Goal: Task Accomplishment & Management: Manage account settings

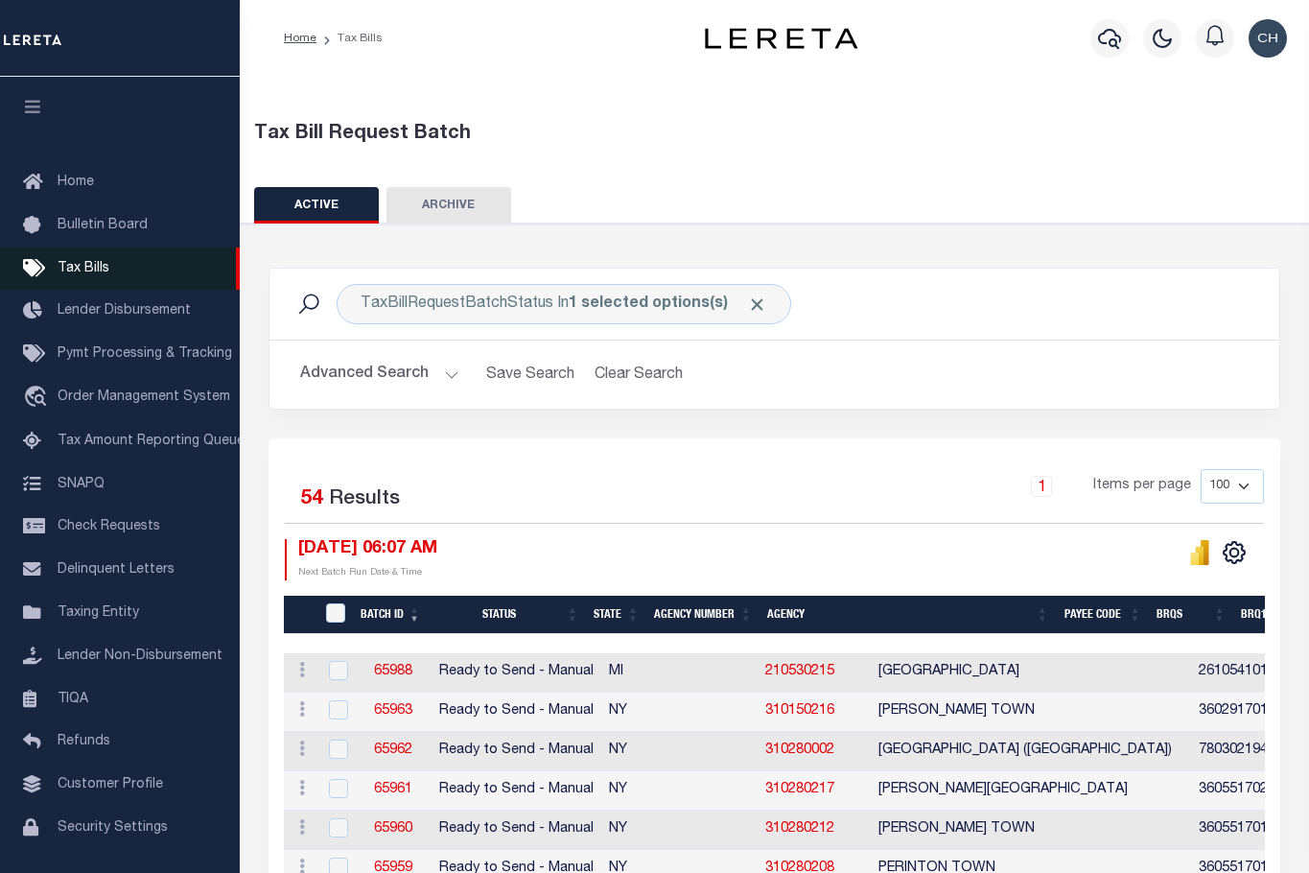
click at [82, 275] on span "Tax Bills" at bounding box center [84, 268] width 52 height 13
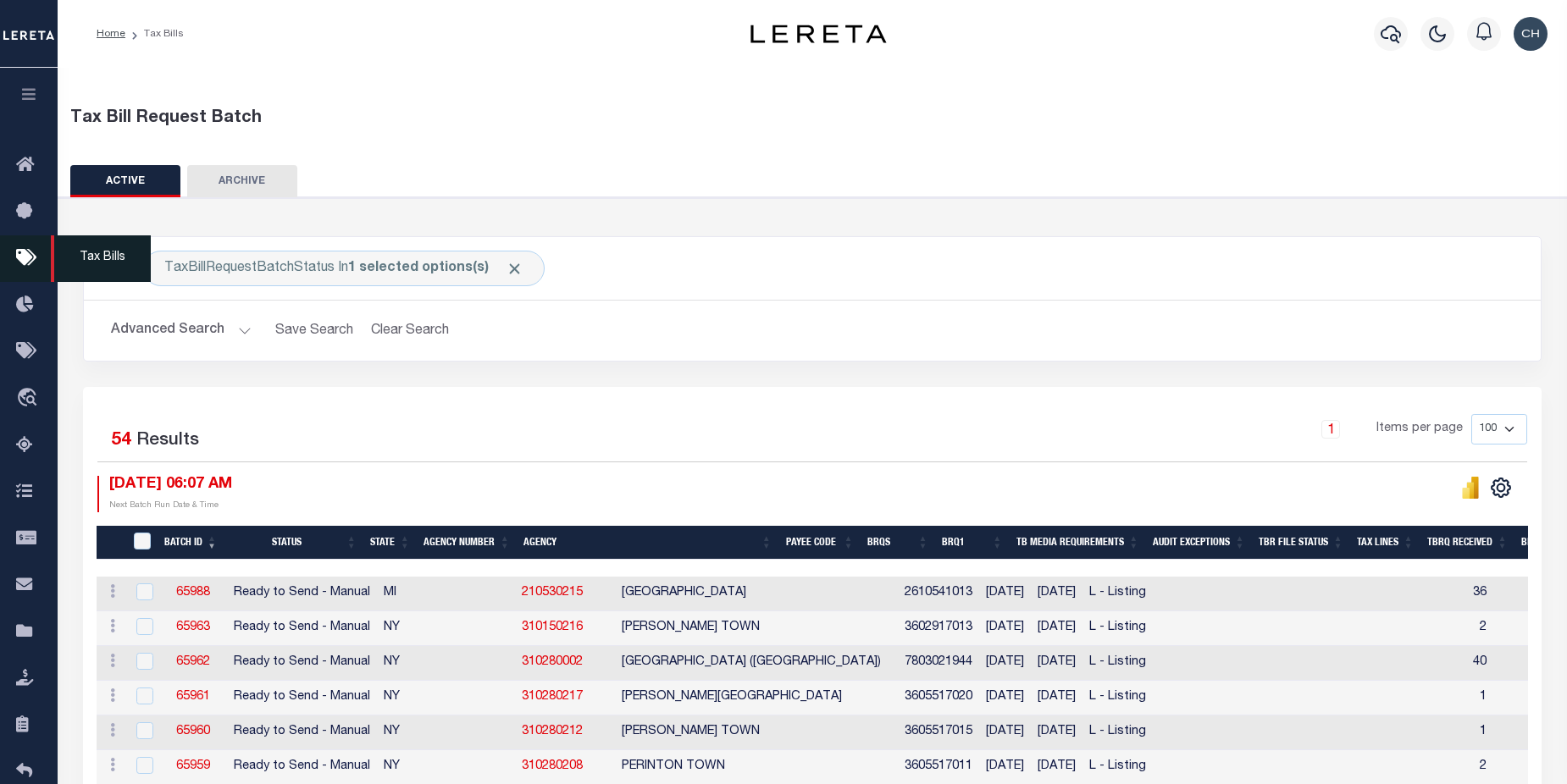
click at [22, 264] on icon at bounding box center [29, 259] width 27 height 21
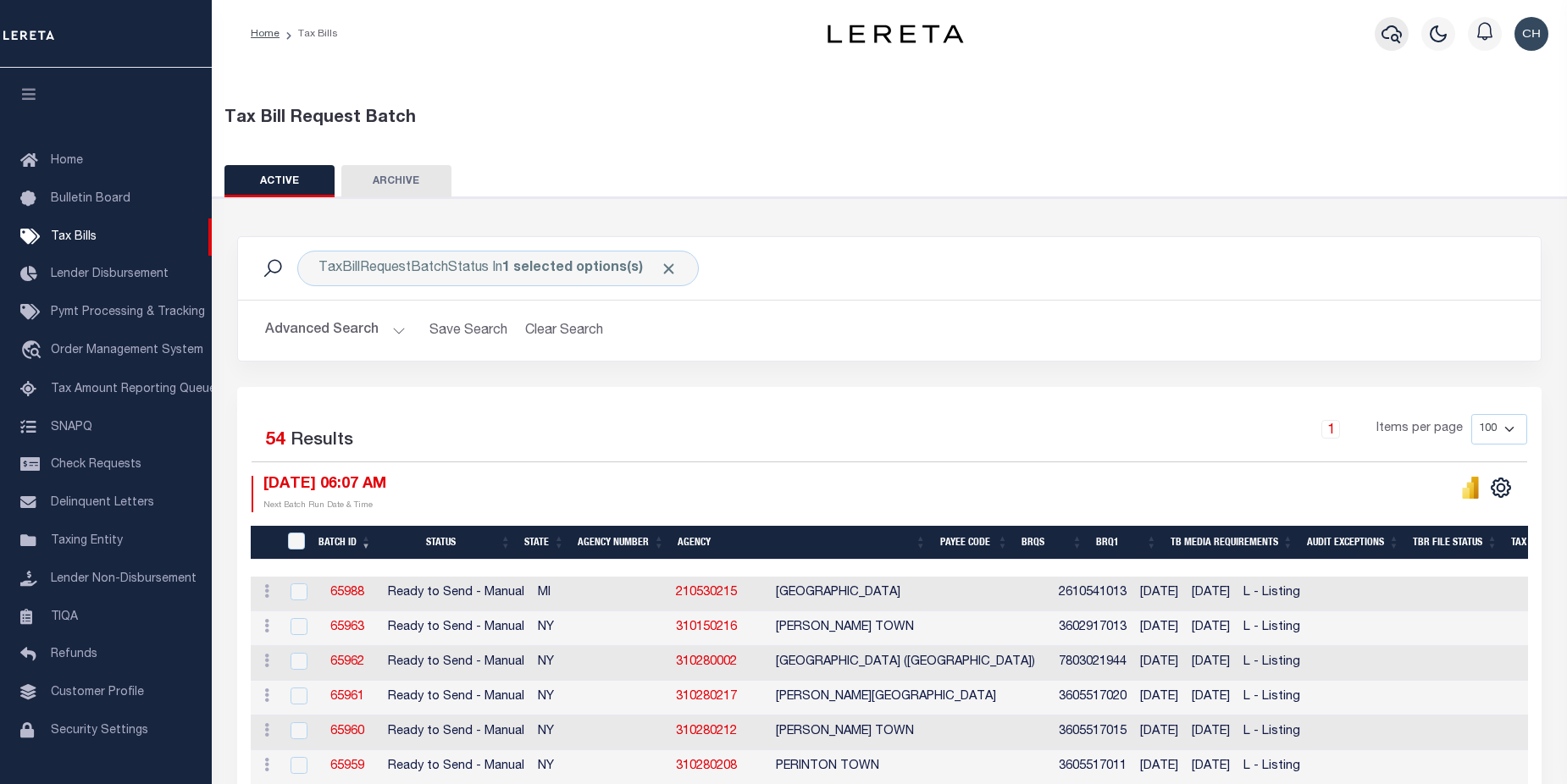
click at [1397, 43] on icon "button" at bounding box center [1391, 34] width 20 height 20
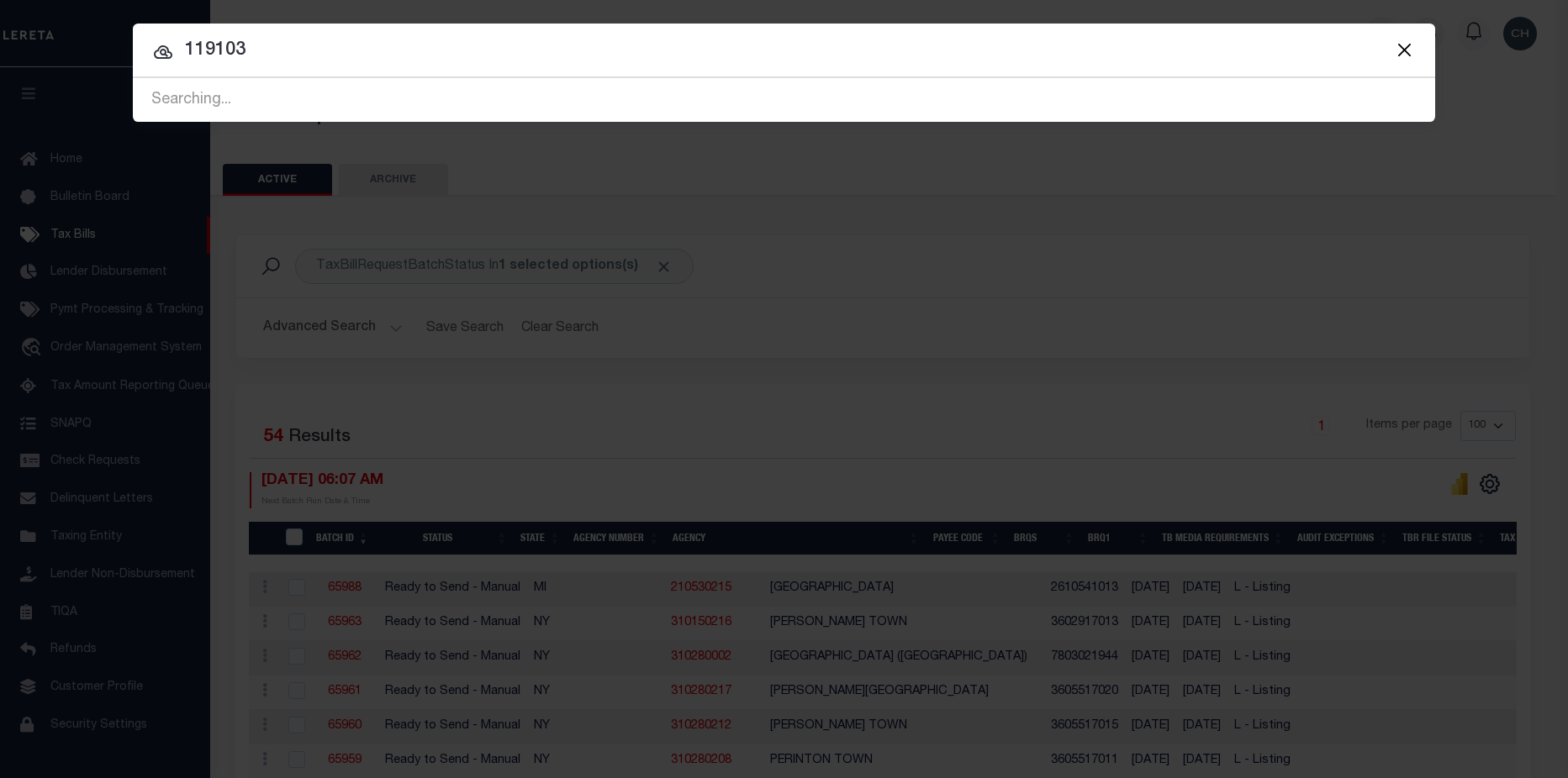
type input "119103"
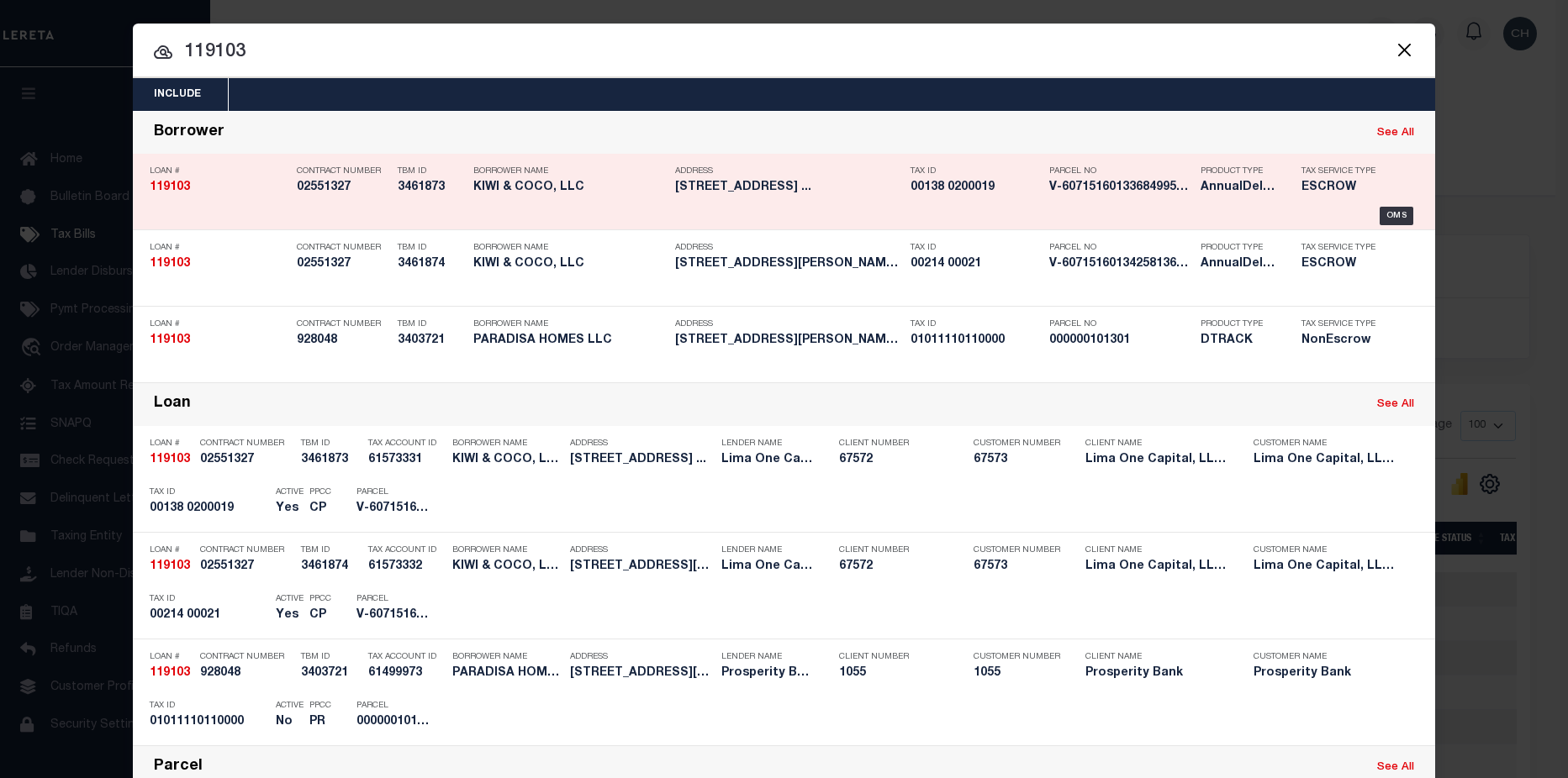
click at [994, 201] on div "Tax ID 00138 0200019" at bounding box center [976, 182] width 131 height 49
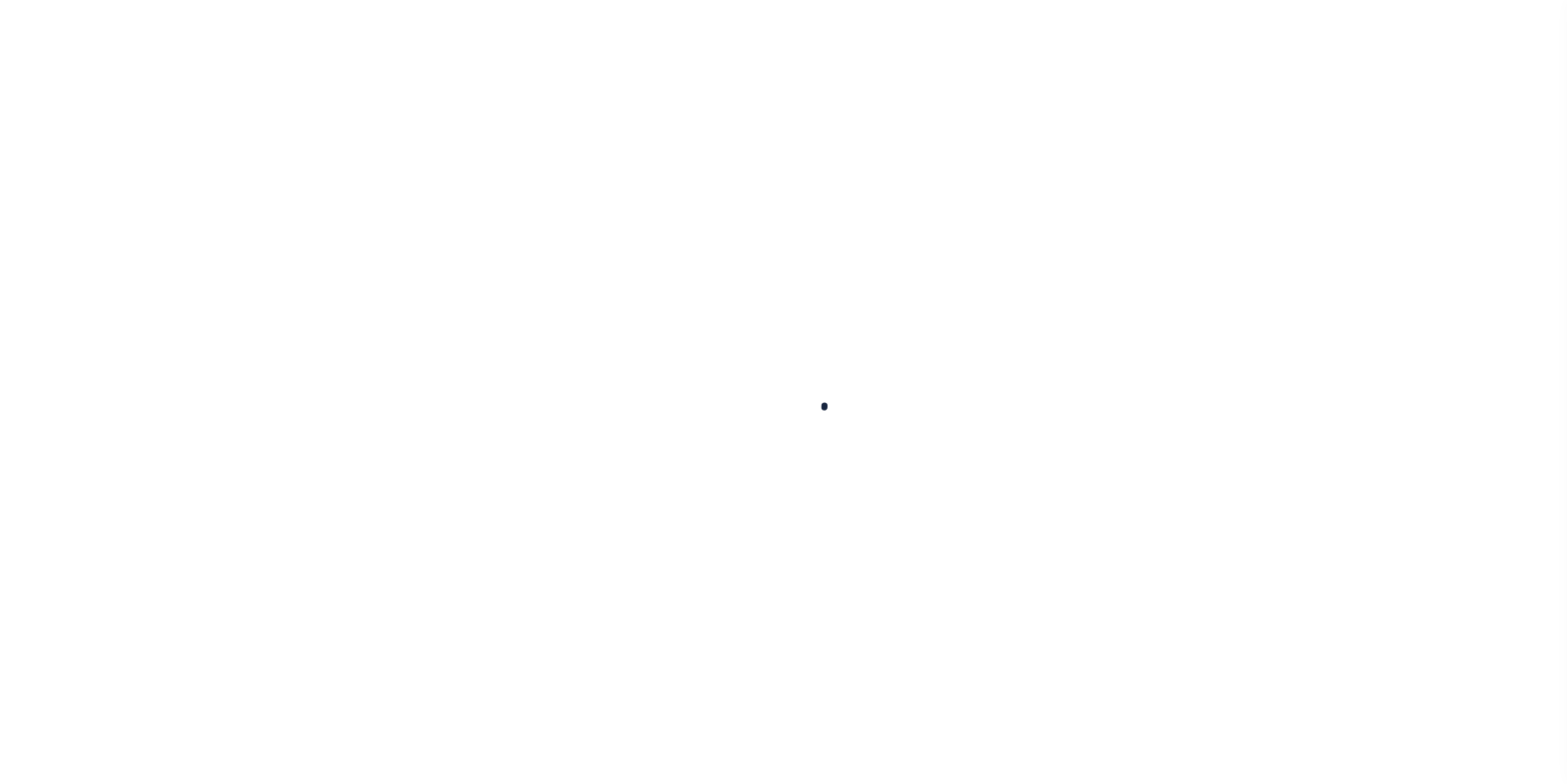
type input "119103"
type input "KIWI & COCO, LLC"
select select
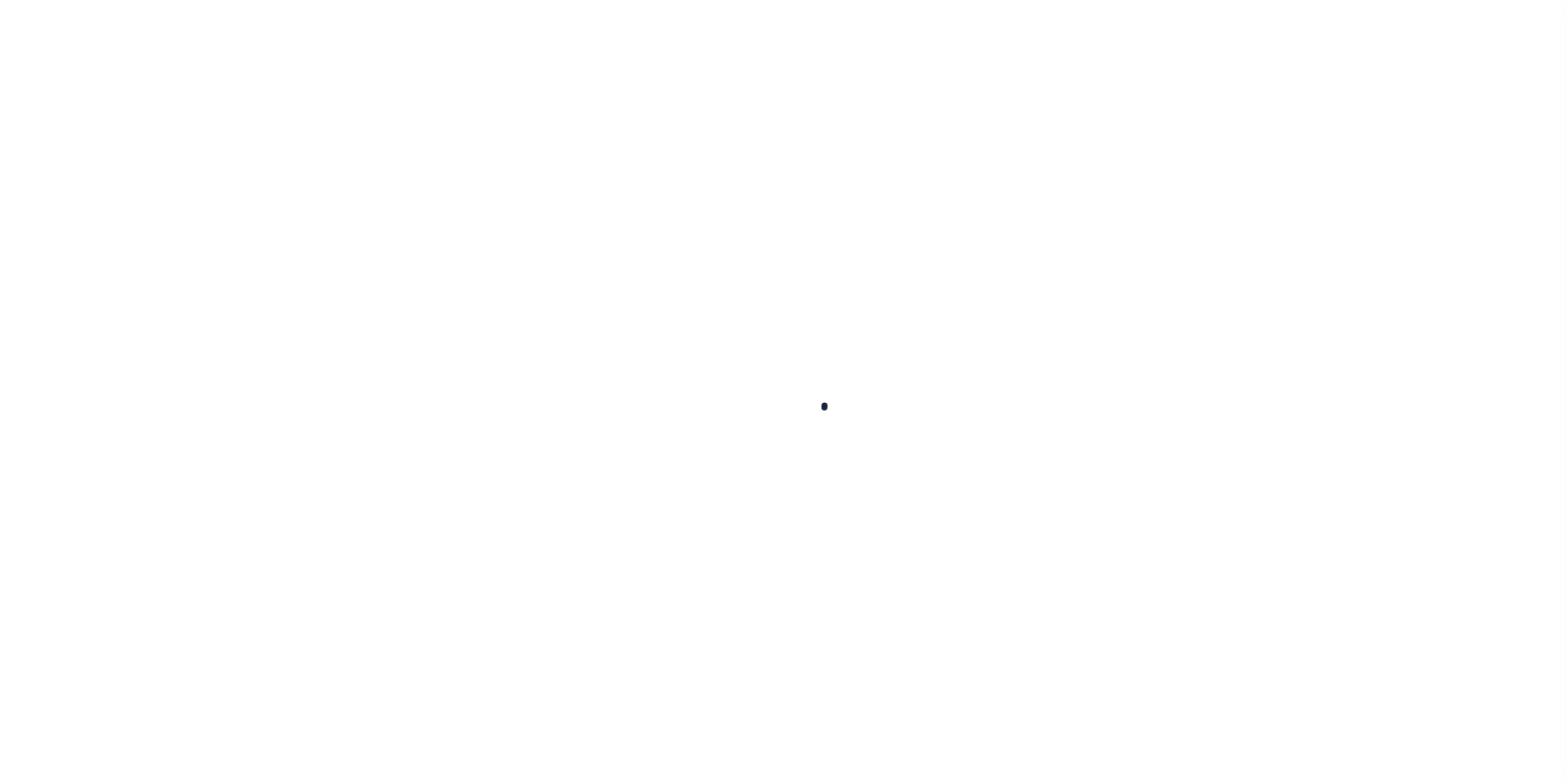
select select
type input "154 S BROADWAY"
radio input "true"
select select "Escrow"
select select
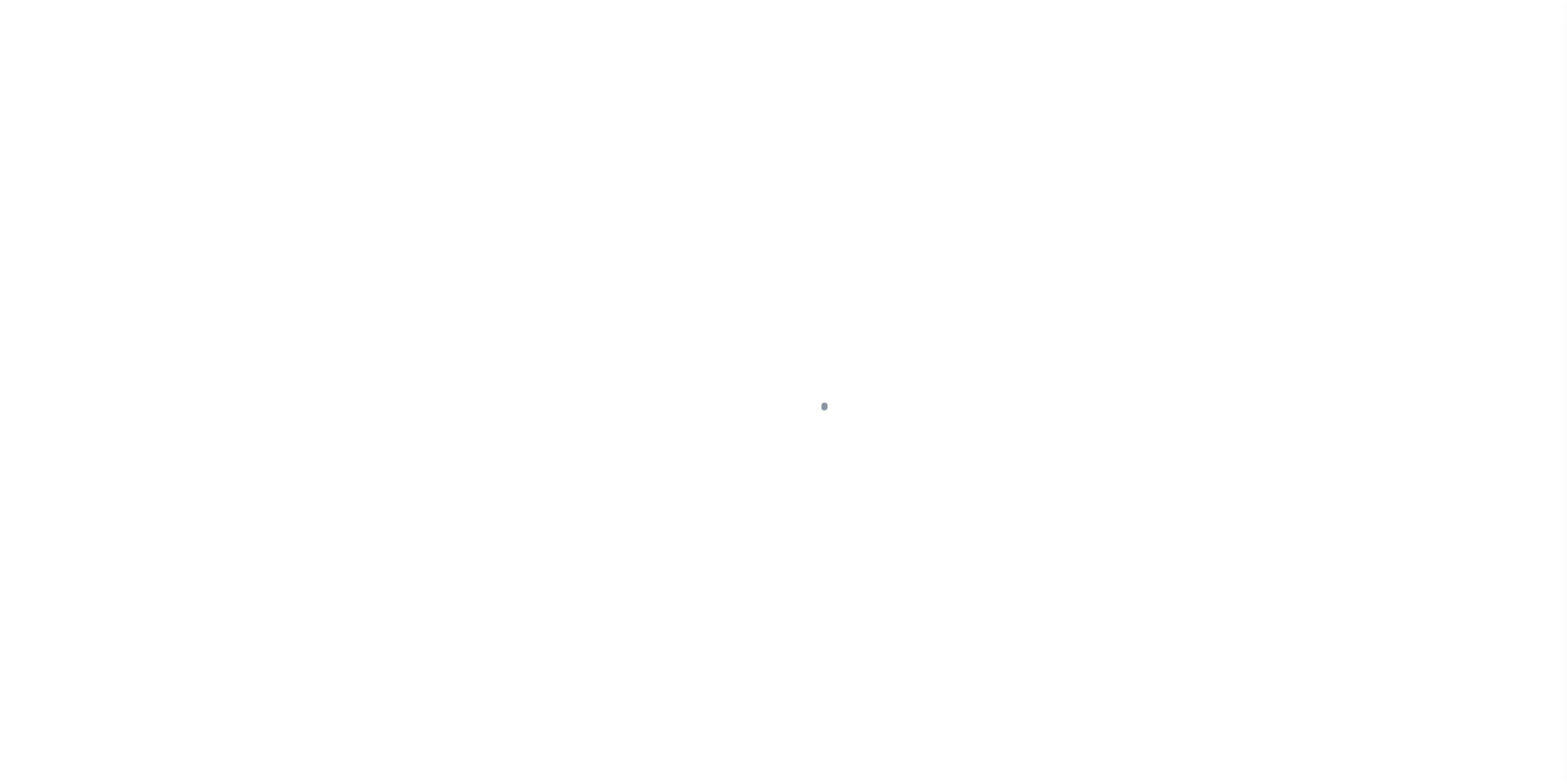
type input "GLOUCESTER CITY NJ 08030"
type input "119103-1"
type input "NJ"
type textarea "COLLECTOR: ENTITY: PARCEL: 14001380200019"
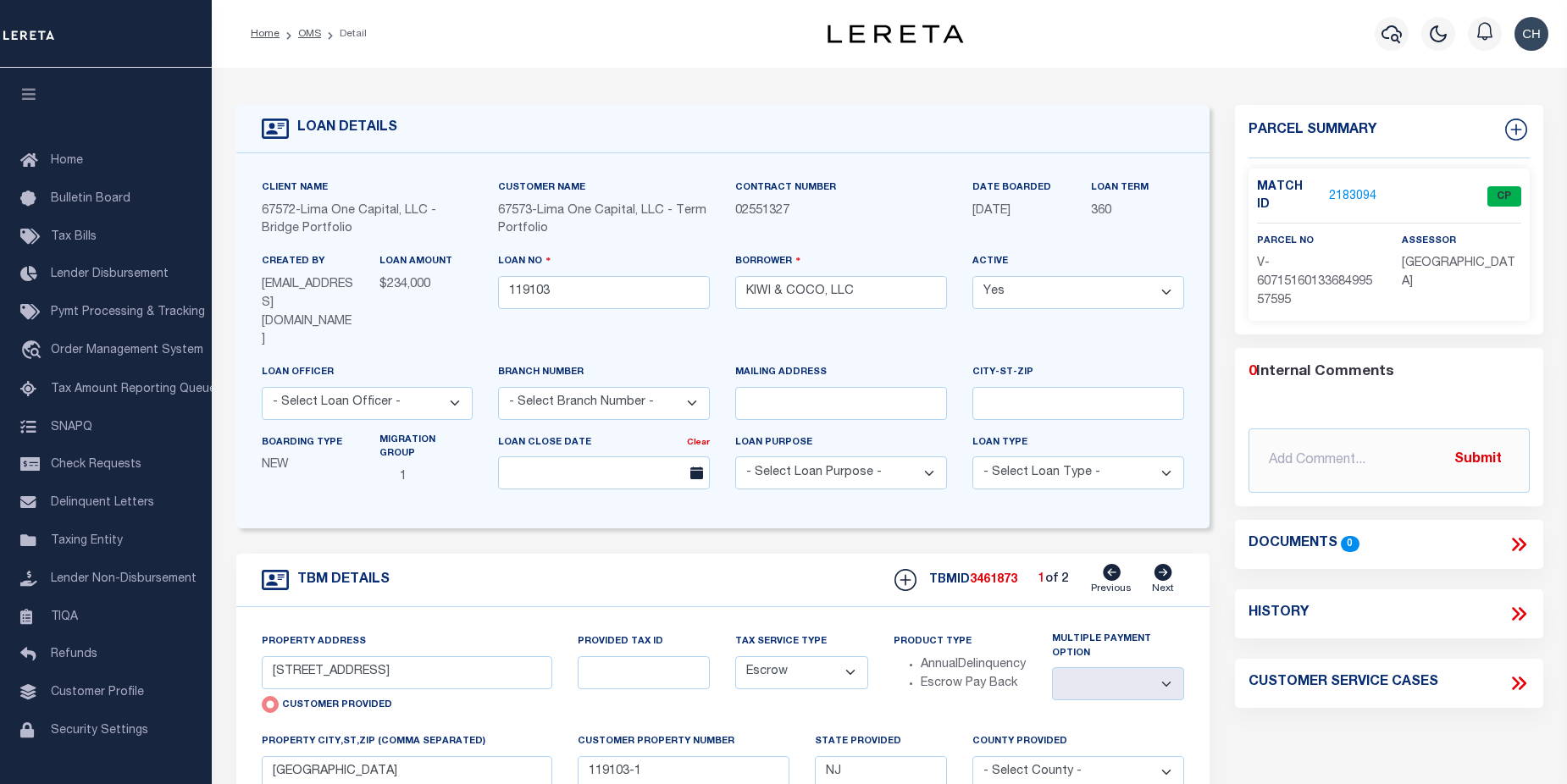
click at [1354, 192] on link "2183094" at bounding box center [1353, 197] width 48 height 18
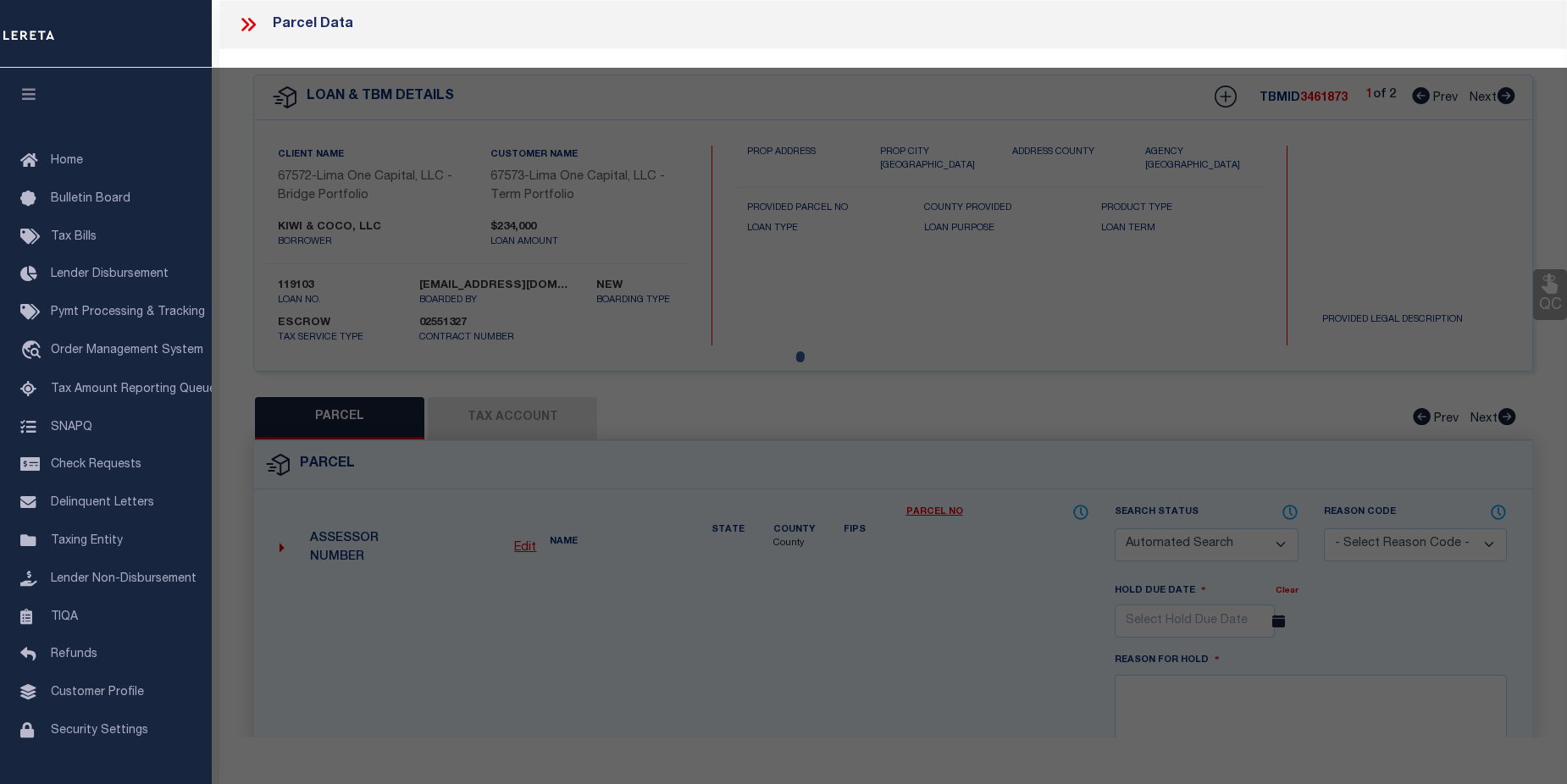
checkbox input "false"
select select "CP"
select select "AGW"
select select
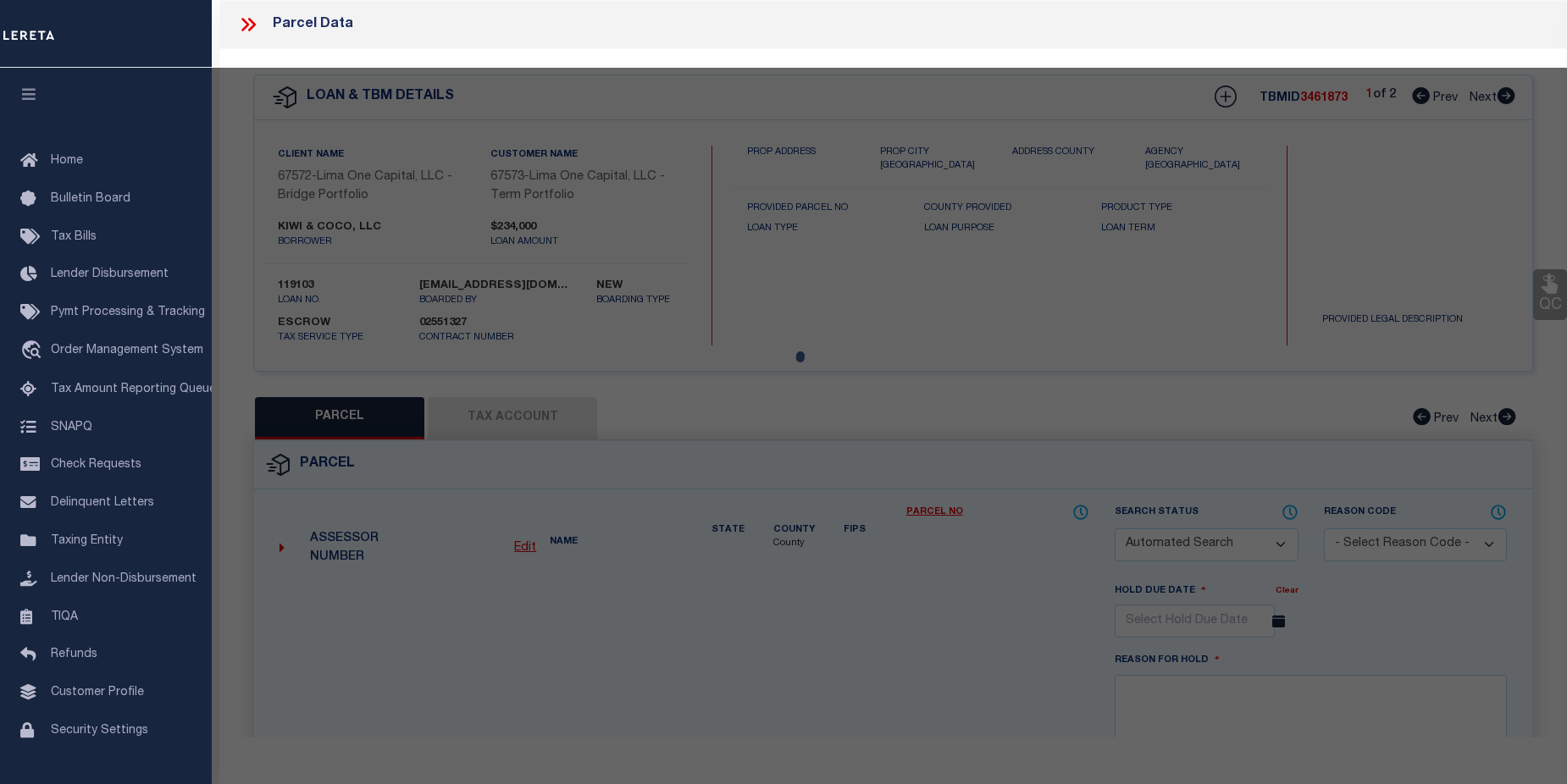
type input "[STREET_ADDRESS]"
checkbox input "false"
type input "GLOUCESTER CITY NJ 08030"
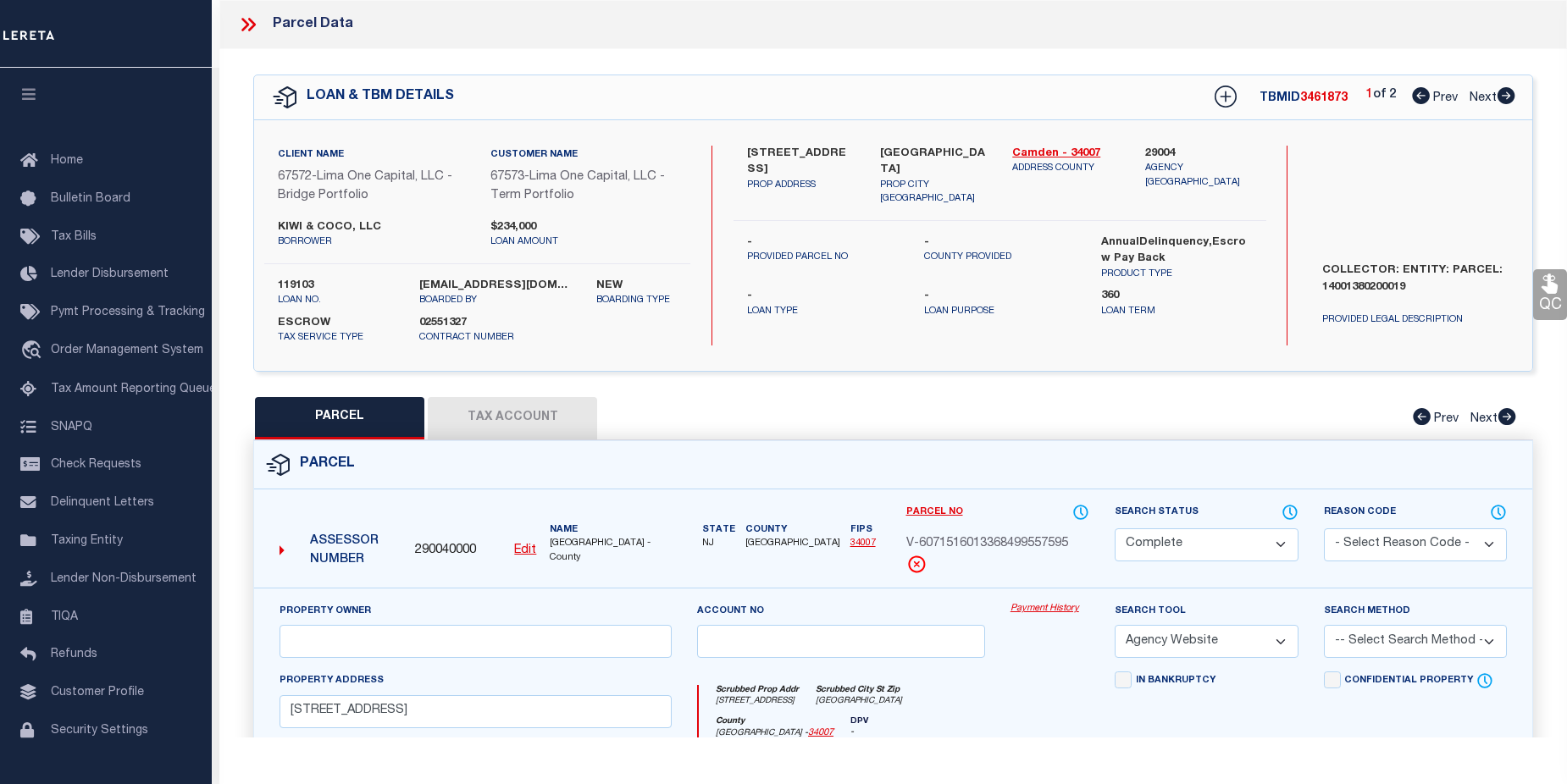
click at [1055, 612] on link "Payment History" at bounding box center [1049, 609] width 79 height 14
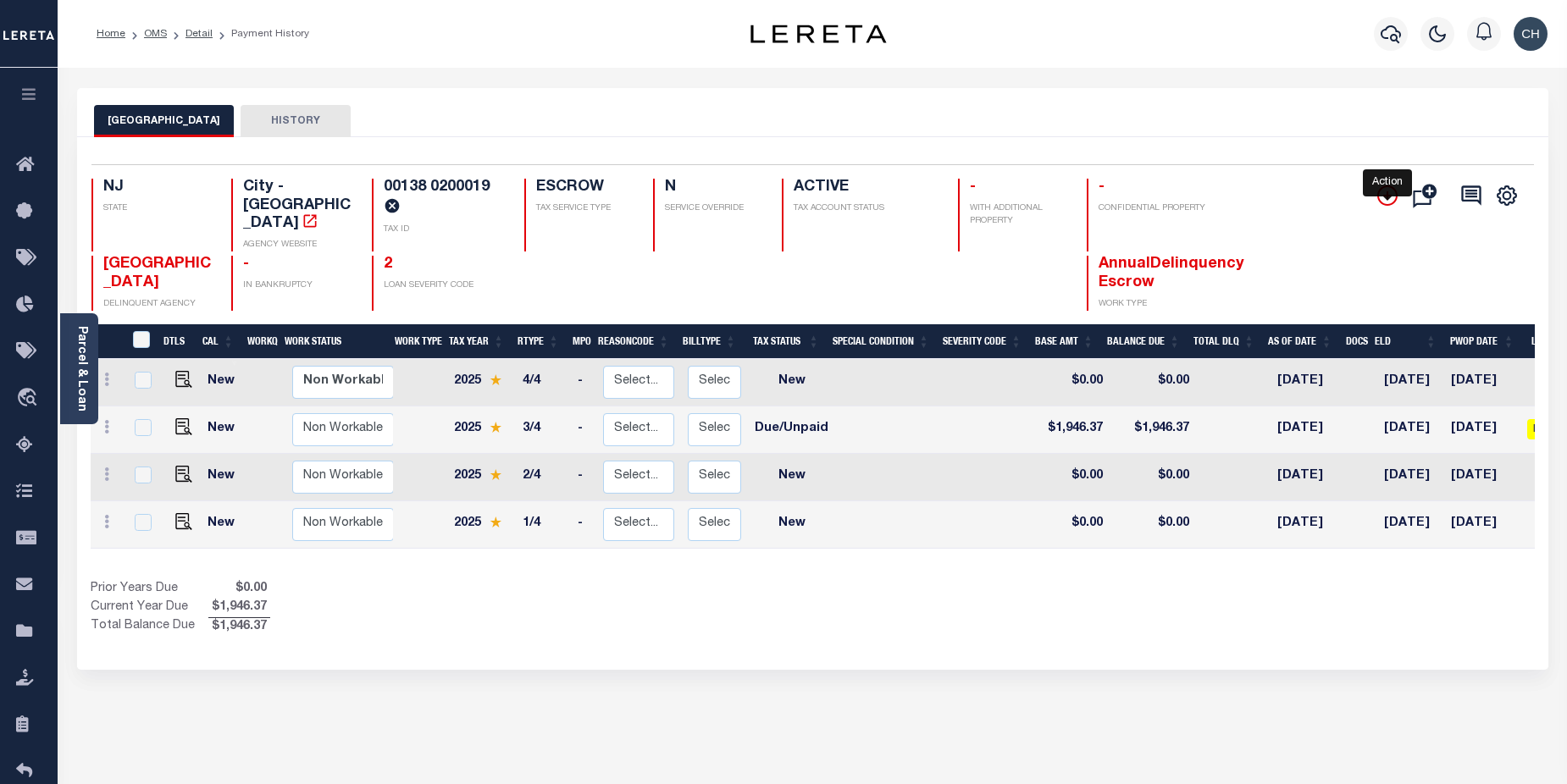
click at [1391, 197] on icon "" at bounding box center [1388, 196] width 9 height 9
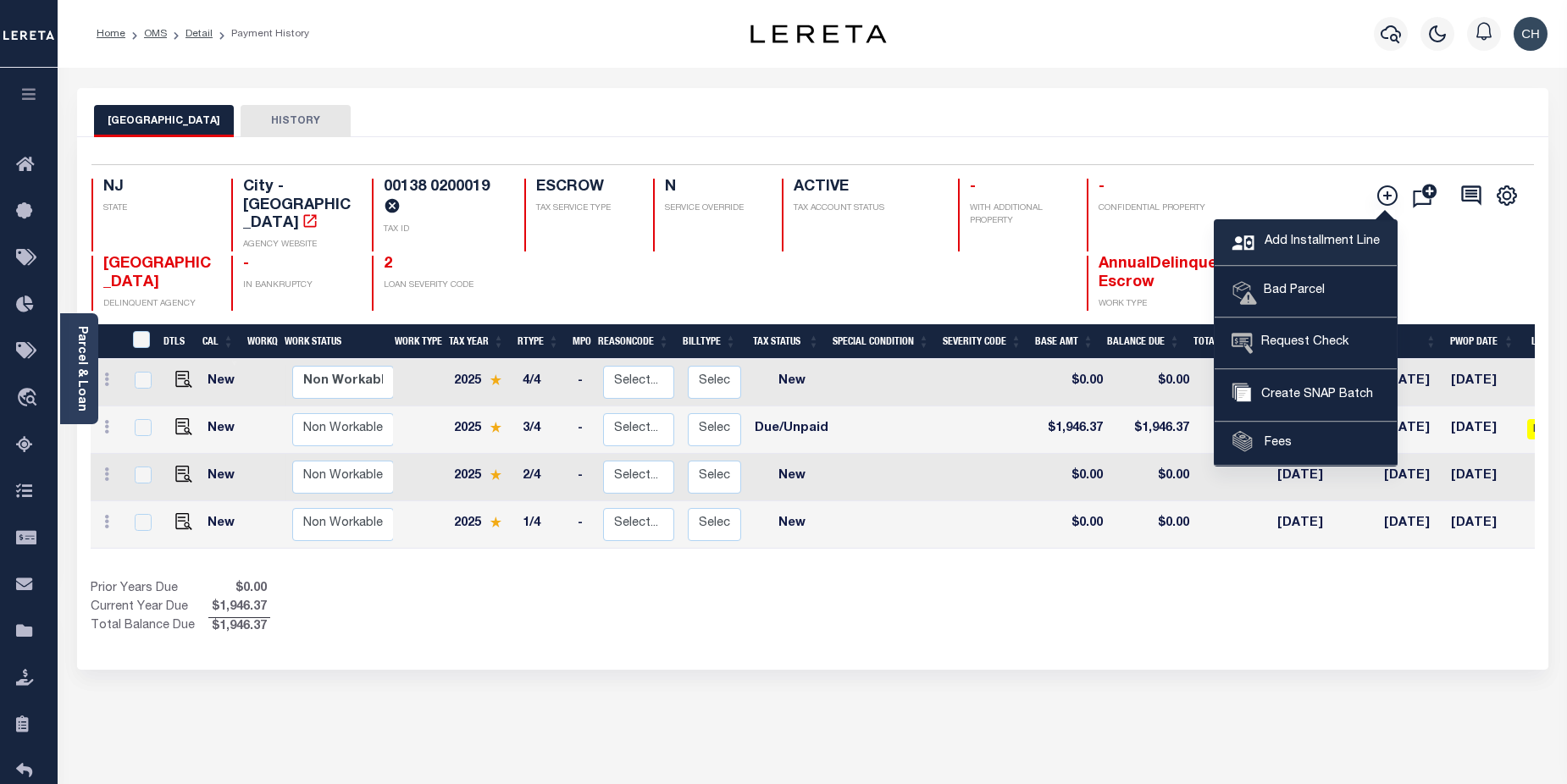
click at [1329, 246] on span "Add Installment Line" at bounding box center [1320, 242] width 119 height 19
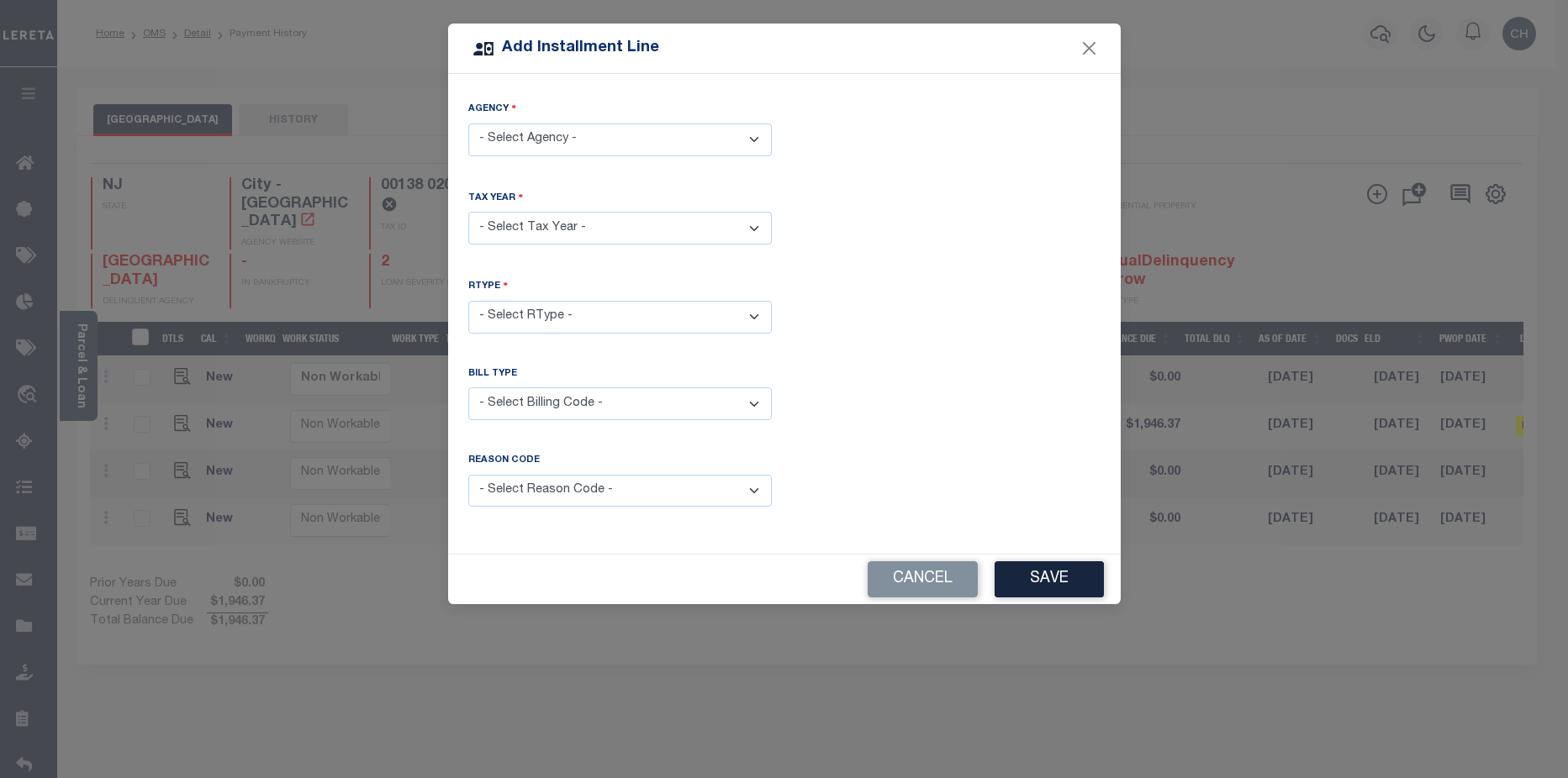
click at [617, 138] on select "- Select Agency - GLOUCESTER CITY - City" at bounding box center [620, 139] width 303 height 32
click at [468, 124] on select "- Select Agency - GLOUCESTER CITY - City" at bounding box center [620, 139] width 303 height 32
click at [643, 227] on select "- Select Year - 2005 2006 2007 2008 2009 2010 2011 2012 2013 2014 2015 2016 201…" at bounding box center [620, 228] width 303 height 32
click at [972, 579] on button "Cancel" at bounding box center [923, 579] width 110 height 36
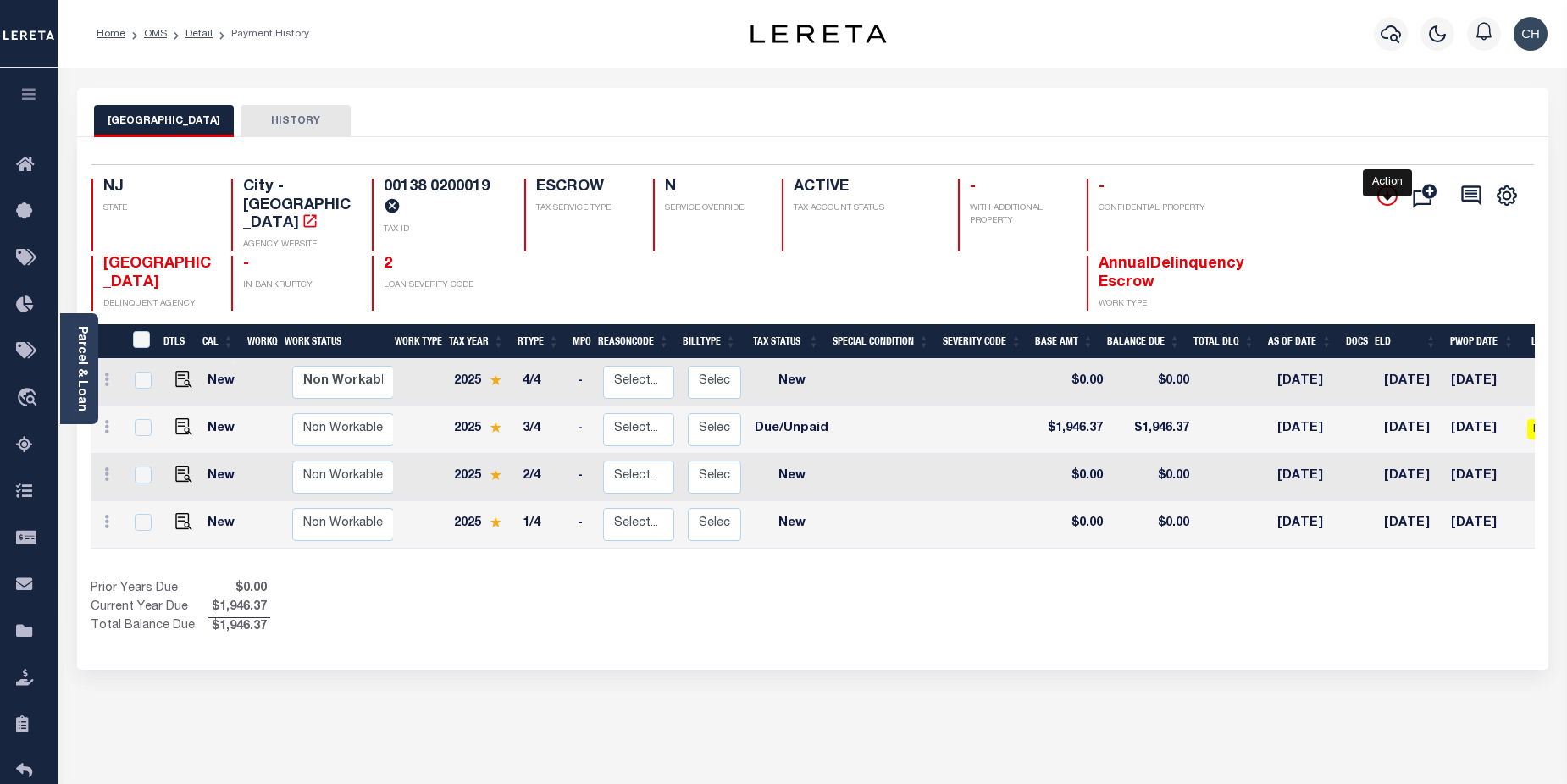
click at [1382, 197] on icon "" at bounding box center [1388, 195] width 20 height 20
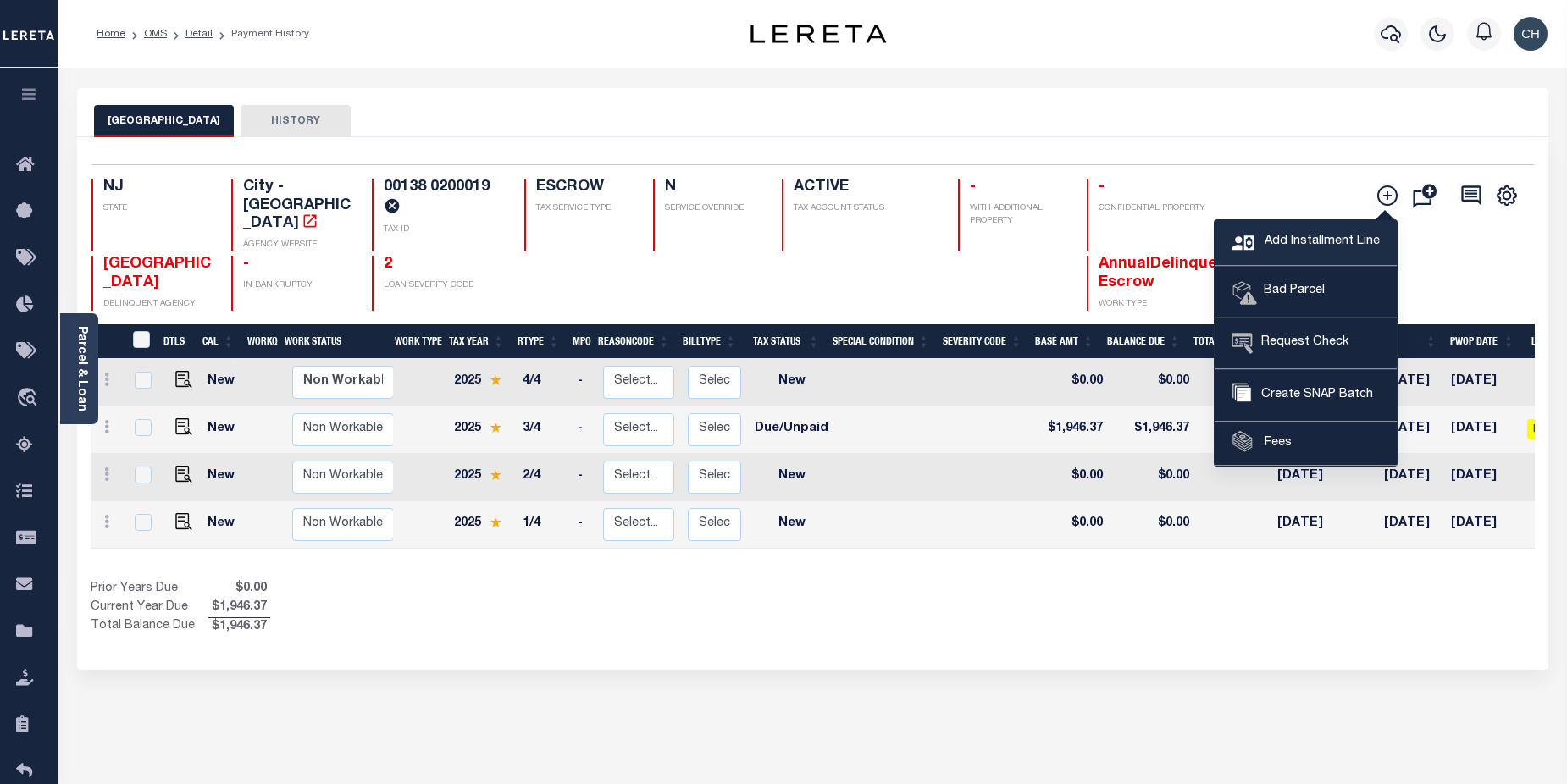
click at [1300, 238] on span "Add Installment Line" at bounding box center [1320, 242] width 119 height 19
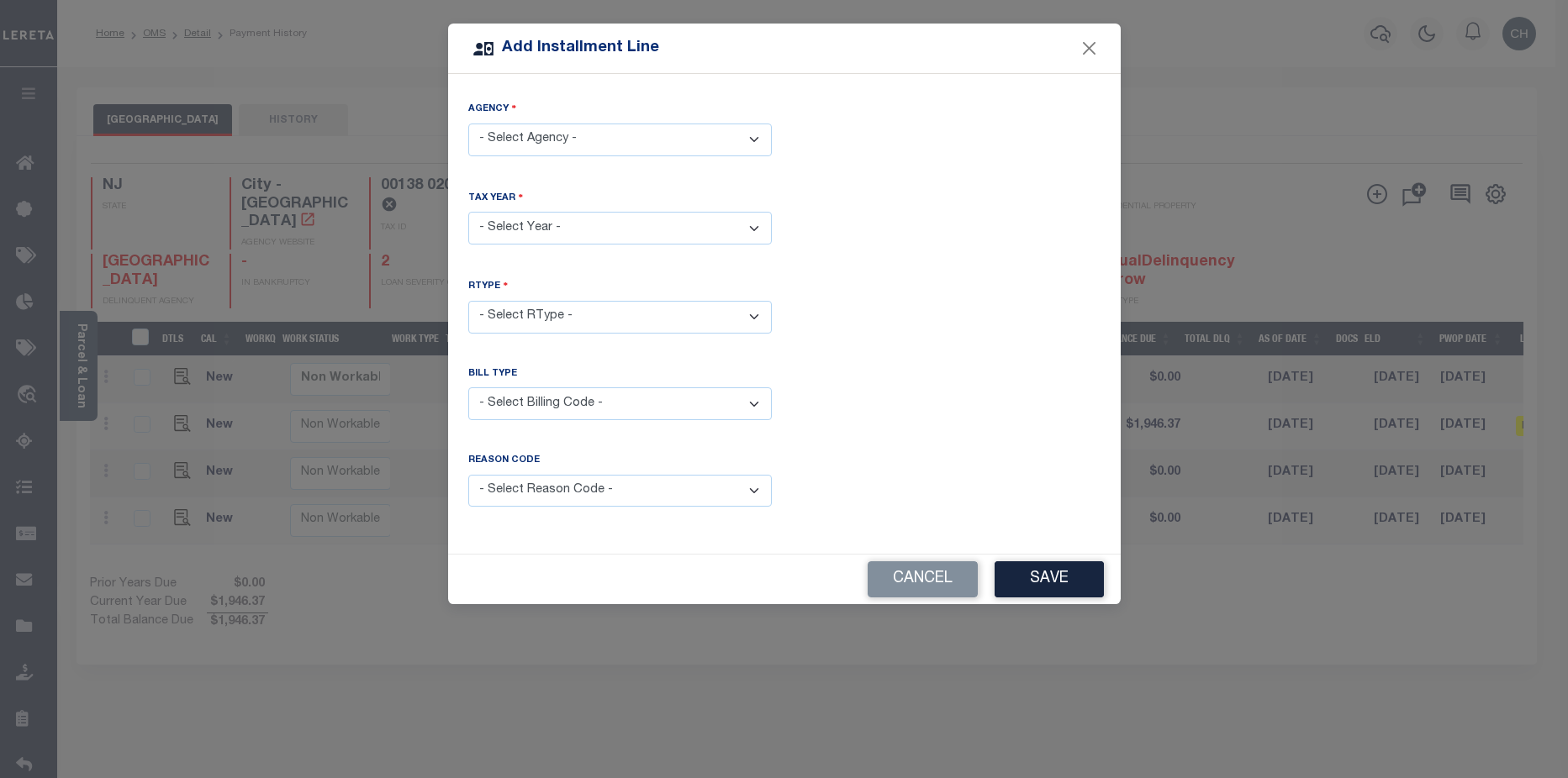
click at [568, 135] on select "- Select Agency - GLOUCESTER CITY - City" at bounding box center [620, 139] width 303 height 32
select select "3400704014"
click at [468, 124] on select "- Select Agency - GLOUCESTER CITY - City" at bounding box center [620, 139] width 303 height 32
click at [563, 238] on select "- Select Year - 2005 2006 2007 2008 2009 2010 2011 2012 2013 2014 2015 2016 201…" at bounding box center [620, 228] width 303 height 32
select select "2025"
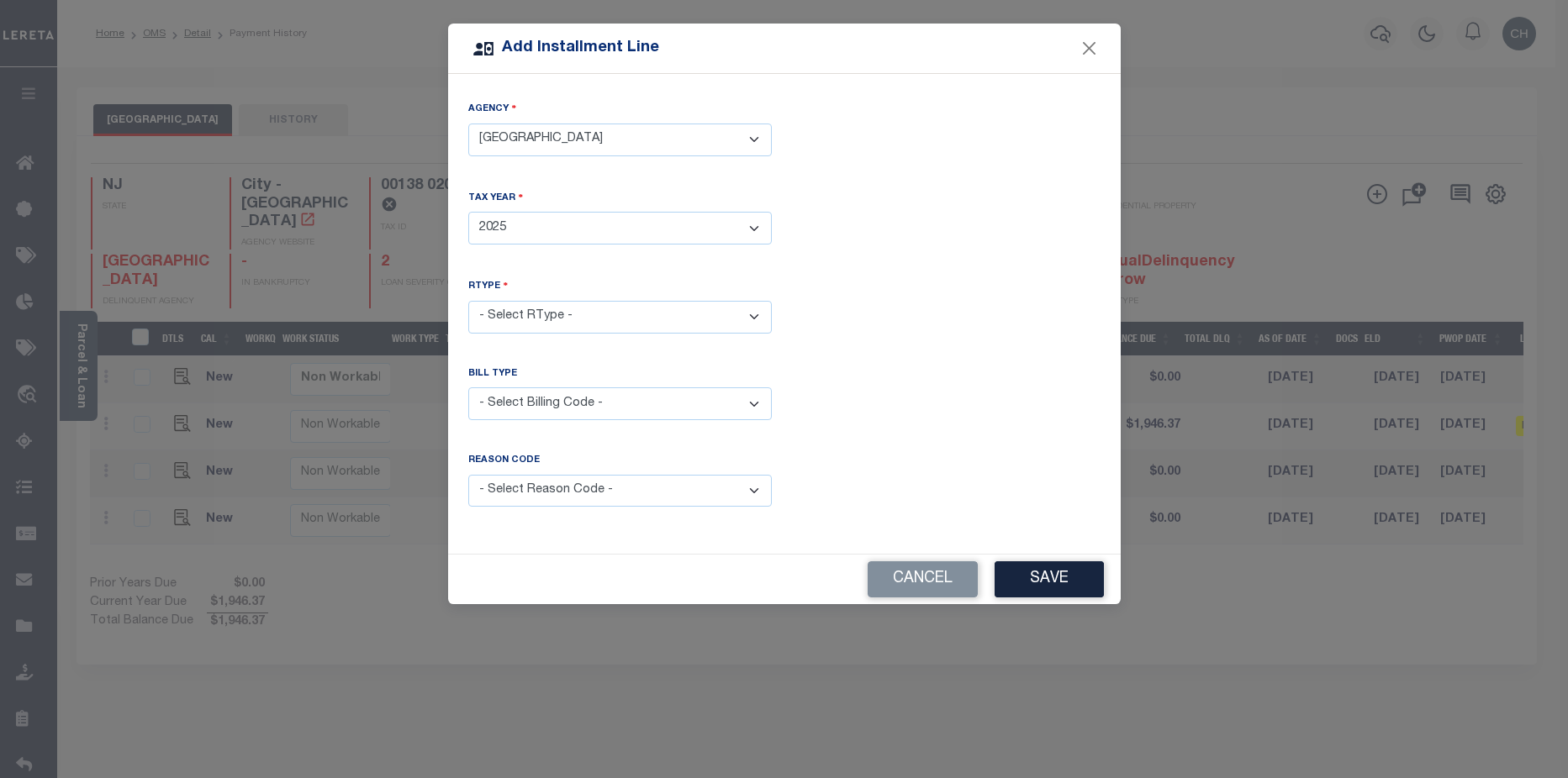
click at [468, 212] on select "- Select Year - 2005 2006 2007 2008 2009 2010 2011 2012 2013 2014 2015 2016 201…" at bounding box center [620, 228] width 303 height 32
click at [548, 318] on select "- Select RType - 1/4 2/4 3/4 4/4" at bounding box center [620, 316] width 303 height 32
select select "2"
click at [468, 301] on select "- Select RType - 1/4 2/4 3/4 4/4" at bounding box center [620, 316] width 303 height 32
click at [753, 400] on select "- Select Billing Code - Regular Delinquent Supplemental Corrected/Adjusted Bill…" at bounding box center [620, 403] width 303 height 32
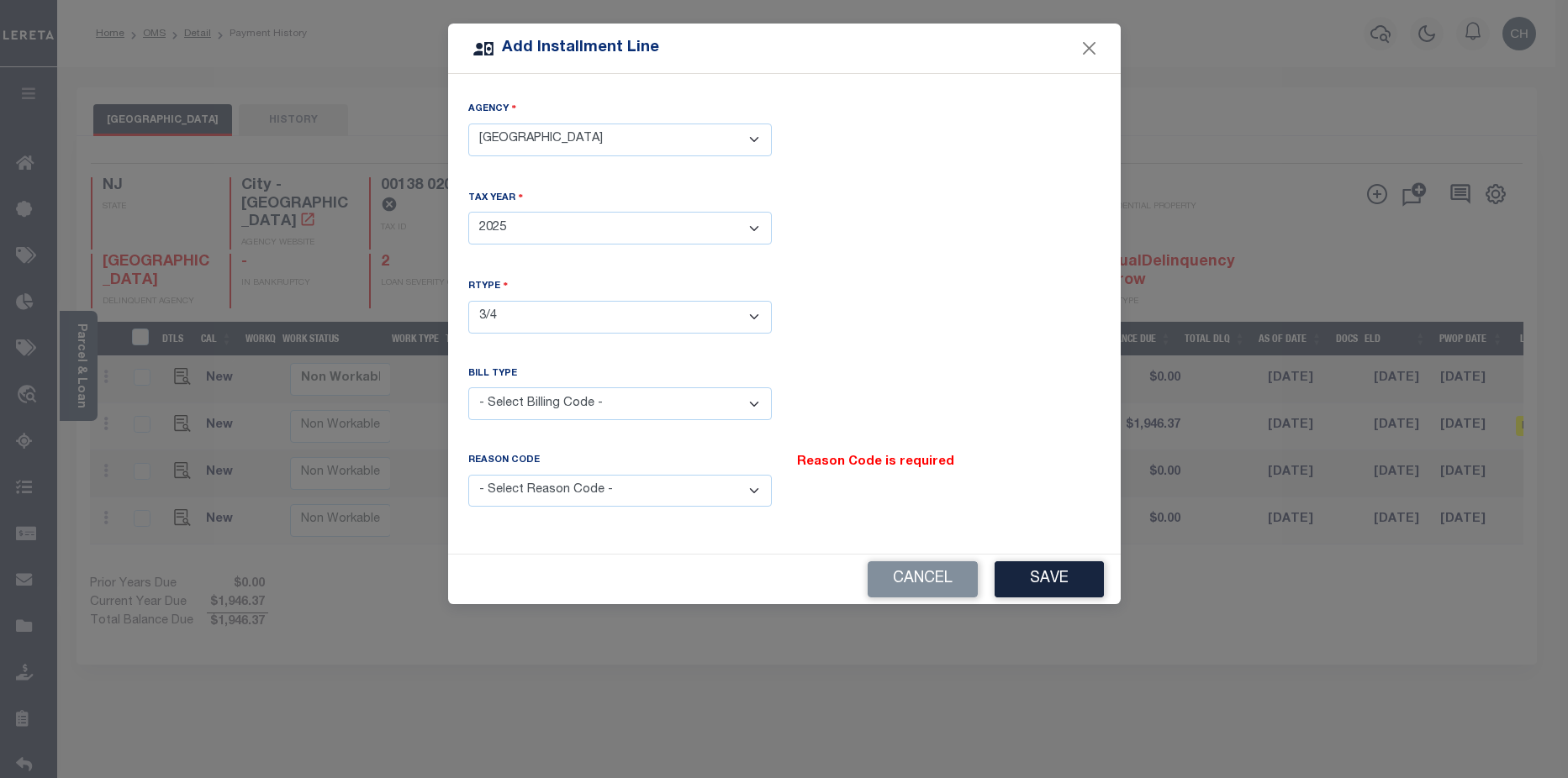
select select "2"
click at [468, 387] on select "- Select Billing Code - Regular Delinquent Supplemental Corrected/Adjusted Bill…" at bounding box center [620, 403] width 303 height 32
click at [665, 484] on select "- Select Reason Code - Payment Reversal Taxable Value Change Assessment Change …" at bounding box center [620, 491] width 303 height 32
select select "11"
click at [468, 475] on select "- Select Reason Code - Payment Reversal Taxable Value Change Assessment Change …" at bounding box center [620, 491] width 303 height 32
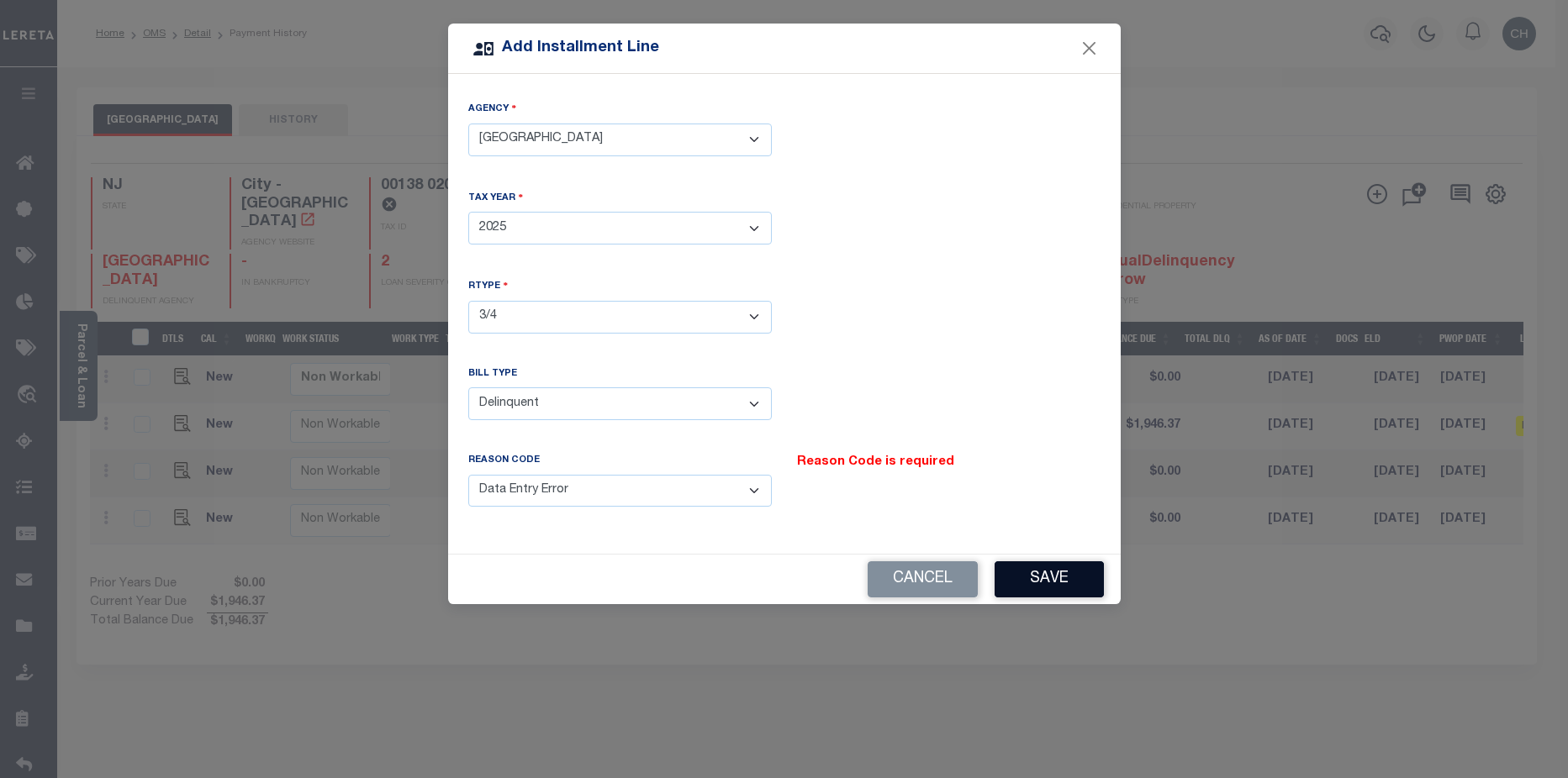
click at [1068, 587] on button "Save" at bounding box center [1049, 579] width 110 height 36
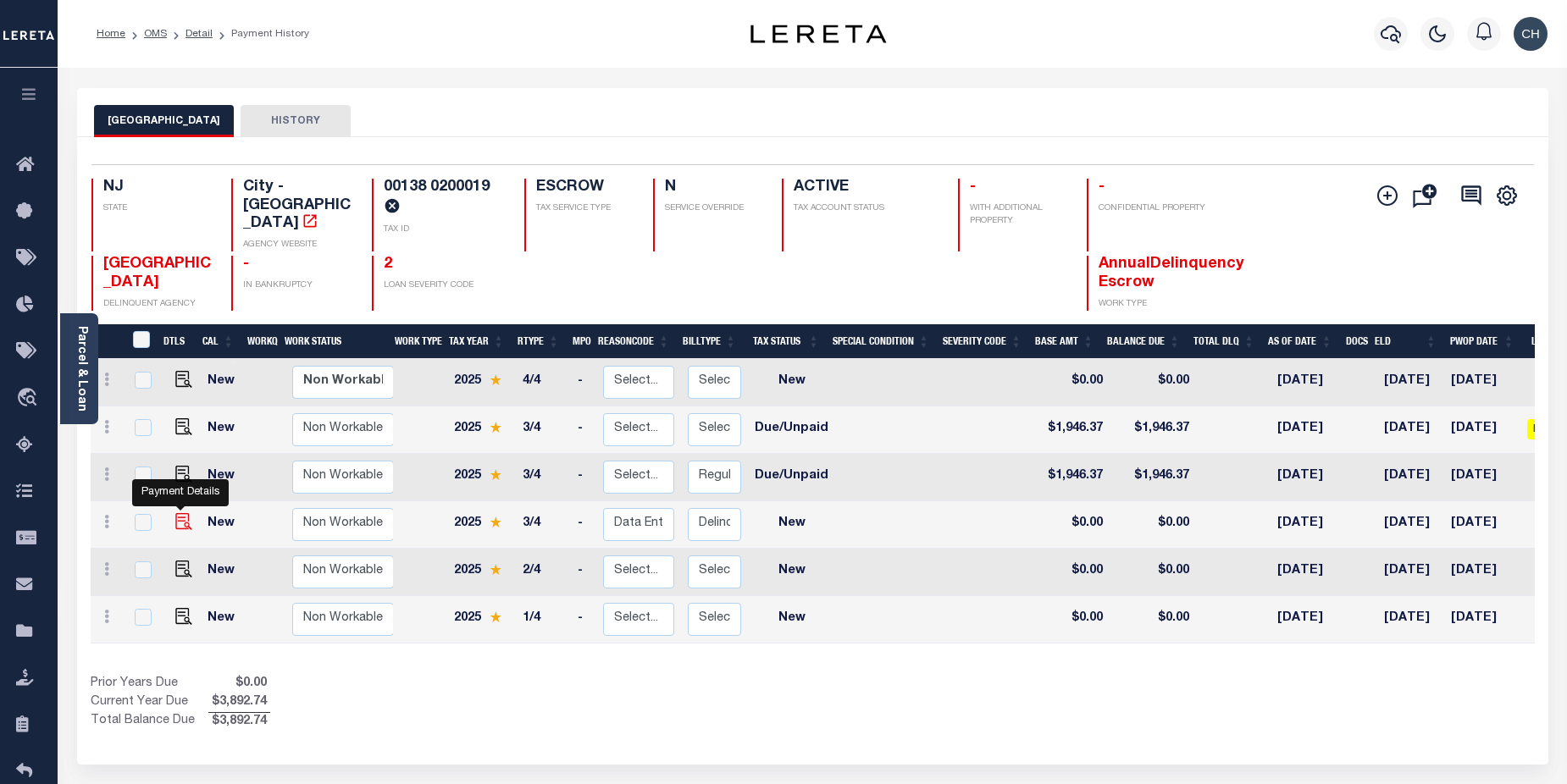
click at [178, 513] on img at bounding box center [184, 521] width 17 height 17
checkbox input "true"
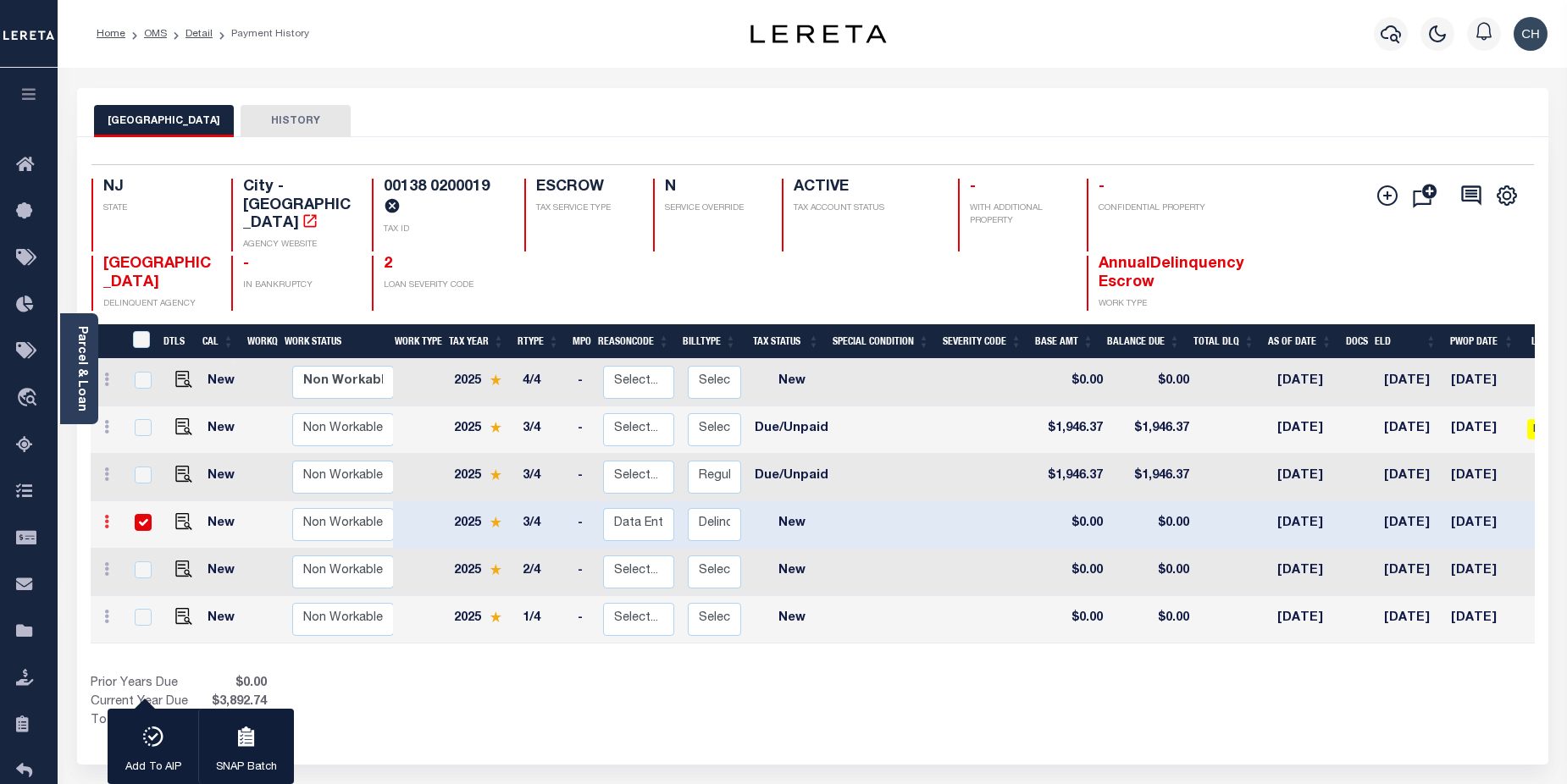
click at [104, 515] on icon at bounding box center [107, 521] width 5 height 13
click at [142, 600] on img at bounding box center [147, 608] width 17 height 17
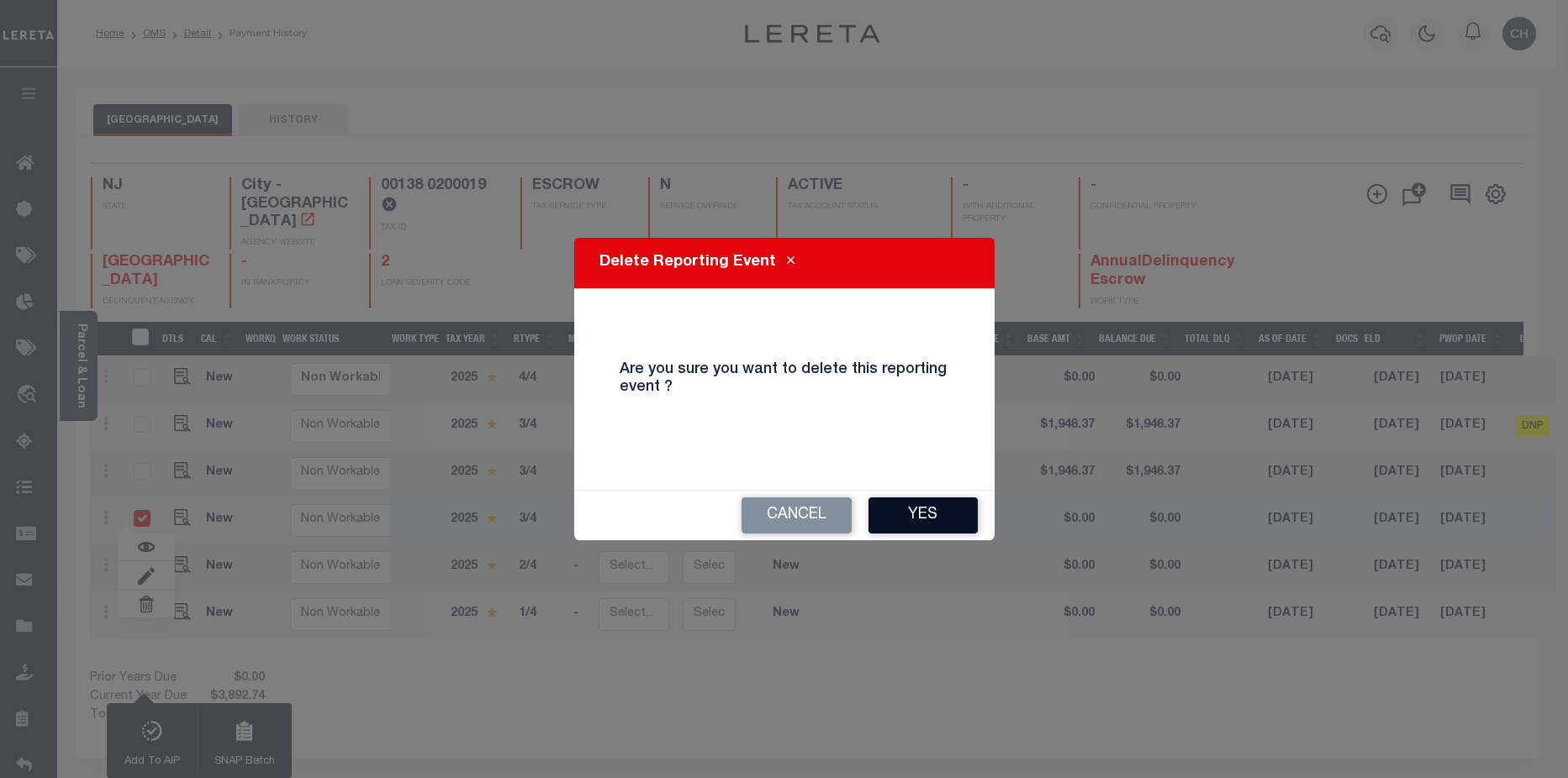
click at [930, 526] on button "Yes" at bounding box center [923, 515] width 110 height 36
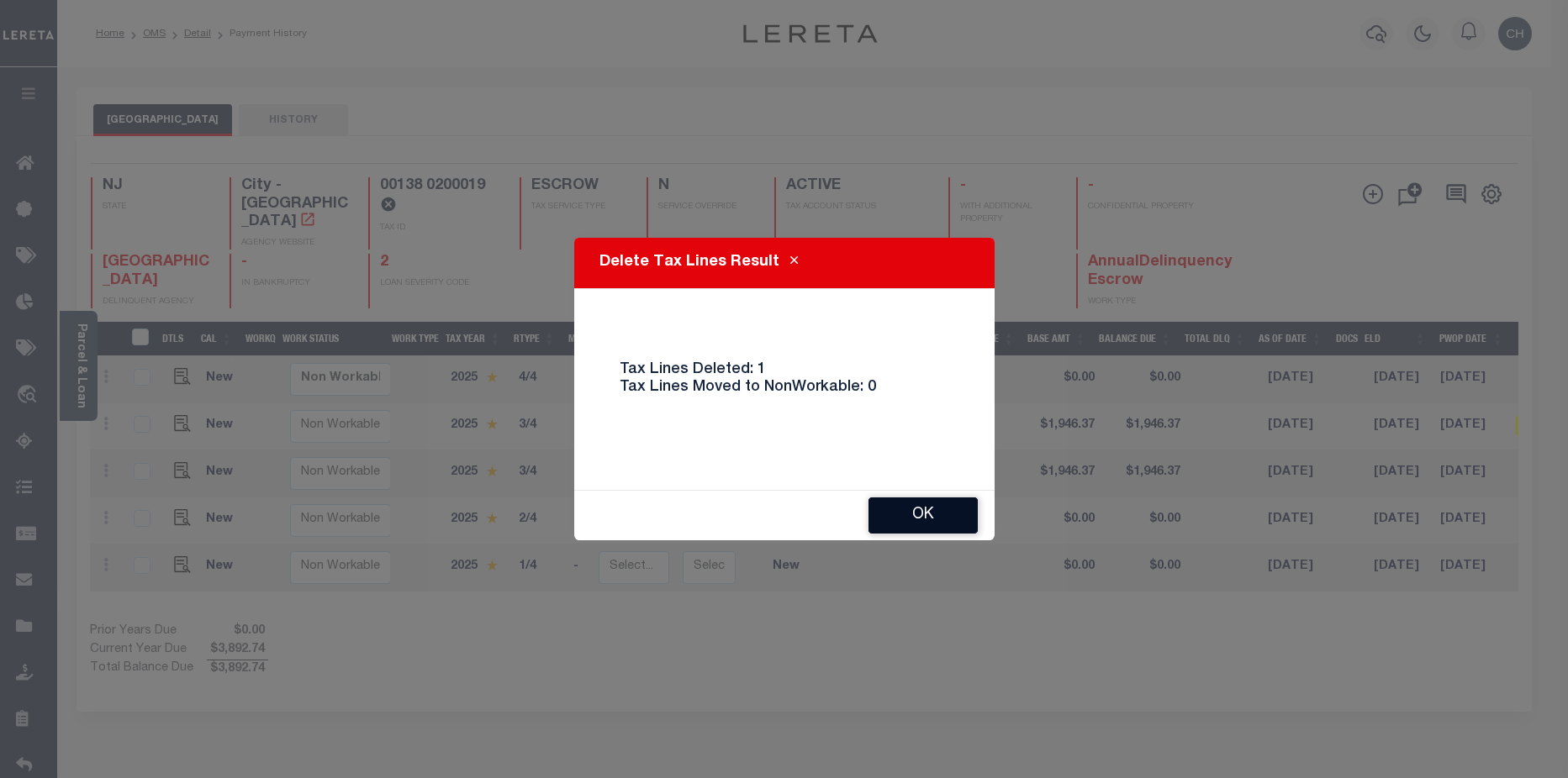
click at [934, 527] on button "Ok" at bounding box center [923, 515] width 110 height 36
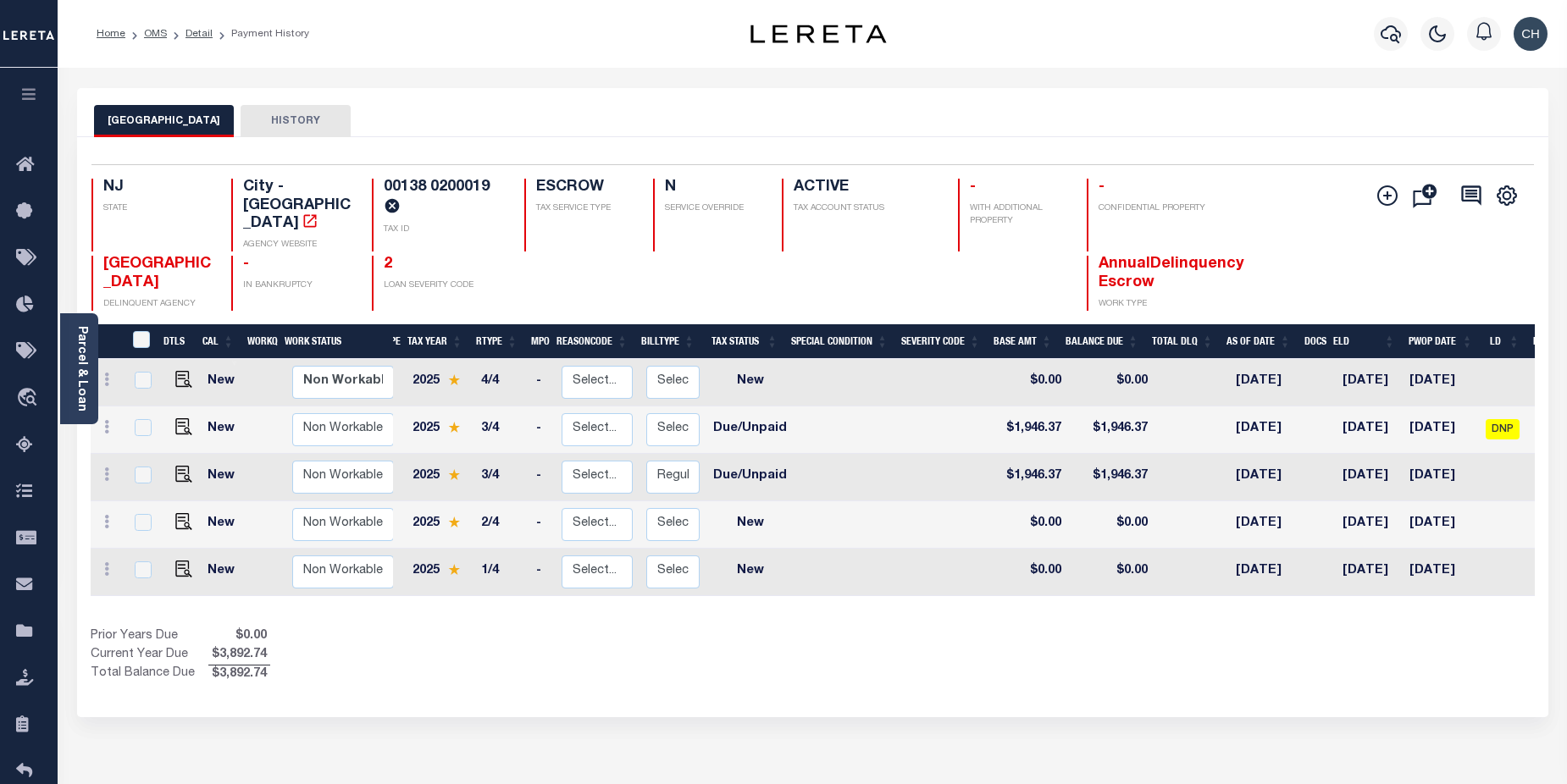
scroll to position [0, 52]
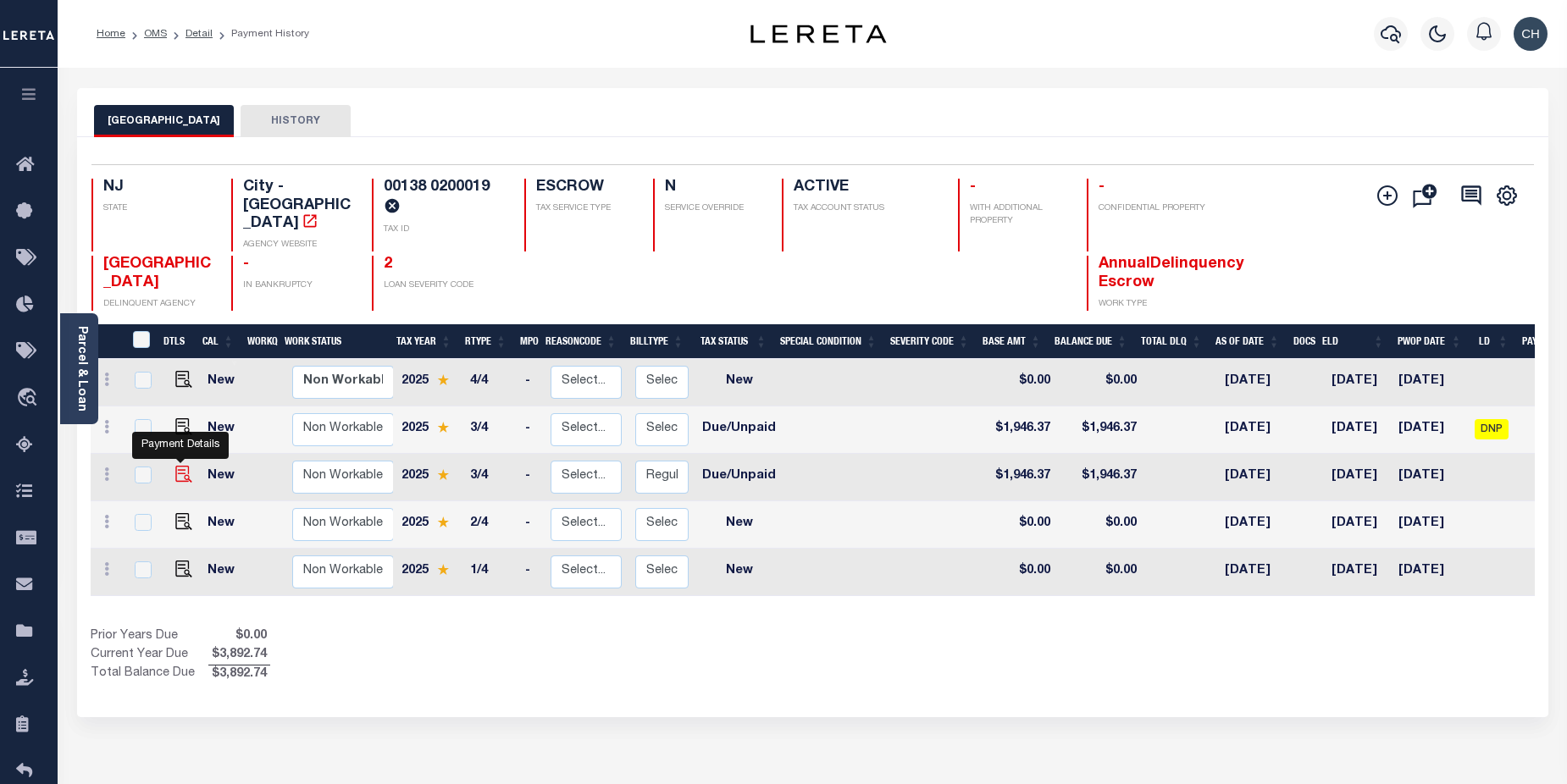
click at [179, 467] on img at bounding box center [184, 474] width 17 height 17
checkbox input "true"
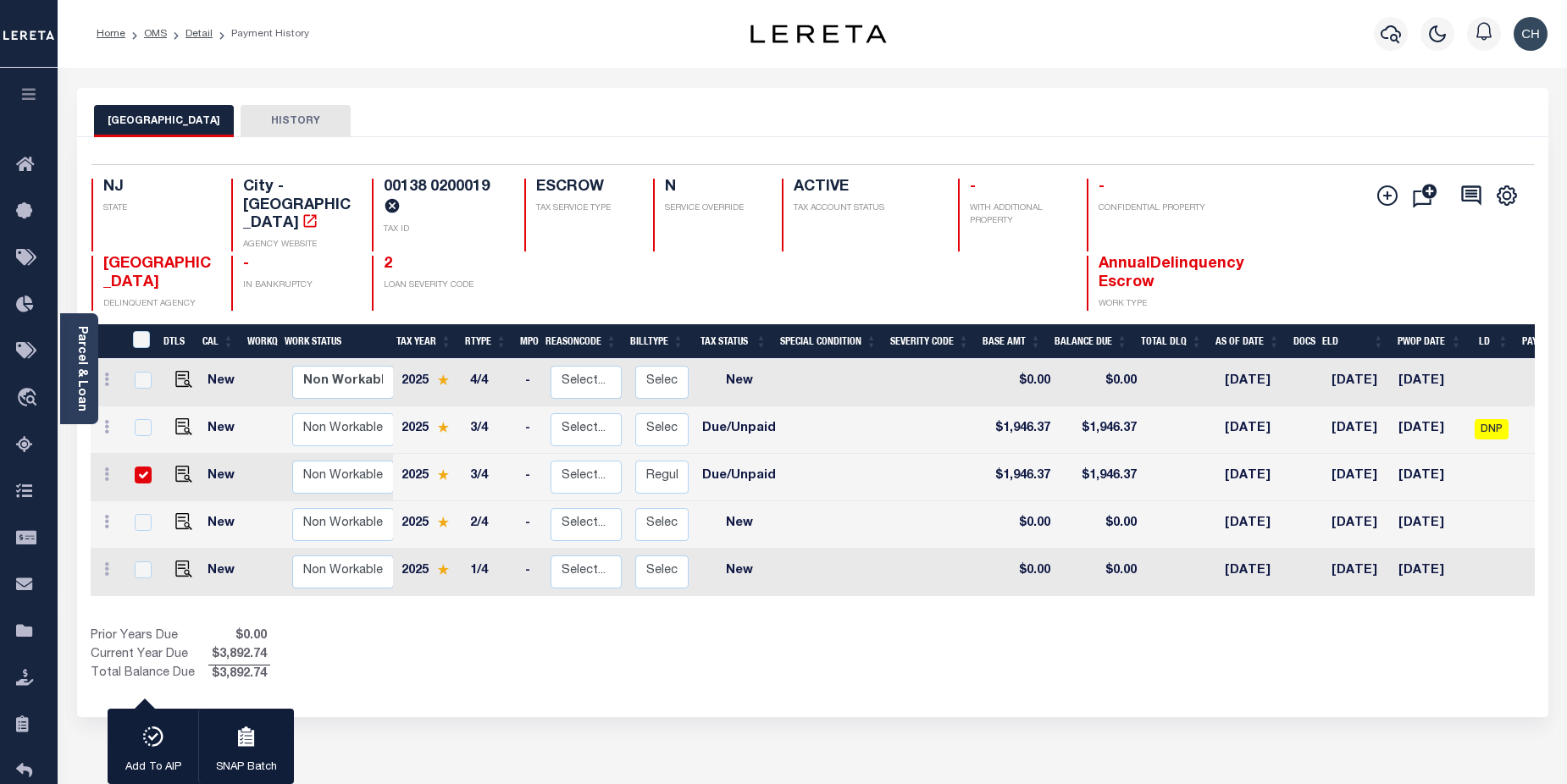
click at [140, 467] on input "checkbox" at bounding box center [143, 475] width 17 height 17
checkbox input "false"
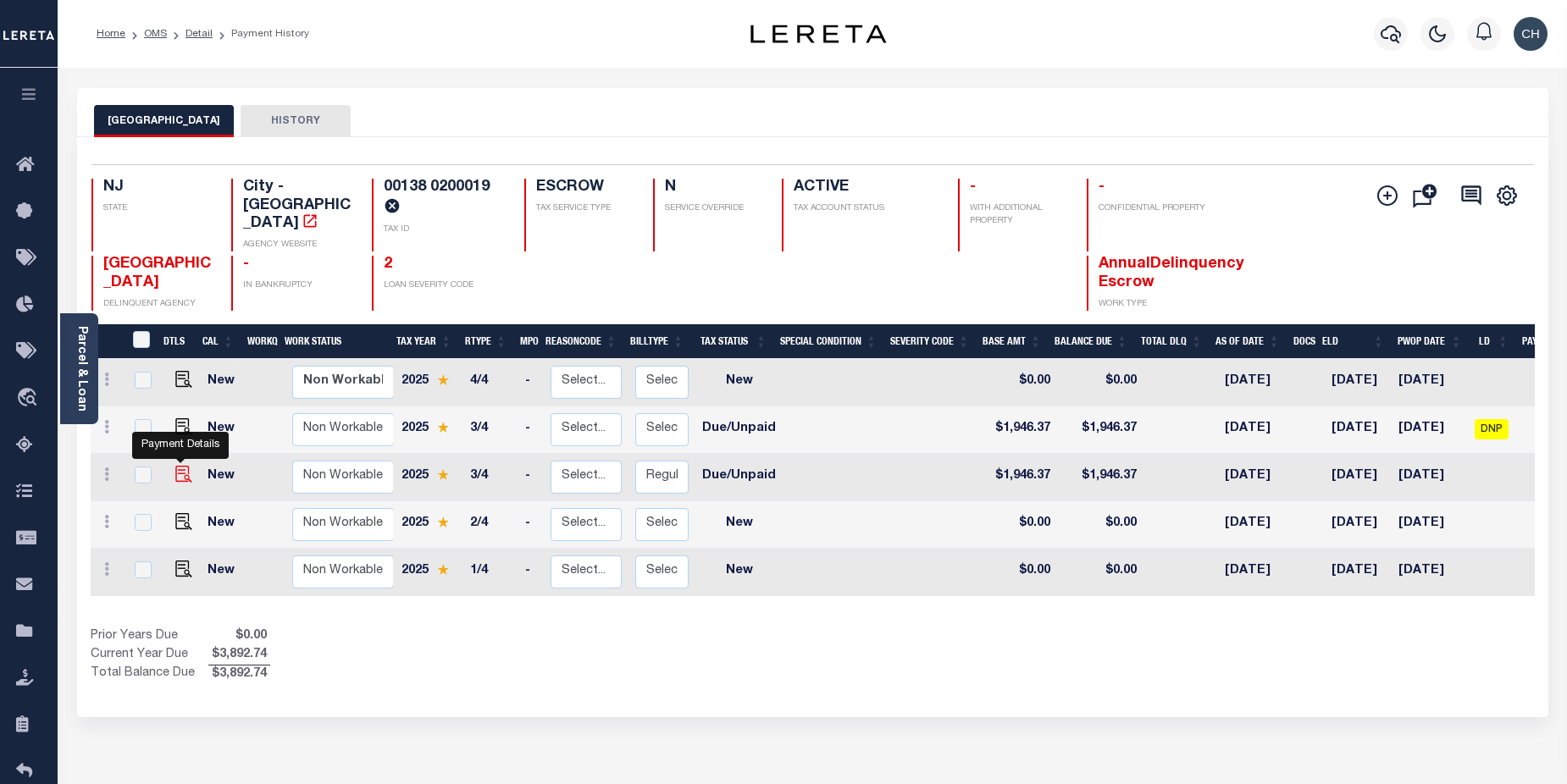
click at [177, 466] on img at bounding box center [184, 474] width 17 height 17
checkbox input "true"
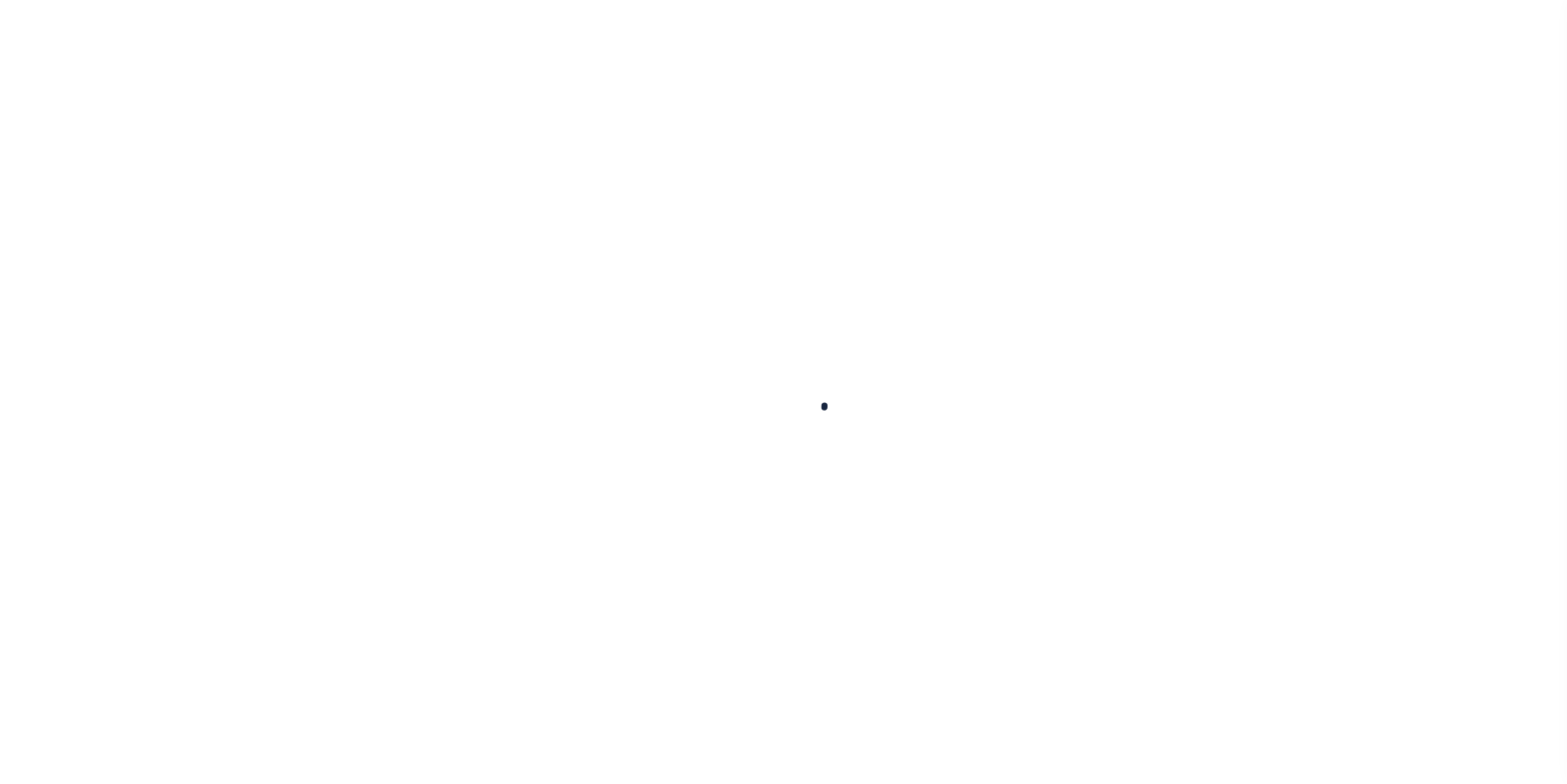
checkbox input "false"
type input "[DATE]"
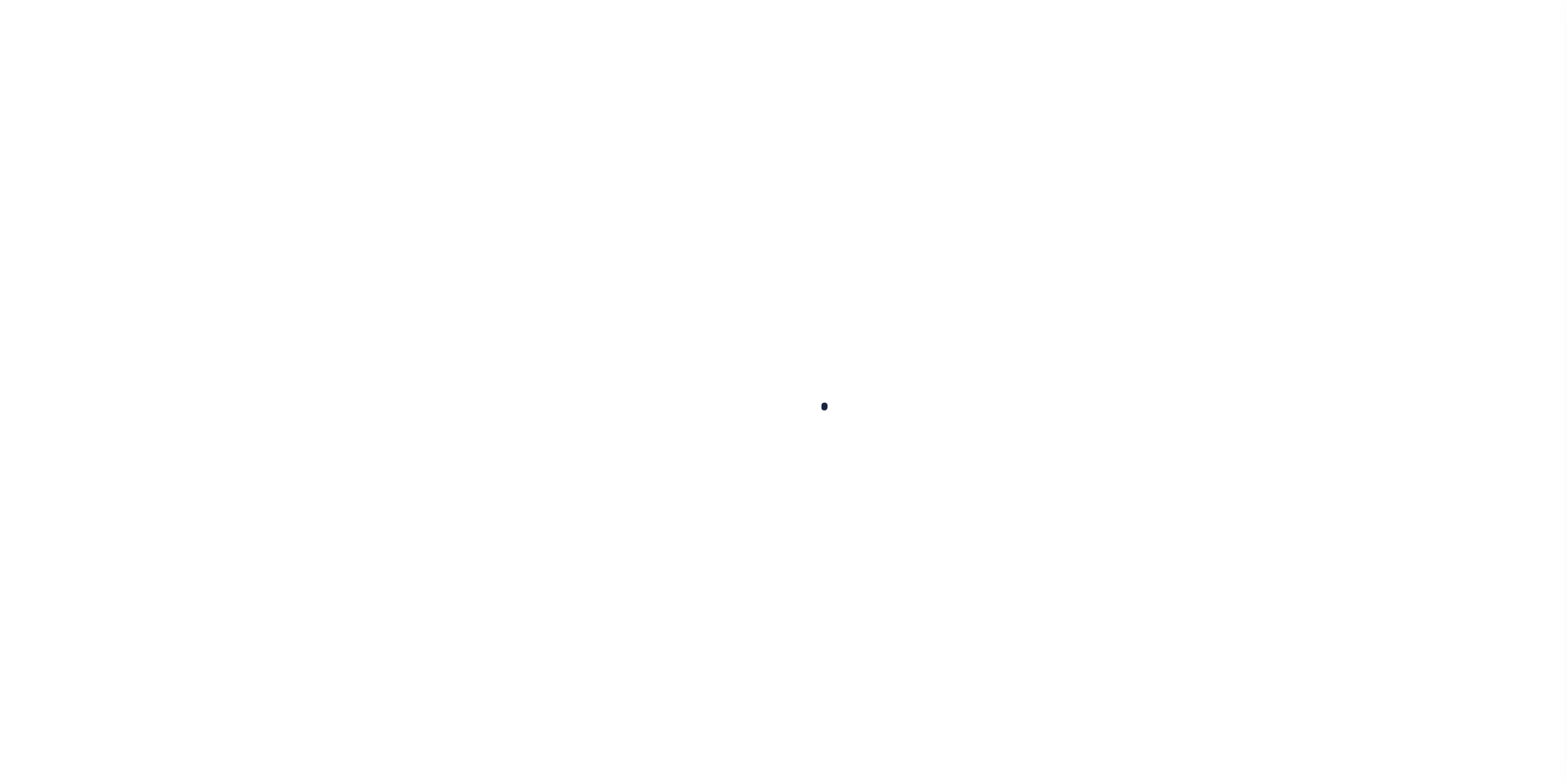
select select "NW2"
type input "2"
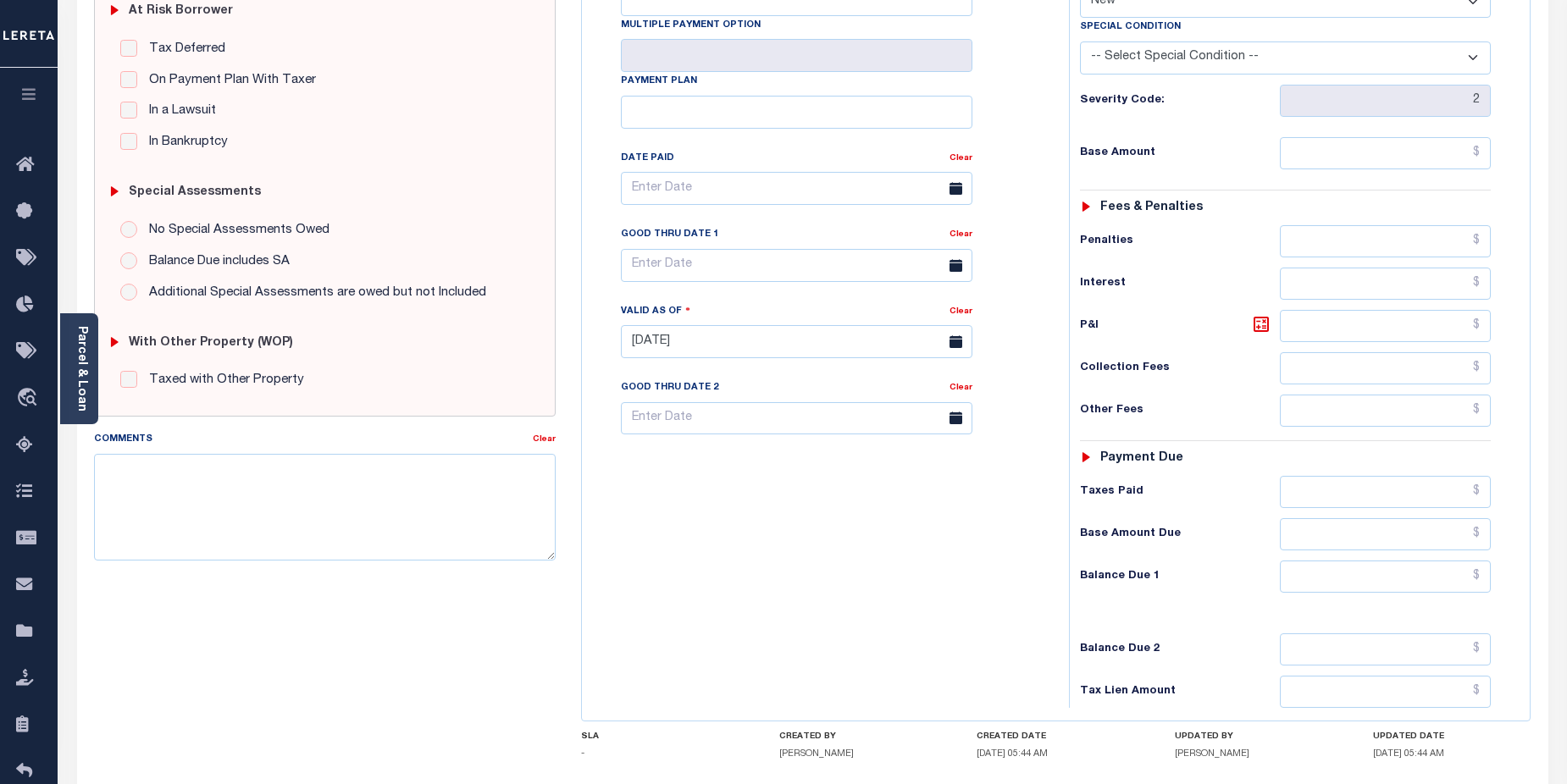
scroll to position [362, 0]
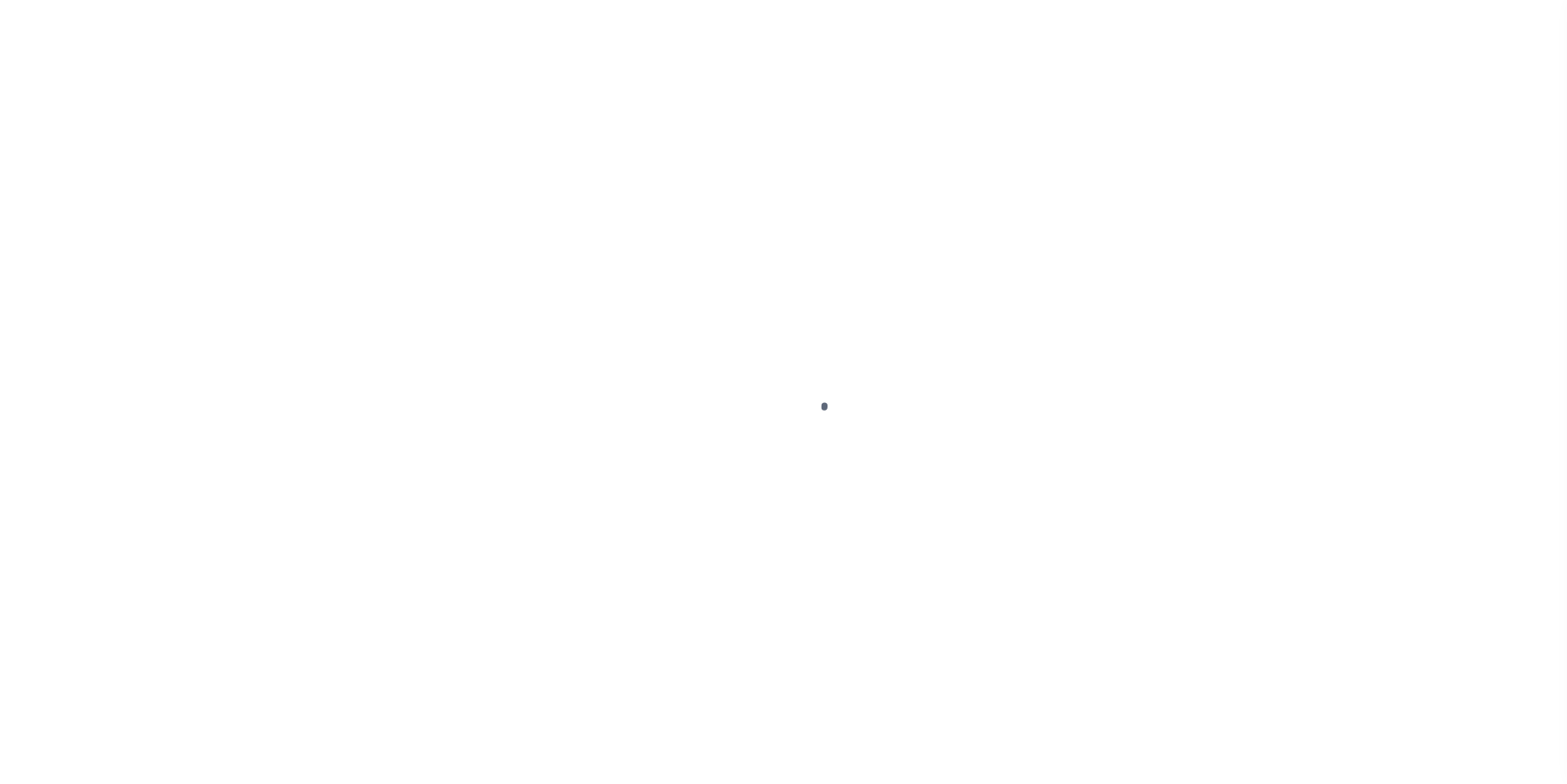
select select "DUE"
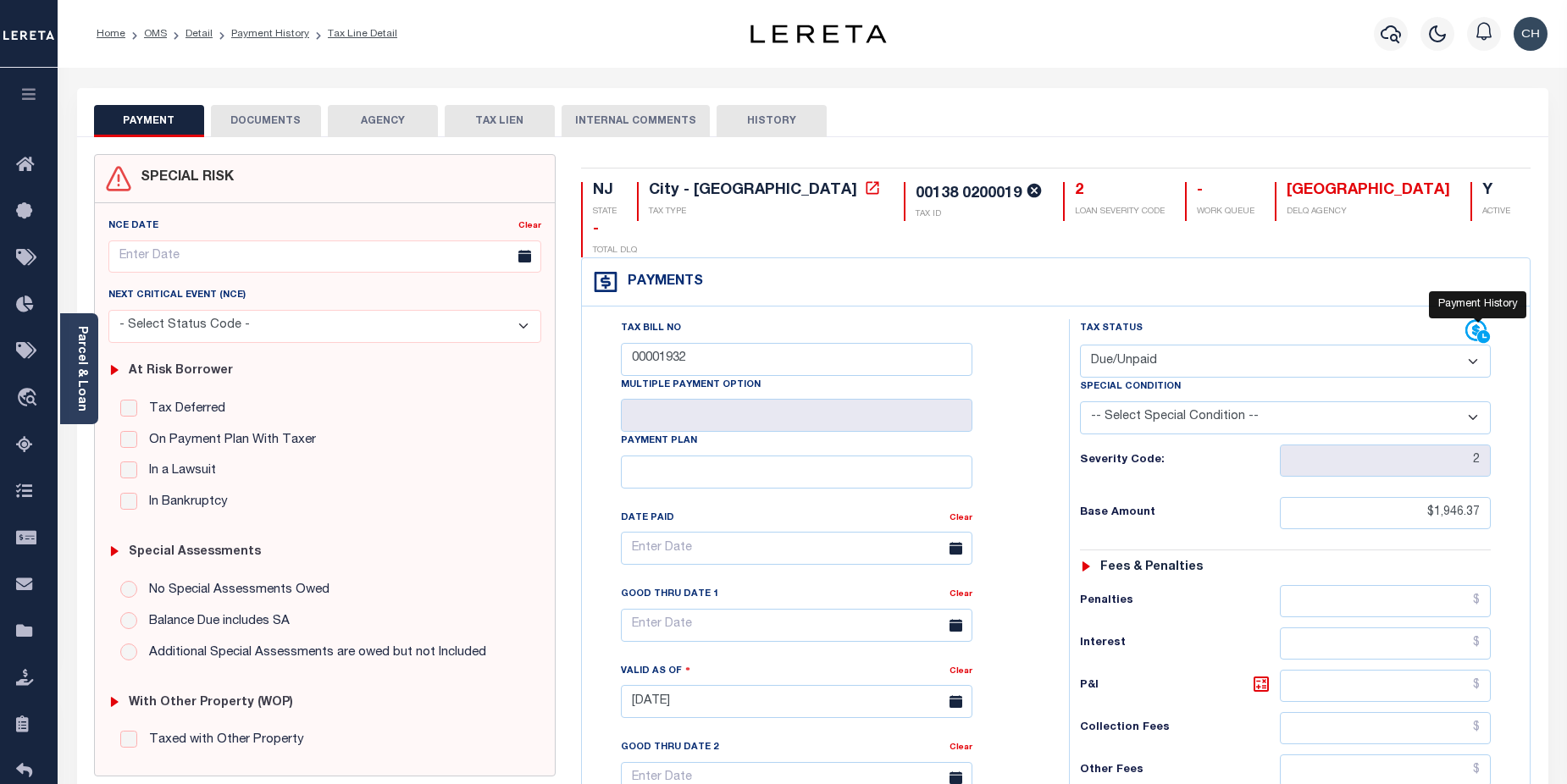
click at [1485, 331] on icon at bounding box center [1484, 337] width 12 height 12
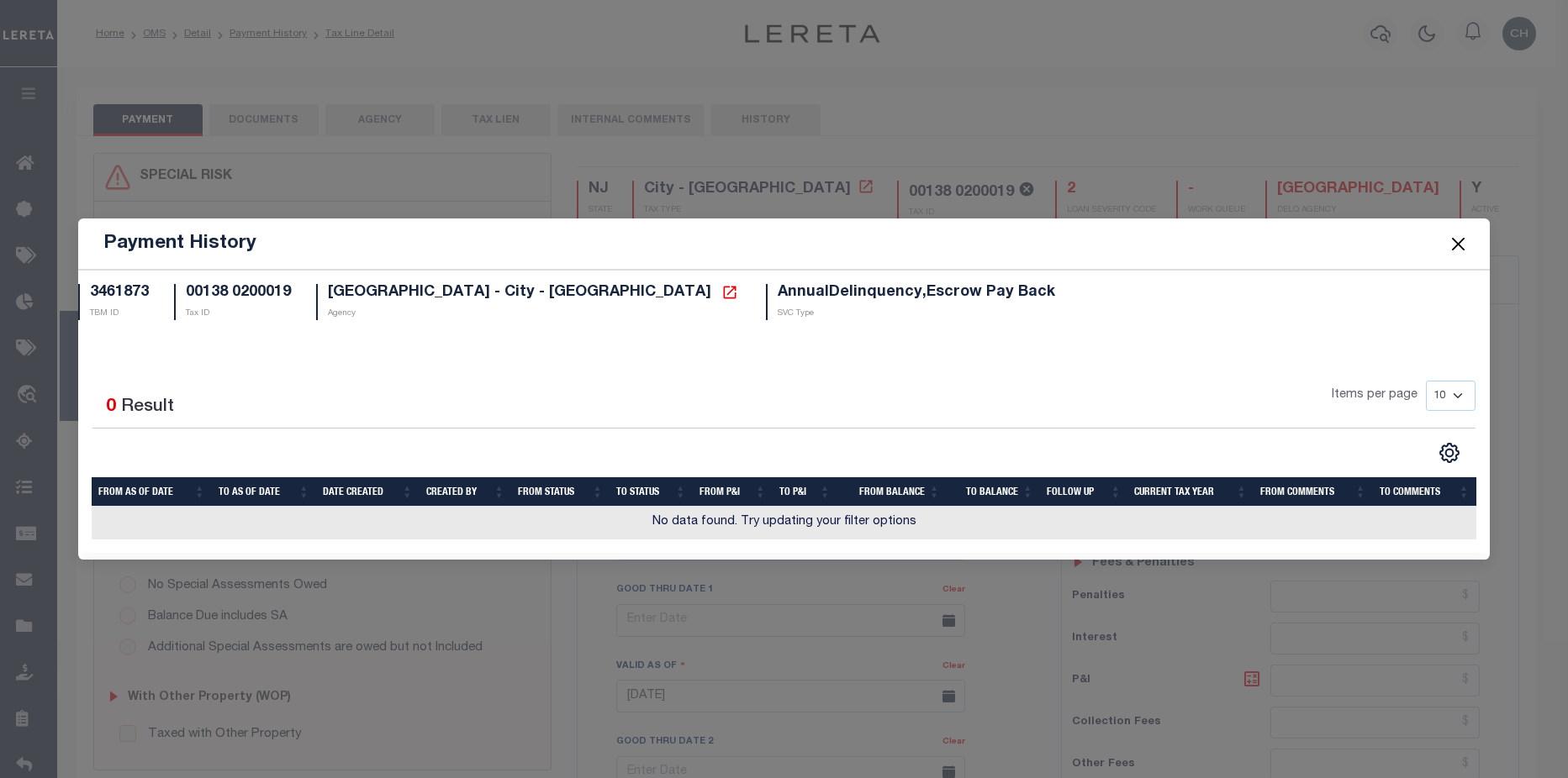
click at [1467, 240] on button "Close" at bounding box center [1458, 244] width 22 height 22
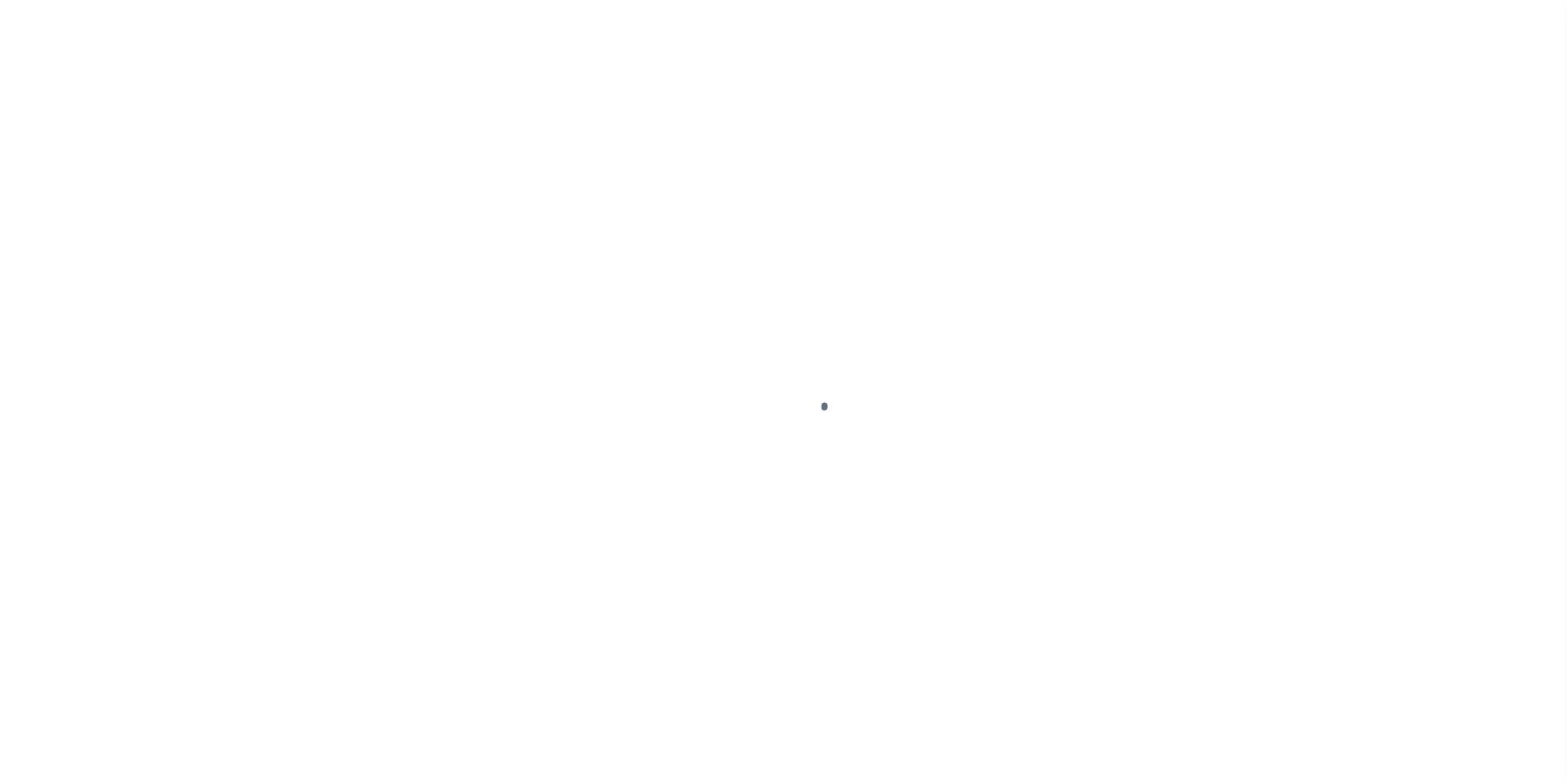
select select "DUE"
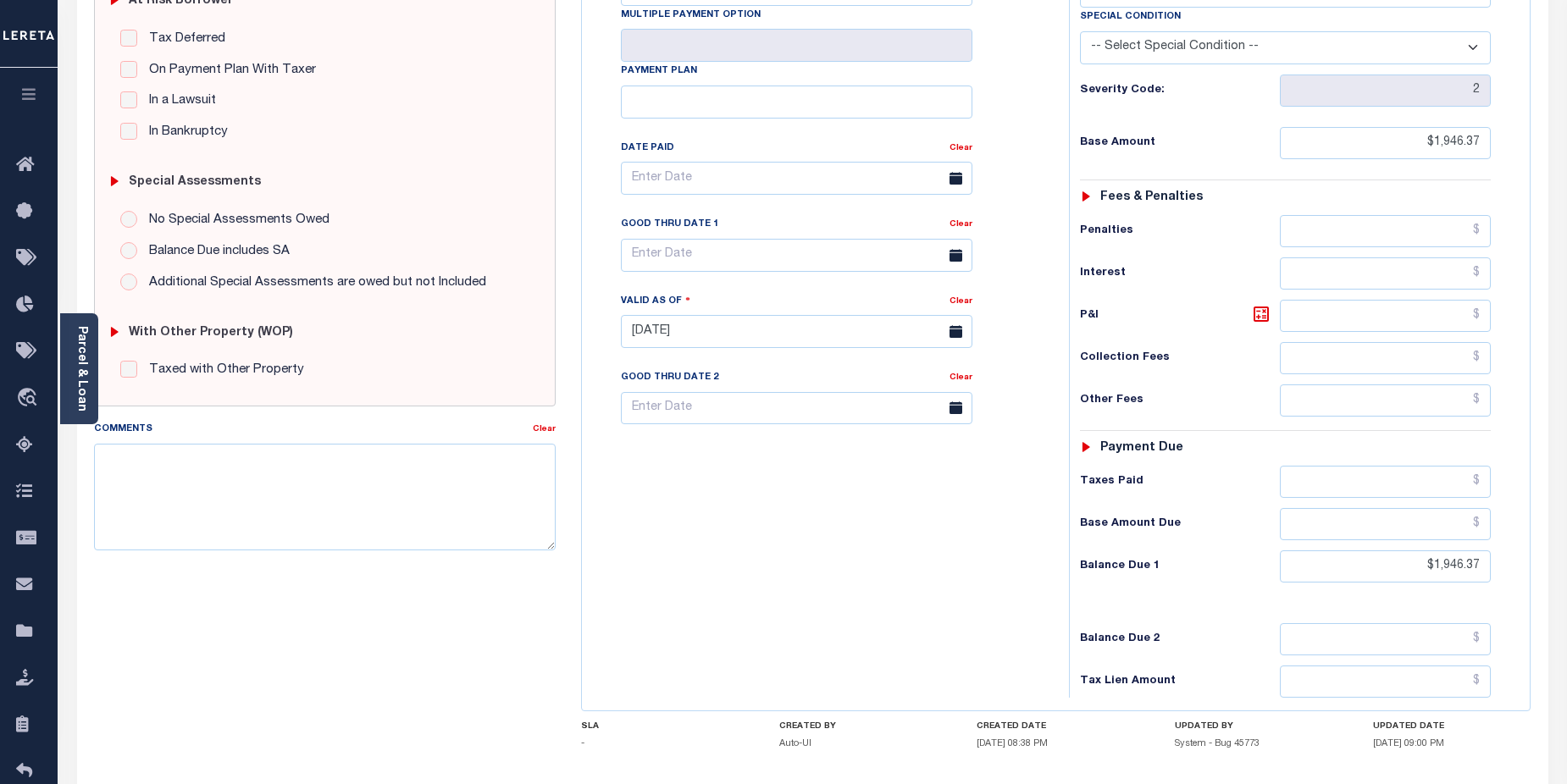
scroll to position [384, 0]
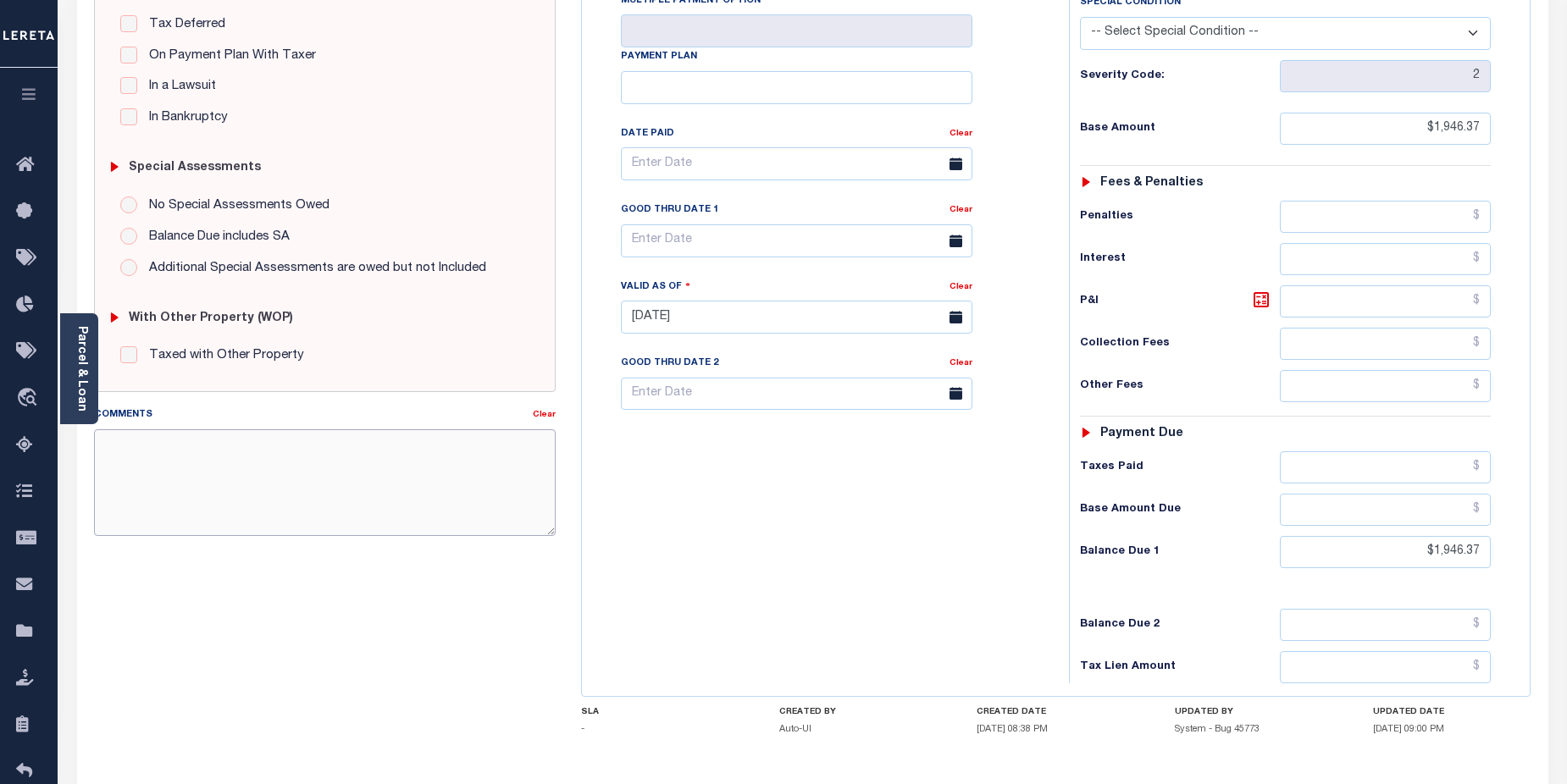
click at [274, 449] on textarea "Comments" at bounding box center [325, 482] width 463 height 107
paste textarea "CAS-474377 2025/annual dlq Base $3,323.80 P/I $568.57-Lender Responsibility Tot…"
type textarea "CAS-474377 2025/annual dlq Base $3,323.80 P/I $568.57-Lender Responsibility Tot…"
type input "[DATE]"
click at [752, 224] on input "text" at bounding box center [797, 240] width 352 height 33
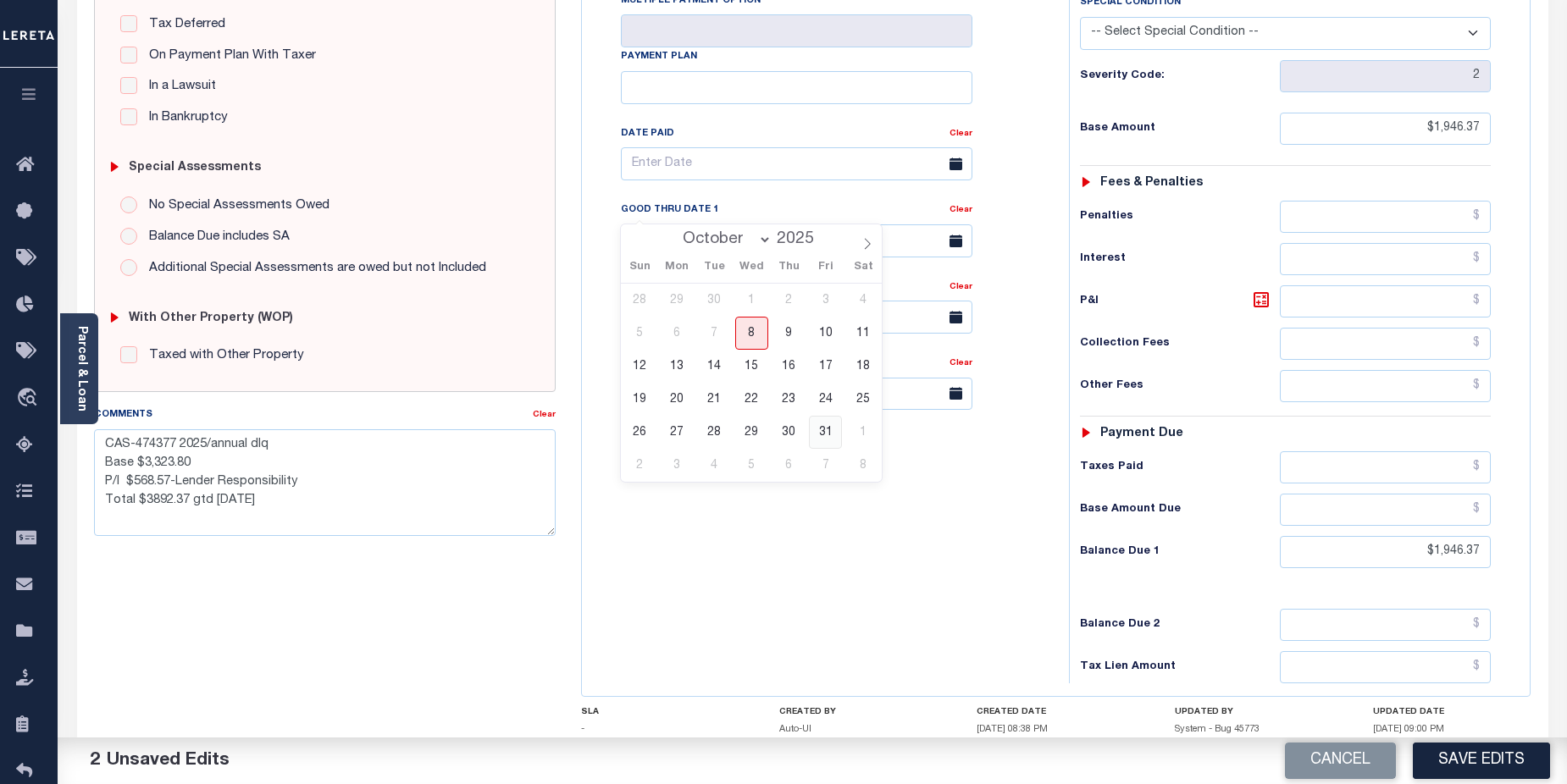
click at [830, 441] on span "31" at bounding box center [825, 432] width 33 height 33
type input "[DATE]"
drag, startPoint x: 135, startPoint y: 444, endPoint x: 177, endPoint y: 439, distance: 42.3
click at [177, 439] on textarea "CAS-474377 2025/annual dlq Base $3,323.80 P/I $568.57-Lender Responsibility Tot…" at bounding box center [325, 482] width 463 height 107
drag, startPoint x: 207, startPoint y: 448, endPoint x: 264, endPoint y: 447, distance: 57.0
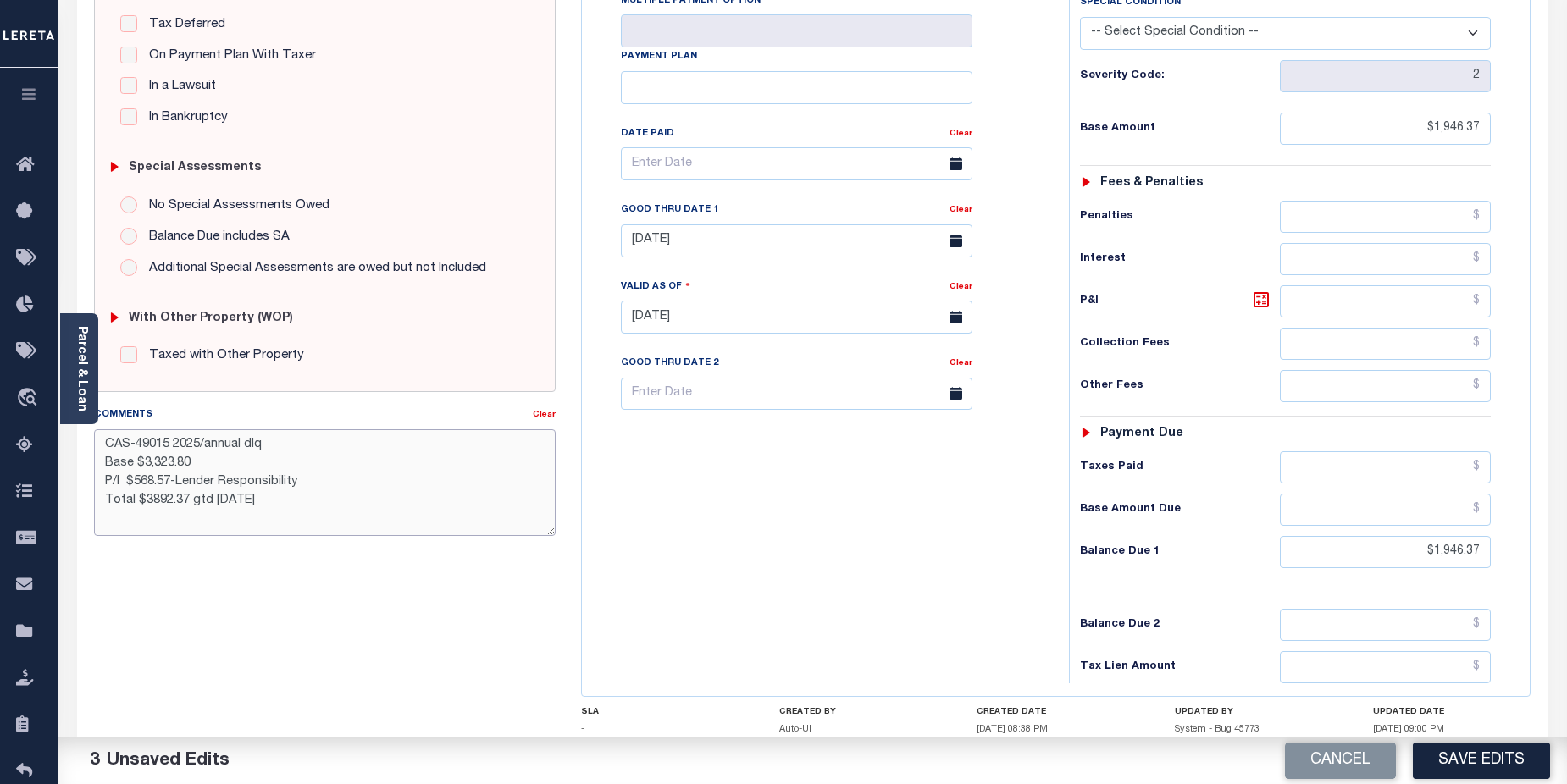
click at [264, 447] on textarea "CAS-49015 2025/annual dlq Base $3,323.80 P/I $568.57-Lender Responsibility Tota…" at bounding box center [325, 482] width 463 height 107
drag, startPoint x: 140, startPoint y: 464, endPoint x: 197, endPoint y: 460, distance: 57.1
click at [197, 460] on textarea "CAS-49015 2025/3rd Base $3,323.80 P/I $568.57-Lender Responsibility Total $3892…" at bounding box center [325, 482] width 463 height 107
drag, startPoint x: 132, startPoint y: 484, endPoint x: 169, endPoint y: 482, distance: 37.1
click at [169, 482] on textarea "CAS-49015 2025/3rd Base $ P/I $568.57-Lender Responsibility Total $3892.37 gtd …" at bounding box center [325, 482] width 463 height 107
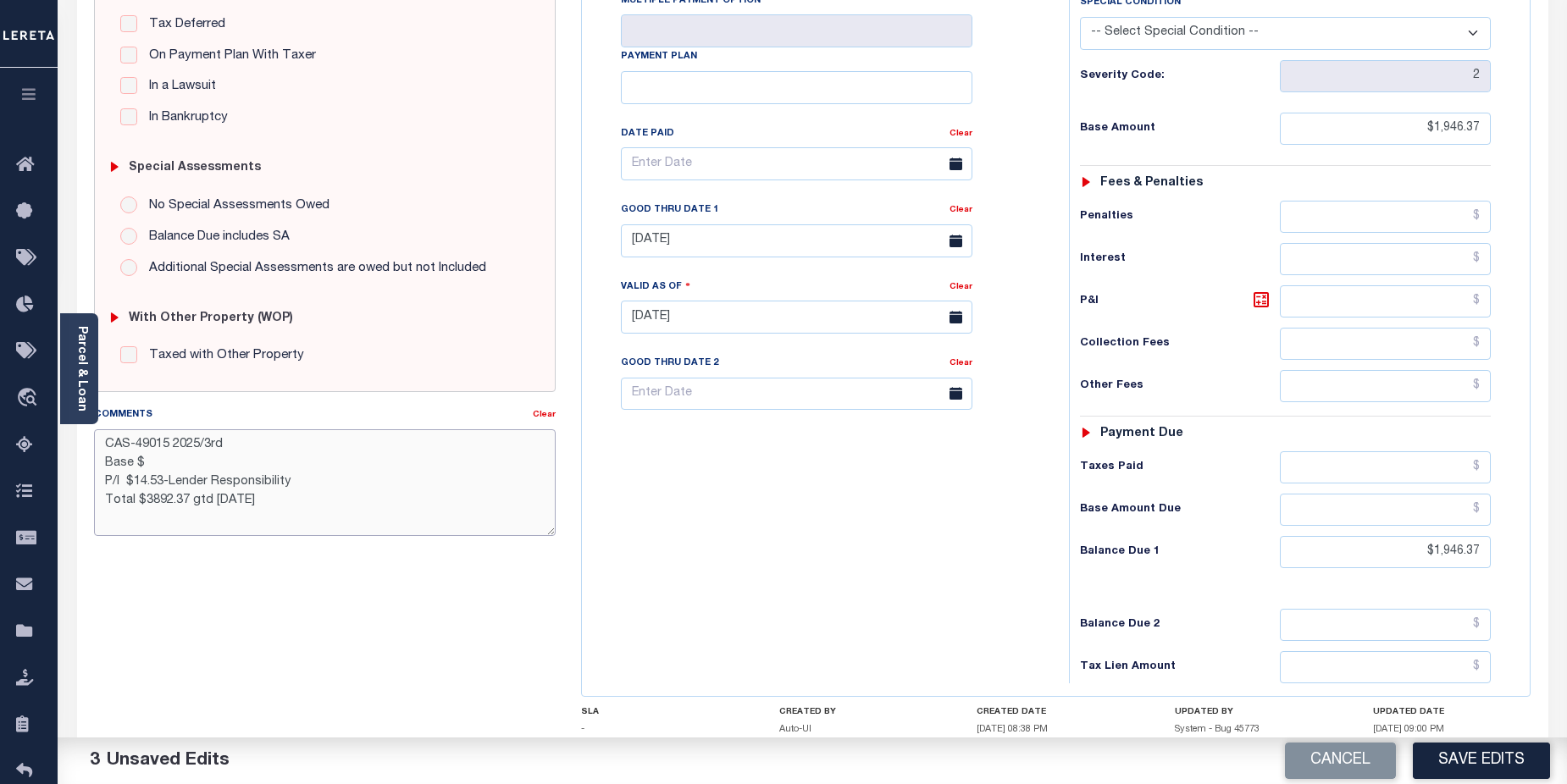
drag, startPoint x: 180, startPoint y: 483, endPoint x: 208, endPoint y: 482, distance: 28.0
click at [208, 482] on textarea "CAS-49015 2025/3rd Base $ P/I $14.53-Lender Responsibility Total $3892.37 gtd 0…" at bounding box center [325, 482] width 463 height 107
click at [297, 479] on textarea "CAS-49015 2025/3rd Base $ P/I $14.53-Lereta Responsibility Total $3892.37 gtd 0…" at bounding box center [325, 482] width 463 height 107
click at [187, 504] on textarea "CAS-49015 2025/3rd Base $ P/I $14.53-Lereta Responsibility( paid lateDTS) Total…" at bounding box center [325, 482] width 463 height 107
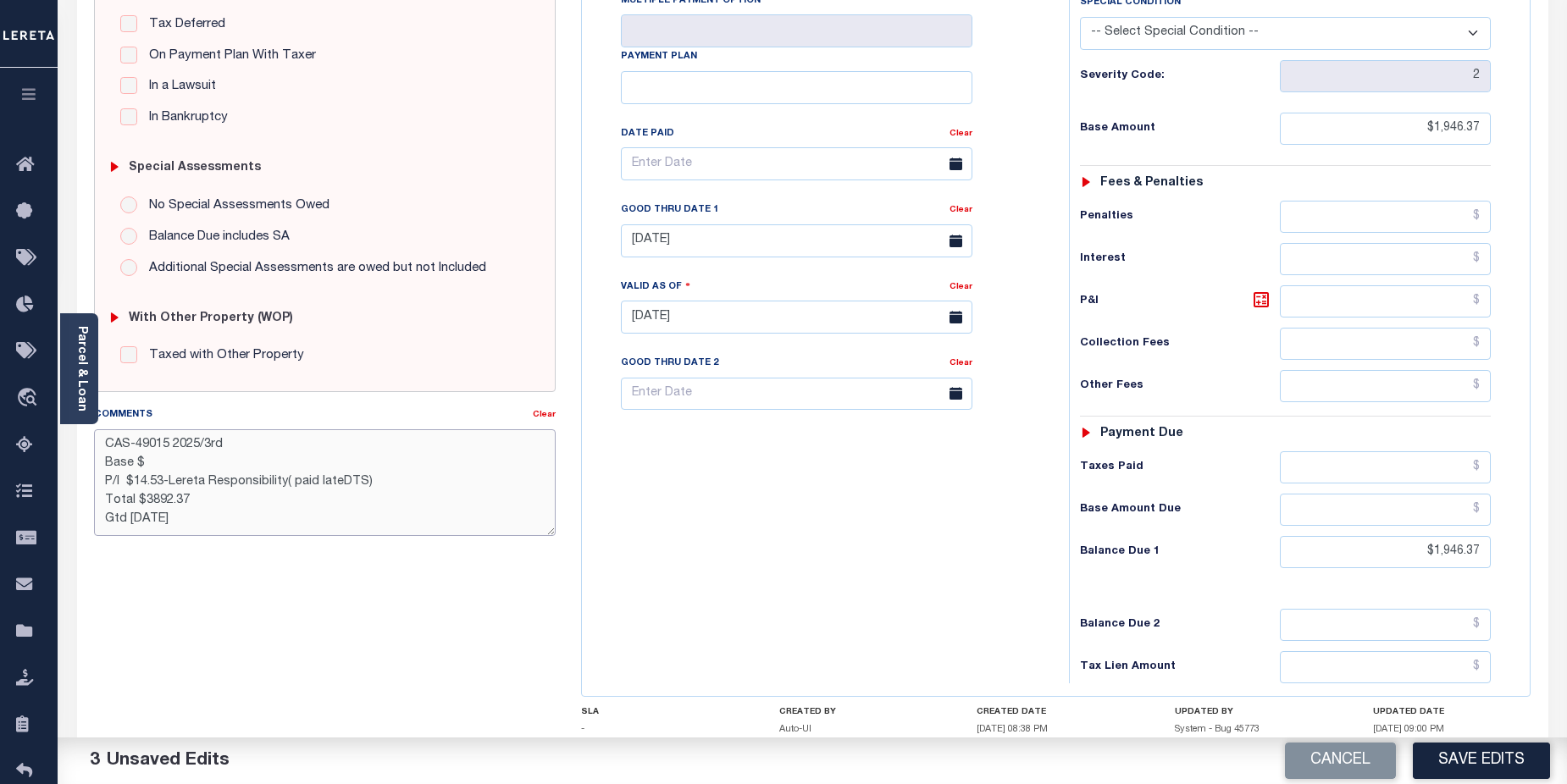
drag, startPoint x: 131, startPoint y: 509, endPoint x: 159, endPoint y: 502, distance: 28.9
click at [159, 502] on textarea "CAS-49015 2025/3rd Base $ P/I $14.53-Lereta Responsibility( paid lateDTS) Total…" at bounding box center [325, 482] width 463 height 107
drag, startPoint x: 140, startPoint y: 490, endPoint x: 188, endPoint y: 486, distance: 48.2
click at [188, 486] on textarea "CAS-49015 2025/3rd Base $ P/I $14.53-Lereta Responsibility( paid lateDTS) Total…" at bounding box center [325, 482] width 463 height 107
click at [453, 488] on textarea "CAS-49015 2025/3rd Base $ P/I $14.53-Lereta Responsibility( paid lateDTS) Total…" at bounding box center [325, 482] width 463 height 107
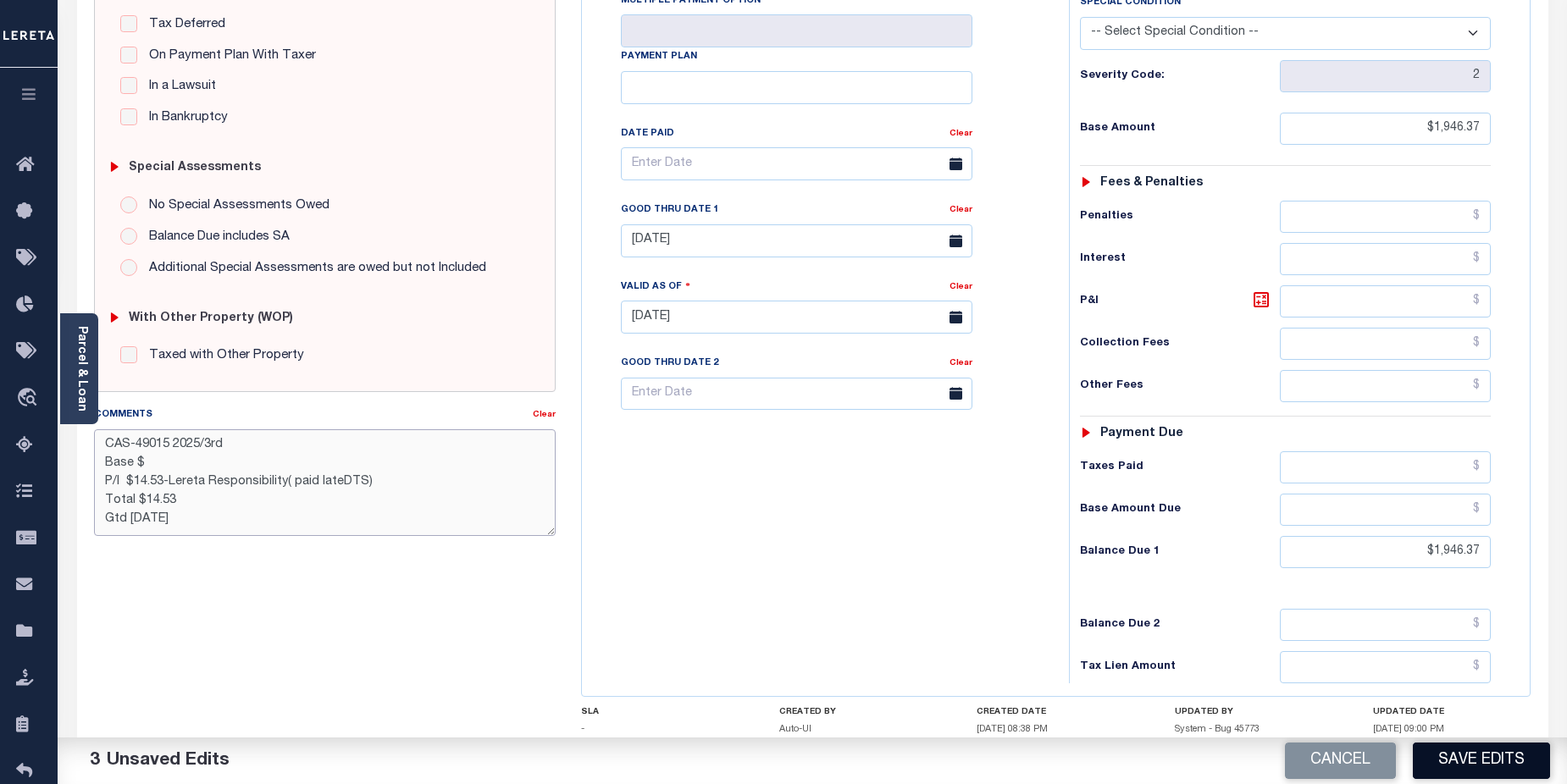
type textarea "CAS-49015 2025/3rd Base $ P/I $14.53-Lereta Responsibility( paid lateDTS) Total…"
click at [1470, 758] on button "Save Edits" at bounding box center [1481, 760] width 137 height 36
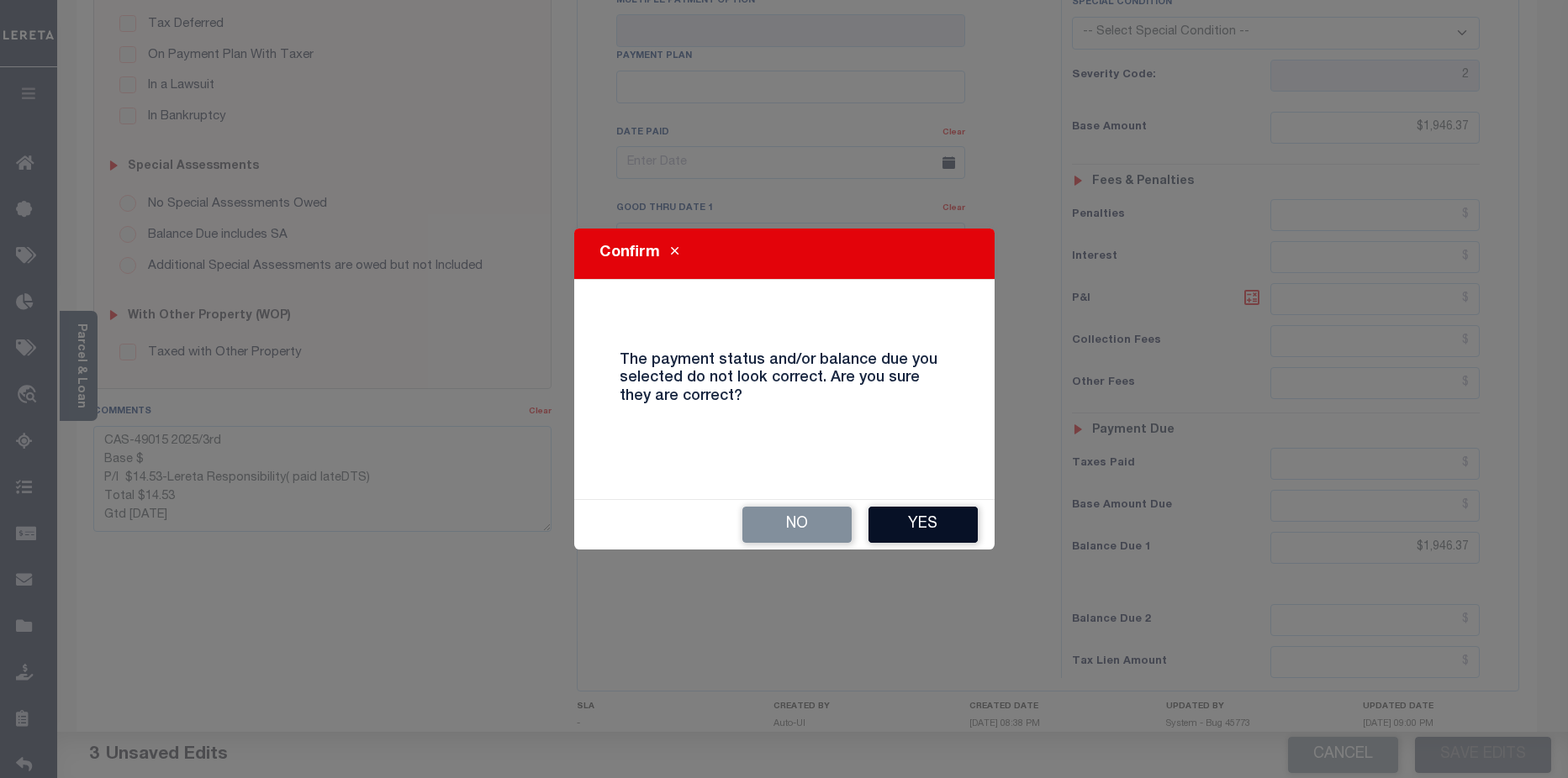
click at [918, 524] on button "Yes" at bounding box center [923, 524] width 110 height 36
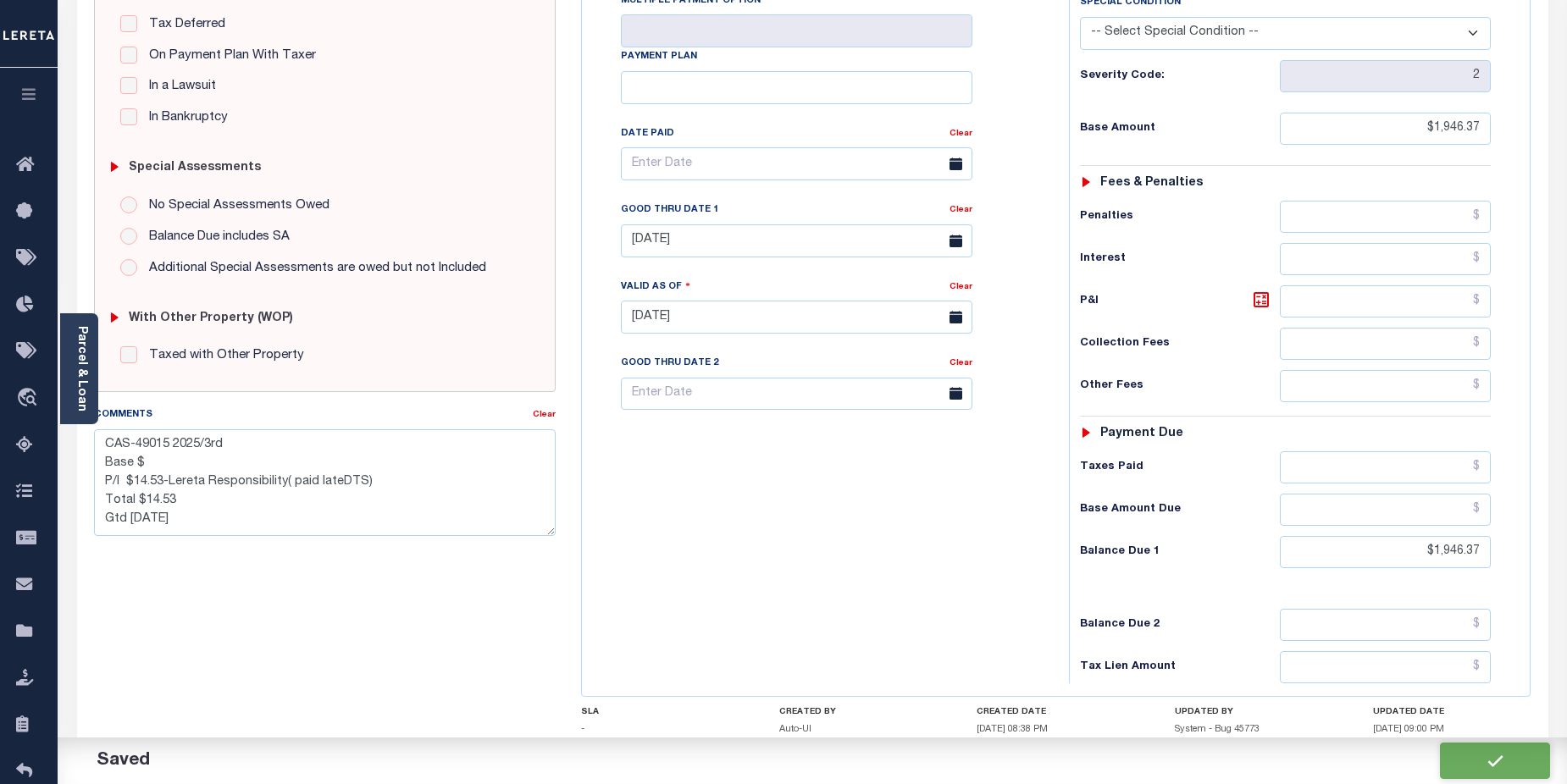
checkbox input "false"
type textarea "CAS-49015 2025/3rd Base $ P/I $14.53-Lereta Responsibility( paid lateDTS) Total…"
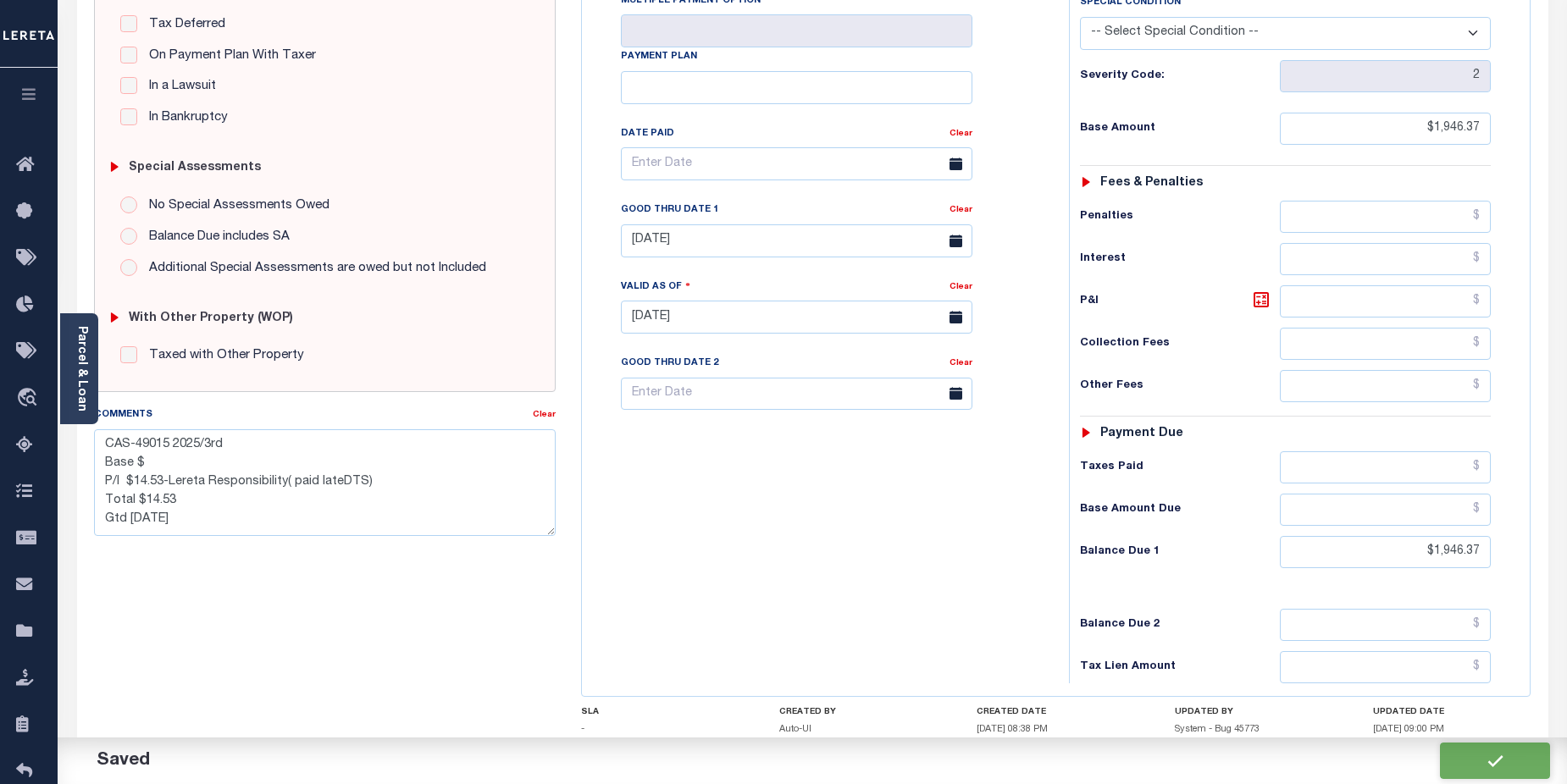
type input "$1,946.37"
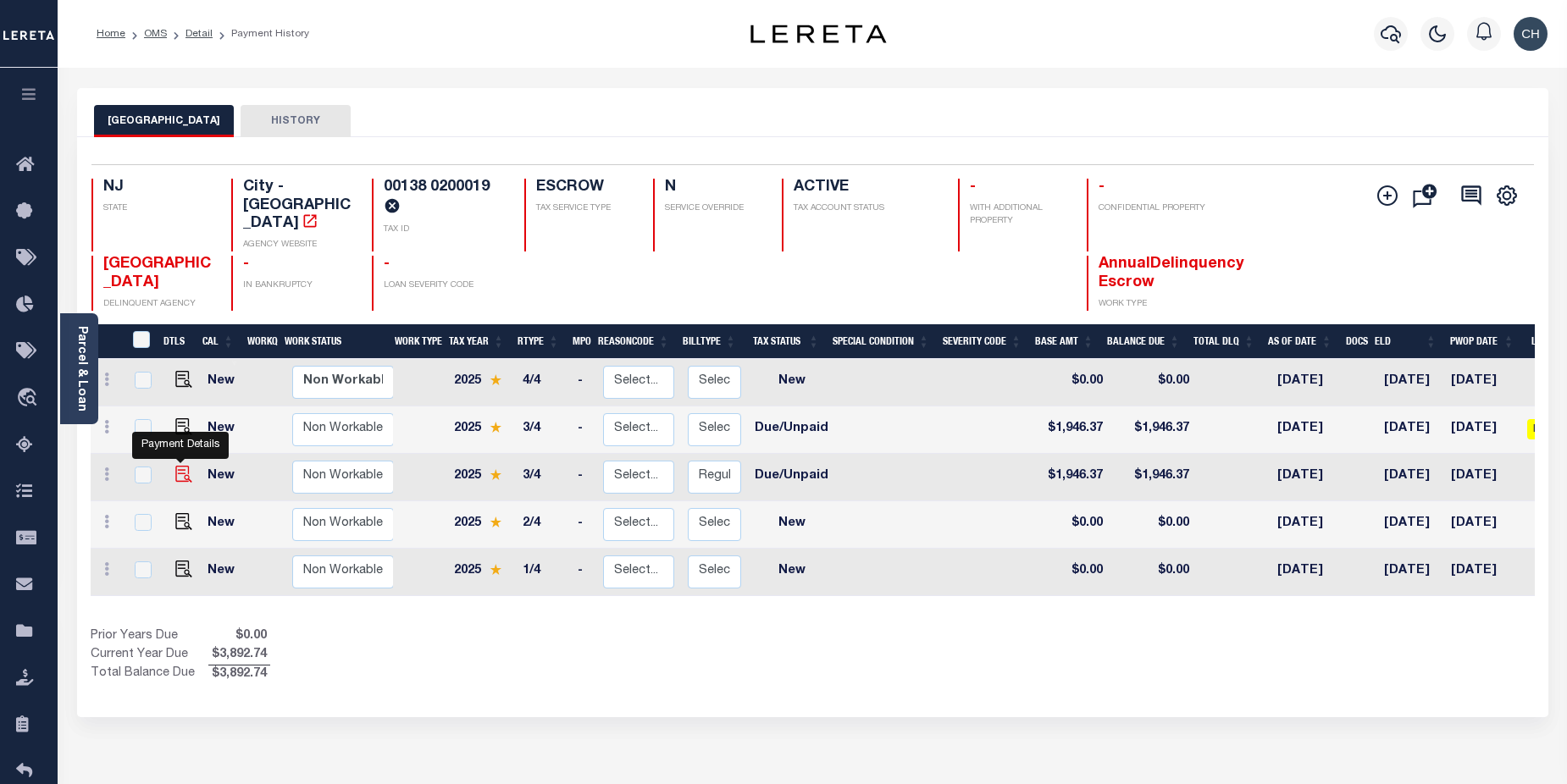
click at [180, 466] on img "" at bounding box center [184, 474] width 17 height 17
checkbox input "true"
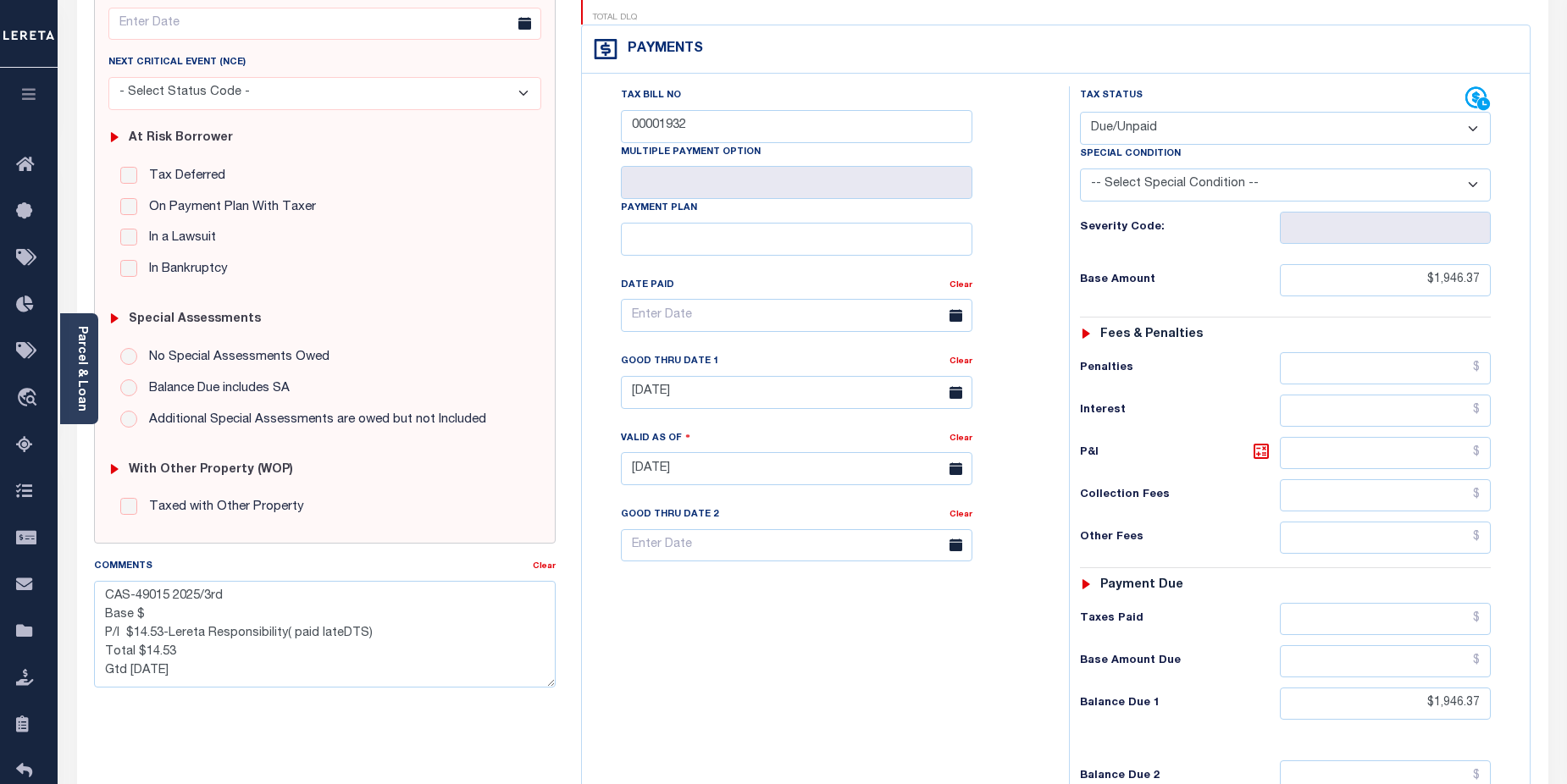
scroll to position [204, 0]
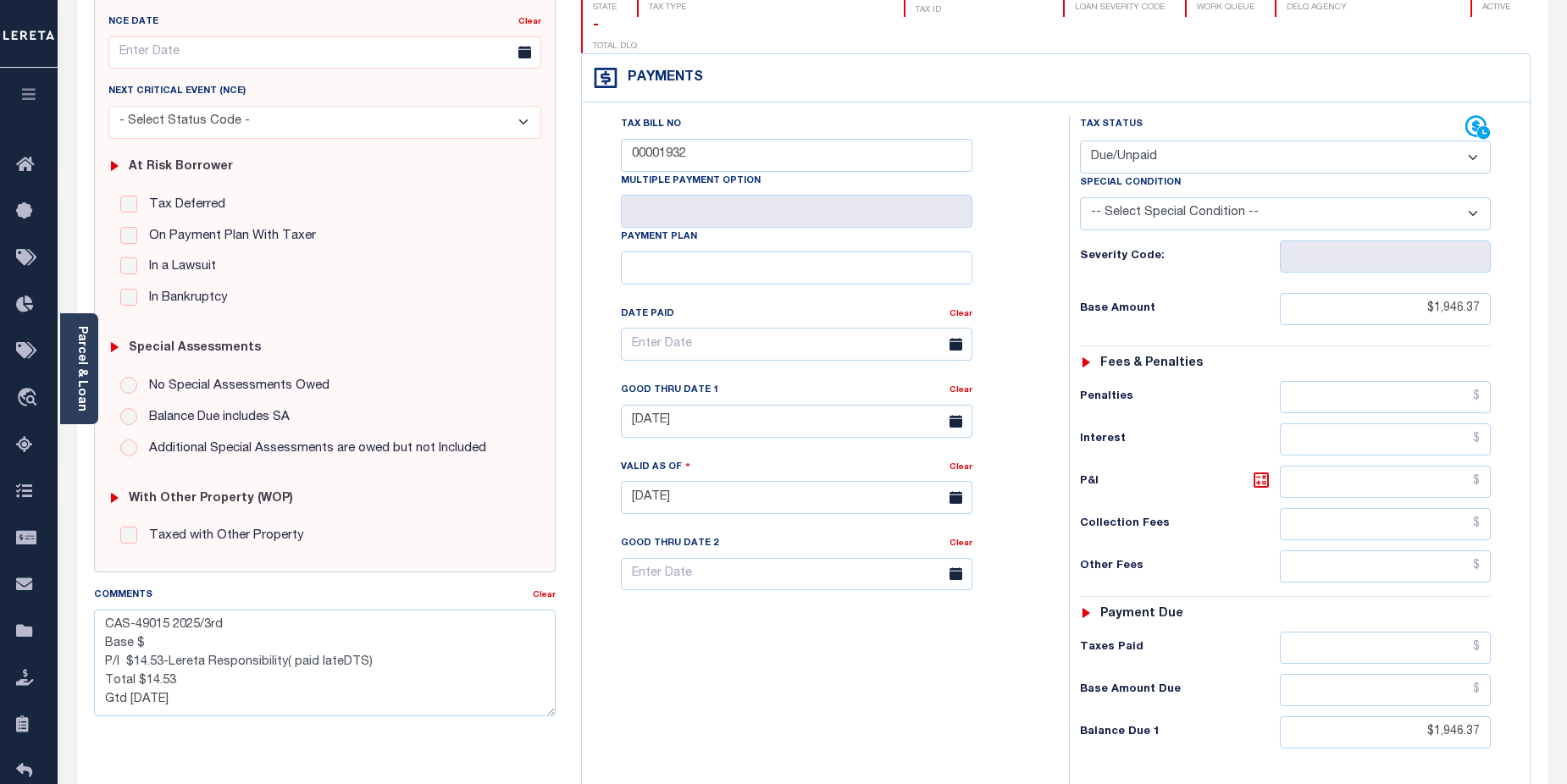
click at [1471, 140] on select "- Select Status Code - Open Due/Unpaid Paid Incomplete No Tax Due Internal Refu…" at bounding box center [1286, 156] width 412 height 33
select select "PYD"
click at [1080, 140] on select "- Select Status Code - Open Due/Unpaid Paid Incomplete No Tax Due Internal Refu…" at bounding box center [1286, 156] width 412 height 33
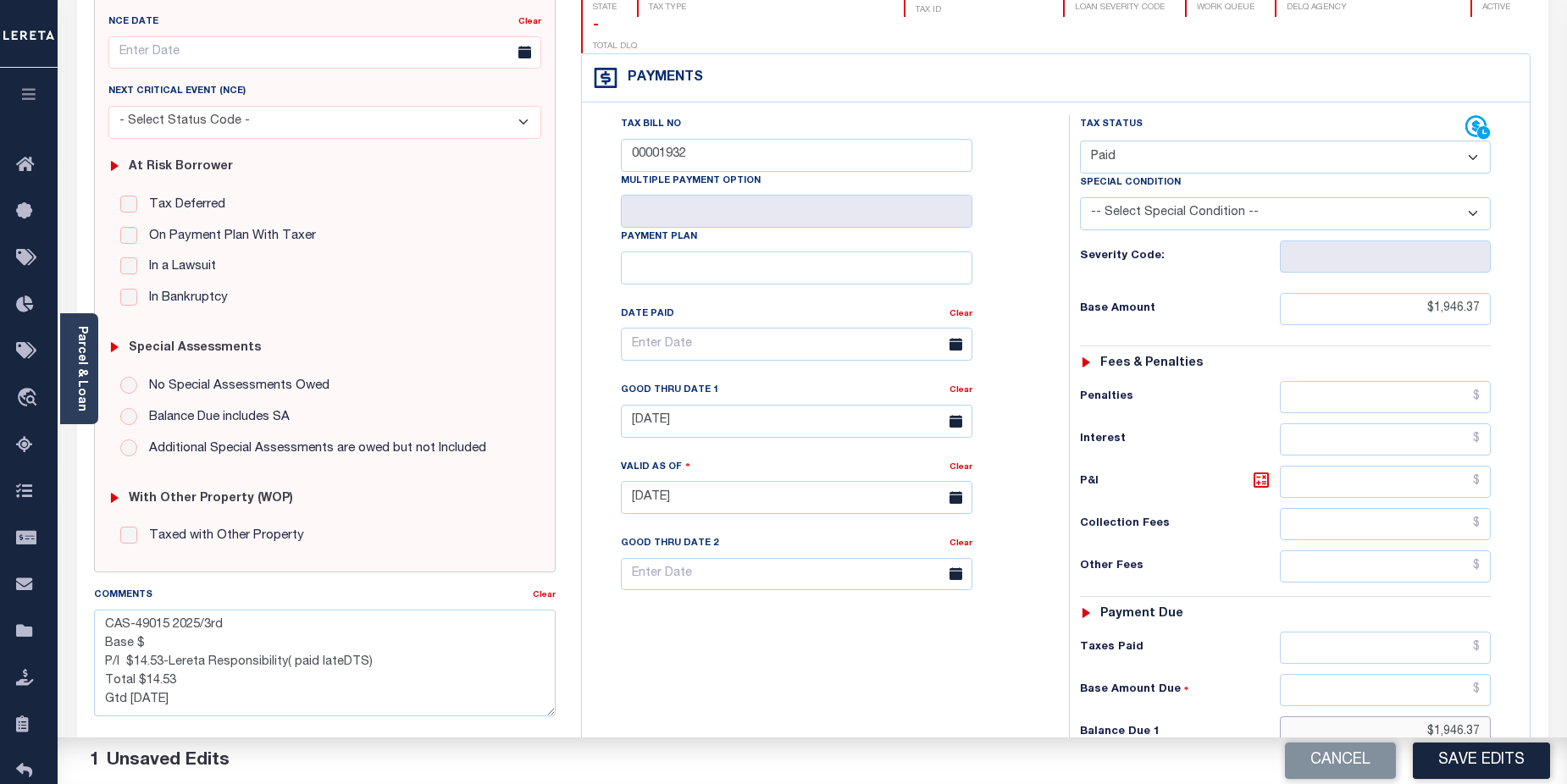
drag, startPoint x: 1413, startPoint y: 695, endPoint x: 1508, endPoint y: 687, distance: 95.3
click at [1507, 688] on div "Tax Status Status - Select Status Code -" at bounding box center [1291, 488] width 445 height 748
click at [1435, 632] on input "text" at bounding box center [1386, 648] width 212 height 32
type input "$1,946.37"
click at [1425, 716] on input "text" at bounding box center [1386, 732] width 212 height 32
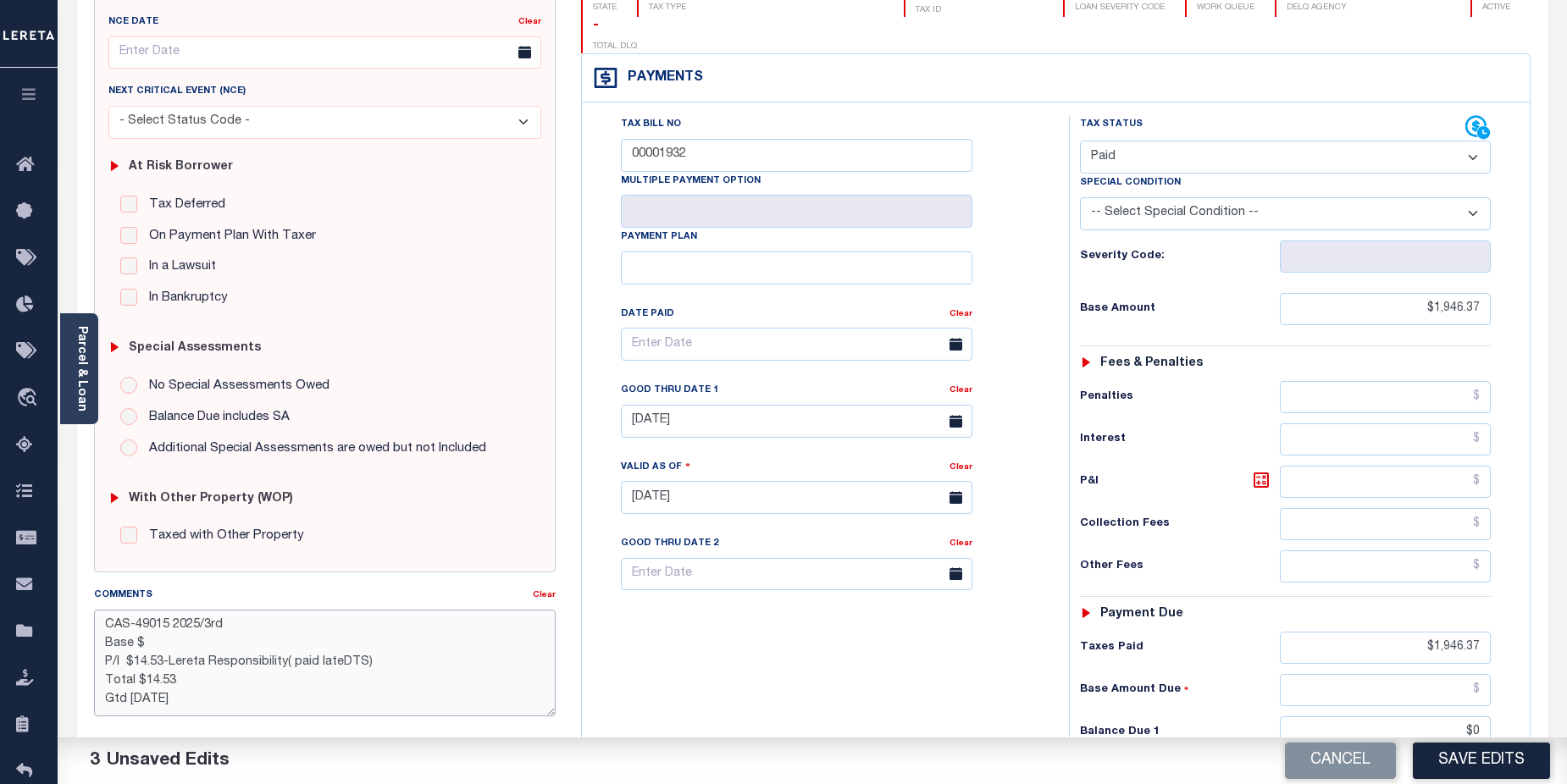
type input "$0.00"
click at [176, 645] on textarea "CAS-49015 2025/3rd Base $ P/I $14.53-Lereta Responsibility( paid lateDTS) Total…" at bounding box center [325, 663] width 463 height 107
type textarea "CAS-49015 2025/3rd Base $1946.37 paid P/I $14.53-Lereta Responsibility( paid la…"
click at [1465, 765] on button "Save Edits" at bounding box center [1481, 760] width 137 height 36
checkbox input "false"
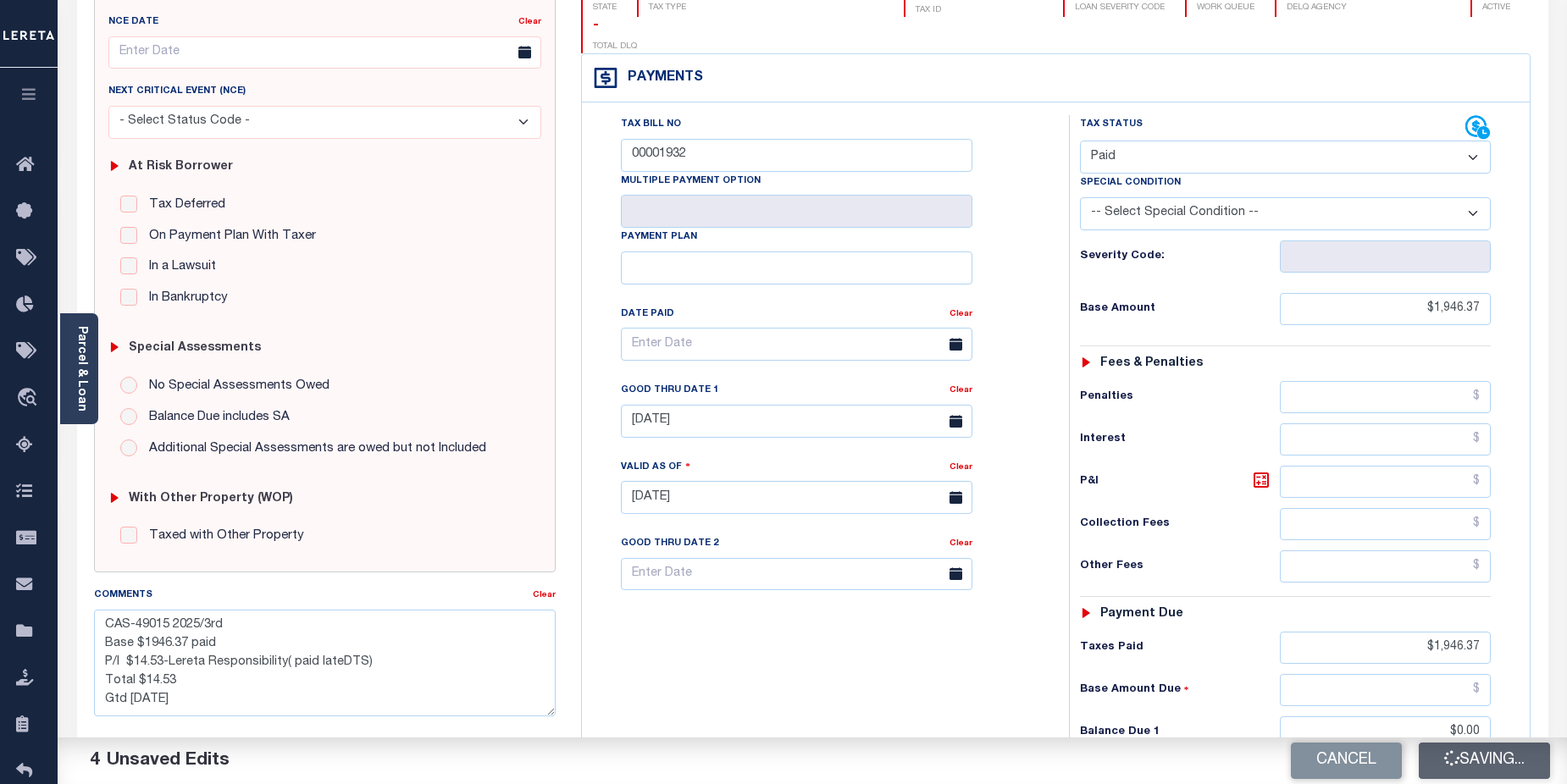
checkbox input "false"
type textarea "CAS-49015 2025/3rd Base $1946.37 paid P/I $14.53-Lereta Responsibility( paid la…"
type input "$1,946.37"
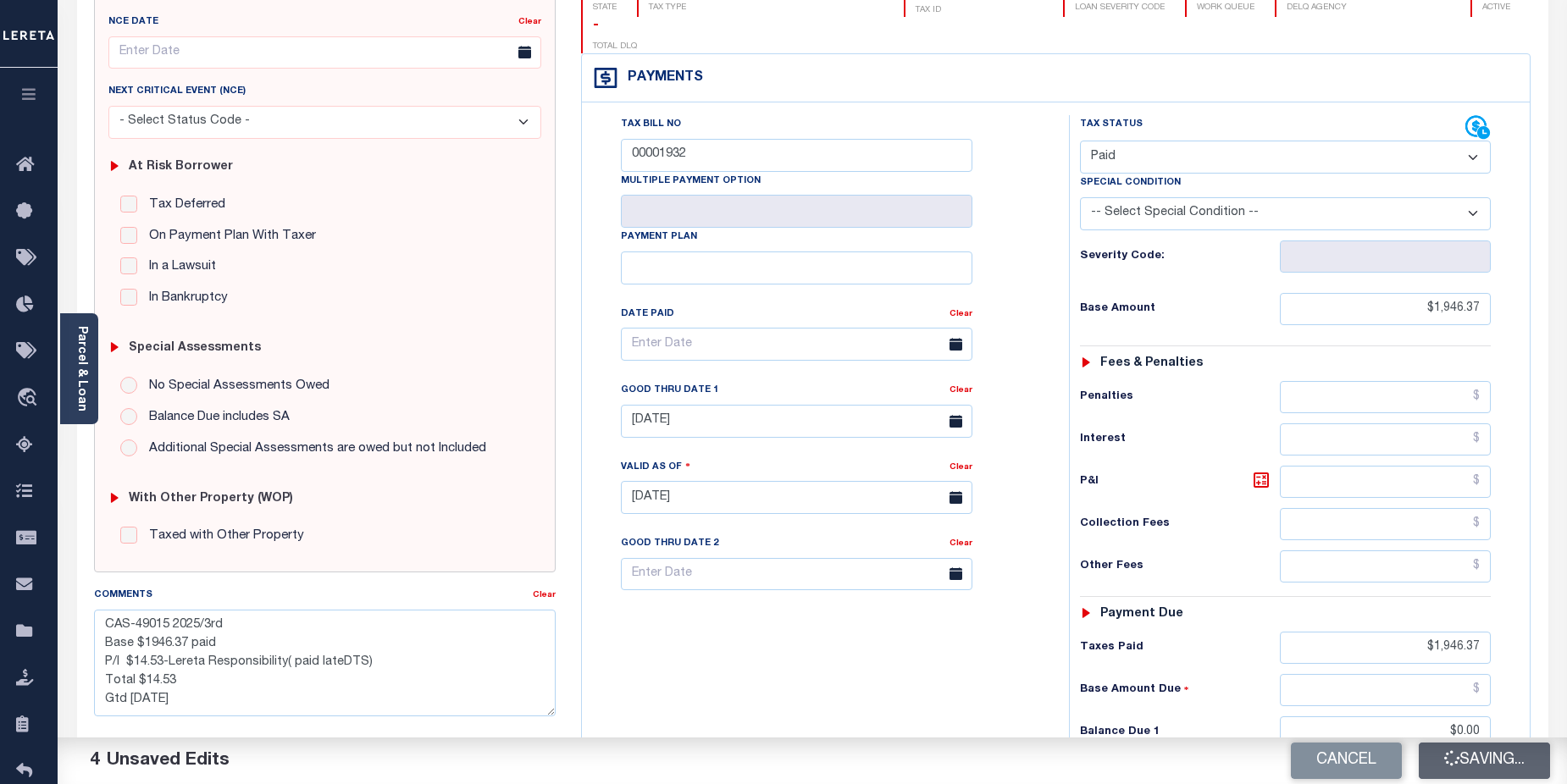
type input "$1,946.37"
type input "$0"
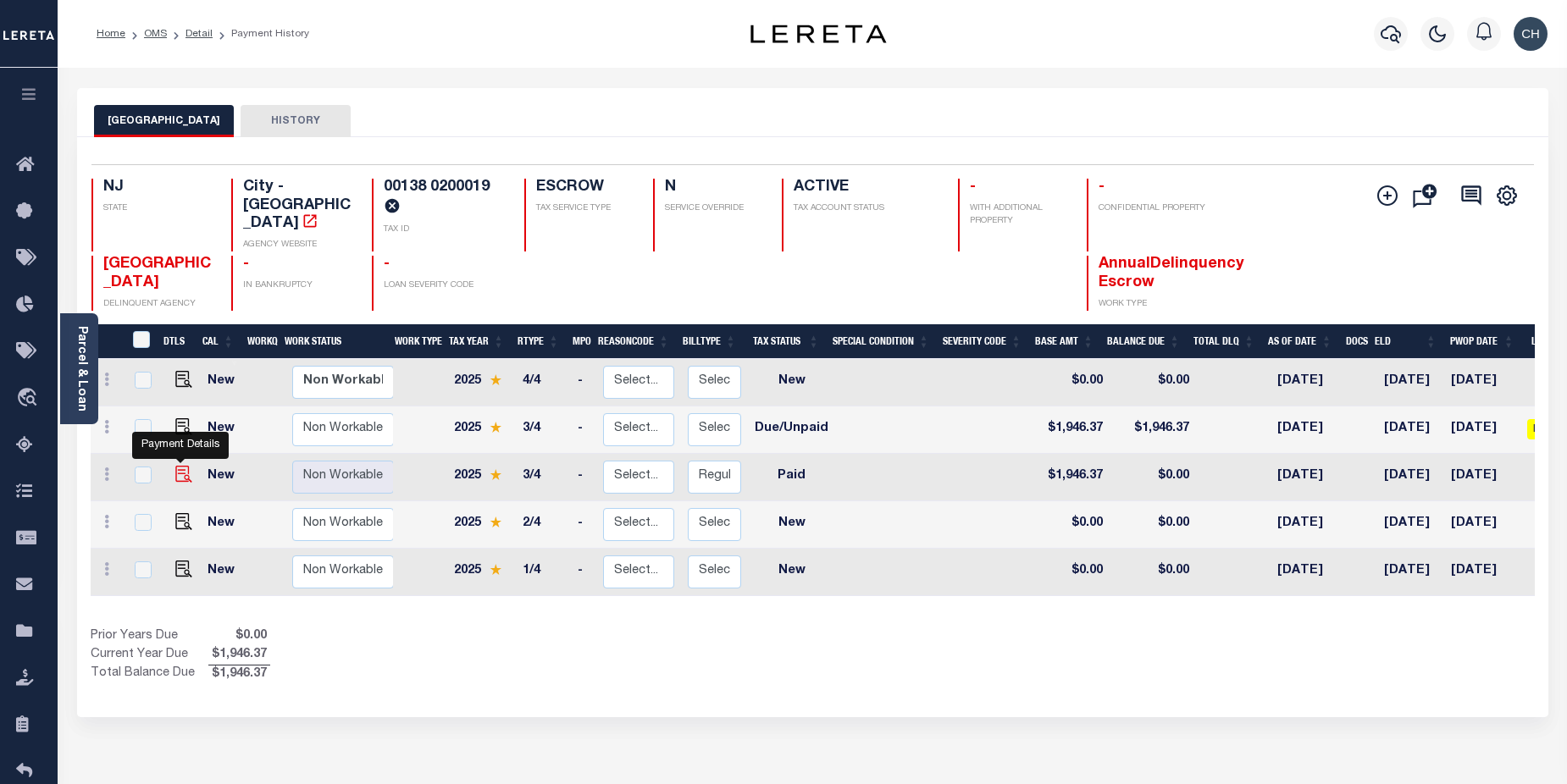
click at [187, 466] on img "" at bounding box center [184, 474] width 17 height 17
checkbox input "true"
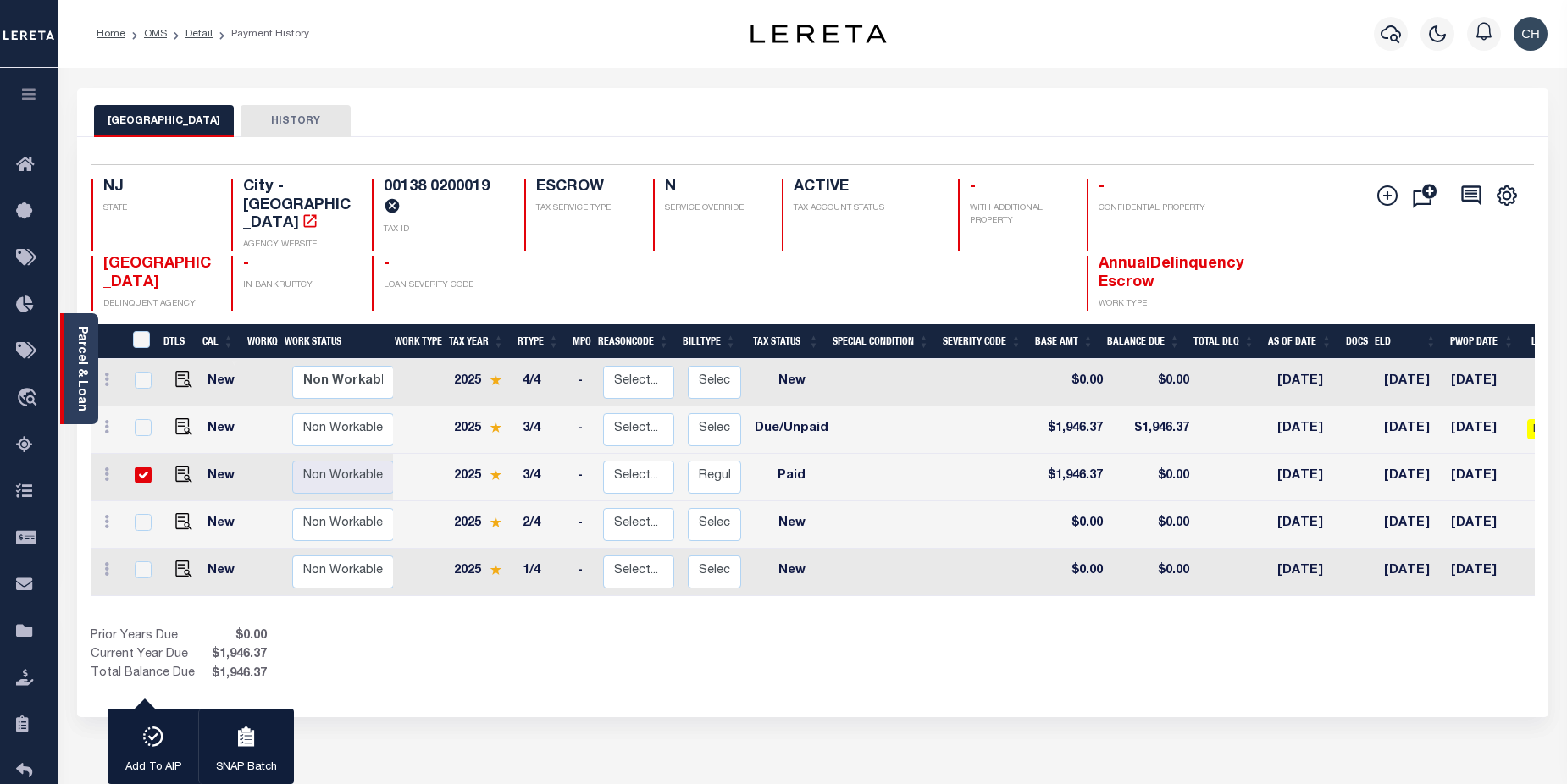
click at [83, 376] on link "Parcel & Loan" at bounding box center [80, 368] width 11 height 86
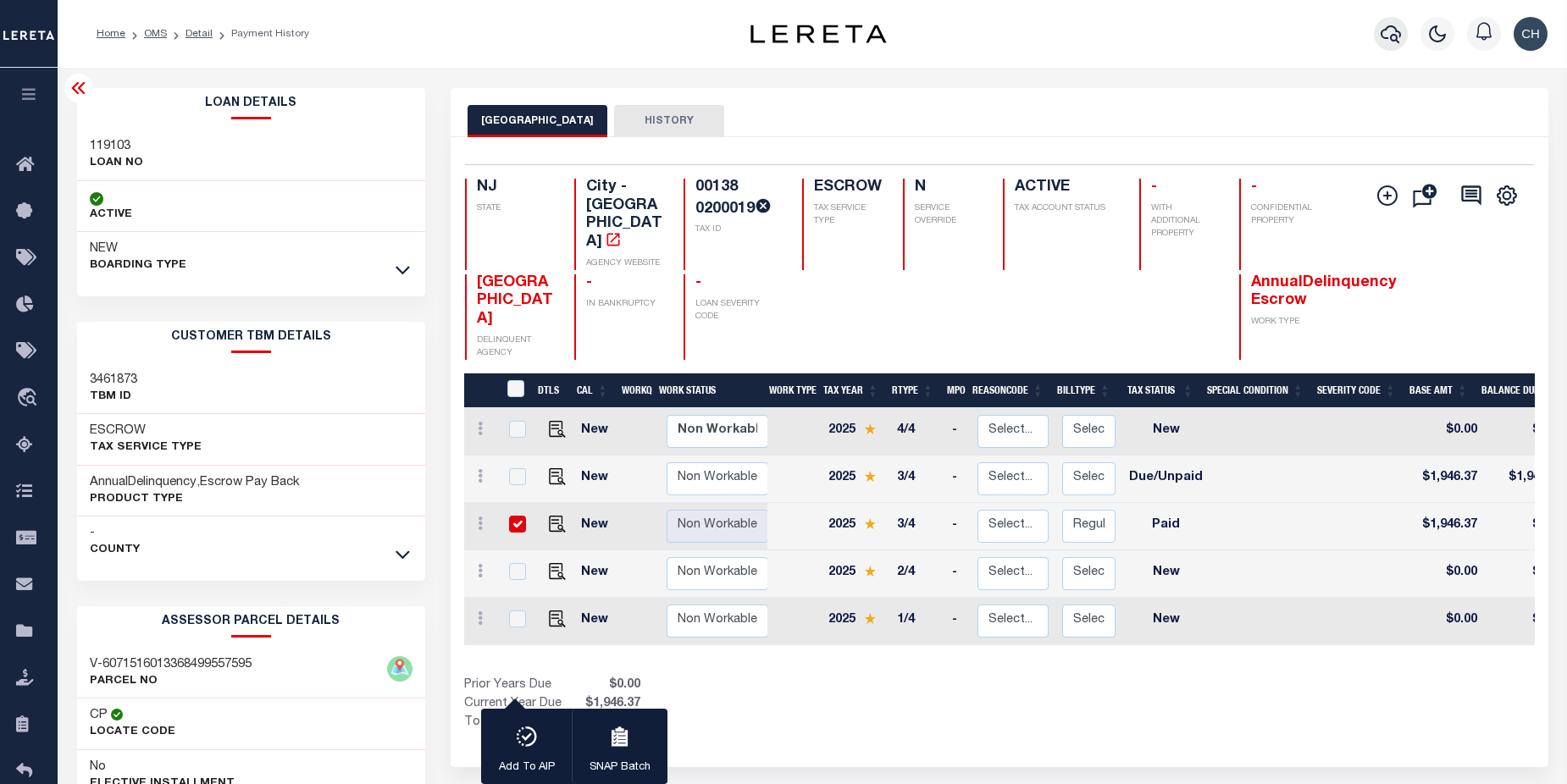
click at [1397, 34] on icon "button" at bounding box center [1390, 34] width 20 height 20
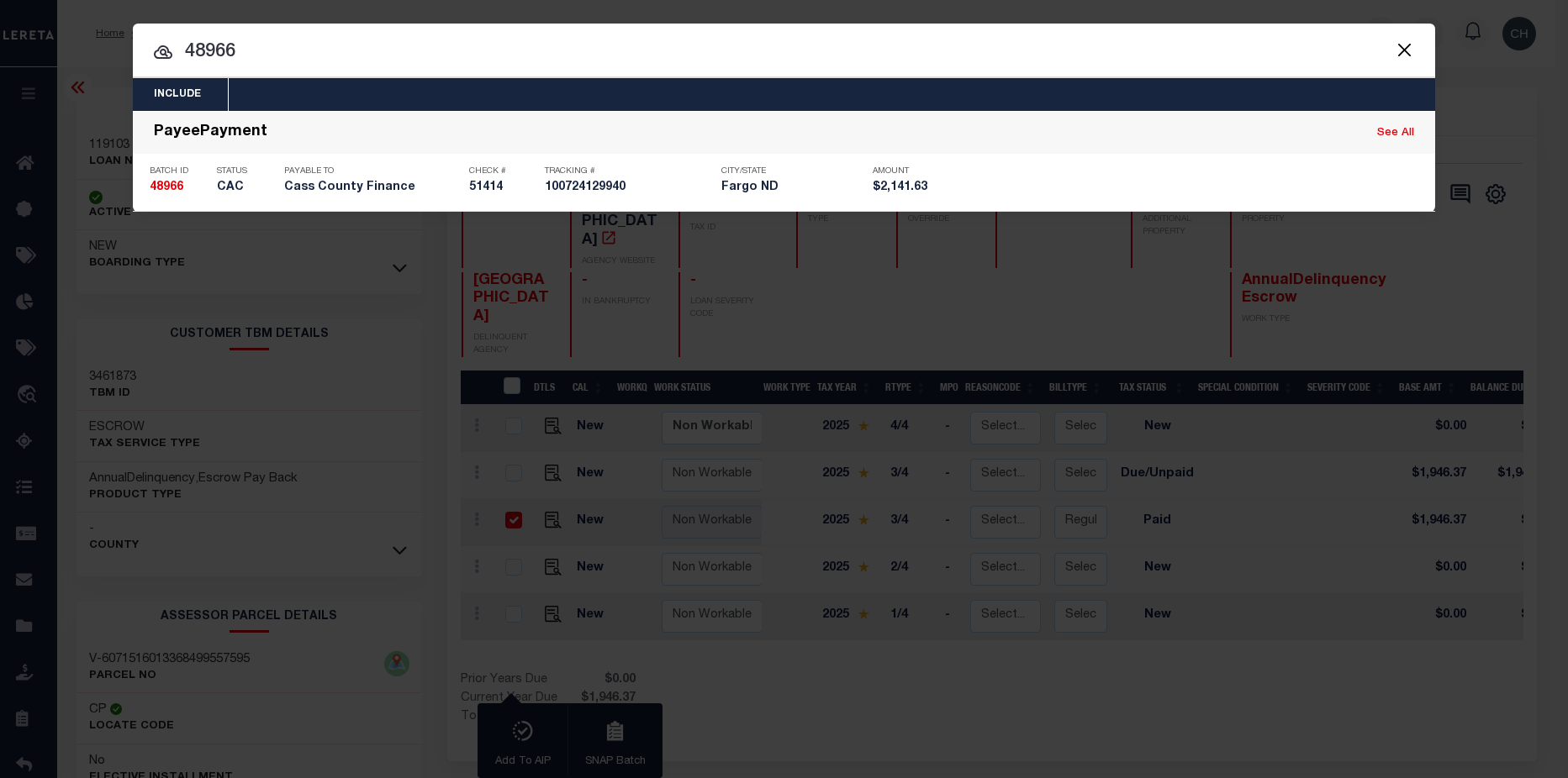
drag, startPoint x: 308, startPoint y: 40, endPoint x: 87, endPoint y: 51, distance: 221.3
click at [87, 51] on div "Include Loans TBM Customers Borrowers Payments (Lender Non-Disb) Payments (Lend…" at bounding box center [784, 389] width 1568 height 778
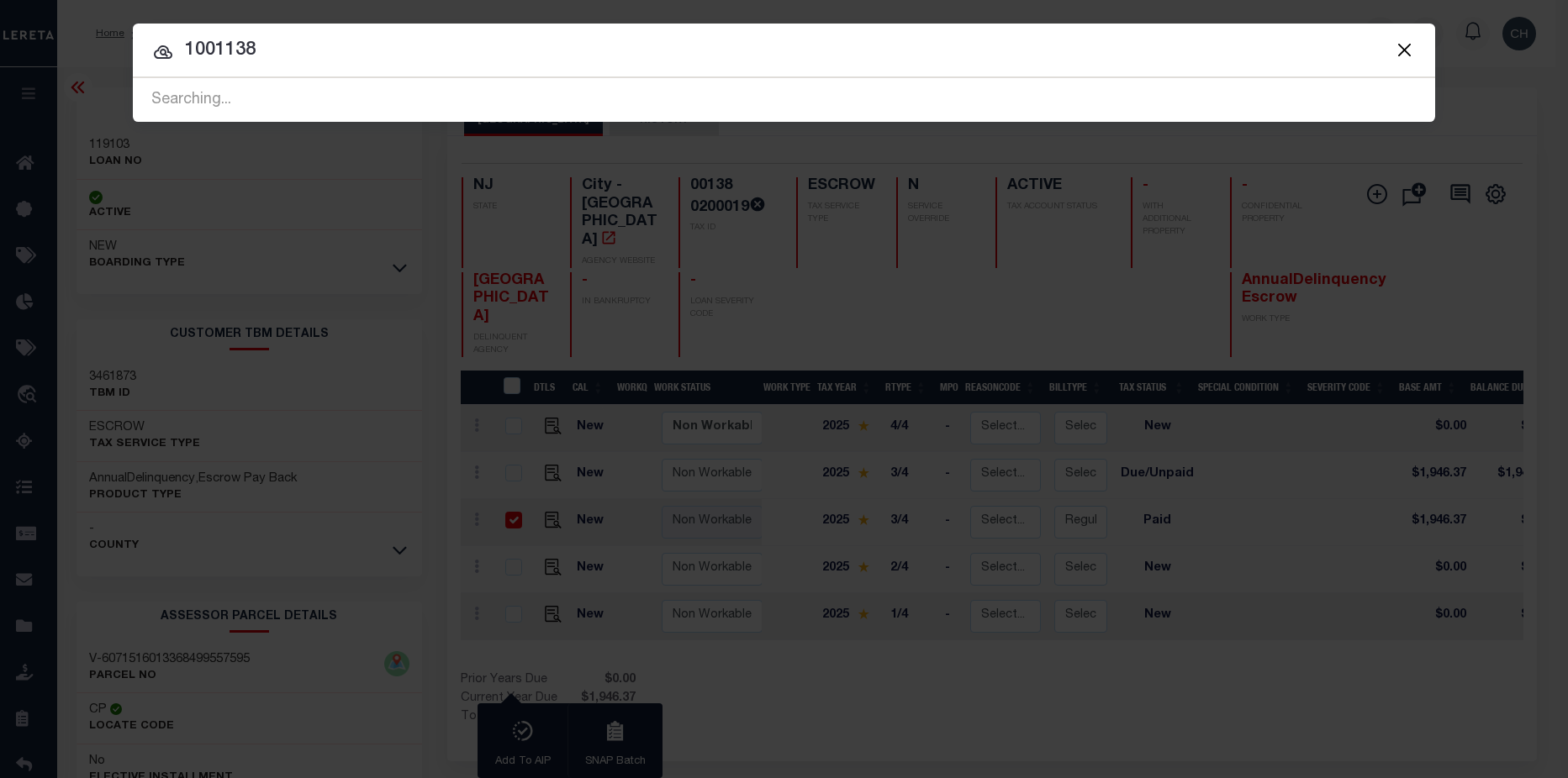
type input "10011389"
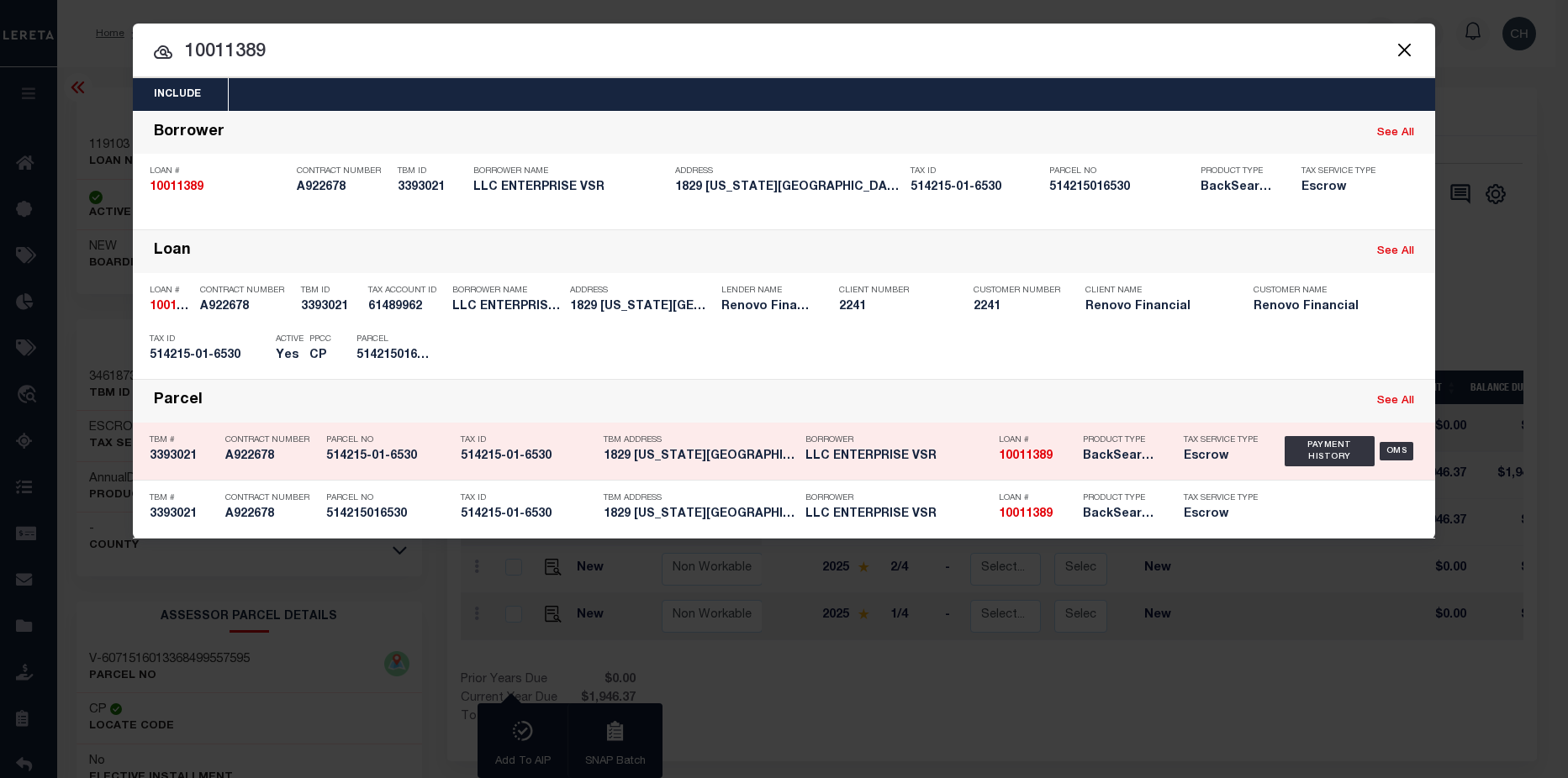
click at [869, 467] on div "Borrower LLC ENTERPRISE VSR" at bounding box center [898, 451] width 185 height 49
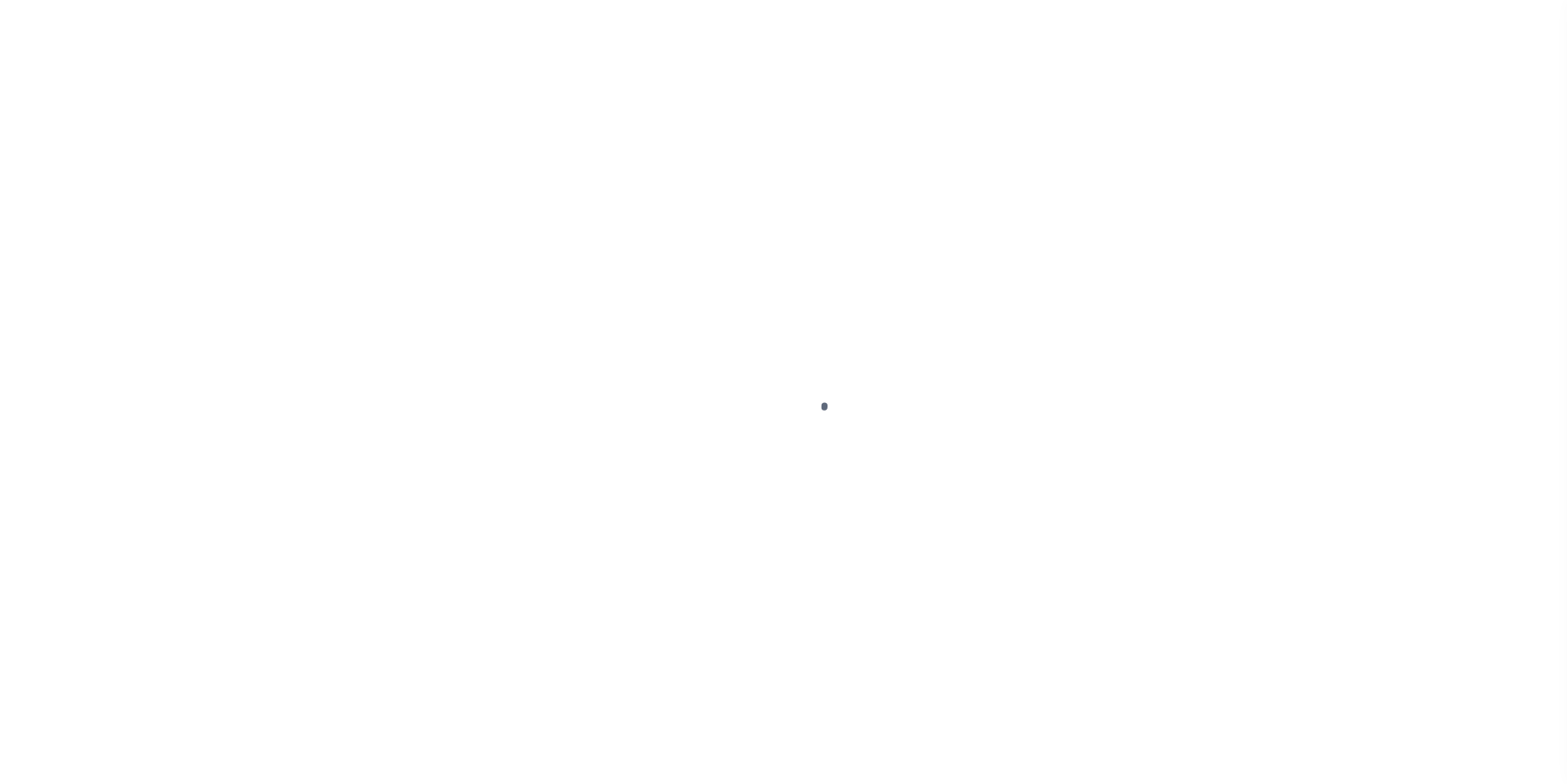
select select "PYD"
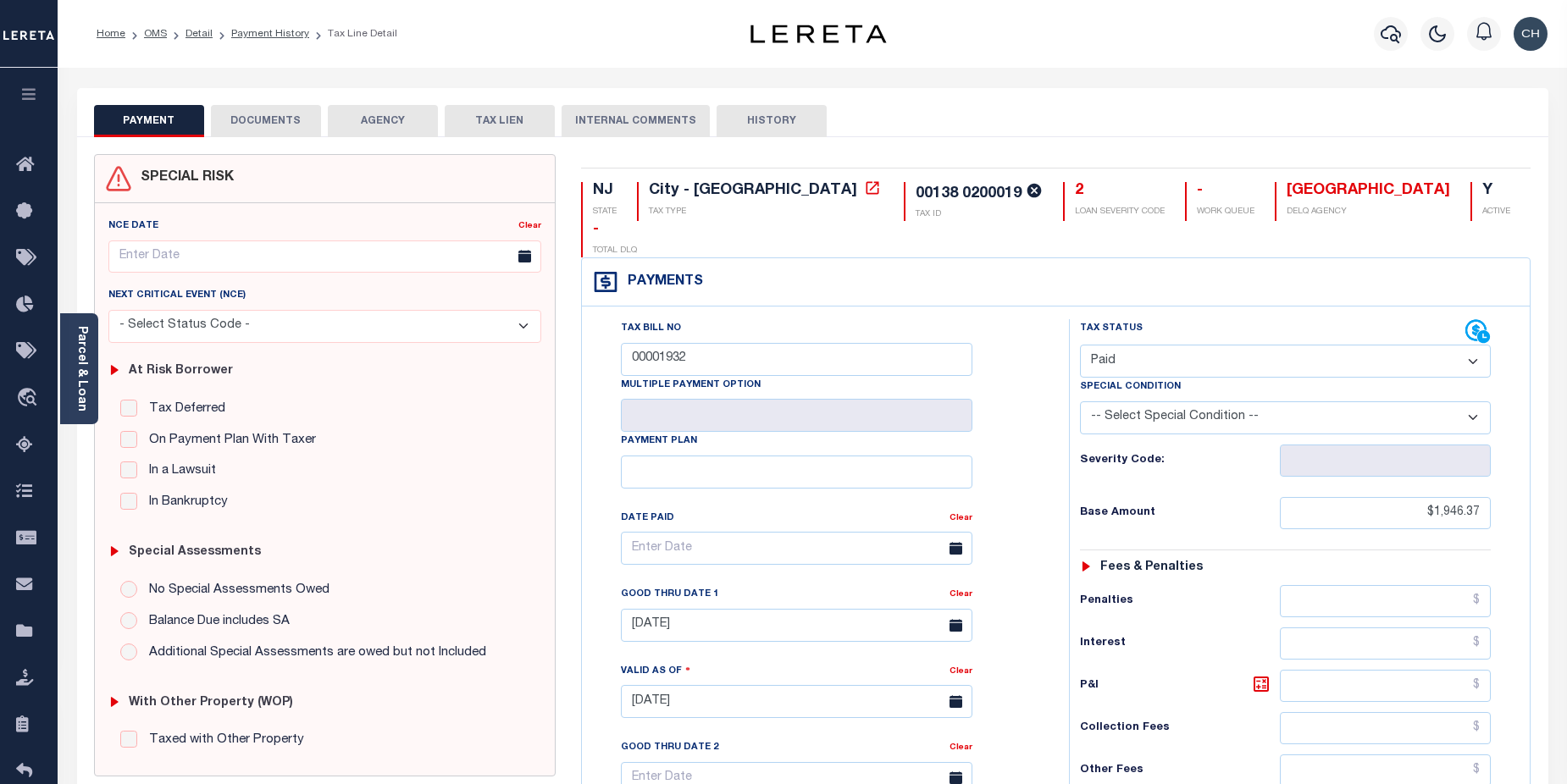
click at [269, 121] on button "DOCUMENTS" at bounding box center [266, 121] width 110 height 32
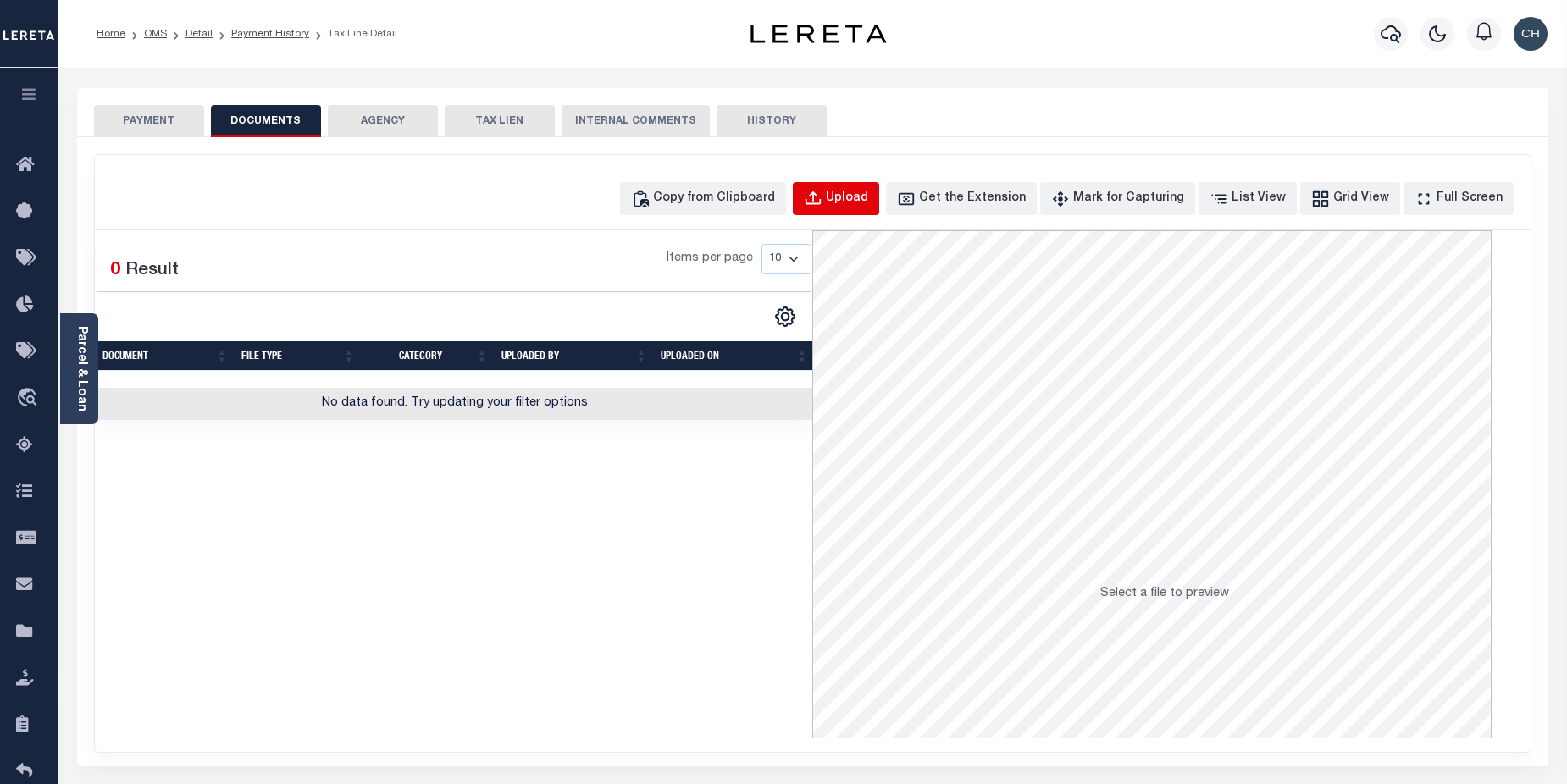
click at [868, 192] on div "Upload" at bounding box center [847, 199] width 42 height 19
select select "POP"
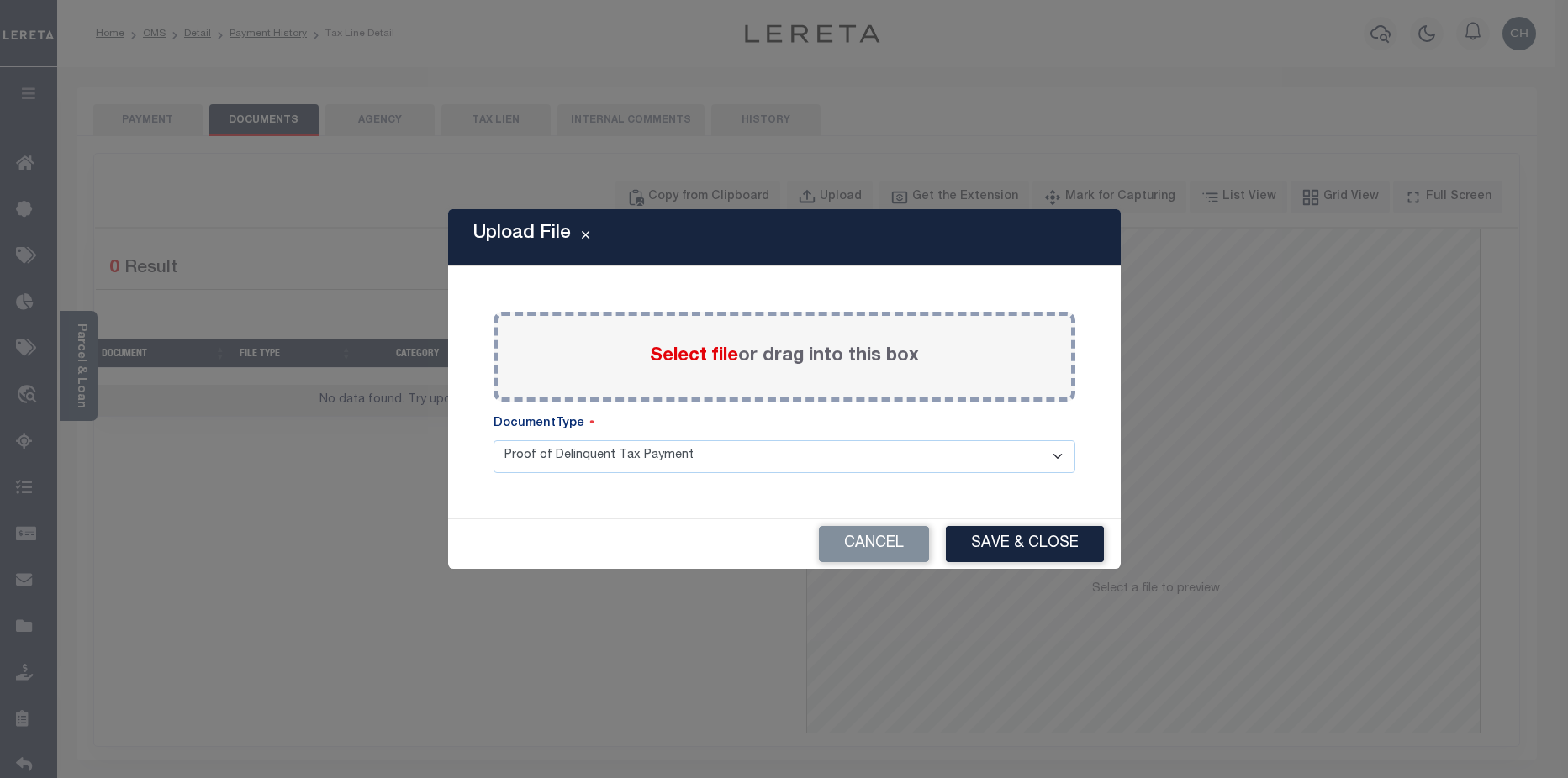
click at [699, 360] on span "Select file" at bounding box center [693, 356] width 89 height 18
click at [0, 0] on input "Select file or drag into this box" at bounding box center [0, 0] width 0 height 0
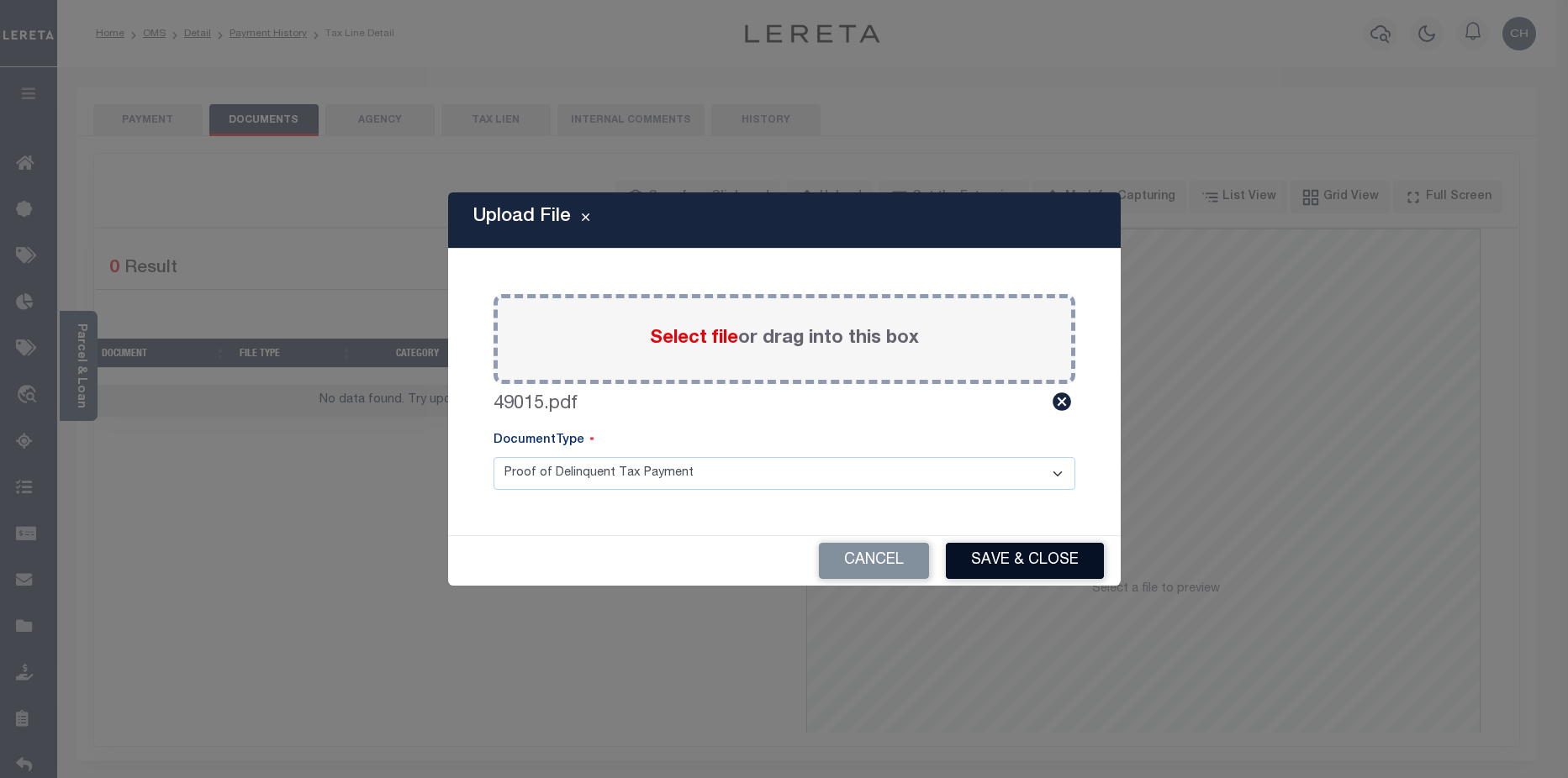
click at [1047, 566] on button "Save & Close" at bounding box center [1025, 561] width 158 height 36
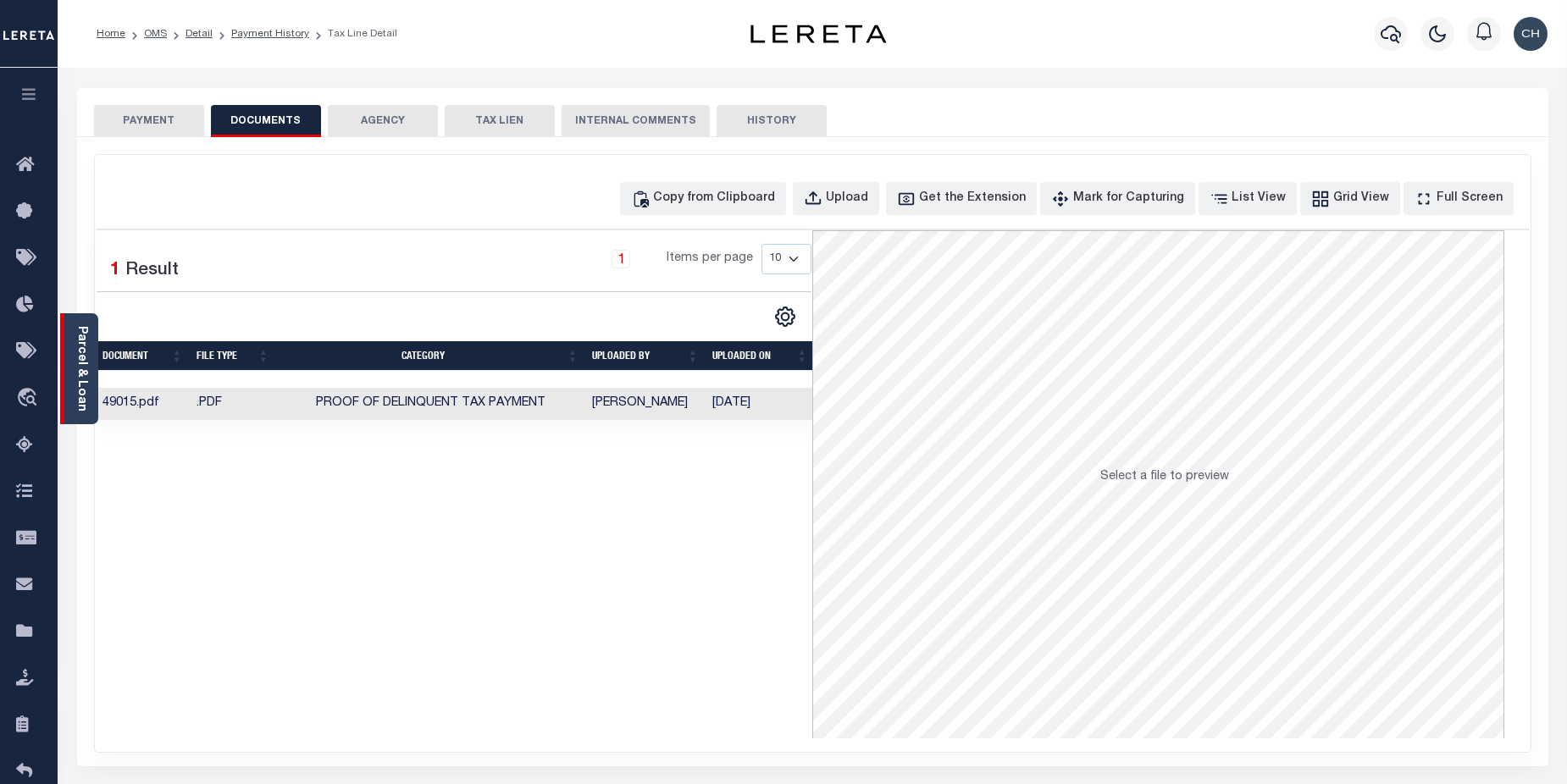
click at [84, 396] on link "Parcel & Loan" at bounding box center [80, 368] width 11 height 86
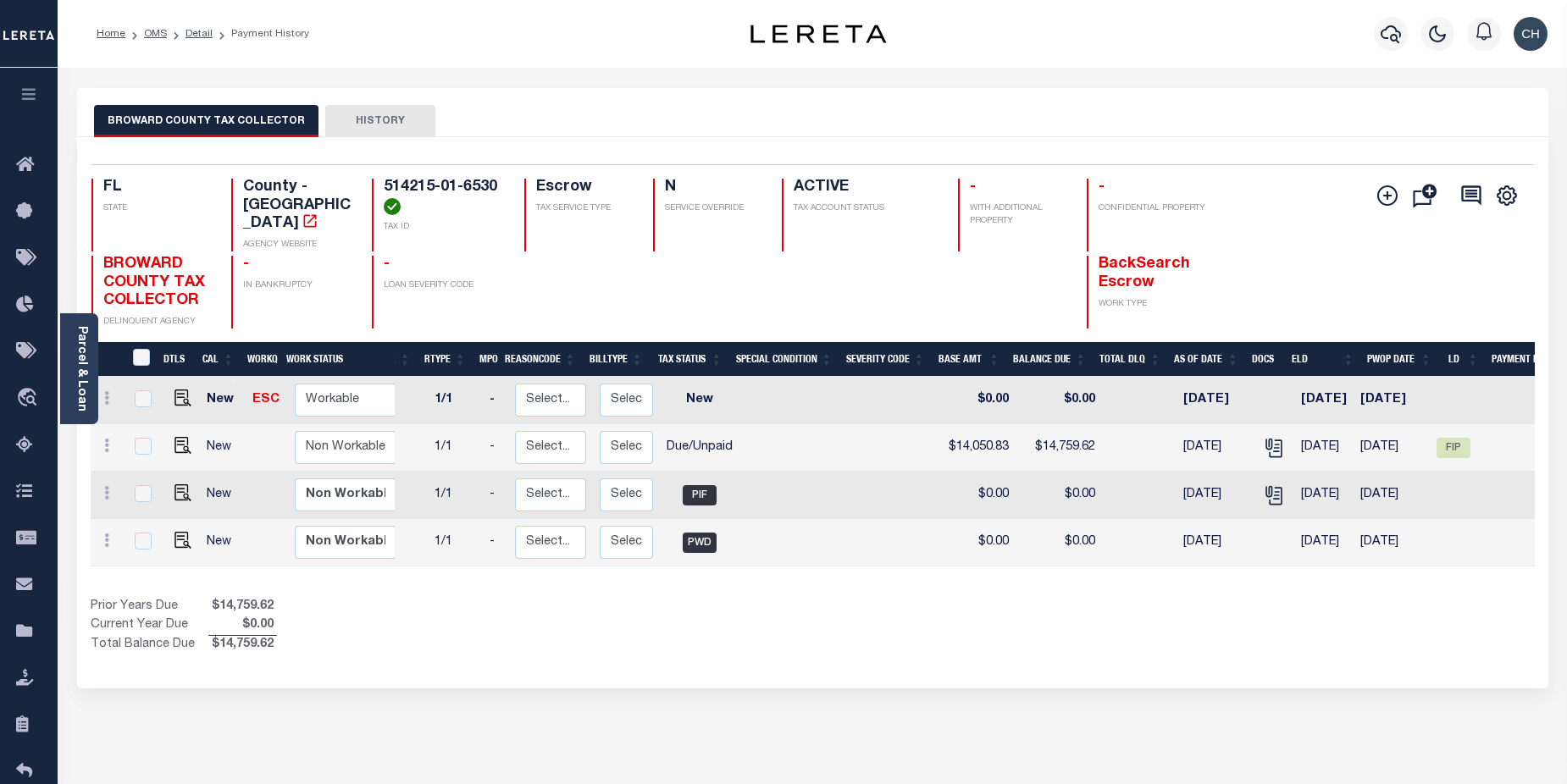
scroll to position [0, 63]
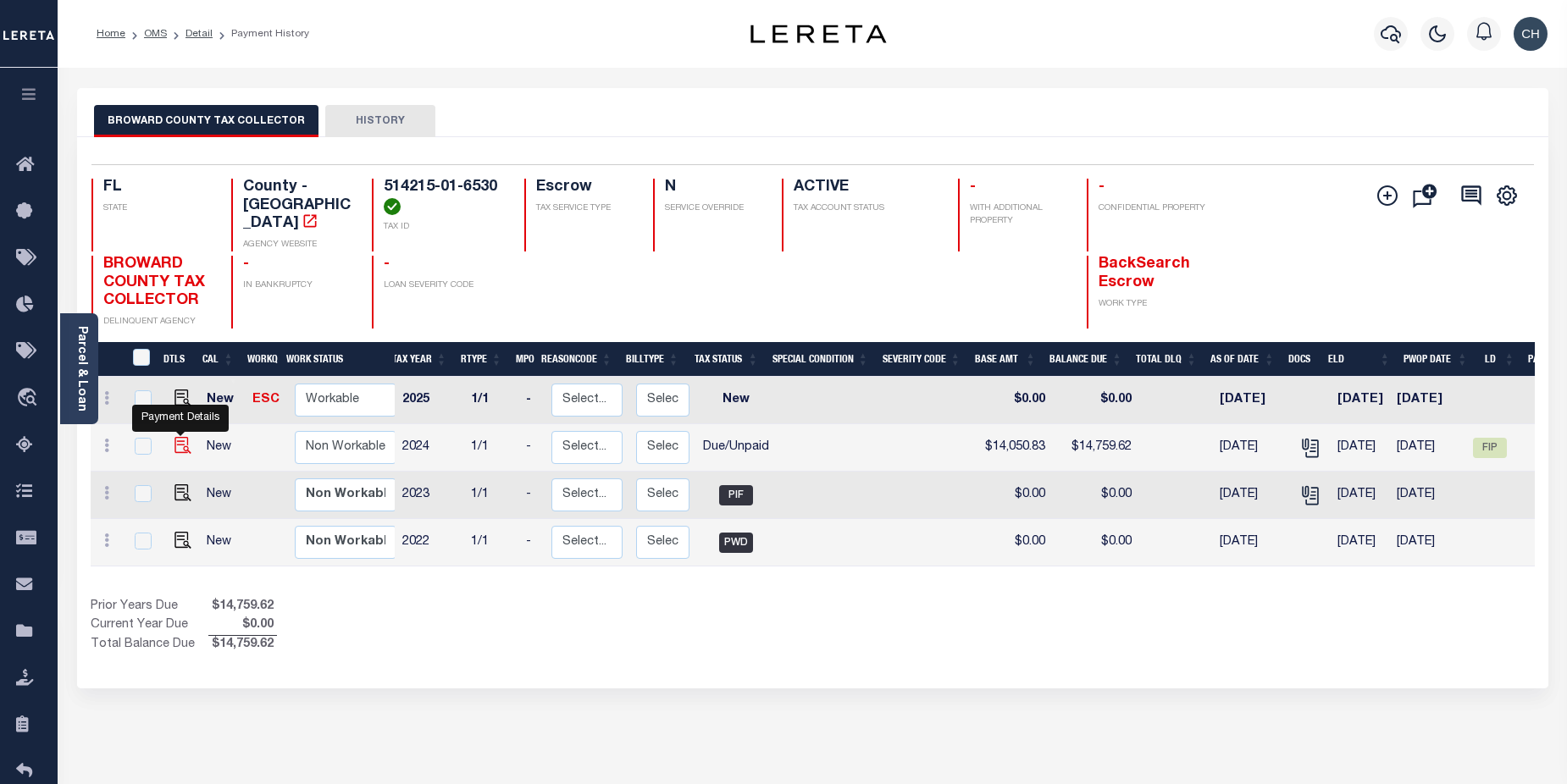
click at [179, 437] on img "" at bounding box center [183, 445] width 17 height 17
checkbox input "true"
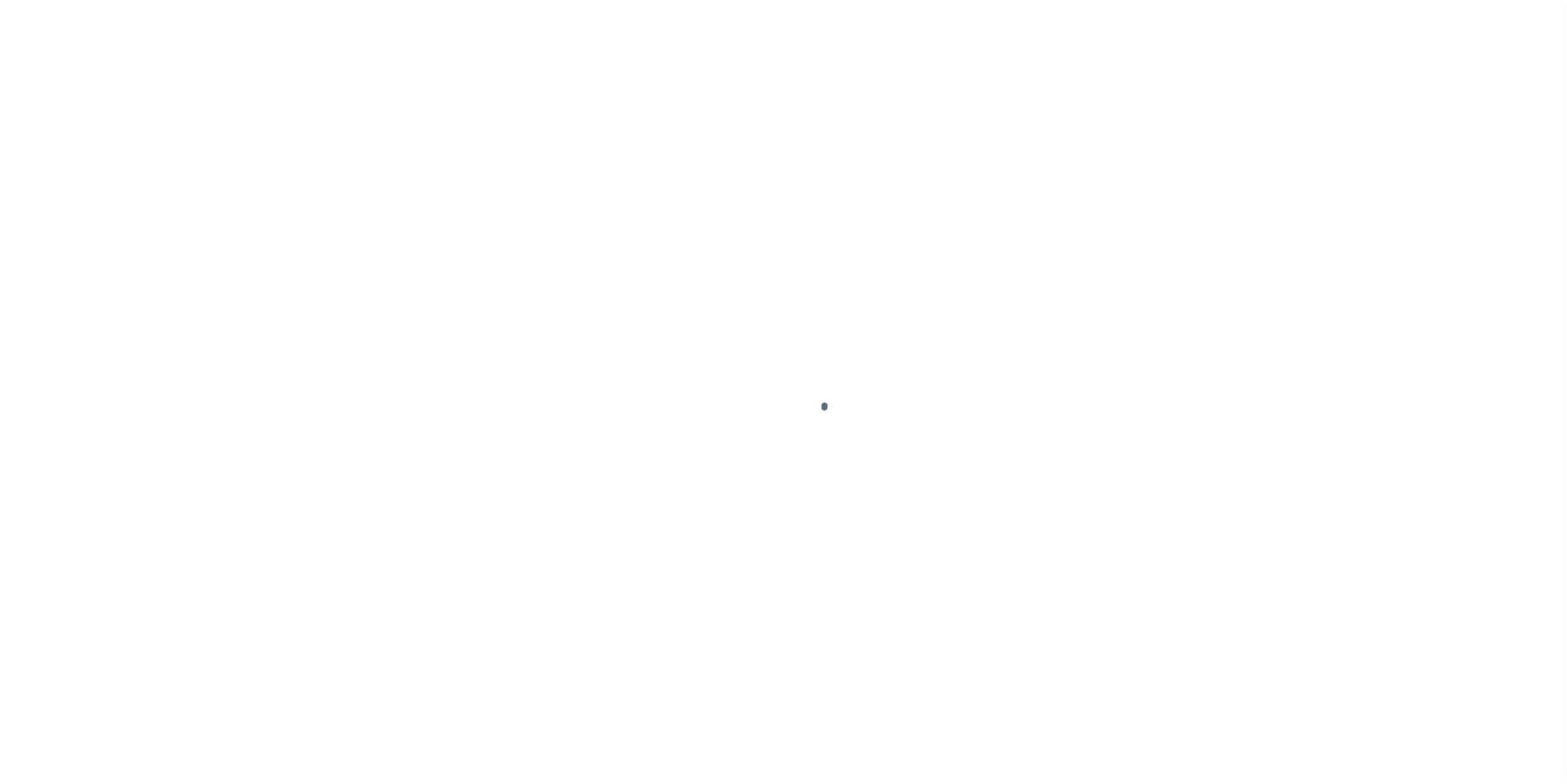
select select "DUE"
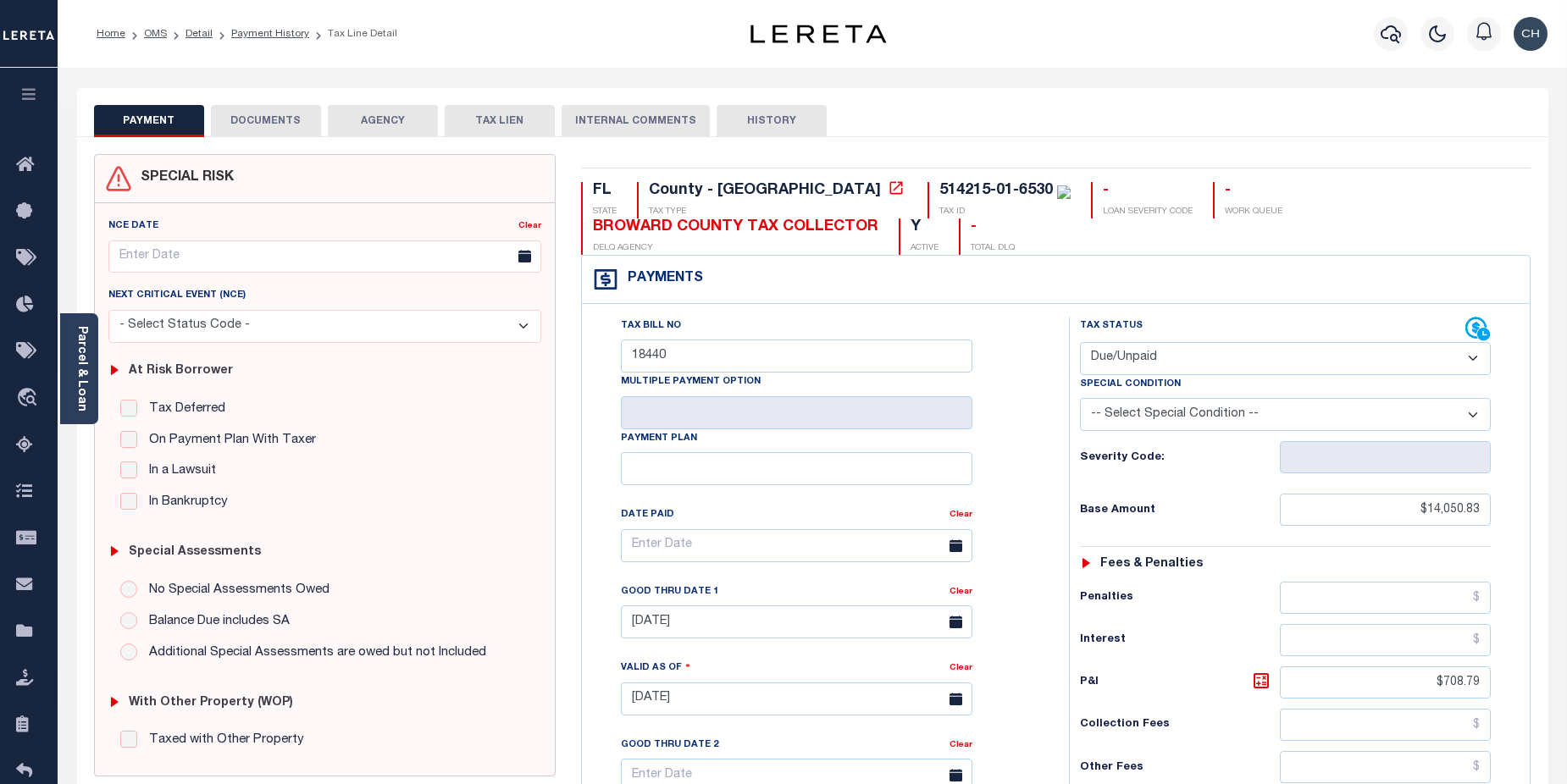
click at [263, 121] on button "DOCUMENTS" at bounding box center [266, 121] width 110 height 32
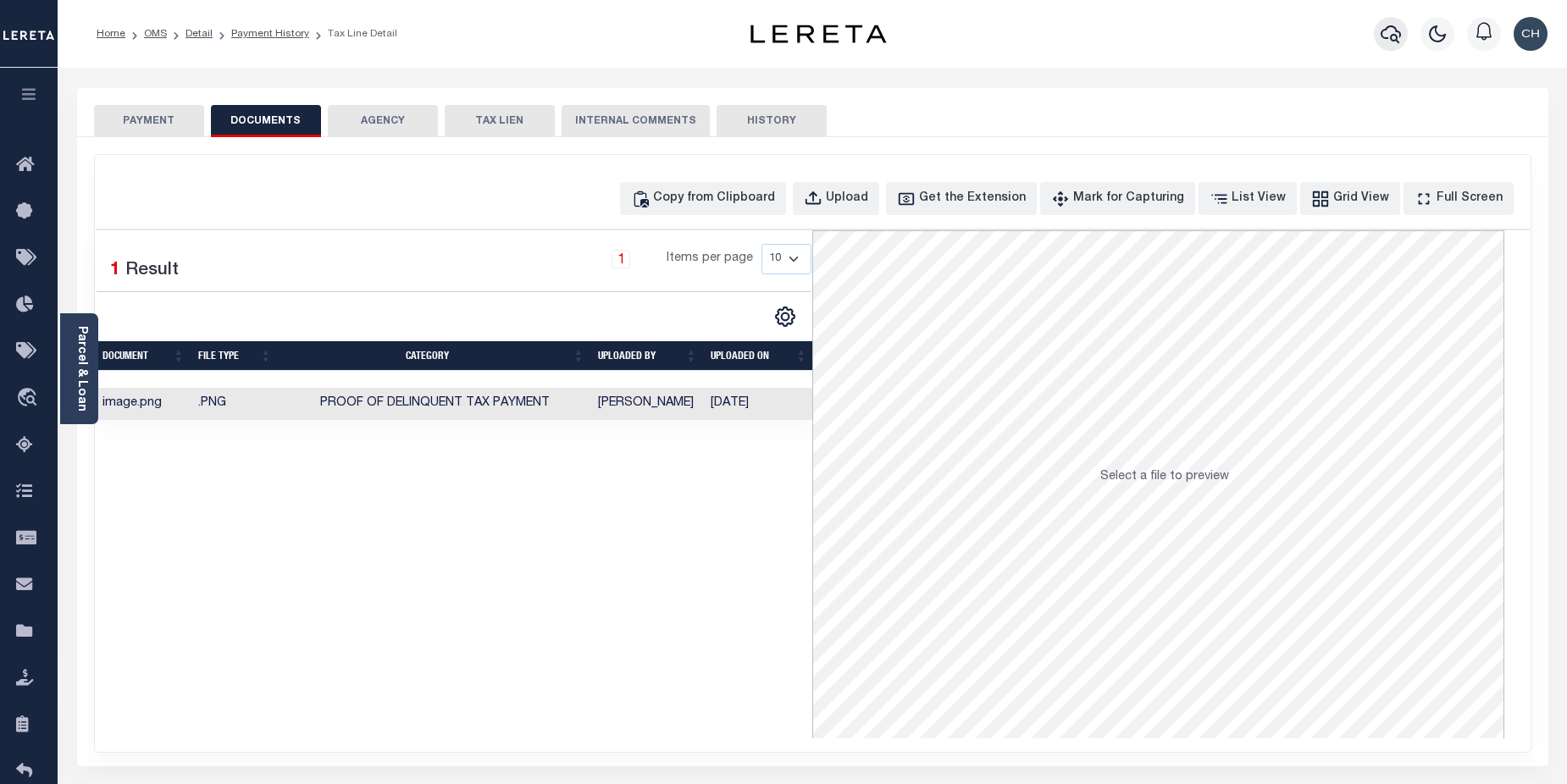
click at [1388, 36] on icon "button" at bounding box center [1390, 34] width 20 height 20
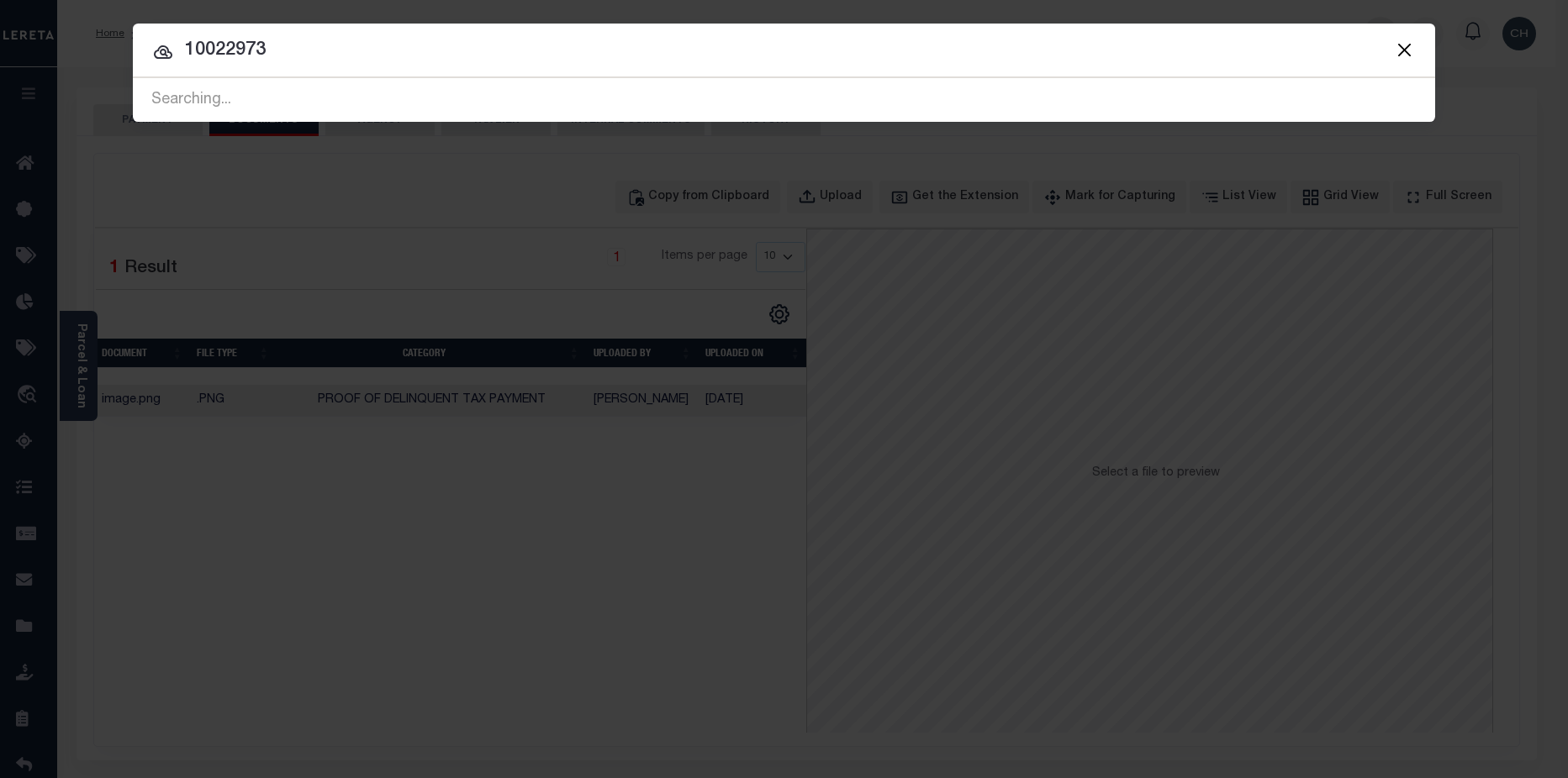
type input "10022973"
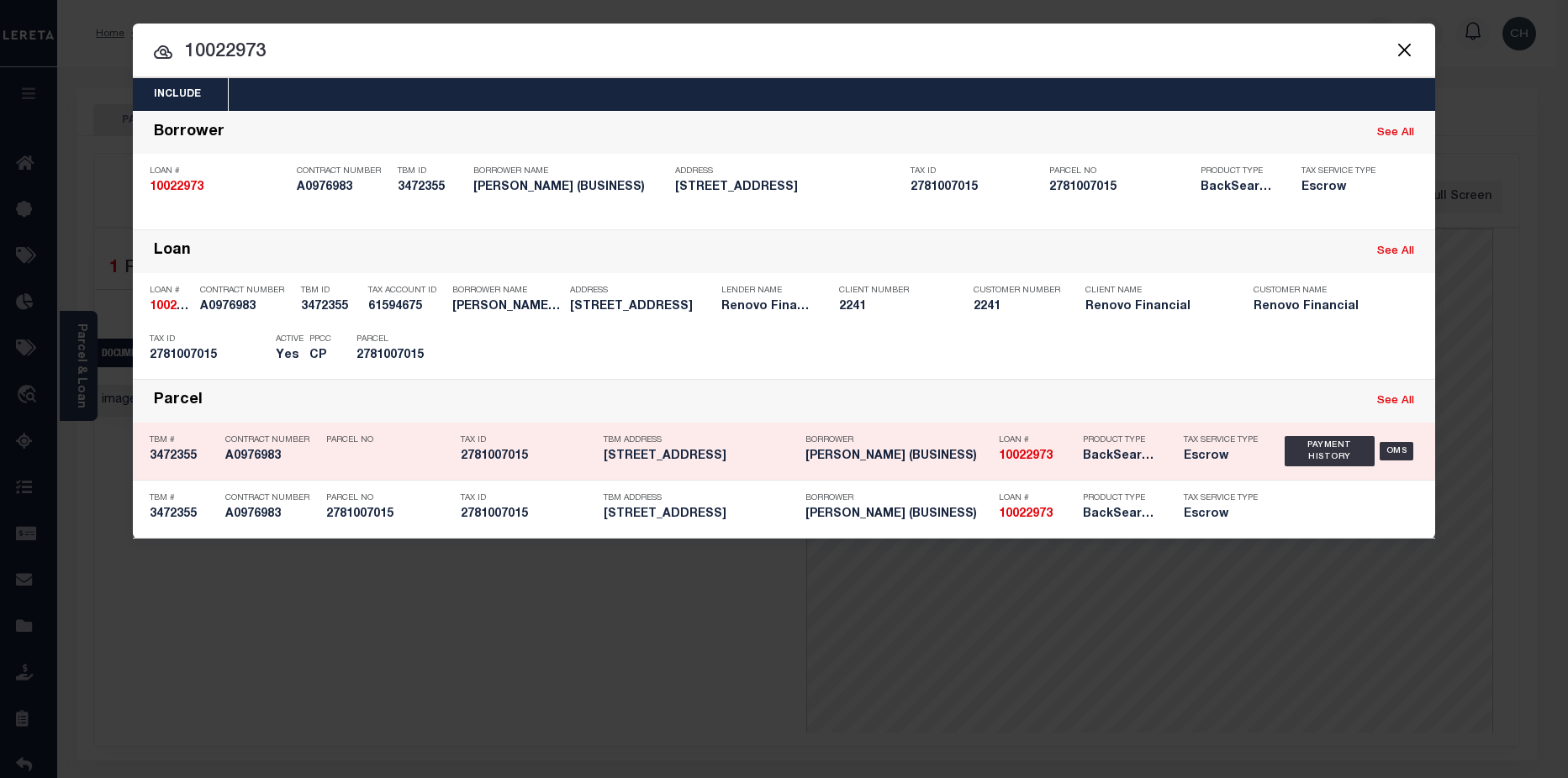
click at [977, 456] on h5 "[PERSON_NAME] (BUSINESS)" at bounding box center [898, 456] width 185 height 14
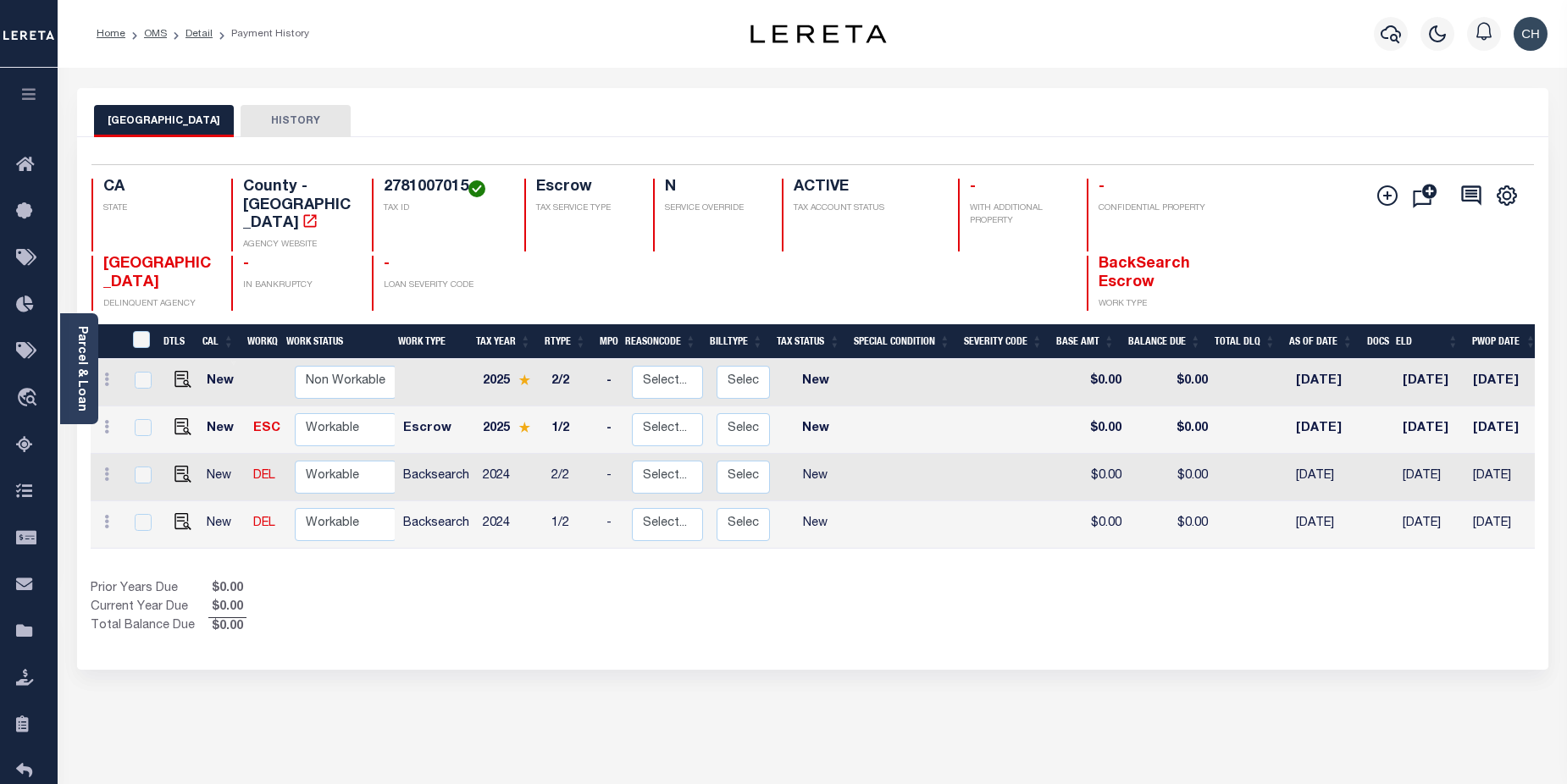
click at [1193, 94] on div "LOS ANGELES COUNTY HISTORY" at bounding box center [813, 113] width 1472 height 49
click at [178, 418] on img "" at bounding box center [183, 426] width 17 height 17
checkbox input "true"
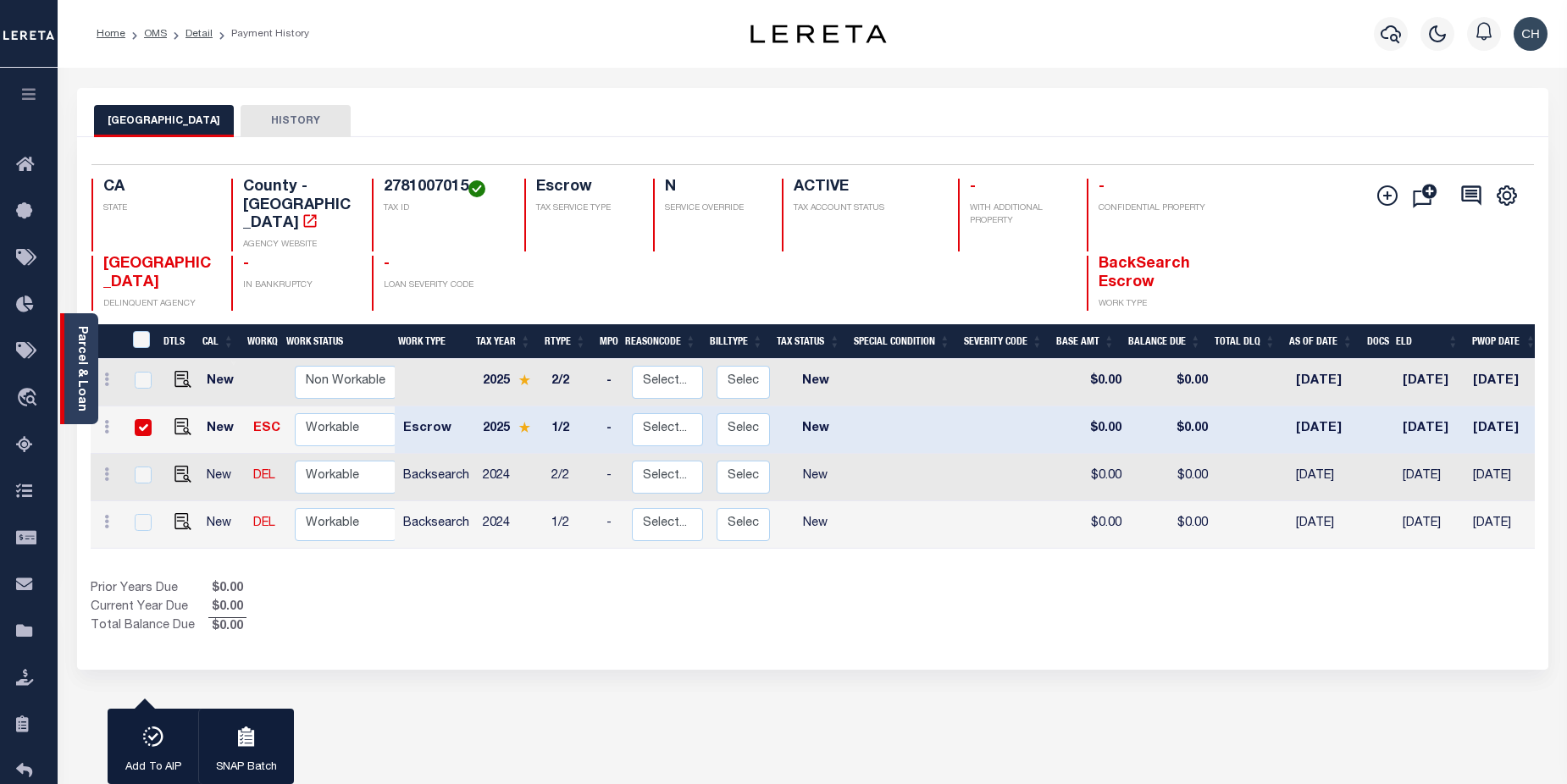
click at [79, 392] on link "Parcel & Loan" at bounding box center [80, 368] width 11 height 86
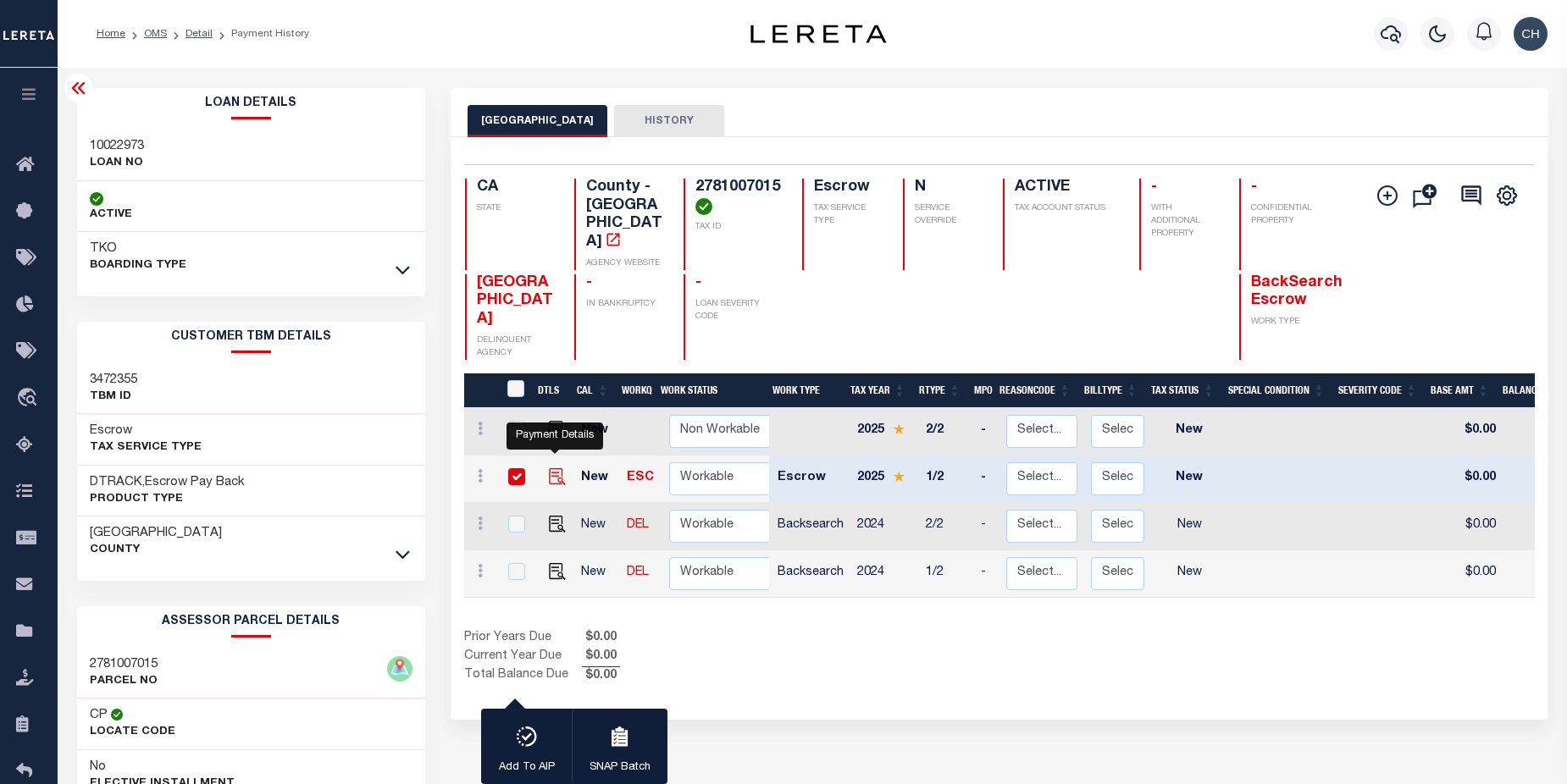
click at [552, 468] on img "" at bounding box center [557, 476] width 17 height 17
checkbox input "false"
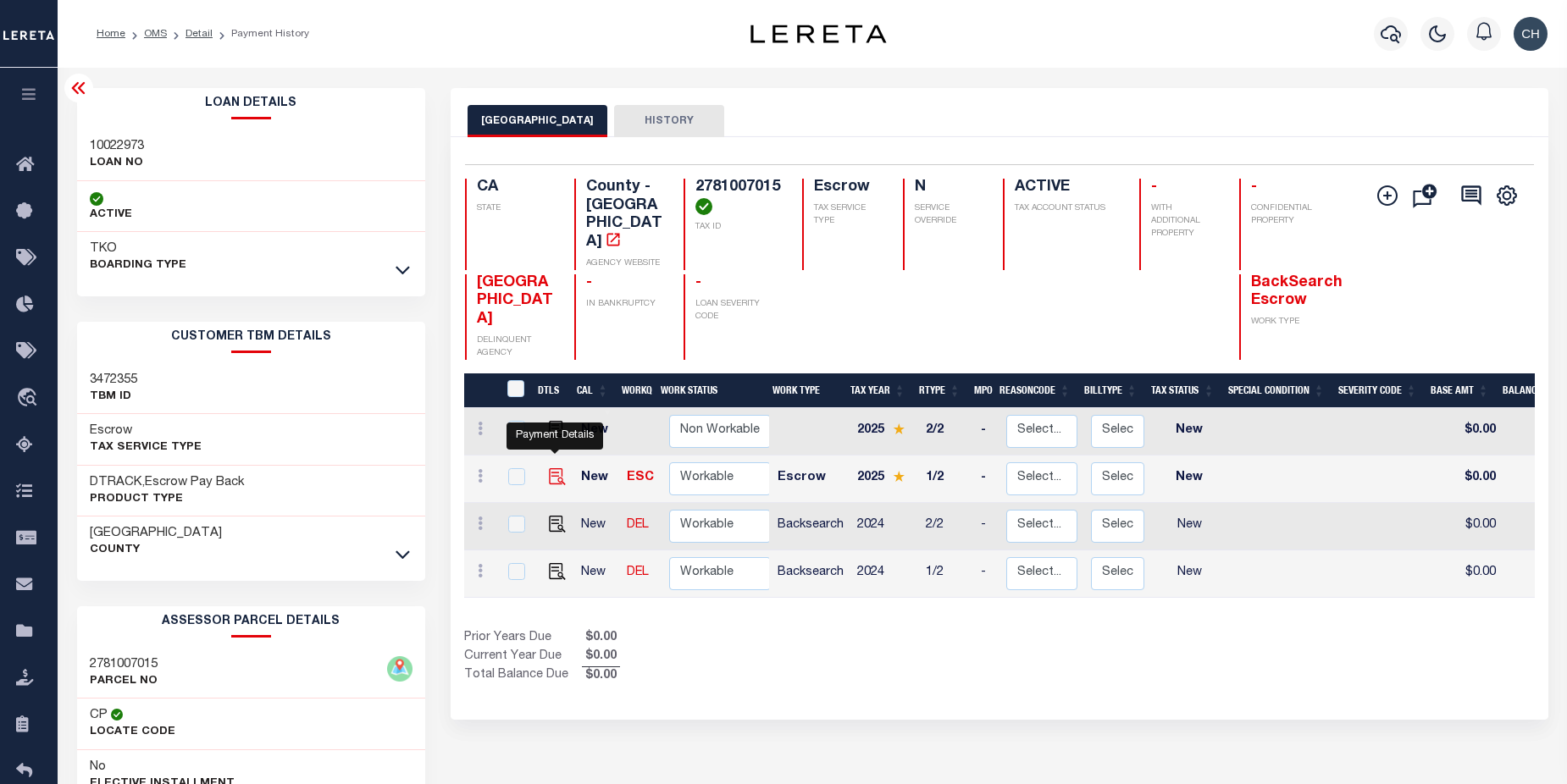
click at [557, 468] on img "" at bounding box center [557, 476] width 17 height 17
checkbox input "true"
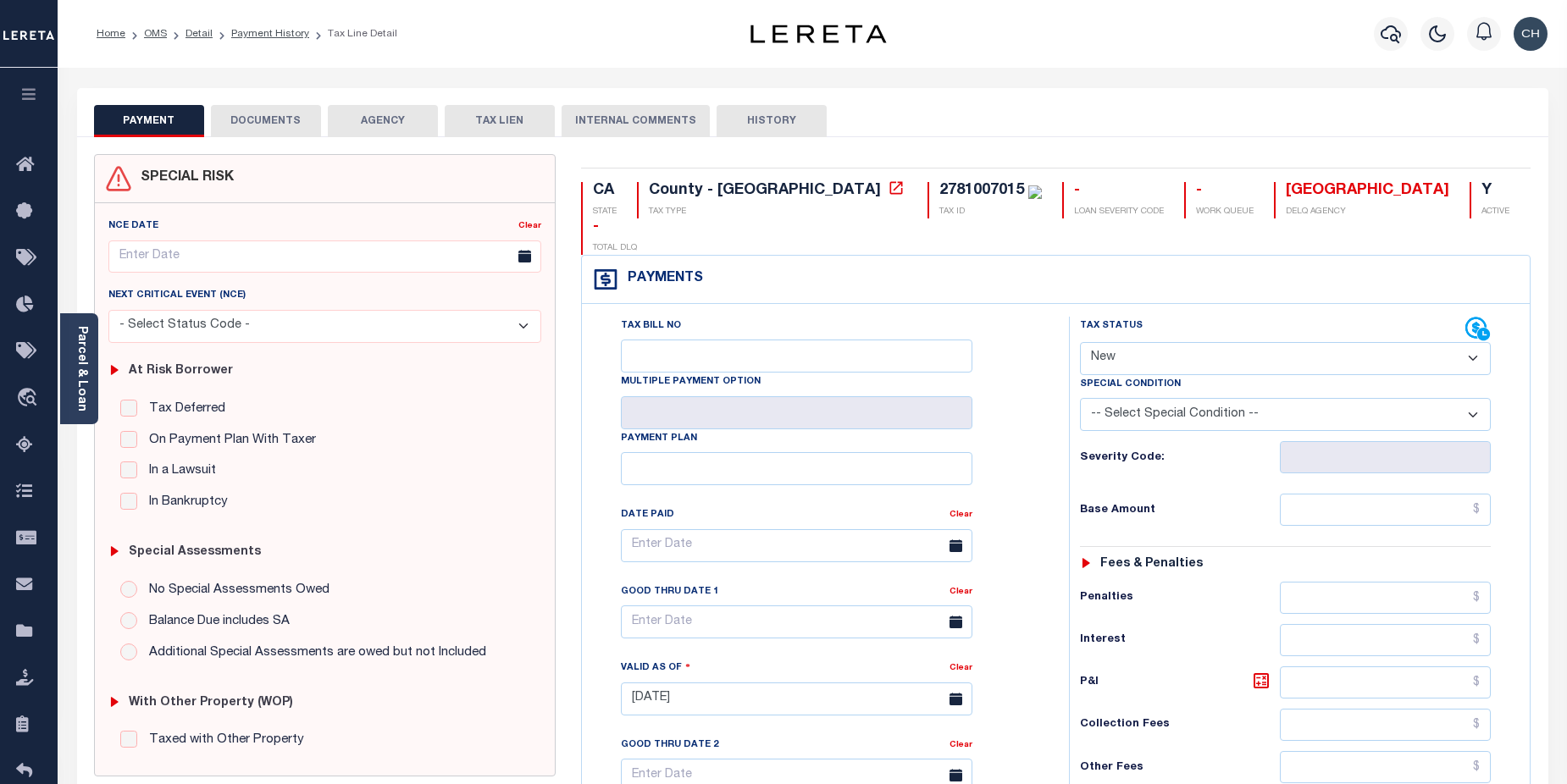
click at [1472, 343] on select "- Select Status Code - Open Due/Unpaid Paid Incomplete No Tax Due Internal Refu…" at bounding box center [1286, 358] width 412 height 33
select select "DUE"
click at [1080, 343] on select "- Select Status Code - Open Due/Unpaid Paid Incomplete No Tax Due Internal Refu…" at bounding box center [1286, 358] width 412 height 33
type input "[DATE]"
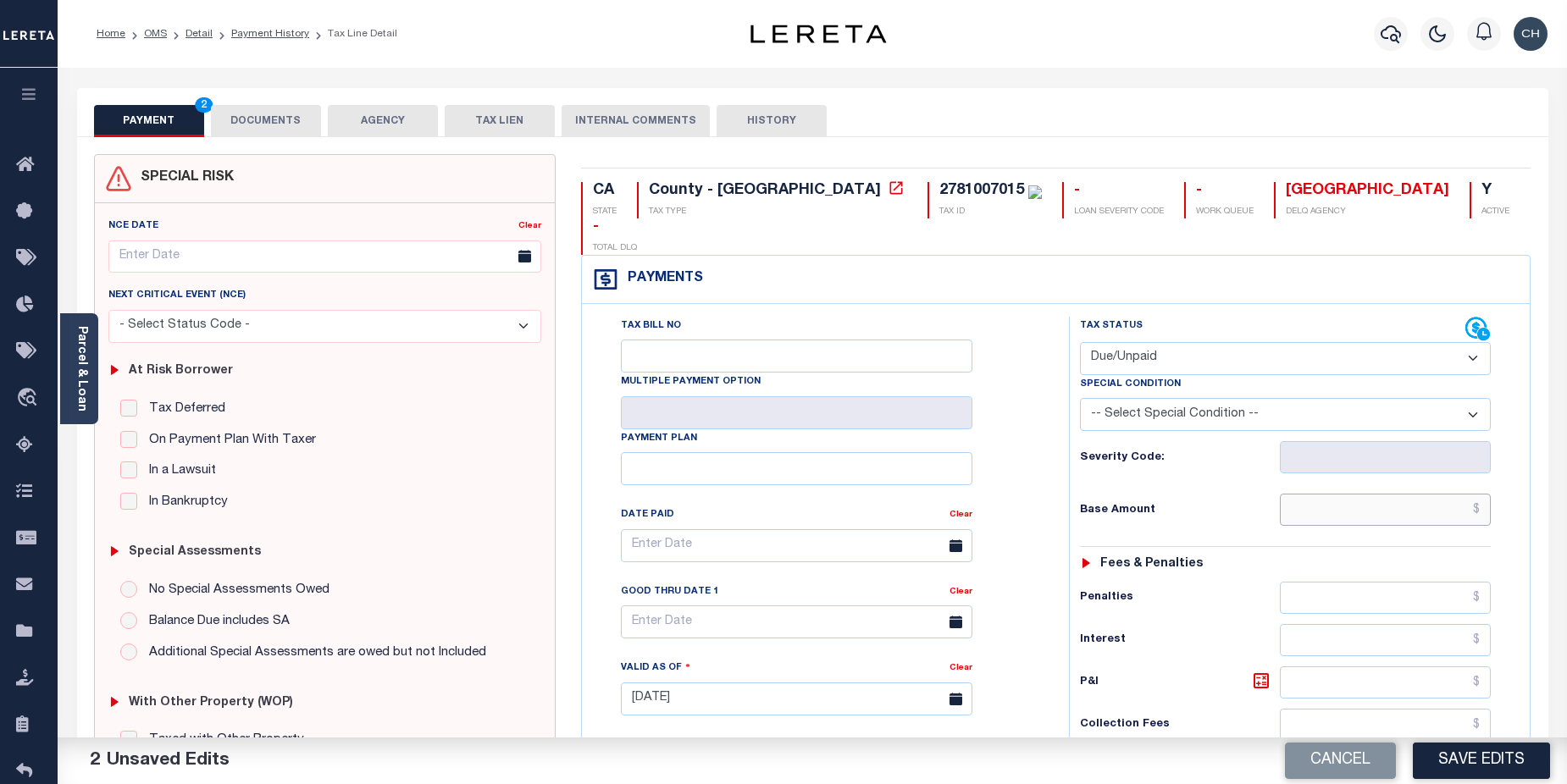
click at [1442, 494] on input "text" at bounding box center [1386, 509] width 212 height 32
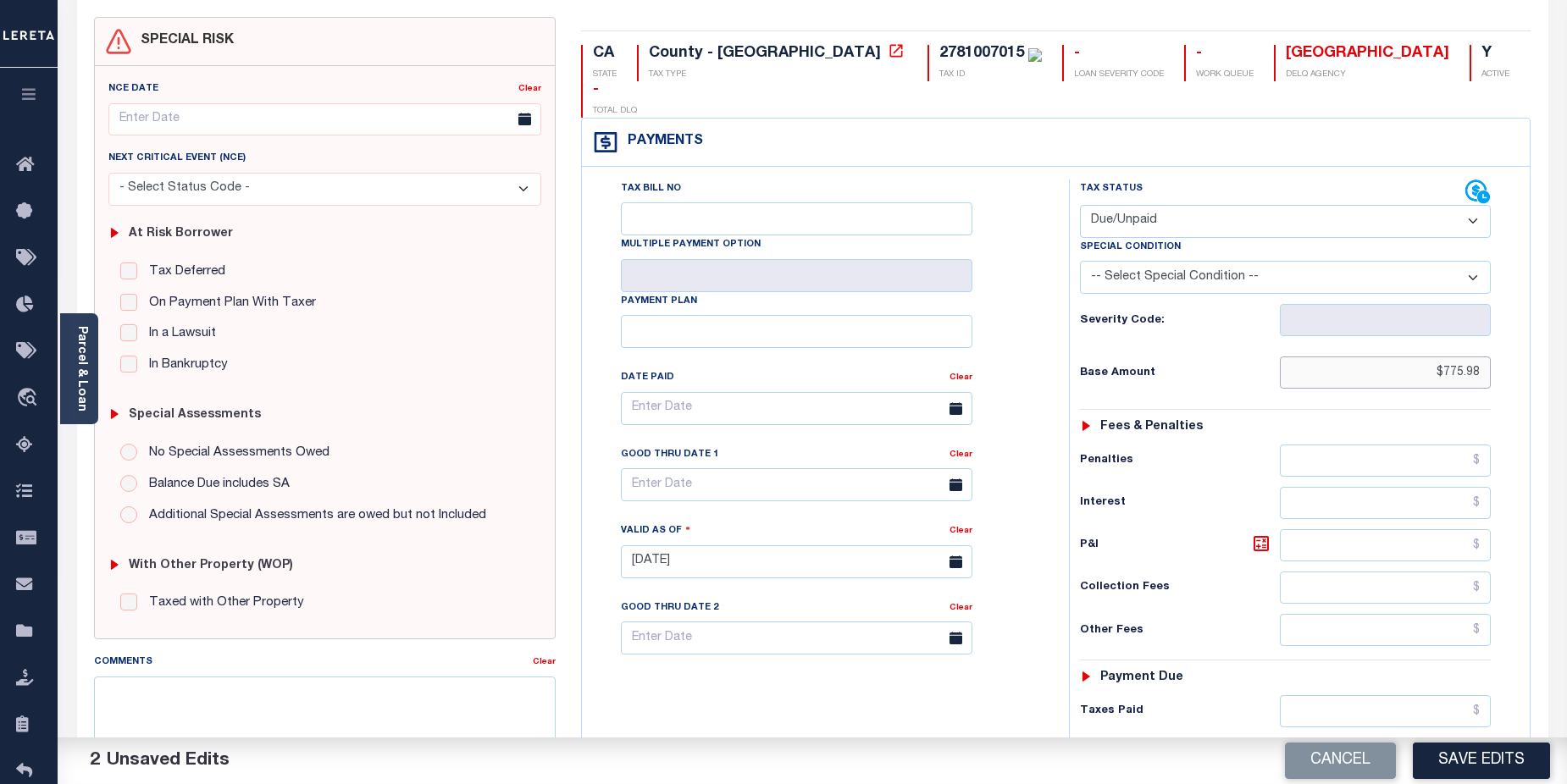
scroll to position [178, 0]
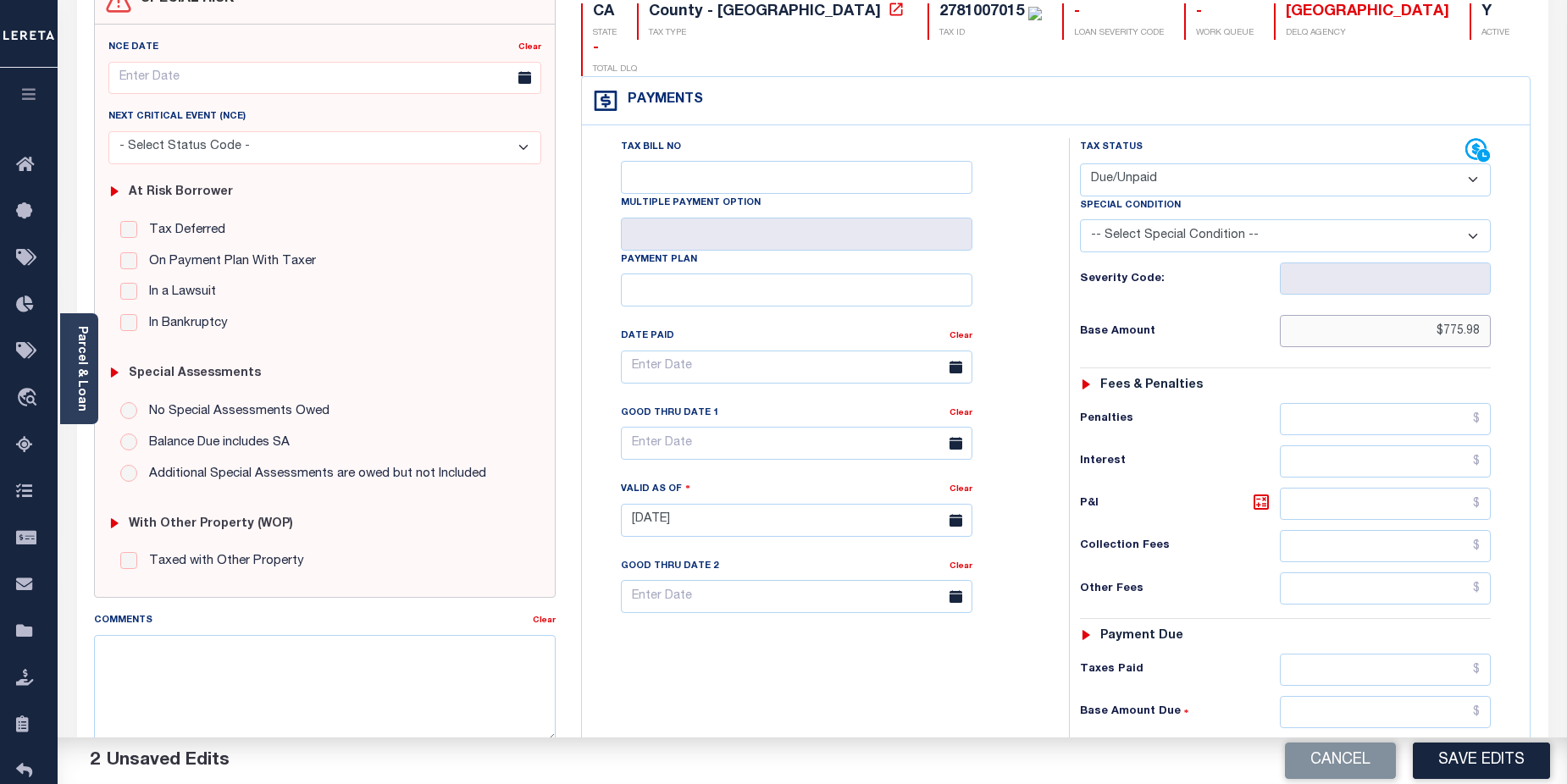
type input "$775.98"
click at [1398, 696] on input "text" at bounding box center [1386, 712] width 212 height 32
type input "$775.98"
click at [698, 426] on input "text" at bounding box center [797, 442] width 352 height 33
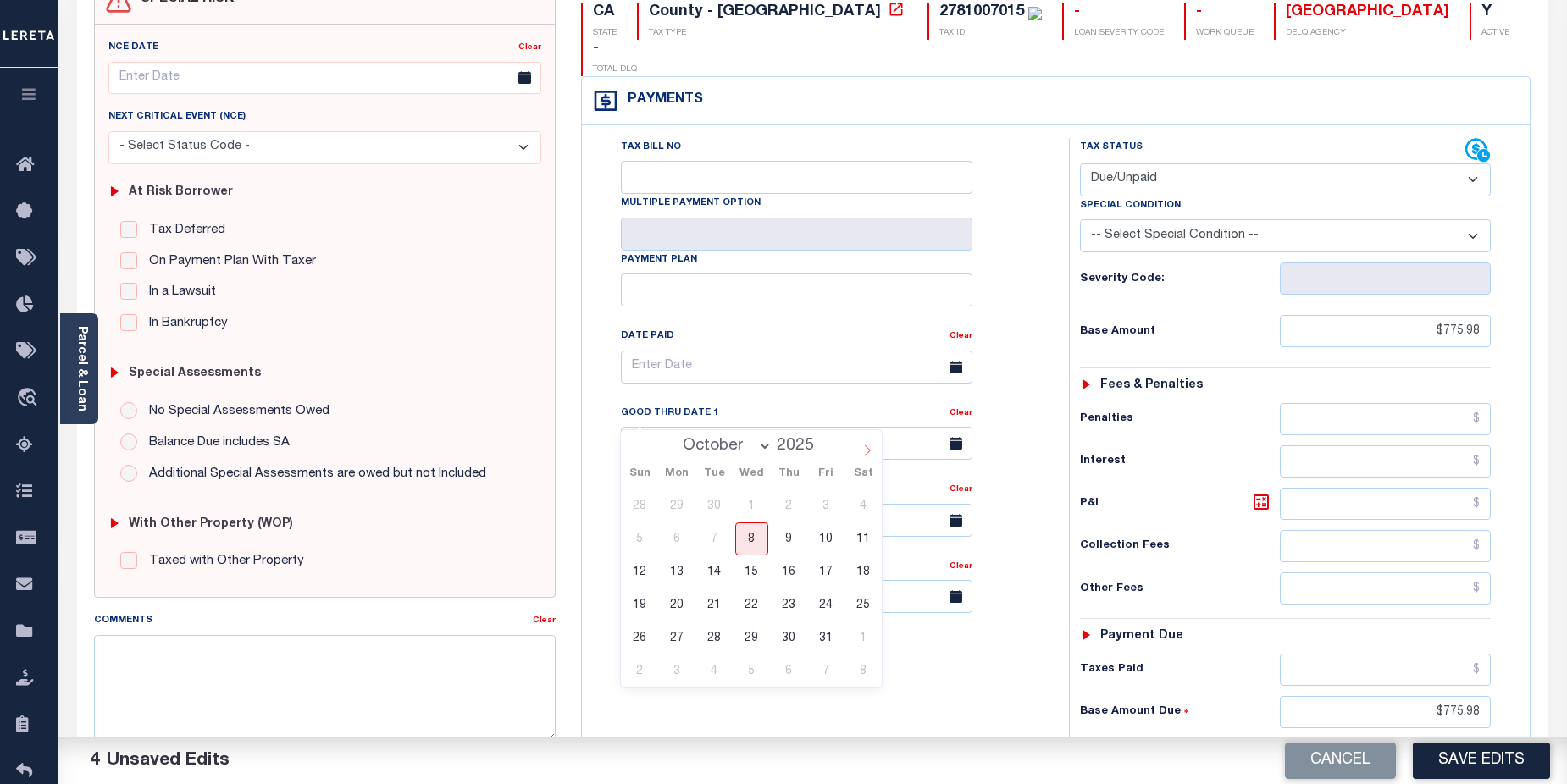
click at [866, 453] on icon at bounding box center [867, 450] width 11 height 11
select select "11"
click at [752, 550] on span "10" at bounding box center [752, 539] width 33 height 33
type input "[DATE]"
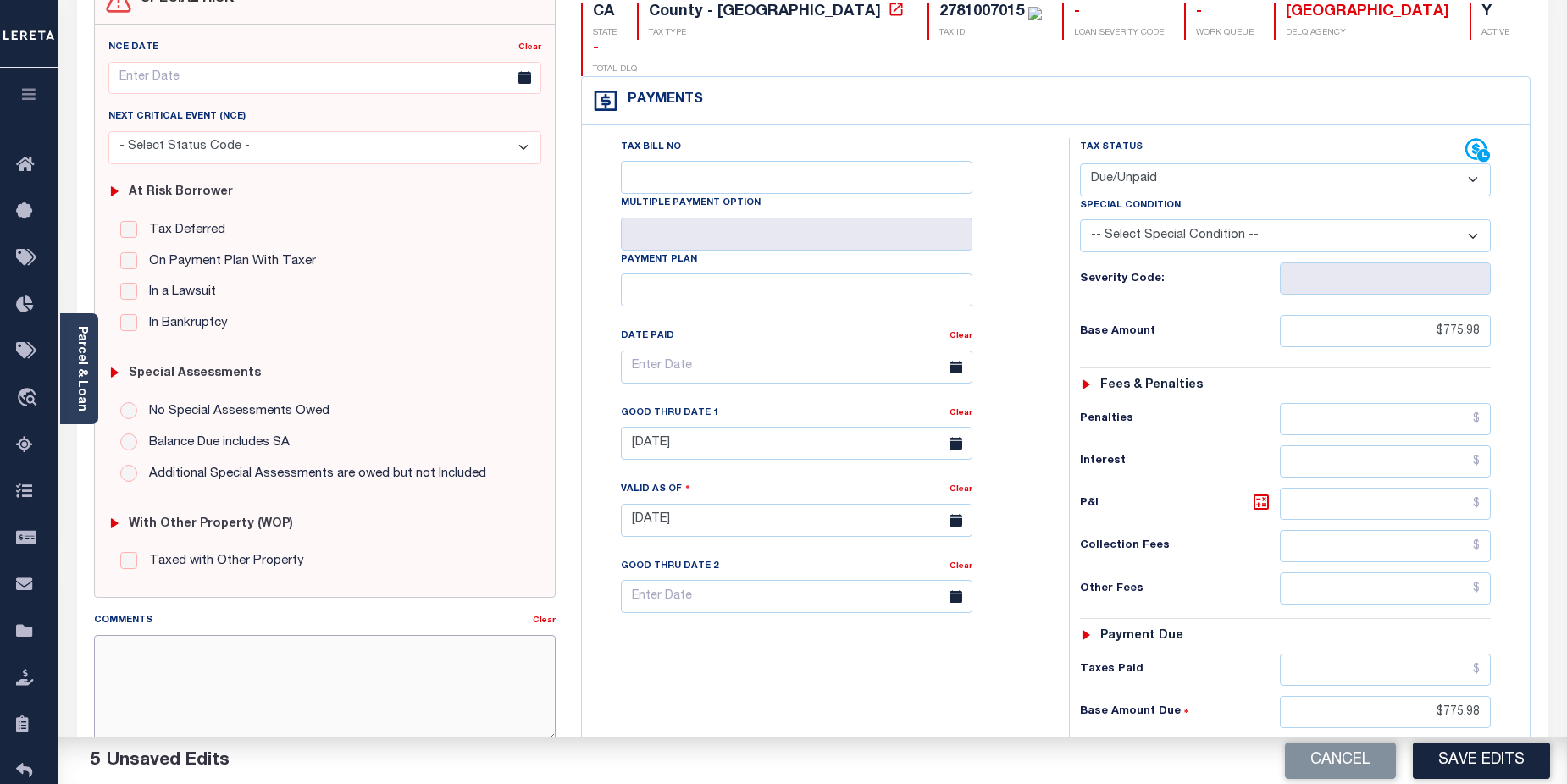
click at [322, 666] on textarea "Comments" at bounding box center [325, 688] width 463 height 107
paste textarea "CAS-474377 2025/annual dlq Base $3,323.80 P/I $568.57-Lender Responsibility Tot…"
type textarea "CAS-474377 2025/annual dlq Base $3,323.80 P/I $568.57-Lender Responsibility Tot…"
click at [71, 340] on div "Parcel & Loan" at bounding box center [79, 369] width 38 height 111
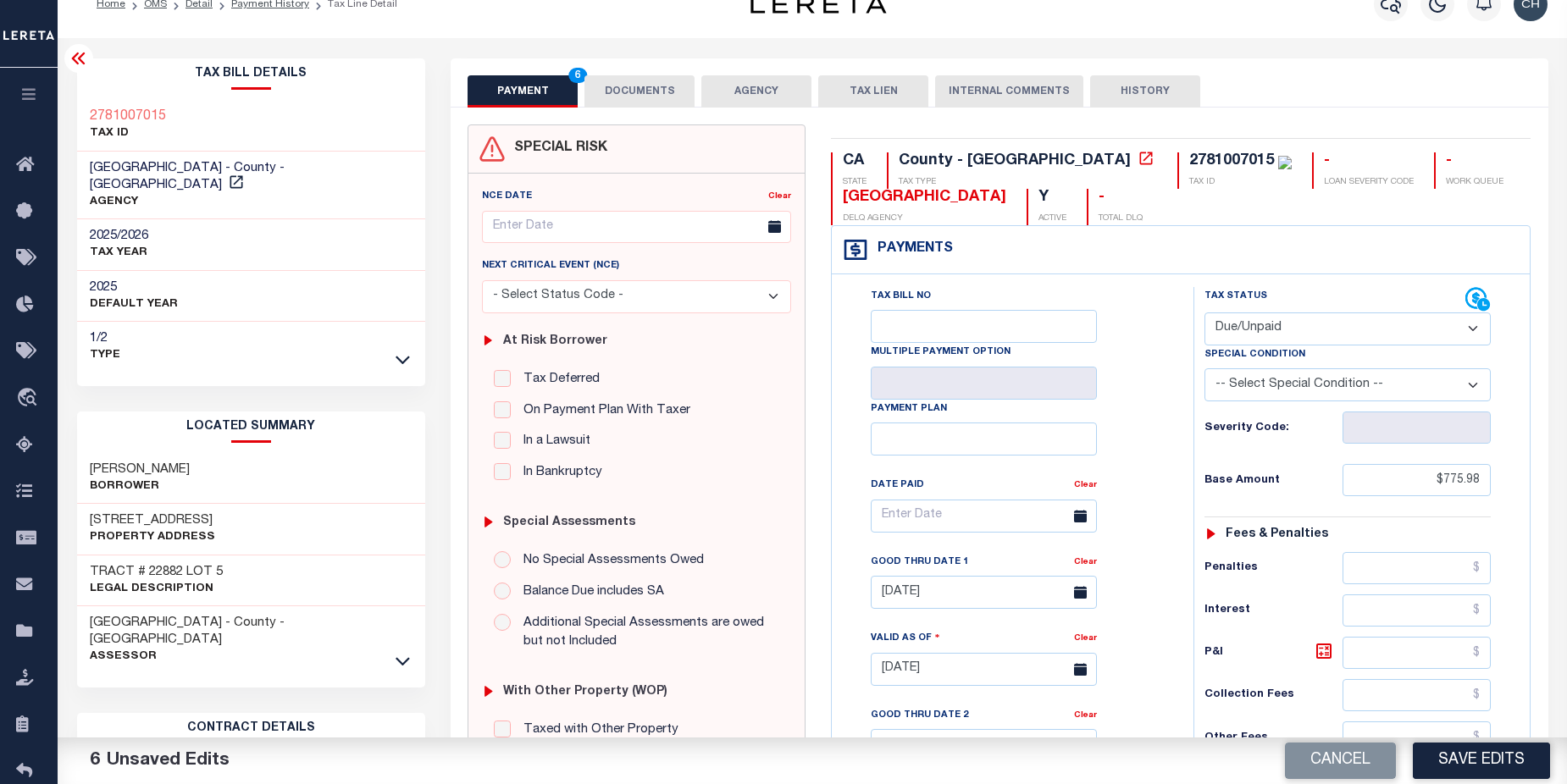
scroll to position [0, 0]
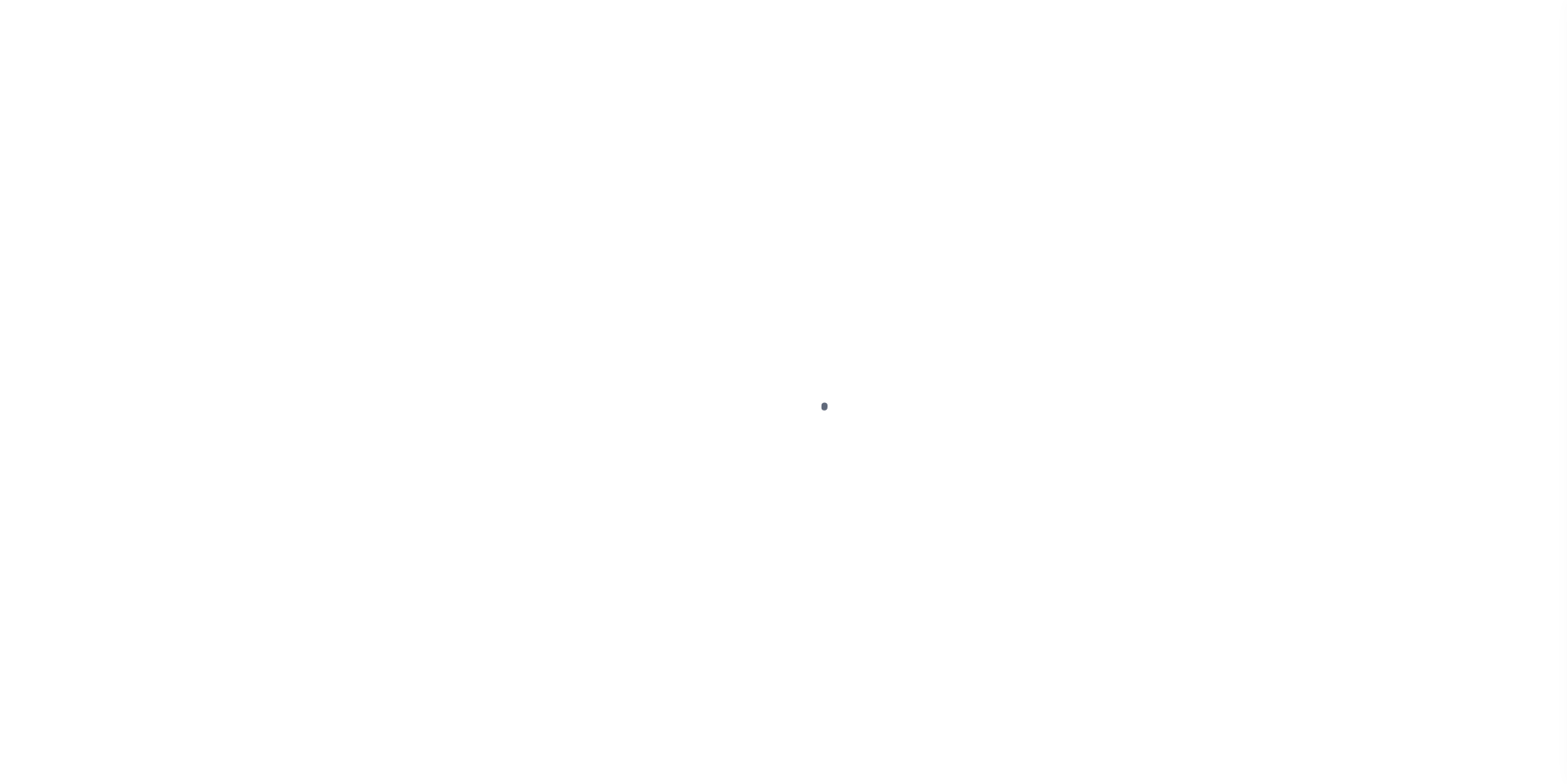
select select "NW2"
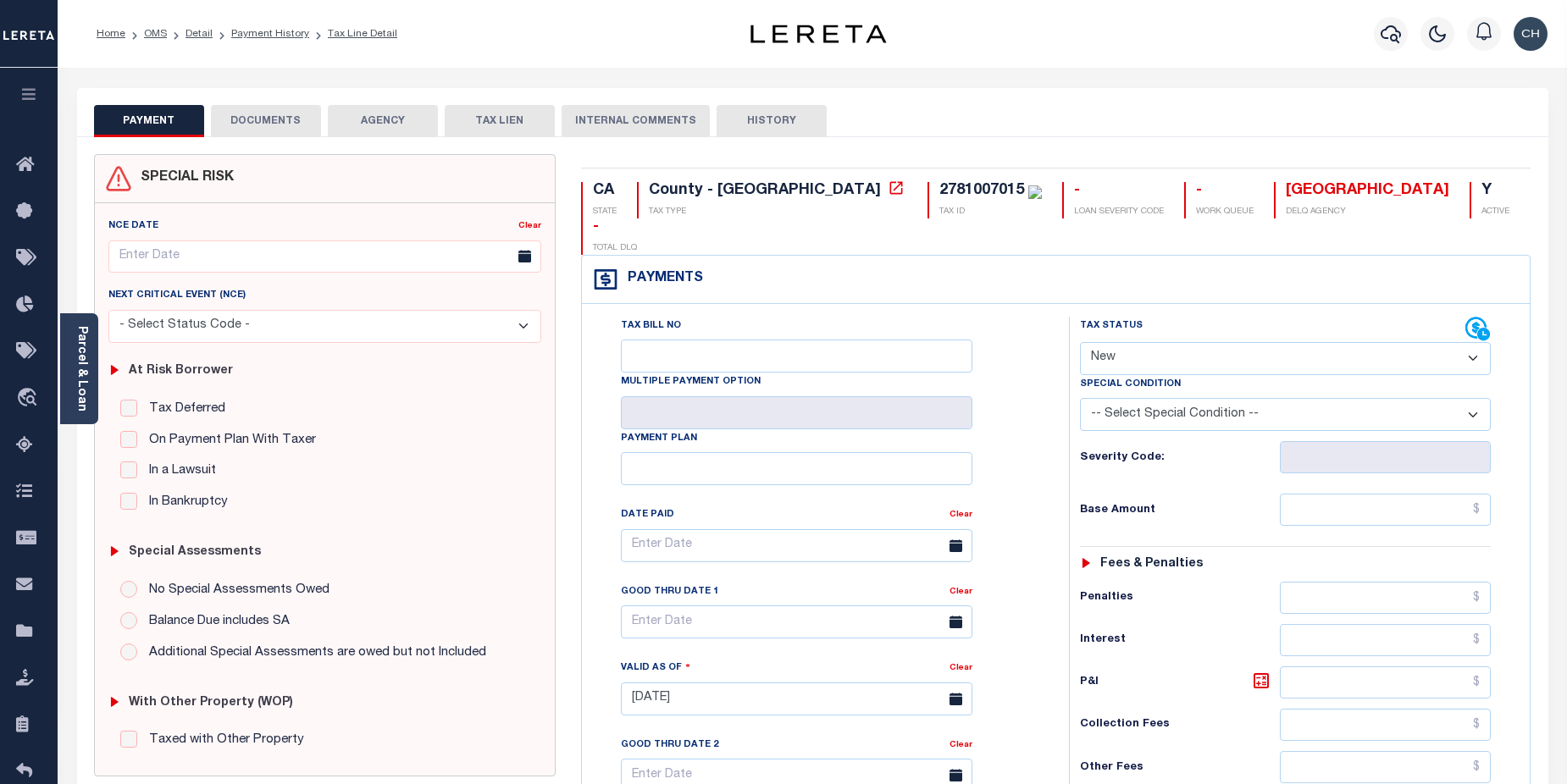
click at [269, 114] on button "DOCUMENTS" at bounding box center [266, 121] width 110 height 32
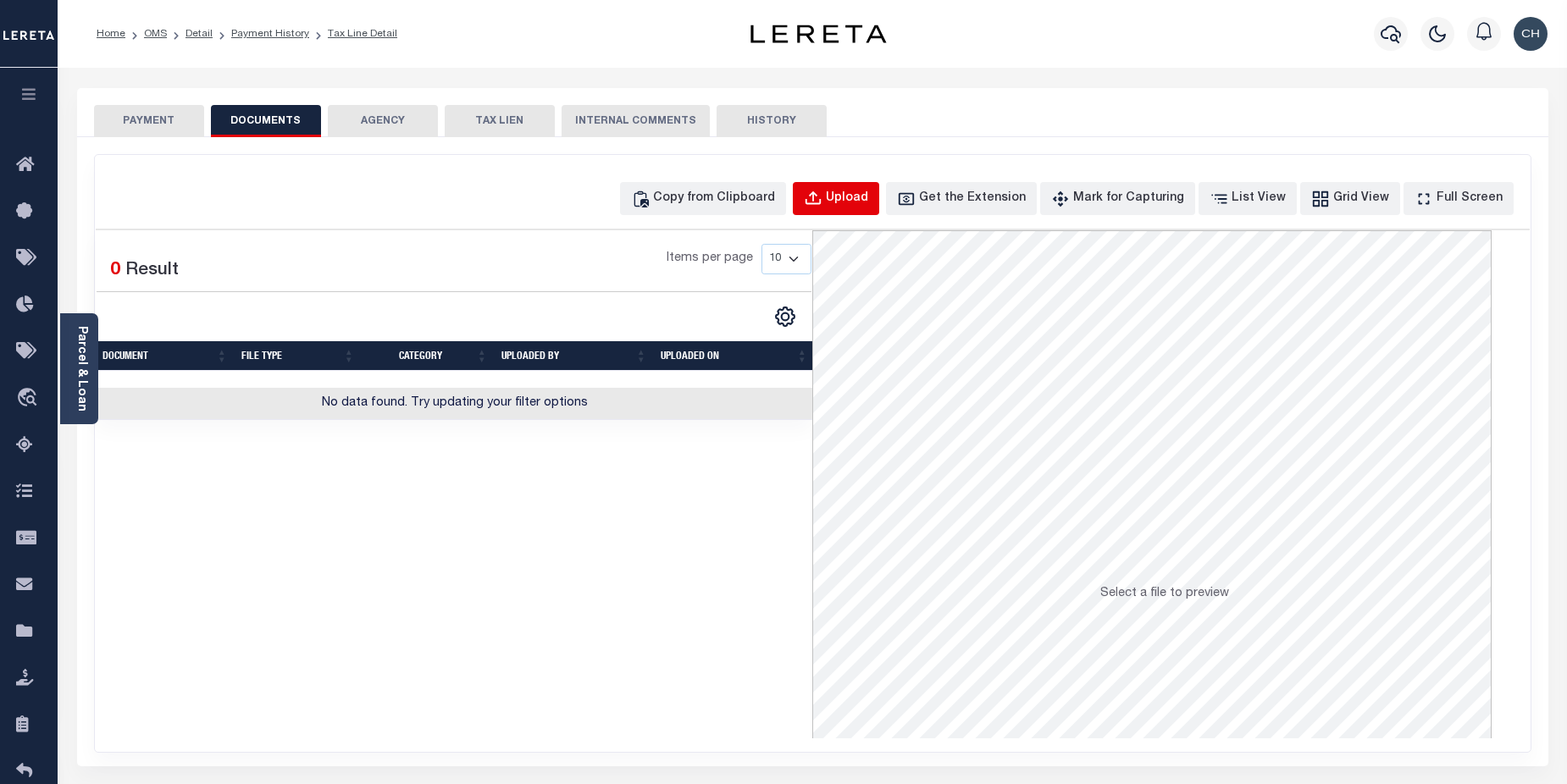
click at [868, 207] on div "Upload" at bounding box center [847, 199] width 42 height 19
select select "POP"
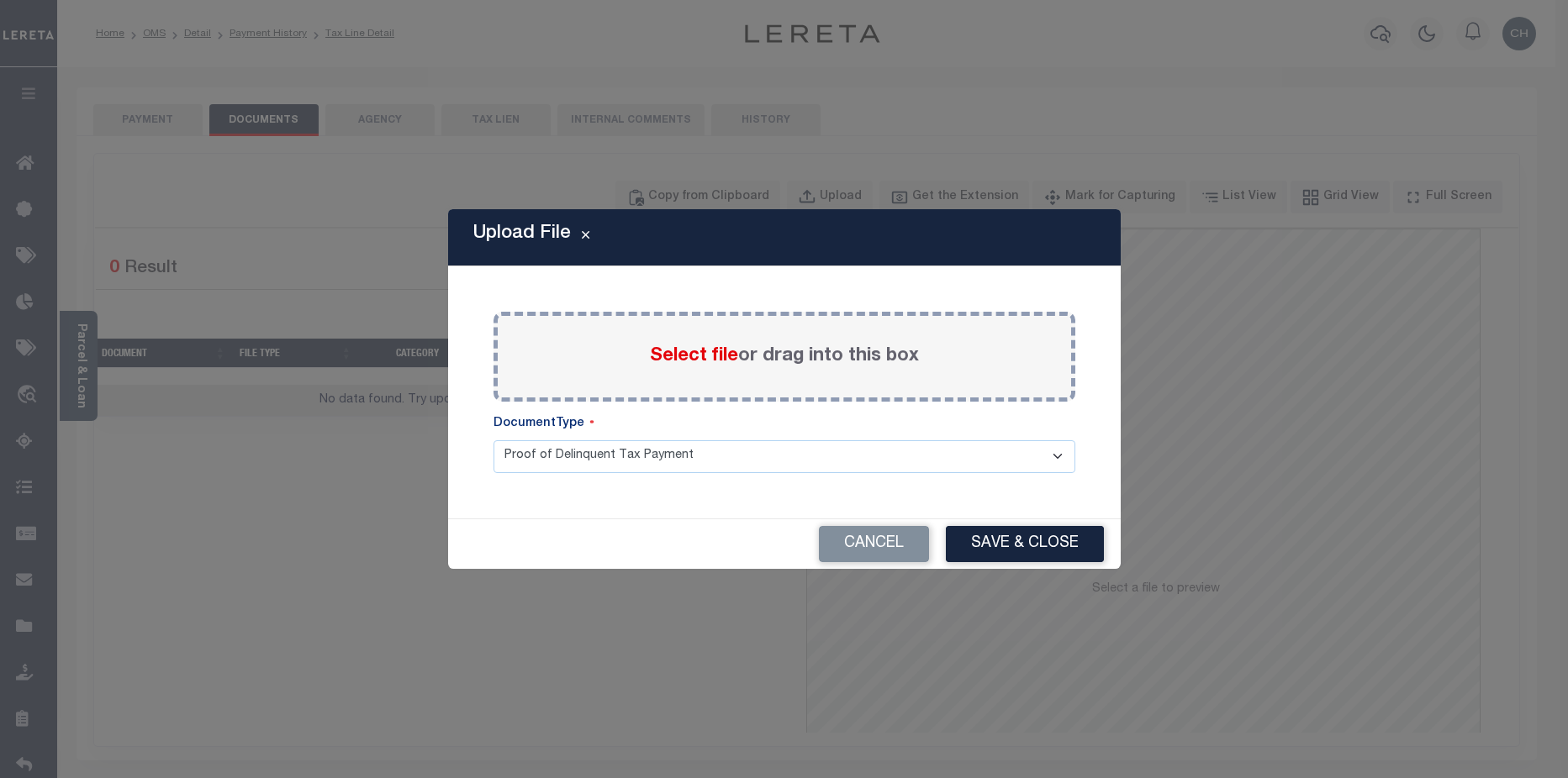
click at [692, 356] on span "Select file" at bounding box center [693, 356] width 89 height 18
click at [0, 0] on input "Select file or drag into this box" at bounding box center [0, 0] width 0 height 0
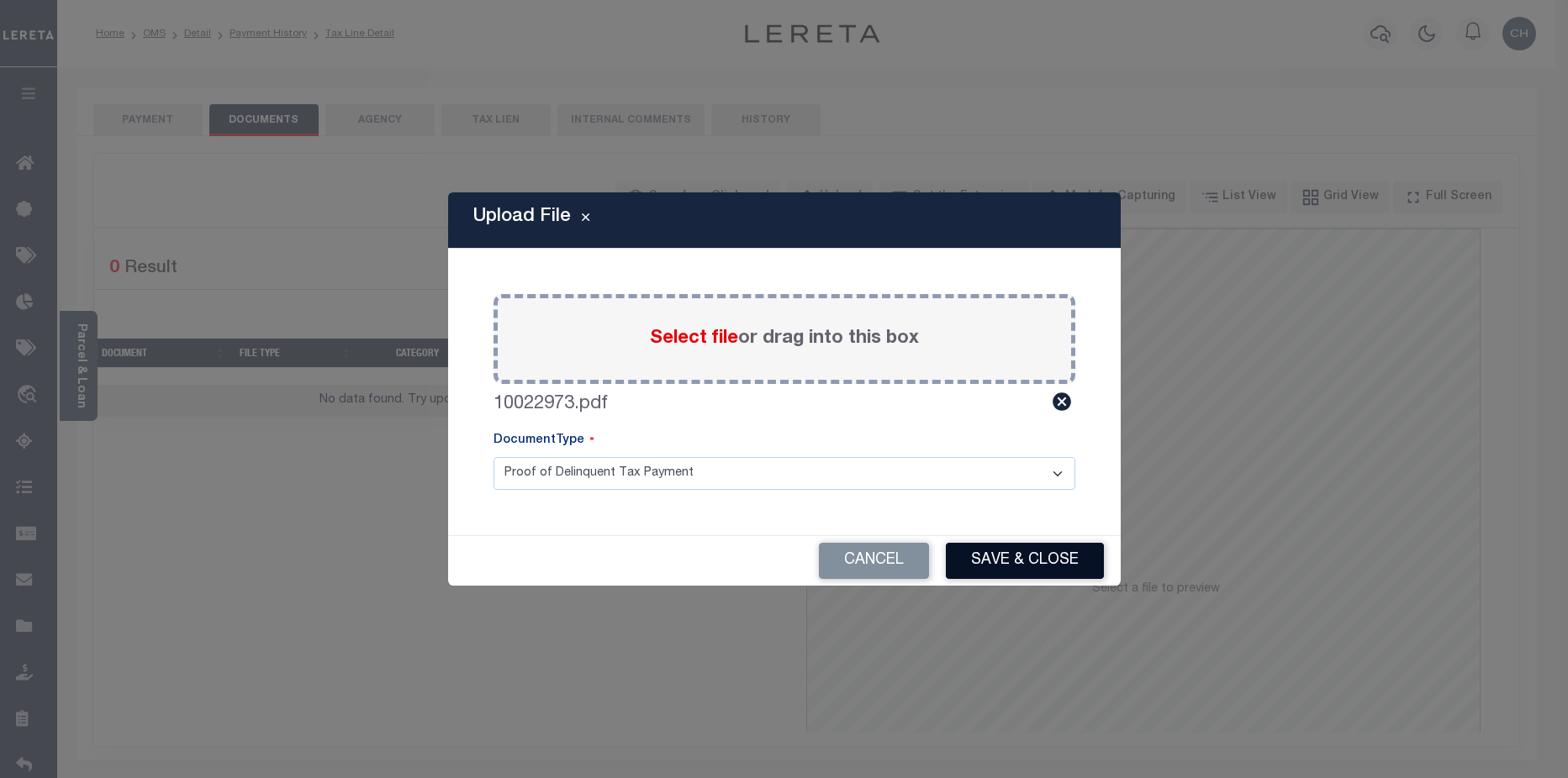
click at [1009, 568] on button "Save & Close" at bounding box center [1025, 561] width 158 height 36
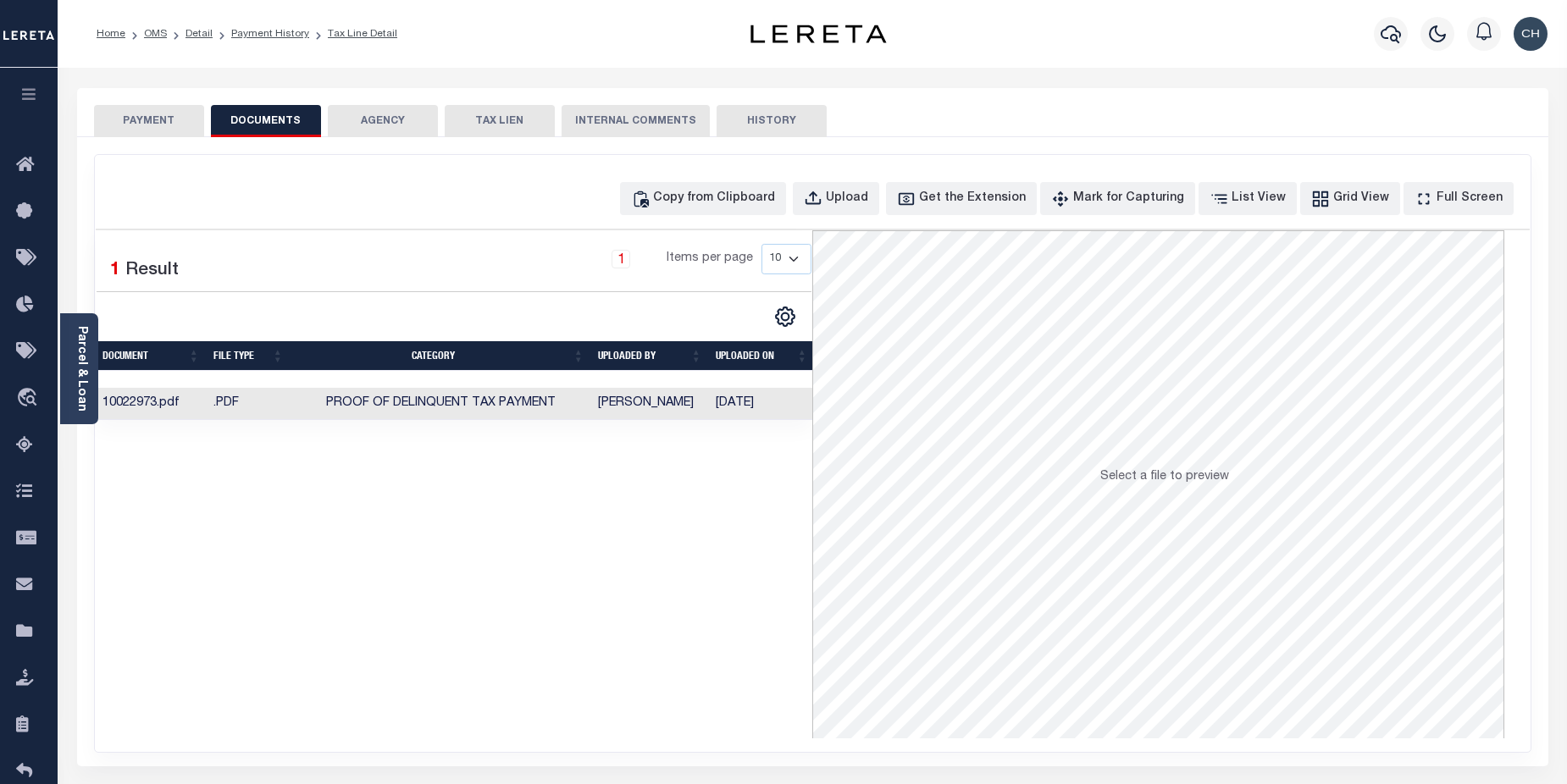
click at [136, 121] on button "PAYMENT" at bounding box center [148, 121] width 110 height 32
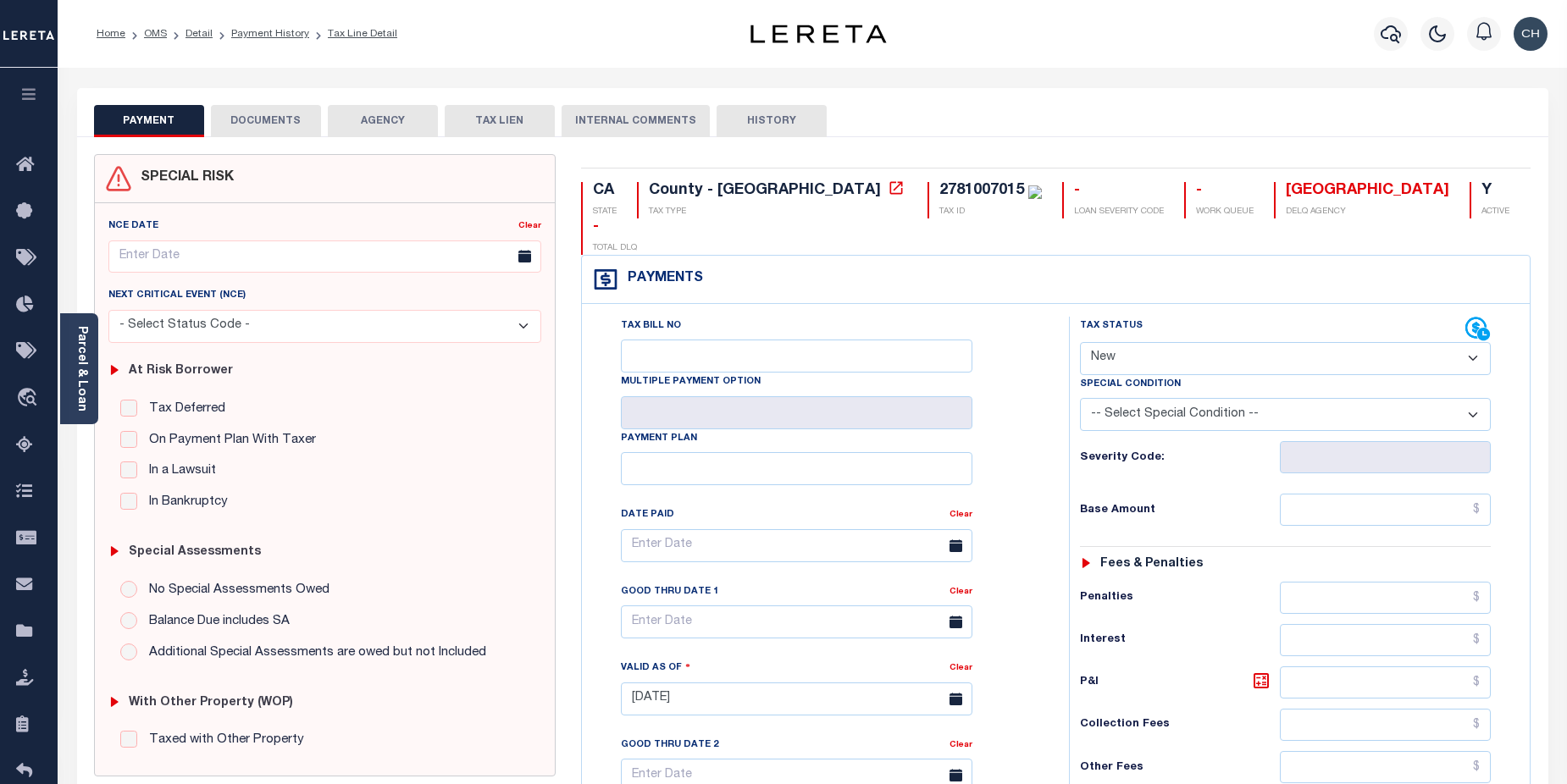
click at [1473, 343] on select "- Select Status Code - Open Due/Unpaid Paid Incomplete No Tax Due Internal Refu…" at bounding box center [1286, 358] width 412 height 33
select select "DUE"
click at [1080, 343] on select "- Select Status Code - Open Due/Unpaid Paid Incomplete No Tax Due Internal Refu…" at bounding box center [1286, 358] width 412 height 33
type input "[DATE]"
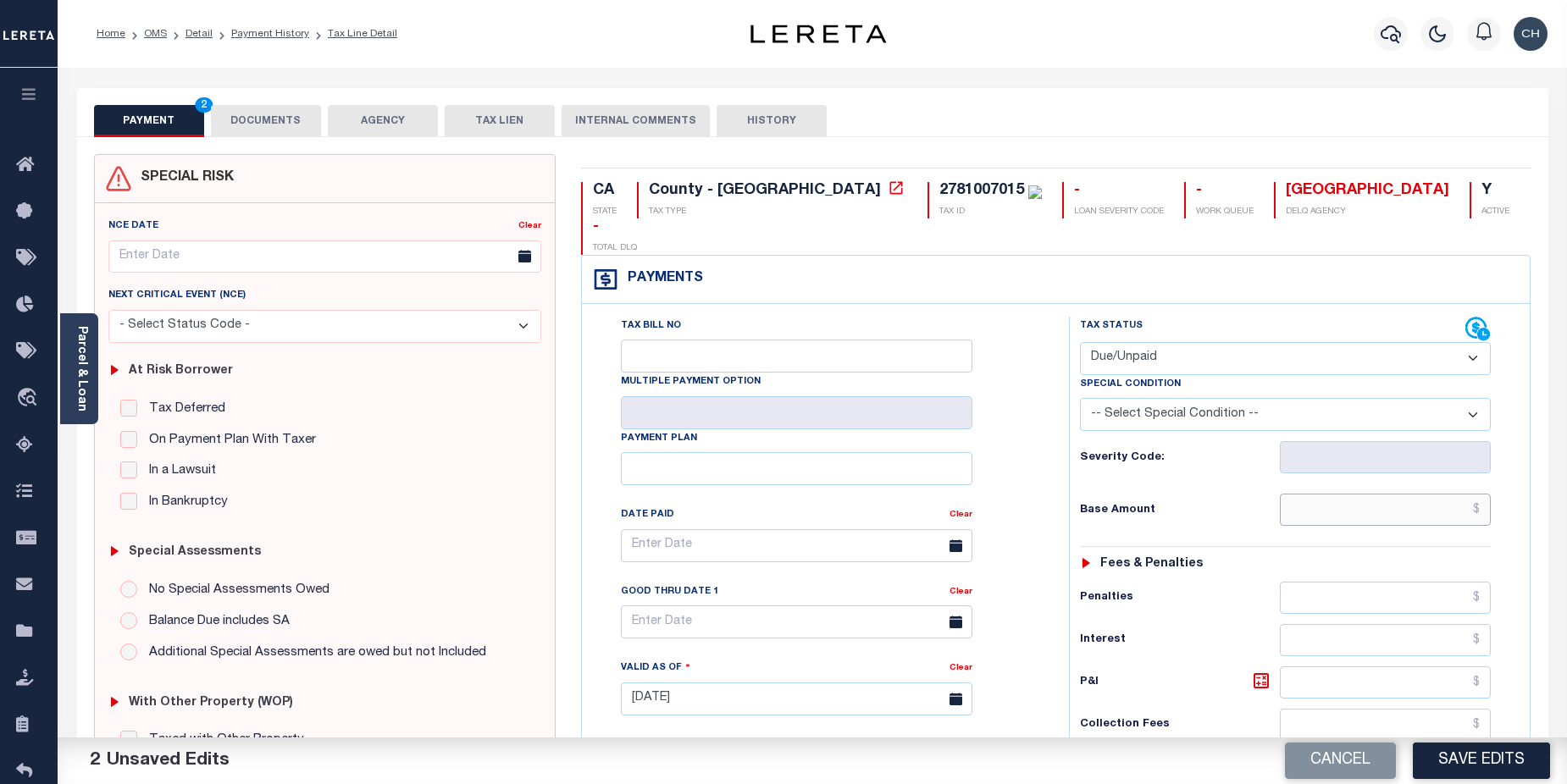
click at [1405, 494] on input "text" at bounding box center [1386, 509] width 212 height 32
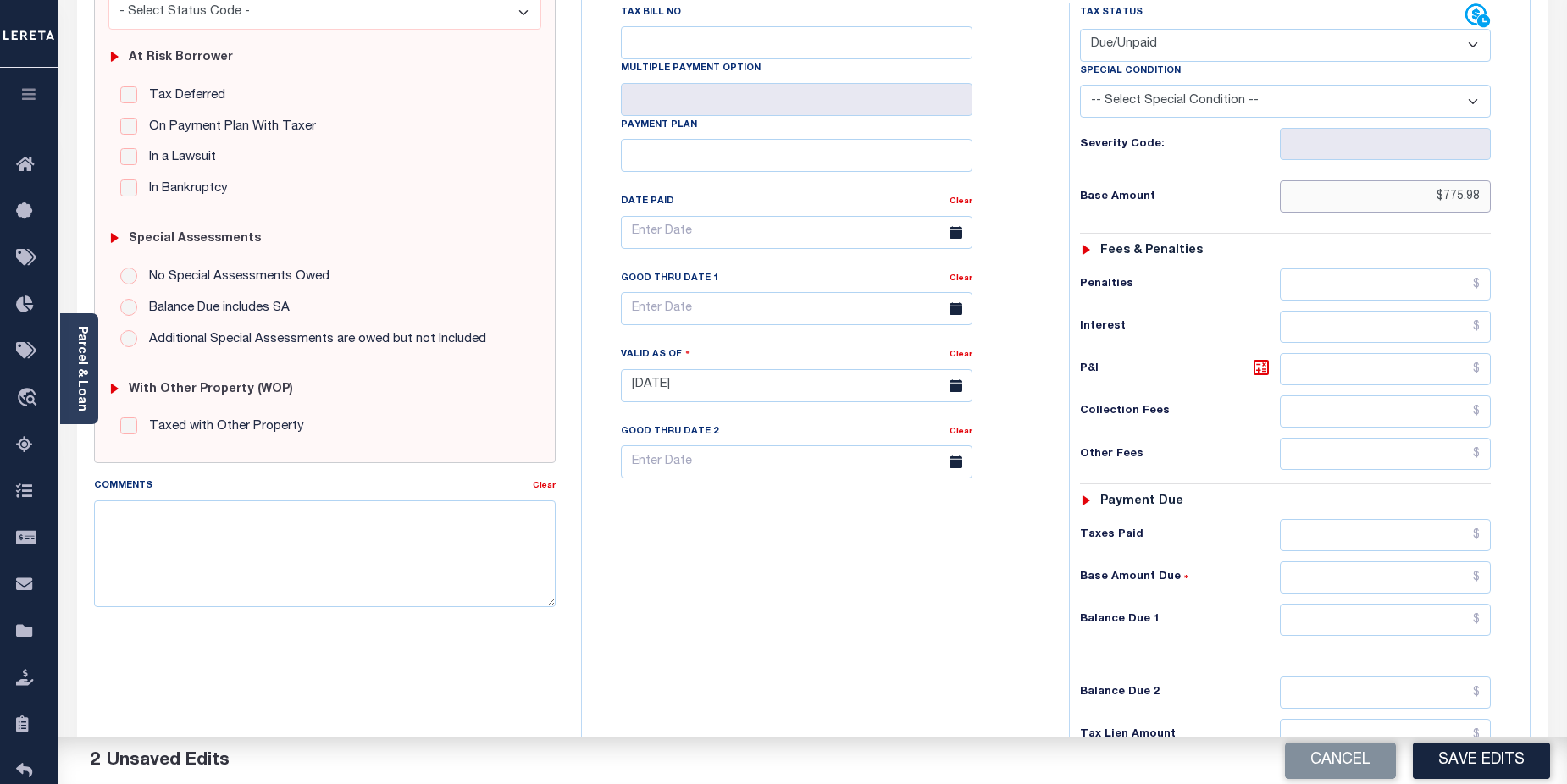
scroll to position [318, 0]
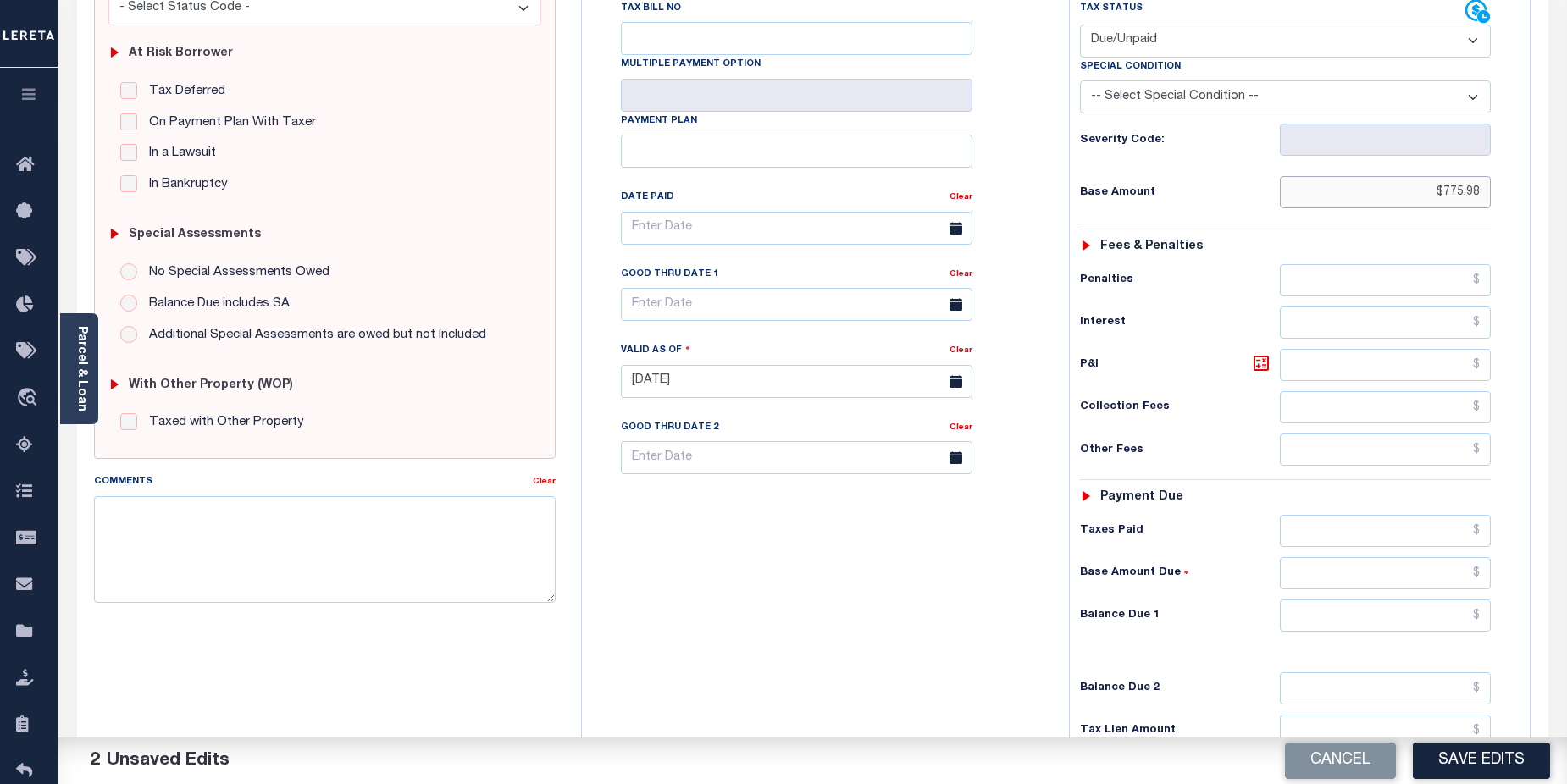
type input "$775.98"
click at [1433, 599] on input "text" at bounding box center [1386, 615] width 212 height 32
type input "$775.98"
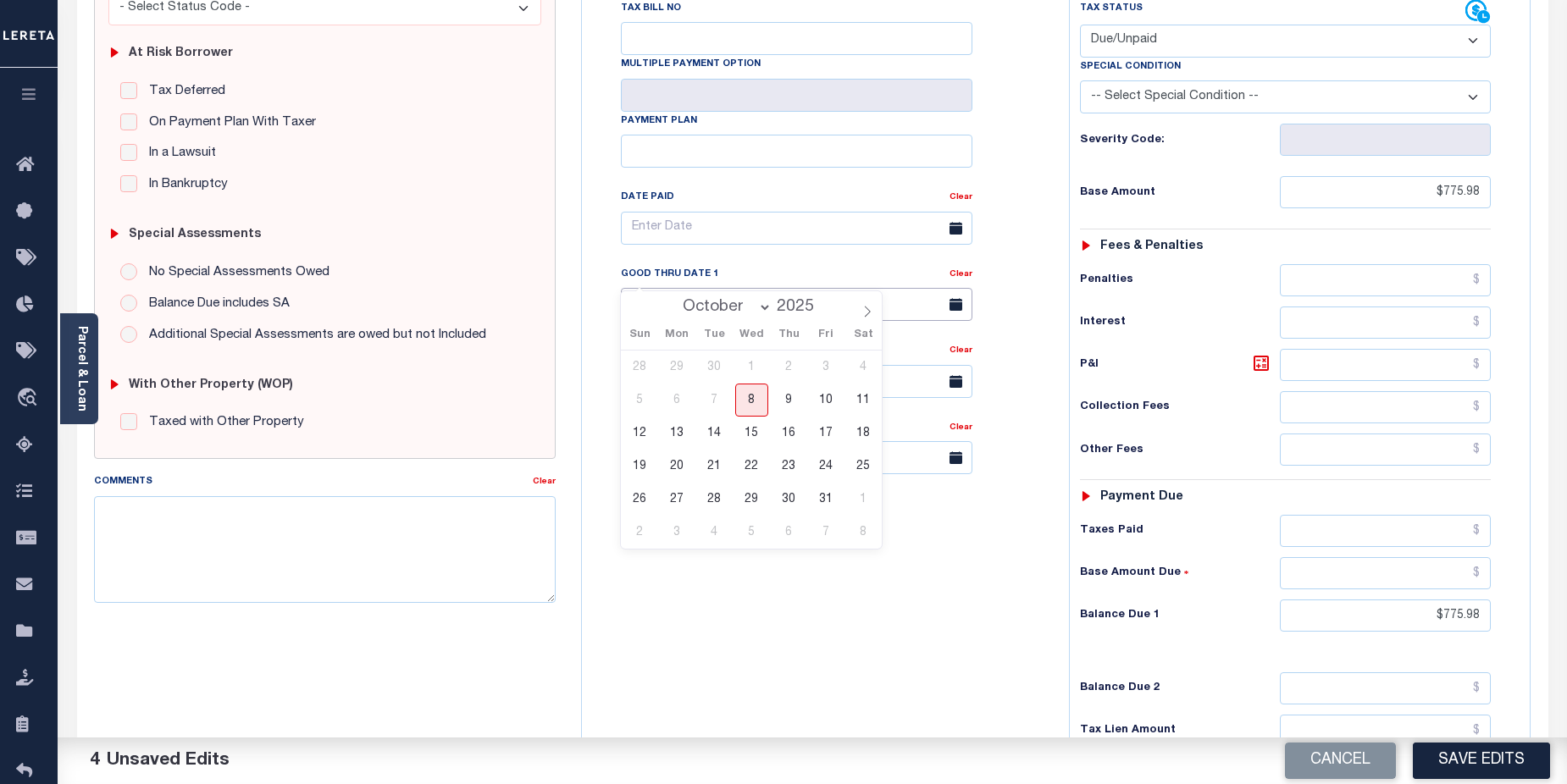
click at [773, 288] on input "text" at bounding box center [797, 304] width 352 height 33
click at [767, 305] on select "October November December" at bounding box center [723, 307] width 97 height 17
select select "11"
click at [676, 299] on select "October November December" at bounding box center [723, 307] width 97 height 17
click at [754, 405] on span "10" at bounding box center [752, 400] width 33 height 33
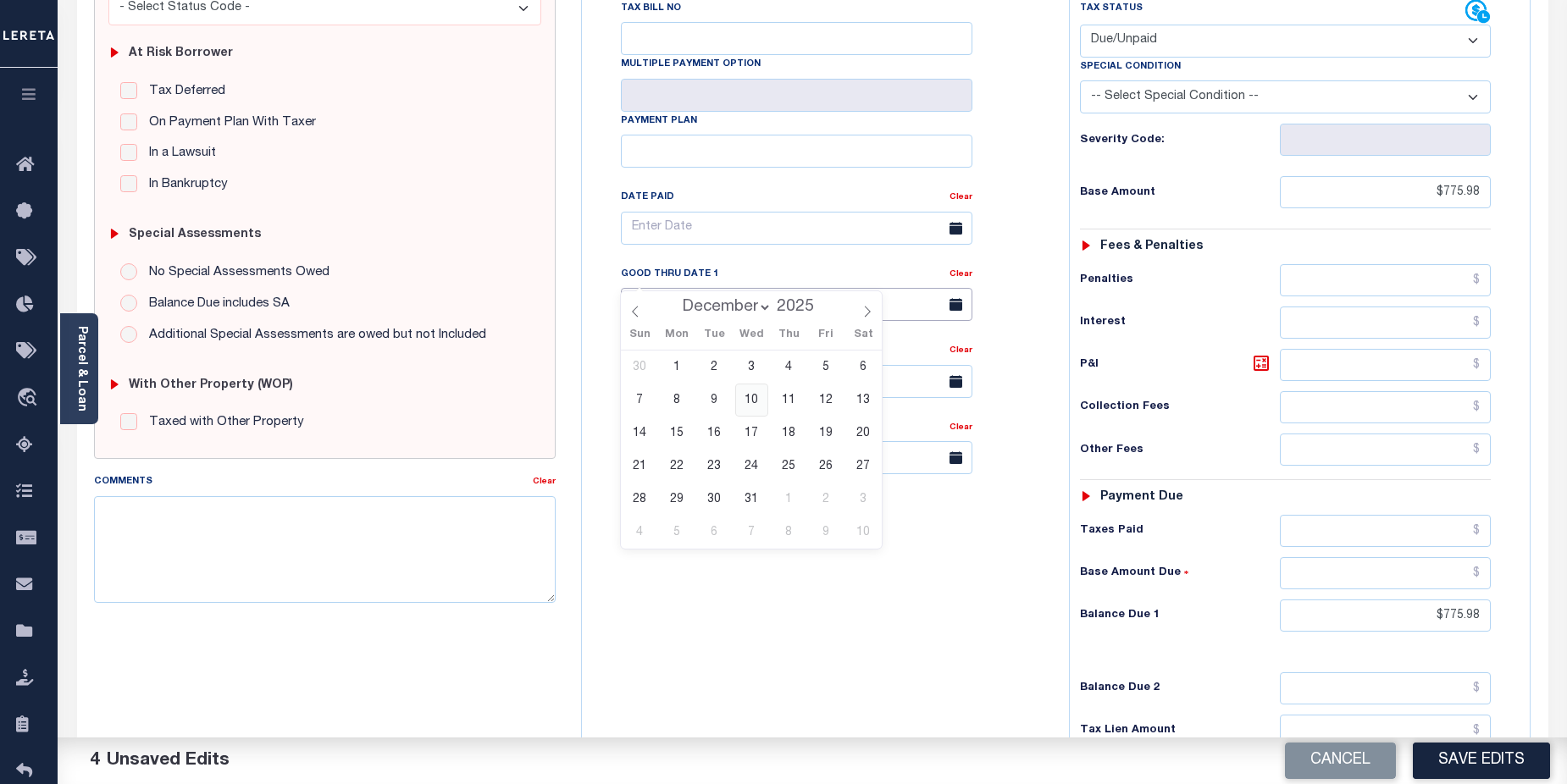
type input "[DATE]"
click at [195, 516] on textarea "Comments" at bounding box center [325, 549] width 463 height 107
paste textarea "CAS-474377 2025/annual dlq Base $3,323.80 P/I $568.57-Lender Responsibility Tot…"
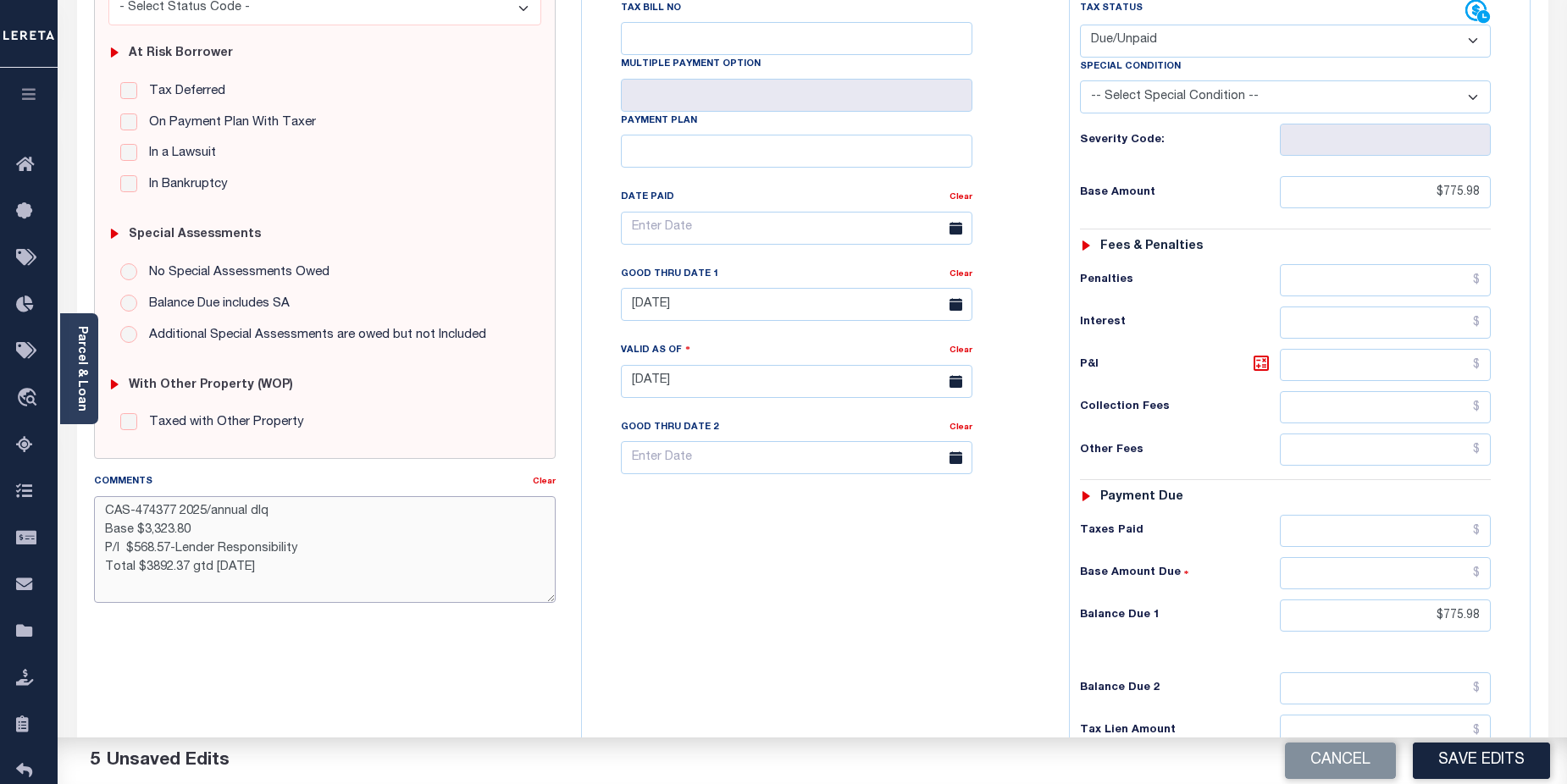
drag, startPoint x: 135, startPoint y: 511, endPoint x: 174, endPoint y: 509, distance: 39.1
click at [174, 509] on textarea "CAS-474377 2025/annual dlq Base $3,323.80 P/I $568.57-Lender Responsibility Tot…" at bounding box center [325, 549] width 463 height 107
drag, startPoint x: 203, startPoint y: 514, endPoint x: 283, endPoint y: 513, distance: 80.0
click at [283, 513] on textarea "CAS-48940 2025/annual dlq Base $3,323.80 P/I $568.57-Lender Responsibility Tota…" at bounding box center [325, 549] width 463 height 107
drag, startPoint x: 145, startPoint y: 527, endPoint x: 200, endPoint y: 531, distance: 55.1
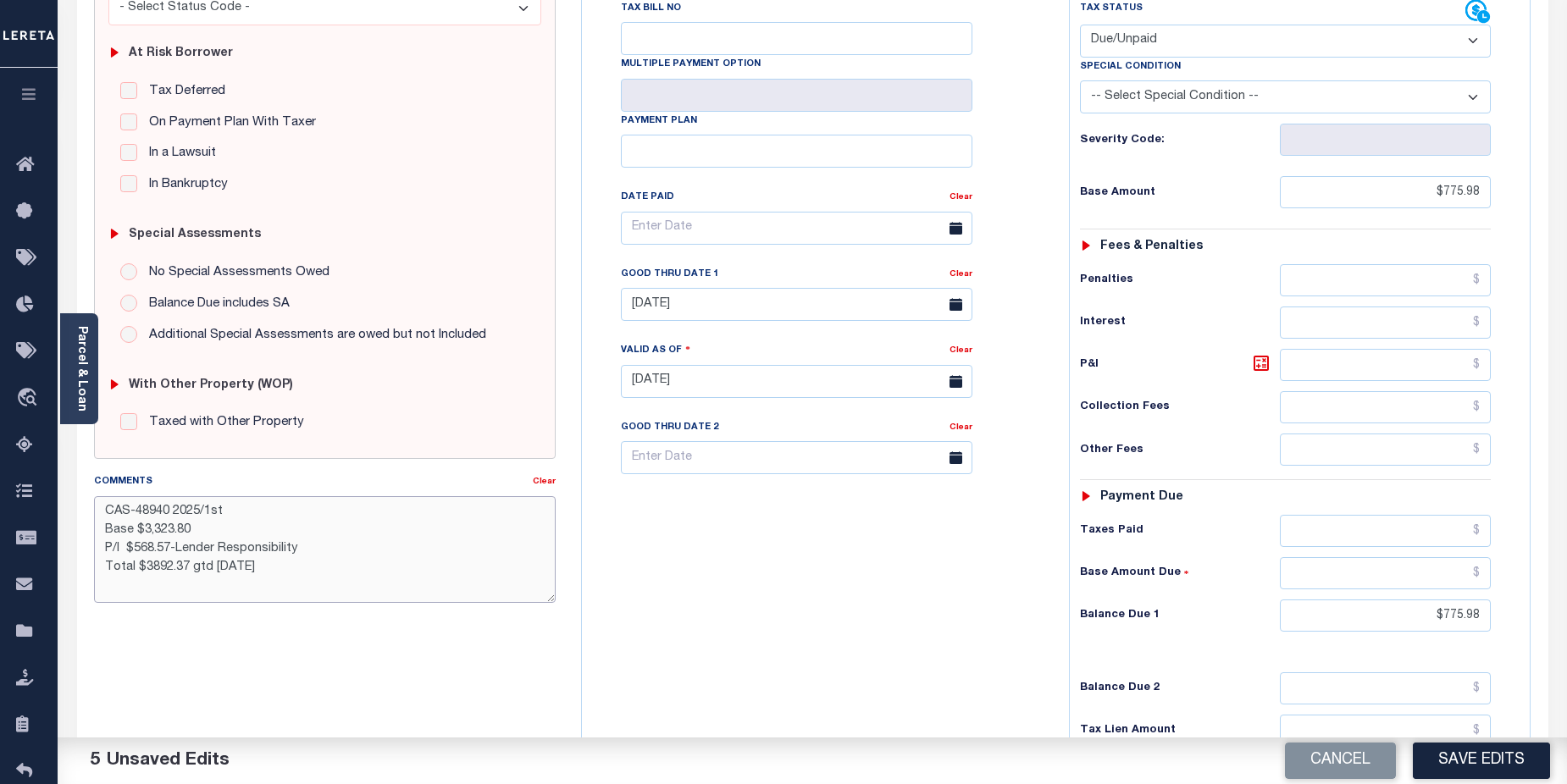
click at [200, 531] on textarea "CAS-48940 2025/1st Base $3,323.80 P/I $568.57-Lender Responsibility Total $3892…" at bounding box center [325, 549] width 463 height 107
drag, startPoint x: 95, startPoint y: 552, endPoint x: 317, endPoint y: 546, distance: 222.1
click at [317, 546] on textarea "CAS-48940 2025/1st Base $775.98 P/I $568.57-Lender Responsibility Total $3892.3…" at bounding box center [325, 549] width 463 height 107
drag, startPoint x: 142, startPoint y: 565, endPoint x: 185, endPoint y: 565, distance: 43.0
click at [185, 565] on textarea "CAS-48940 2025/1st Base $775.98 Total $3892.37 gtd 08/30/2025" at bounding box center [325, 549] width 463 height 107
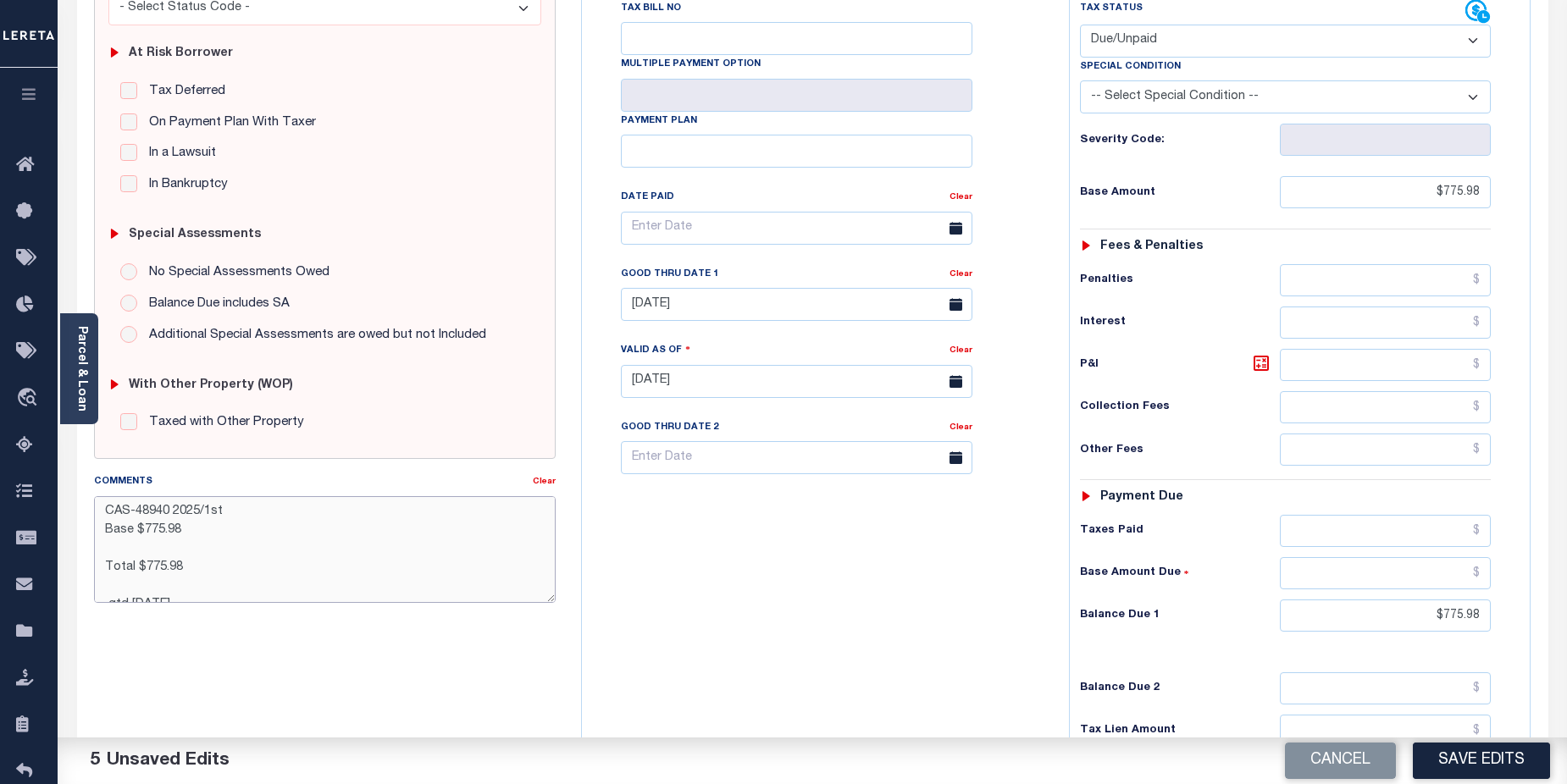
scroll to position [11, 0]
drag, startPoint x: 128, startPoint y: 577, endPoint x: 159, endPoint y: 570, distance: 31.8
click at [159, 570] on textarea "CAS-48940 2025/1st Base $775.98 Total $775.98 Gtd 08/30/2025" at bounding box center [325, 549] width 463 height 107
type textarea "CAS-48940 2025/1st Base $775.98 Total $775.98 Gtd 12/10/2025"
click at [1473, 755] on button "Save Edits" at bounding box center [1481, 760] width 137 height 36
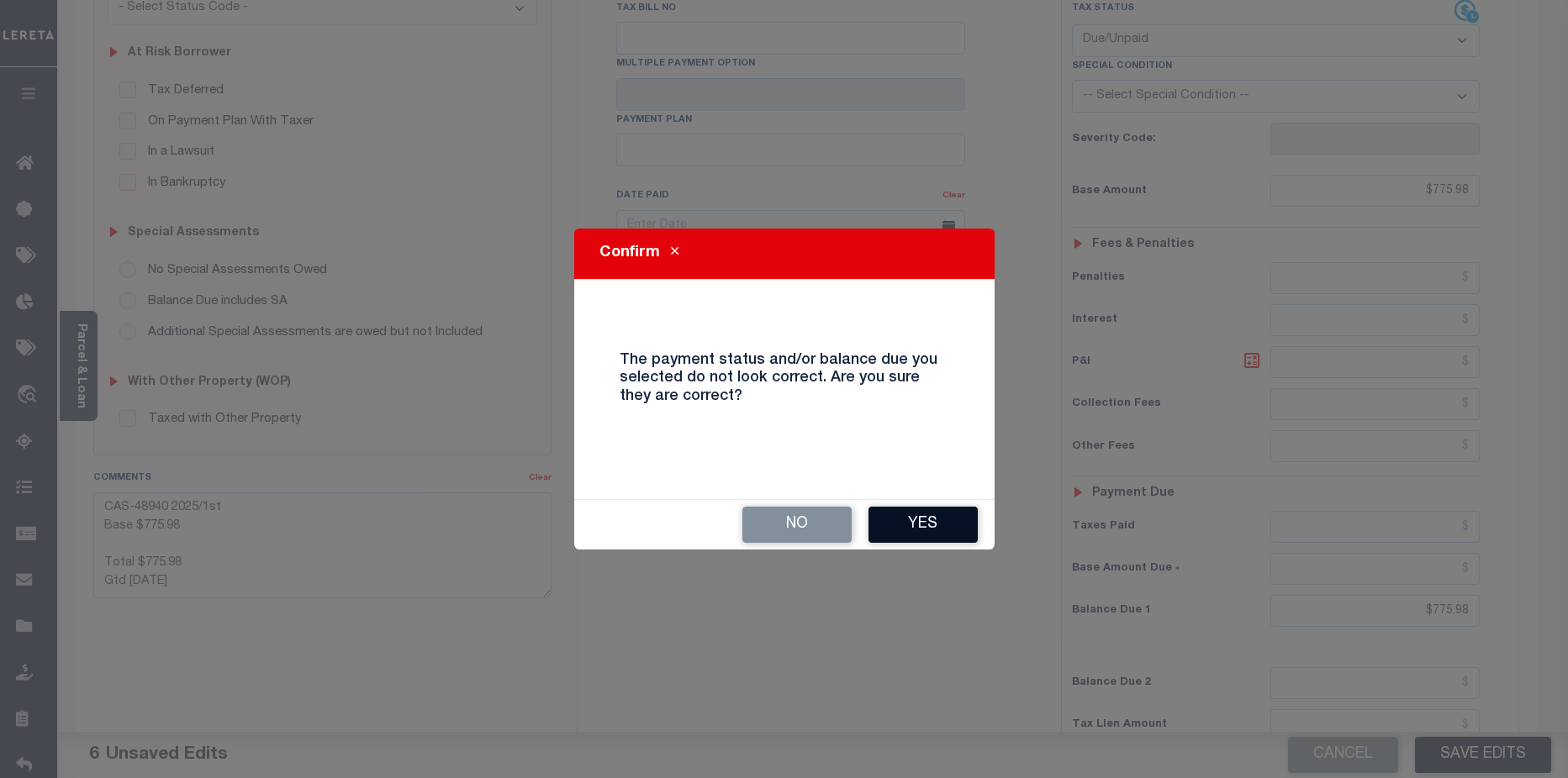
click at [927, 523] on button "Yes" at bounding box center [923, 524] width 110 height 36
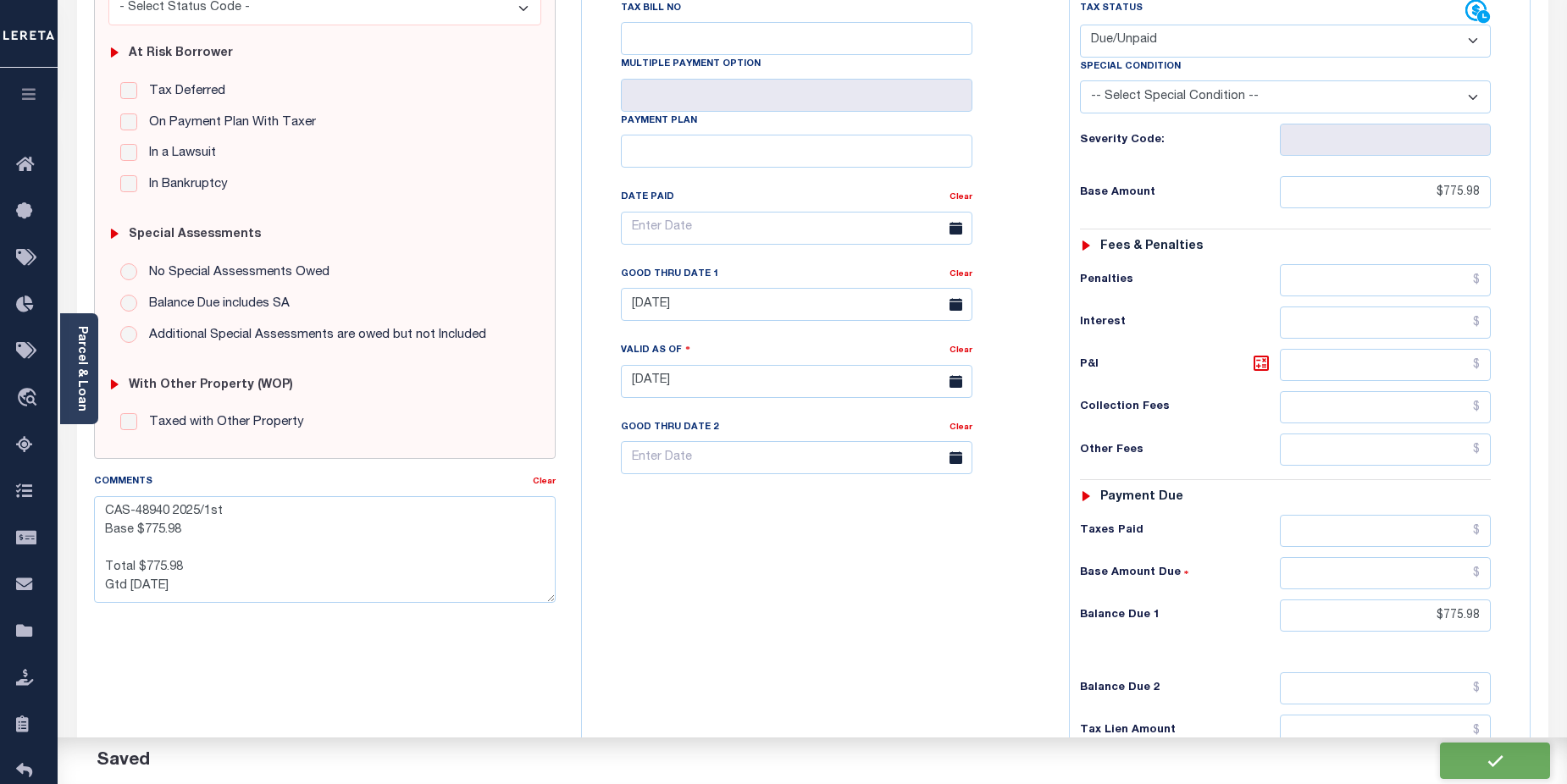
checkbox input "false"
type textarea "CAS-48940 2025/1st Base $775.98 Total $775.98 Gtd 12/10/2025"
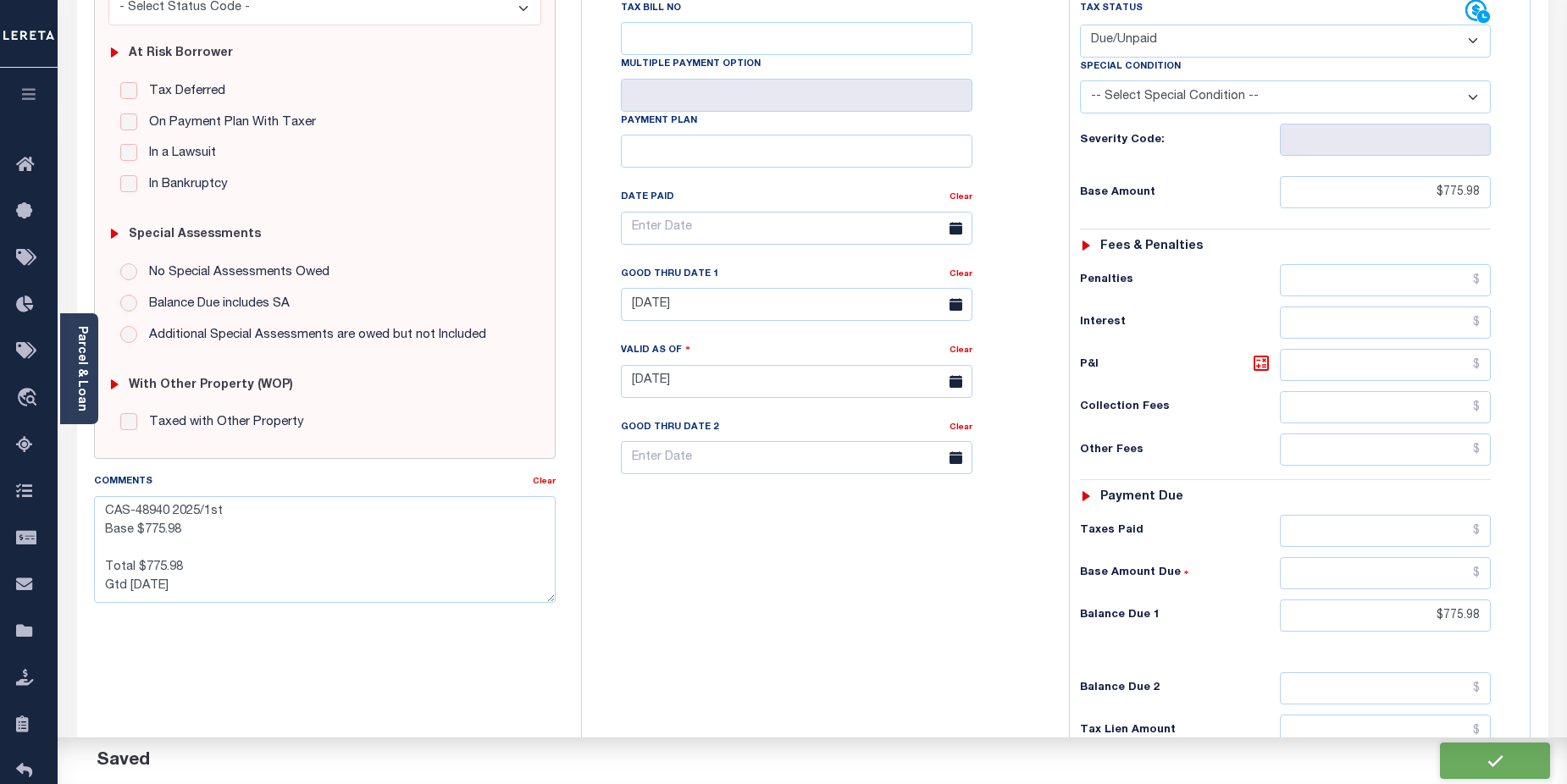
type input "$775.98"
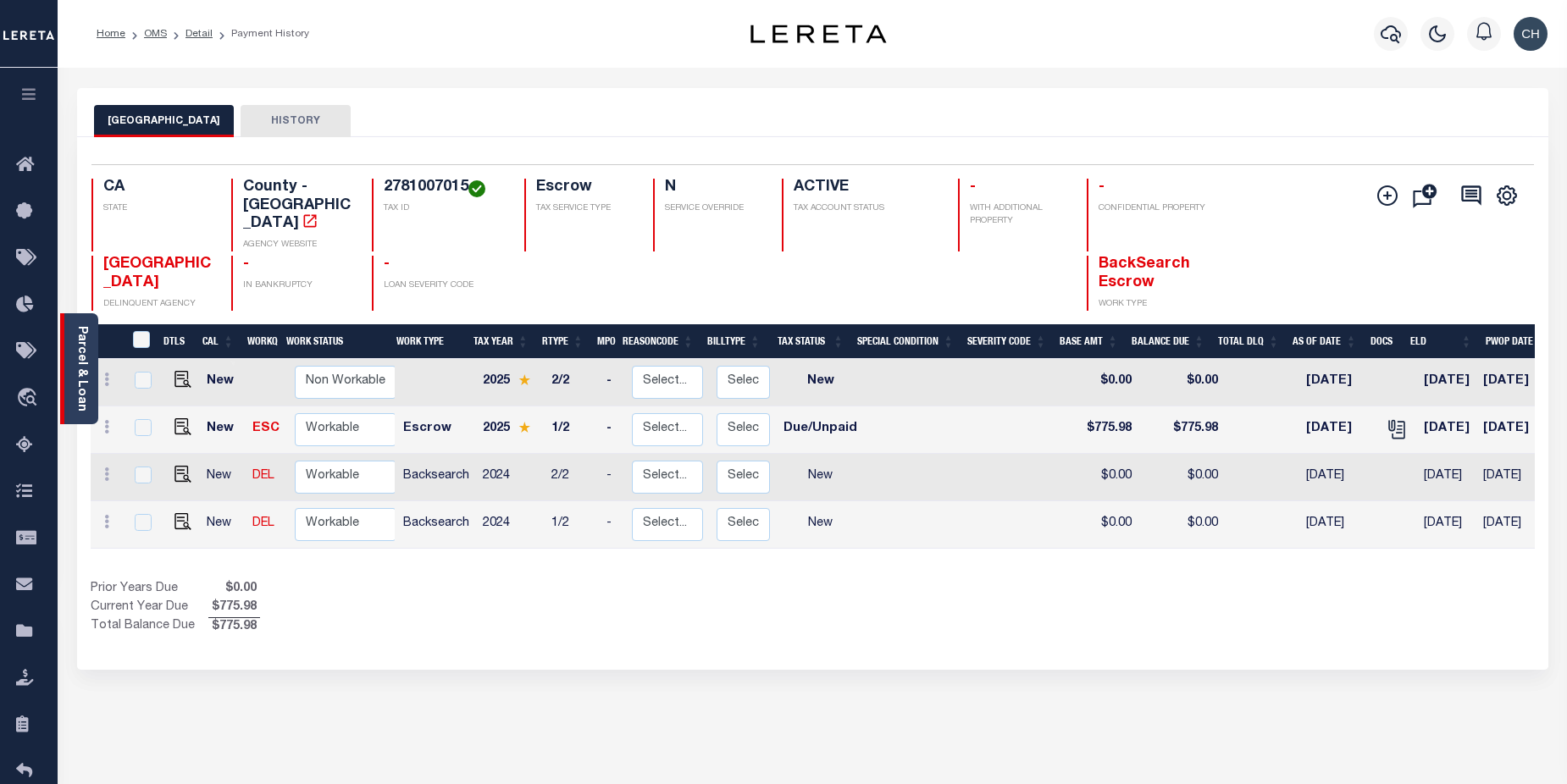
click at [75, 351] on link "Parcel & Loan" at bounding box center [80, 368] width 11 height 86
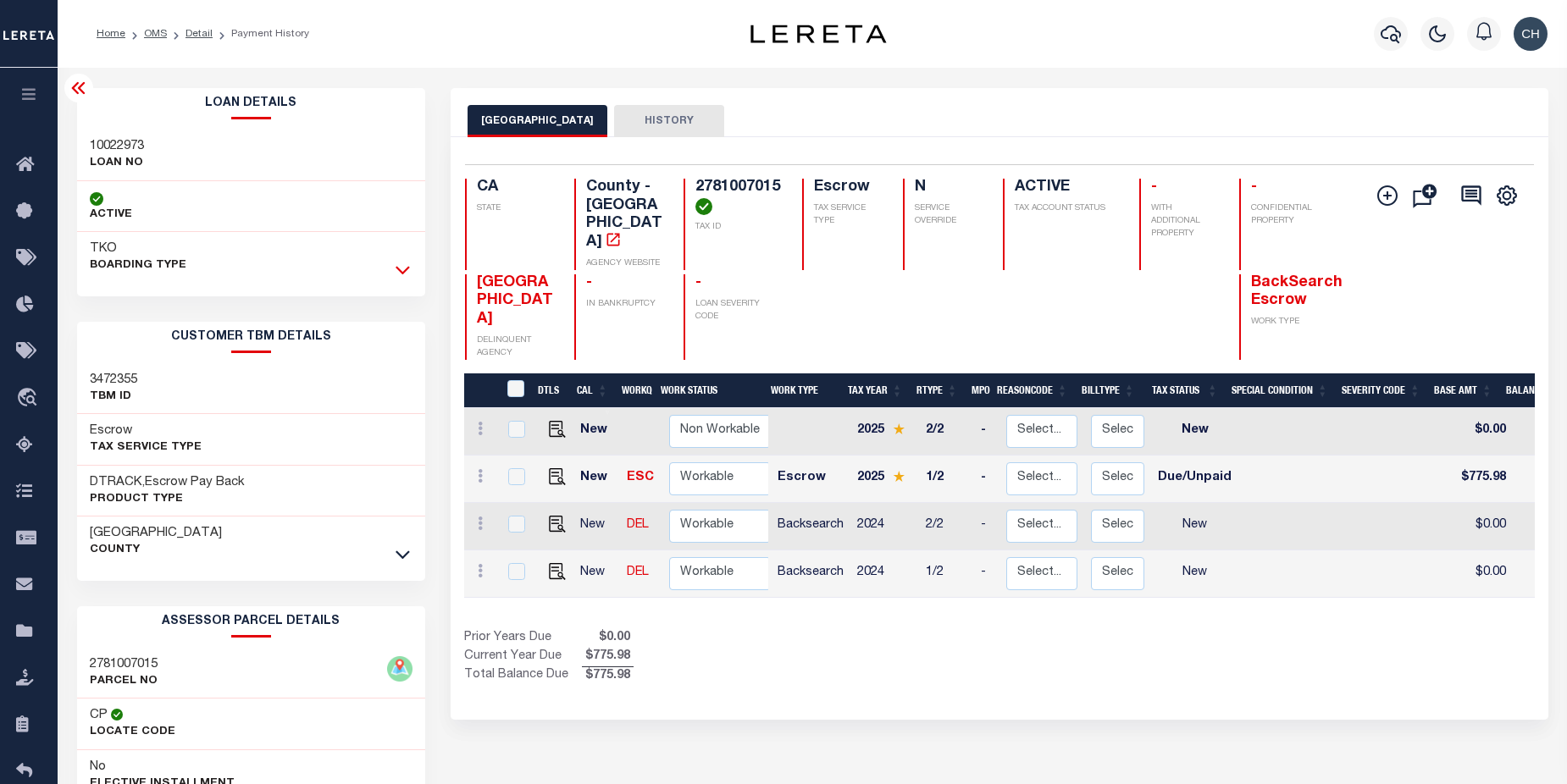
click at [400, 270] on icon at bounding box center [403, 271] width 14 height 9
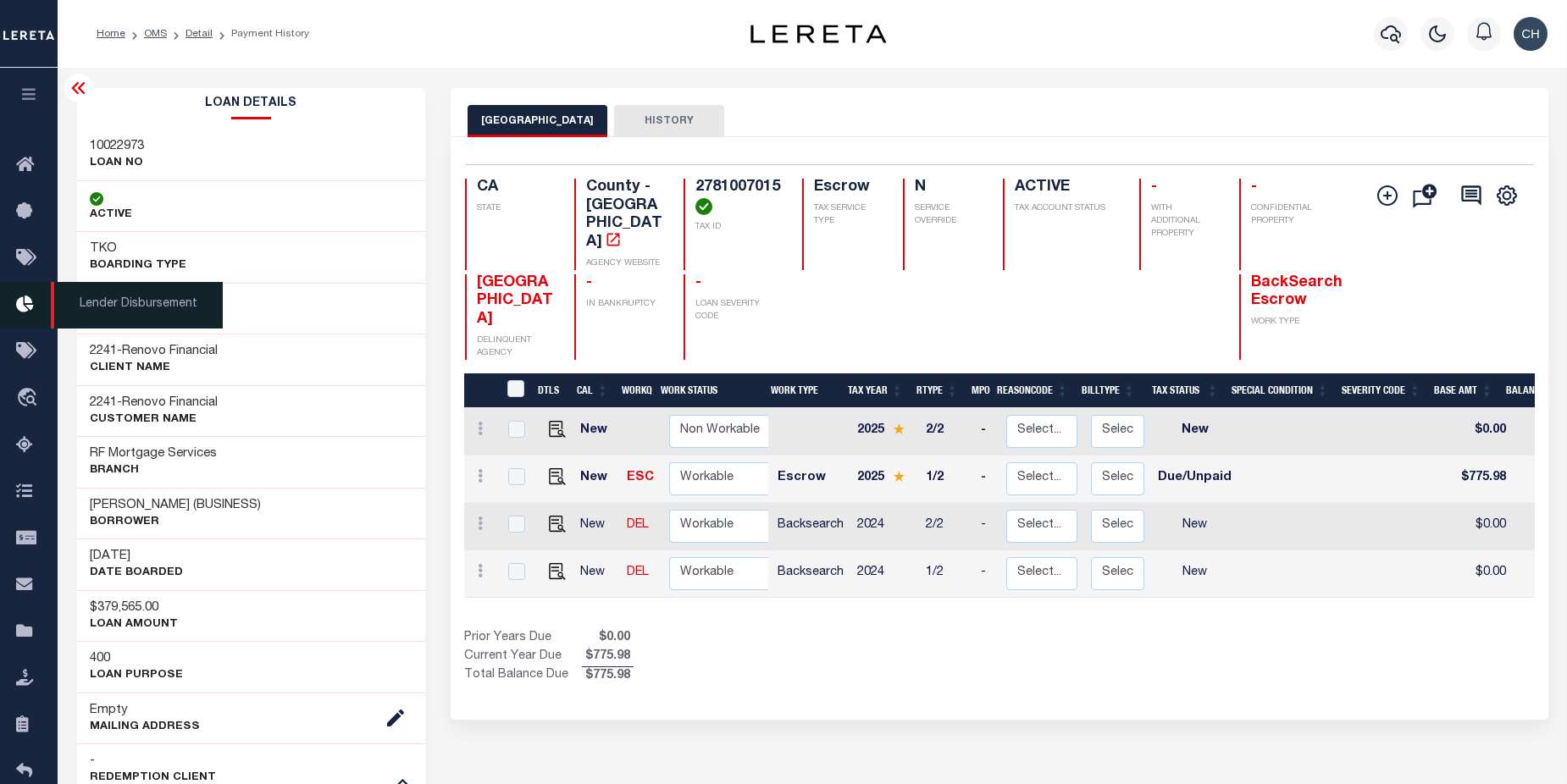
click at [26, 307] on icon at bounding box center [29, 305] width 27 height 21
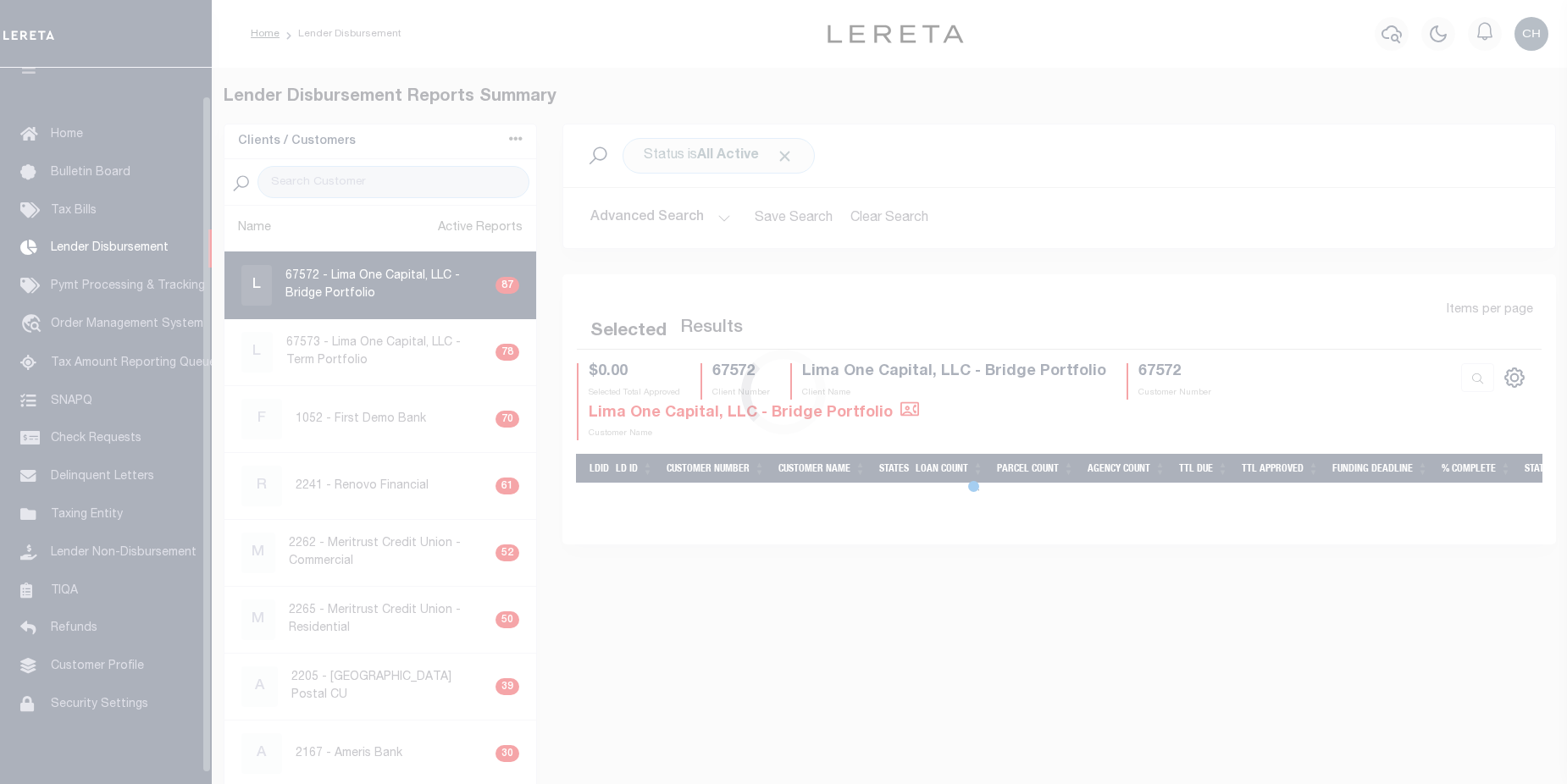
scroll to position [30, 0]
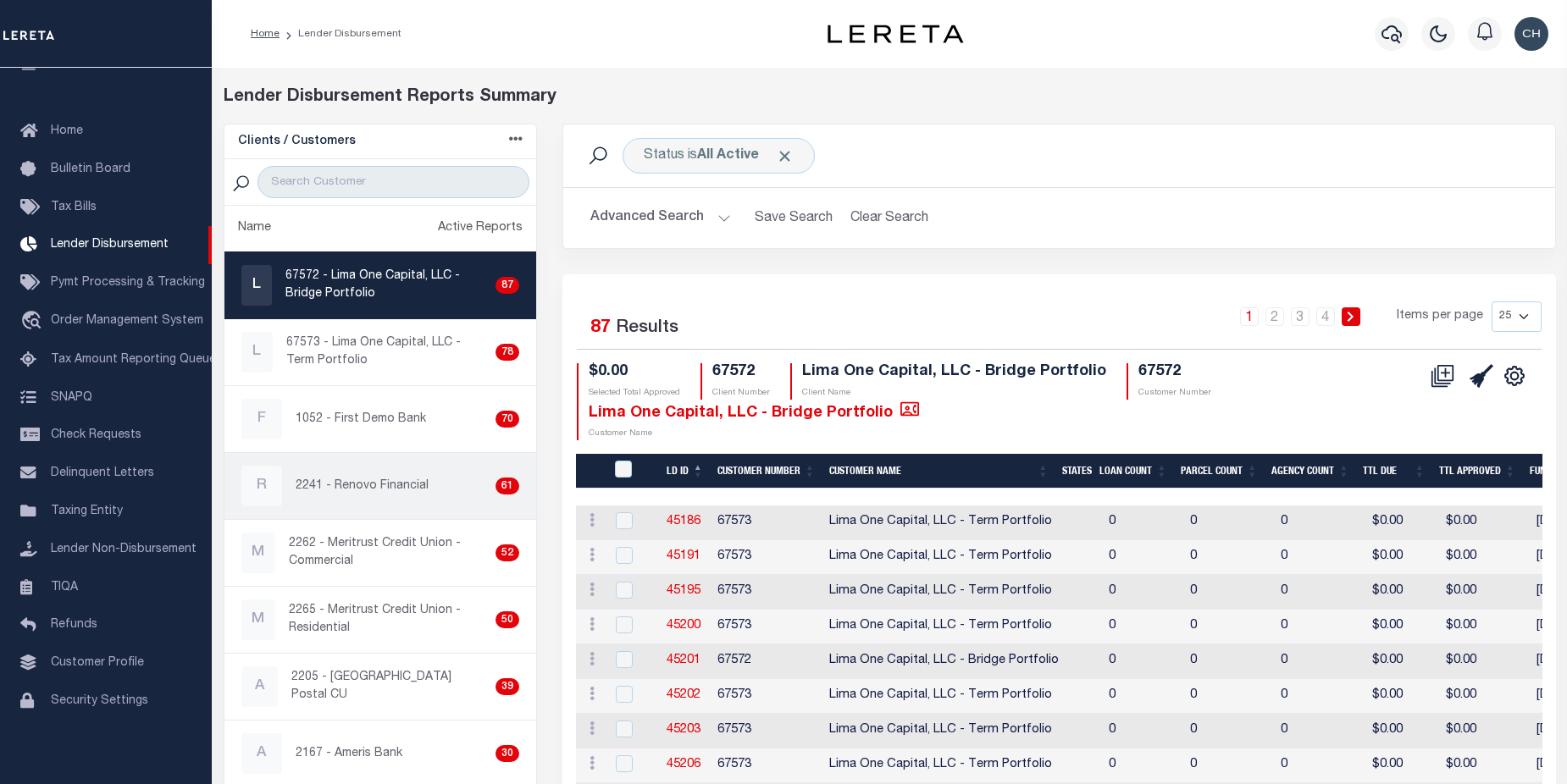
click at [418, 490] on p "2241 - Renovo Financial" at bounding box center [362, 486] width 133 height 18
checkbox input "true"
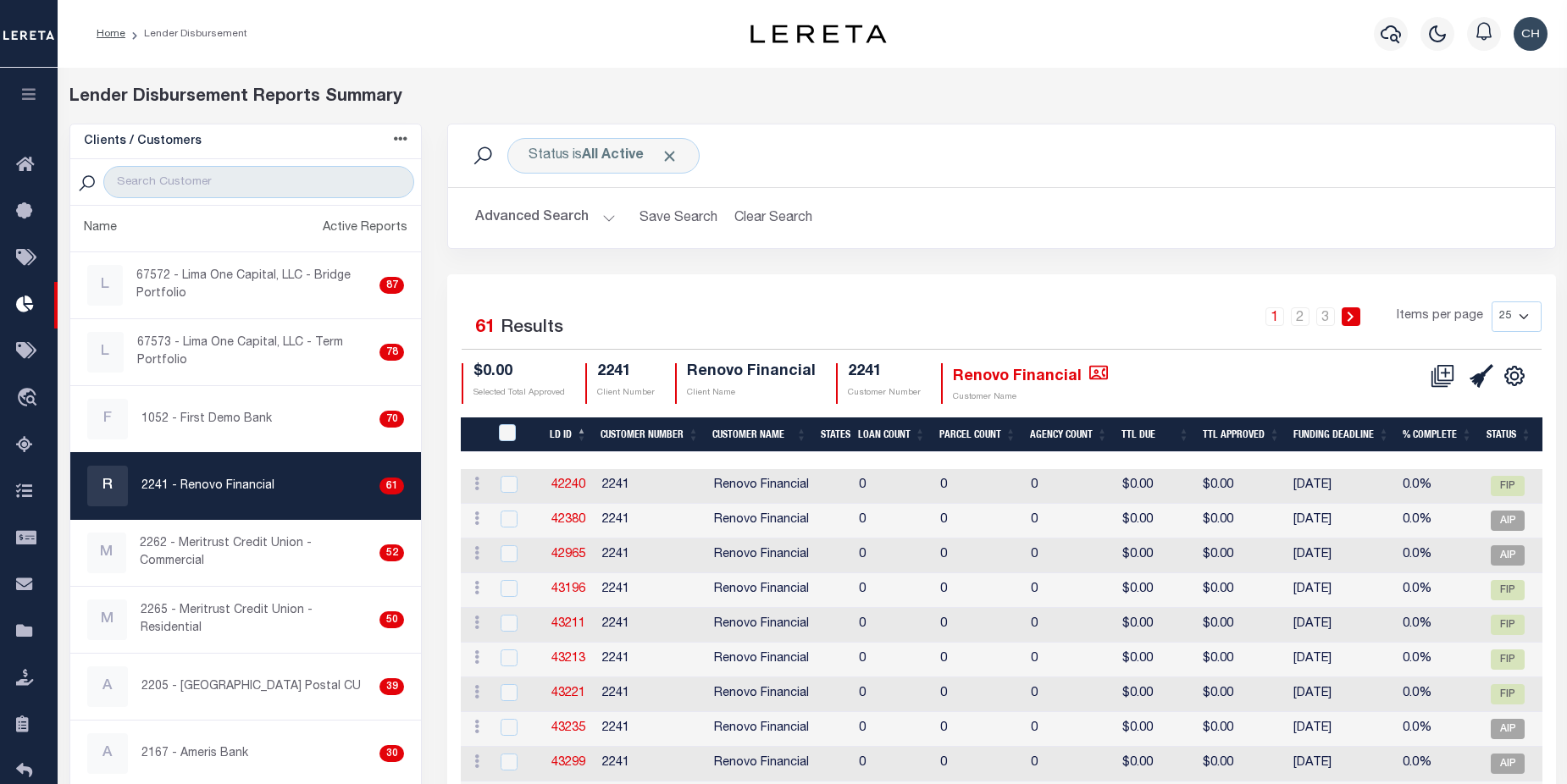
click at [516, 218] on button "Advanced Search" at bounding box center [545, 217] width 140 height 33
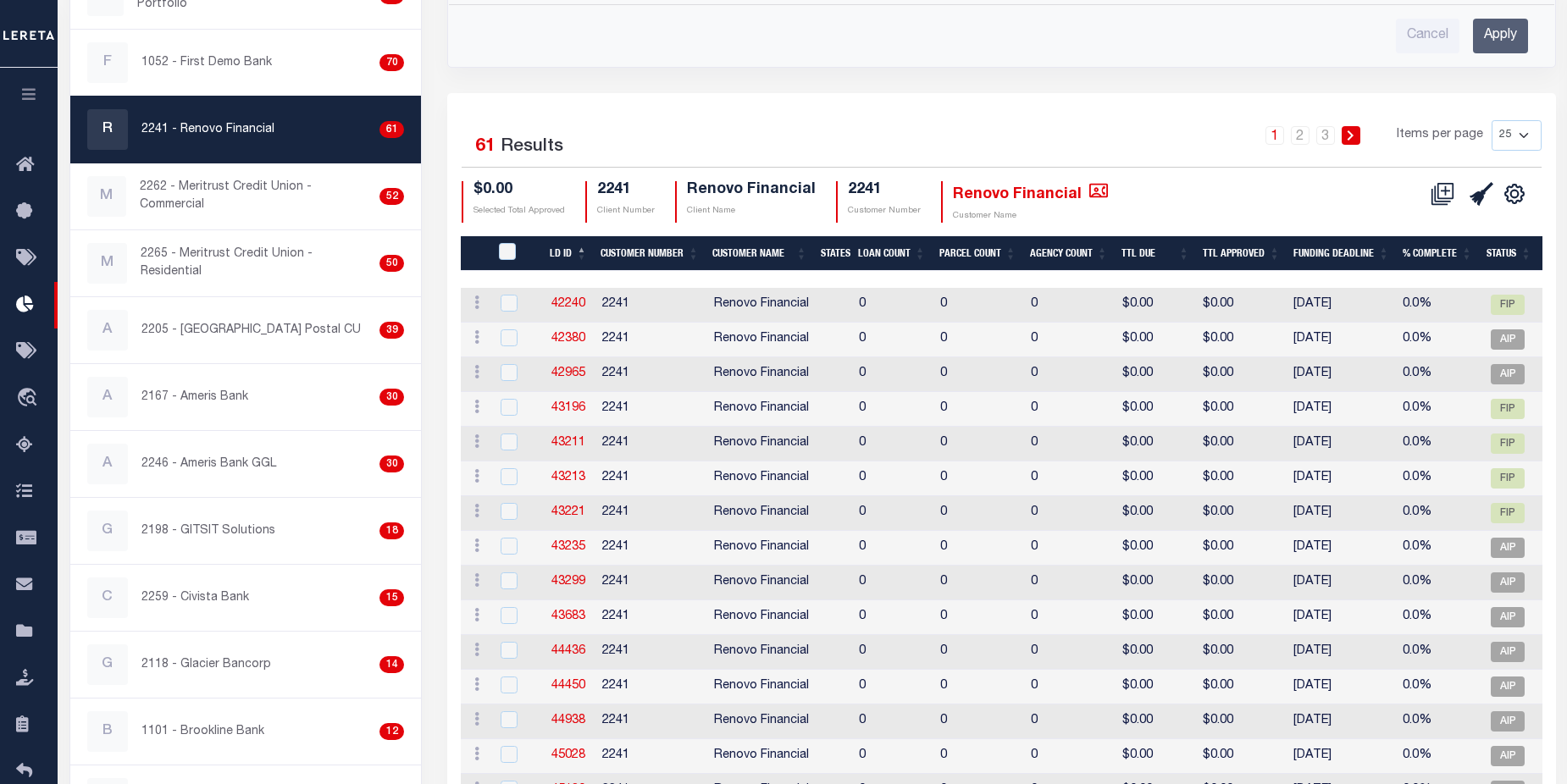
scroll to position [333, 0]
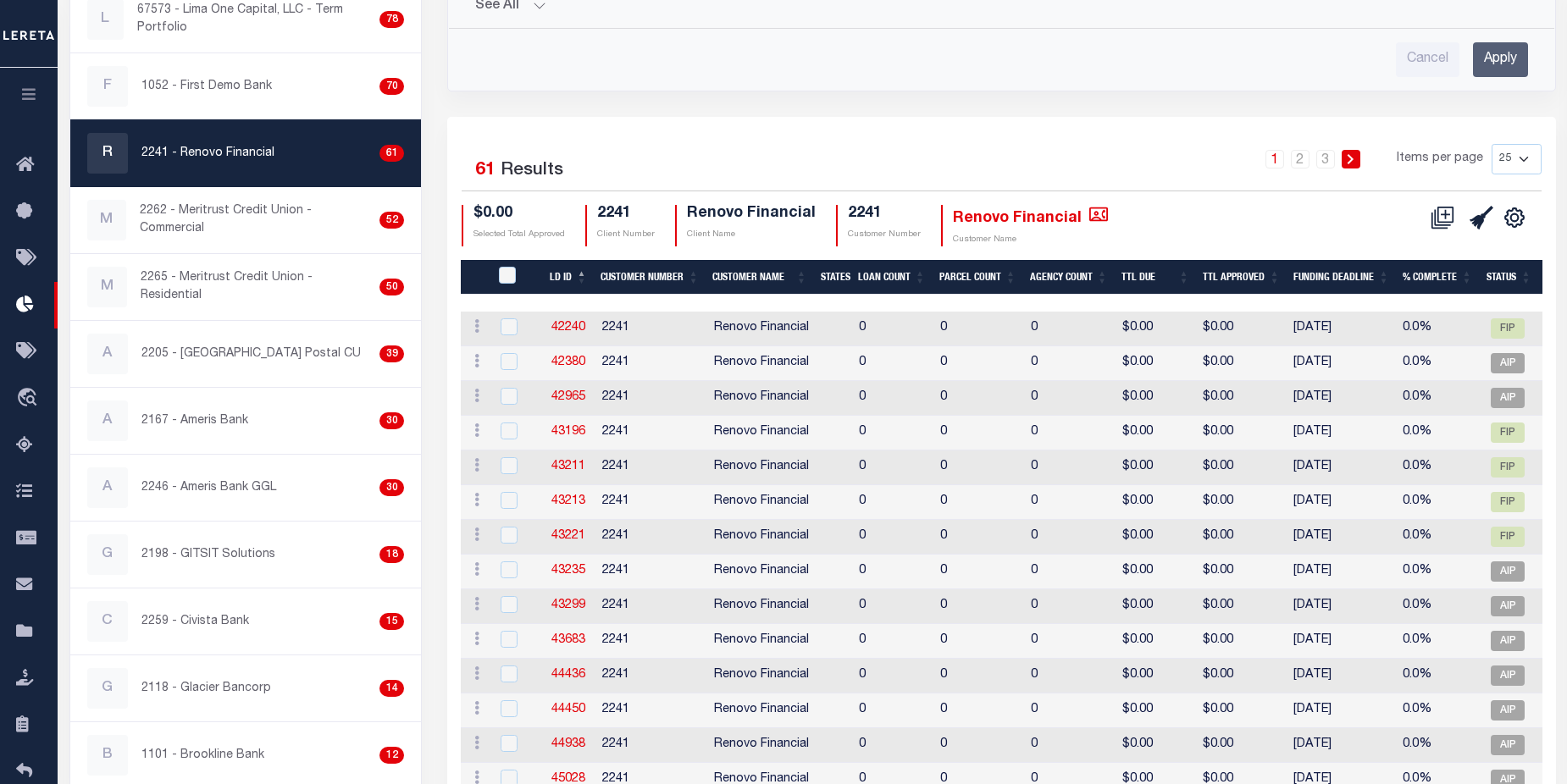
click at [1530, 159] on select "25 50 100 200" at bounding box center [1517, 159] width 50 height 31
select select "200"
click at [1492, 144] on select "25 50 100 200" at bounding box center [1517, 159] width 50 height 31
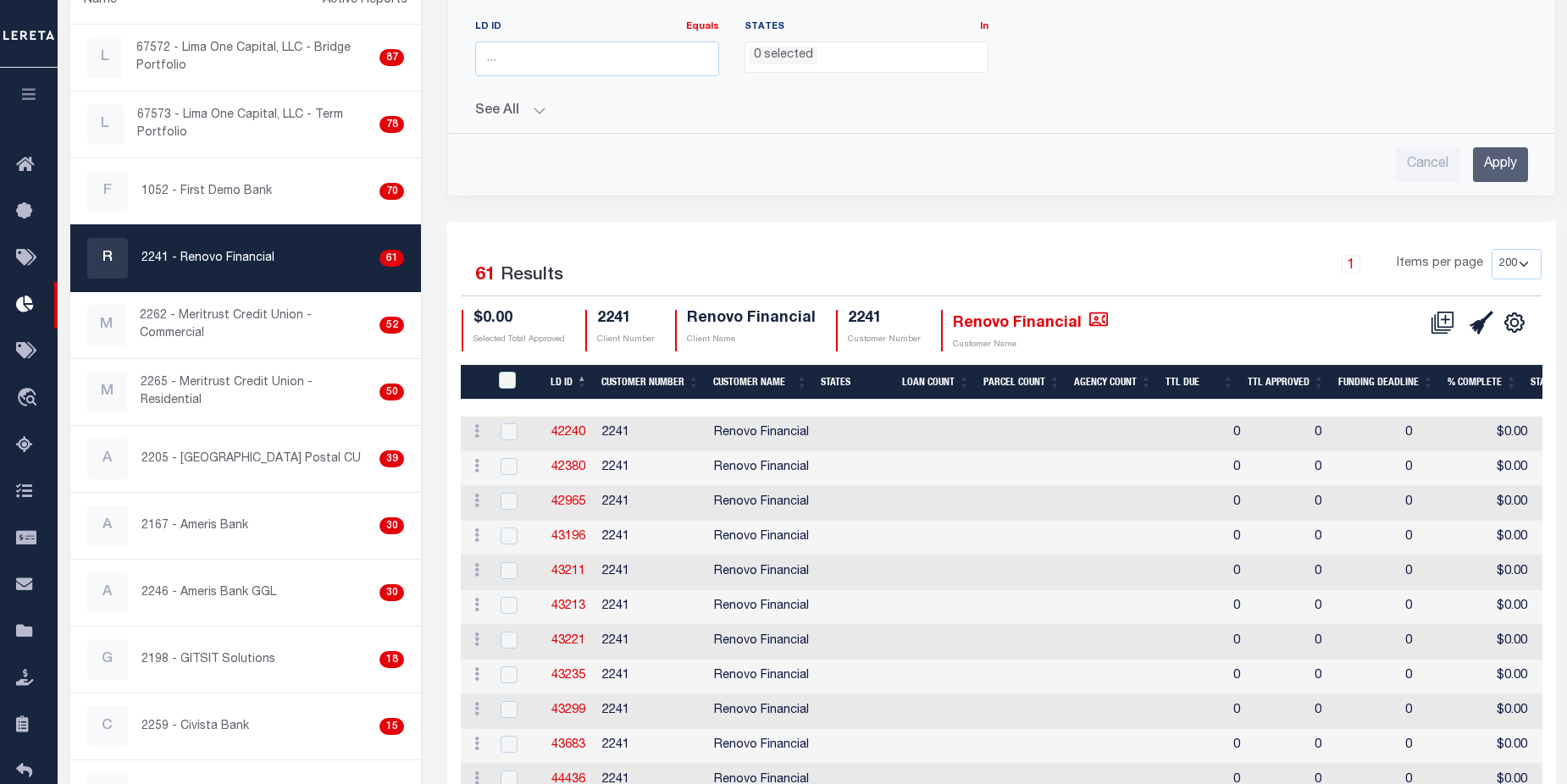
scroll to position [205, 0]
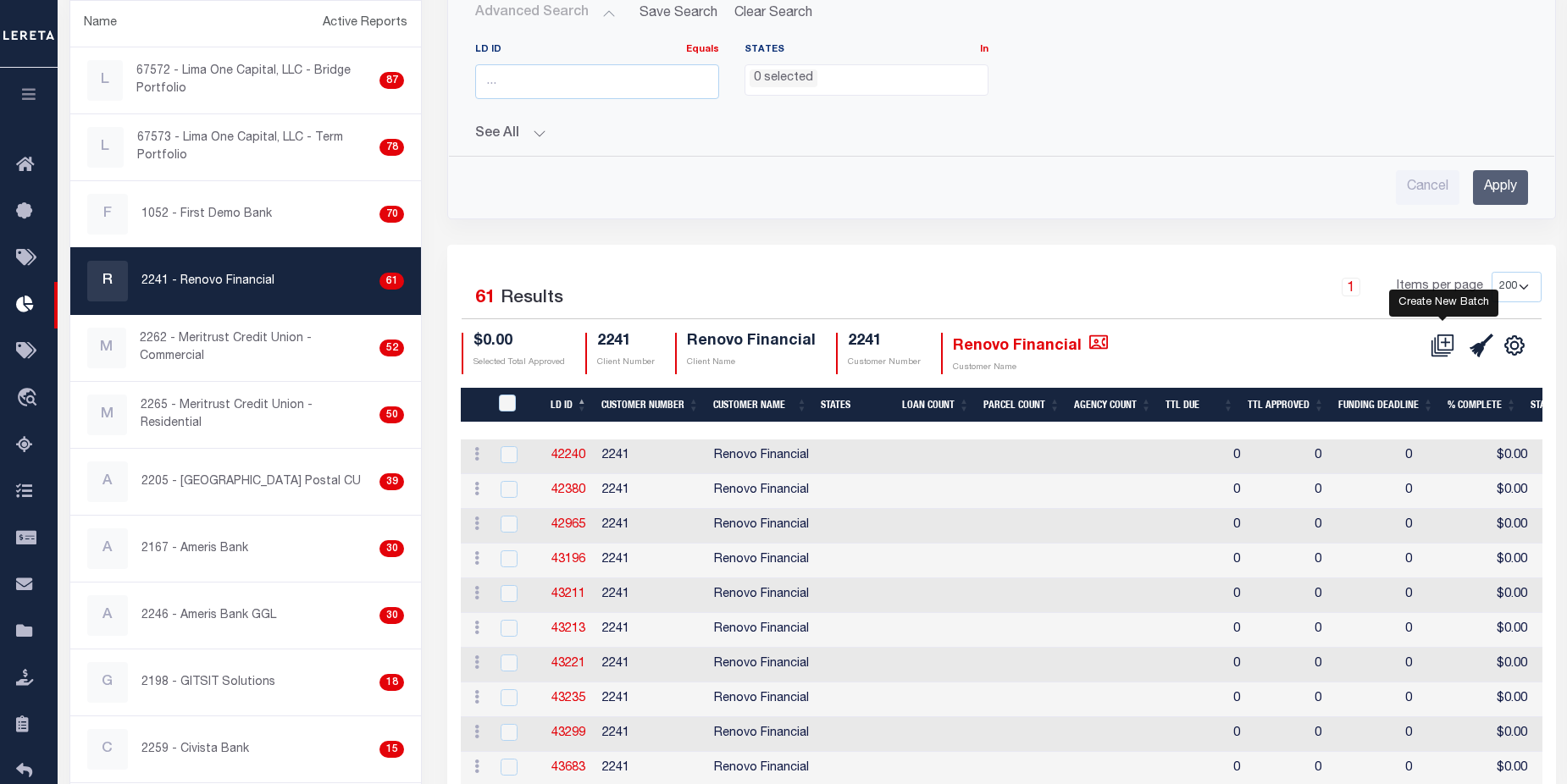
click at [1444, 347] on icon at bounding box center [1442, 345] width 24 height 24
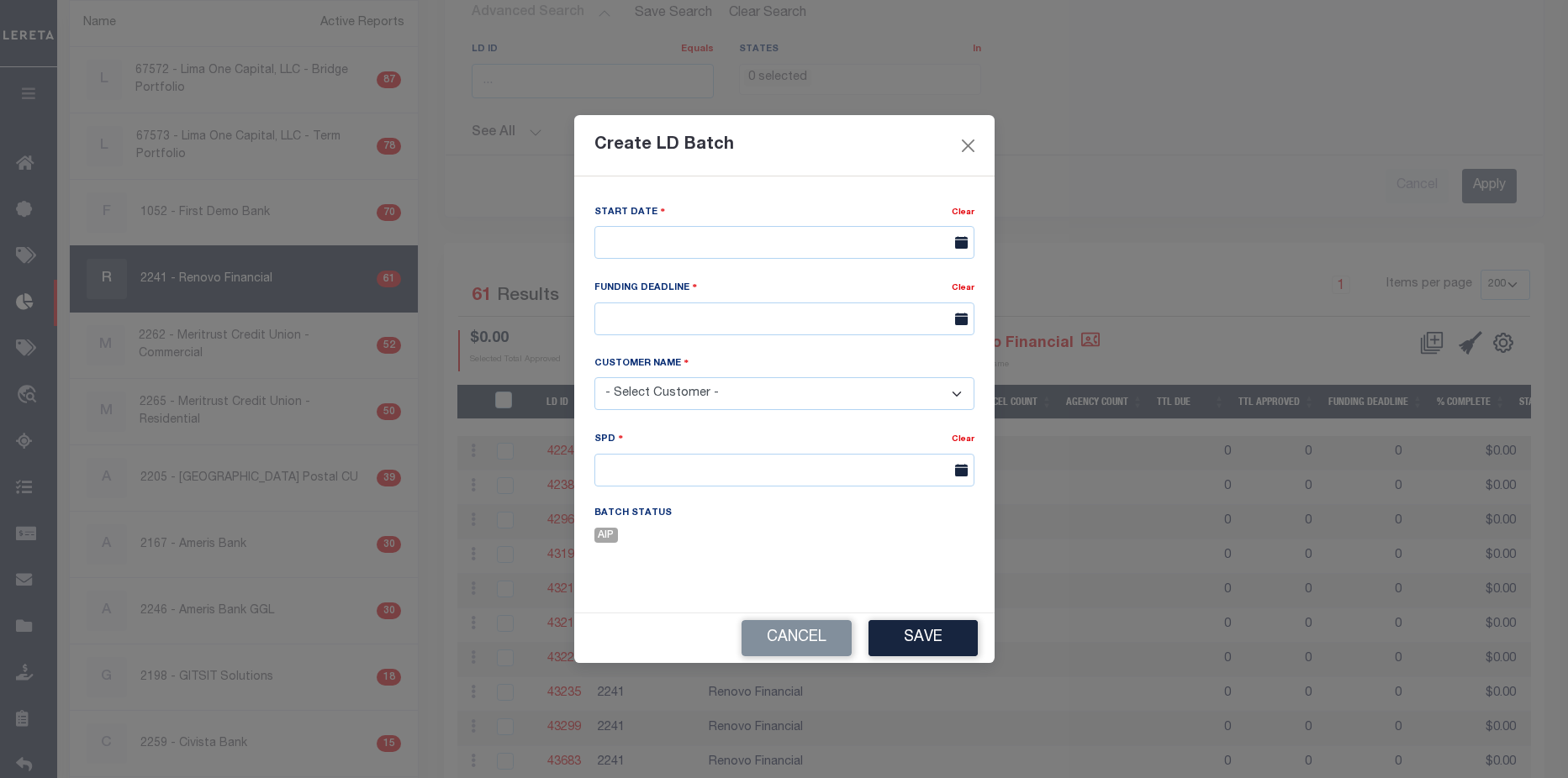
click at [93, 112] on div "Create LD Batch Start Date Clear Clear Client Name" at bounding box center [784, 389] width 1568 height 778
click at [741, 243] on input "text" at bounding box center [784, 242] width 380 height 32
click at [730, 367] on span "8" at bounding box center [723, 369] width 32 height 32
type input "10/08/2025"
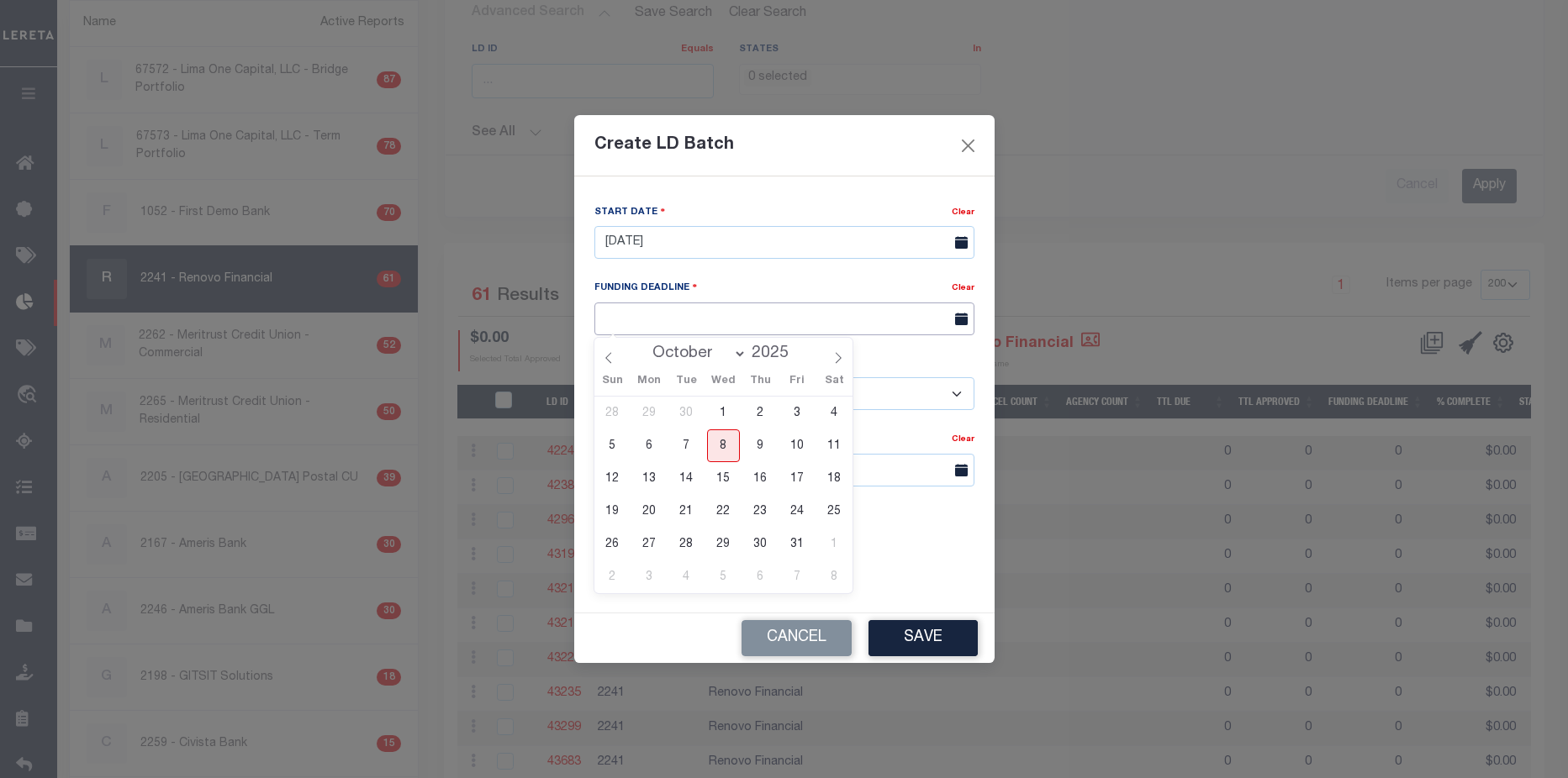
click at [762, 321] on input "text" at bounding box center [784, 318] width 380 height 32
click at [793, 478] on span "17" at bounding box center [797, 478] width 32 height 32
type input "10/17/25"
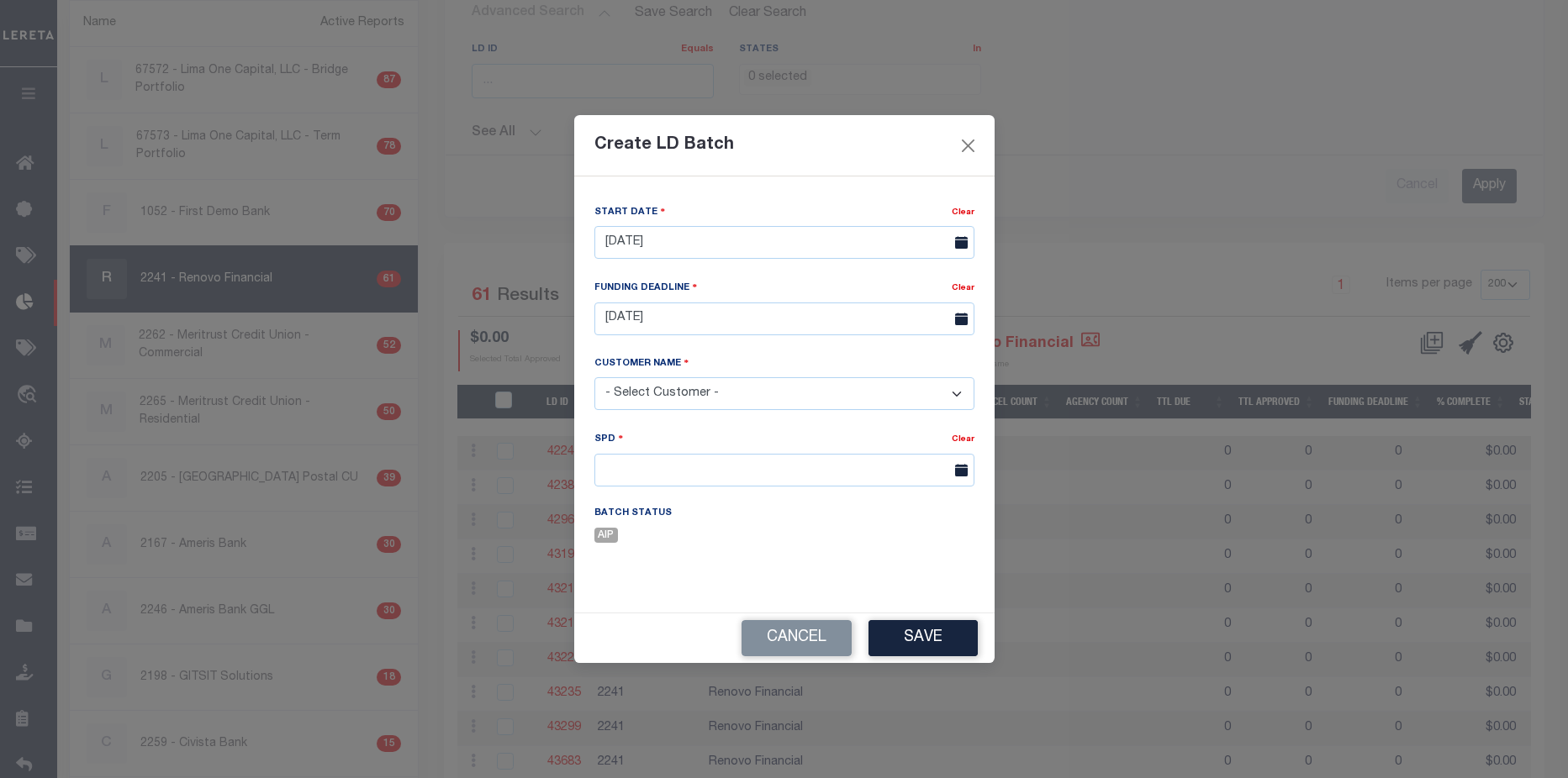
click at [787, 392] on select "- Select Customer - Accumatch - Refunds All In Credit Union Amarillo National B…" at bounding box center [784, 393] width 380 height 32
select select "2241"
click at [594, 378] on select "- Select Customer - Accumatch - Refunds All In Credit Union Amarillo National B…" at bounding box center [784, 393] width 380 height 32
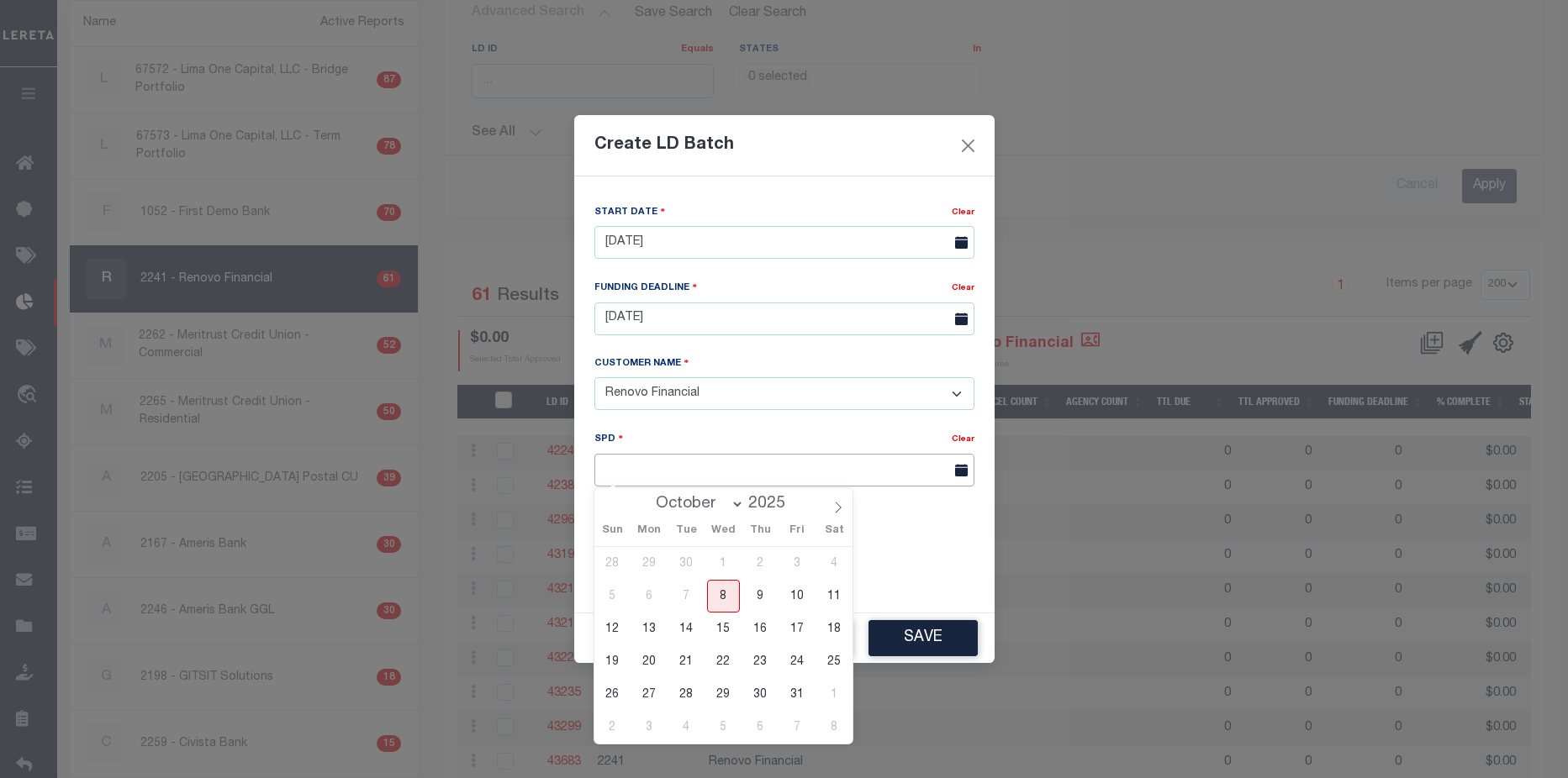
click at [738, 463] on input "text" at bounding box center [784, 470] width 380 height 32
click at [656, 665] on span "20" at bounding box center [649, 661] width 32 height 32
type input "10/20/2025"
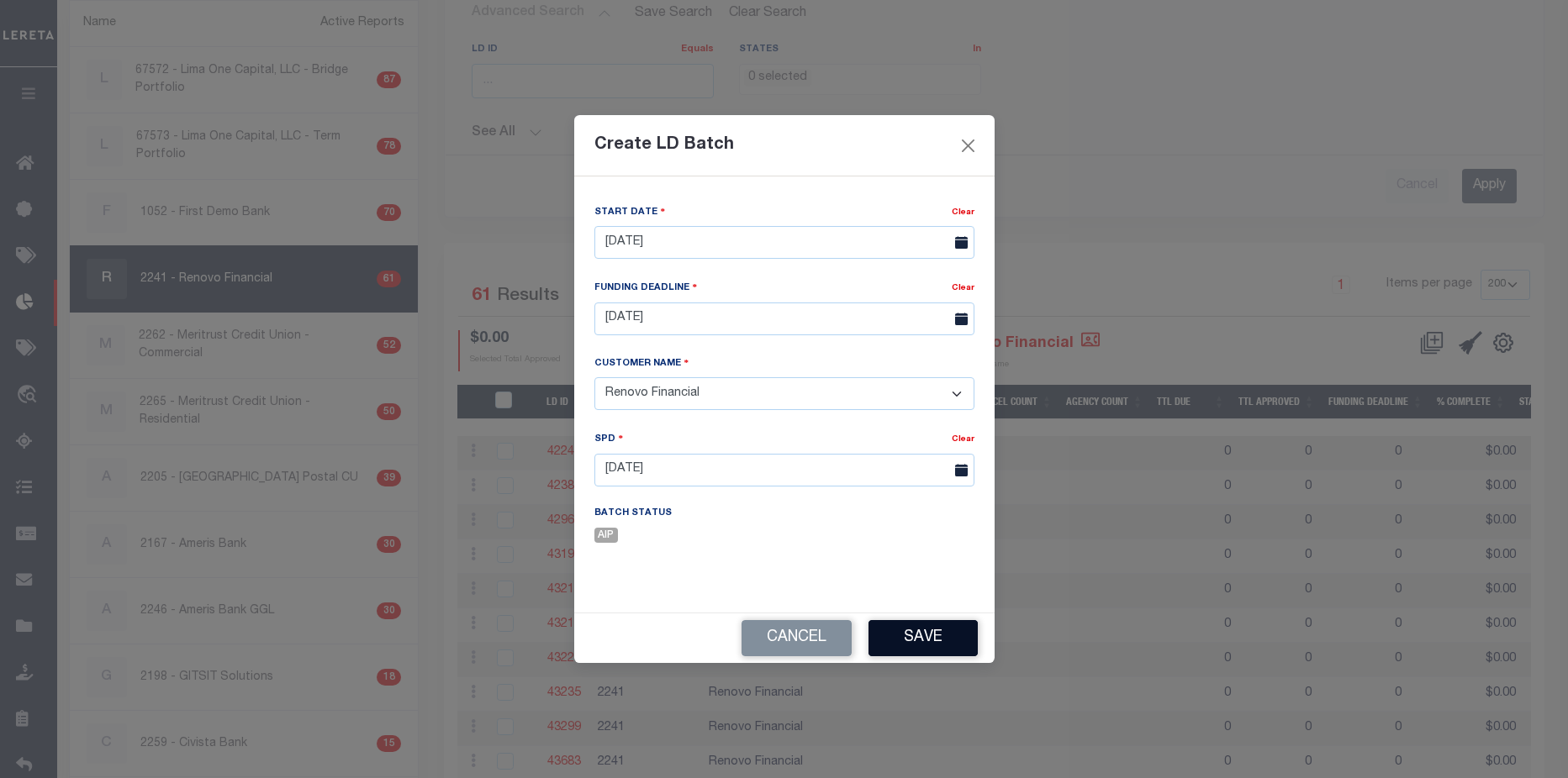
click at [931, 633] on button "Save" at bounding box center [923, 638] width 110 height 36
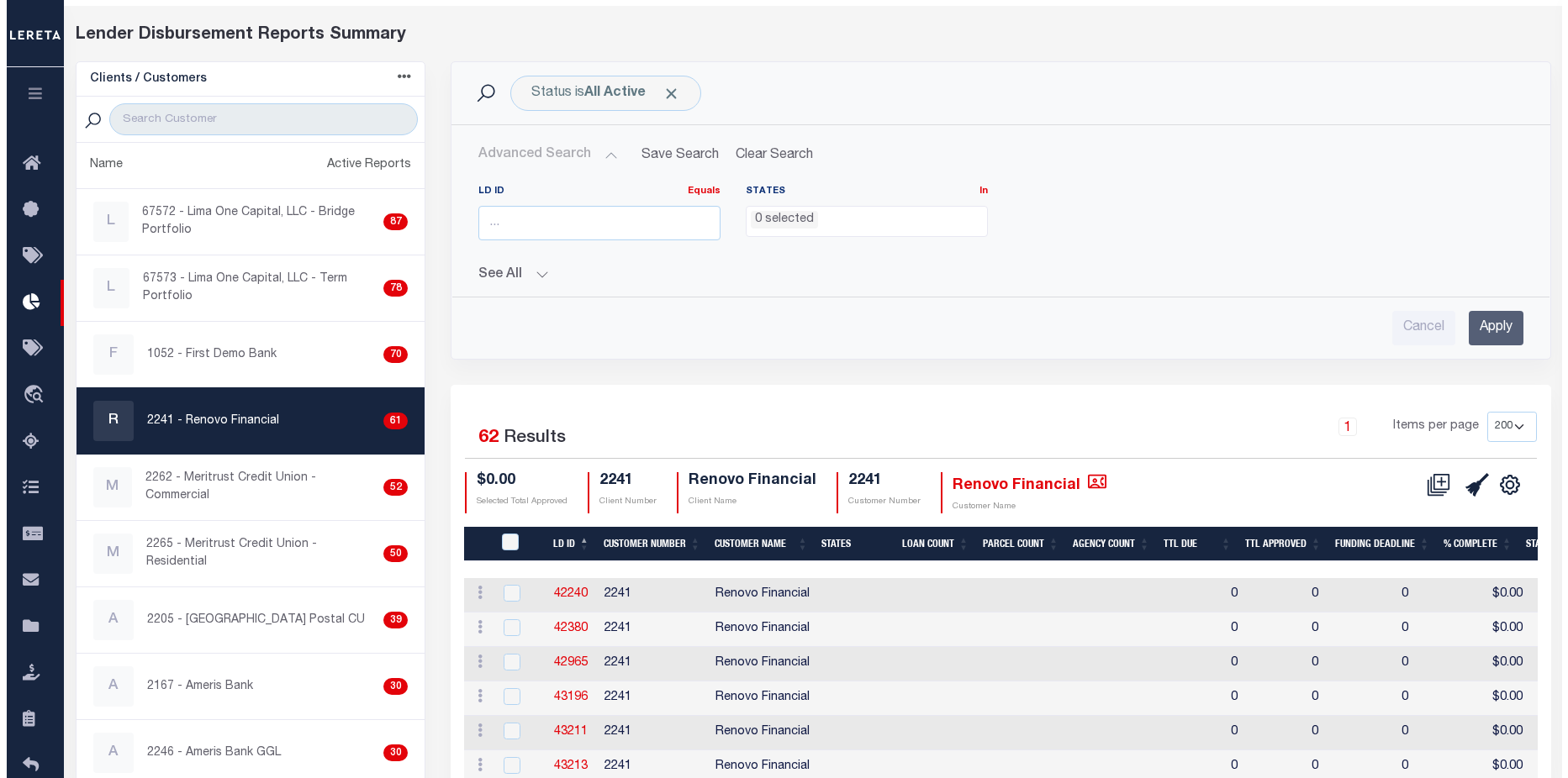
scroll to position [0, 0]
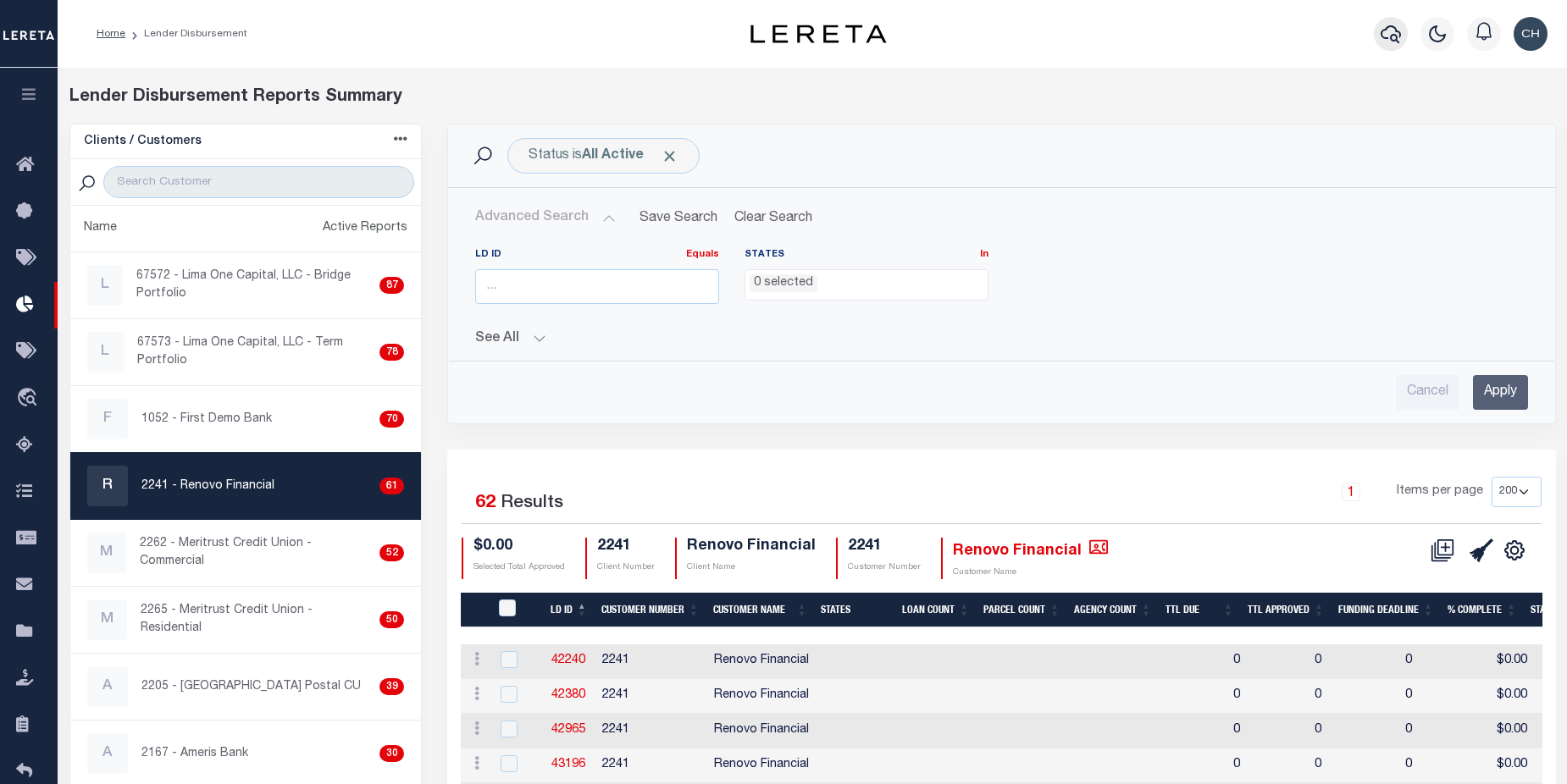
click at [1392, 43] on icon "button" at bounding box center [1390, 34] width 20 height 20
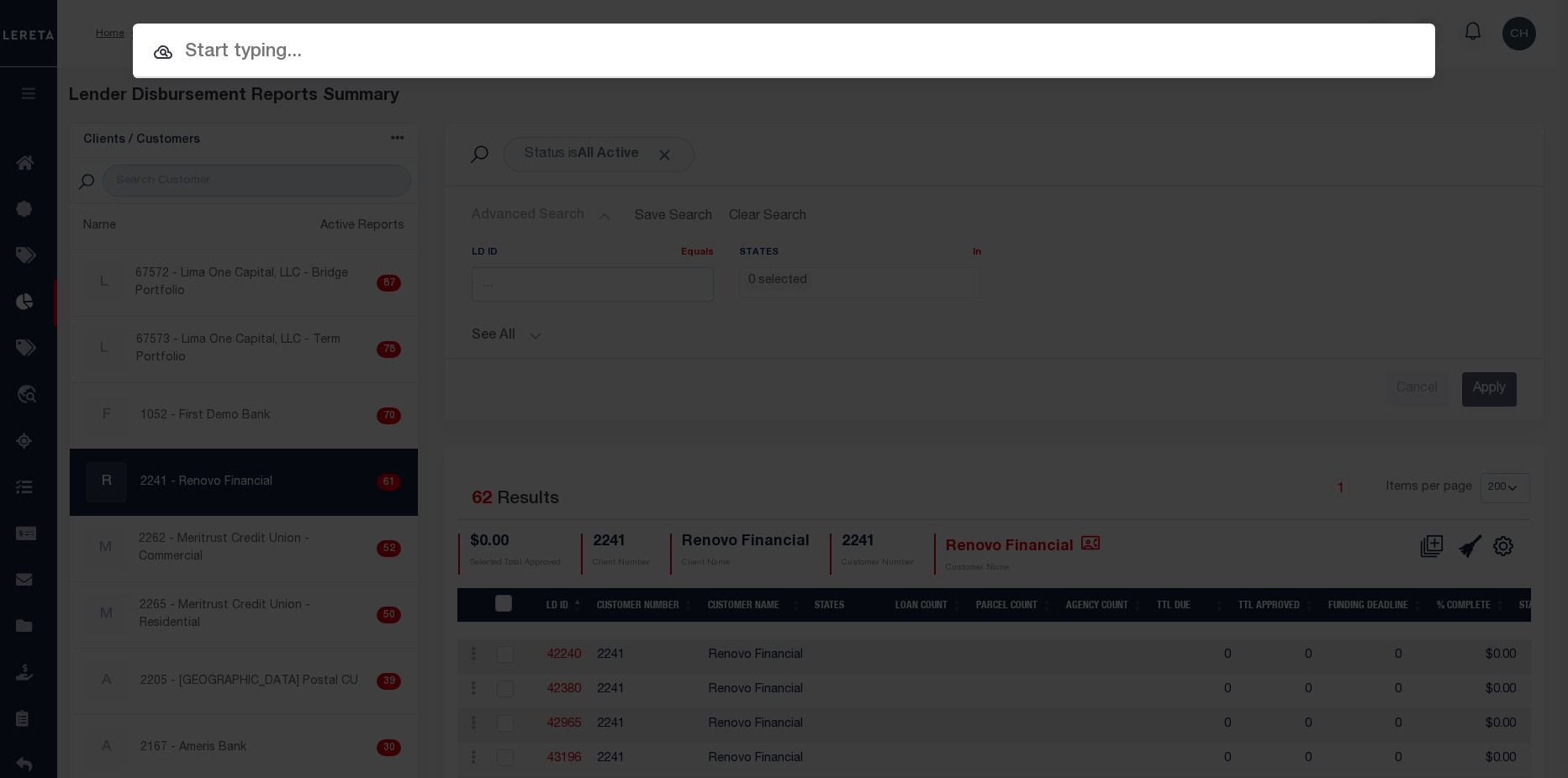
drag, startPoint x: 485, startPoint y: 52, endPoint x: 662, endPoint y: 71, distance: 178.0
click at [485, 52] on input "text" at bounding box center [784, 53] width 1302 height 30
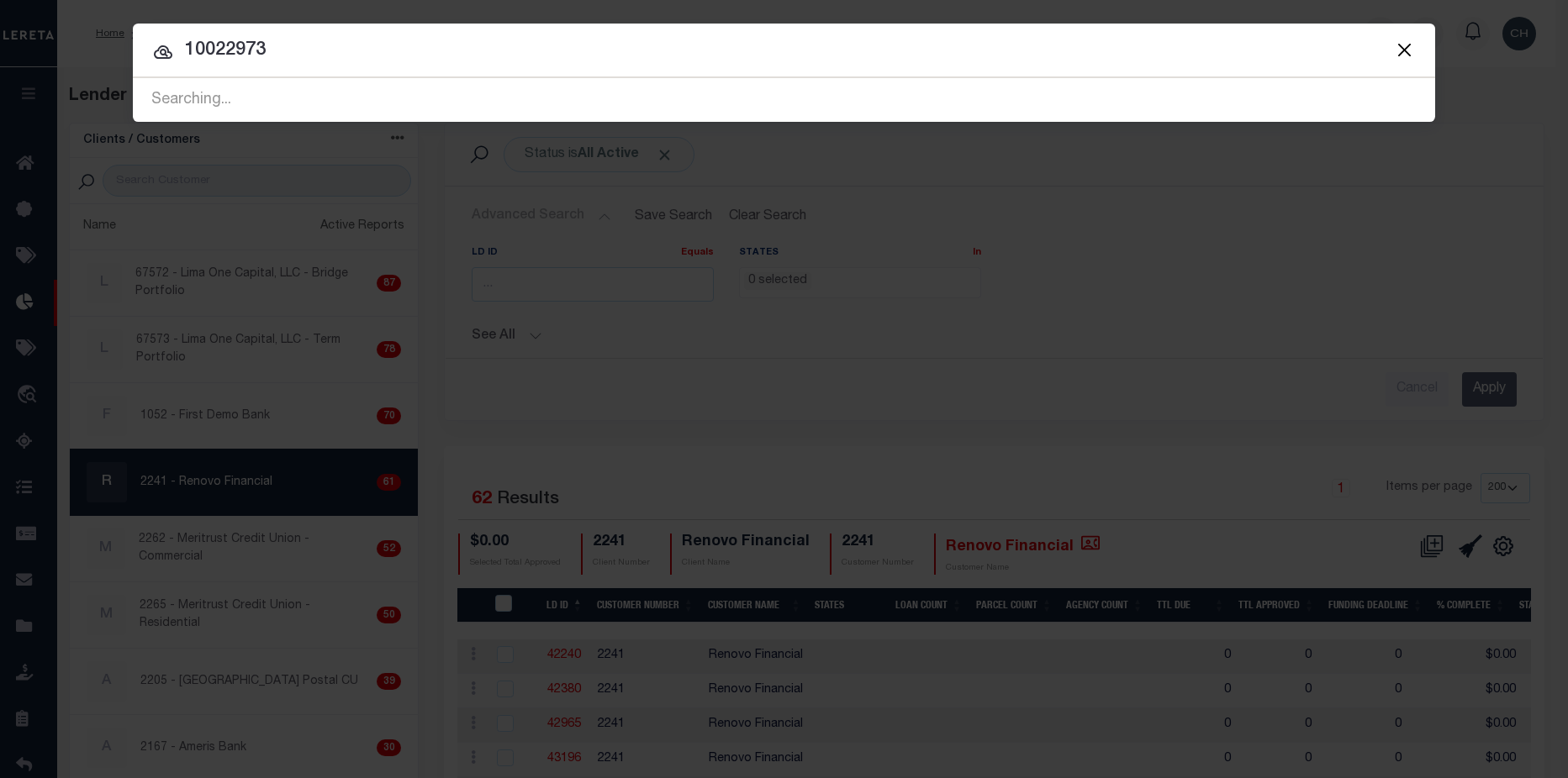
type input "10022973"
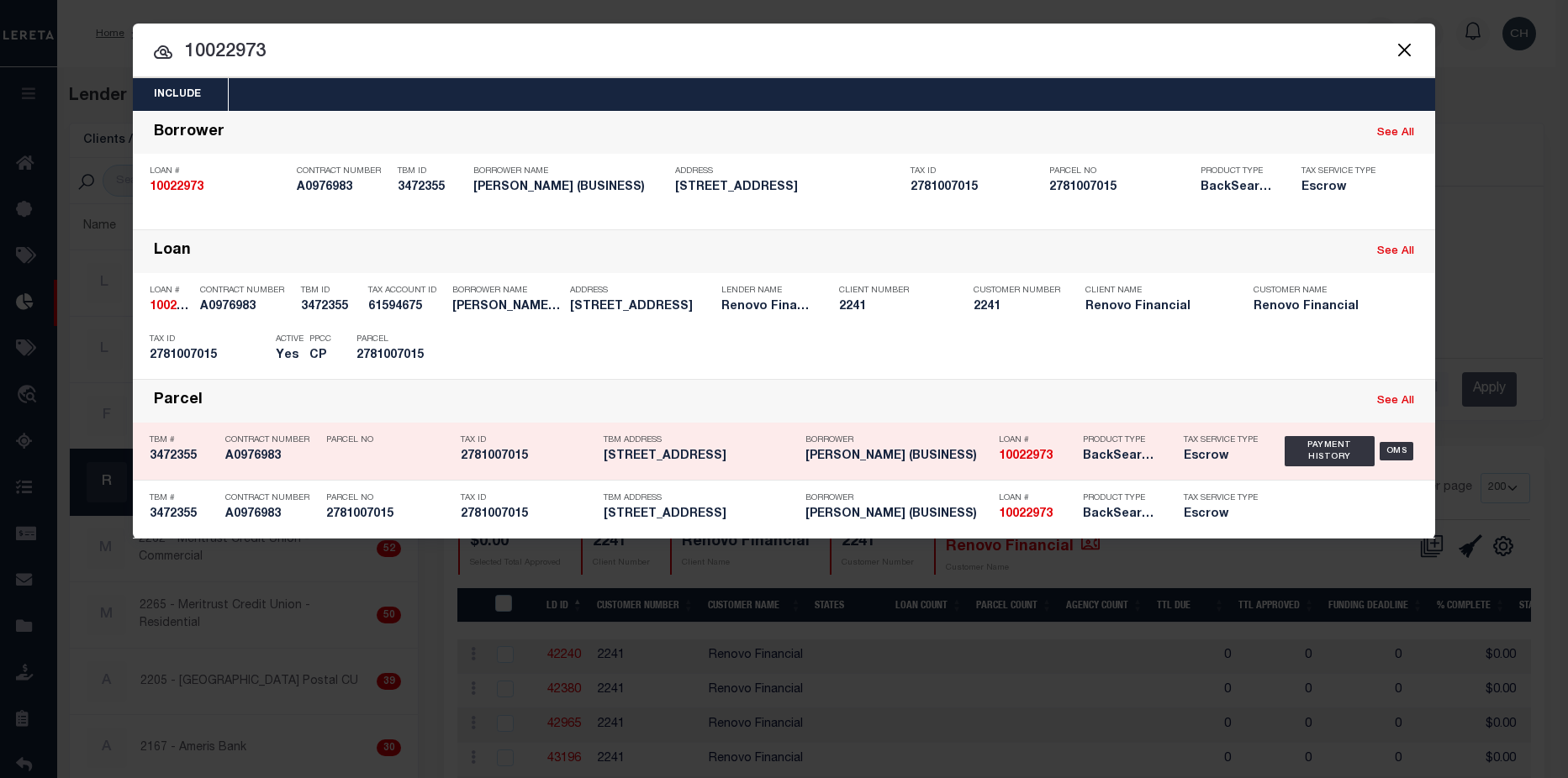
click at [1143, 455] on h5 "BackSearch,Escrow" at bounding box center [1120, 456] width 75 height 14
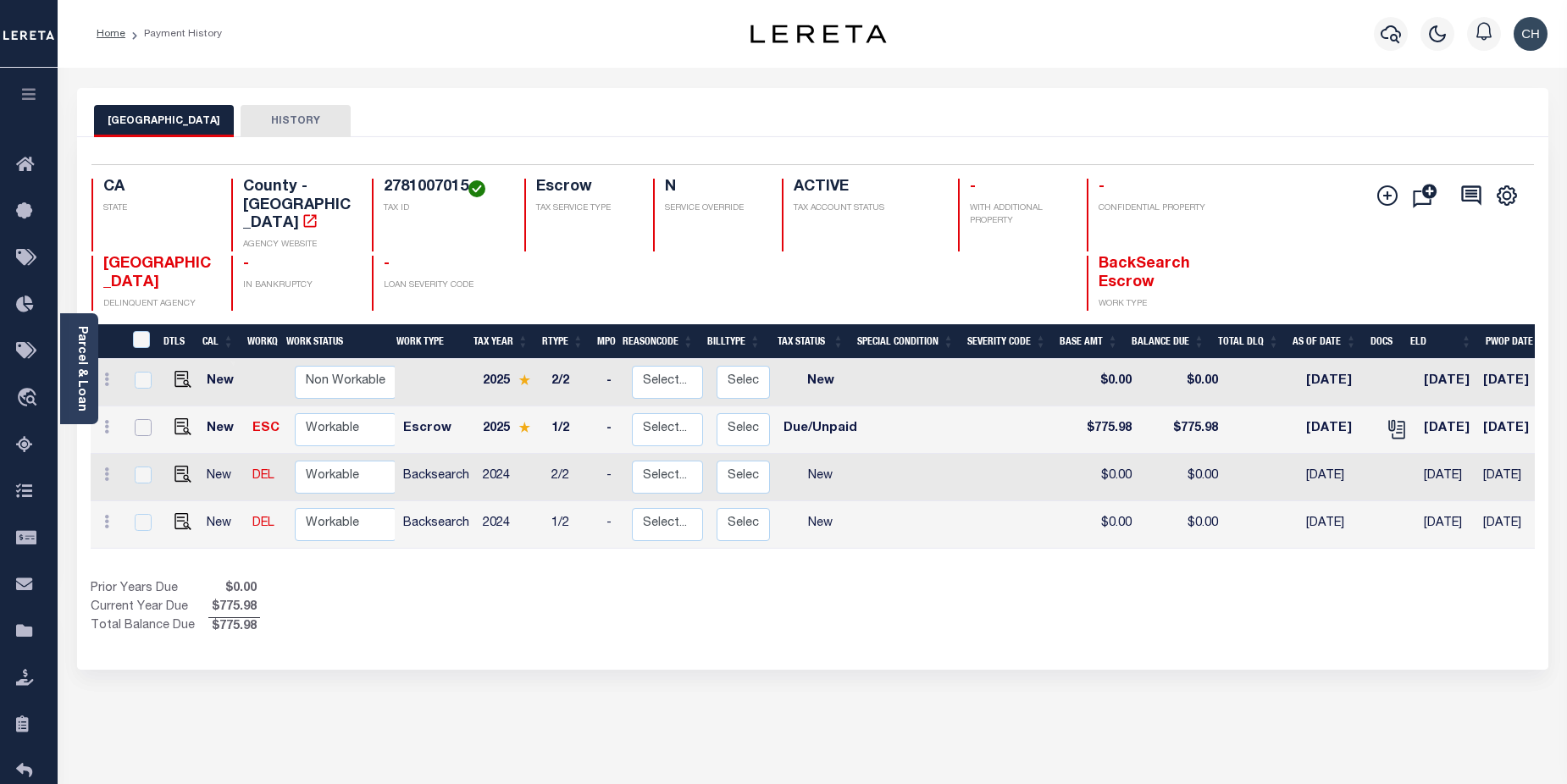
click at [144, 419] on input "checkbox" at bounding box center [143, 427] width 17 height 17
checkbox input "true"
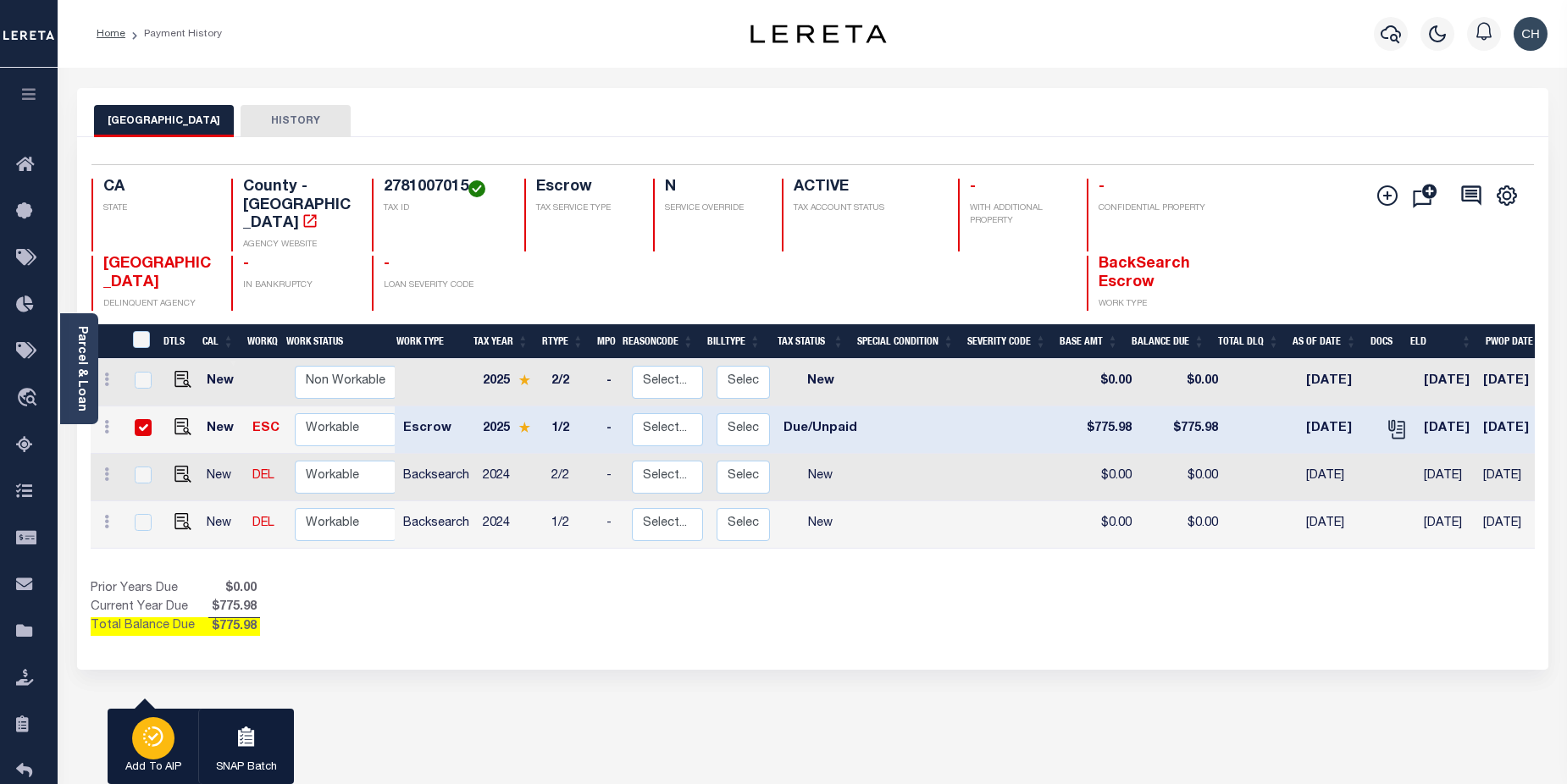
click at [157, 739] on icon "button" at bounding box center [153, 736] width 24 height 20
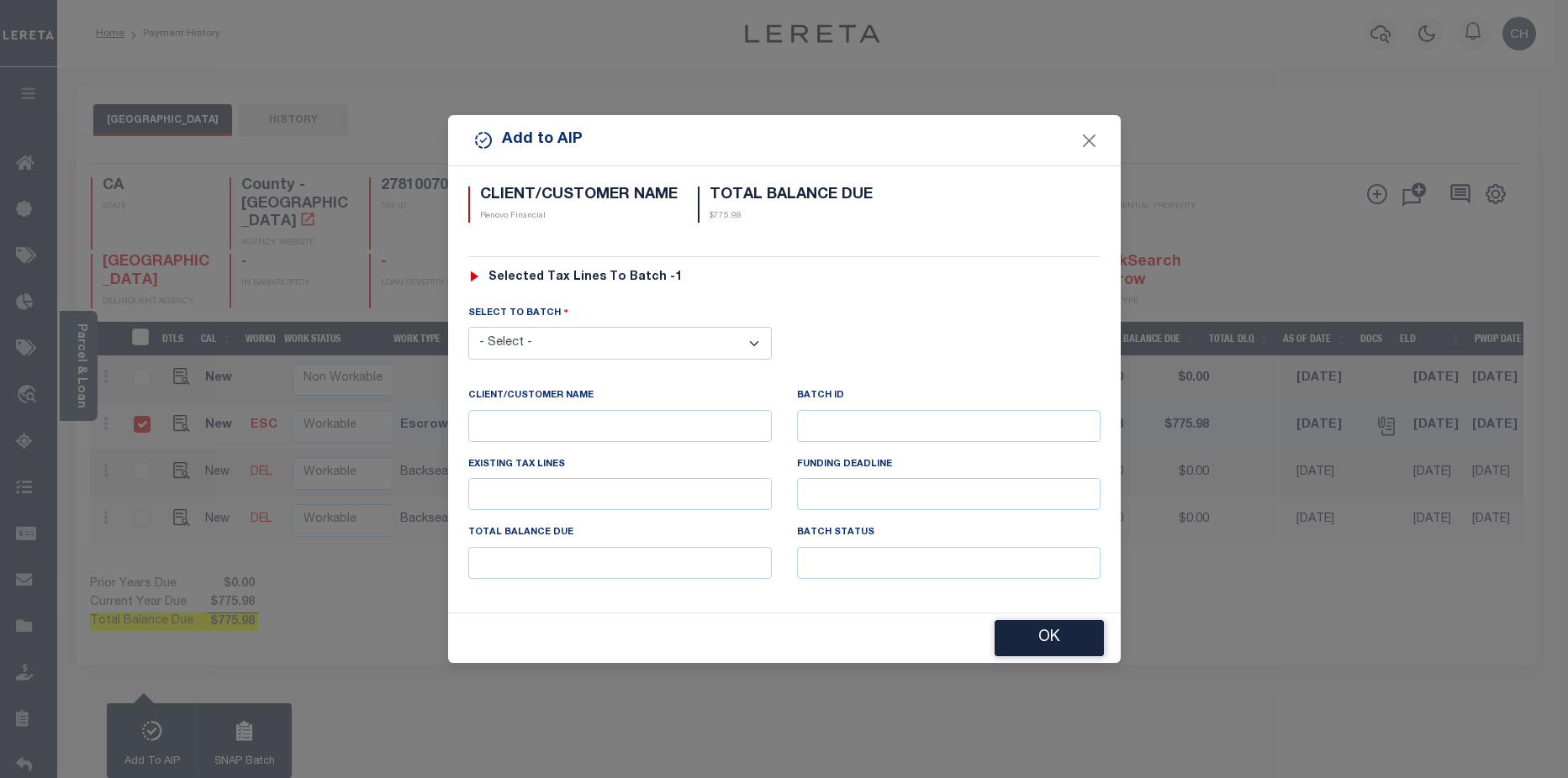
click at [608, 337] on select "- Select - 42380 42965 43235 43299 43683 44436 44450 44938 45028 45180 45253 45…" at bounding box center [620, 343] width 303 height 32
select select "46588"
click at [468, 327] on select "- Select - 42380 42965 43235 43299 43683 44436 44450 44938 45028 45180 45253 45…" at bounding box center [620, 343] width 303 height 32
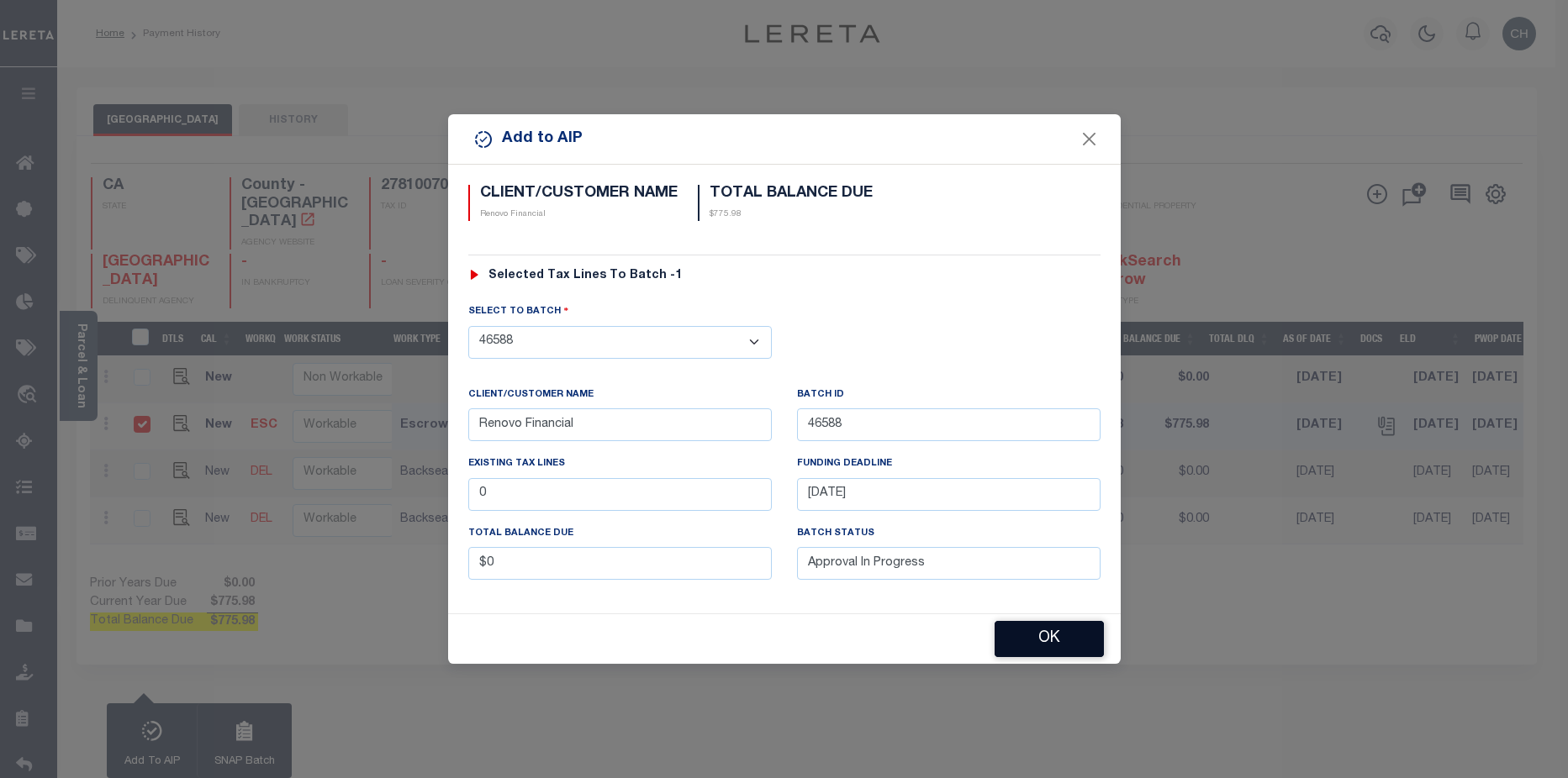
click at [1058, 637] on button "OK" at bounding box center [1049, 639] width 110 height 36
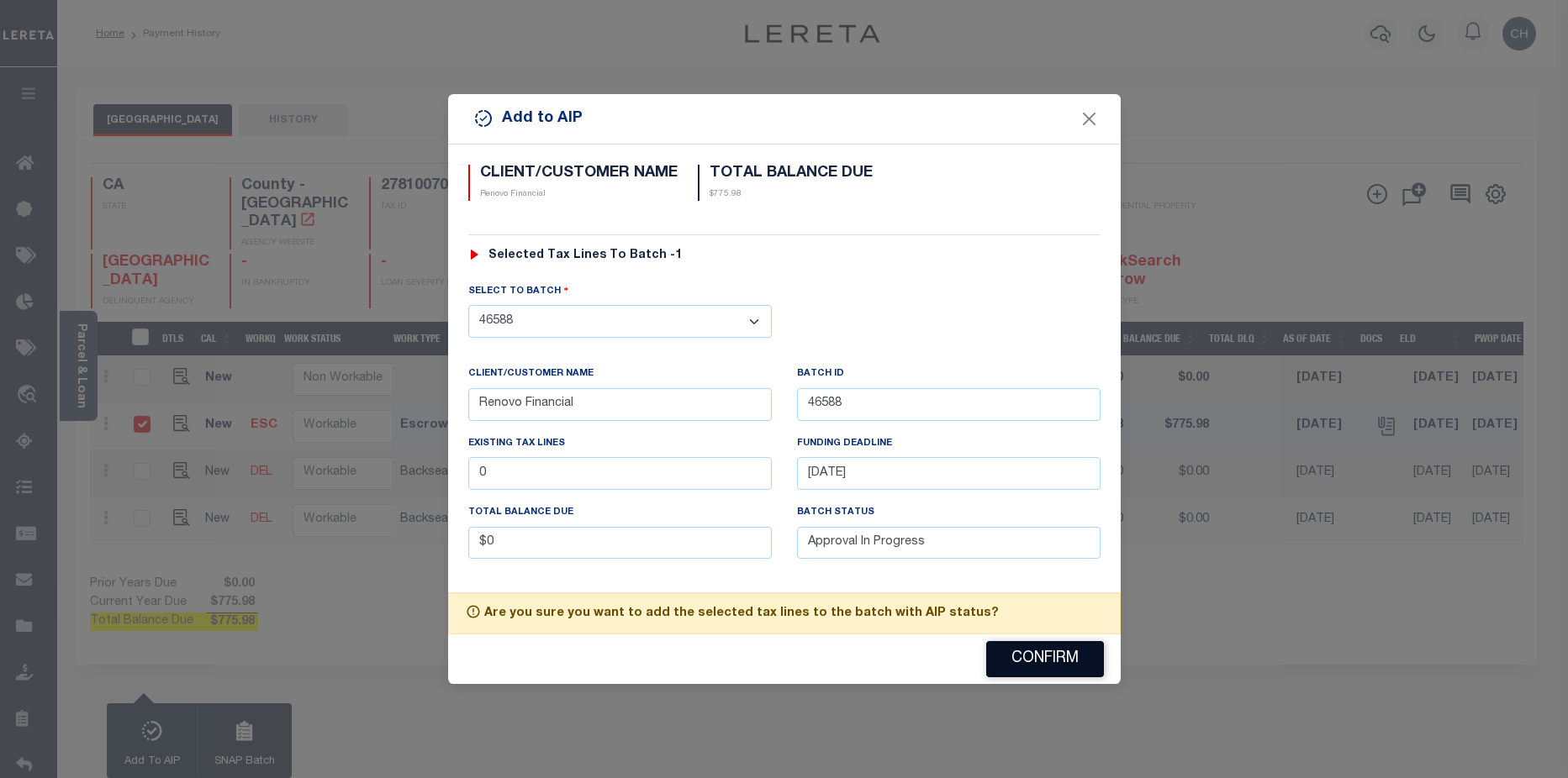
click at [1028, 664] on button "Confirm" at bounding box center [1045, 659] width 117 height 36
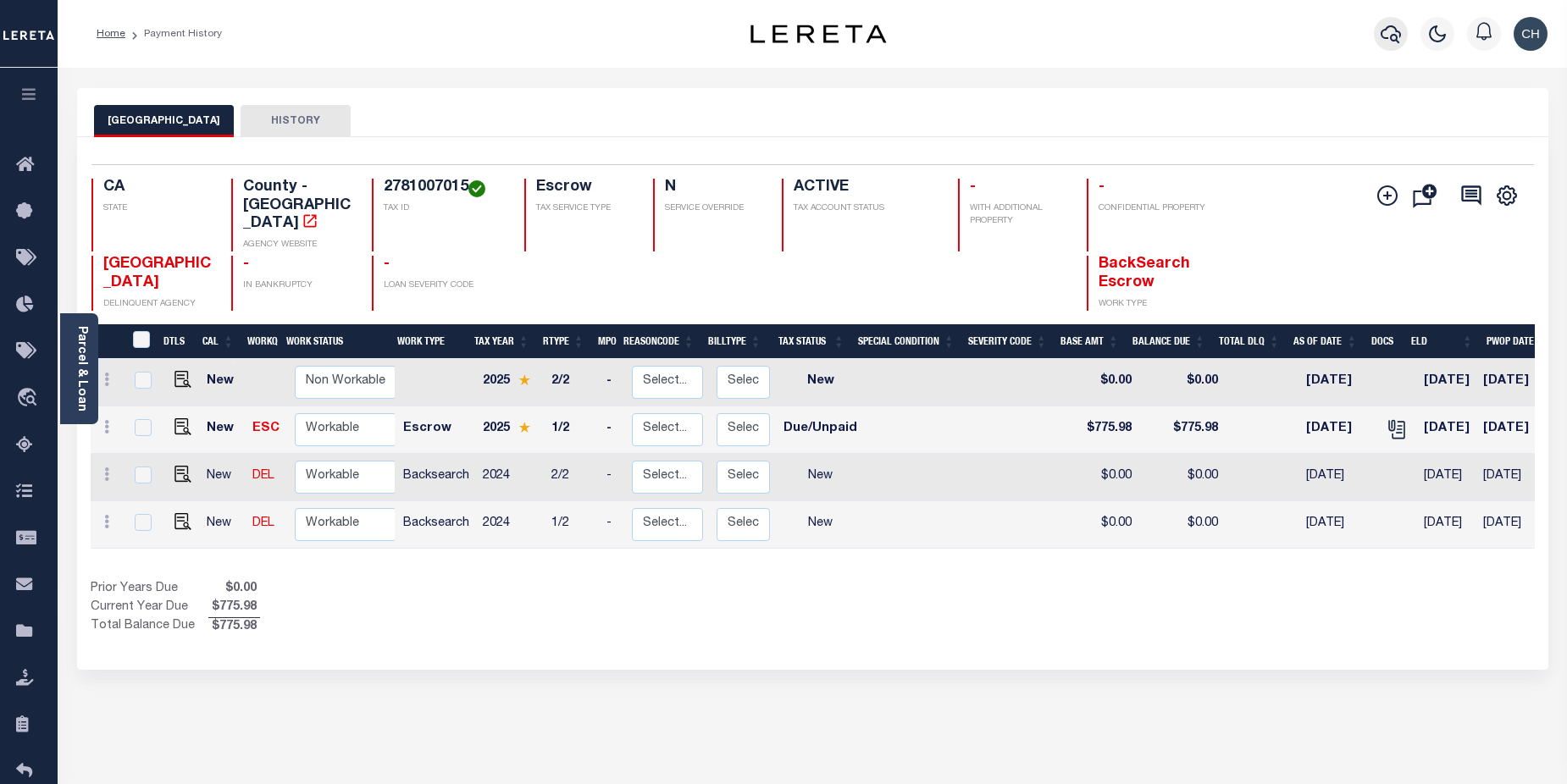
click at [1384, 31] on icon "button" at bounding box center [1390, 34] width 20 height 18
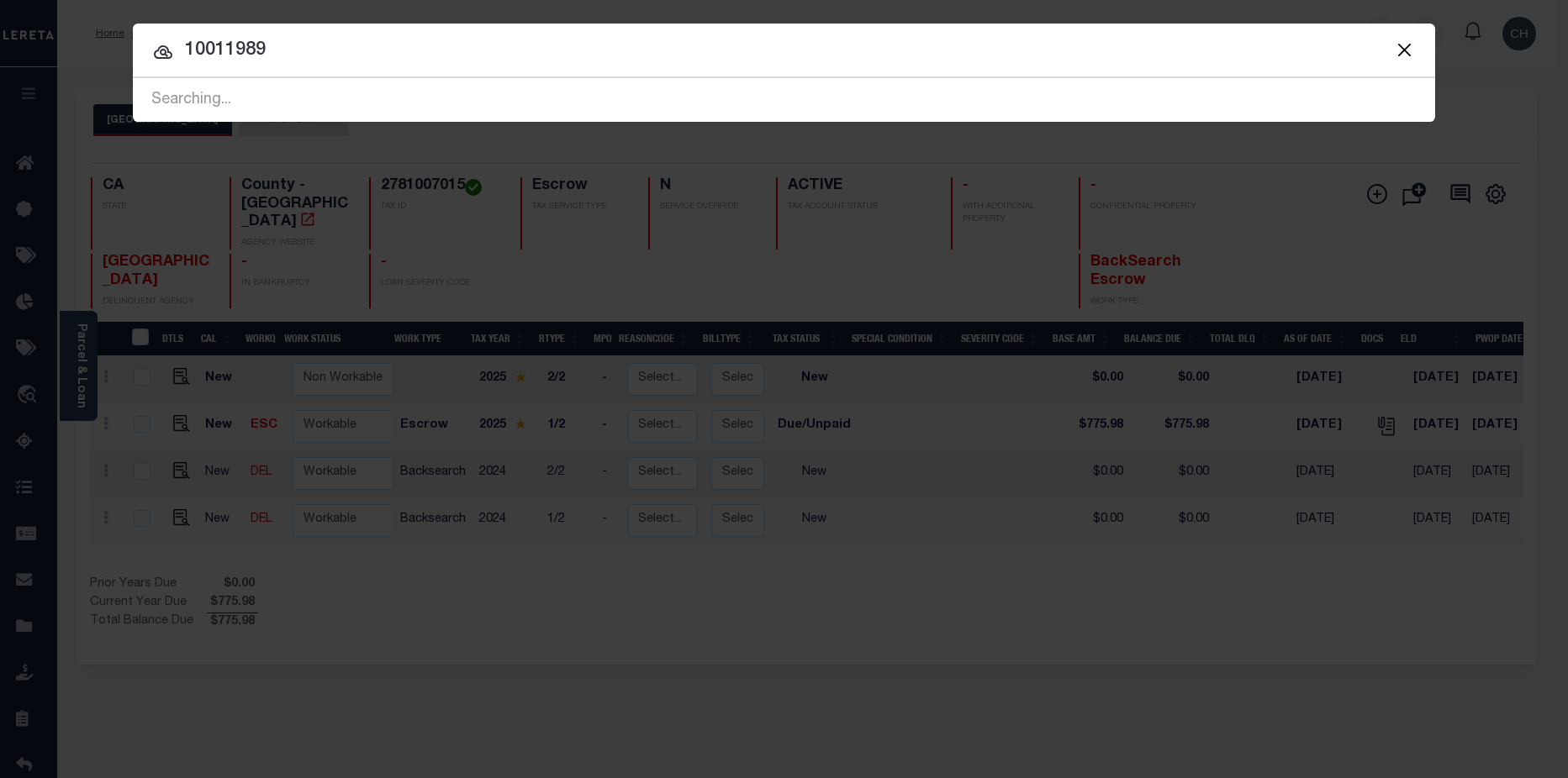
type input "10011989"
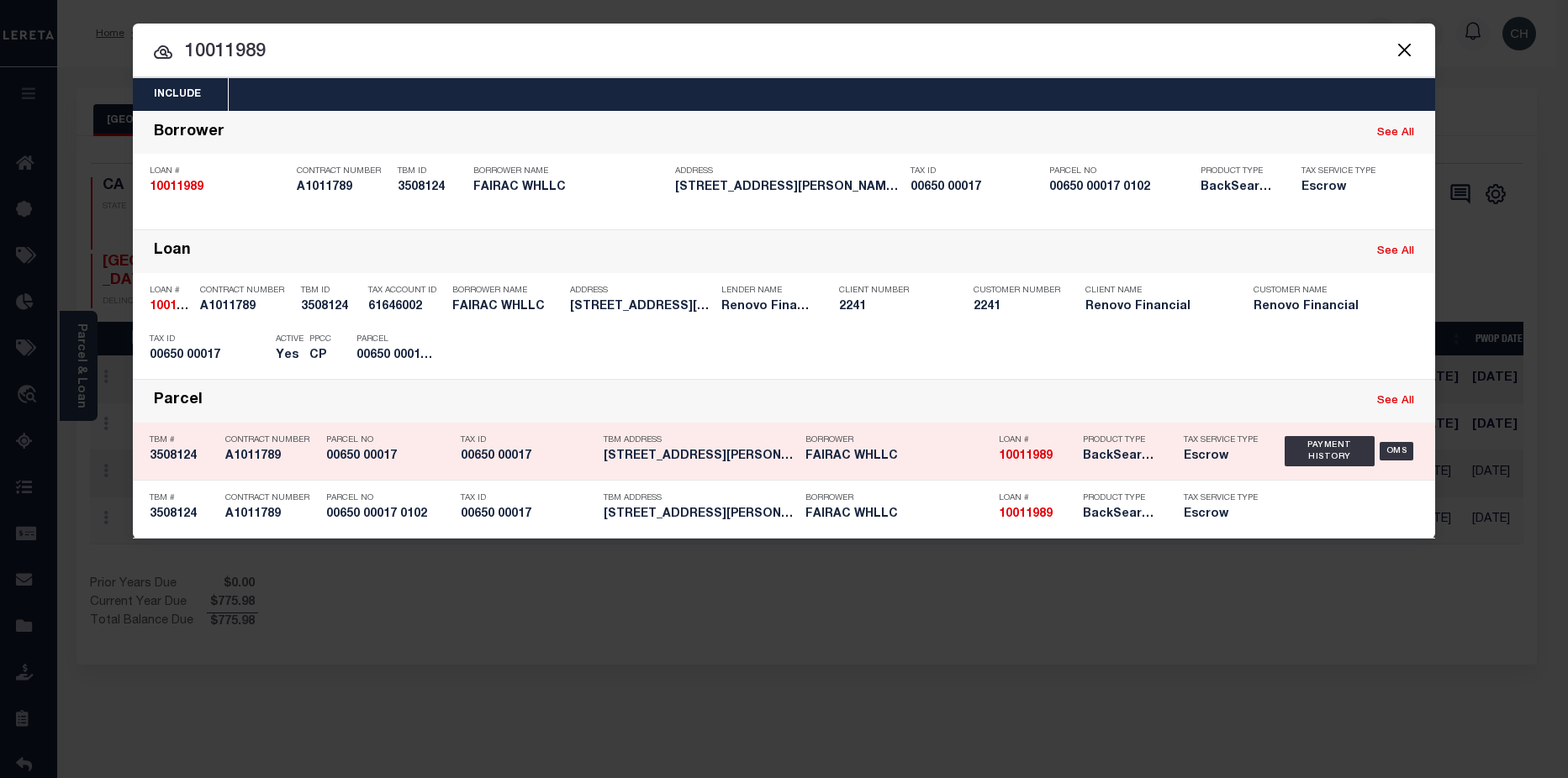
click at [1174, 466] on div "Tax Service Type Escrow" at bounding box center [1221, 451] width 101 height 49
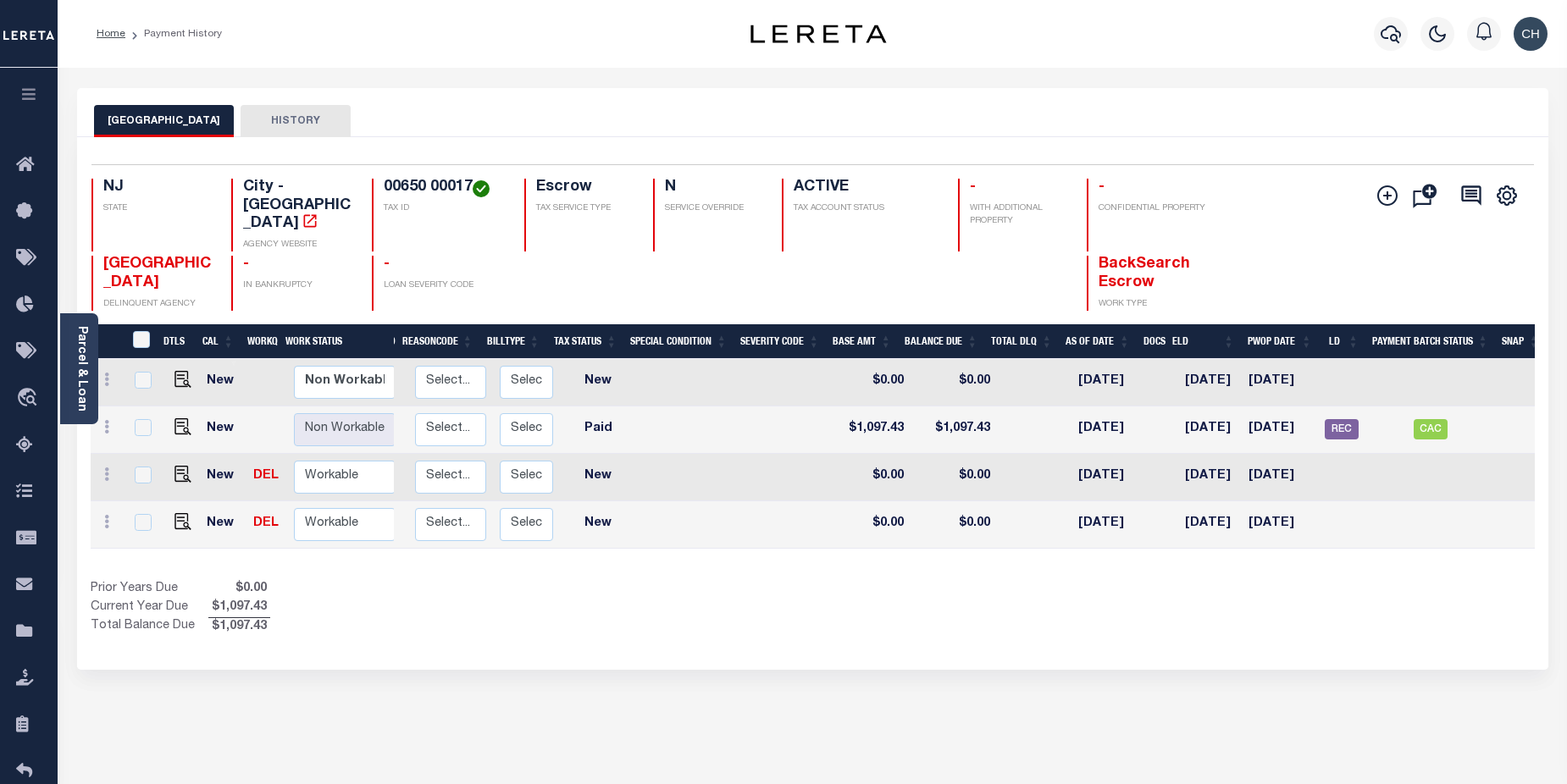
scroll to position [0, 237]
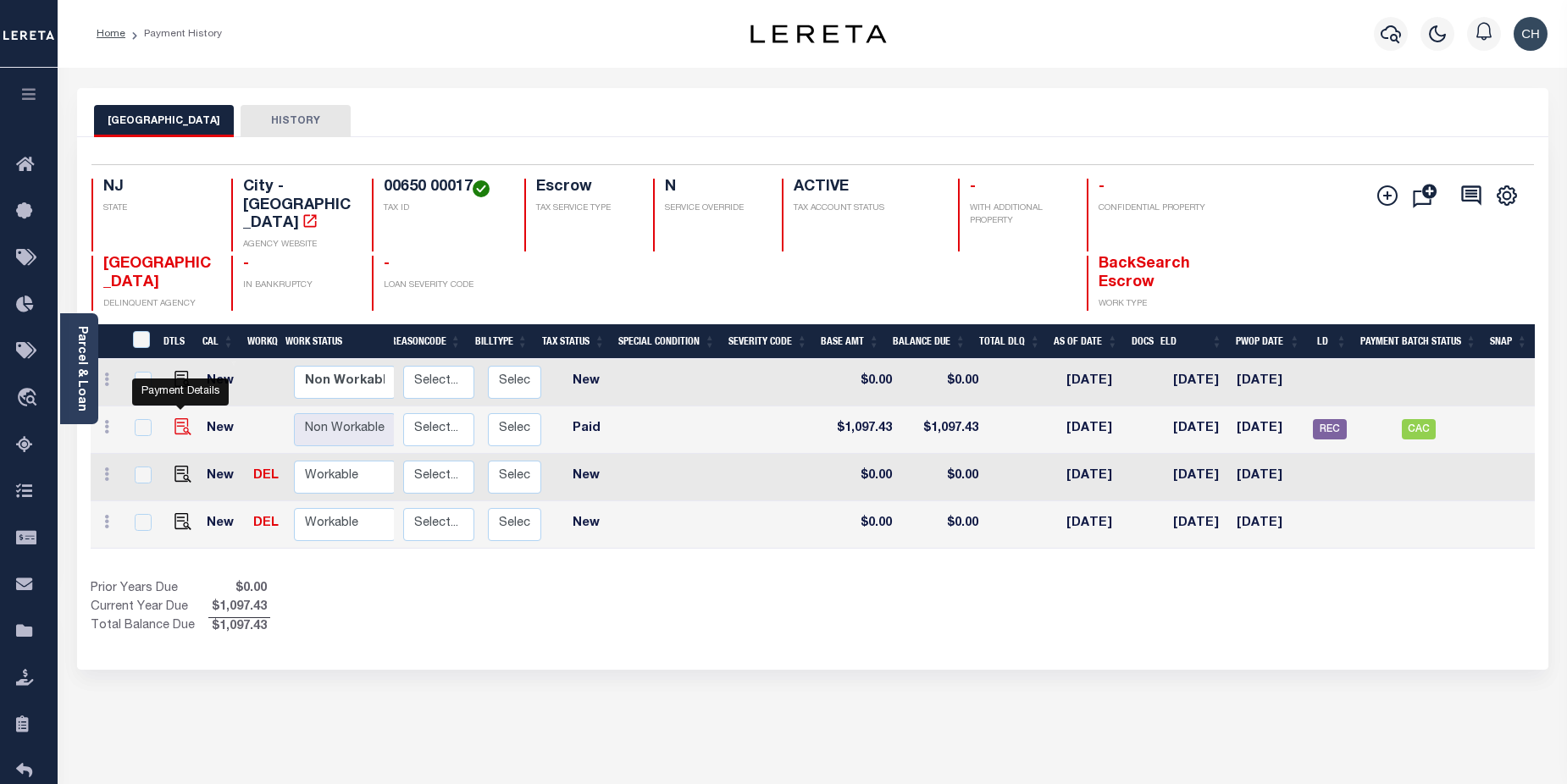
click at [179, 418] on img "" at bounding box center [183, 426] width 17 height 17
checkbox input "true"
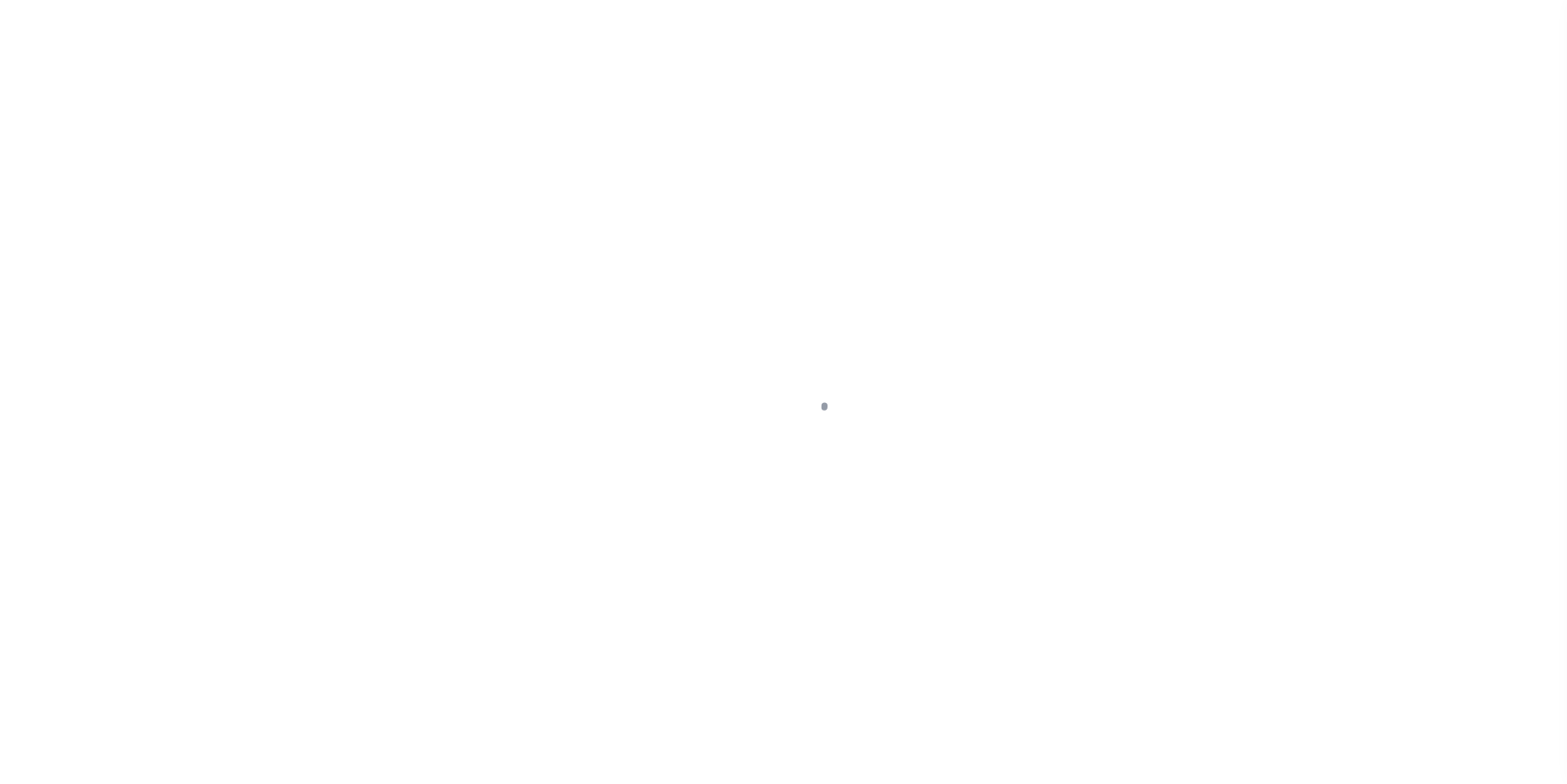
select select "PYD"
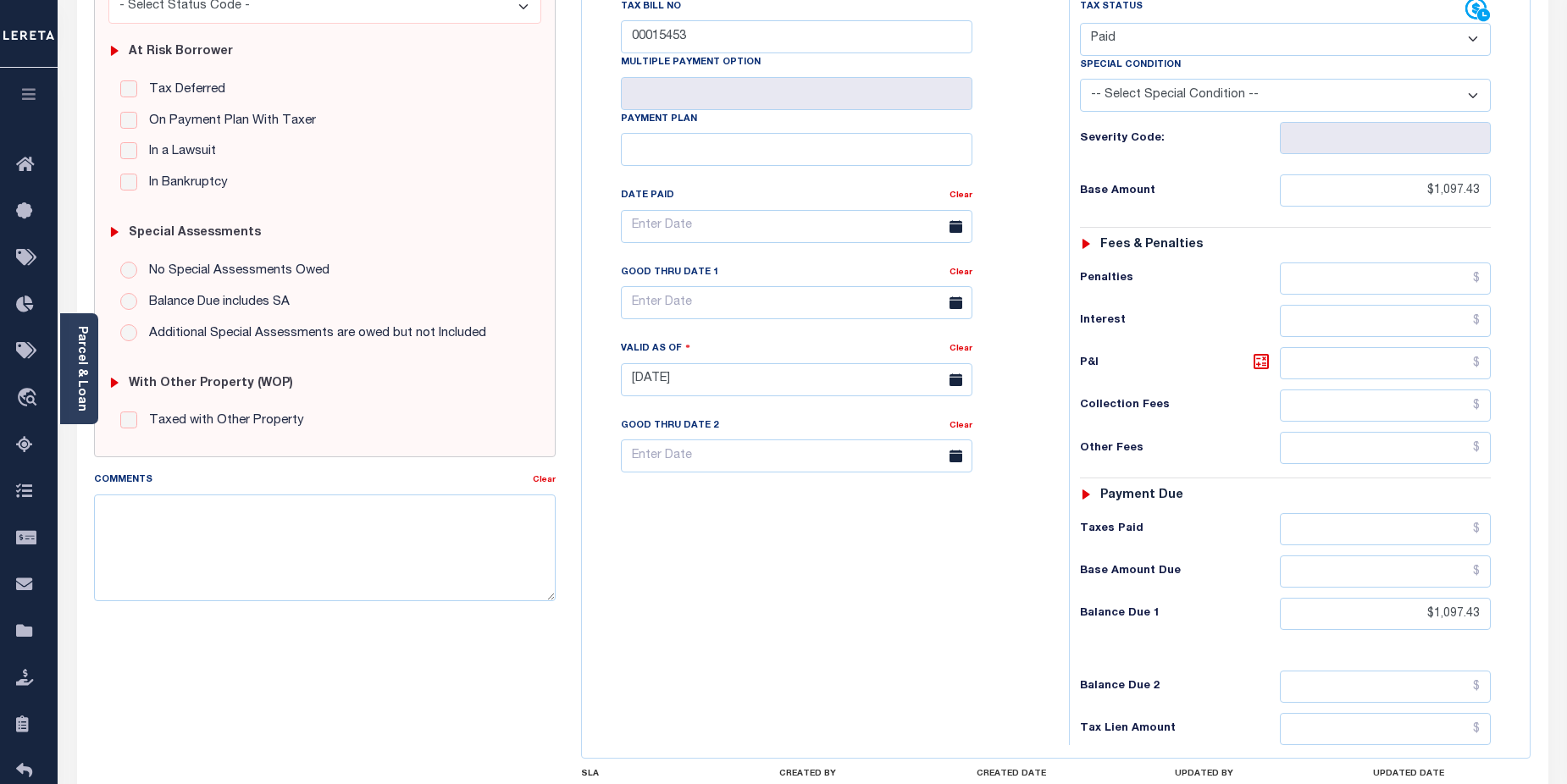
scroll to position [321, 0]
drag, startPoint x: 1414, startPoint y: 582, endPoint x: 1519, endPoint y: 587, distance: 105.1
click at [1517, 589] on div "Tax Status Status" at bounding box center [1291, 368] width 470 height 748
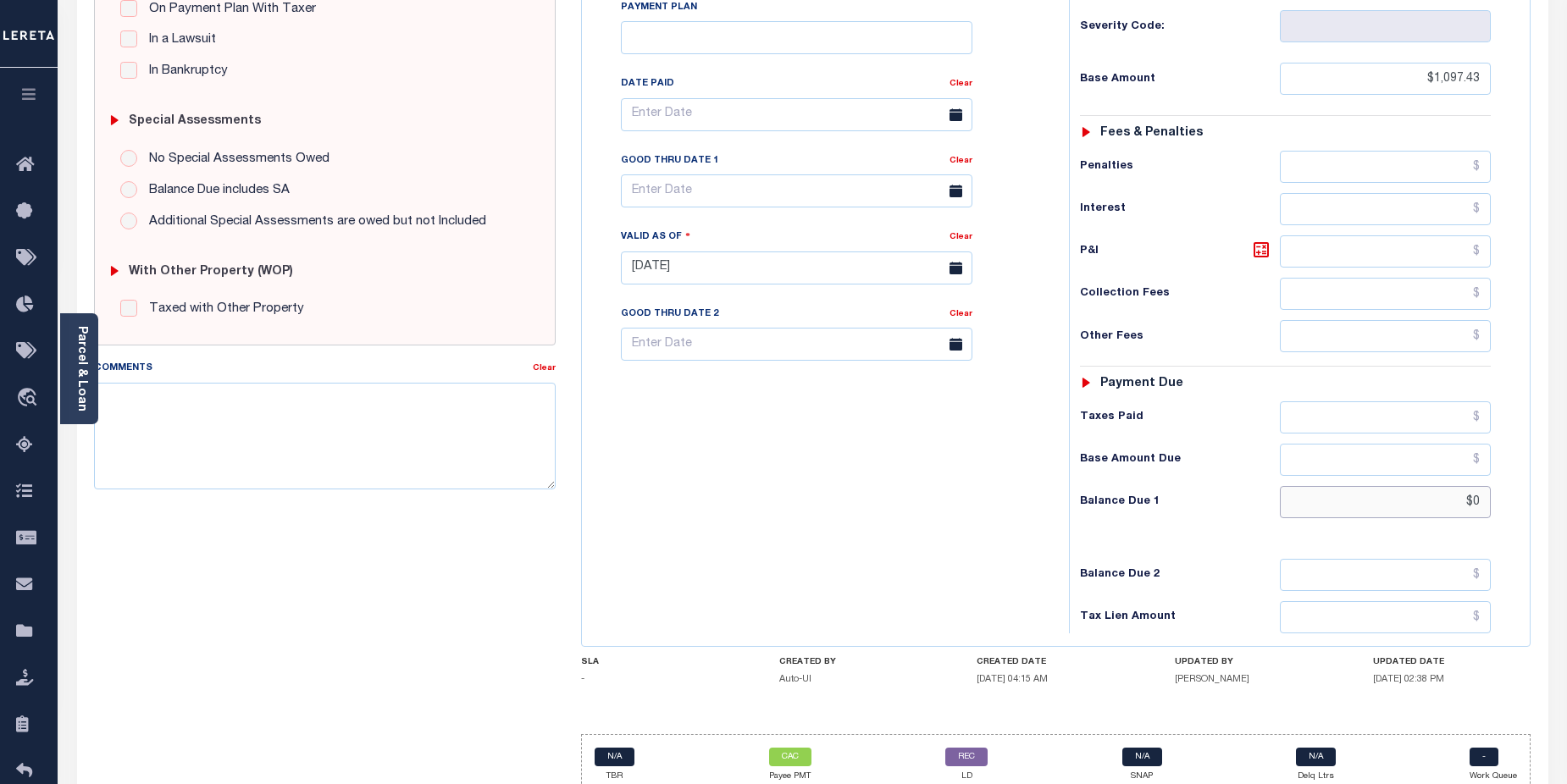
scroll to position [458, 0]
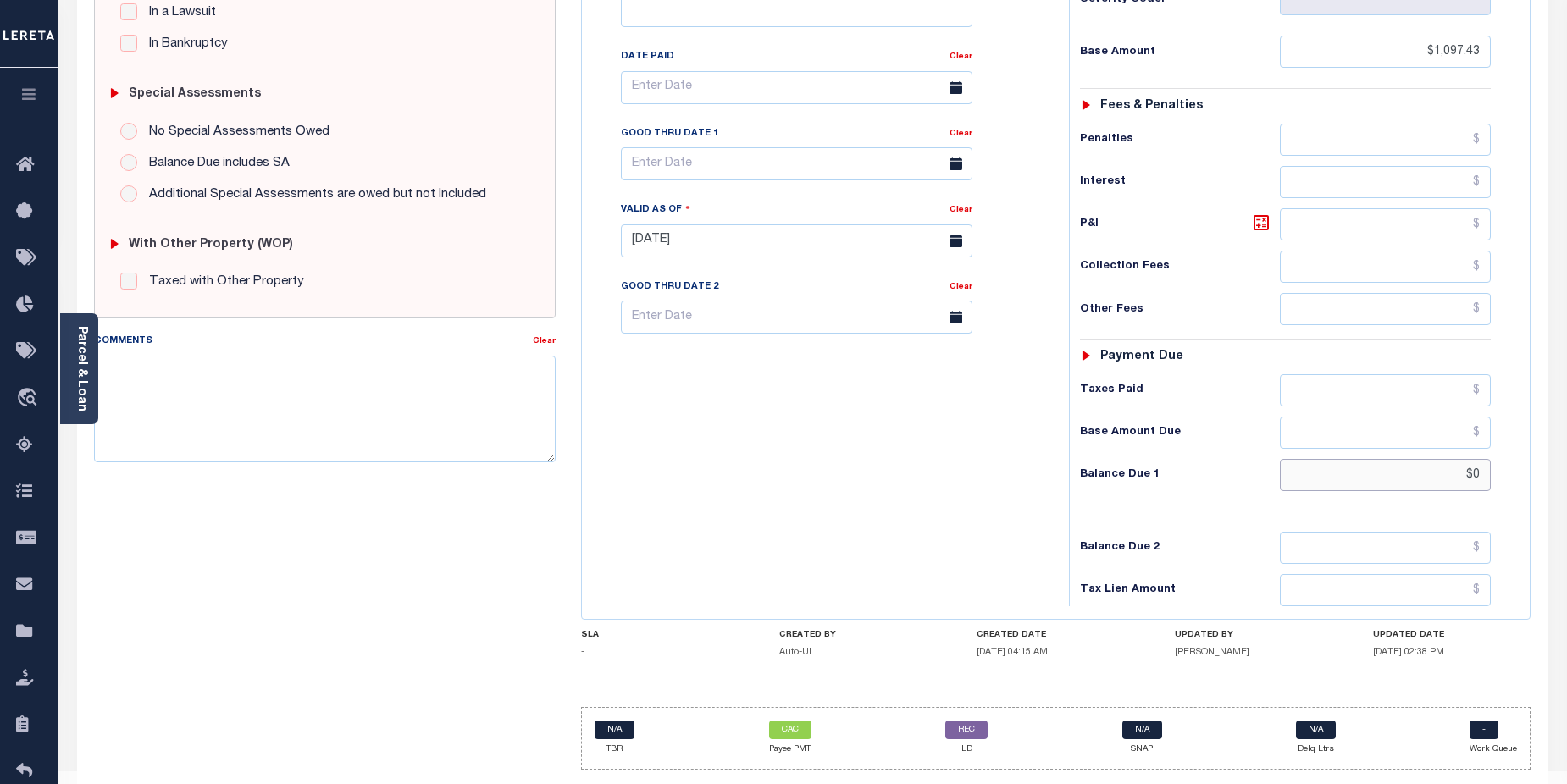
type input "$0"
type input "[DATE]"
type input "$0.00"
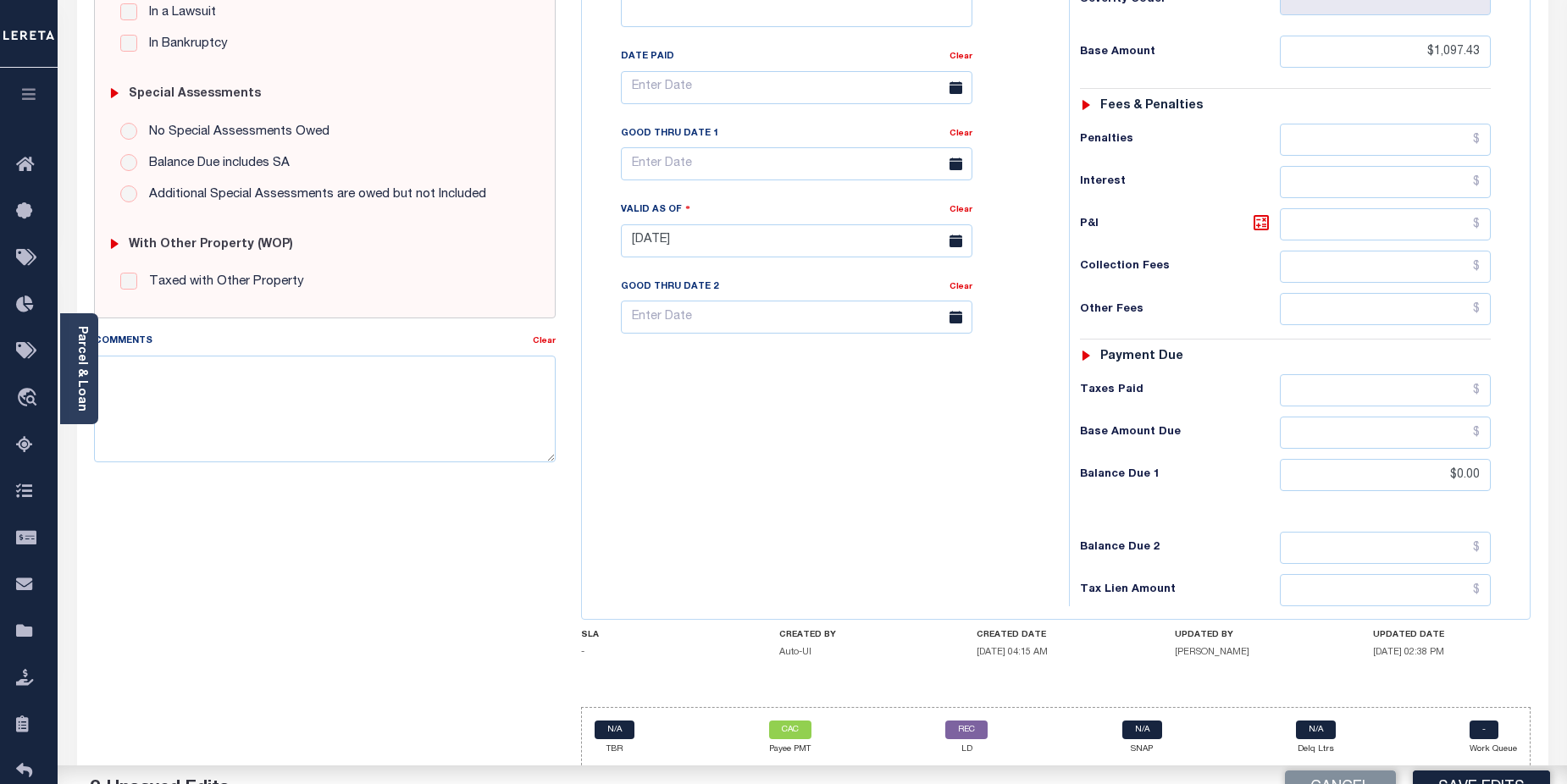
click at [995, 528] on div "Tax Bill No 00015453 Multiple Payment Option Payment Plan" at bounding box center [821, 232] width 470 height 748
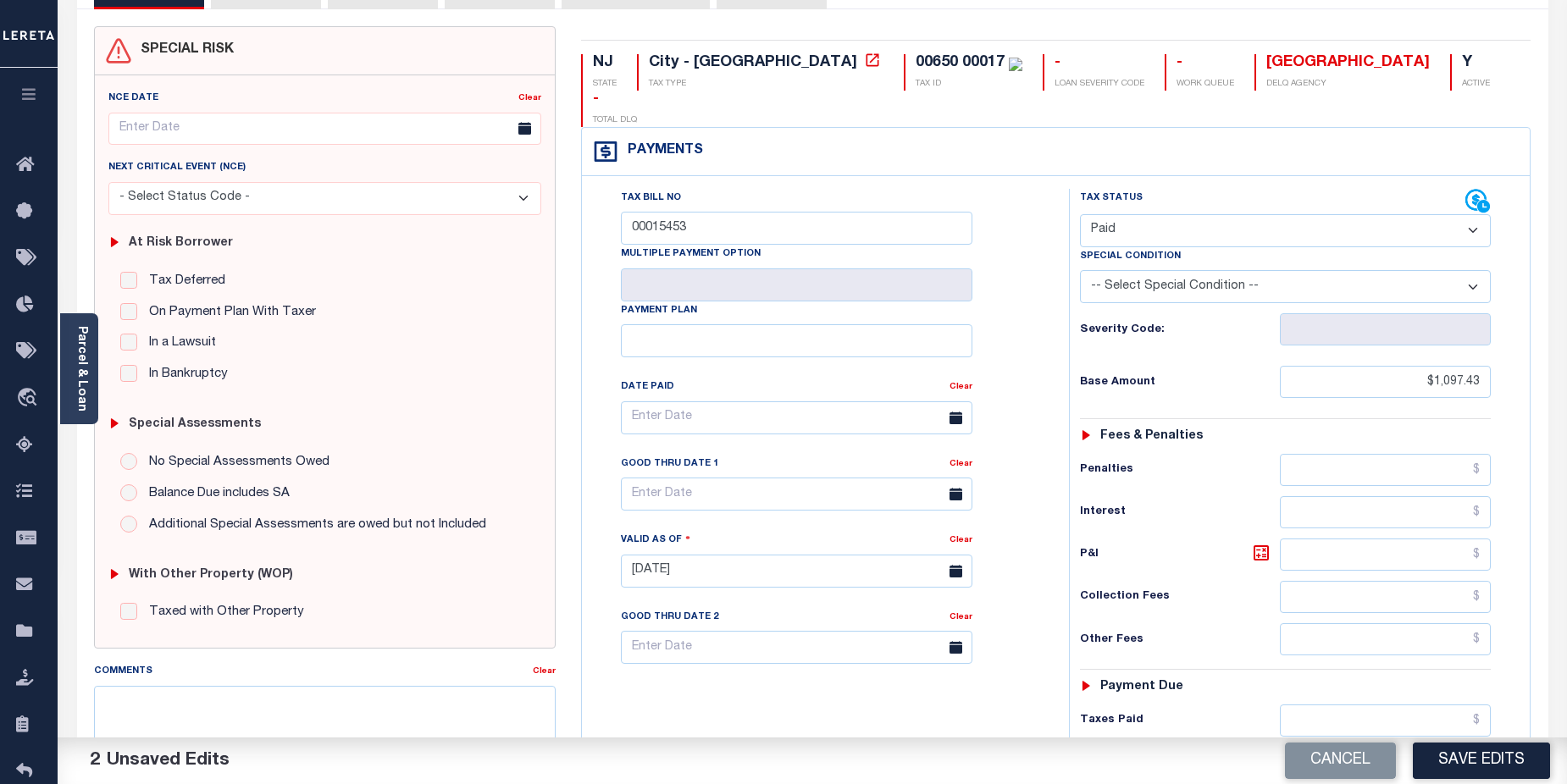
scroll to position [124, 0]
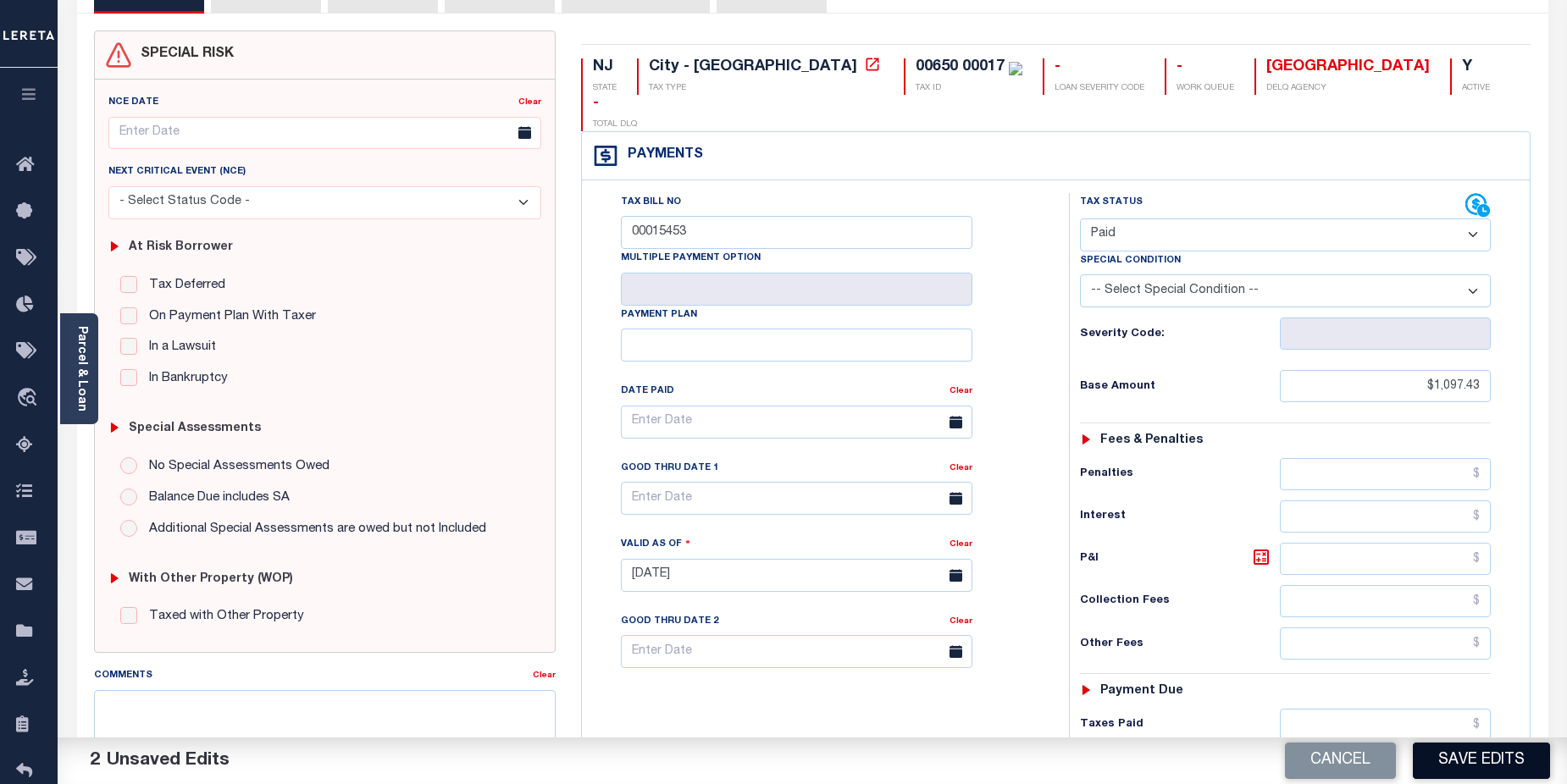
click at [1469, 773] on button "Save Edits" at bounding box center [1481, 760] width 137 height 36
checkbox input "false"
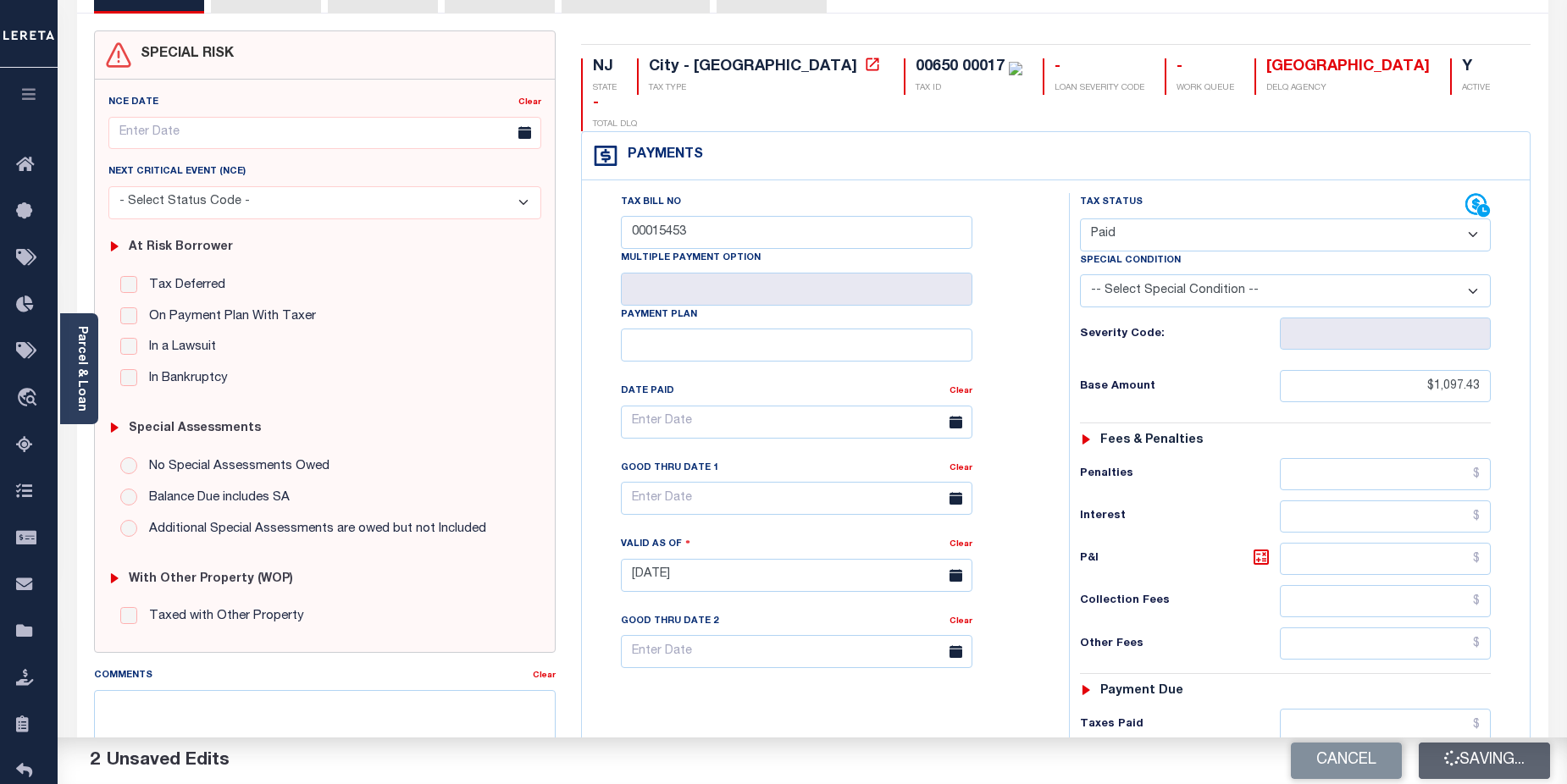
type input "$1,097.43"
type input "$0"
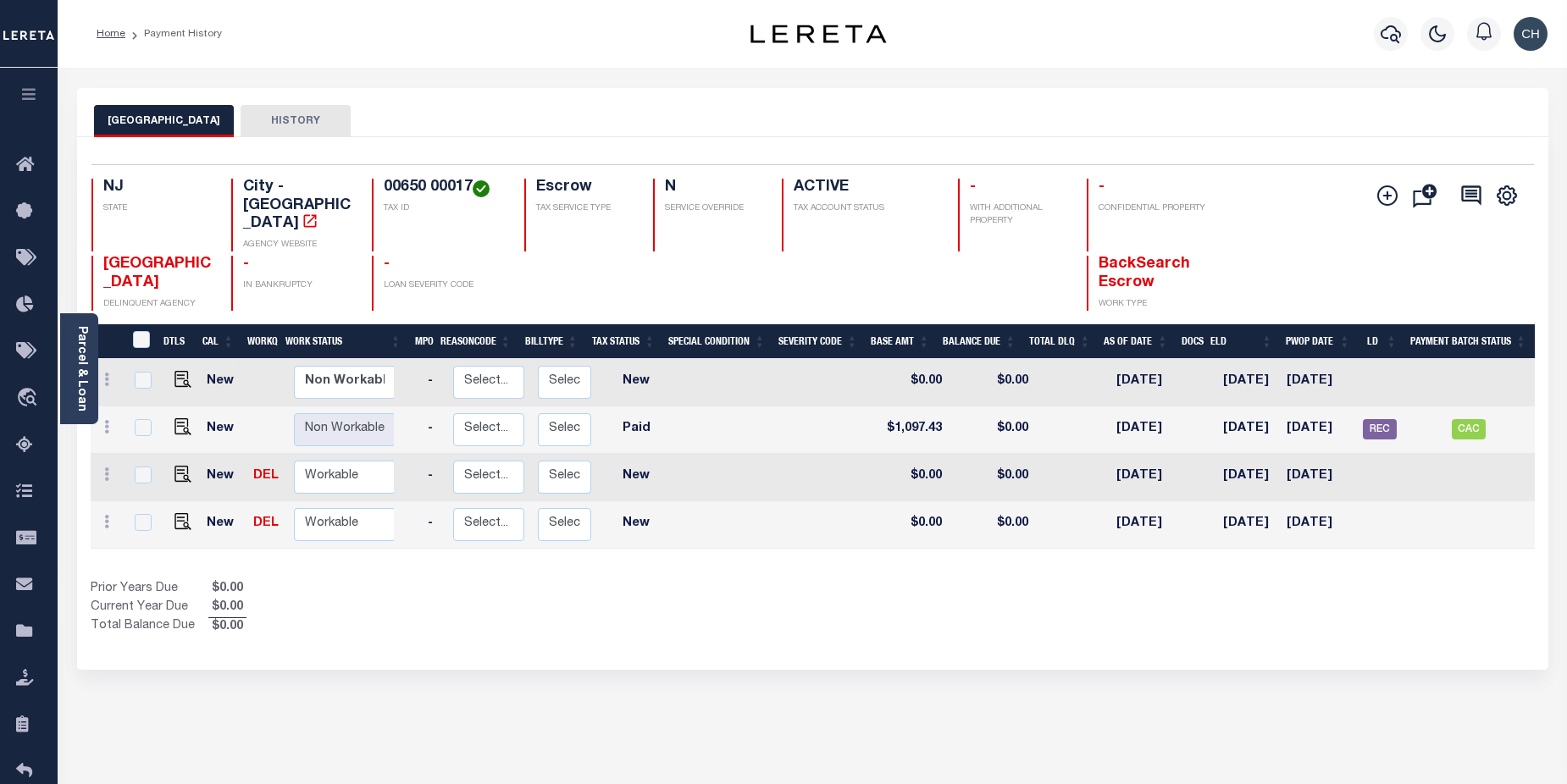
scroll to position [0, 199]
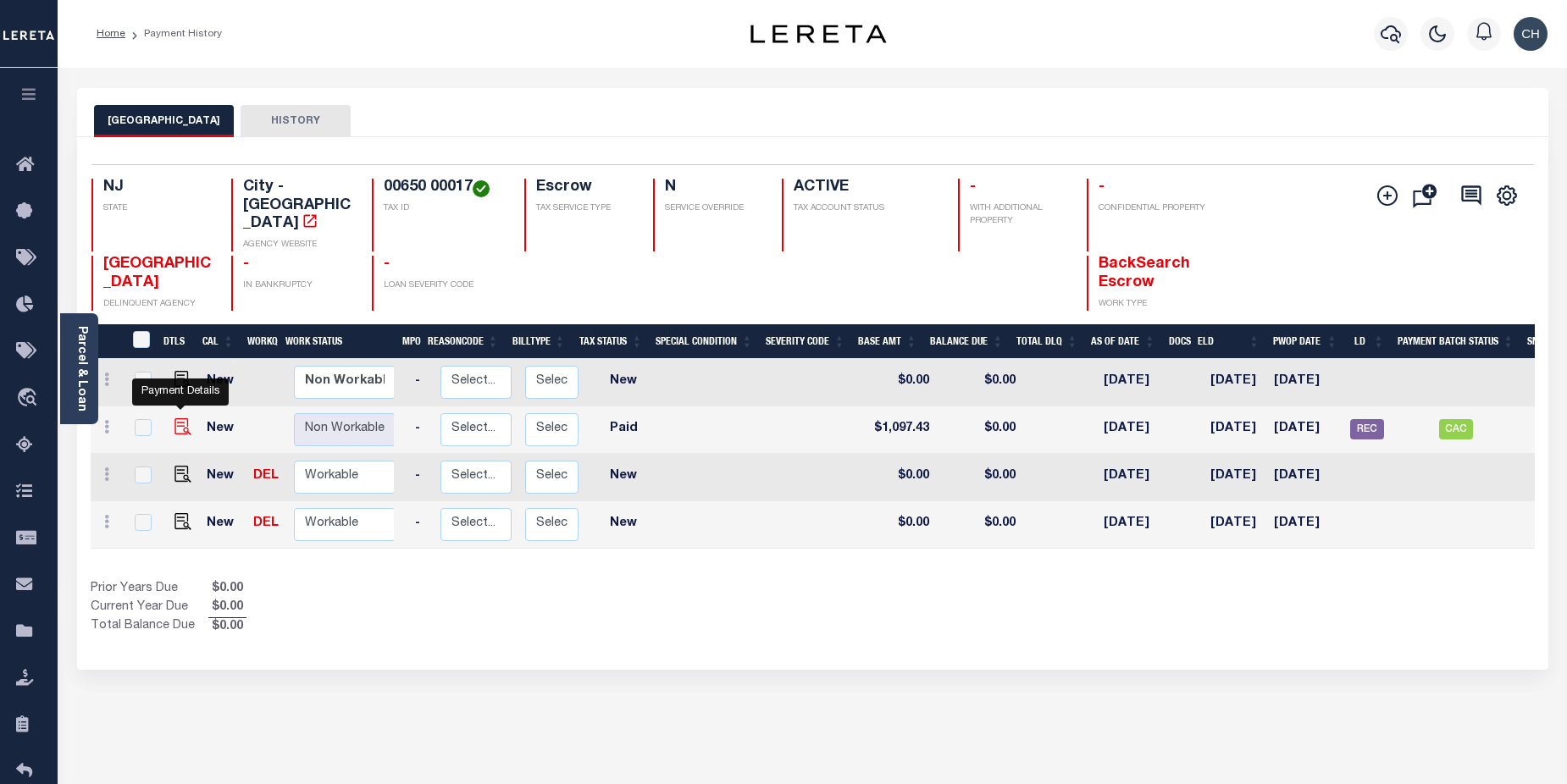
click at [180, 418] on img "" at bounding box center [183, 426] width 17 height 17
checkbox input "true"
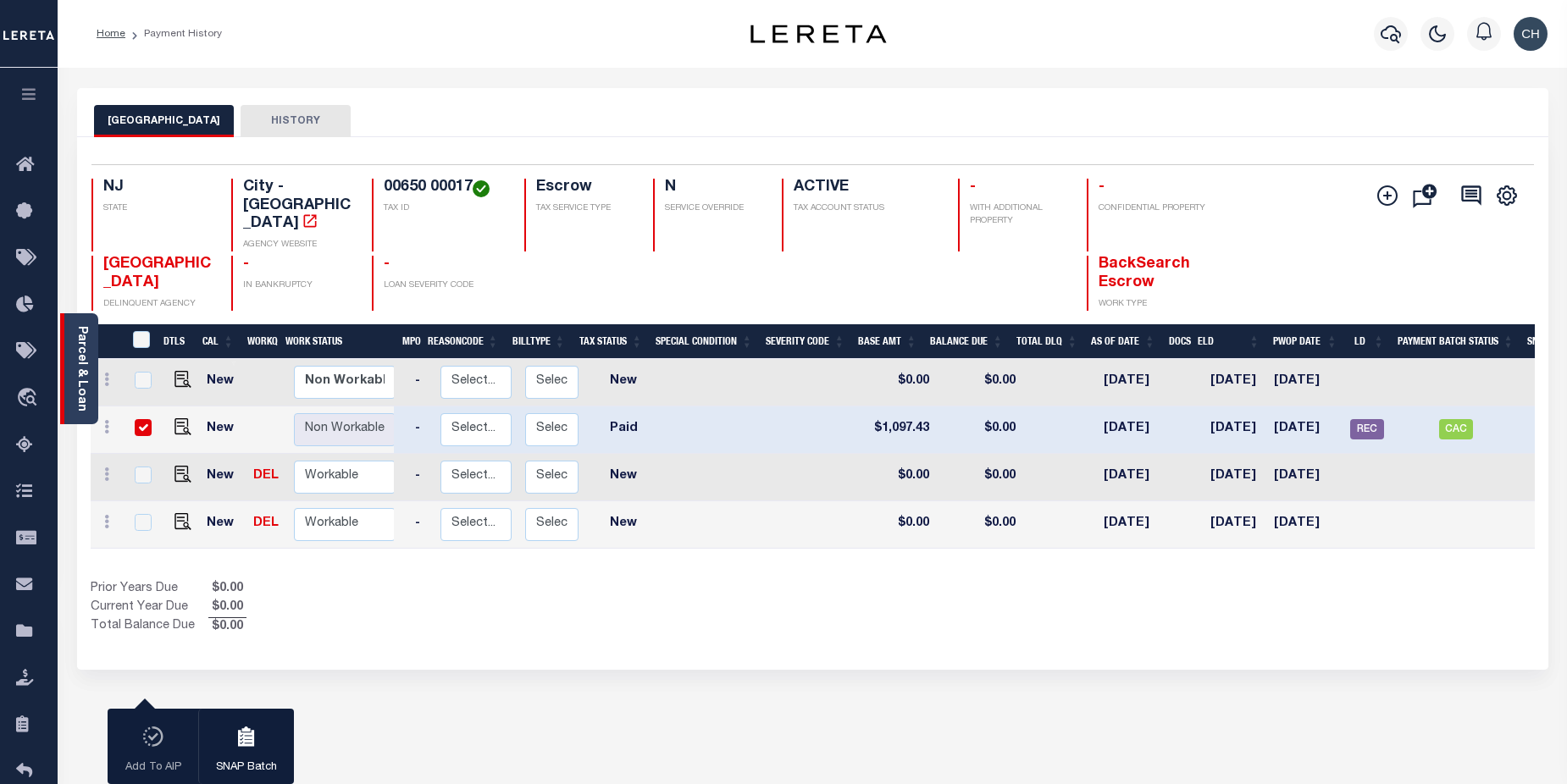
click at [76, 372] on link "Parcel & Loan" at bounding box center [80, 368] width 11 height 86
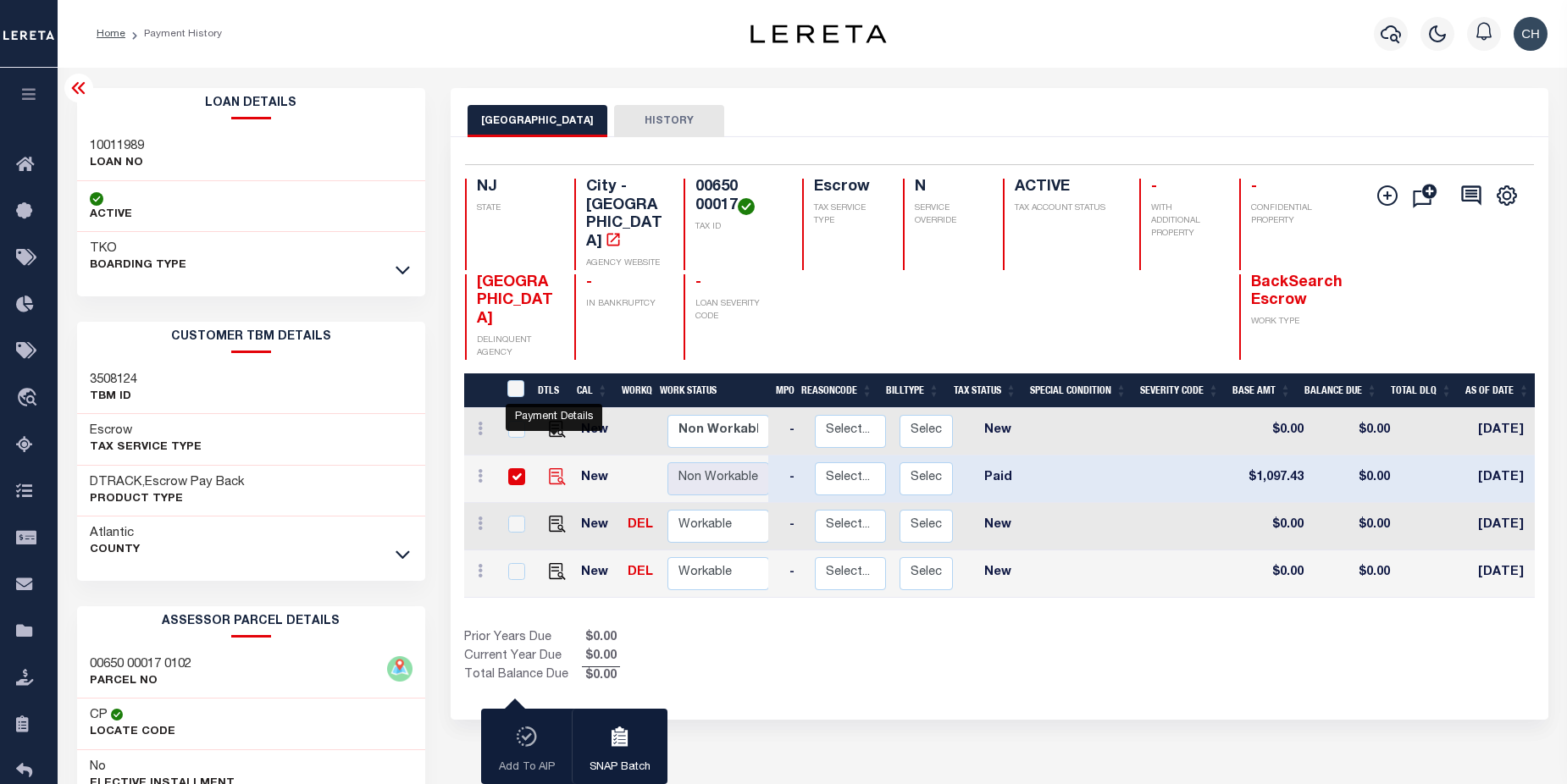
click at [556, 468] on img "" at bounding box center [557, 476] width 17 height 17
checkbox input "false"
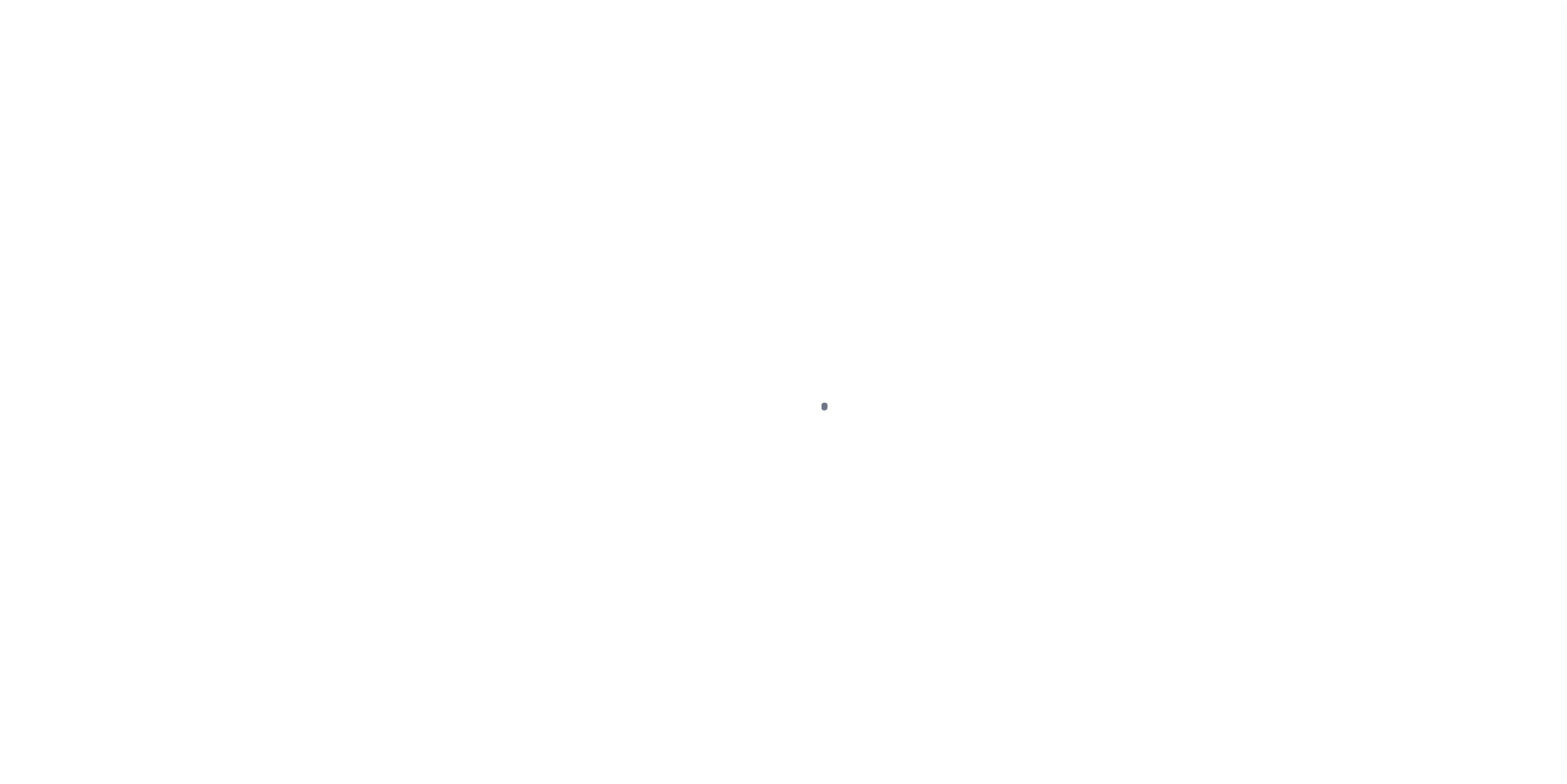
select select "PYD"
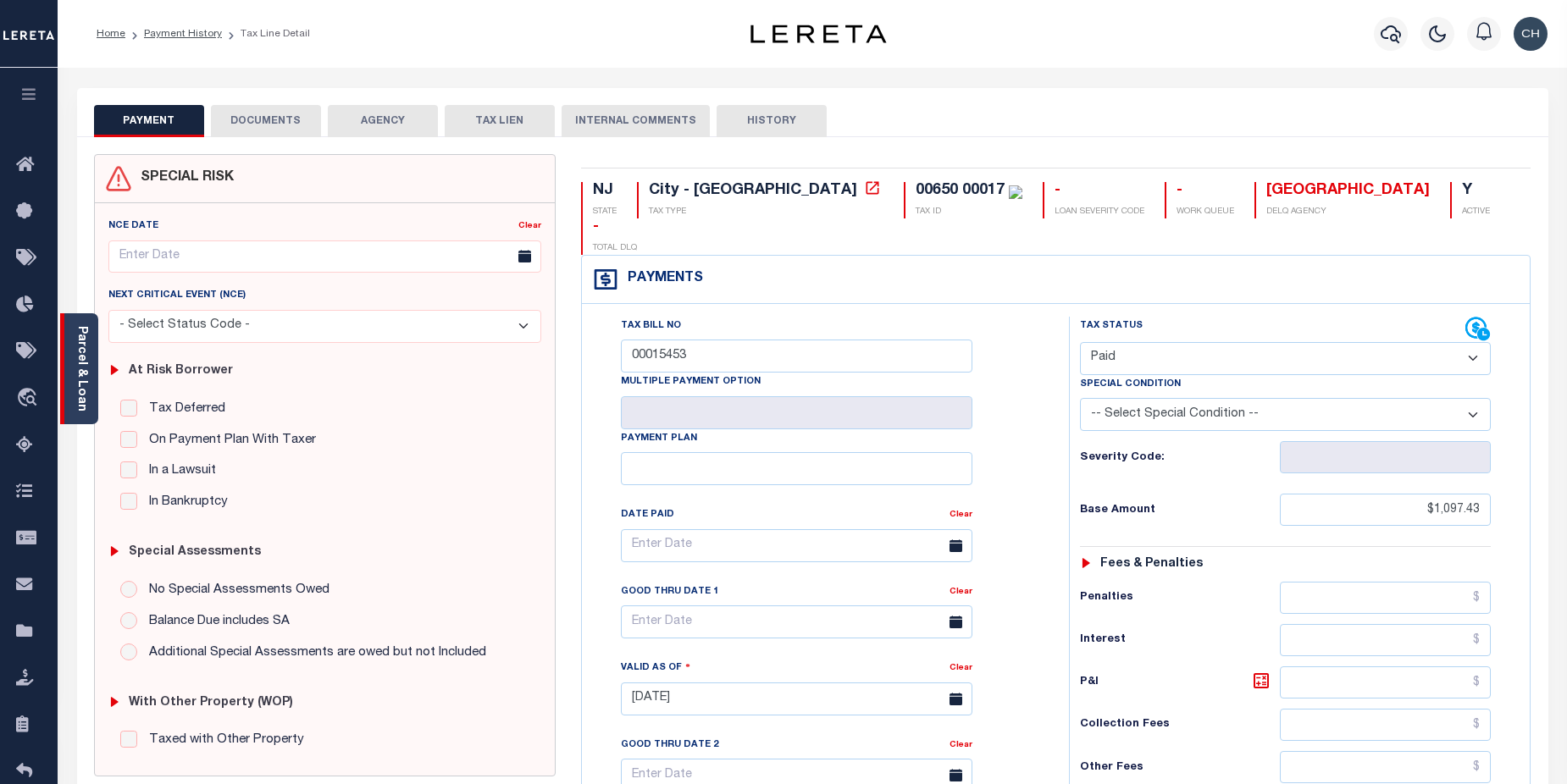
click at [81, 350] on link "Parcel & Loan" at bounding box center [80, 368] width 11 height 86
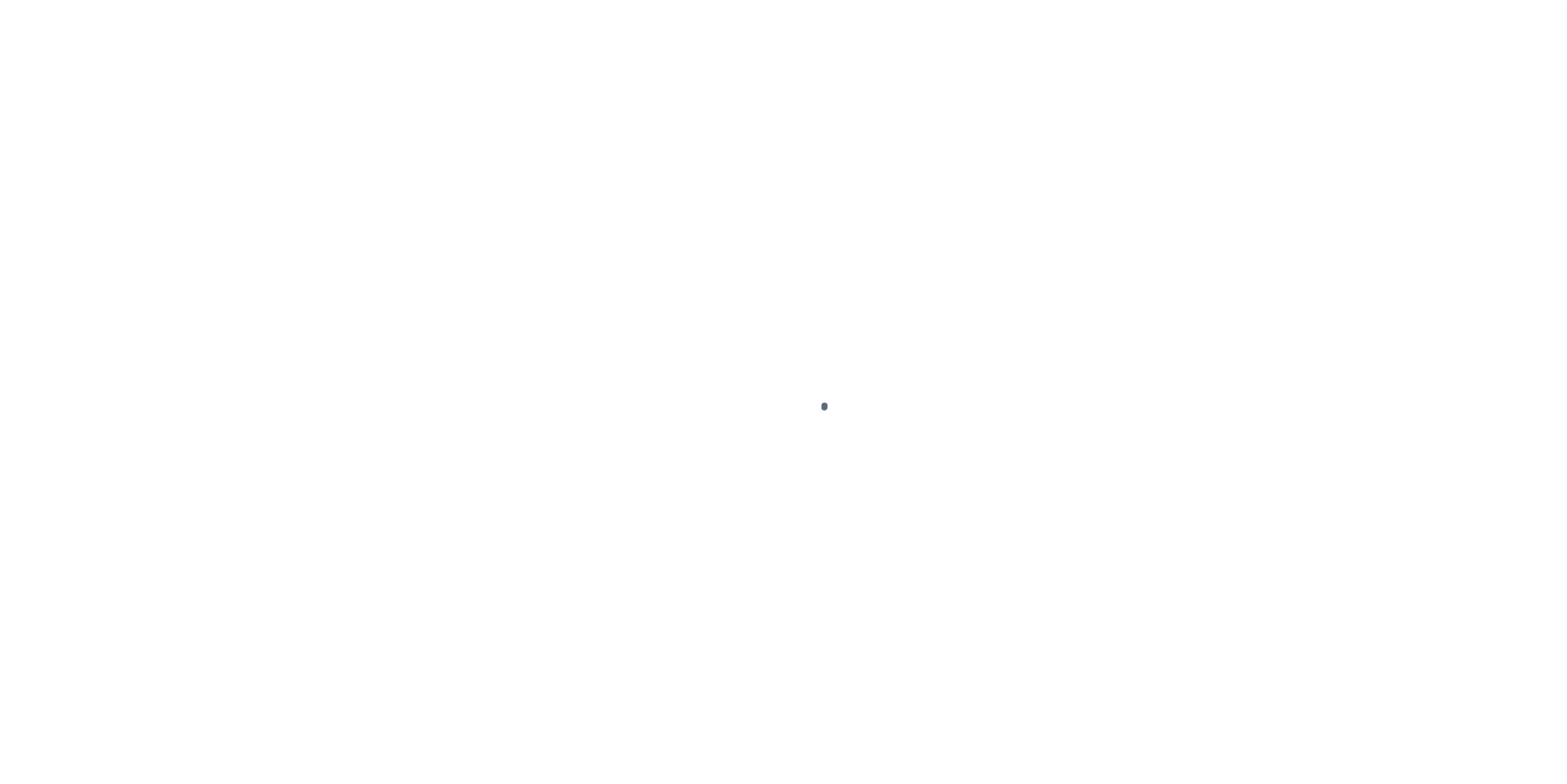
select select "PYD"
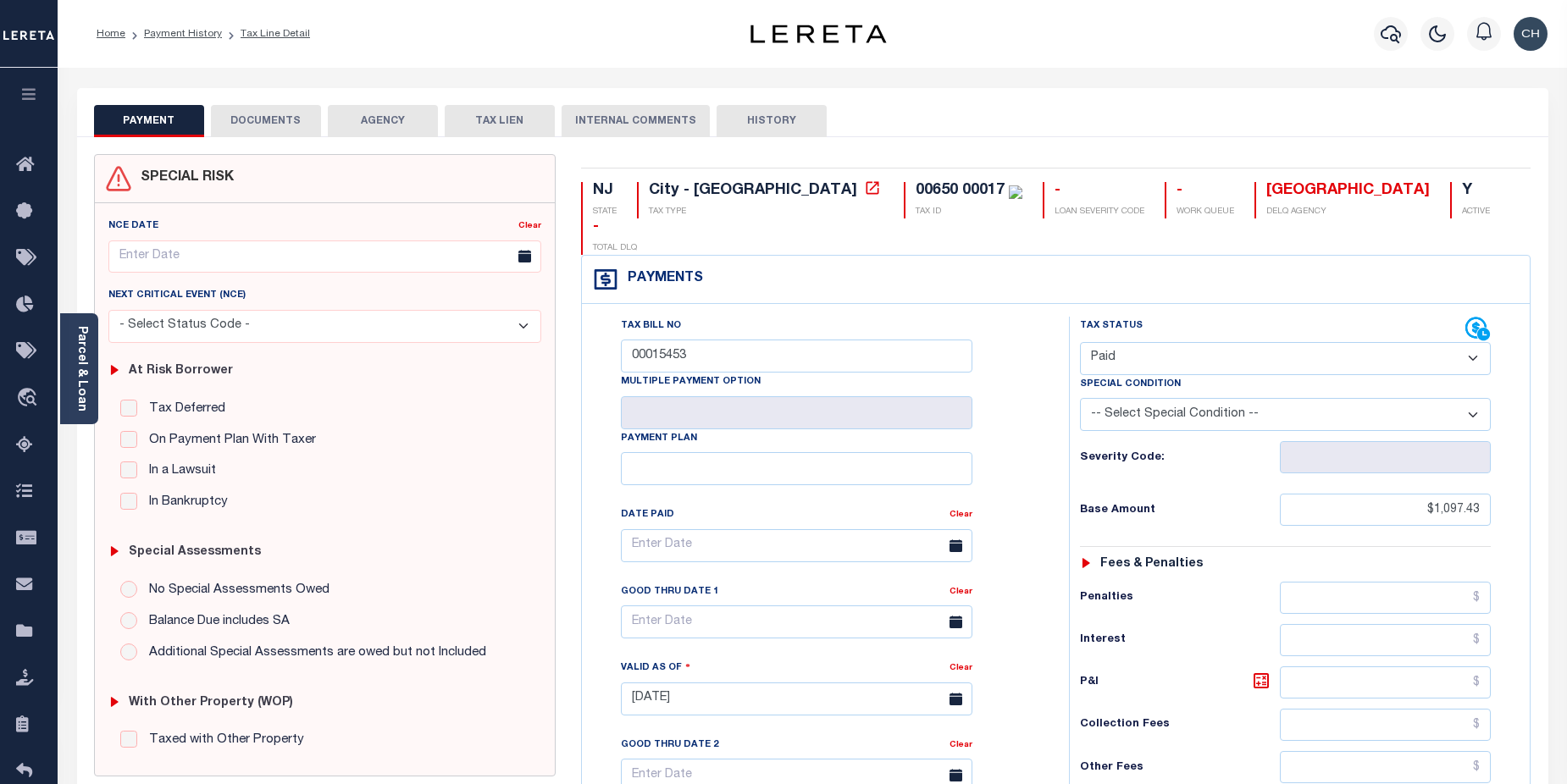
click at [287, 117] on button "DOCUMENTS" at bounding box center [266, 121] width 110 height 32
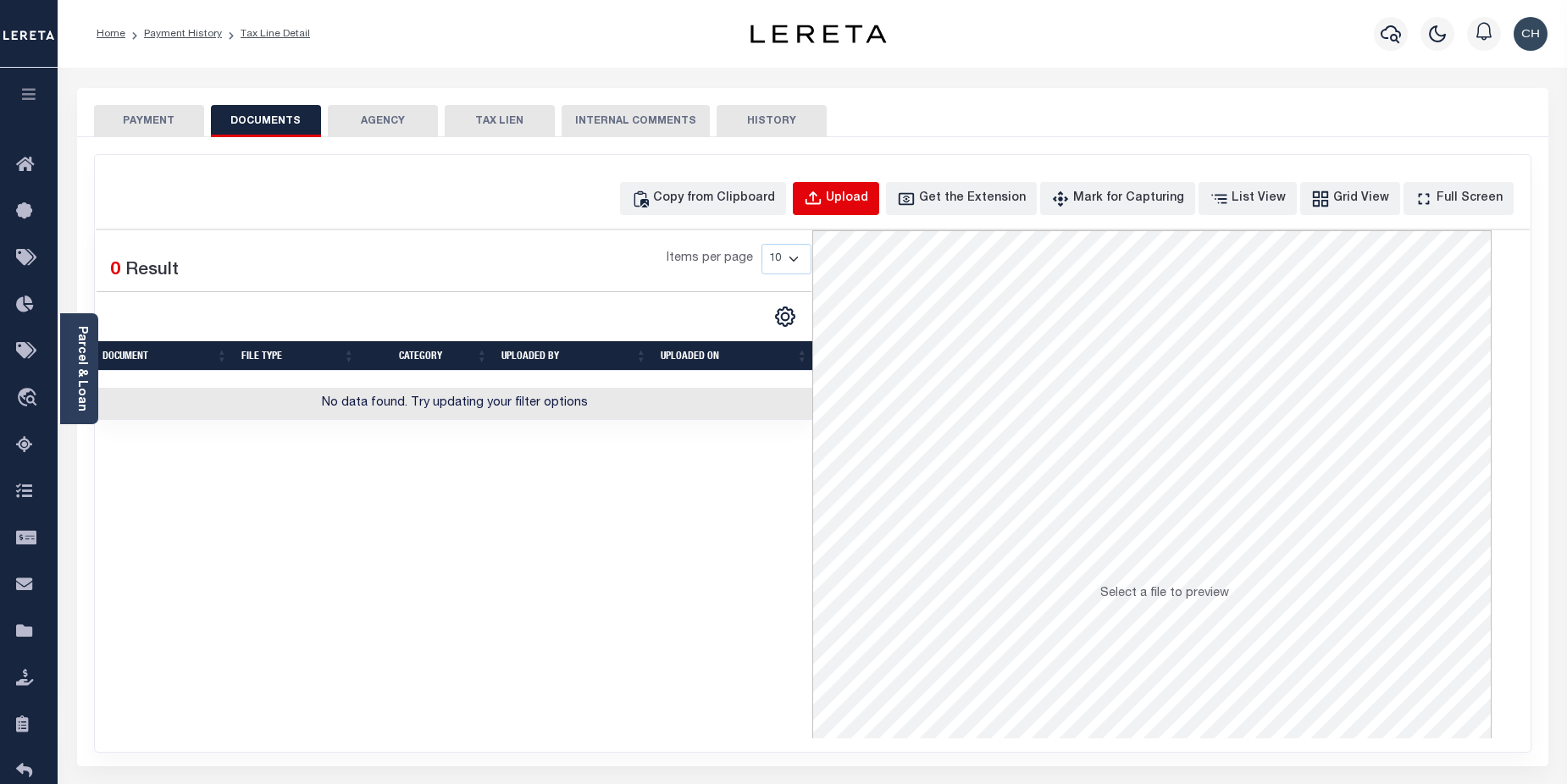
click at [868, 200] on div "Upload" at bounding box center [847, 199] width 42 height 19
select select "POP"
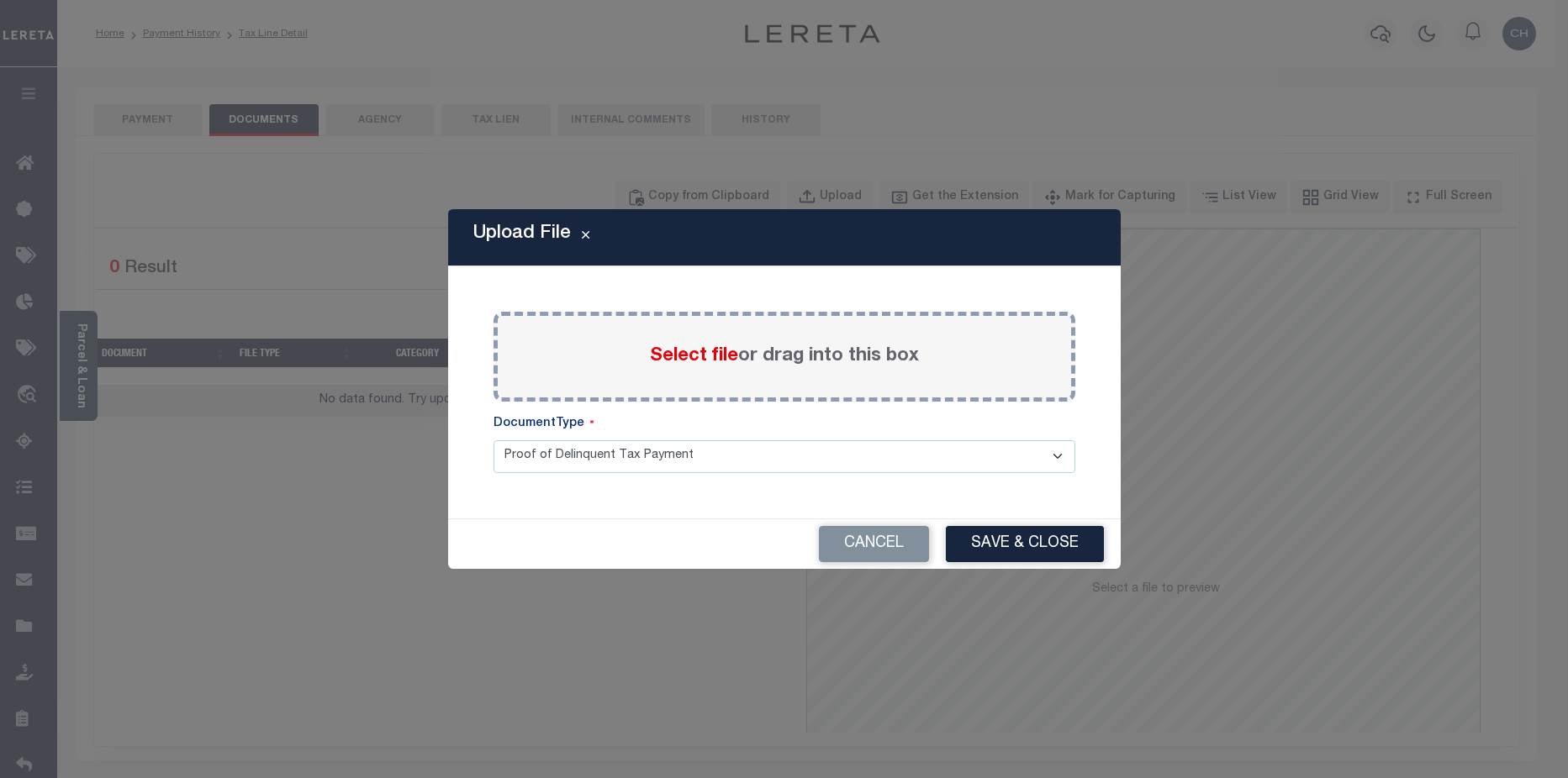
click at [688, 358] on span "Select file" at bounding box center [693, 356] width 89 height 18
click at [0, 0] on input "Select file or drag into this box" at bounding box center [0, 0] width 0 height 0
click at [679, 353] on span "Select file" at bounding box center [693, 356] width 89 height 18
click at [0, 0] on input "Select file or drag into this box" at bounding box center [0, 0] width 0 height 0
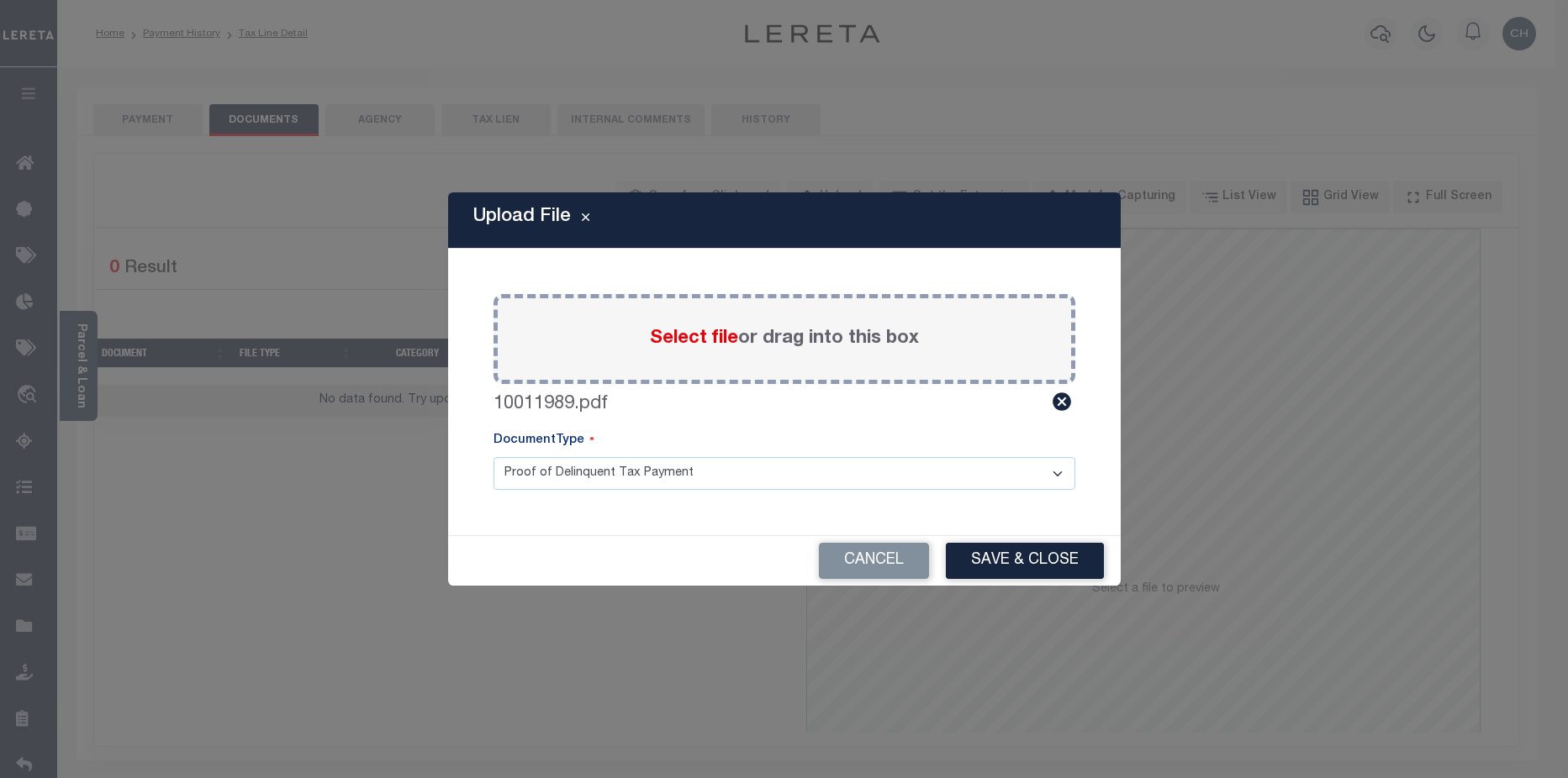
click at [1016, 561] on button "Save & Close" at bounding box center [1025, 561] width 158 height 36
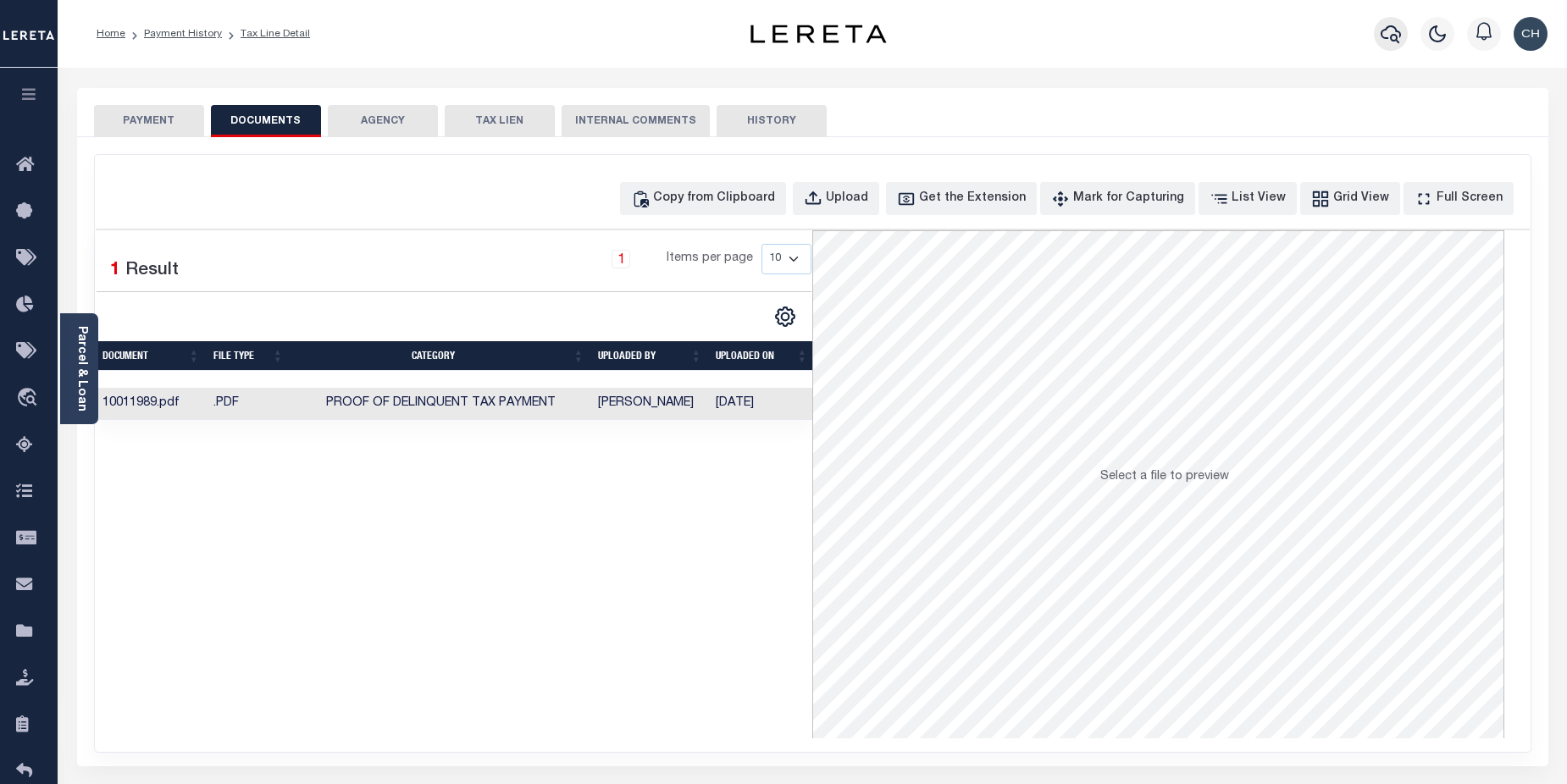
click at [1388, 43] on icon "button" at bounding box center [1390, 34] width 20 height 20
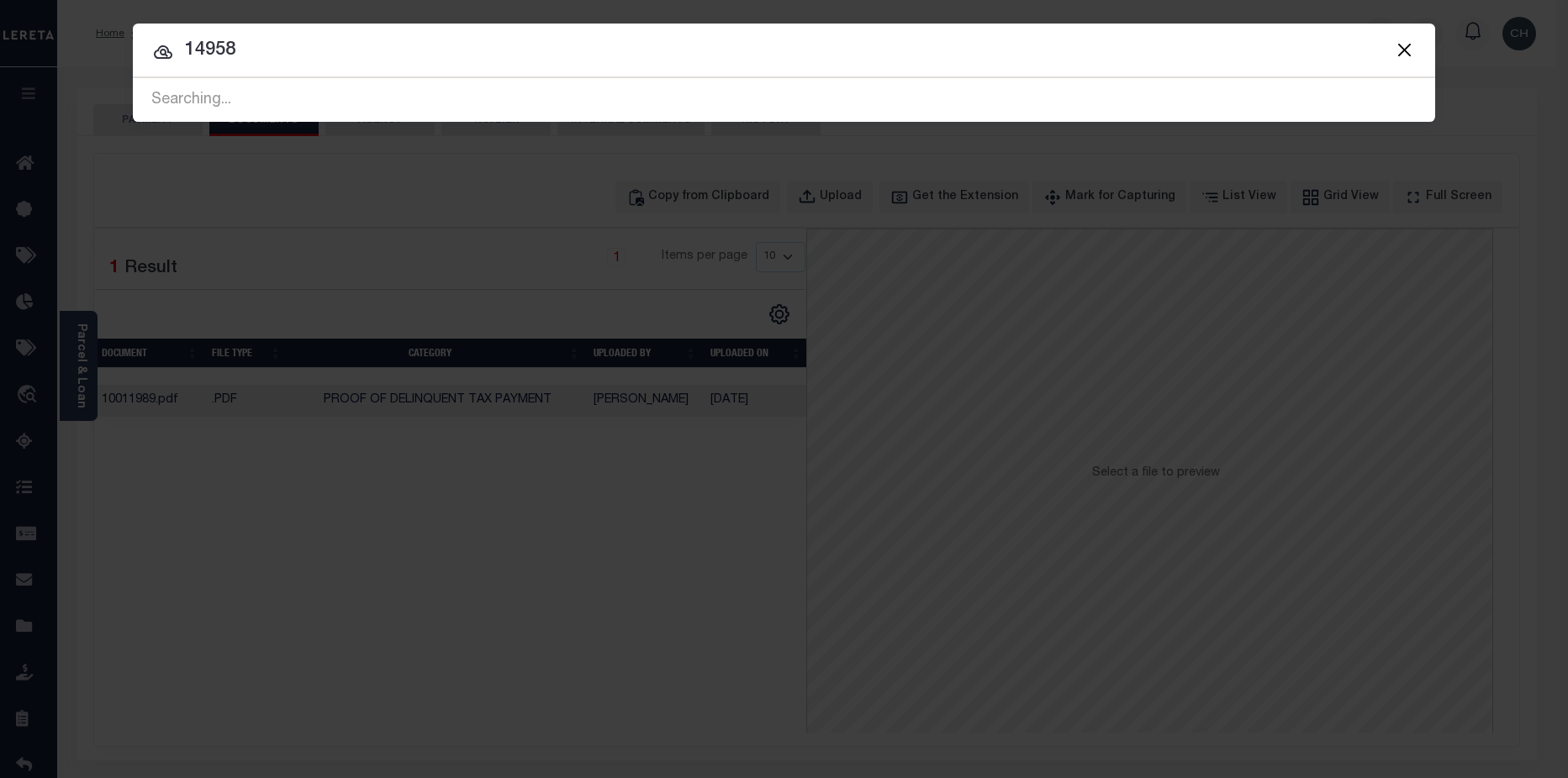
type input "14958"
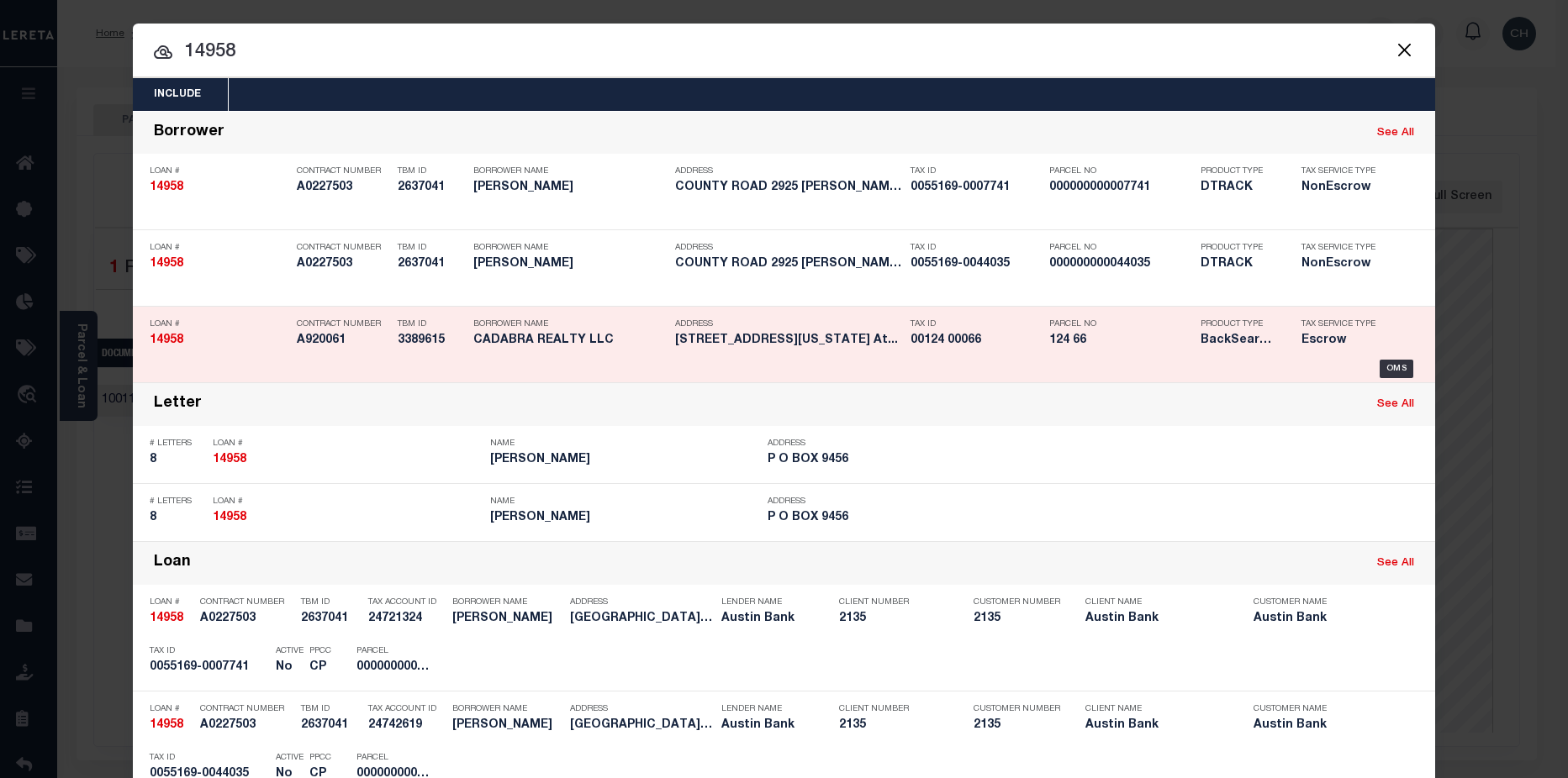
click at [1070, 336] on h5 "124 66" at bounding box center [1120, 341] width 143 height 14
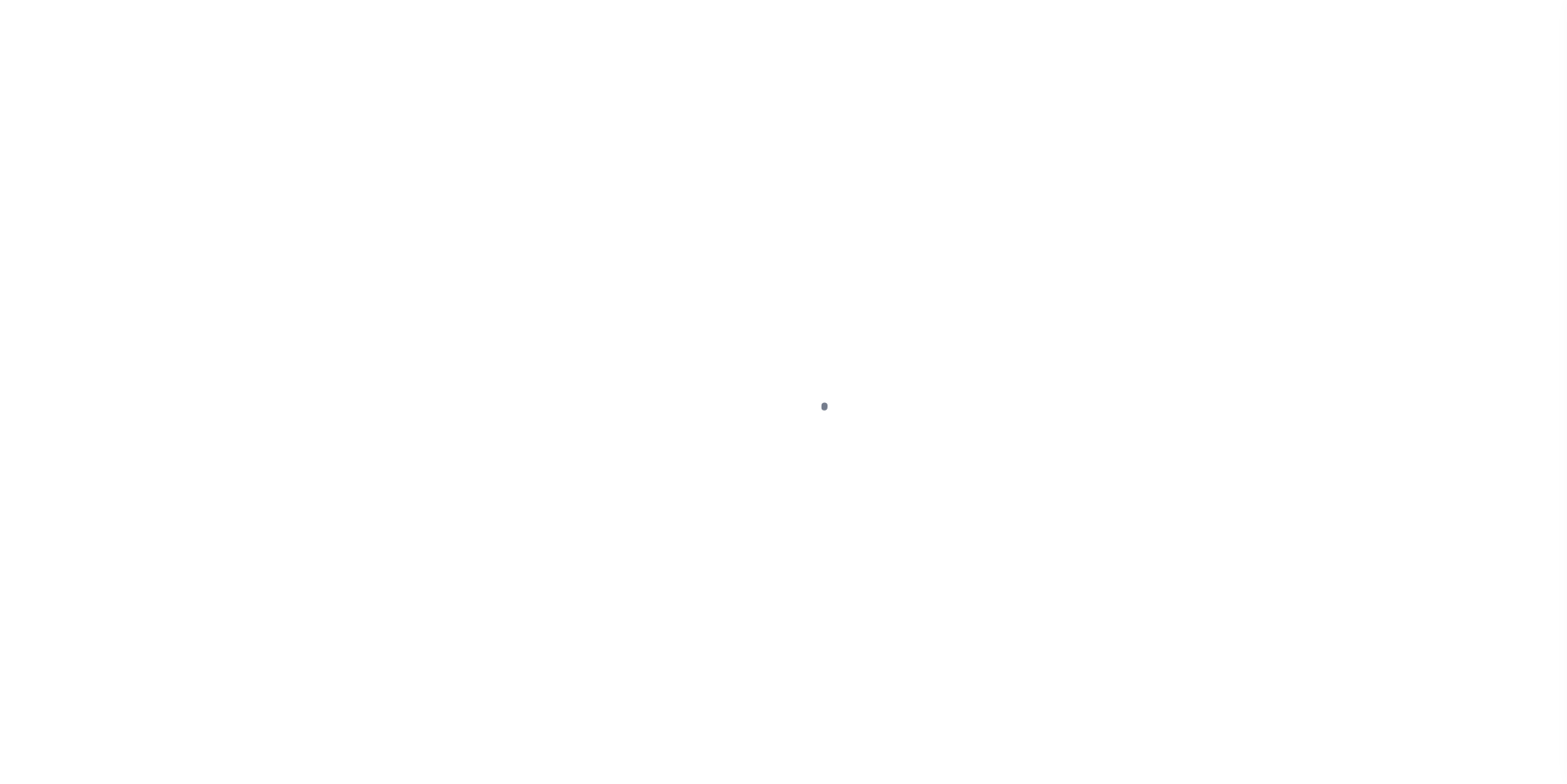
select select "10"
select select "Escrow"
type input "[STREET_ADDRESS][US_STATE]"
select select
type input "[GEOGRAPHIC_DATA]"
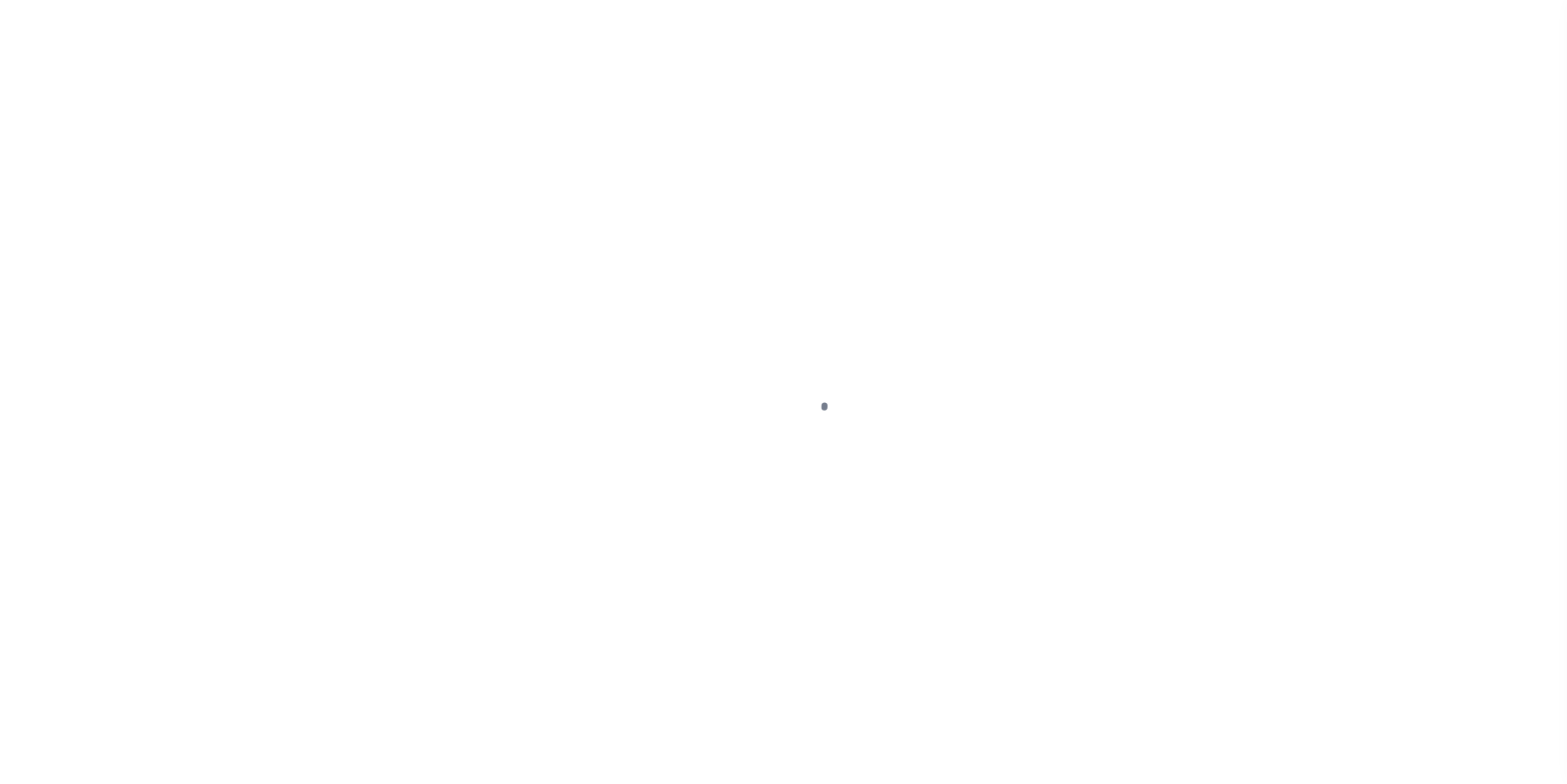
type input "a0kUS000006Tqar"
type input "NJ"
select select
type textarea "LEGAL REQUIRED"
select select "25066"
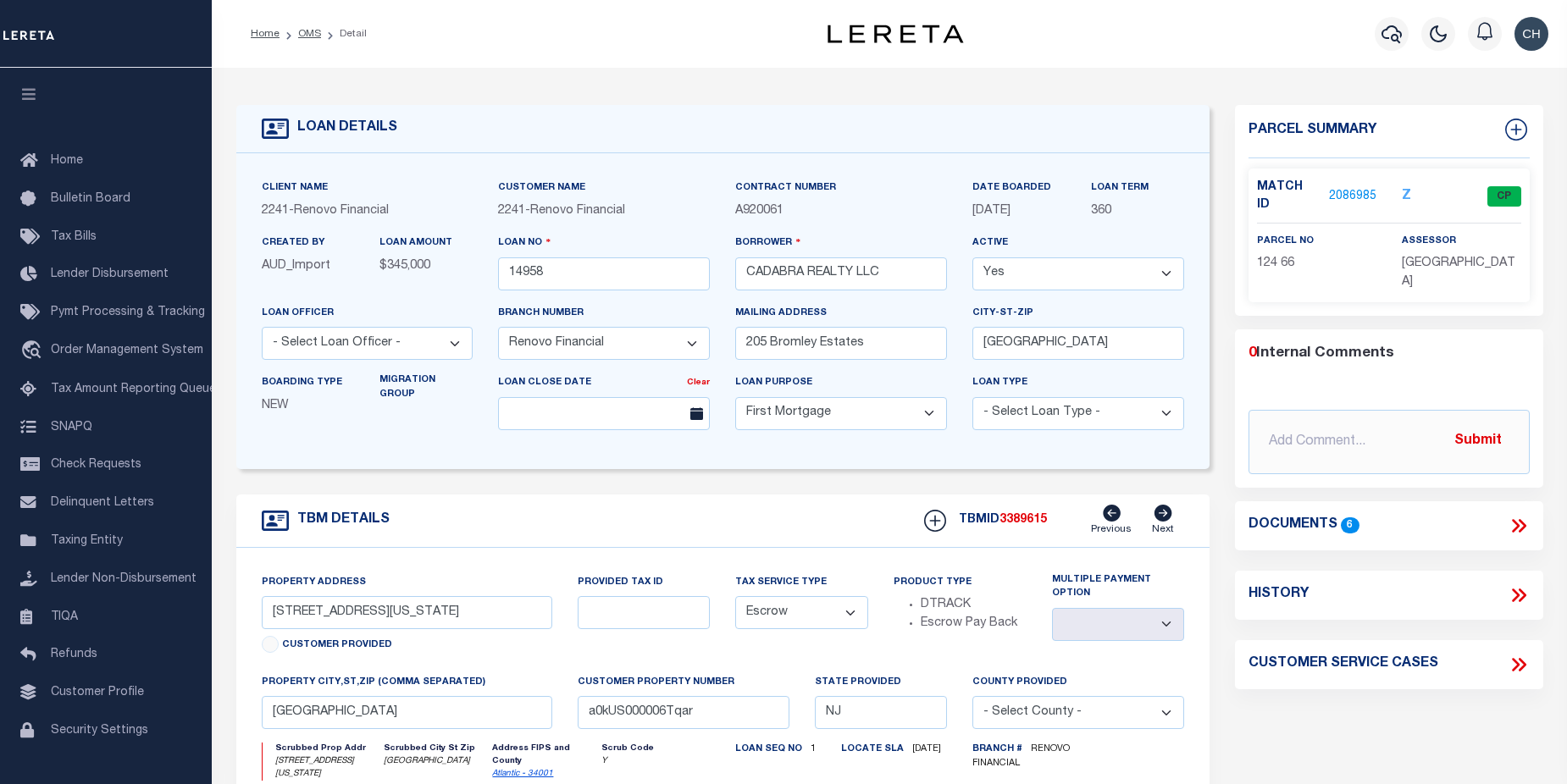
click at [1353, 190] on link "2086985" at bounding box center [1353, 197] width 48 height 18
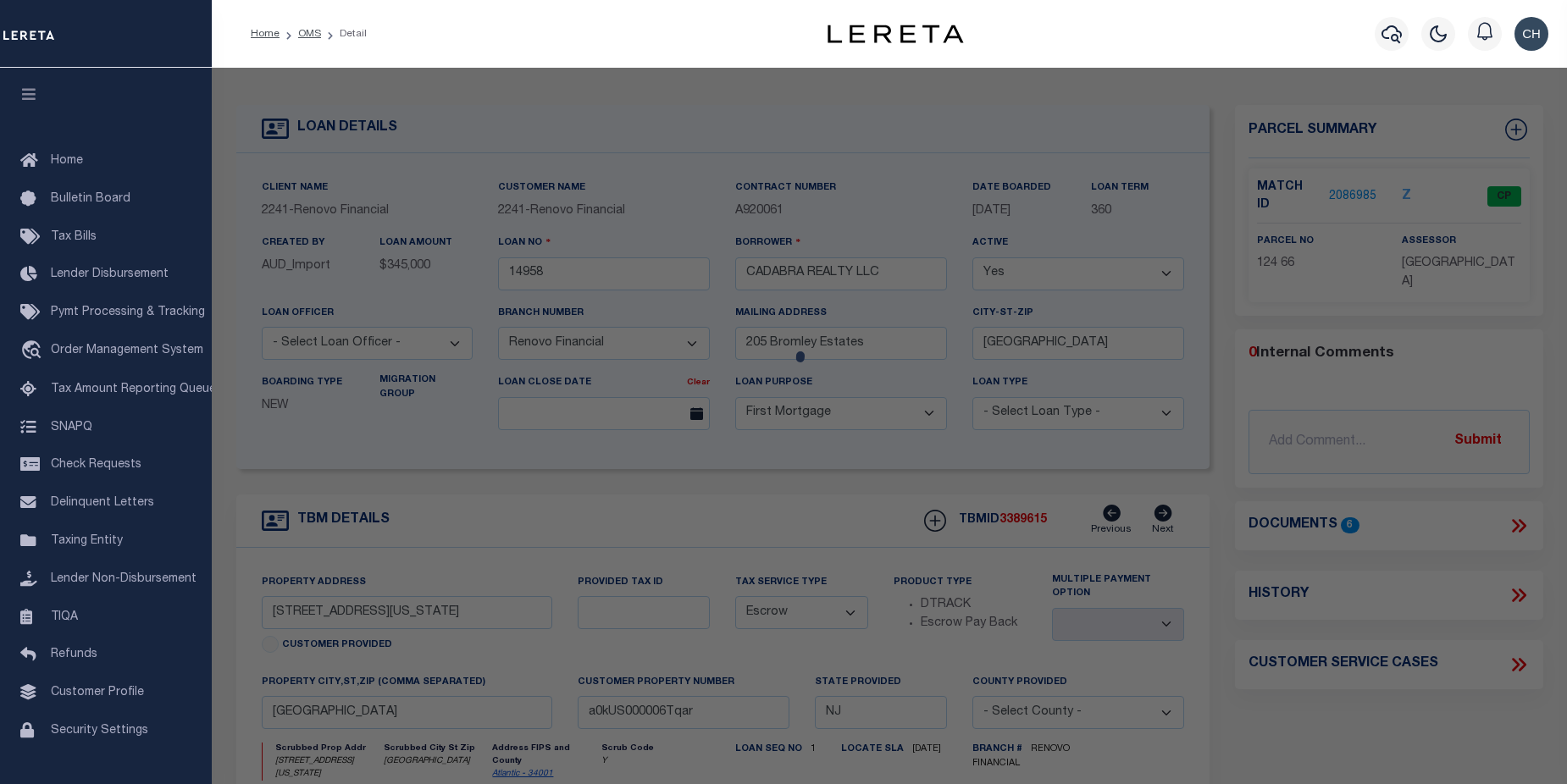
checkbox input "false"
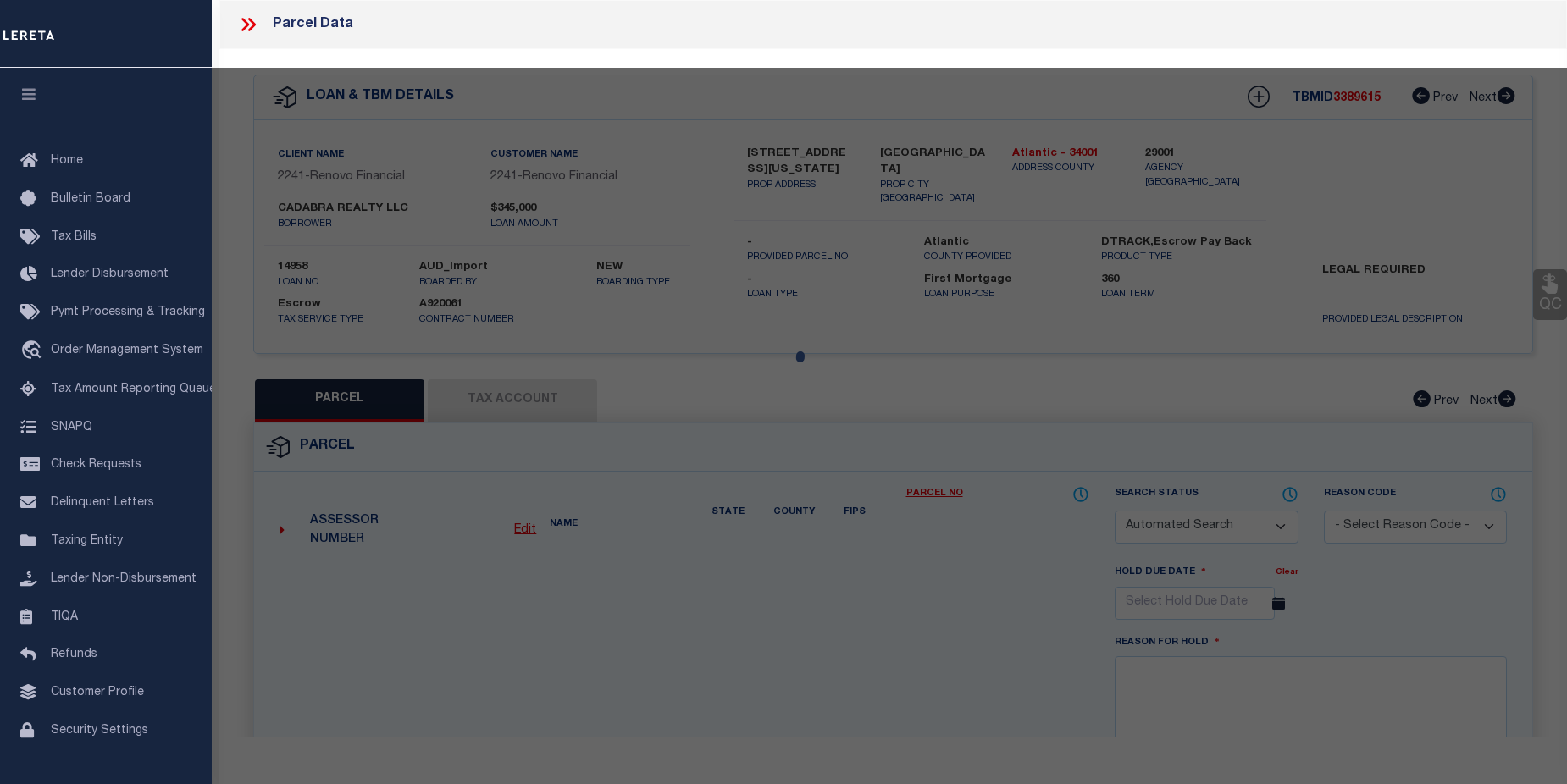
select select "CP"
type input "CADABRA REALTY LLC"
select select "AGW"
select select
type input "[STREET_ADDRESS][US_STATE]"
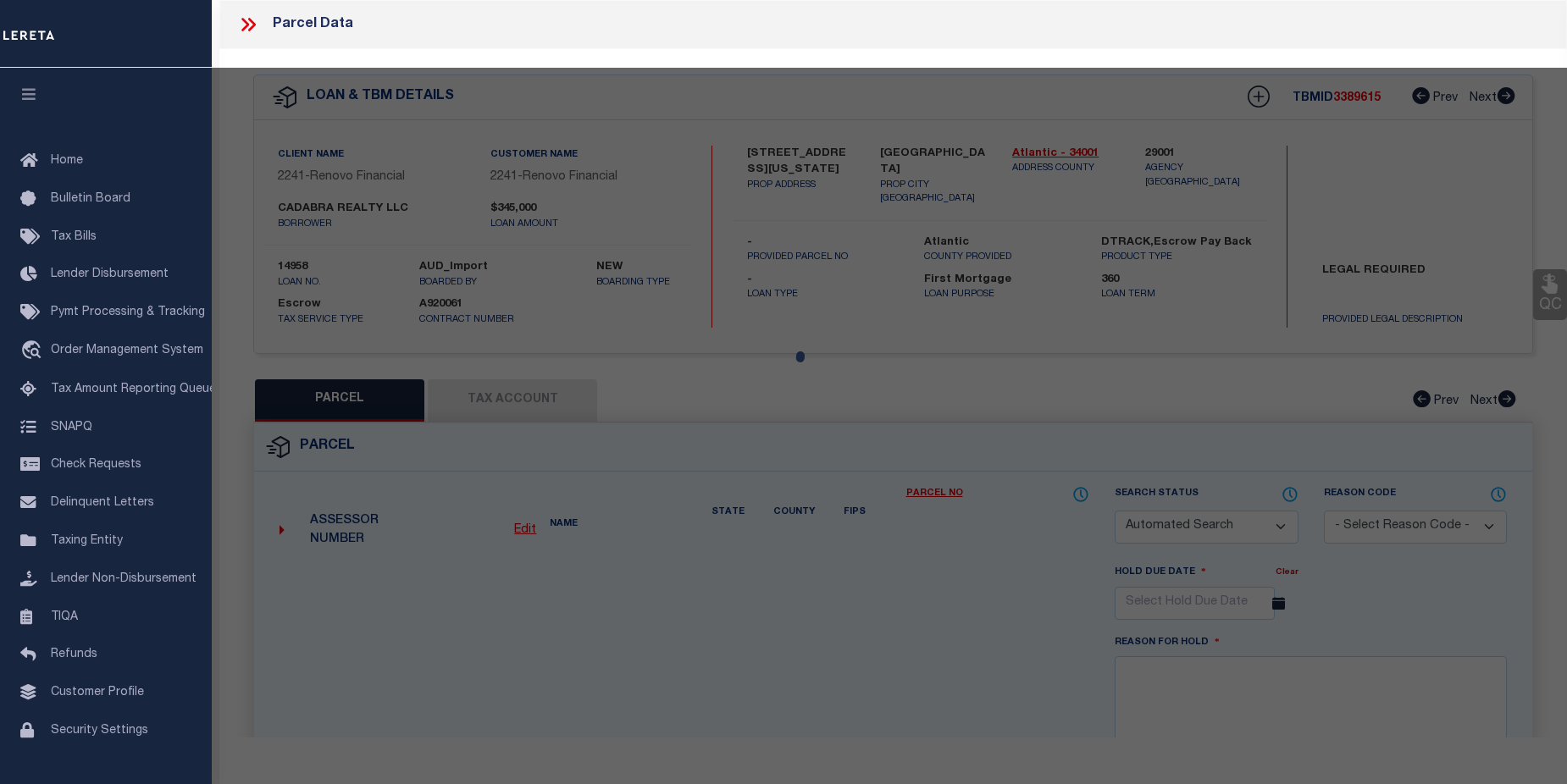
checkbox input "false"
type input "Atlantic City, NJ 08401"
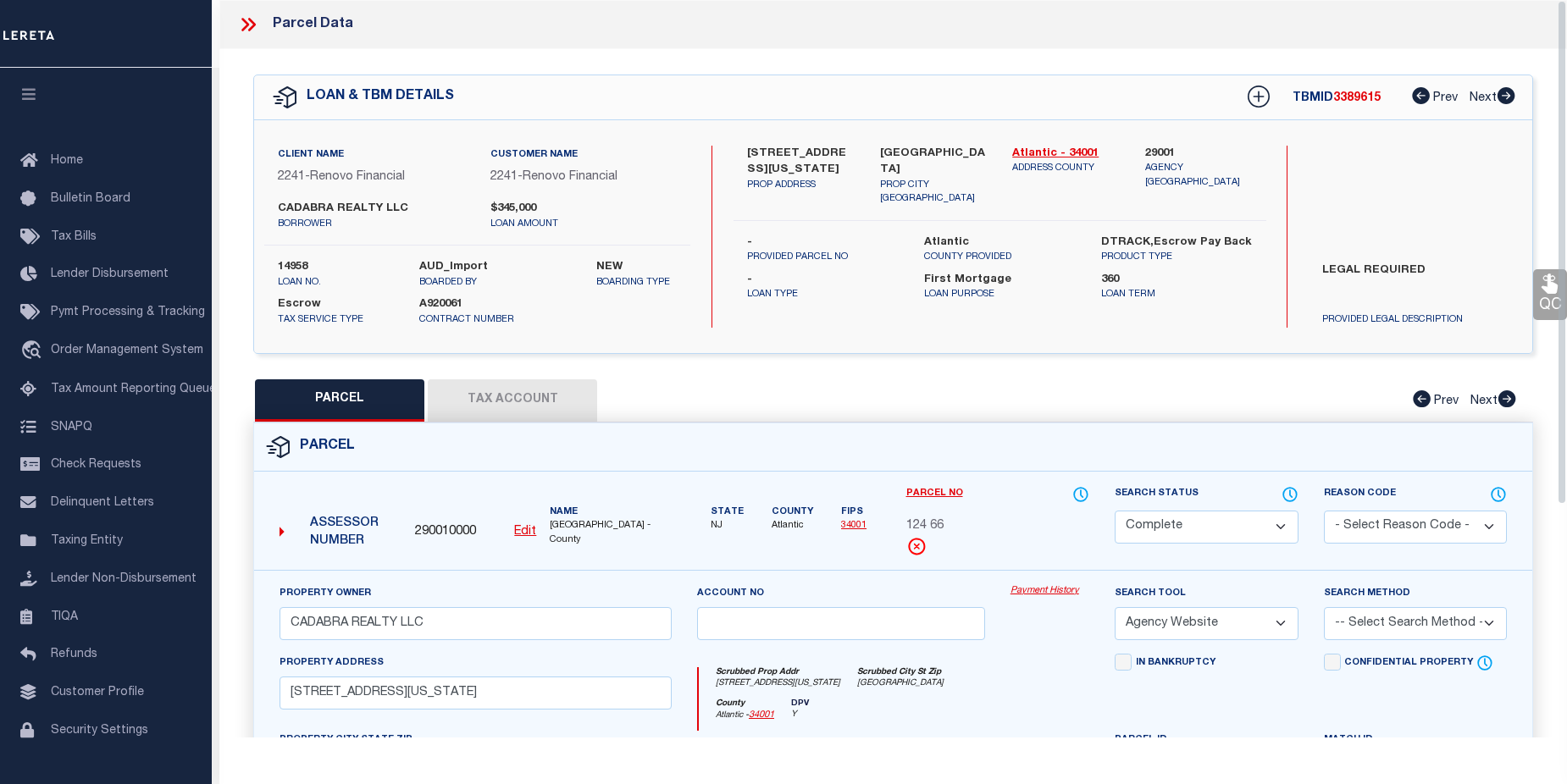
click at [1031, 591] on link "Payment History" at bounding box center [1049, 592] width 79 height 14
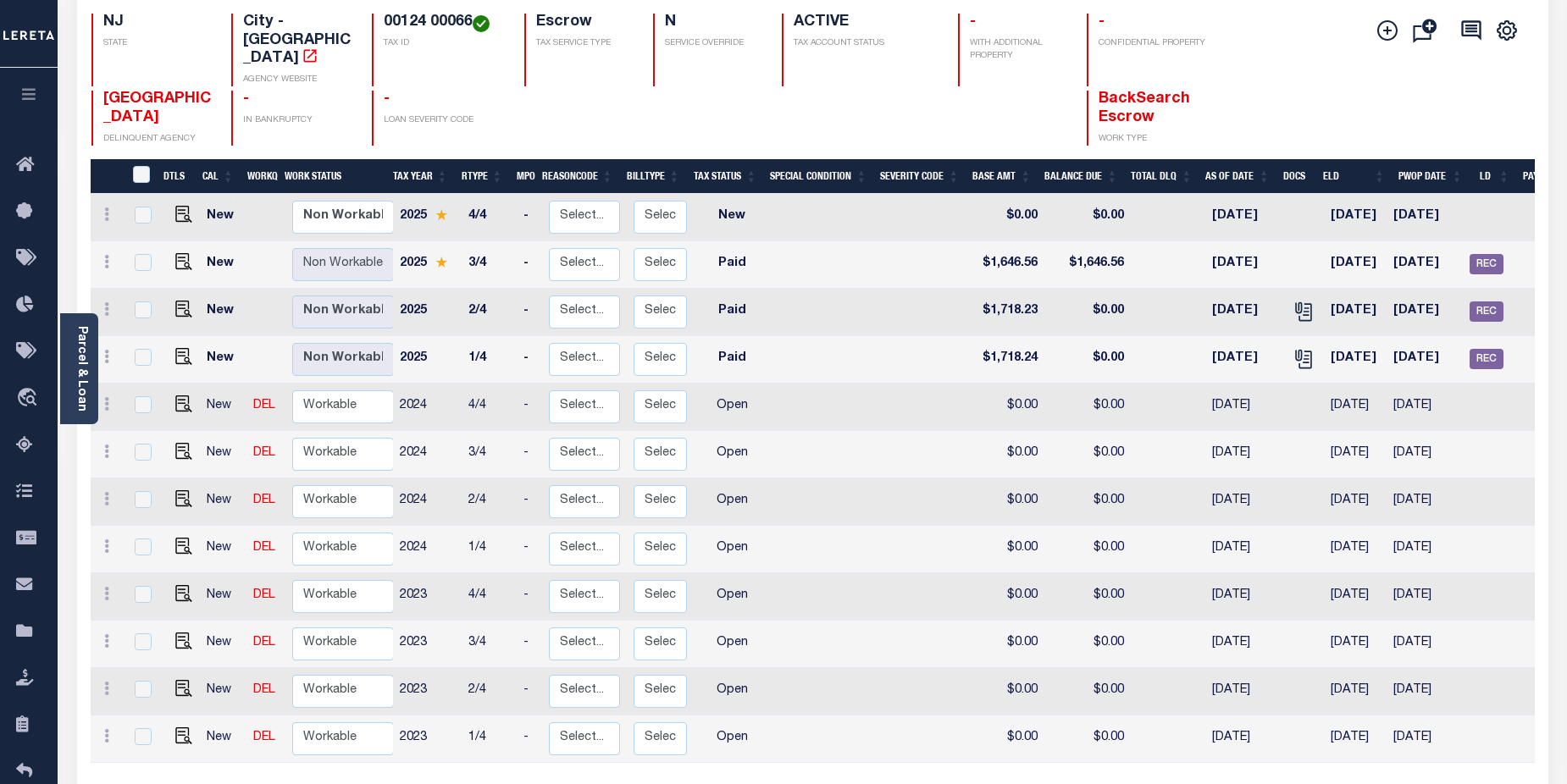
scroll to position [0, 82]
click at [180, 206] on img "" at bounding box center [184, 214] width 17 height 17
checkbox input "true"
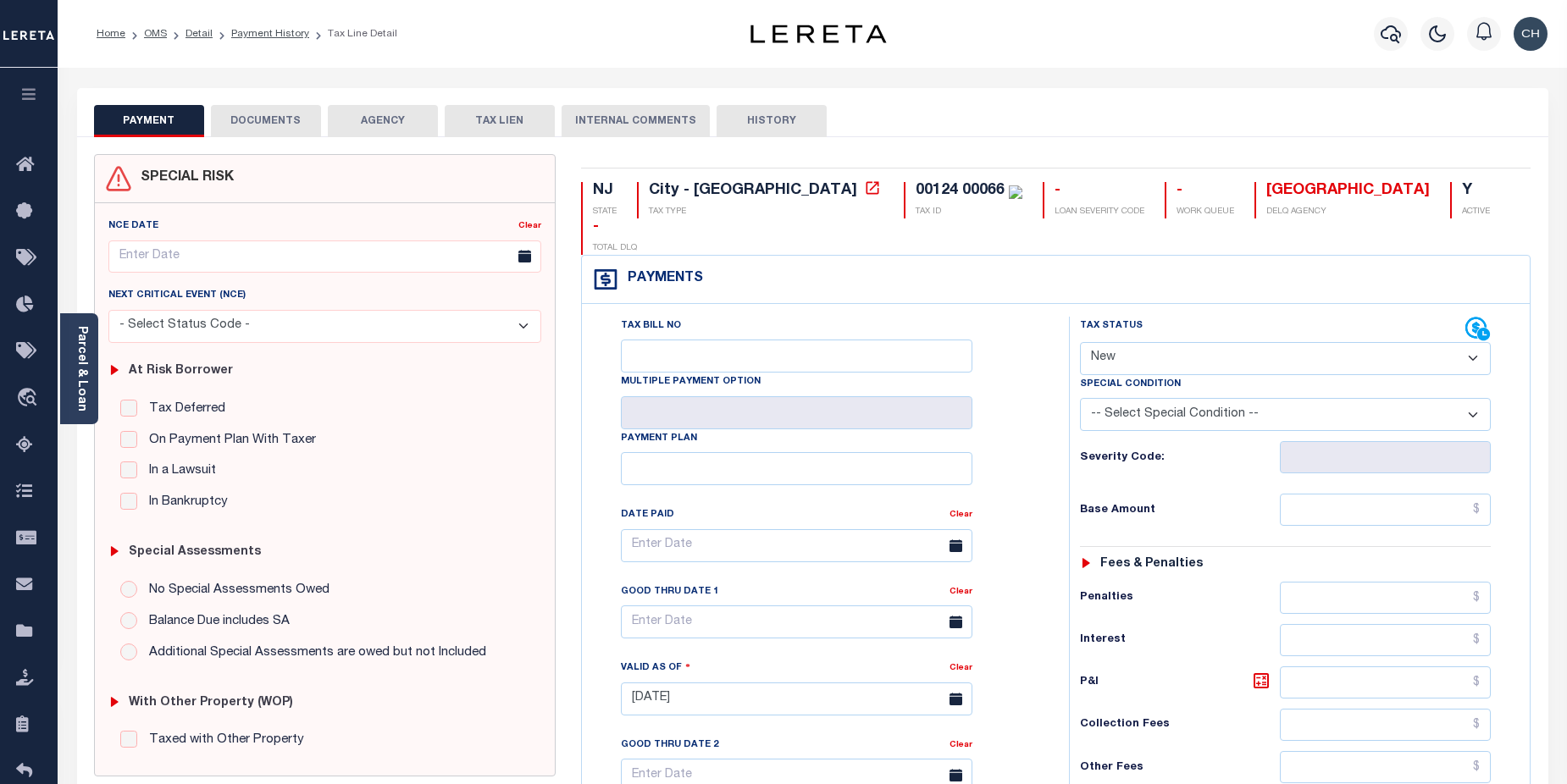
click at [1469, 343] on select "- Select Status Code - Open Due/Unpaid Paid Incomplete No Tax Due Internal Refu…" at bounding box center [1286, 358] width 412 height 33
select select "DUE"
click at [1080, 343] on select "- Select Status Code - Open Due/Unpaid Paid Incomplete No Tax Due Internal Refu…" at bounding box center [1286, 358] width 412 height 33
type input "[DATE]"
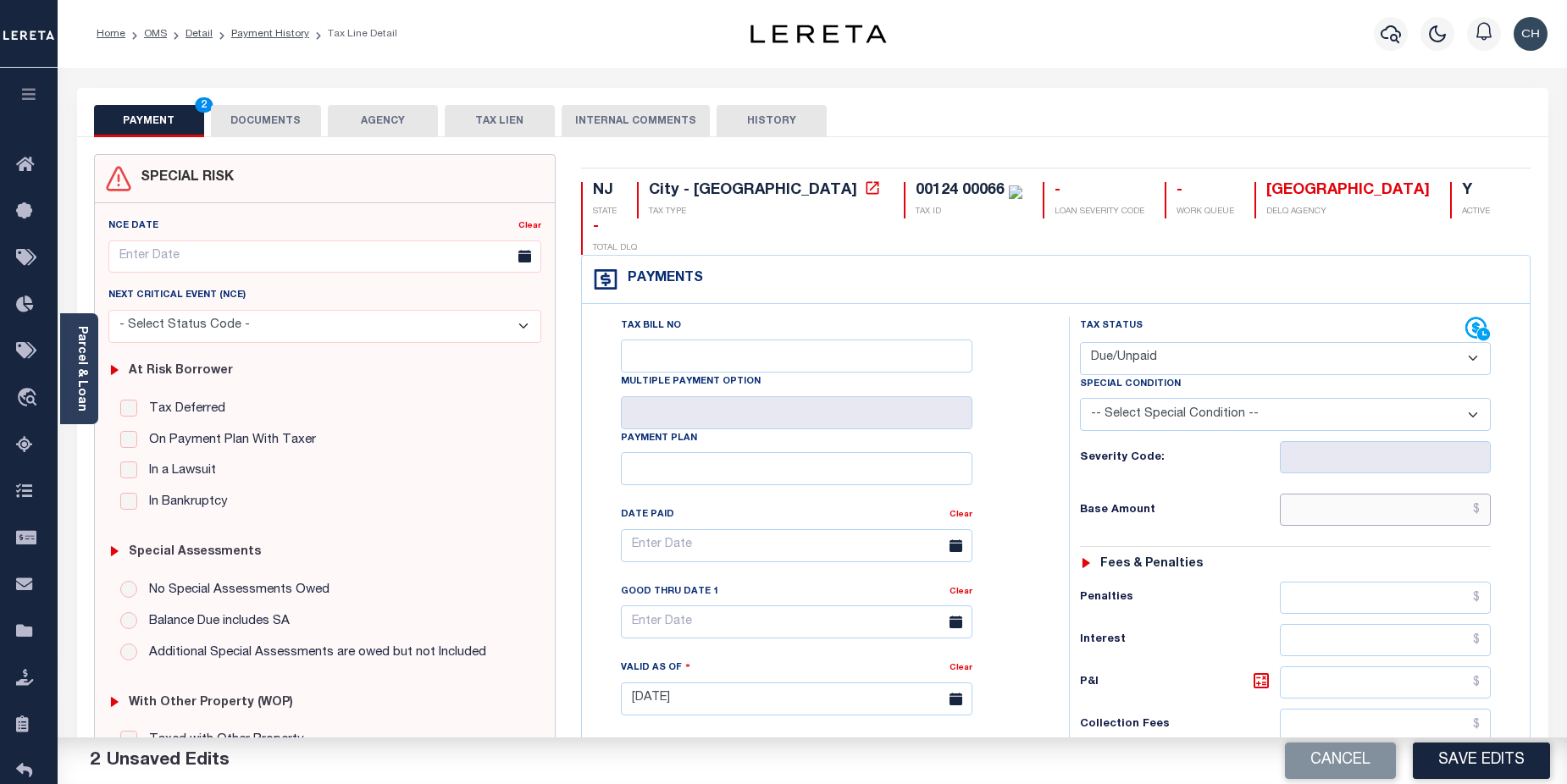
drag, startPoint x: 1408, startPoint y: 474, endPoint x: 1446, endPoint y: 449, distance: 45.5
click at [1408, 494] on input "text" at bounding box center [1386, 509] width 212 height 32
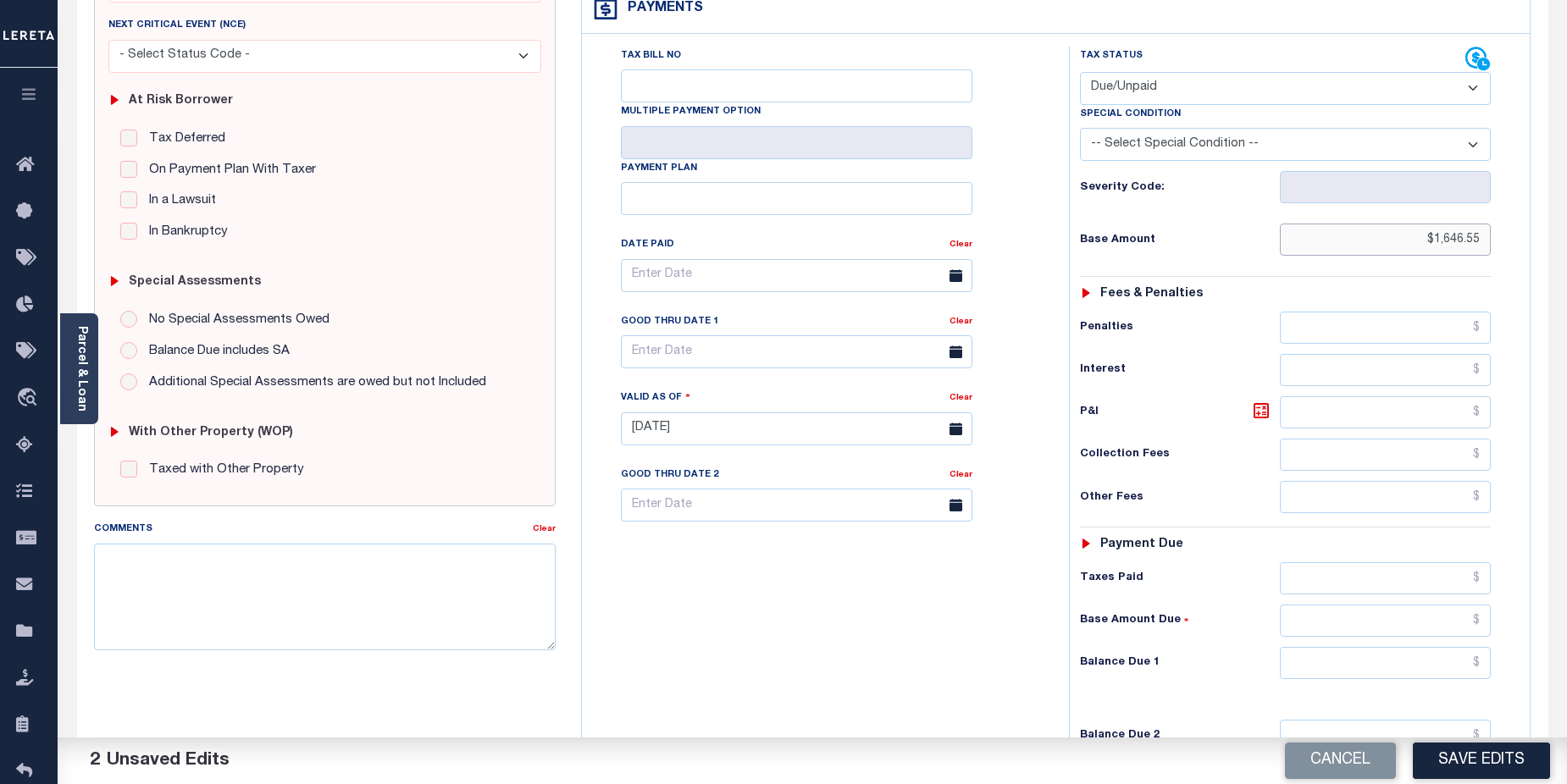
scroll to position [309, 0]
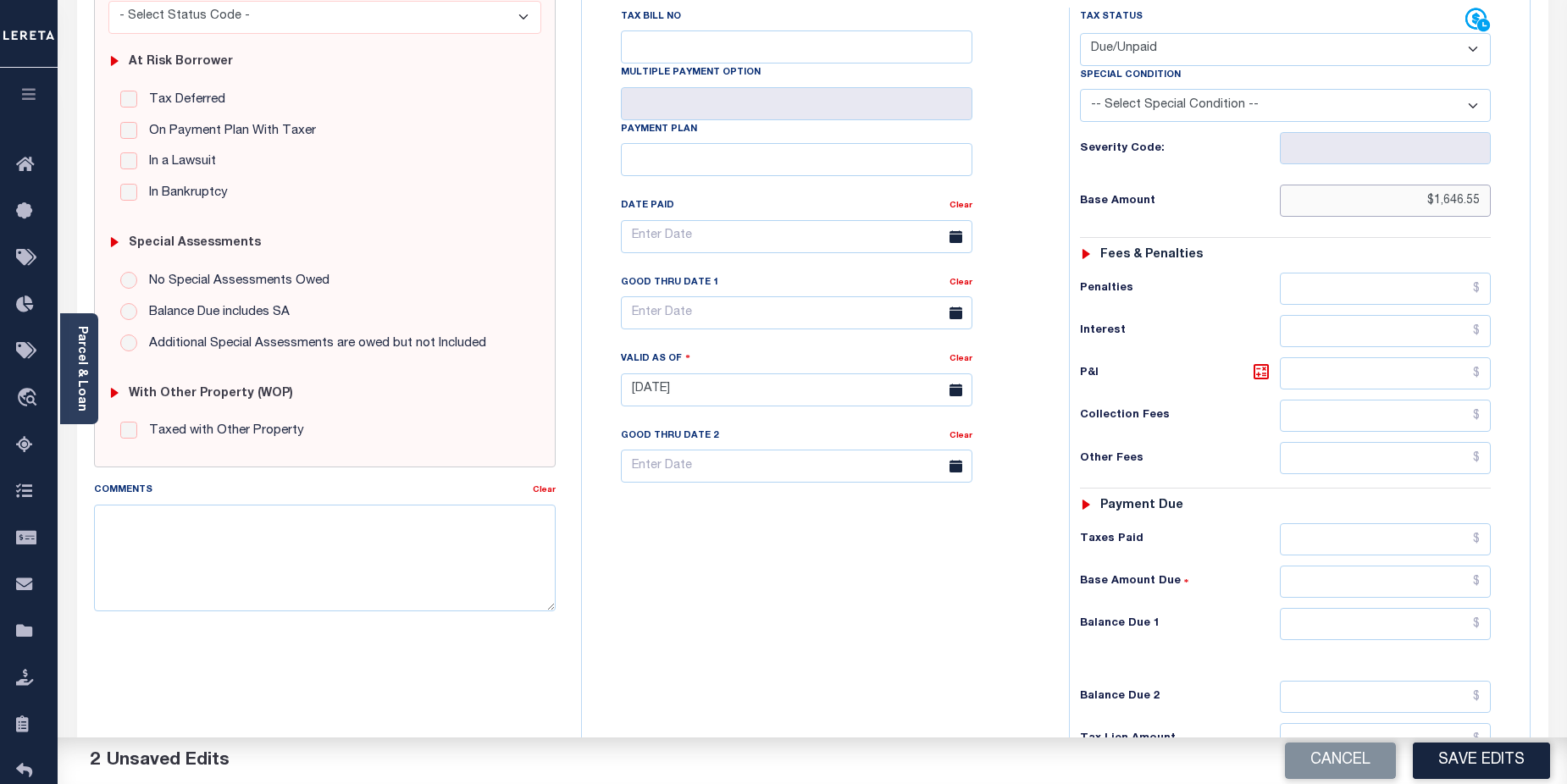
type input "$1,646.55"
click at [1390, 608] on input "text" at bounding box center [1386, 624] width 212 height 32
type input "$1,646.55"
click at [739, 297] on input "text" at bounding box center [797, 313] width 352 height 33
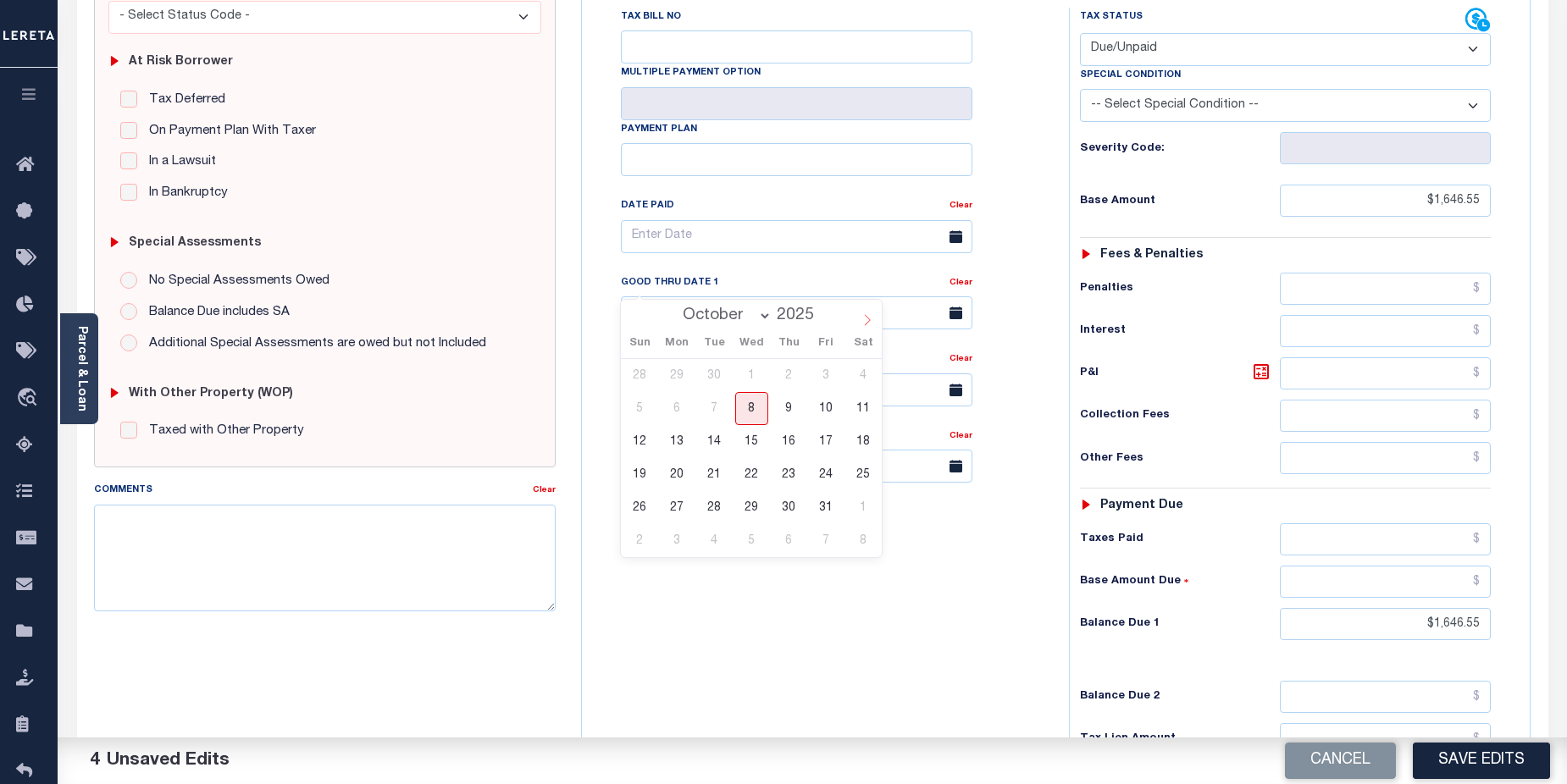
click at [867, 326] on icon at bounding box center [867, 320] width 11 height 11
select select "10"
click at [861, 381] on span "1" at bounding box center [862, 375] width 33 height 33
type input "[DATE]"
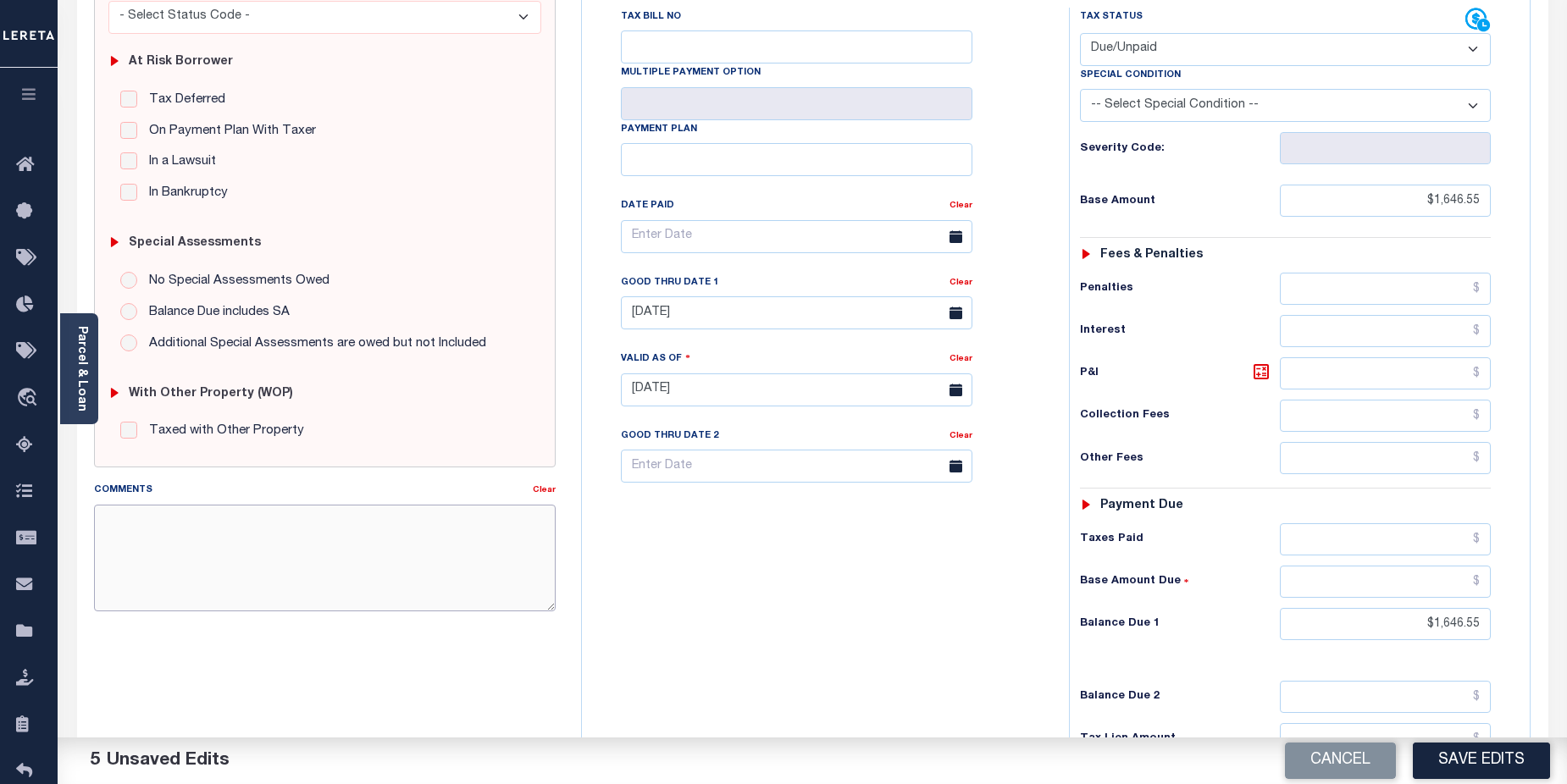
click at [170, 528] on textarea "Comments" at bounding box center [325, 558] width 463 height 107
paste textarea "CAS-474377 2025/annual dlq Base $3,323.80 P/I $568.57-Lender Responsibility Tot…"
drag, startPoint x: 134, startPoint y: 522, endPoint x: 172, endPoint y: 522, distance: 38.0
click at [172, 522] on textarea "CAS-474377 2025/annual dlq Base $3,323.80 P/I $568.57-Lender Responsibility Tot…" at bounding box center [325, 558] width 463 height 107
click at [135, 523] on textarea "CAS- 2025/annual dlq Base $3,323.80 P/I $568.57-Lender Responsibility Total $38…" at bounding box center [325, 558] width 463 height 107
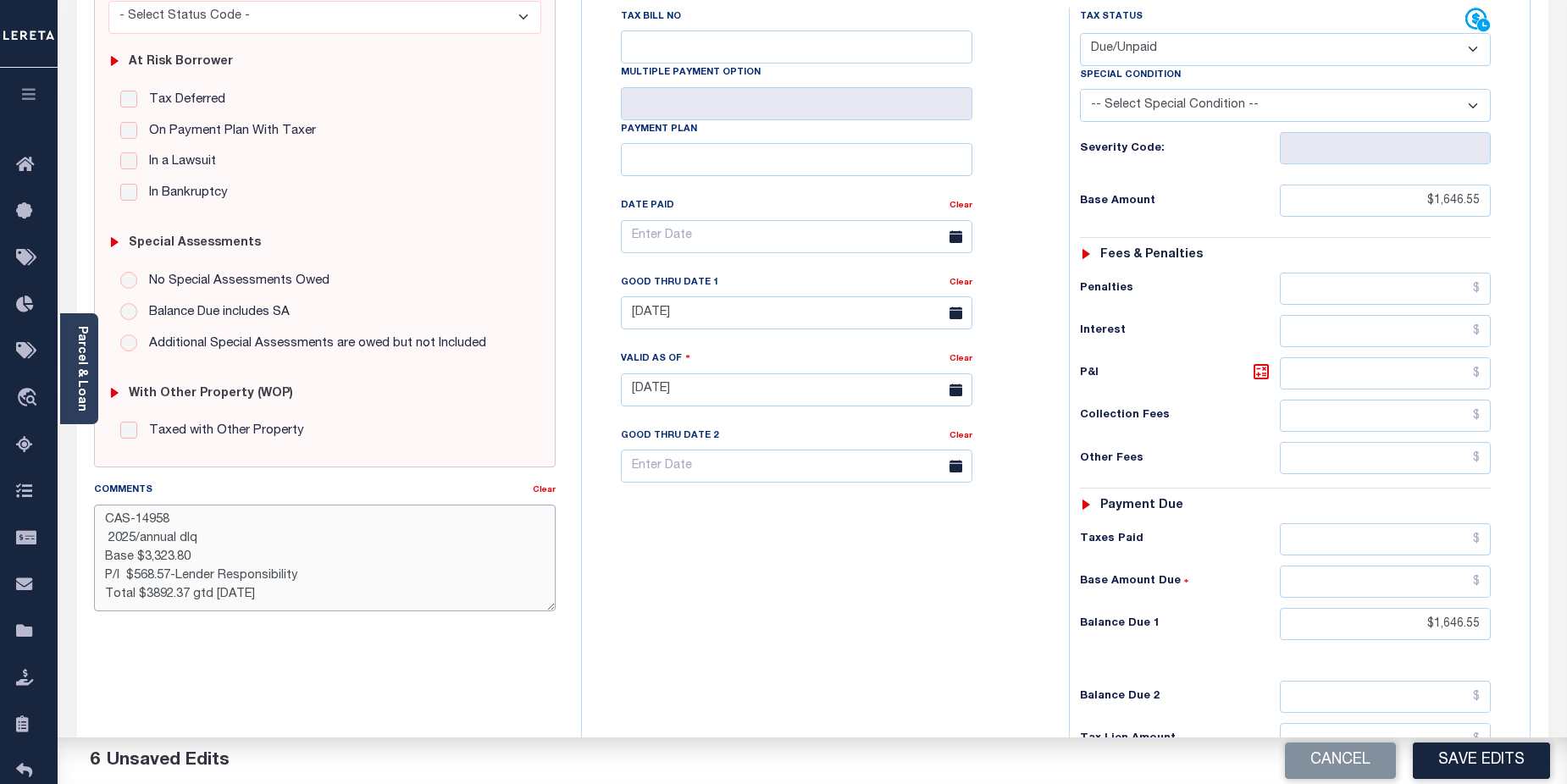
drag, startPoint x: 140, startPoint y: 539, endPoint x: 209, endPoint y: 539, distance: 69.0
click at [209, 539] on textarea "CAS-14958 2025/annual dlq Base $3,323.80 P/I $568.57-Lender Responsibility Tota…" at bounding box center [325, 558] width 463 height 107
drag, startPoint x: 143, startPoint y: 554, endPoint x: 193, endPoint y: 555, distance: 50.0
click at [193, 555] on textarea "CAS-14958 2025/4th Base $3,323.80 P/I $568.57-Lender Responsibility Total $3892…" at bounding box center [325, 558] width 463 height 107
drag, startPoint x: 97, startPoint y: 577, endPoint x: 314, endPoint y: 577, distance: 217.0
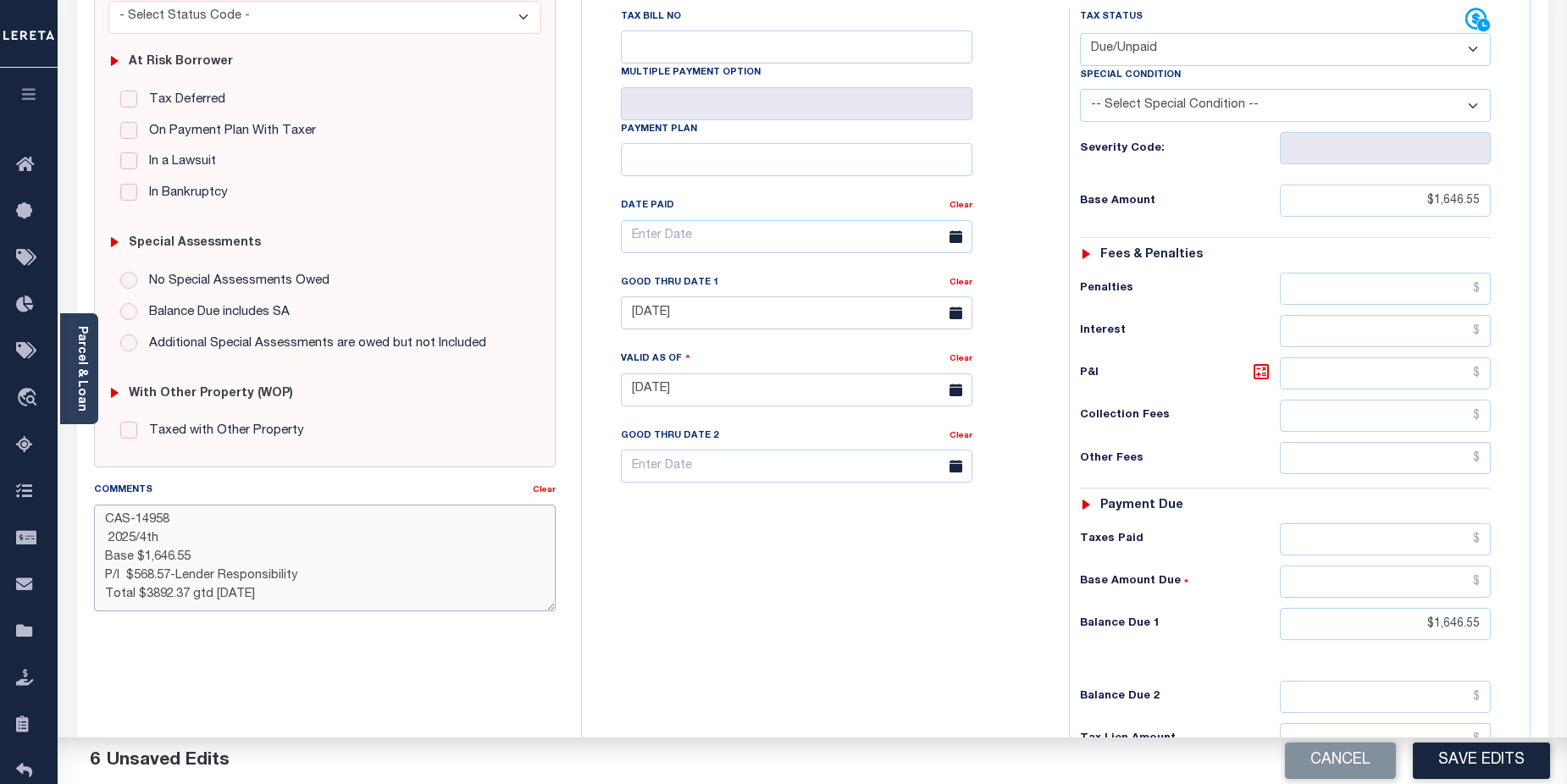
click at [314, 577] on textarea "CAS-14958 2025/4th Base $1,646.55 P/I $568.57-Lender Responsibility Total $3892…" at bounding box center [325, 558] width 463 height 107
drag, startPoint x: 146, startPoint y: 592, endPoint x: 186, endPoint y: 592, distance: 40.0
click at [186, 592] on textarea "CAS-14958 2025/4th Base $1,646.55 Total $3892.37 gtd 08/30/2025" at bounding box center [325, 558] width 463 height 107
type textarea "CAS-14958 2025/4th Base $1,646.55 Total $1,646.55 Gtd 11/01/2025"
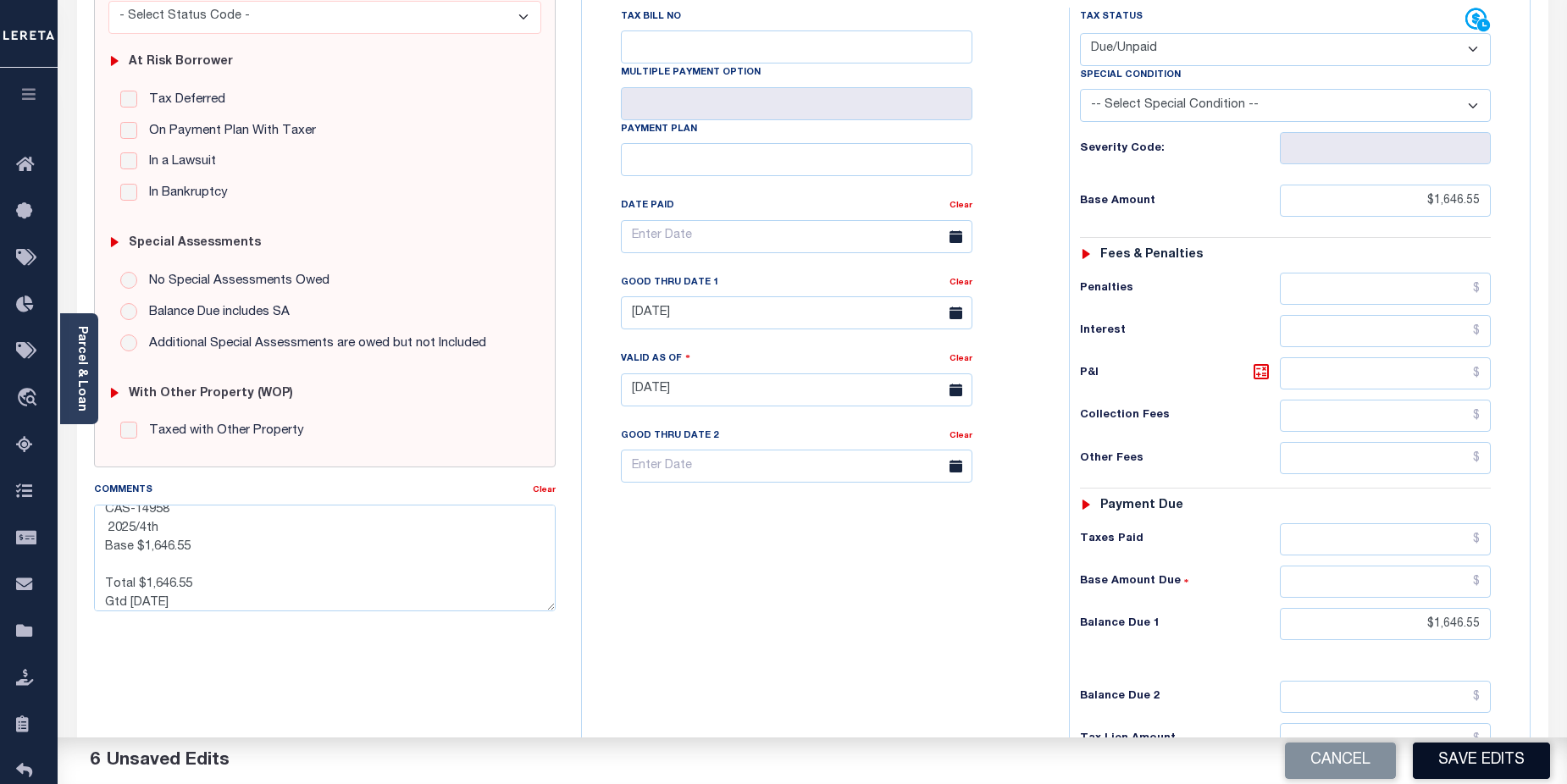
click at [1480, 761] on button "Save Edits" at bounding box center [1481, 760] width 137 height 36
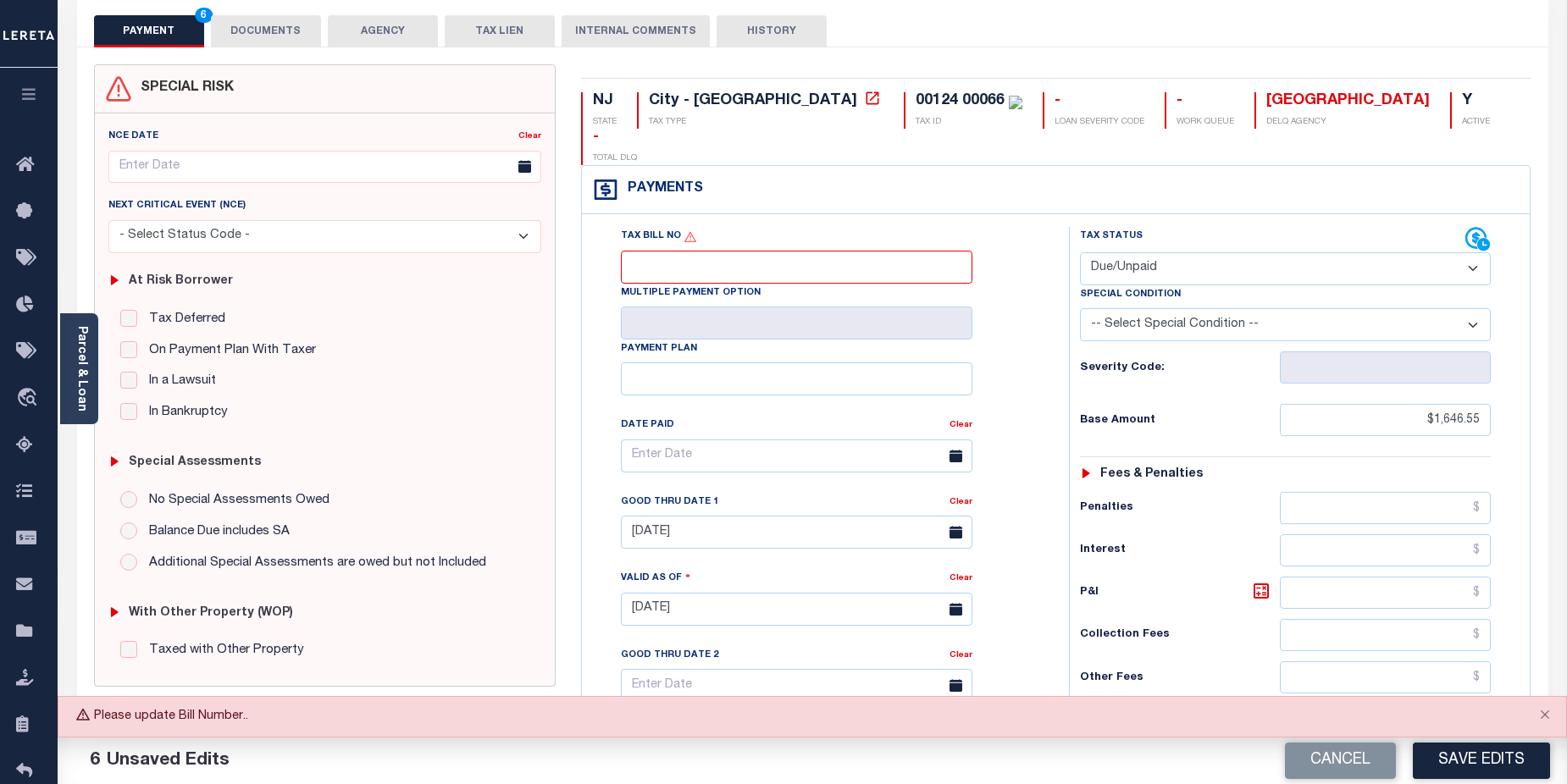
scroll to position [85, 0]
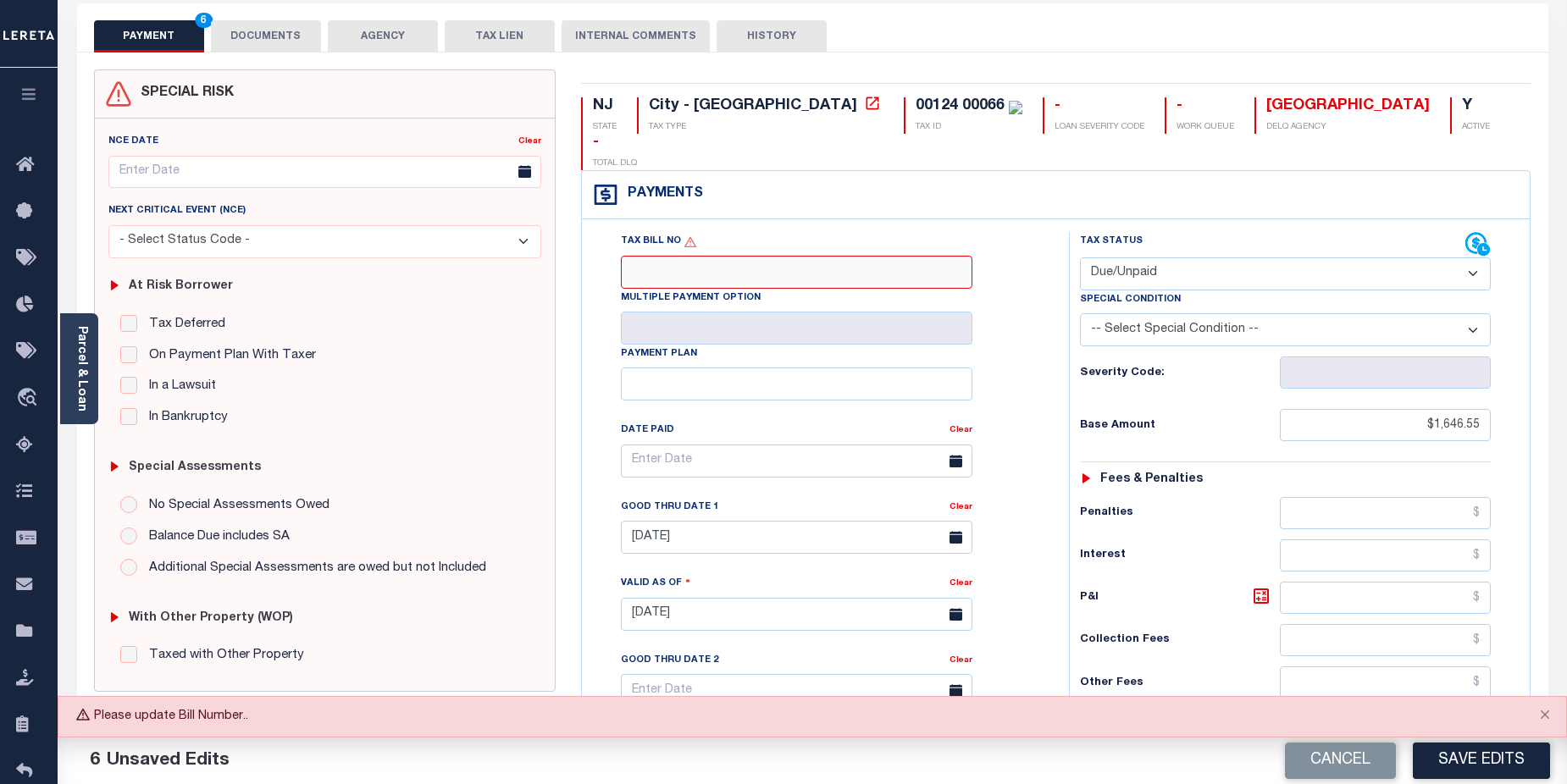
click at [822, 256] on input "Tax Bill No" at bounding box center [797, 272] width 352 height 33
type input "3842"
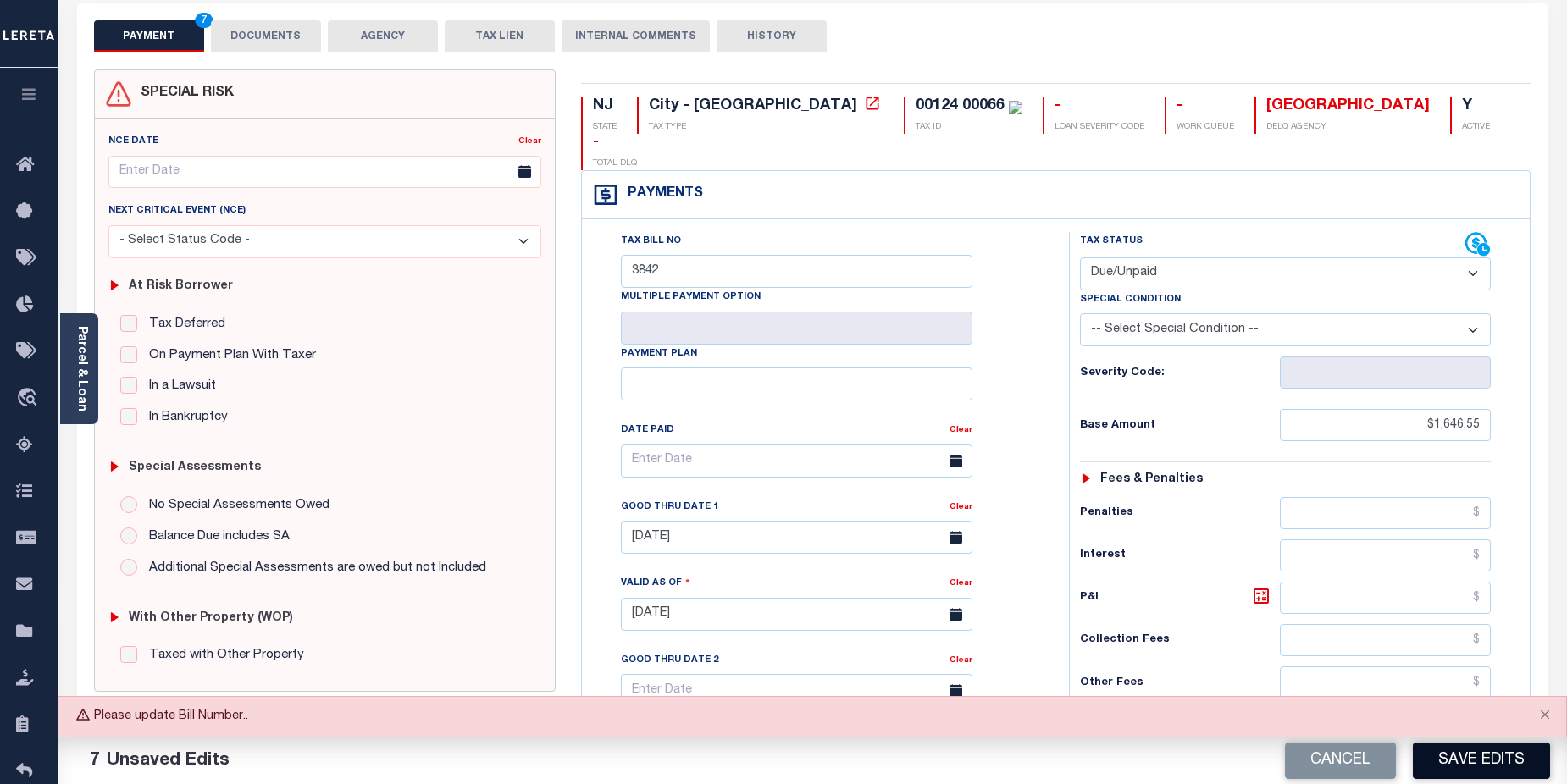
click at [1484, 763] on button "Save Edits" at bounding box center [1481, 760] width 137 height 36
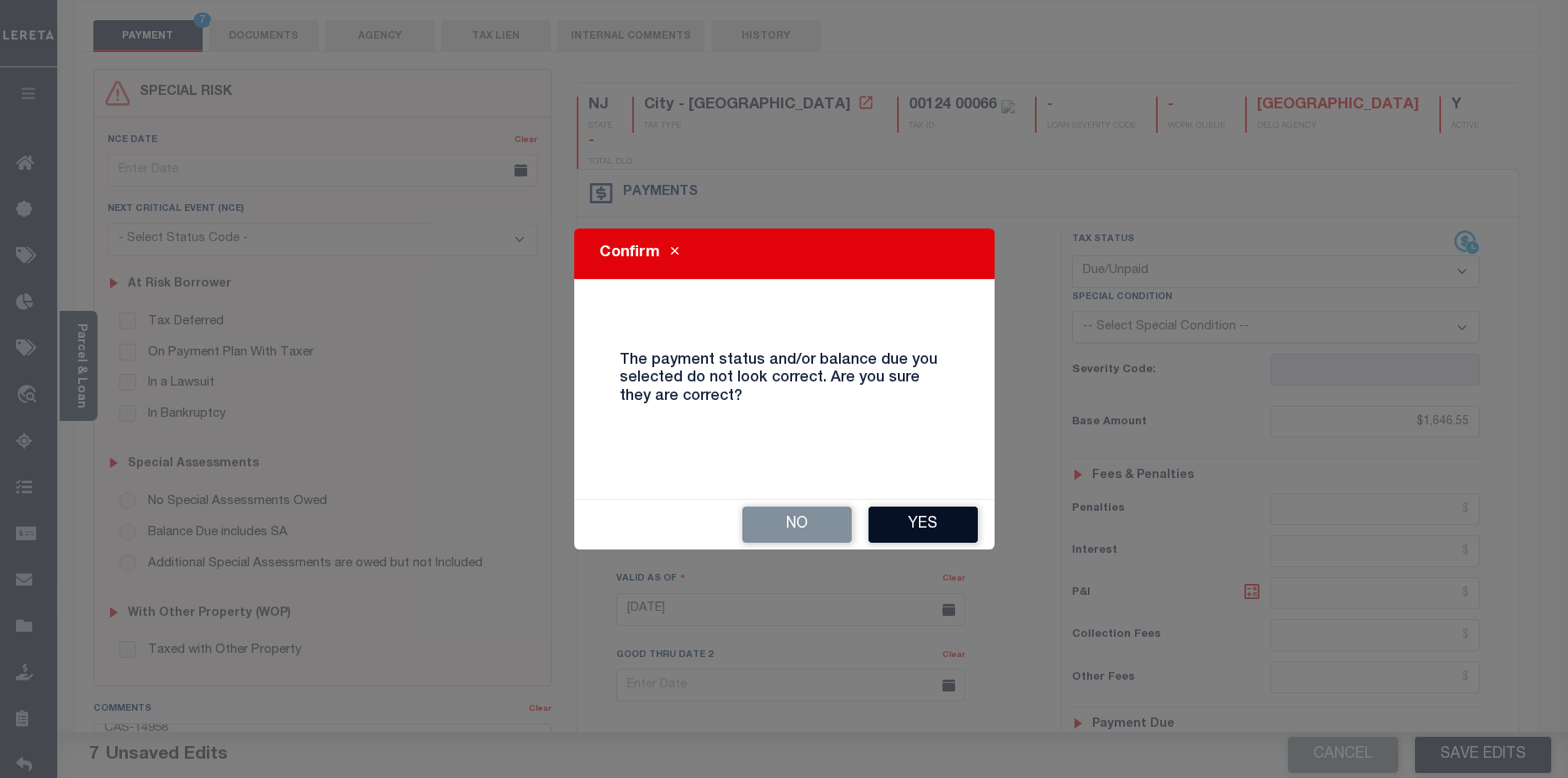
click at [919, 519] on button "Yes" at bounding box center [923, 524] width 110 height 36
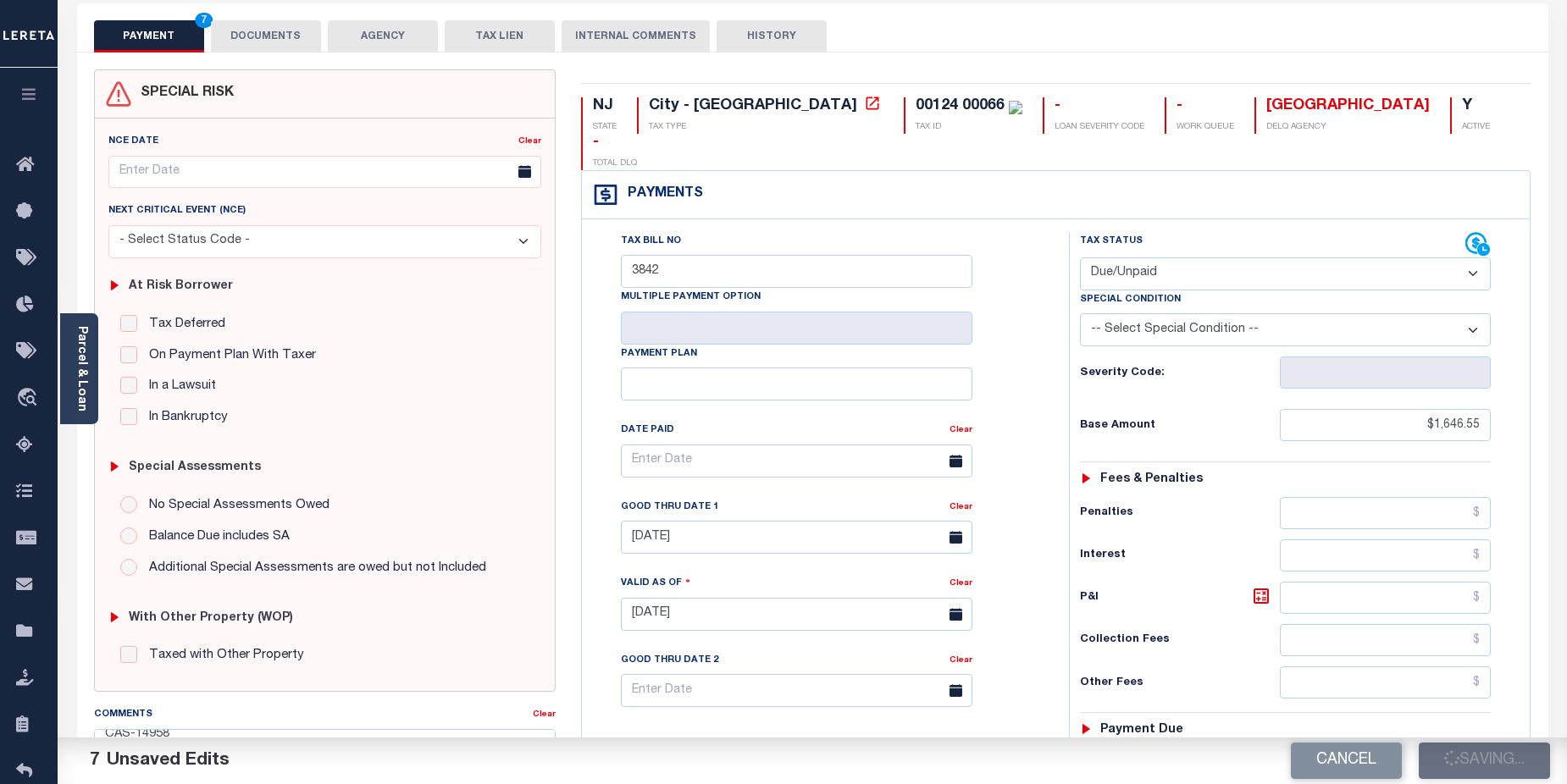
checkbox input "false"
type textarea "CAS-14958 2025/4th Base $1,646.55 Total $1,646.55 Gtd 11/01/2025"
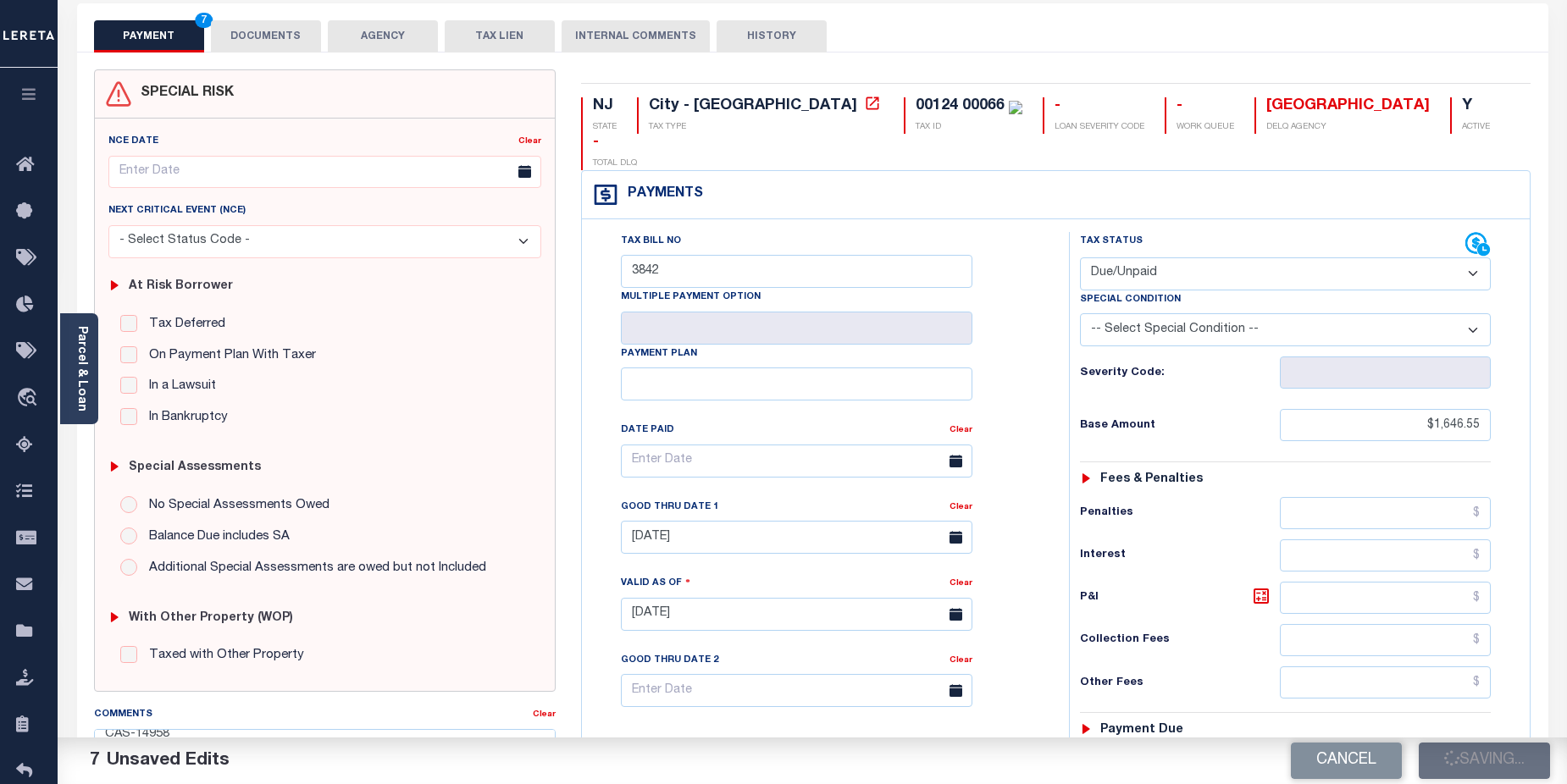
type input "$1,646.55"
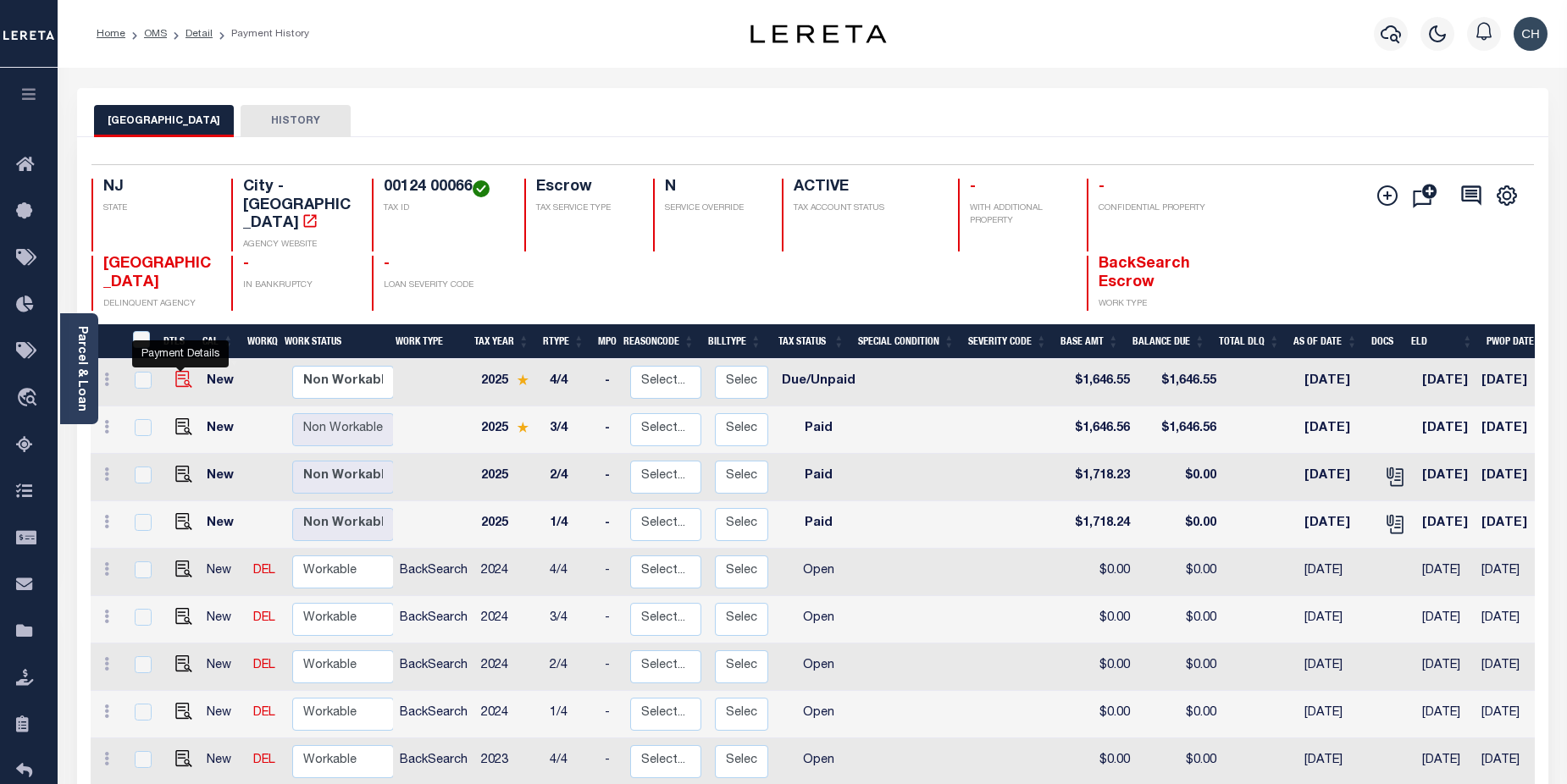
click at [185, 371] on img "" at bounding box center [184, 379] width 17 height 17
checkbox input "true"
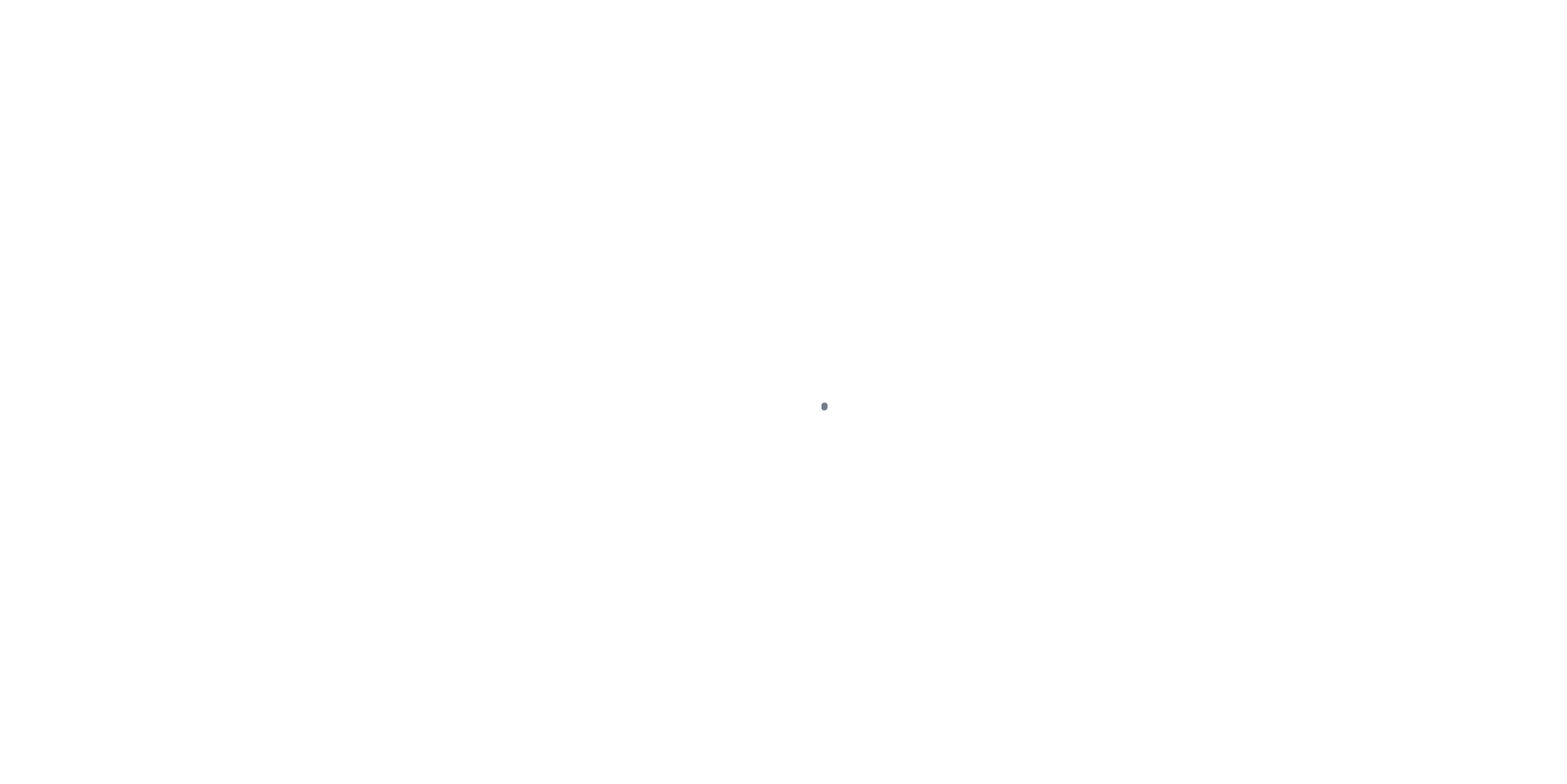
select select "DUE"
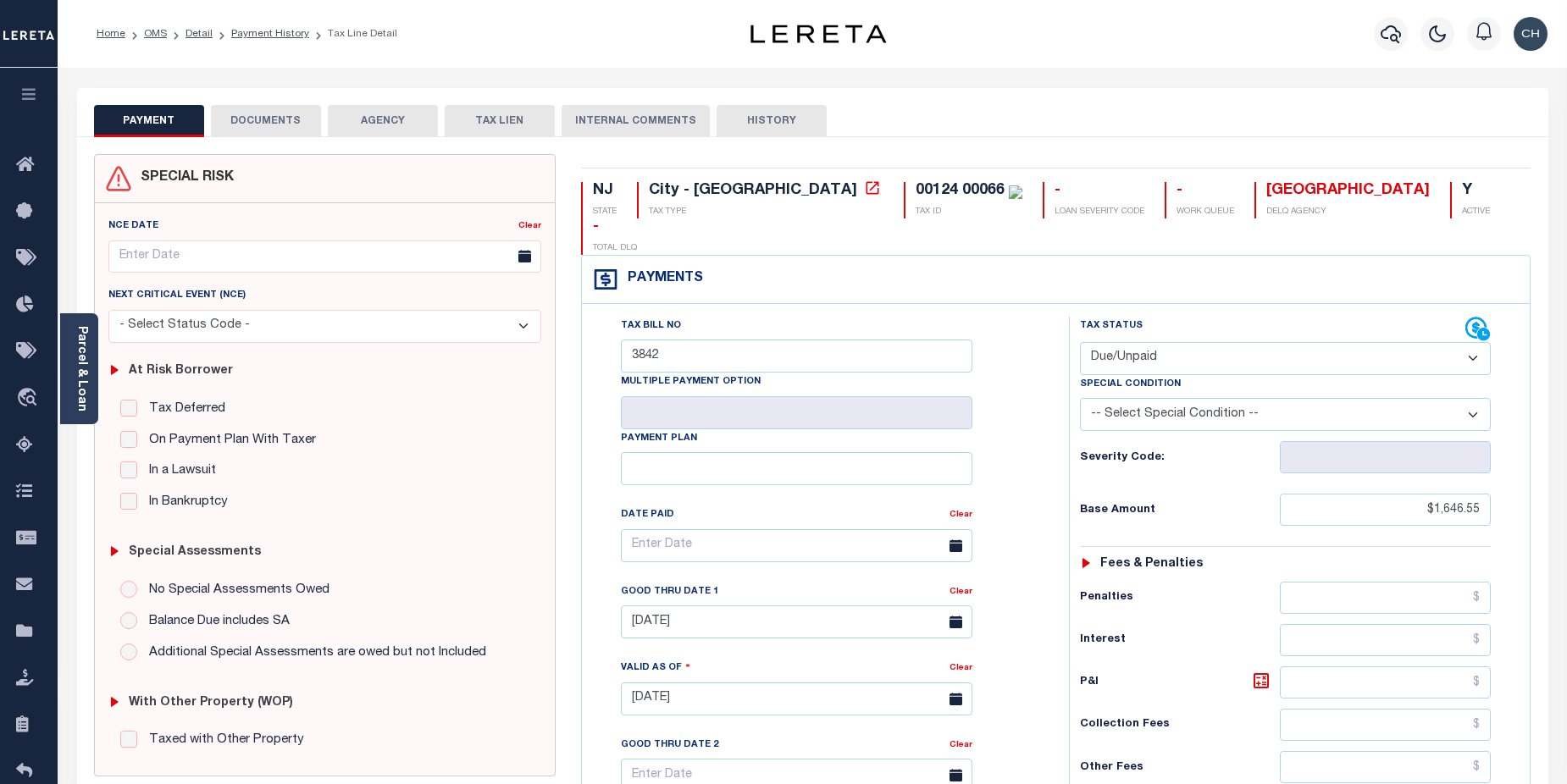
click at [252, 118] on button "DOCUMENTS" at bounding box center [266, 121] width 110 height 32
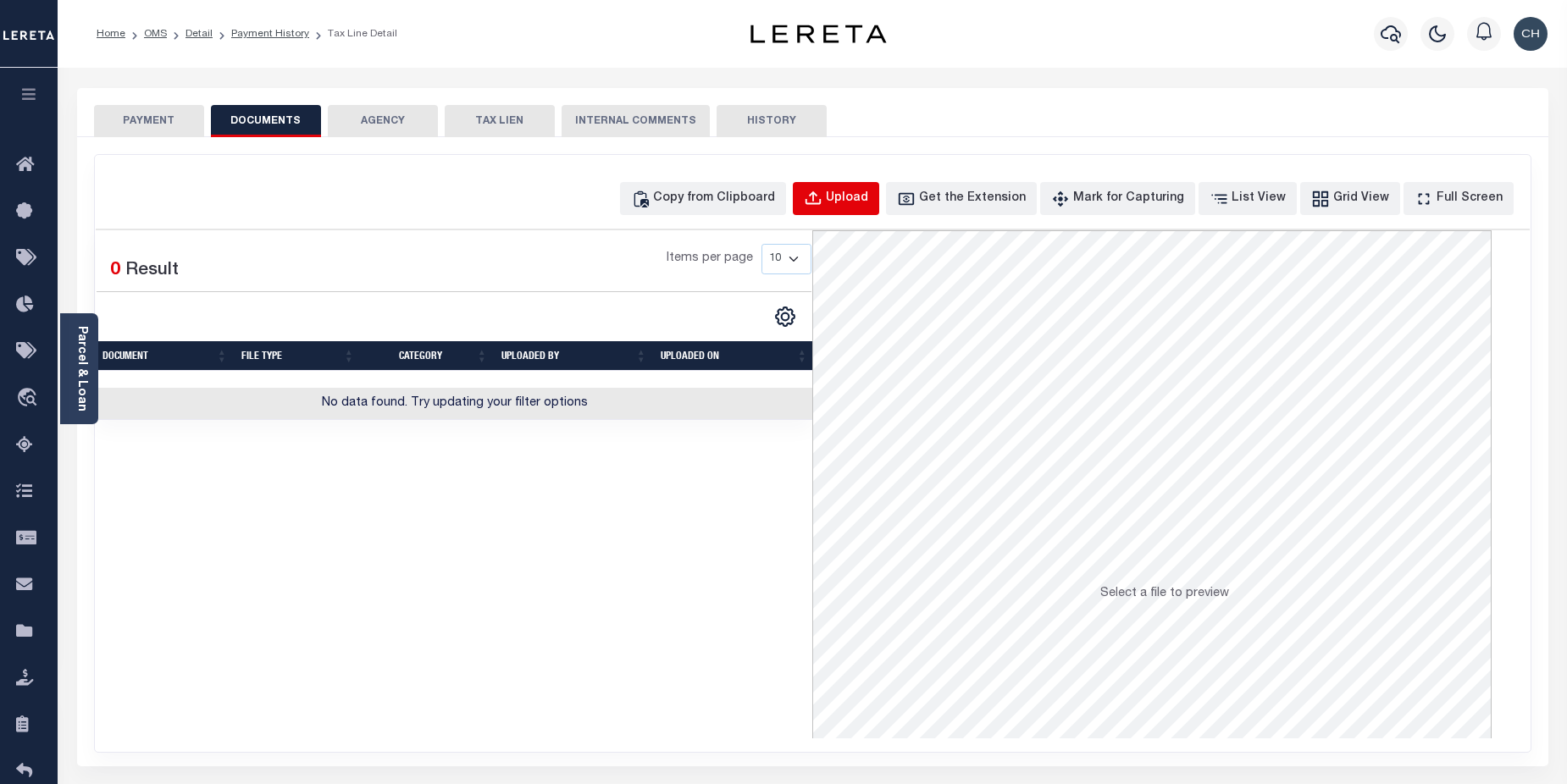
click at [868, 200] on div "Upload" at bounding box center [847, 199] width 42 height 19
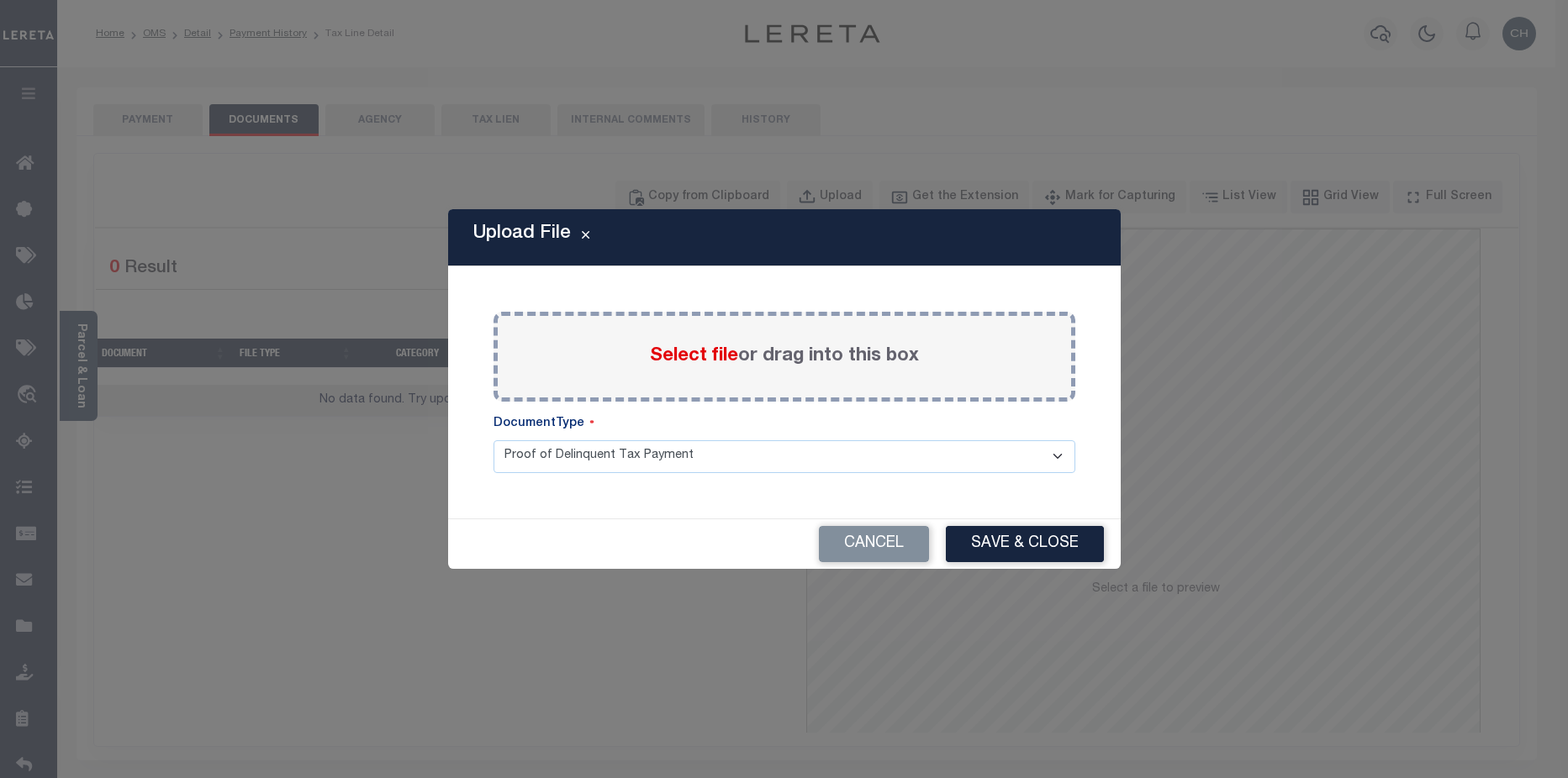
click at [683, 357] on span "Select file" at bounding box center [693, 356] width 89 height 18
click at [0, 0] on input "Select file or drag into this box" at bounding box center [0, 0] width 0 height 0
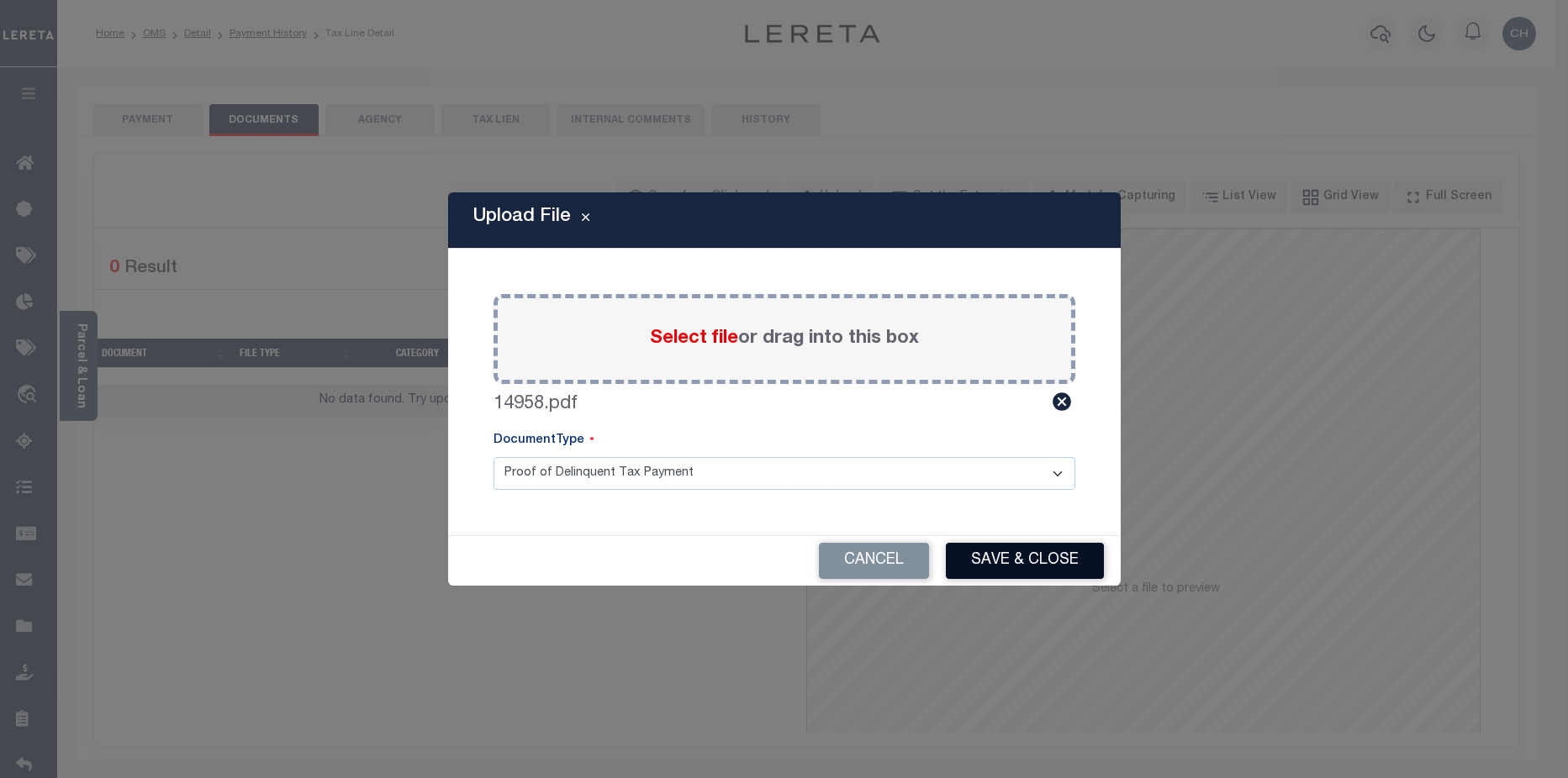
click at [1040, 562] on button "Save & Close" at bounding box center [1025, 561] width 158 height 36
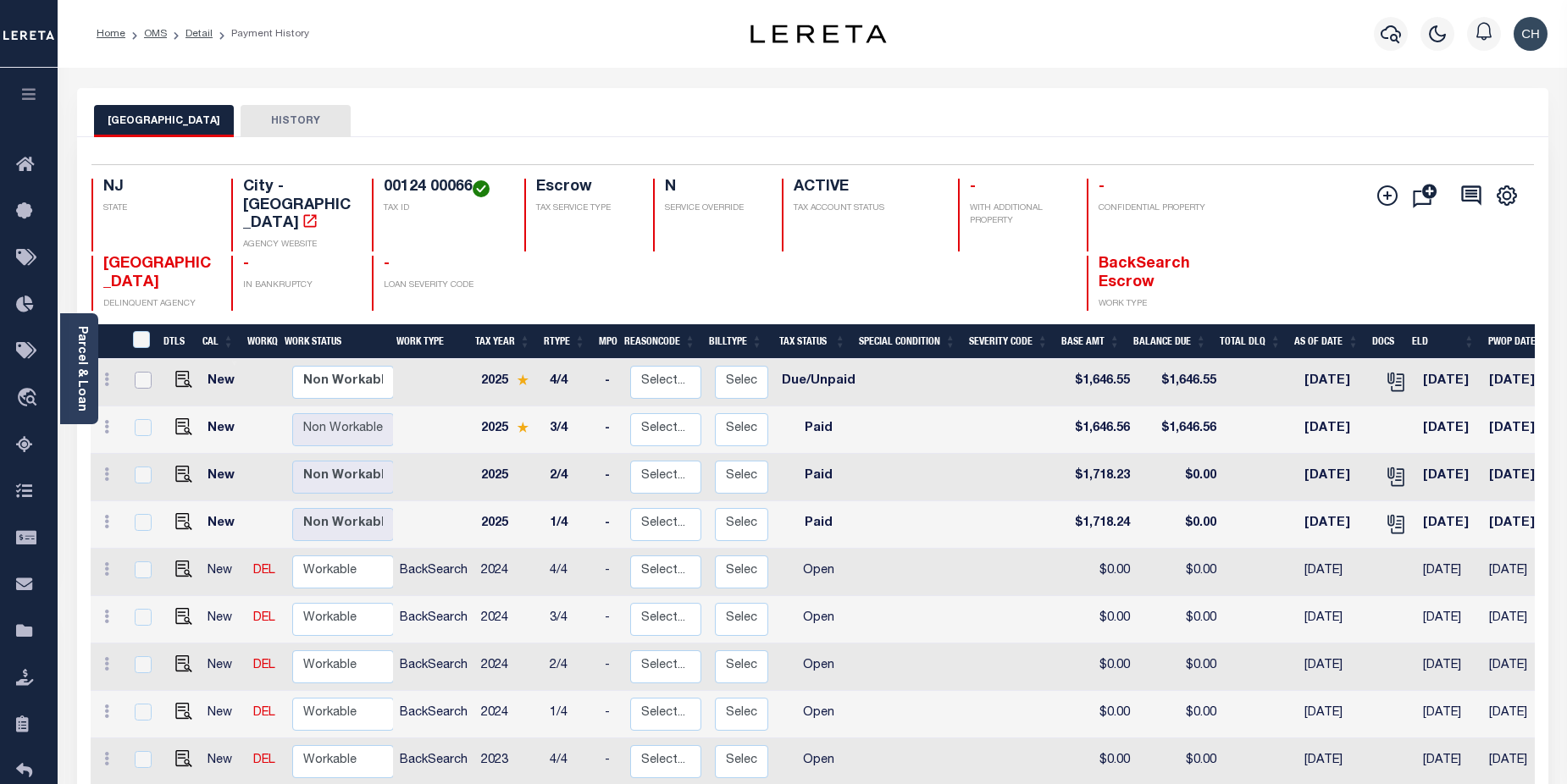
click at [146, 372] on input "checkbox" at bounding box center [143, 380] width 17 height 17
checkbox input "true"
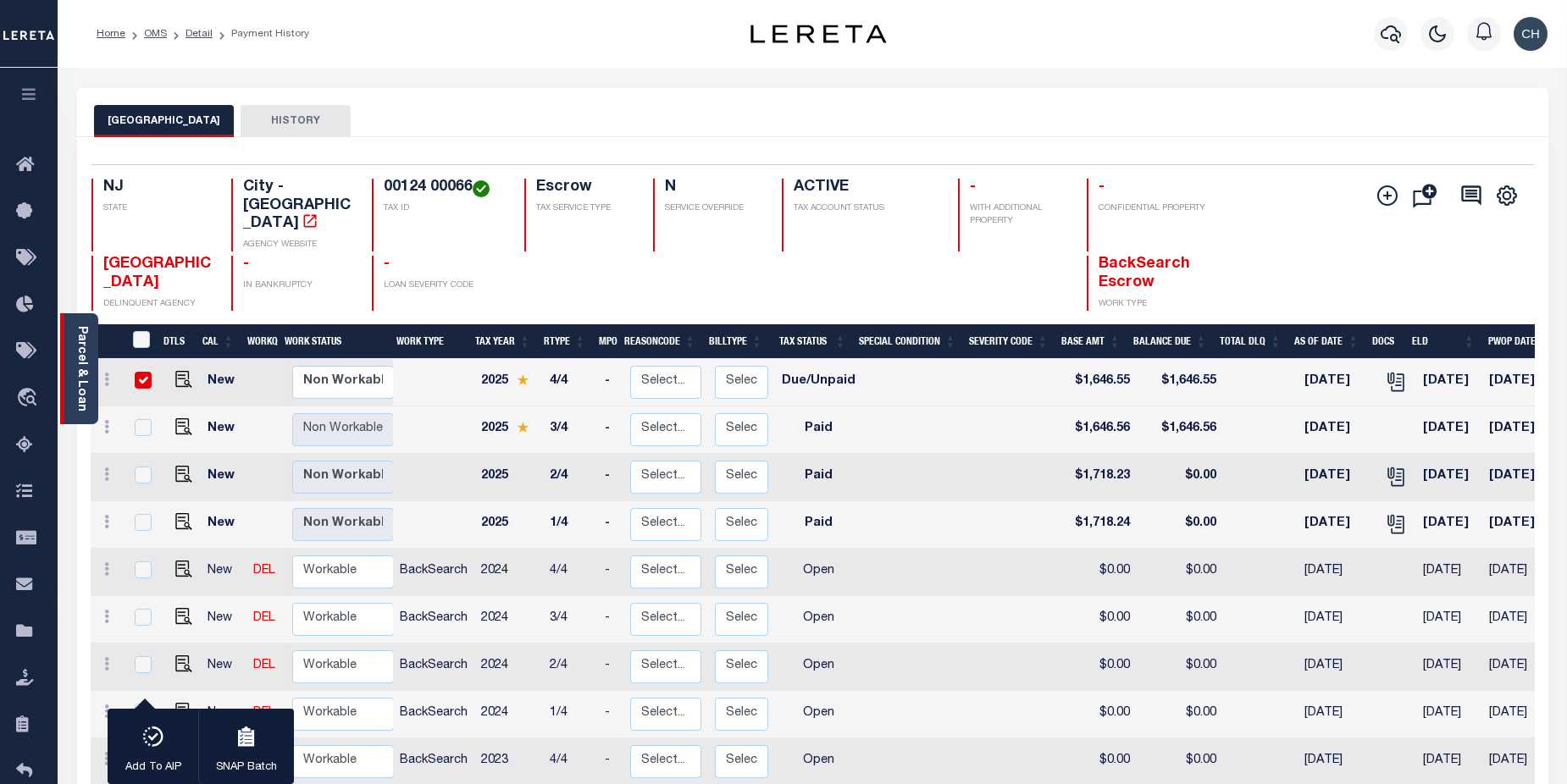
click at [86, 383] on link "Parcel & Loan" at bounding box center [80, 368] width 11 height 86
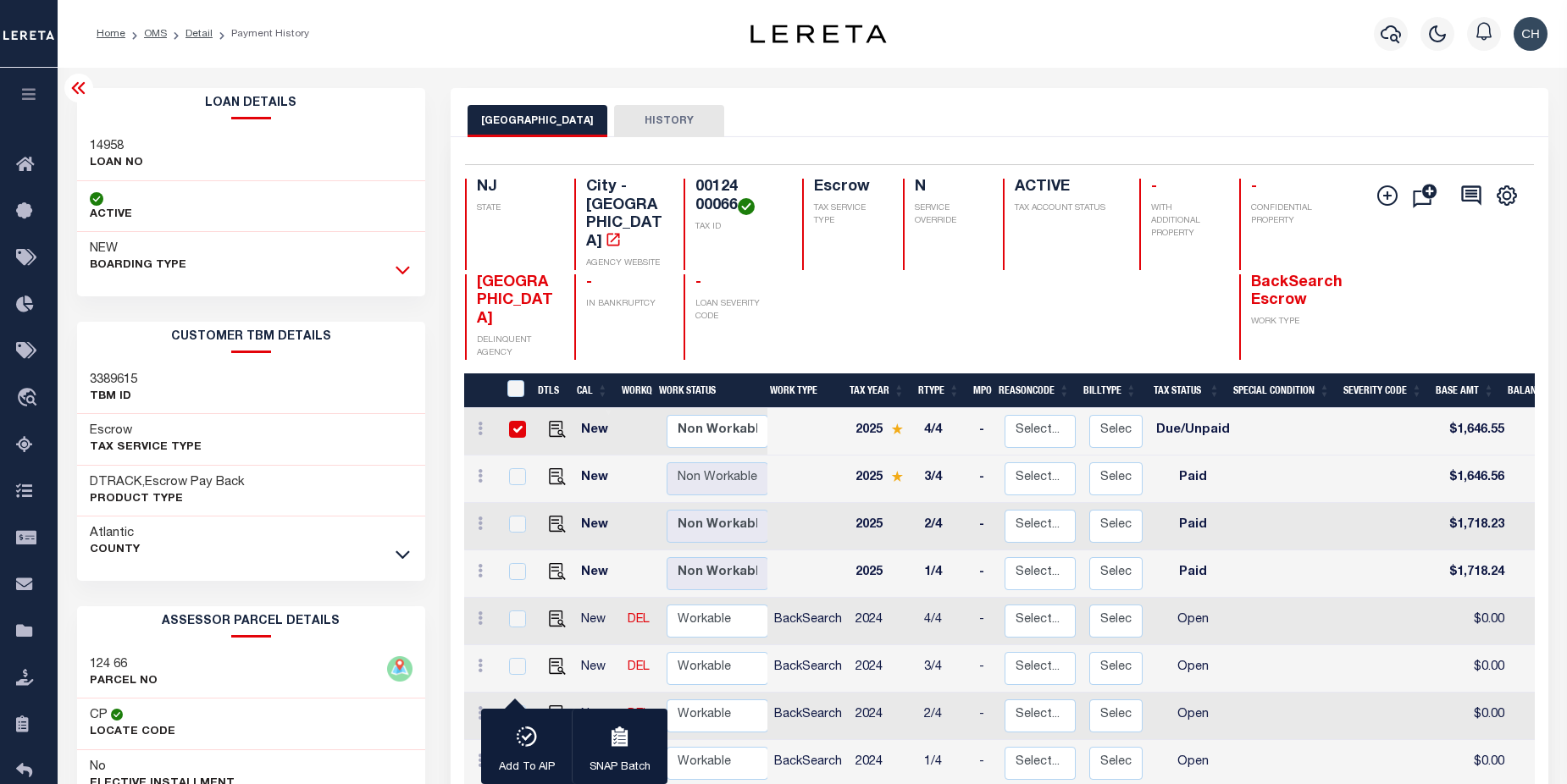
click at [401, 275] on icon at bounding box center [403, 269] width 14 height 18
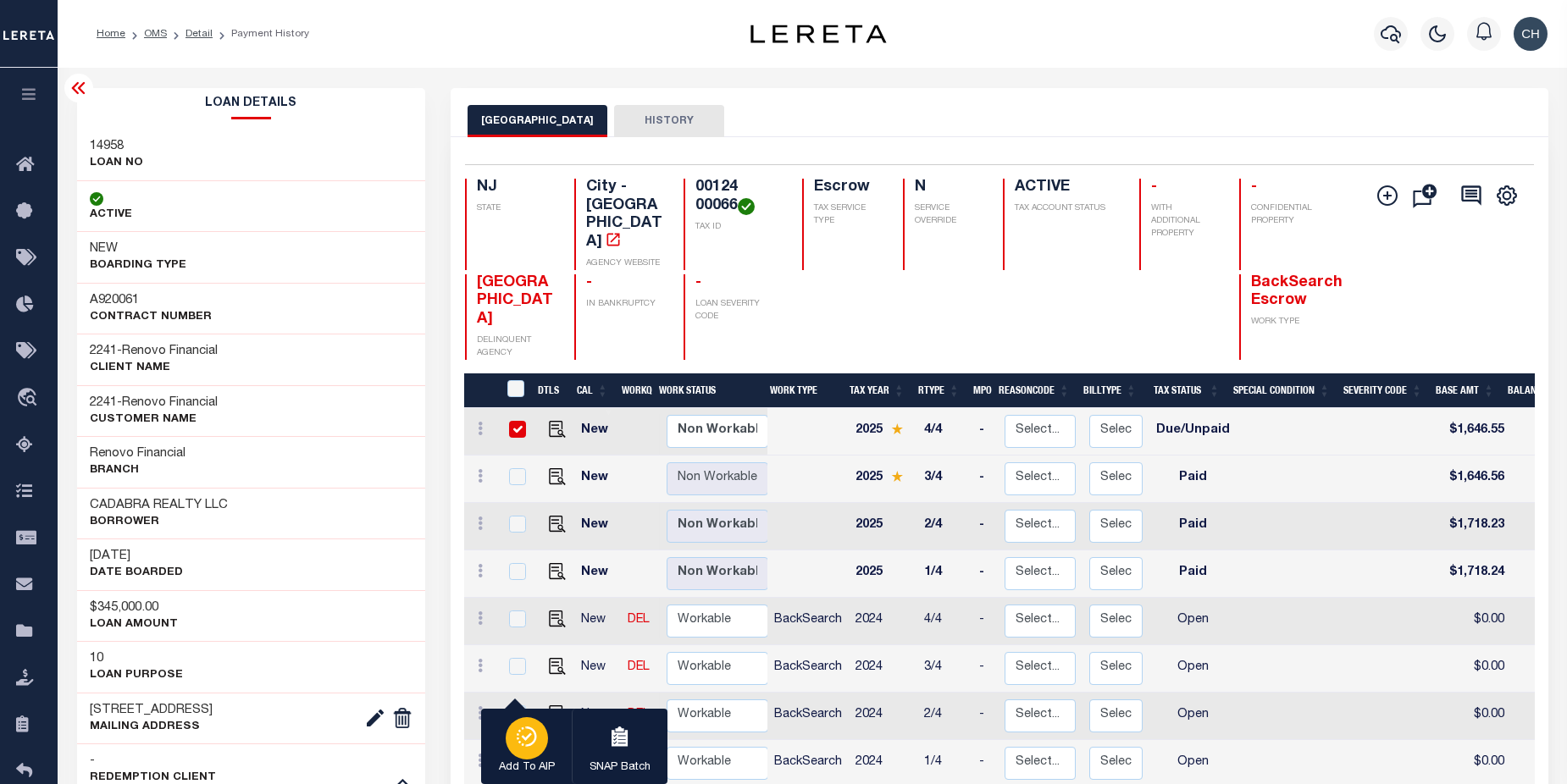
click at [532, 732] on icon "button" at bounding box center [533, 736] width 11 height 20
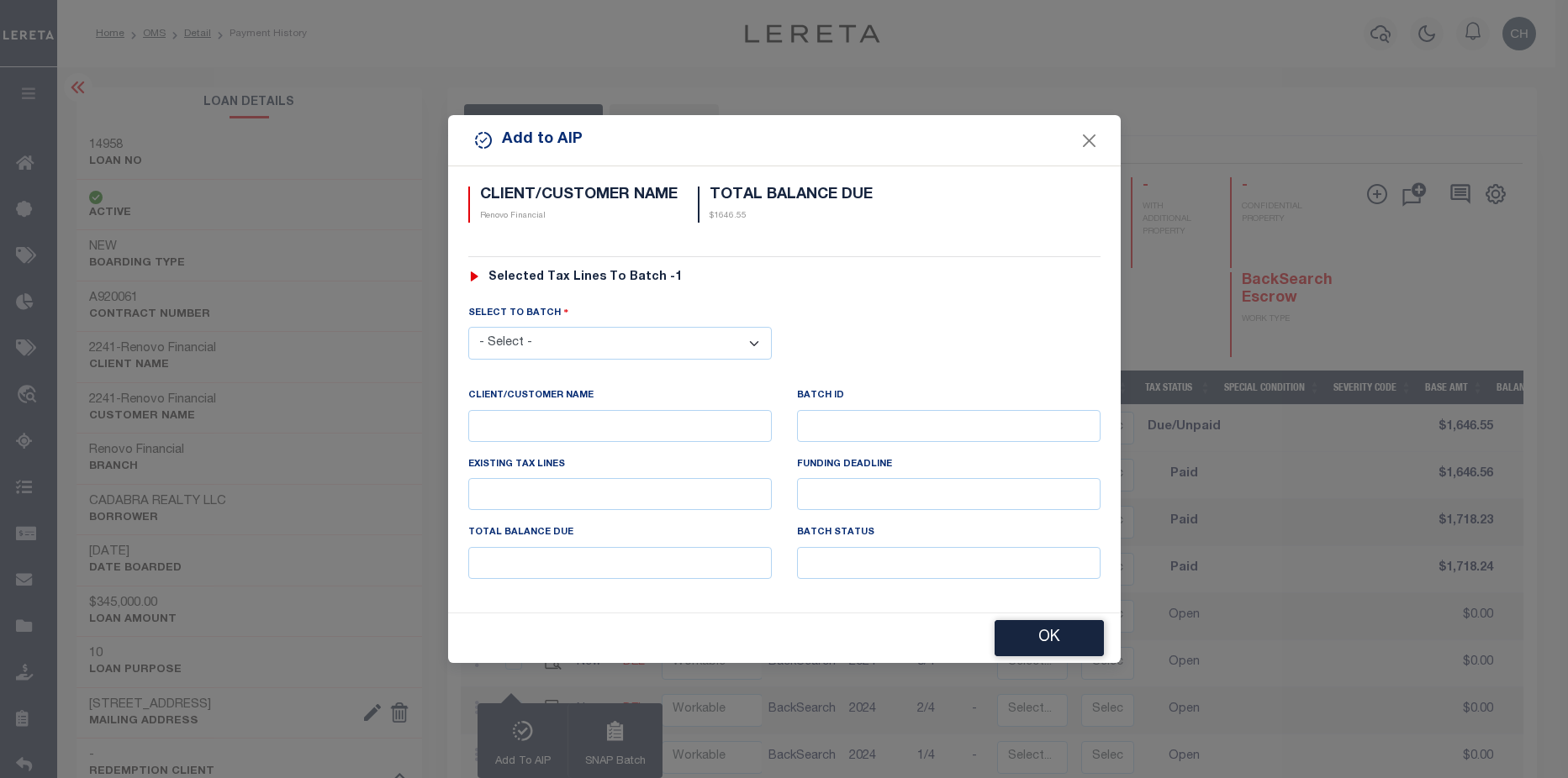
click at [564, 343] on select "- Select - 42380 42965 43235 43299 43683 44436 44450 44938 45028 45180 45253 45…" at bounding box center [620, 343] width 303 height 32
select select "46588"
click at [468, 327] on select "- Select - 42380 42965 43235 43299 43683 44436 44450 44938 45028 45180 45253 45…" at bounding box center [620, 343] width 303 height 32
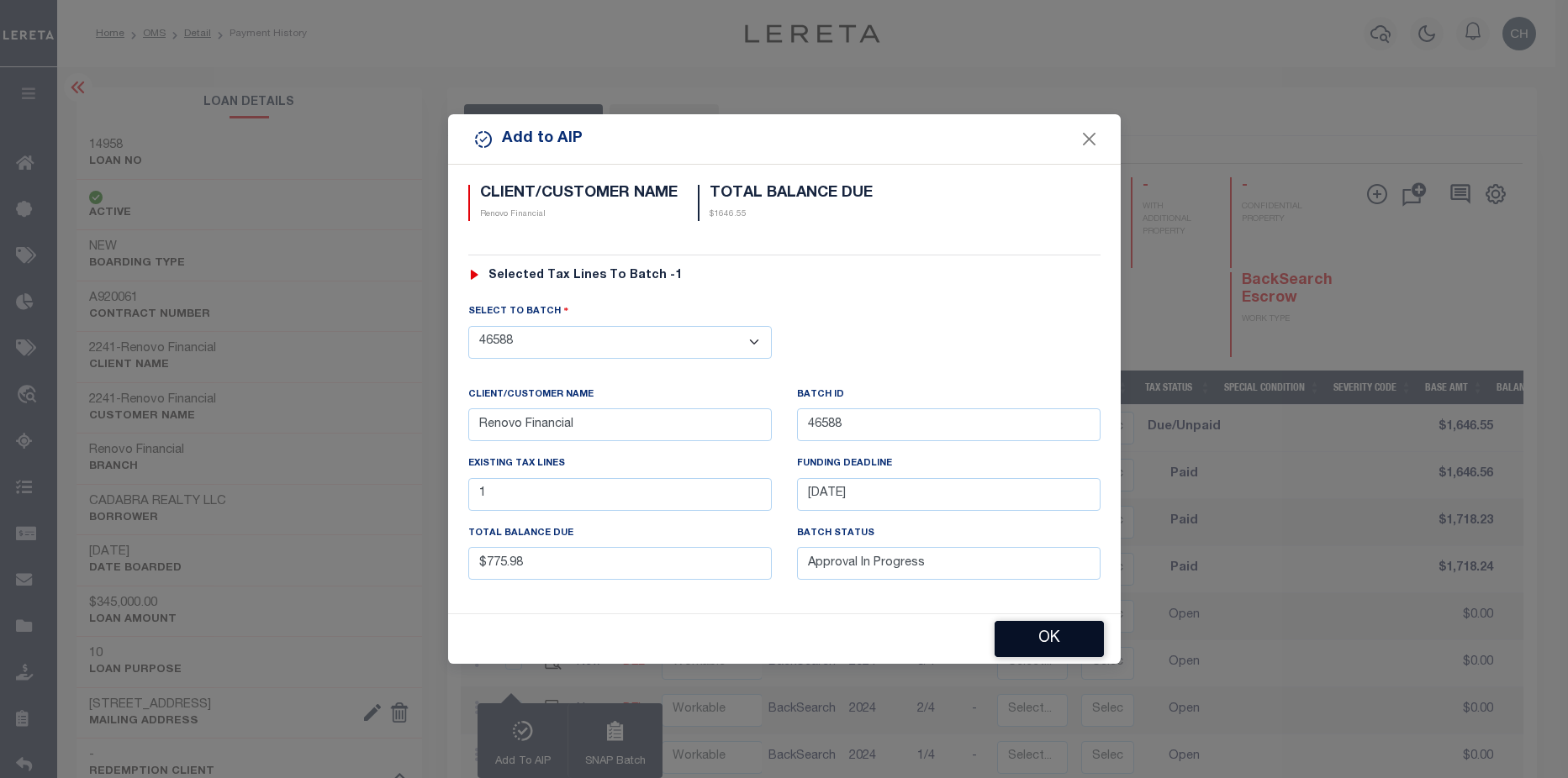
click at [1087, 637] on button "OK" at bounding box center [1049, 639] width 110 height 36
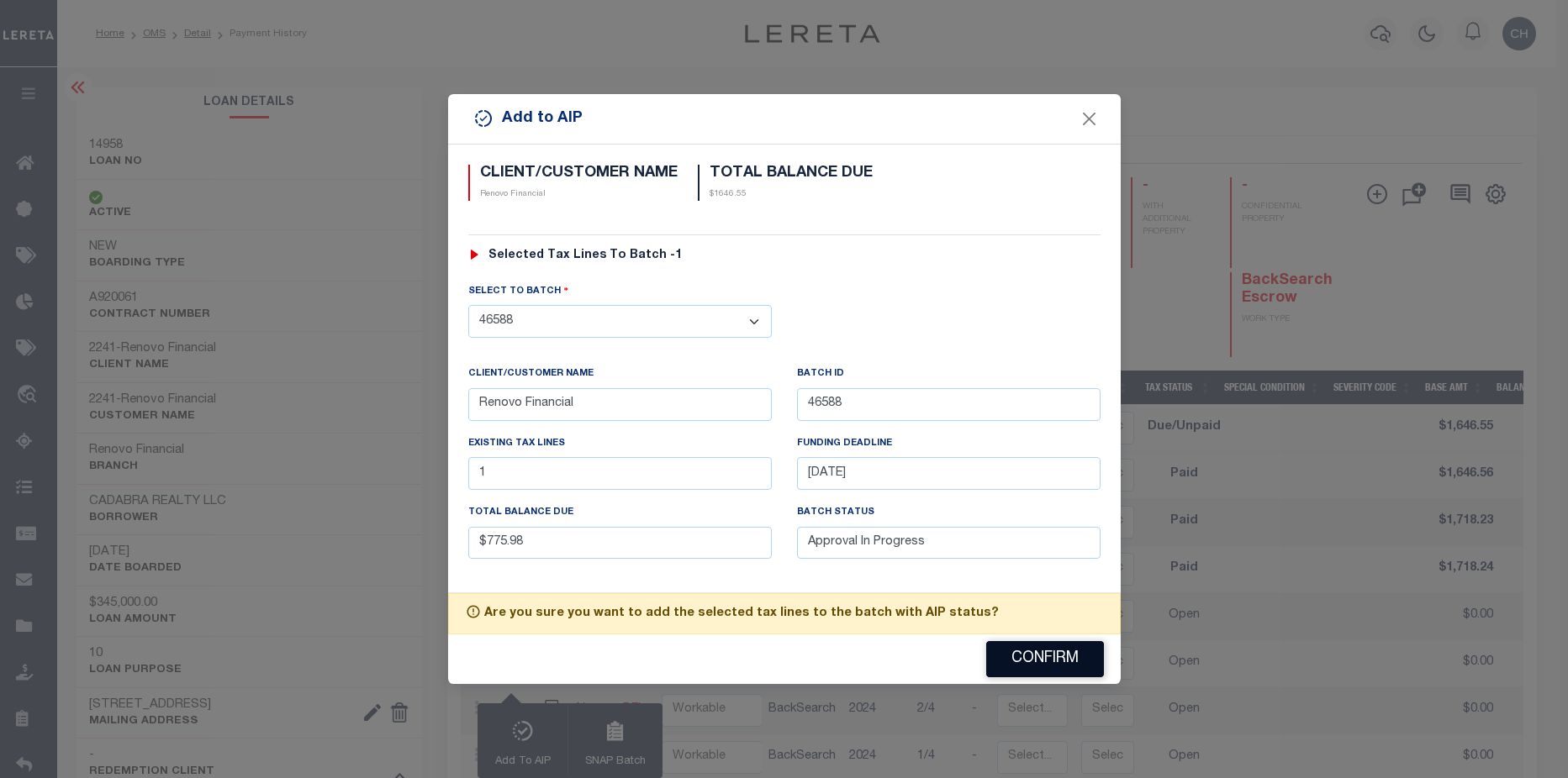
click at [1047, 657] on button "Confirm" at bounding box center [1045, 659] width 117 height 36
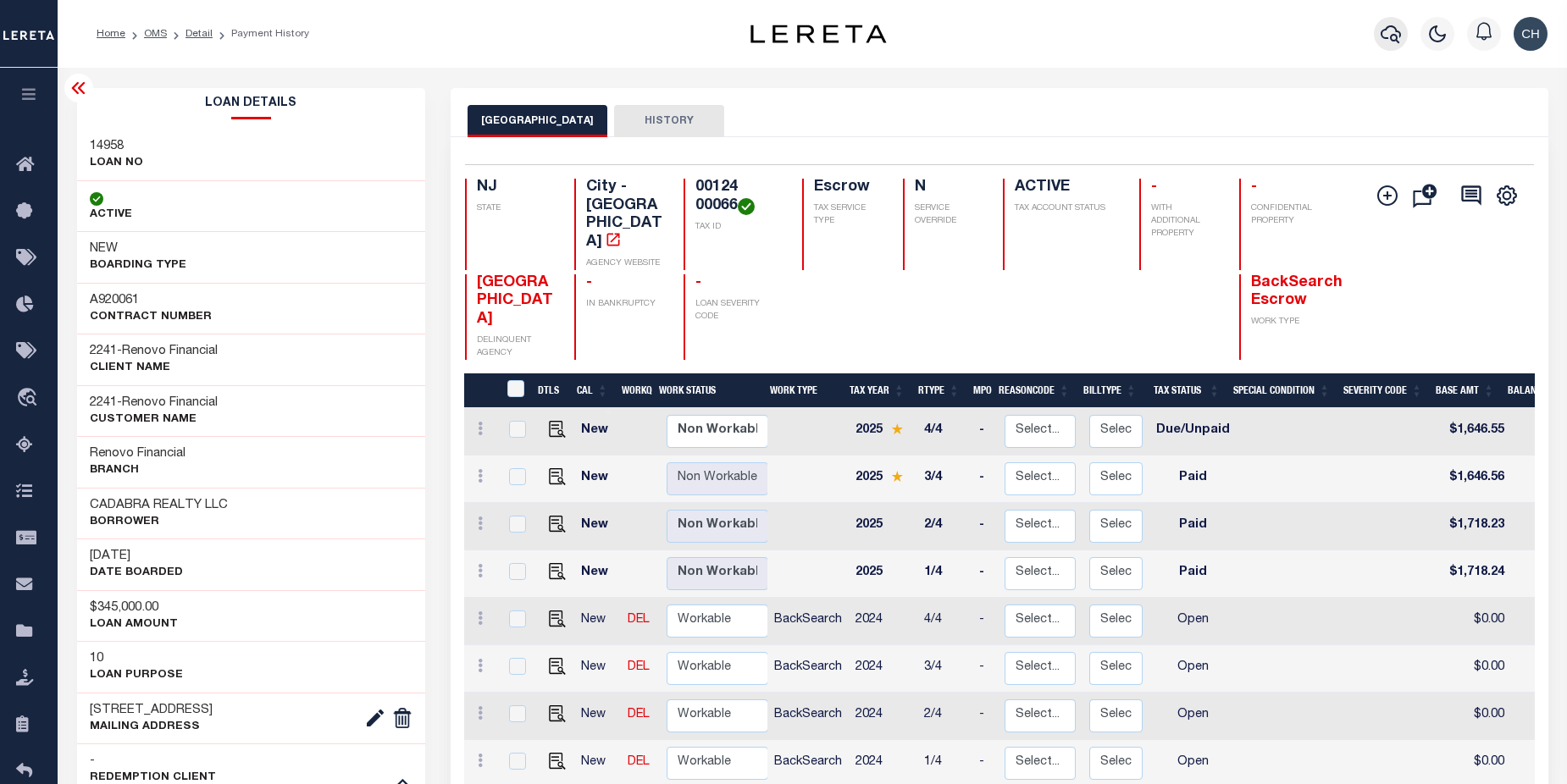
click at [1388, 36] on icon "button" at bounding box center [1390, 34] width 20 height 20
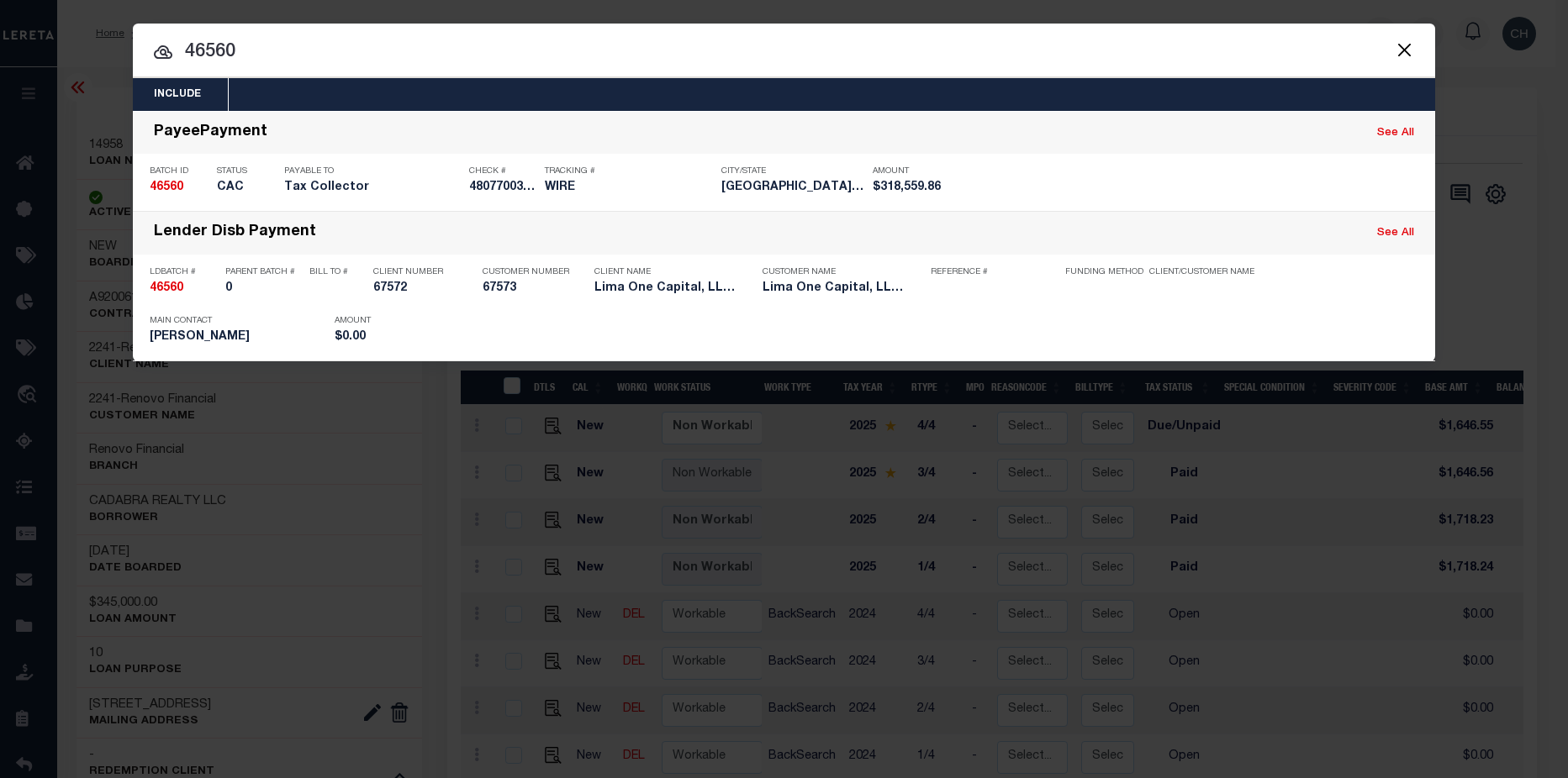
drag, startPoint x: 256, startPoint y: 53, endPoint x: 180, endPoint y: 60, distance: 76.3
click at [180, 60] on input "46560" at bounding box center [784, 53] width 1302 height 30
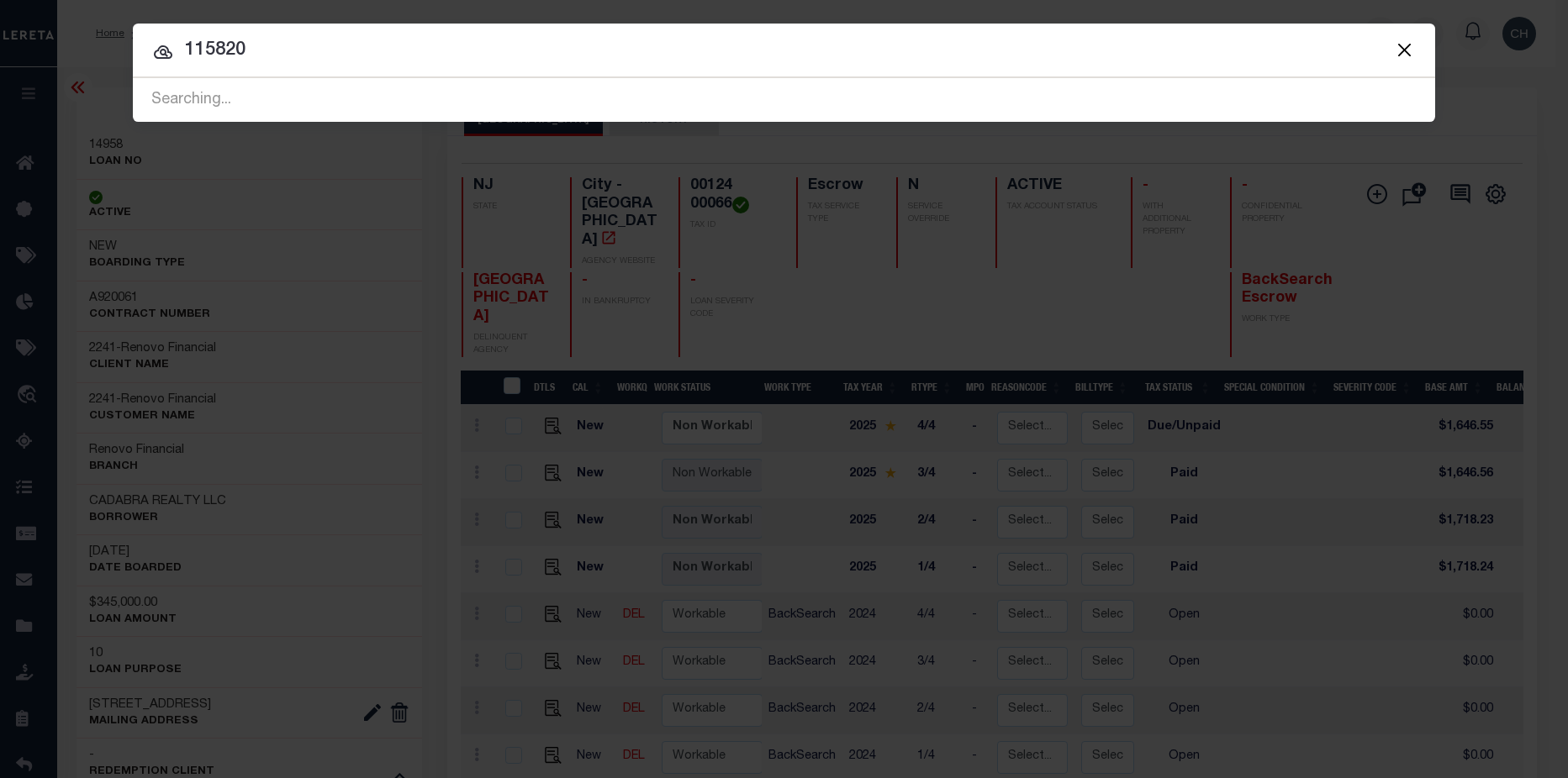
type input "115820"
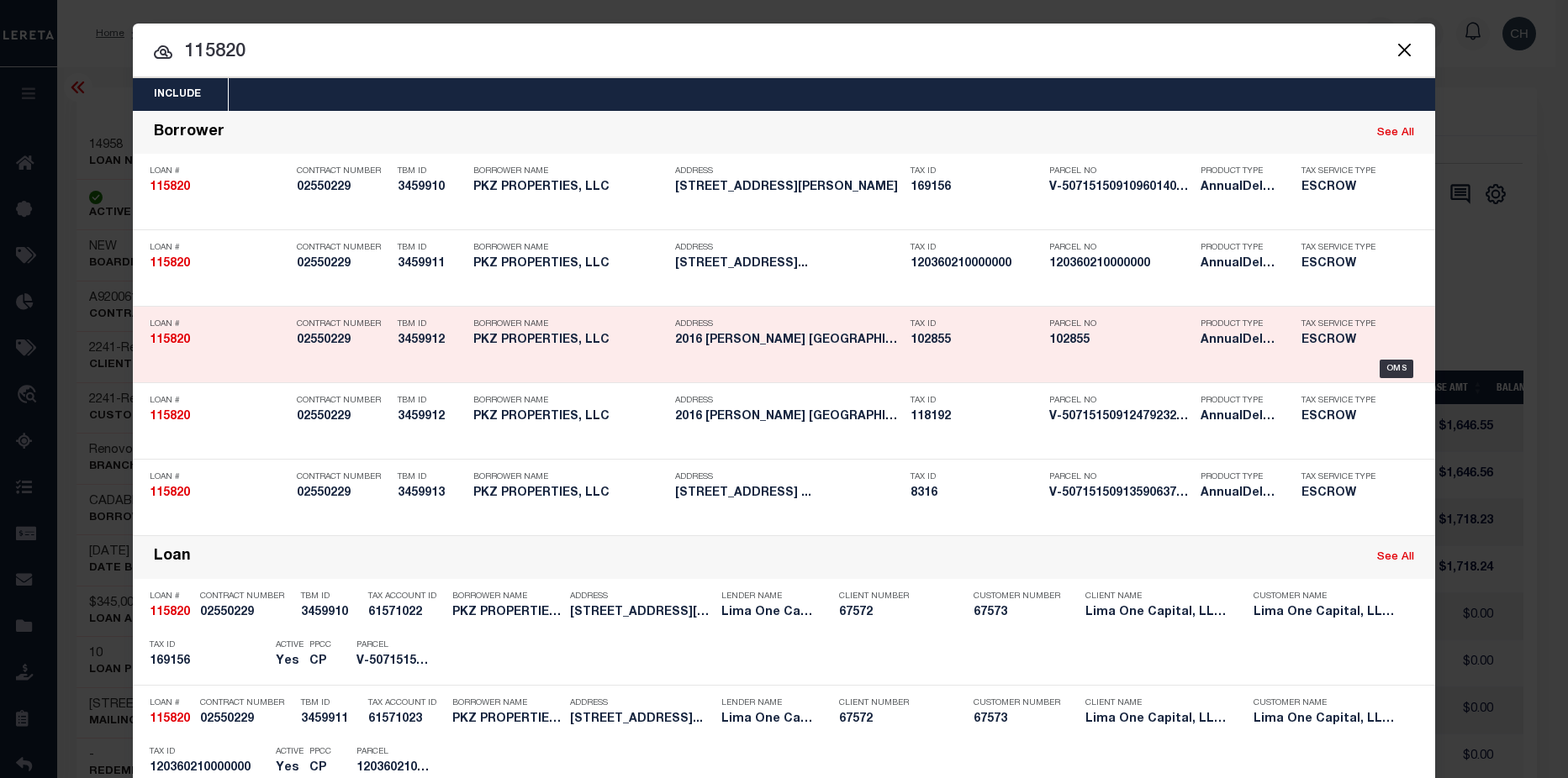
click at [780, 341] on h5 "2016 WITHERS ST GASTONIA NC 28054" at bounding box center [788, 341] width 227 height 14
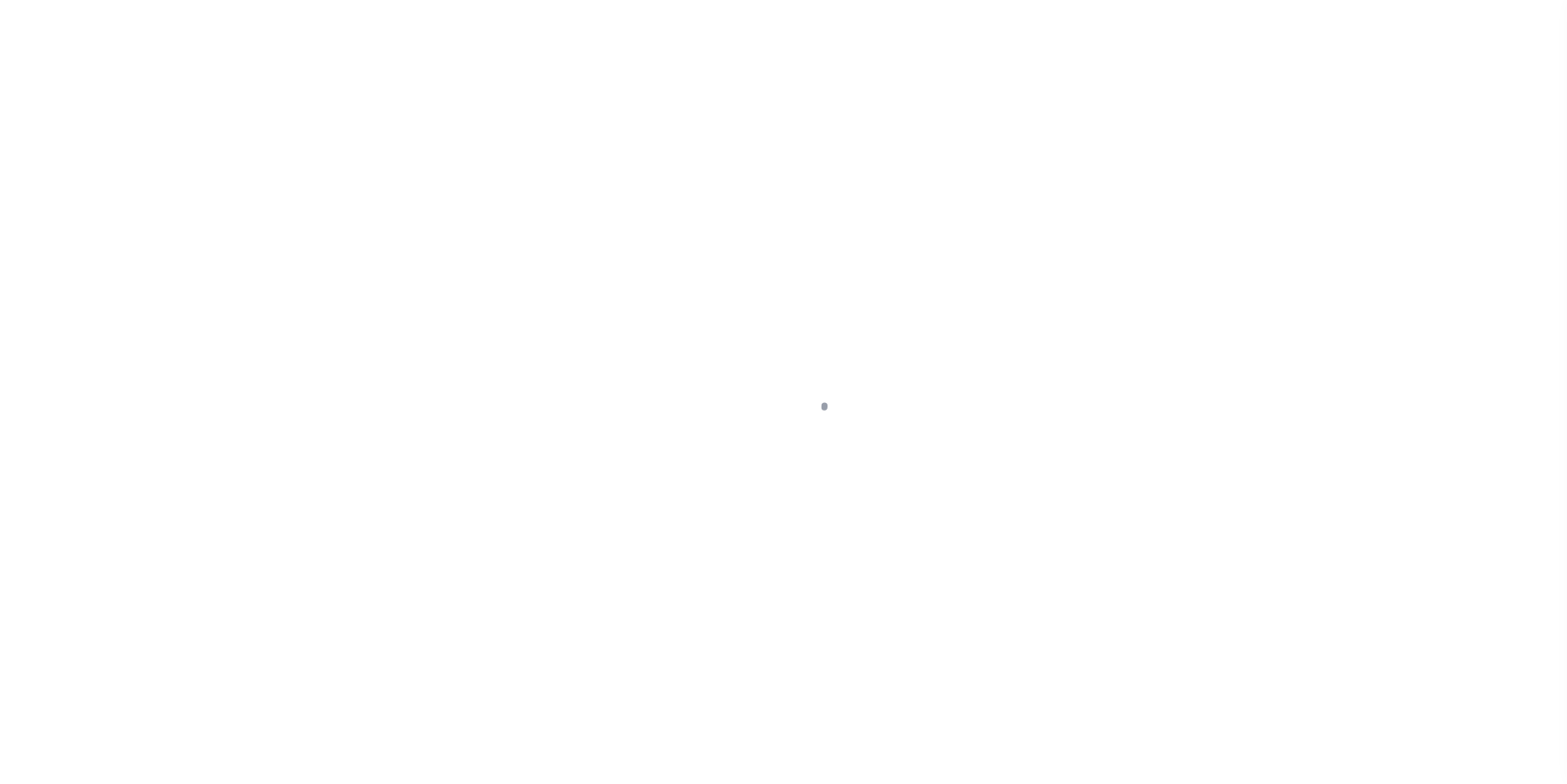
type input "2016 [PERSON_NAME] ST"
select select "Escrow"
select select
type input "GASTONIA NC 28054"
type input "115820-3"
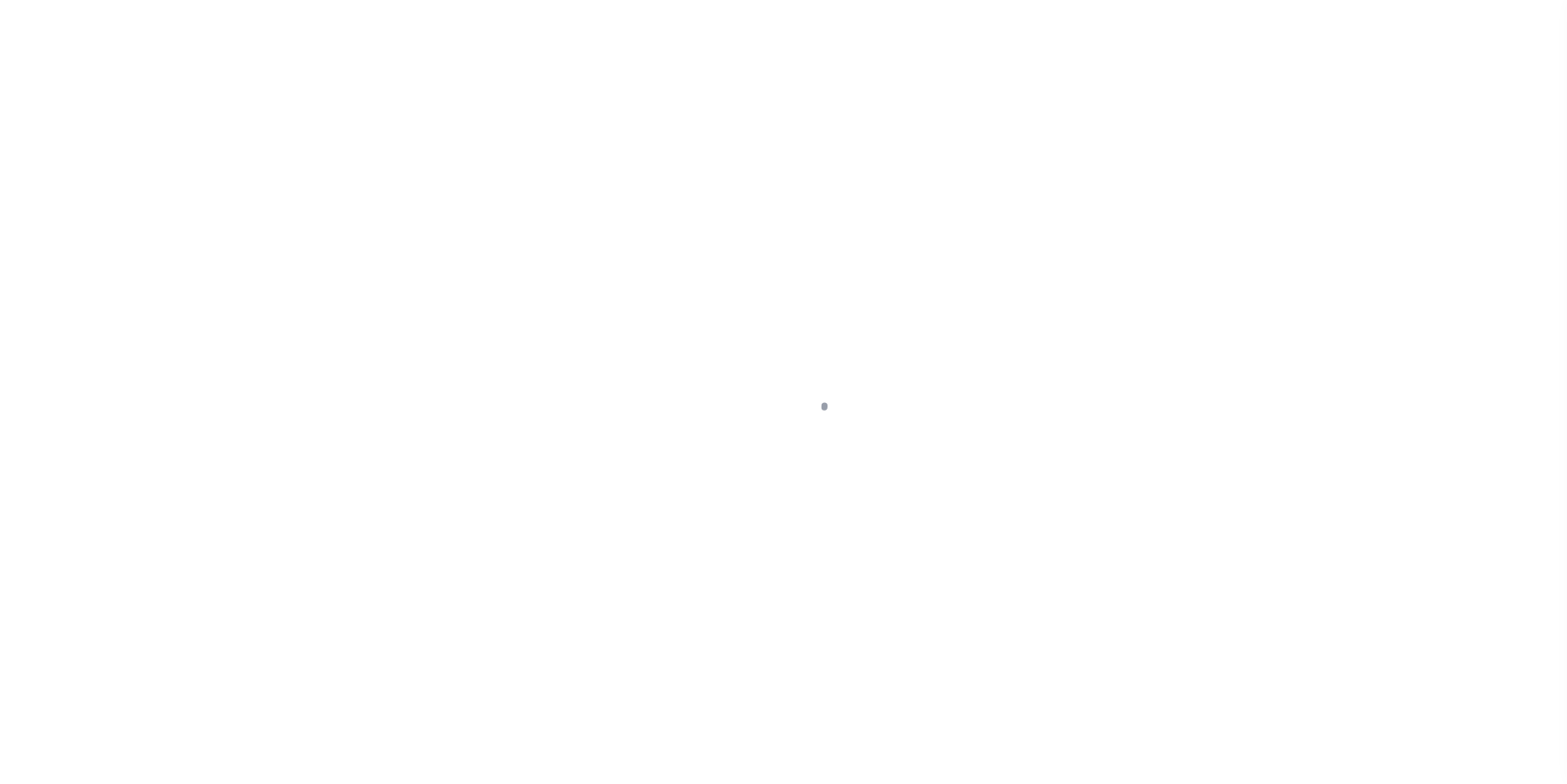
type input "NC"
type textarea "COLLECTOR: ENTITY: PARCEL: 169156"
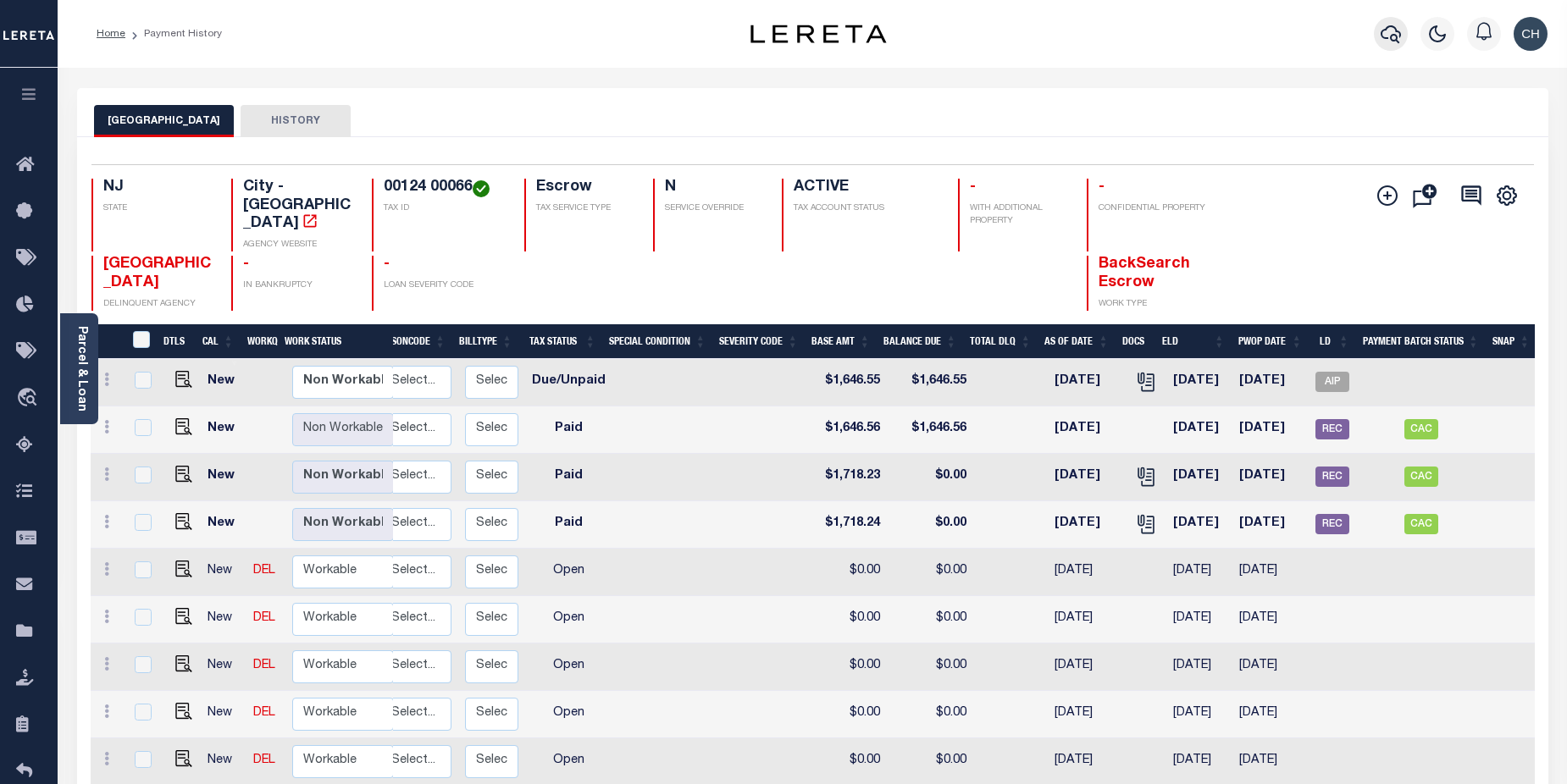
click at [1391, 35] on icon "button" at bounding box center [1390, 34] width 20 height 20
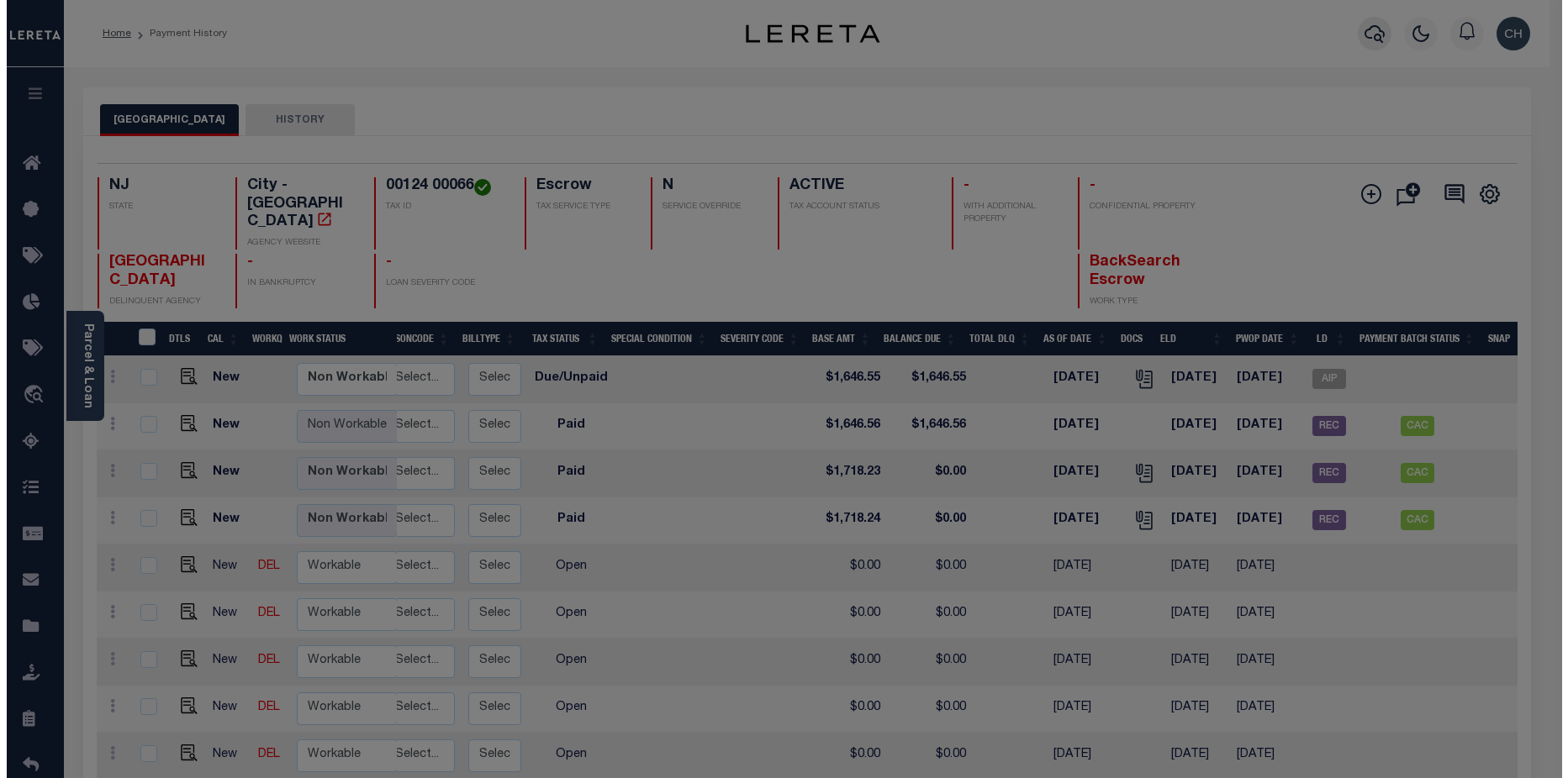
scroll to position [0, 238]
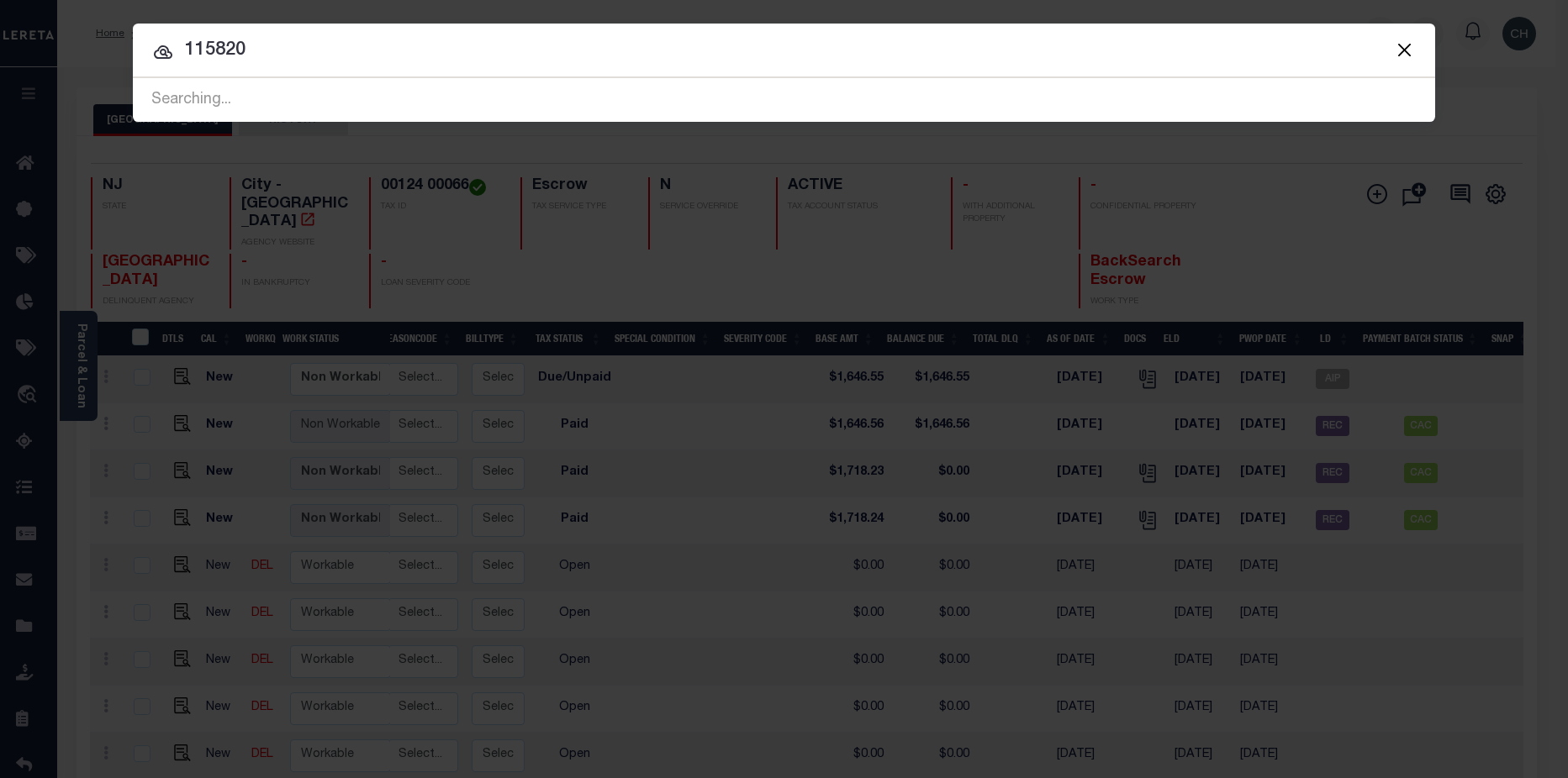
type input "115820"
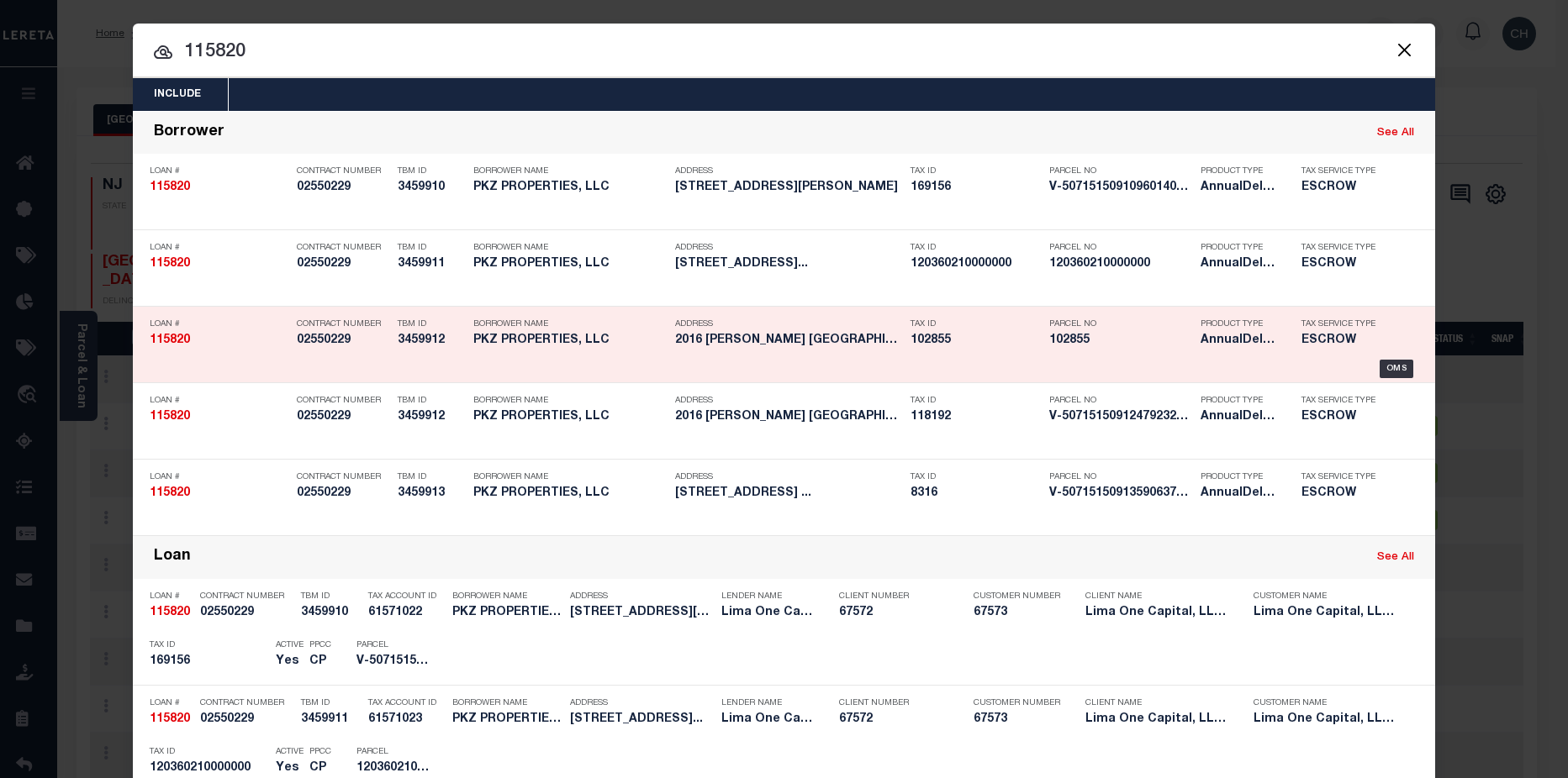
click at [1037, 349] on div "Parcel No 102855" at bounding box center [1112, 336] width 152 height 49
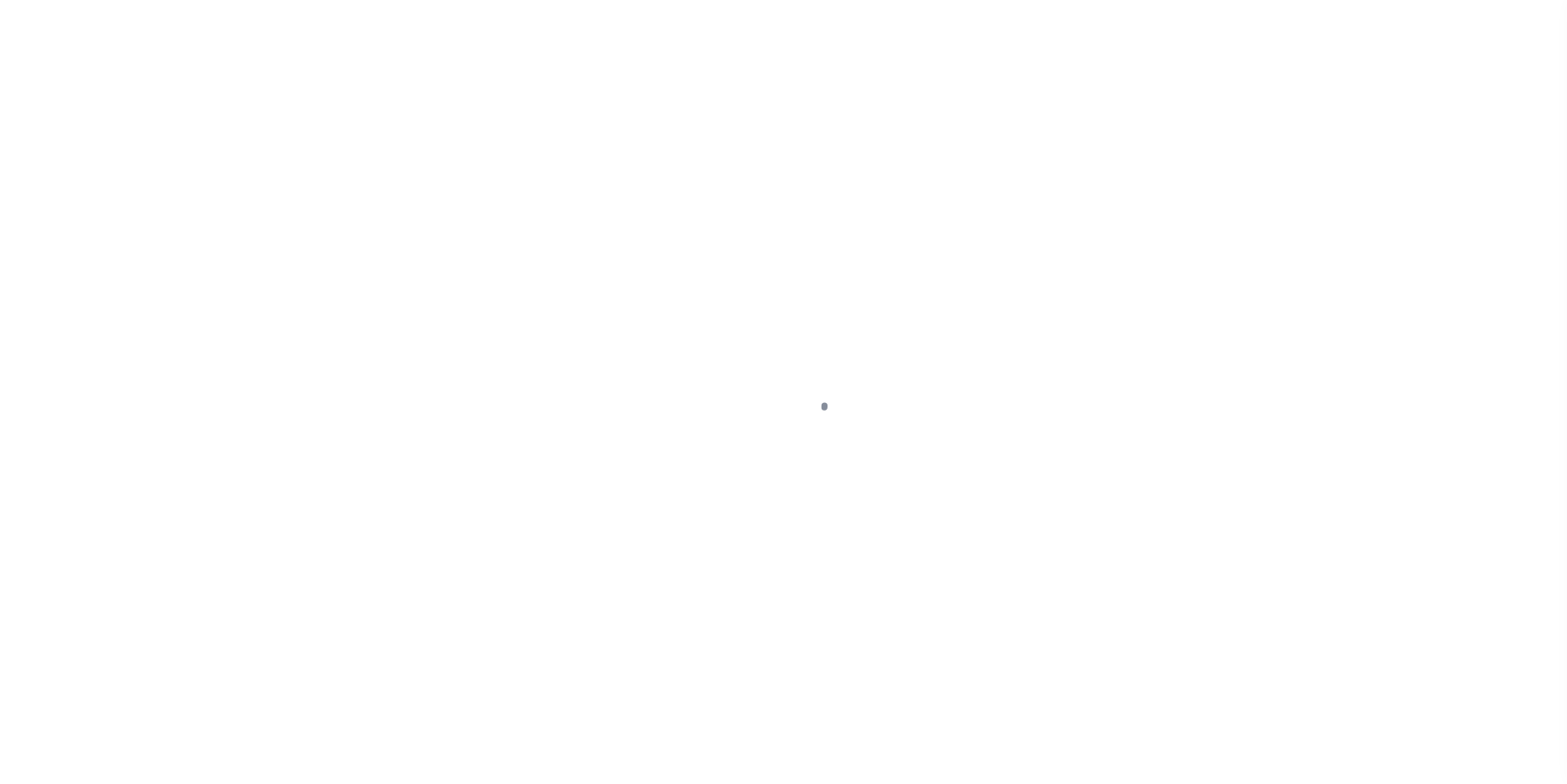
type input "2016 [PERSON_NAME] ST"
select select "Escrow"
select select
type input "GASTONIA NC 28054"
type input "115820-3"
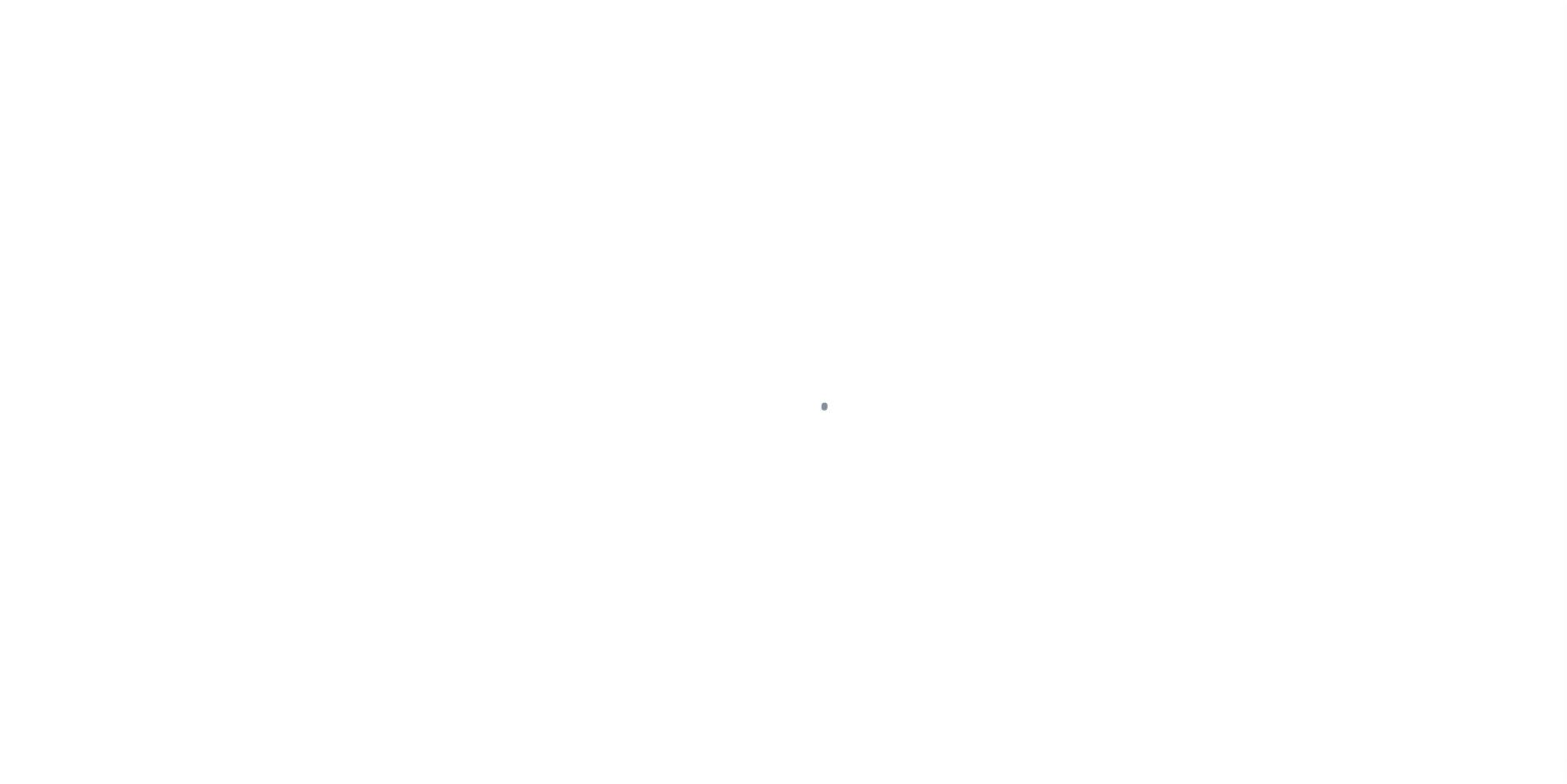
type input "NC"
type textarea "COLLECTOR: ENTITY: PARCEL: 169156"
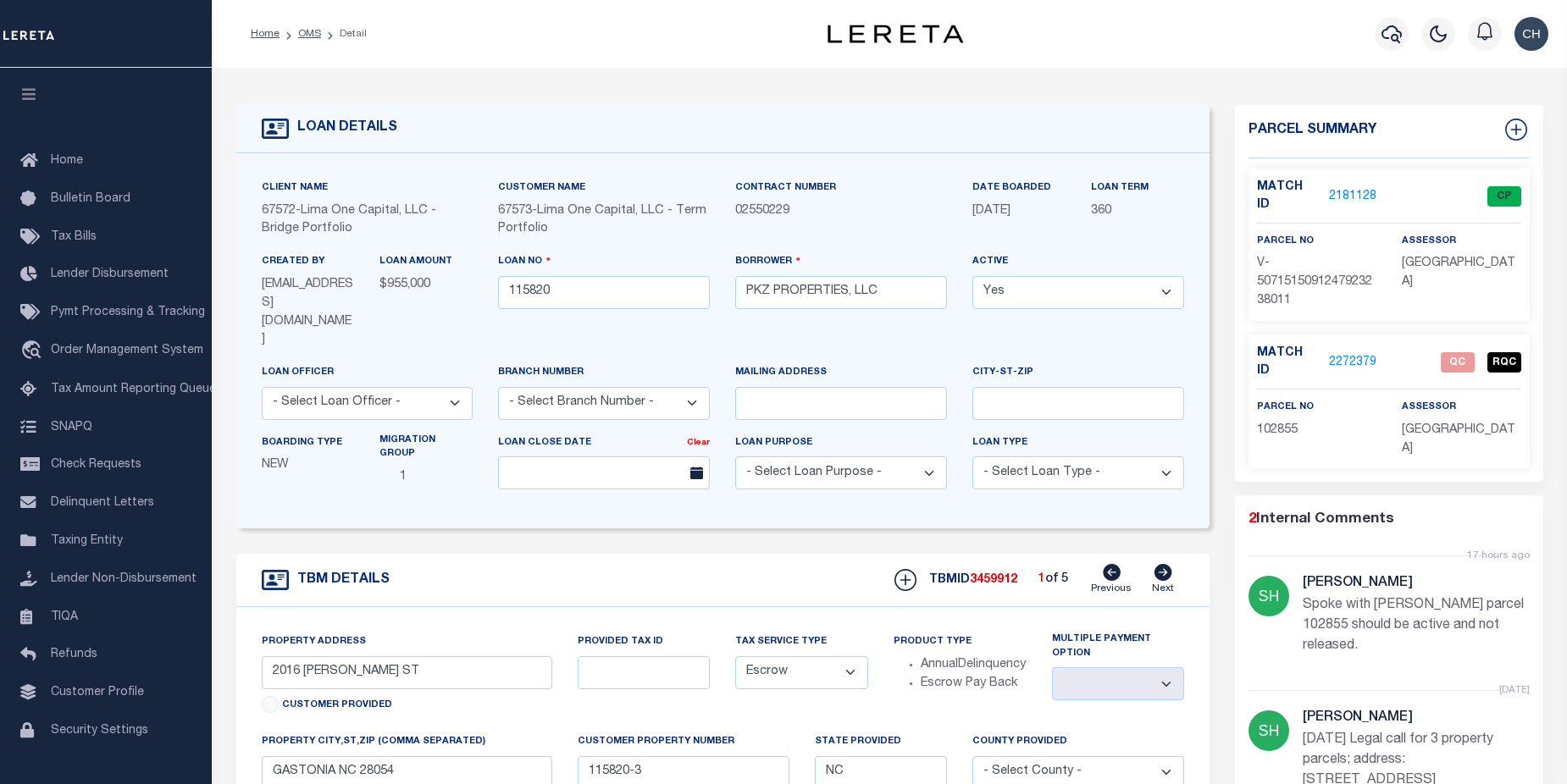
click at [1357, 192] on link "2181128" at bounding box center [1353, 197] width 48 height 18
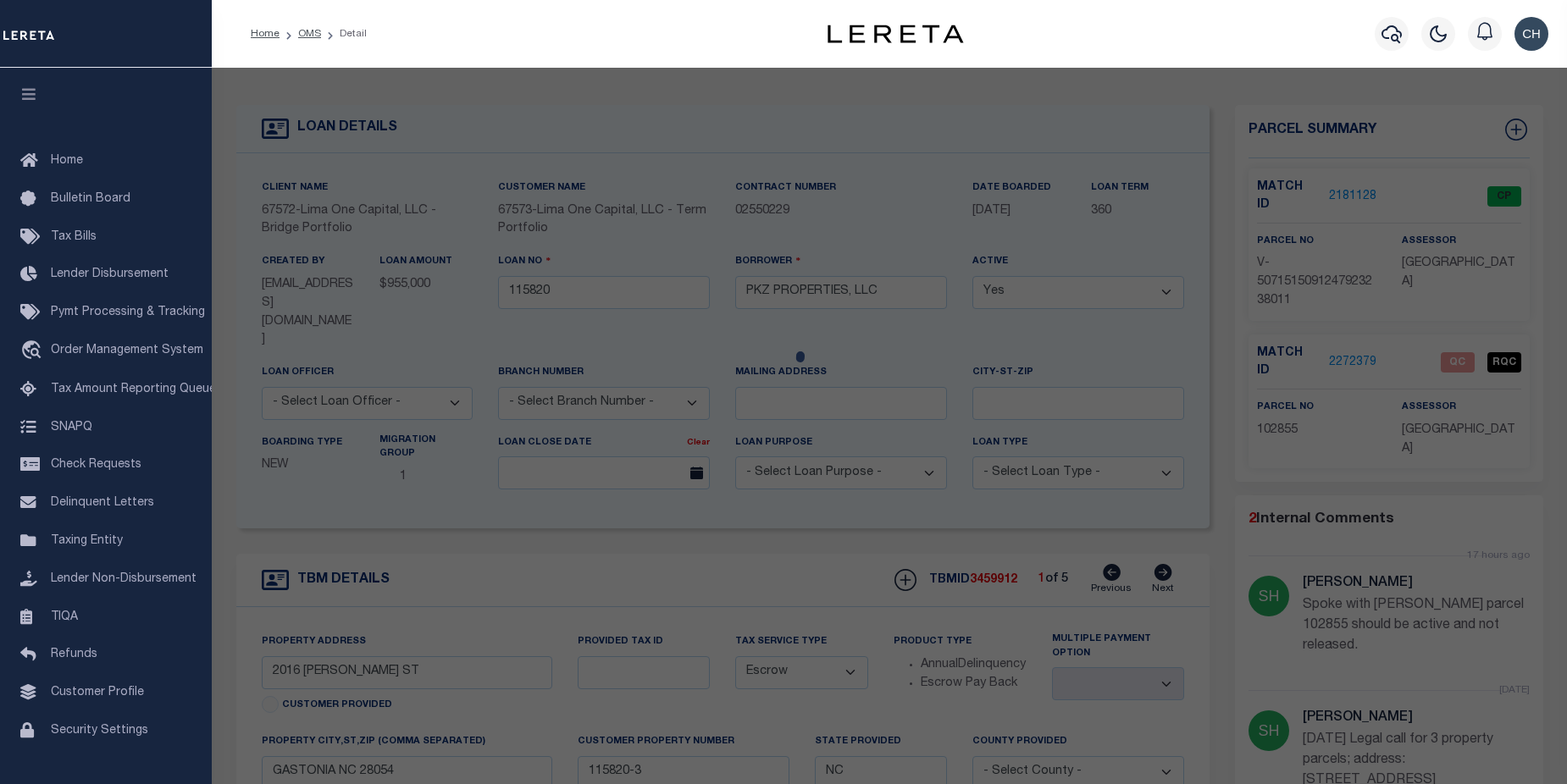
checkbox input "false"
select select "CP"
select select "AGW"
select select
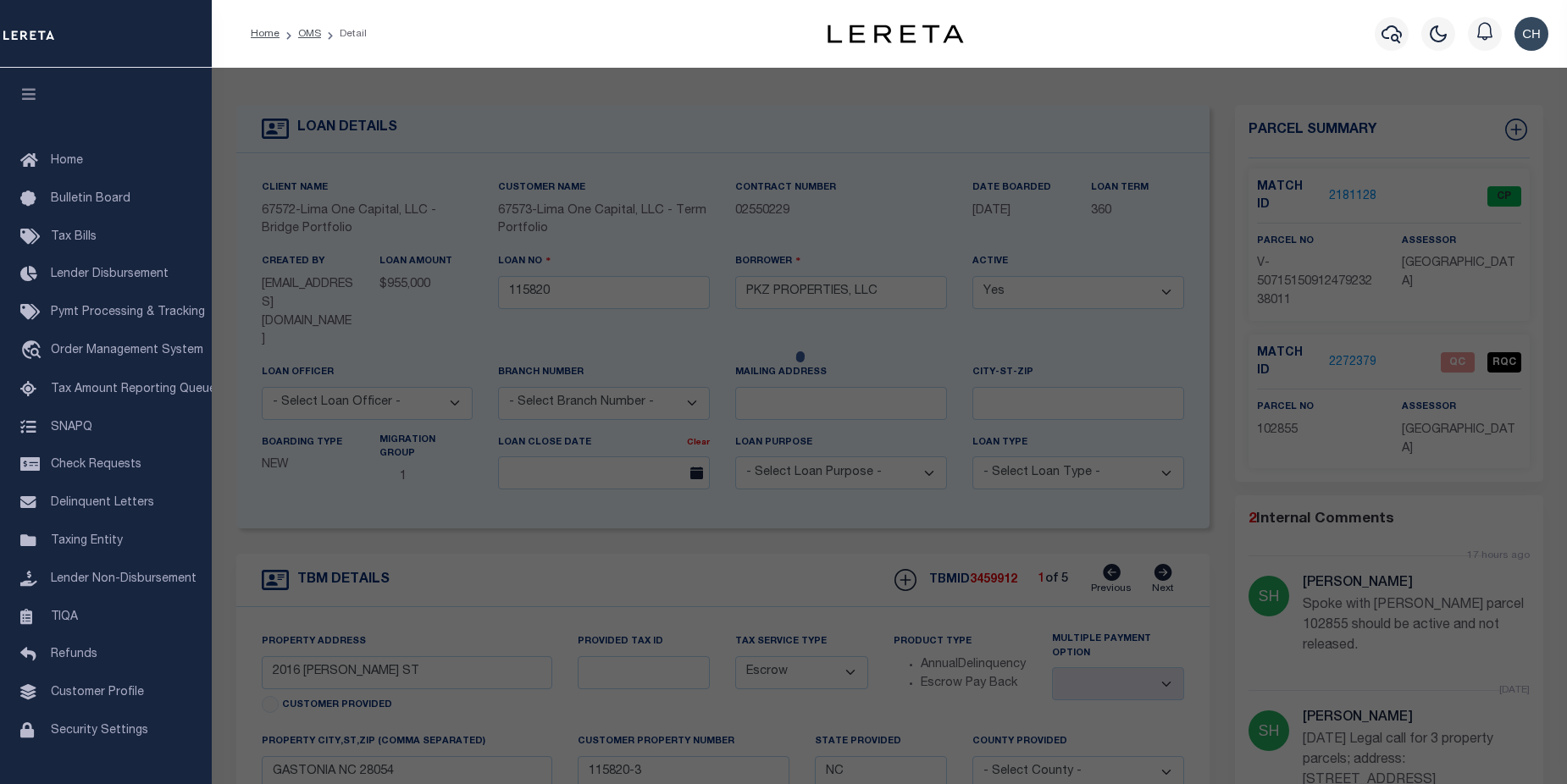
type input "2016 WITHERS ST"
type input "GASTONIA NC 28054"
type textarea "9/30/25 parcel verified"
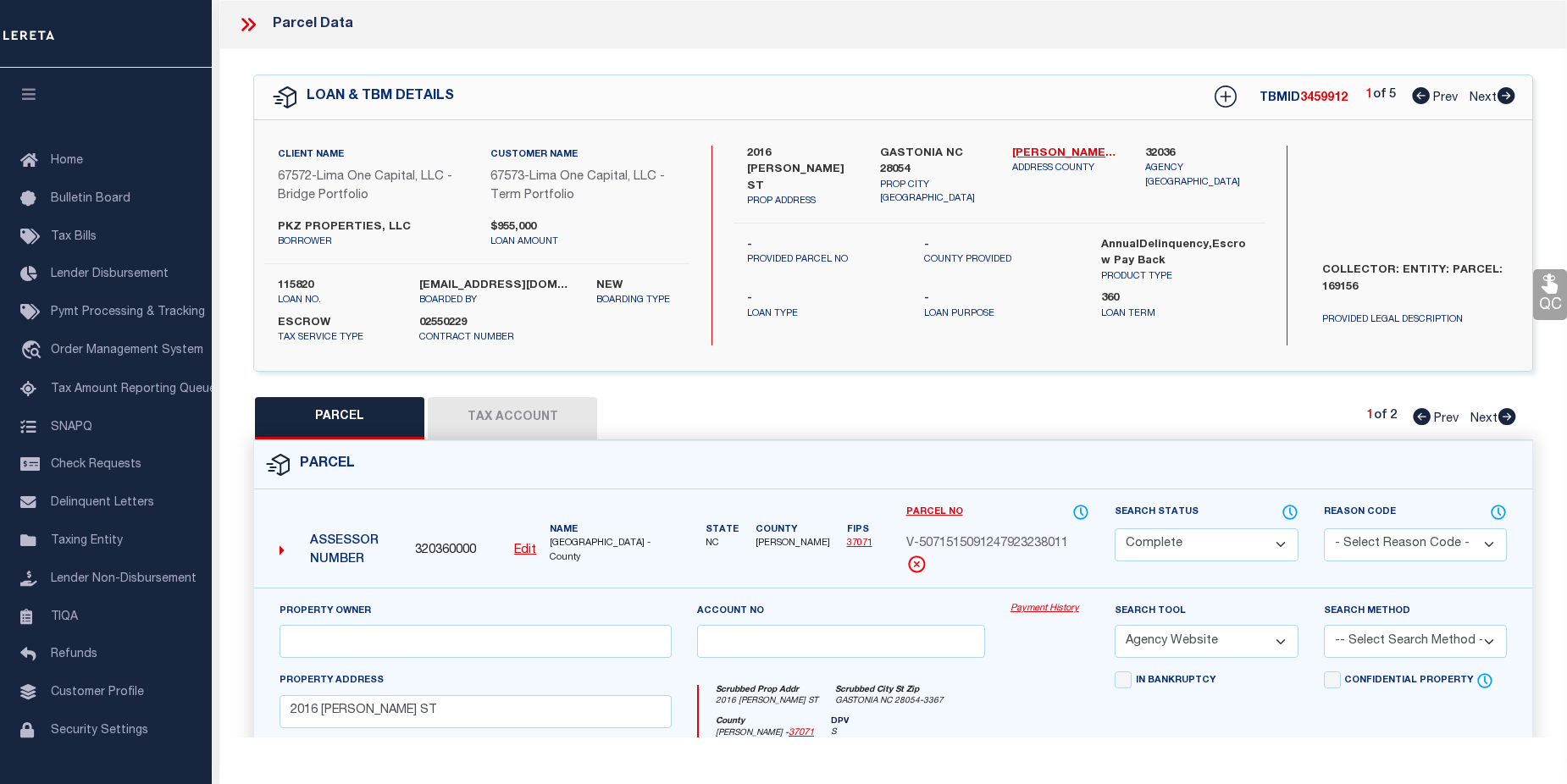
scroll to position [176, 0]
click at [1022, 607] on link "Payment History" at bounding box center [1049, 609] width 79 height 14
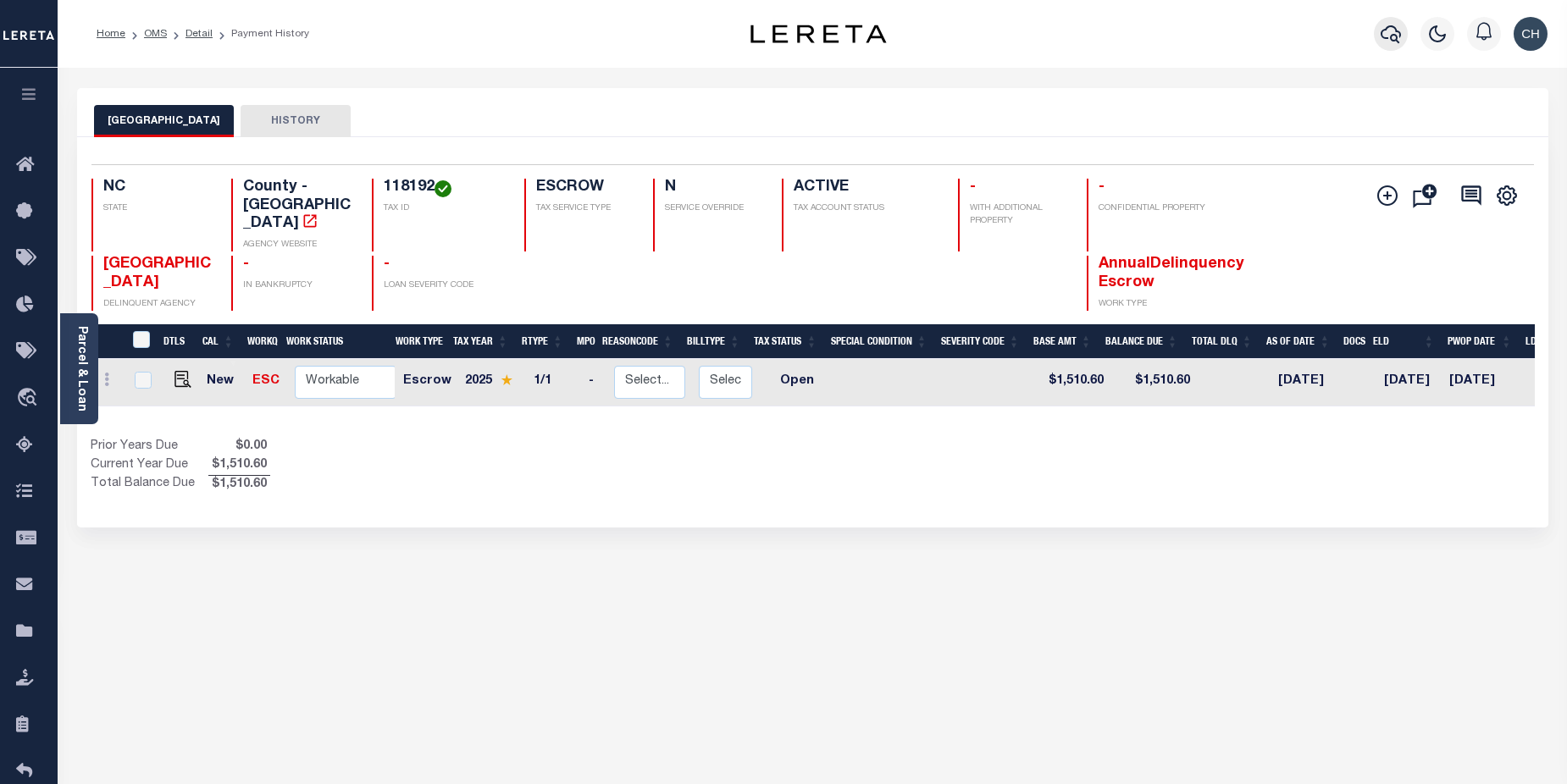
click at [1387, 38] on icon "button" at bounding box center [1390, 34] width 20 height 20
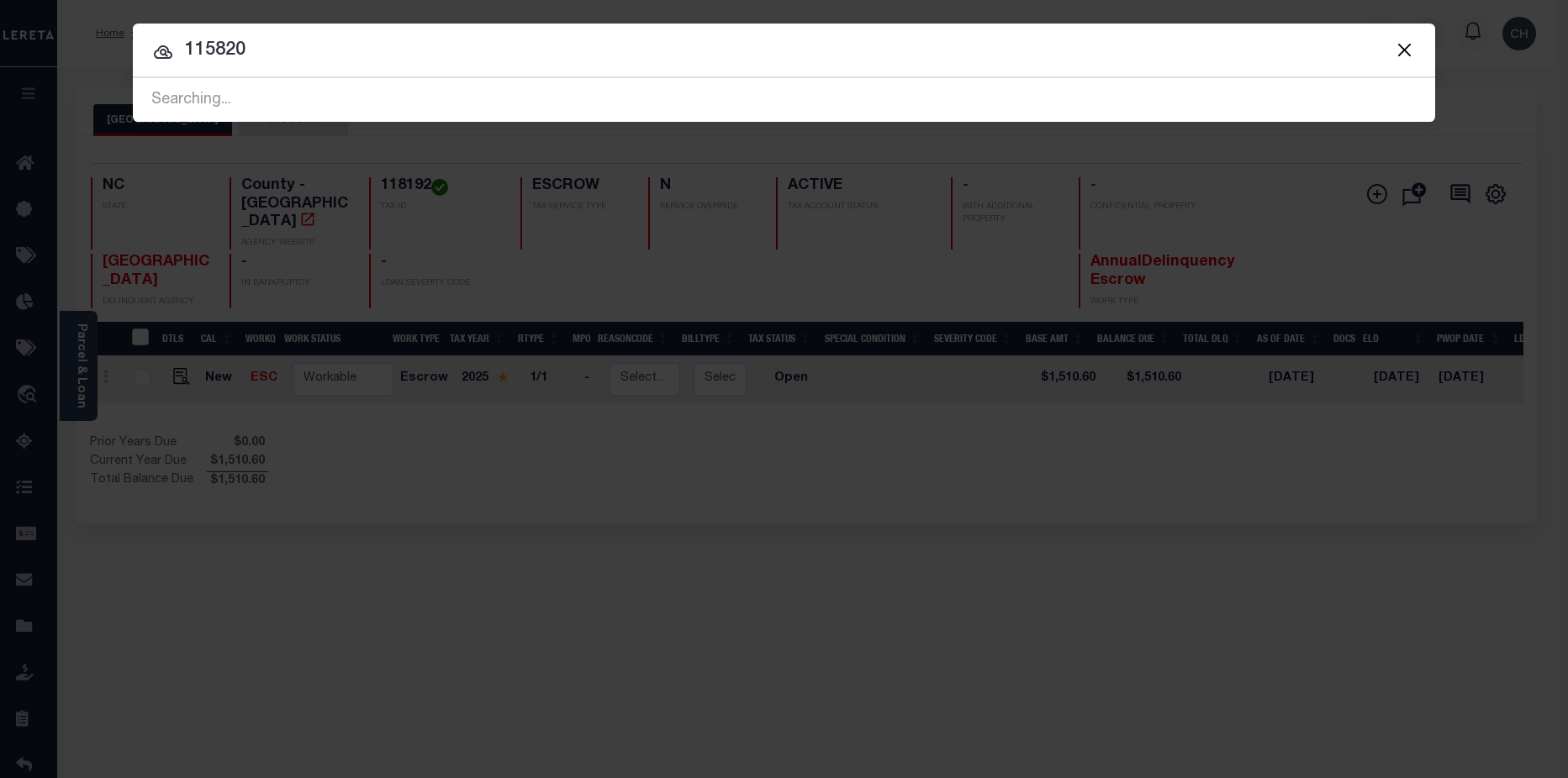
type input "115820"
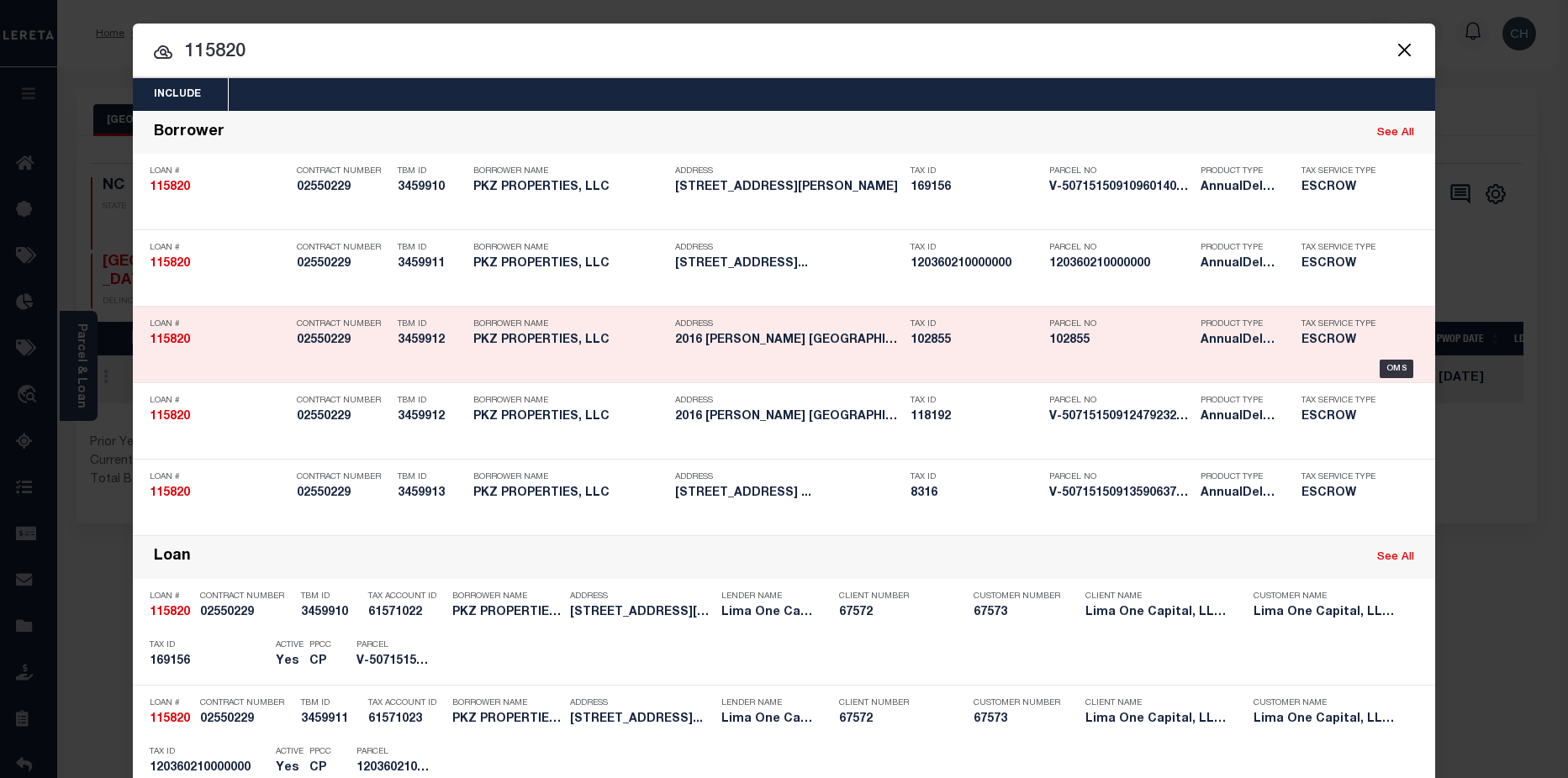
click at [1097, 344] on h5 "102855" at bounding box center [1120, 341] width 143 height 14
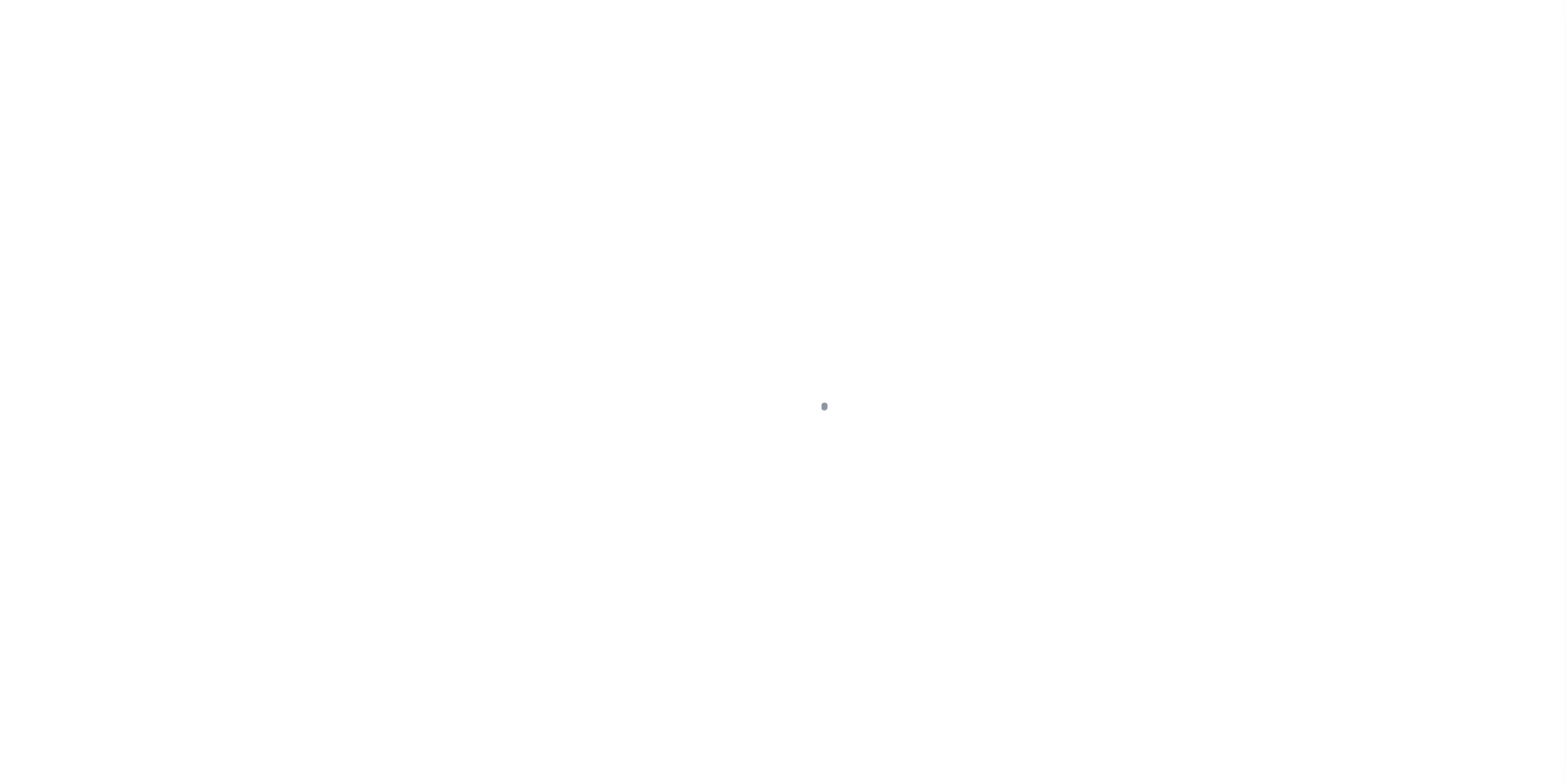
type input "2016 [PERSON_NAME] ST"
select select "Escrow"
select select
type input "GASTONIA NC 28054"
type input "115820-3"
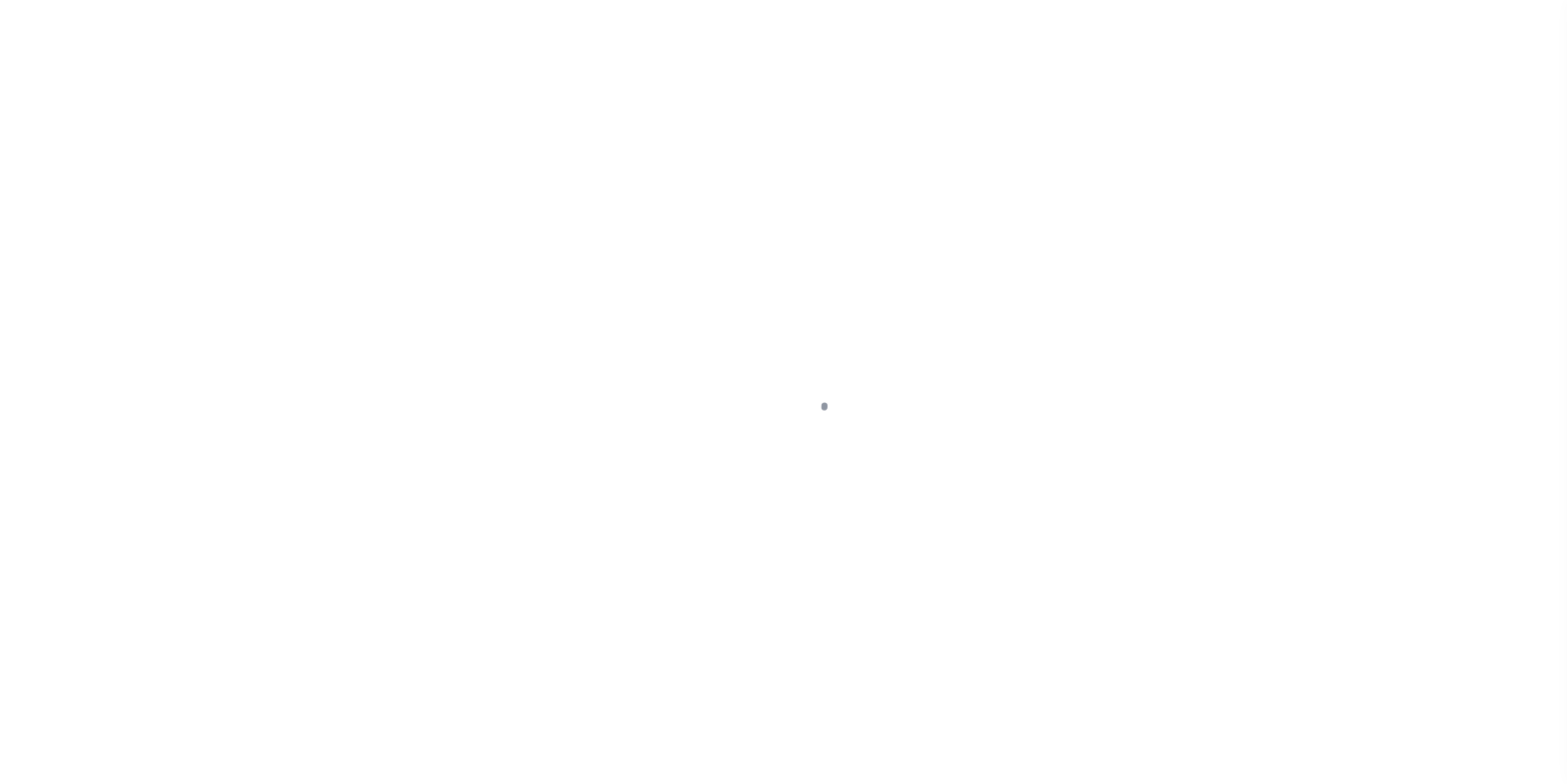
type input "NC"
type textarea "COLLECTOR: ENTITY: PARCEL: 169156"
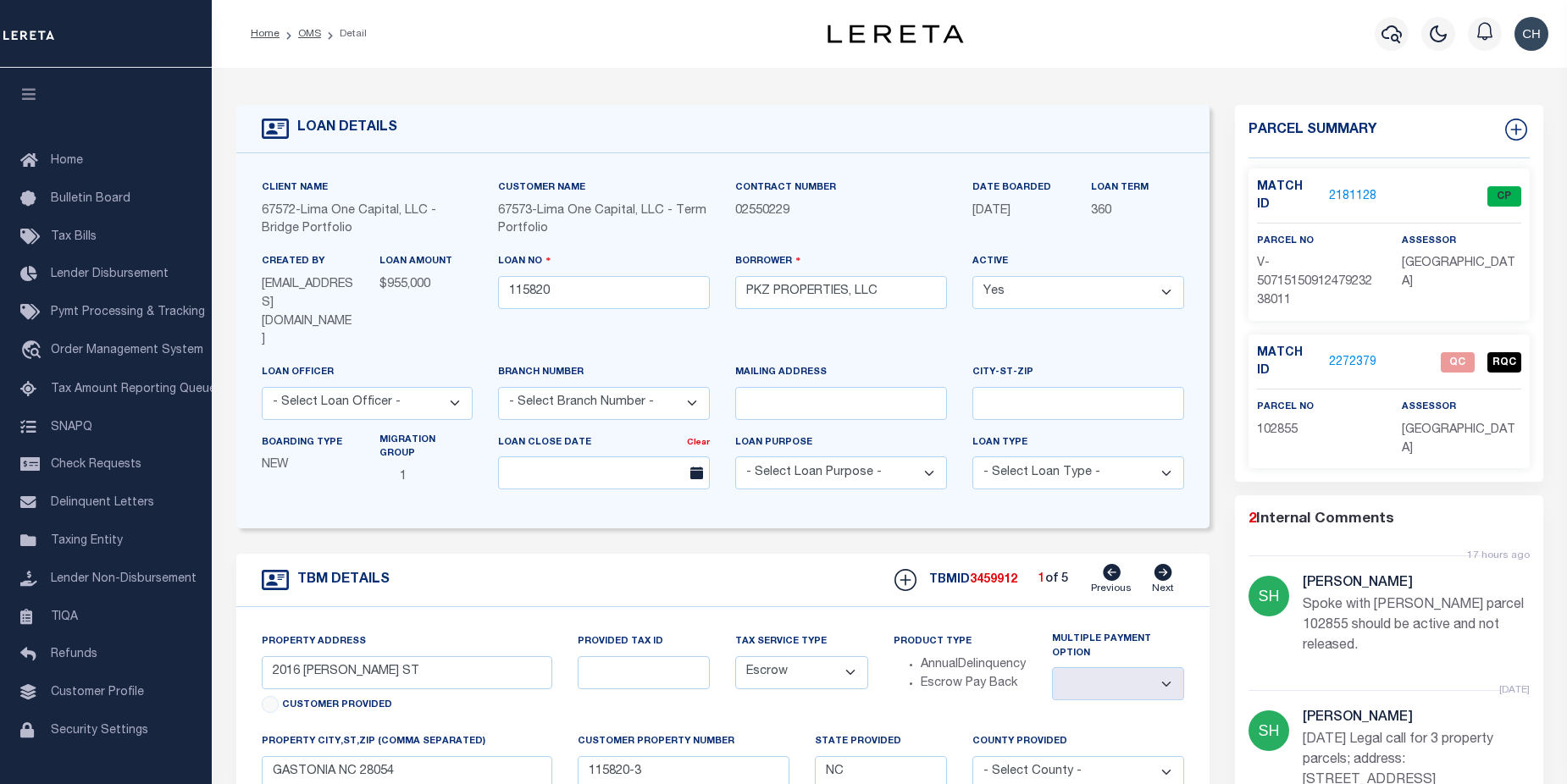
click at [1350, 354] on link "2272379" at bounding box center [1353, 363] width 48 height 18
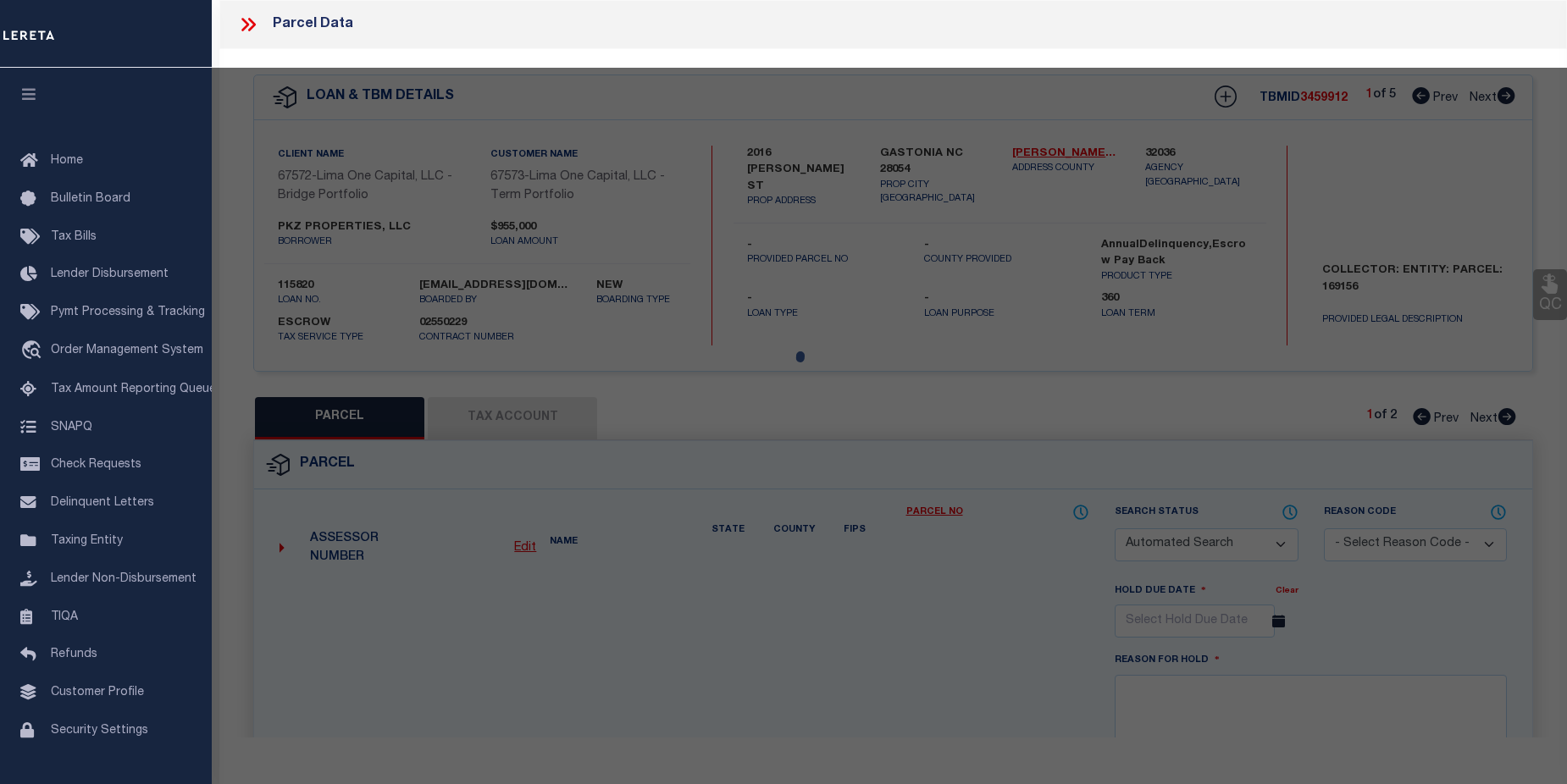
checkbox input "false"
select select "QC"
select select "ADD"
type input "PKZ PROPERTIES LLC,"
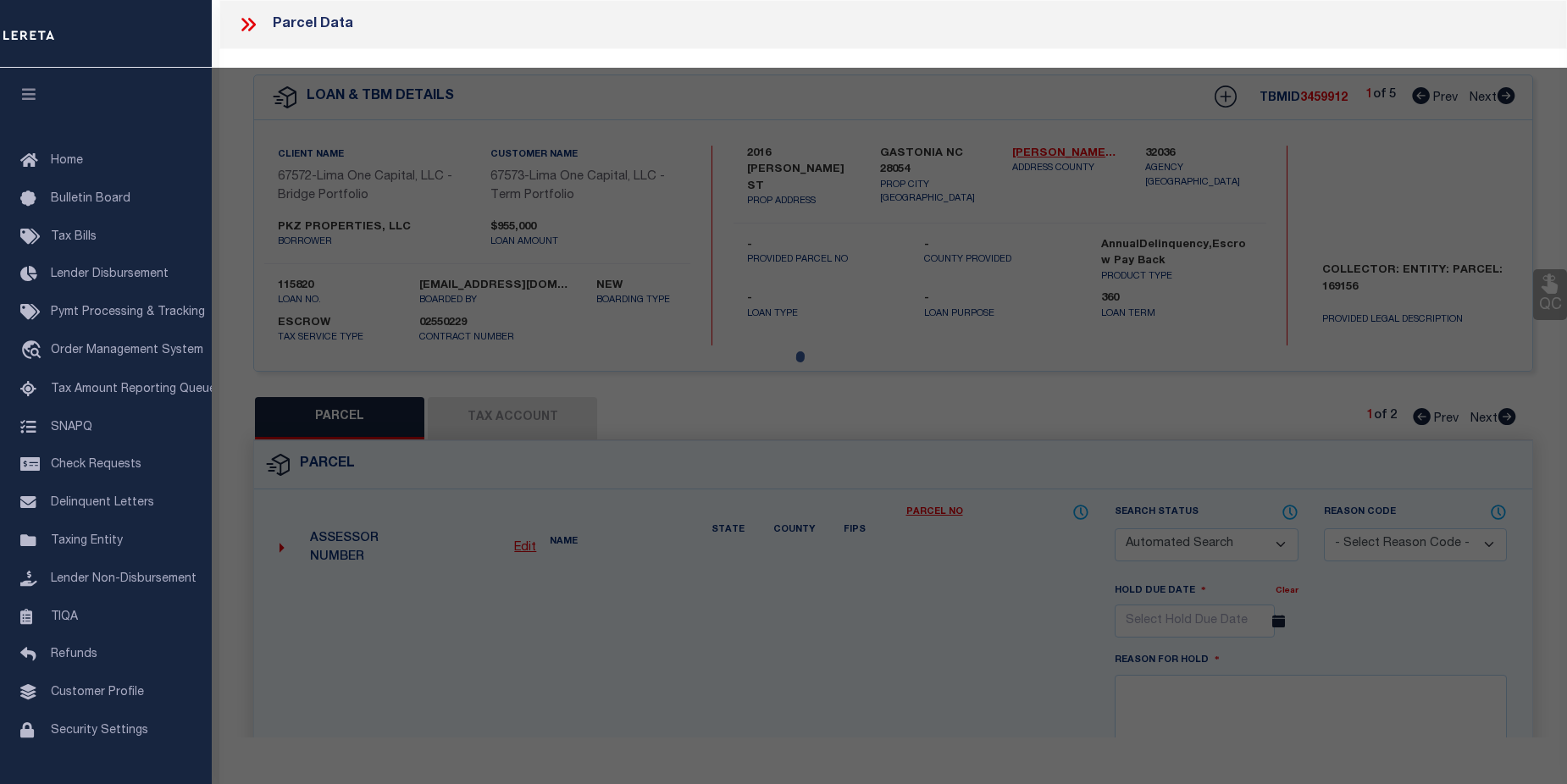
select select "AGW"
select select "LEG"
type input "1846 ARKRAY ST"
type input "GASTONIA NC 28052"
type textarea "per request parcel reactivated"
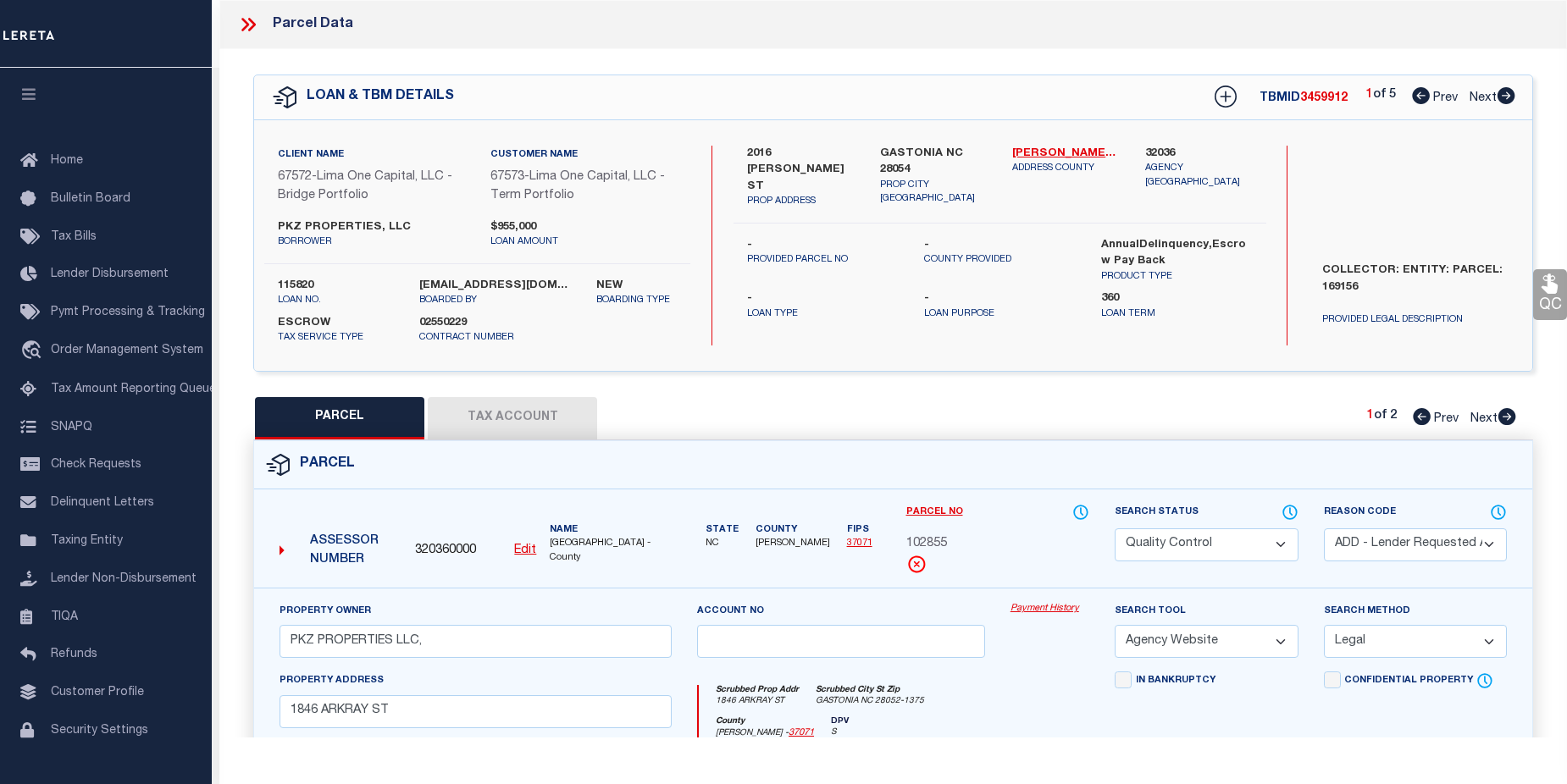
click at [1067, 610] on link "Payment History" at bounding box center [1049, 609] width 79 height 14
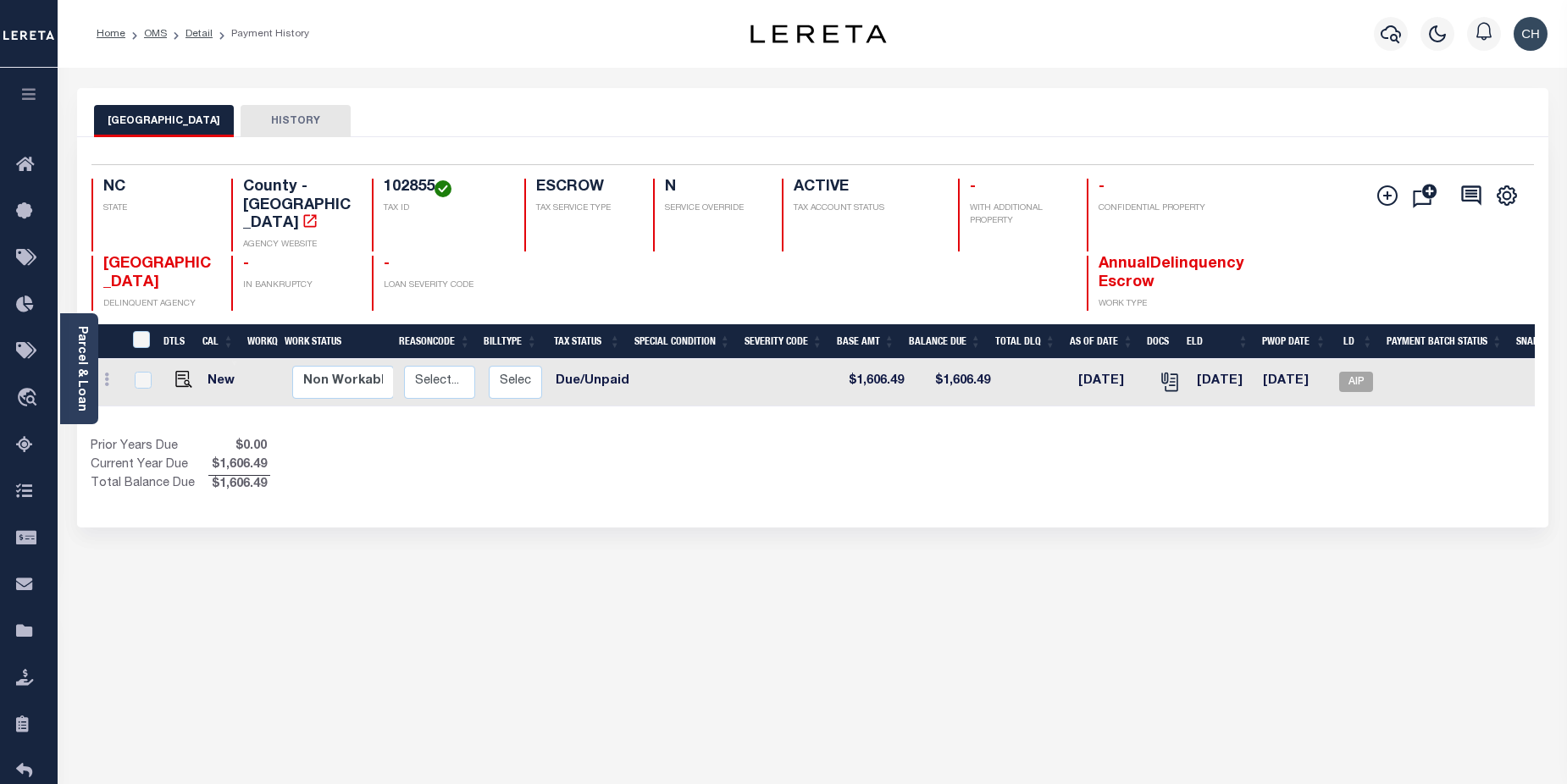
scroll to position [0, 214]
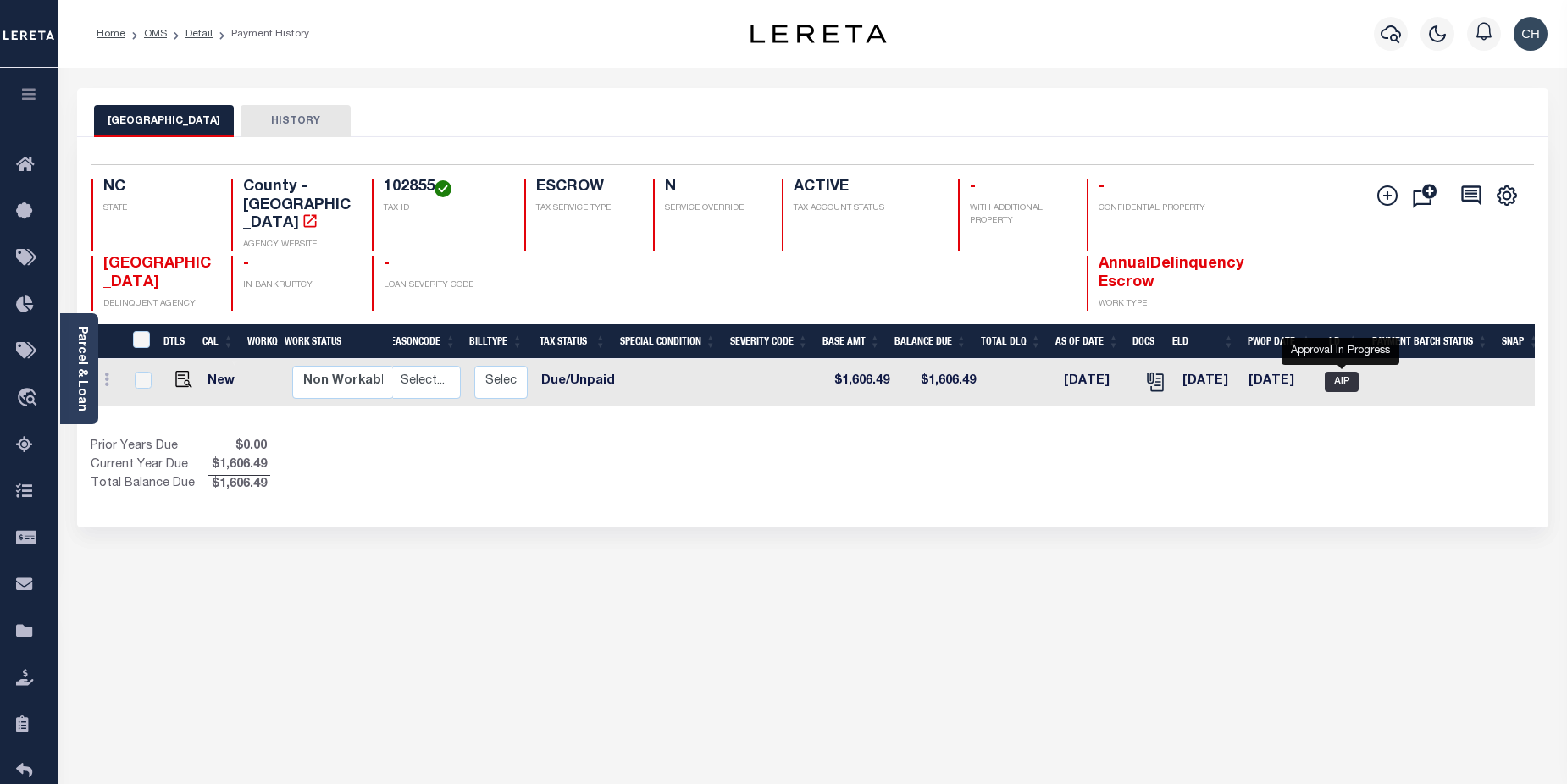
click at [1343, 372] on span "AIP" at bounding box center [1342, 381] width 34 height 20
checkbox input "true"
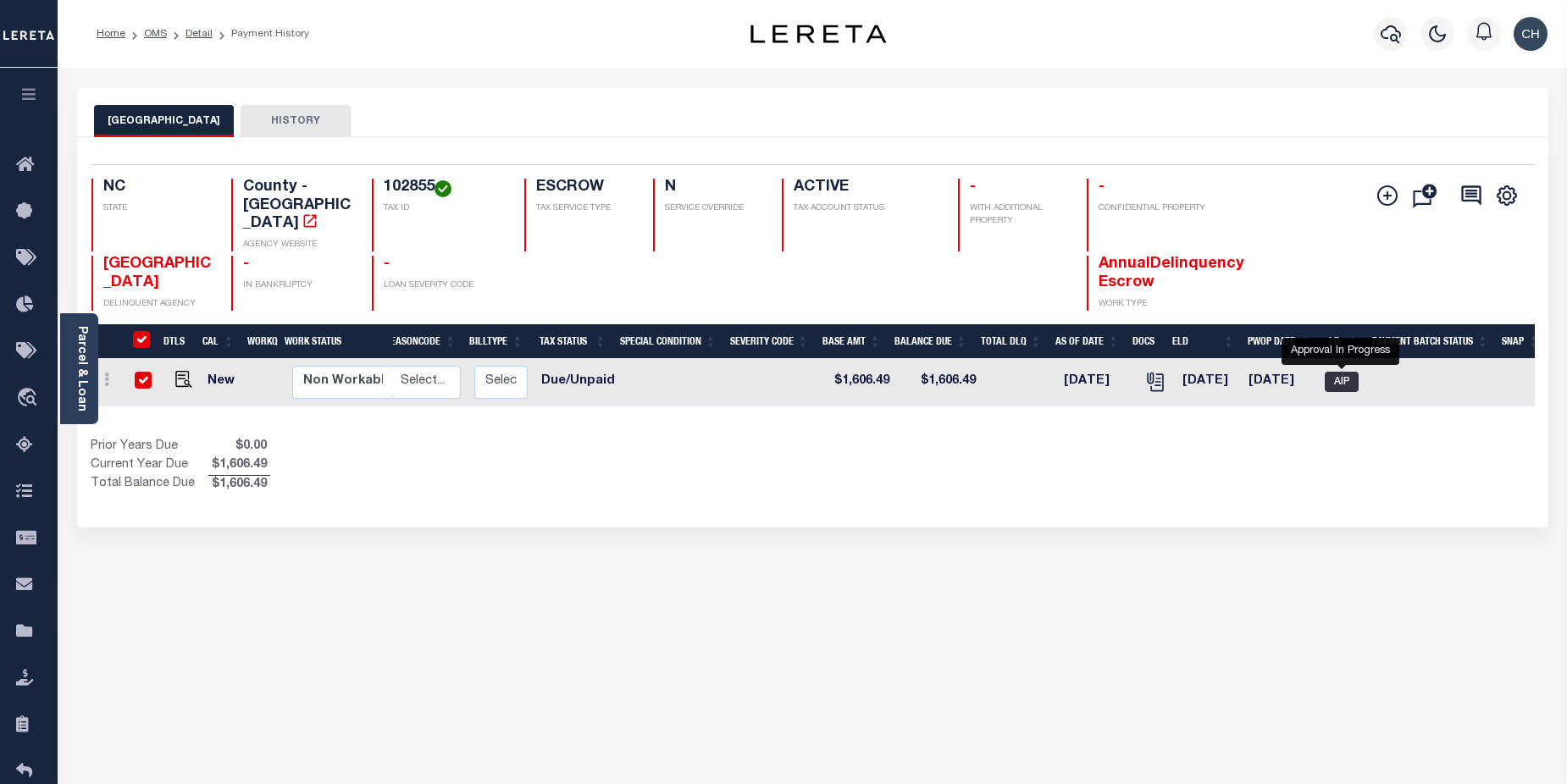
checkbox input "true"
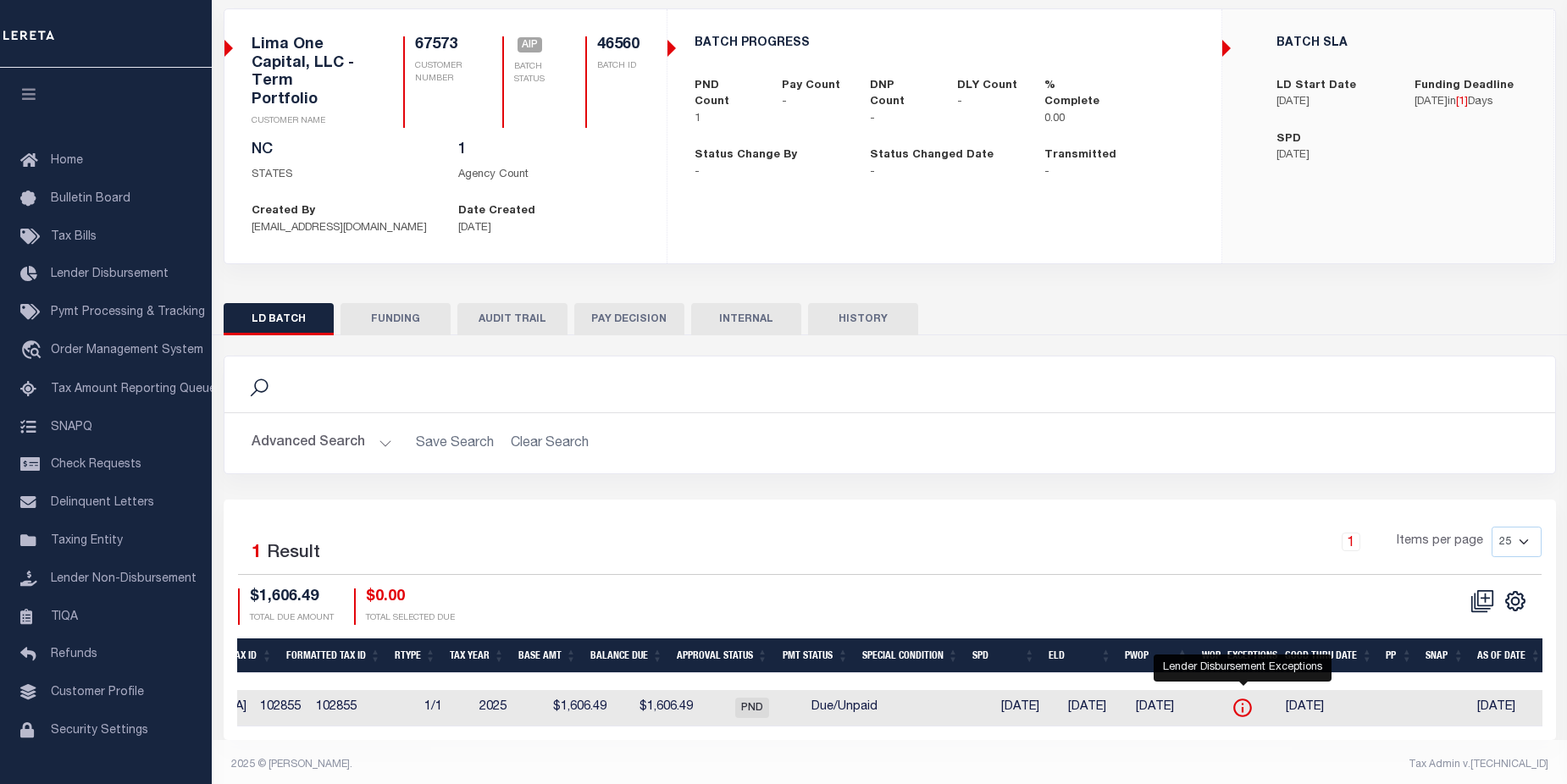
click at [1247, 697] on icon "" at bounding box center [1243, 707] width 22 height 22
checkbox input "true"
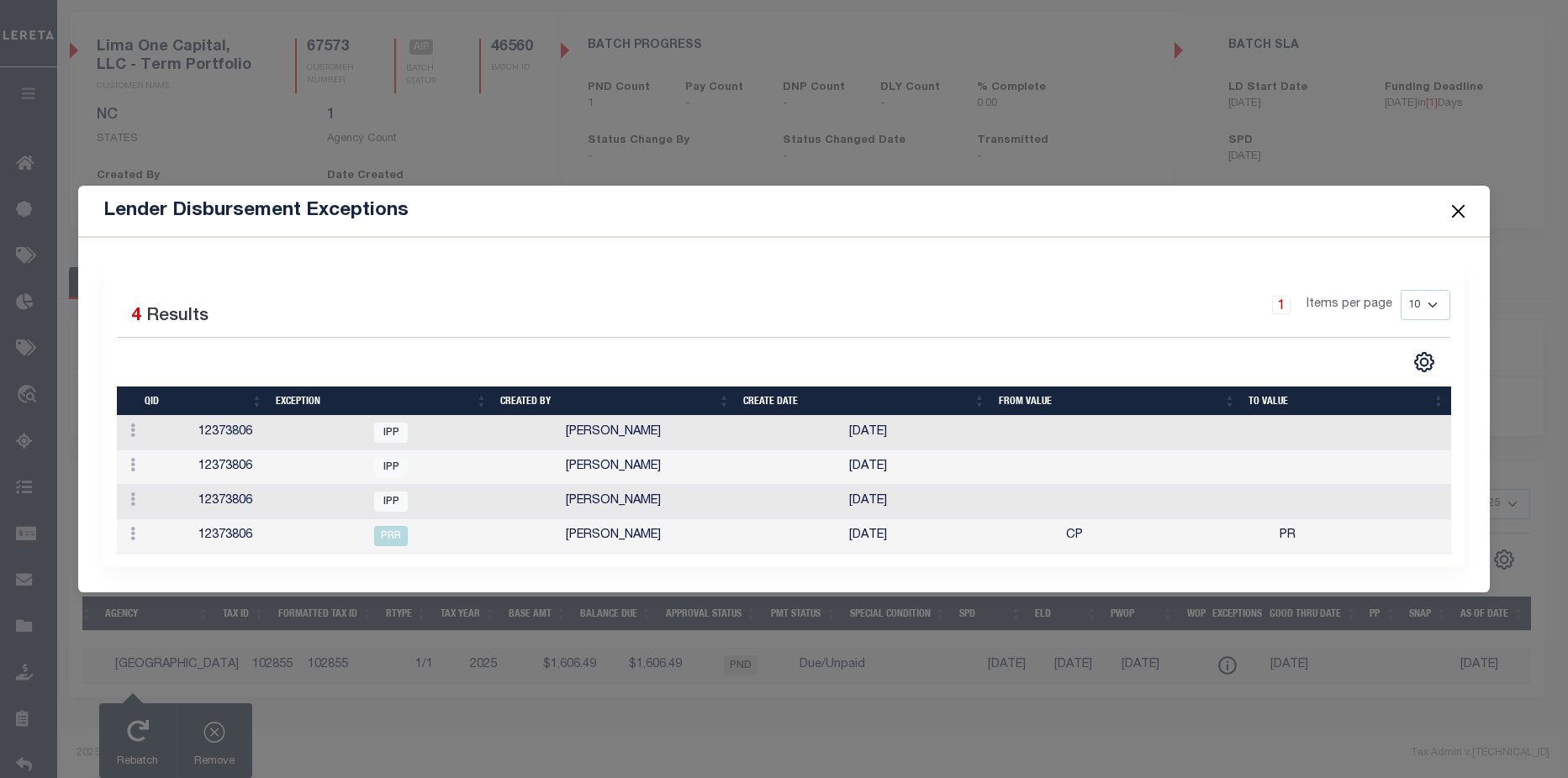
click at [1013, 435] on td "[DATE]" at bounding box center [951, 433] width 217 height 34
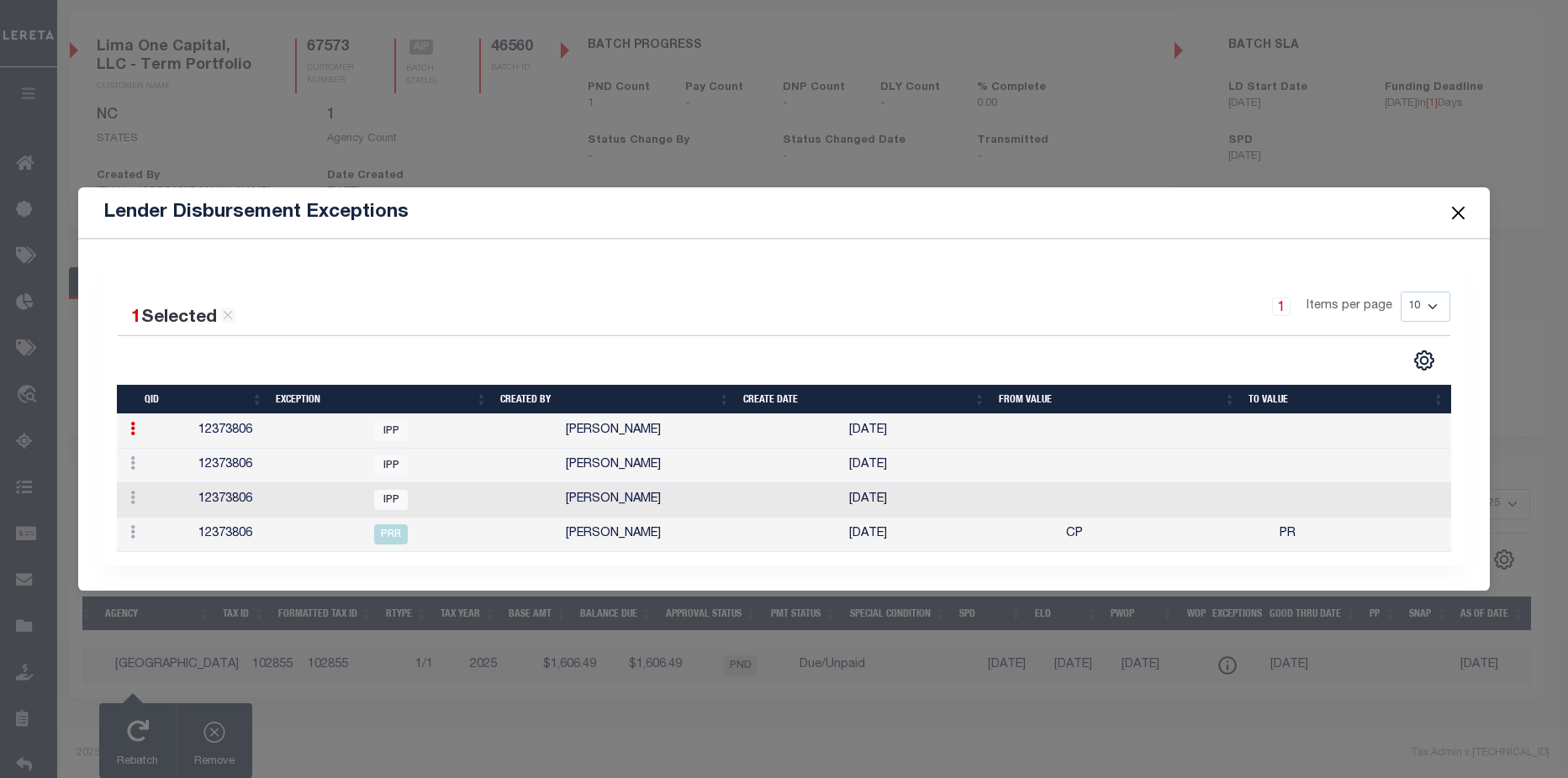
click at [1459, 209] on button "Close" at bounding box center [1458, 212] width 22 height 22
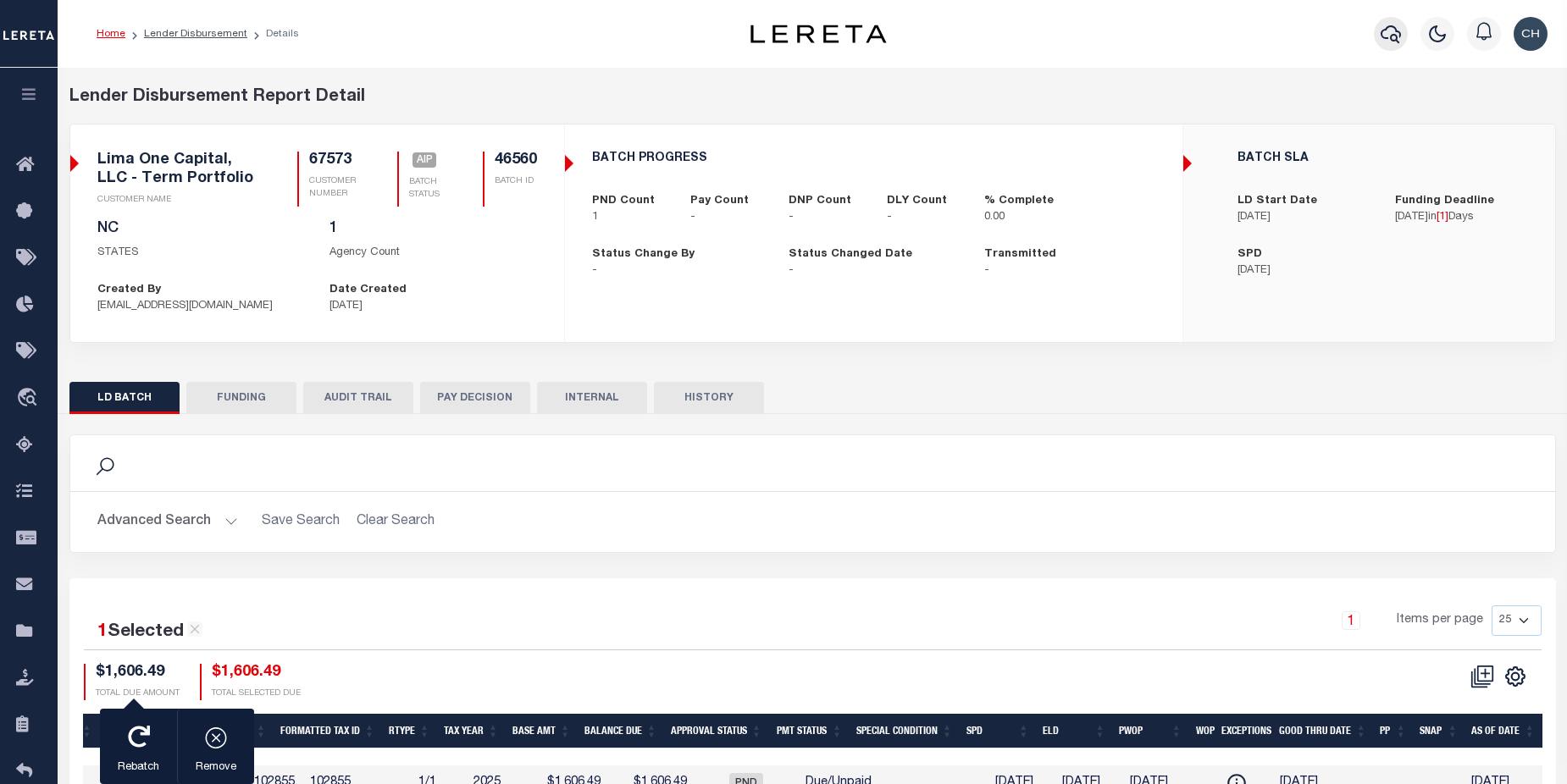
click at [1384, 40] on icon "button" at bounding box center [1390, 34] width 20 height 20
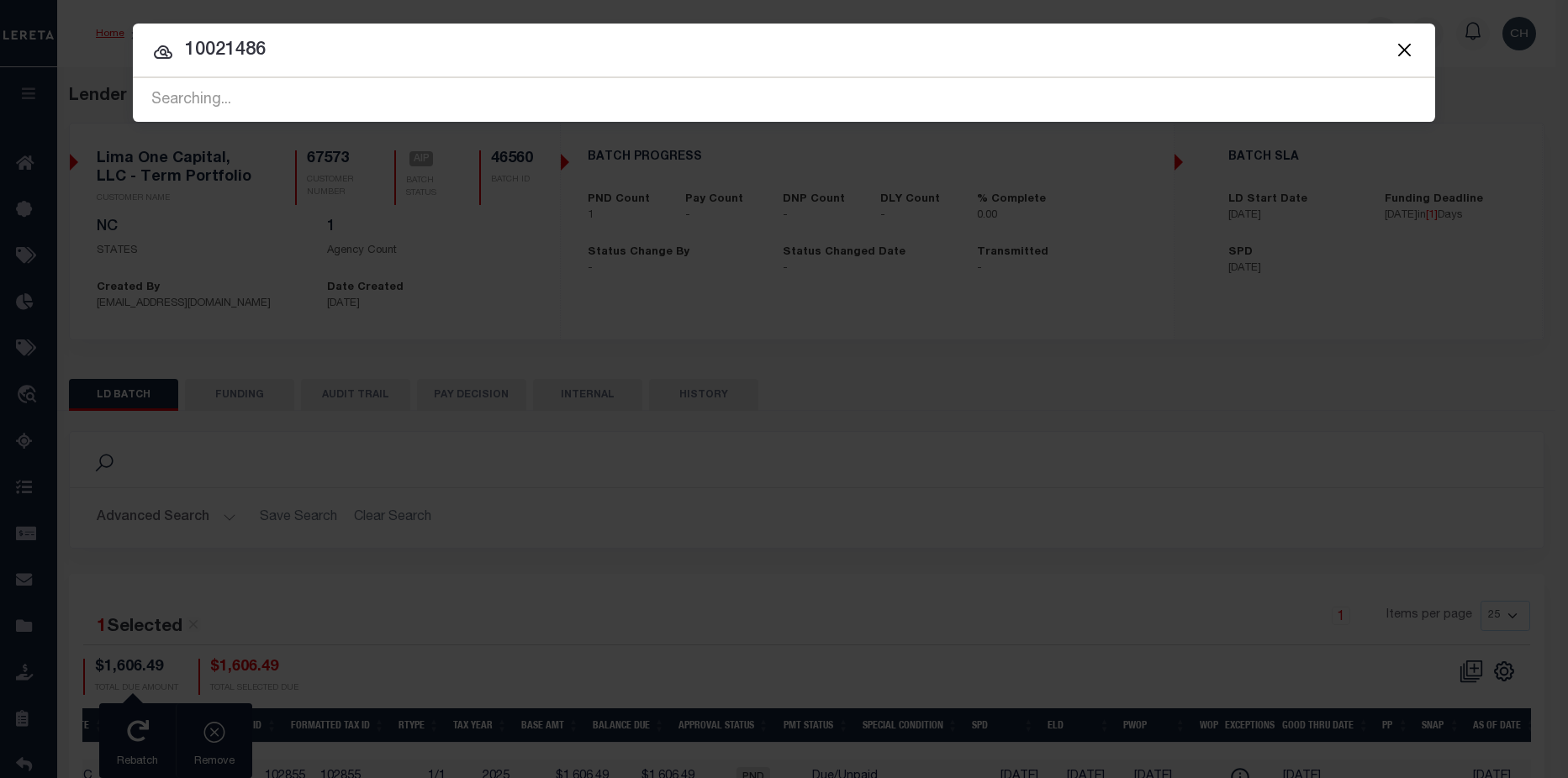
type input "10021486"
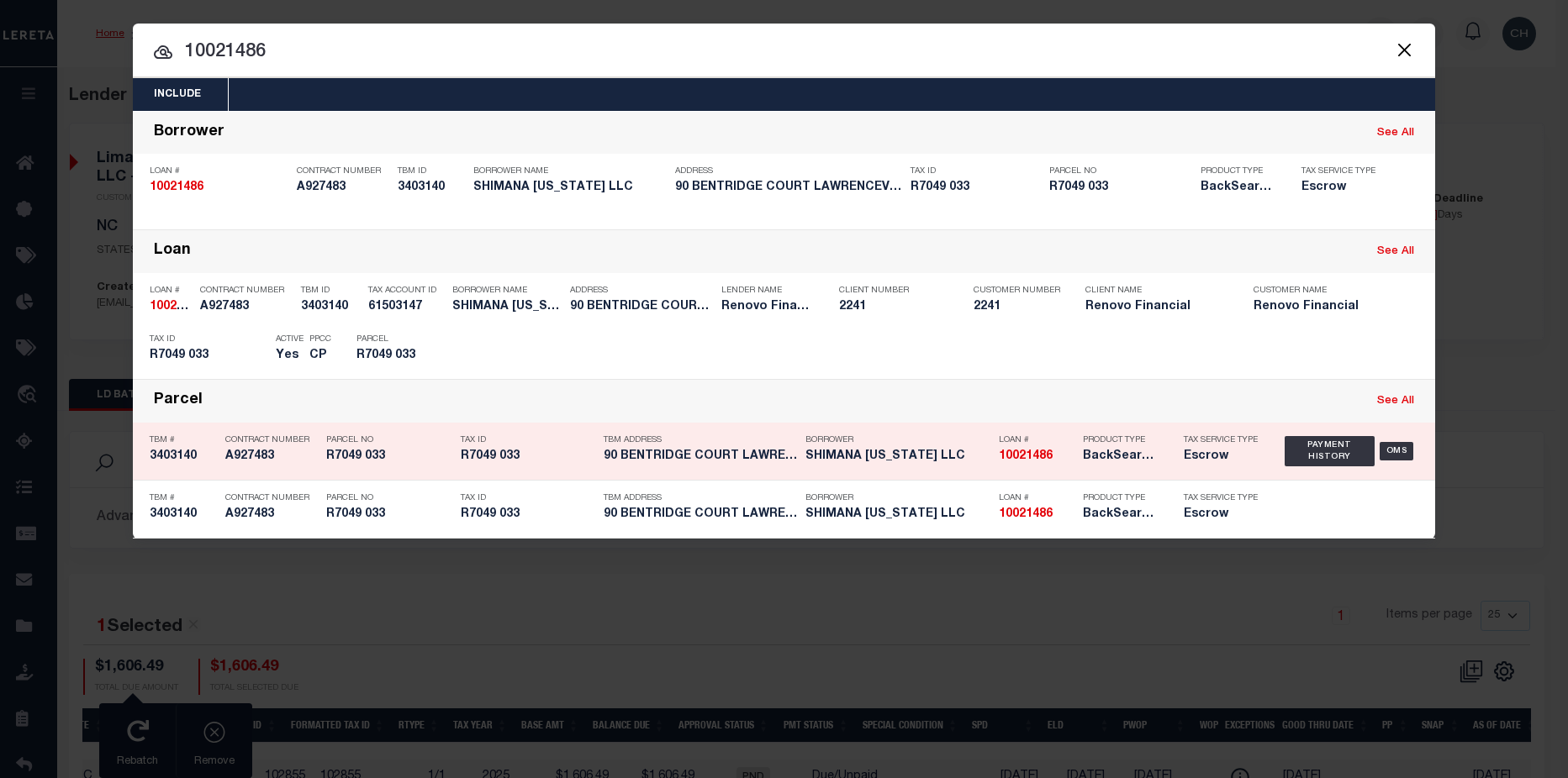
click at [1160, 461] on div "Product Type BackSearch,Escrow" at bounding box center [1120, 451] width 101 height 49
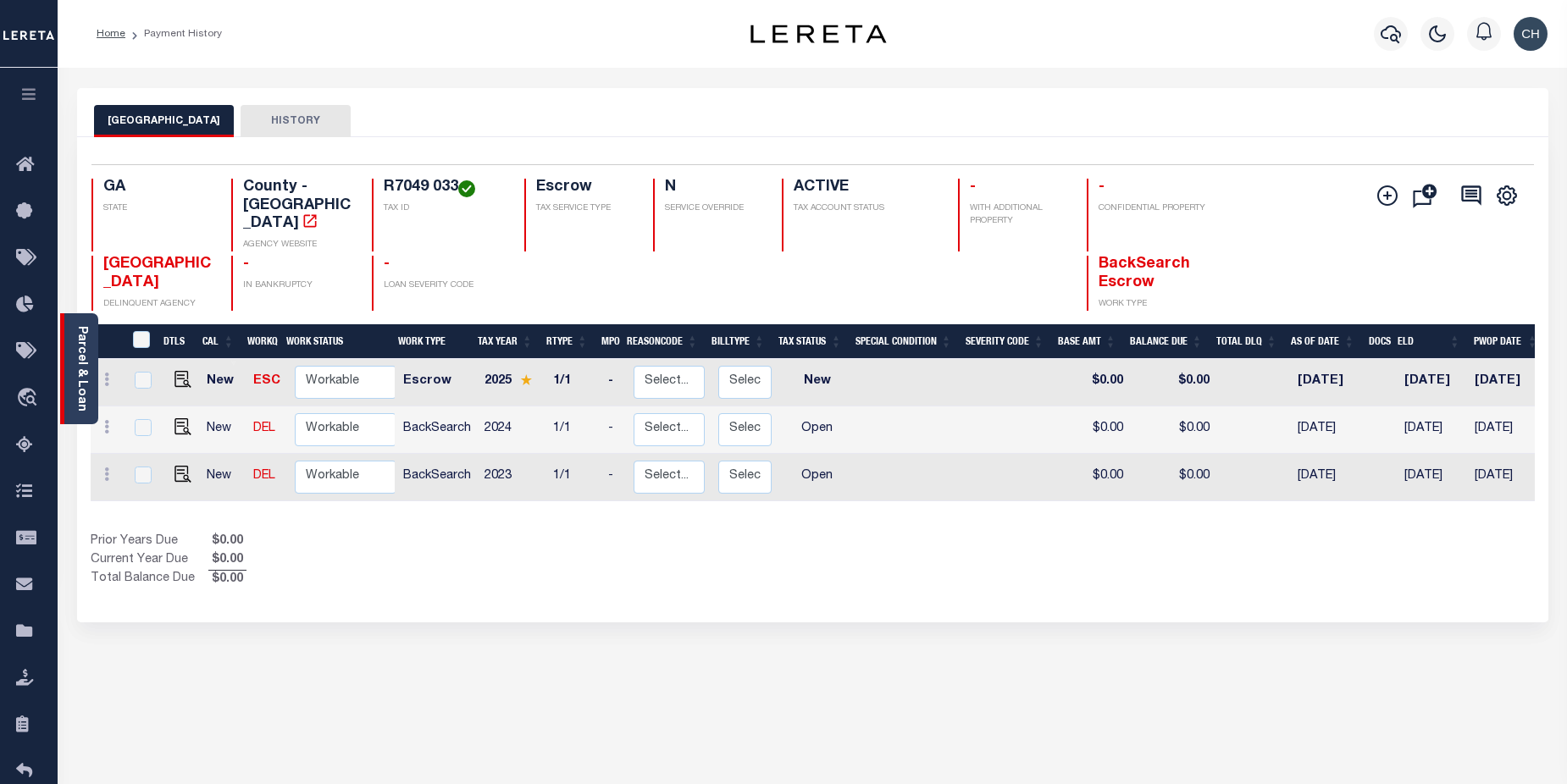
click at [72, 372] on div "Parcel & Loan" at bounding box center [79, 369] width 38 height 111
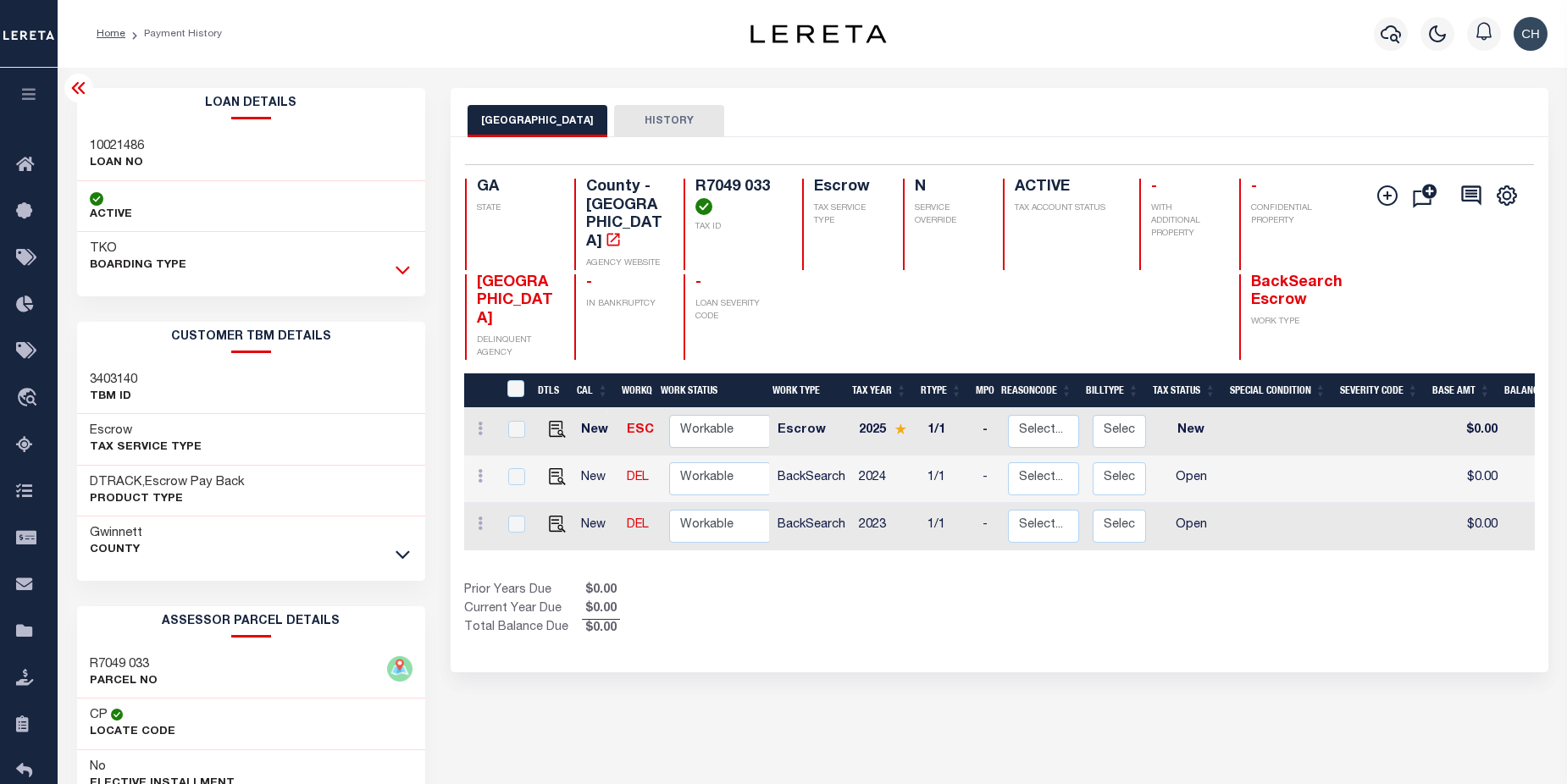
click at [405, 274] on icon at bounding box center [403, 269] width 14 height 18
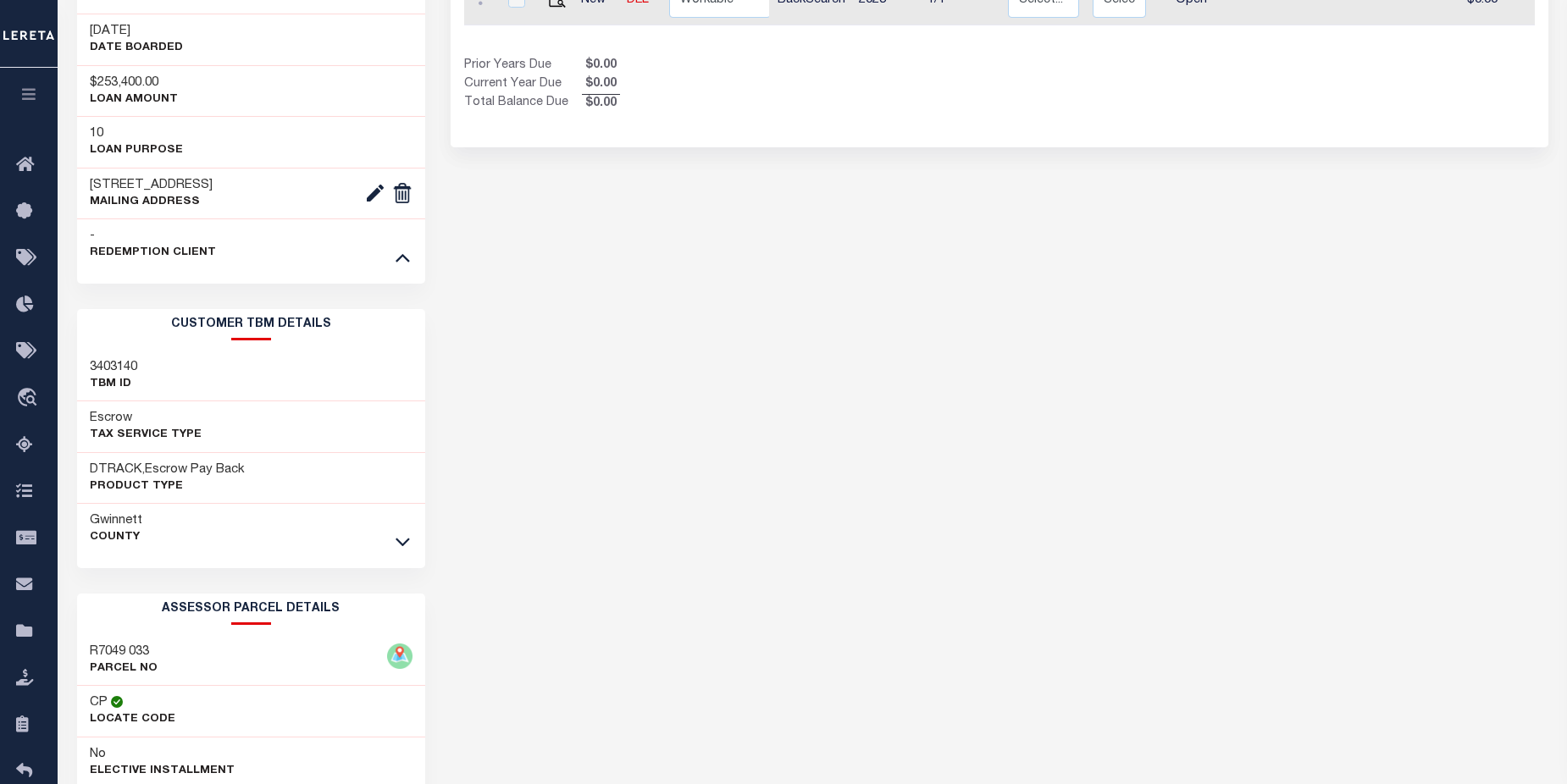
scroll to position [566, 0]
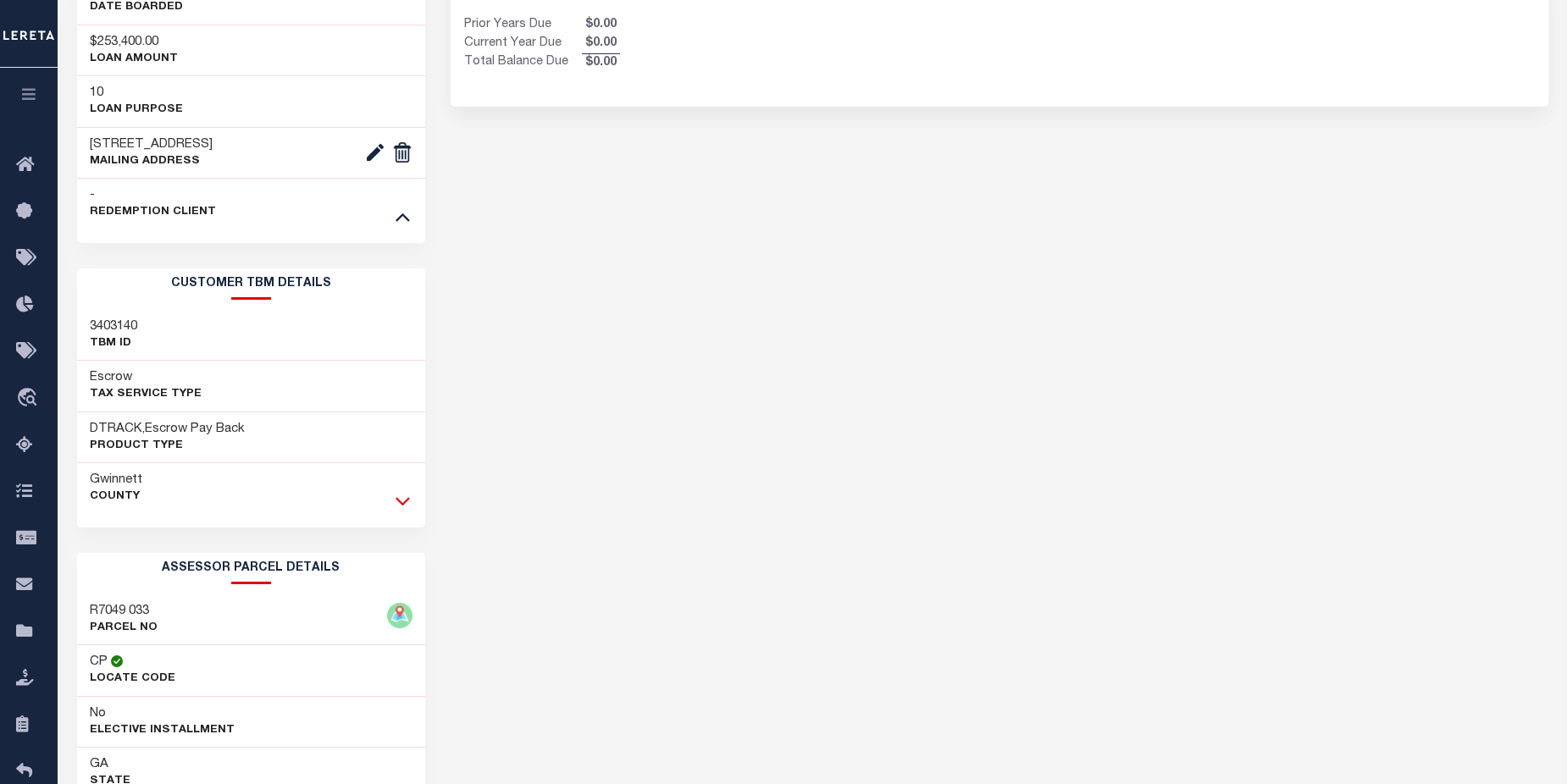
click at [406, 509] on icon at bounding box center [403, 501] width 14 height 18
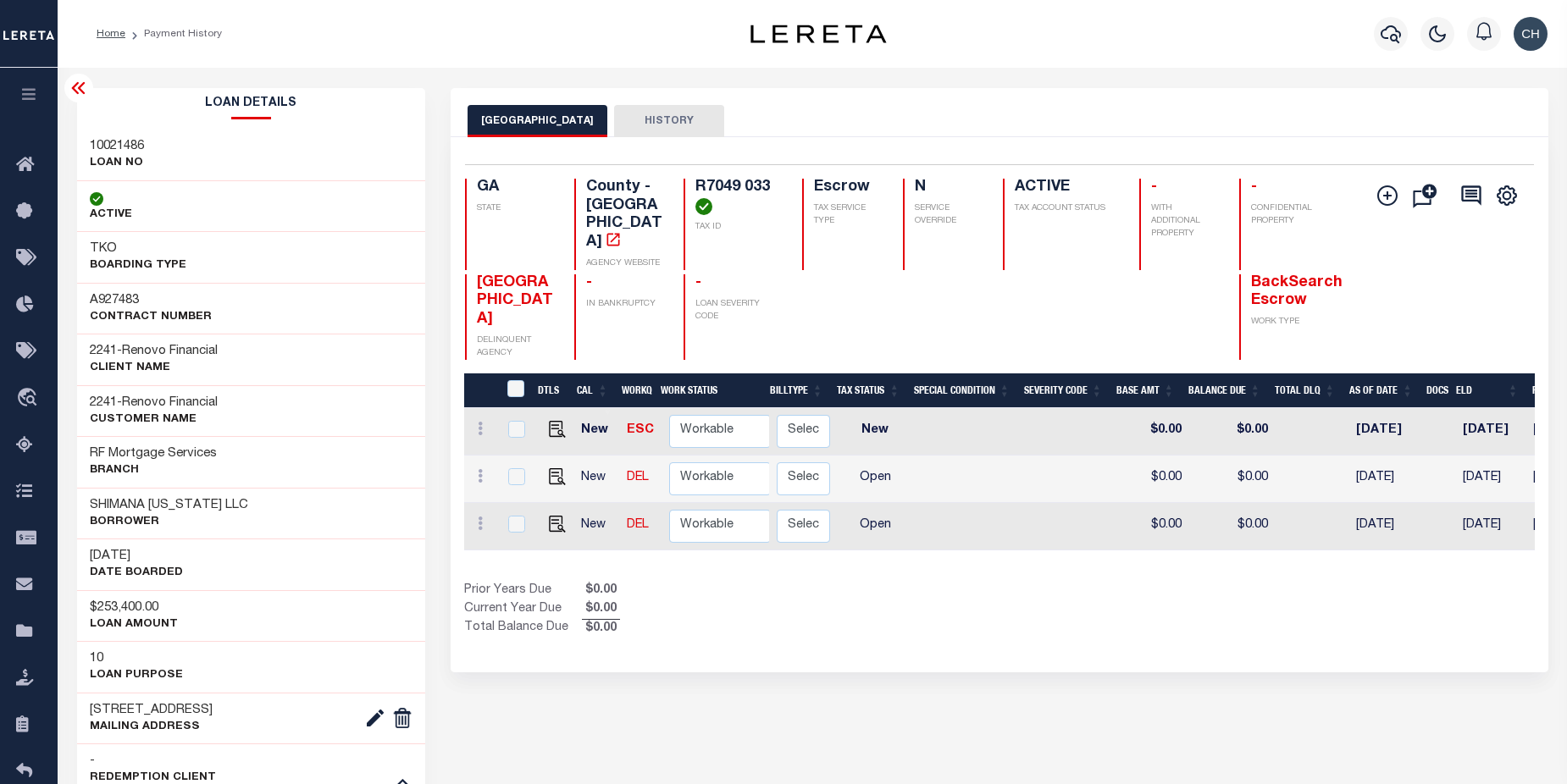
scroll to position [0, 301]
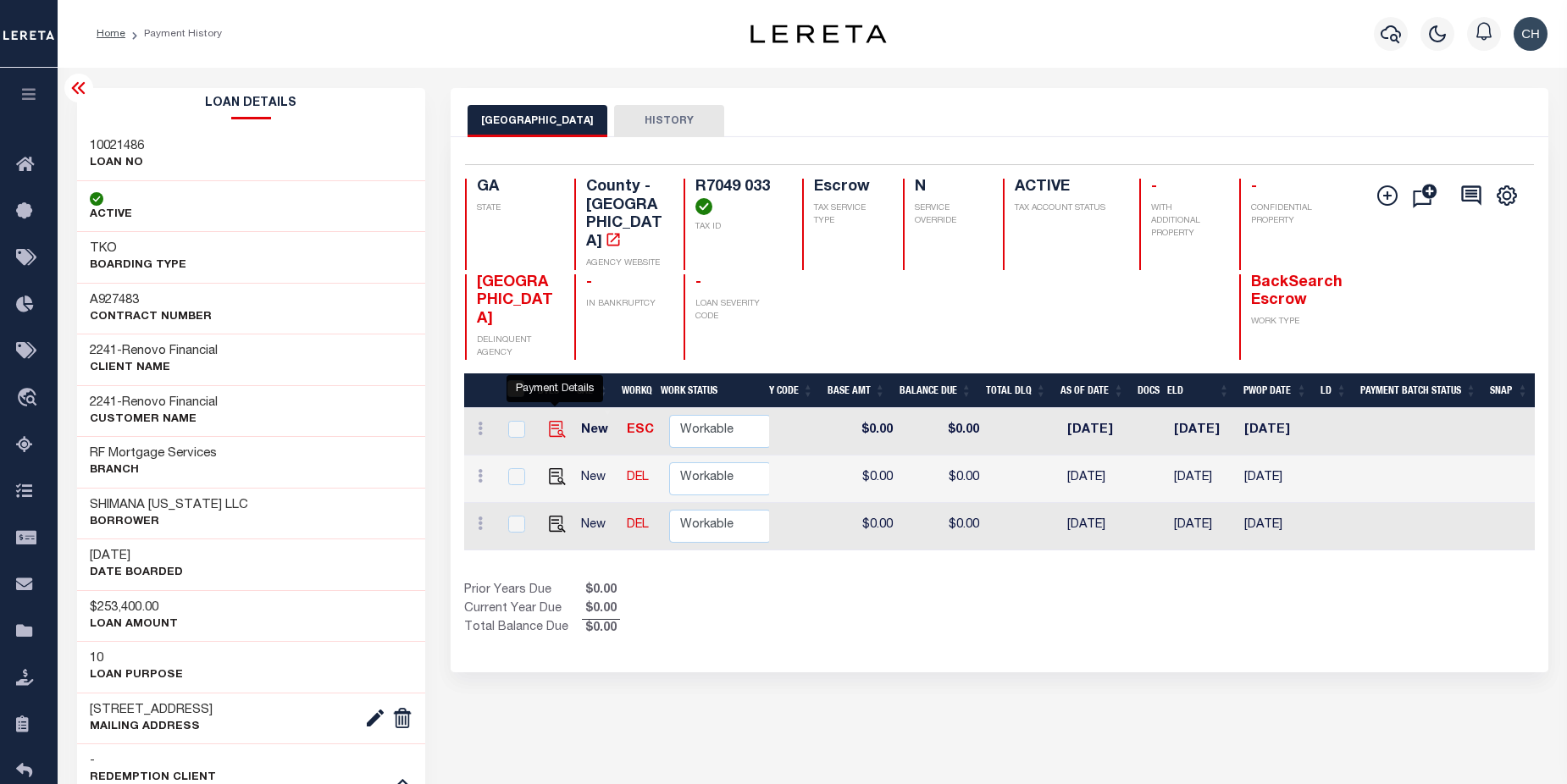
click at [556, 421] on img "" at bounding box center [557, 429] width 17 height 17
checkbox input "true"
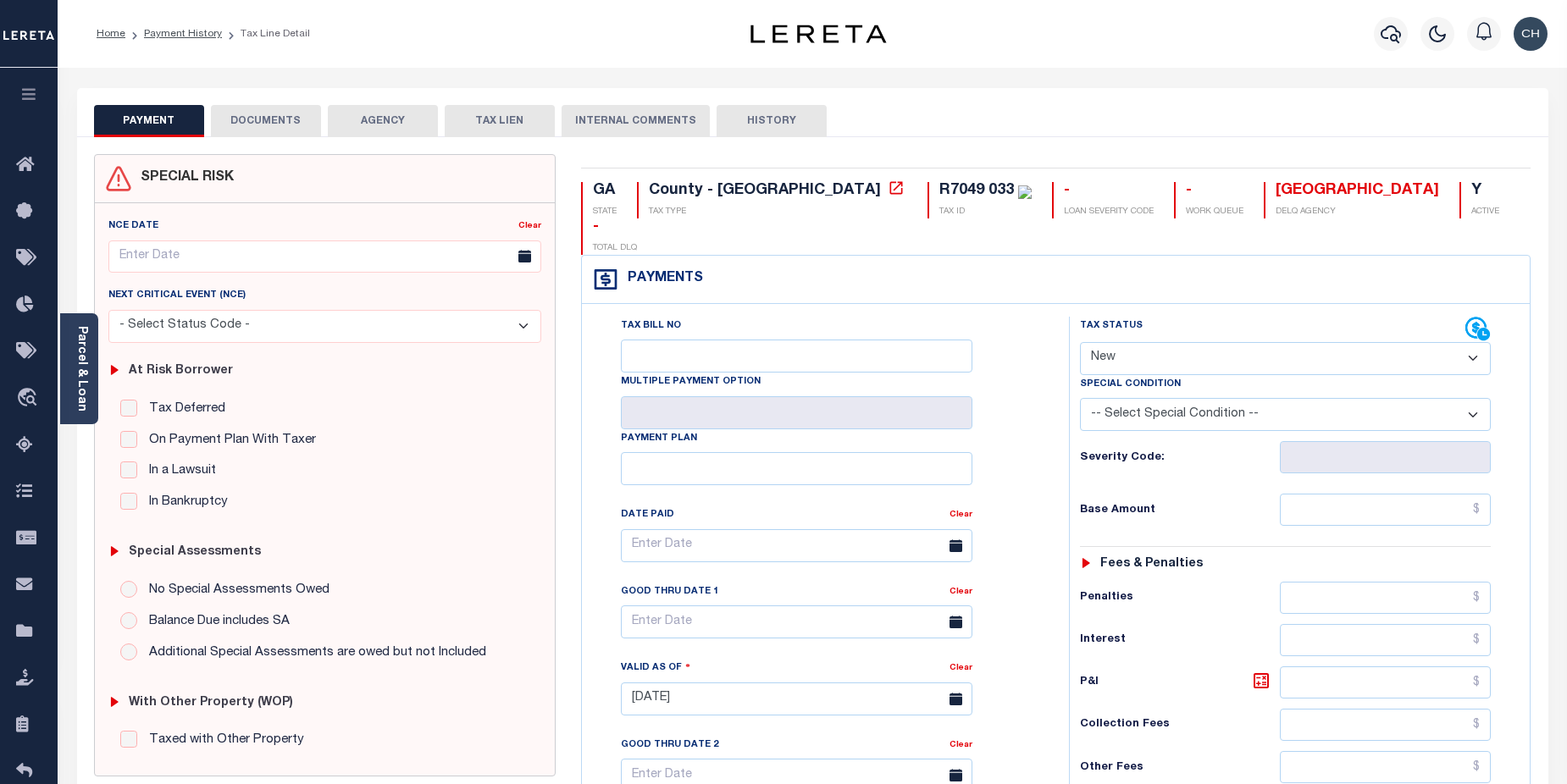
click at [1474, 343] on select "- Select Status Code - Open Due/Unpaid Paid Incomplete No Tax Due Internal Refu…" at bounding box center [1286, 358] width 412 height 33
select select "DUE"
click at [1080, 343] on select "- Select Status Code - Open Due/Unpaid Paid Incomplete No Tax Due Internal Refu…" at bounding box center [1286, 358] width 412 height 33
type input "[DATE]"
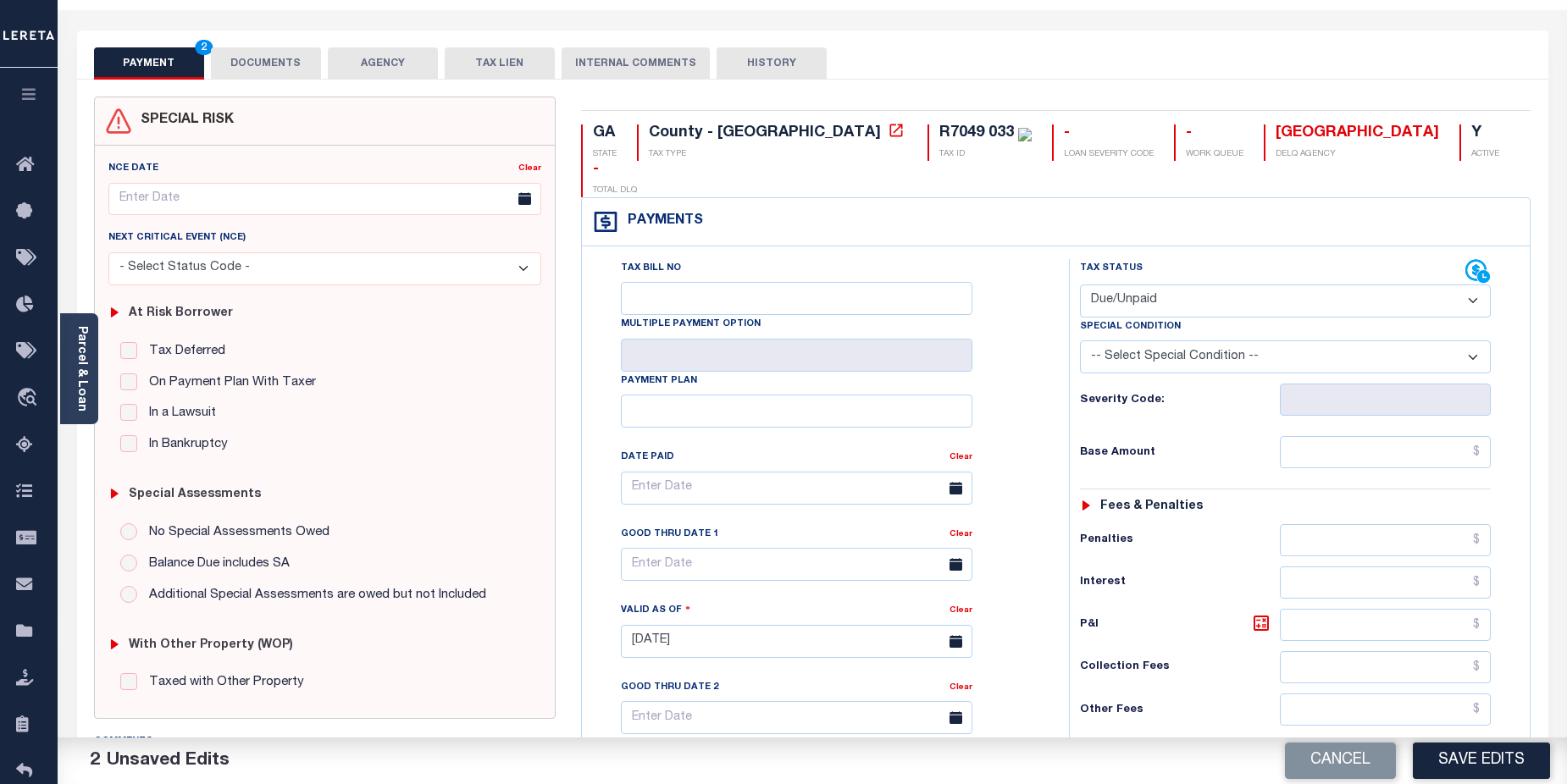
scroll to position [94, 0]
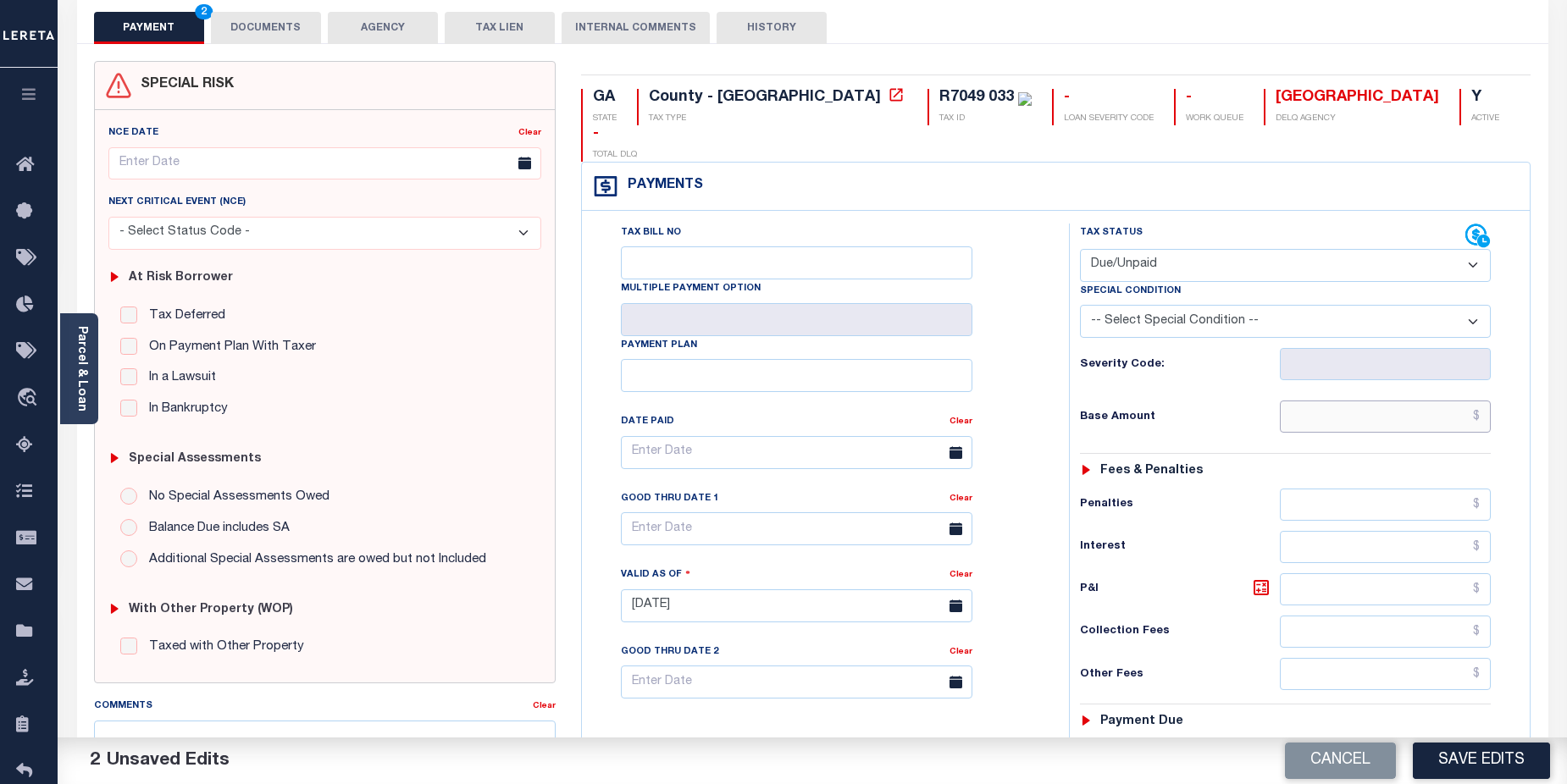
click at [1436, 401] on input "text" at bounding box center [1386, 417] width 212 height 32
drag, startPoint x: 1382, startPoint y: 378, endPoint x: 1436, endPoint y: 381, distance: 54.1
click at [1382, 401] on input "text" at bounding box center [1386, 417] width 212 height 32
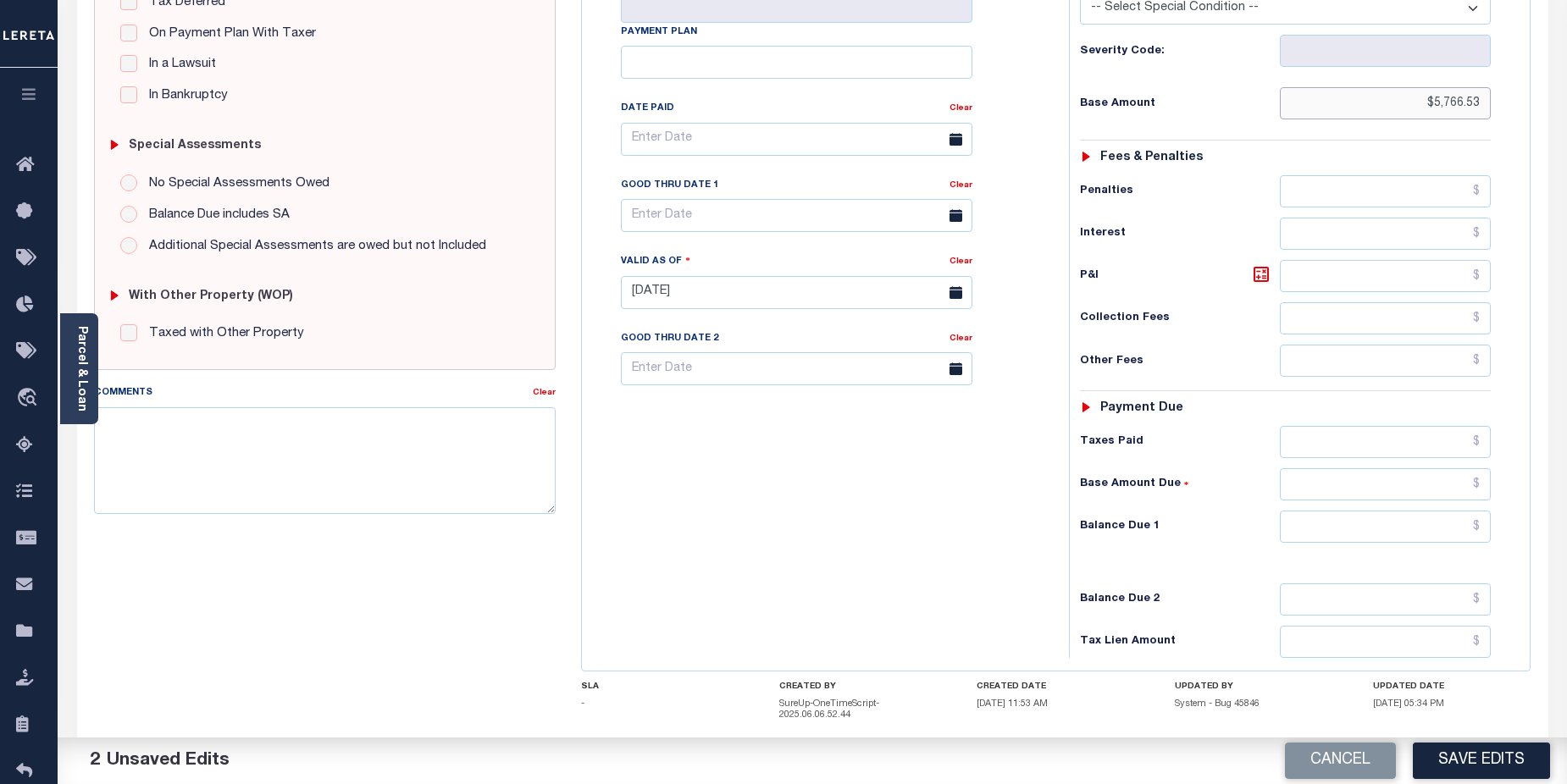
scroll to position [407, 0]
type input "$5,766.53"
click at [1426, 509] on input "text" at bounding box center [1386, 525] width 212 height 32
type input "$5,766.53"
click at [713, 198] on input "text" at bounding box center [797, 214] width 352 height 33
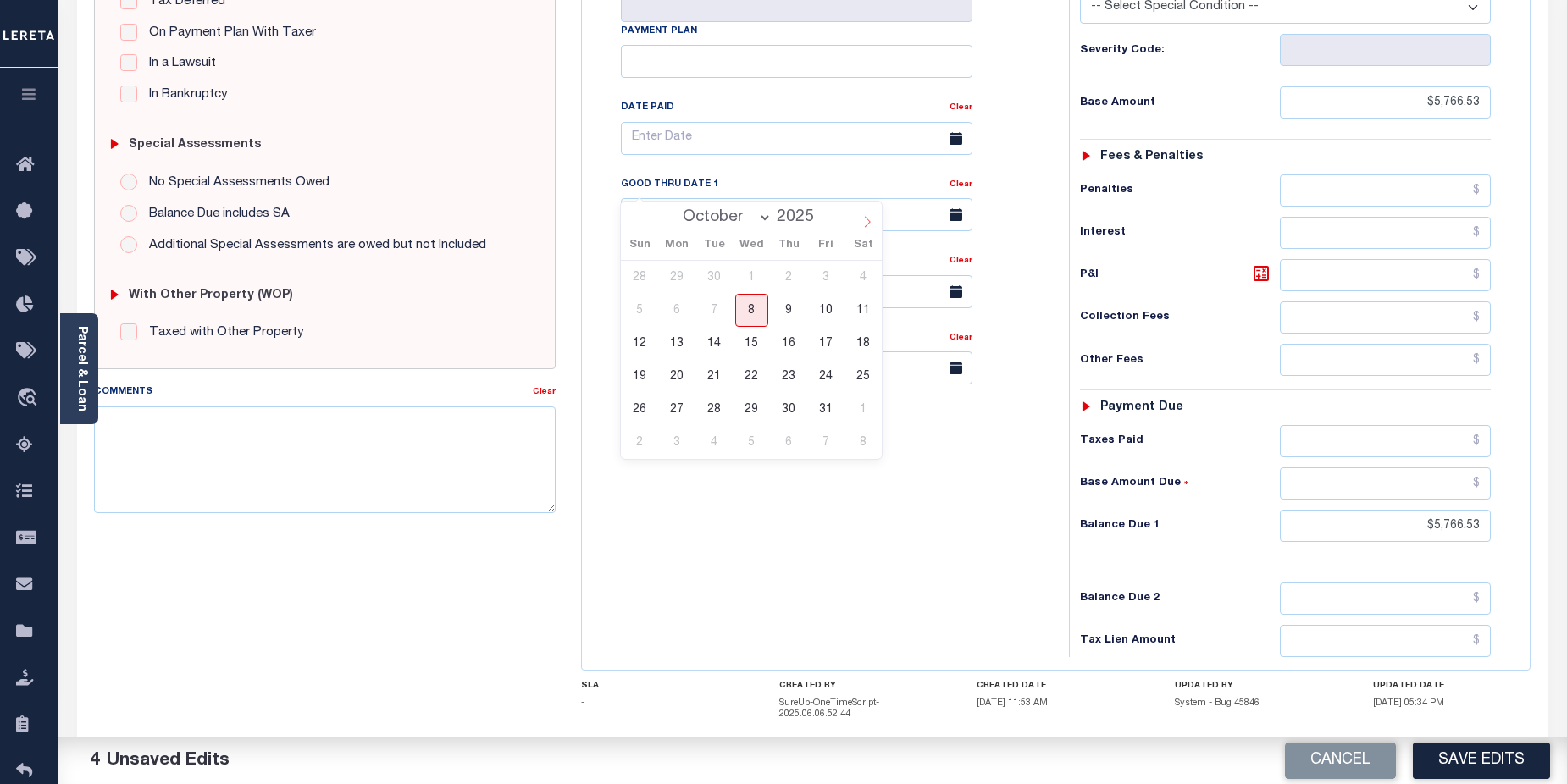
click at [874, 225] on span at bounding box center [867, 215] width 29 height 29
select select "10"
click at [834, 343] on span "14" at bounding box center [825, 343] width 33 height 33
type input "[DATE]"
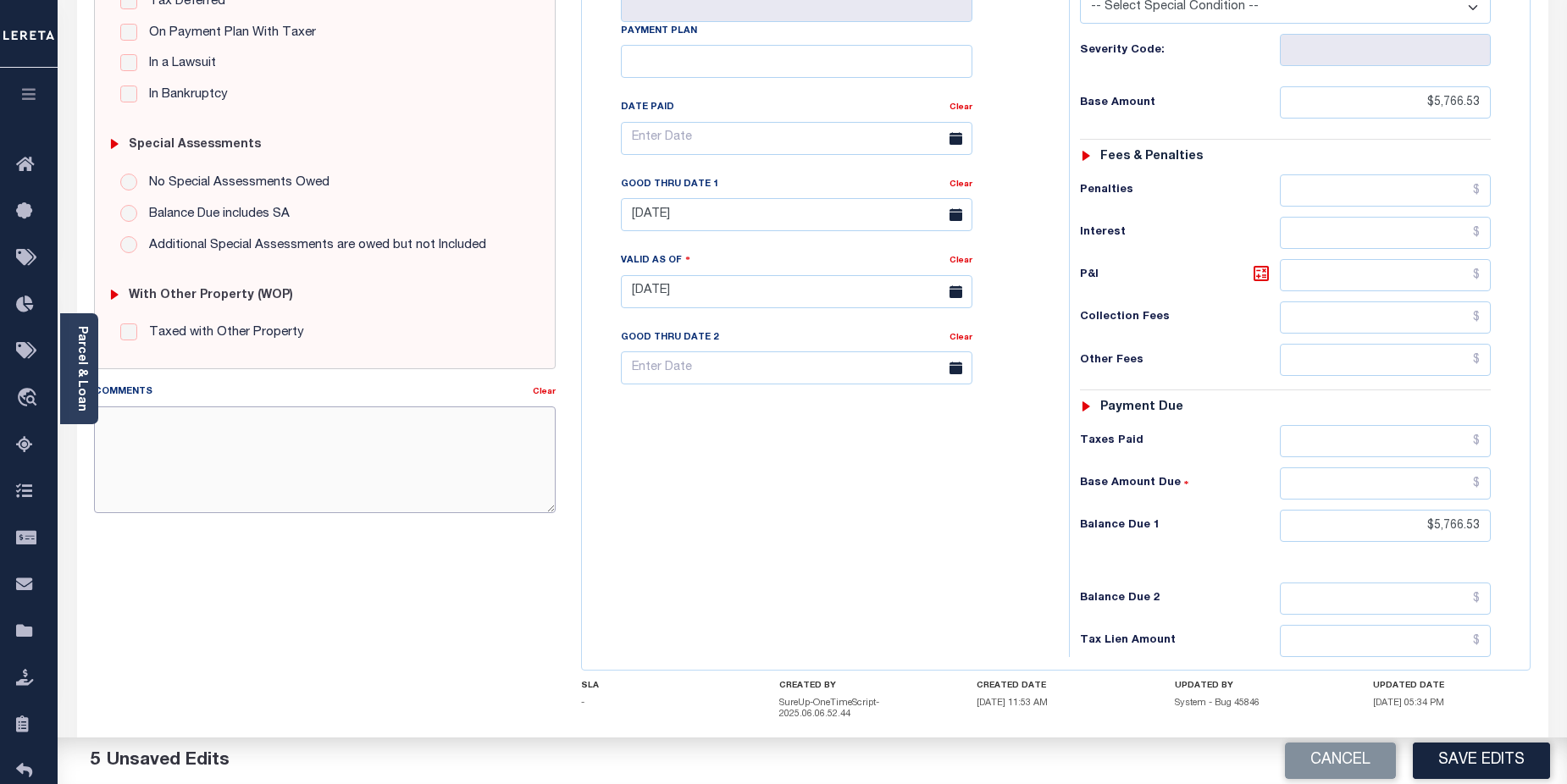
click at [276, 434] on textarea "Comments" at bounding box center [325, 459] width 463 height 107
paste textarea "I’m not pulling up where I previously sent this to be updated. Can someone plea…"
drag, startPoint x: 151, startPoint y: 475, endPoint x: 117, endPoint y: 441, distance: 48.1
click at [151, 475] on textarea "I’m not pulling up where I previously sent this to be updated. Can someone plea…" at bounding box center [325, 459] width 463 height 107
drag, startPoint x: 103, startPoint y: 420, endPoint x: 364, endPoint y: 454, distance: 263.2
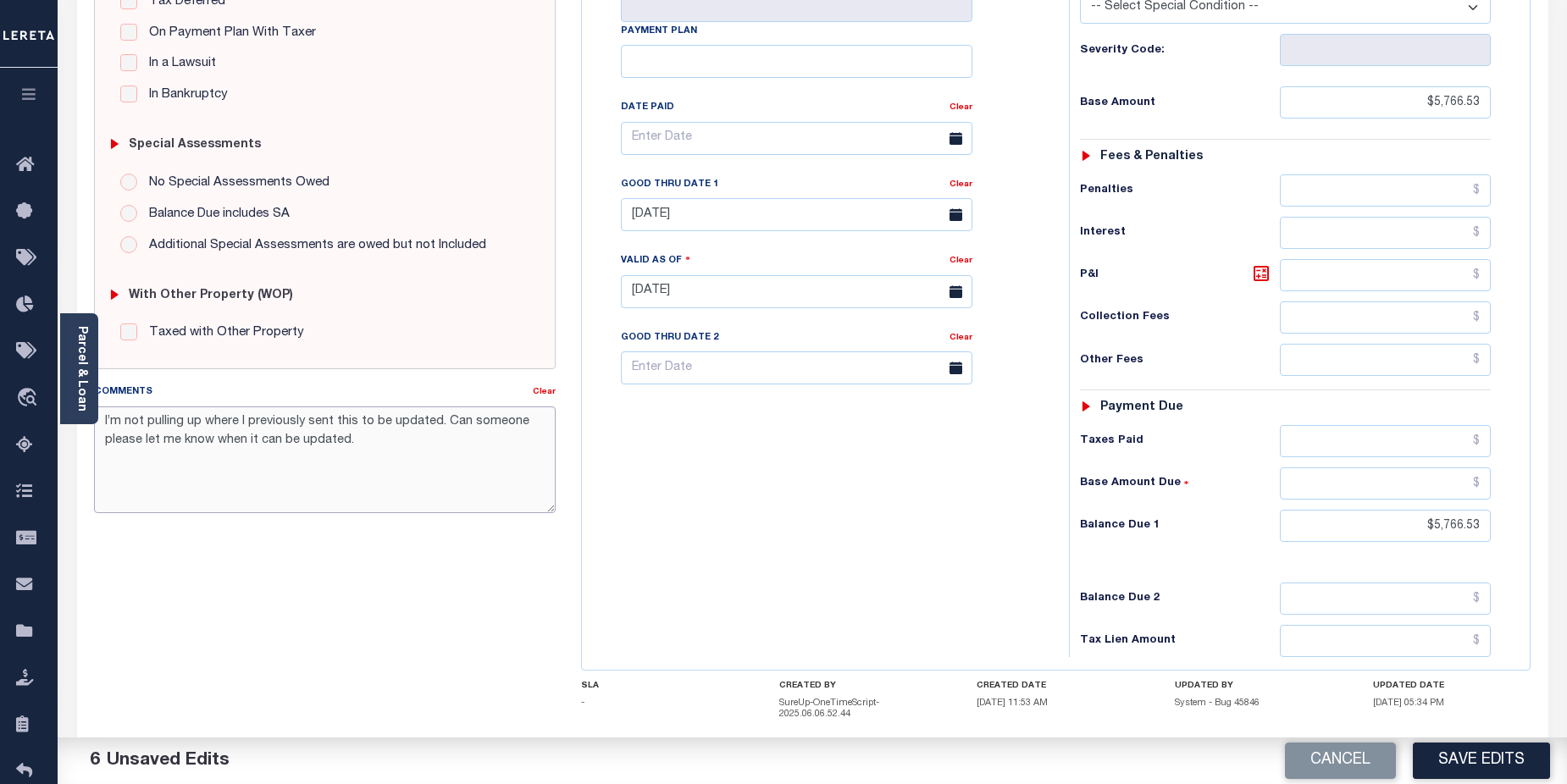
click at [364, 454] on textarea "I’m not pulling up where I previously sent this to be updated. Can someone plea…" at bounding box center [325, 459] width 463 height 107
paste textarea "CAS-474377 2025/annual dlq Base $3,323.80 P/I $568.57-Lender Responsibility Tot…"
drag, startPoint x: 135, startPoint y: 426, endPoint x: 175, endPoint y: 419, distance: 40.6
click at [175, 419] on textarea "CAS-474377 2025/annual dlq Base $3,323.80 P/I $568.57-Lender Responsibility Tot…" at bounding box center [325, 459] width 463 height 107
drag, startPoint x: 243, startPoint y: 421, endPoint x: 272, endPoint y: 420, distance: 29.0
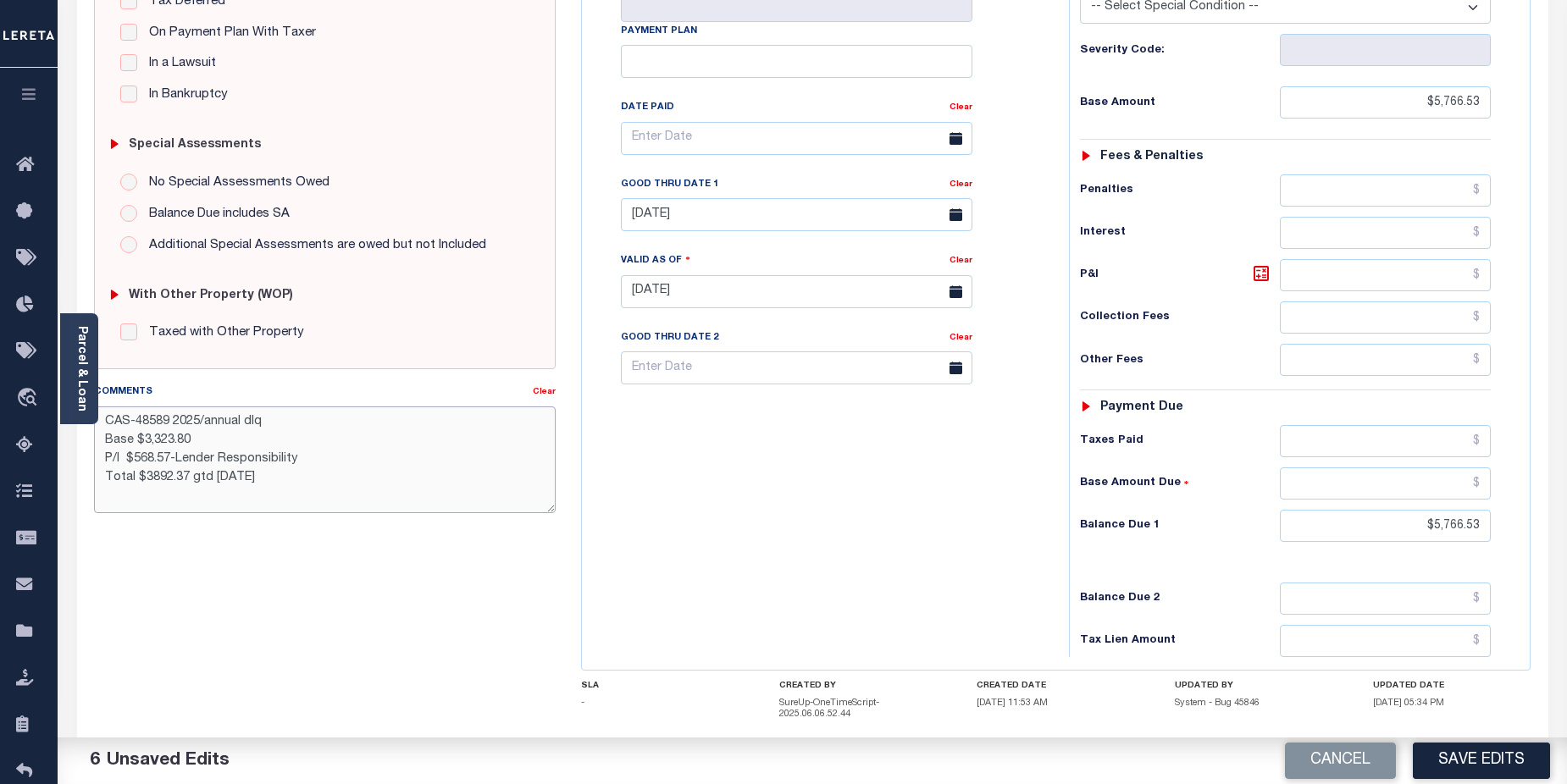
click at [272, 420] on textarea "CAS-48589 2025/annual dlq Base $3,323.80 P/I $568.57-Lender Responsibility Tota…" at bounding box center [325, 459] width 463 height 107
drag, startPoint x: 160, startPoint y: 438, endPoint x: 197, endPoint y: 437, distance: 37.0
click at [197, 437] on textarea "CAS-48589 2025/annual Base $3,323.80 P/I $568.57-Lender Responsibility Total $3…" at bounding box center [325, 459] width 463 height 107
drag, startPoint x: 135, startPoint y: 462, endPoint x: 156, endPoint y: 459, distance: 21.2
click at [156, 459] on textarea "CAS-48589 2025/annual Base $5766.53 P/I $568.57-Lender Responsibility Total $38…" at bounding box center [325, 459] width 463 height 107
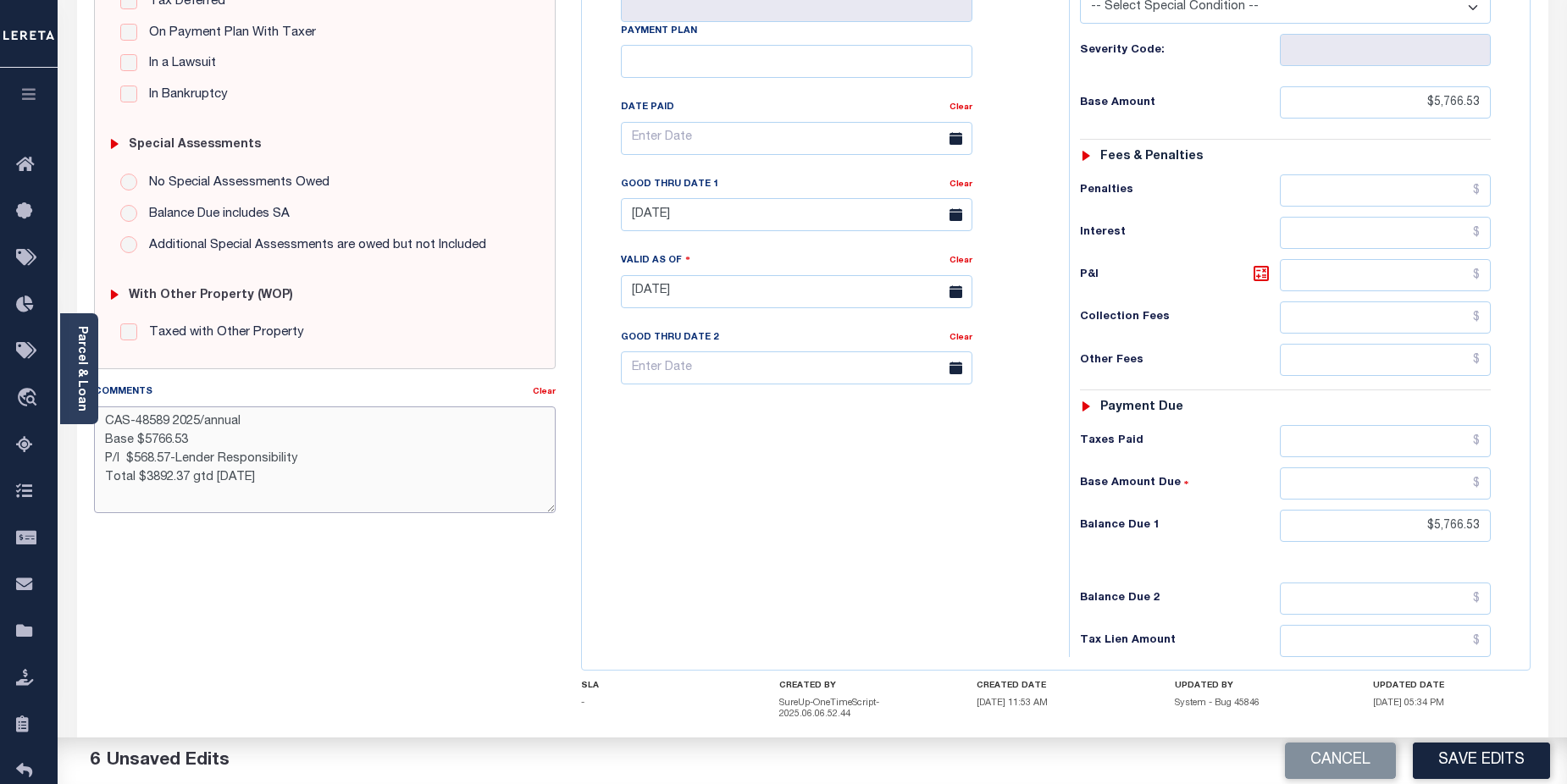
drag, startPoint x: 100, startPoint y: 462, endPoint x: 311, endPoint y: 459, distance: 211.0
click at [311, 459] on textarea "CAS-48589 2025/annual Base $5766.53 P/I $568.57-Lender Responsibility Total $38…" at bounding box center [325, 459] width 463 height 107
drag, startPoint x: 142, startPoint y: 479, endPoint x: 188, endPoint y: 474, distance: 46.3
click at [188, 474] on textarea "CAS-48589 2025/annual Base $5766.53 Total $3892.37 gtd [DATE]" at bounding box center [325, 459] width 463 height 107
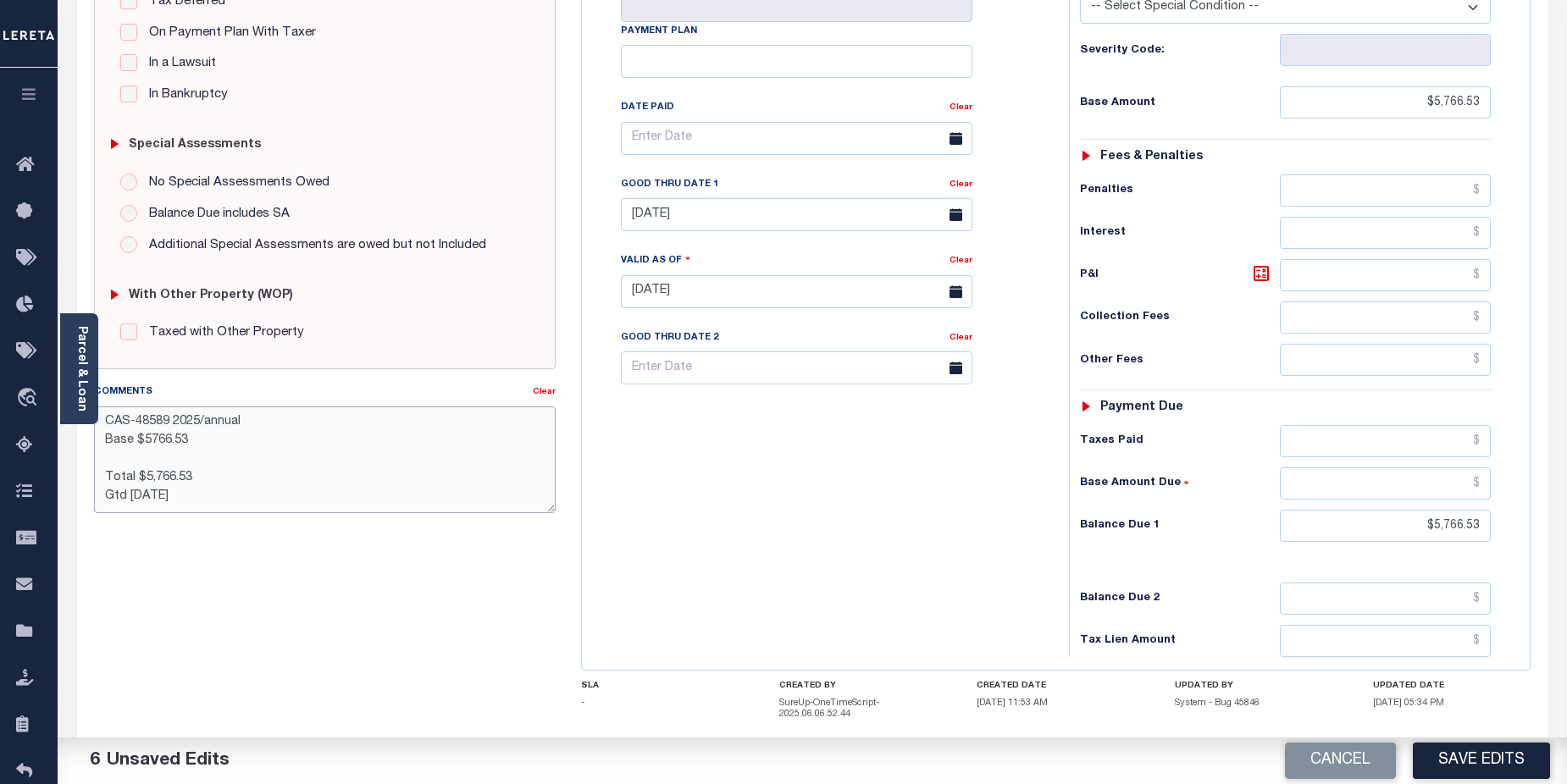
click at [151, 440] on textarea "CAS-48589 2025/annual Base $5766.53 Total $5,766.53 Gtd [DATE]" at bounding box center [325, 459] width 463 height 107
type textarea "CAS-48589 2025/annual Base $5,766.53 Total $5,766.53 Gtd [DATE]"
click at [1476, 758] on button "Save Edits" at bounding box center [1481, 760] width 137 height 36
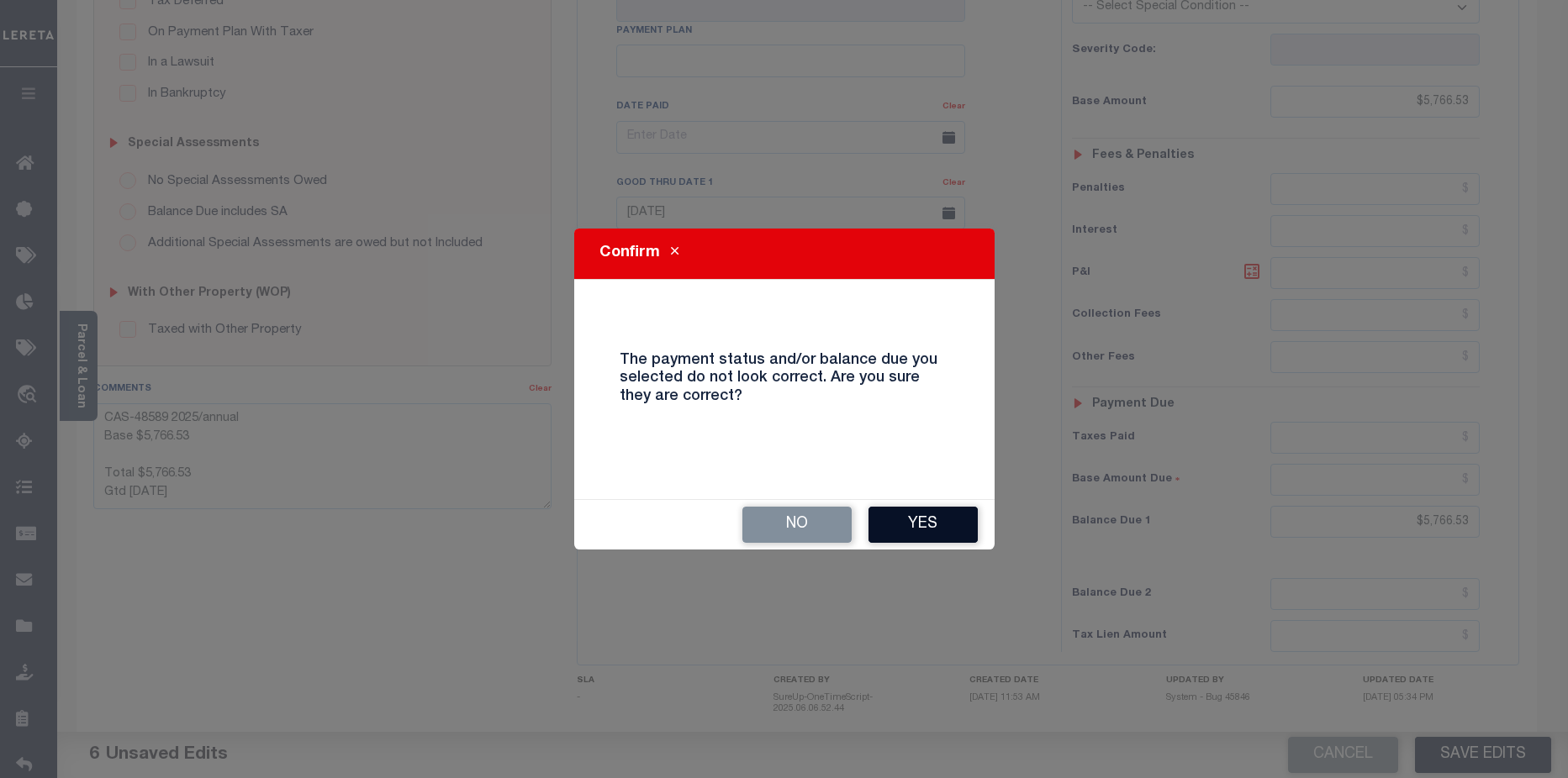
click at [939, 541] on button "Yes" at bounding box center [923, 524] width 110 height 36
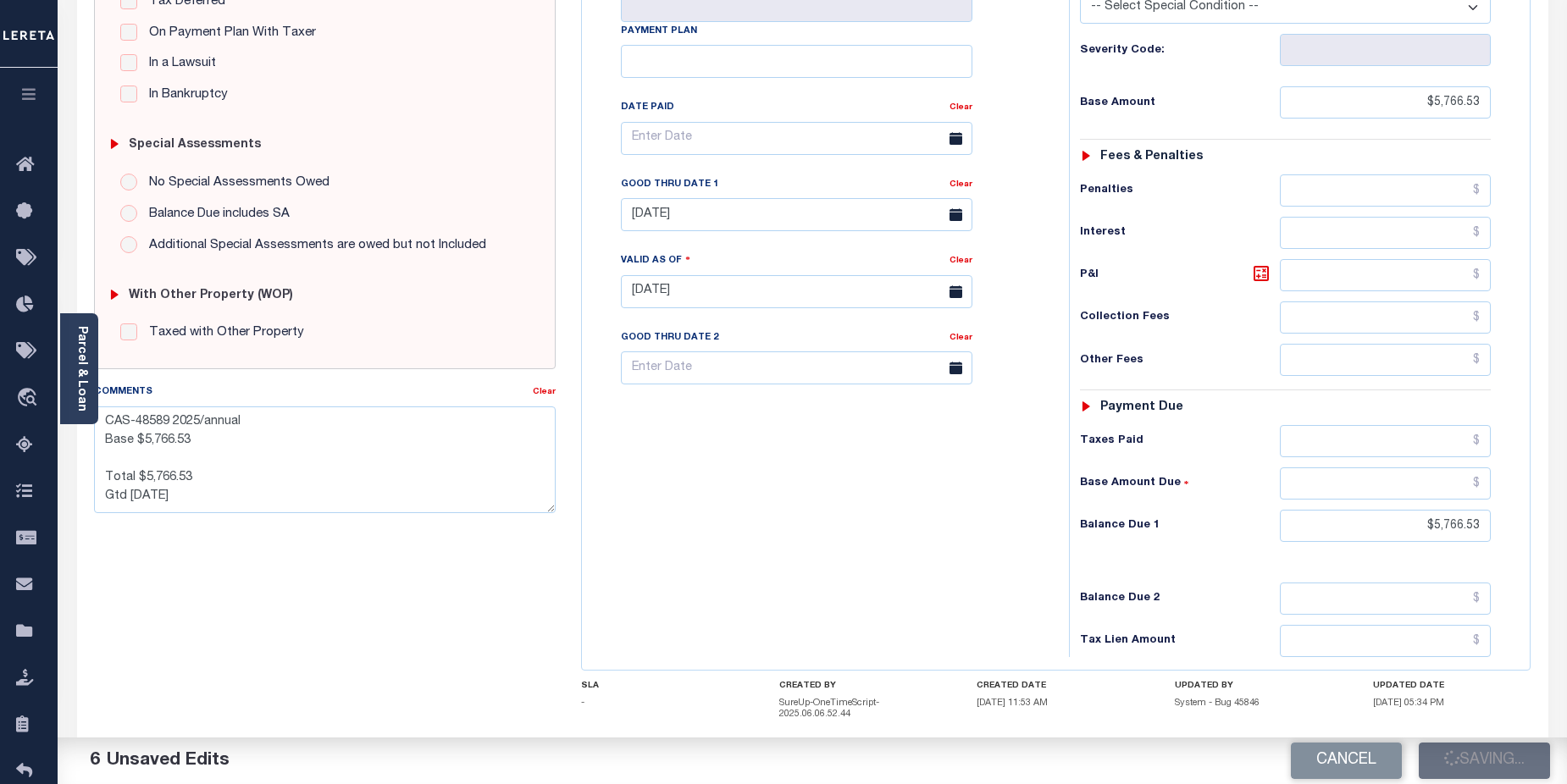
checkbox input "false"
type textarea "CAS-48589 2025/annual Base $5,766.53 Total $5,766.53 Gtd [DATE]"
type input "$5,766.53"
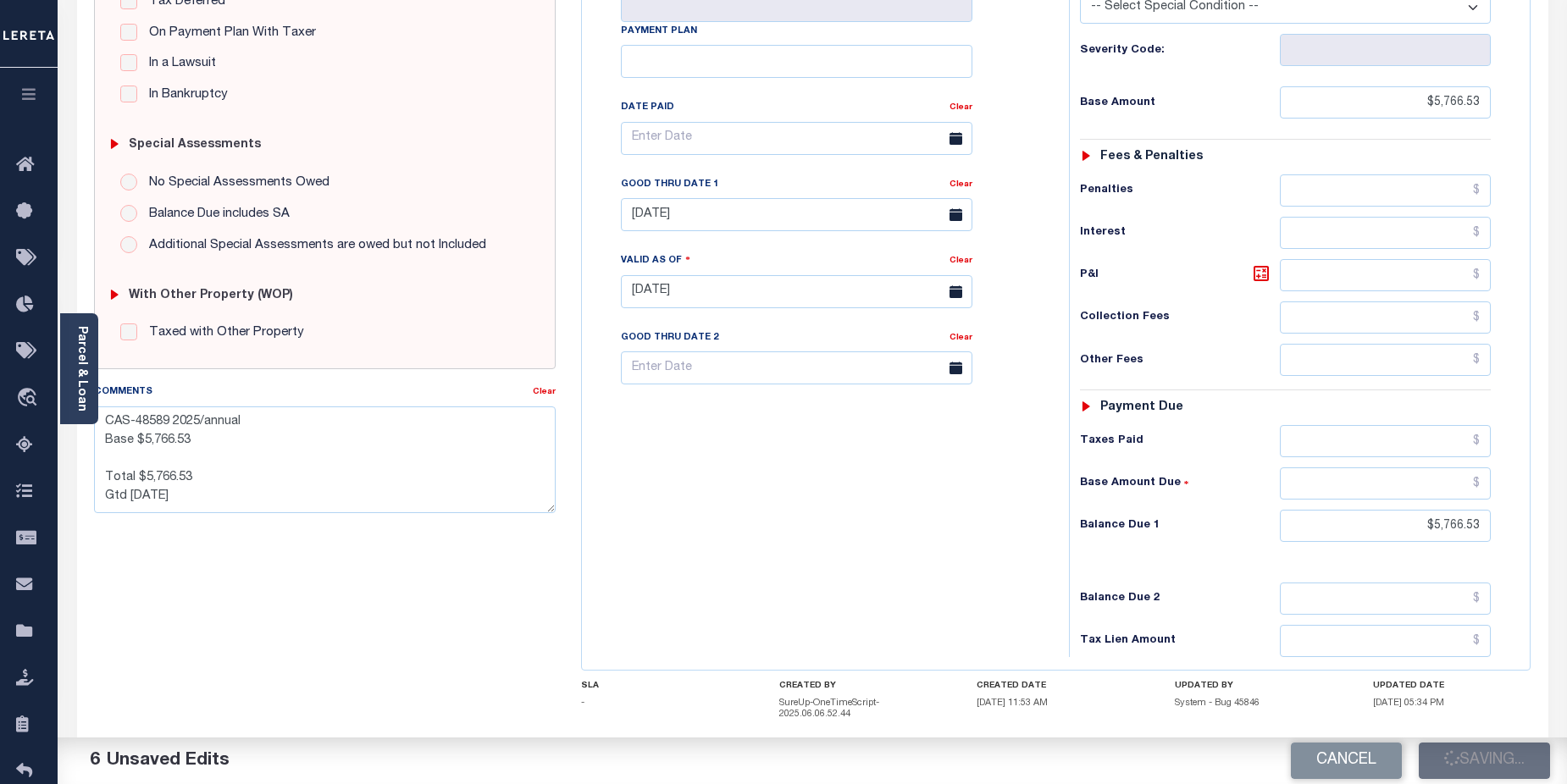
type input "$5,766.53"
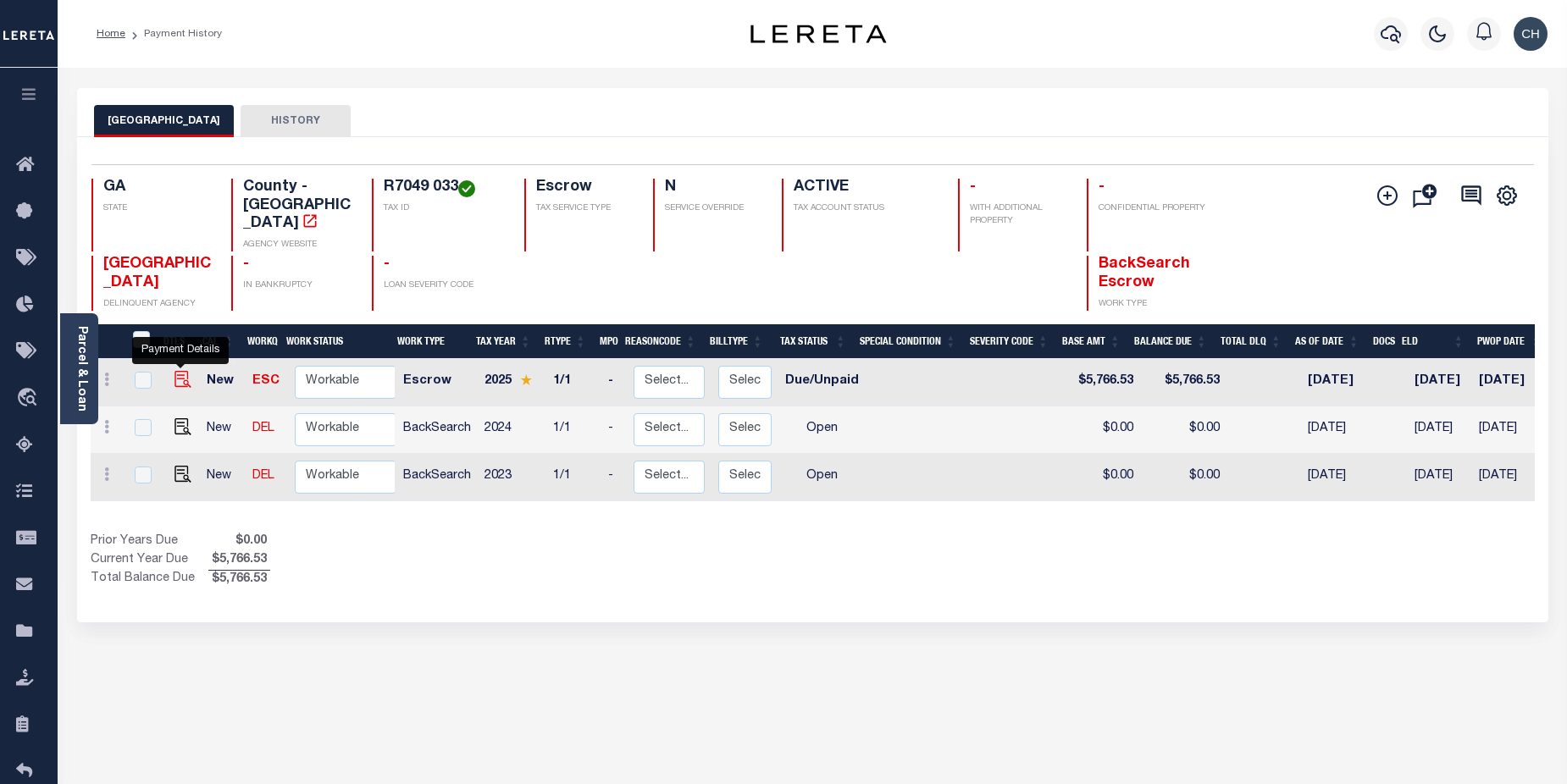
click at [180, 371] on img "" at bounding box center [183, 379] width 17 height 17
checkbox input "true"
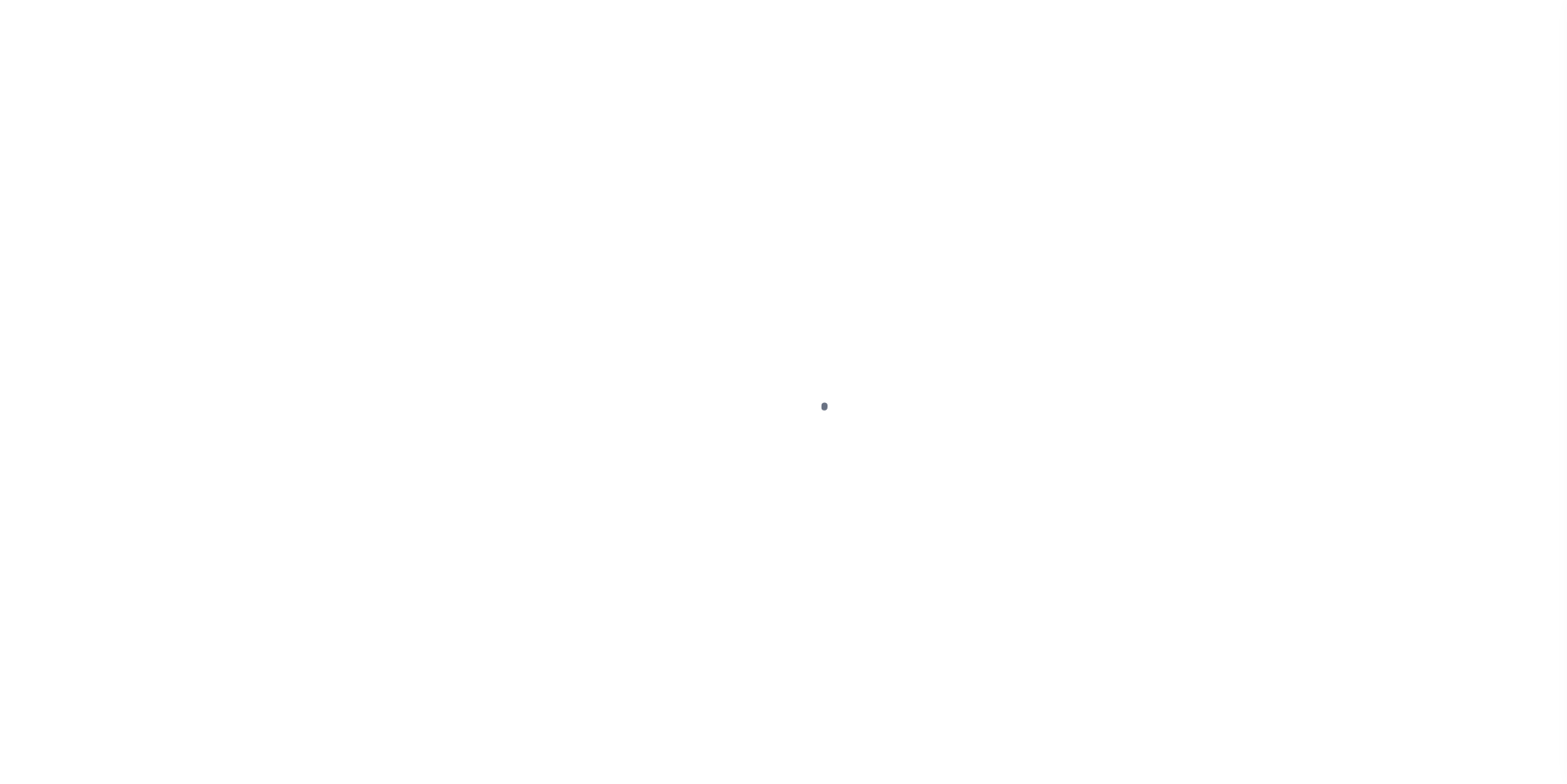
select select "DUE"
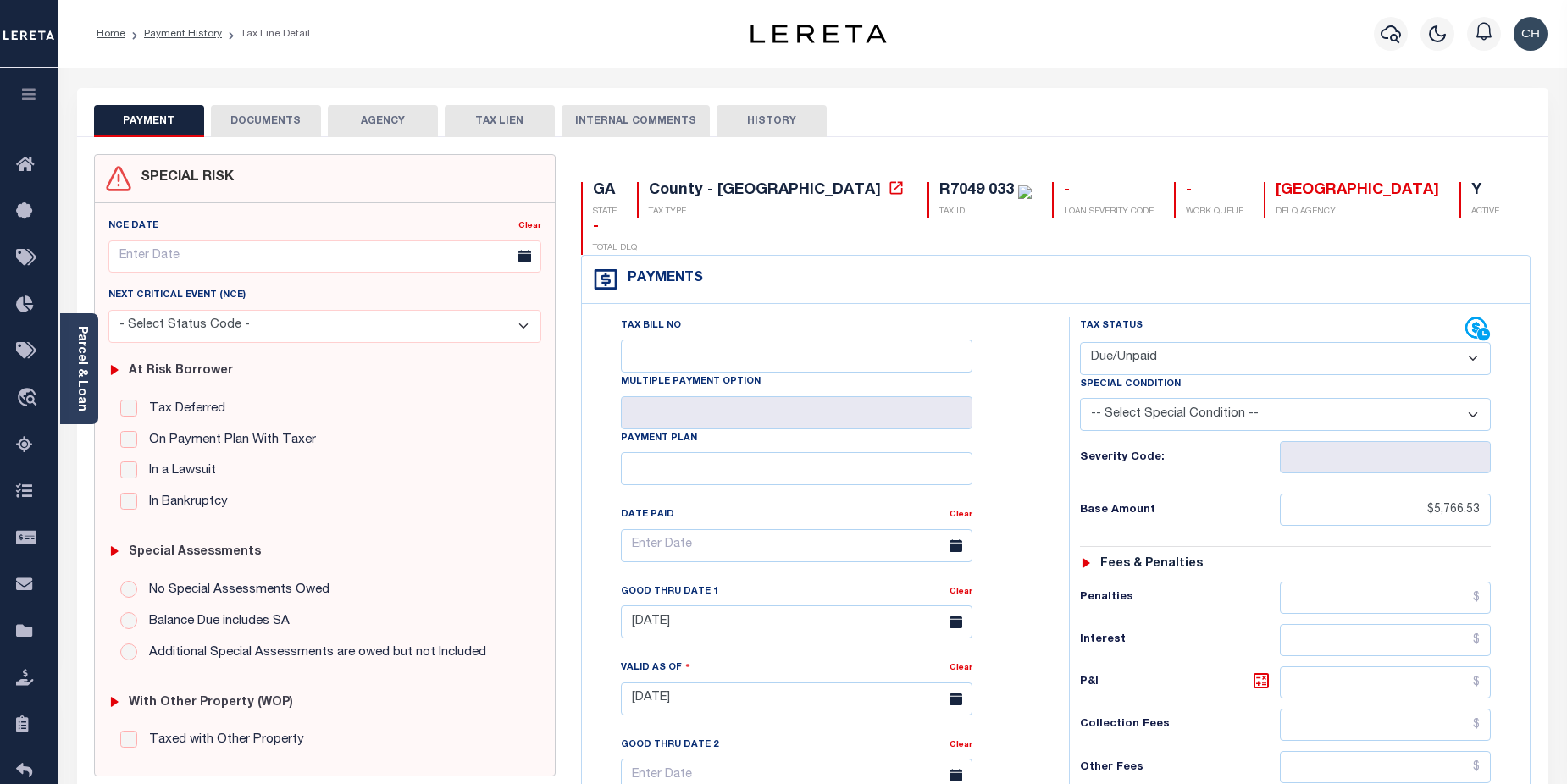
click at [400, 125] on button "AGENCY" at bounding box center [382, 121] width 110 height 32
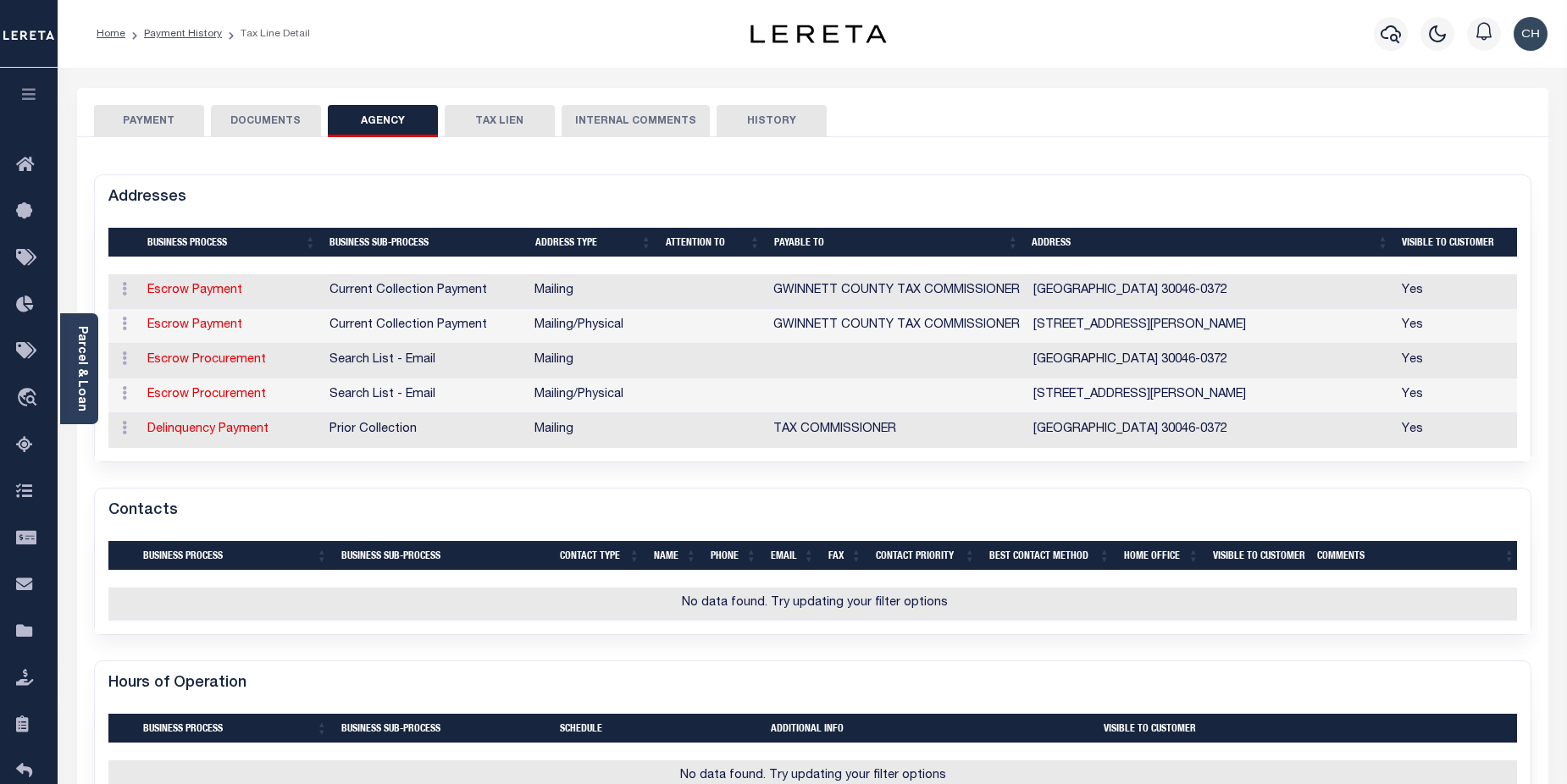
click at [276, 132] on button "DOCUMENTS" at bounding box center [266, 121] width 110 height 32
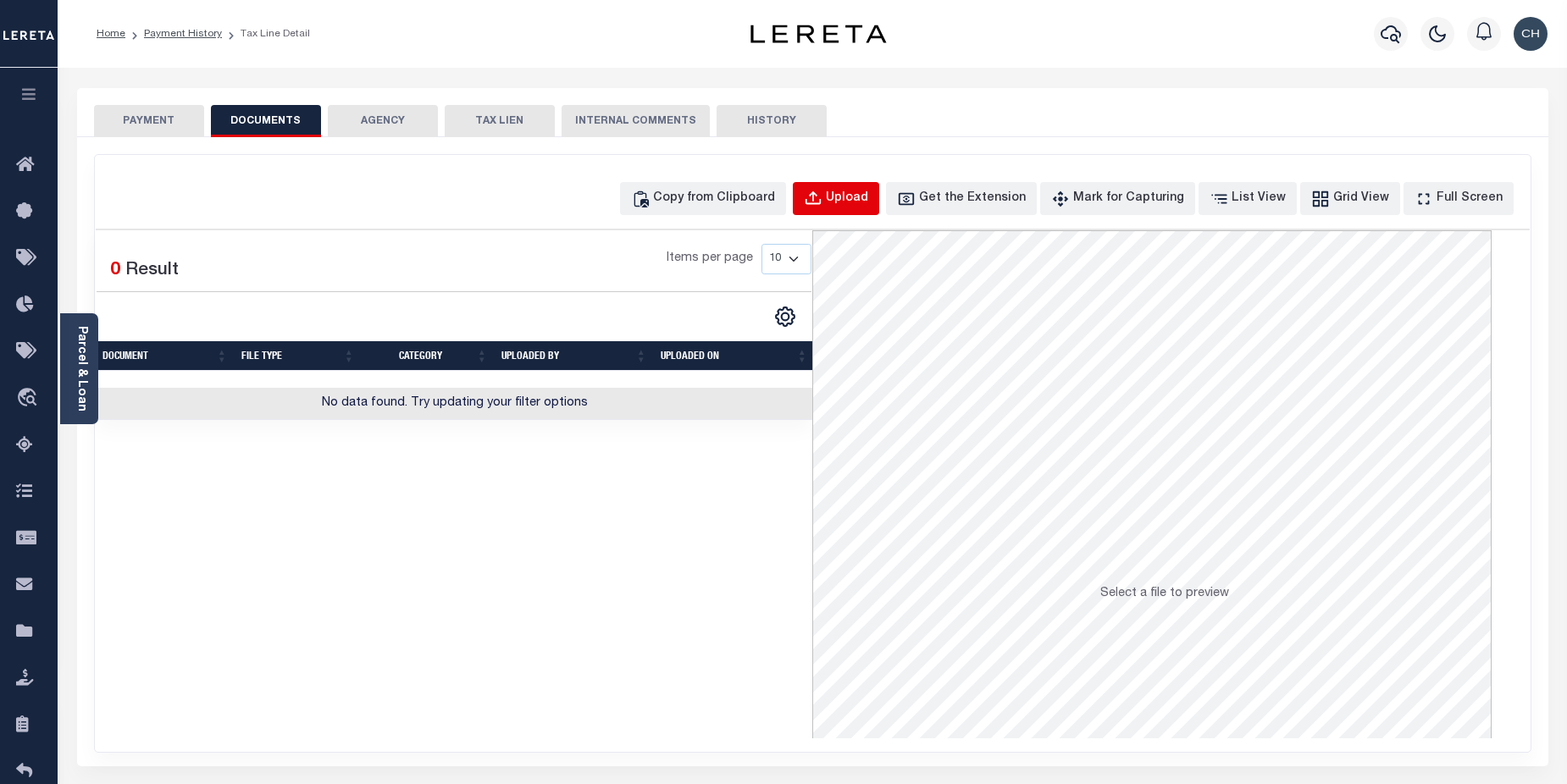
click at [868, 199] on div "Upload" at bounding box center [847, 199] width 42 height 19
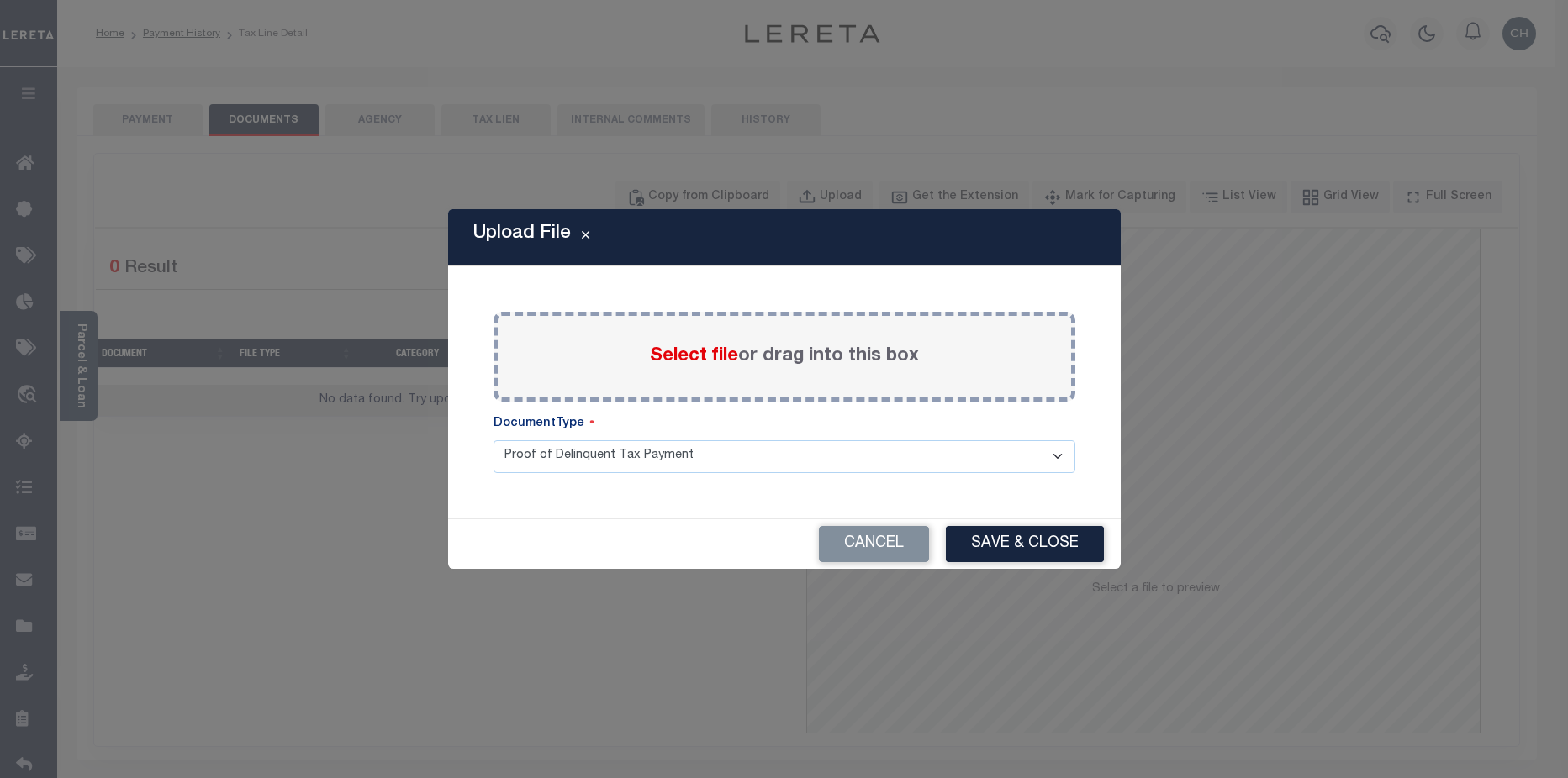
click at [684, 365] on span "Select file" at bounding box center [693, 356] width 89 height 18
click at [0, 0] on input "Select file or drag into this box" at bounding box center [0, 0] width 0 height 0
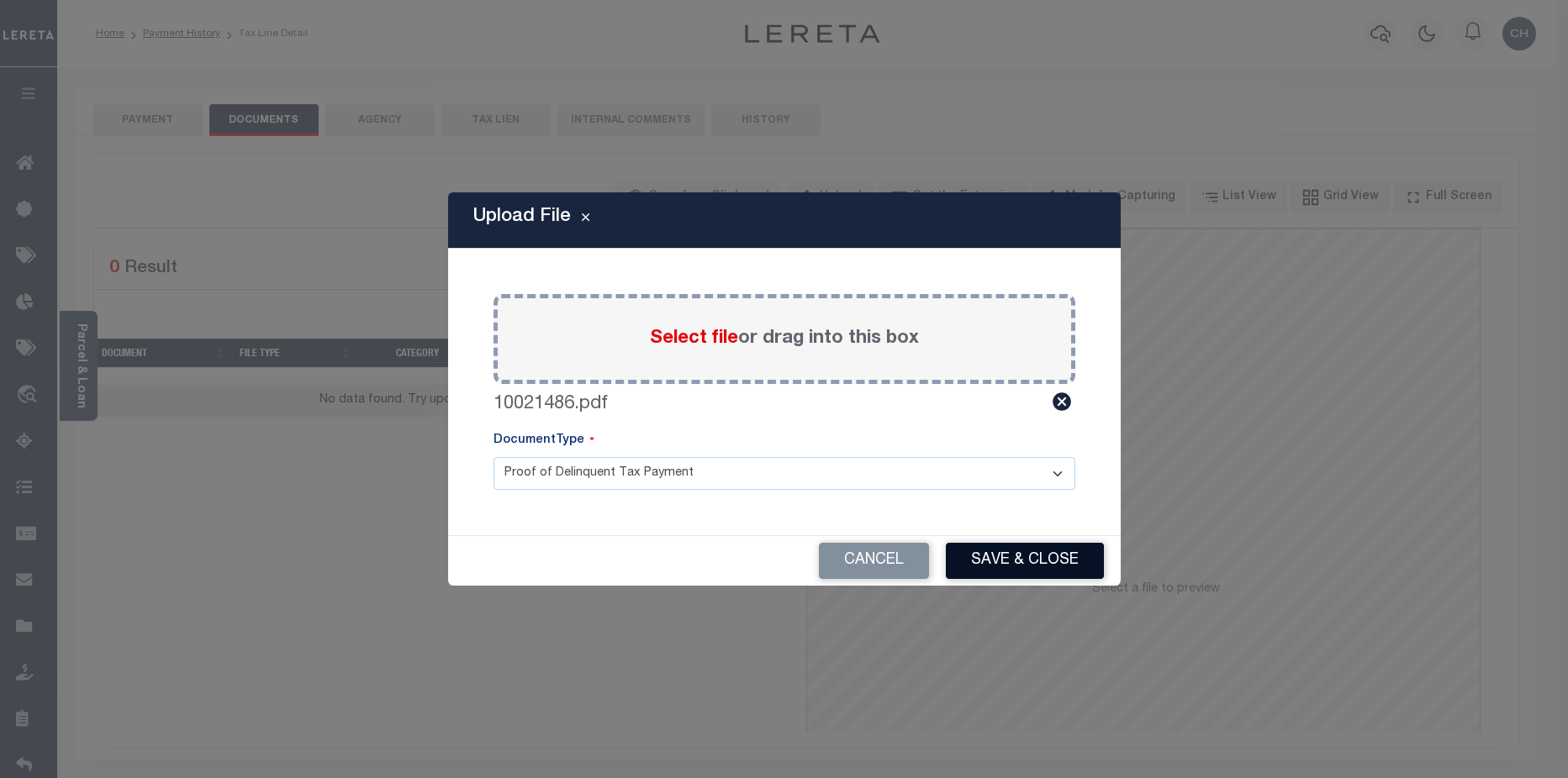
click at [1032, 557] on button "Save & Close" at bounding box center [1025, 561] width 158 height 36
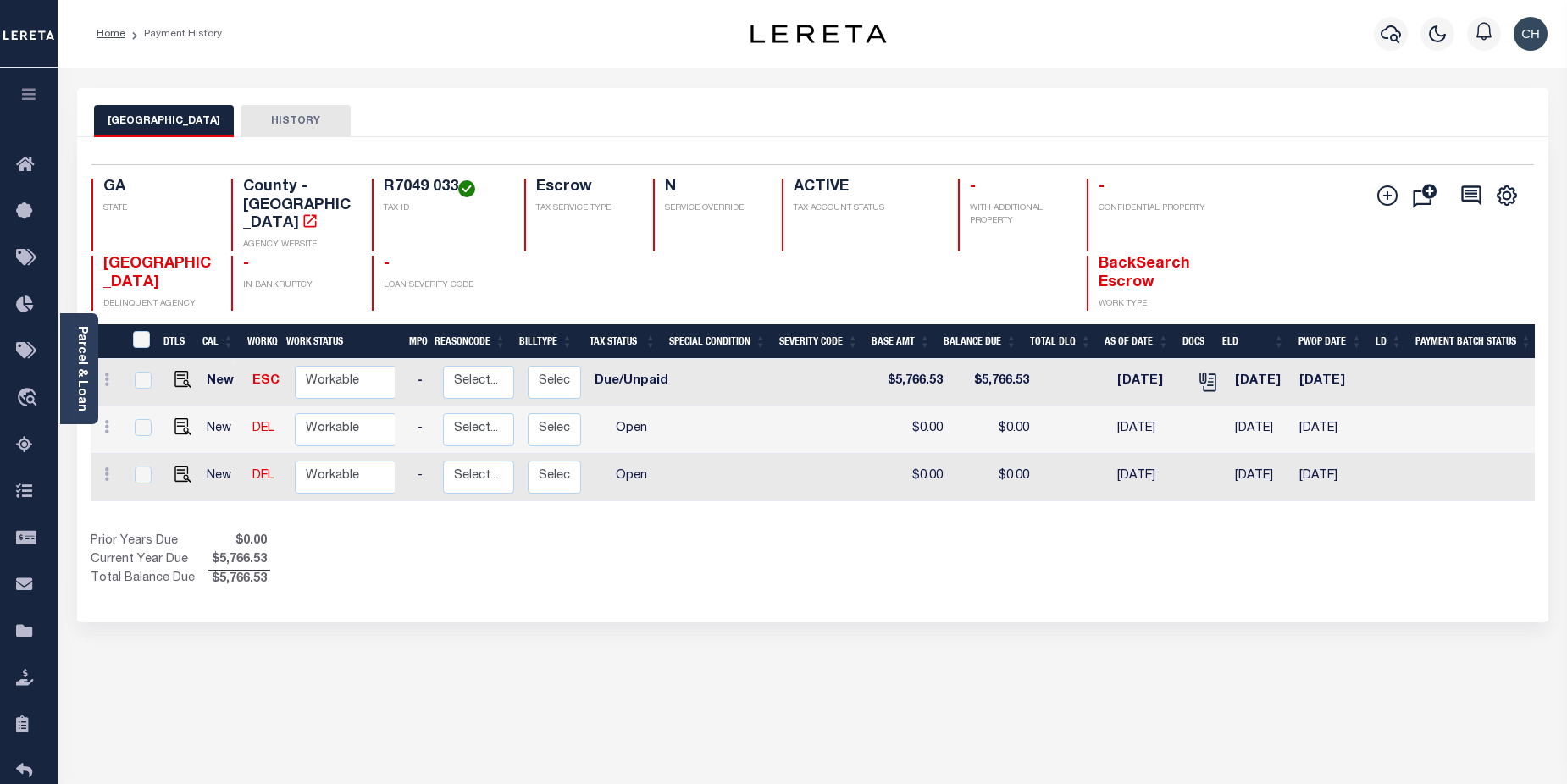
scroll to position [0, 203]
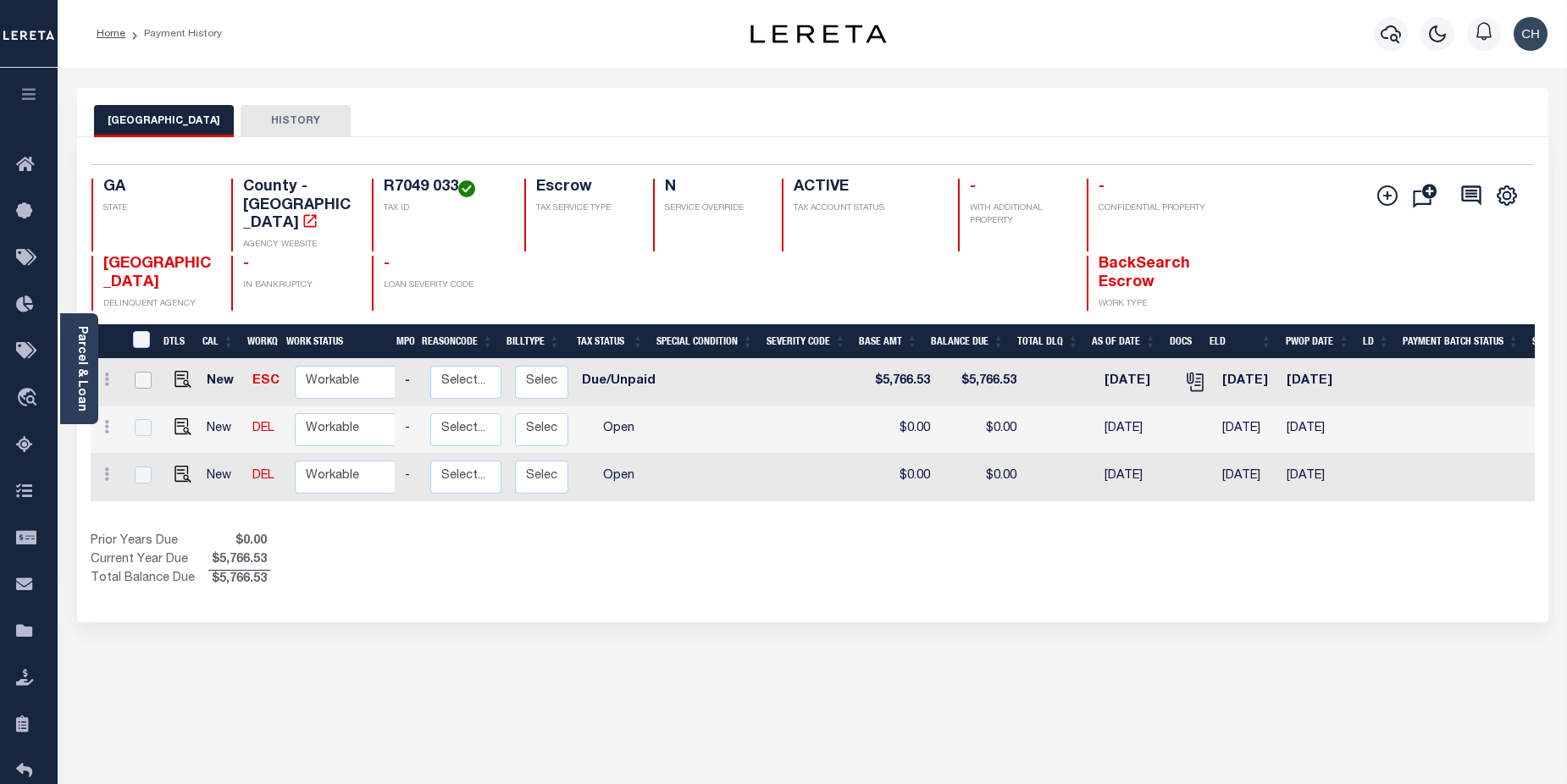
click at [142, 372] on input "checkbox" at bounding box center [143, 380] width 17 height 17
checkbox input "true"
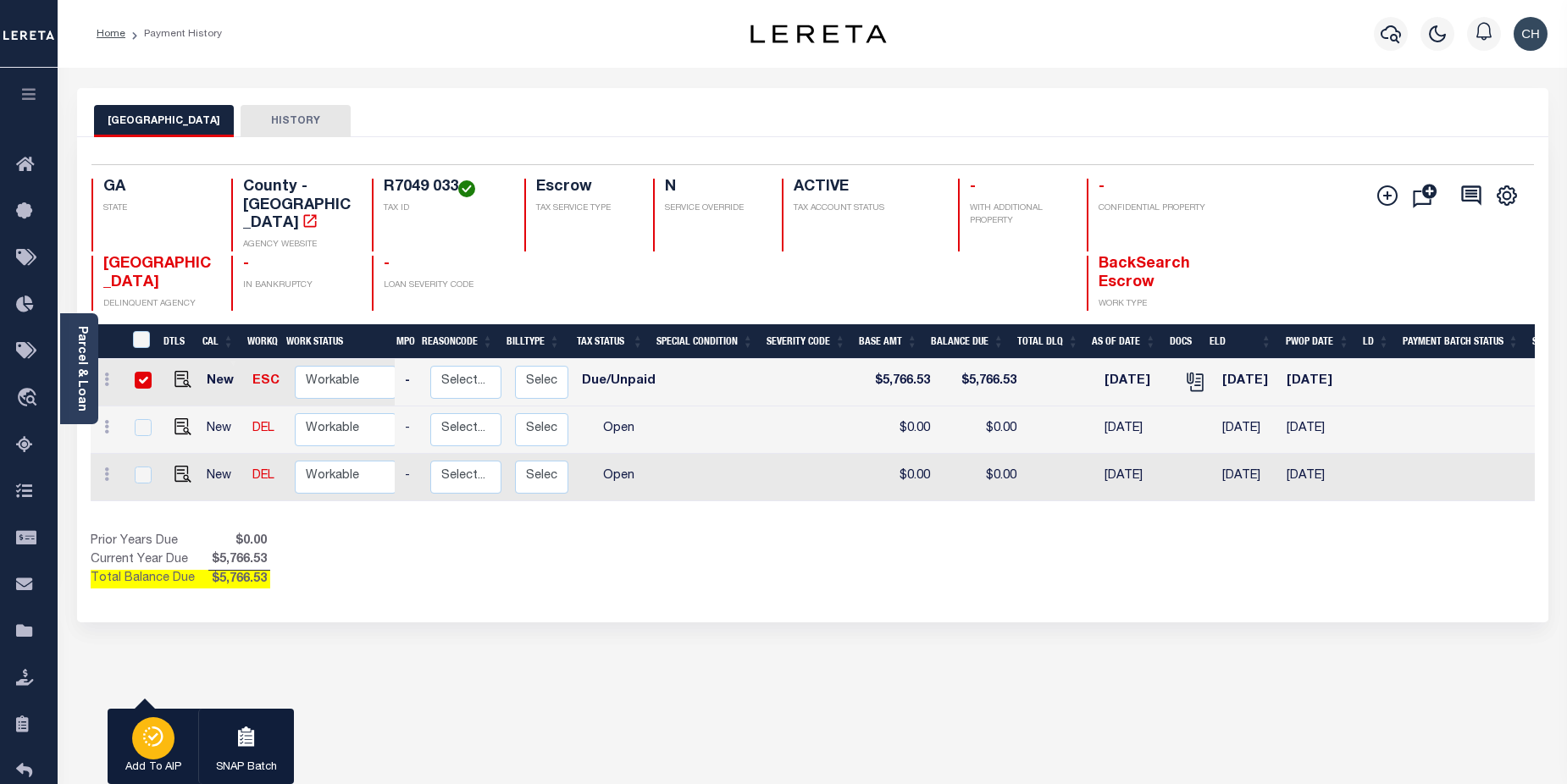
click at [160, 754] on div "button" at bounding box center [154, 738] width 42 height 42
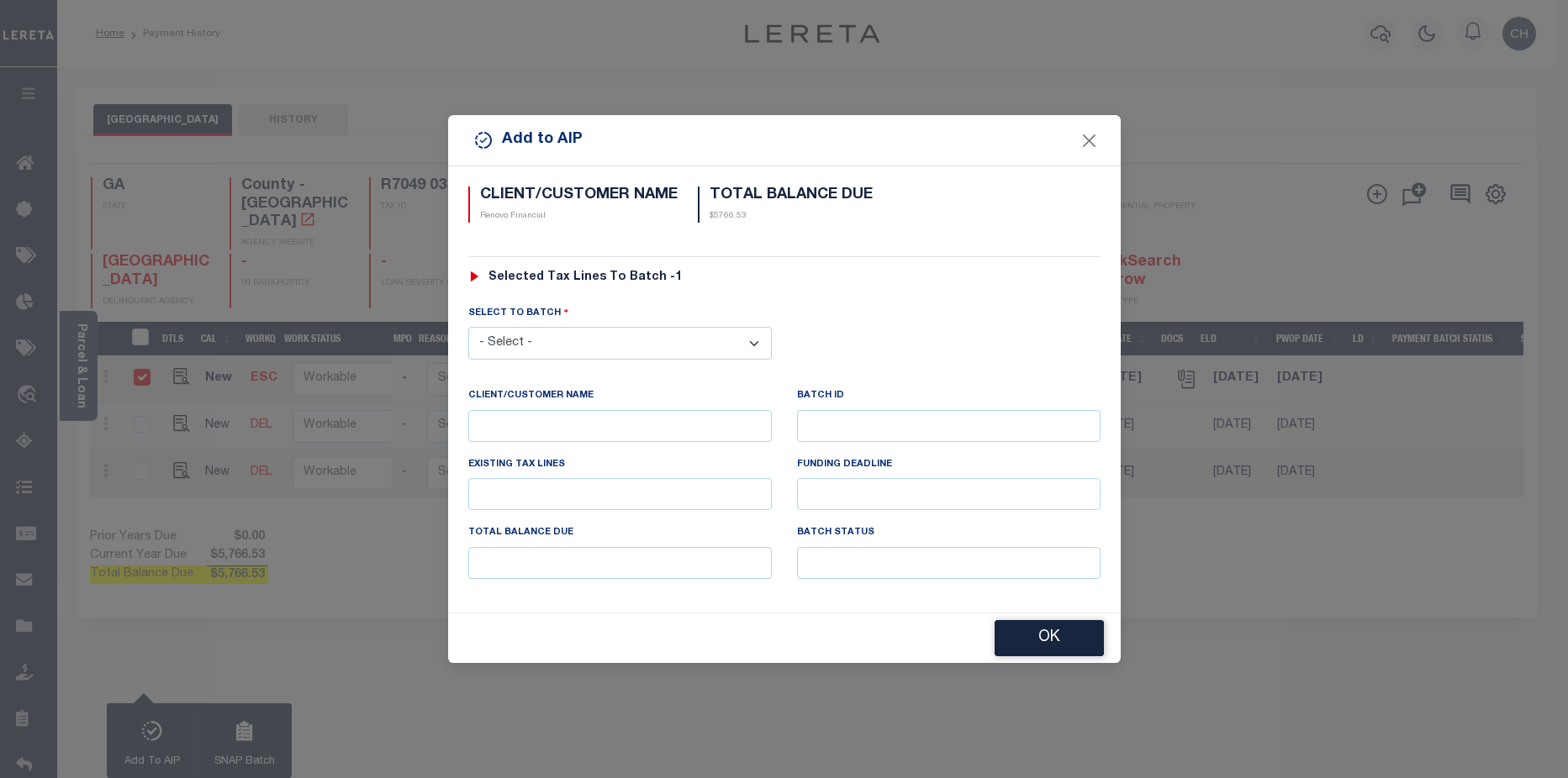
click at [645, 345] on select "- Select - 42380 42965 43235 43299 43683 44436 44450 44938 45028 45180 45253 45…" at bounding box center [620, 343] width 303 height 32
select select "46588"
click at [468, 327] on select "- Select - 42380 42965 43235 43299 43683 44436 44450 44938 45028 45180 45253 45…" at bounding box center [620, 343] width 303 height 32
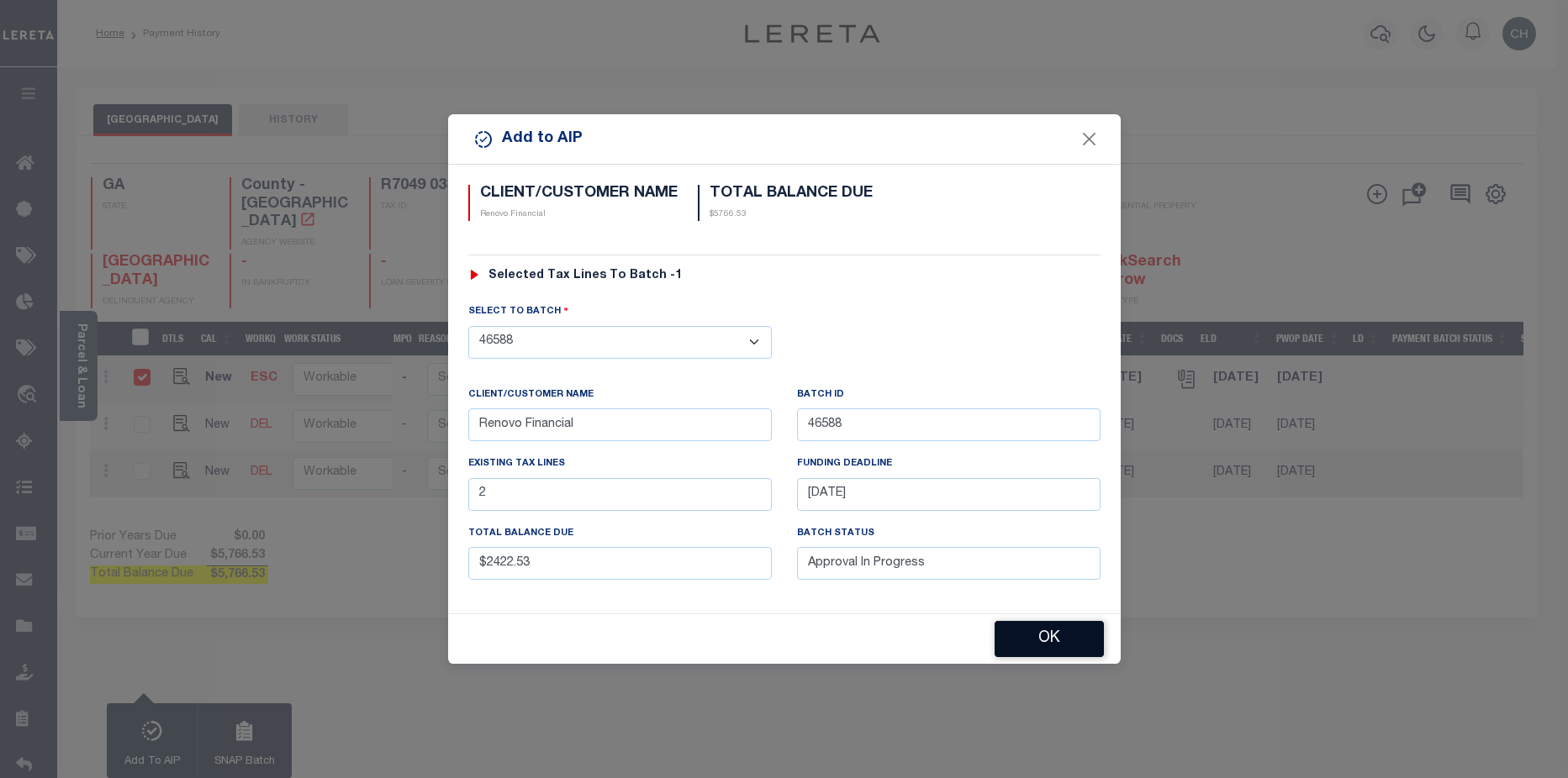
click at [1038, 638] on button "OK" at bounding box center [1049, 639] width 110 height 36
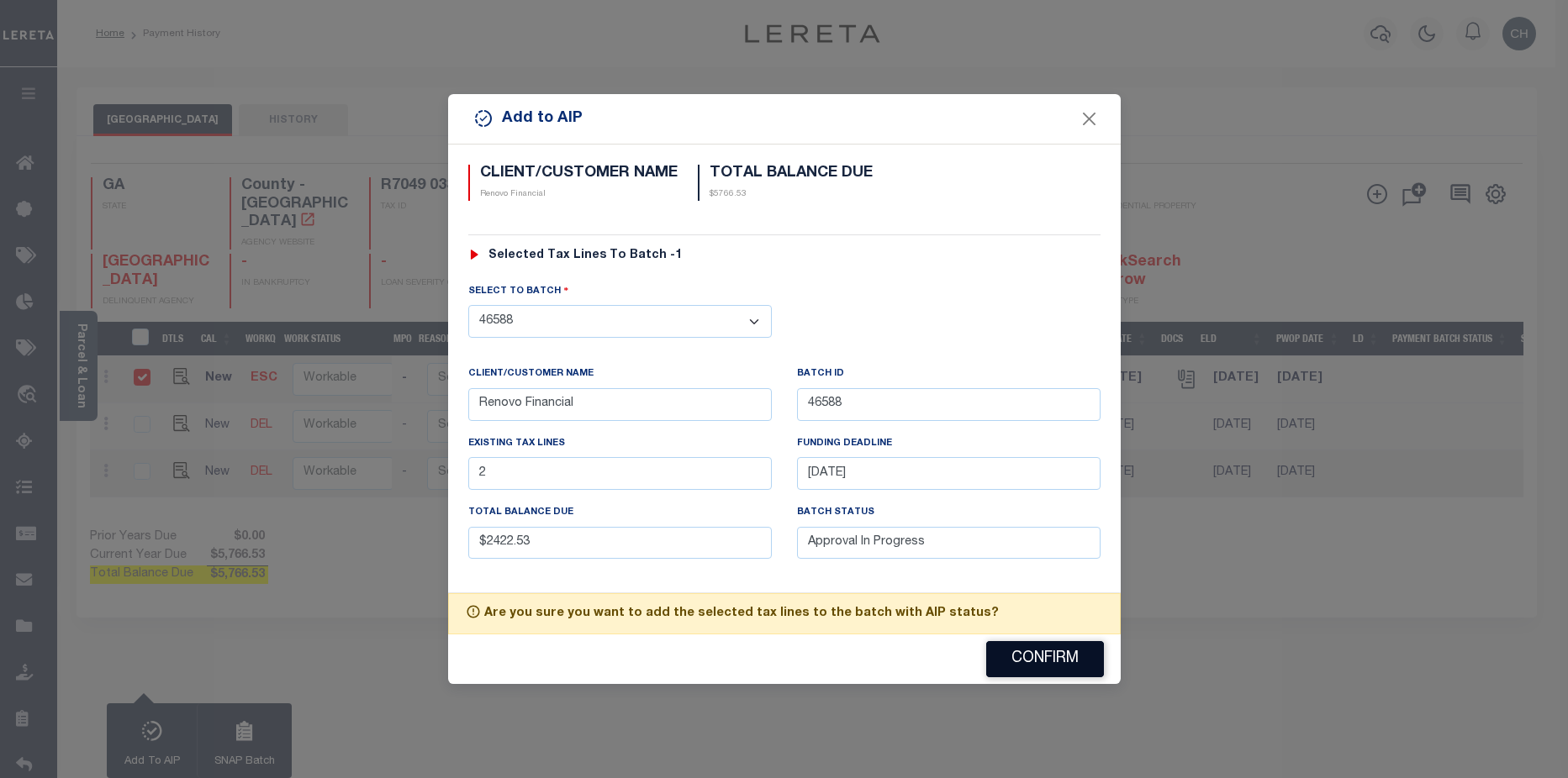
click at [1048, 663] on button "Confirm" at bounding box center [1045, 659] width 117 height 36
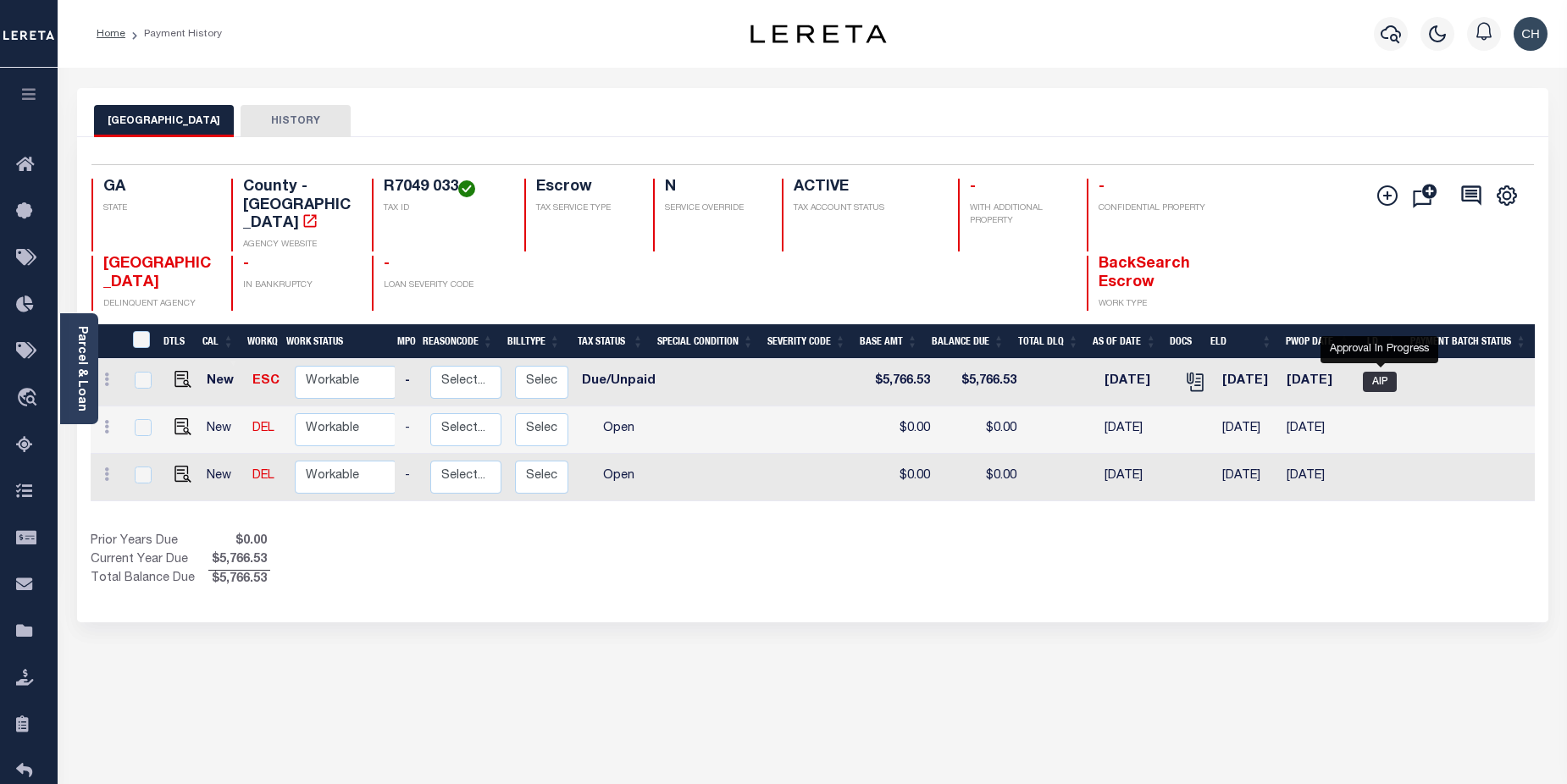
click at [1391, 372] on span "AIP" at bounding box center [1380, 381] width 34 height 20
checkbox input "true"
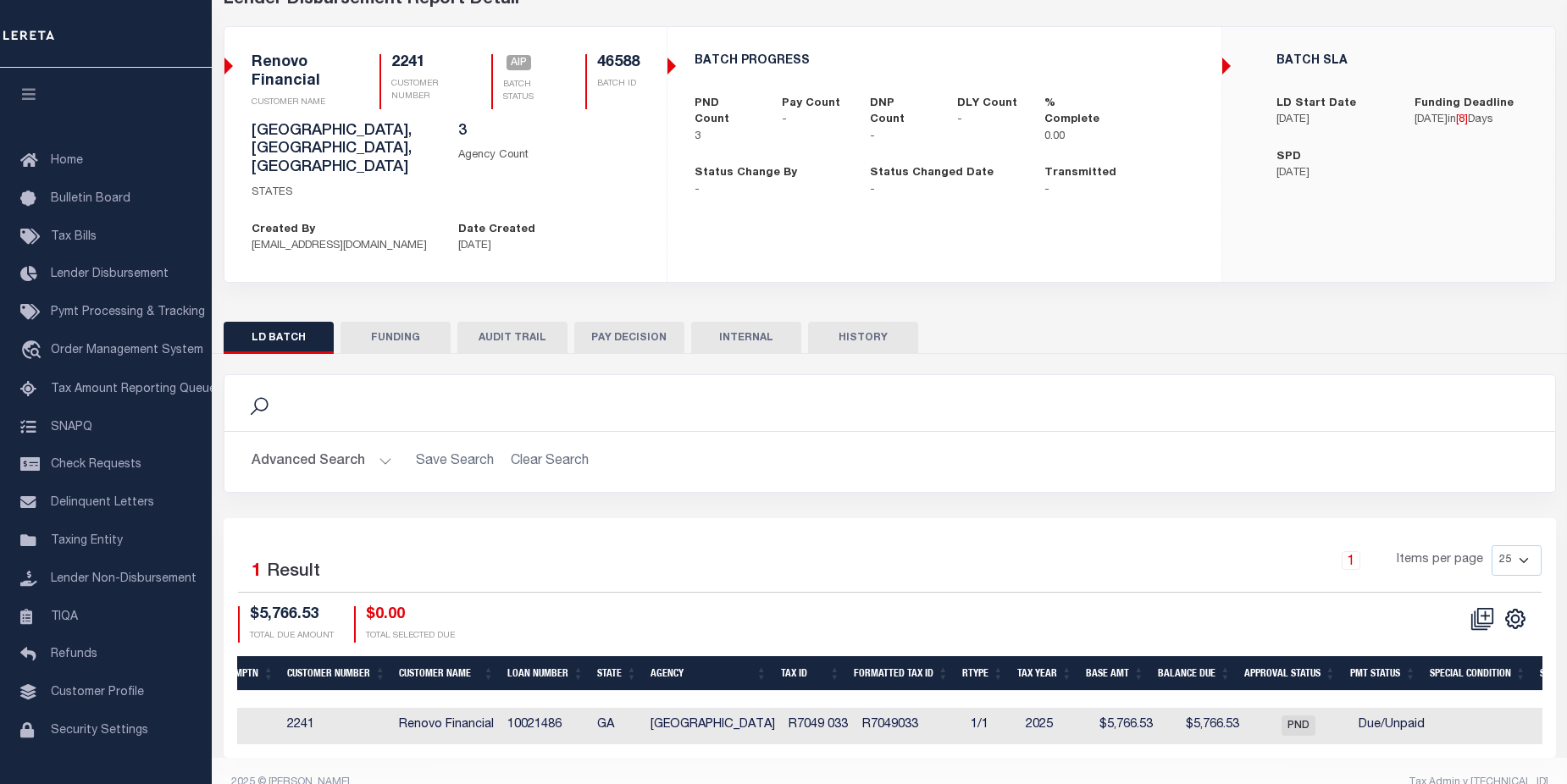
scroll to position [0, 251]
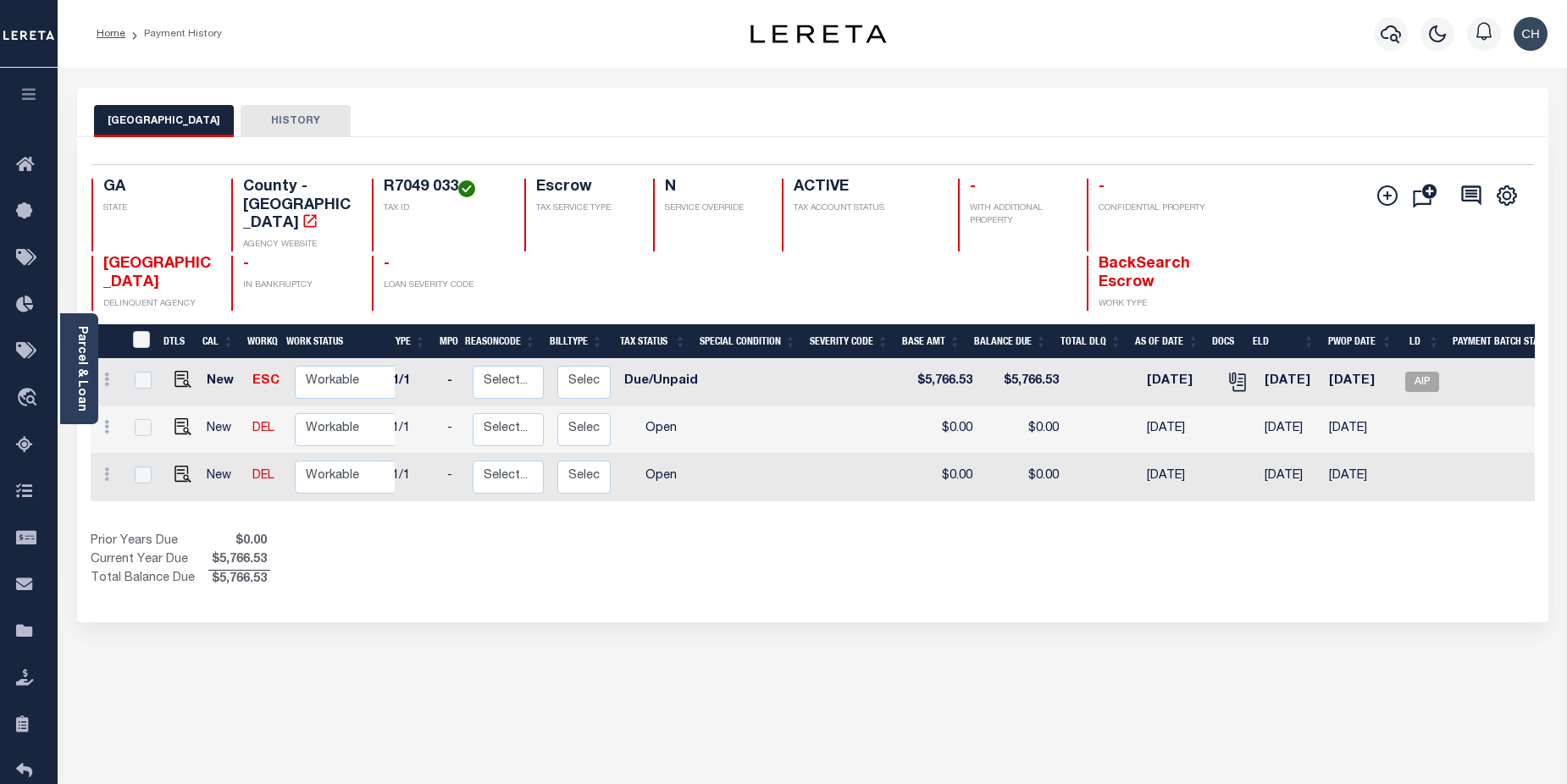
scroll to position [0, 177]
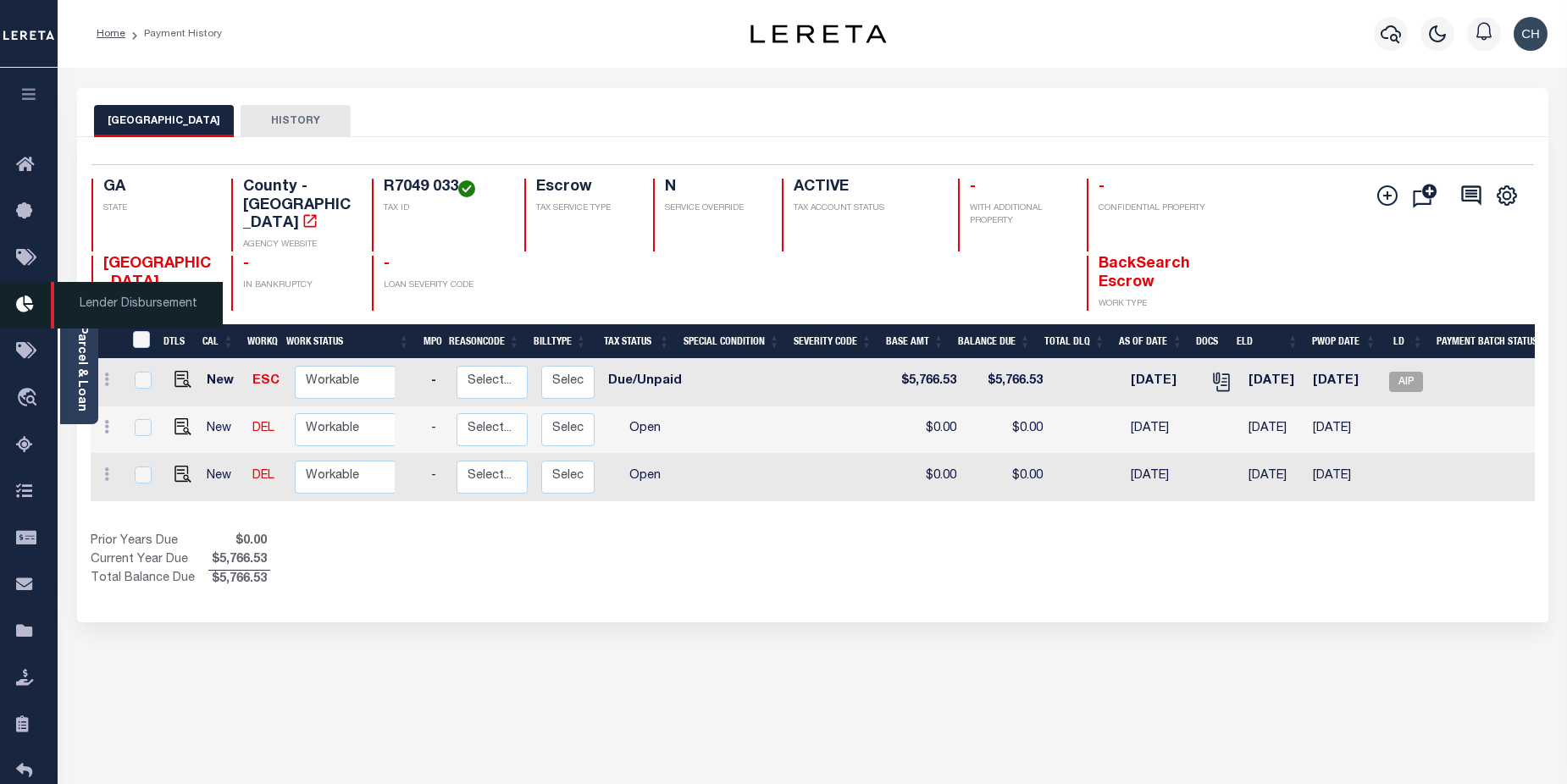
click at [18, 311] on icon at bounding box center [29, 305] width 27 height 21
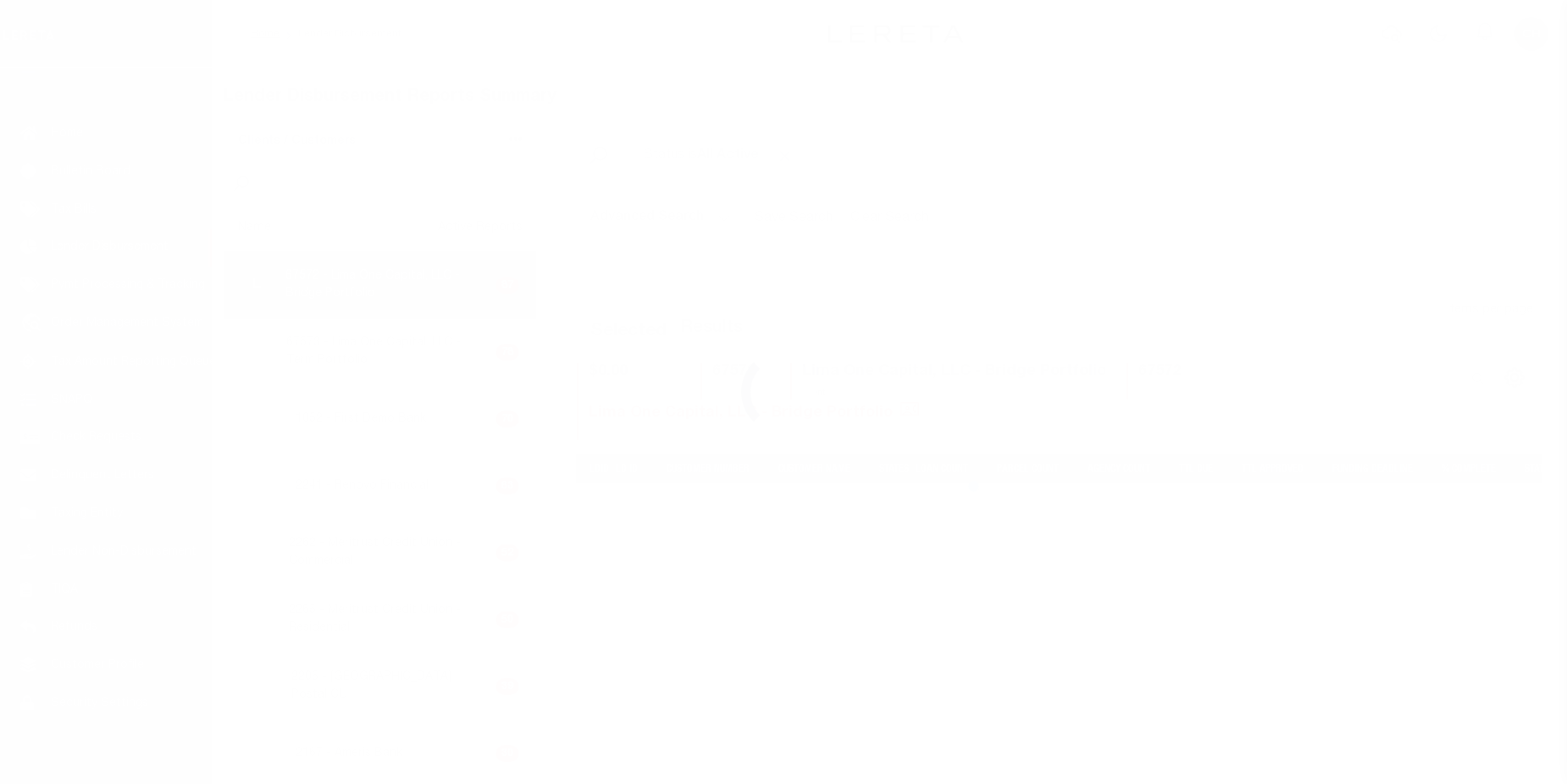
scroll to position [30, 0]
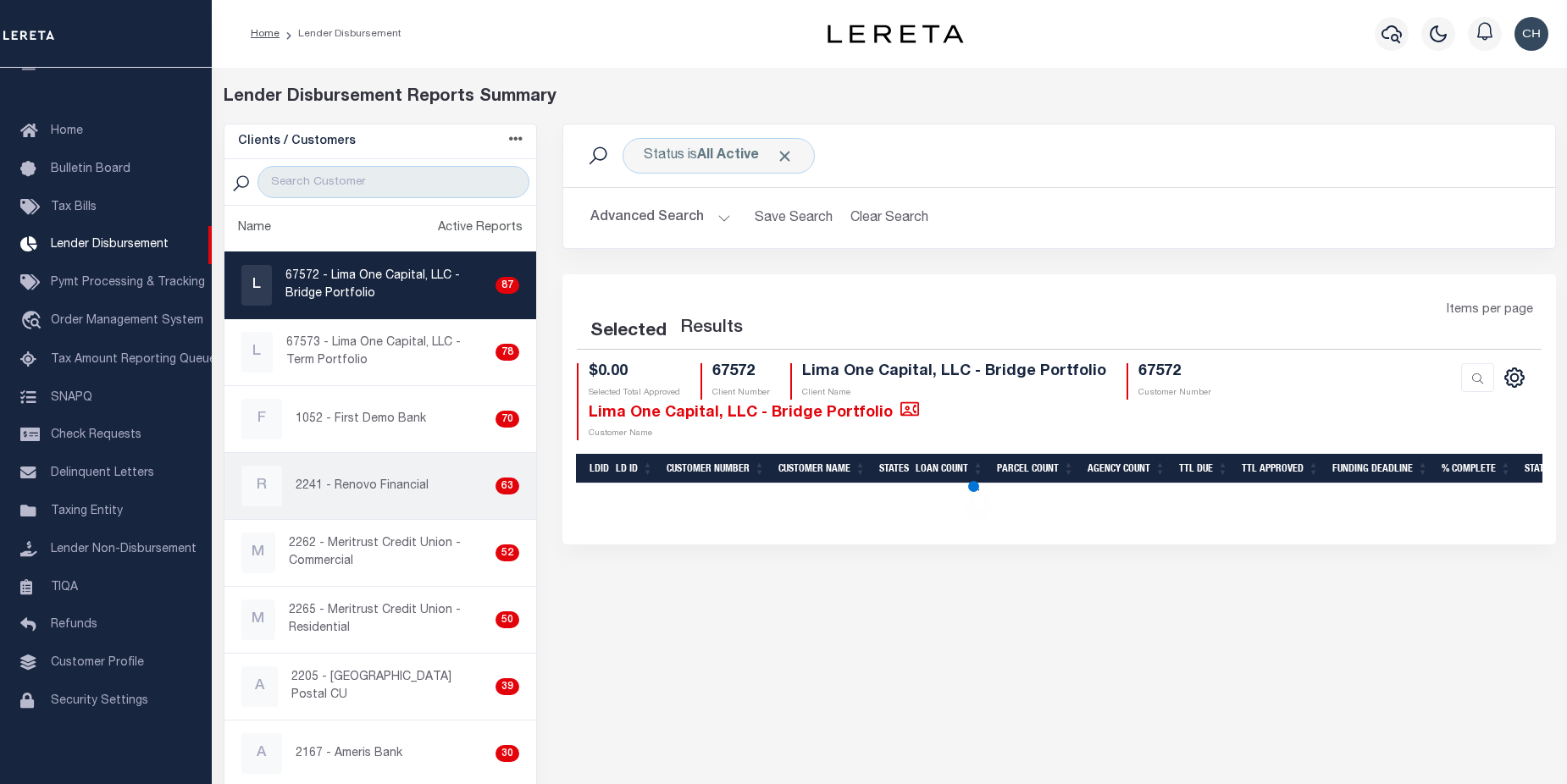
click at [421, 480] on p "2241 - Renovo Financial" at bounding box center [362, 486] width 133 height 18
select select "200"
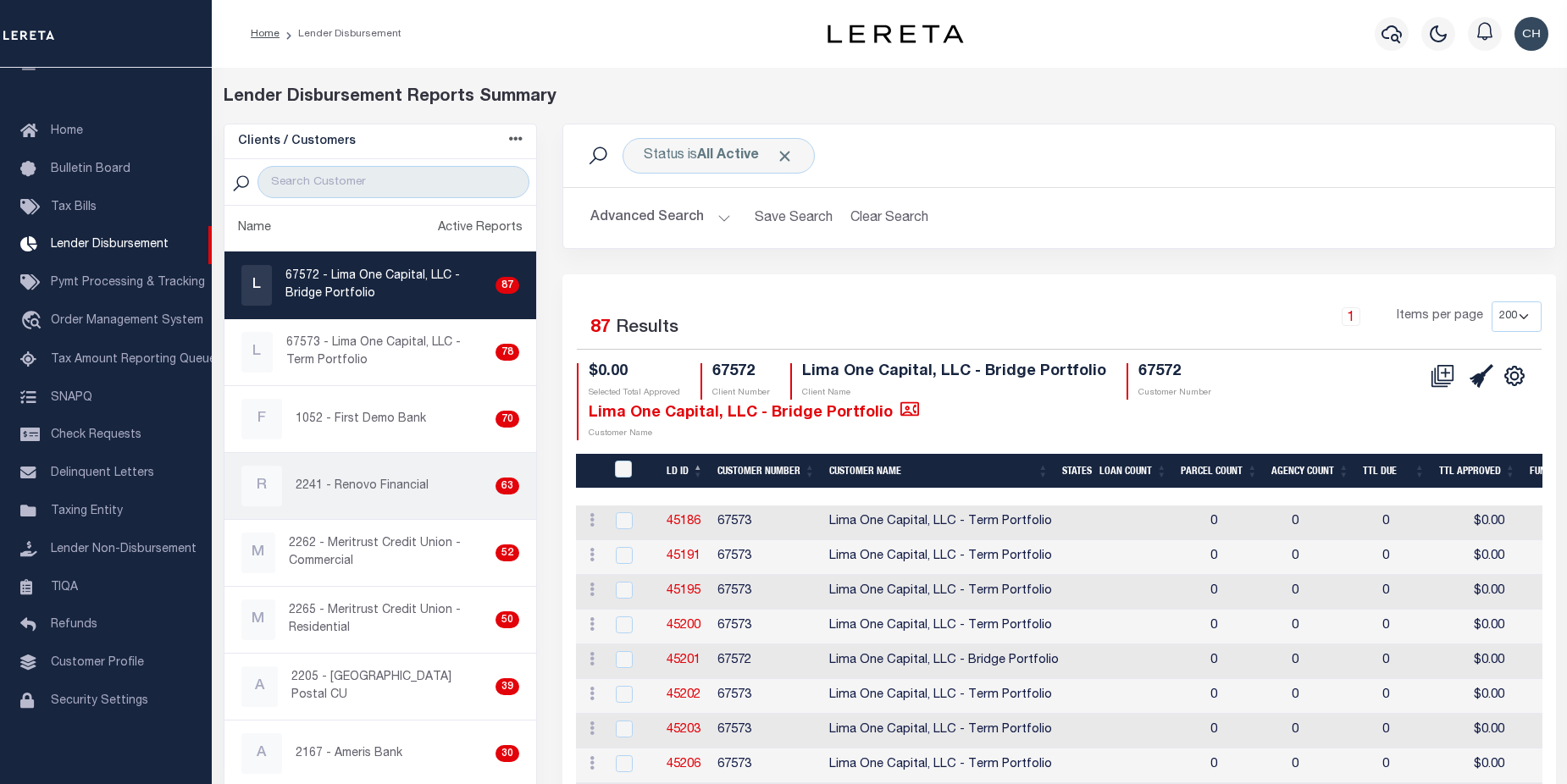
checkbox input "true"
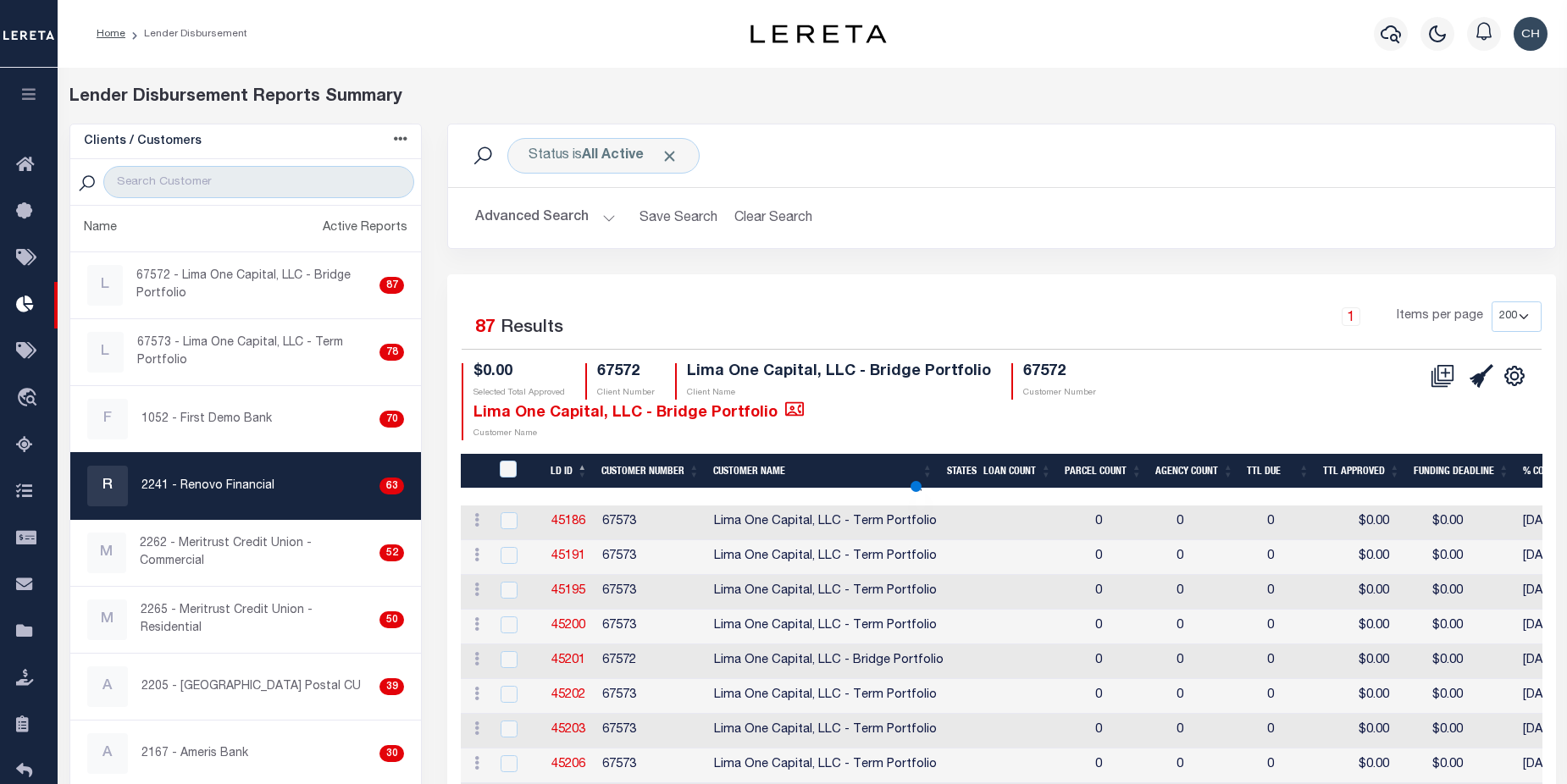
select select
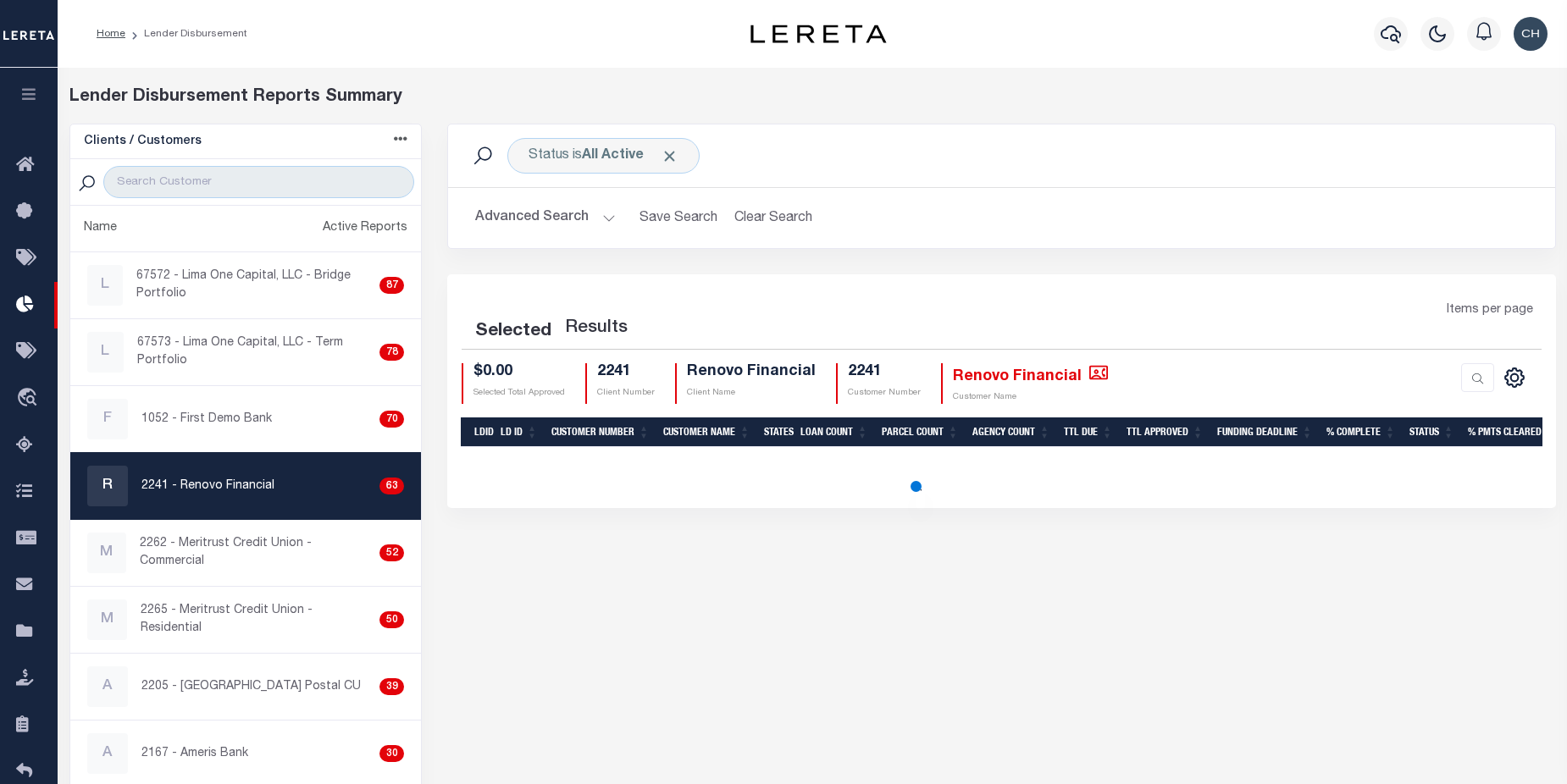
click at [553, 217] on button "Advanced Search" at bounding box center [545, 217] width 140 height 33
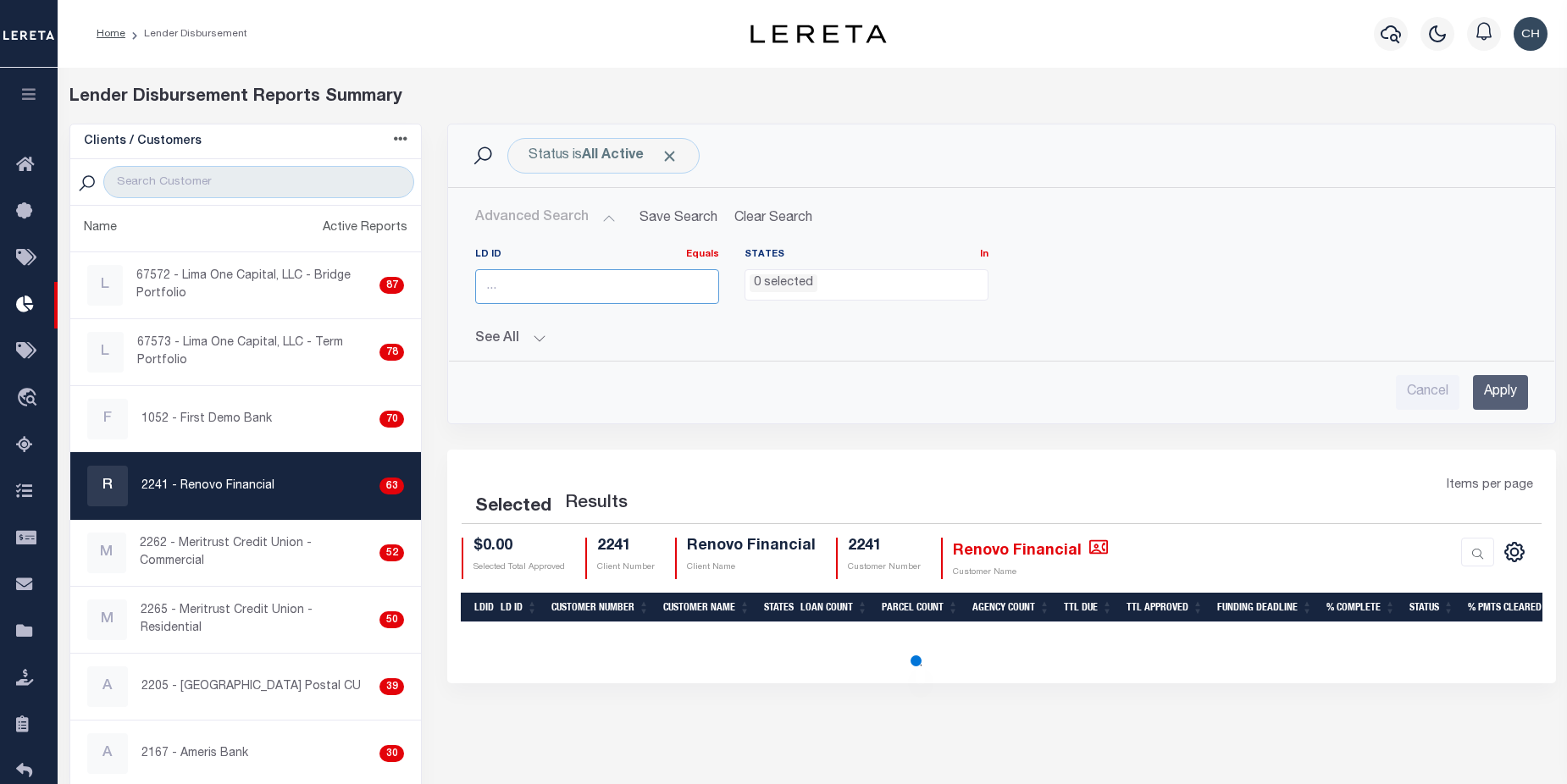
click at [620, 280] on input "number" at bounding box center [597, 286] width 244 height 34
type input "46"
select select "200"
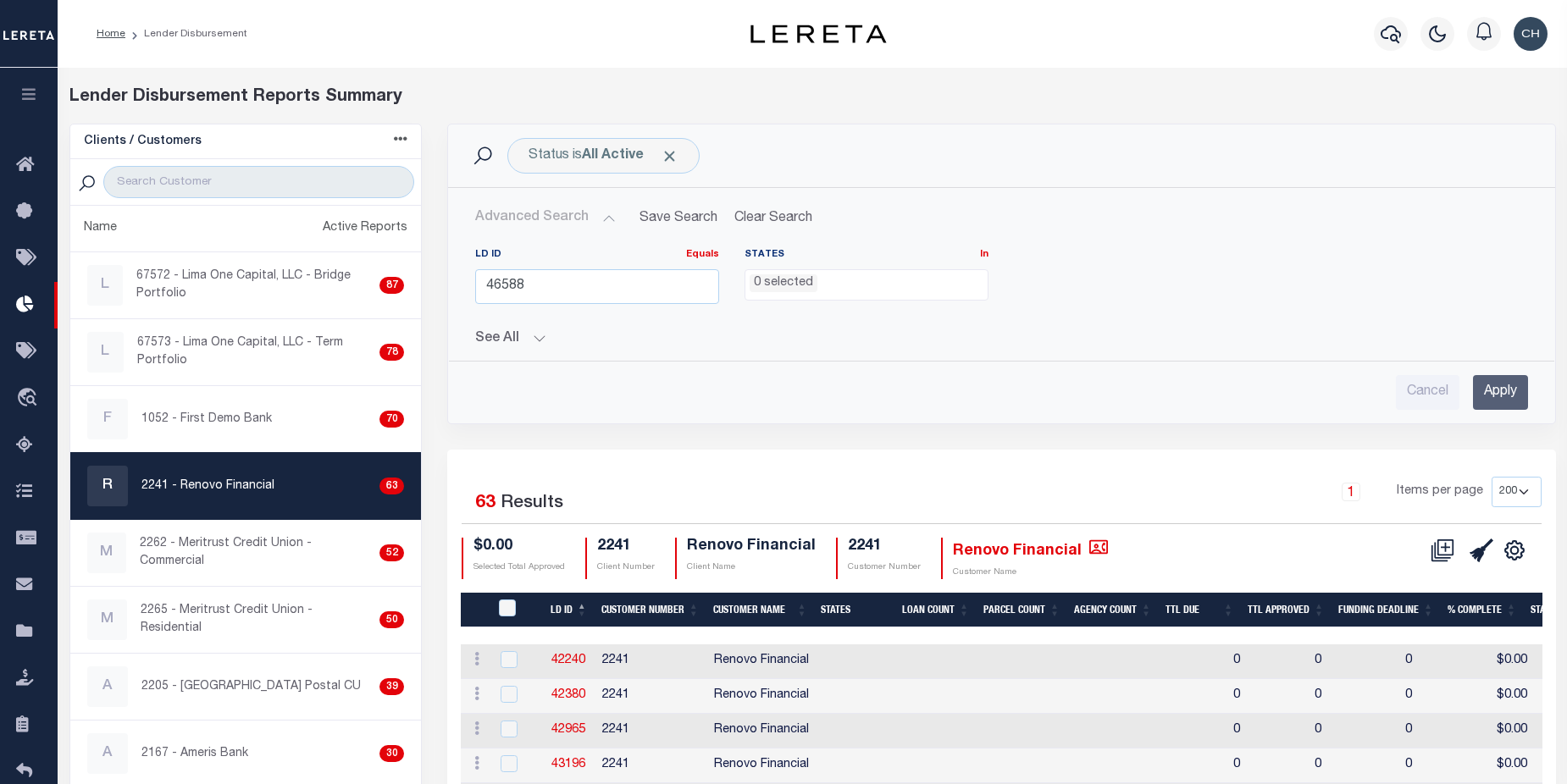
click at [1506, 393] on input "Apply" at bounding box center [1501, 392] width 55 height 34
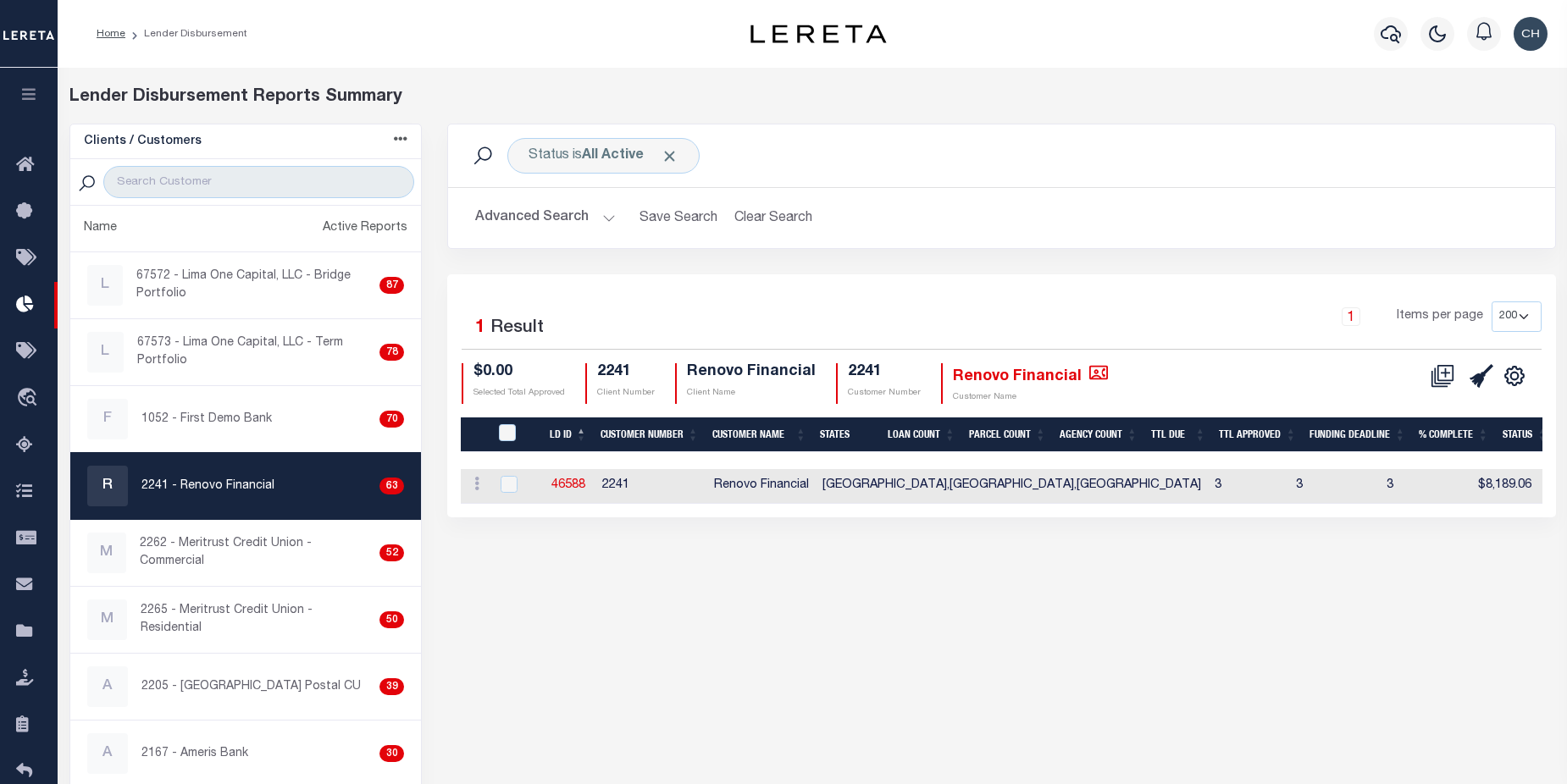
click at [506, 218] on button "Advanced Search" at bounding box center [545, 217] width 140 height 33
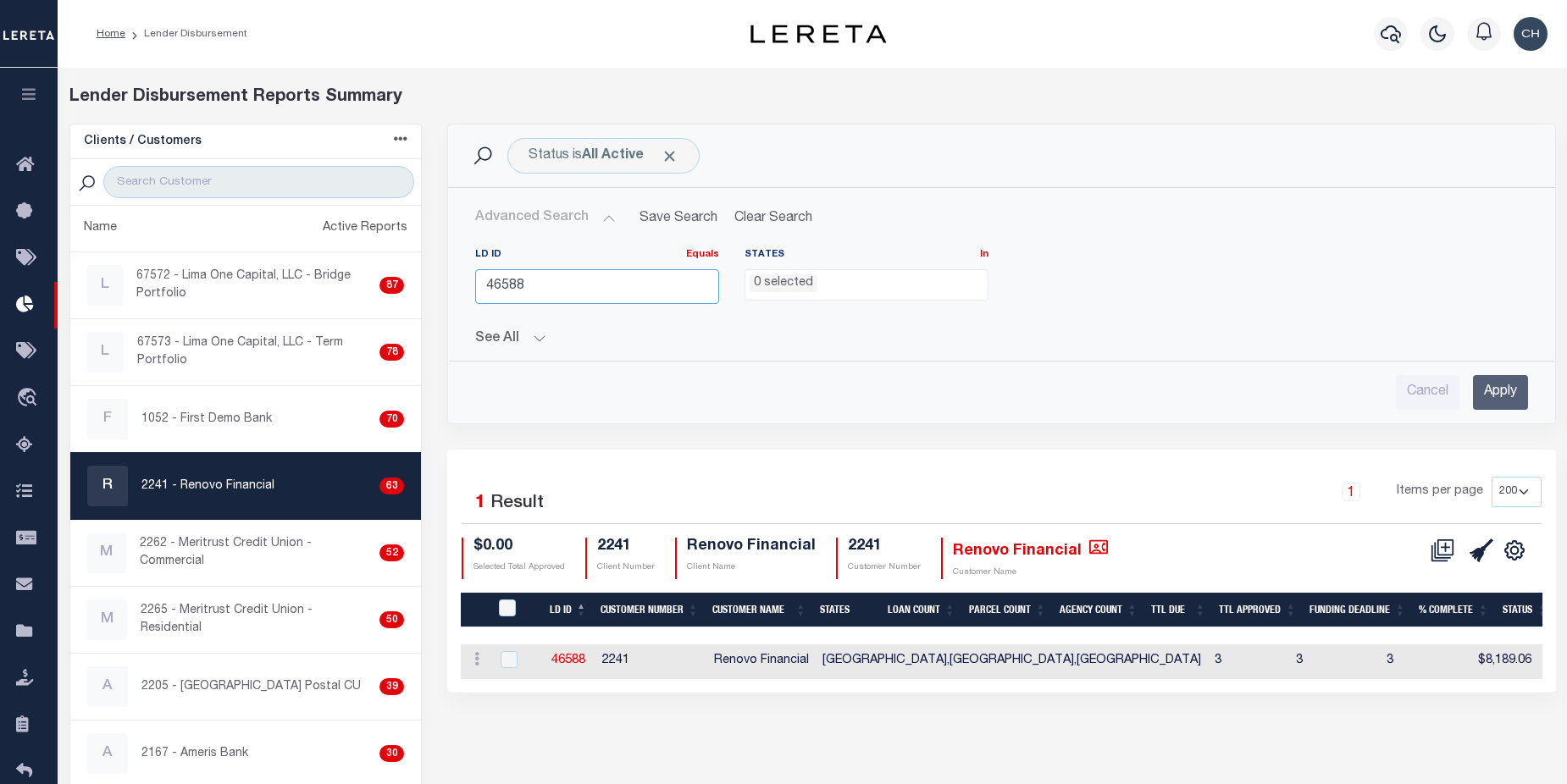
click at [526, 287] on input "46588" at bounding box center [597, 286] width 244 height 34
type input "46589"
click at [1508, 389] on input "Apply" at bounding box center [1501, 392] width 55 height 34
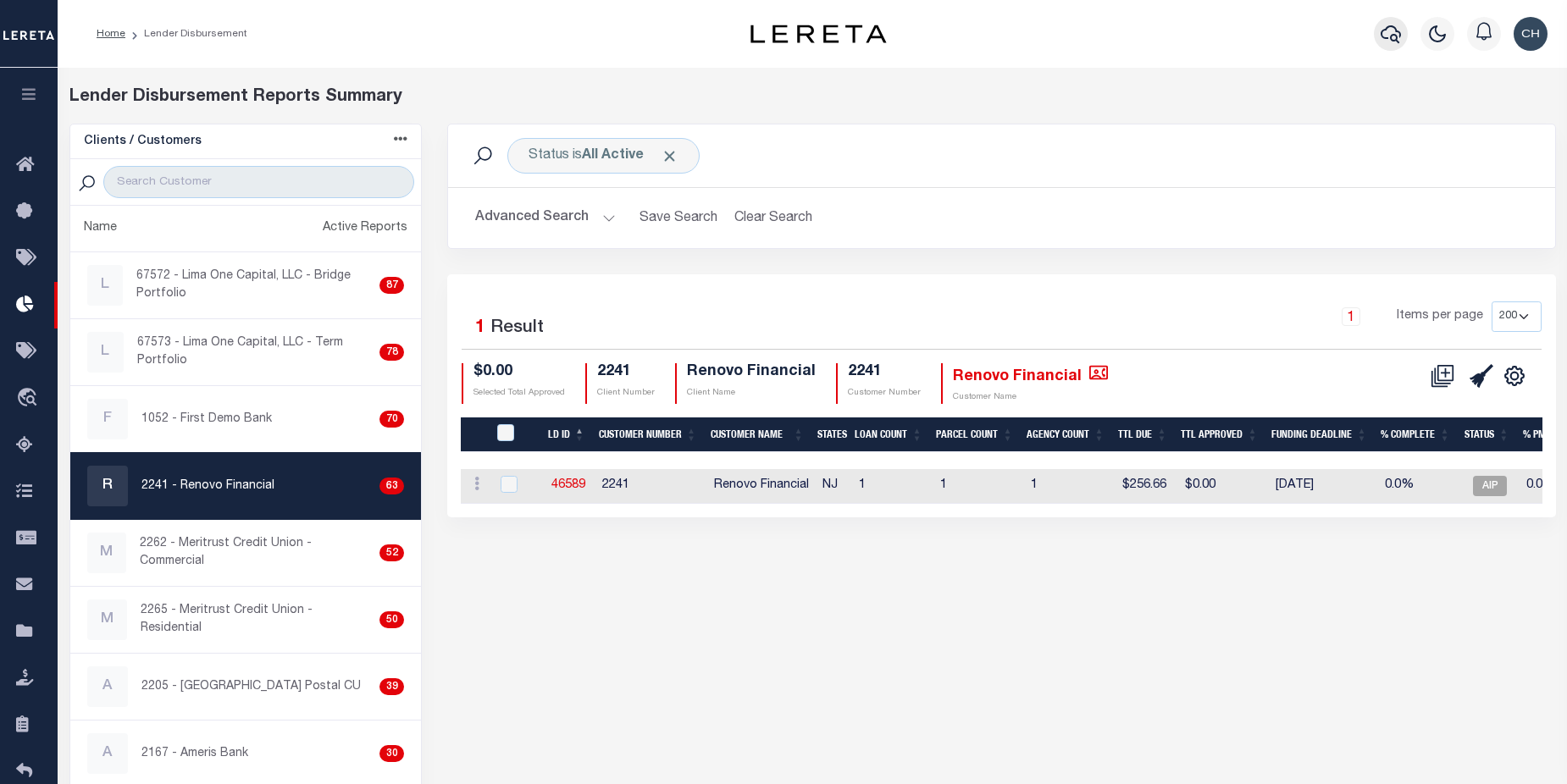
click at [1387, 30] on icon "button" at bounding box center [1390, 34] width 20 height 20
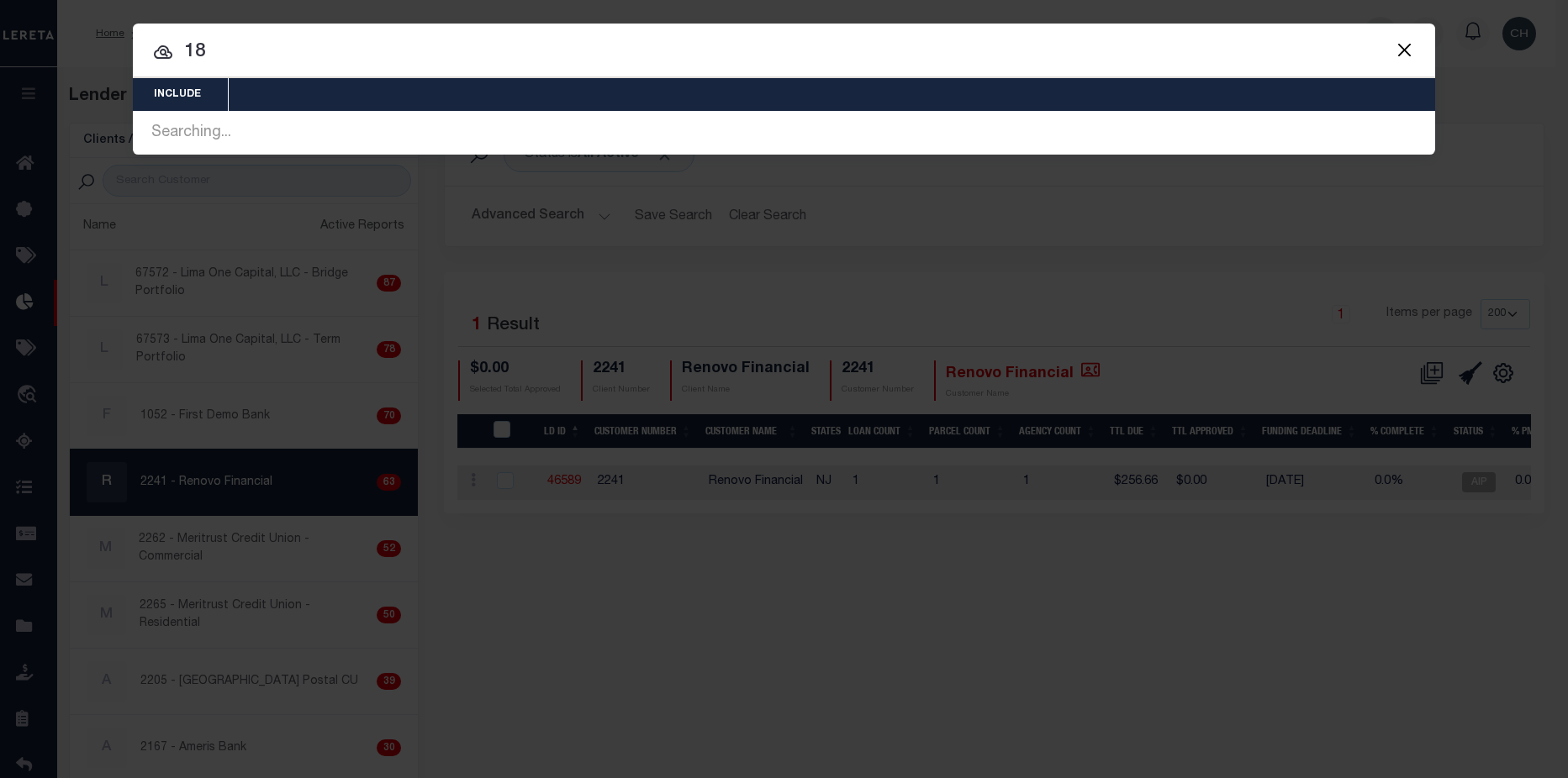
type input "8"
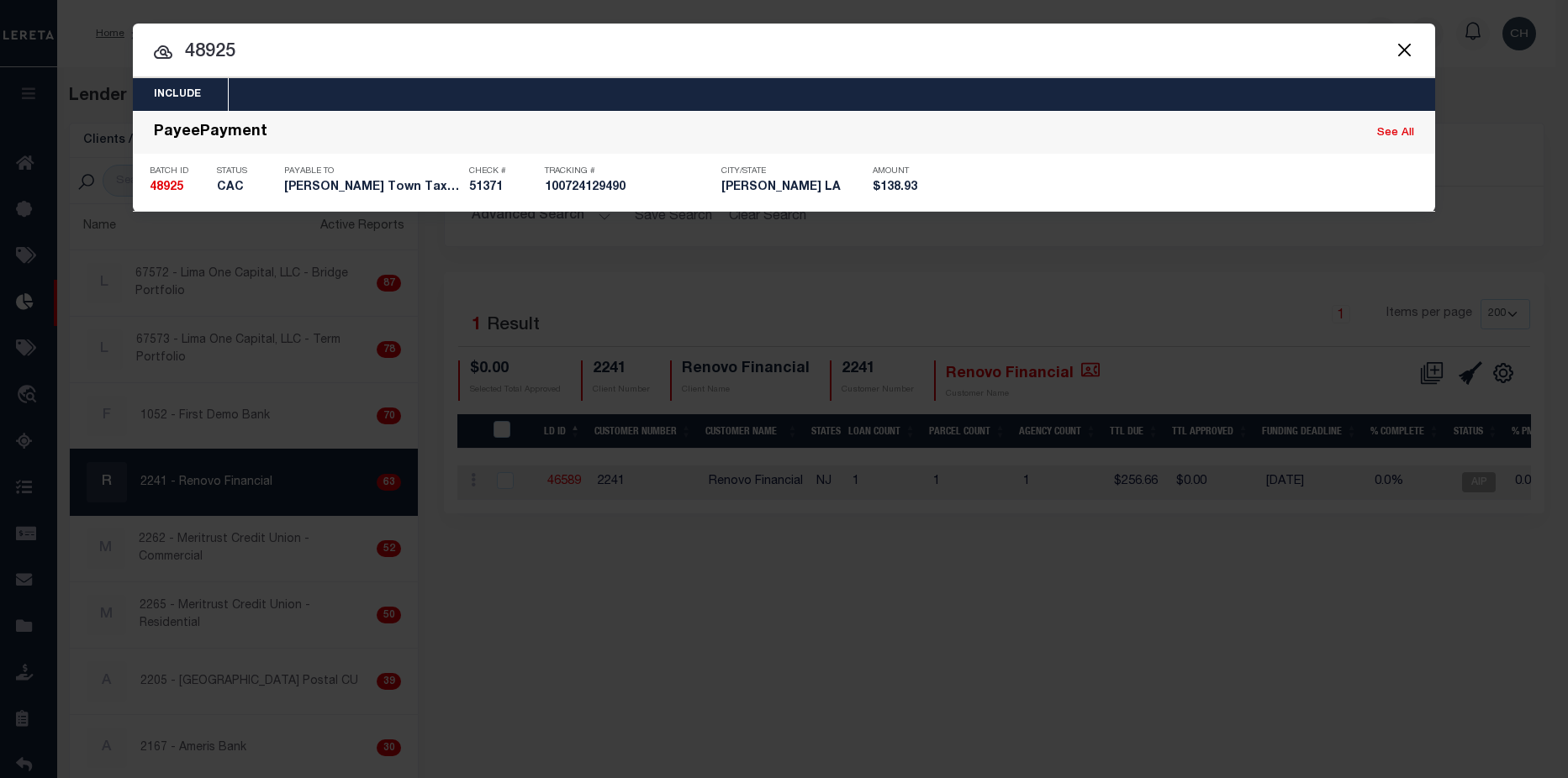
drag, startPoint x: 262, startPoint y: 47, endPoint x: 132, endPoint y: 55, distance: 130.2
click at [132, 55] on div "Include Loans TBM Customers Borrowers Payments (Lender Non-Disb) Payments (Lend…" at bounding box center [784, 389] width 1568 height 778
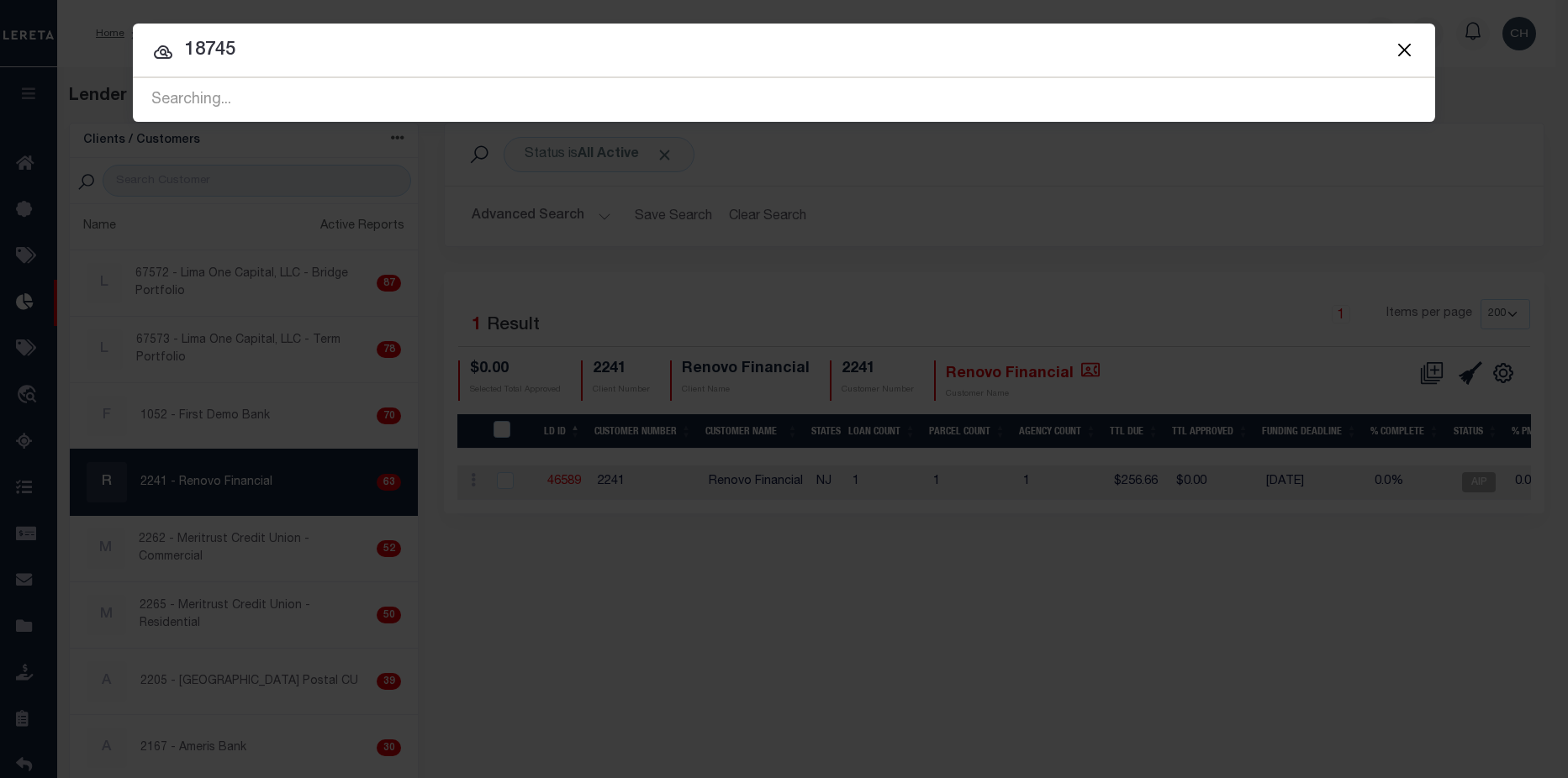
type input "18745"
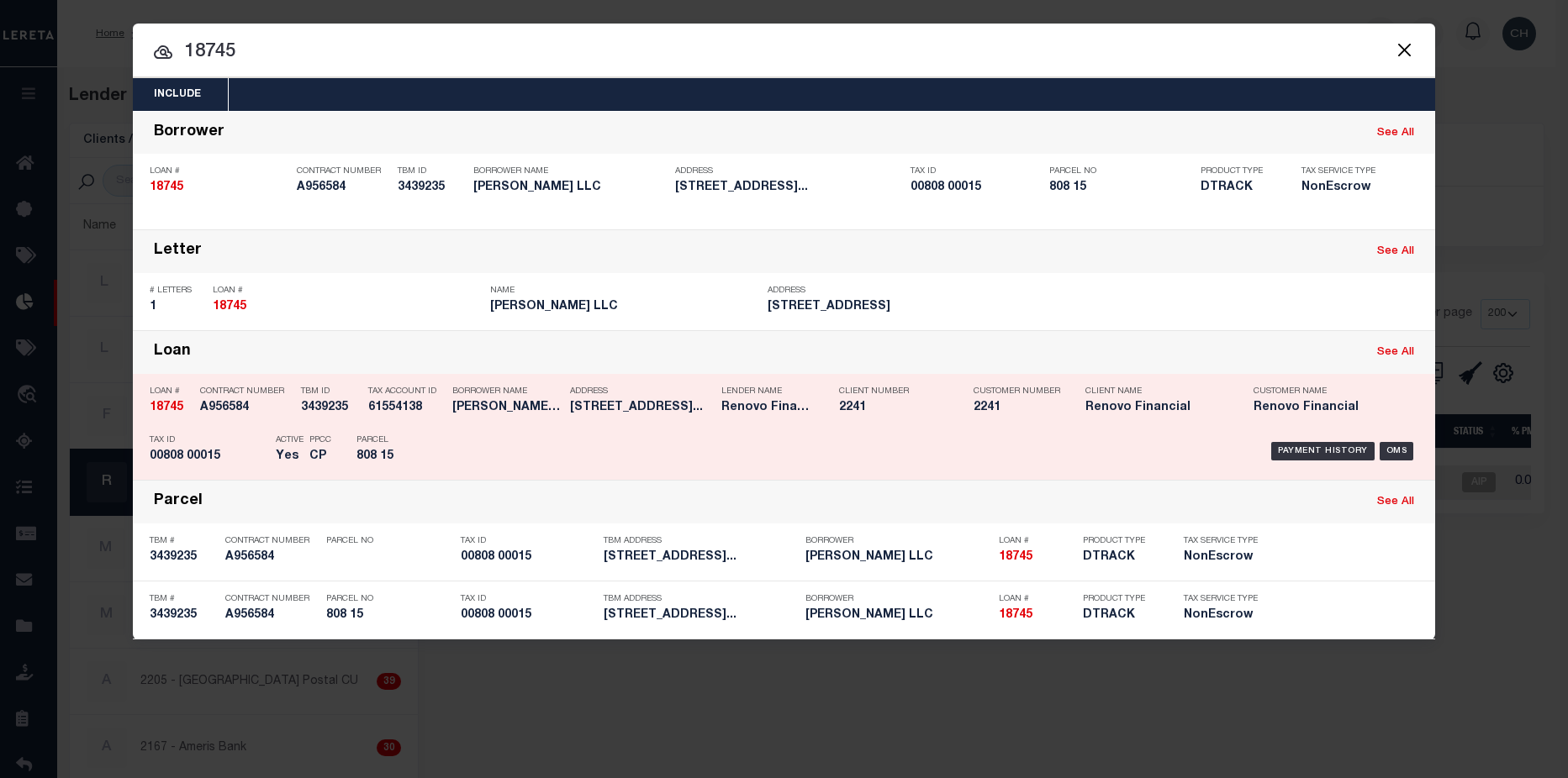
click at [1205, 422] on div "Client Name Renovo Financial" at bounding box center [1156, 403] width 143 height 49
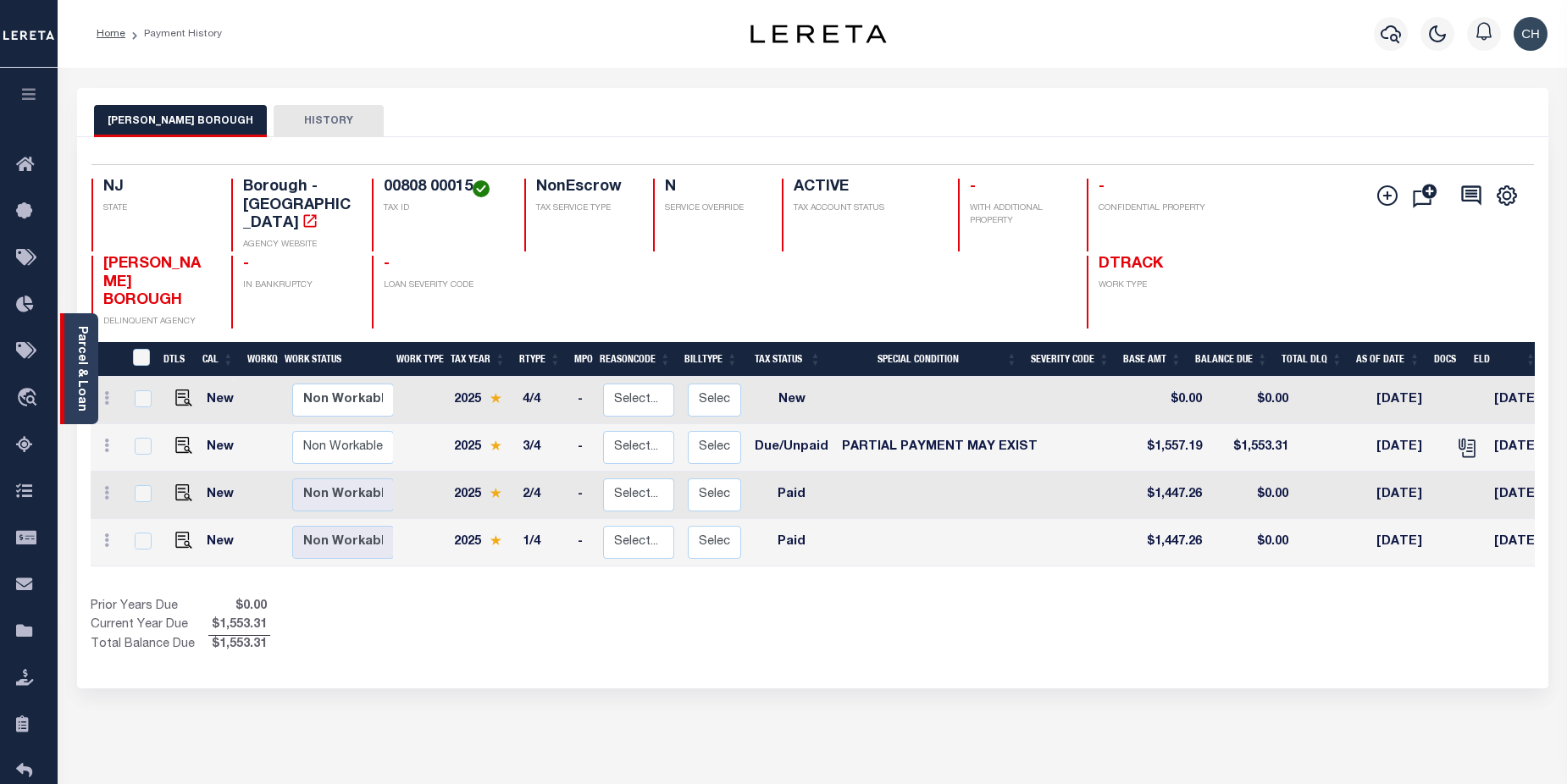
click at [83, 379] on link "Parcel & Loan" at bounding box center [80, 368] width 11 height 86
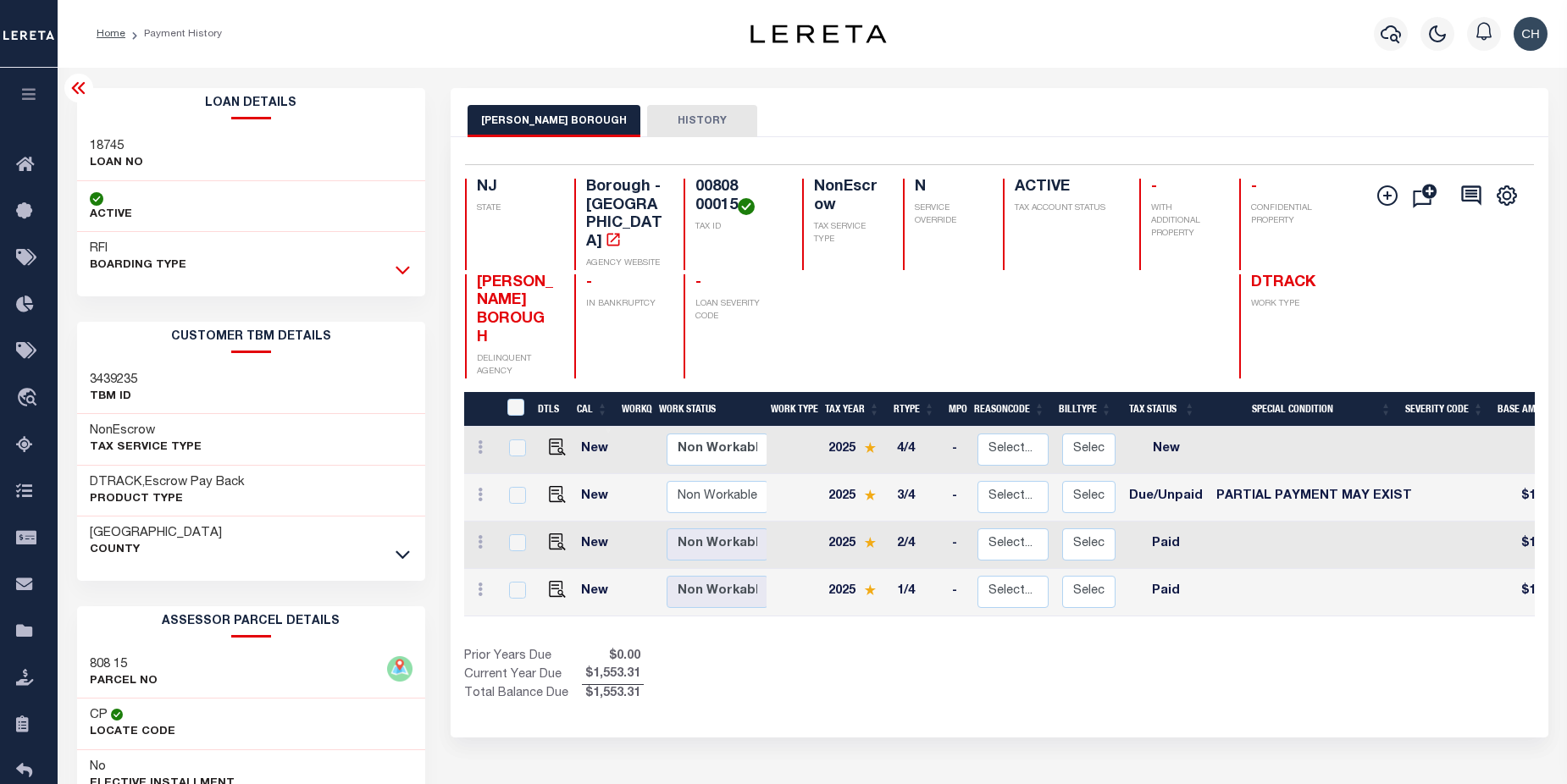
click at [400, 268] on icon at bounding box center [403, 269] width 14 height 18
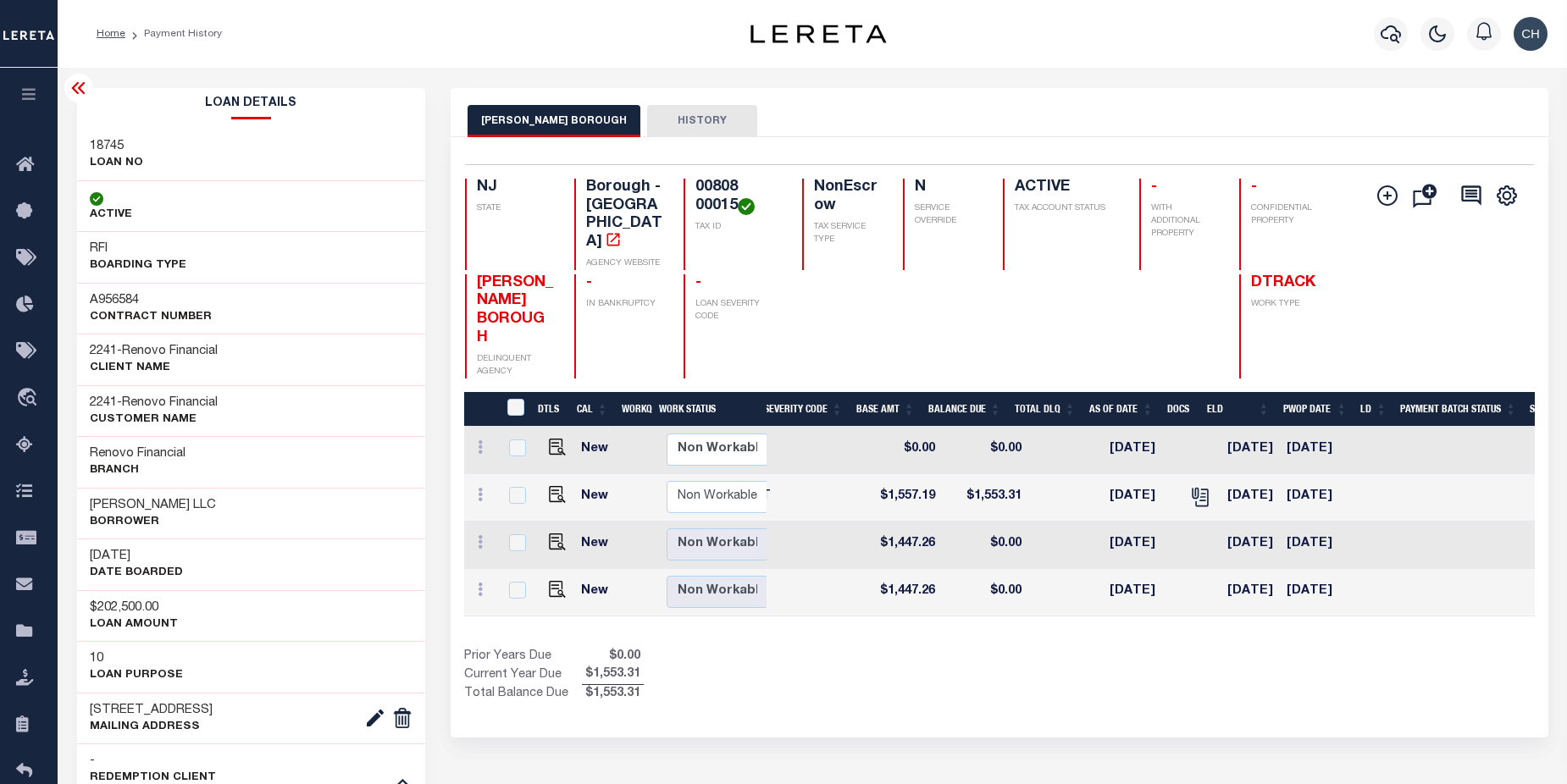
scroll to position [0, 647]
drag, startPoint x: 1240, startPoint y: 587, endPoint x: 1389, endPoint y: 586, distance: 149.0
click at [1389, 586] on div "DTLS CAL WorkQ Work Status Work Type Tax Year RType MPO ReasonCode BillType Tax…" at bounding box center [999, 548] width 1070 height 313
click at [550, 486] on img "" at bounding box center [557, 494] width 17 height 17
checkbox input "true"
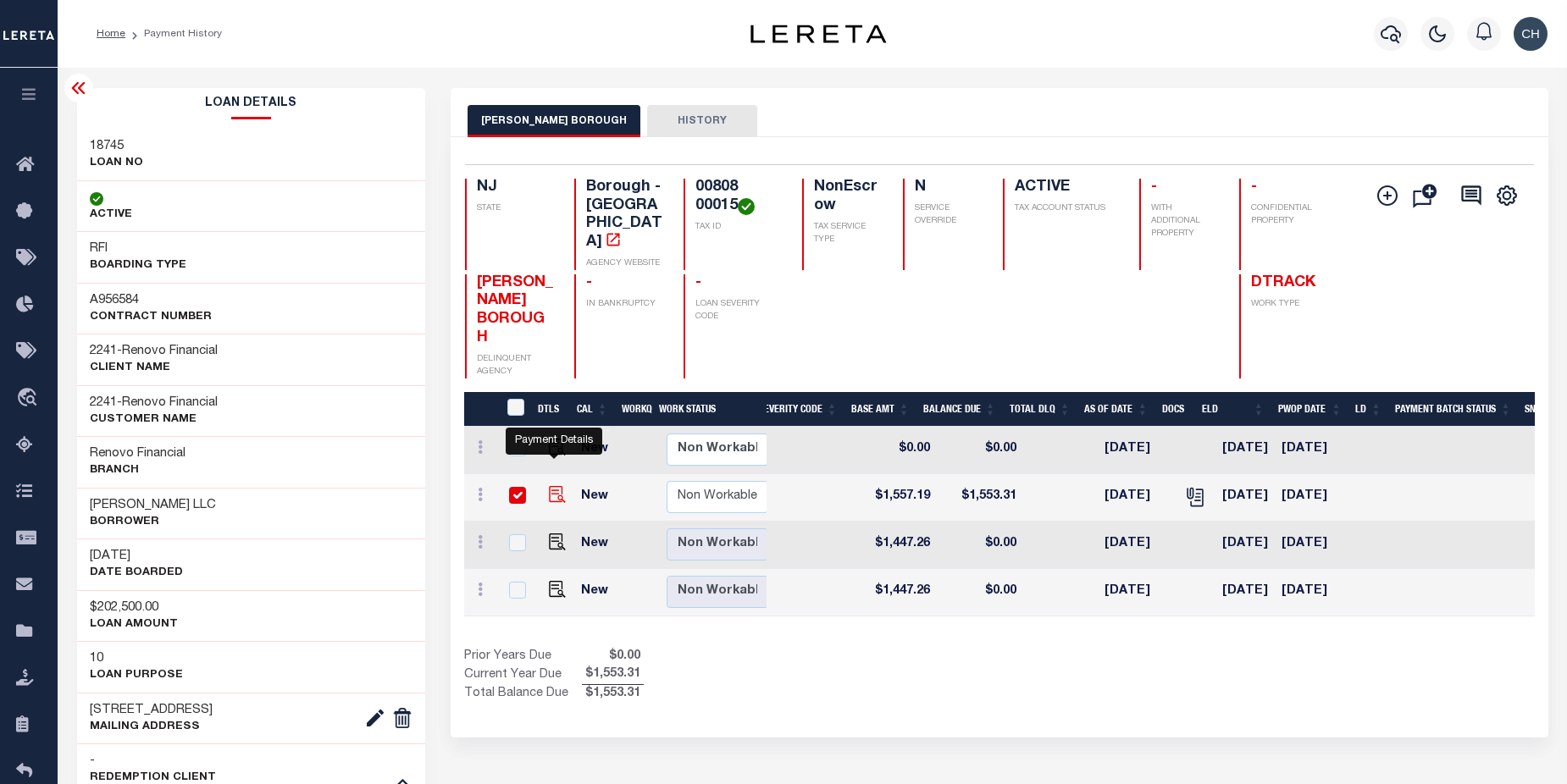
checkbox input "true"
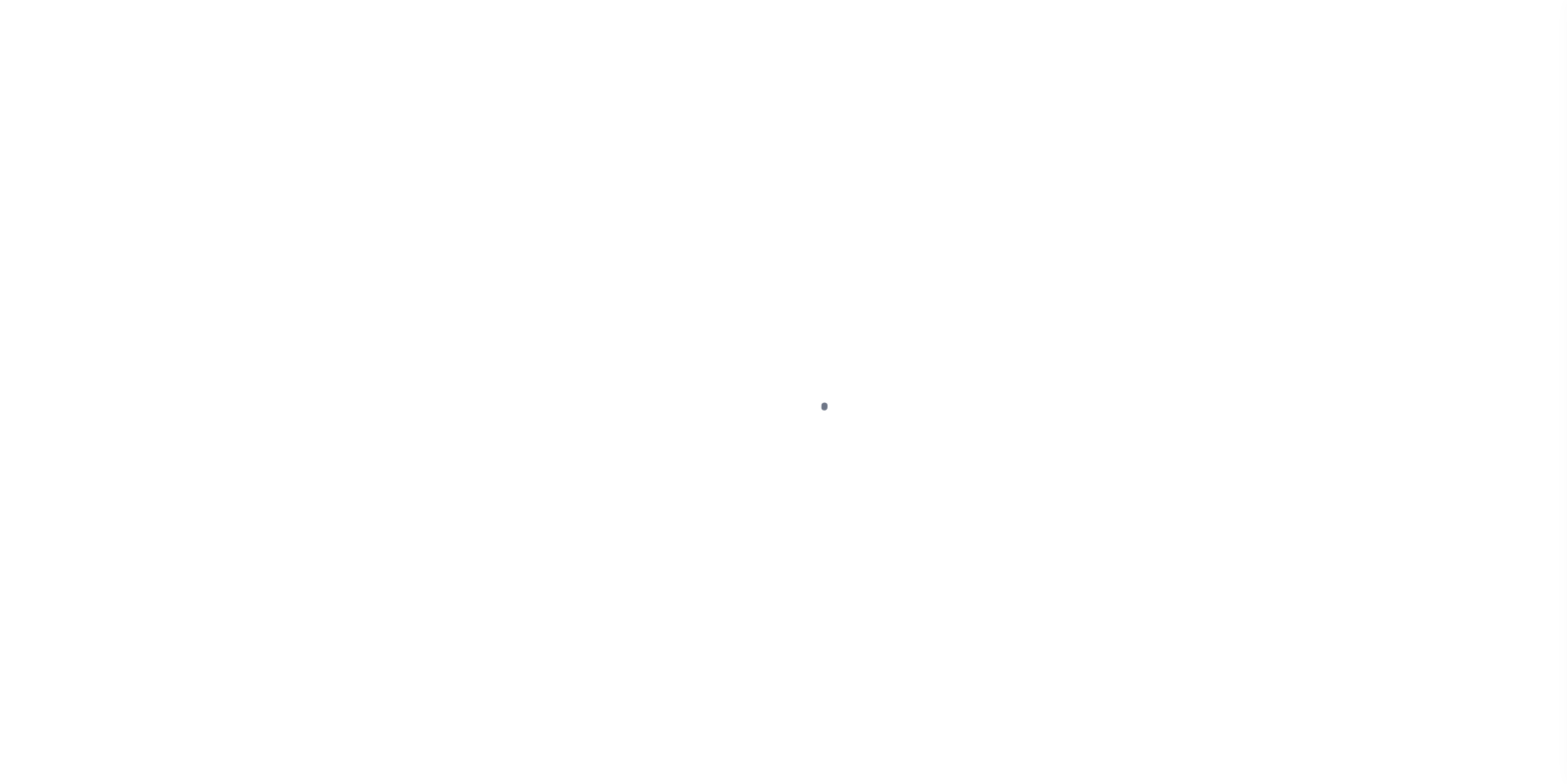
select select "DUE"
select select "15"
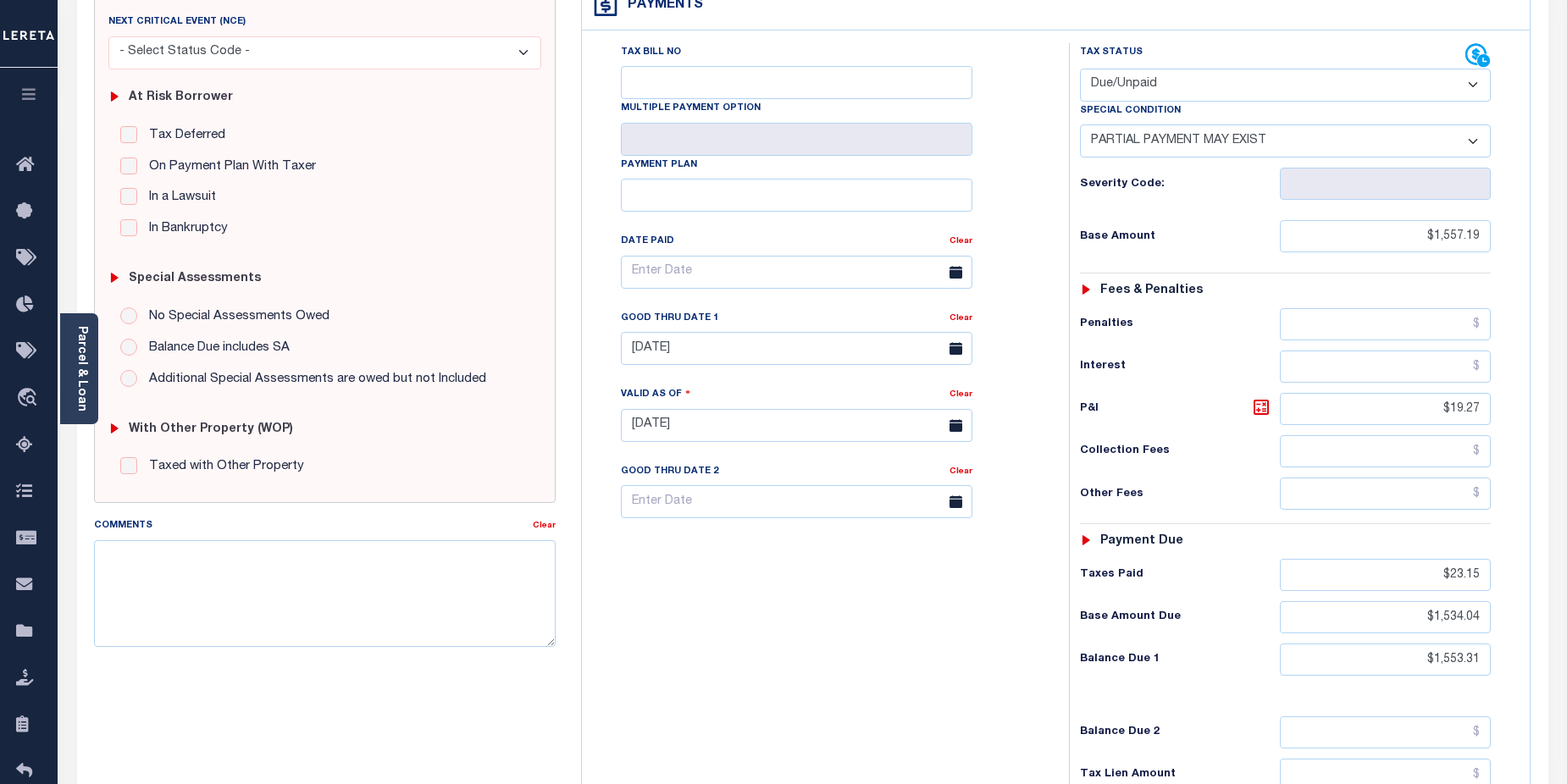
scroll to position [166, 0]
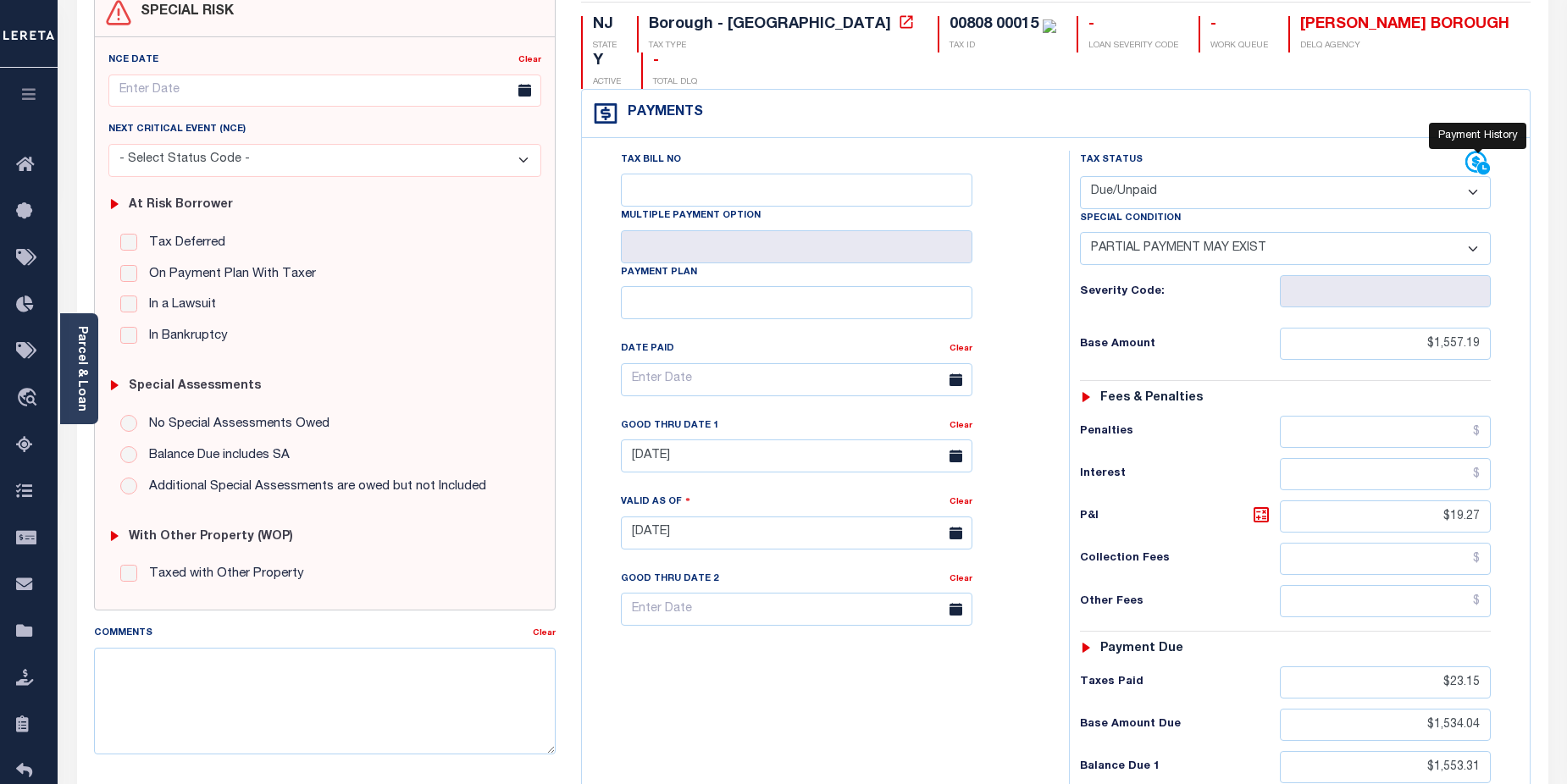
click at [1481, 162] on icon at bounding box center [1484, 168] width 12 height 12
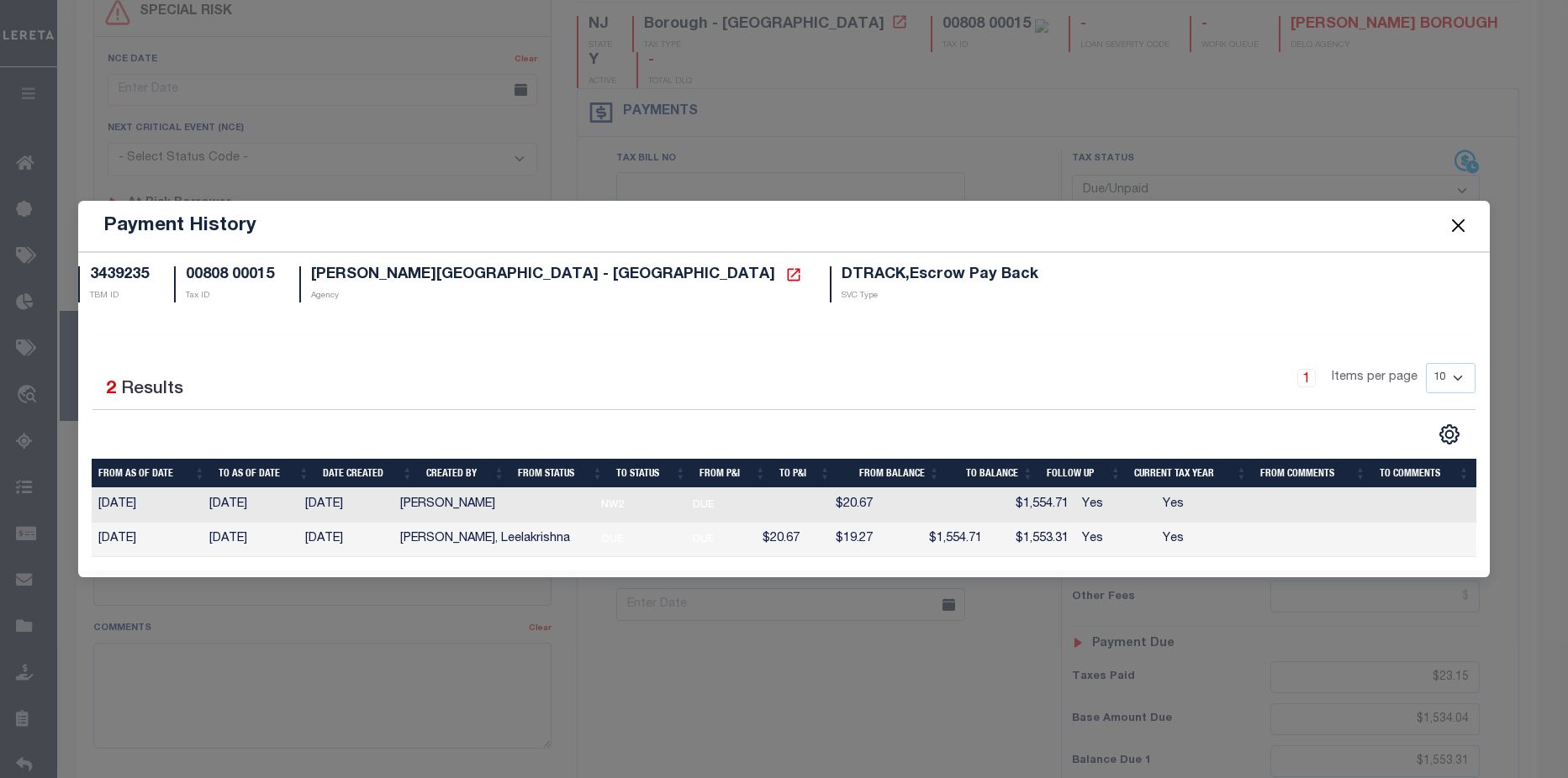
click at [1462, 232] on button "Close" at bounding box center [1458, 226] width 22 height 22
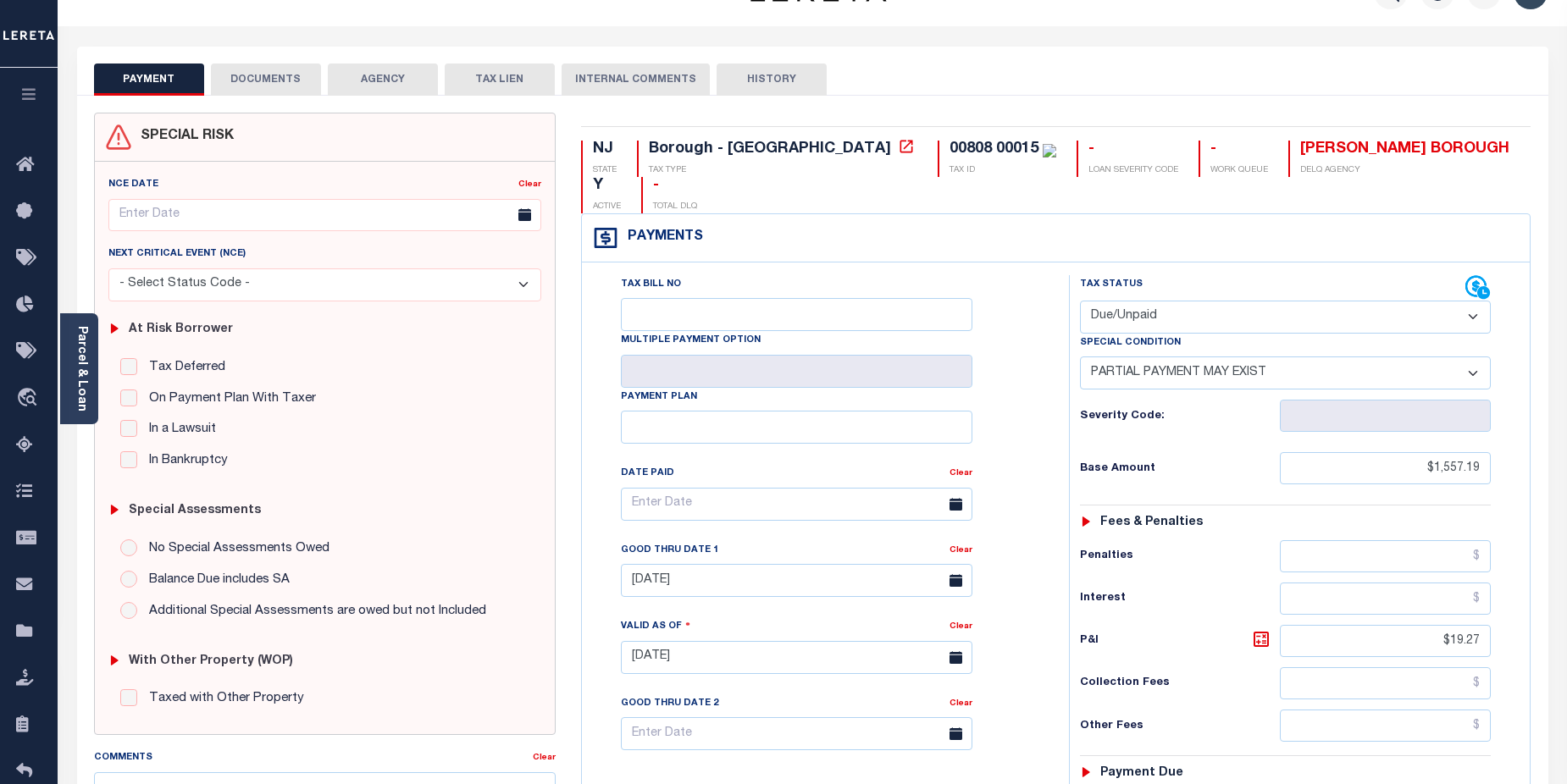
scroll to position [40, 0]
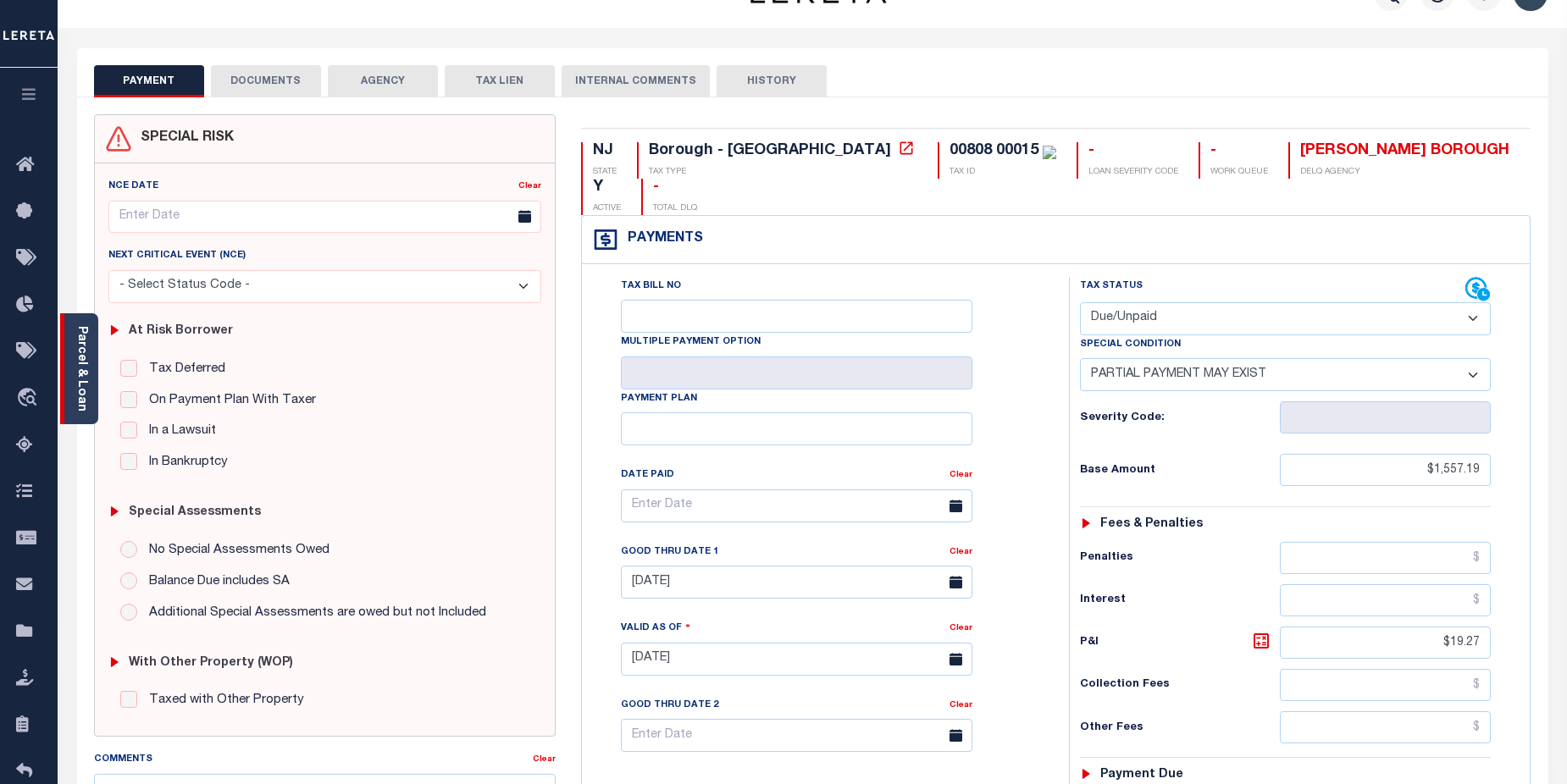
click at [81, 359] on link "Parcel & Loan" at bounding box center [80, 368] width 11 height 86
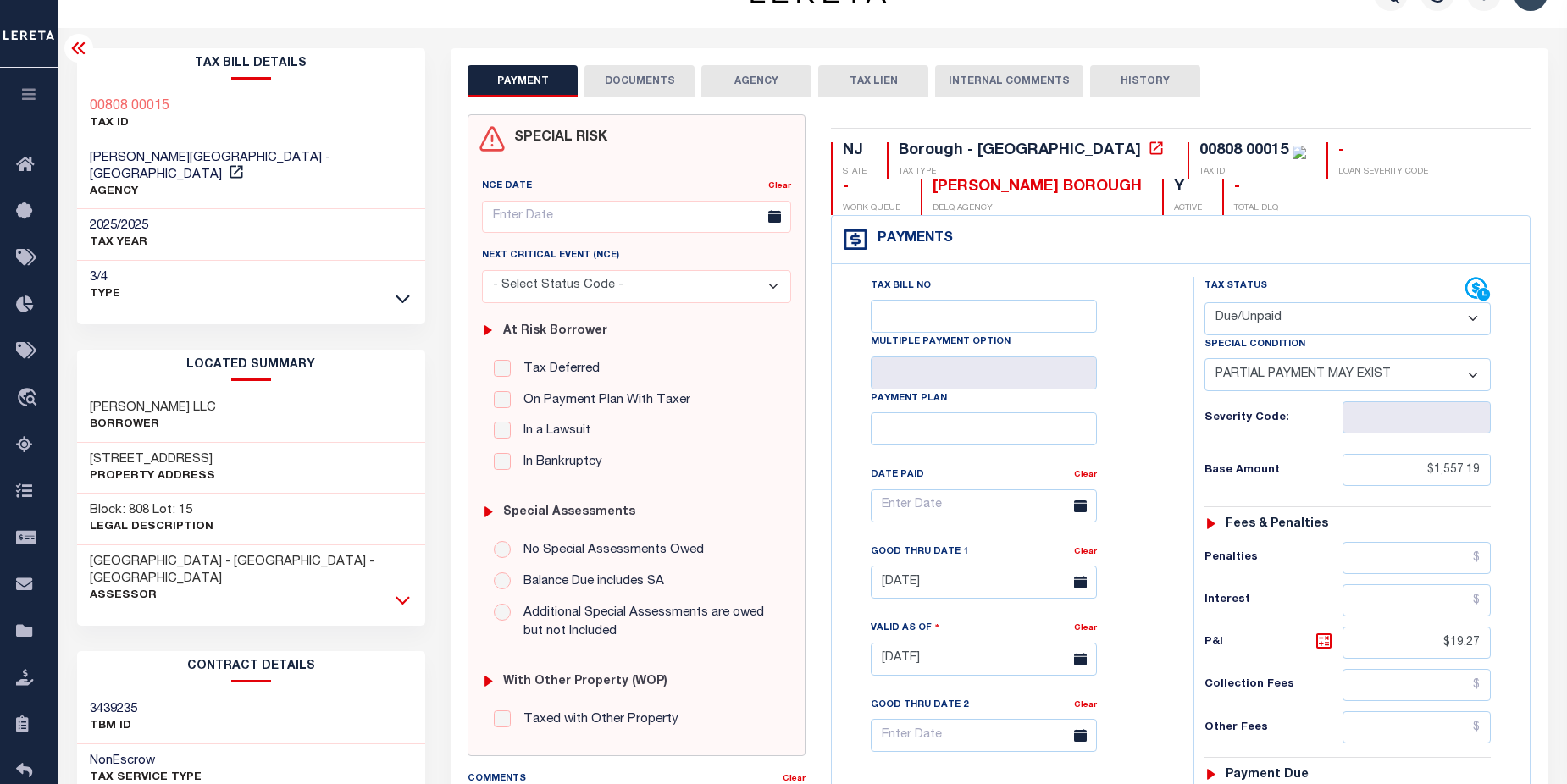
click at [403, 596] on icon at bounding box center [403, 600] width 14 height 9
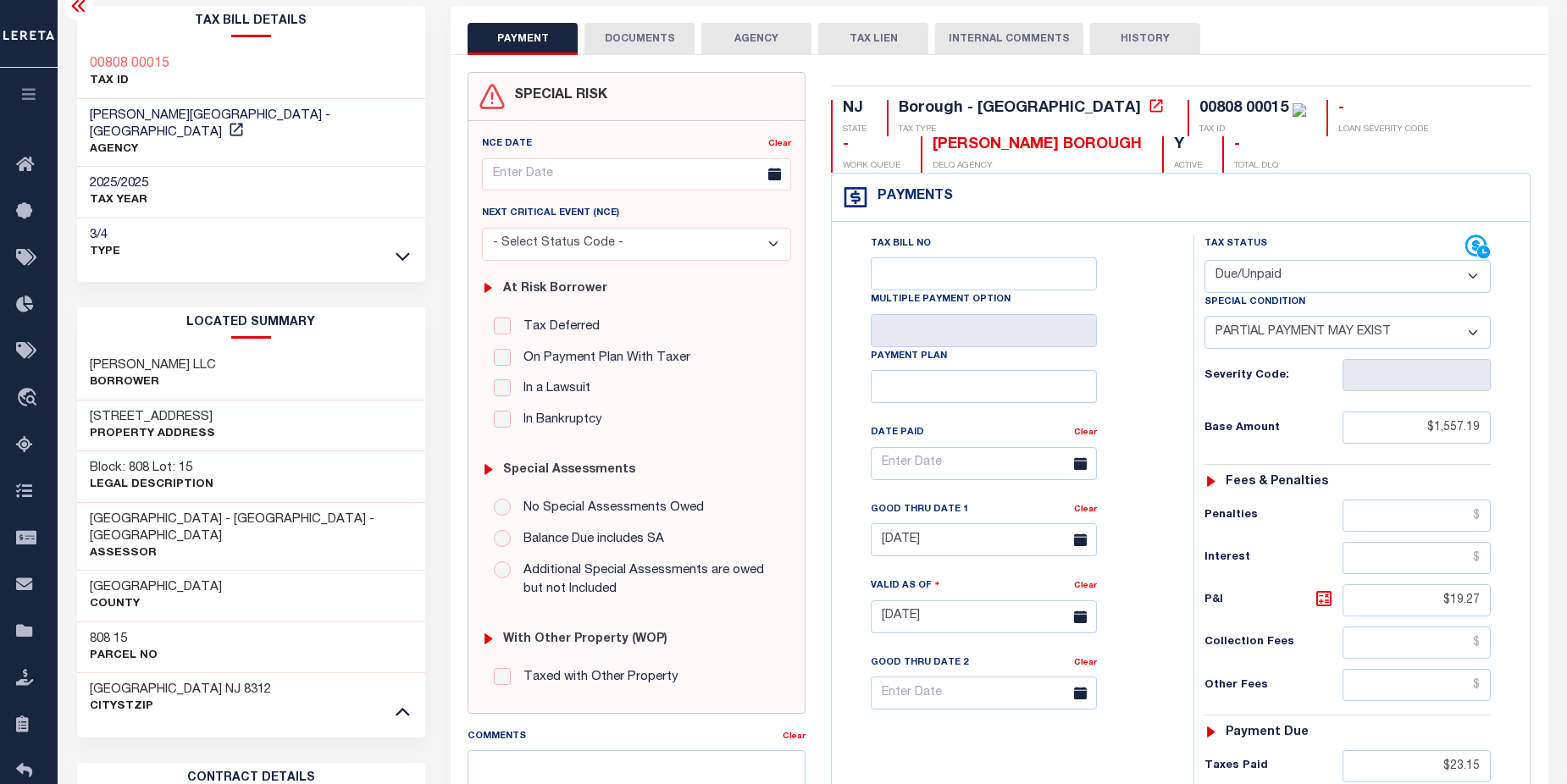
scroll to position [124, 0]
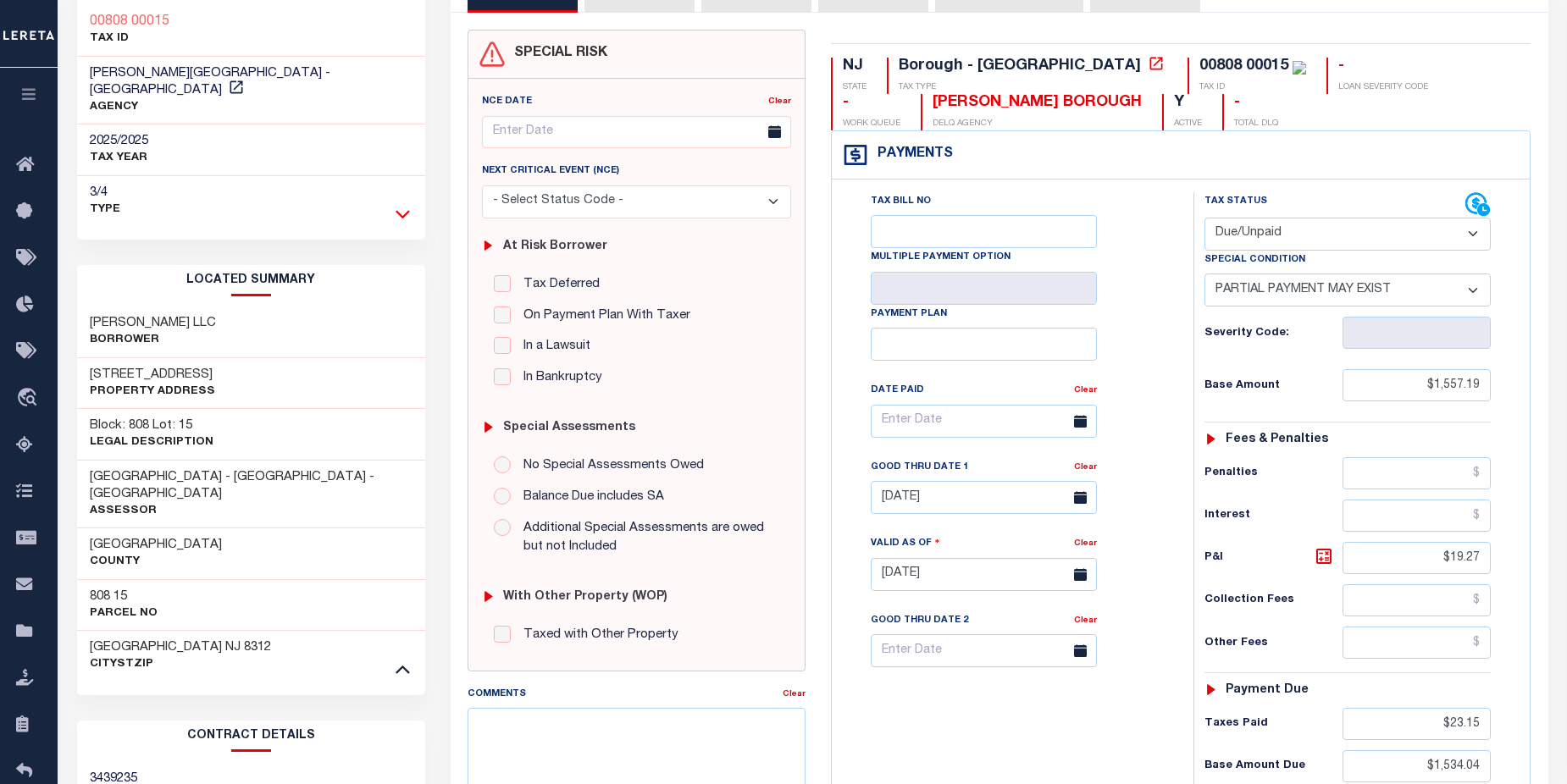
click at [405, 205] on icon at bounding box center [403, 214] width 14 height 18
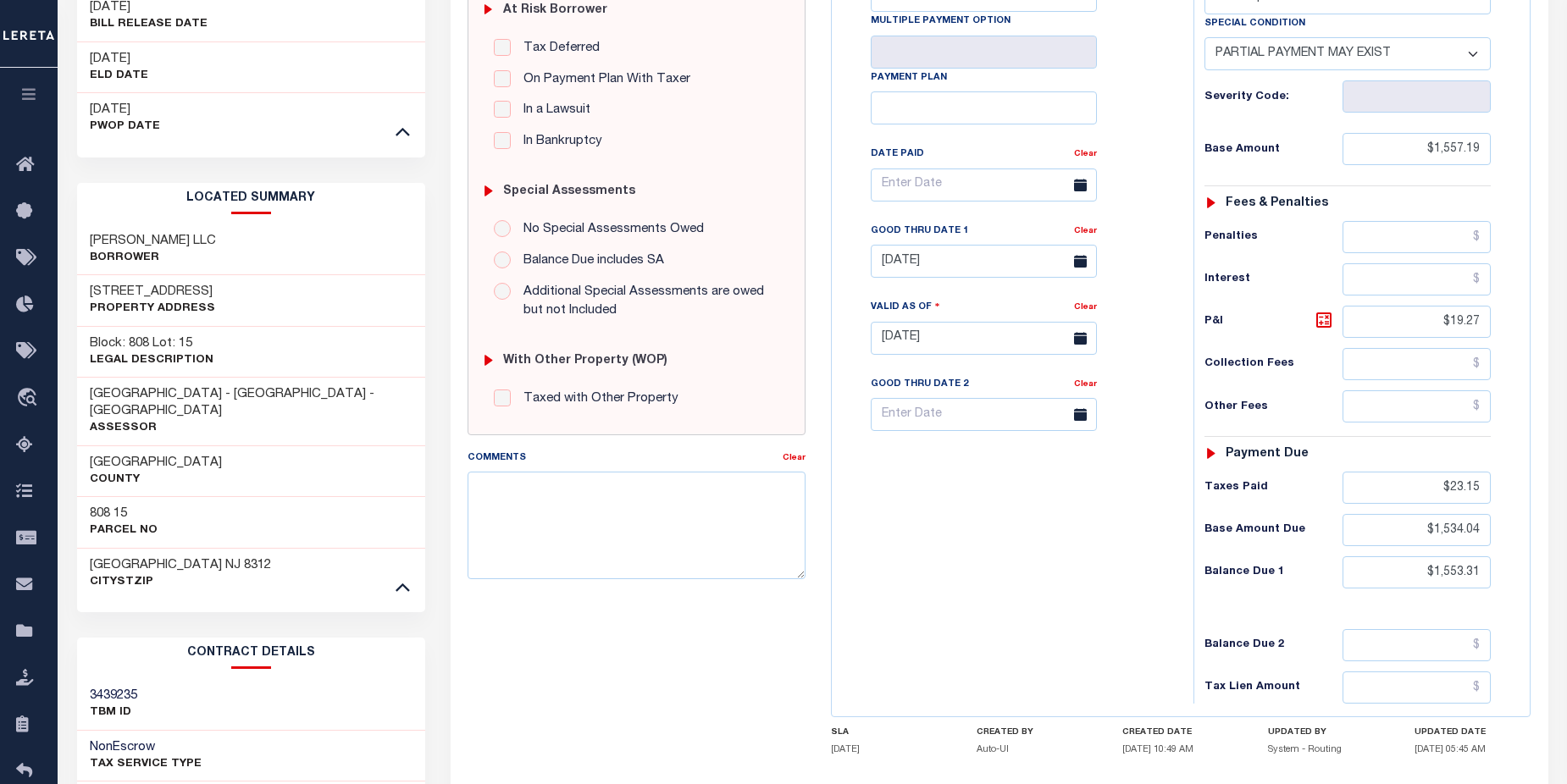
scroll to position [359, 0]
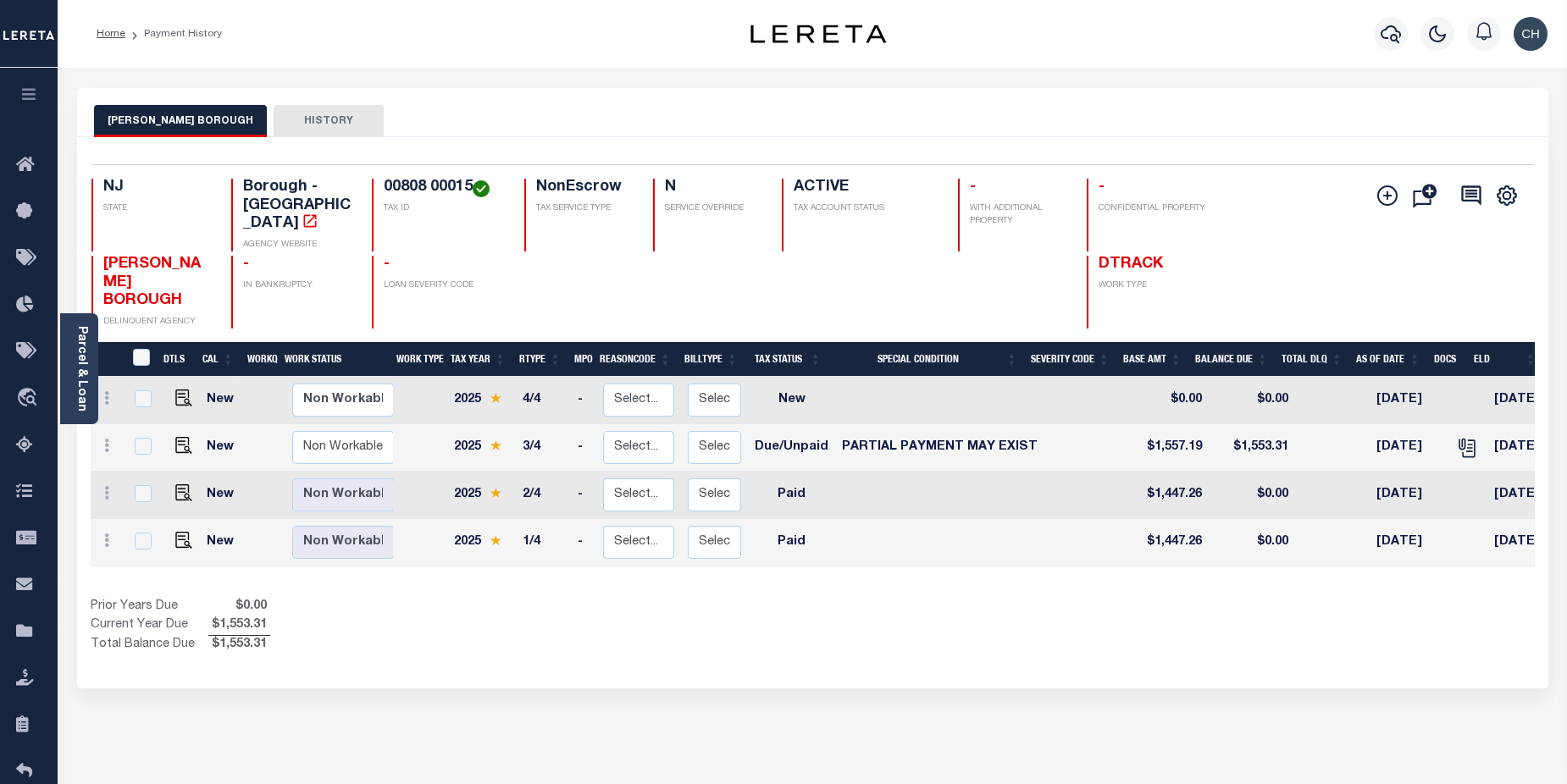
click at [178, 425] on td at bounding box center [180, 449] width 41 height 48
checkbox input "true"
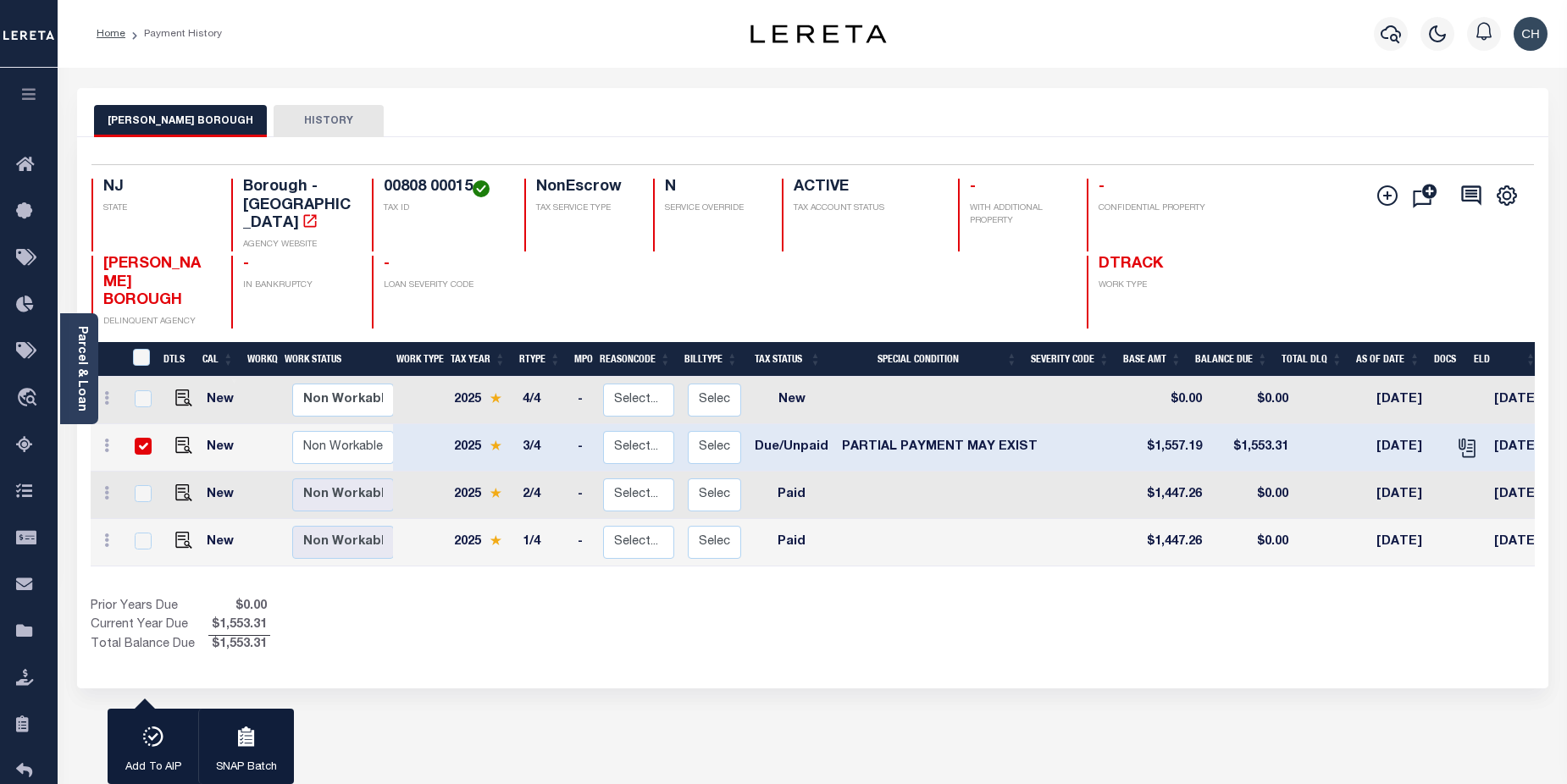
click at [139, 438] on input "checkbox" at bounding box center [143, 446] width 17 height 17
checkbox input "false"
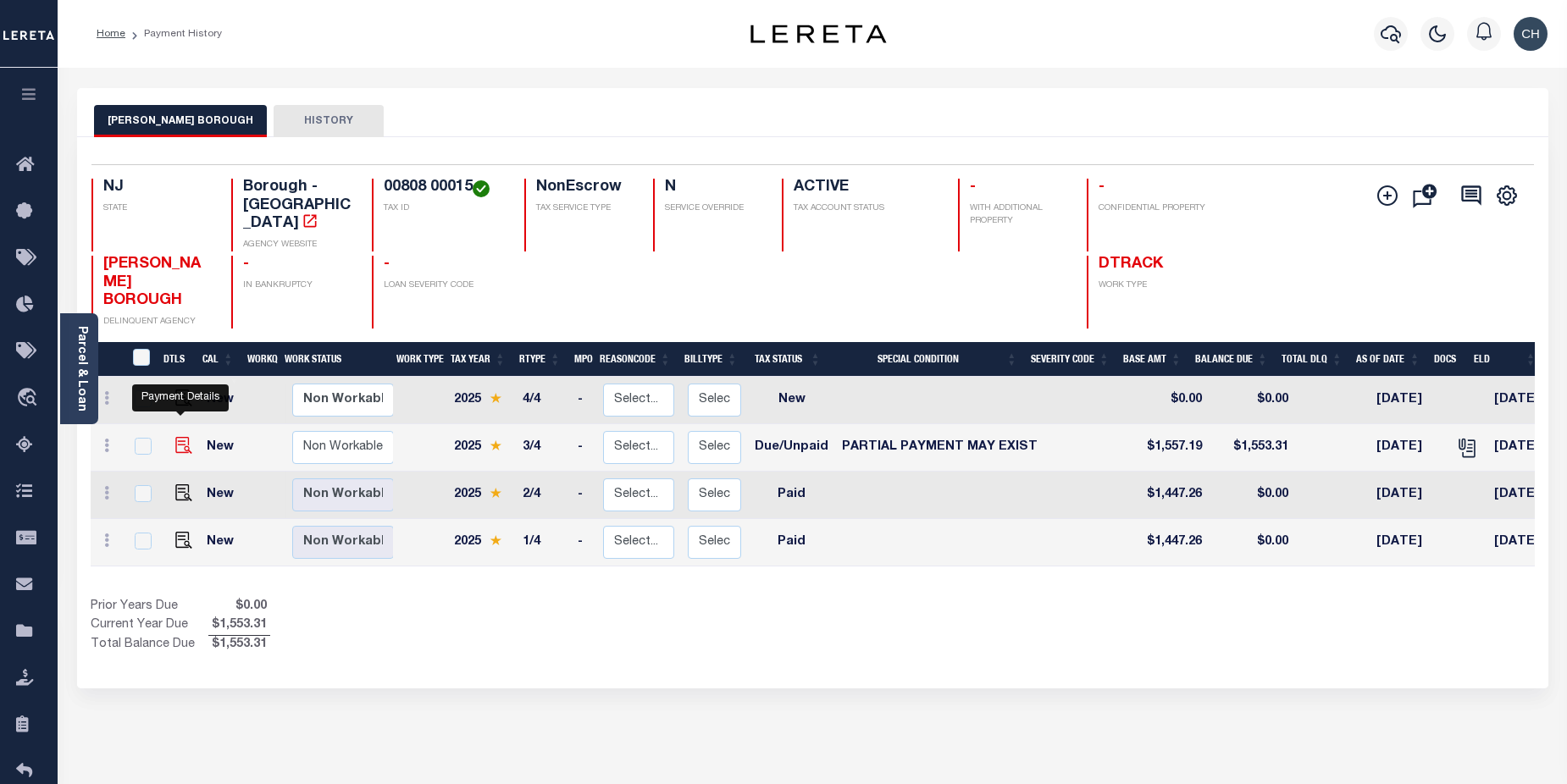
click at [176, 437] on img "" at bounding box center [184, 445] width 17 height 17
checkbox input "true"
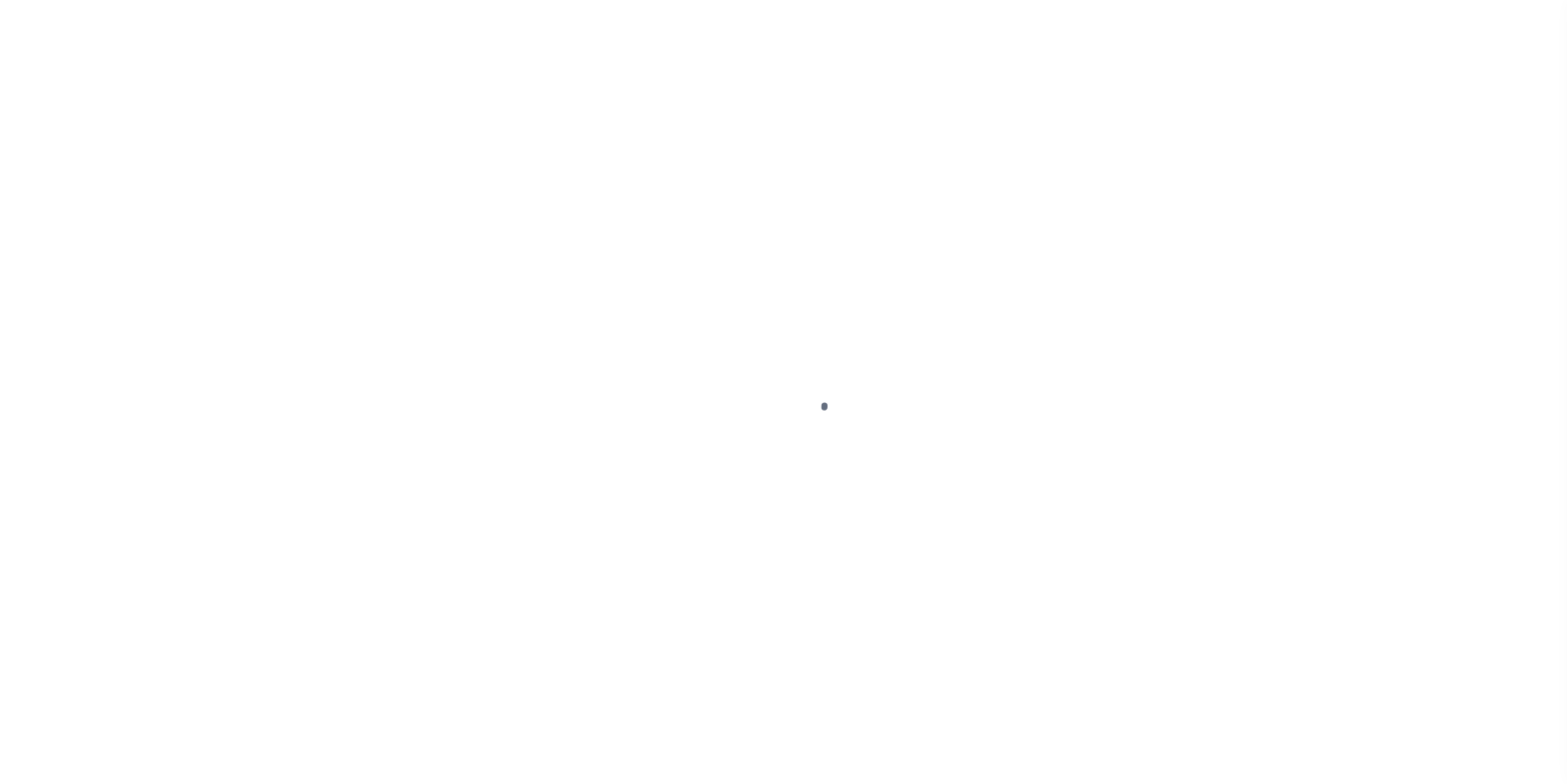
select select "DUE"
select select "15"
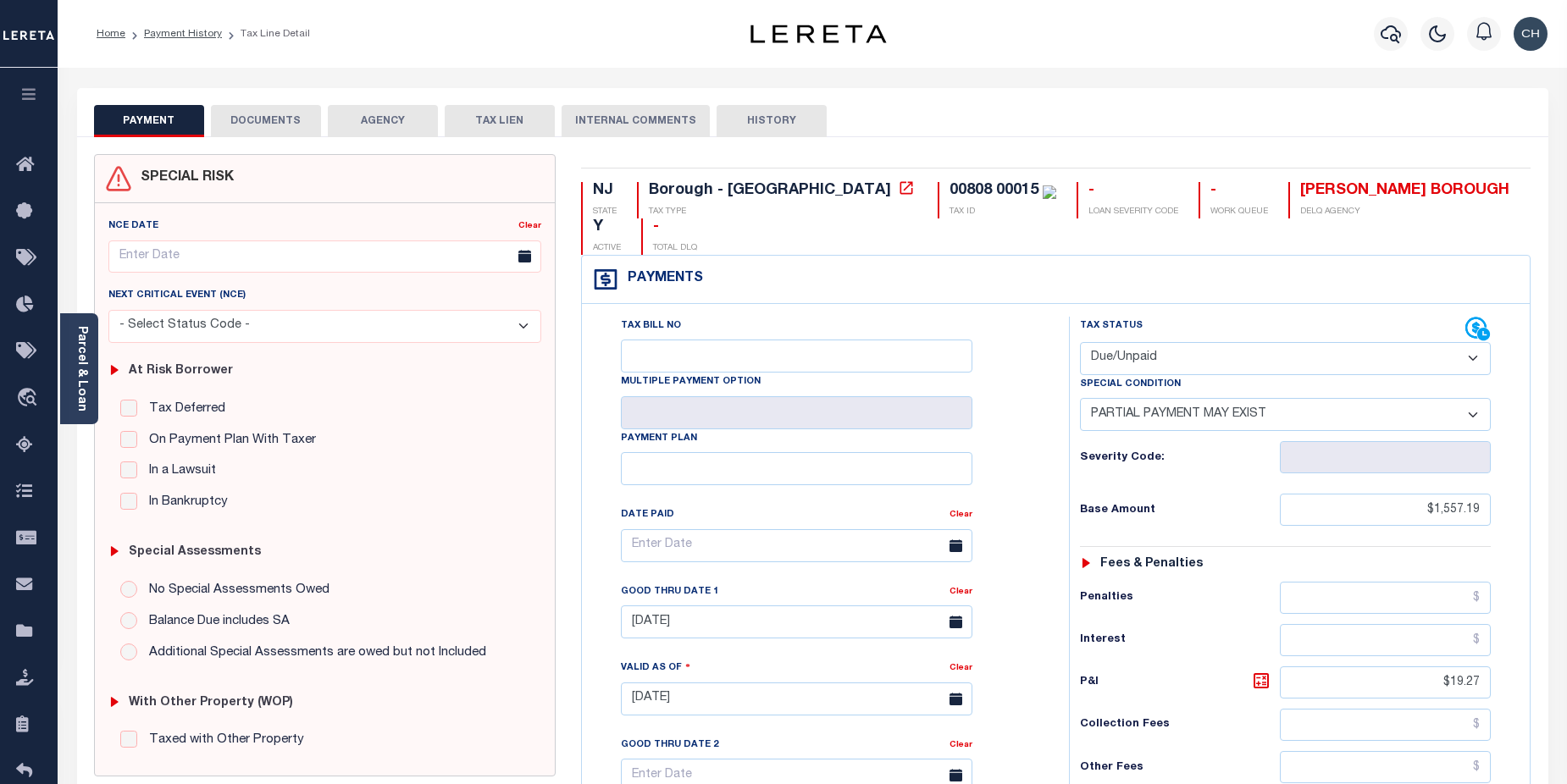
click at [284, 126] on button "DOCUMENTS" at bounding box center [266, 121] width 110 height 32
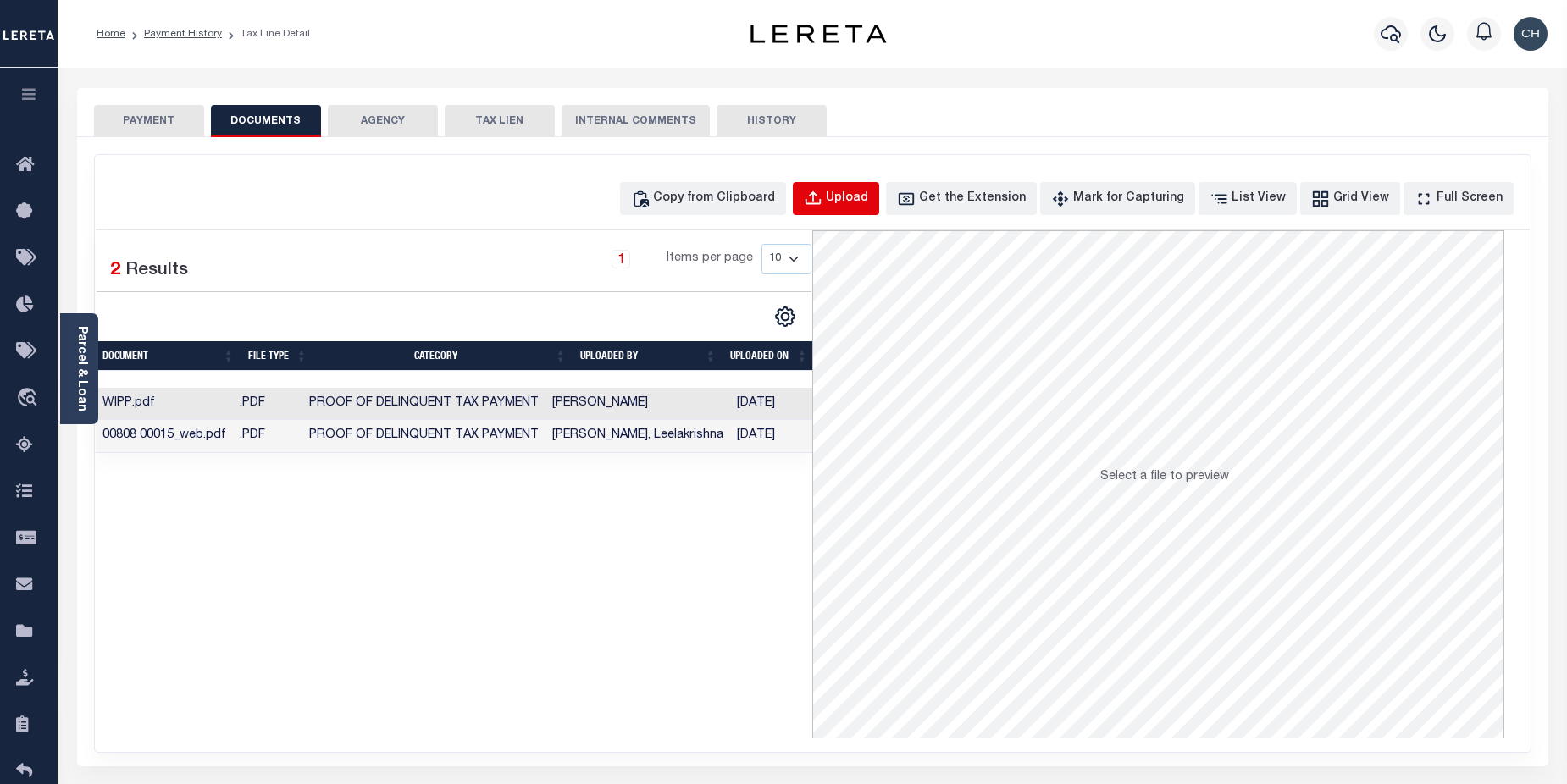
click at [868, 200] on div "Upload" at bounding box center [847, 199] width 42 height 19
select select "POP"
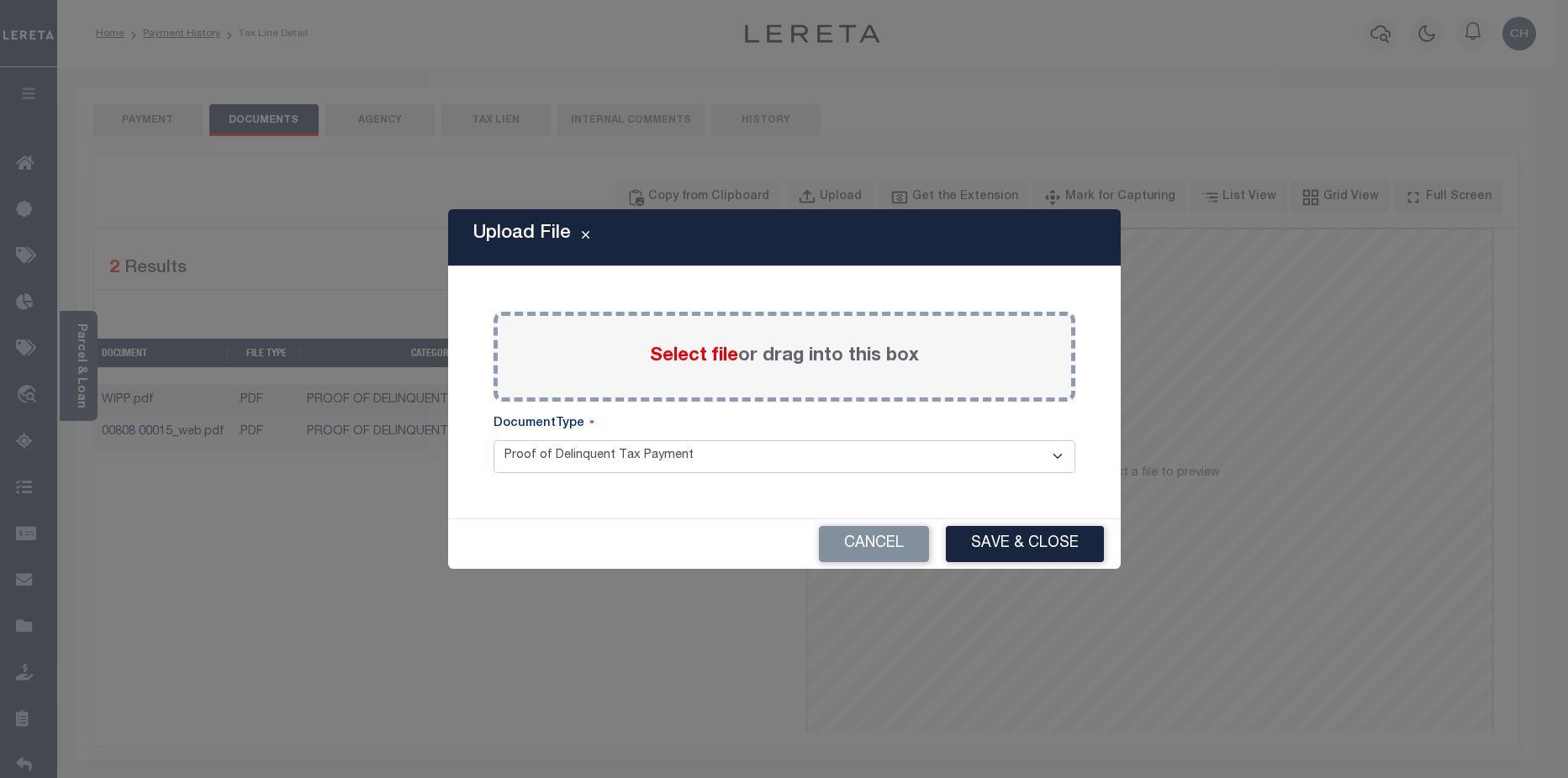
click at [696, 367] on label "Select file or drag into this box" at bounding box center [784, 357] width 269 height 28
click at [0, 0] on input "Select file or drag into this box" at bounding box center [0, 0] width 0 height 0
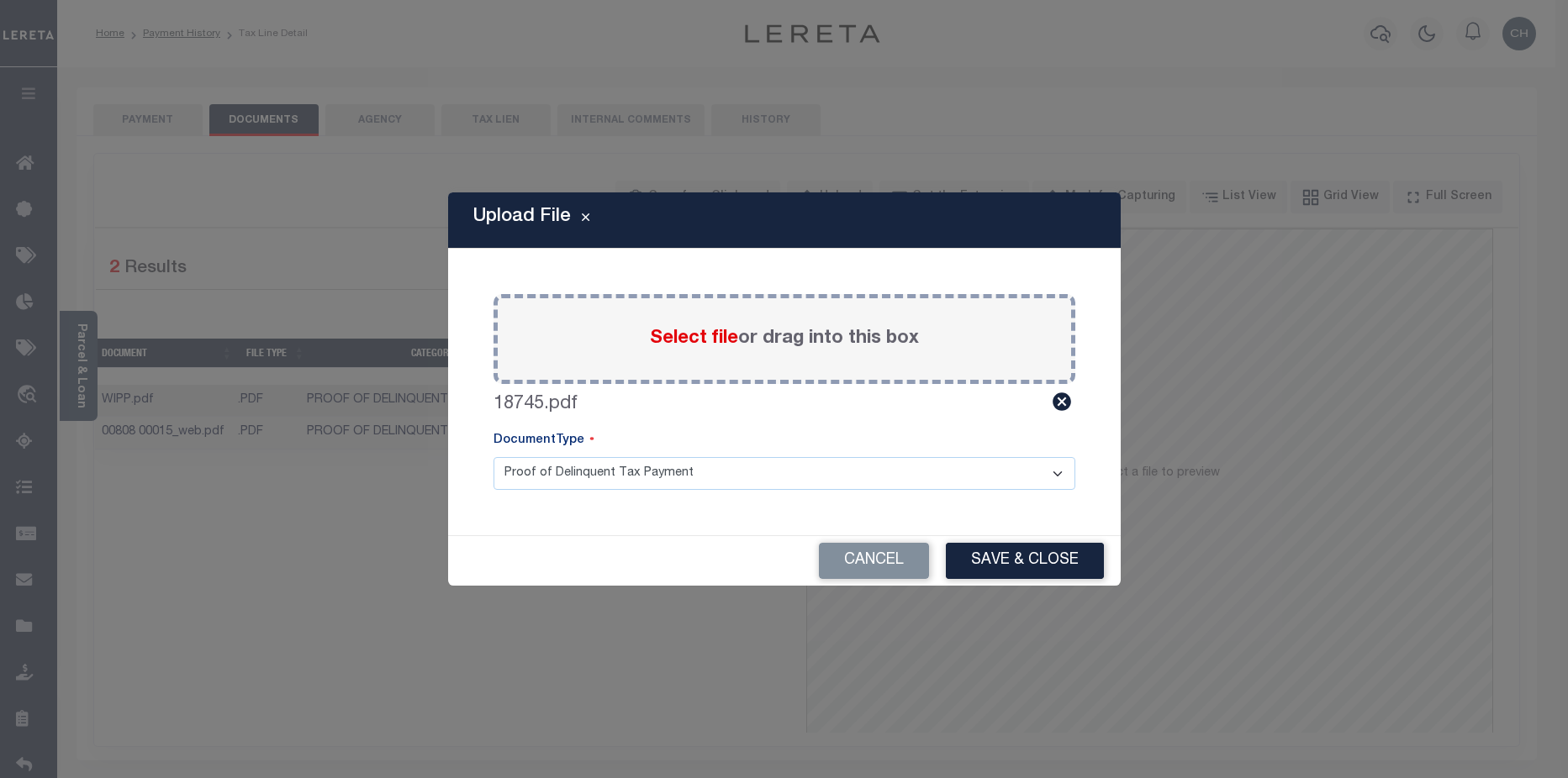
click at [692, 351] on label "Select file or drag into this box" at bounding box center [784, 339] width 269 height 28
click at [0, 0] on input "Select file or drag into this box" at bounding box center [0, 0] width 0 height 0
click at [1045, 565] on button "Save & Close" at bounding box center [1025, 561] width 158 height 36
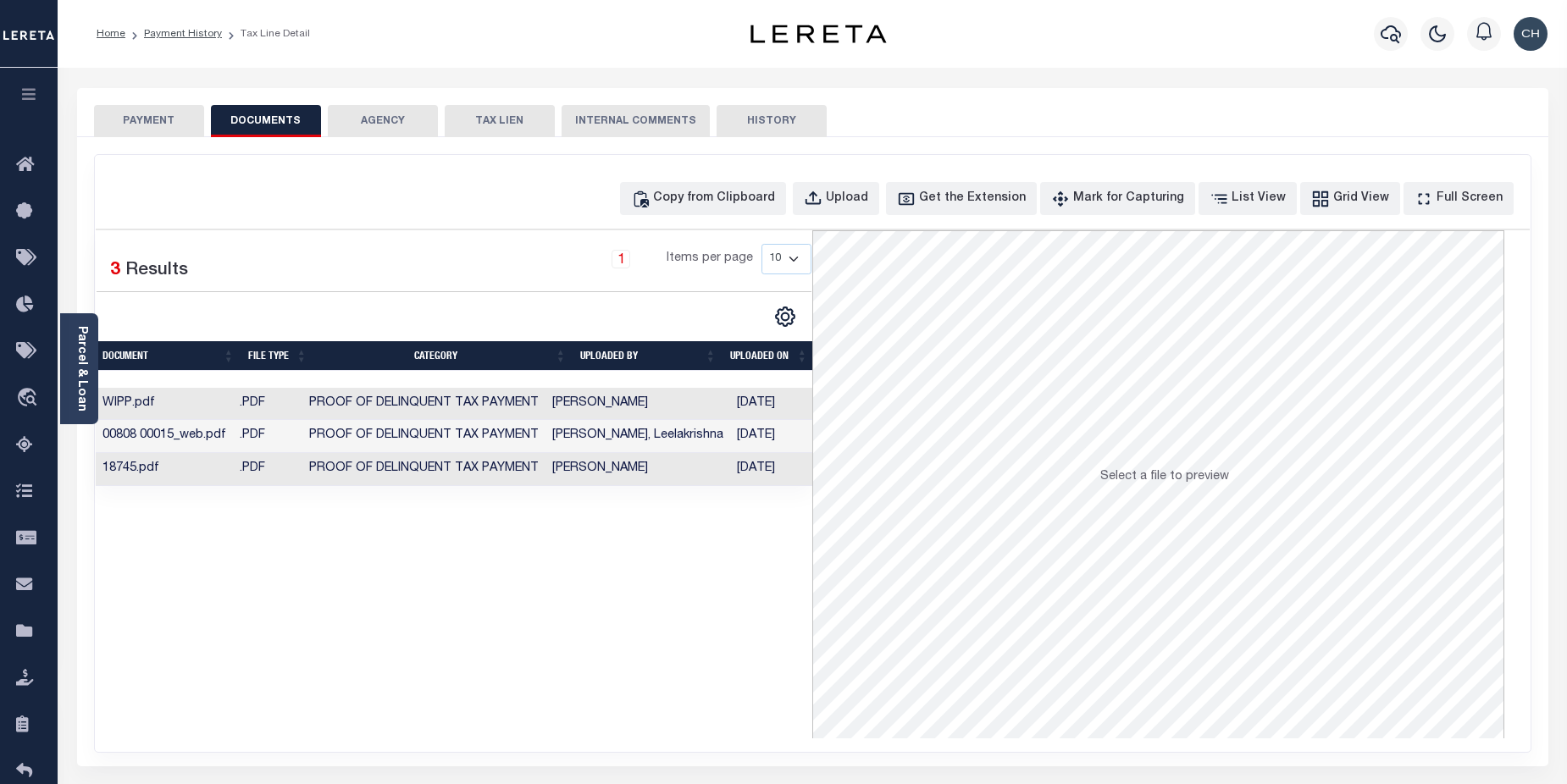
click at [132, 124] on button "PAYMENT" at bounding box center [148, 121] width 110 height 32
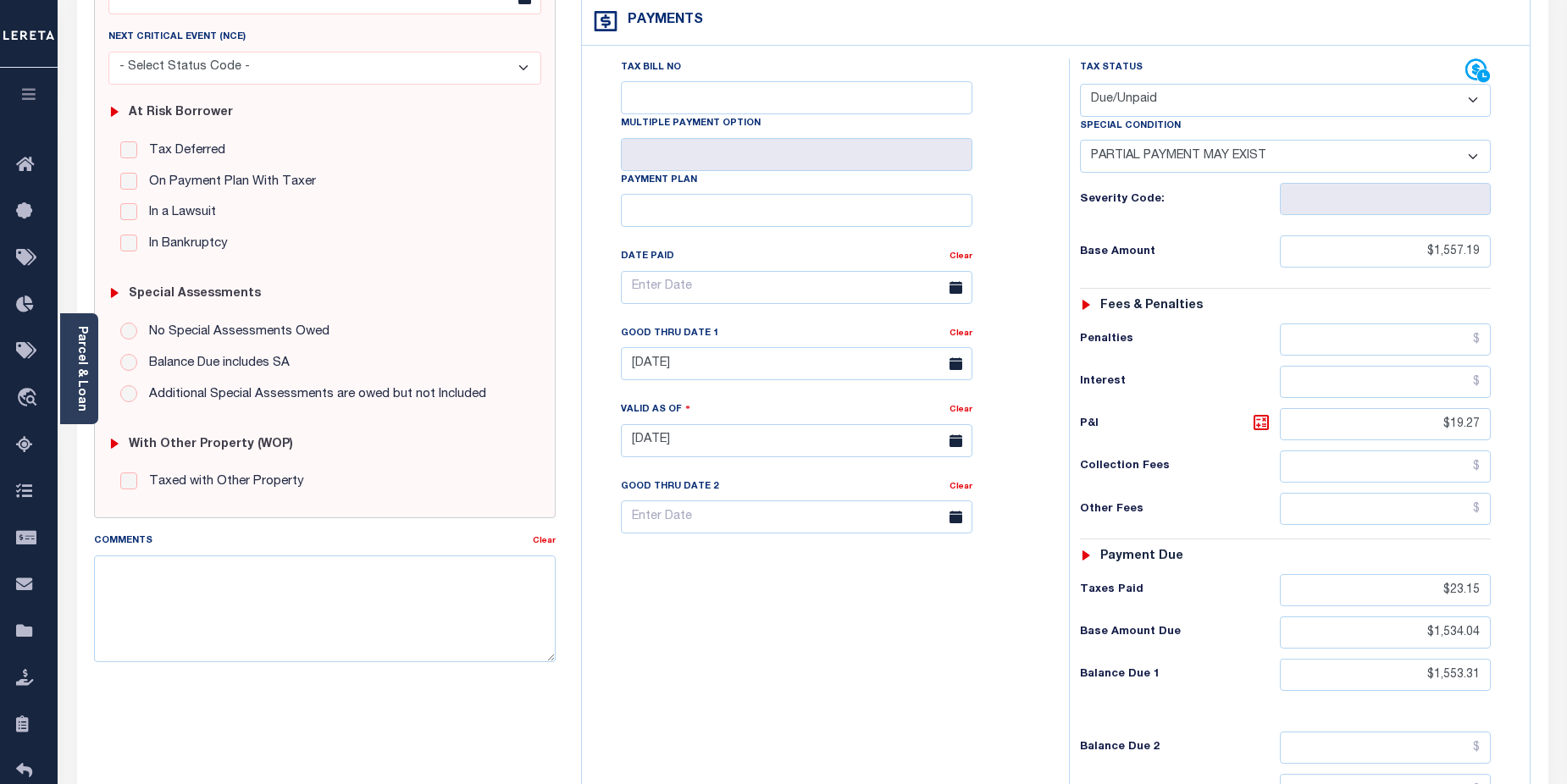
scroll to position [247, 0]
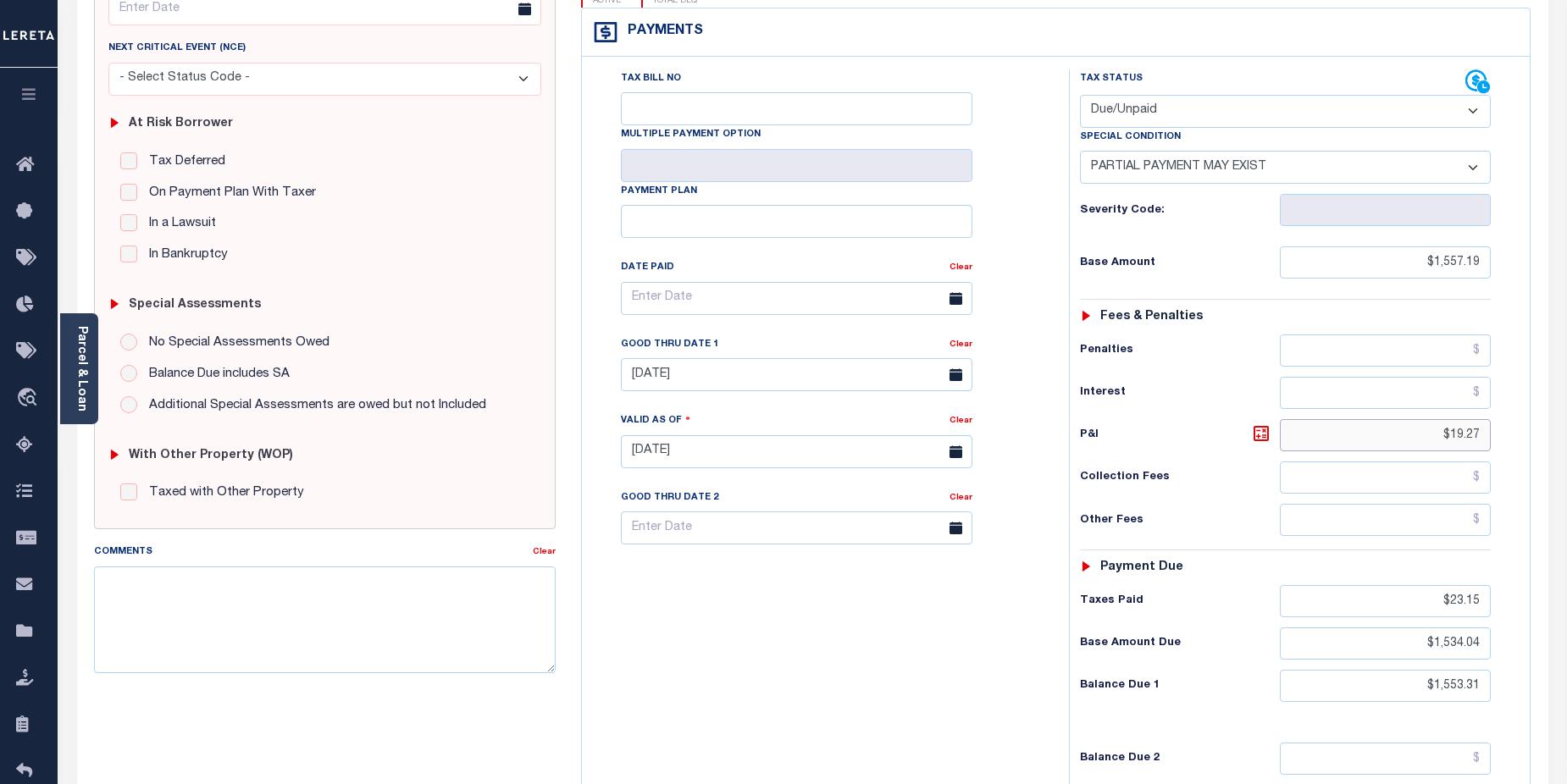
drag, startPoint x: 1433, startPoint y: 401, endPoint x: 1481, endPoint y: 403, distance: 48.0
click at [1481, 419] on input "$19.27" at bounding box center [1386, 435] width 212 height 32
type input "10/08/2025"
click at [212, 593] on textarea "Comments" at bounding box center [325, 620] width 463 height 107
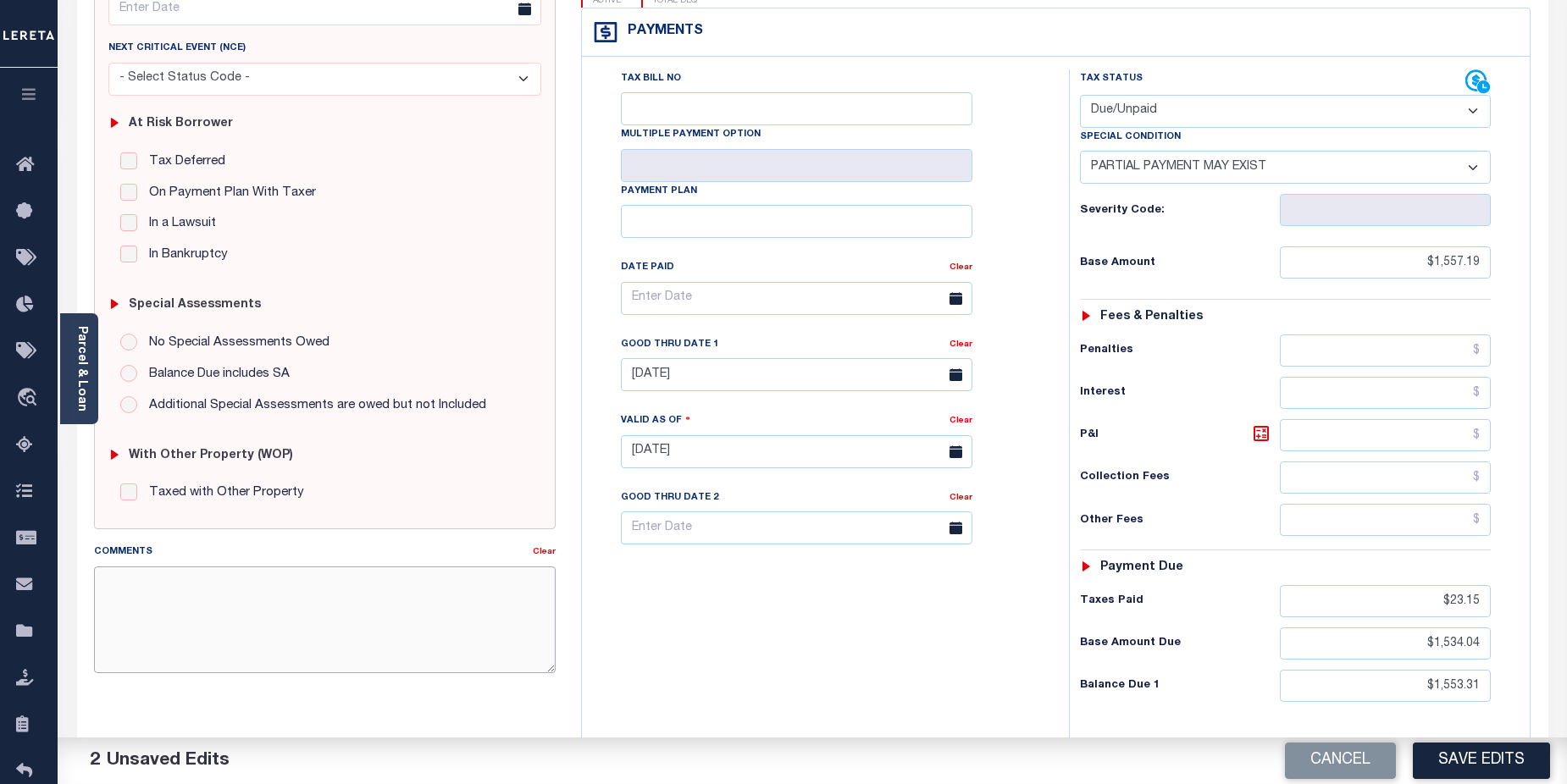
paste textarea "CAS-474377 2025/annual dlq Base $3,323.80 P/I $568.57-Lender Responsibility Tot…"
type textarea "CAS-474377 2025/annual dlq Base $3,323.80 P/I $568.57-Lender Responsibility Tot…"
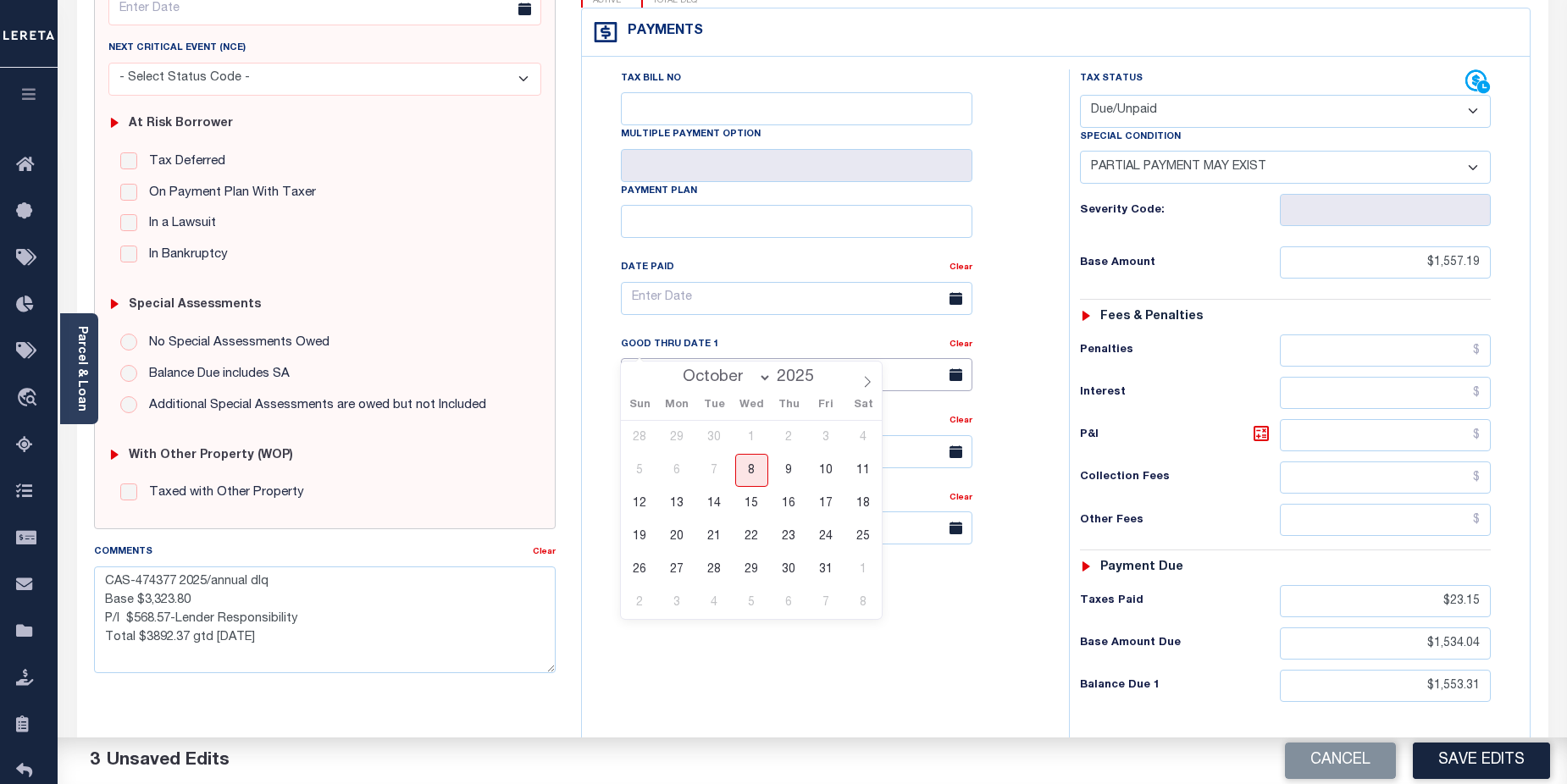
click at [715, 358] on input "[DATE]" at bounding box center [797, 374] width 352 height 33
click at [819, 565] on span "31" at bounding box center [825, 569] width 33 height 33
type input "[DATE]"
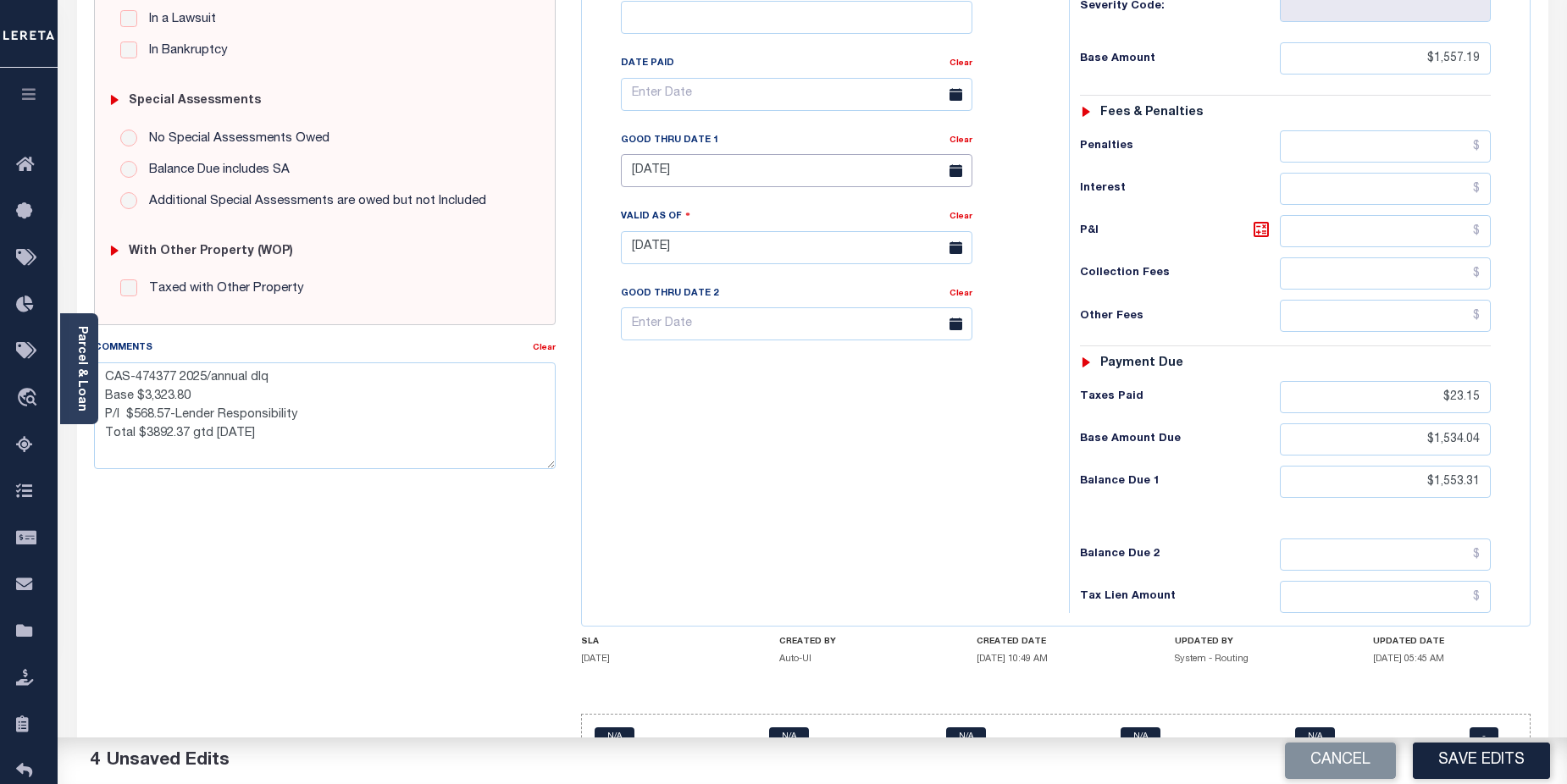
scroll to position [457, 0]
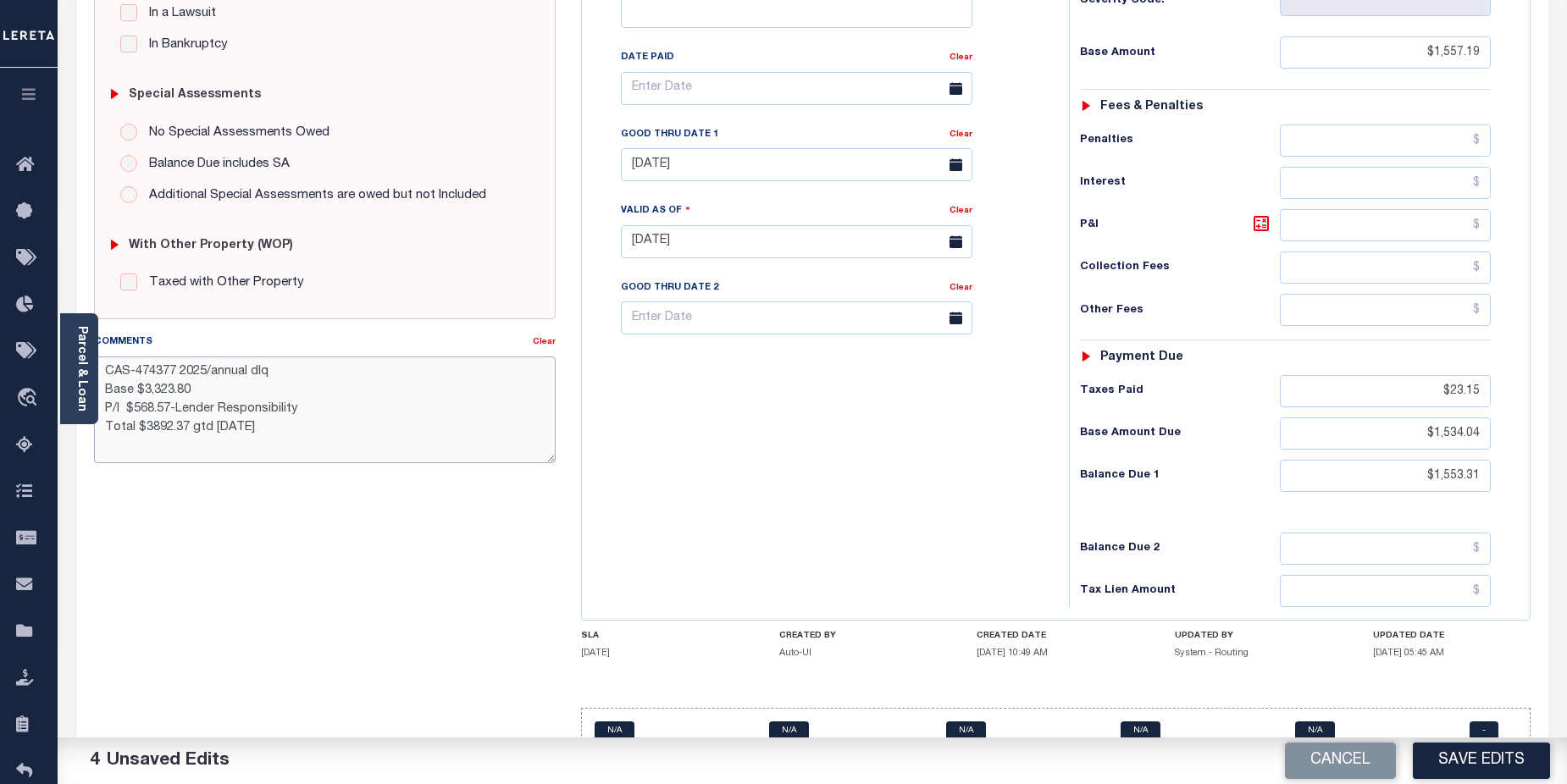
drag, startPoint x: 137, startPoint y: 373, endPoint x: 172, endPoint y: 373, distance: 35.0
click at [172, 373] on textarea "CAS-474377 2025/annual dlq Base $3,323.80 P/I $568.57-Lender Responsibility Tot…" at bounding box center [325, 410] width 463 height 107
drag, startPoint x: 146, startPoint y: 409, endPoint x: 200, endPoint y: 403, distance: 54.3
click at [200, 403] on textarea "CAS-48925 2025/3rd Base $3,323.80 P/I $568.57-Lender Responsibility Total $3892…" at bounding box center [325, 410] width 463 height 107
type textarea "CAS-48925 2025/3rd Base $1,553.31 P/I $568.57-Lender Responsibility Total $3892…"
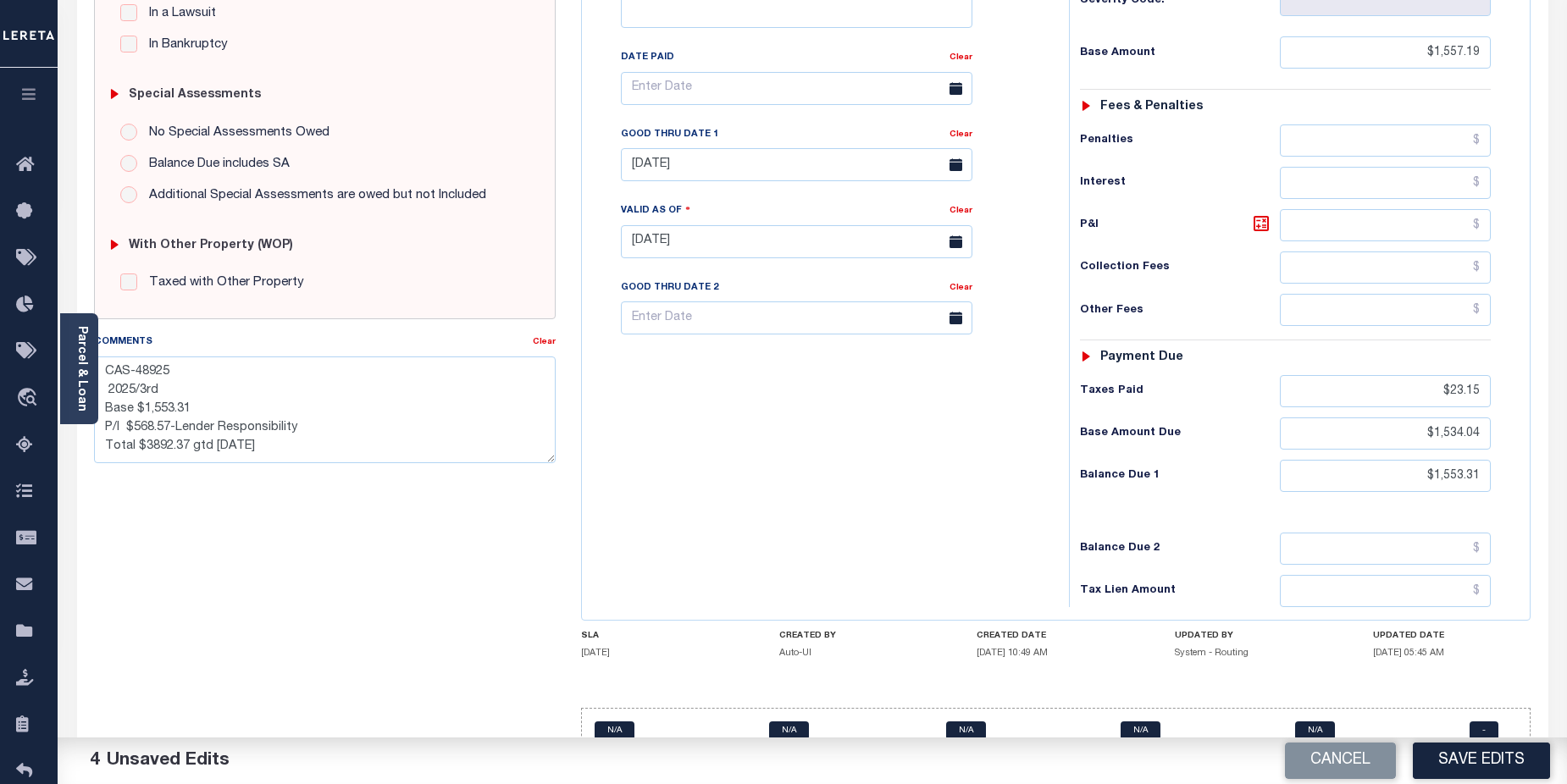
click at [1027, 150] on div "Tax Bill No Multiple Payment Option Payment Plan Clear" at bounding box center [821, 97] width 445 height 475
drag, startPoint x: 1412, startPoint y: 443, endPoint x: 1505, endPoint y: 426, distance: 94.5
click at [1488, 460] on input "$1,553.31" at bounding box center [1386, 476] width 212 height 32
type input "$1,534.04"
drag, startPoint x: 155, startPoint y: 406, endPoint x: 194, endPoint y: 410, distance: 39.2
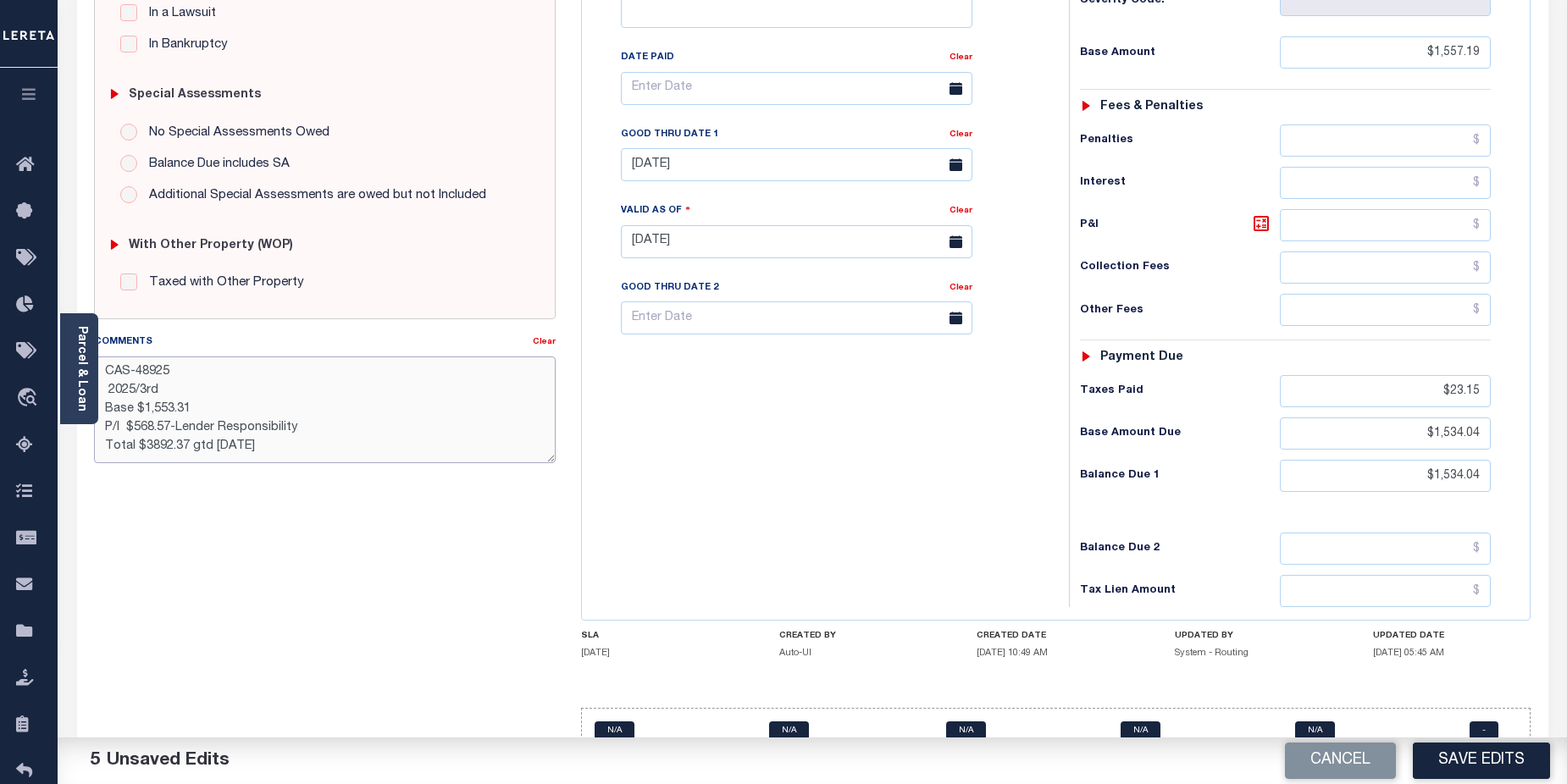
click at [194, 410] on textarea "CAS-48925 2025/3rd Base $1,553.31 P/I $568.57-Lender Responsibility Total $3892…" at bounding box center [325, 410] width 463 height 107
drag, startPoint x: 134, startPoint y: 429, endPoint x: 170, endPoint y: 426, distance: 36.1
click at [170, 426] on textarea "CAS-48925 2025/3rd Base $1,34.04 P/I $568.57-Lender Responsibility Total $3892.…" at bounding box center [325, 410] width 463 height 107
drag, startPoint x: 184, startPoint y: 427, endPoint x: 210, endPoint y: 425, distance: 26.1
click at [210, 425] on textarea "CAS-48925 2025/3rd Base $1,34.04 P/I $21.37-Lender Responsibility Total $3892.3…" at bounding box center [325, 410] width 463 height 107
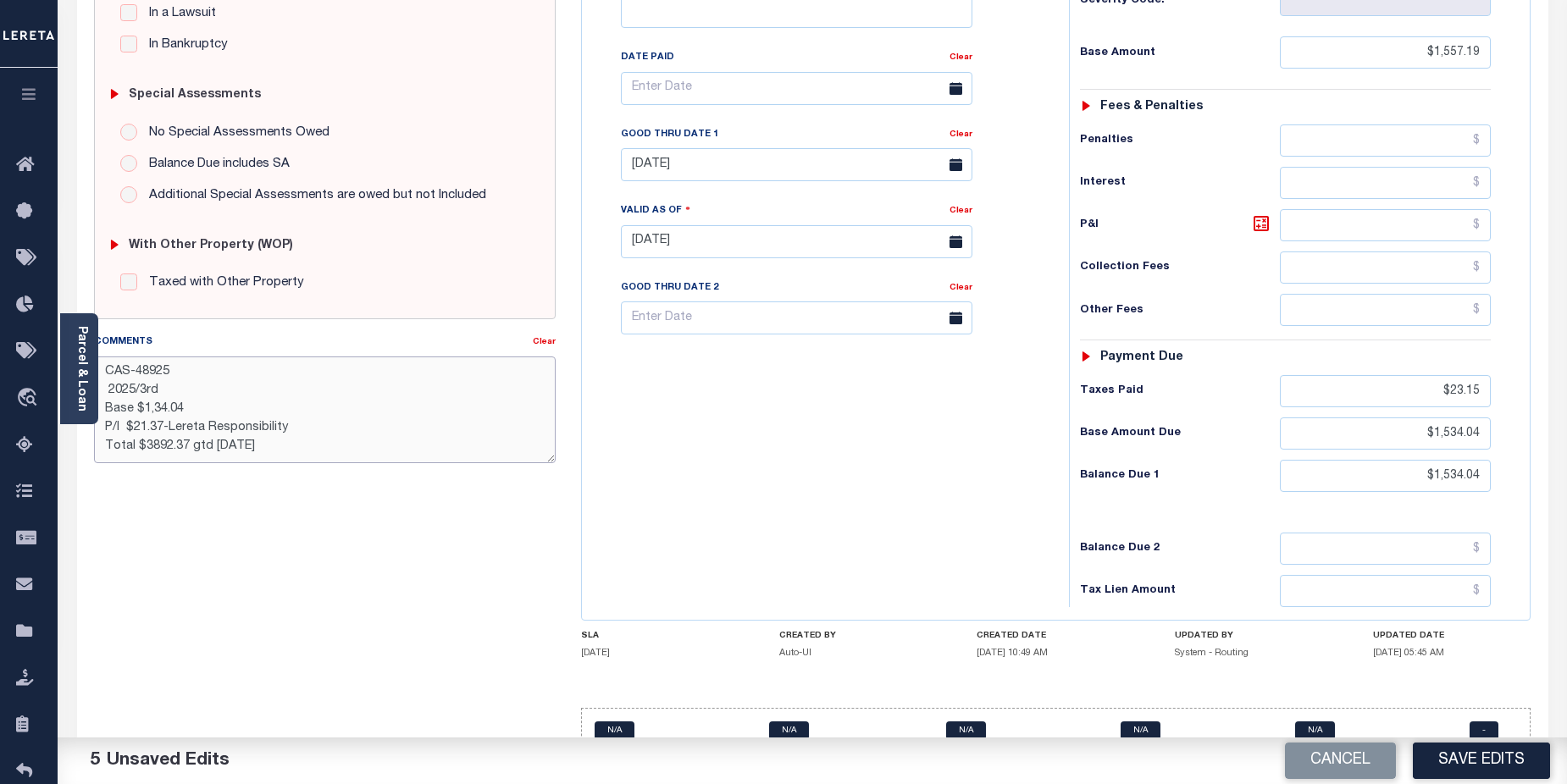
click at [298, 425] on textarea "CAS-48925 2025/3rd Base $1,34.04 P/I $21.37-Lereta Responsibility Total $3892.3…" at bounding box center [325, 410] width 463 height 107
drag, startPoint x: 293, startPoint y: 427, endPoint x: 308, endPoint y: 425, distance: 15.1
click at [308, 425] on textarea "CAS-48925 2025/3rd Base $1,34.04 P/I $21.37-Lereta Responsibility (OI Total $38…" at bounding box center [325, 410] width 463 height 107
drag, startPoint x: 145, startPoint y: 446, endPoint x: 185, endPoint y: 441, distance: 40.3
click at [185, 441] on textarea "CAS-48925 2025/3rd Base $1,34.04 P/I $21.37-Lereta Responsibility (filed to rep…" at bounding box center [325, 410] width 463 height 107
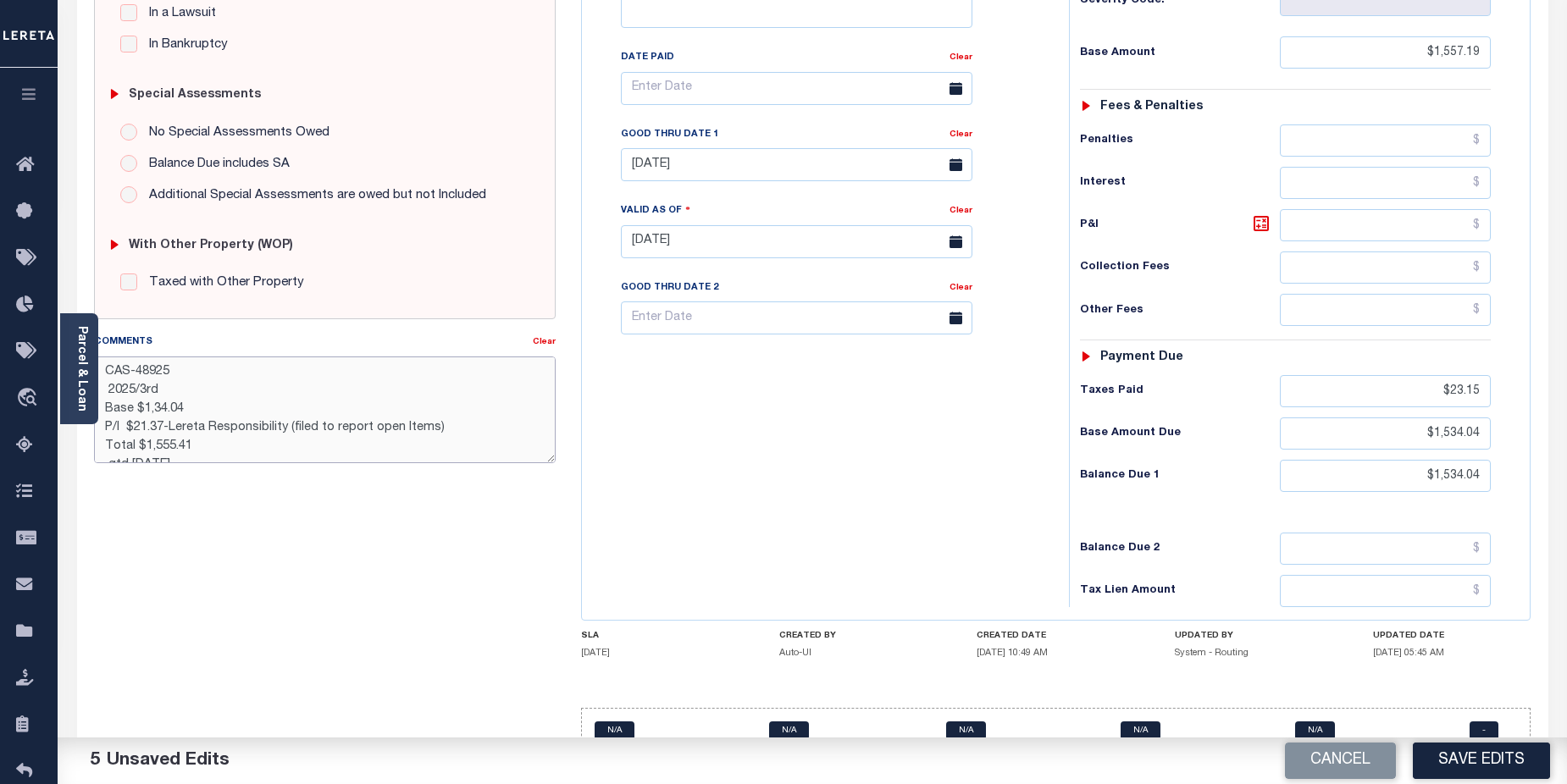
scroll to position [11, 0]
click at [155, 398] on textarea "CAS-48925 2025/3rd Base $1,34.04 P/I $21.37-Lereta Responsibility (filed to rep…" at bounding box center [325, 410] width 463 height 107
type textarea "CAS-48925 2025/3rd Base $1,534.04 P/I $21.37-Lereta Responsibility (filed to re…"
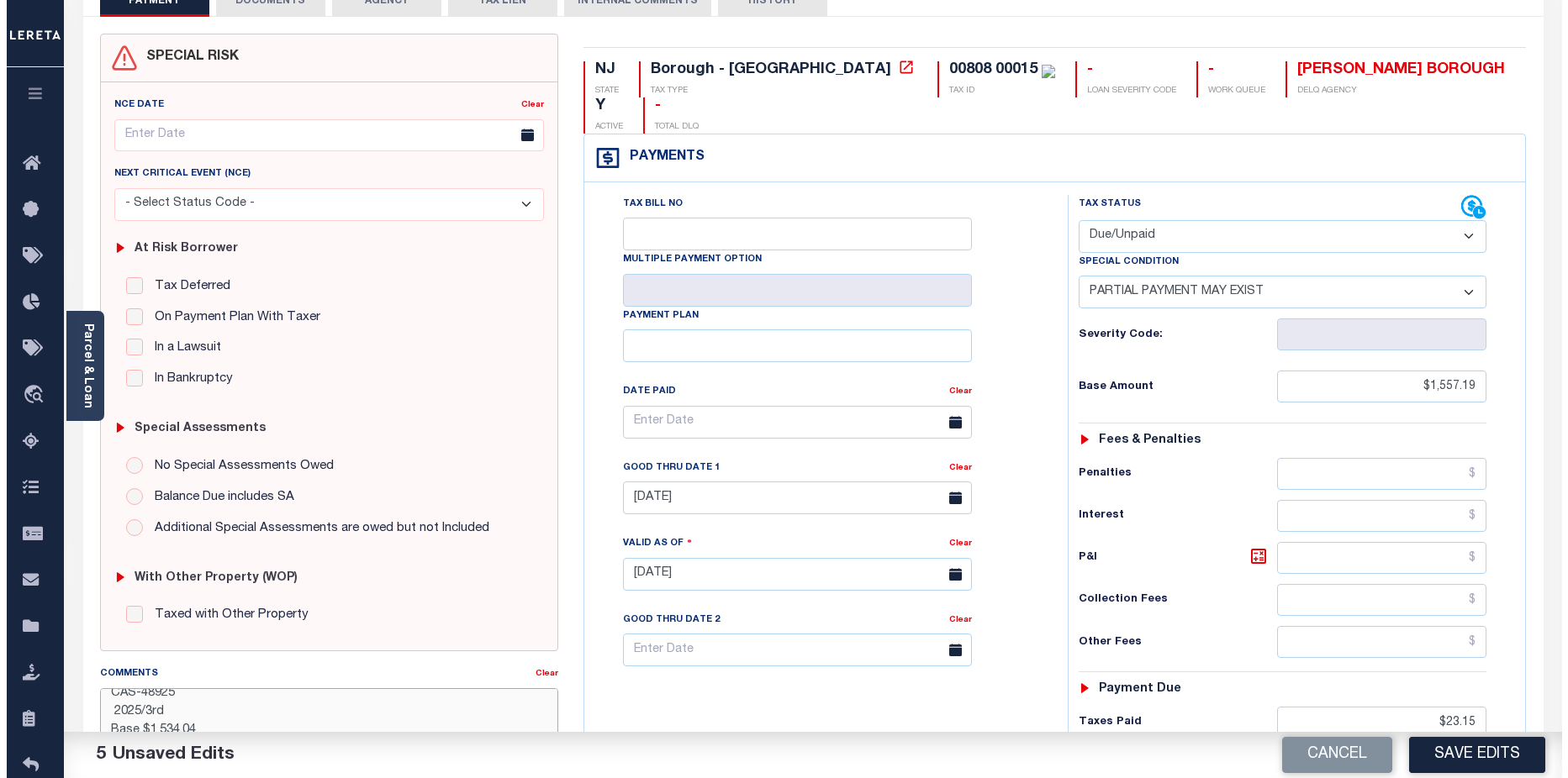
scroll to position [24, 0]
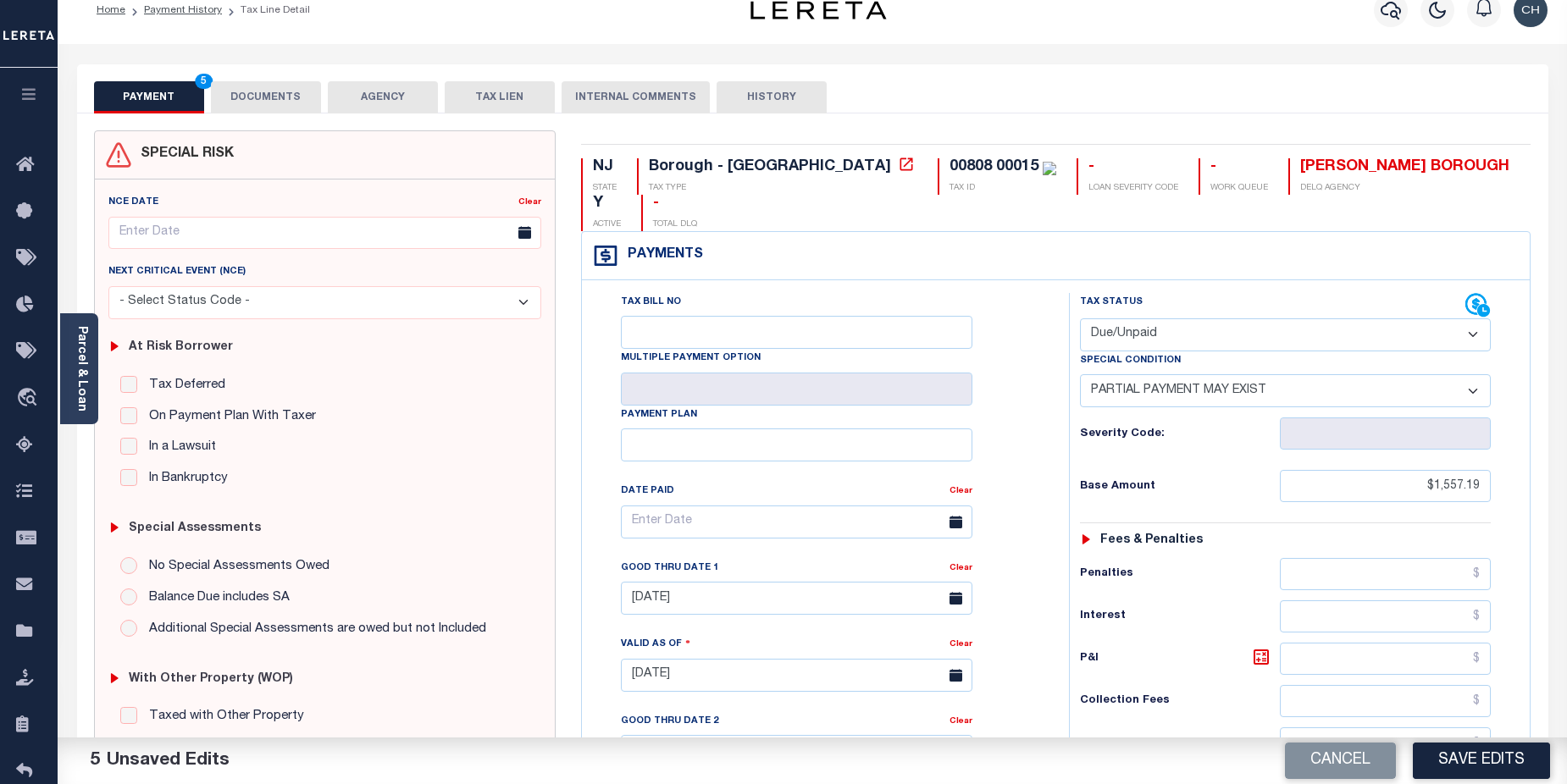
click at [155, 96] on button "PAYMENT 5" at bounding box center [148, 97] width 110 height 32
click at [120, 101] on button "PAYMENT 5" at bounding box center [148, 97] width 110 height 32
click at [1460, 762] on button "Save Edits" at bounding box center [1481, 760] width 137 height 36
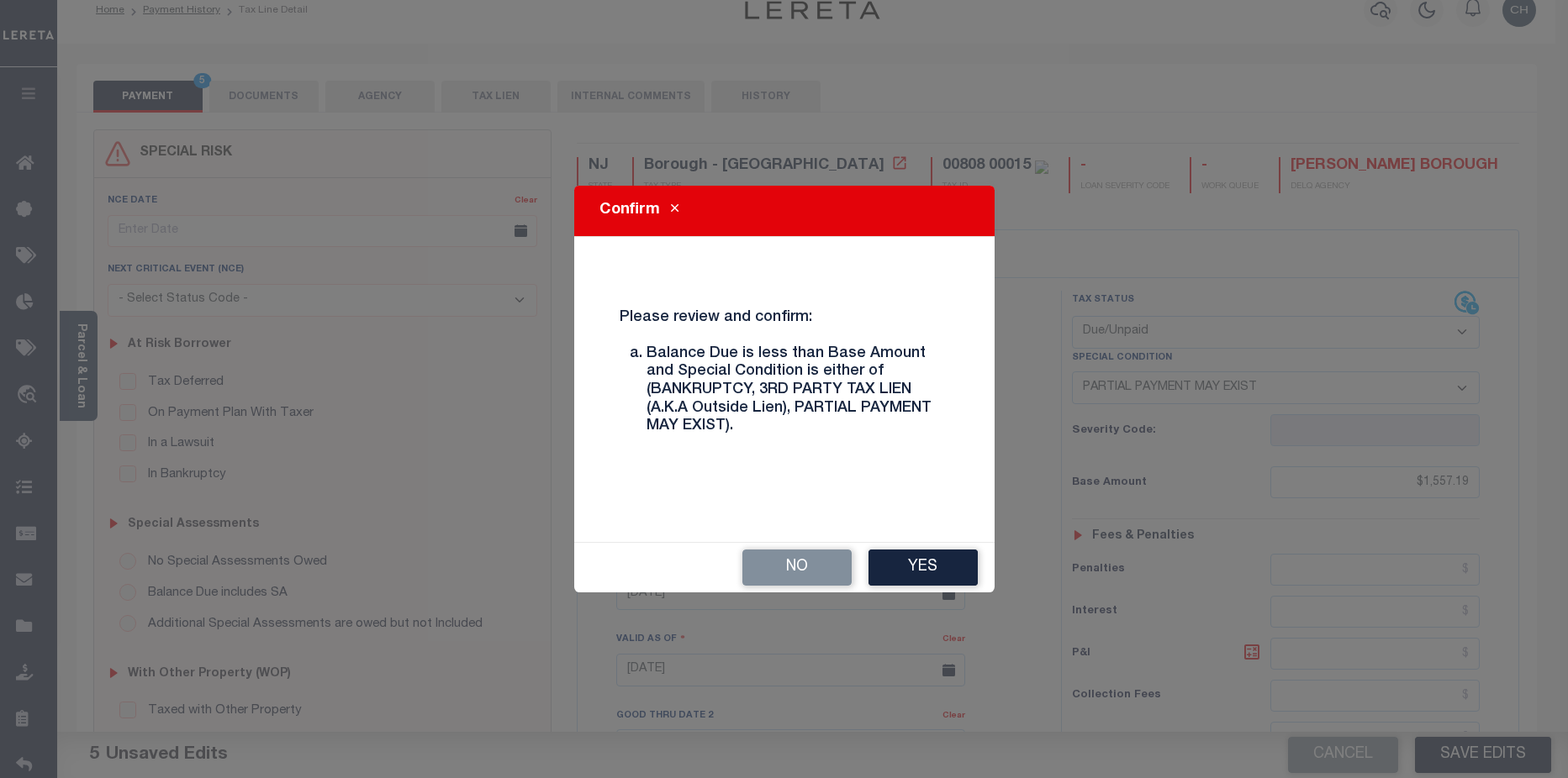
click at [1380, 385] on div "Confirm Please review and confirm: Balance Due is less than Base Amount and Spe…" at bounding box center [784, 389] width 1568 height 778
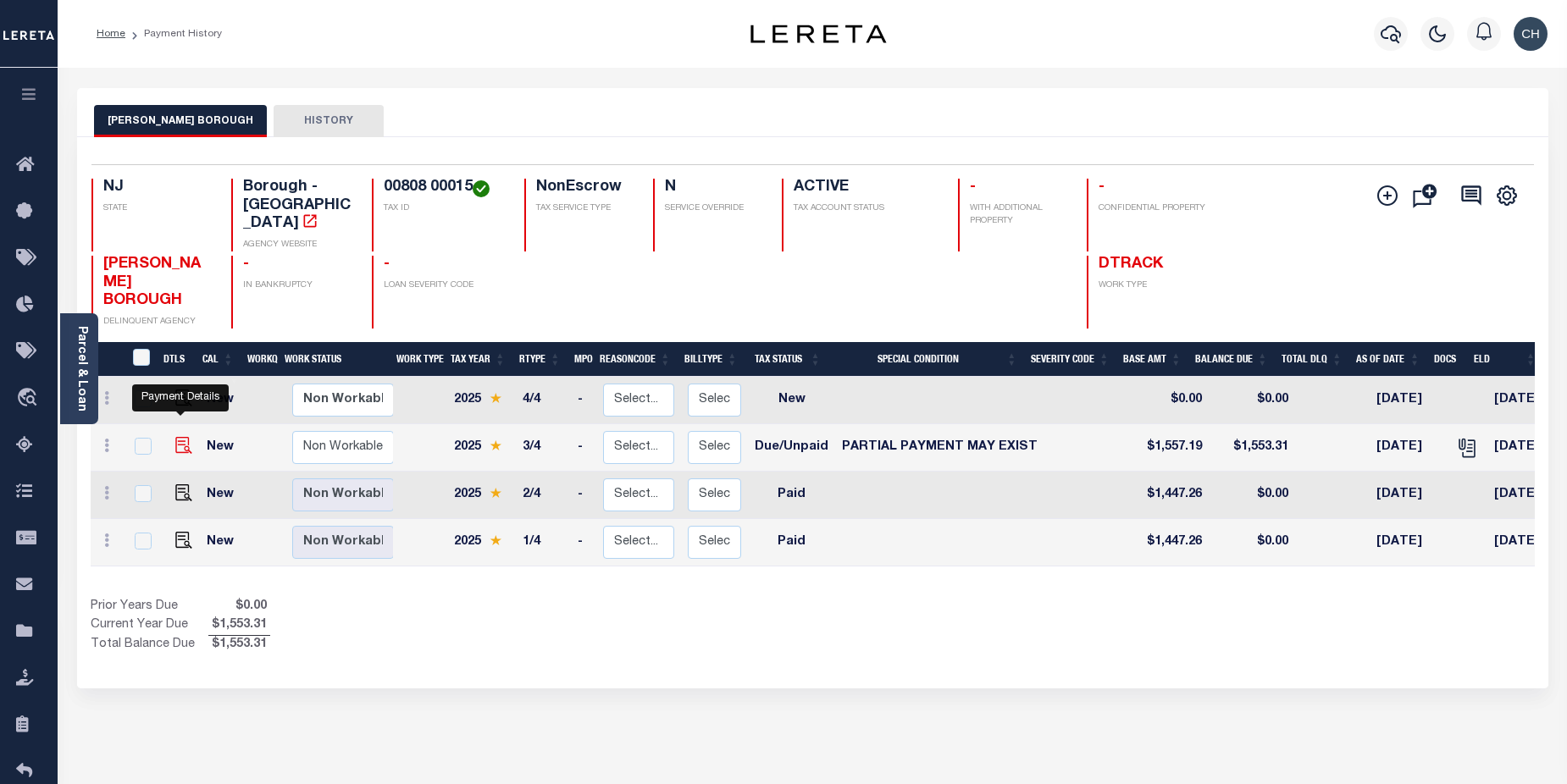
click at [184, 437] on img "" at bounding box center [184, 445] width 17 height 17
checkbox input "true"
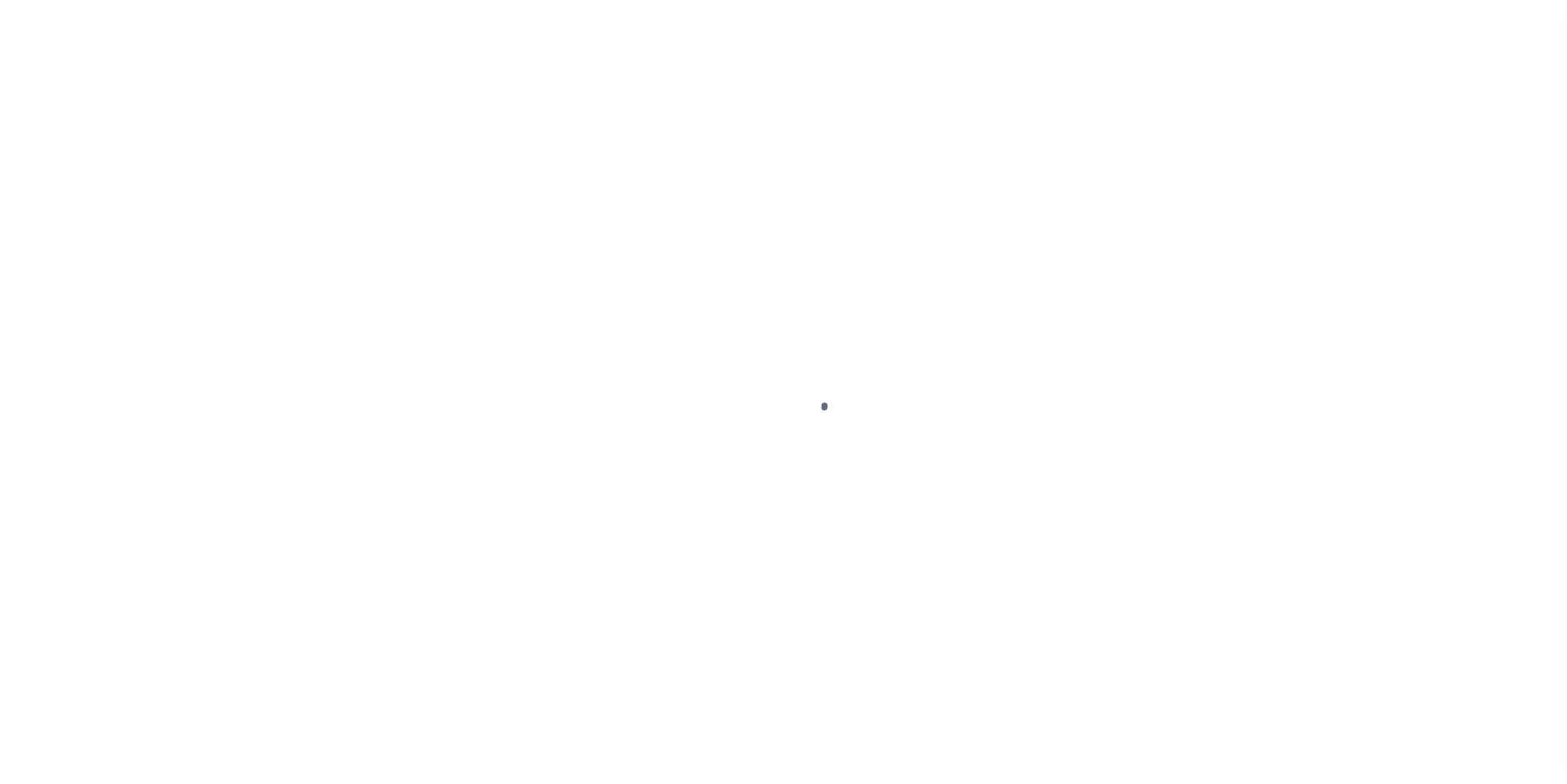
select select "DUE"
select select "15"
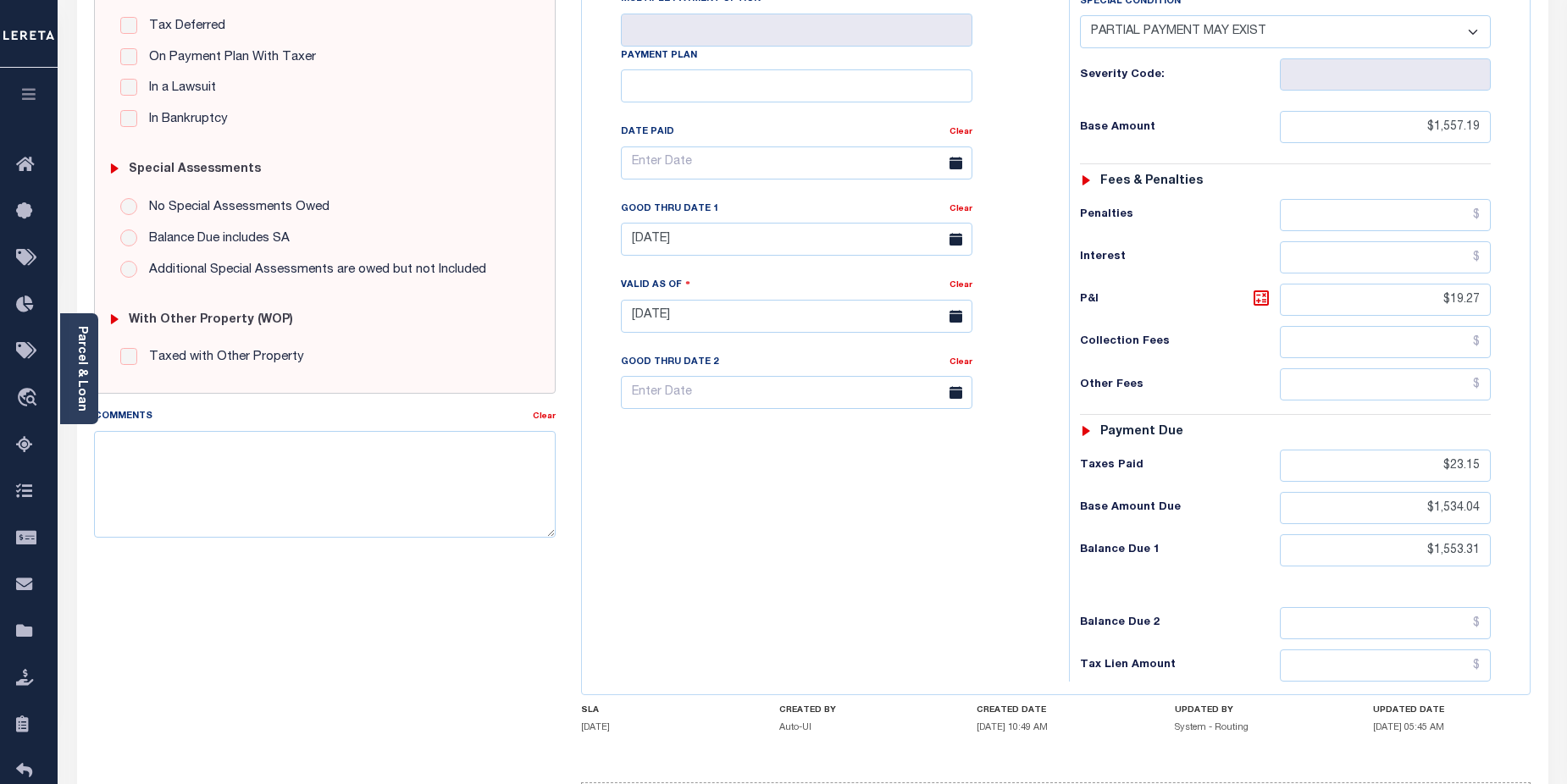
scroll to position [382, 0]
click at [157, 441] on textarea "Comments" at bounding box center [325, 485] width 463 height 107
paste textarea "CAS-474377 2025/annual dlq Base $3,323.80 P/I $568.57-Lender Responsibility Tot…"
drag, startPoint x: 131, startPoint y: 486, endPoint x: 171, endPoint y: 486, distance: 40.0
click at [171, 486] on textarea "CAS-474377 2025/annual dlq Base $3,323.80 P/I $568.57-Lender Responsibility Tot…" at bounding box center [325, 485] width 463 height 107
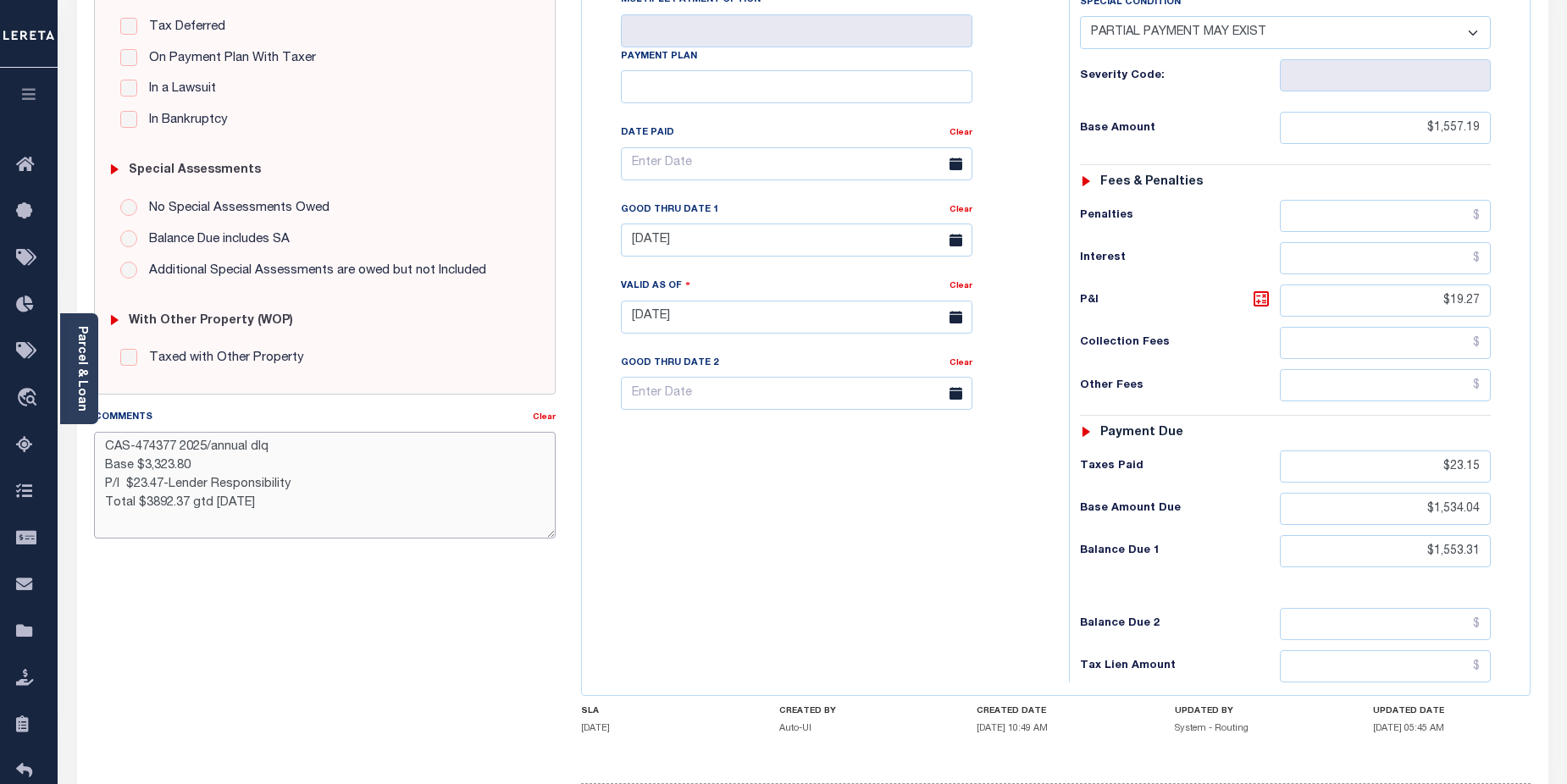
drag, startPoint x: 140, startPoint y: 506, endPoint x: 186, endPoint y: 503, distance: 46.1
click at [186, 503] on textarea "CAS-474377 2025/annual dlq Base $3,323.80 P/I $23.47-Lender Responsibility Tota…" at bounding box center [325, 485] width 463 height 107
drag, startPoint x: 130, startPoint y: 523, endPoint x: 159, endPoint y: 520, distance: 29.2
click at [159, 520] on textarea "CAS-474377 2025/annual dlq Base $3,323.80 P/I $23.47-Lender Responsibility Tota…" at bounding box center [325, 485] width 463 height 107
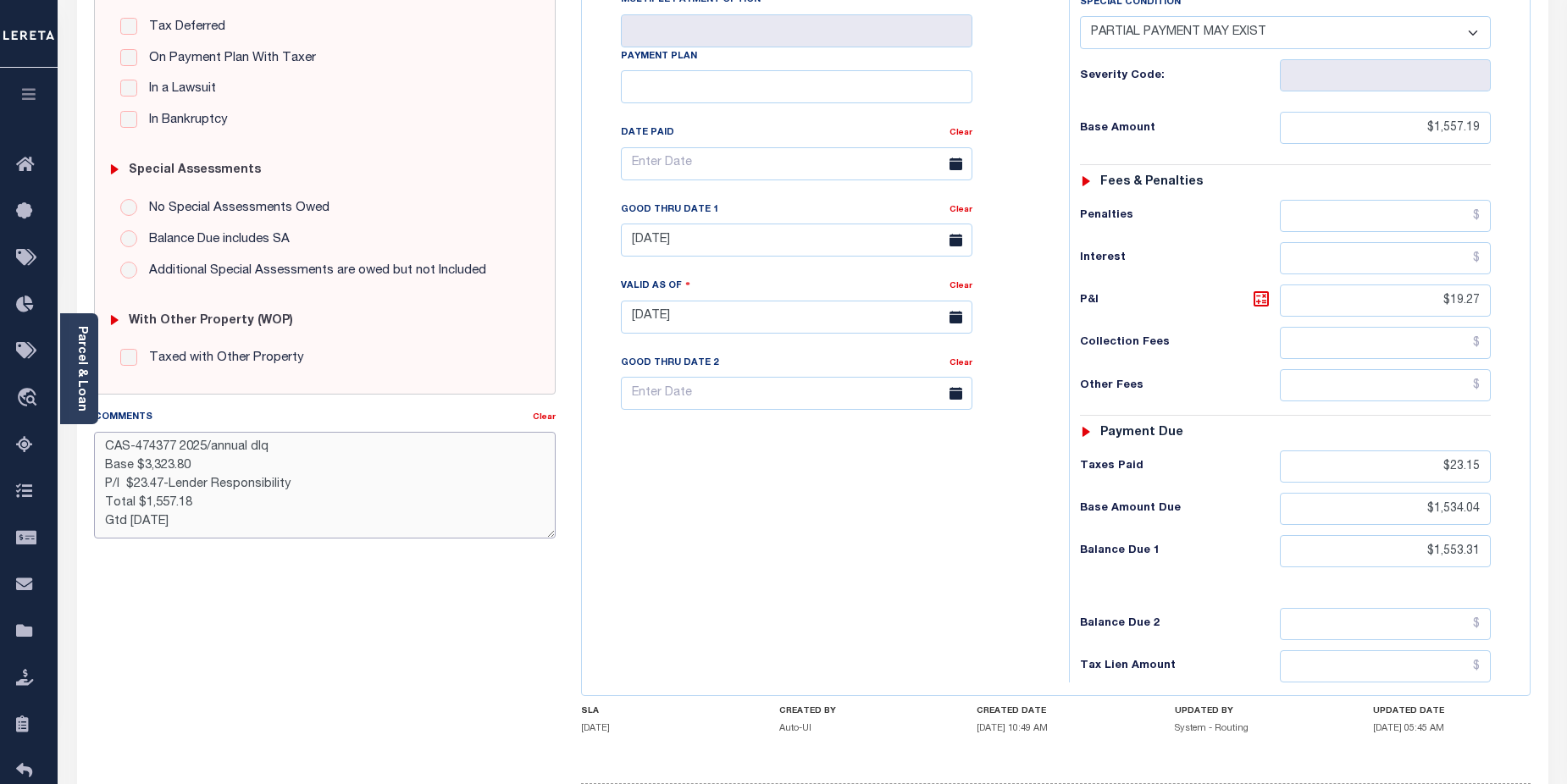
type textarea "CAS-474377 2025/annual dlq Base $3,323.80 P/I $23.47-Lender Responsibility Tota…"
type input "[DATE]"
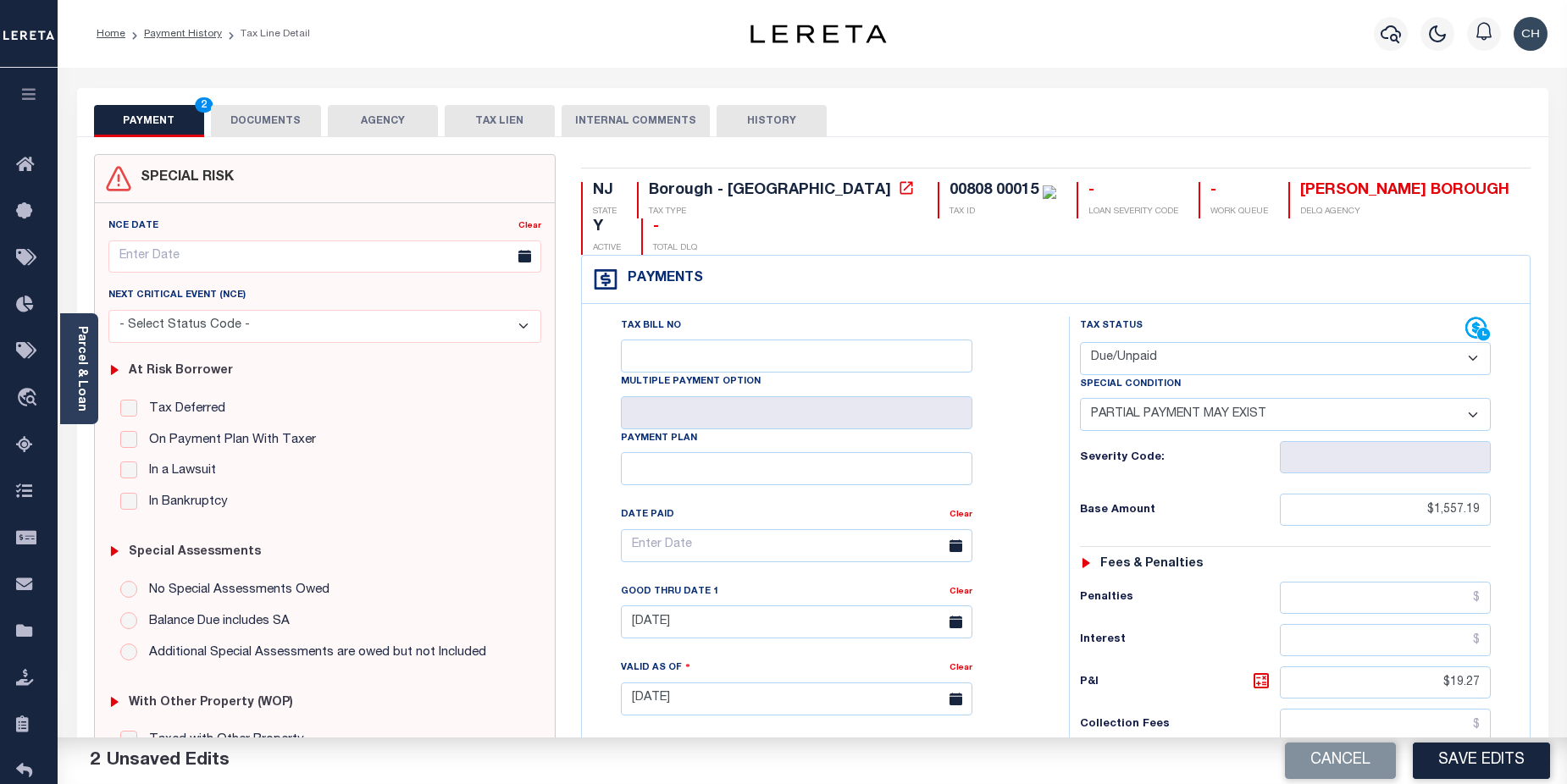
click at [285, 123] on button "DOCUMENTS" at bounding box center [266, 121] width 110 height 32
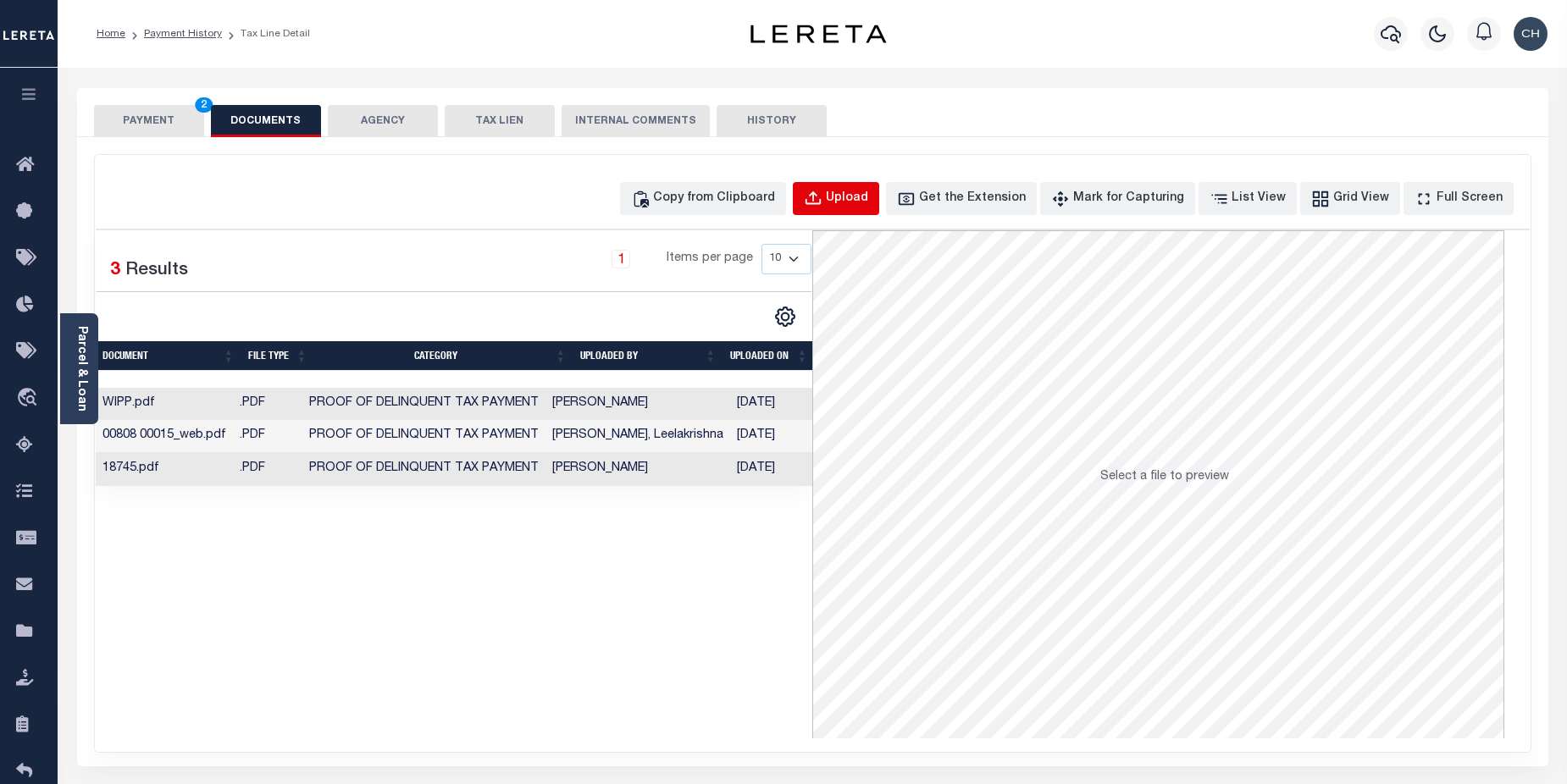
click at [868, 205] on div "Upload" at bounding box center [847, 199] width 42 height 19
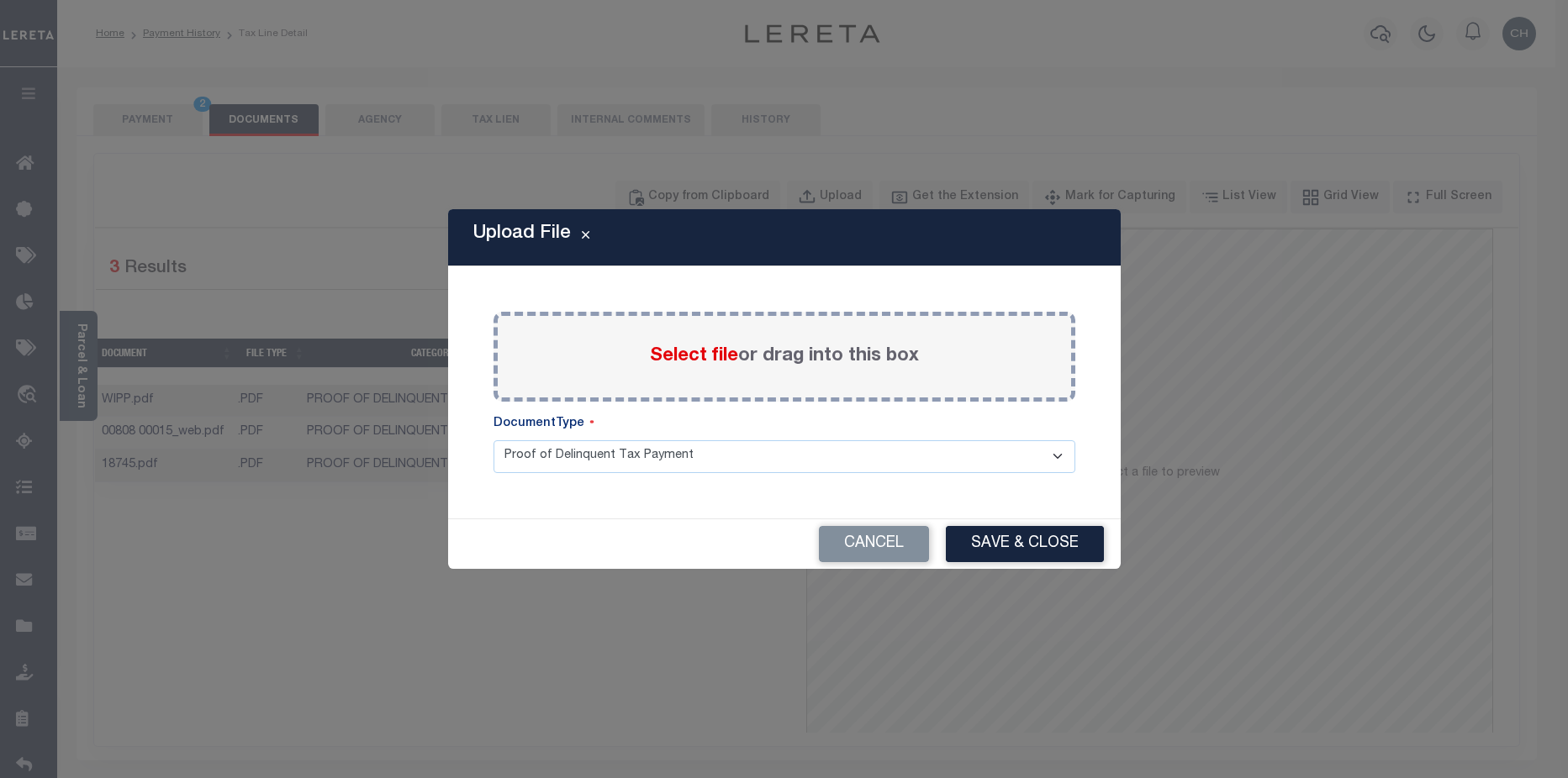
click at [696, 356] on span "Select file" at bounding box center [693, 356] width 89 height 18
click at [0, 0] on input "Select file or drag into this box" at bounding box center [0, 0] width 0 height 0
click at [675, 360] on span "Select file" at bounding box center [693, 356] width 89 height 18
click at [0, 0] on input "Select file or drag into this box" at bounding box center [0, 0] width 0 height 0
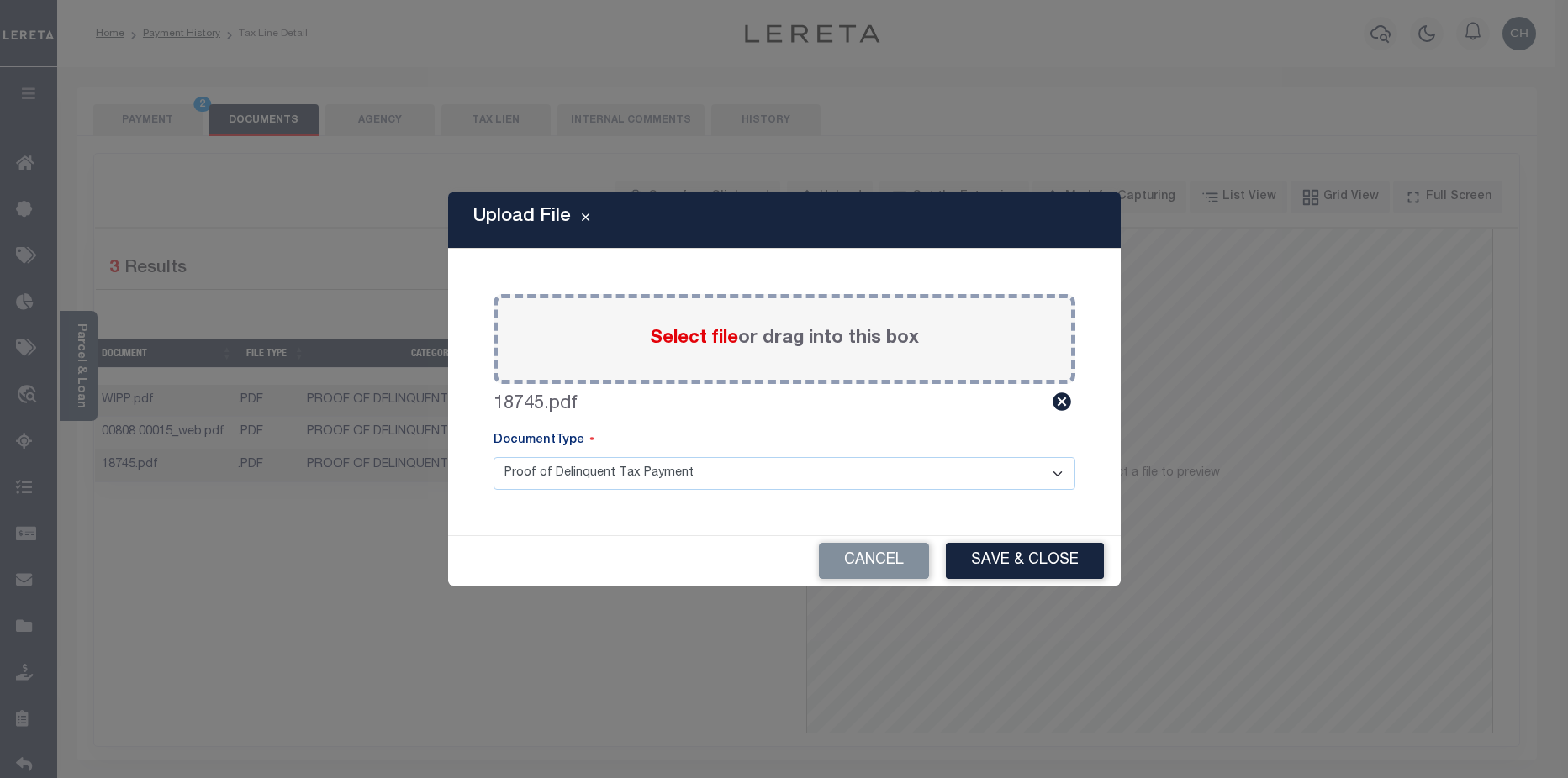
click at [701, 344] on span "Select file" at bounding box center [693, 338] width 89 height 18
click at [0, 0] on input "Select file or drag into this box" at bounding box center [0, 0] width 0 height 0
click at [897, 570] on button "Cancel" at bounding box center [874, 561] width 110 height 36
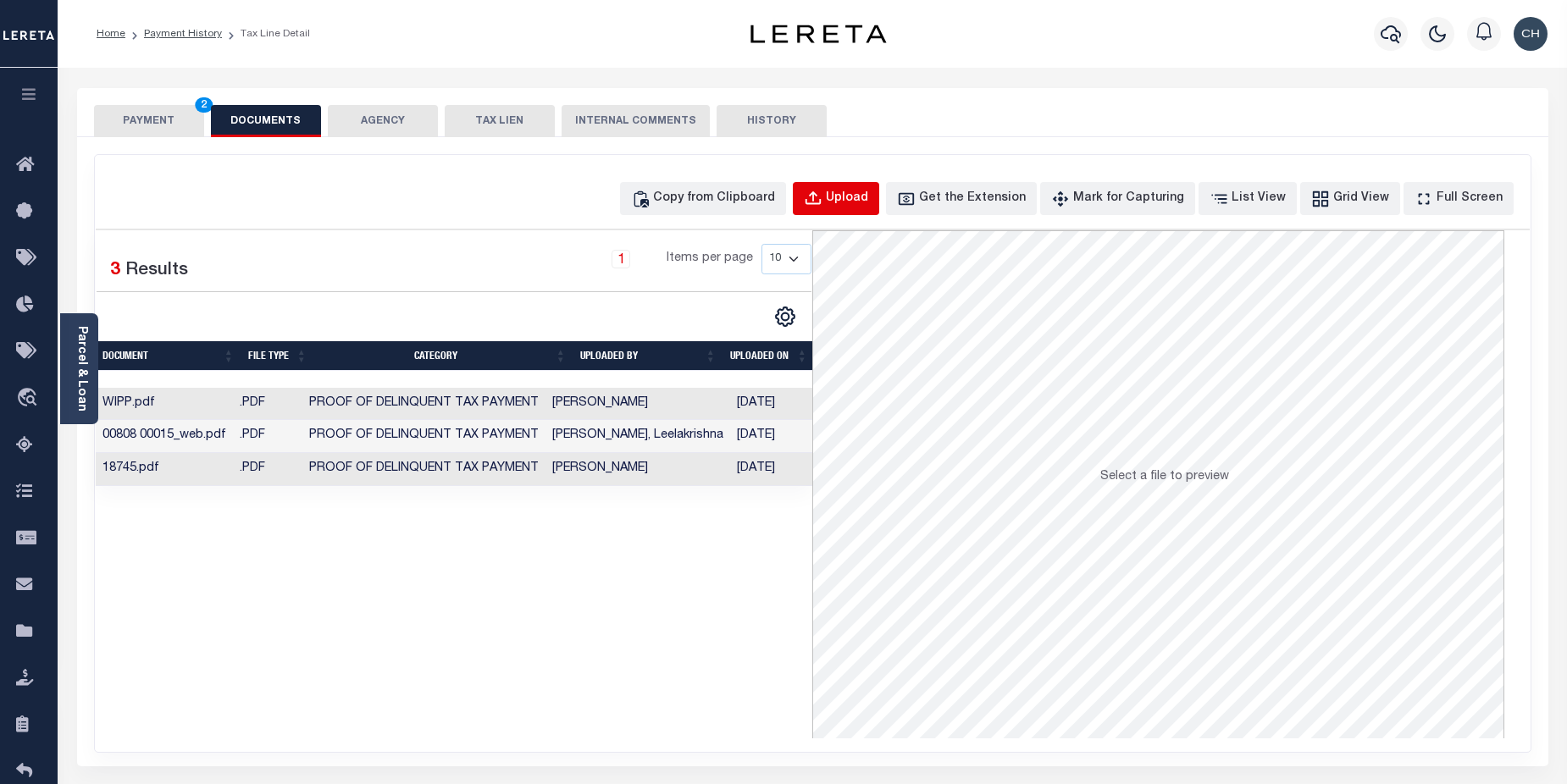
click at [868, 204] on div "Upload" at bounding box center [847, 199] width 42 height 19
select select "POP"
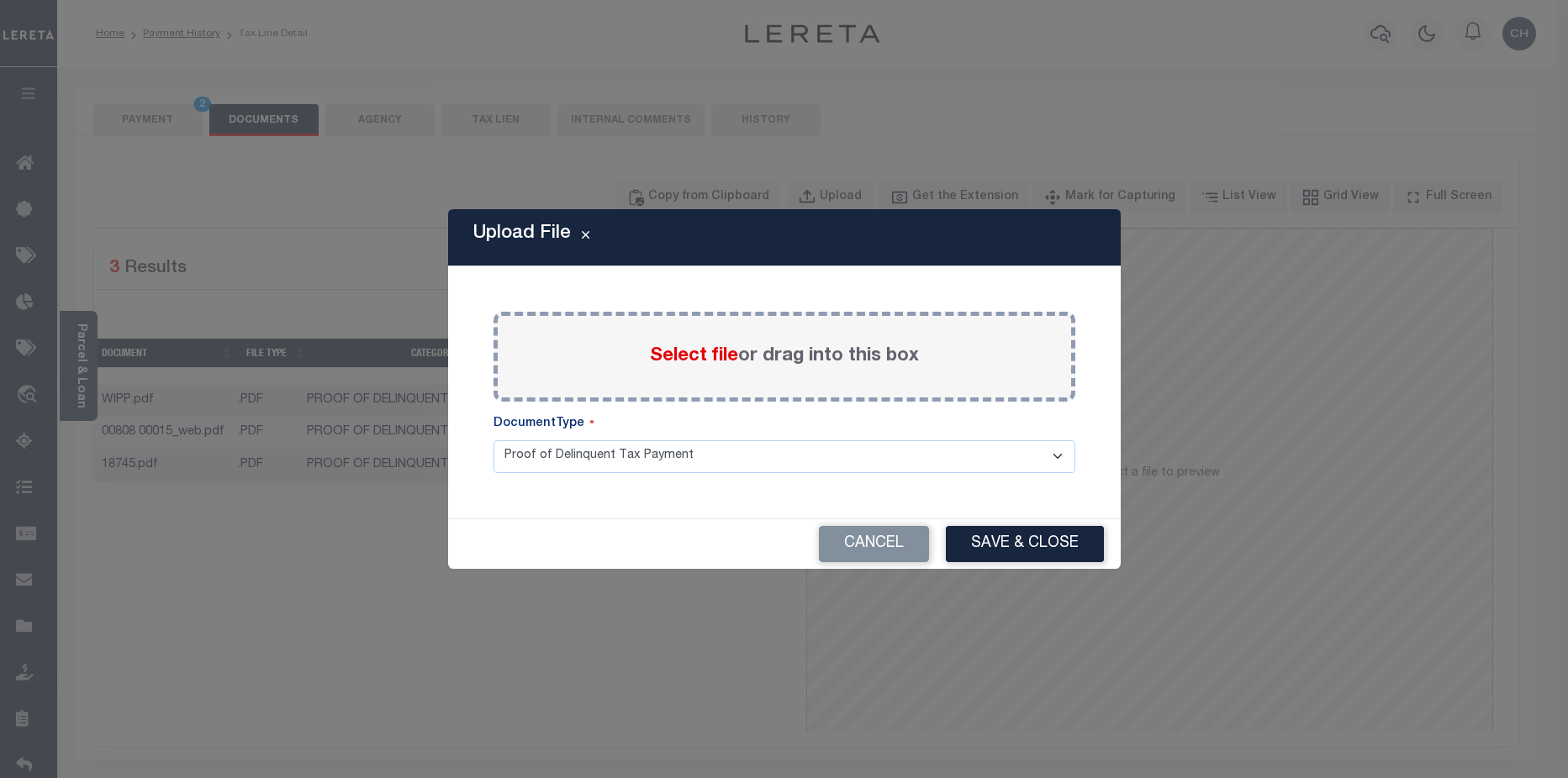
click at [691, 354] on span "Select file" at bounding box center [693, 356] width 89 height 18
click at [0, 0] on input "Select file or drag into this box" at bounding box center [0, 0] width 0 height 0
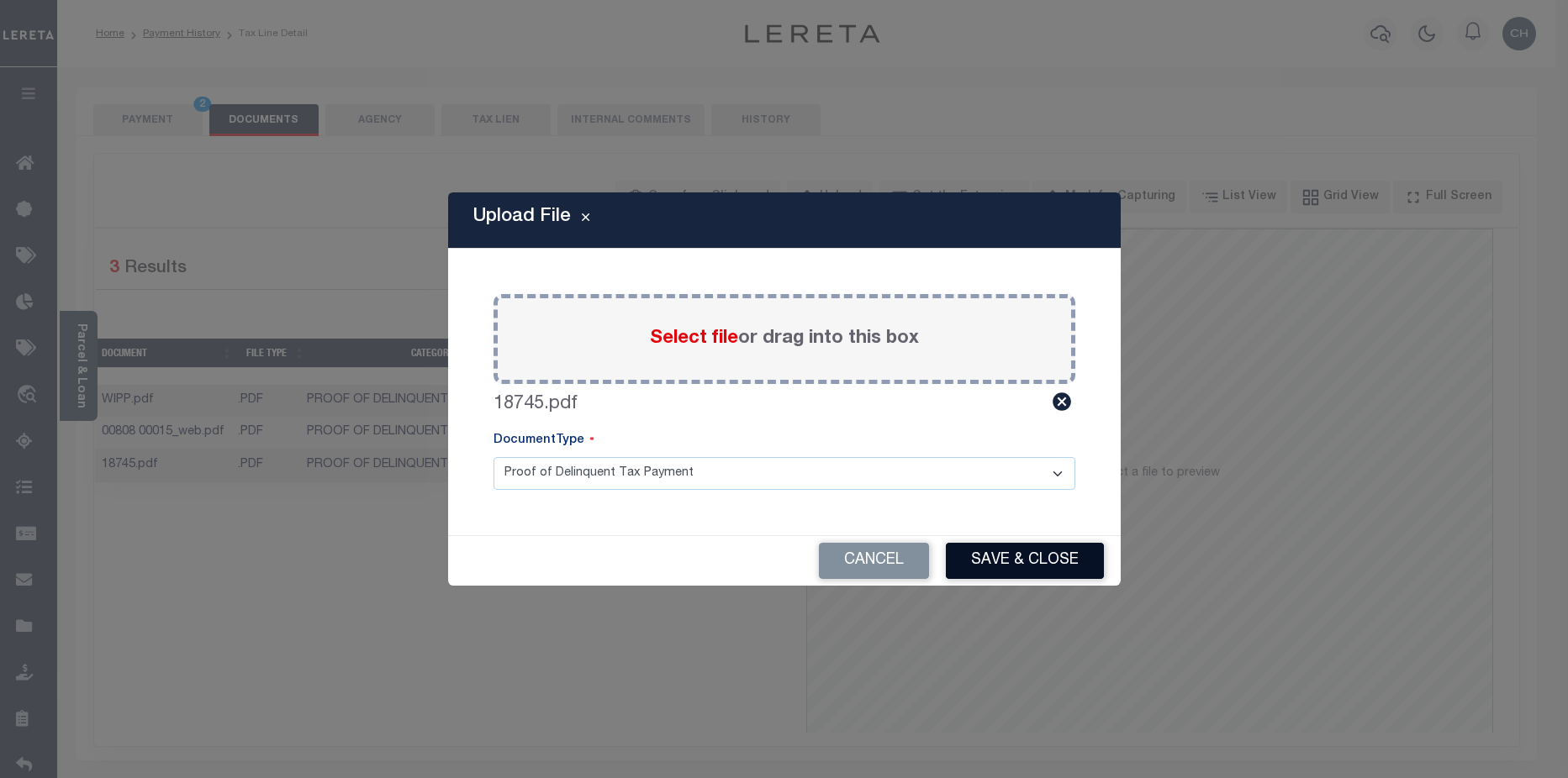
click at [1047, 561] on button "Save & Close" at bounding box center [1025, 561] width 158 height 36
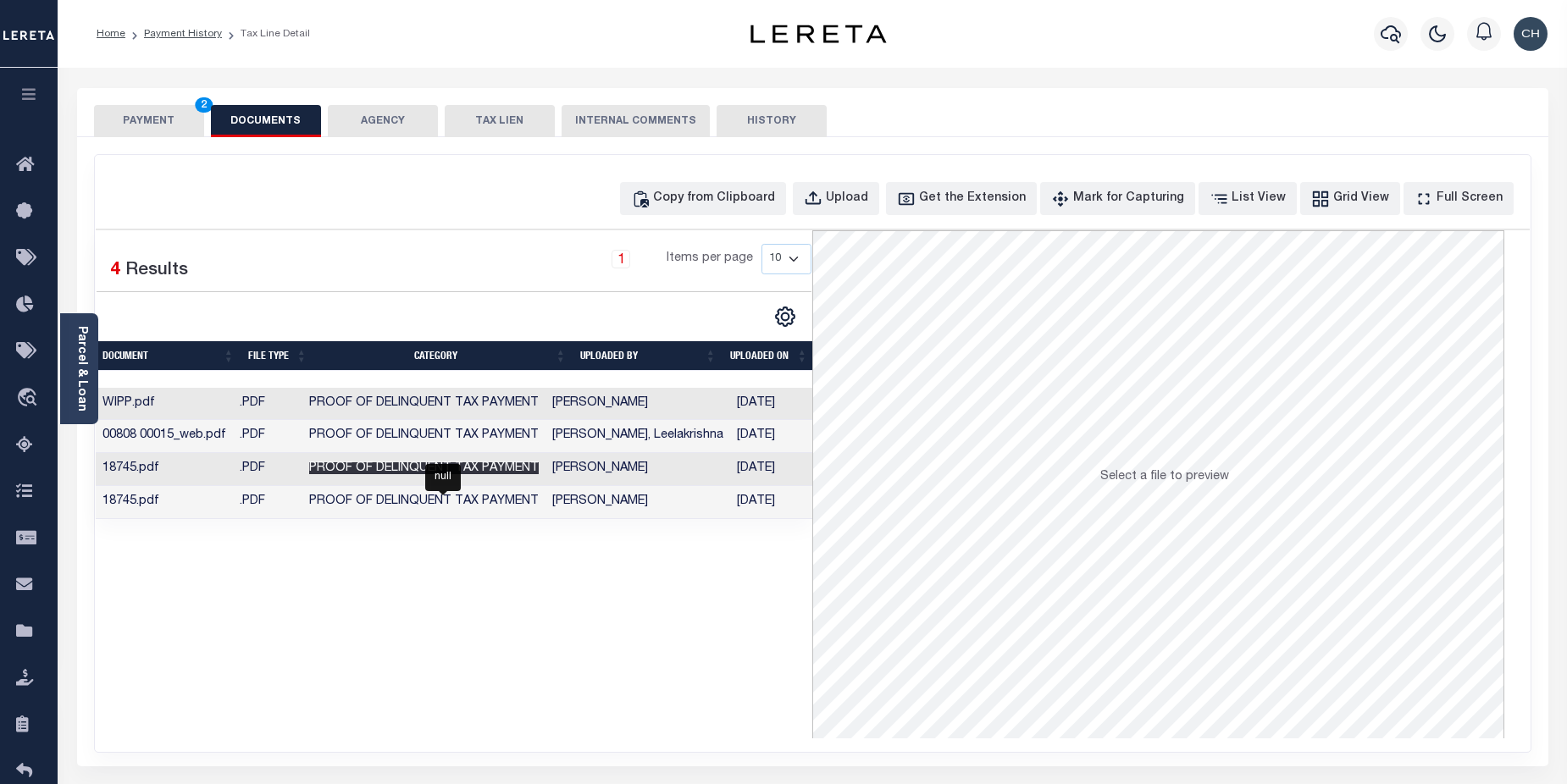
click at [539, 473] on span "Proof of Delinquent Tax Payment" at bounding box center [424, 468] width 230 height 11
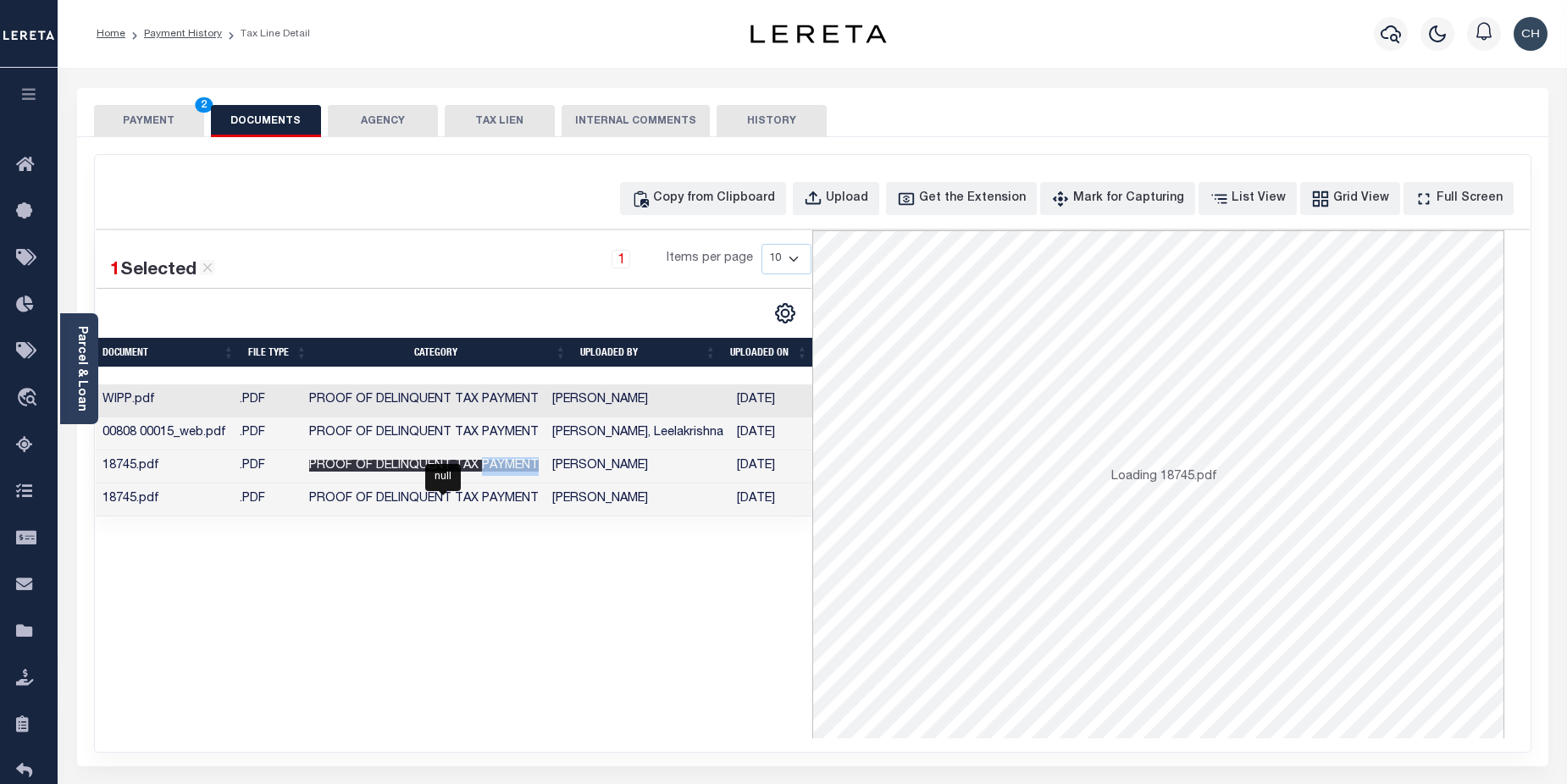
click at [539, 471] on span "Proof of Delinquent Tax Payment" at bounding box center [424, 465] width 230 height 11
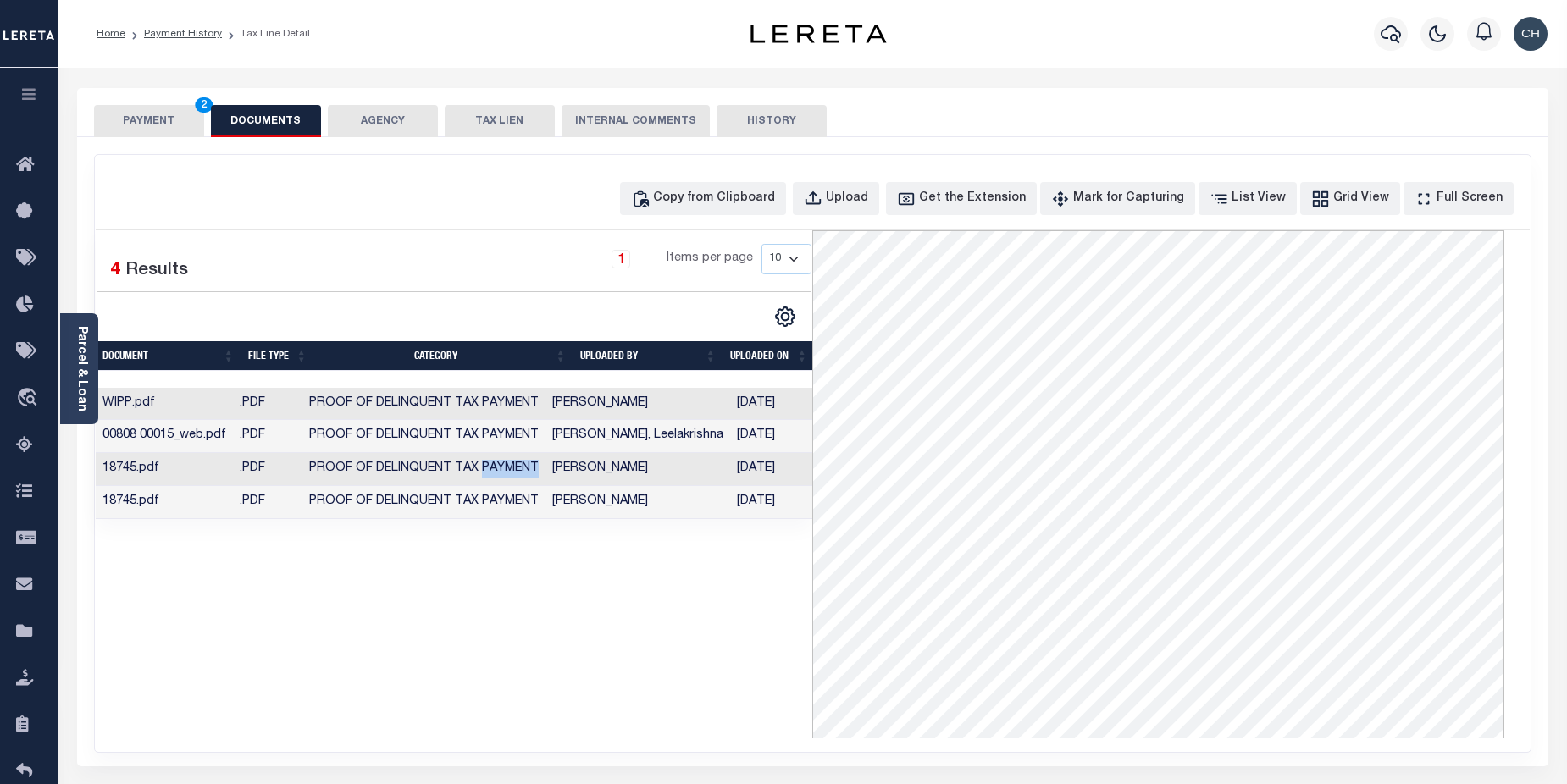
click at [1060, 68] on div "Parcel & Loan Tax Bill Details 00808 00015 TAX ID AGENCY 2025/2025 2025" at bounding box center [813, 624] width 1497 height 1112
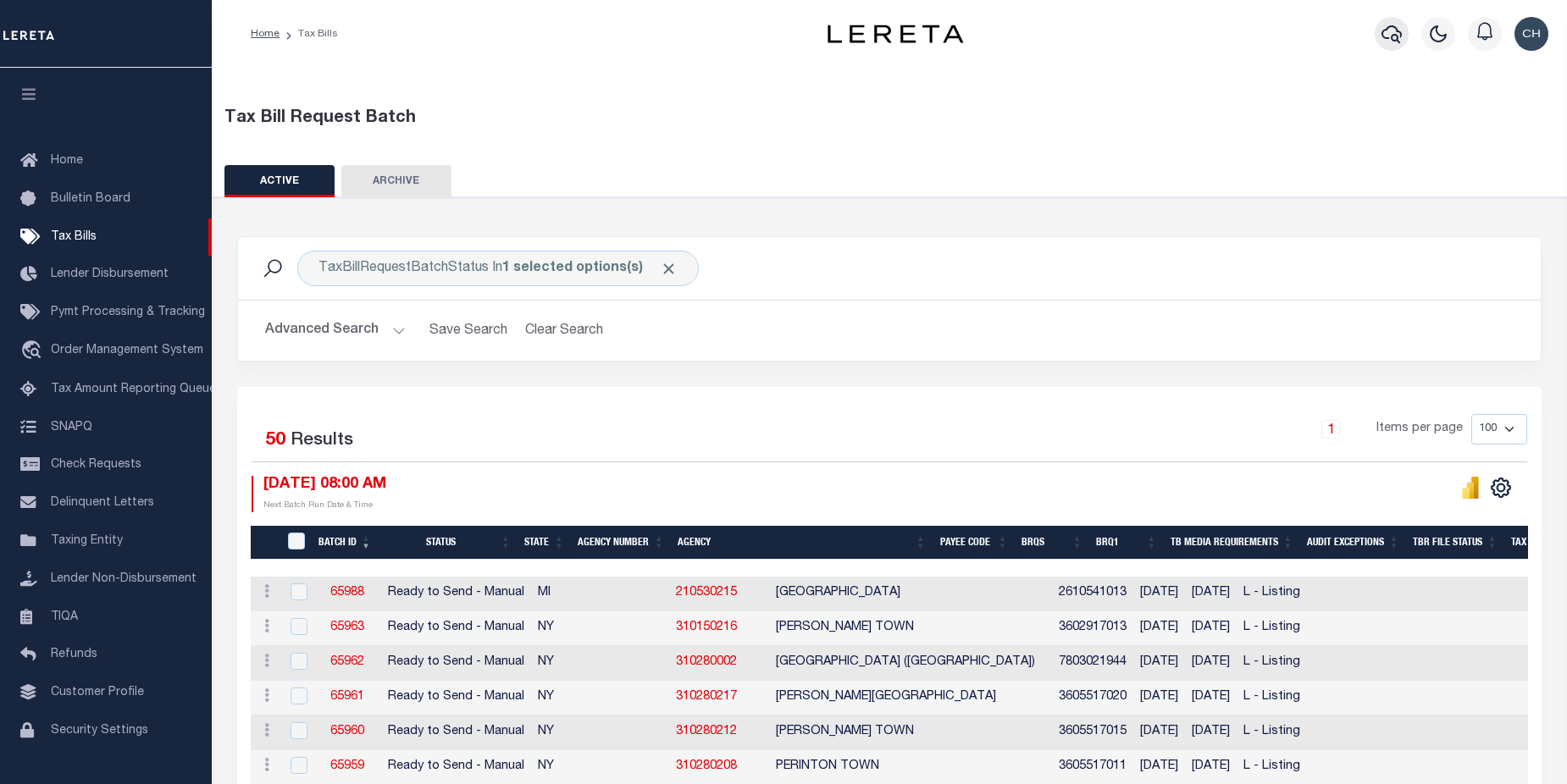
click at [1387, 36] on icon "button" at bounding box center [1391, 34] width 20 height 20
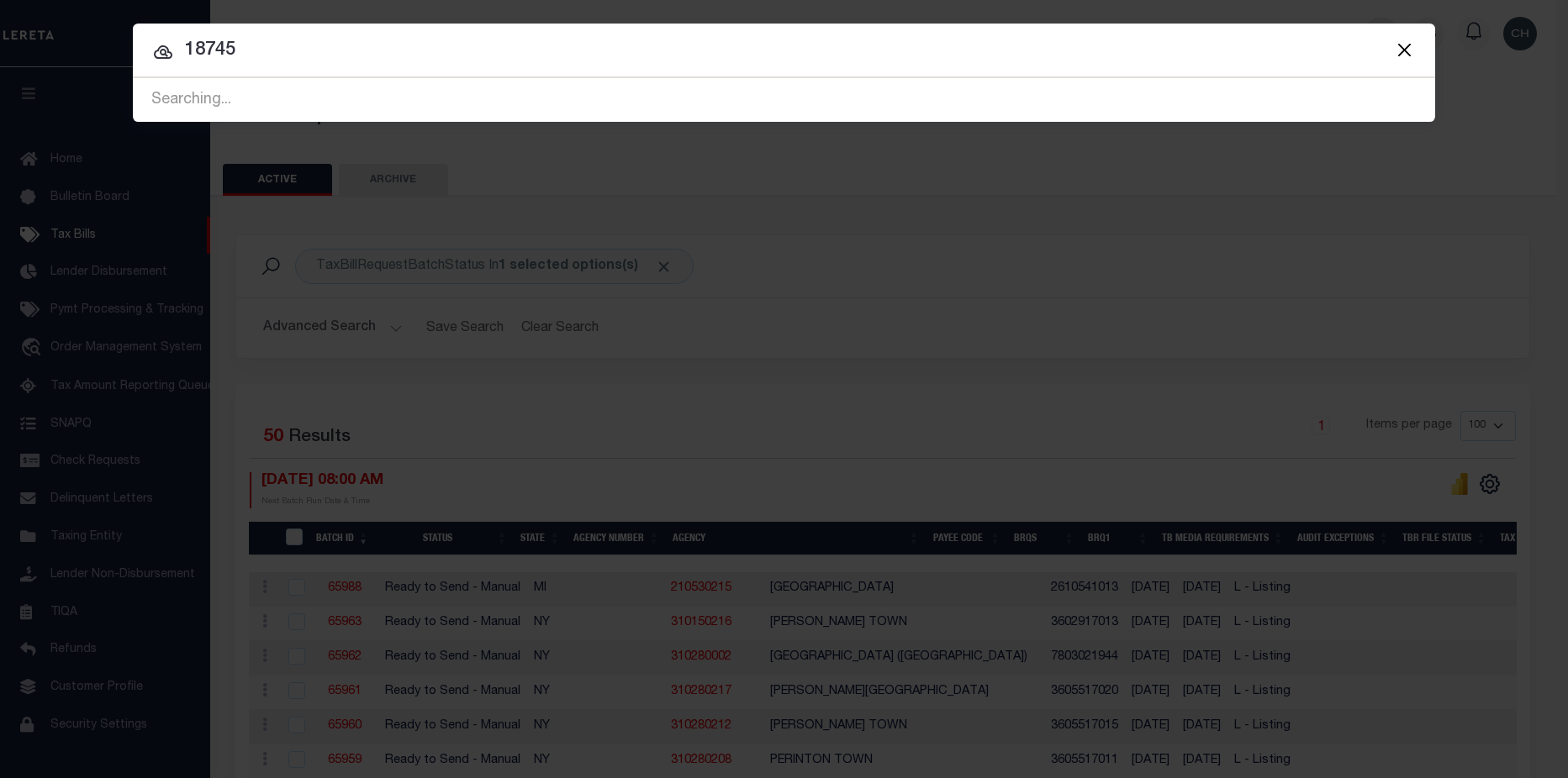
type input "18745"
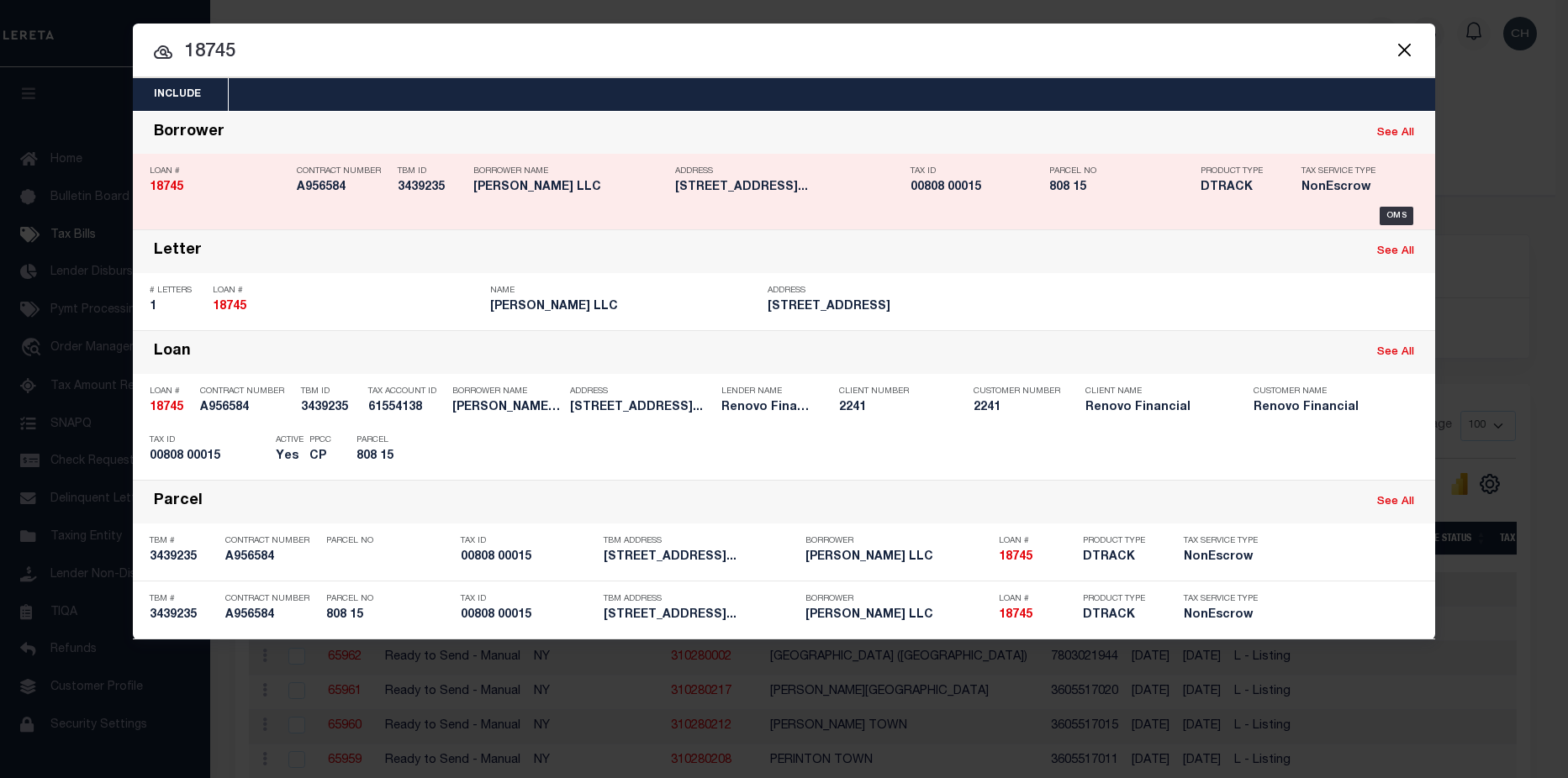
click at [1038, 193] on div "Parcel No 808 15" at bounding box center [1112, 182] width 152 height 49
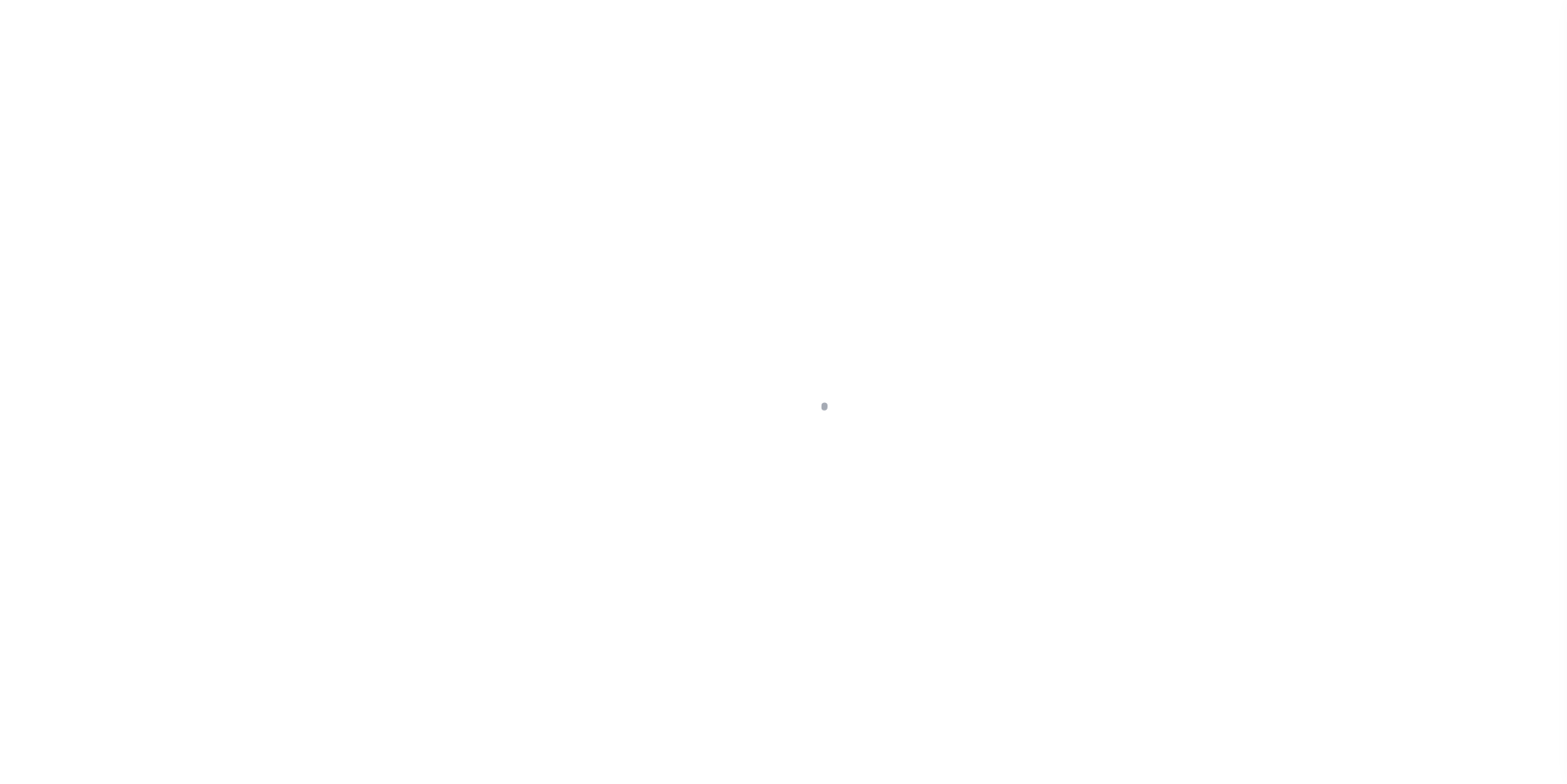
select select "10"
select select "NonEscrow"
type input "[STREET_ADDRESS]"
select select
type input "[GEOGRAPHIC_DATA], NJ 08312"
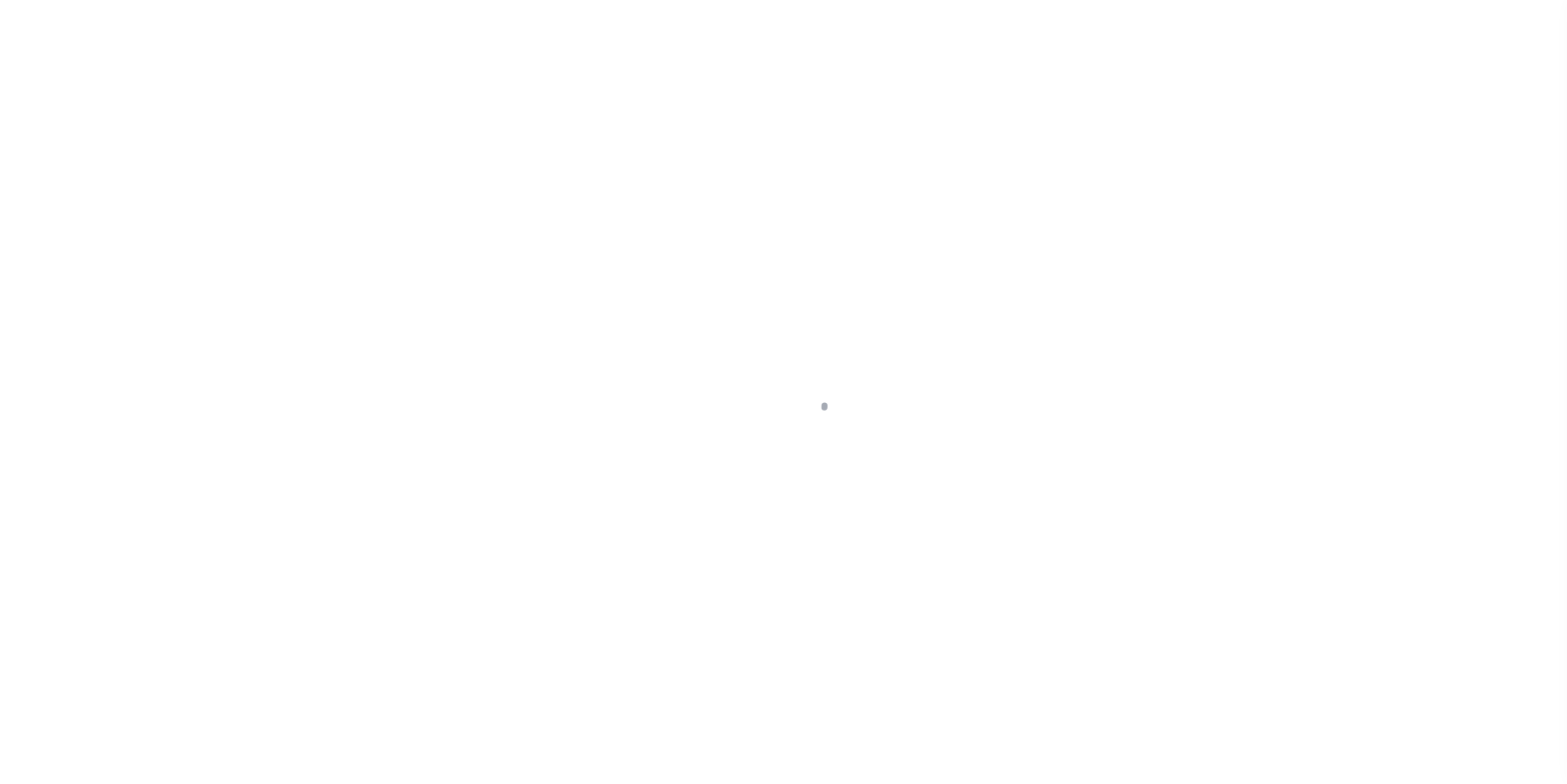
type input "a0kUS00000A7uvl"
type input "NJ"
select select
type textarea "LEGAL REQUIRED"
select select "25066"
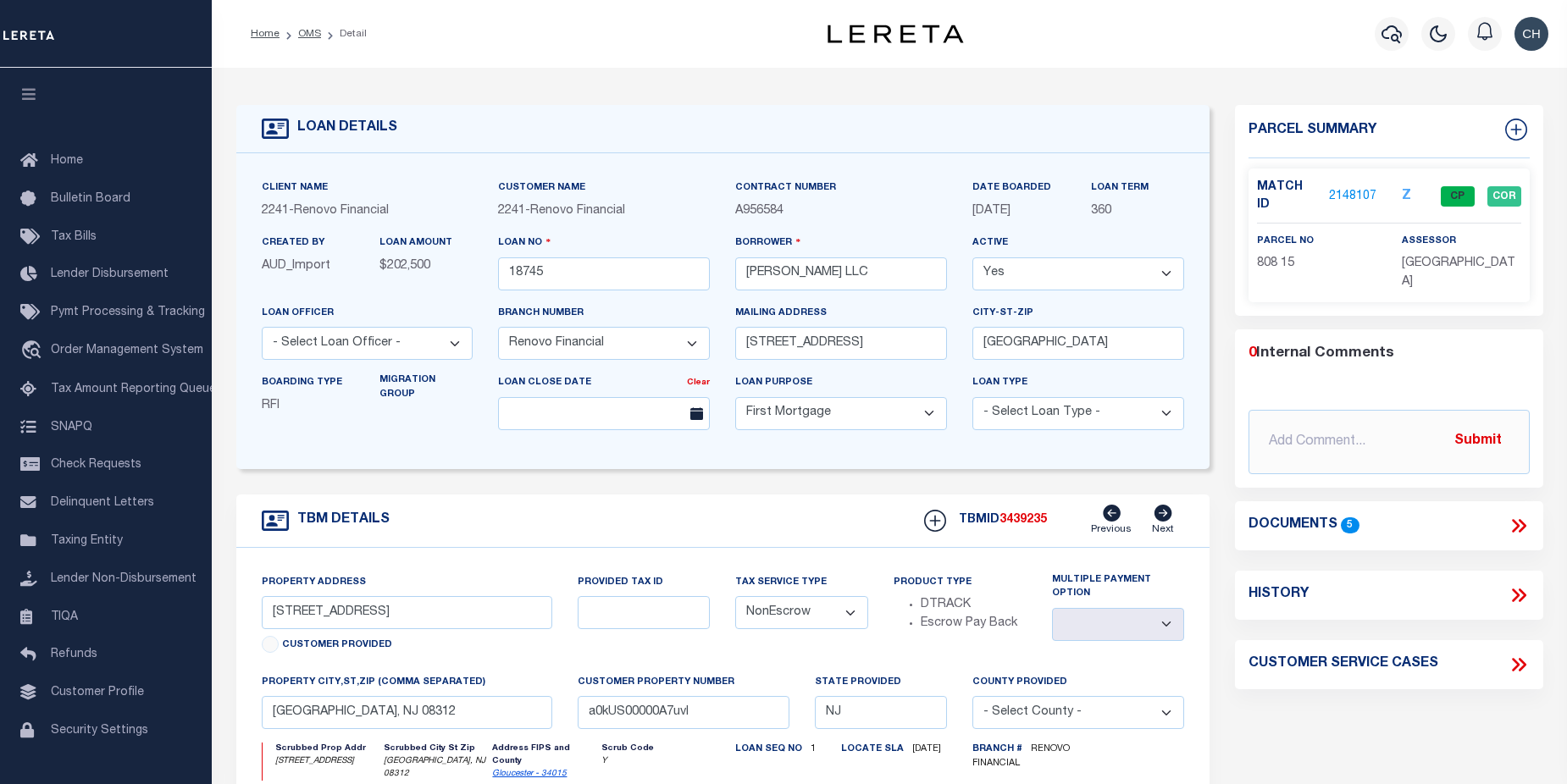
click at [1344, 188] on link "2148107" at bounding box center [1353, 197] width 48 height 18
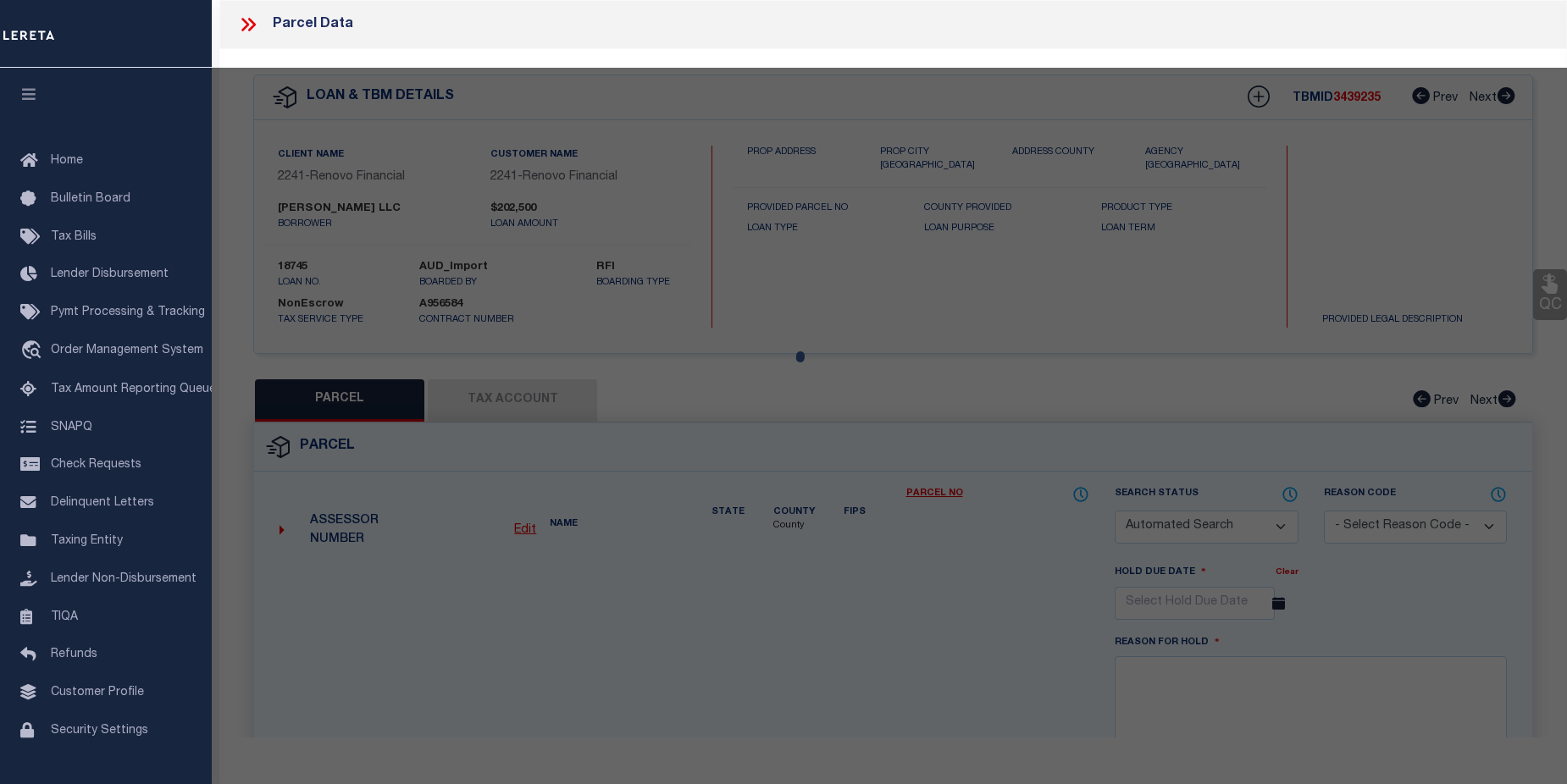
checkbox input "false"
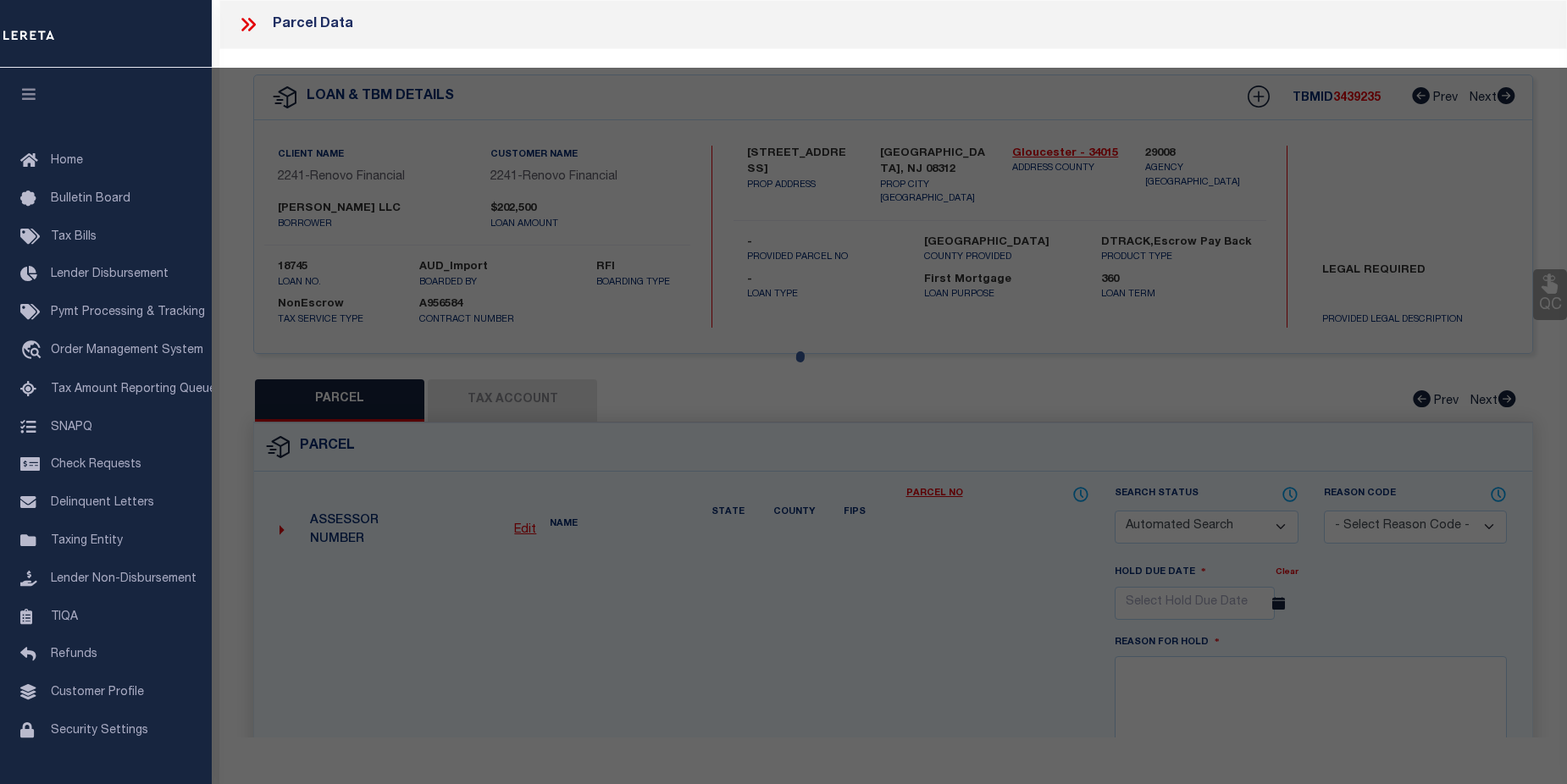
select select "CP"
type input "[PERSON_NAME] LLC"
select select "AGW"
select select "LEG"
type input "[STREET_ADDRESS]"
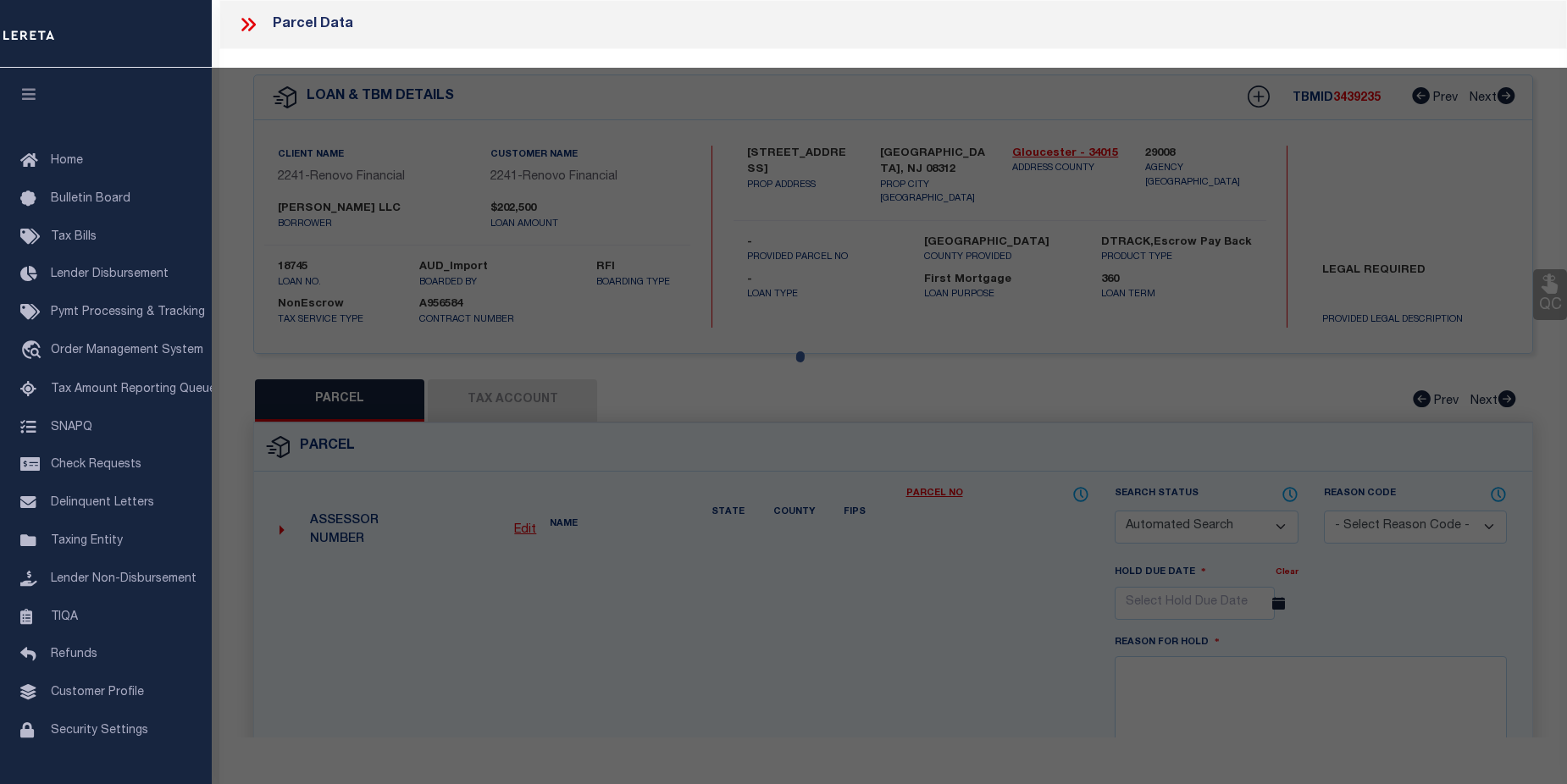
checkbox input "false"
type textarea "Block: 808 Lot: 15"
type textarea "No issue updating taxID to match existing masks. MLC [DATE] Unable to add the T…"
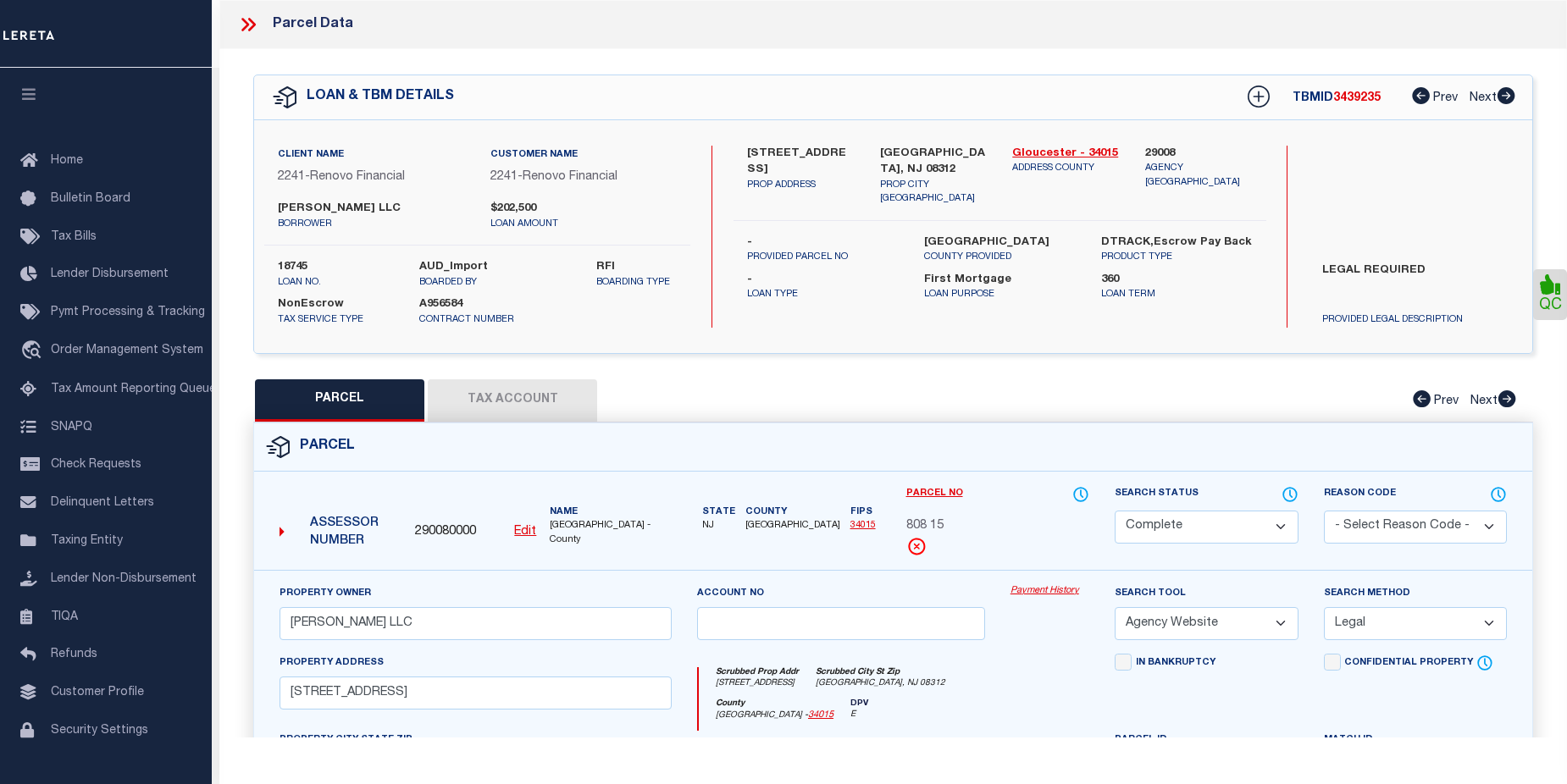
click at [1050, 593] on link "Payment History" at bounding box center [1049, 592] width 79 height 14
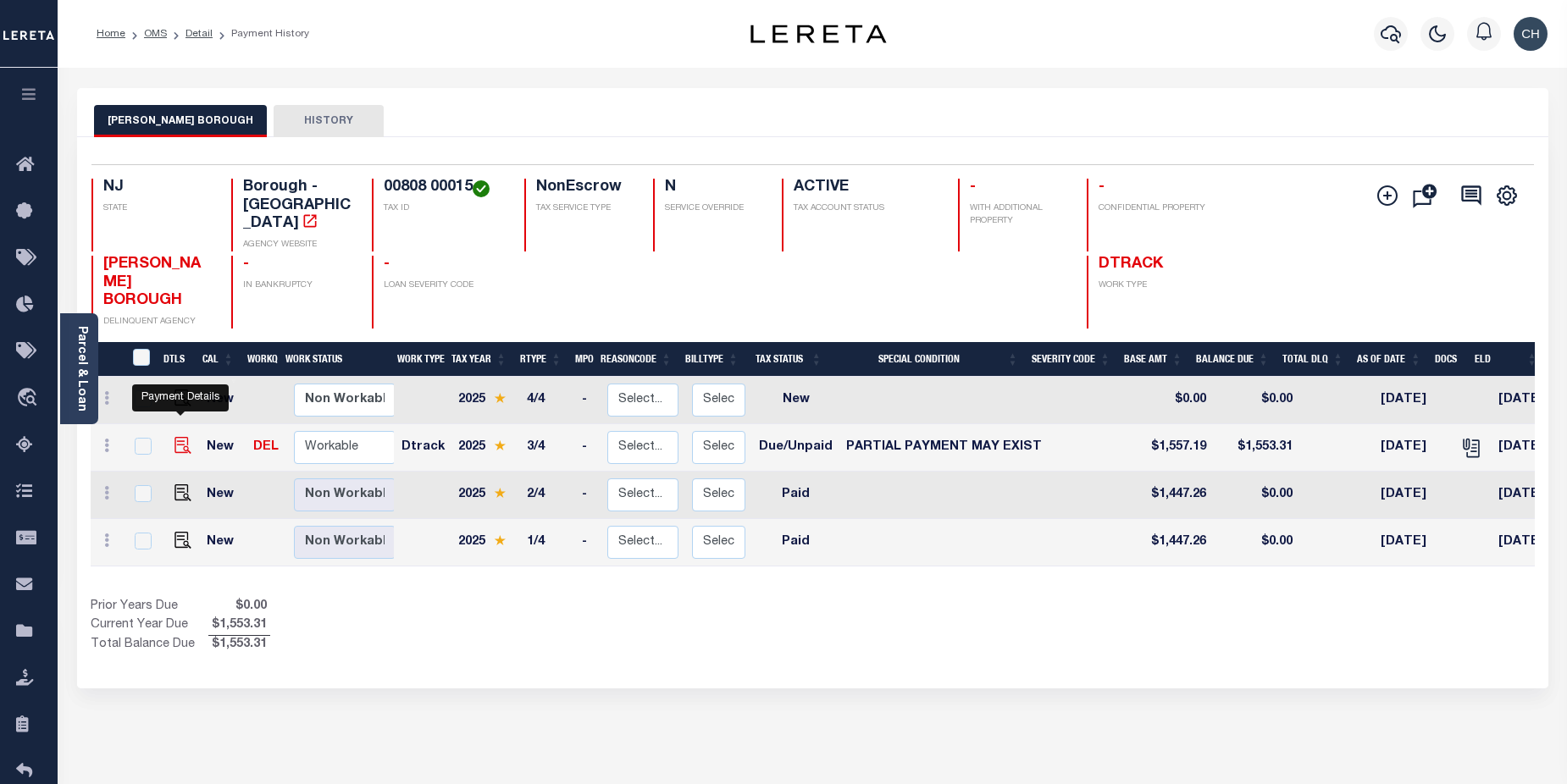
click at [178, 437] on img "" at bounding box center [183, 445] width 17 height 17
checkbox input "true"
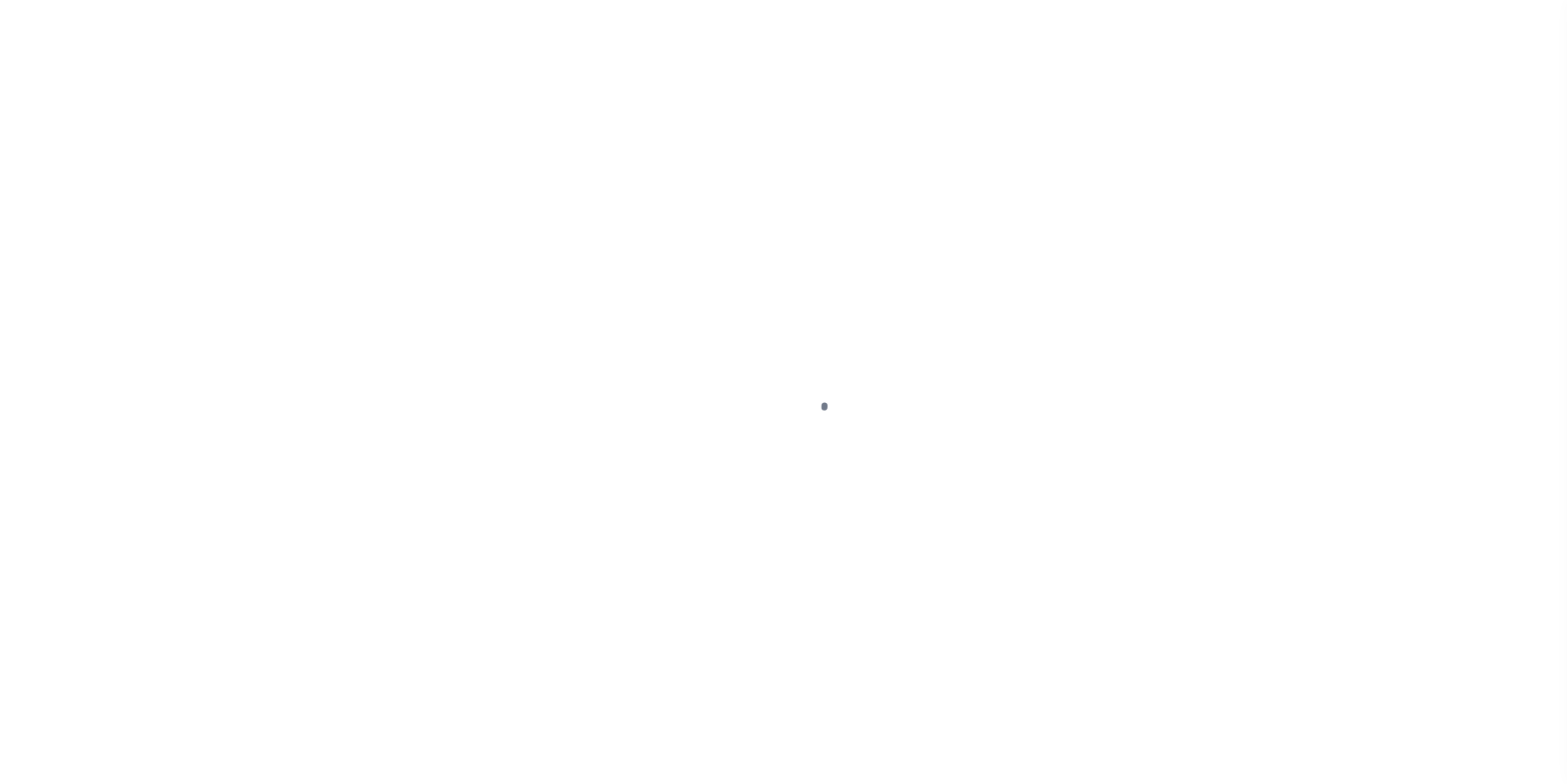
select select "DUE"
select select "15"
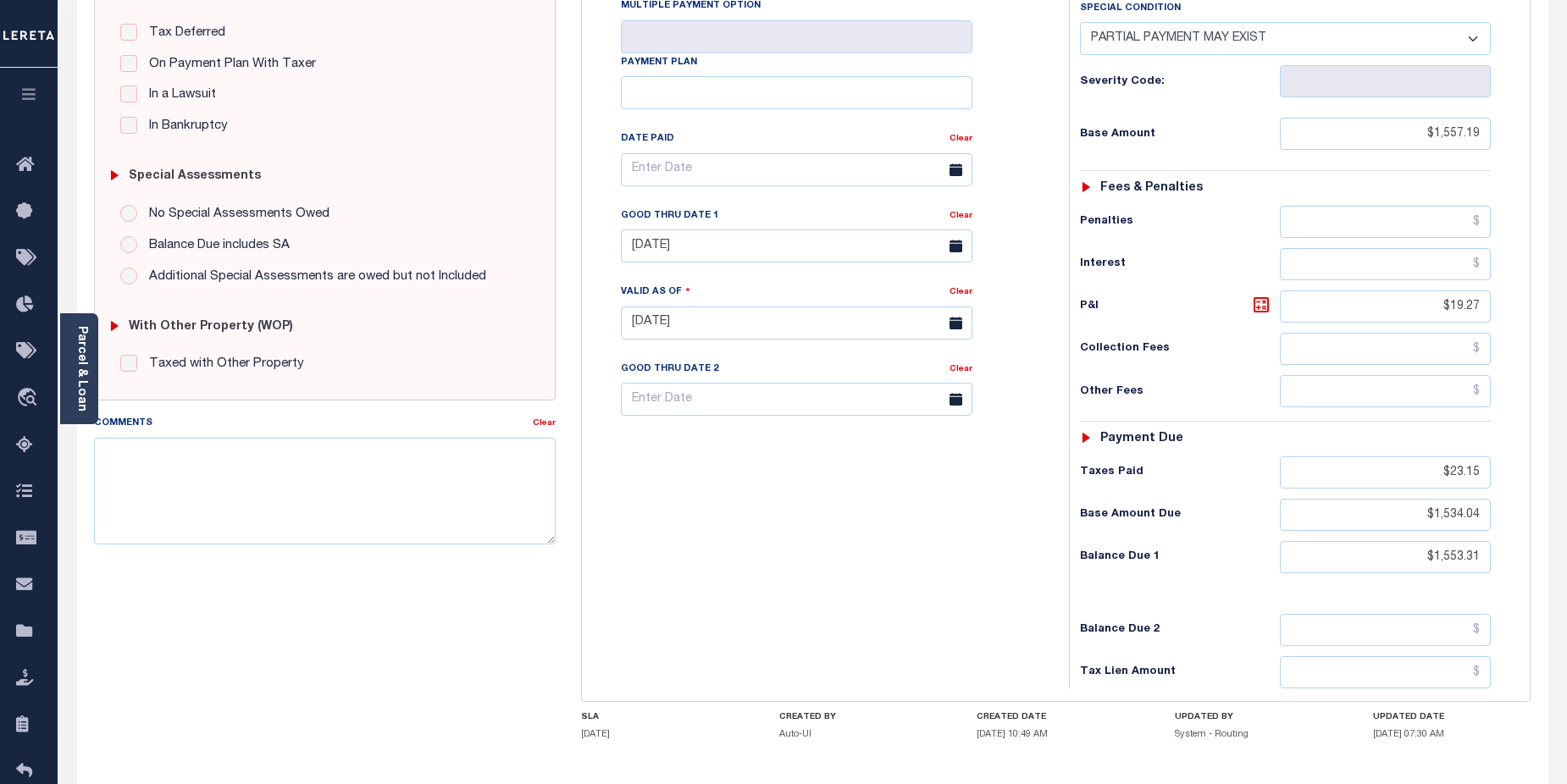
scroll to position [381, 0]
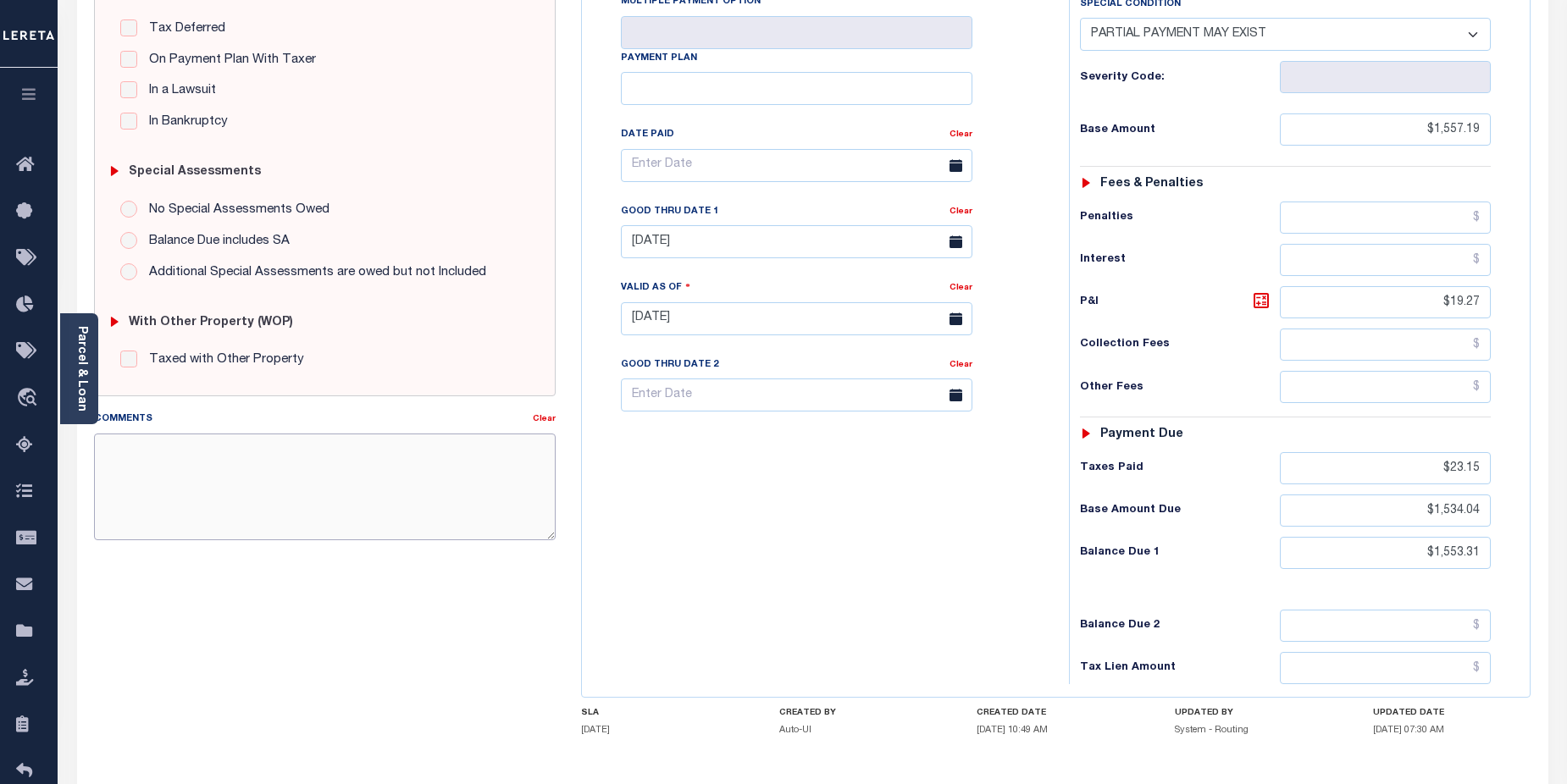
click at [239, 456] on textarea "Comments" at bounding box center [325, 486] width 463 height 107
paste textarea "CAS-474377 2025/annual dlq Base $3,323.80 P/I $568.57-Lender Responsibility Tot…"
drag, startPoint x: 142, startPoint y: 467, endPoint x: 194, endPoint y: 467, distance: 52.0
click at [194, 467] on textarea "CAS-474377 2025/annual dlq Base $3,323.80 P/I $568.57-Lender Responsibility Tot…" at bounding box center [325, 486] width 463 height 107
drag, startPoint x: 135, startPoint y: 486, endPoint x: 170, endPoint y: 484, distance: 35.1
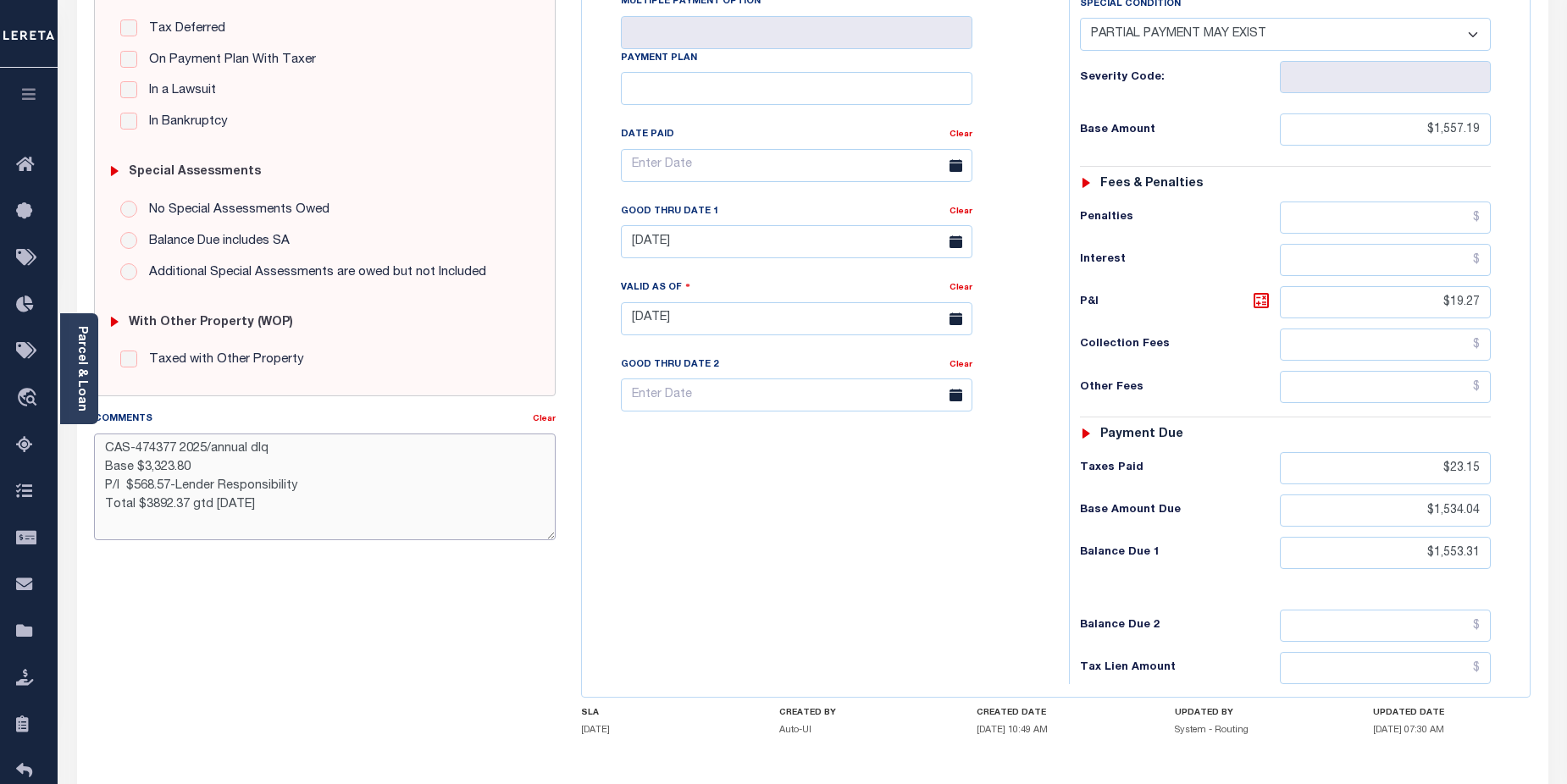
click at [170, 484] on textarea "CAS-474377 2025/annual dlq Base $3,323.80 P/I $568.57-Lender Responsibility Tot…" at bounding box center [325, 486] width 463 height 107
drag, startPoint x: 140, startPoint y: 505, endPoint x: 186, endPoint y: 501, distance: 46.2
click at [186, 501] on textarea "CAS-474377 2025/annual dlq Base $3,323.80 P/I $31.18-Lender Responsibility Tota…" at bounding box center [325, 486] width 463 height 107
click at [148, 509] on textarea "CAS-474377 2025/annual dlq Base $3,323.80 P/I $31.18-Lender Responsibility Tota…" at bounding box center [325, 486] width 463 height 107
click at [192, 507] on textarea "CAS-474377 2025/annual dlq Base $3,323.80 P/I $31.18-Lender Responsibility Tota…" at bounding box center [325, 486] width 463 height 107
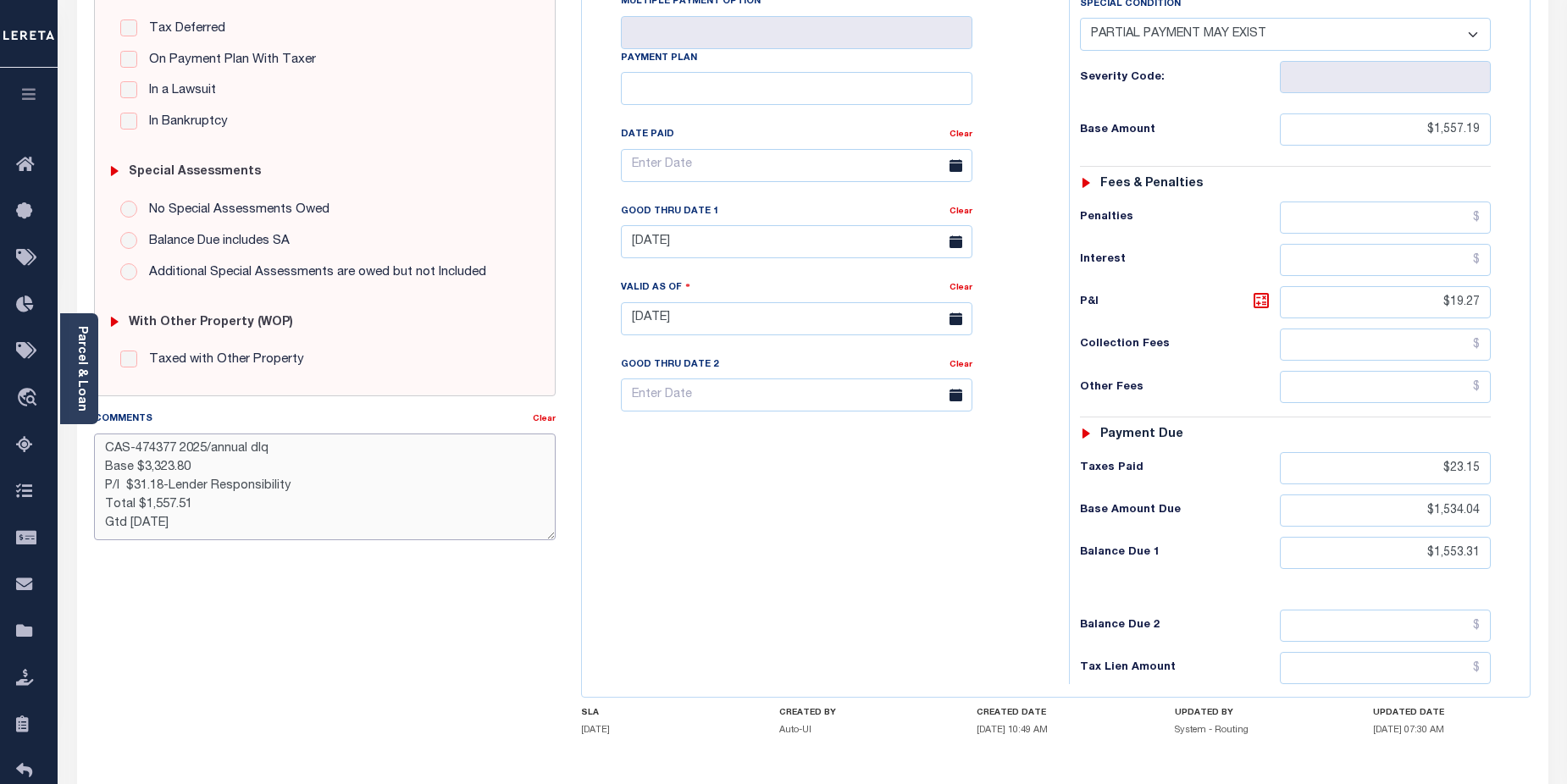
drag, startPoint x: 132, startPoint y: 525, endPoint x: 145, endPoint y: 523, distance: 13.2
click at [145, 523] on textarea "CAS-474377 2025/annual dlq Base $3,323.80 P/I $31.18-Lender Responsibility Tota…" at bounding box center [325, 486] width 463 height 107
drag, startPoint x: 131, startPoint y: 523, endPoint x: 159, endPoint y: 520, distance: 28.2
click at [159, 520] on textarea "CAS-474377 2025/annual dlq Base $3,323.80 P/I $31.18-Lender Responsibility Tota…" at bounding box center [325, 486] width 463 height 107
type textarea "CAS-474377 2025/annual dlq Base $3,323.80 P/I $31.18-Lender Responsibility Tota…"
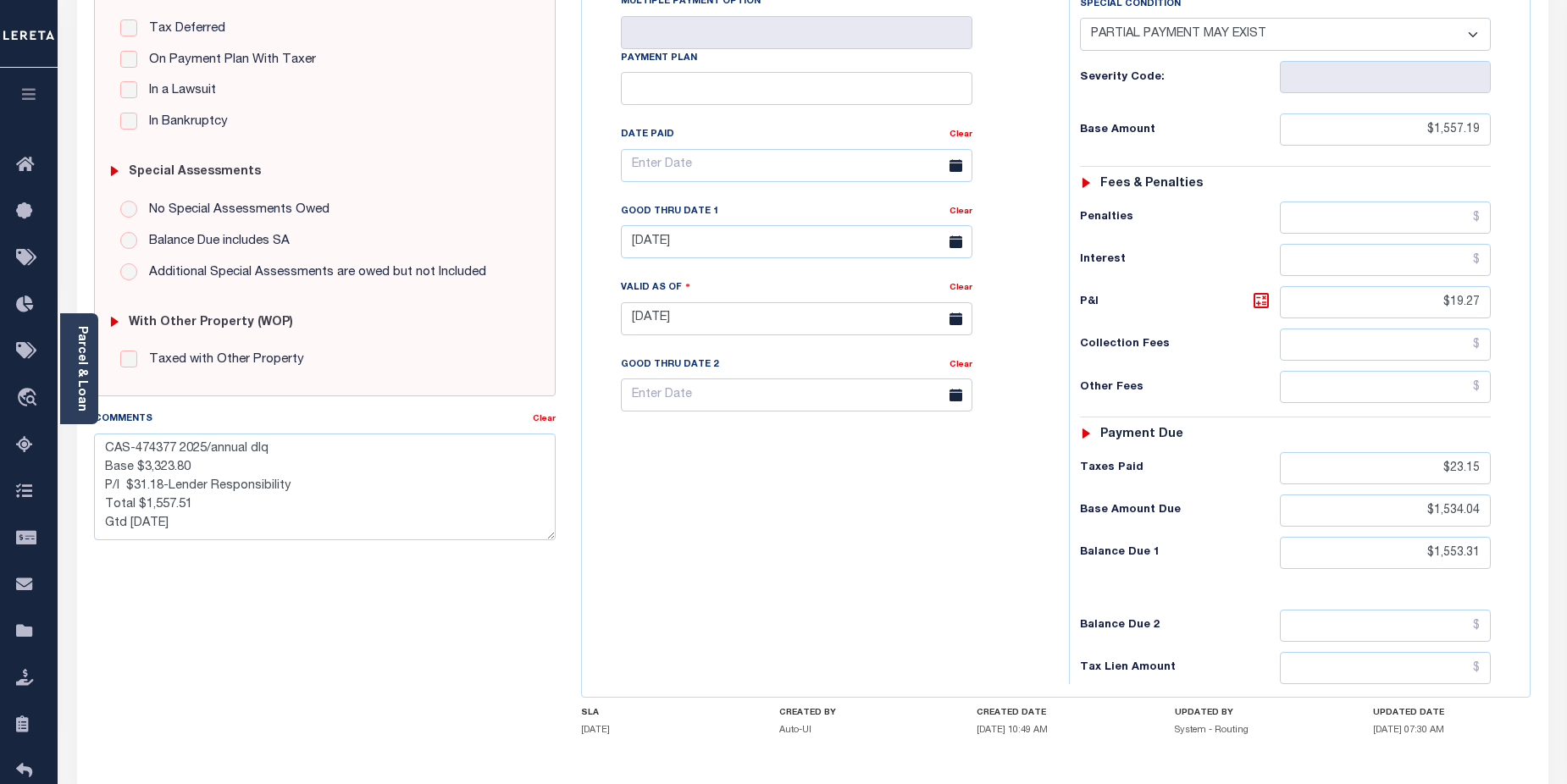
type input "[DATE]"
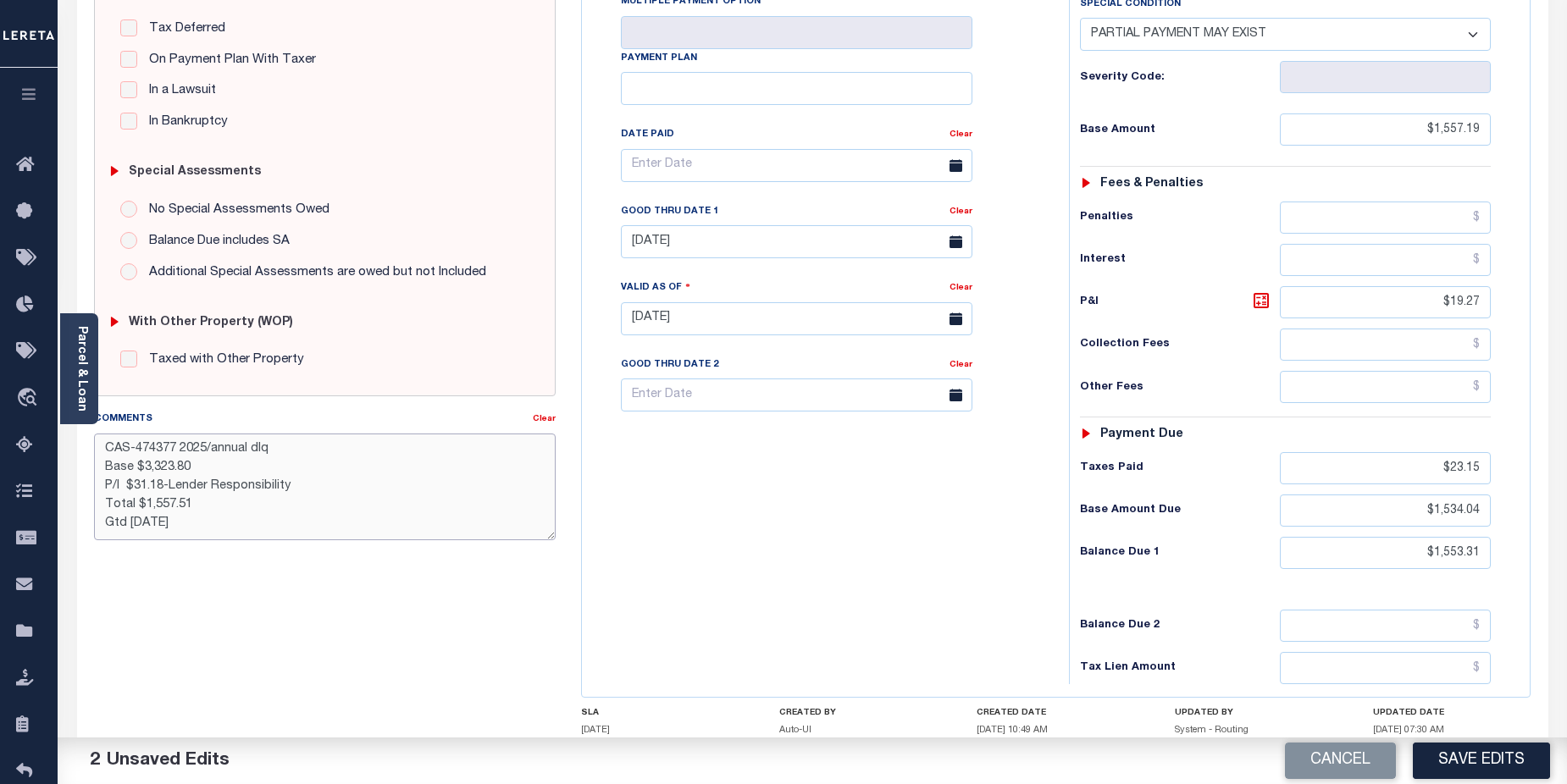
drag, startPoint x: 137, startPoint y: 448, endPoint x: 175, endPoint y: 448, distance: 38.0
click at [175, 448] on textarea "CAS-474377 2025/annual dlq Base $3,323.80 P/I $31.18-Lender Responsibility Tota…" at bounding box center [325, 486] width 463 height 107
drag, startPoint x: 141, startPoint y: 470, endPoint x: 202, endPoint y: 464, distance: 61.3
click at [202, 464] on textarea "CAS-48925 2025/annual dlq Base $3,323.80 P/I $31.18-Lender Responsibility Total…" at bounding box center [325, 486] width 463 height 107
drag, startPoint x: 145, startPoint y: 488, endPoint x: 203, endPoint y: 488, distance: 58.0
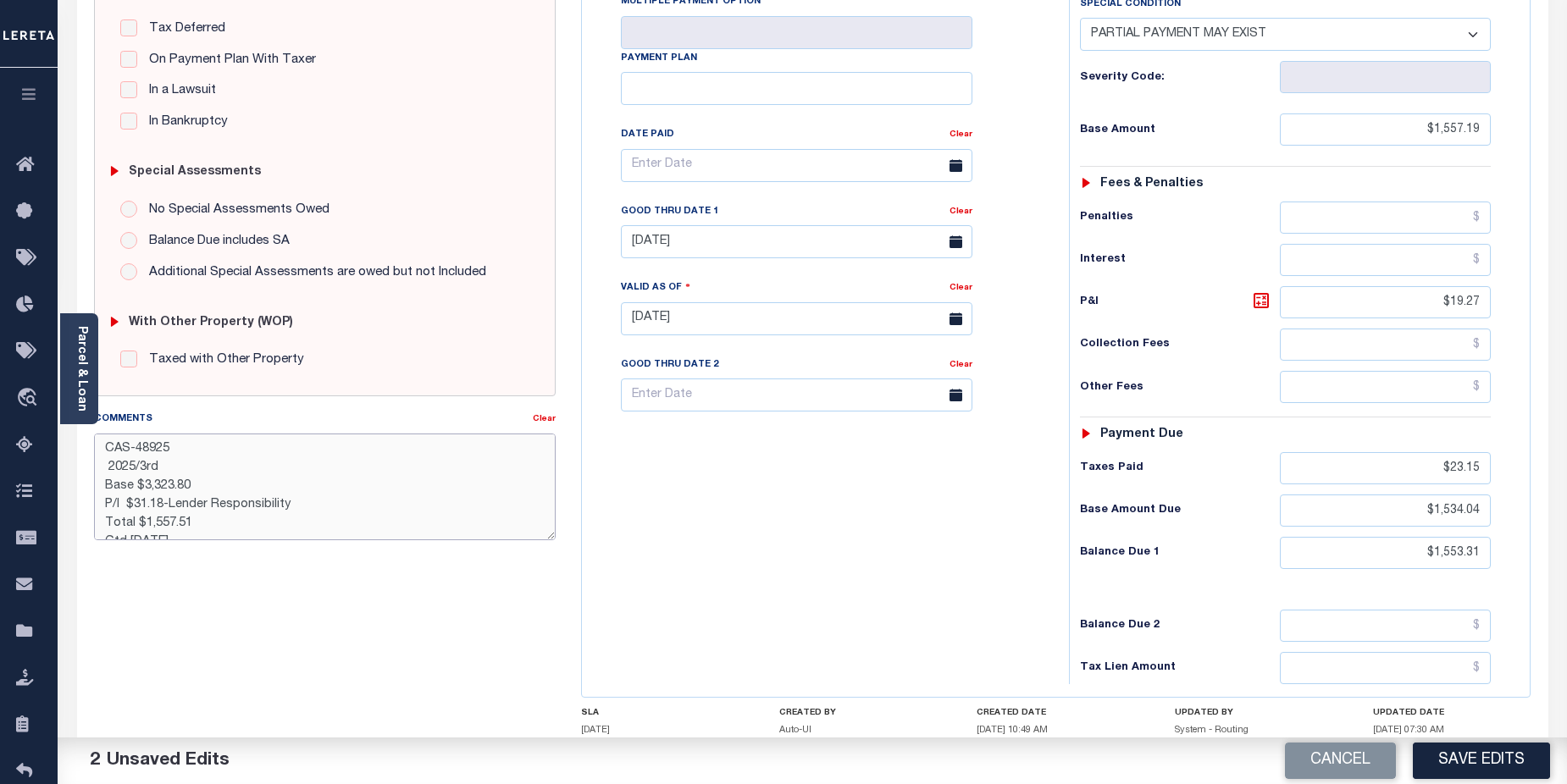
click at [203, 488] on textarea "CAS-48925 2025/3rd Base $3,323.80 P/I $31.18-Lender Responsibility Total $1,557…" at bounding box center [325, 486] width 463 height 107
drag, startPoint x: 184, startPoint y: 506, endPoint x: 295, endPoint y: 504, distance: 111.0
click at [295, 504] on textarea "CAS-48925 2025/3rd Base $1553.31 P/I $31.18-Lender Responsibility Total $1,557.…" at bounding box center [325, 486] width 463 height 107
type textarea "CAS-48925 2025/3rd Base $1553.31 P/I $31.18-Lereta Responsibility ( system rout…"
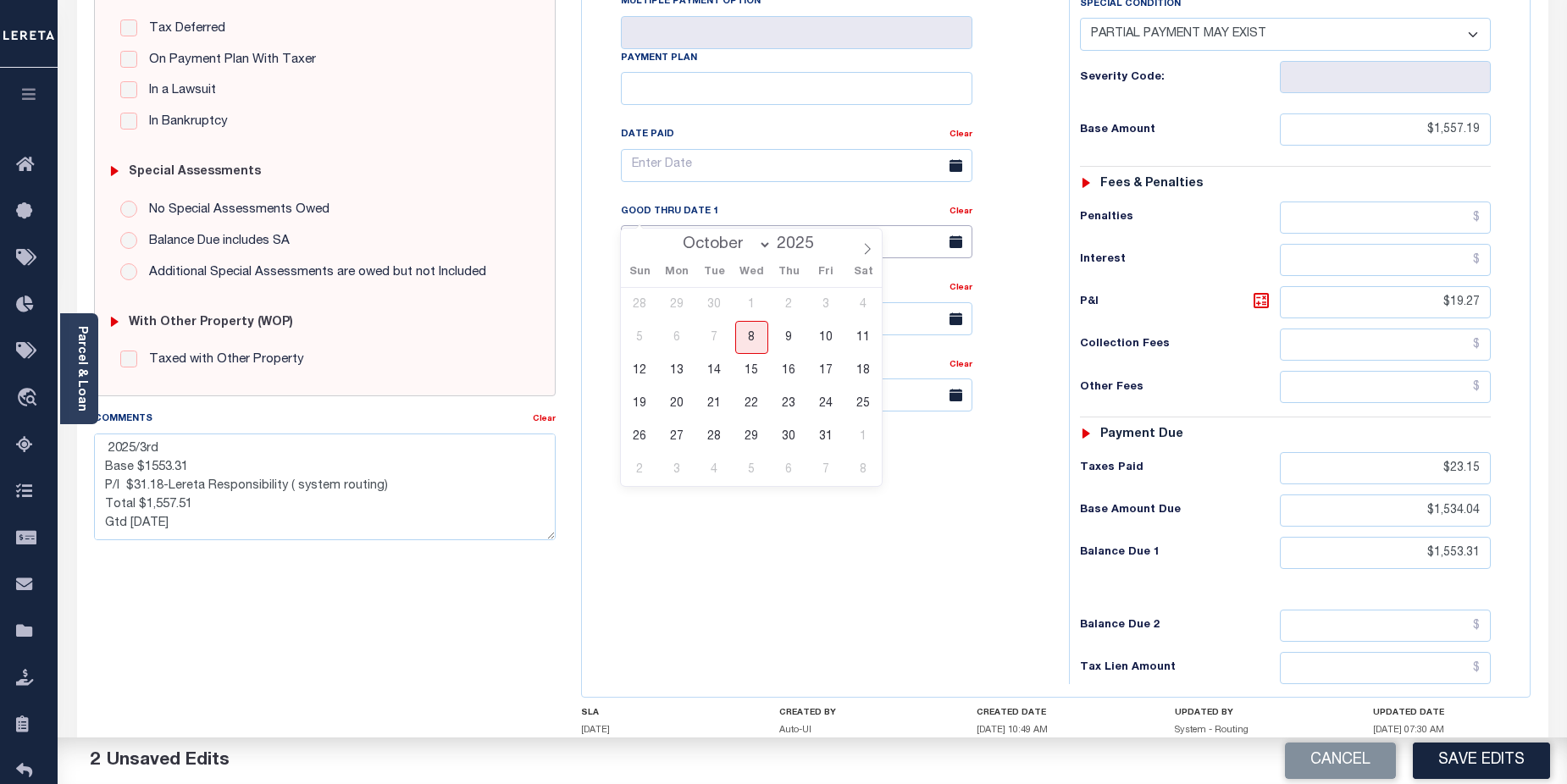
click at [826, 225] on input "09/30/2025" at bounding box center [797, 241] width 352 height 33
click at [823, 441] on span "31" at bounding box center [825, 436] width 33 height 33
type input "[DATE]"
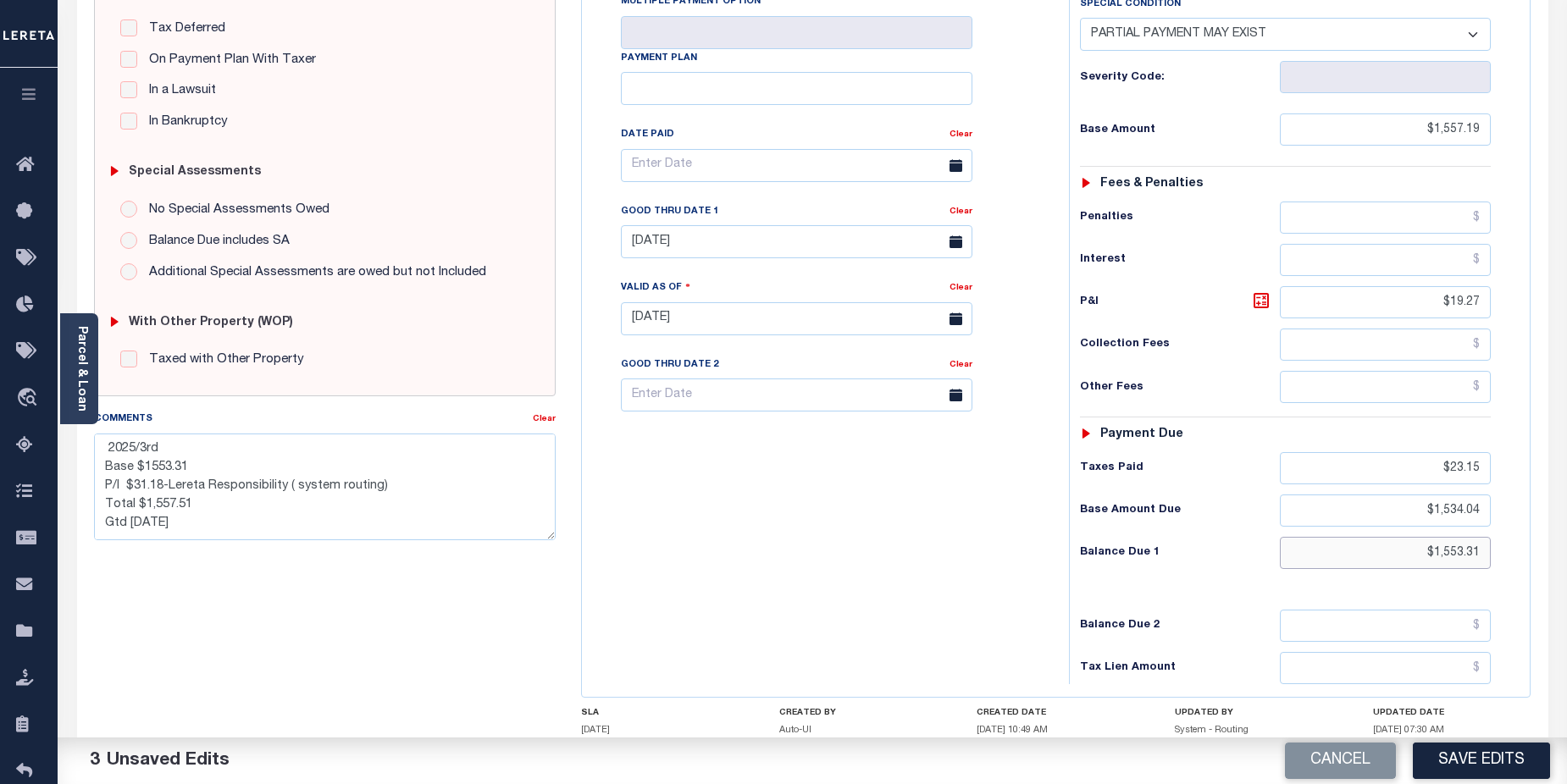
drag, startPoint x: 1416, startPoint y: 520, endPoint x: 1495, endPoint y: 516, distance: 79.1
click at [1495, 516] on div "Tax Status Status - Select Status Code -" at bounding box center [1291, 310] width 445 height 748
type input "$1,534.04"
drag, startPoint x: 142, startPoint y: 487, endPoint x: 209, endPoint y: 487, distance: 67.0
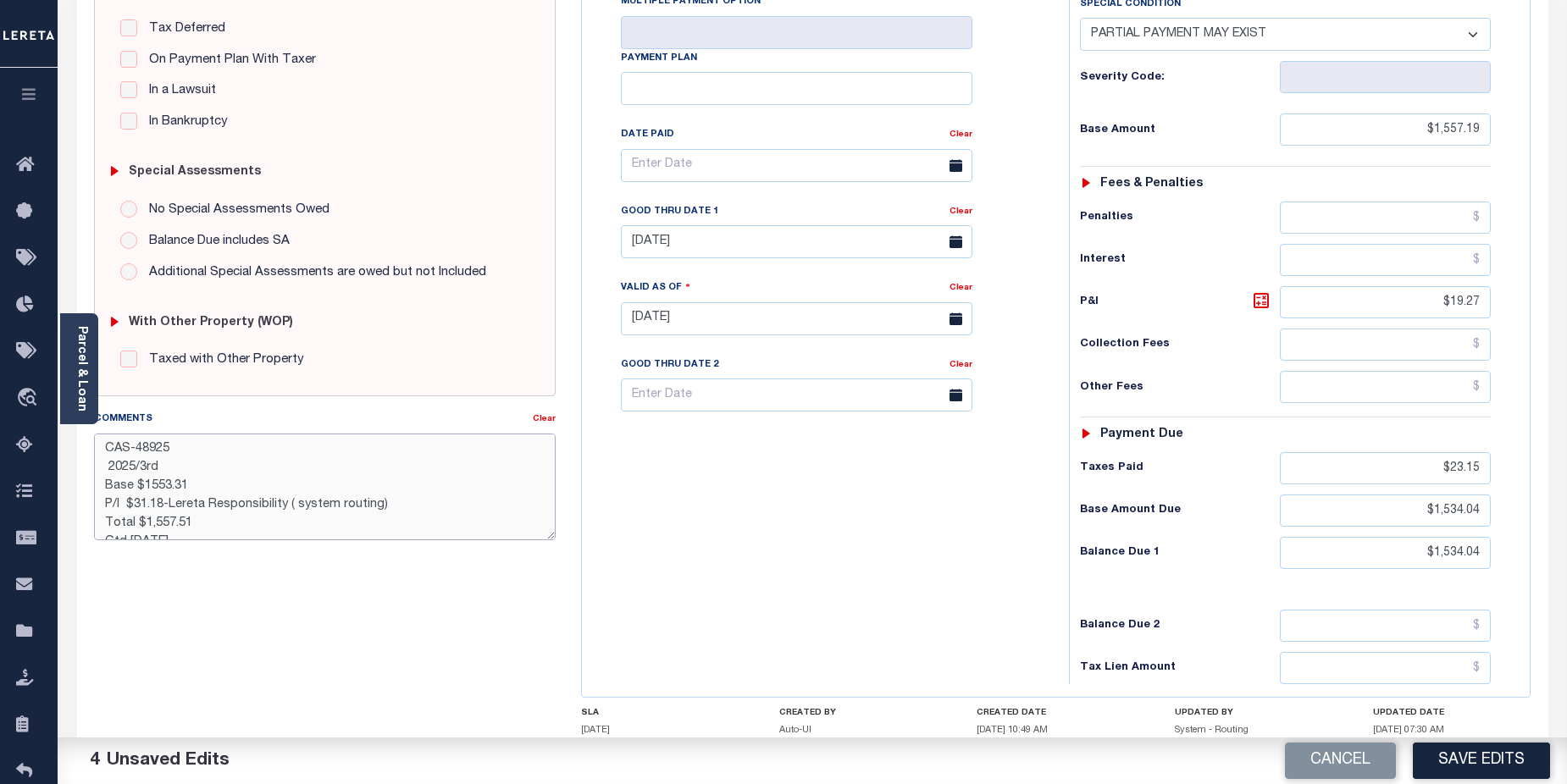
click at [209, 487] on textarea "CAS-48925 2025/3rd Base $1553.31 P/I $31.18-Lereta Responsibility ( system rout…" at bounding box center [325, 486] width 463 height 107
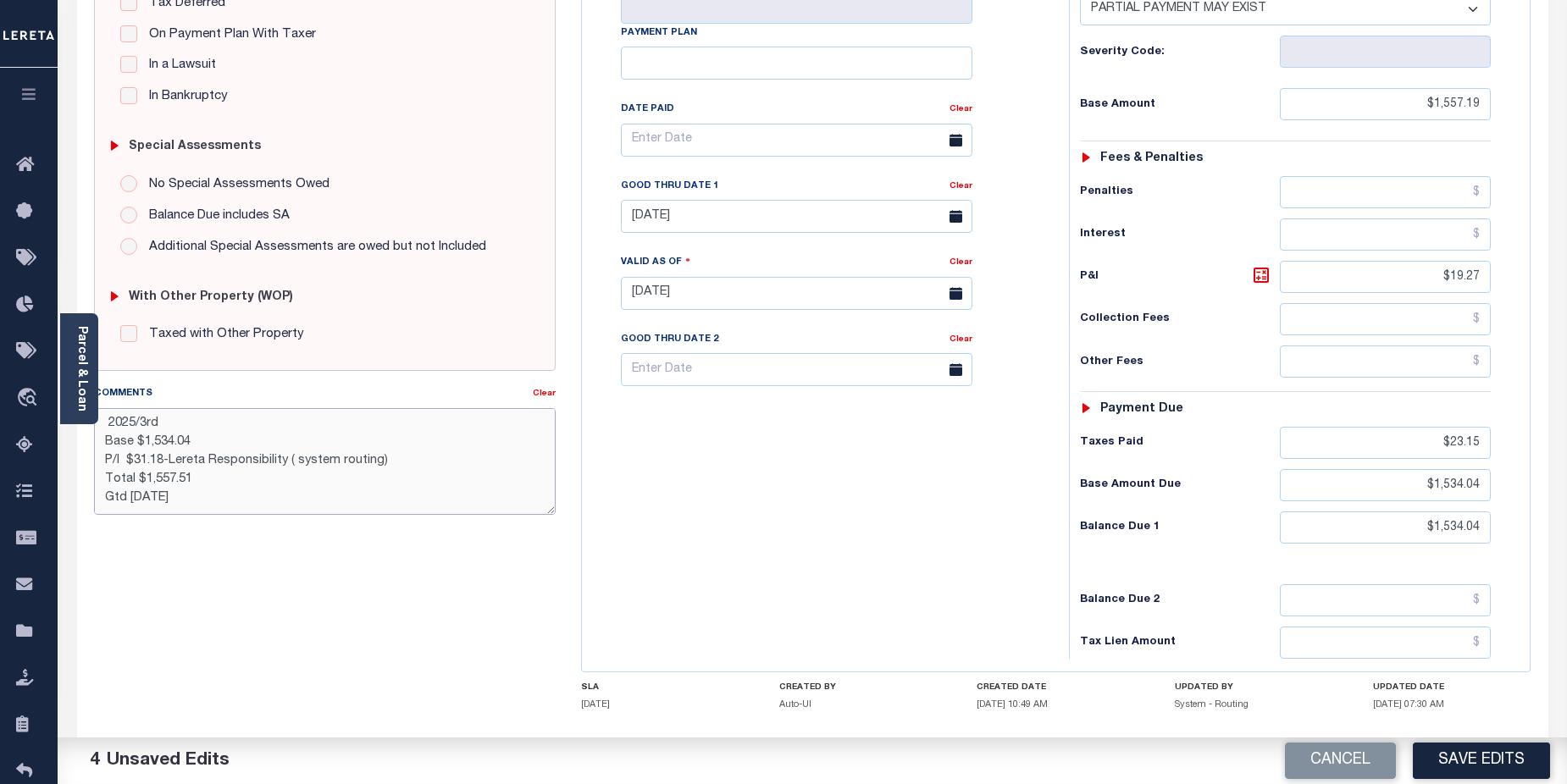
scroll to position [463, 0]
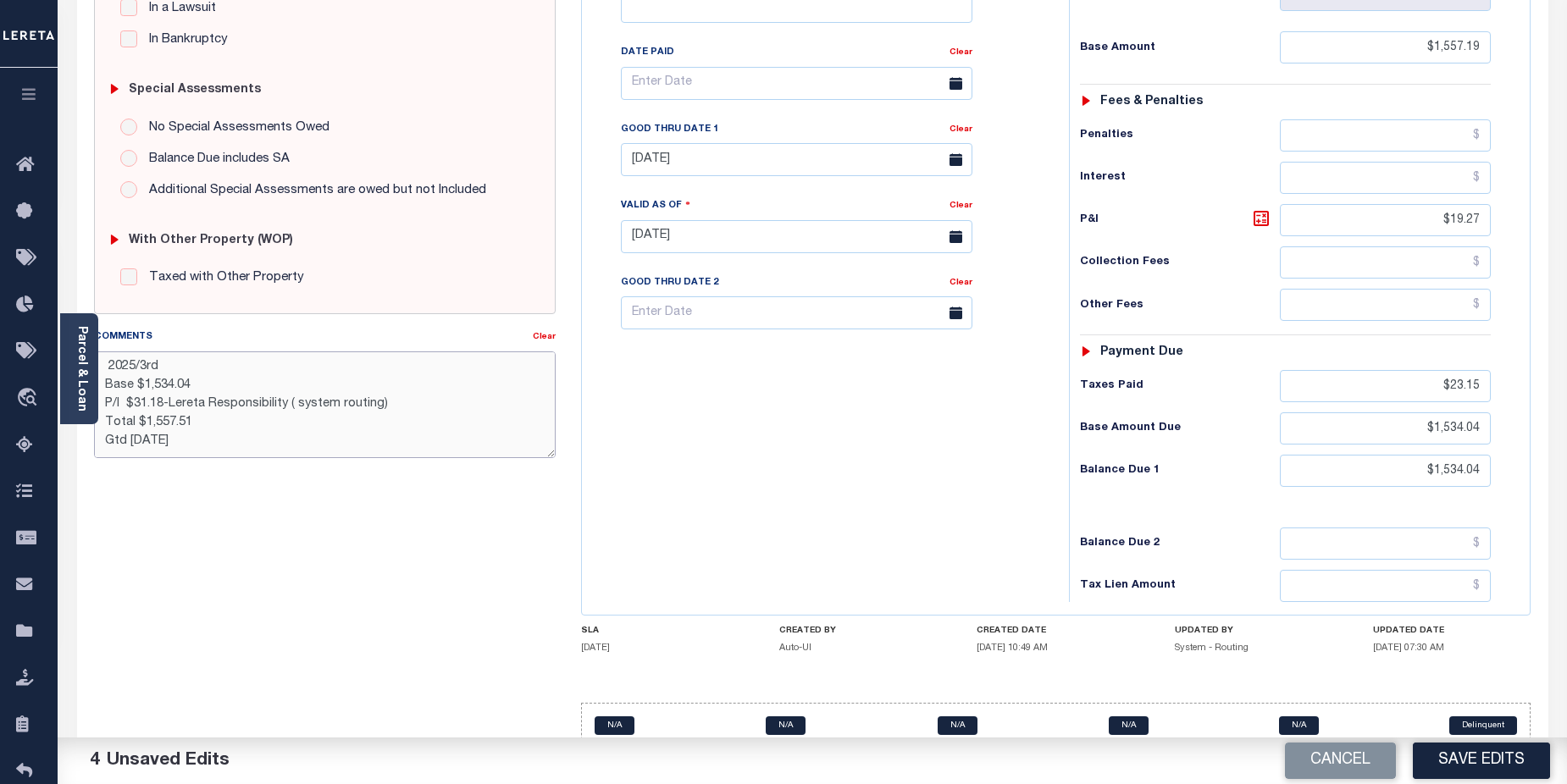
click at [377, 408] on textarea "CAS-48925 2025/3rd Base $1,534.04 P/I $31.18-Lereta Responsibility ( system rou…" at bounding box center [325, 404] width 463 height 107
drag, startPoint x: 455, startPoint y: 404, endPoint x: 557, endPoint y: 412, distance: 102.3
click at [456, 404] on textarea "CAS-48925 2025/3rd Base $1,534.04 P/I $31.18-Lereta Responsibility ( system rou…" at bounding box center [325, 404] width 463 height 107
type textarea "CAS-48925 2025/3rd Base $1,534.04 P/I $31.18-Lereta Responsibility ( system rou…"
click at [1479, 759] on button "Save Edits" at bounding box center [1481, 760] width 137 height 36
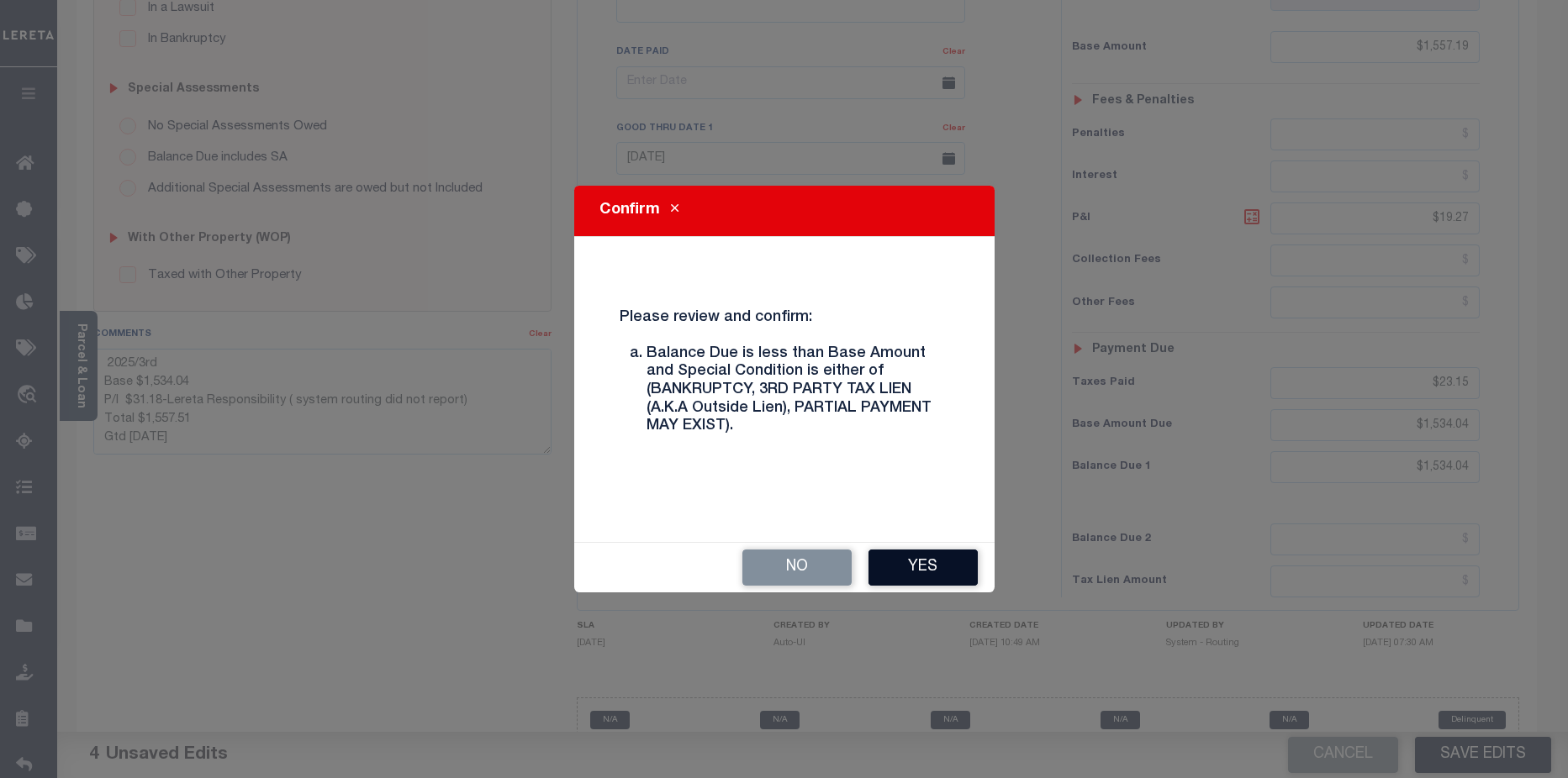
click at [941, 571] on button "Yes" at bounding box center [923, 567] width 110 height 36
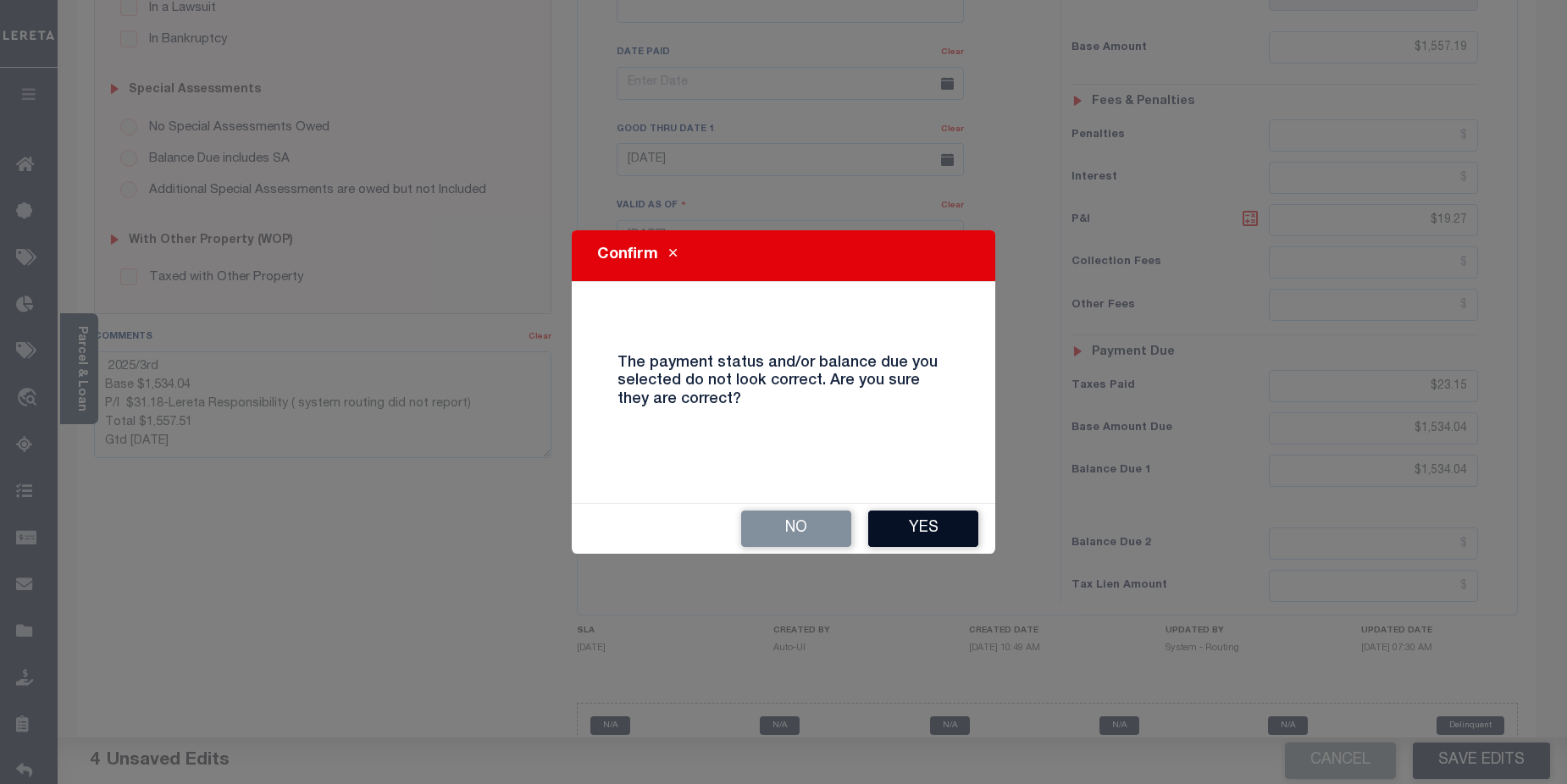
click at [943, 541] on button "Yes" at bounding box center [923, 528] width 110 height 36
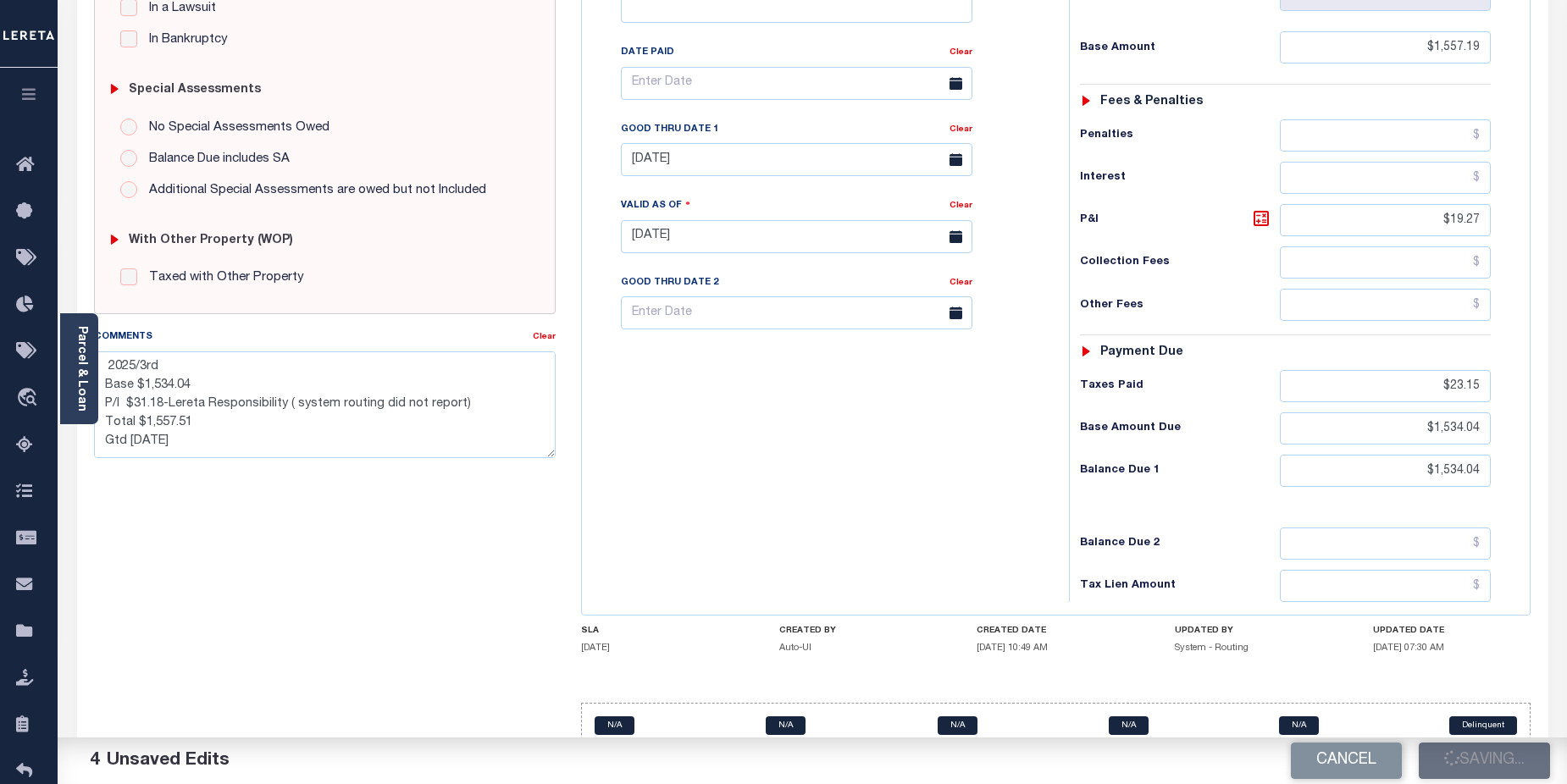
checkbox input "false"
type textarea "CAS-48925 2025/3rd Base $1,534.04 P/I $31.18-Lereta Responsibility ( system rou…"
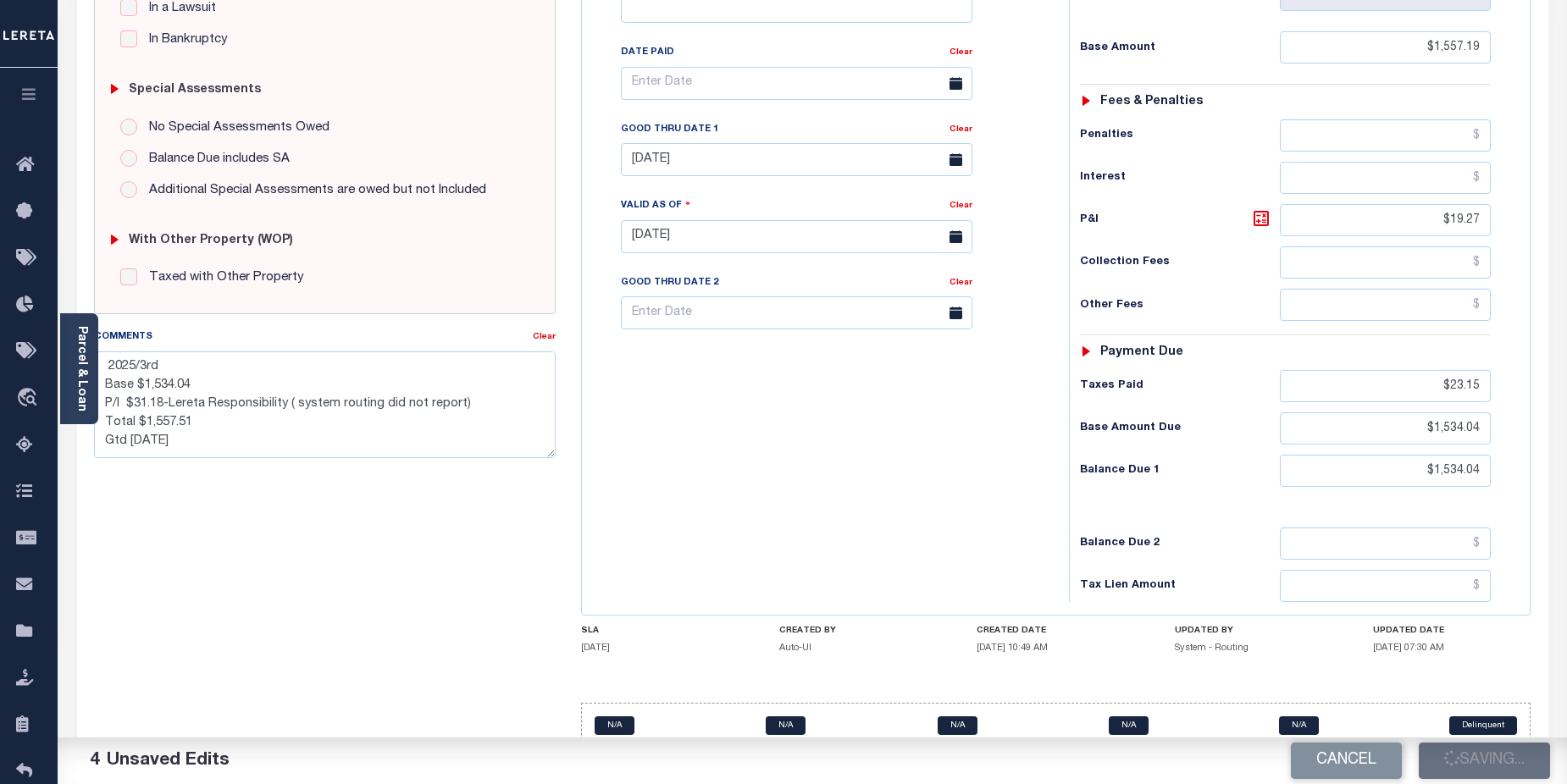
type input "$1,557.19"
type input "$19.27"
type input "$23.15"
type input "$1,534.04"
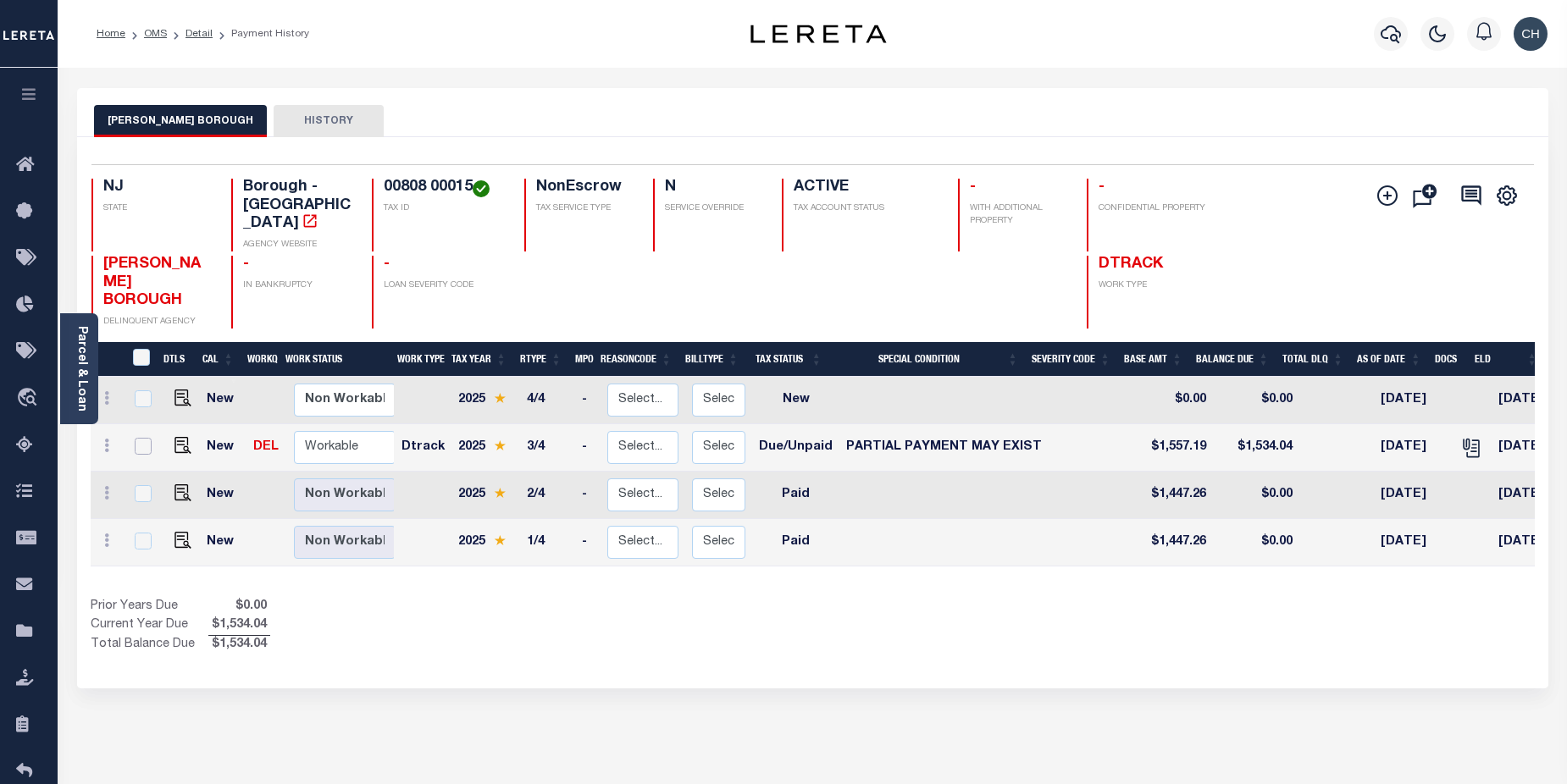
click at [139, 438] on input "checkbox" at bounding box center [143, 446] width 17 height 17
checkbox input "true"
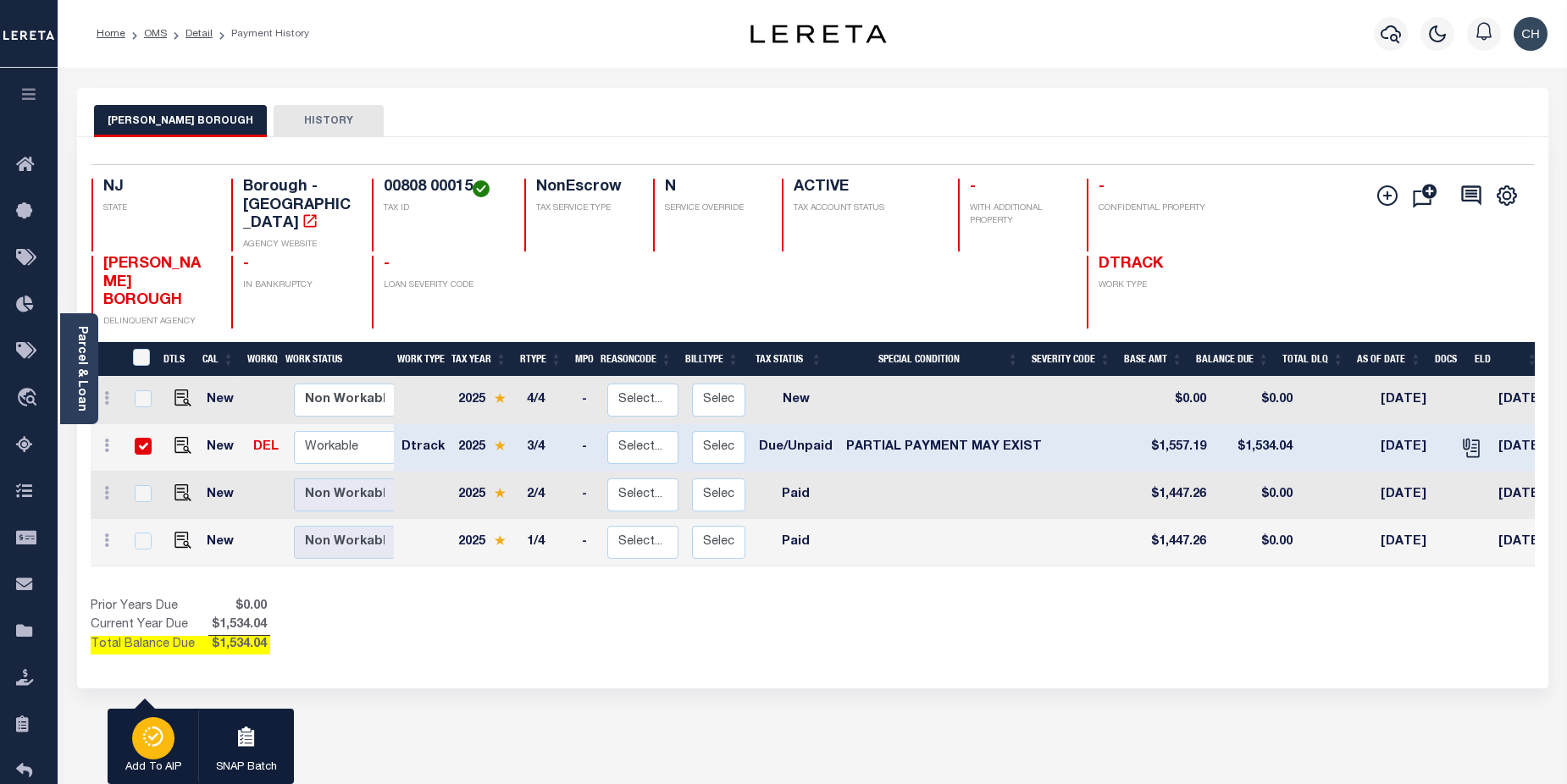
click at [148, 752] on div "button" at bounding box center [154, 738] width 42 height 42
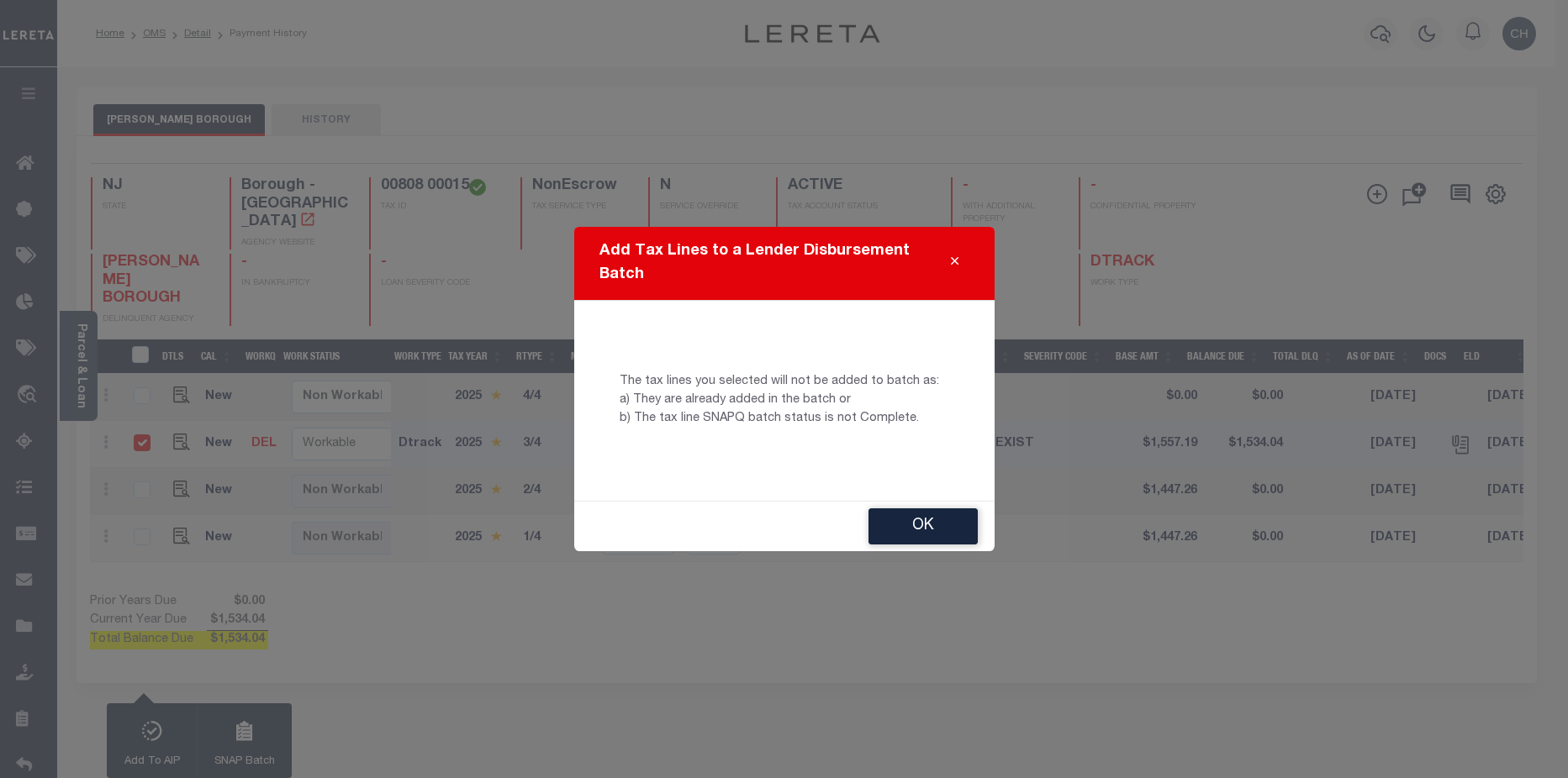
click at [432, 614] on div "Add Tax Lines to a Lender Disbursement Batch The tax lines you selected will no…" at bounding box center [784, 389] width 1568 height 778
click at [930, 525] on button "OK" at bounding box center [923, 526] width 110 height 36
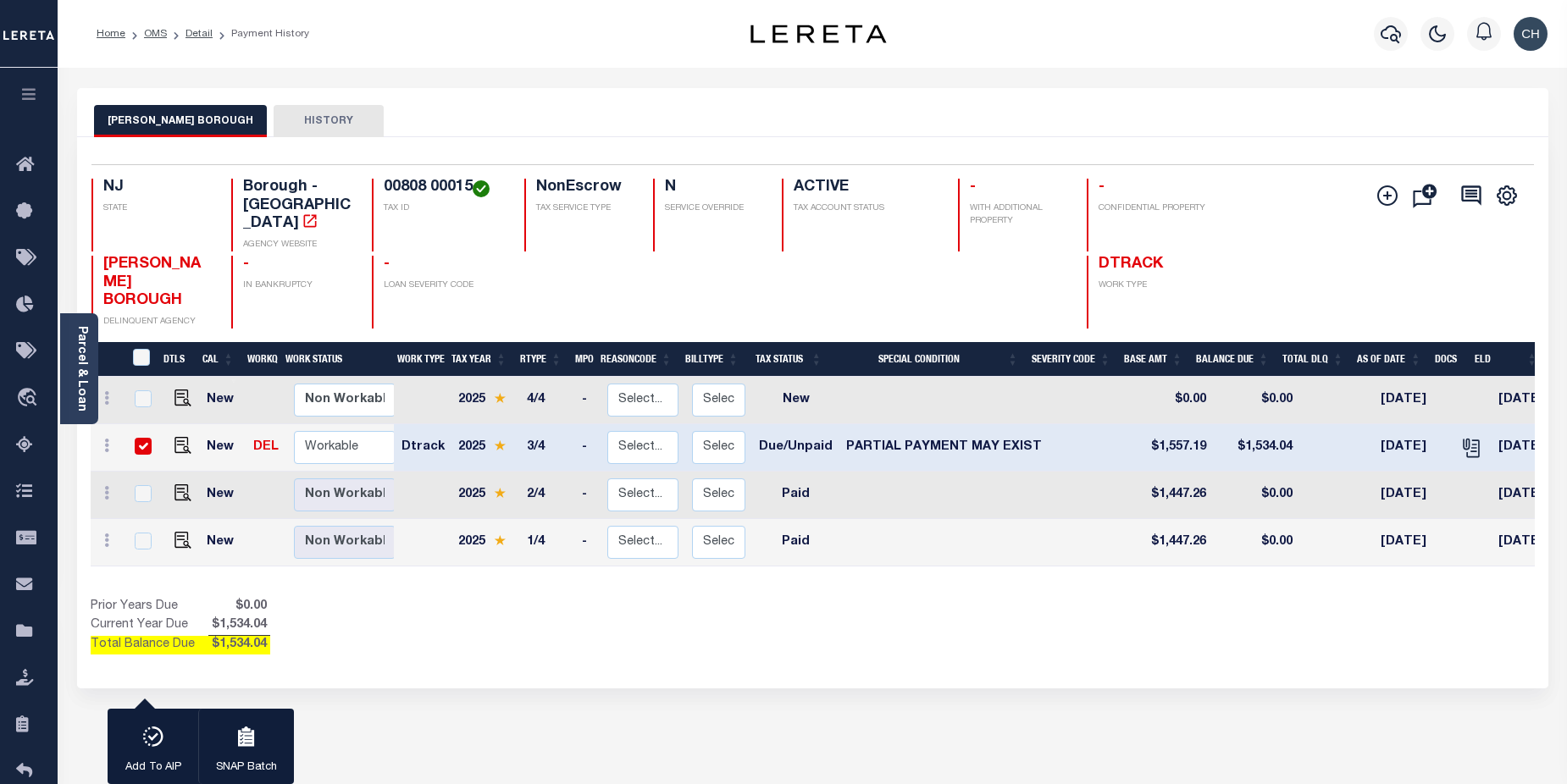
click at [827, 703] on div "[PERSON_NAME] BOROUGH HISTORY 1 Selected 4 1" at bounding box center [813, 575] width 1497 height 973
click at [139, 438] on input "checkbox" at bounding box center [143, 446] width 17 height 17
checkbox input "false"
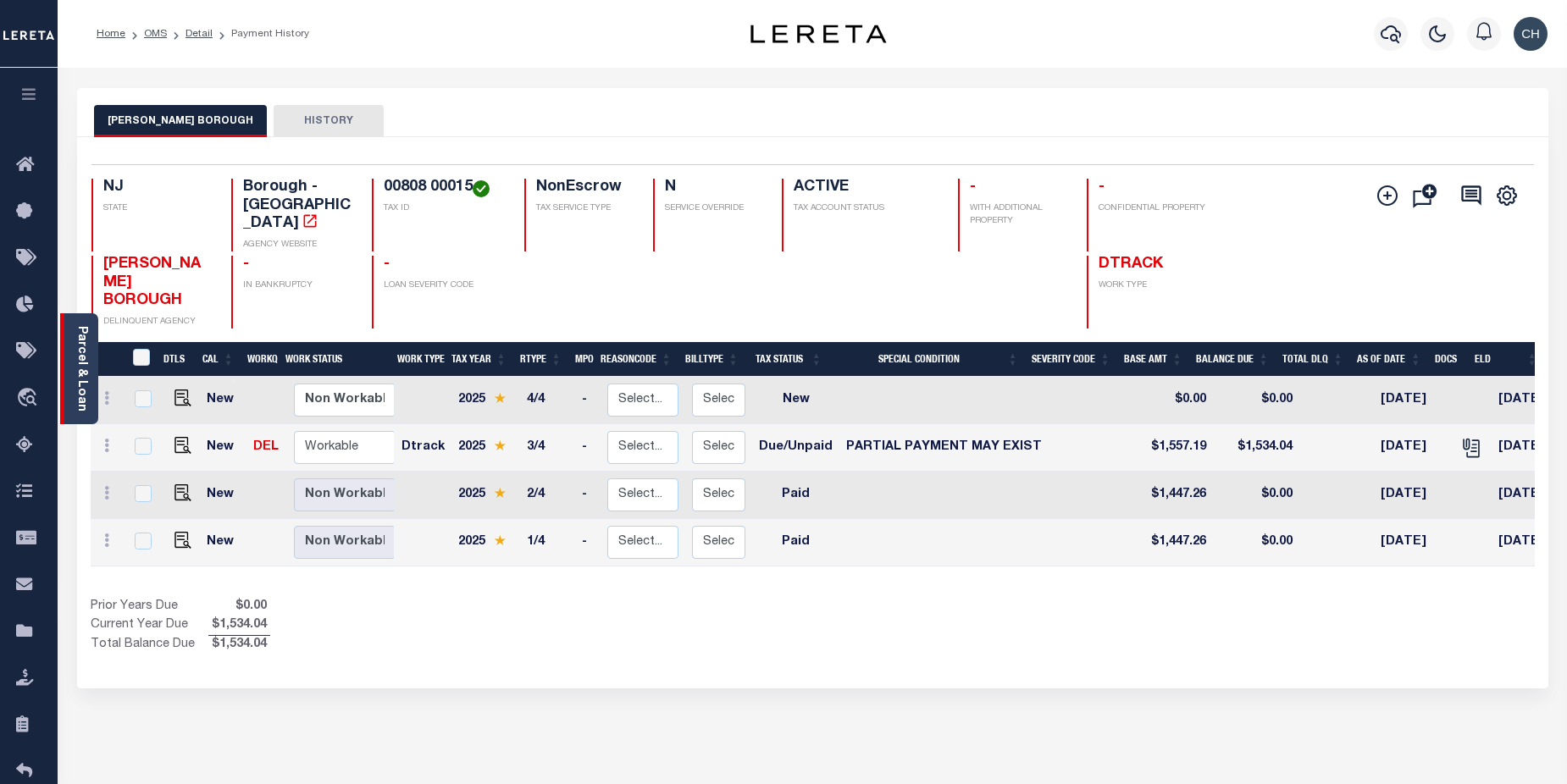
click at [84, 342] on link "Parcel & Loan" at bounding box center [80, 368] width 11 height 86
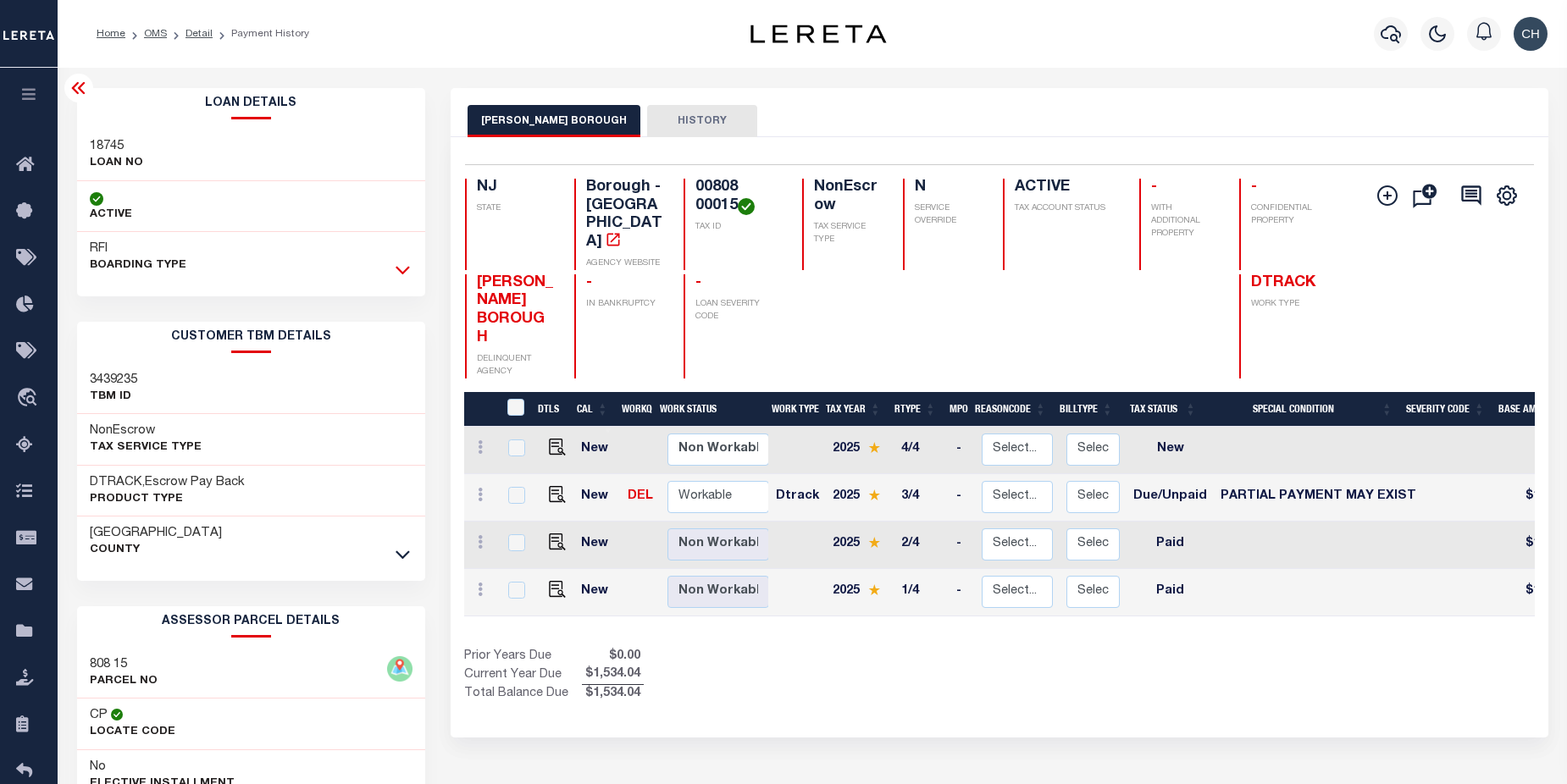
click at [405, 268] on icon at bounding box center [403, 269] width 14 height 18
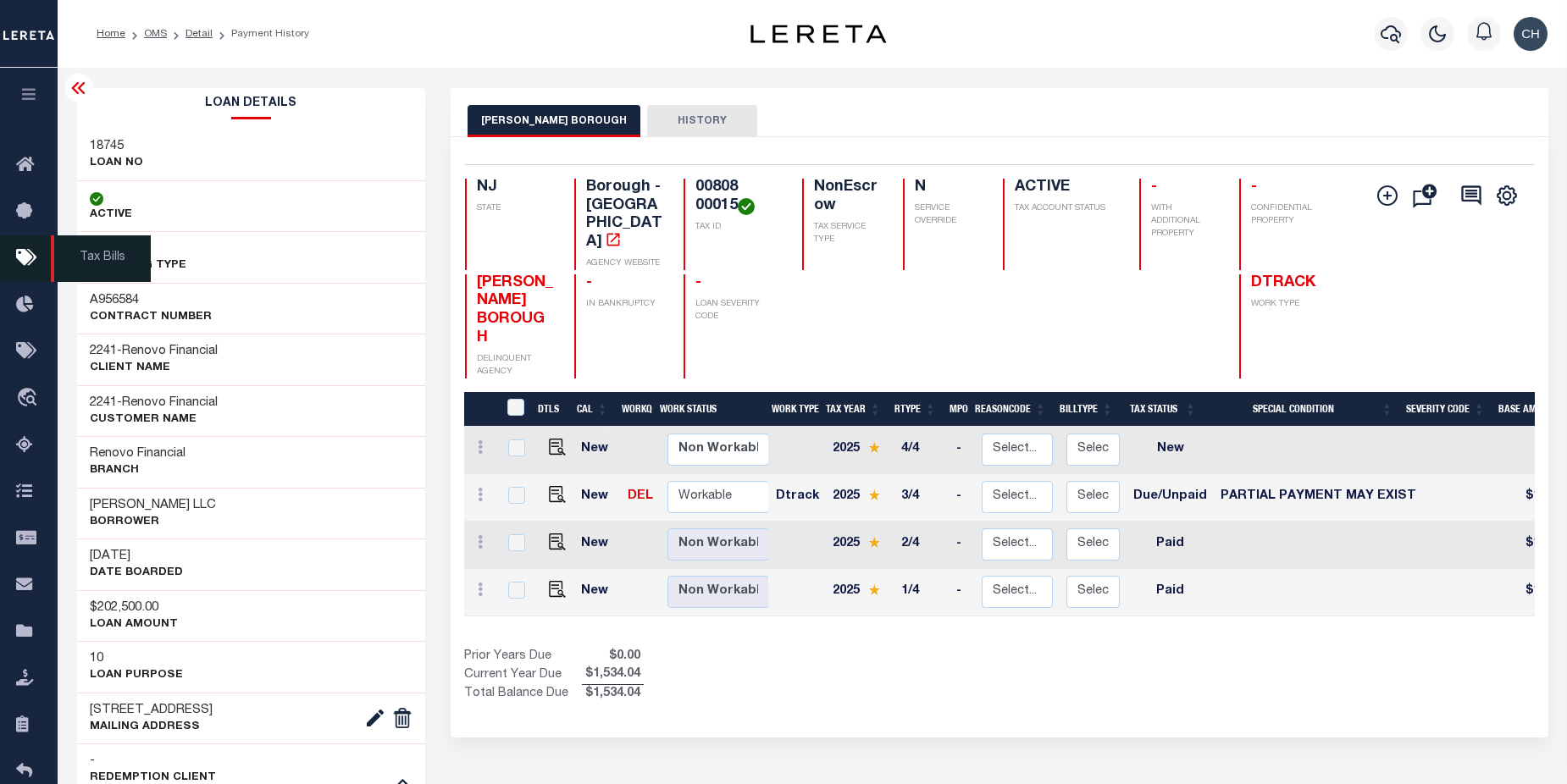
click at [25, 259] on icon at bounding box center [29, 259] width 27 height 21
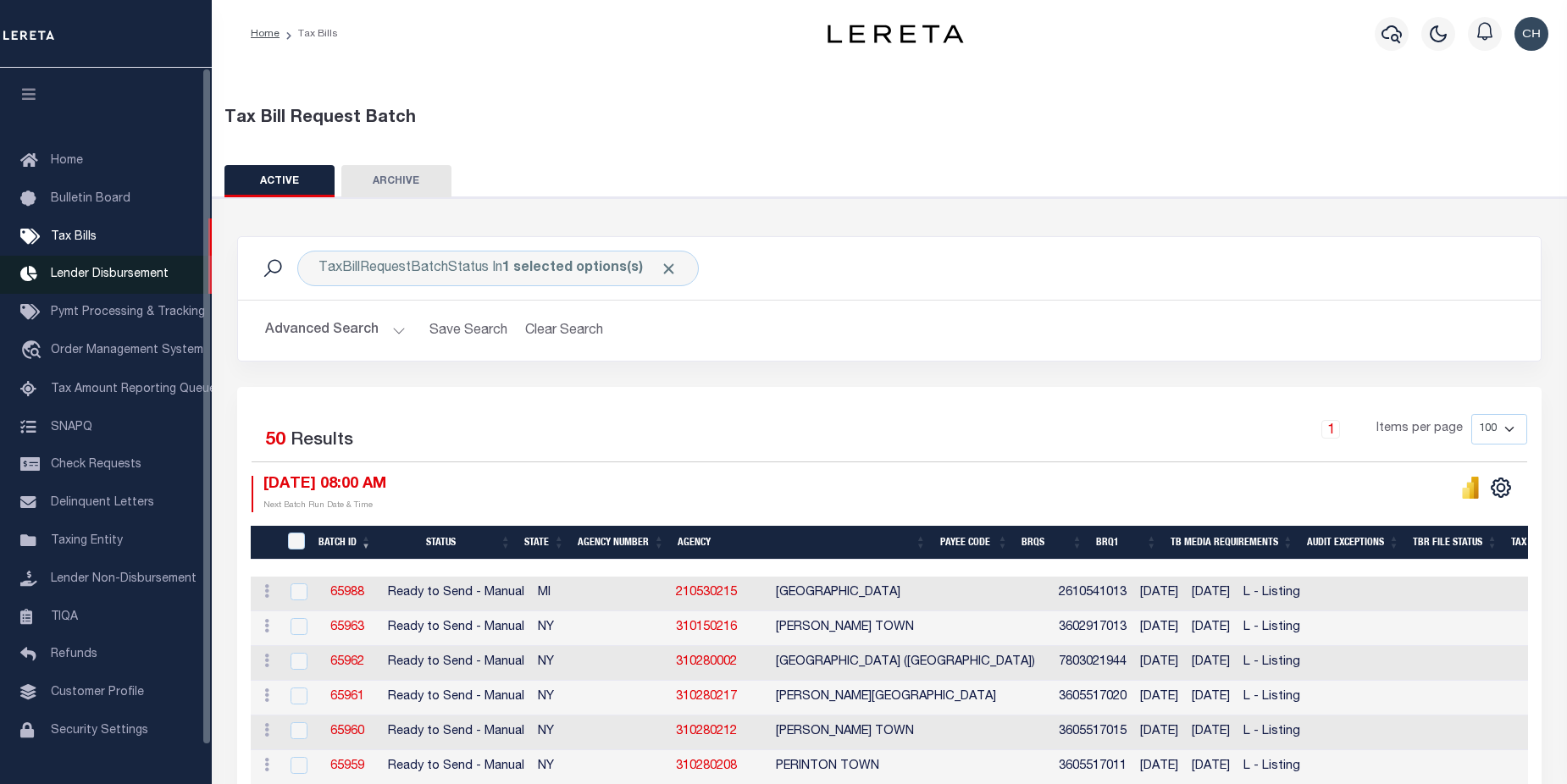
click at [73, 280] on span "Lender Disbursement" at bounding box center [110, 274] width 117 height 11
drag, startPoint x: 74, startPoint y: 238, endPoint x: 143, endPoint y: 238, distance: 69.0
click at [74, 238] on span "Tax Bills" at bounding box center [74, 237] width 46 height 11
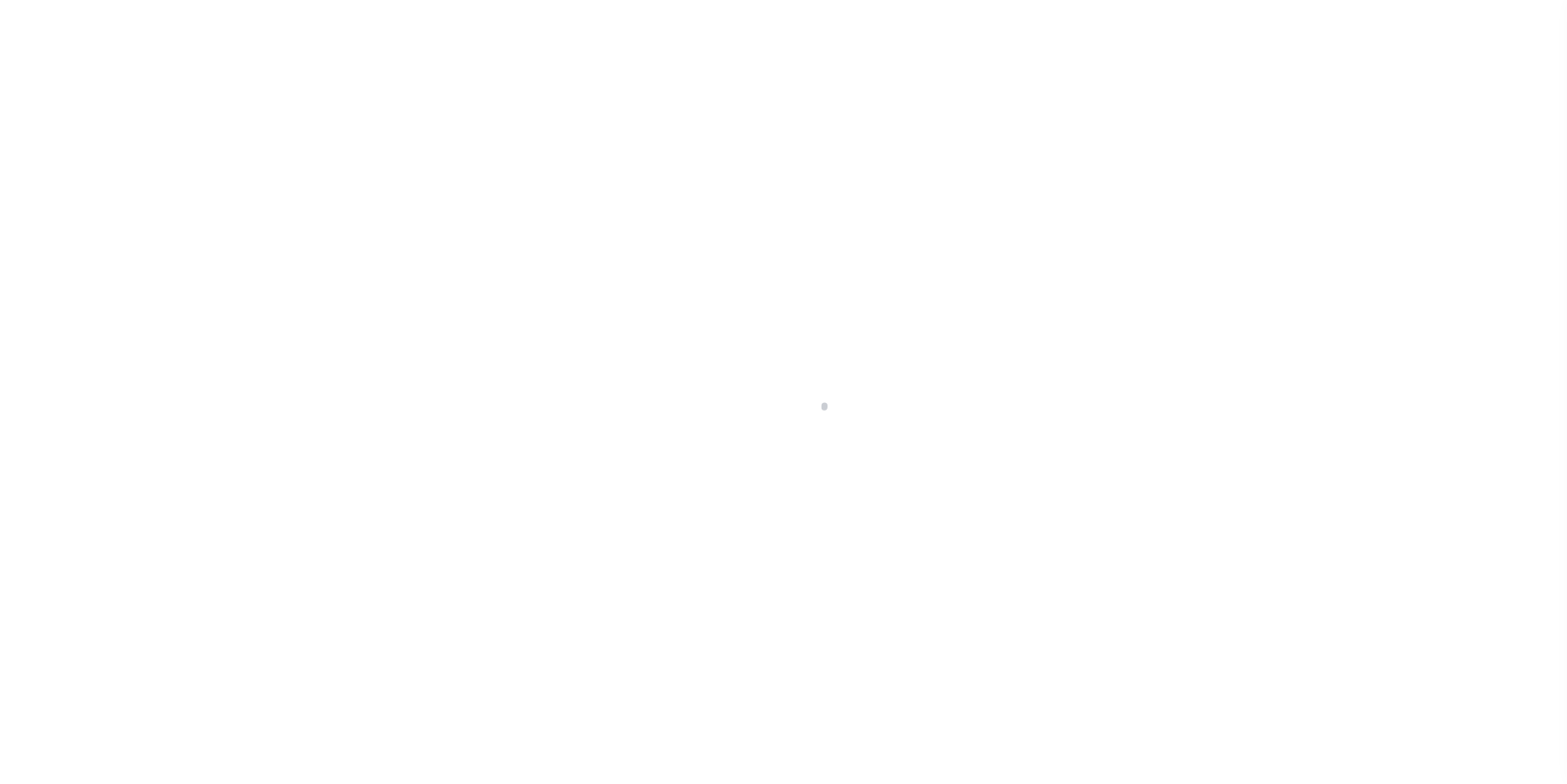
select select "200"
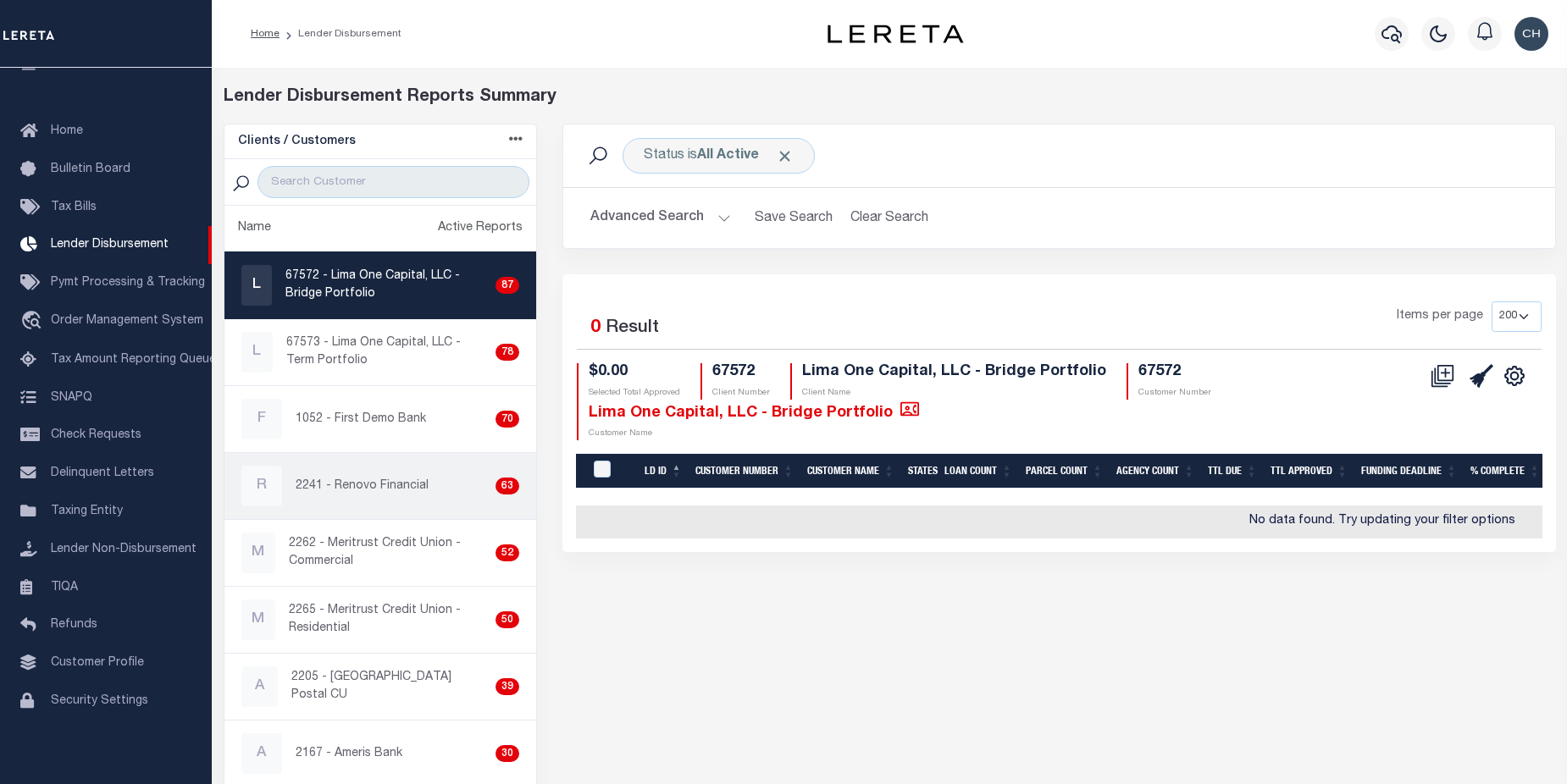
click at [400, 485] on p "2241 - Renovo Financial" at bounding box center [362, 486] width 133 height 18
checkbox input "true"
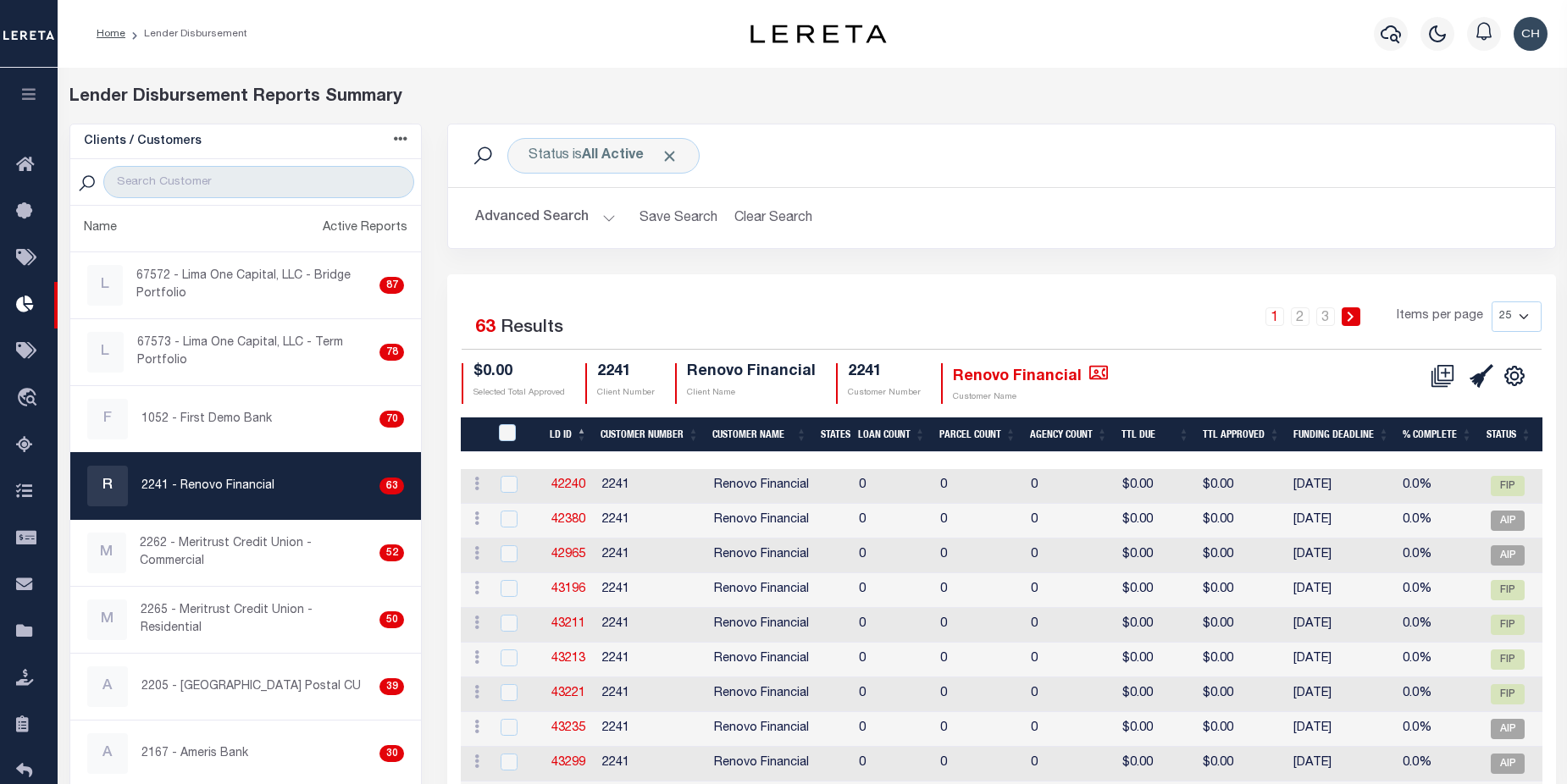
click at [1524, 314] on select "25 50 100 200" at bounding box center [1517, 316] width 50 height 31
select select "200"
click at [1492, 301] on select "25 50 100 200" at bounding box center [1517, 316] width 50 height 31
click at [1444, 375] on icon at bounding box center [1442, 375] width 24 height 24
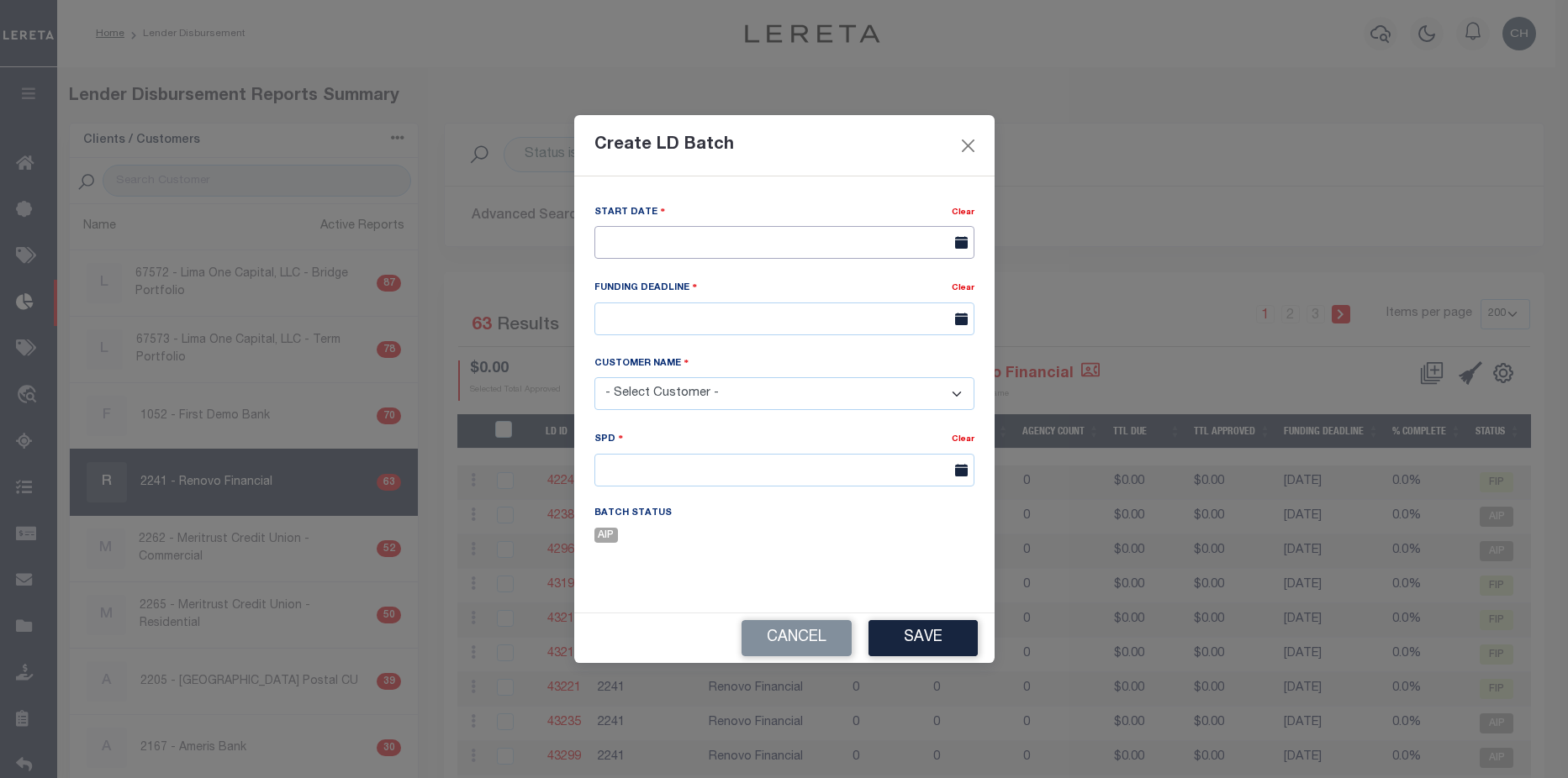
click at [730, 246] on input "text" at bounding box center [784, 242] width 380 height 32
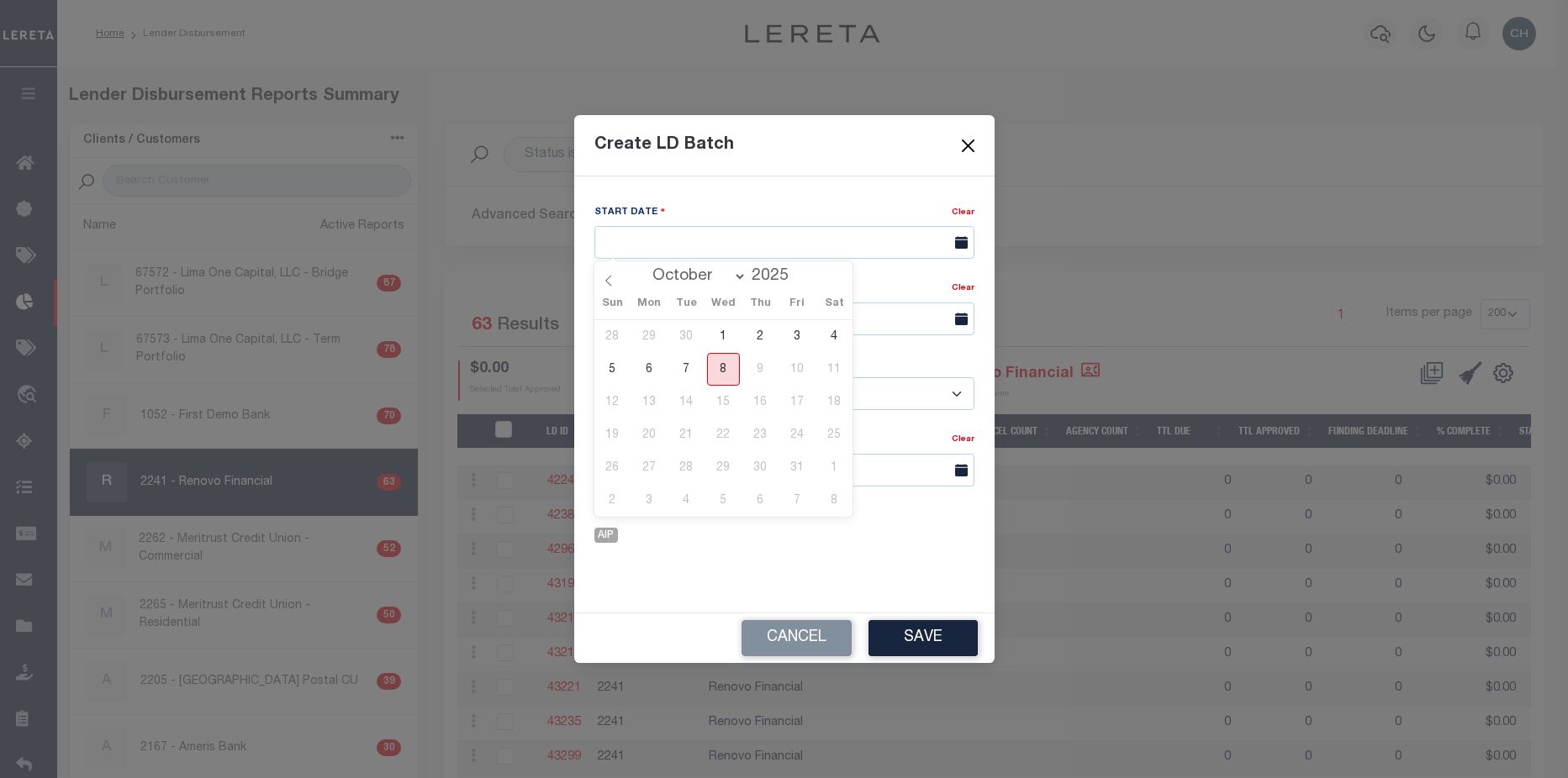
click at [724, 375] on span "8" at bounding box center [723, 369] width 32 height 32
type input "10/08/2025"
click at [763, 320] on input "text" at bounding box center [784, 318] width 380 height 32
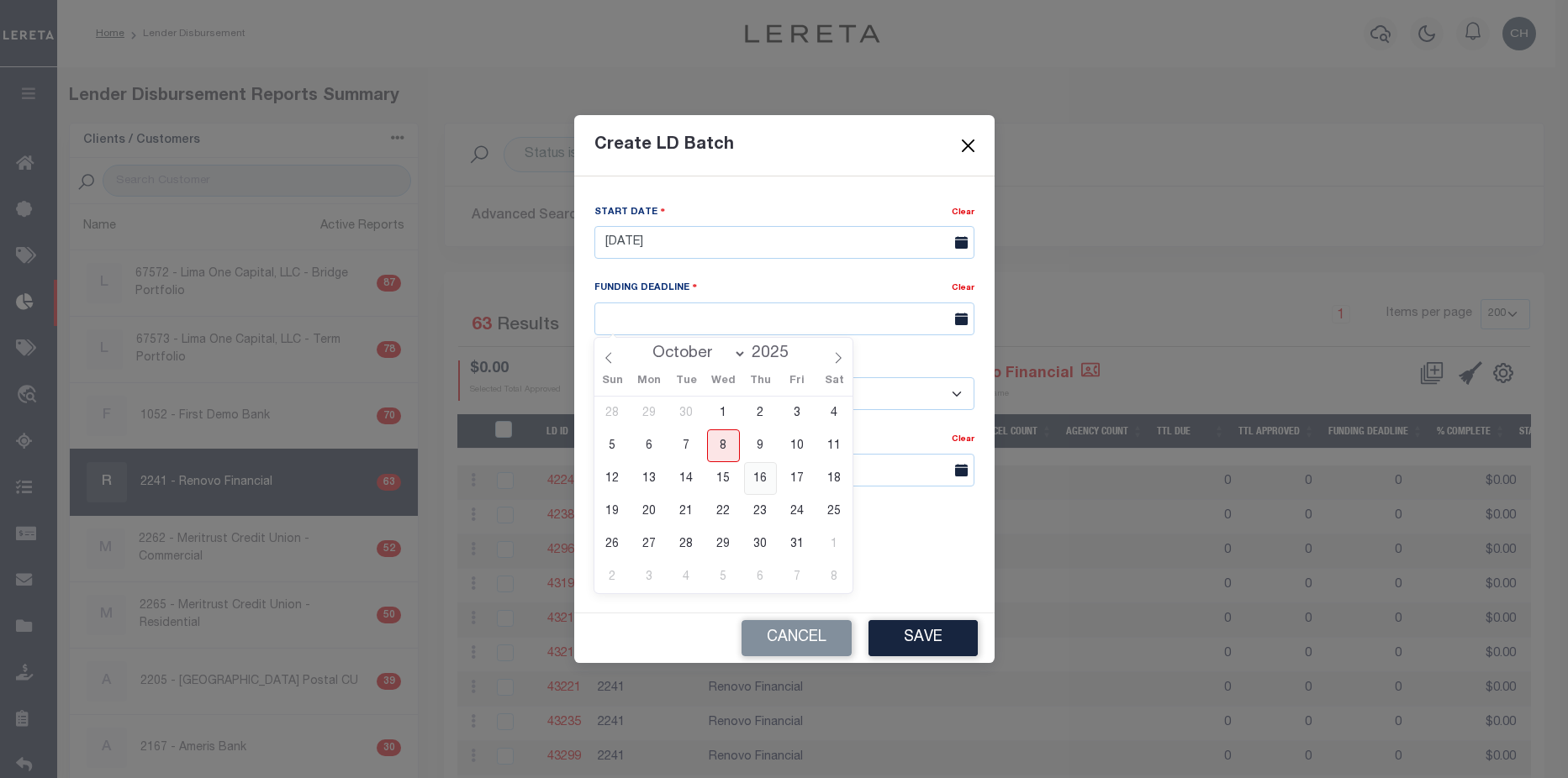
click at [756, 477] on span "16" at bounding box center [760, 478] width 32 height 32
type input "10/16/25"
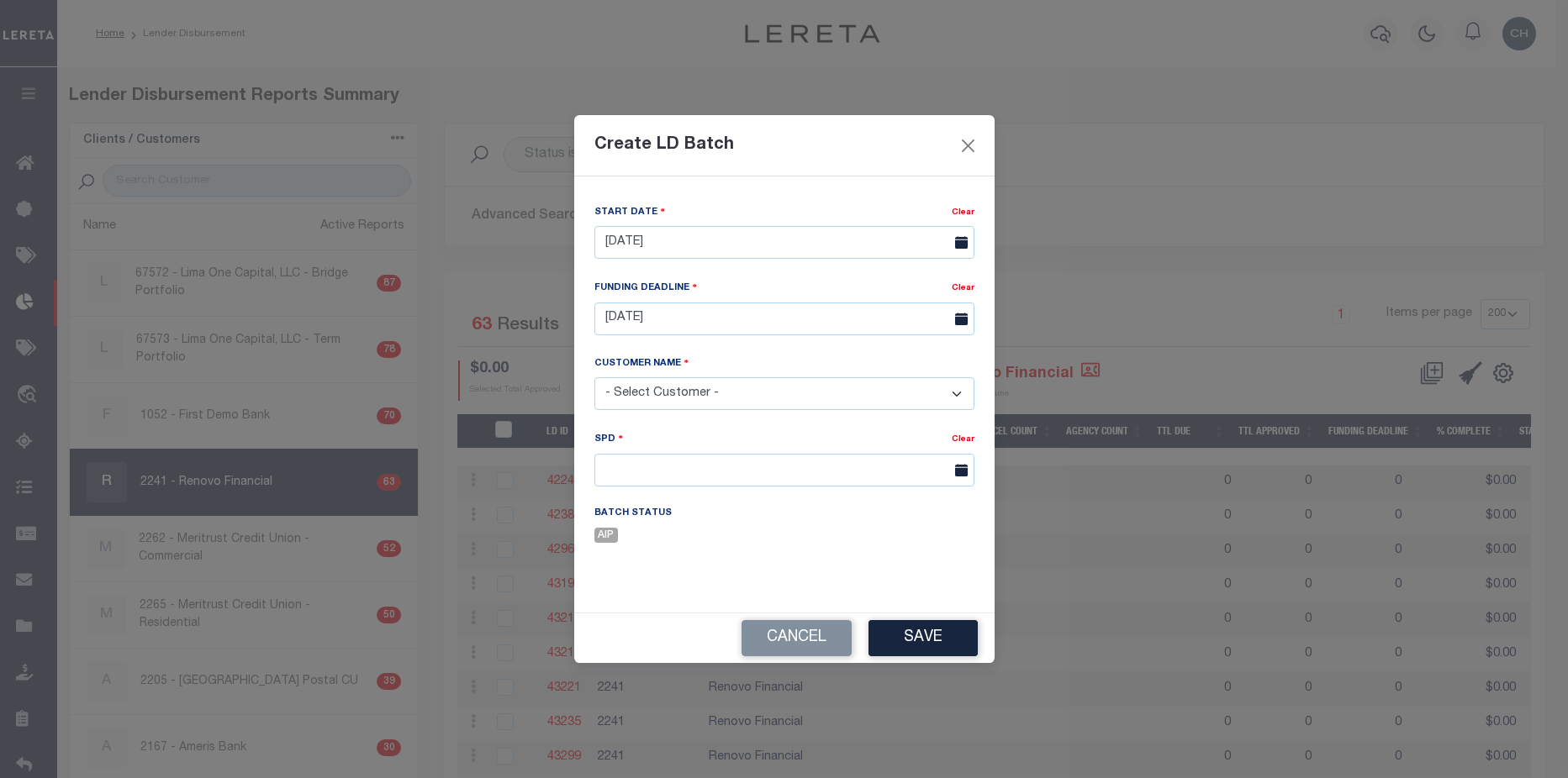
click at [740, 386] on select "- Select Customer - Accumatch - Refunds All In Credit Union Amarillo National B…" at bounding box center [784, 393] width 380 height 32
select select "2241"
click at [594, 378] on select "- Select Customer - Accumatch - Refunds All In Credit Union Amarillo National B…" at bounding box center [784, 393] width 380 height 32
click at [699, 473] on input "text" at bounding box center [784, 470] width 380 height 32
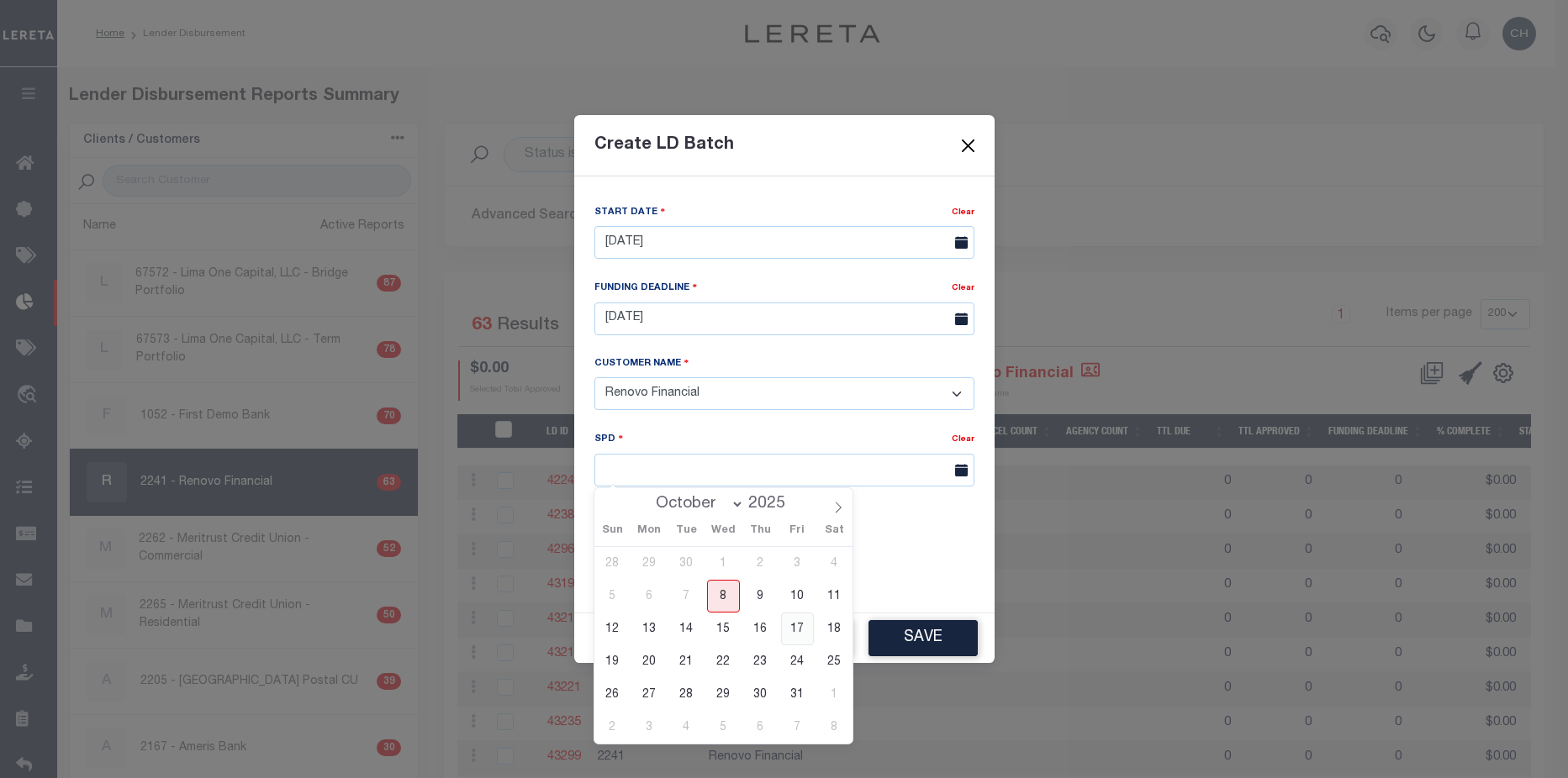
click at [801, 633] on span "17" at bounding box center [797, 628] width 32 height 32
type input "[DATE]"
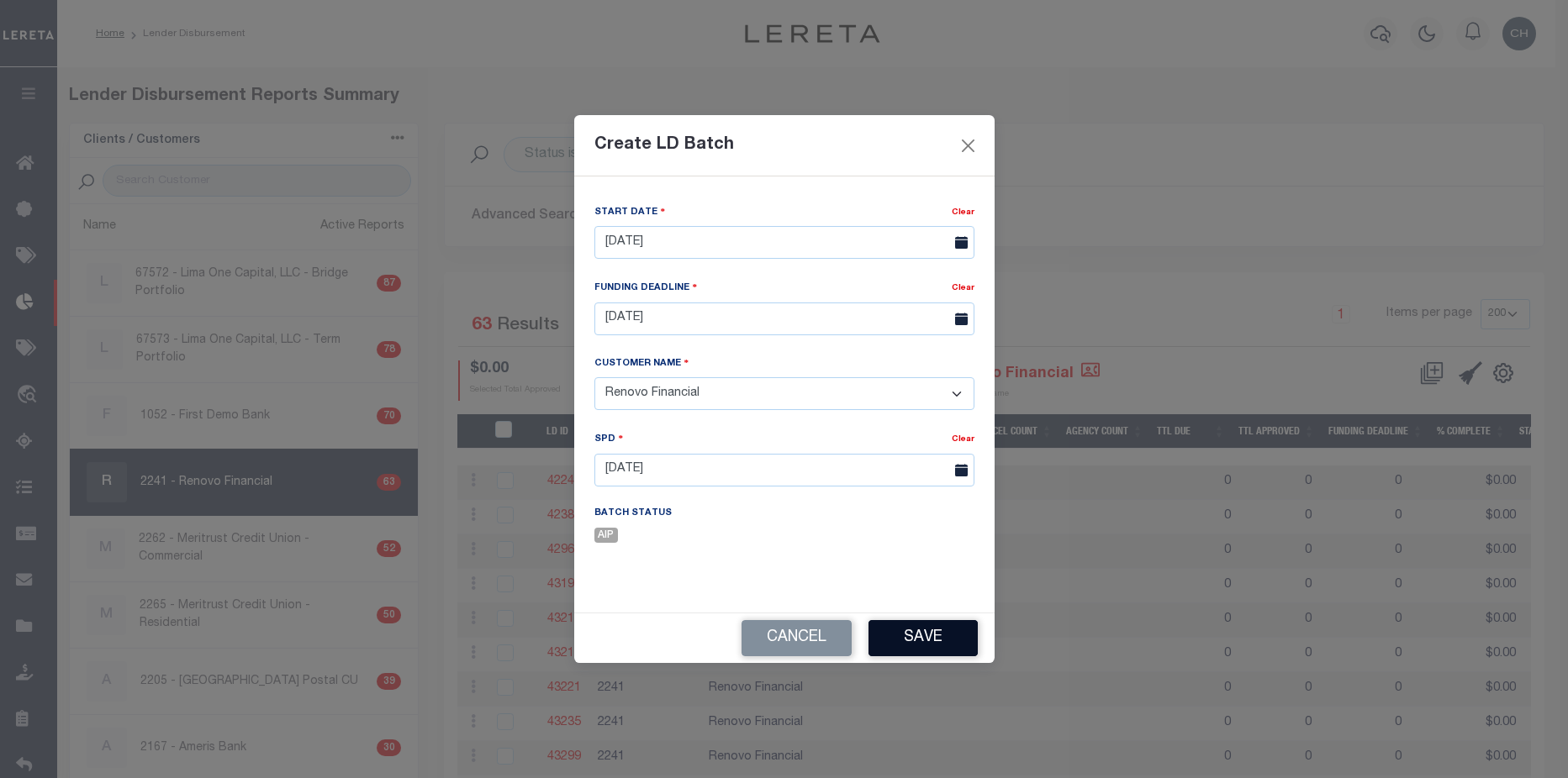
click at [936, 639] on button "Save" at bounding box center [923, 638] width 110 height 36
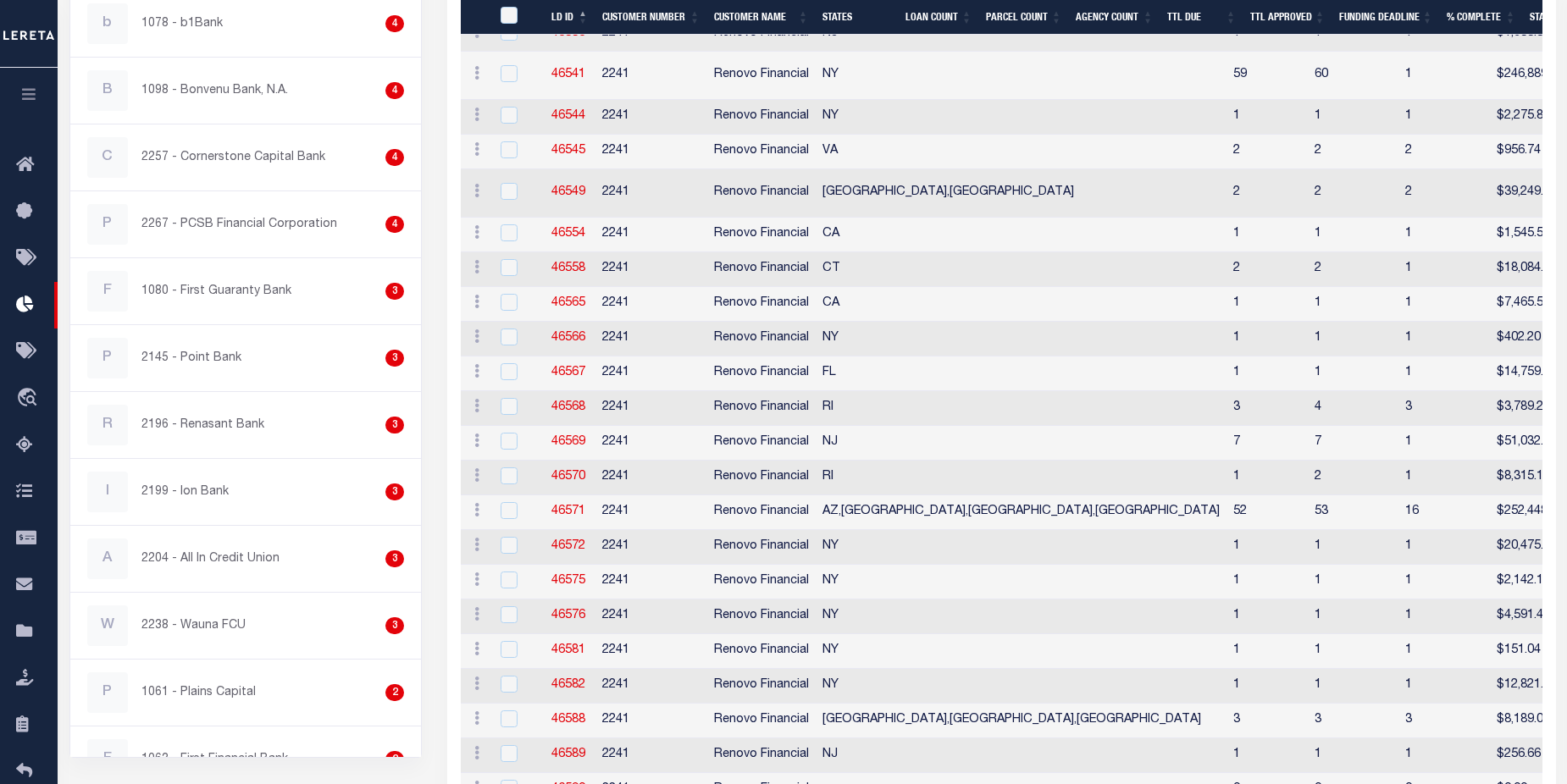
scroll to position [1962, 0]
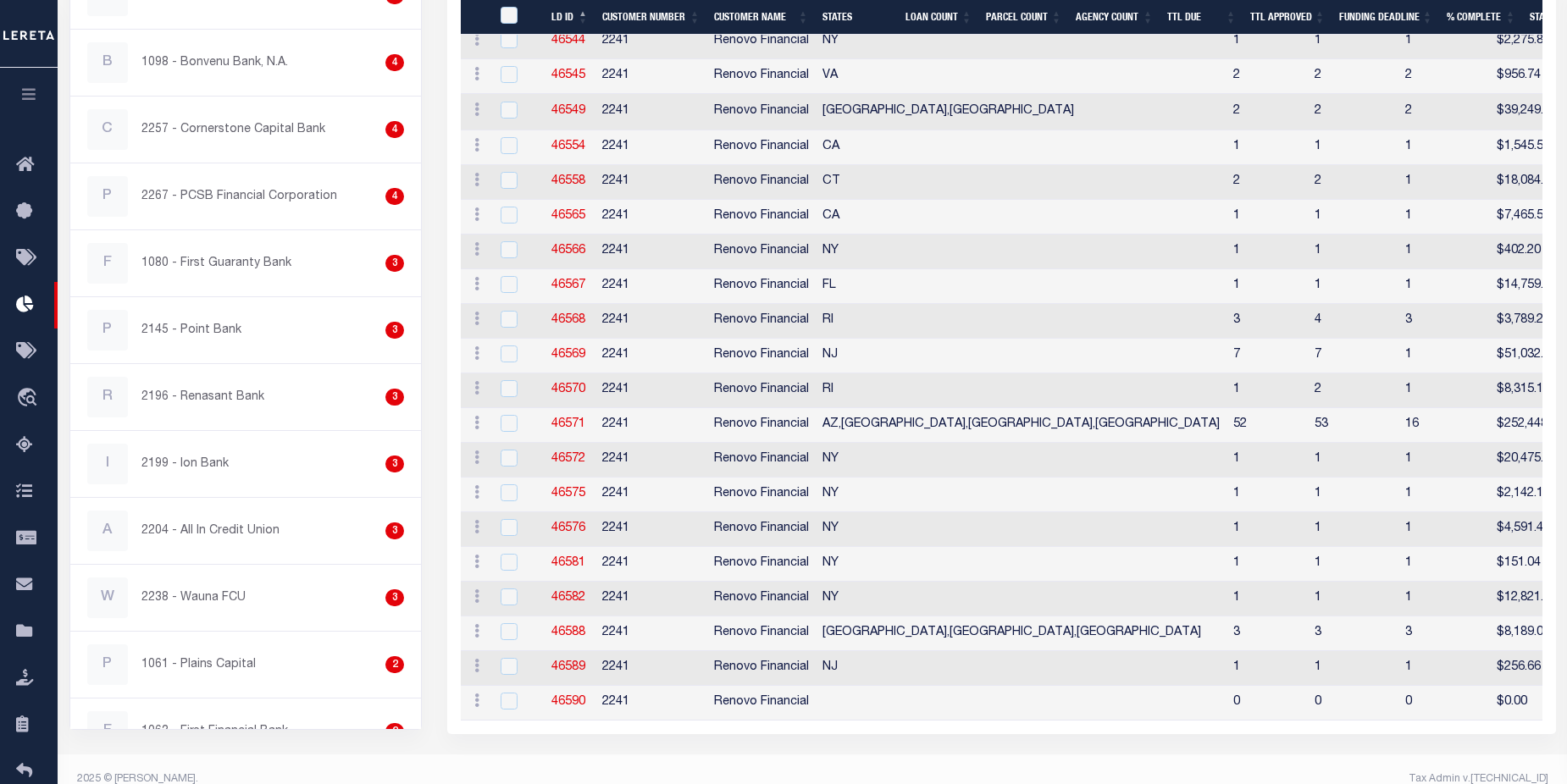
checkbox input "true"
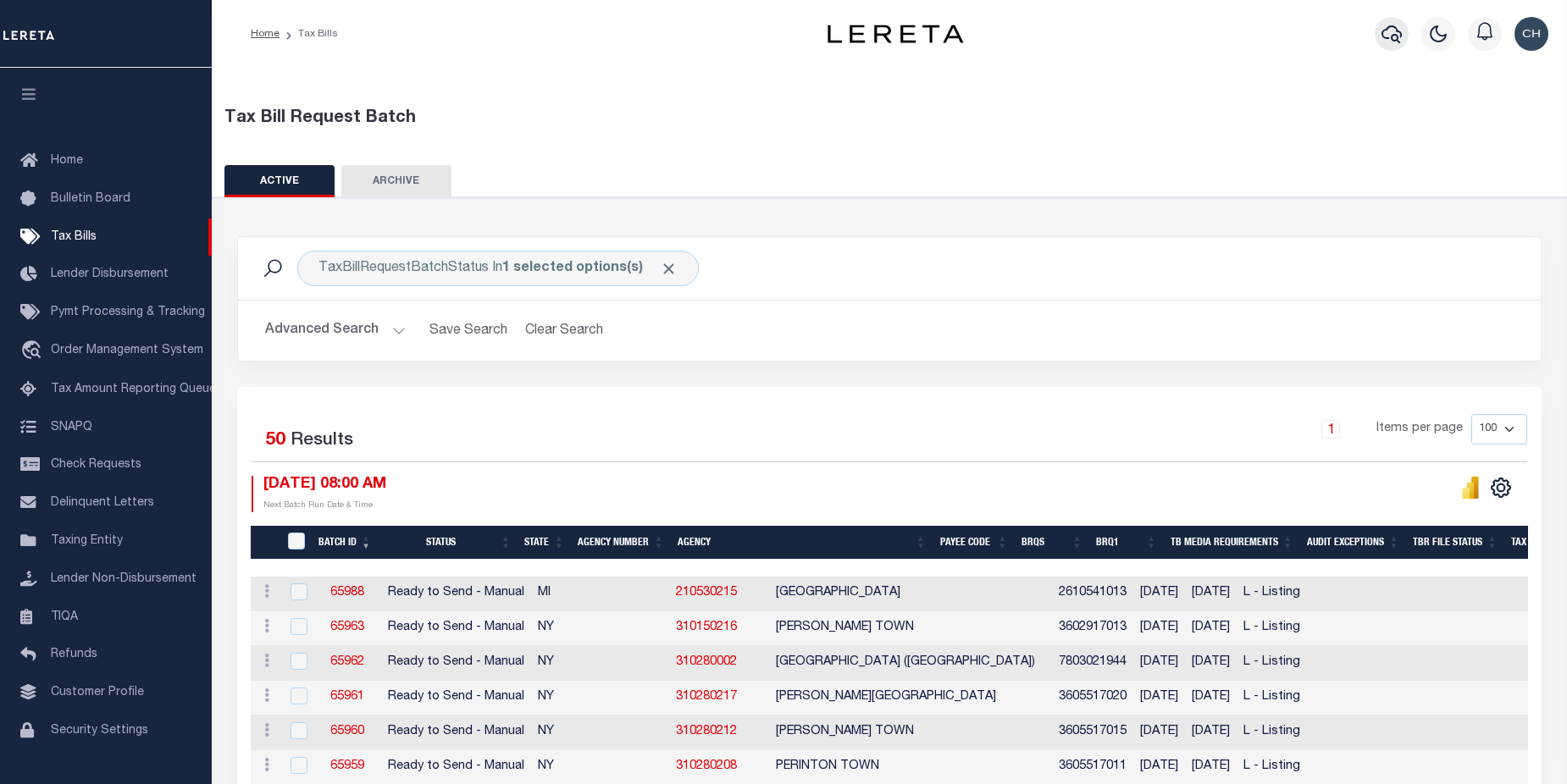
click at [1400, 23] on button "button" at bounding box center [1392, 34] width 34 height 34
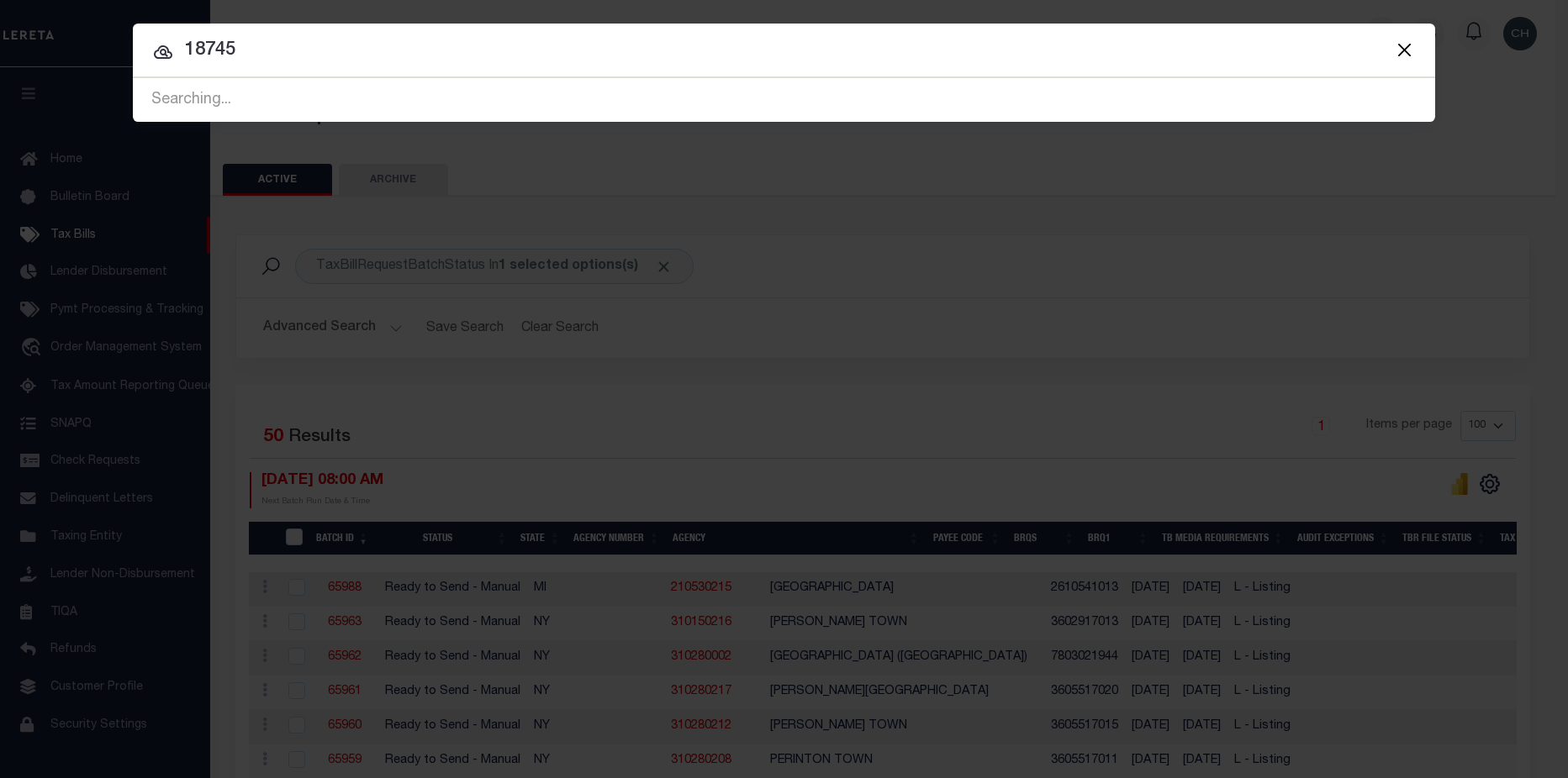
type input "18745"
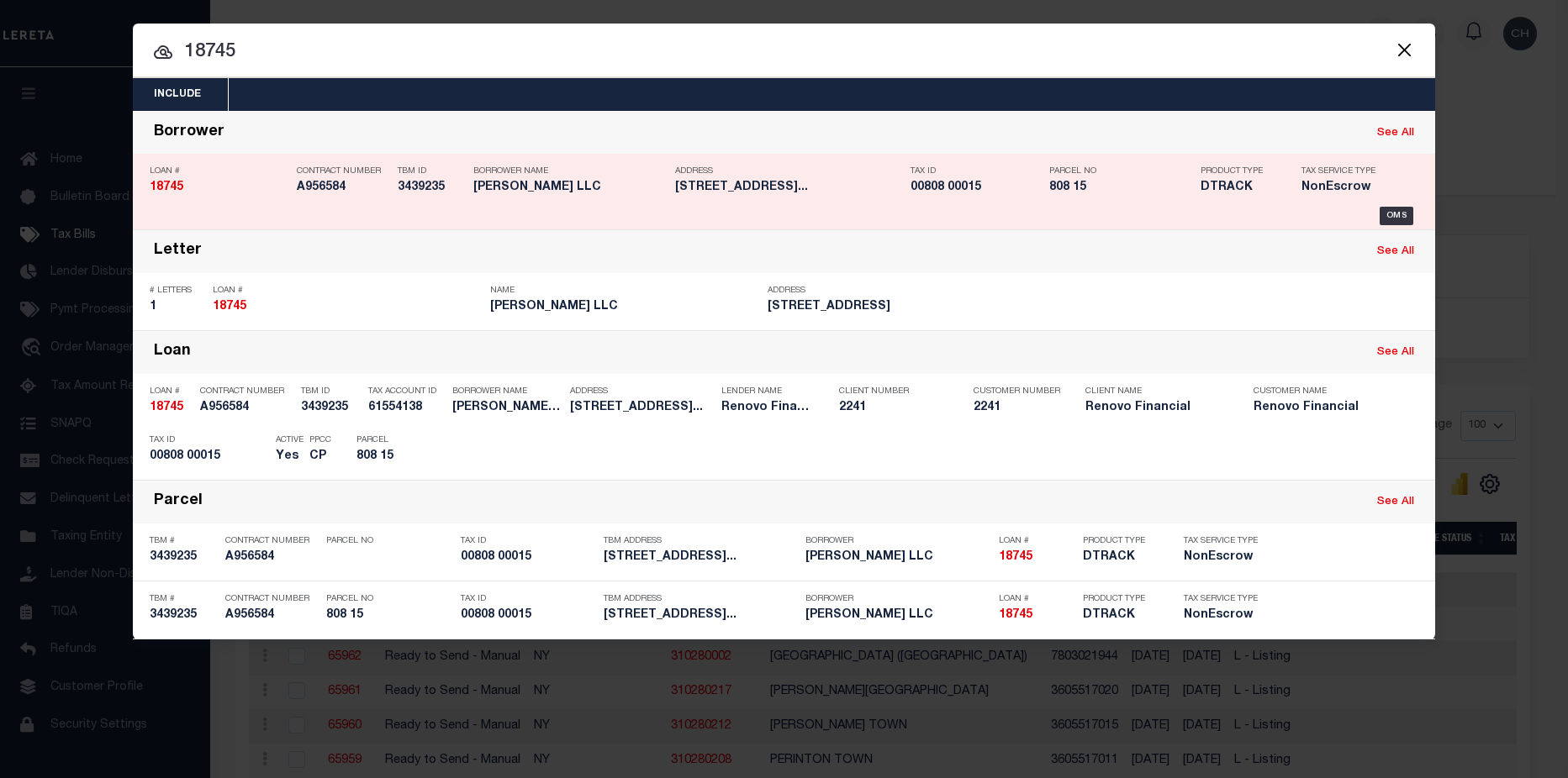
click at [988, 206] on div "Tax ID 00808 00015" at bounding box center [976, 182] width 131 height 49
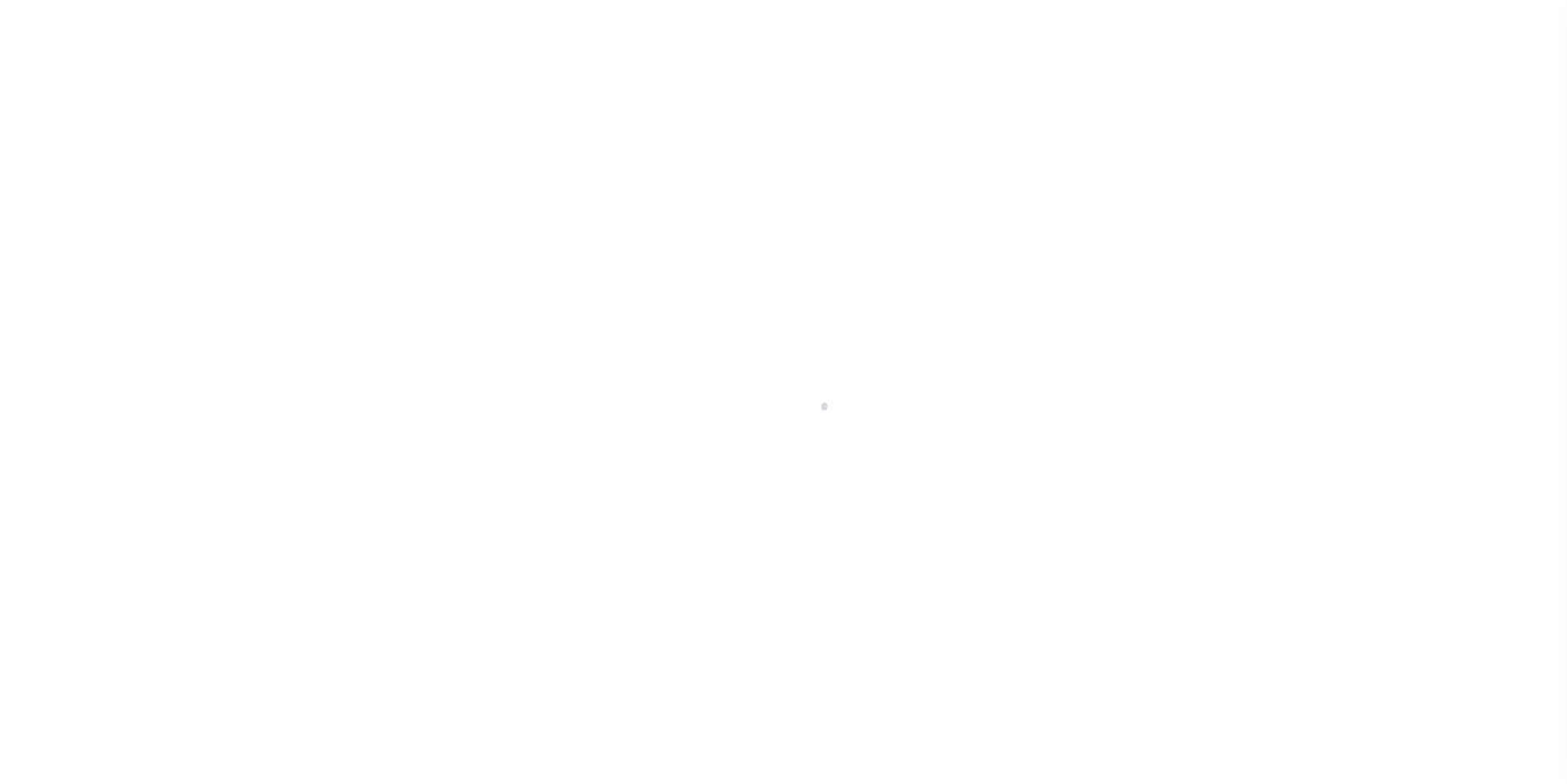
select select "10"
select select "NonEscrow"
type input "[STREET_ADDRESS]"
select select
type input "[GEOGRAPHIC_DATA], NJ 08312"
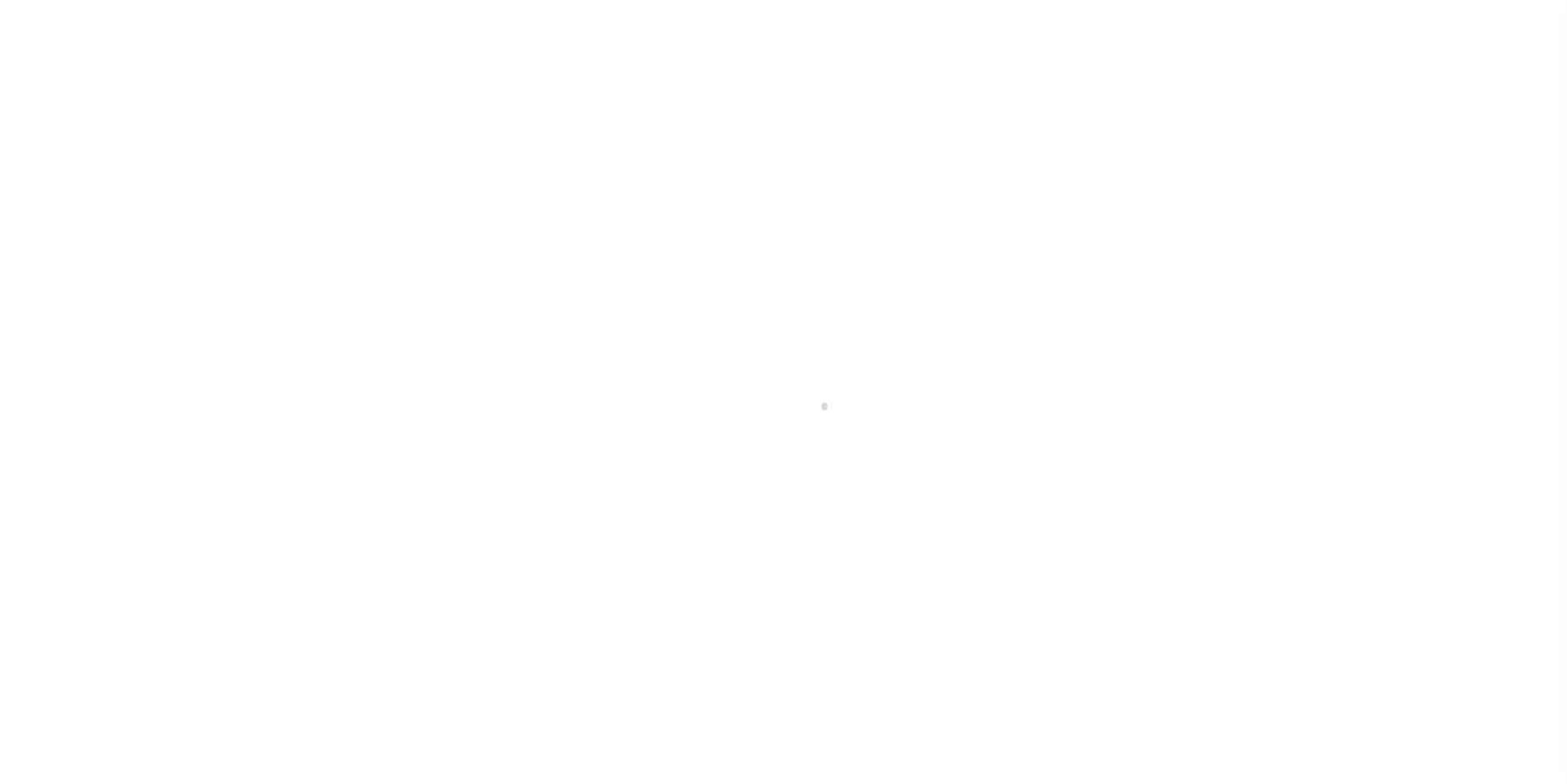
type input "a0kUS00000A7uvl"
type input "NJ"
select select
type textarea "LEGAL REQUIRED"
select select "25066"
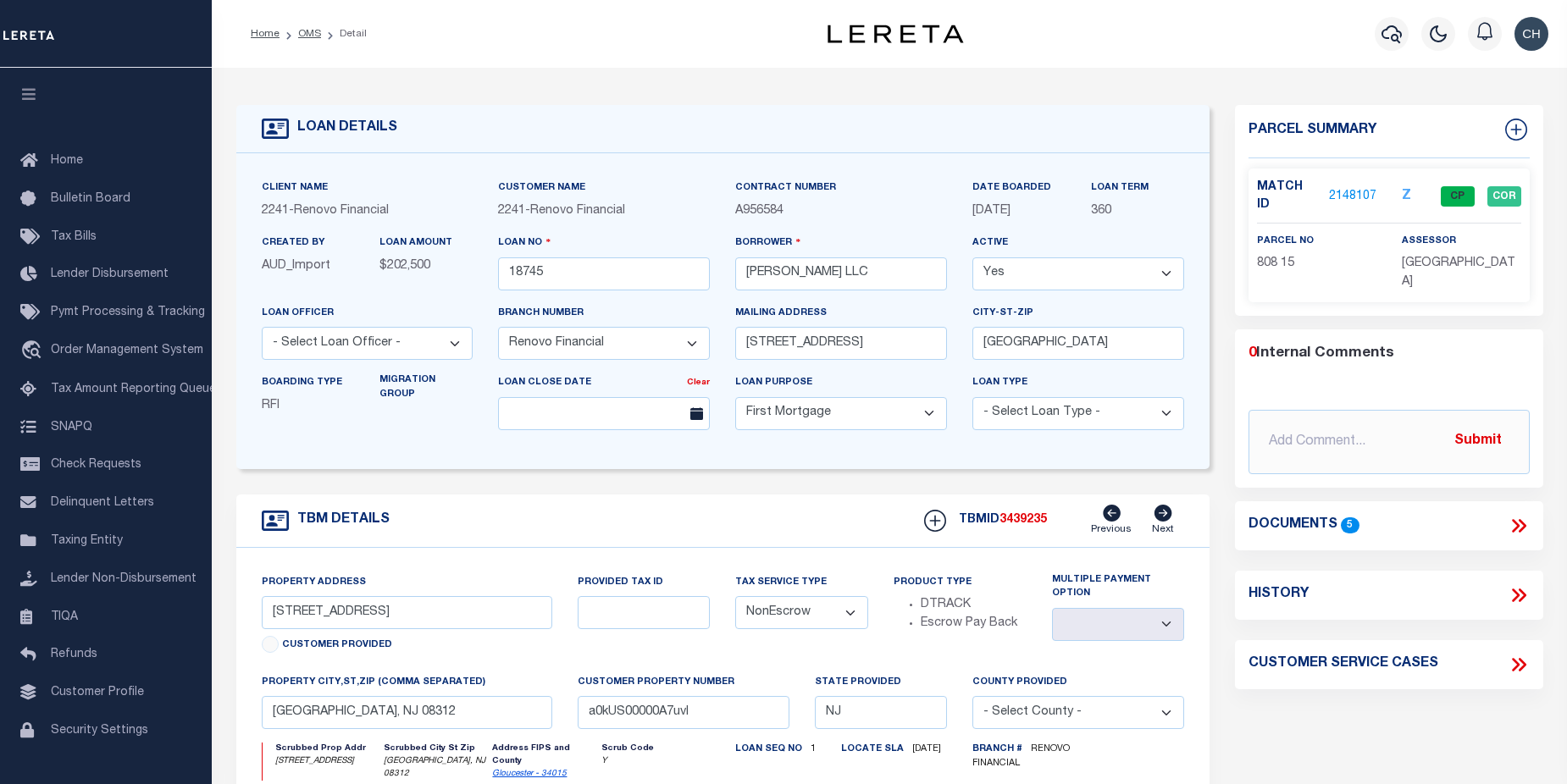
click at [1347, 189] on link "2148107" at bounding box center [1353, 197] width 48 height 18
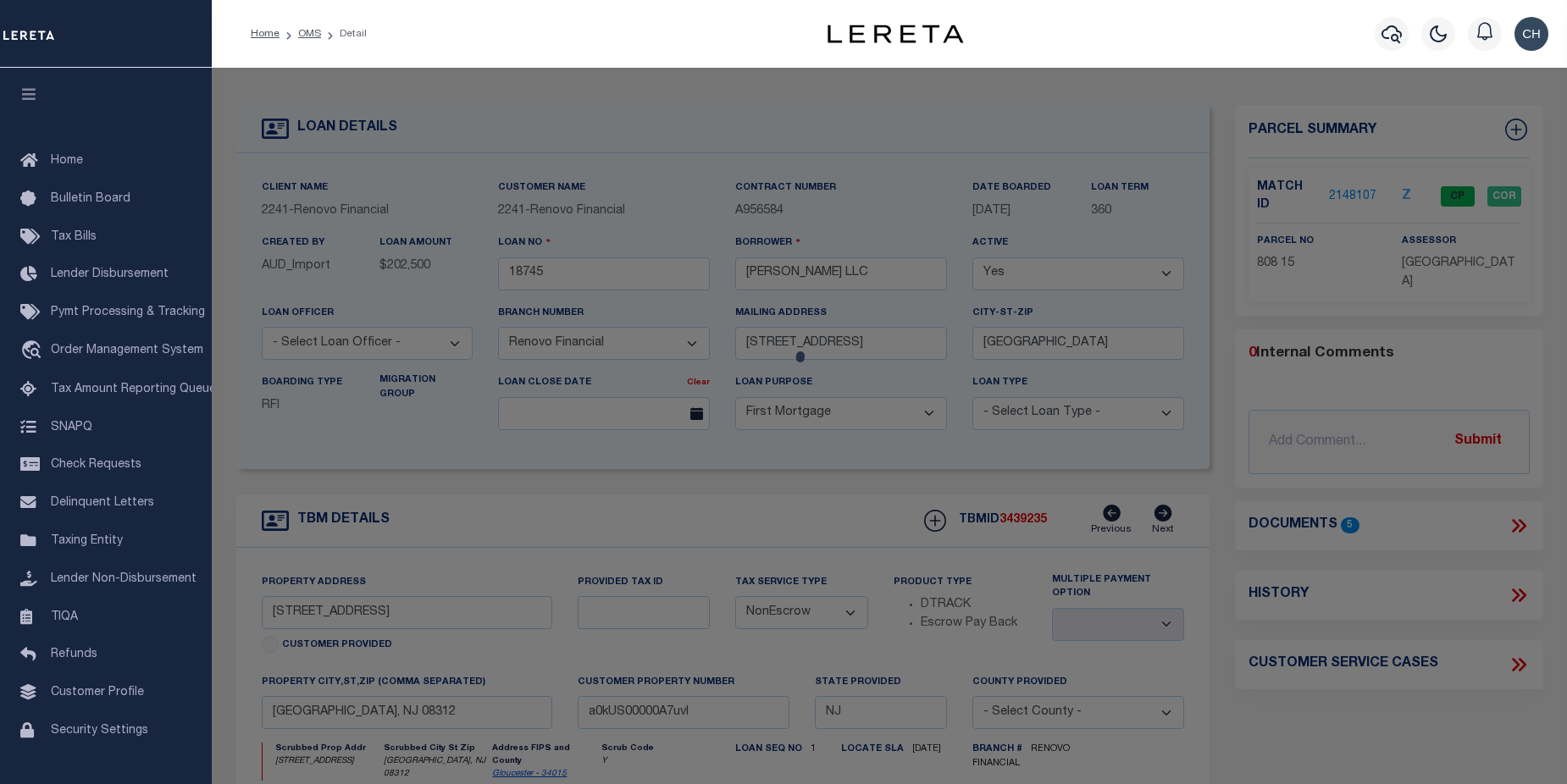
checkbox input "false"
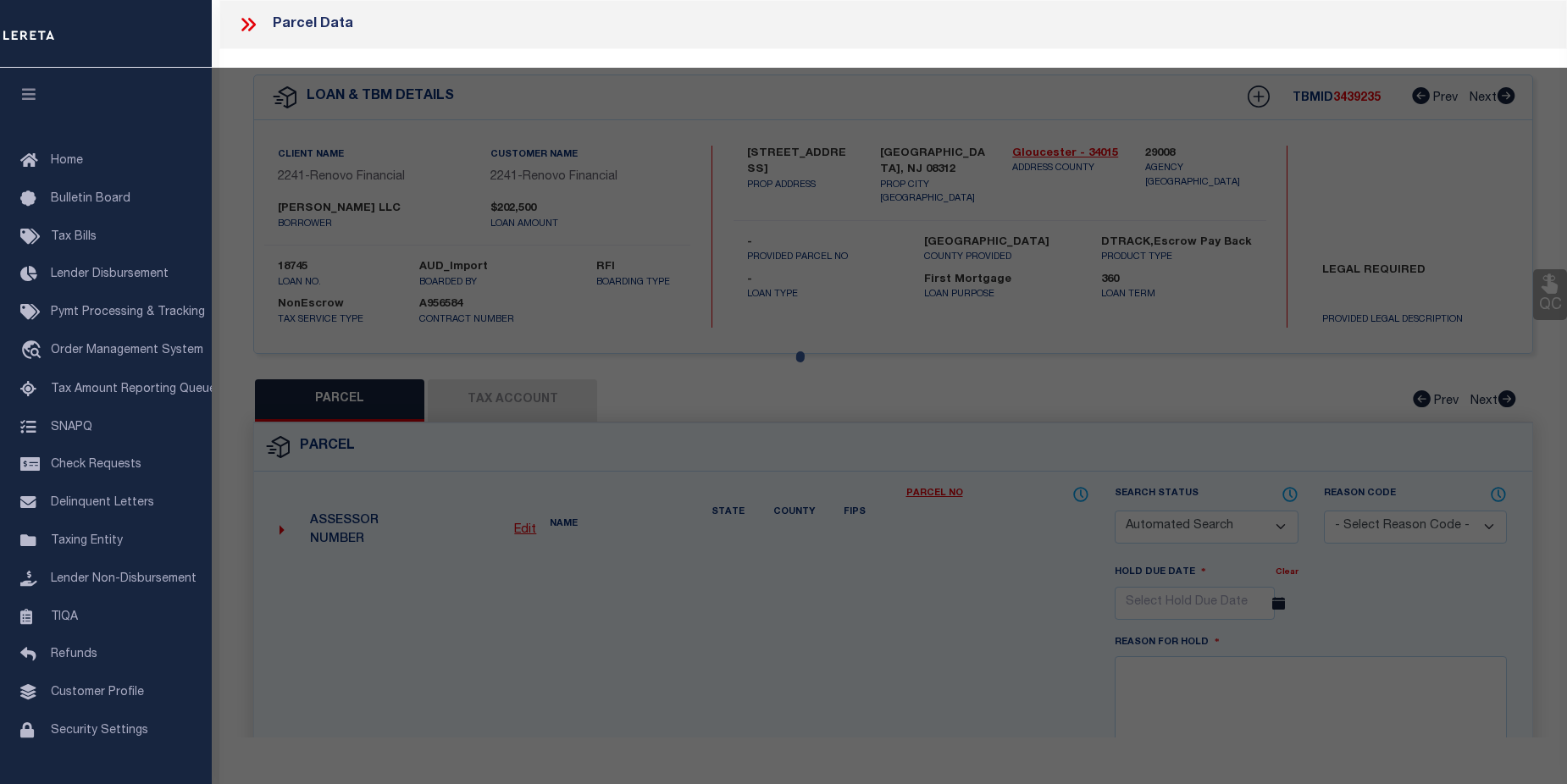
select select "CP"
type input "[PERSON_NAME] LLC"
select select "AGW"
select select "LEG"
type input "141 W CHESTNUT ST"
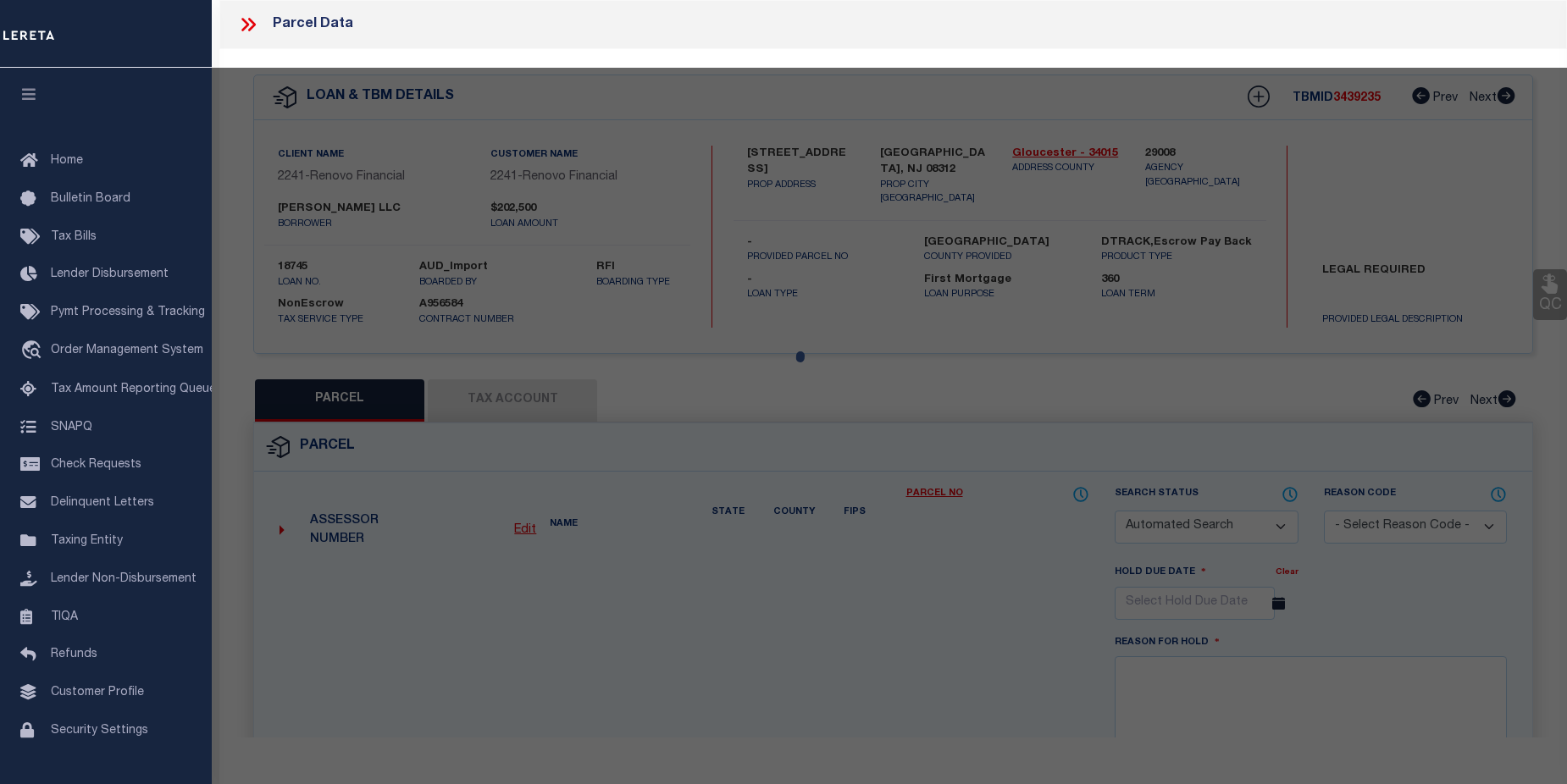
checkbox input "false"
type textarea "Block: 808 Lot: 15"
type textarea "No issue updating taxID to match existing masks. MLC 7/23/2025 Unable to add th…"
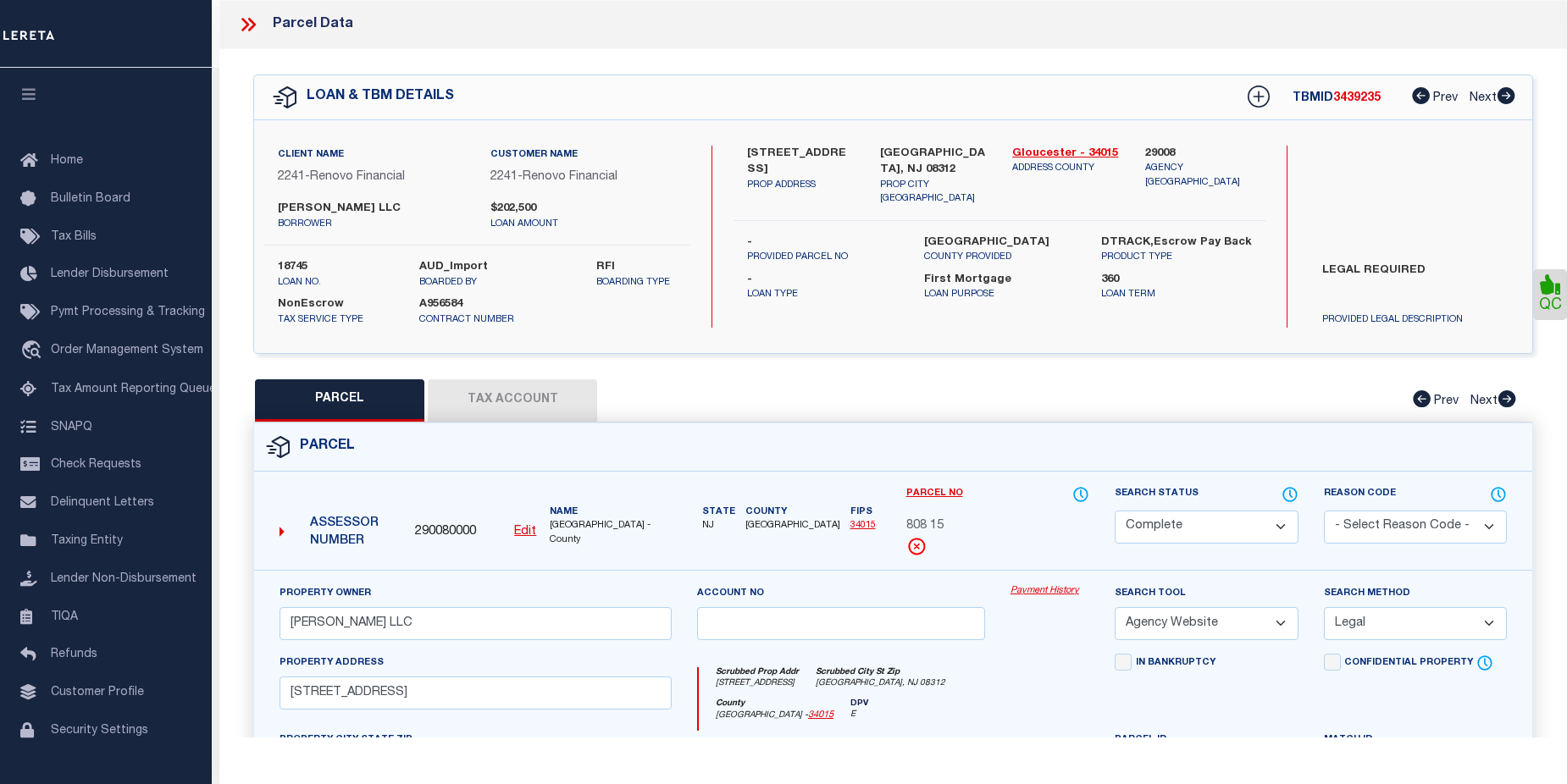
click at [1046, 590] on link "Payment History" at bounding box center [1049, 592] width 79 height 14
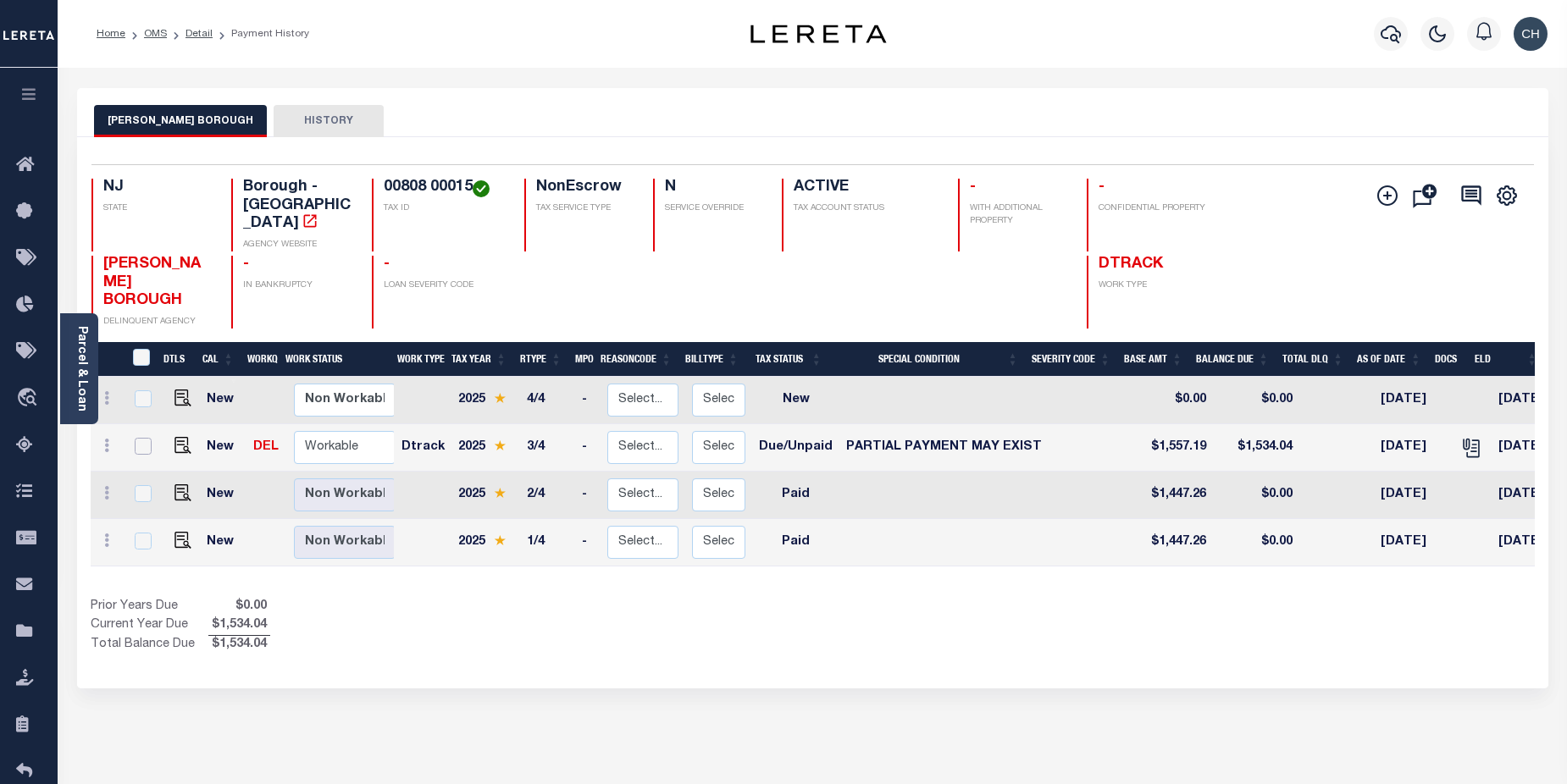
click at [143, 438] on input "checkbox" at bounding box center [143, 446] width 17 height 17
checkbox input "true"
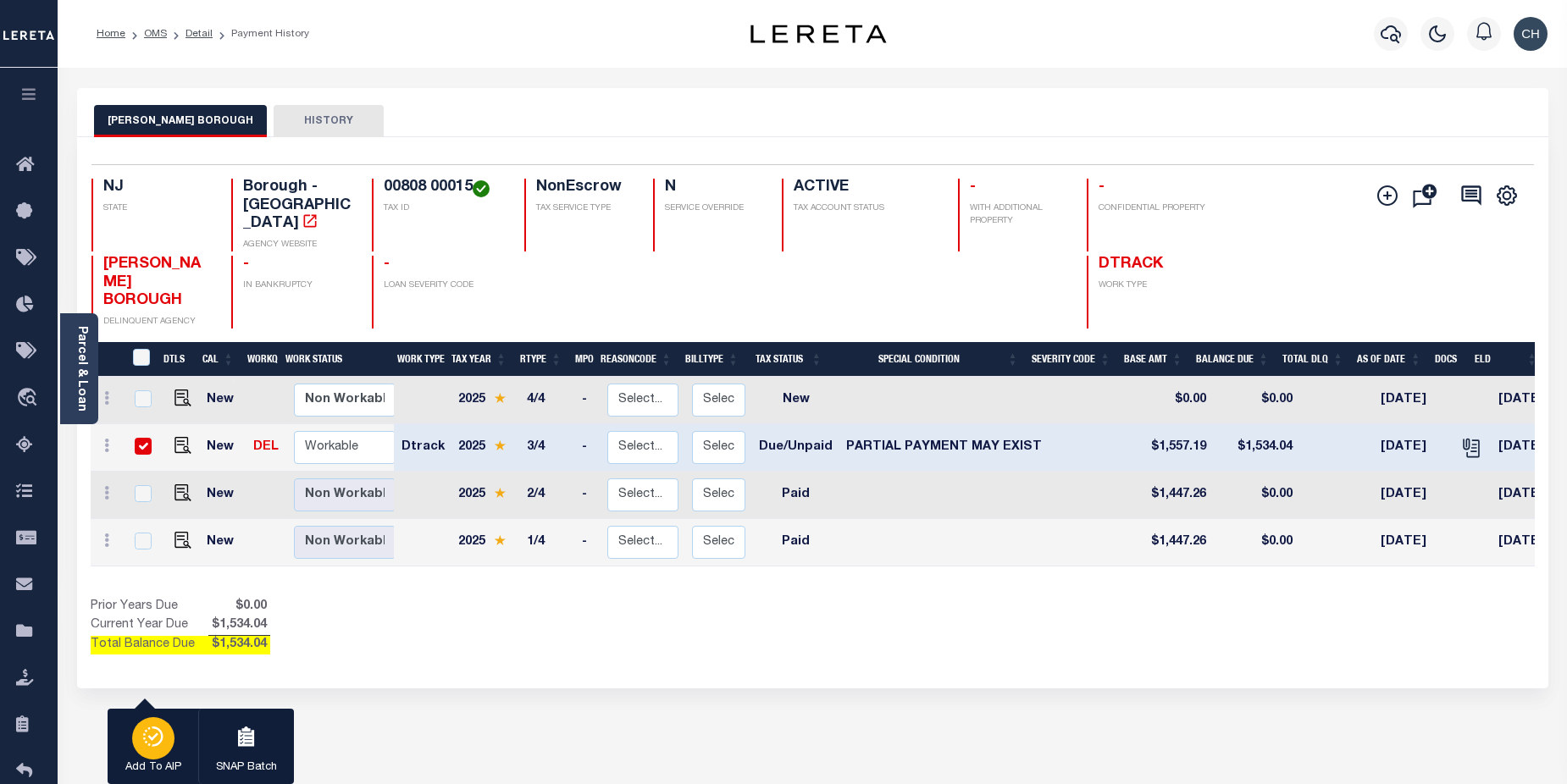
click at [154, 742] on icon "button" at bounding box center [153, 736] width 24 height 20
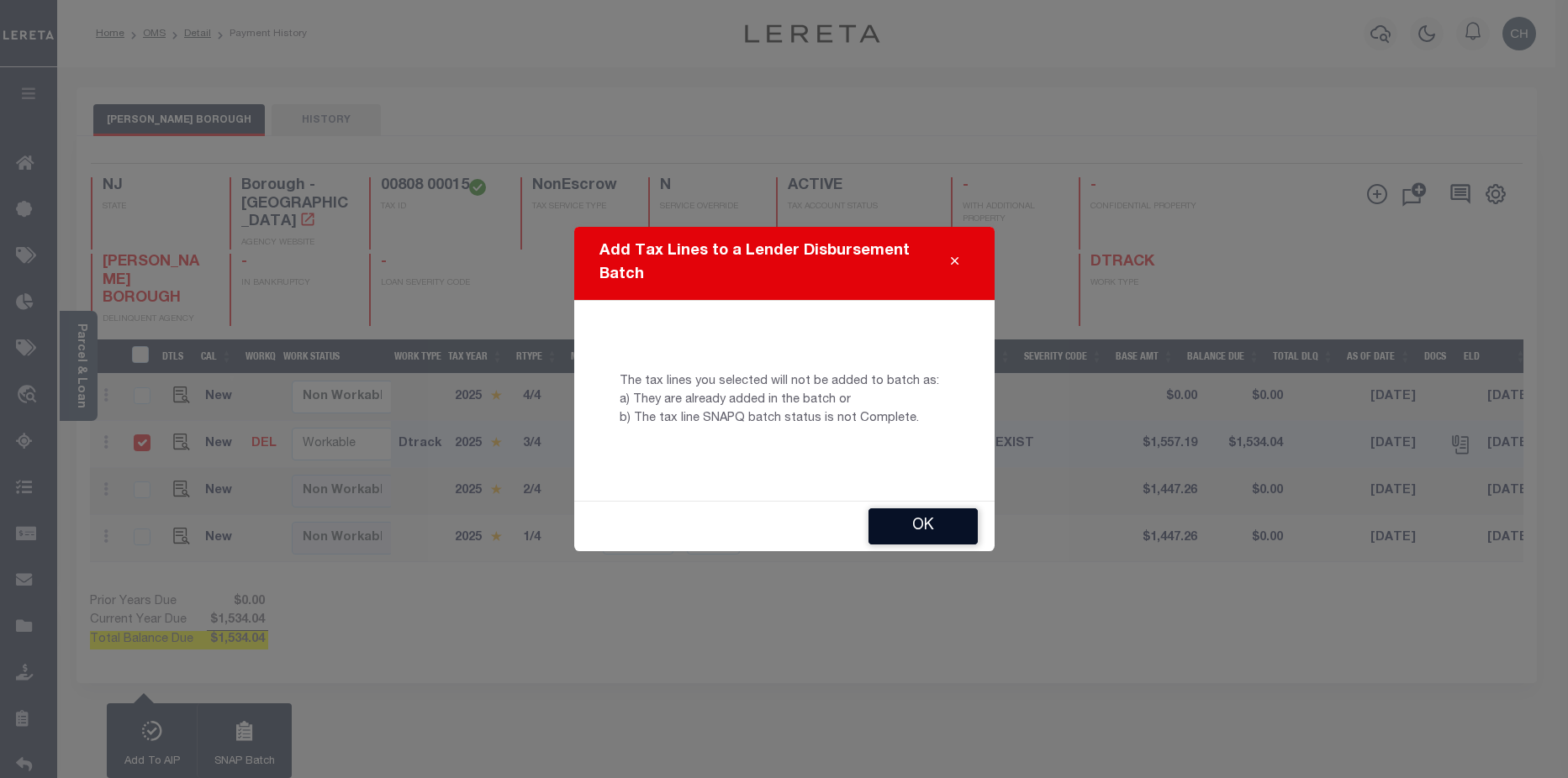
click at [917, 536] on button "OK" at bounding box center [923, 526] width 110 height 36
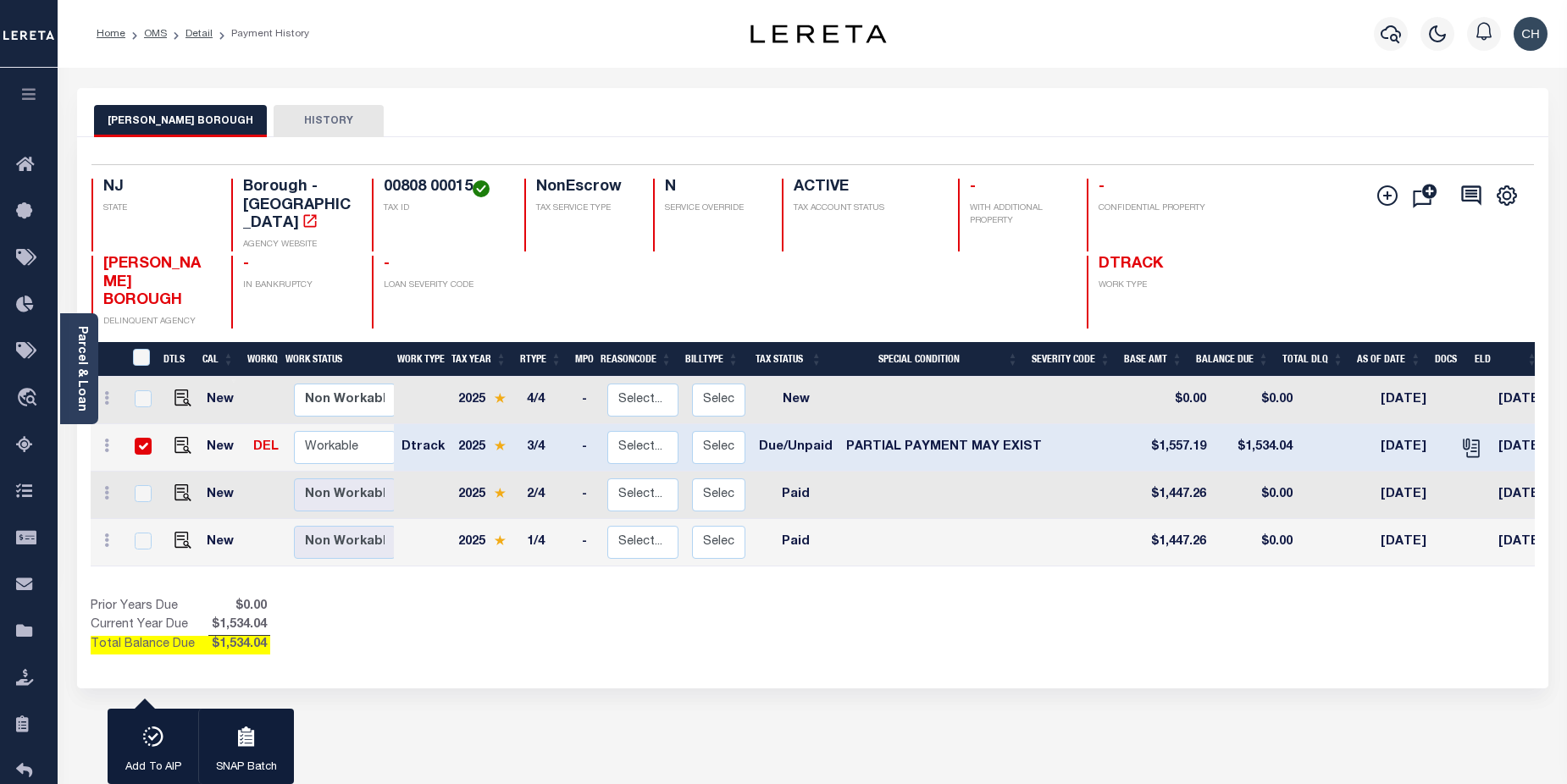
click at [71, 285] on div "1 Selected 4 Results 1 Items per page 25 50 100 NJ STATE" at bounding box center [813, 412] width 1497 height 551
click at [77, 359] on link "Parcel & Loan" at bounding box center [80, 368] width 11 height 86
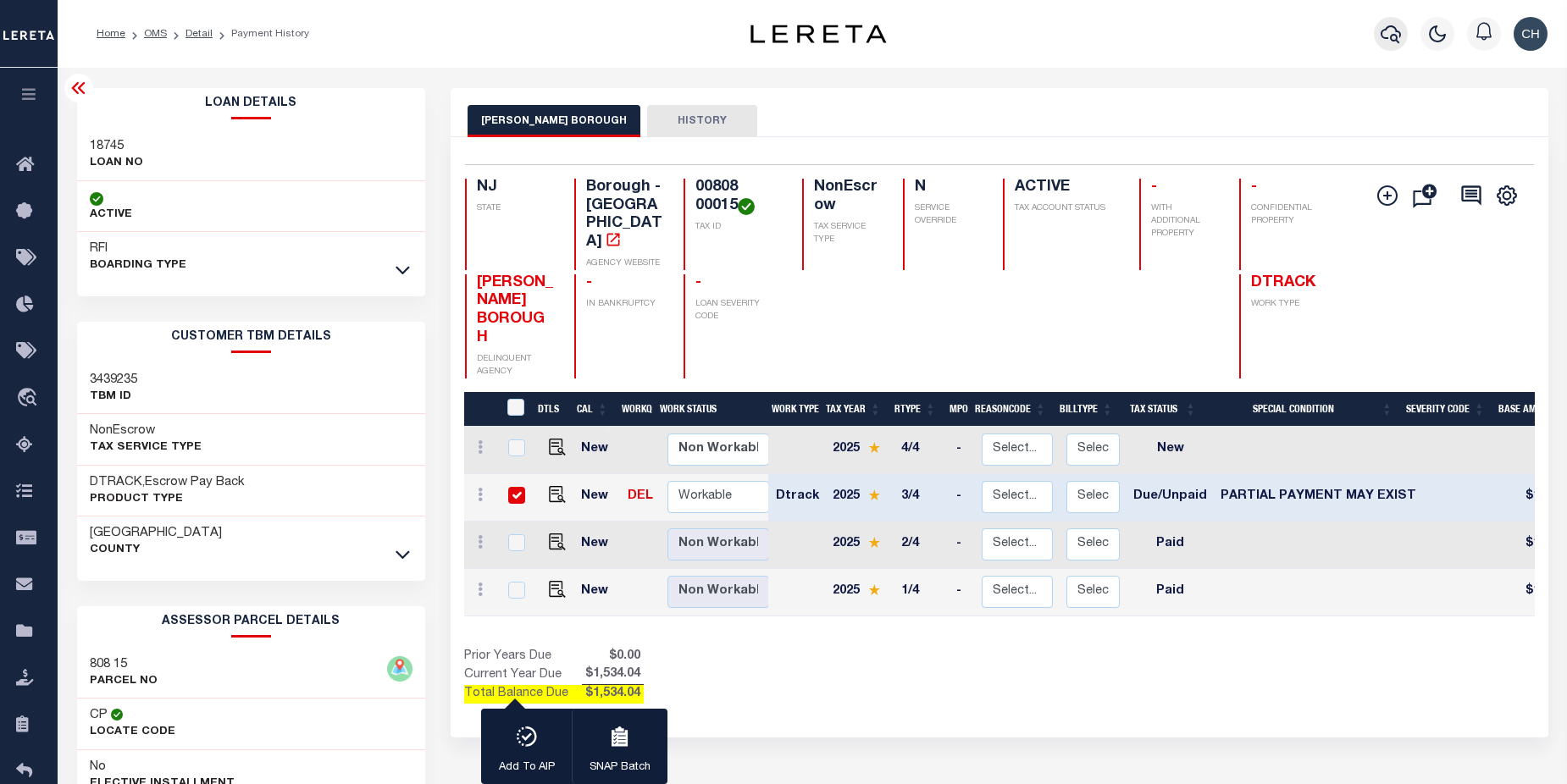
click at [1402, 41] on button "button" at bounding box center [1391, 34] width 34 height 34
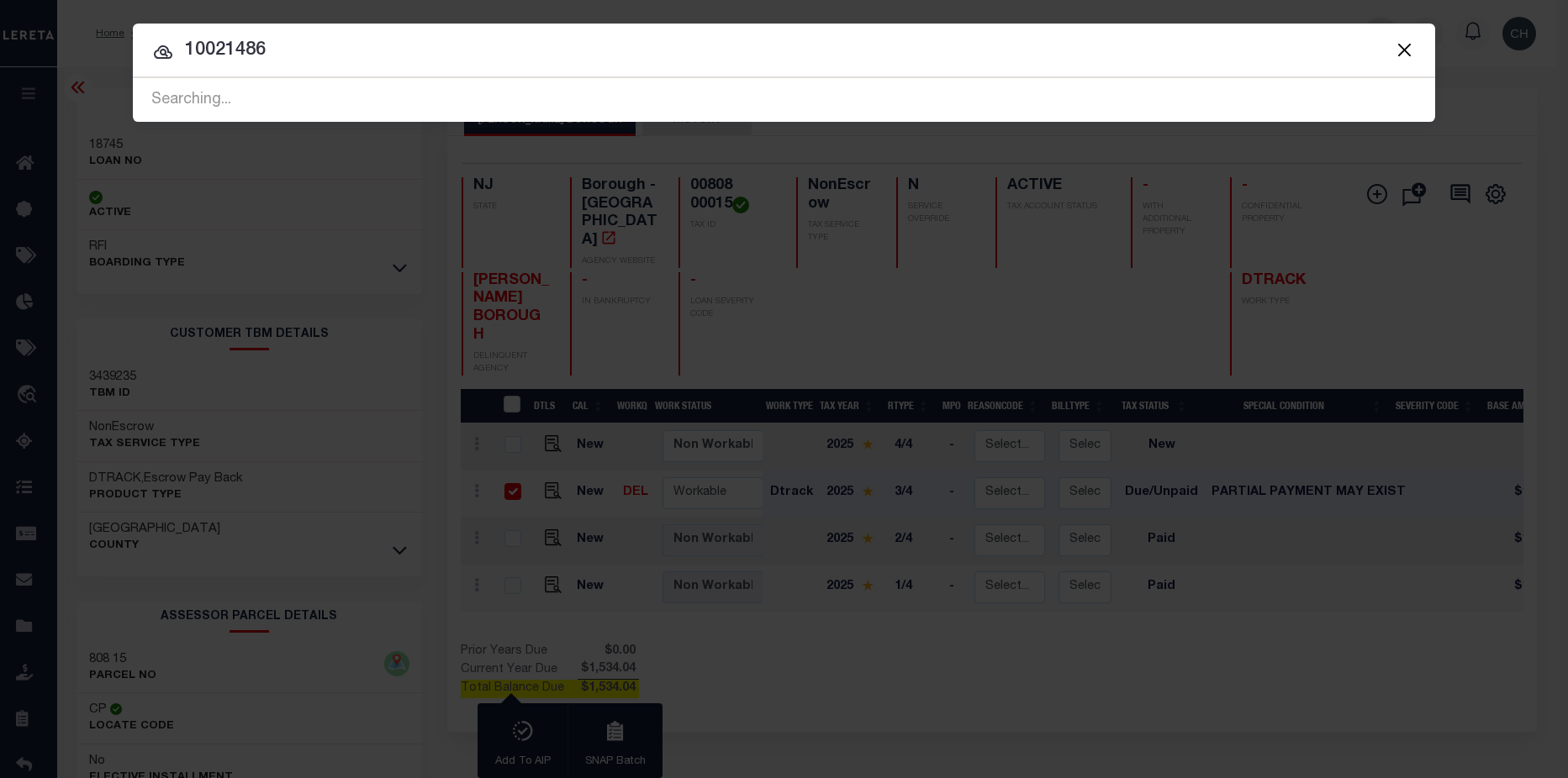
type input "10021486"
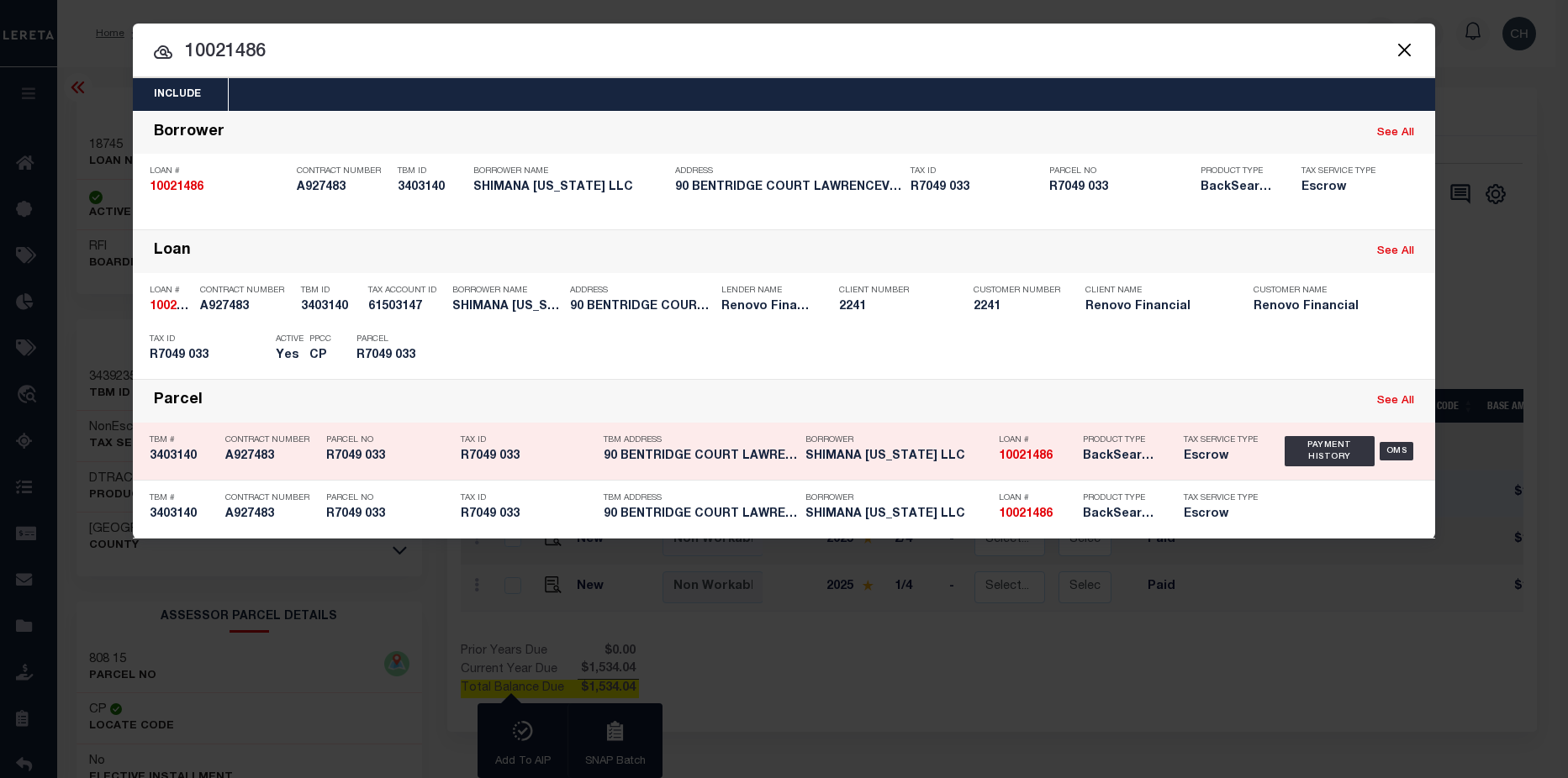
click at [967, 461] on h5 "SHIMANA [US_STATE] LLC" at bounding box center [898, 456] width 185 height 14
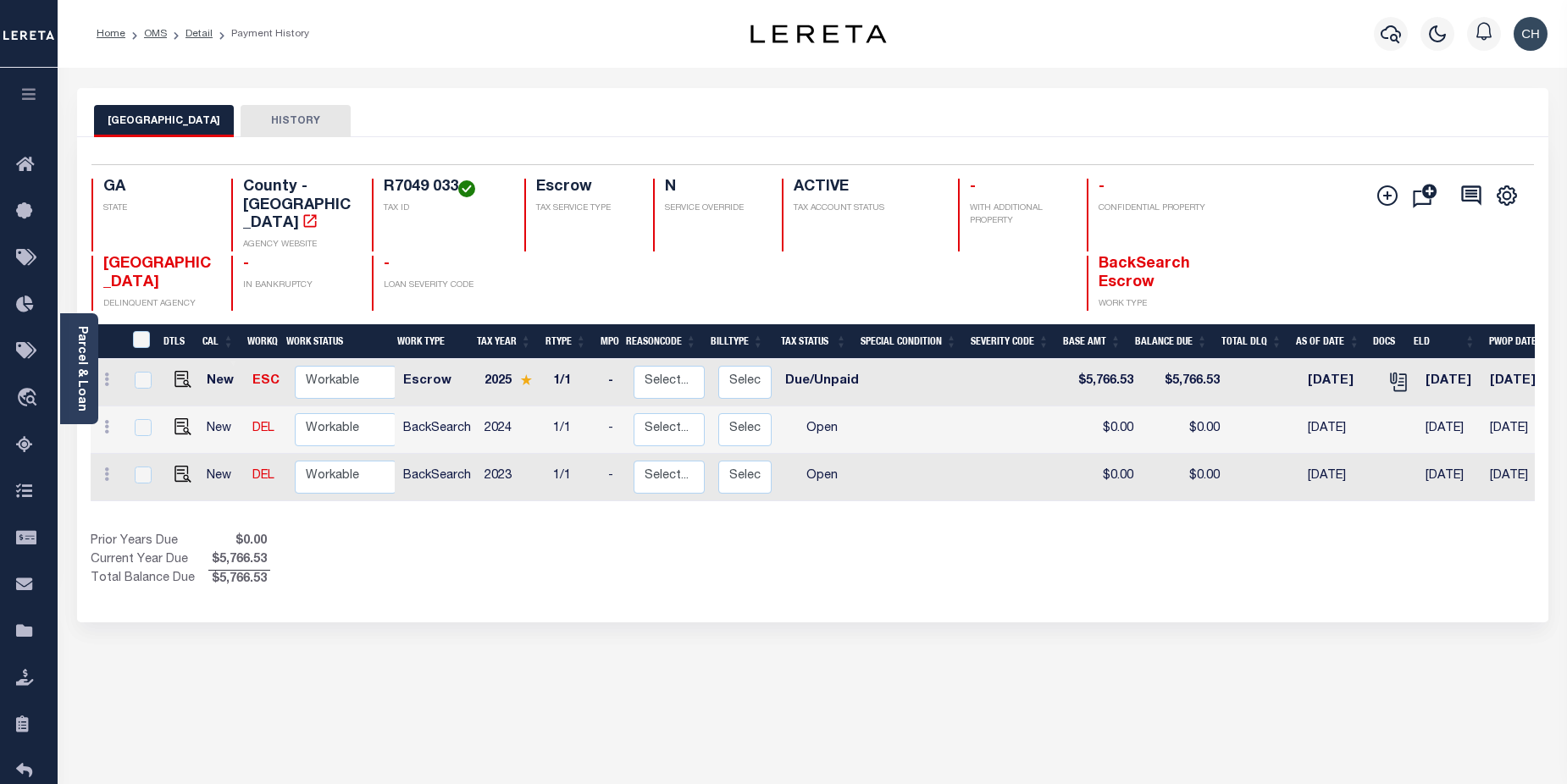
click at [897, 718] on div "GWINNETT COUNTY HISTORY Selected 3 Results" at bounding box center [813, 575] width 1497 height 973
click at [1389, 38] on icon "button" at bounding box center [1390, 34] width 20 height 20
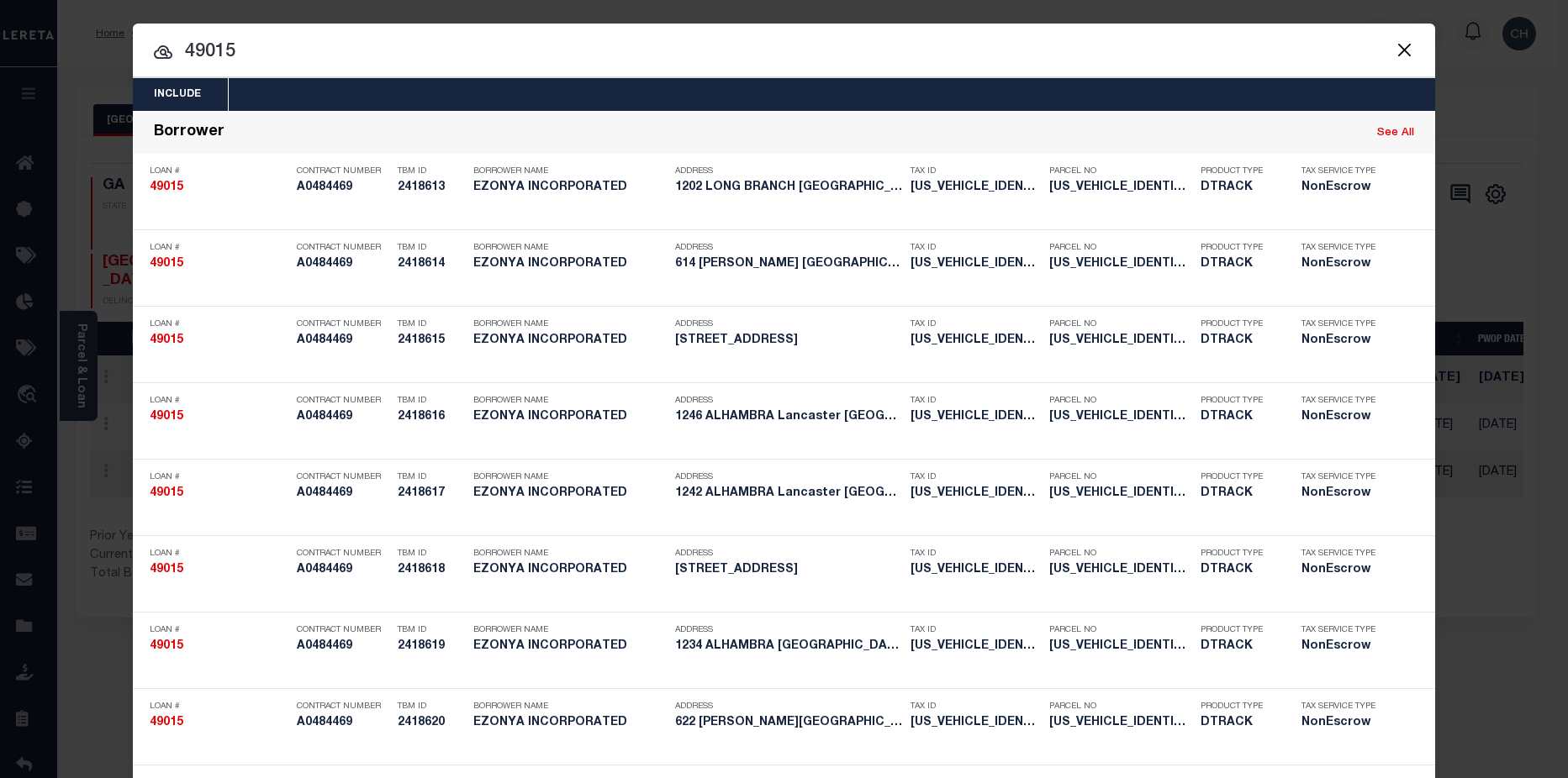
drag, startPoint x: 288, startPoint y: 50, endPoint x: 170, endPoint y: 67, distance: 119.2
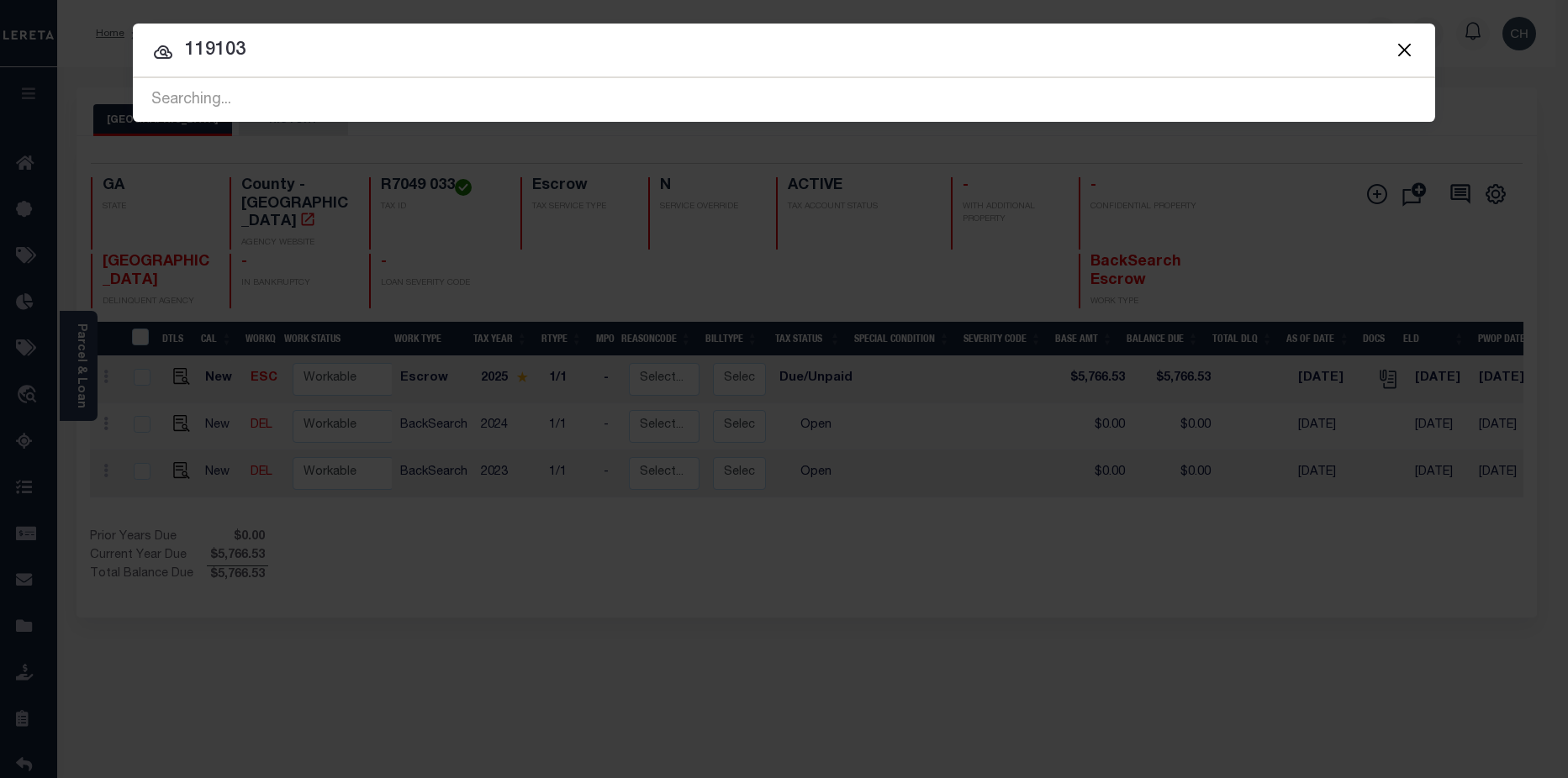
type input "119103"
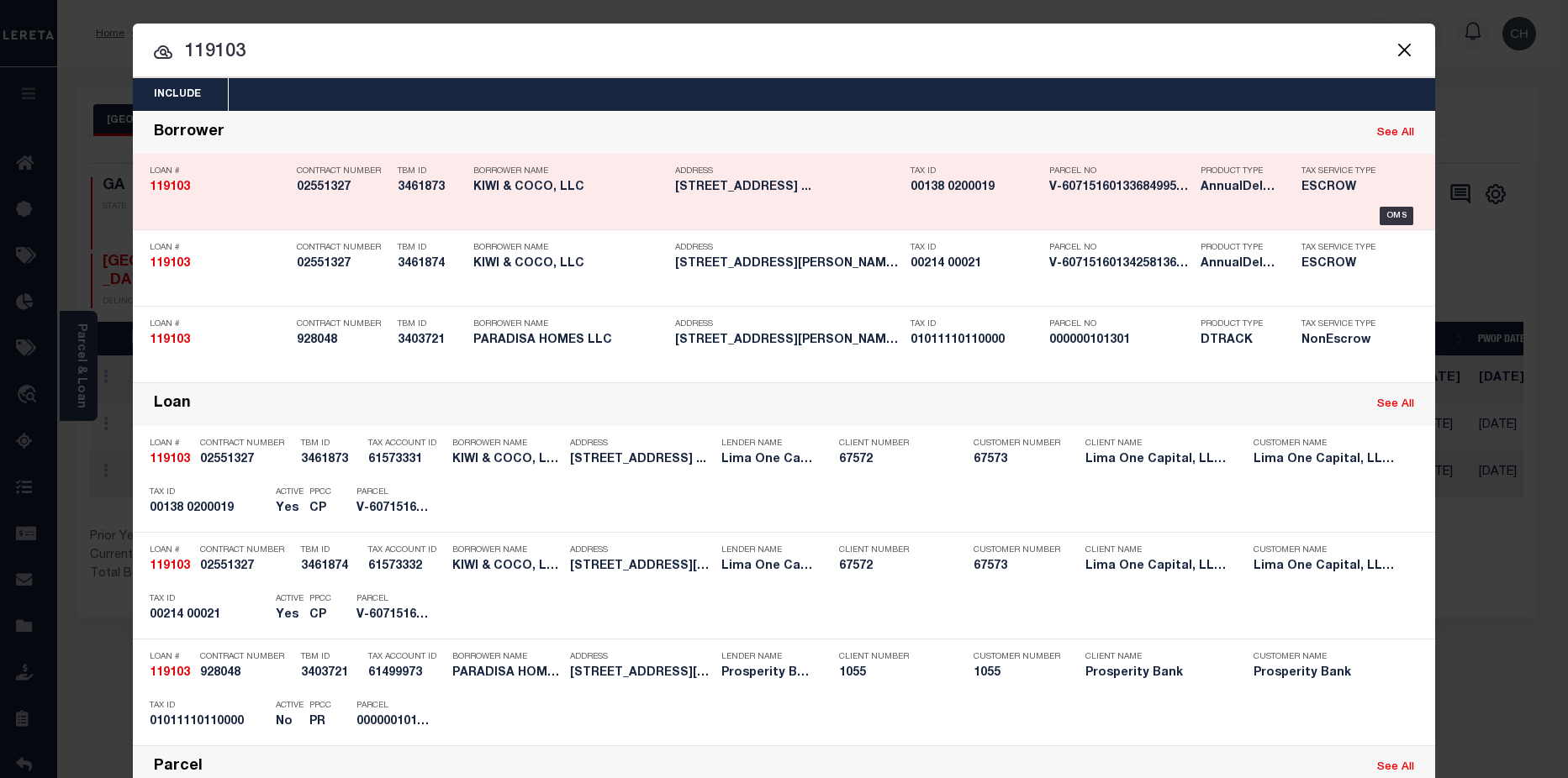
click at [1018, 191] on h5 "00138 0200019" at bounding box center [976, 187] width 131 height 14
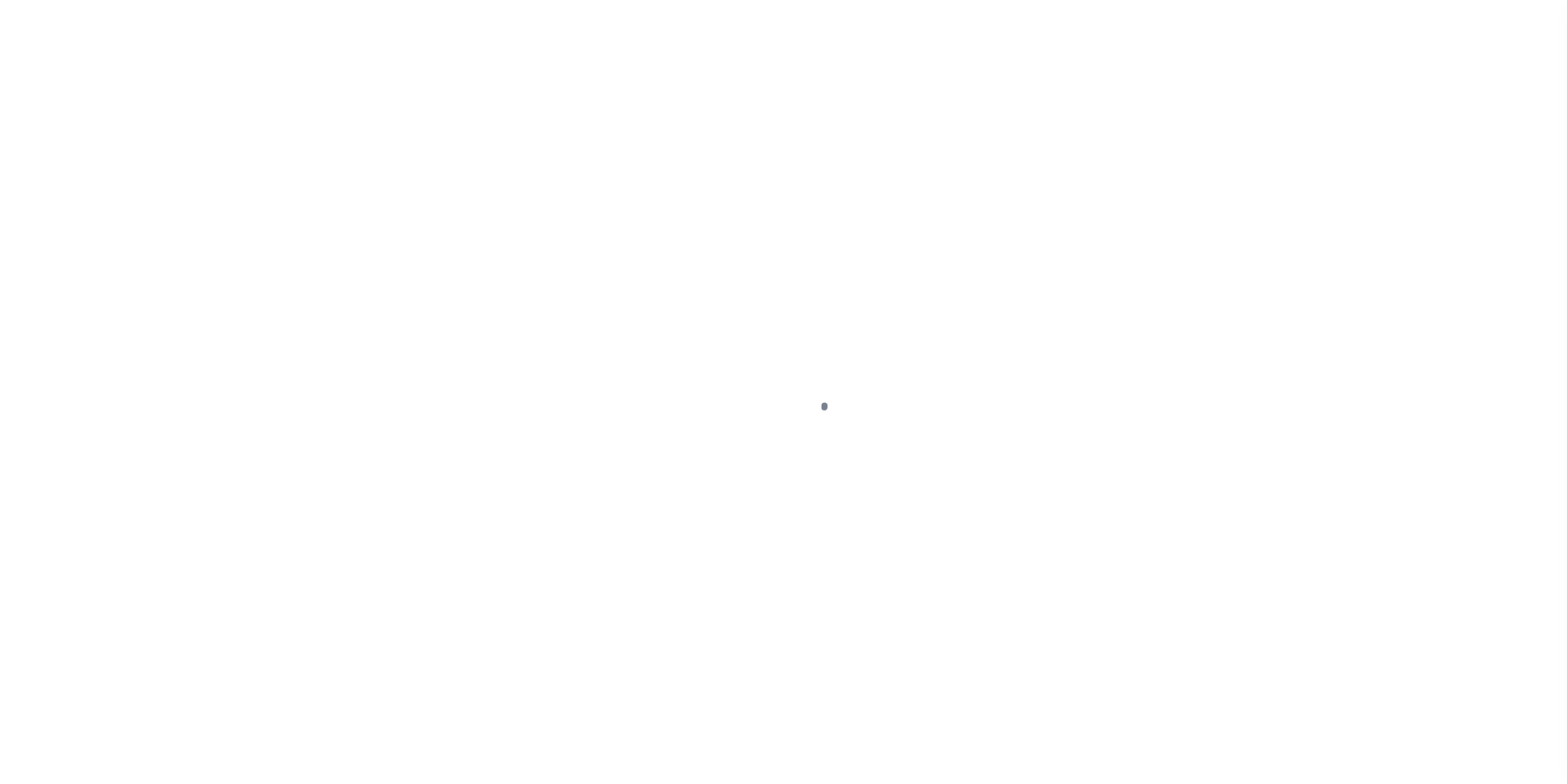
type input "[STREET_ADDRESS]"
radio input "true"
select select "Escrow"
select select
type input "[GEOGRAPHIC_DATA]"
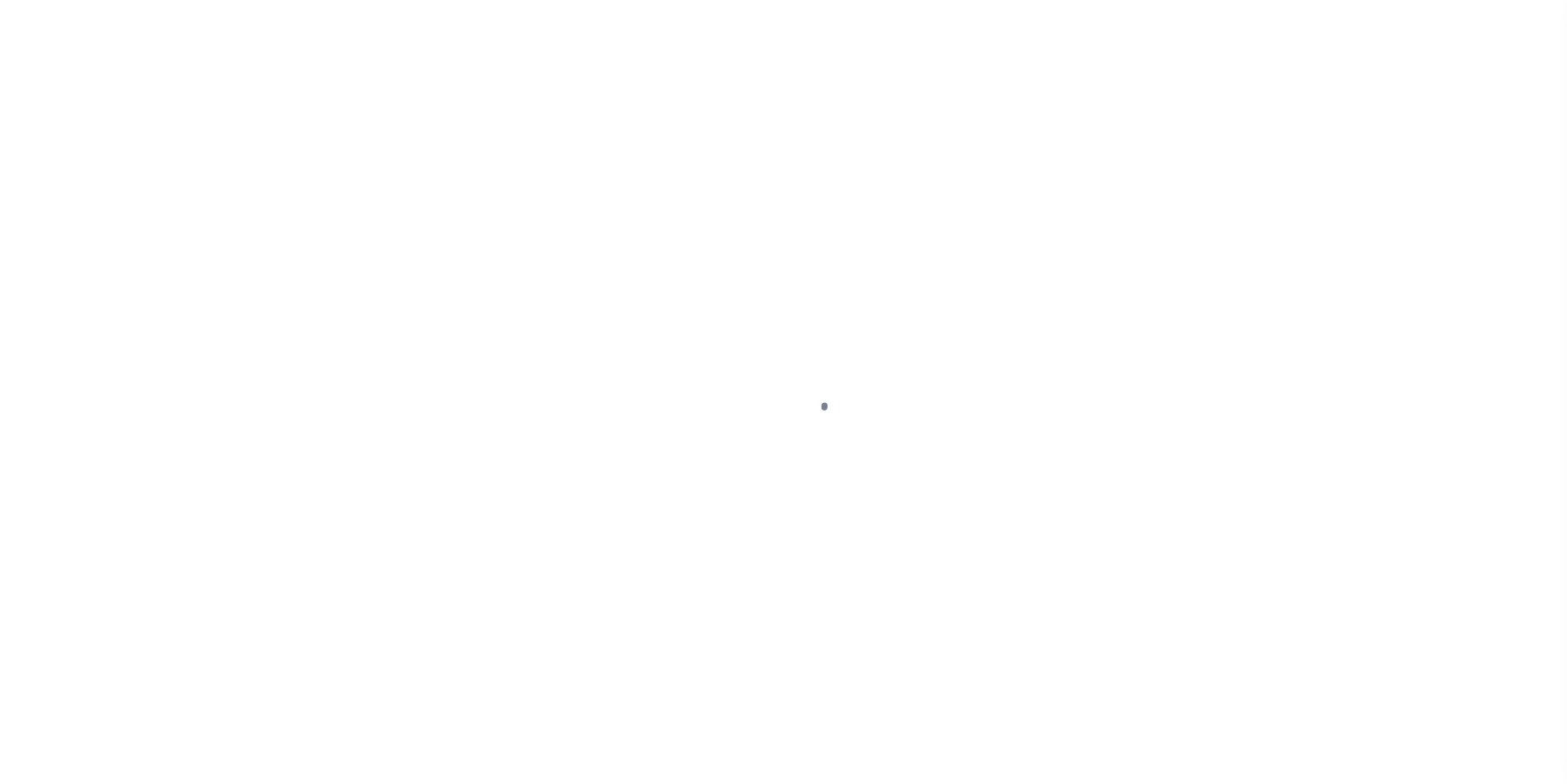
type input "119103-1"
type input "NJ"
type textarea "COLLECTOR: ENTITY: PARCEL: 14001380200019"
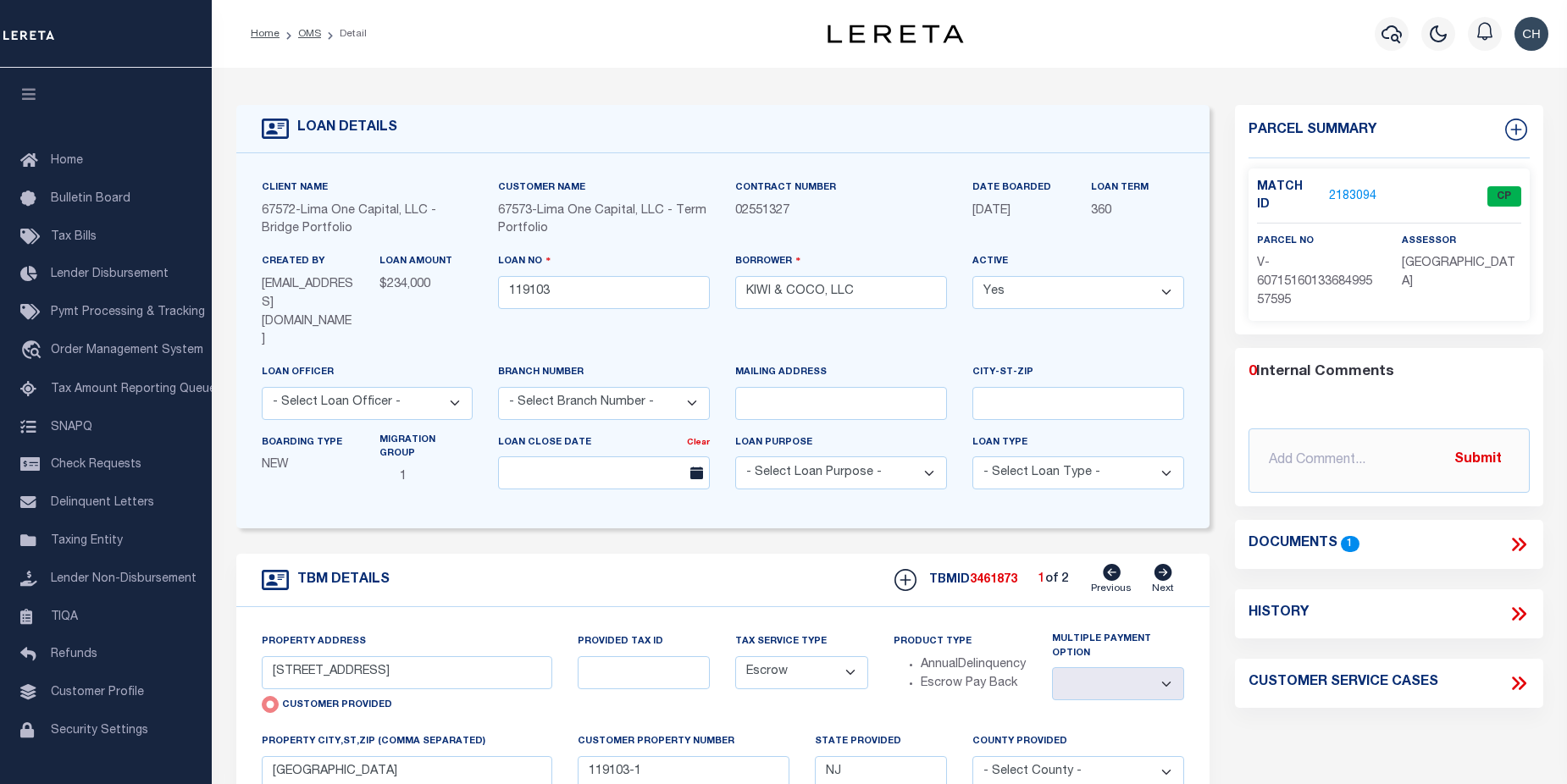
click at [1353, 192] on link "2183094" at bounding box center [1353, 197] width 48 height 18
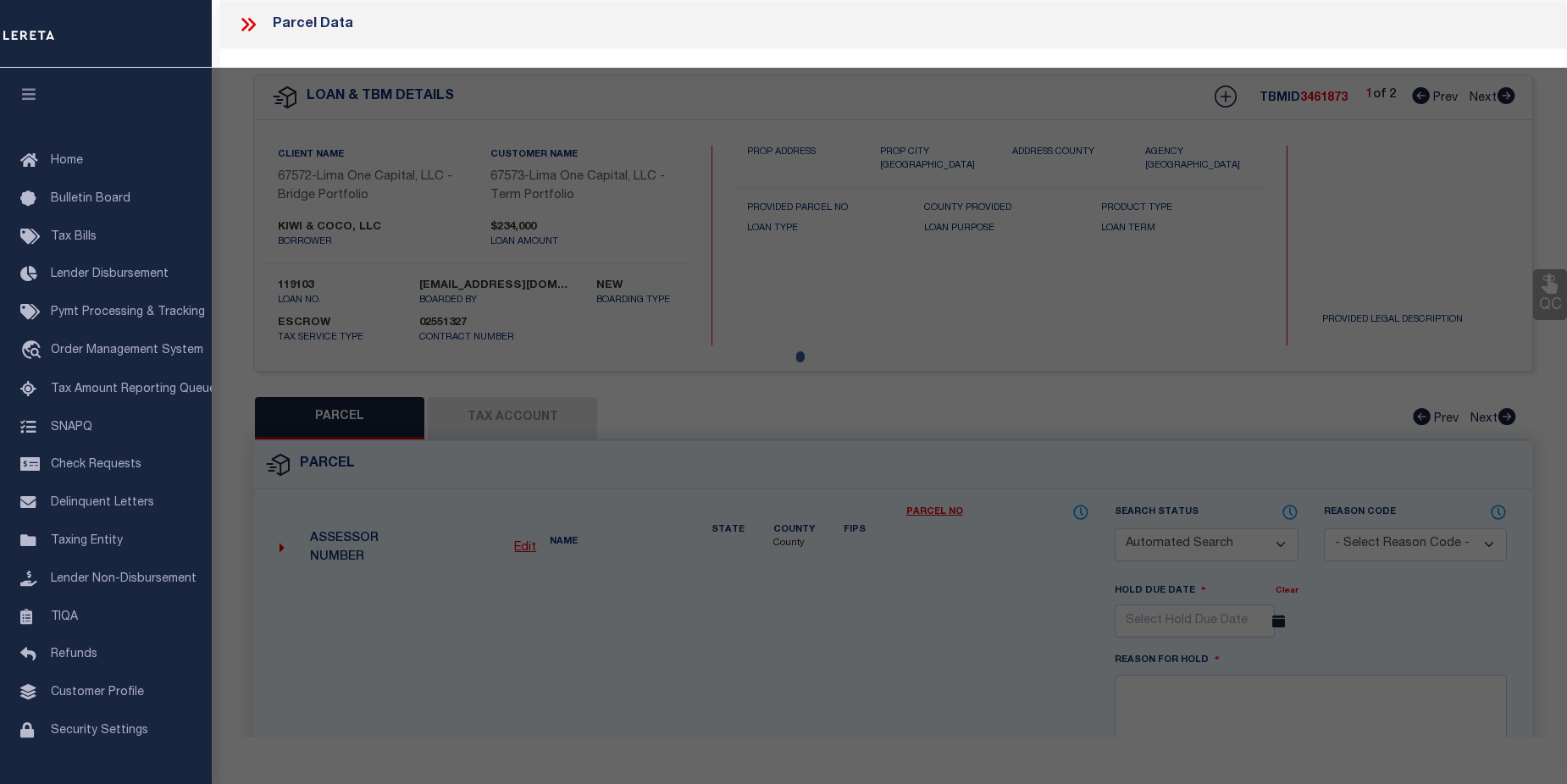
checkbox input "false"
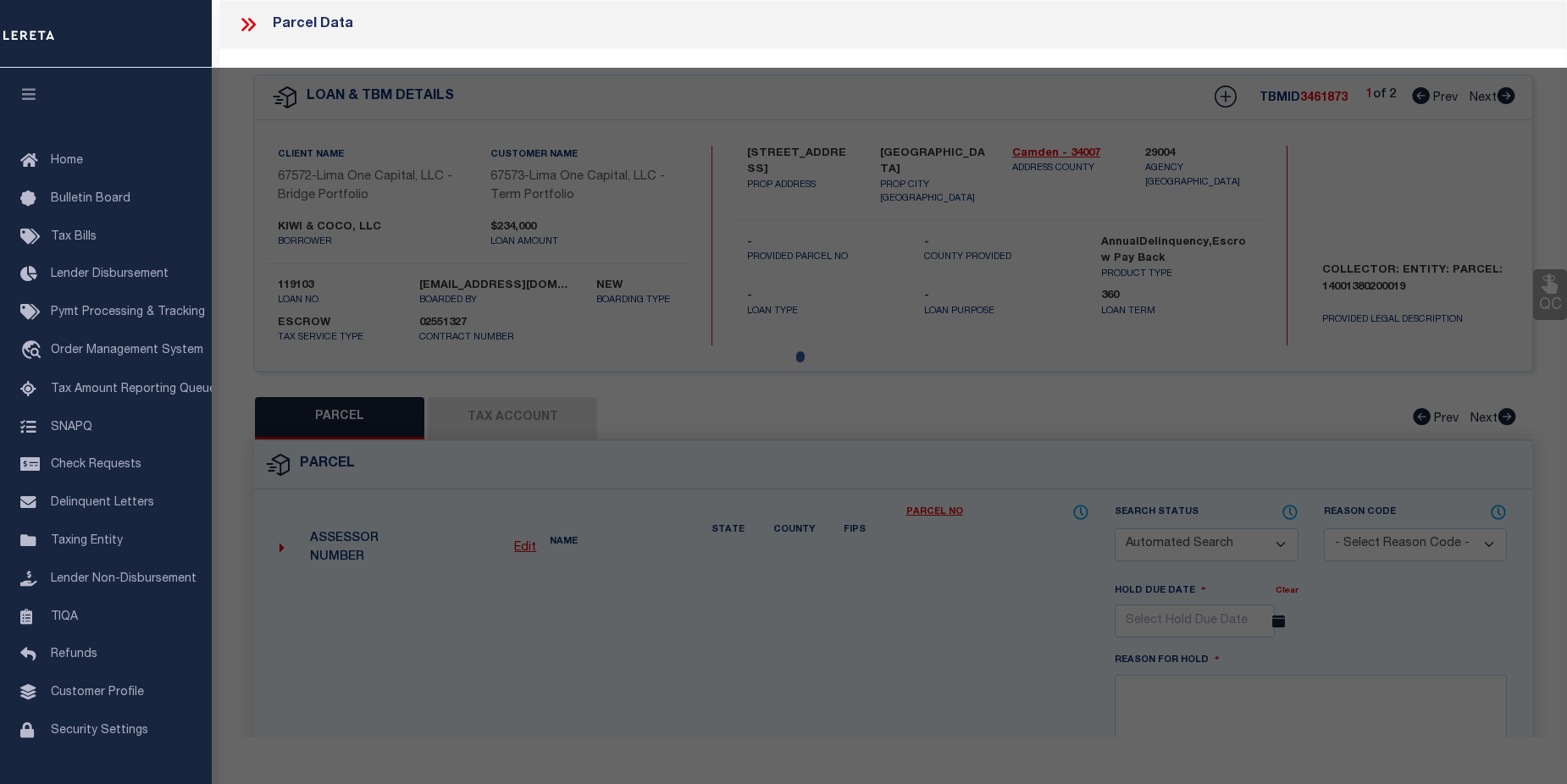
select select "CP"
select select "AGW"
select select
type input "[STREET_ADDRESS]"
checkbox input "false"
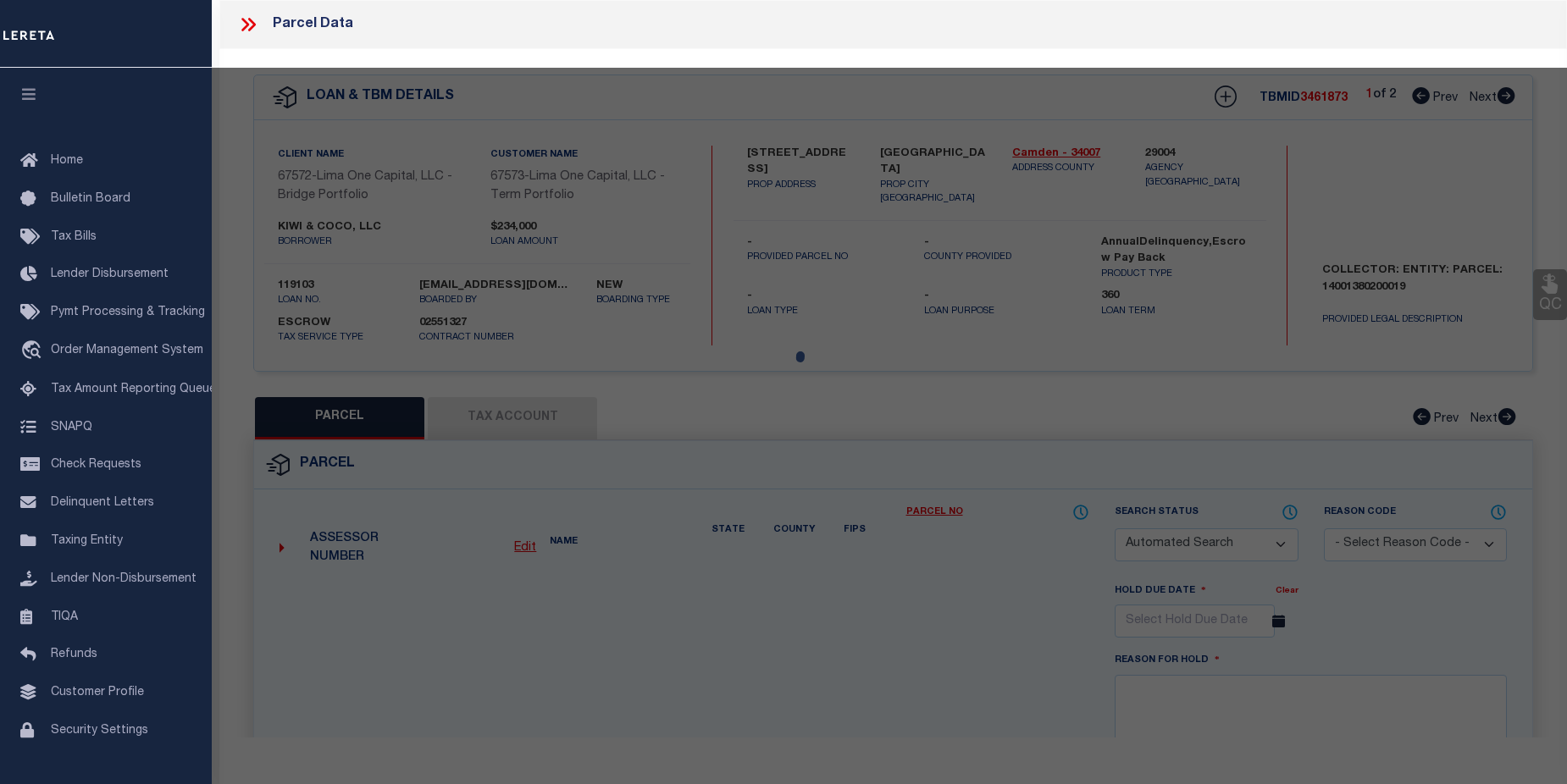
type input "[GEOGRAPHIC_DATA]"
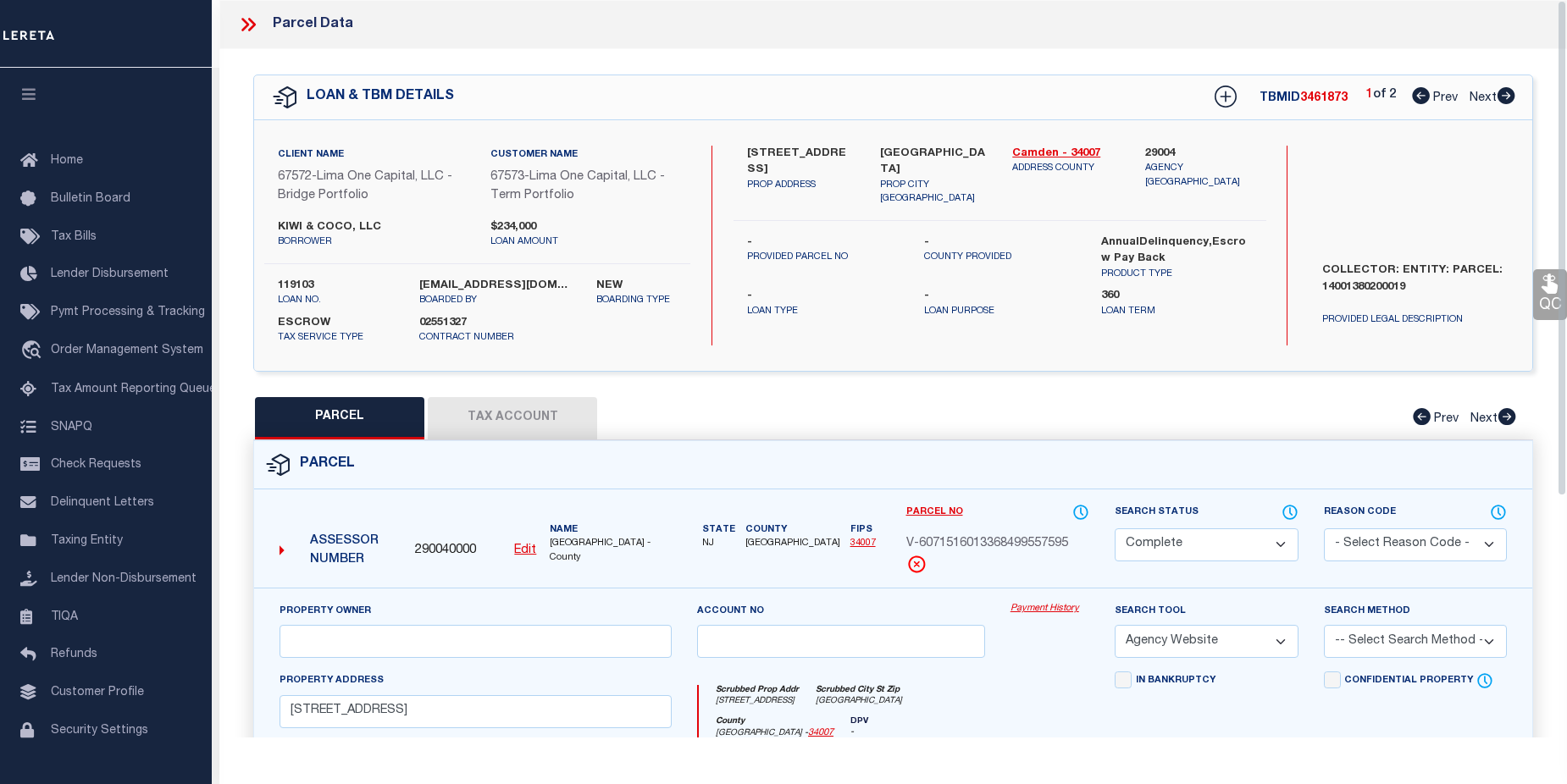
click at [1028, 614] on link "Payment History" at bounding box center [1049, 609] width 79 height 14
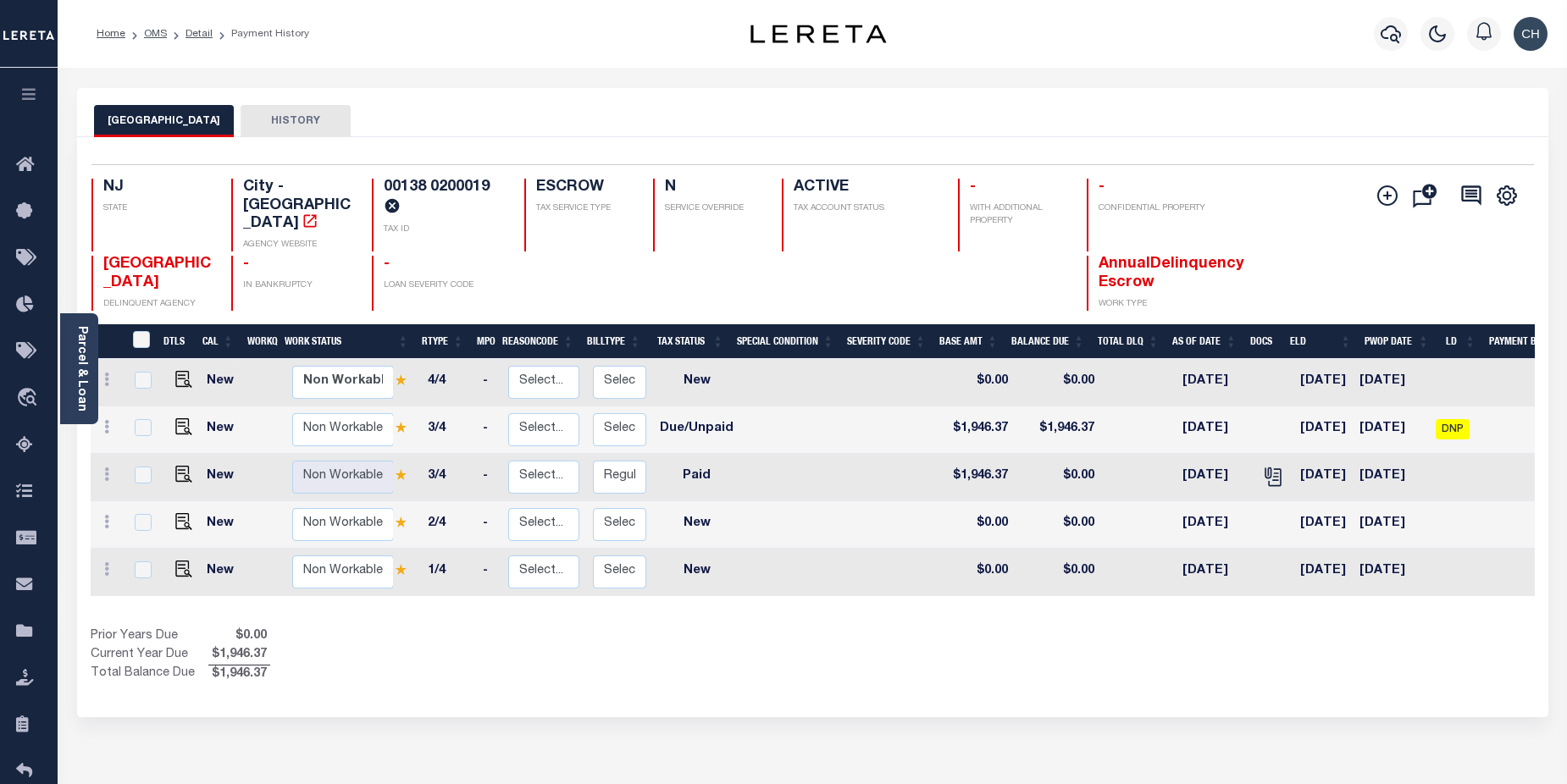
scroll to position [0, 115]
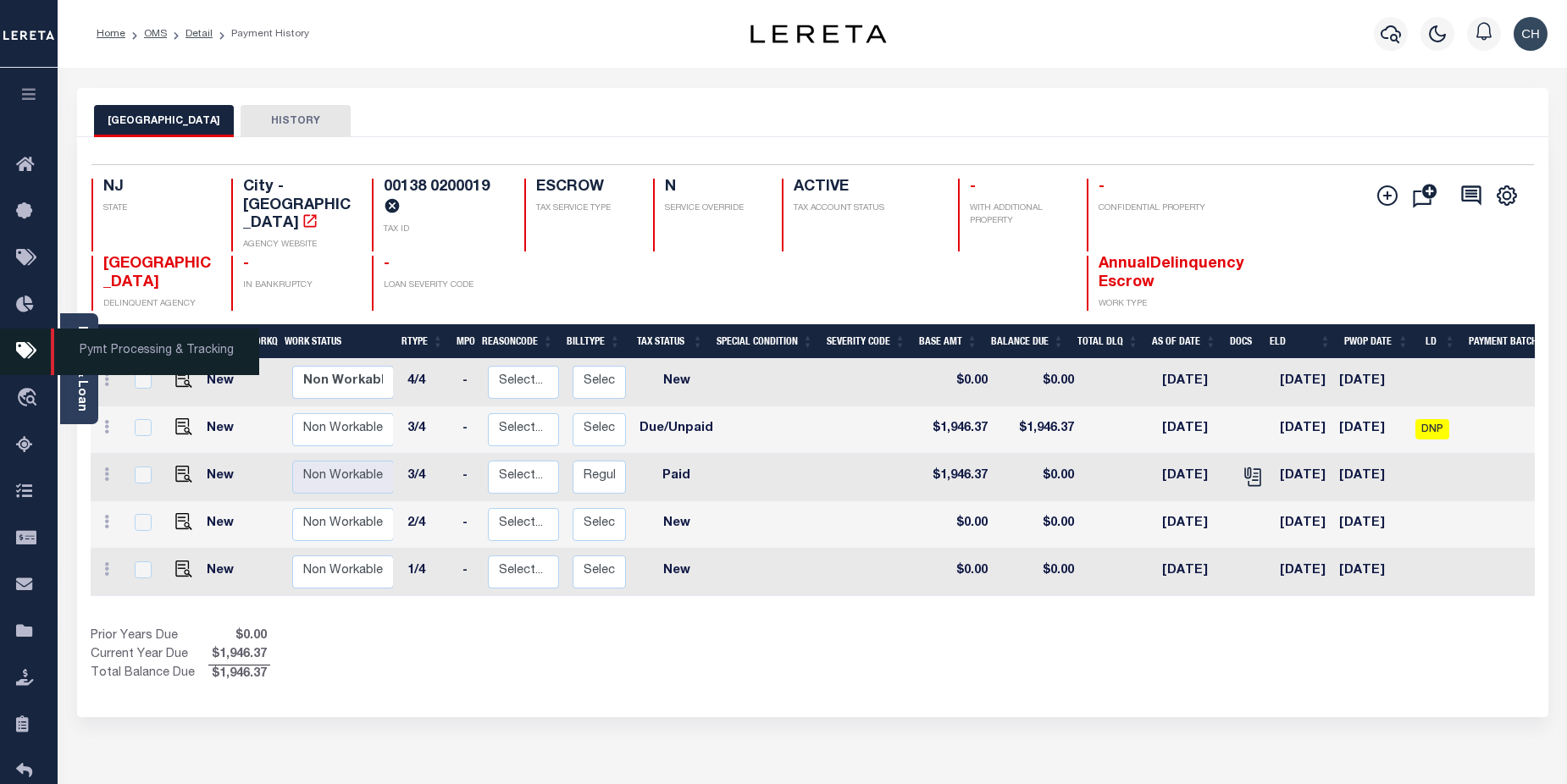
click at [85, 375] on span "Pymt Processing & Tracking" at bounding box center [155, 351] width 208 height 47
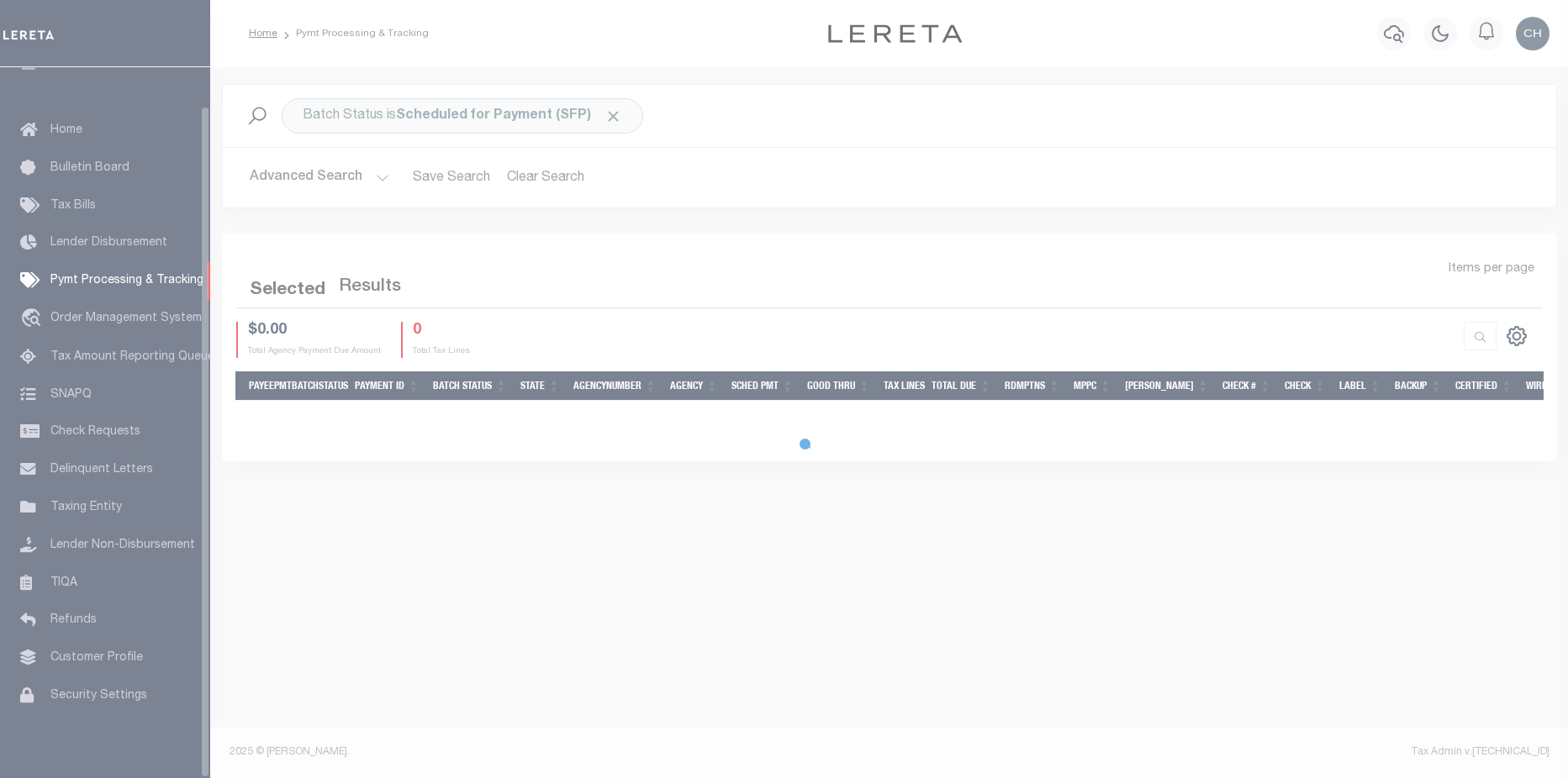
scroll to position [40, 0]
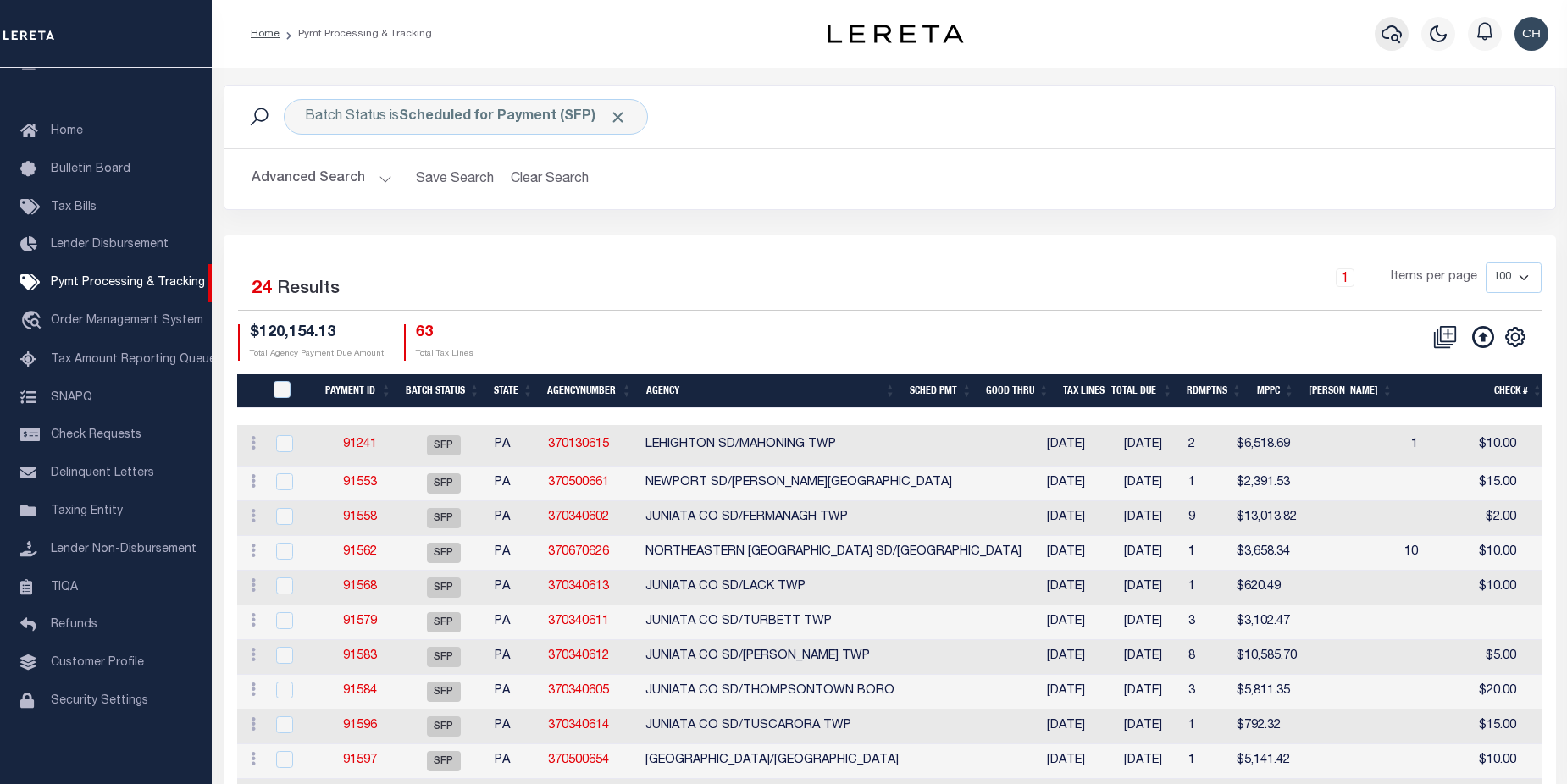
click at [1387, 38] on icon "button" at bounding box center [1391, 34] width 20 height 20
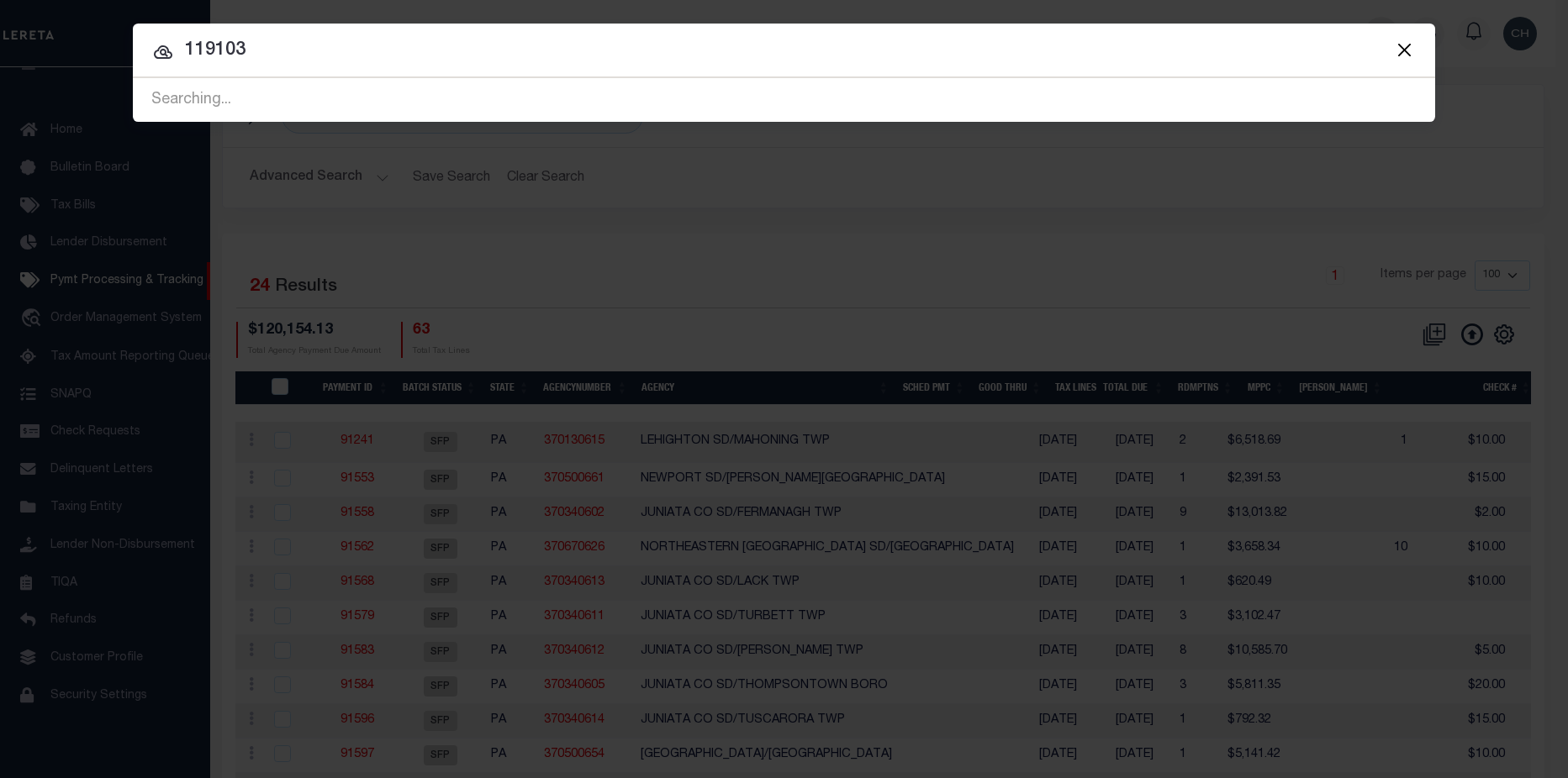
type input "119103"
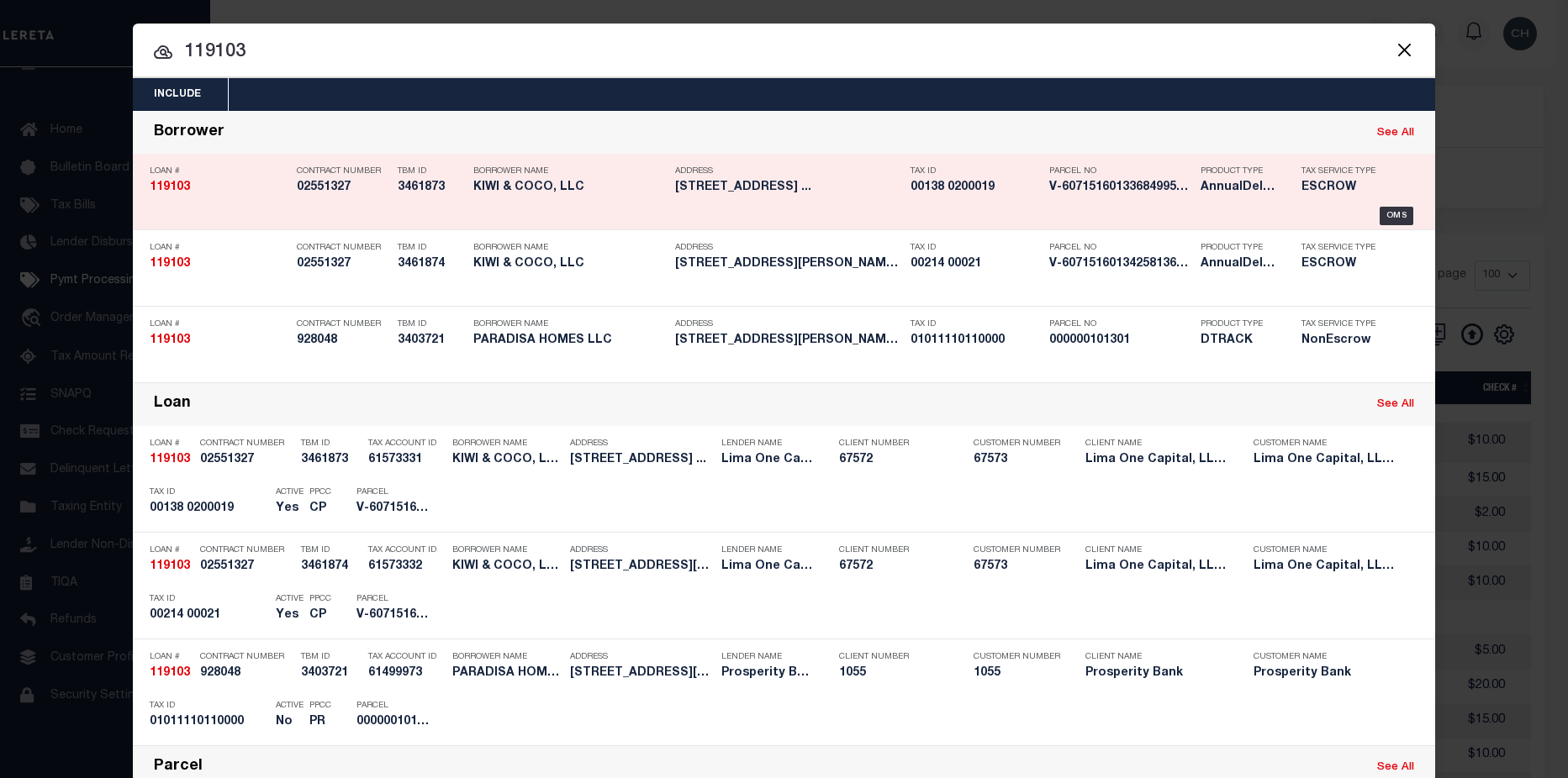
click at [1041, 196] on div "Parcel No V-6071516013368499557595" at bounding box center [1112, 182] width 152 height 49
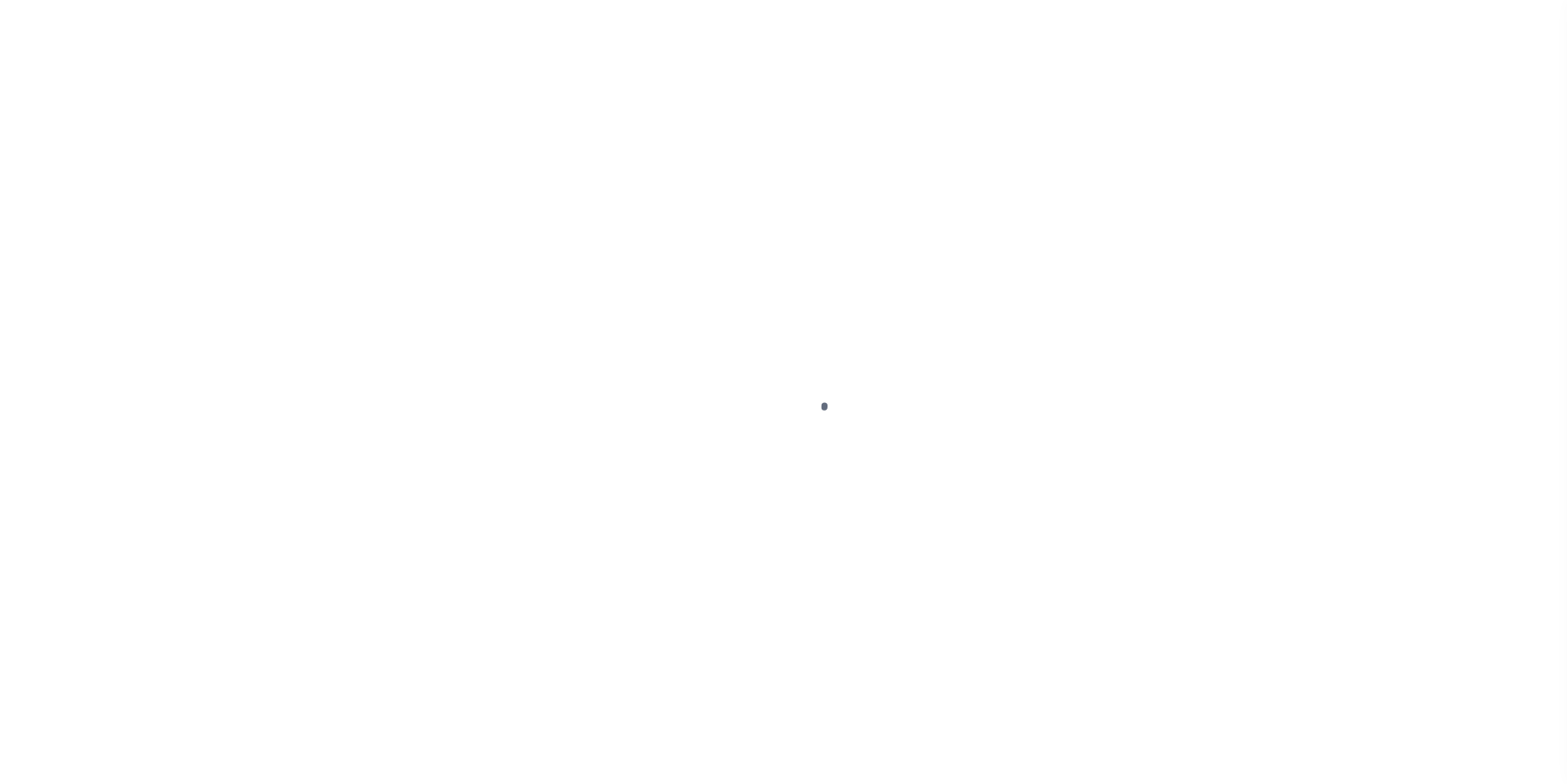
type input "[STREET_ADDRESS]"
radio input "true"
select select "Escrow"
select select
type input "[GEOGRAPHIC_DATA]"
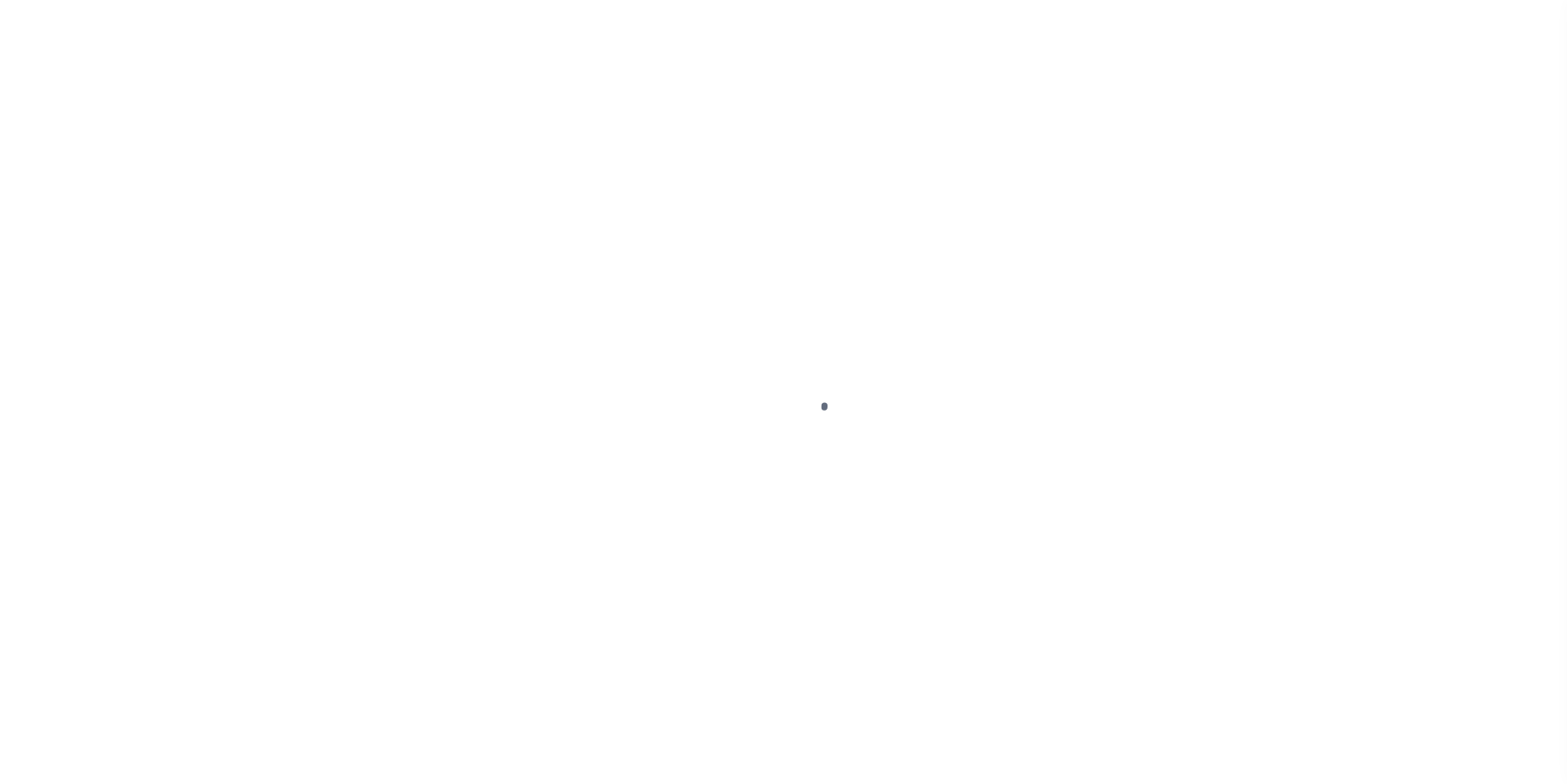
type input "119103-1"
type input "NJ"
type textarea "COLLECTOR: ENTITY: PARCEL: 14001380200019"
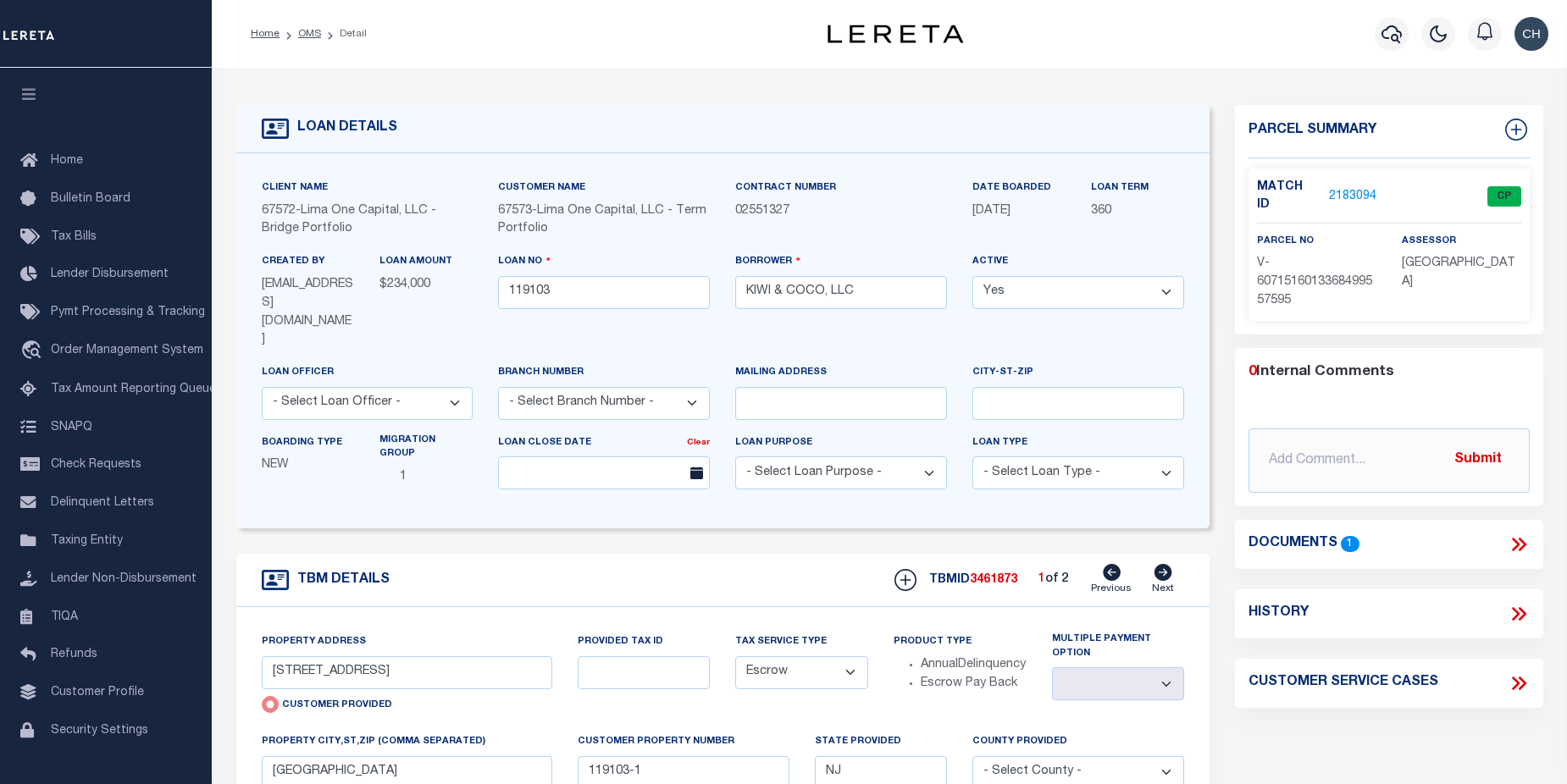
click at [1356, 188] on link "2183094" at bounding box center [1353, 197] width 48 height 18
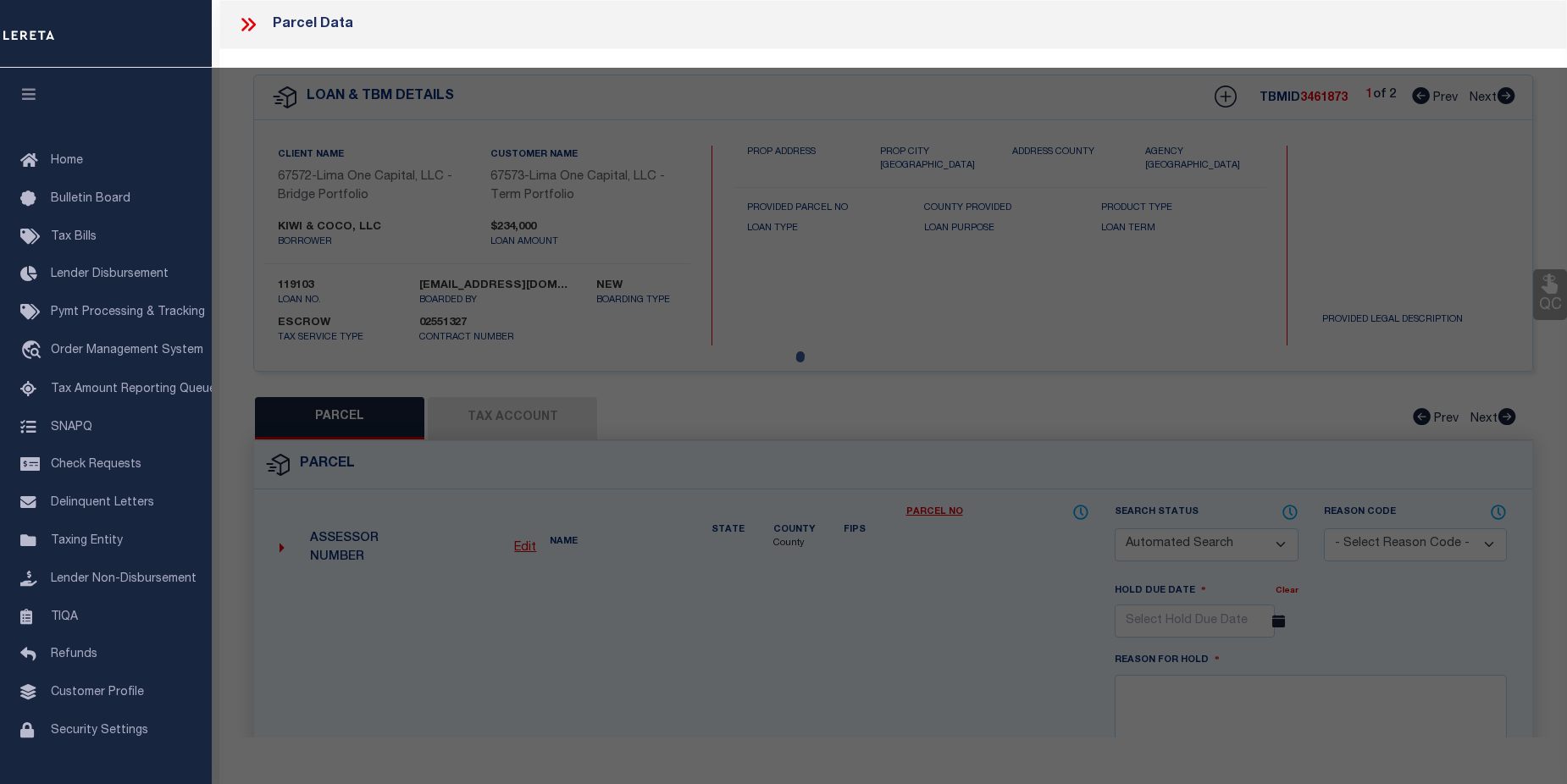
checkbox input "false"
select select "CP"
select select "AGW"
select select
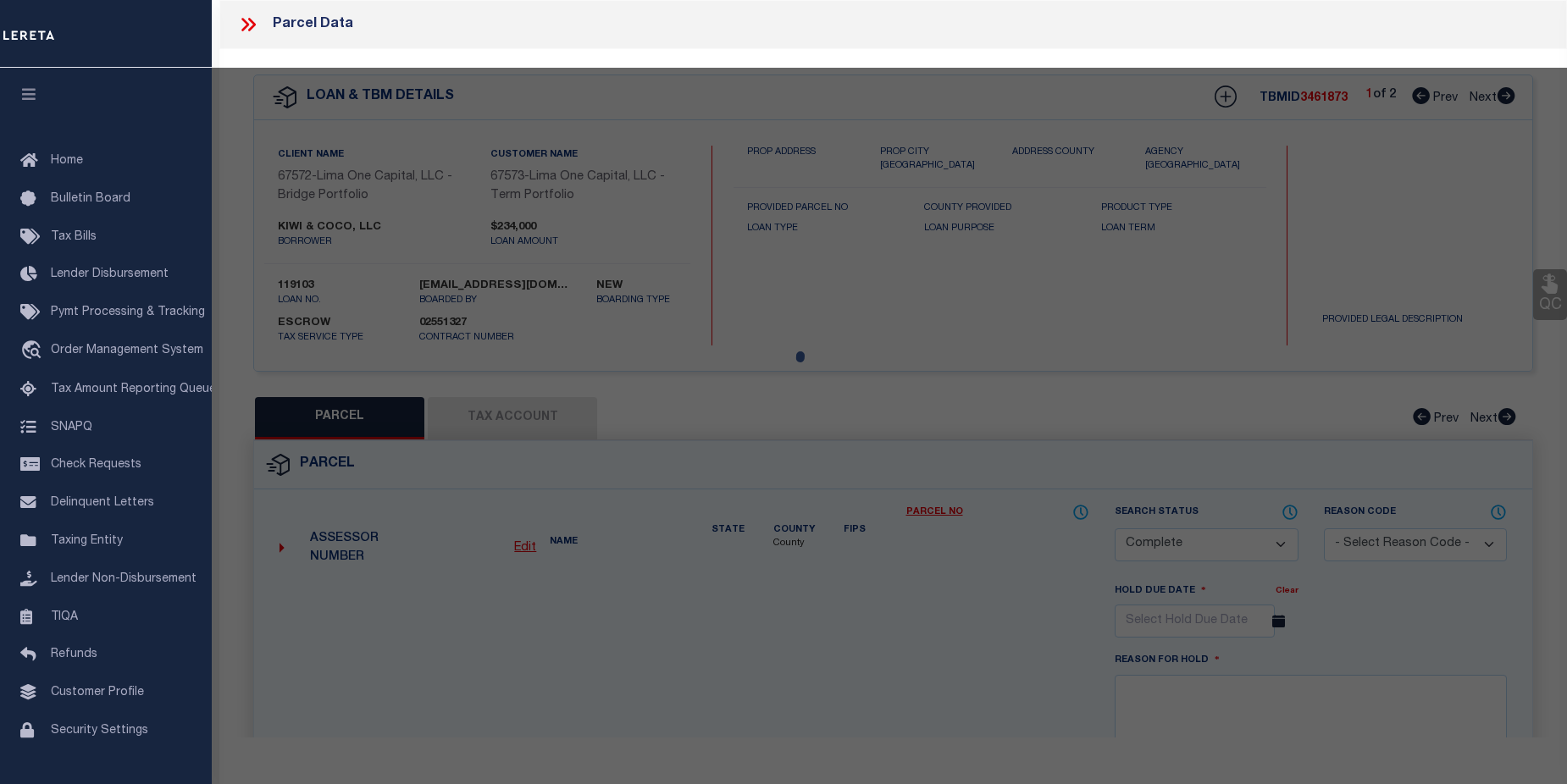
type input "[STREET_ADDRESS]"
checkbox input "false"
type input "[GEOGRAPHIC_DATA]"
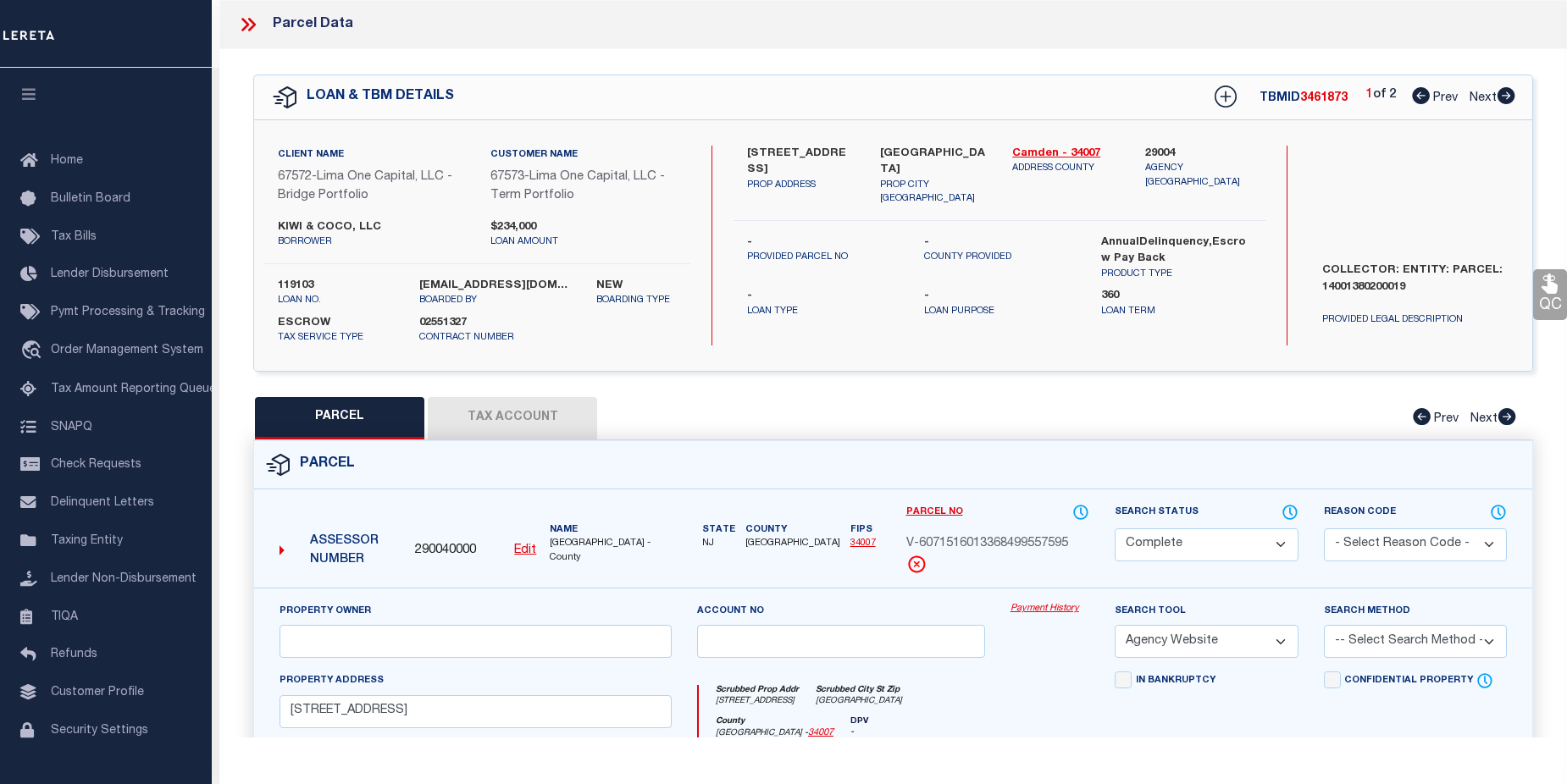
click at [1033, 612] on link "Payment History" at bounding box center [1049, 609] width 79 height 14
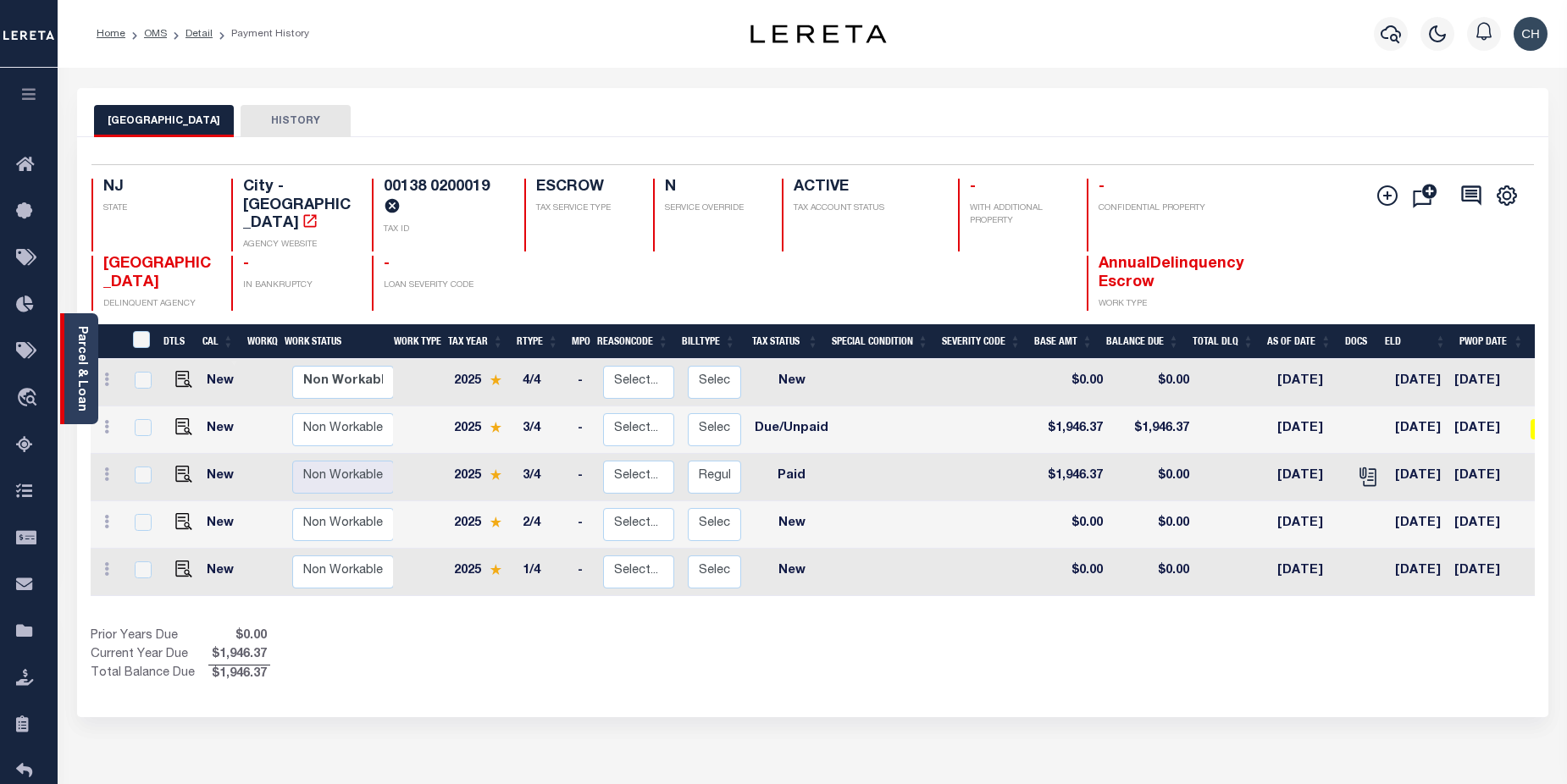
click at [66, 368] on div "Parcel & Loan" at bounding box center [79, 369] width 38 height 111
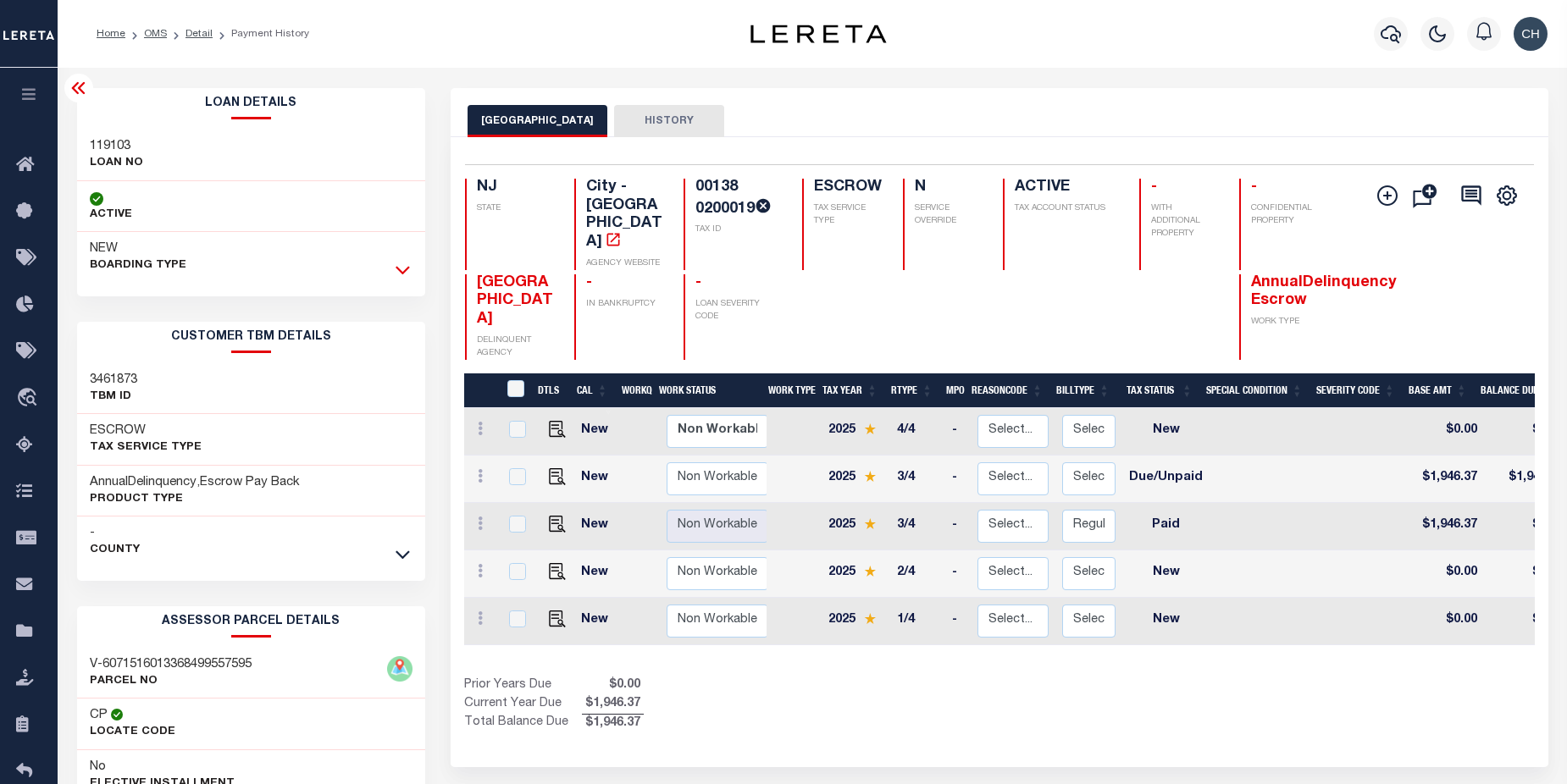
click at [400, 271] on icon at bounding box center [403, 271] width 14 height 9
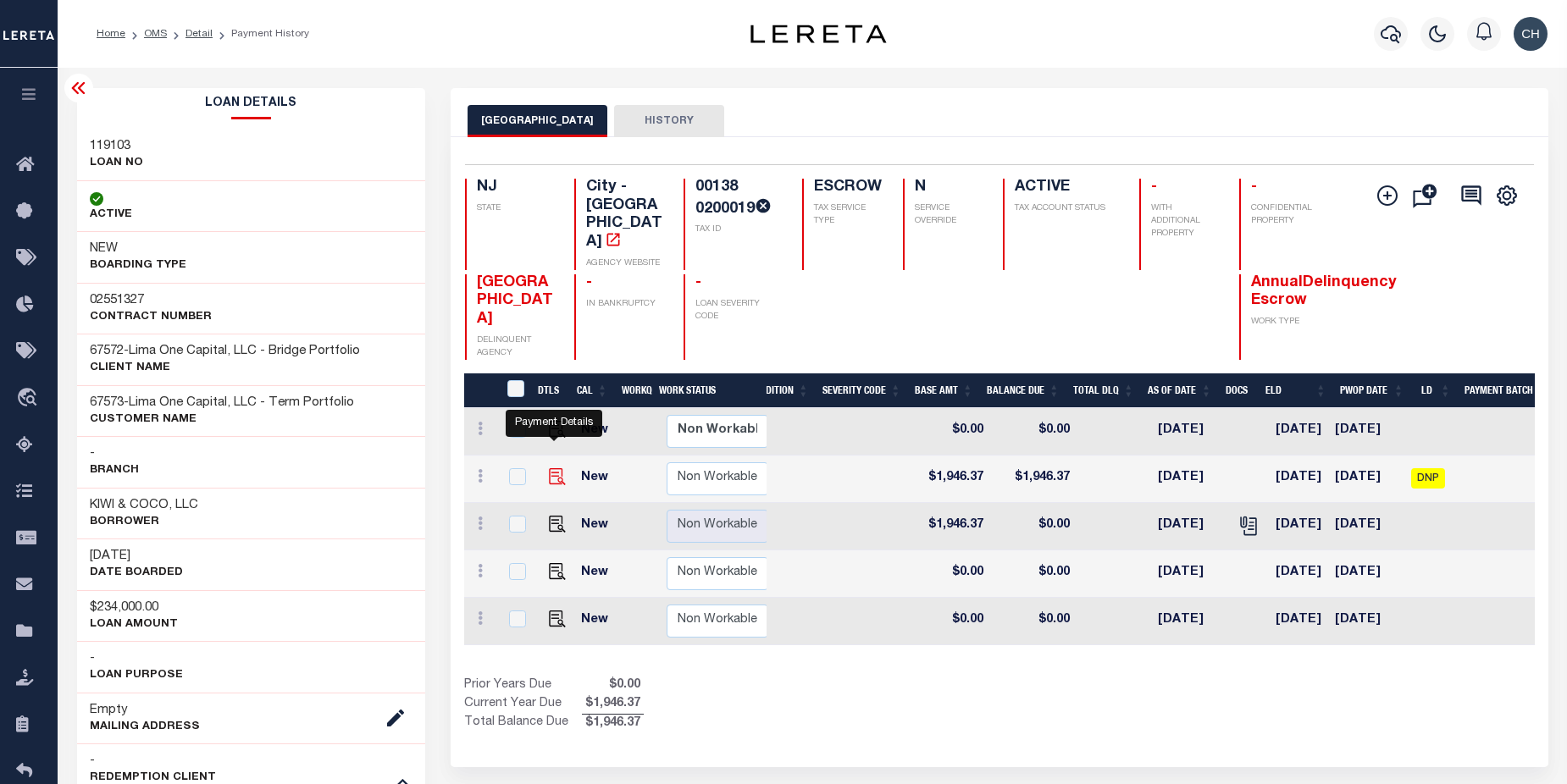
click at [556, 468] on img "" at bounding box center [557, 476] width 17 height 17
checkbox input "true"
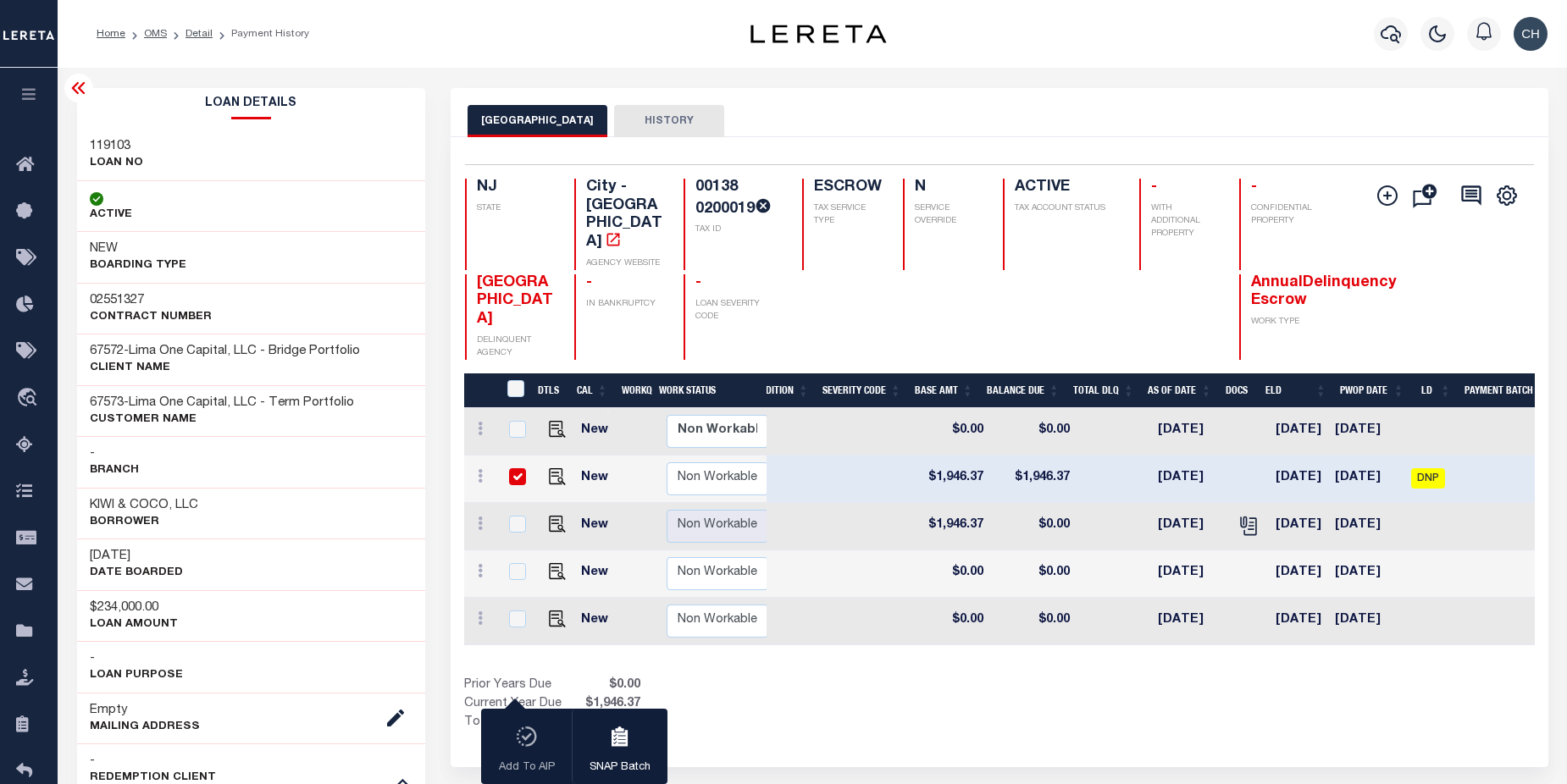
scroll to position [0, 597]
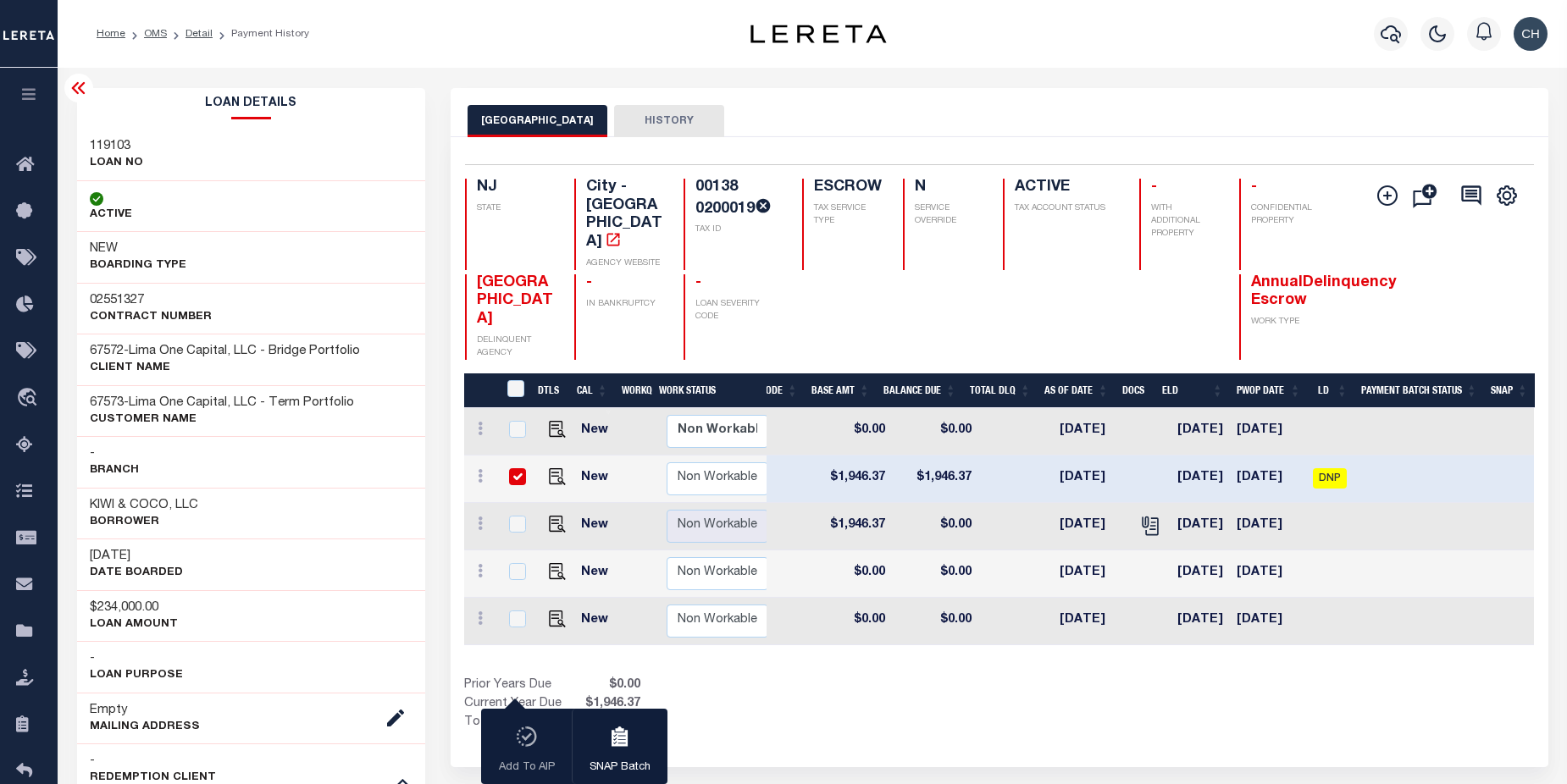
click at [516, 468] on input "checkbox" at bounding box center [517, 476] width 17 height 17
checkbox input "false"
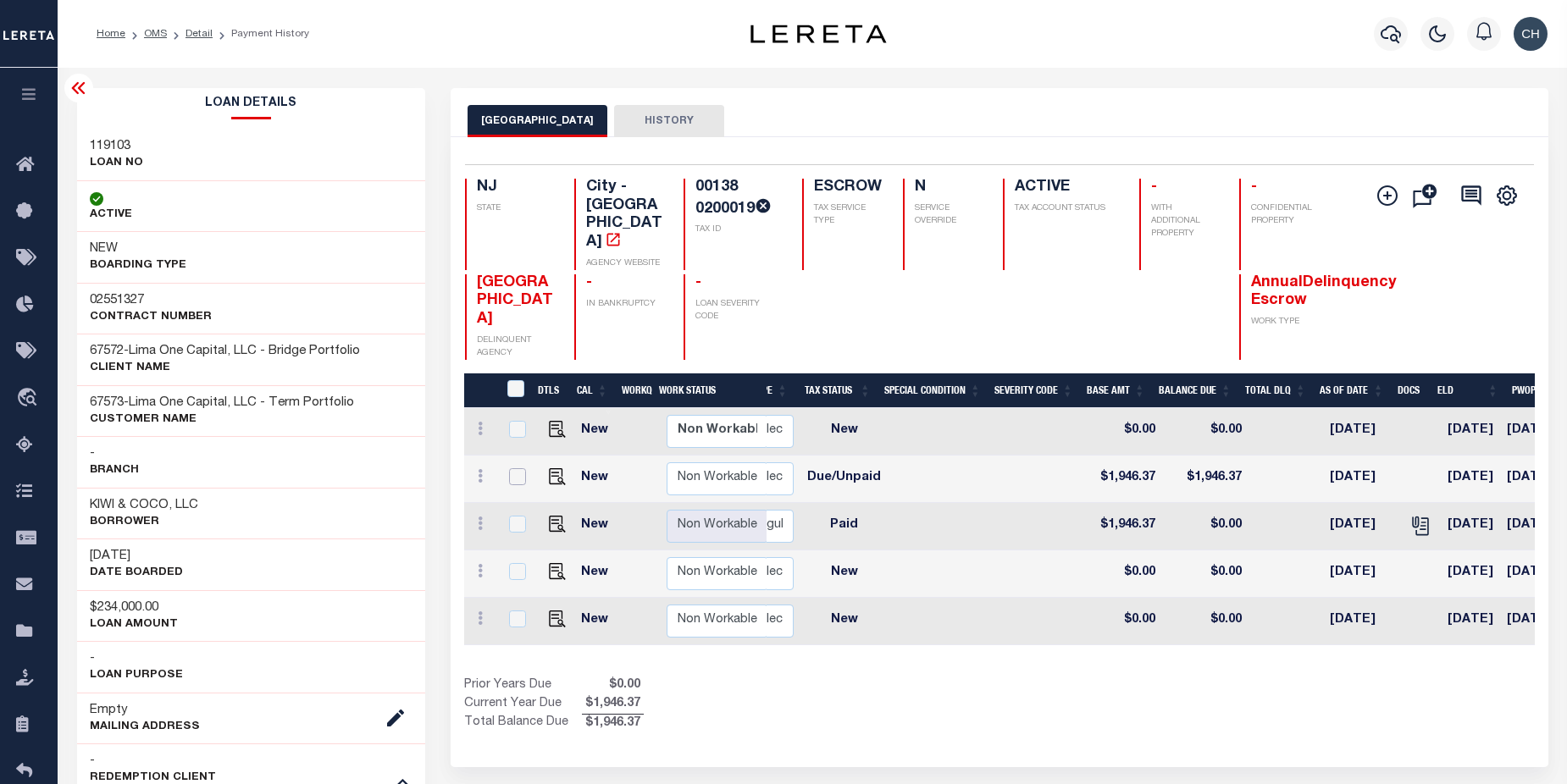
scroll to position [0, 235]
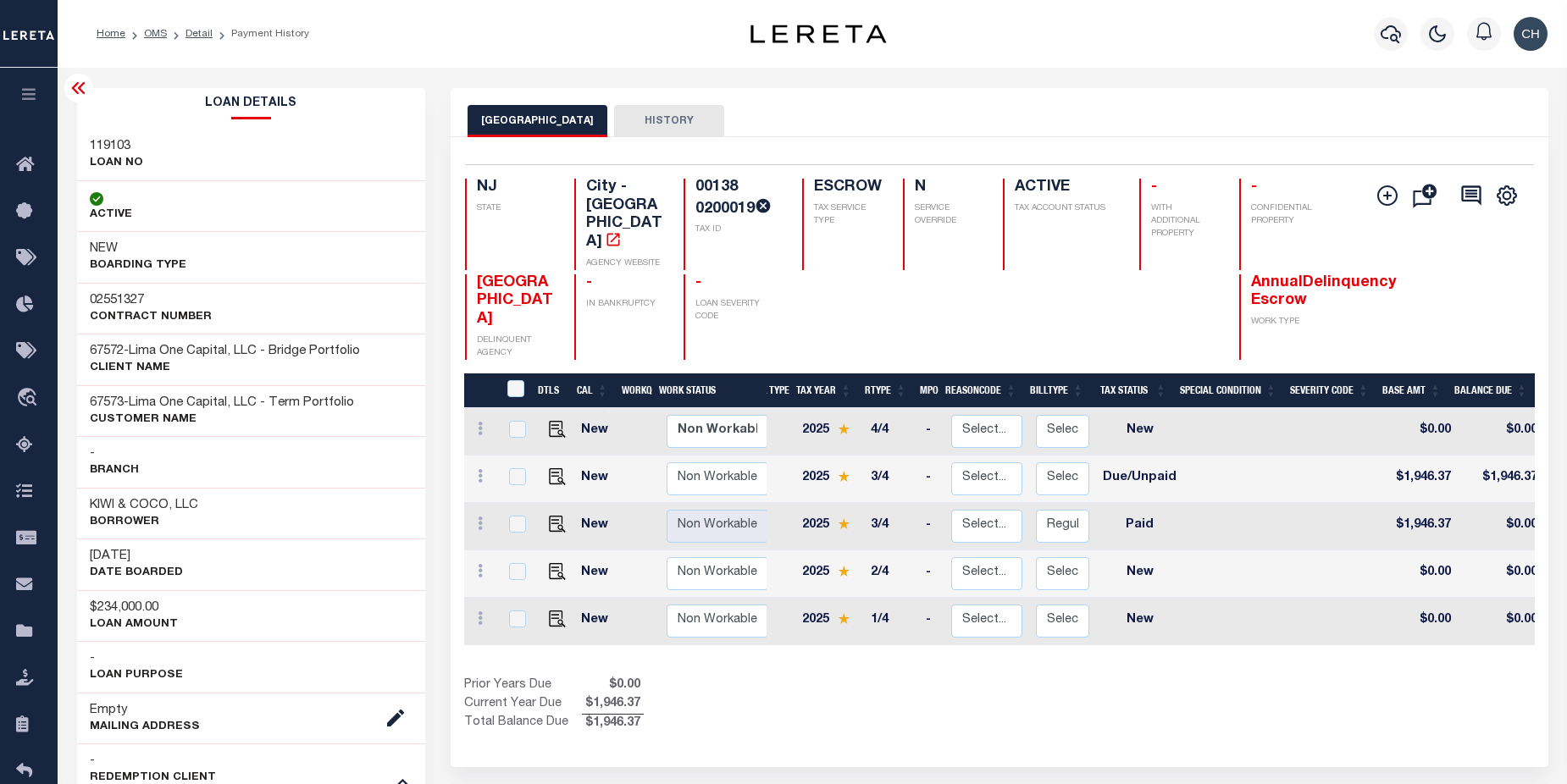
click at [1190, 128] on div "GLOUCESTER CITY HISTORY" at bounding box center [999, 120] width 1064 height 31
drag, startPoint x: 1152, startPoint y: 614, endPoint x: 1282, endPoint y: 627, distance: 130.6
click at [1282, 627] on div "DTLS CAL WorkQ Work Status Work Type Tax Year RType MPO ReasonCode BillType Tax…" at bounding box center [999, 554] width 1070 height 360
click at [1155, 93] on div "GLOUCESTER CITY HISTORY" at bounding box center [999, 113] width 1097 height 49
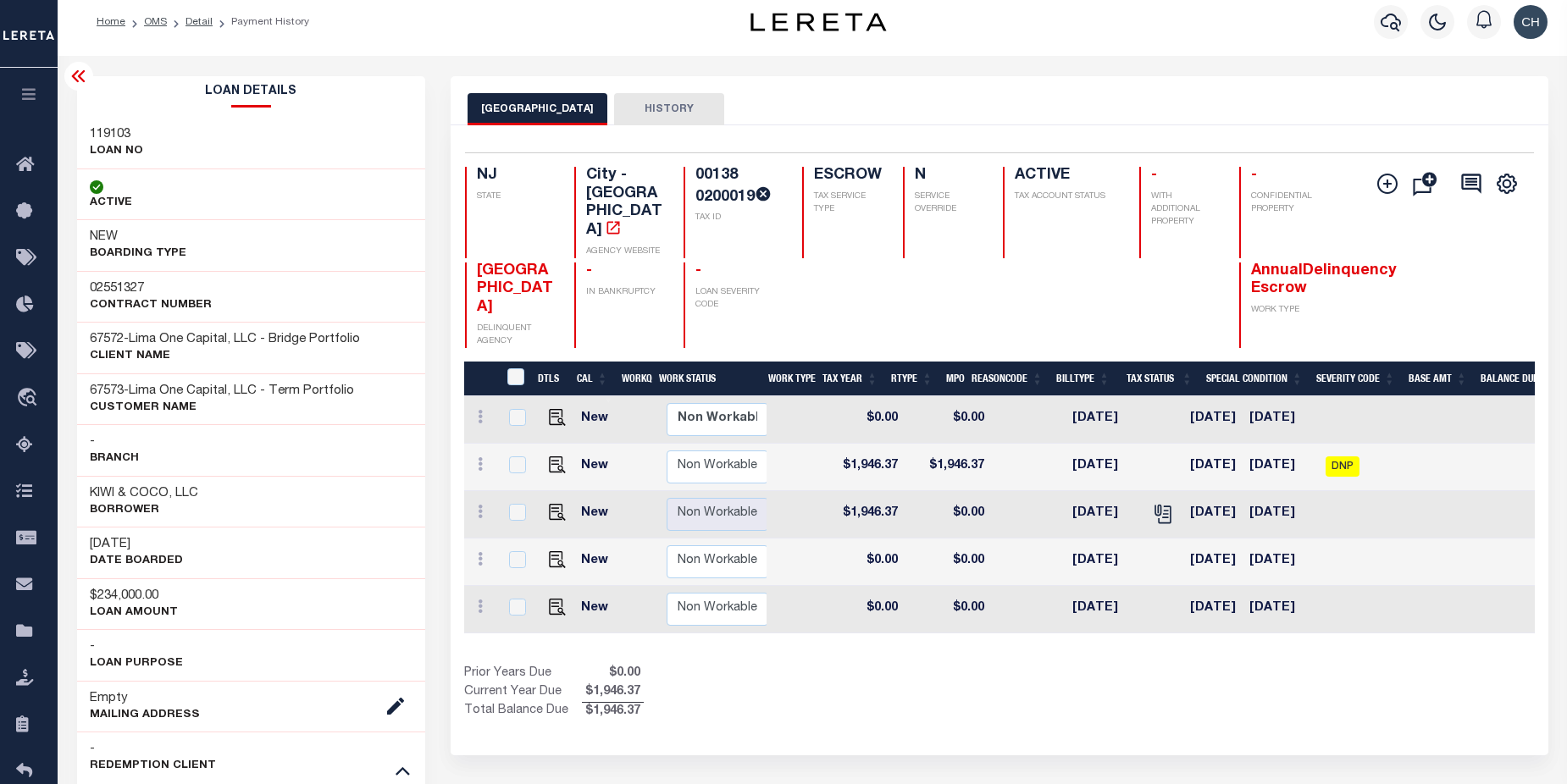
scroll to position [0, 579]
click at [516, 457] on input "checkbox" at bounding box center [517, 465] width 17 height 17
checkbox input "true"
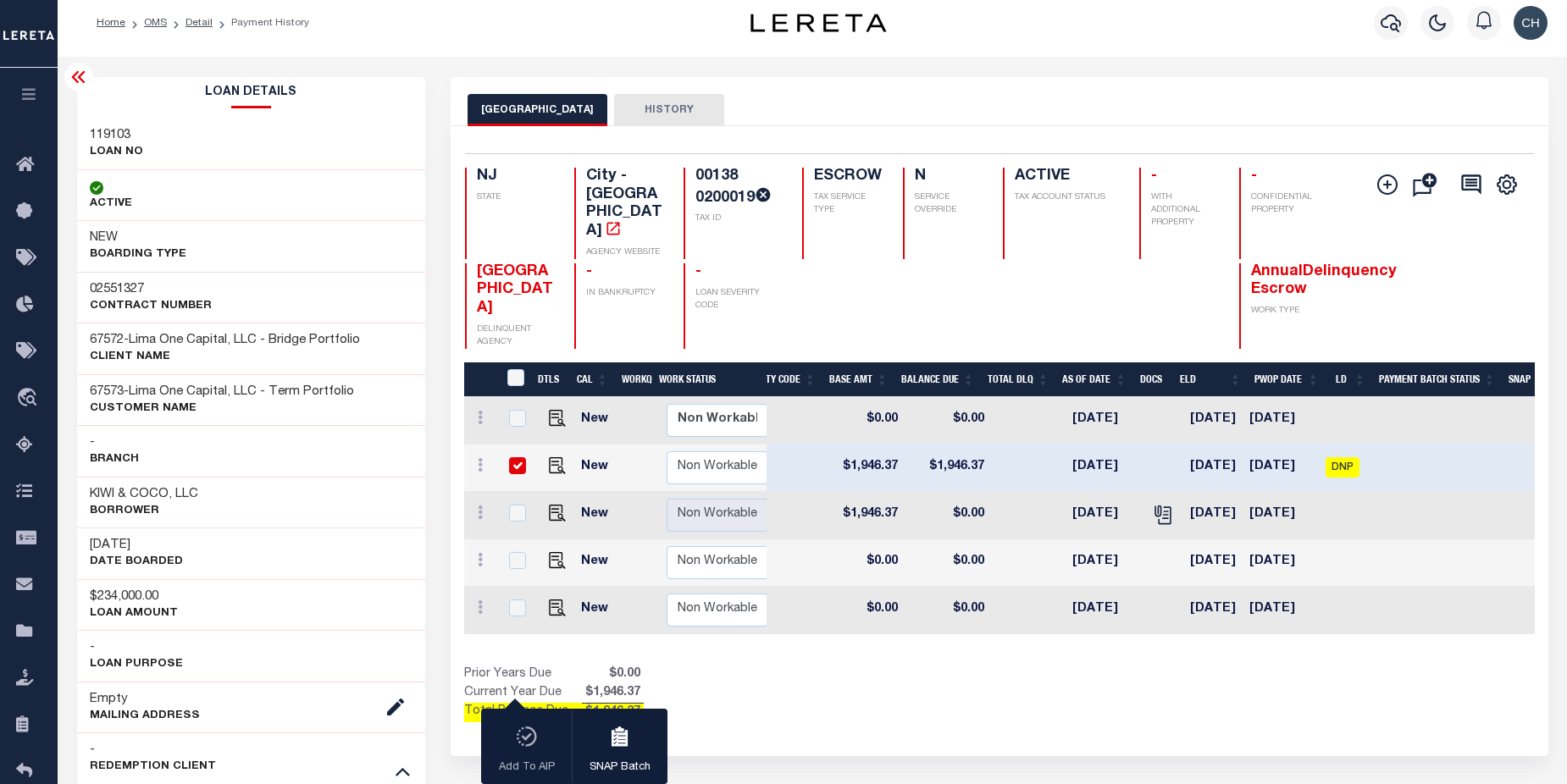
click at [511, 457] on input "checkbox" at bounding box center [517, 465] width 17 height 17
checkbox input "false"
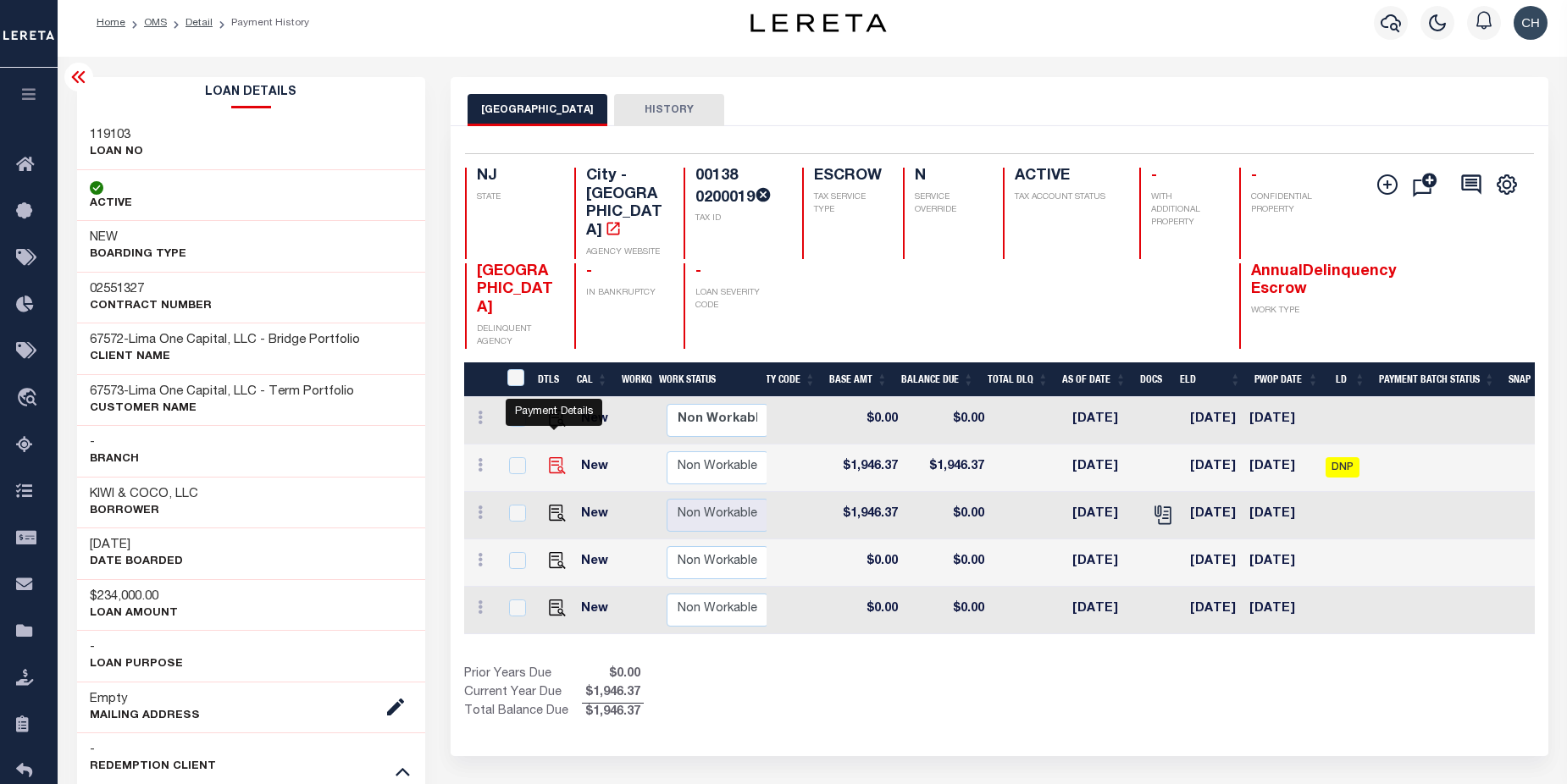
click at [556, 457] on img "" at bounding box center [557, 465] width 17 height 17
checkbox input "true"
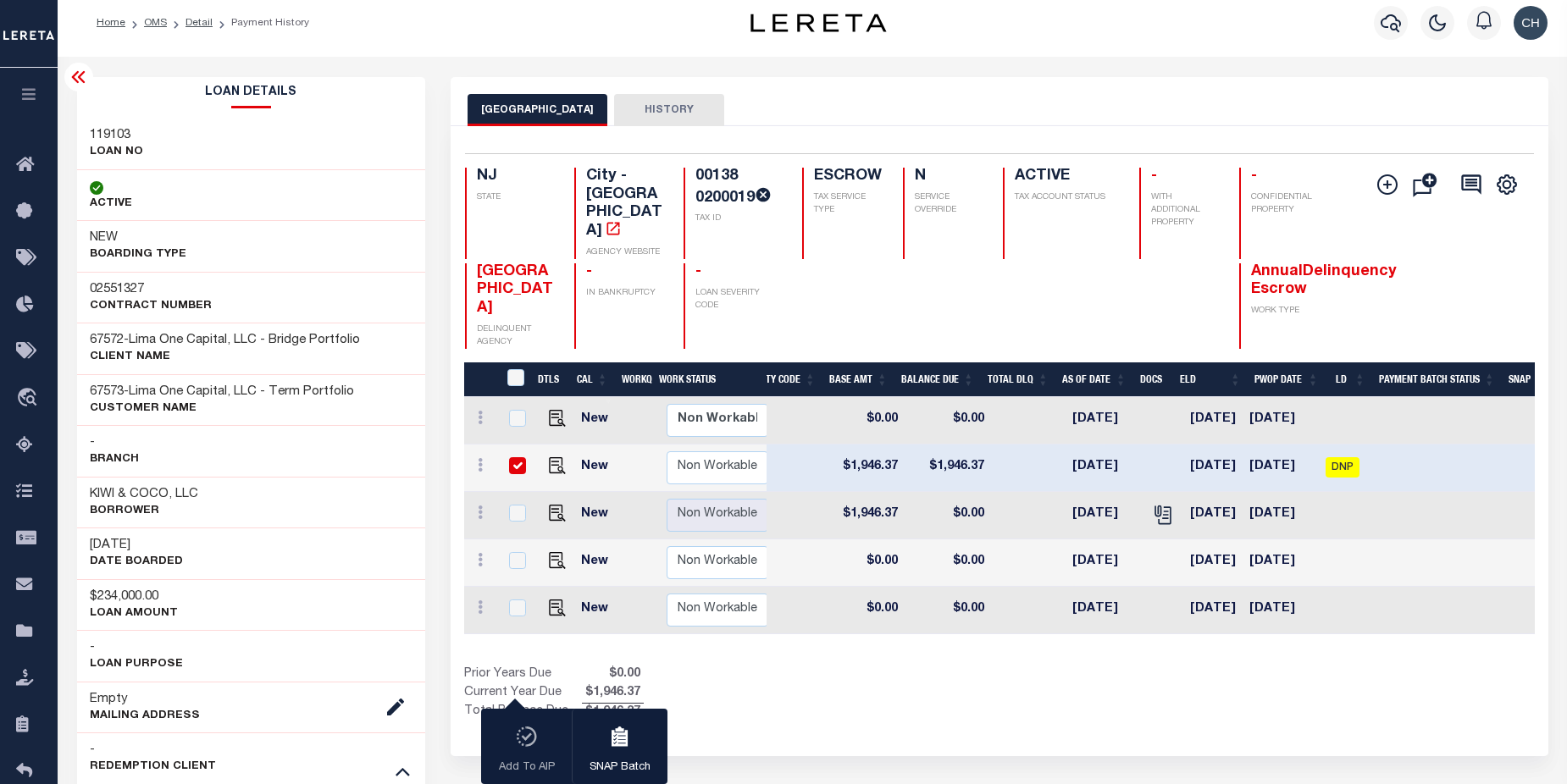
click at [363, 41] on div "Home OMS Detail Payment History" at bounding box center [812, 23] width 1510 height 68
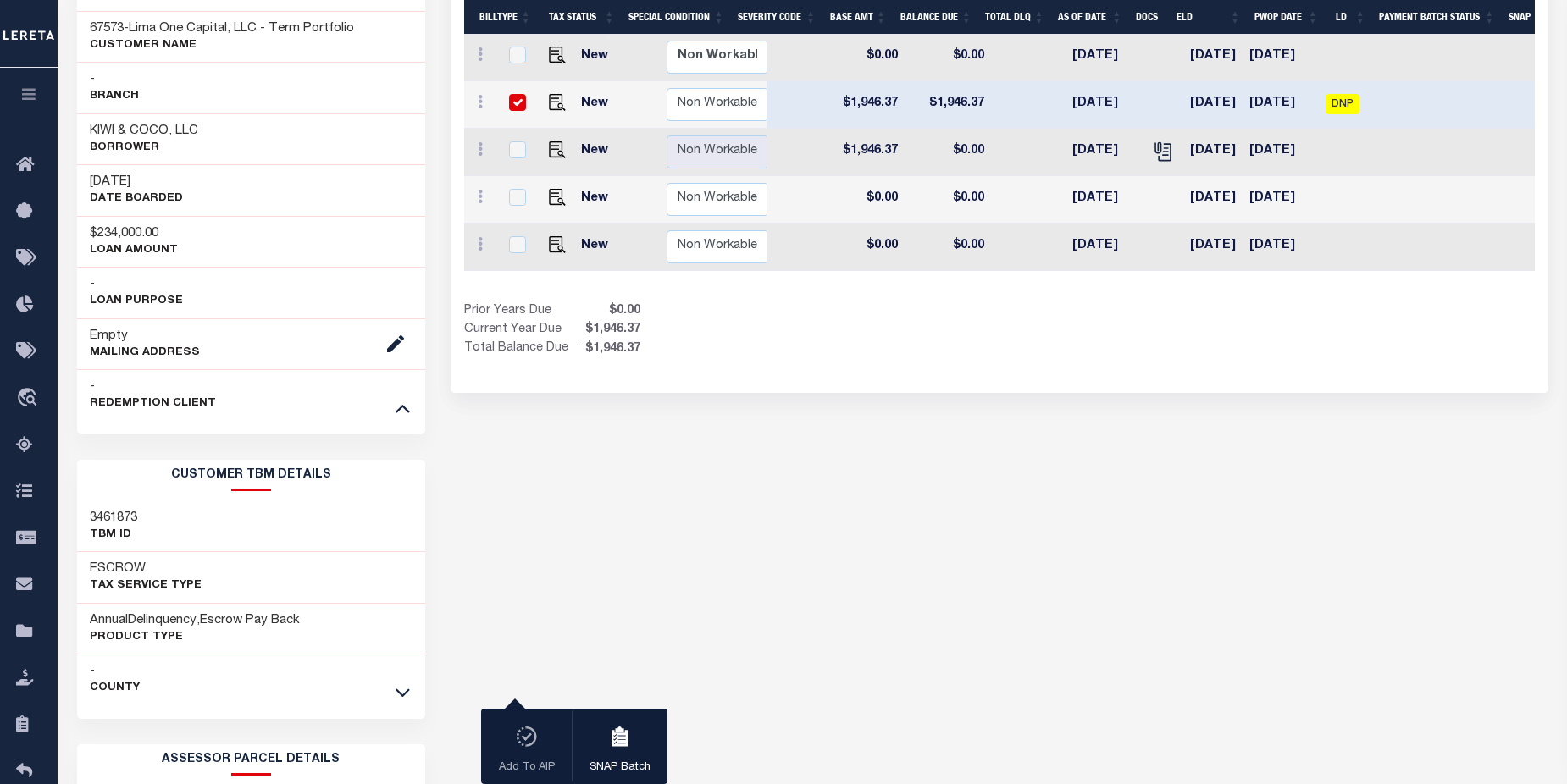
scroll to position [390, 0]
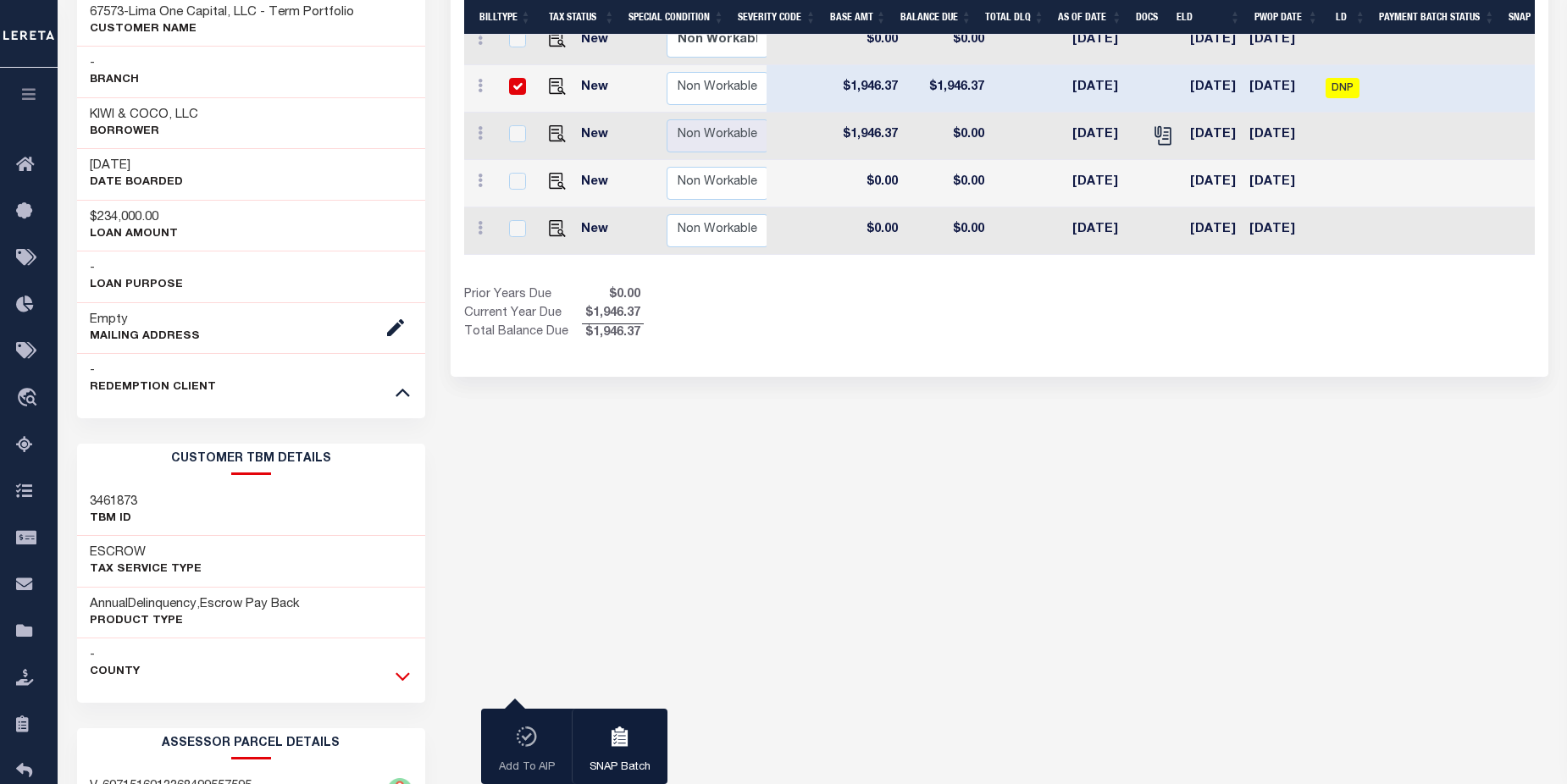
click at [405, 678] on icon at bounding box center [403, 678] width 14 height 9
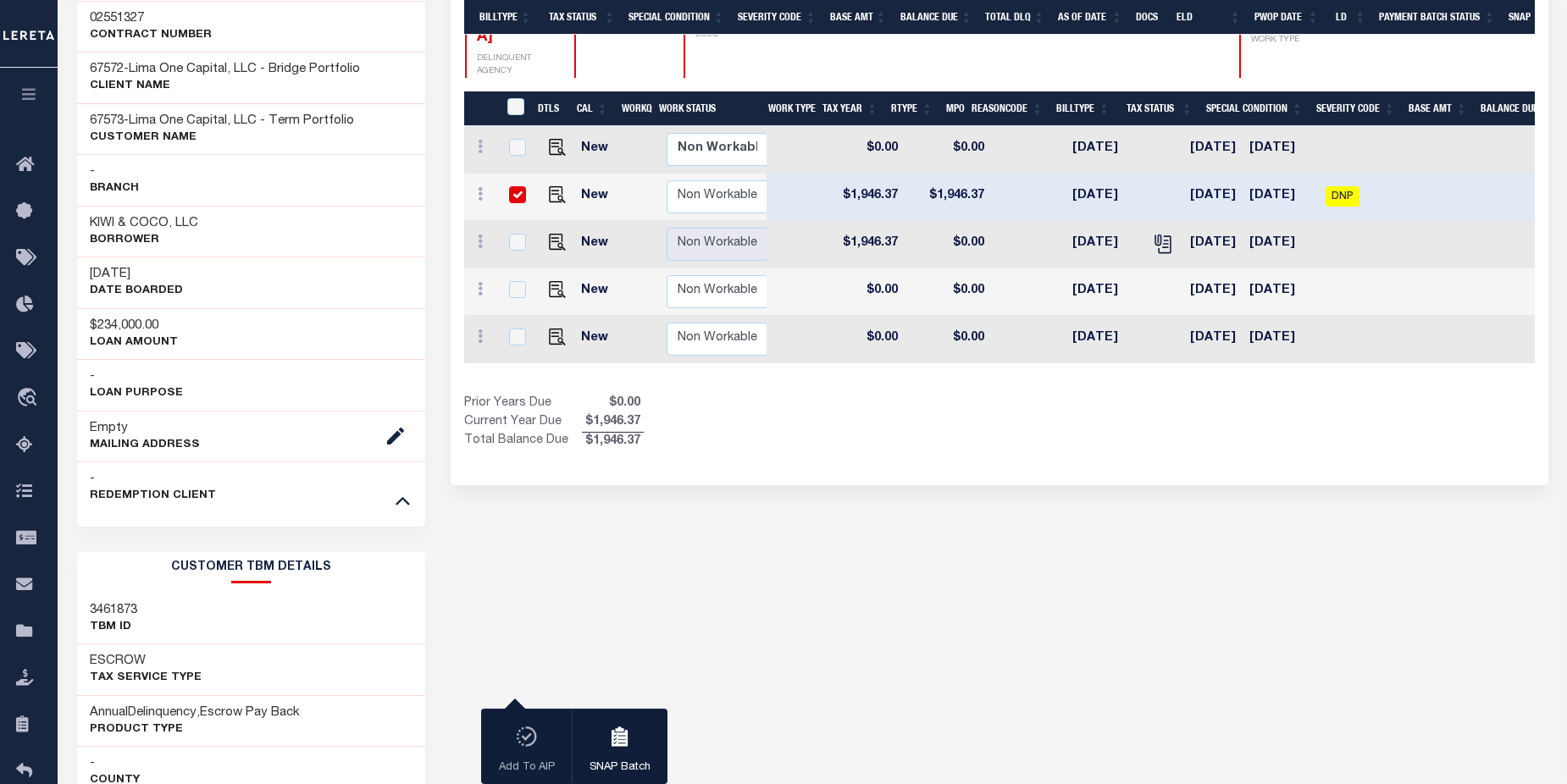
scroll to position [260, 0]
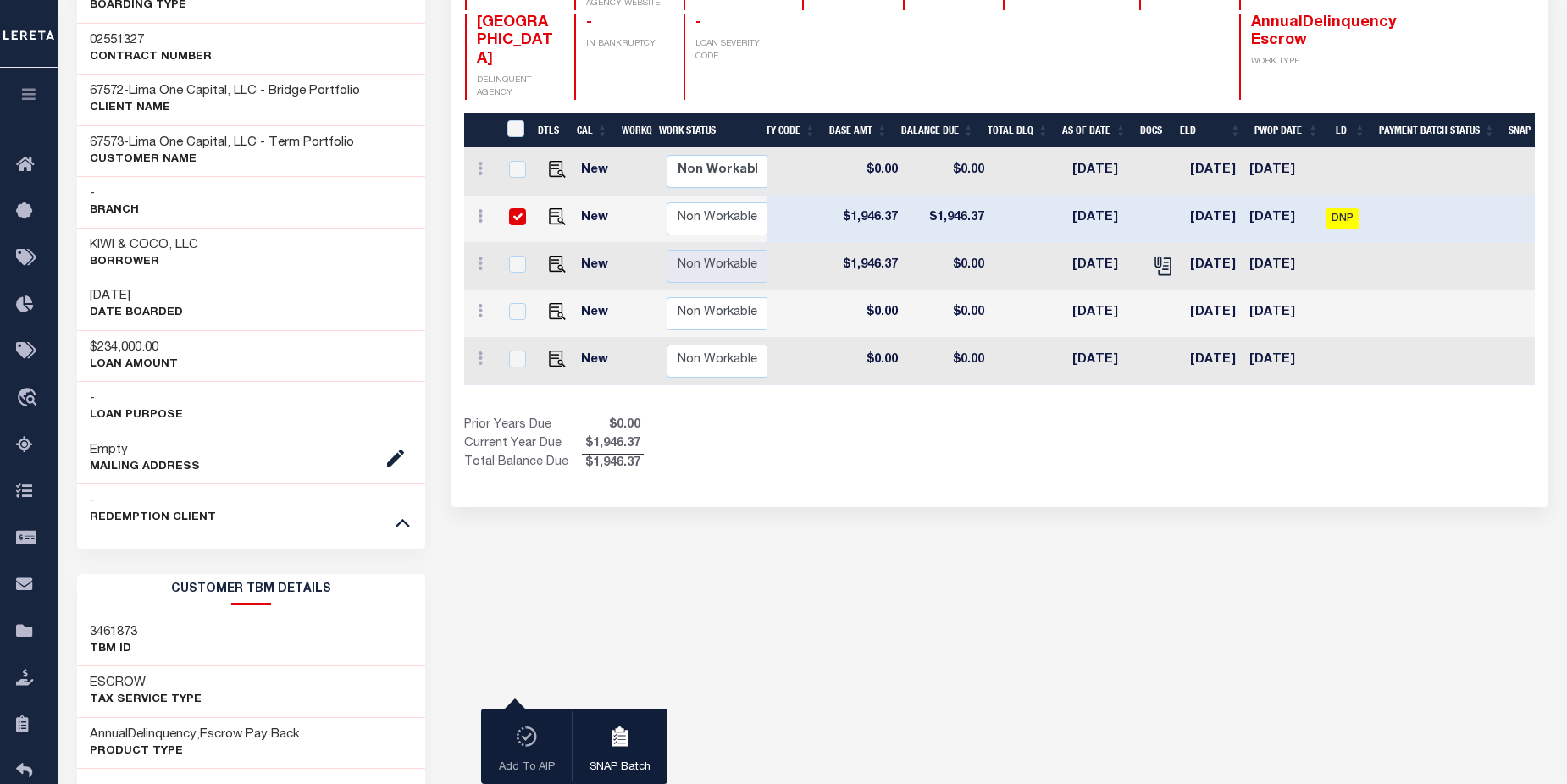
click at [516, 208] on input "checkbox" at bounding box center [517, 216] width 17 height 17
checkbox input "false"
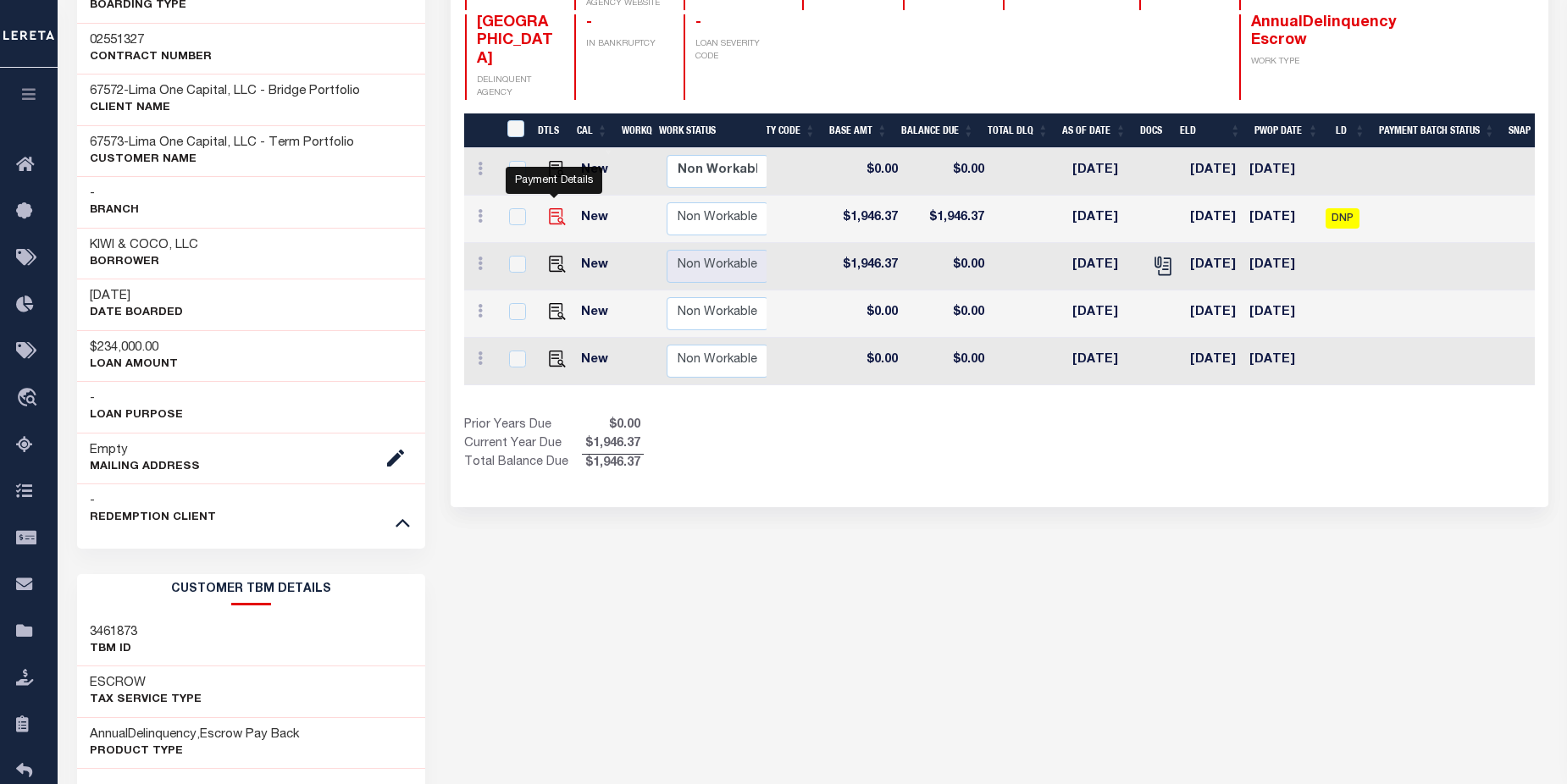
click at [554, 208] on img "" at bounding box center [557, 216] width 17 height 17
checkbox input "true"
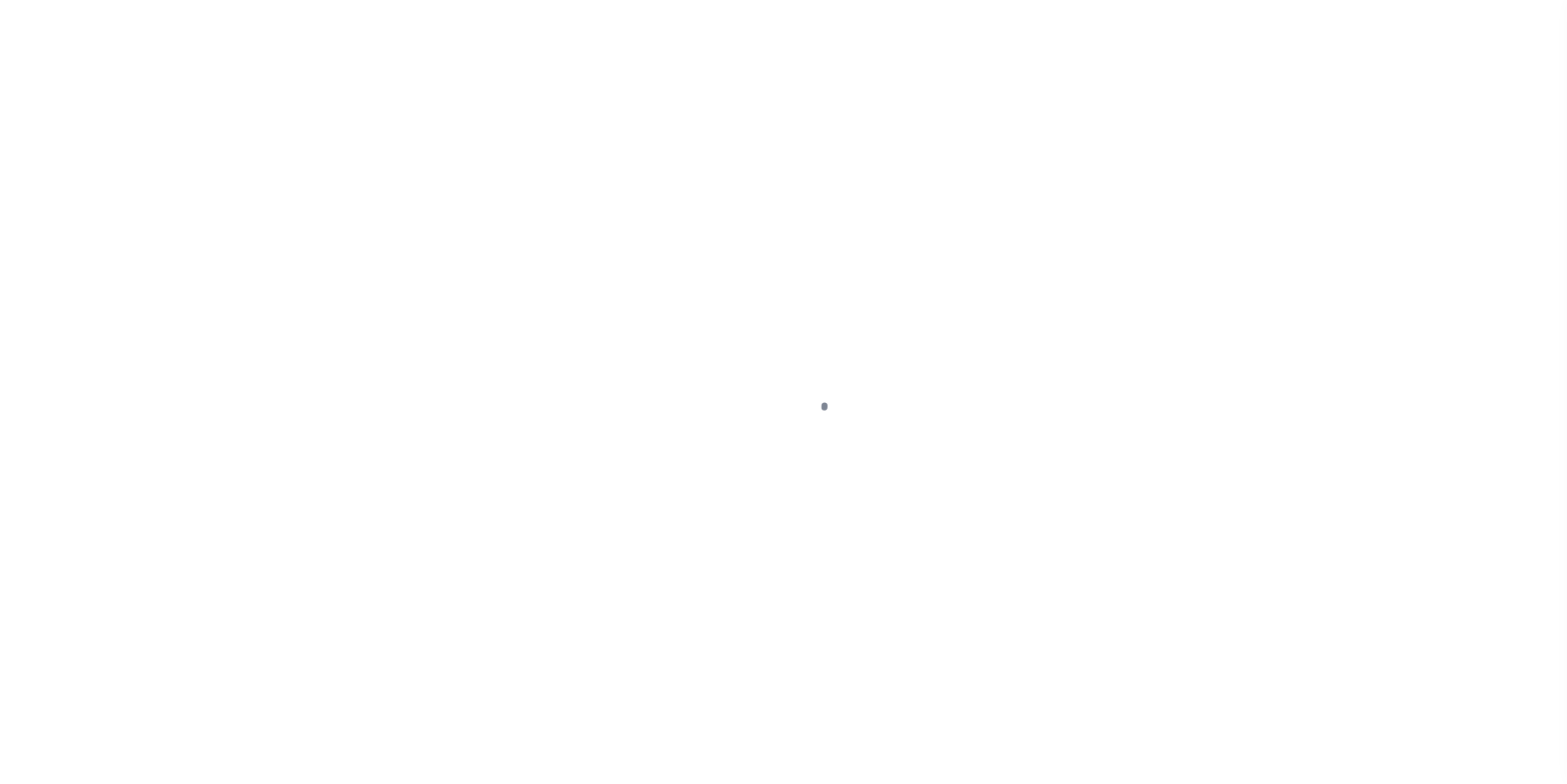
select select "DUE"
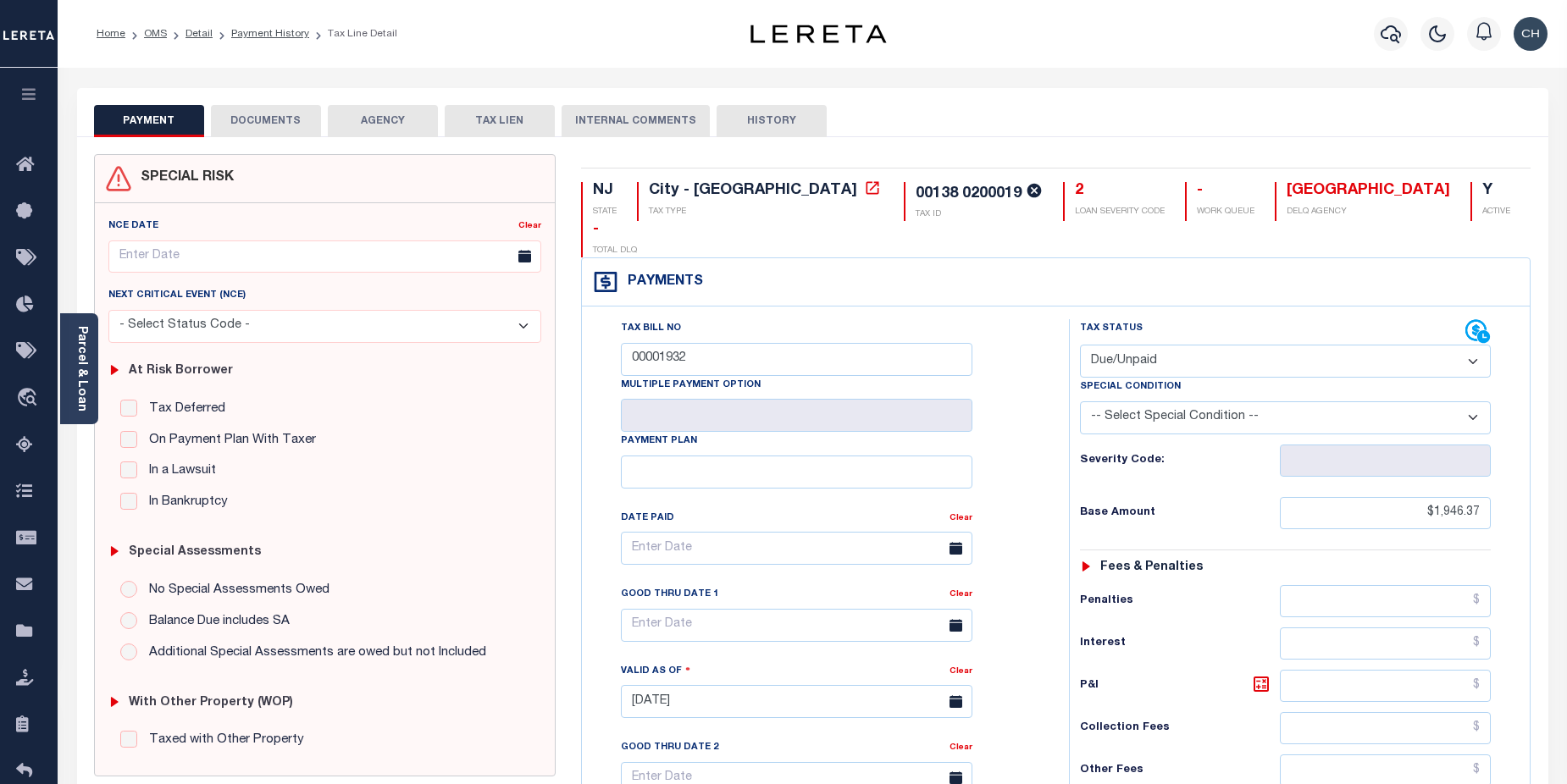
click at [287, 123] on button "DOCUMENTS" at bounding box center [266, 121] width 110 height 32
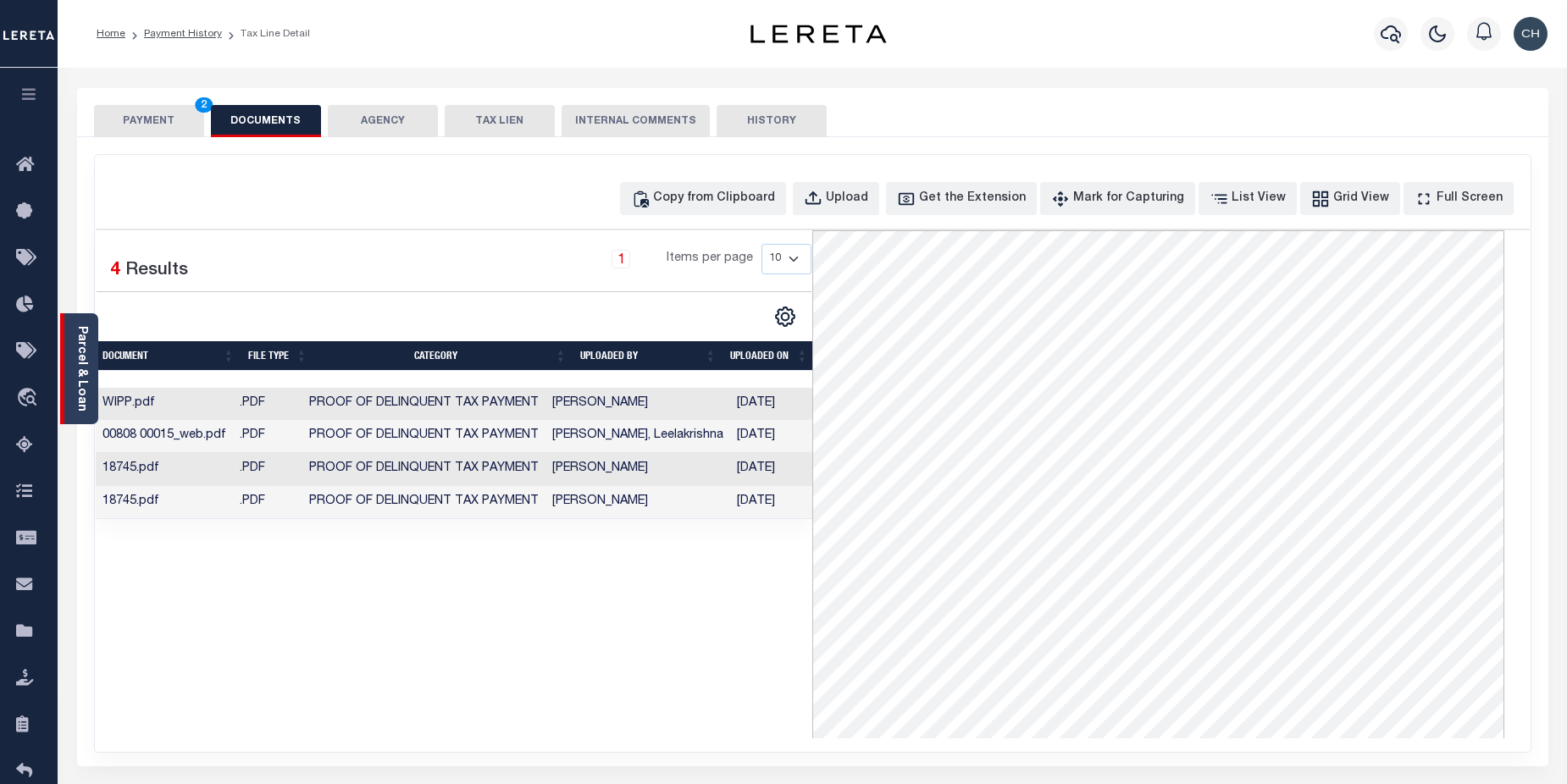
click at [85, 359] on link "Parcel & Loan" at bounding box center [80, 368] width 11 height 86
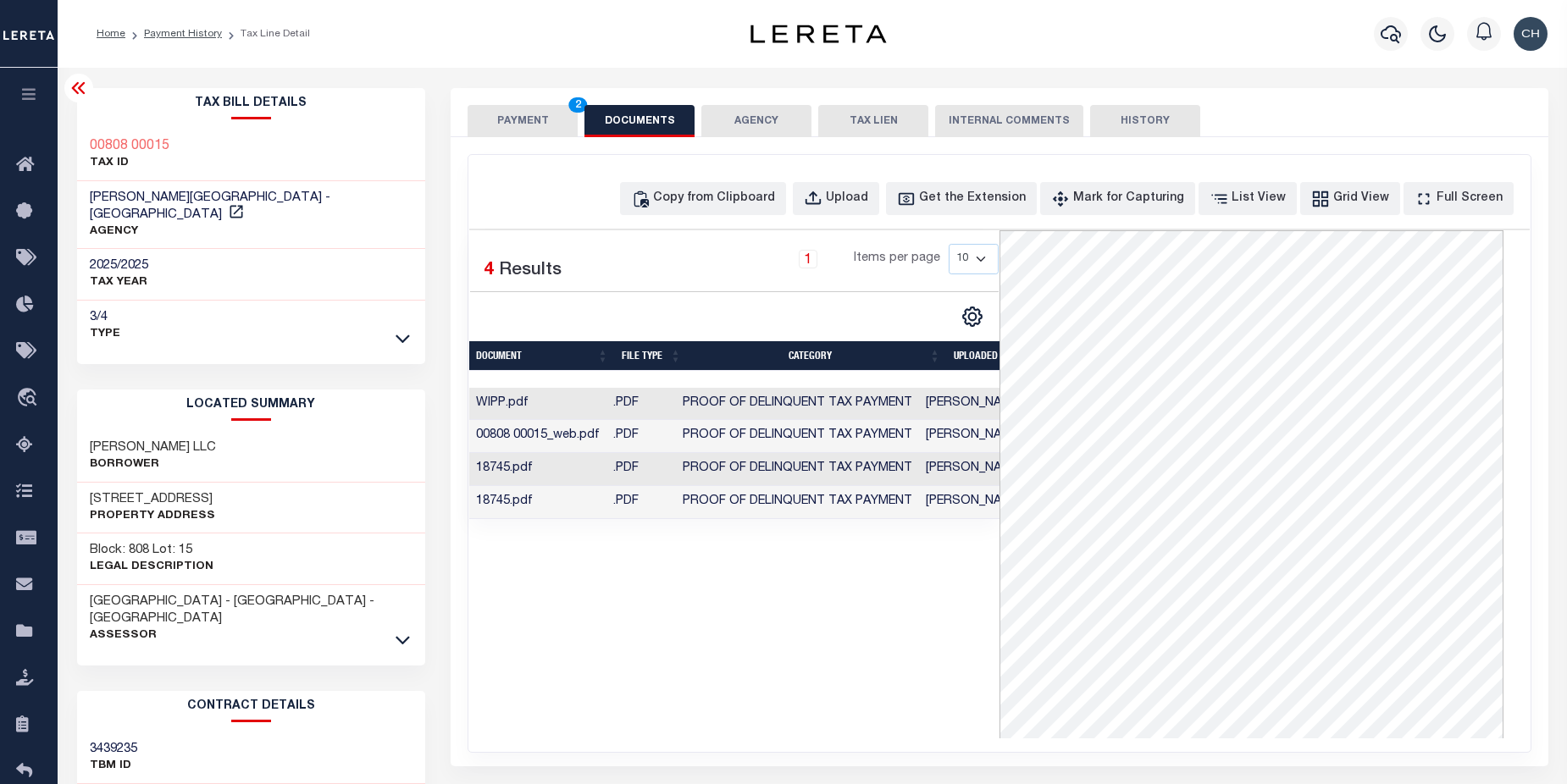
click at [89, 92] on div at bounding box center [79, 87] width 29 height 29
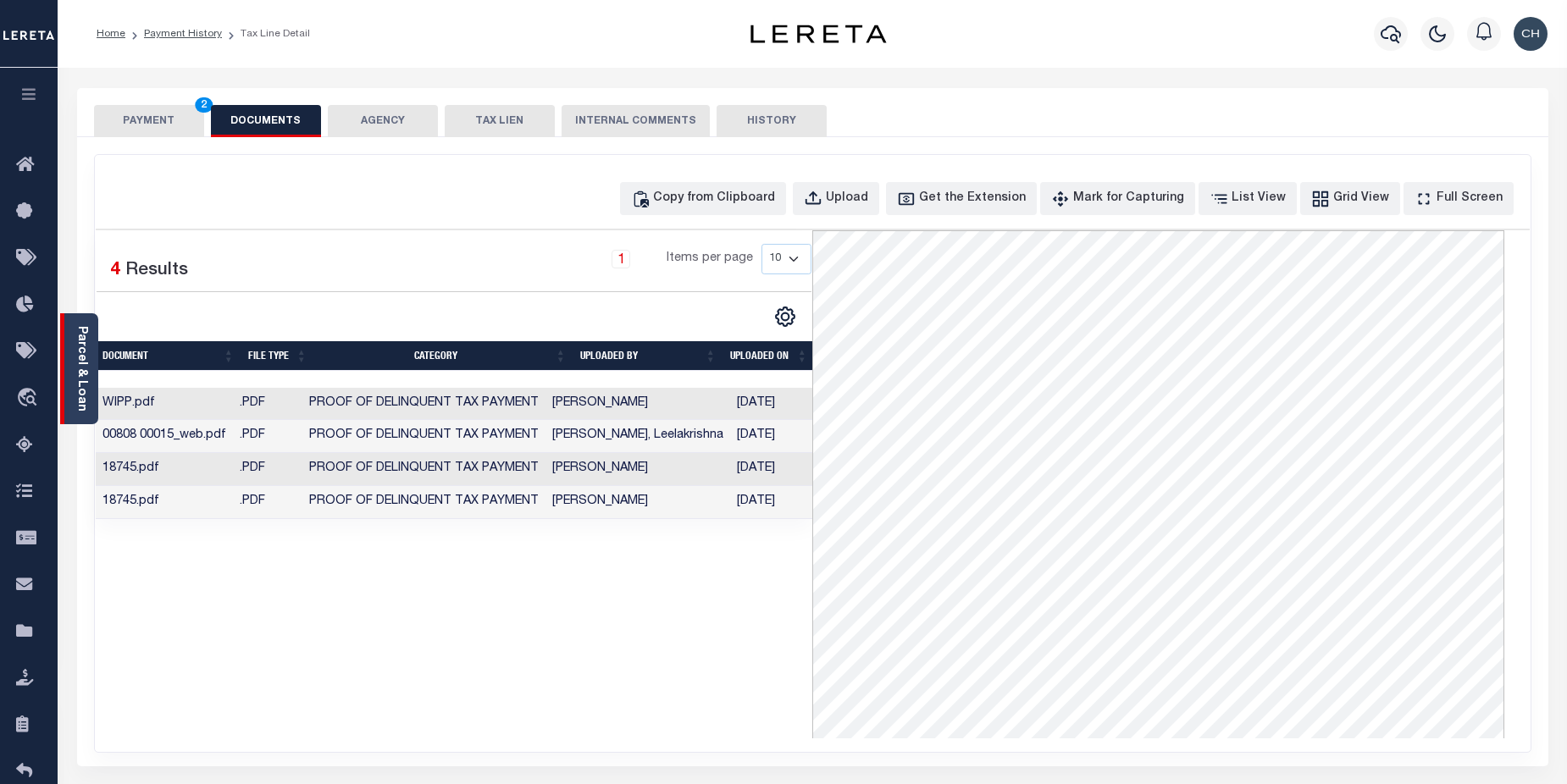
click at [85, 351] on link "Parcel & Loan" at bounding box center [80, 368] width 11 height 86
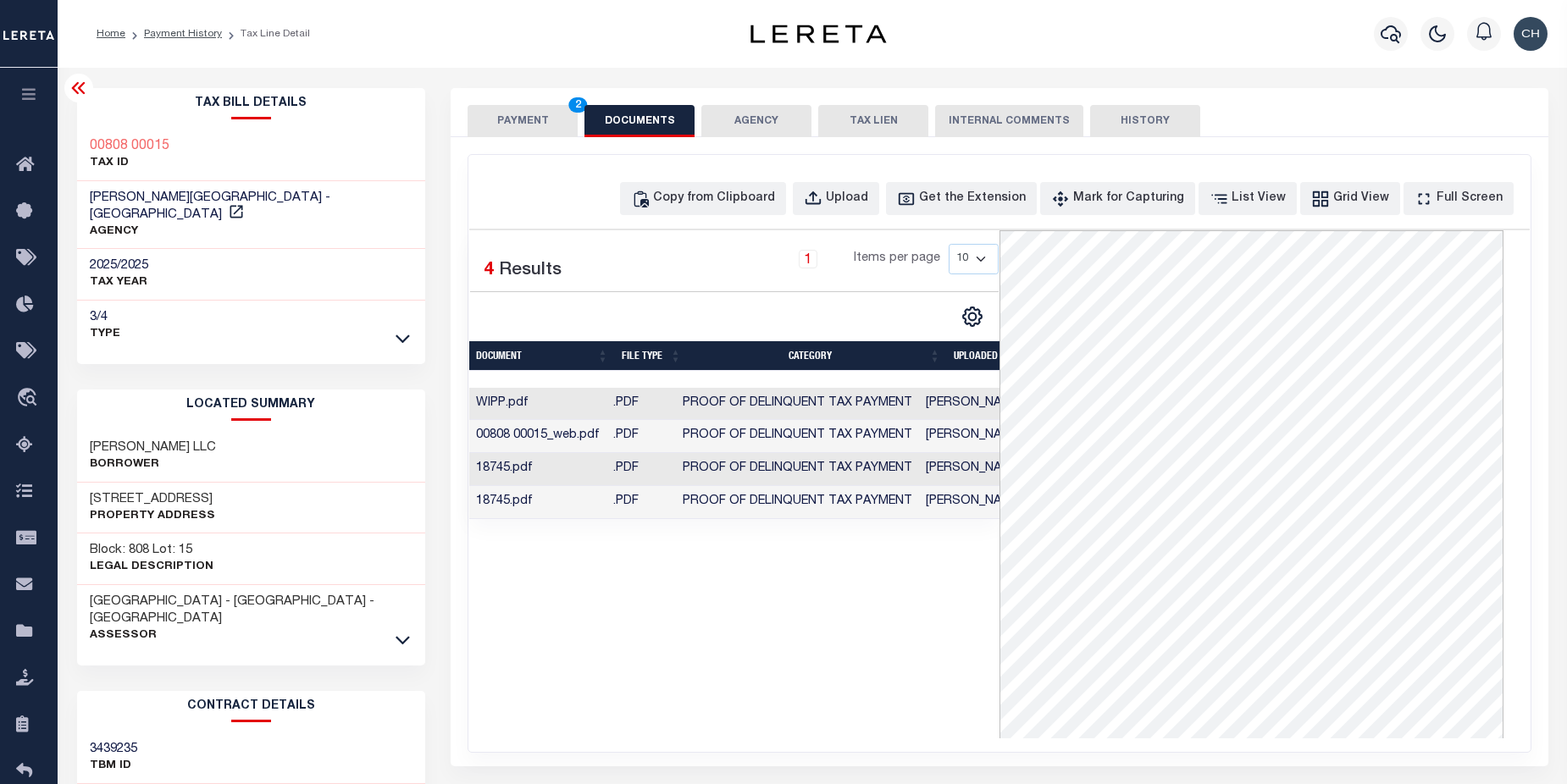
click at [75, 93] on icon at bounding box center [78, 87] width 13 height 11
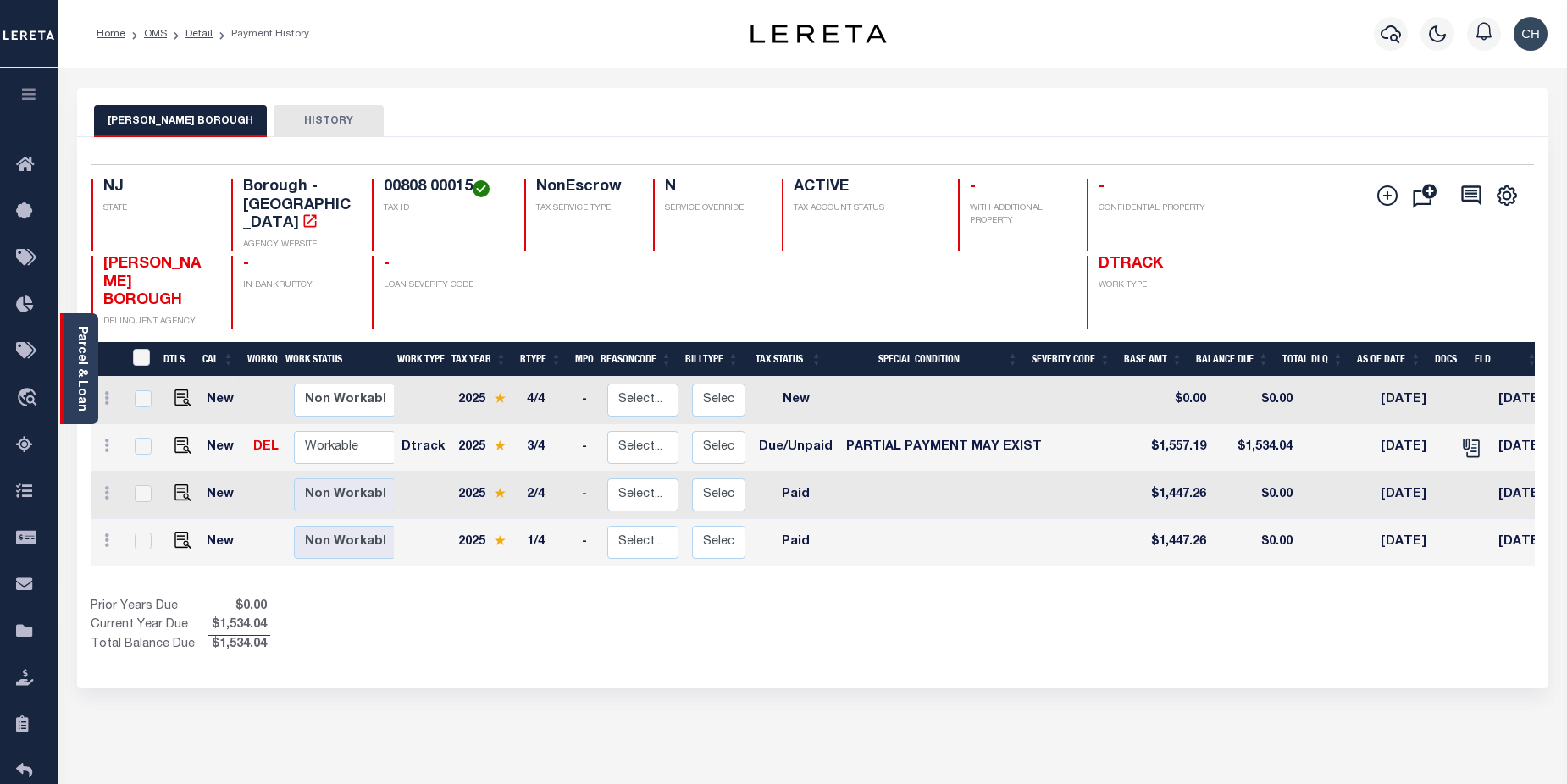
click at [71, 392] on div "Parcel & Loan" at bounding box center [79, 369] width 38 height 111
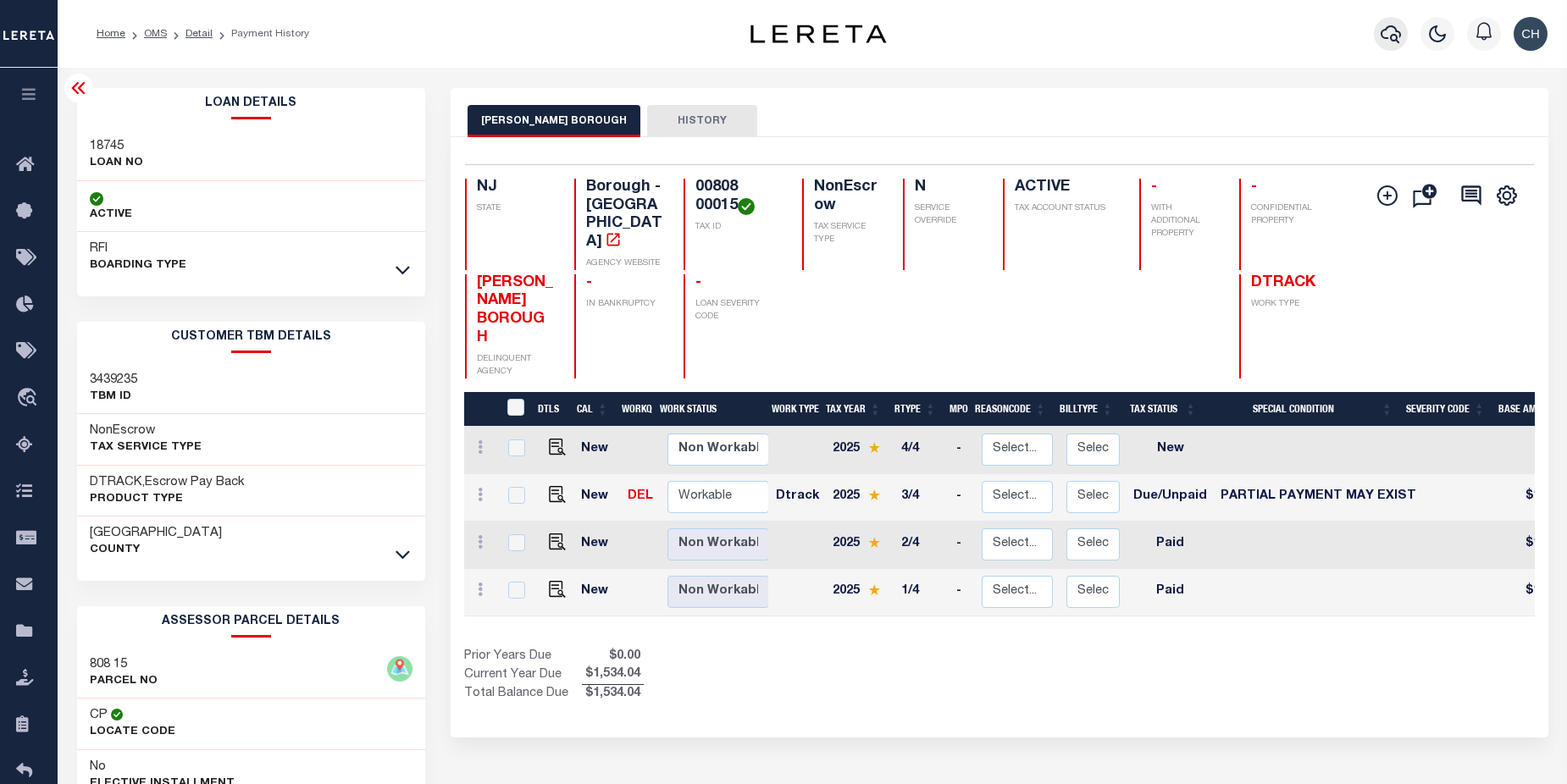
click at [1402, 34] on button "button" at bounding box center [1391, 34] width 34 height 34
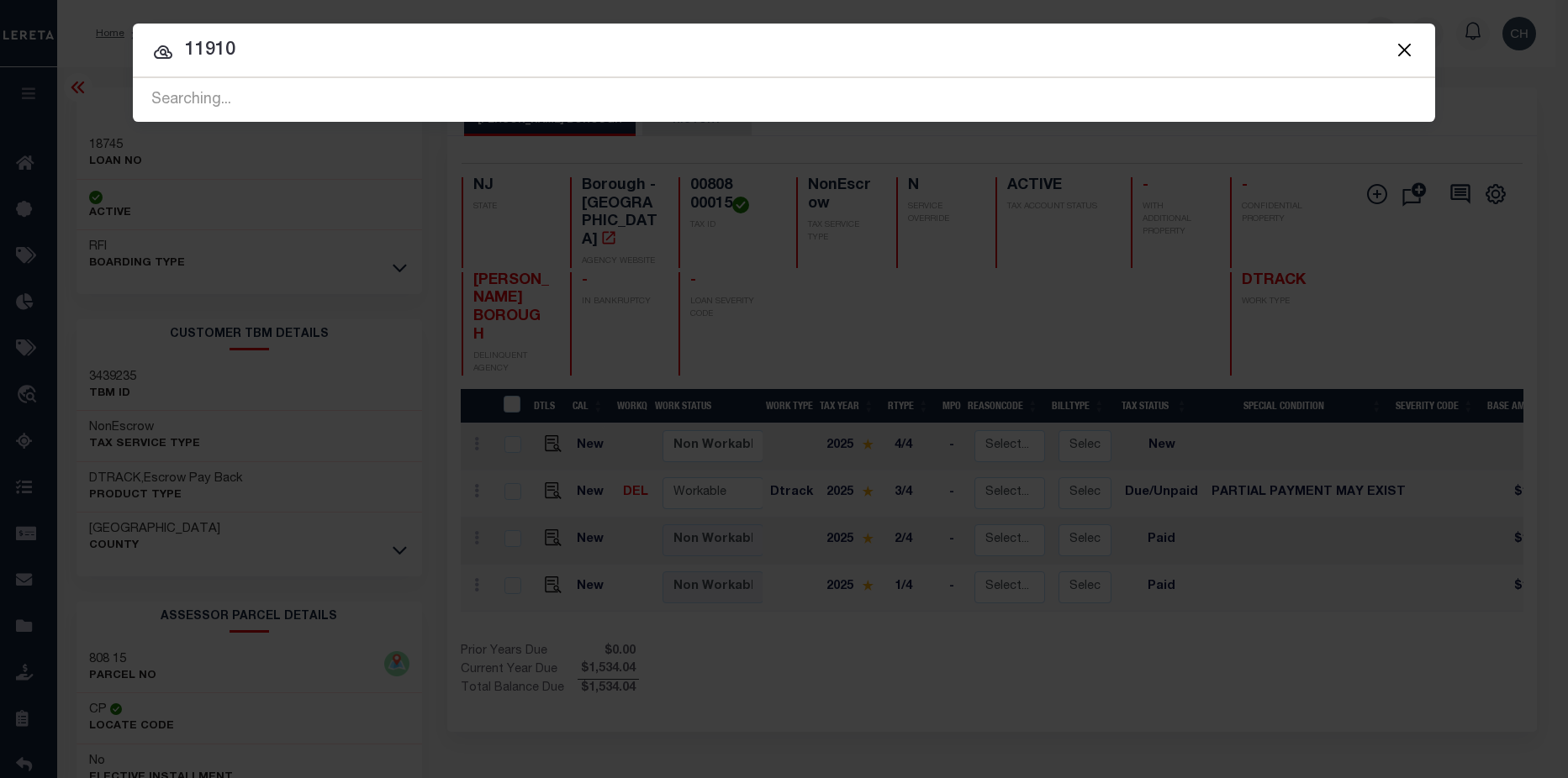
type input "119103"
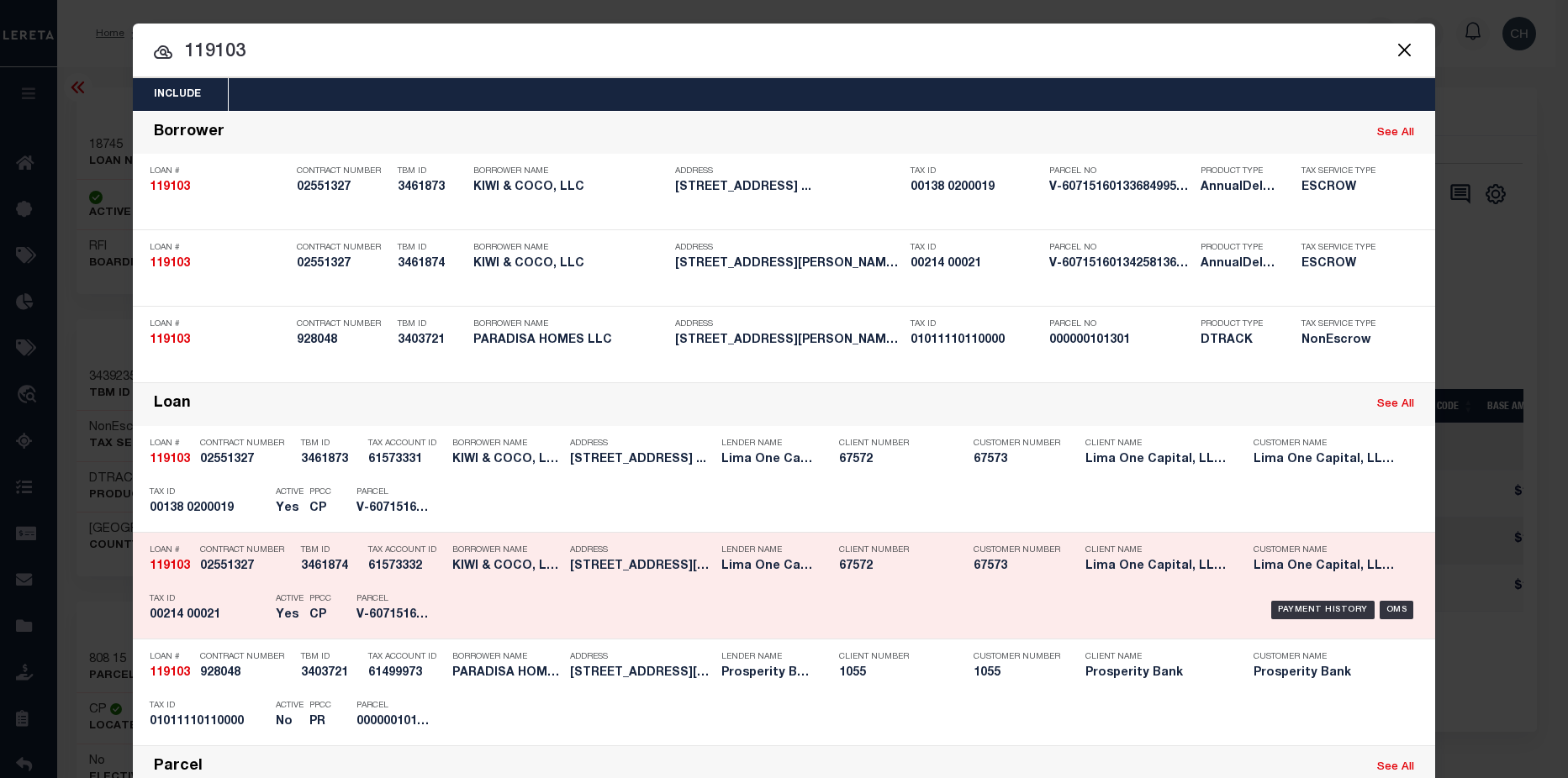
click at [940, 568] on h5 "67572" at bounding box center [893, 567] width 110 height 14
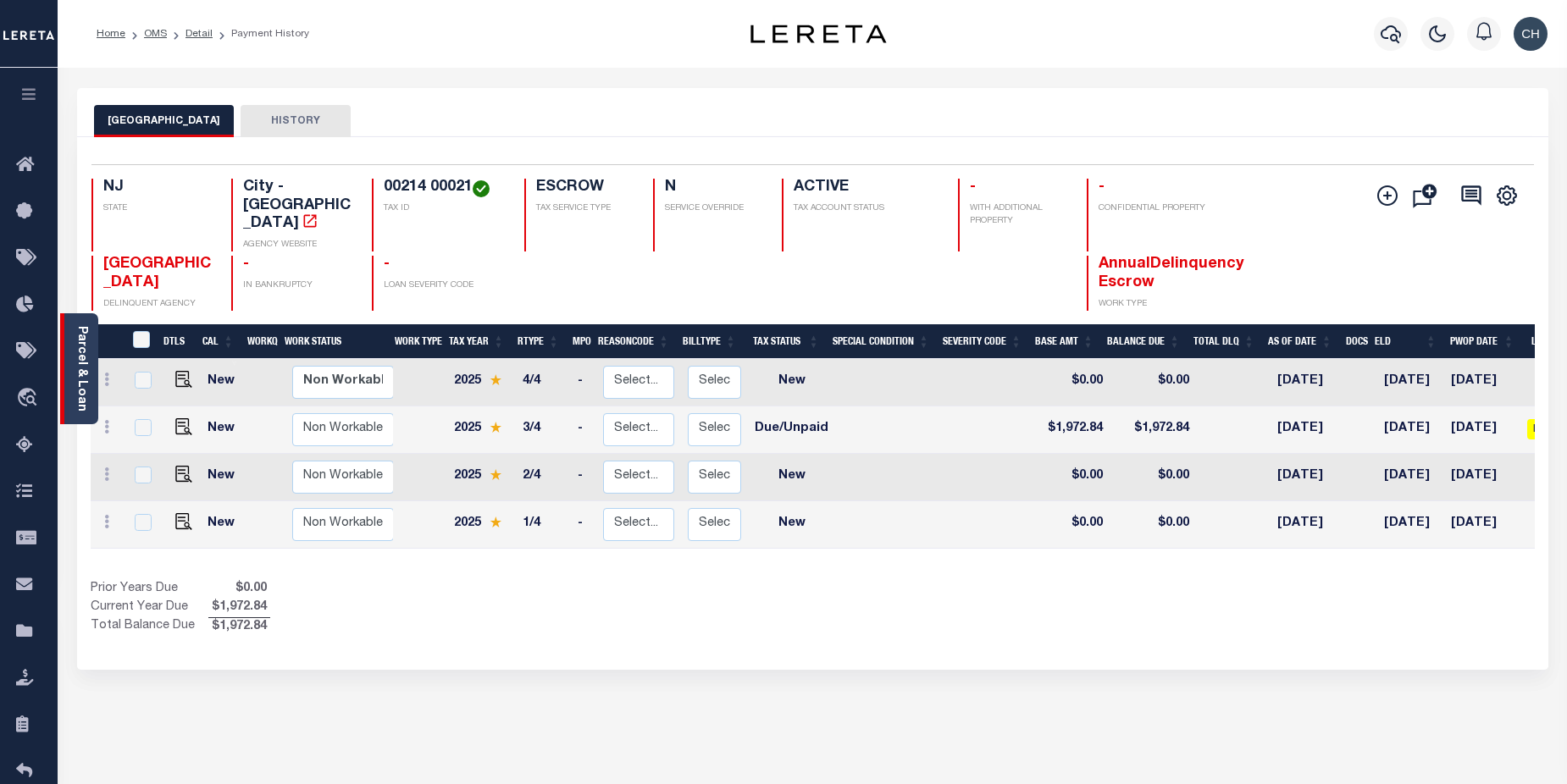
click at [72, 386] on div "Parcel & Loan" at bounding box center [79, 369] width 38 height 111
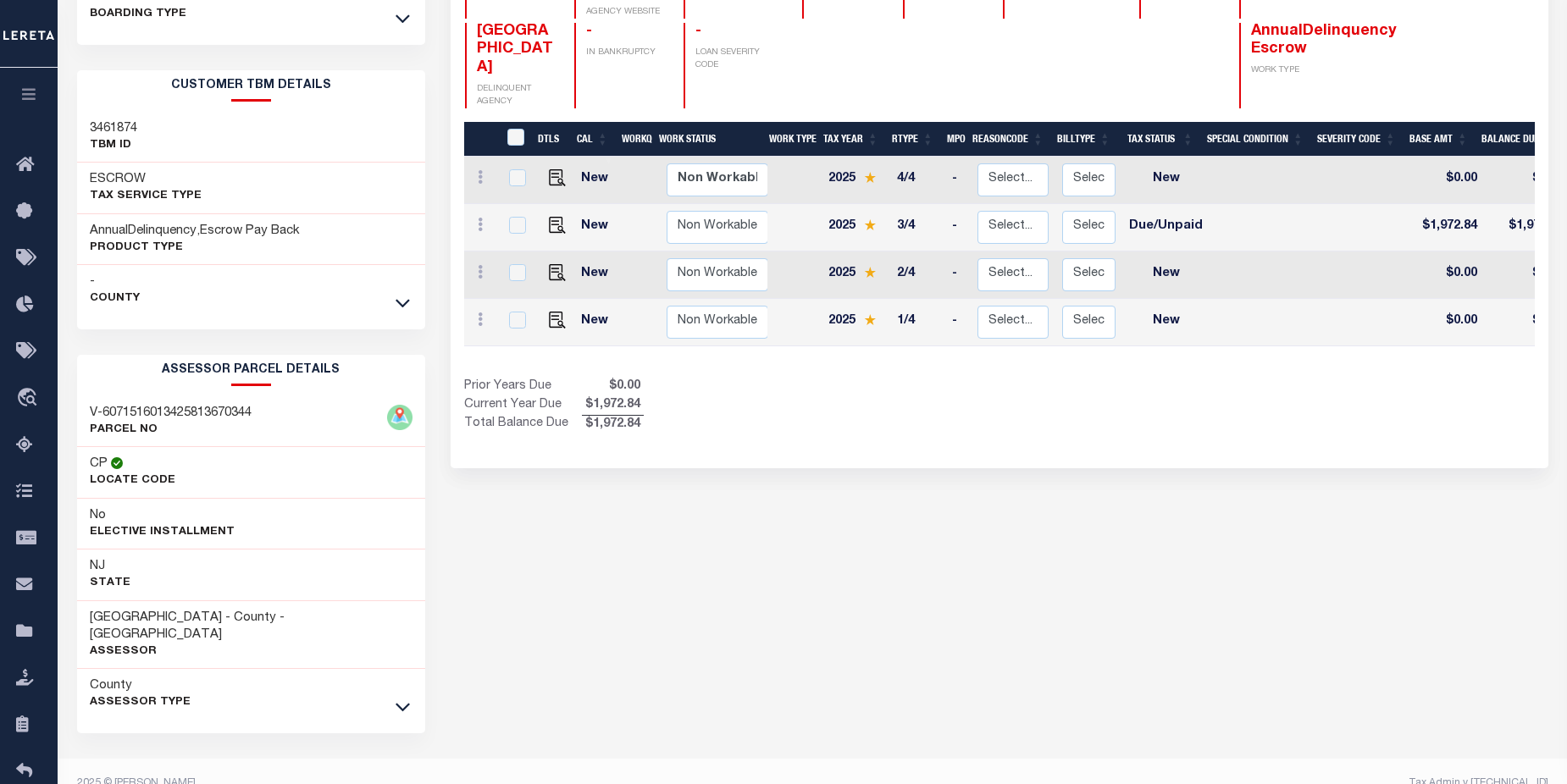
scroll to position [251, 0]
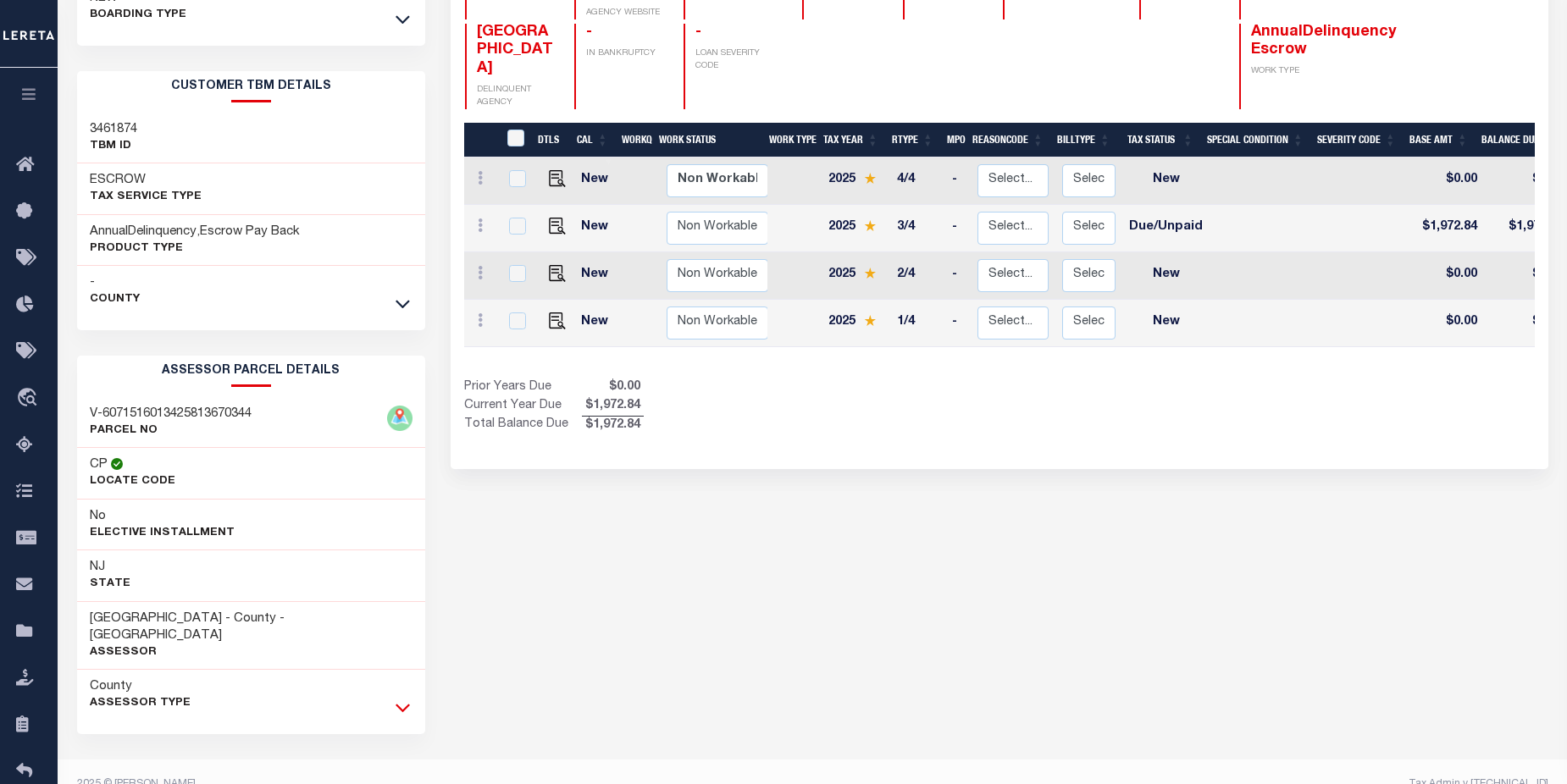
click at [400, 705] on icon at bounding box center [403, 709] width 14 height 9
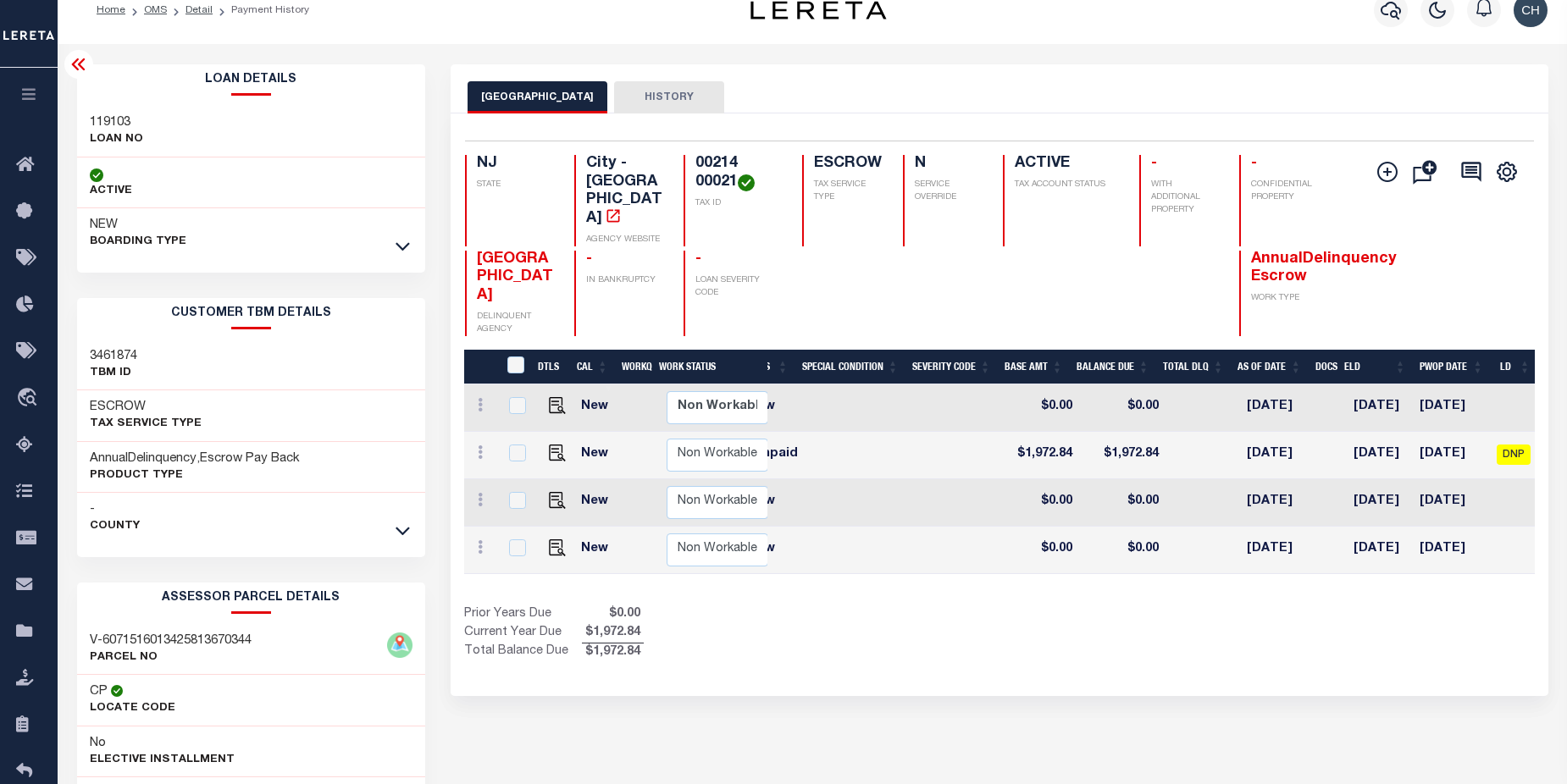
scroll to position [0, 397]
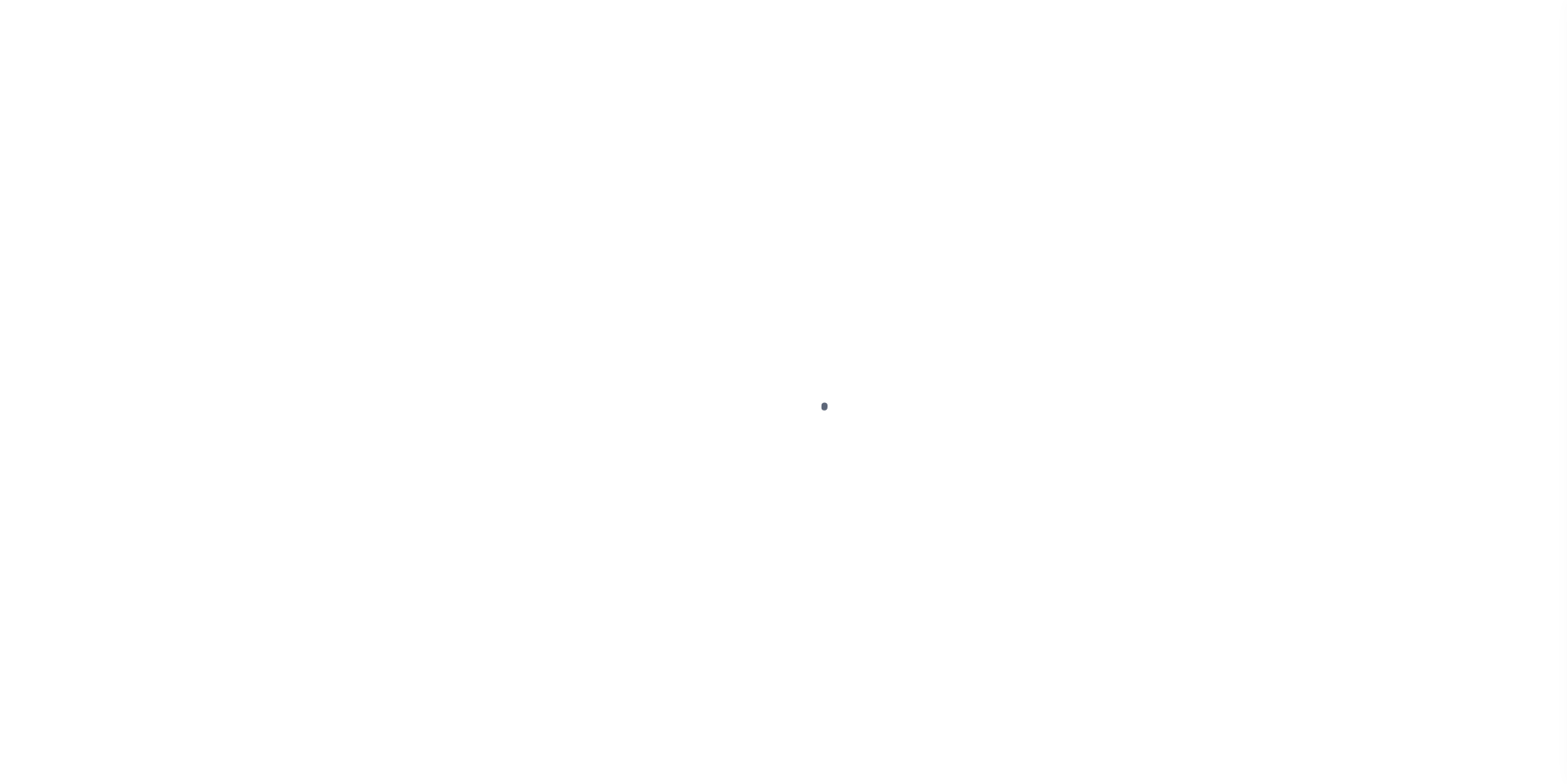
checkbox input "false"
type input "00001932"
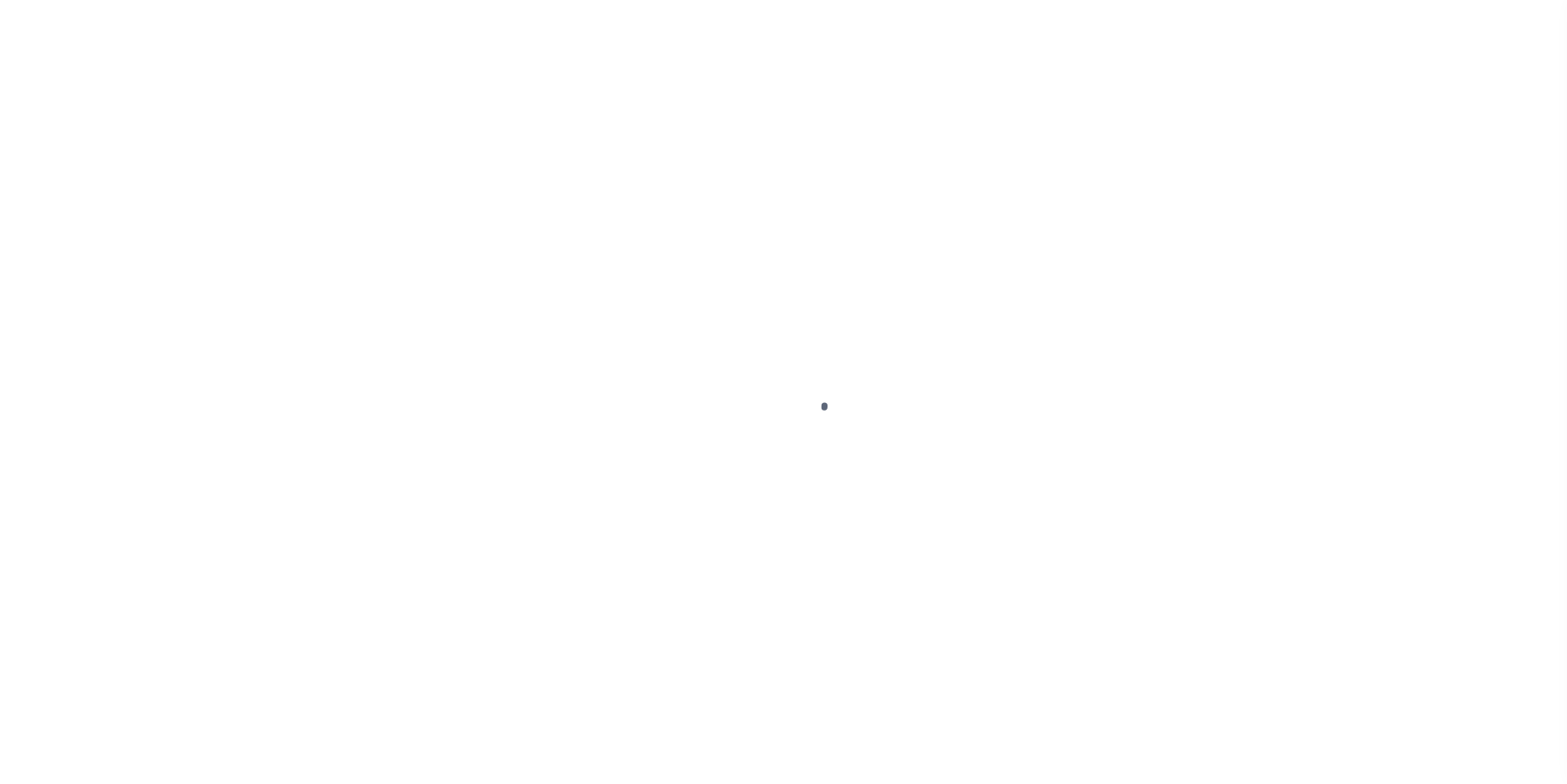
type input "07/31/2025"
select select "DUE"
type input "2"
type input "$1,946.37"
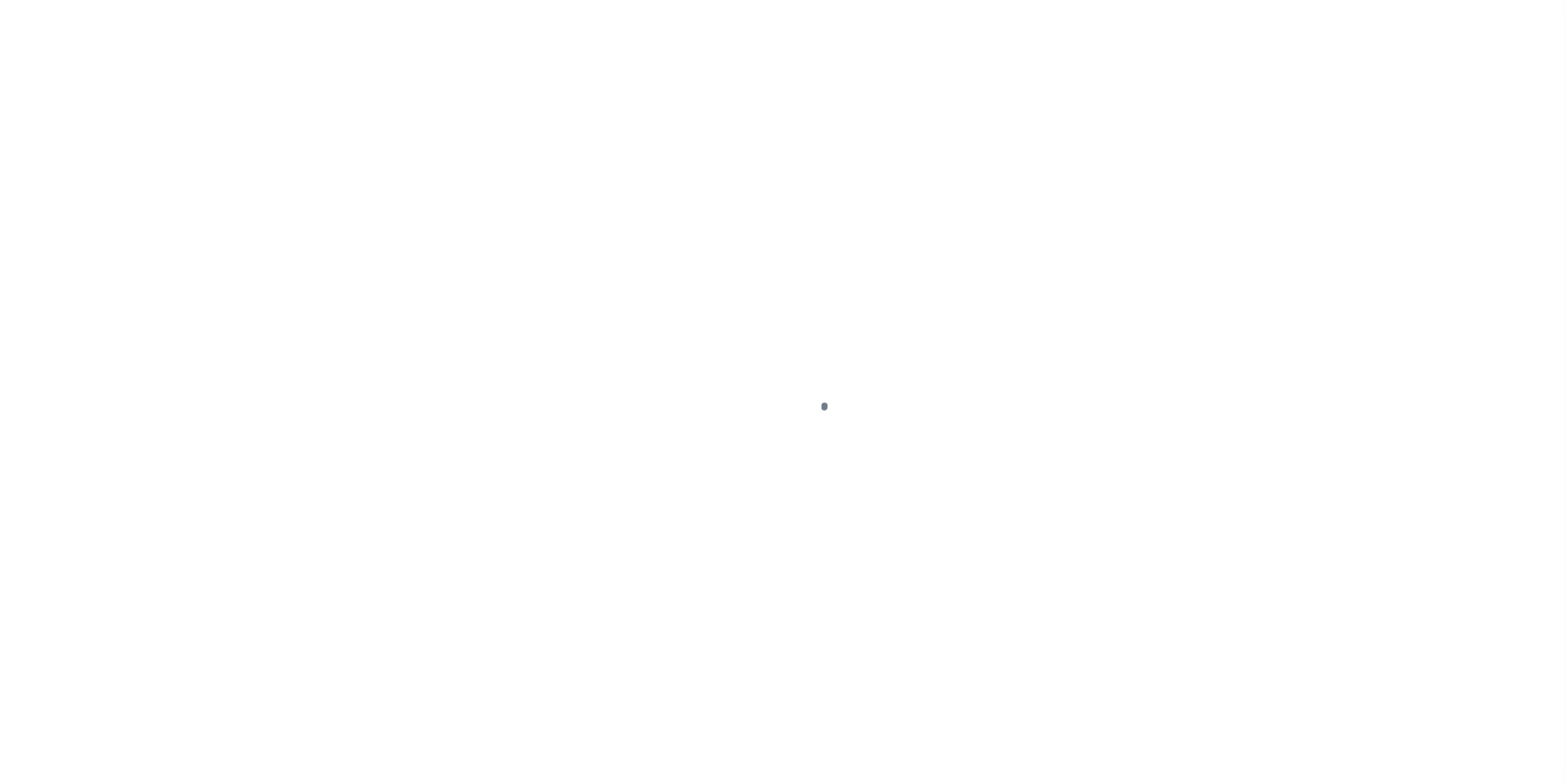
select select "DUE"
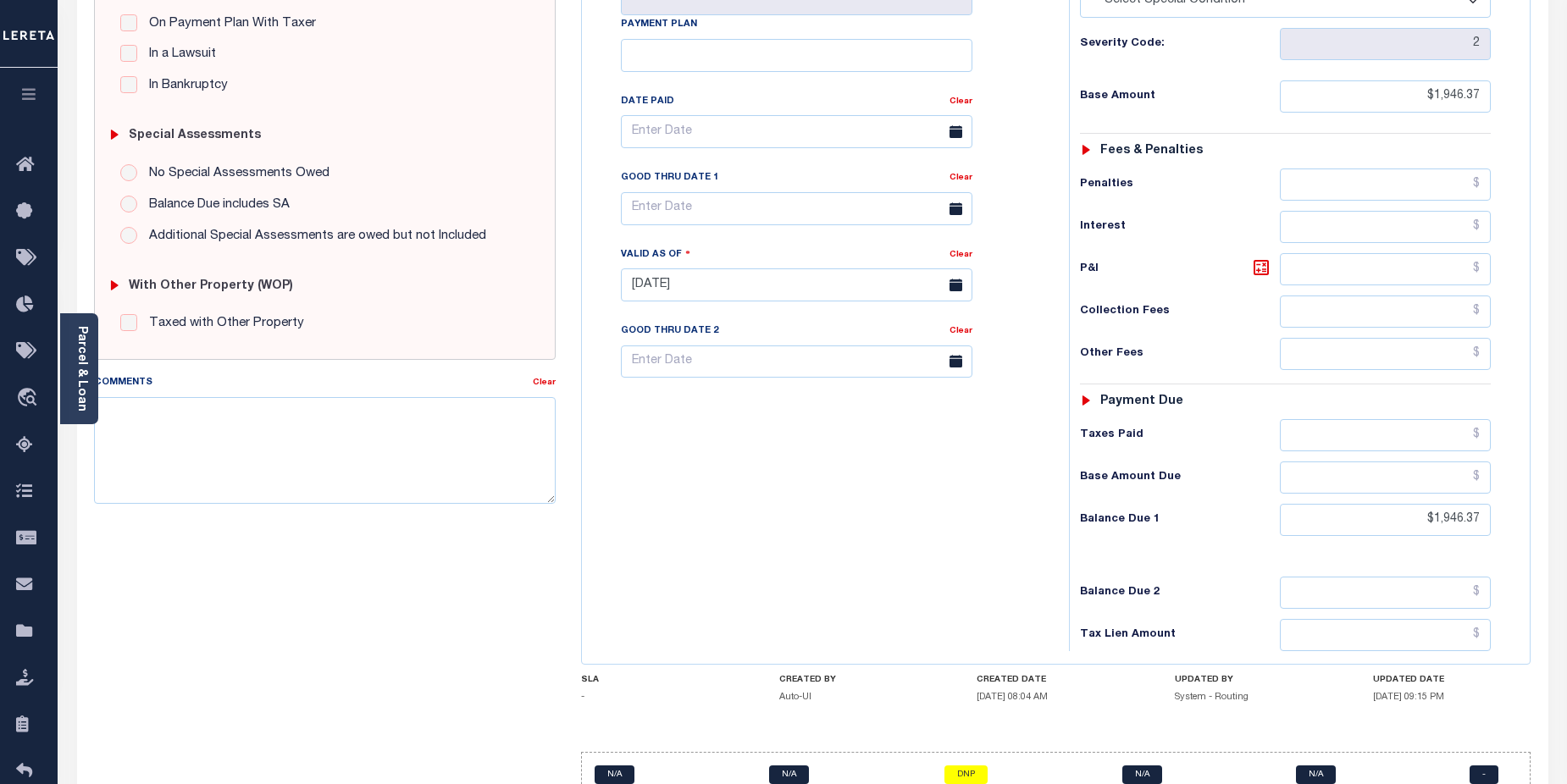
scroll to position [463, 0]
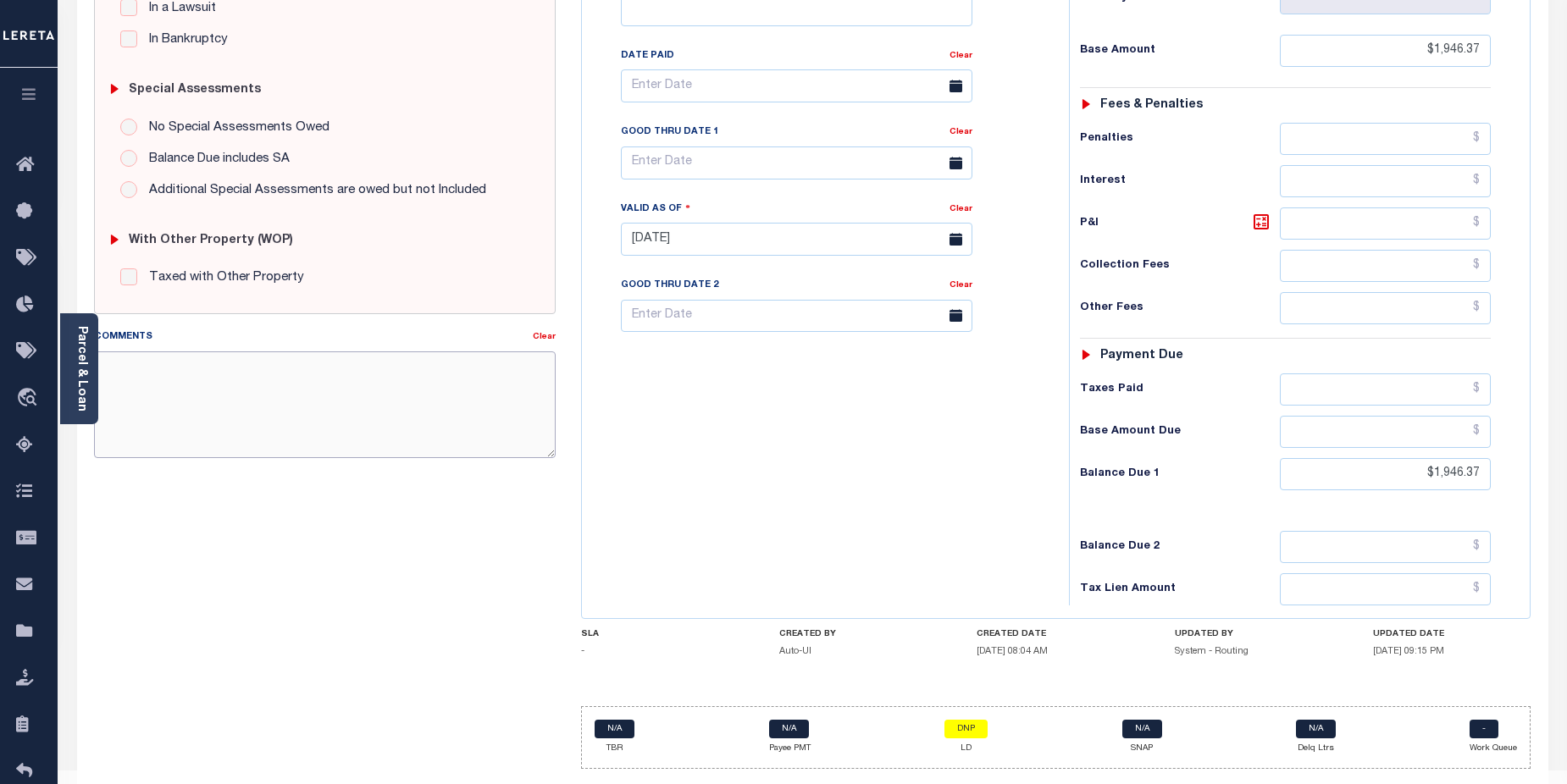
click at [126, 369] on textarea "Comments" at bounding box center [325, 404] width 463 height 107
click at [218, 413] on textarea "Comments" at bounding box center [325, 404] width 463 height 107
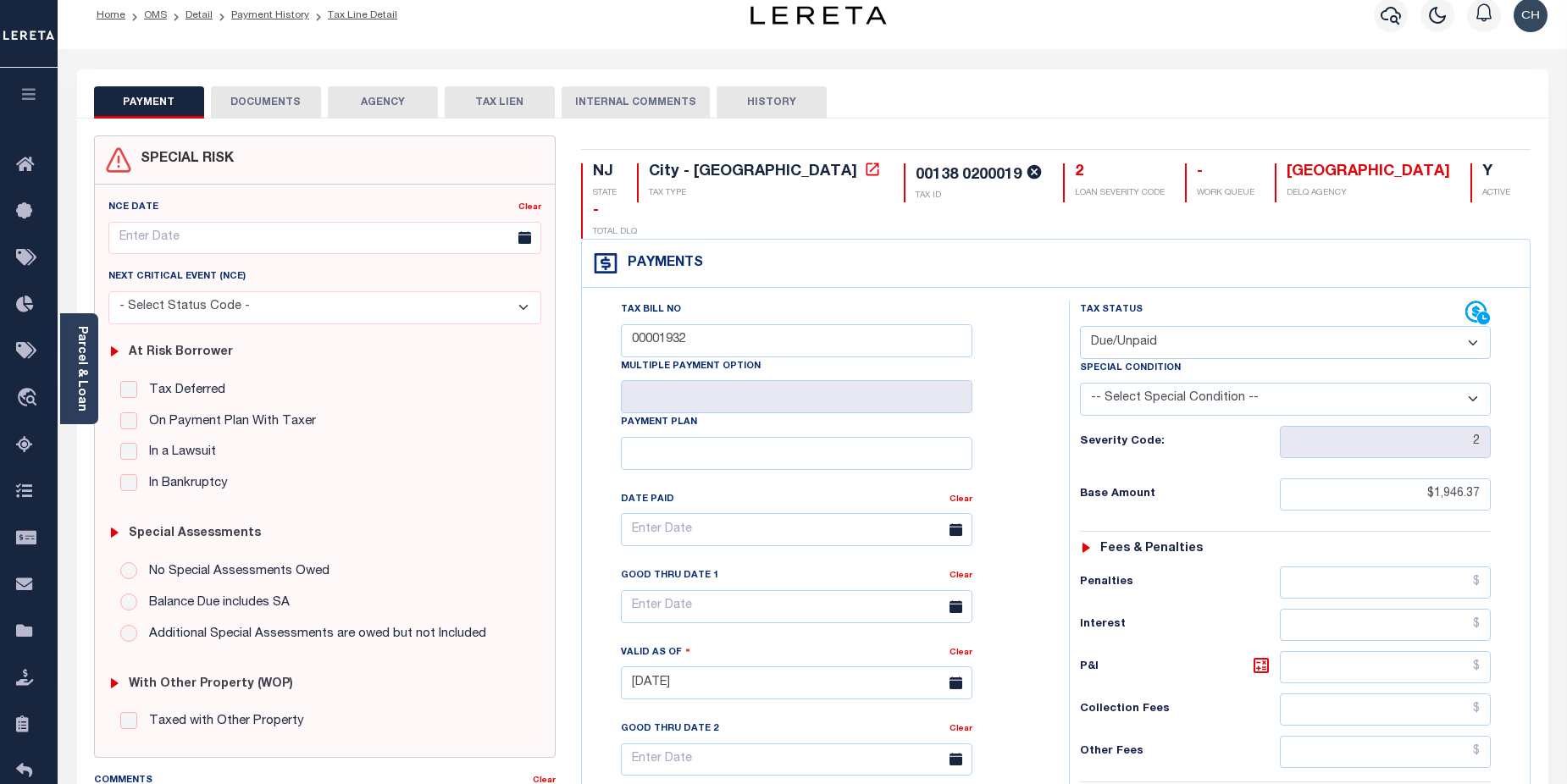
scroll to position [0, 0]
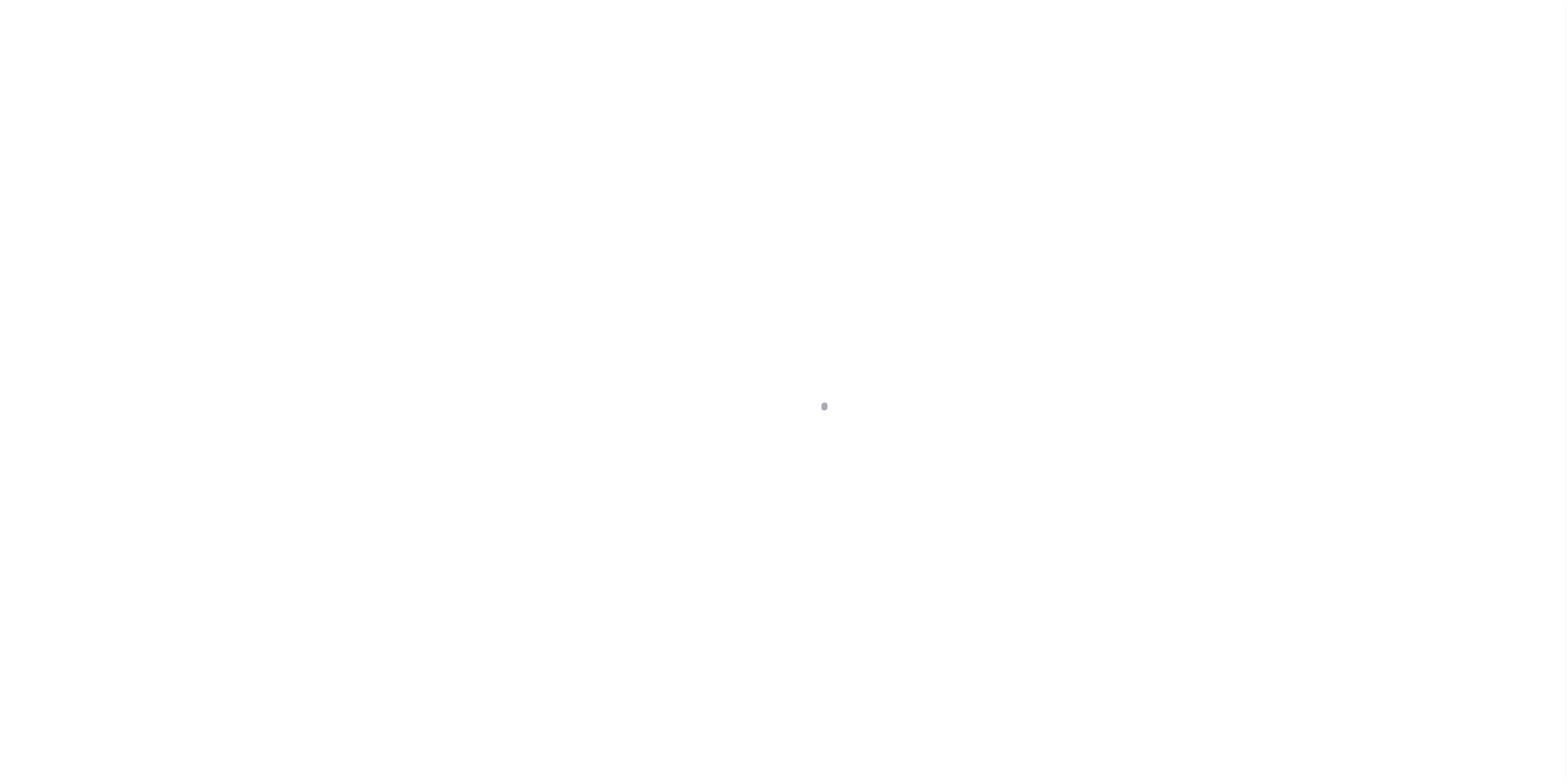
scroll to position [114, 0]
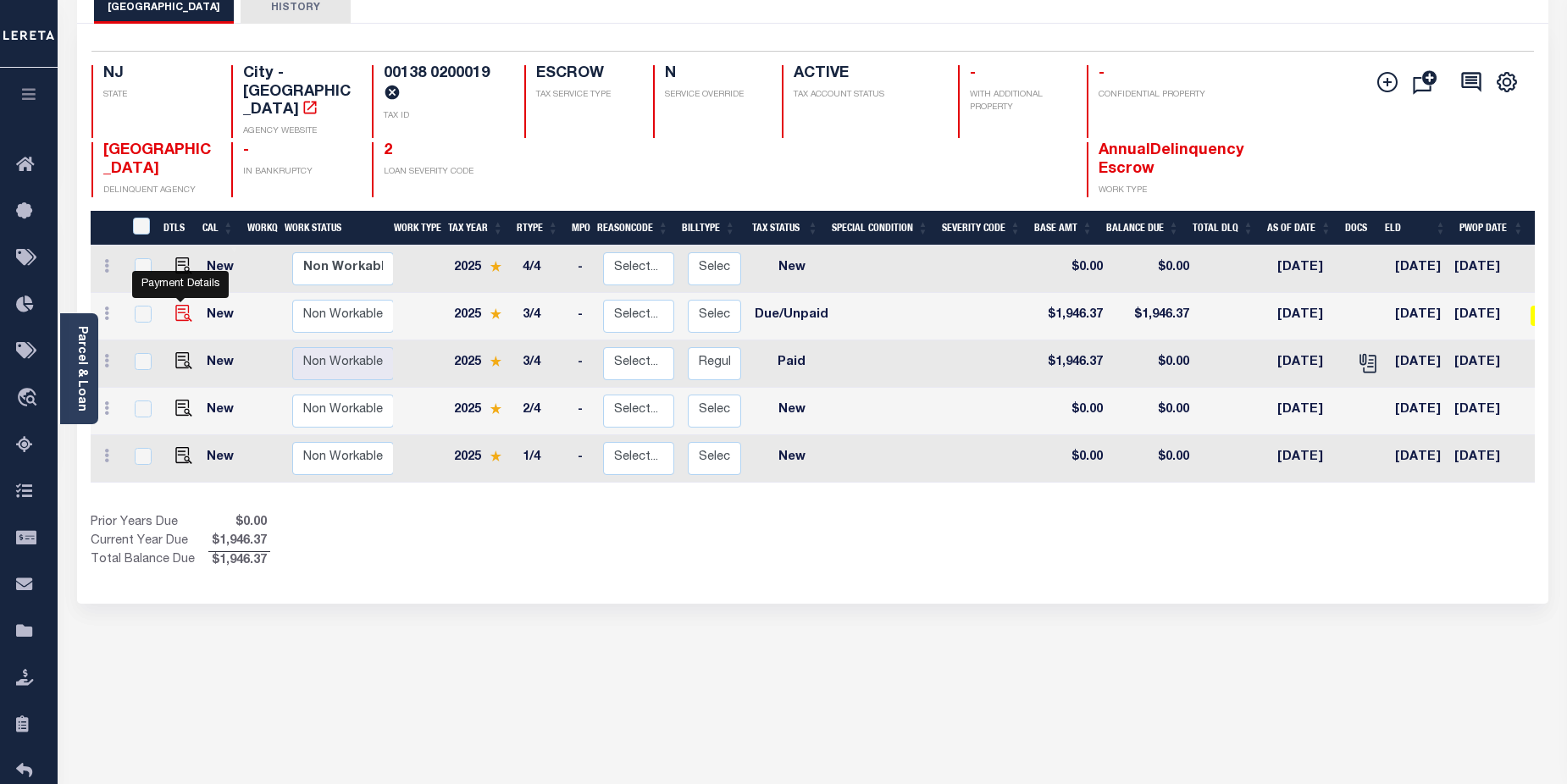
click at [185, 305] on img "" at bounding box center [184, 313] width 17 height 17
checkbox input "true"
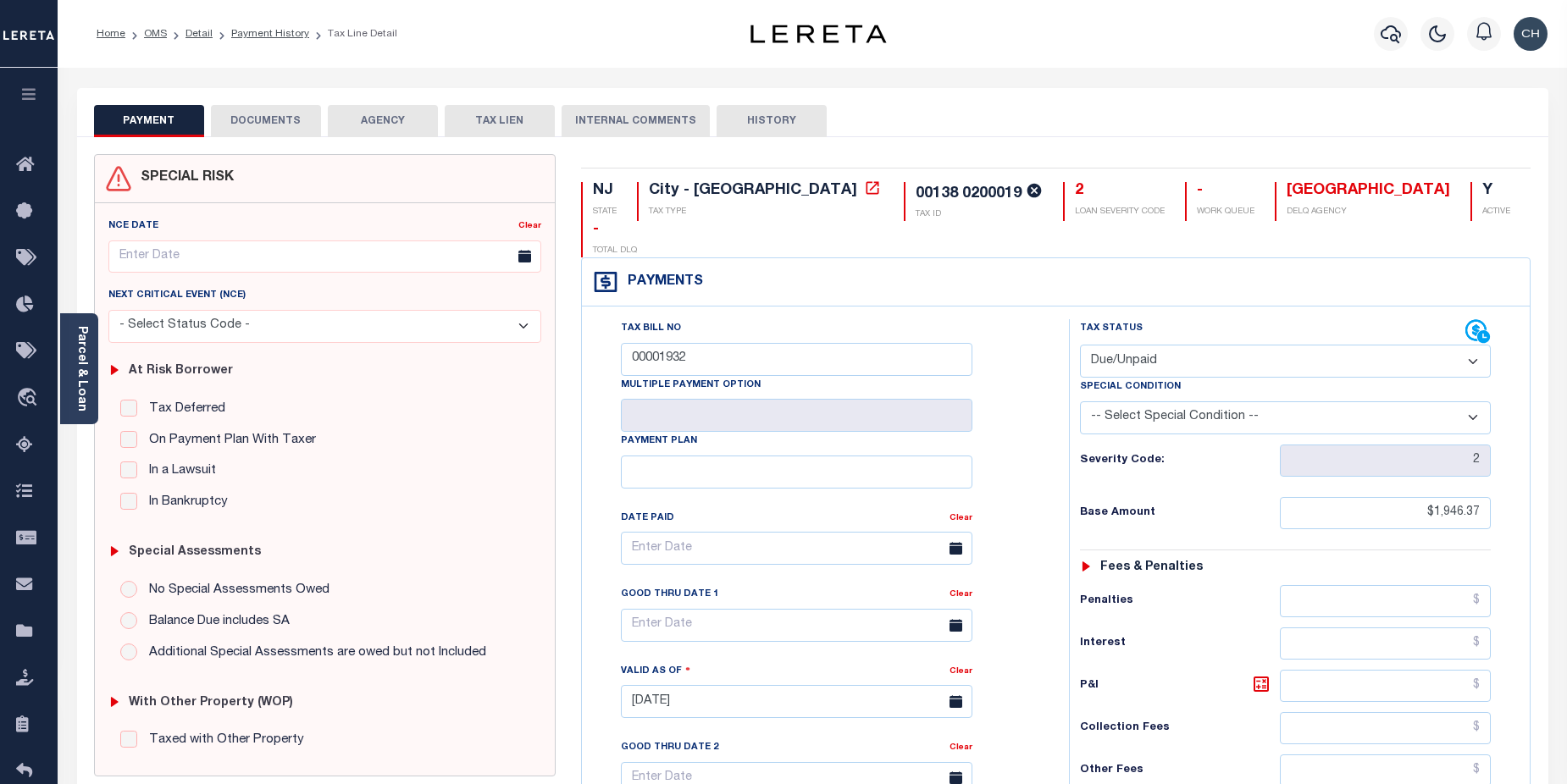
click at [1476, 344] on select "- Select Status Code - Open Due/Unpaid Paid Incomplete No Tax Due Internal Refu…" at bounding box center [1286, 360] width 412 height 33
select select "PYD"
click at [1080, 344] on select "- Select Status Code - Open Due/Unpaid Paid Incomplete No Tax Due Internal Refu…" at bounding box center [1286, 360] width 412 height 33
type input "[DATE]"
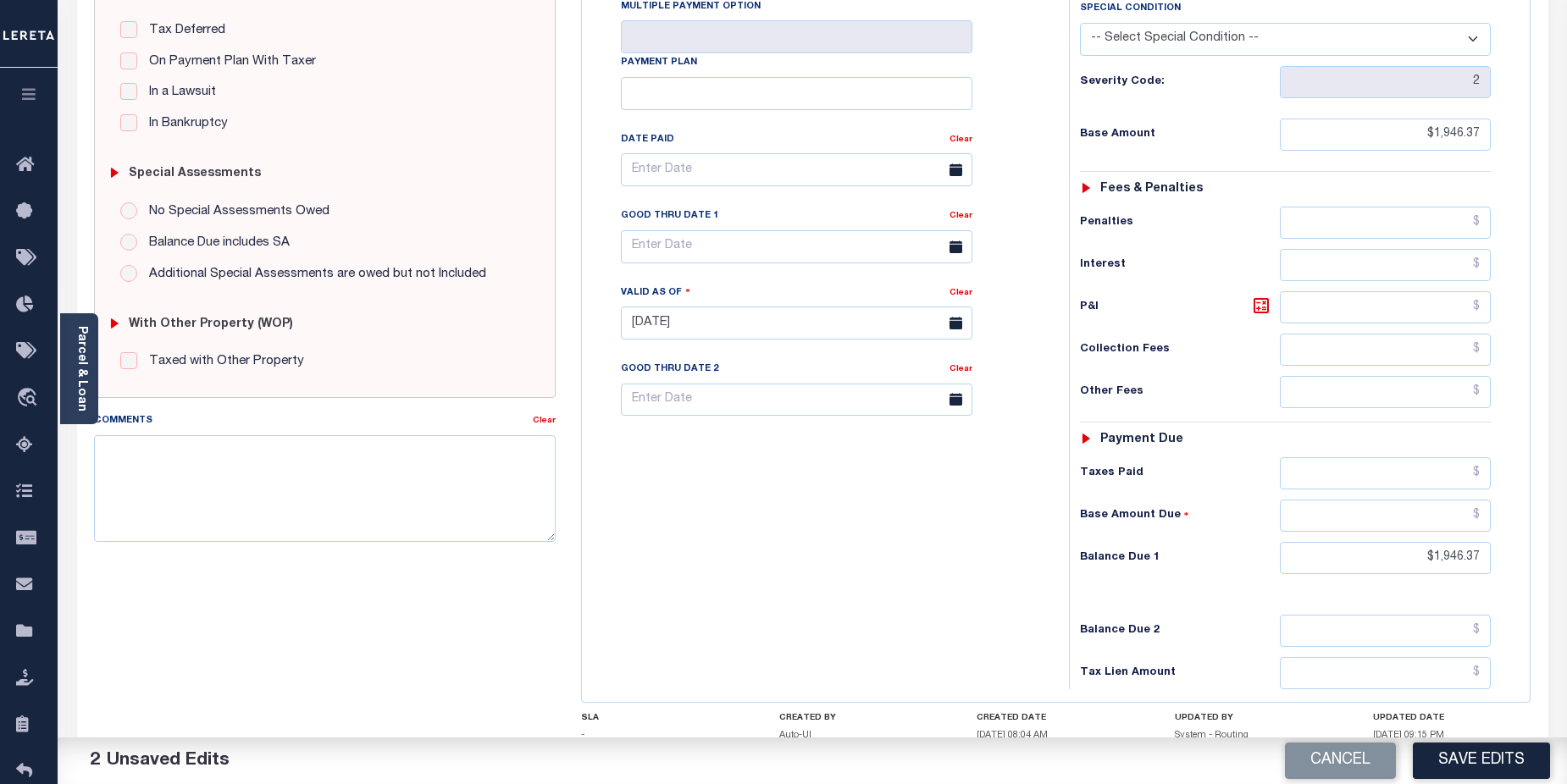
scroll to position [463, 0]
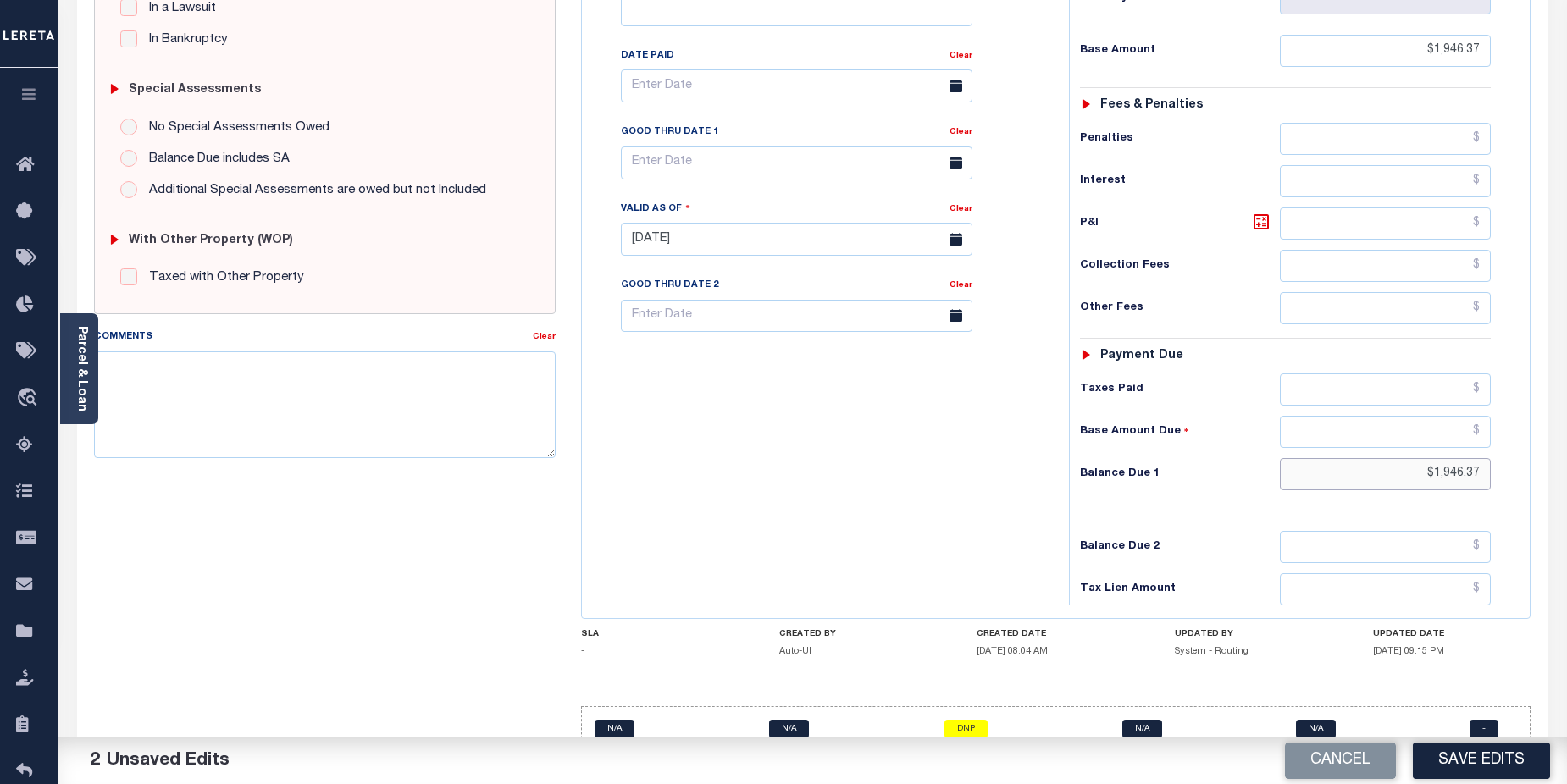
drag, startPoint x: 1408, startPoint y: 434, endPoint x: 1482, endPoint y: 432, distance: 74.0
click at [1482, 458] on input "$1,946.37" at bounding box center [1386, 474] width 212 height 32
type input "$0.00"
click at [1488, 765] on button "Save Edits" at bounding box center [1481, 760] width 137 height 36
checkbox input "false"
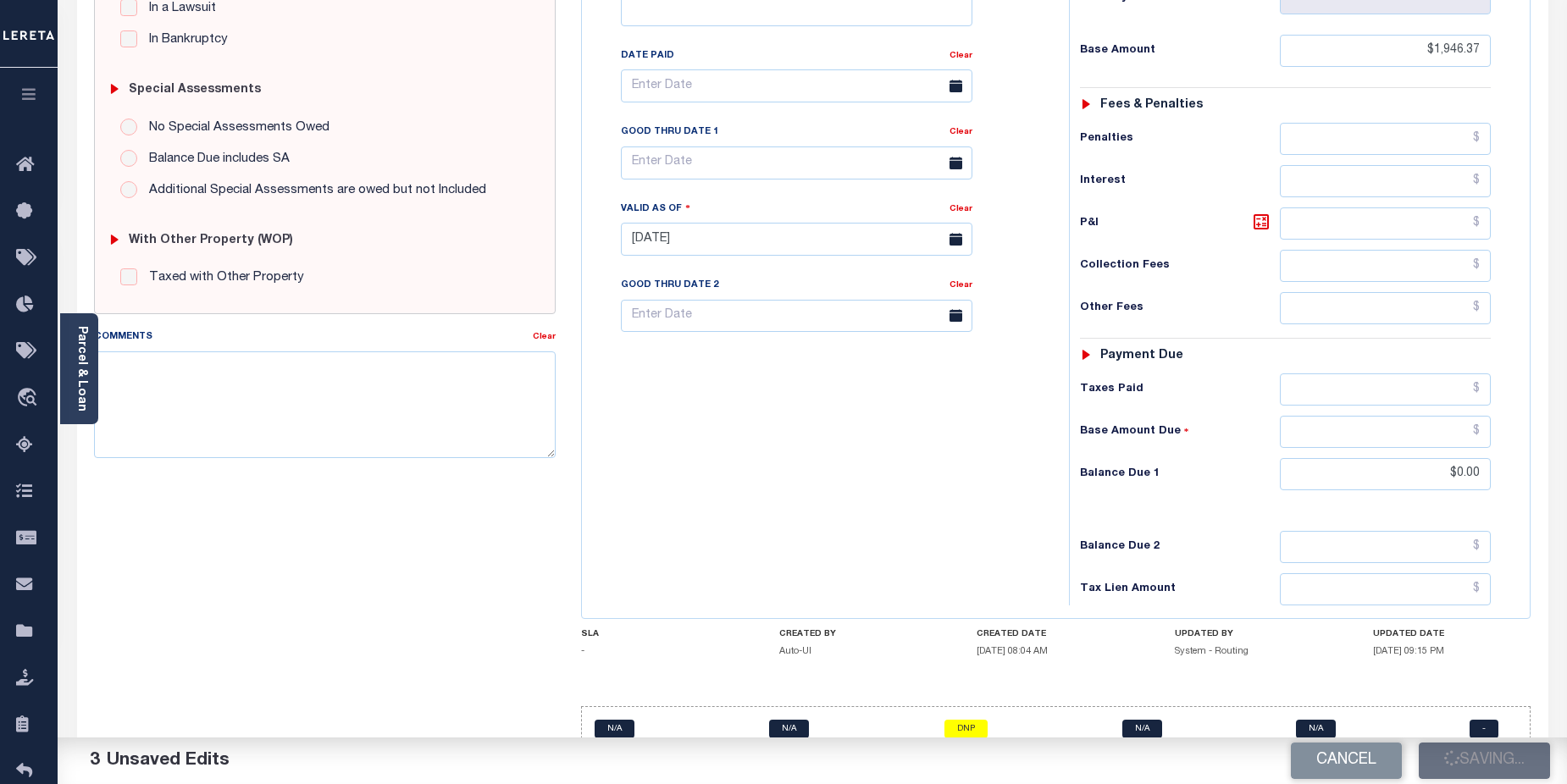
checkbox input "false"
type input "$1,946.37"
type input "$0"
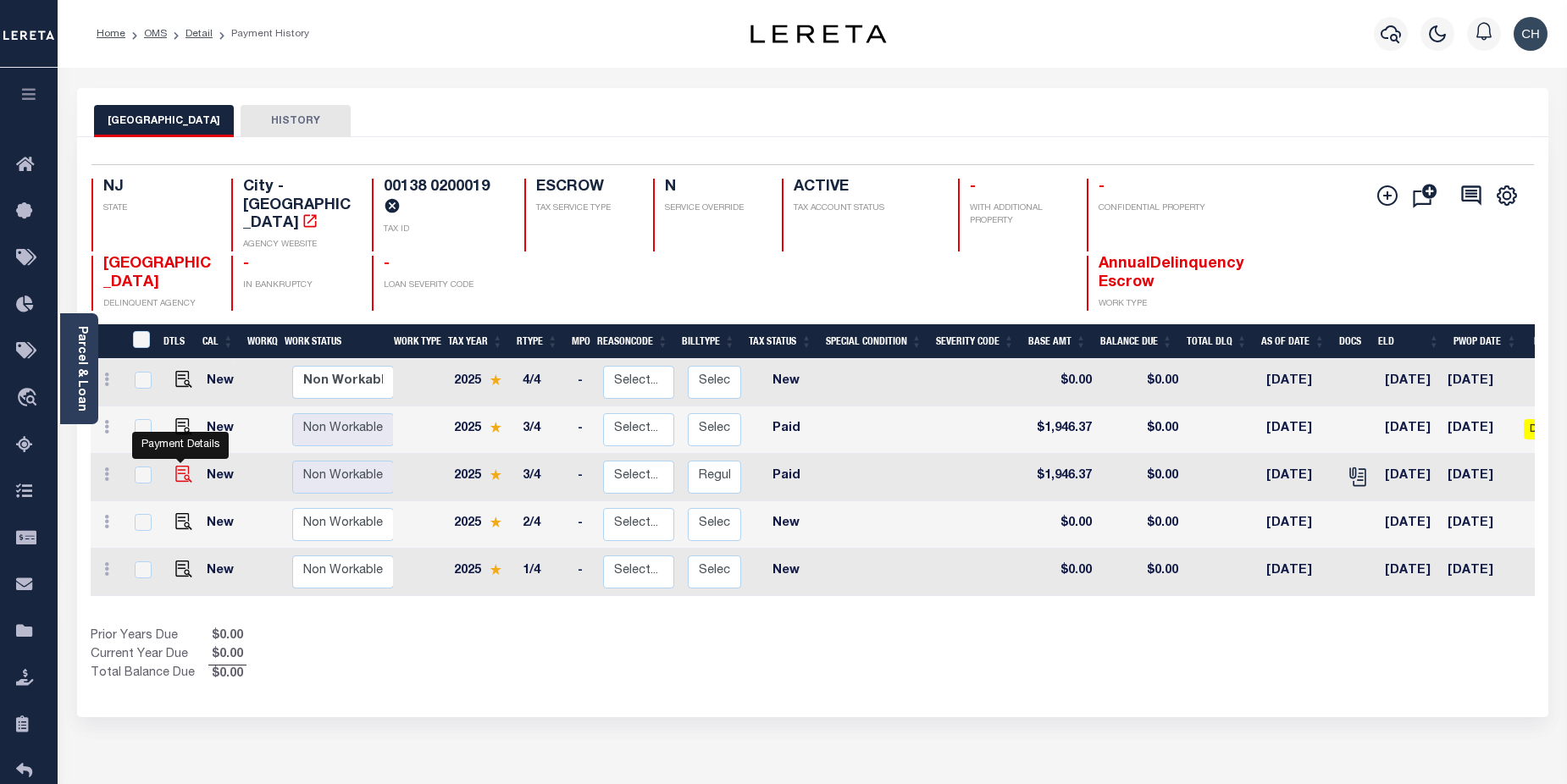
click at [180, 466] on img "" at bounding box center [184, 474] width 17 height 17
checkbox input "true"
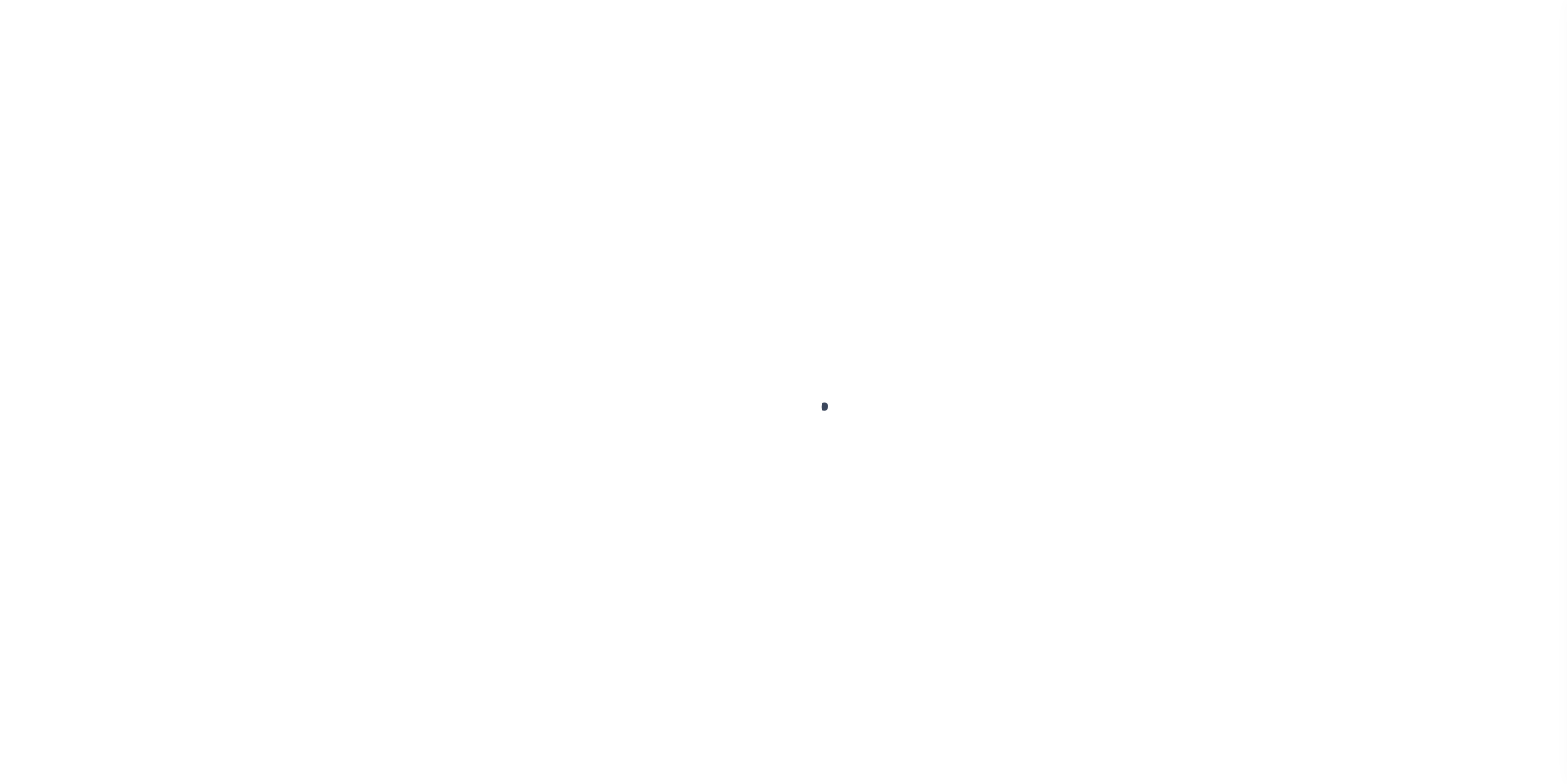
select select "PYD"
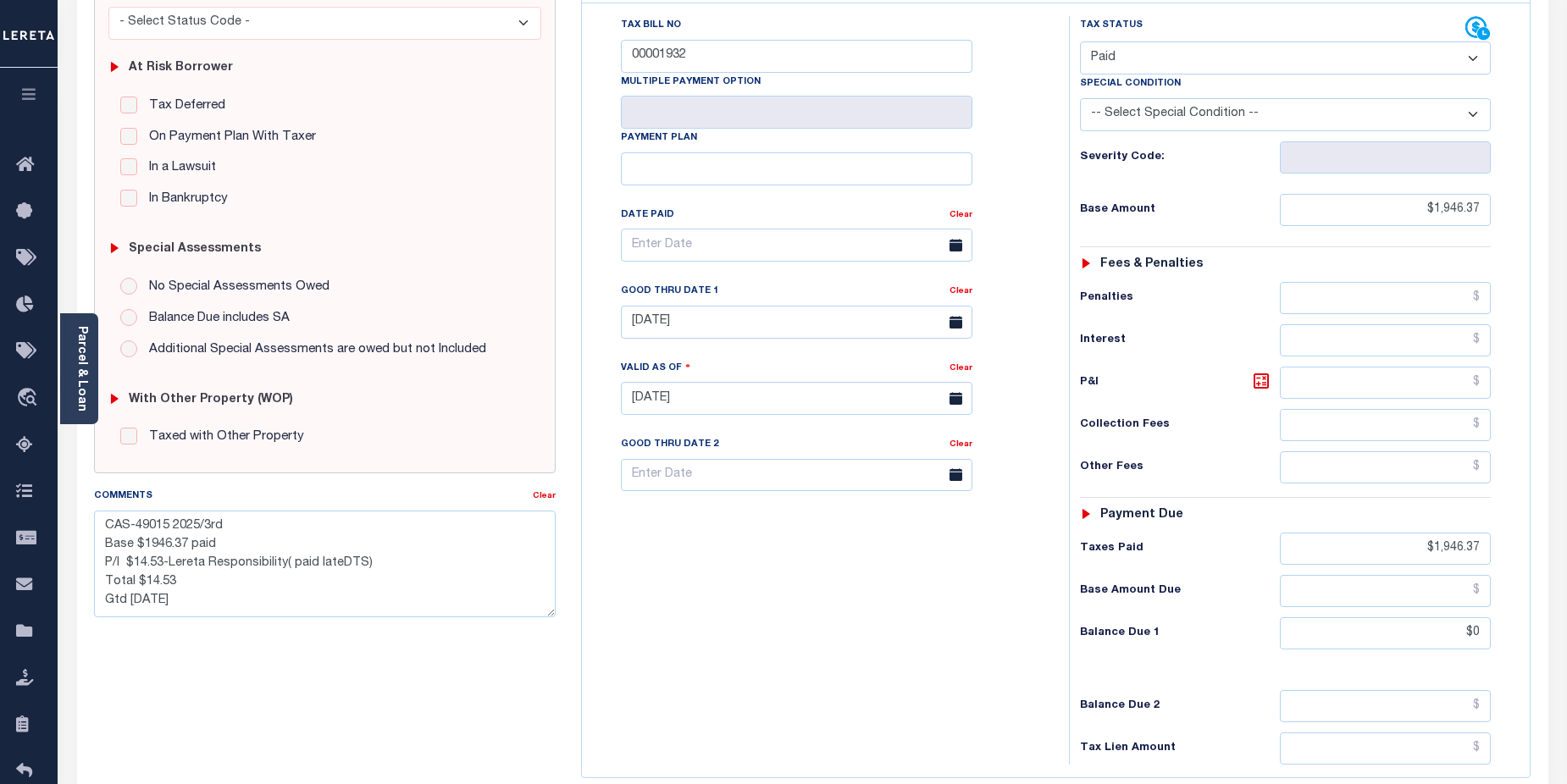
scroll to position [328, 0]
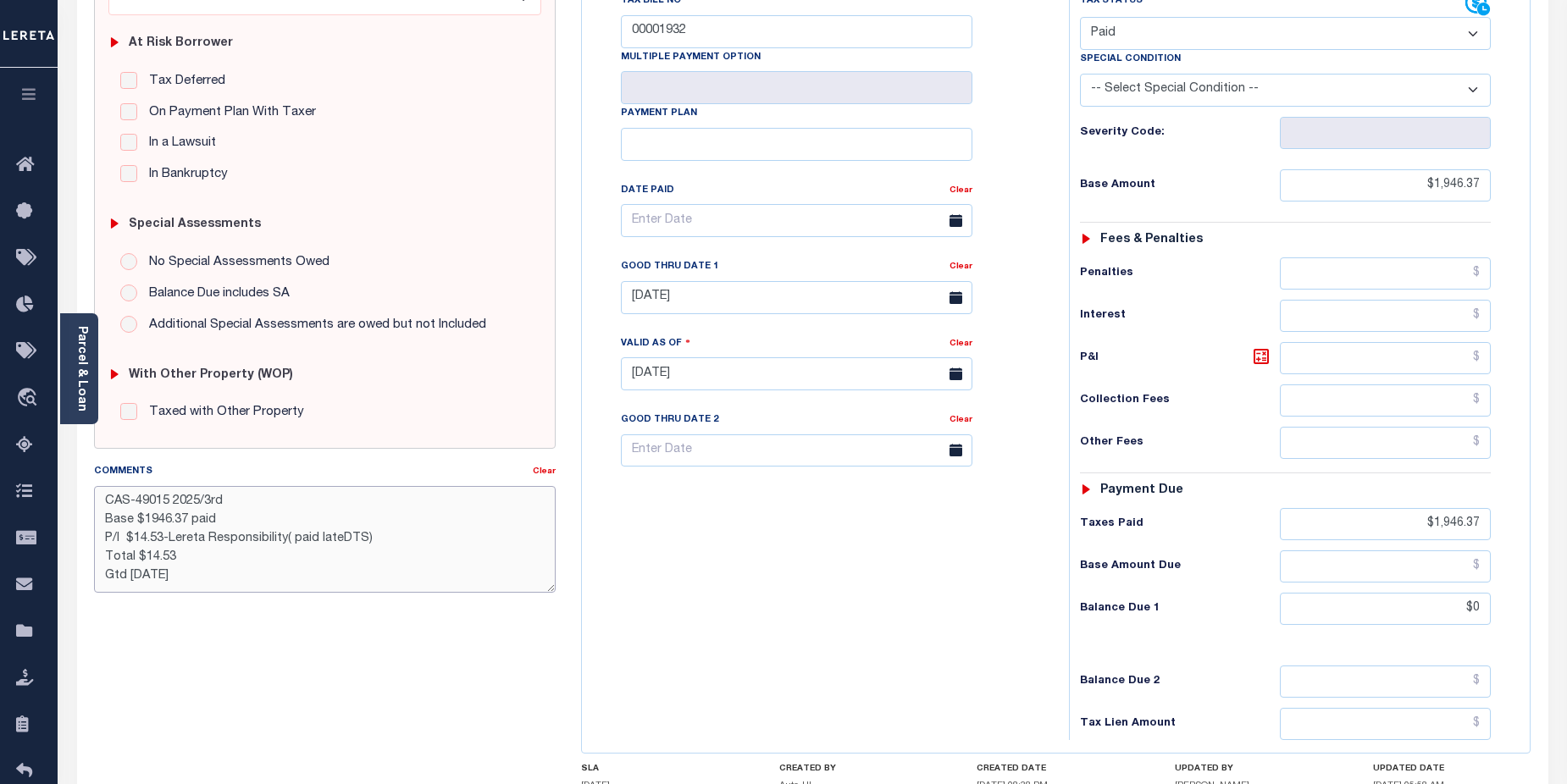
click at [148, 522] on textarea "CAS-49015 2025/3rd Base $1946.37 paid P/I $14.53-Lereta Responsibility( paid la…" at bounding box center [325, 539] width 463 height 107
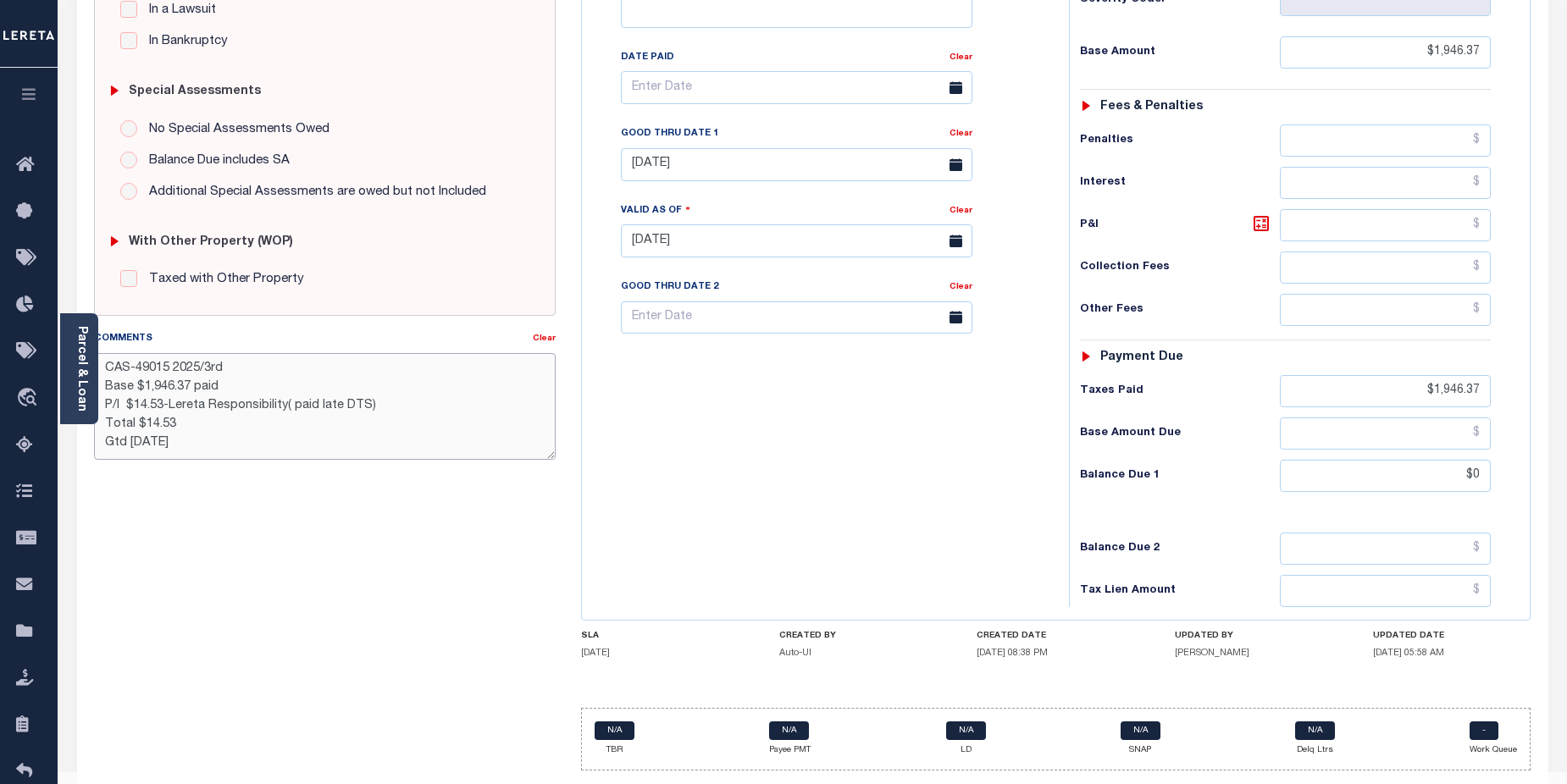
scroll to position [463, 0]
click at [479, 427] on textarea "CAS-49015 2025/3rd Base $1,946.37 paid P/I $14.53-Lereta Responsibility( paid l…" at bounding box center [325, 404] width 463 height 107
type textarea "CAS-49015 2025/3rd Base $1,946.37 paid P/I $14.53-Lereta Responsibility( paid l…"
click at [977, 530] on div "Tax Bill No 00001932 Multiple Payment Option Payment Plan" at bounding box center [821, 230] width 470 height 748
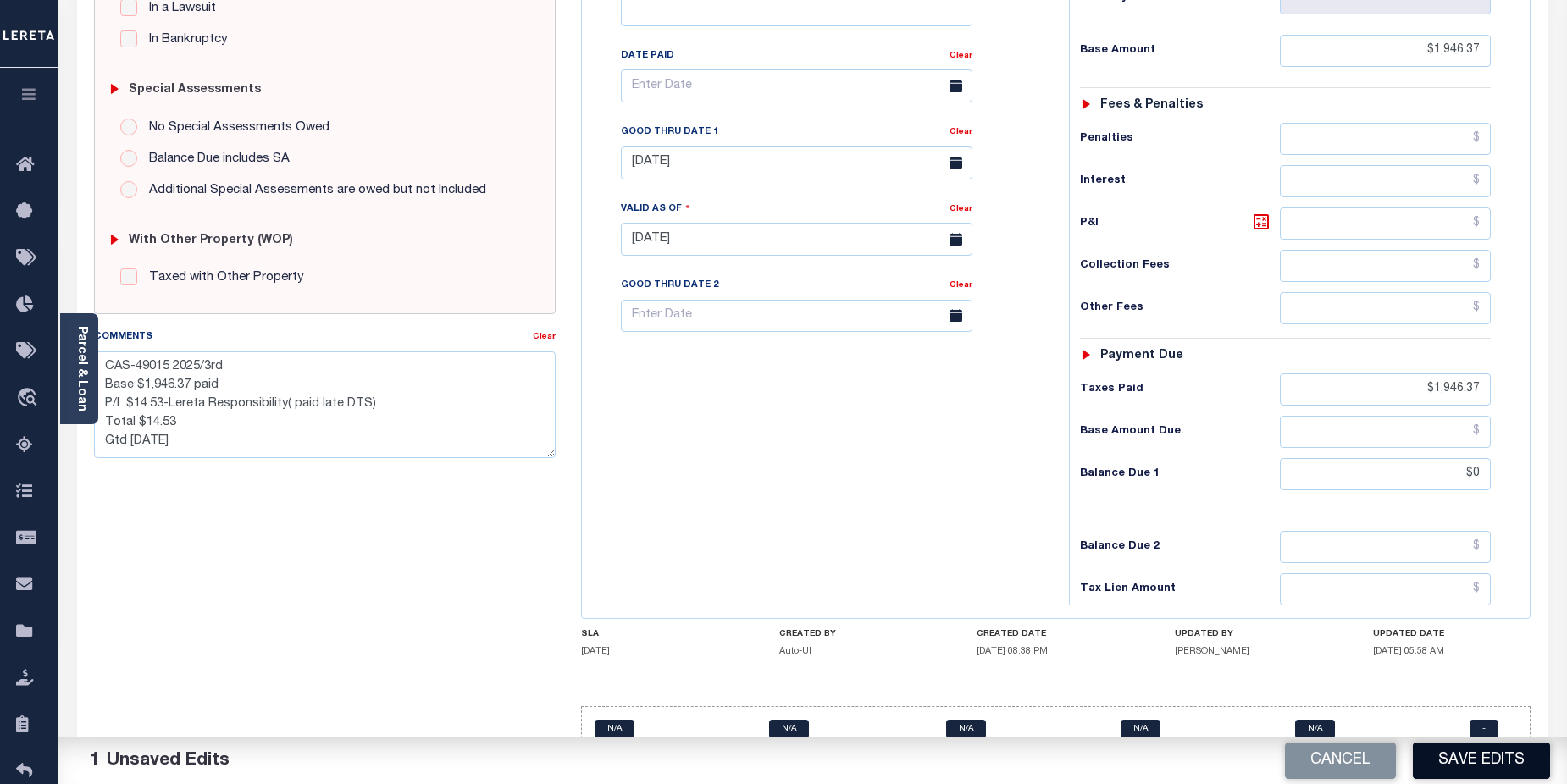
click at [1468, 765] on button "Save Edits" at bounding box center [1481, 760] width 137 height 36
checkbox input "false"
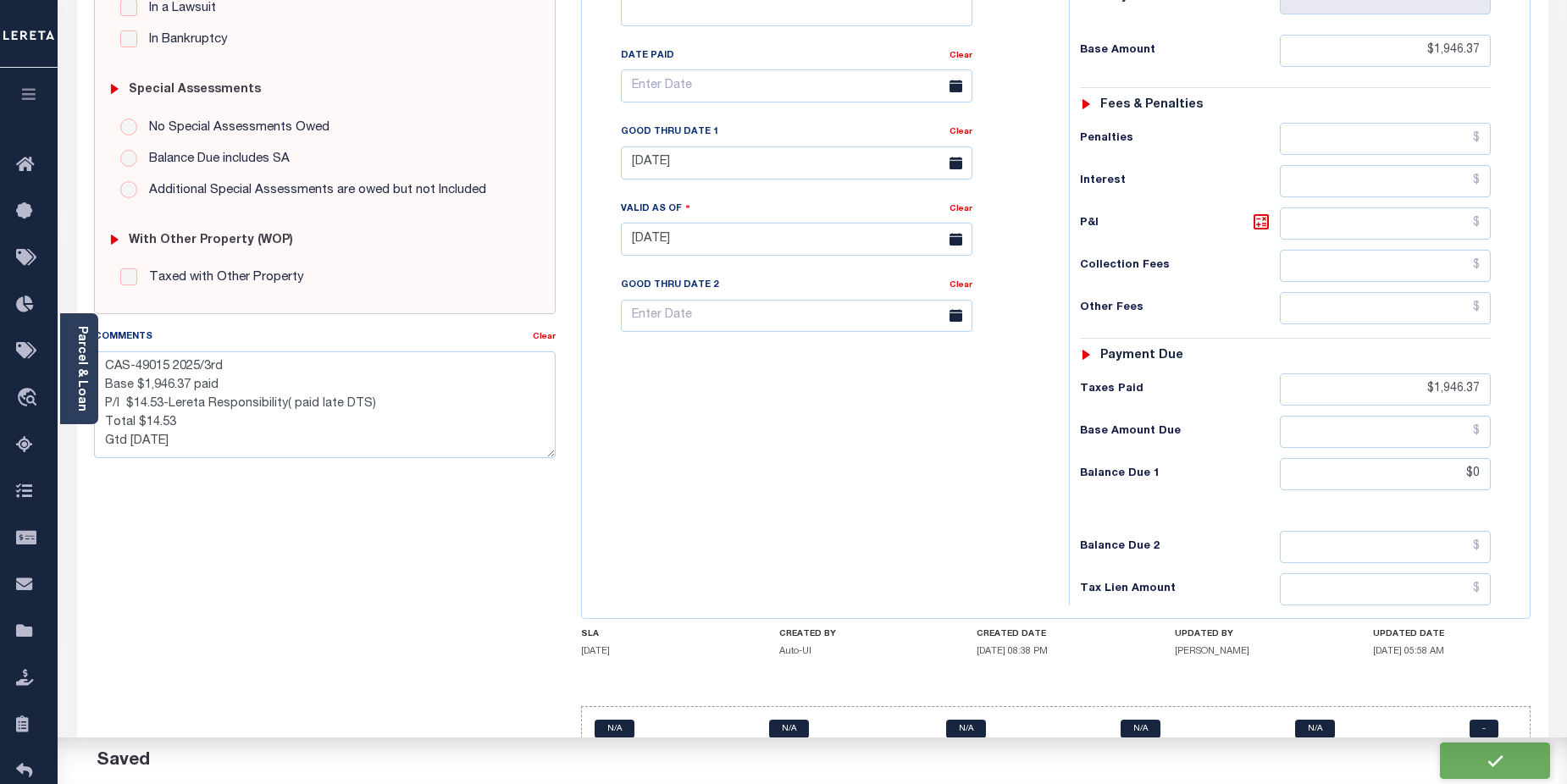
type textarea "CAS-49015 2025/3rd Base $1,946.37 paid P/I $14.53-Lereta Responsibility( paid l…"
type input "$1,946.37"
type input "$0"
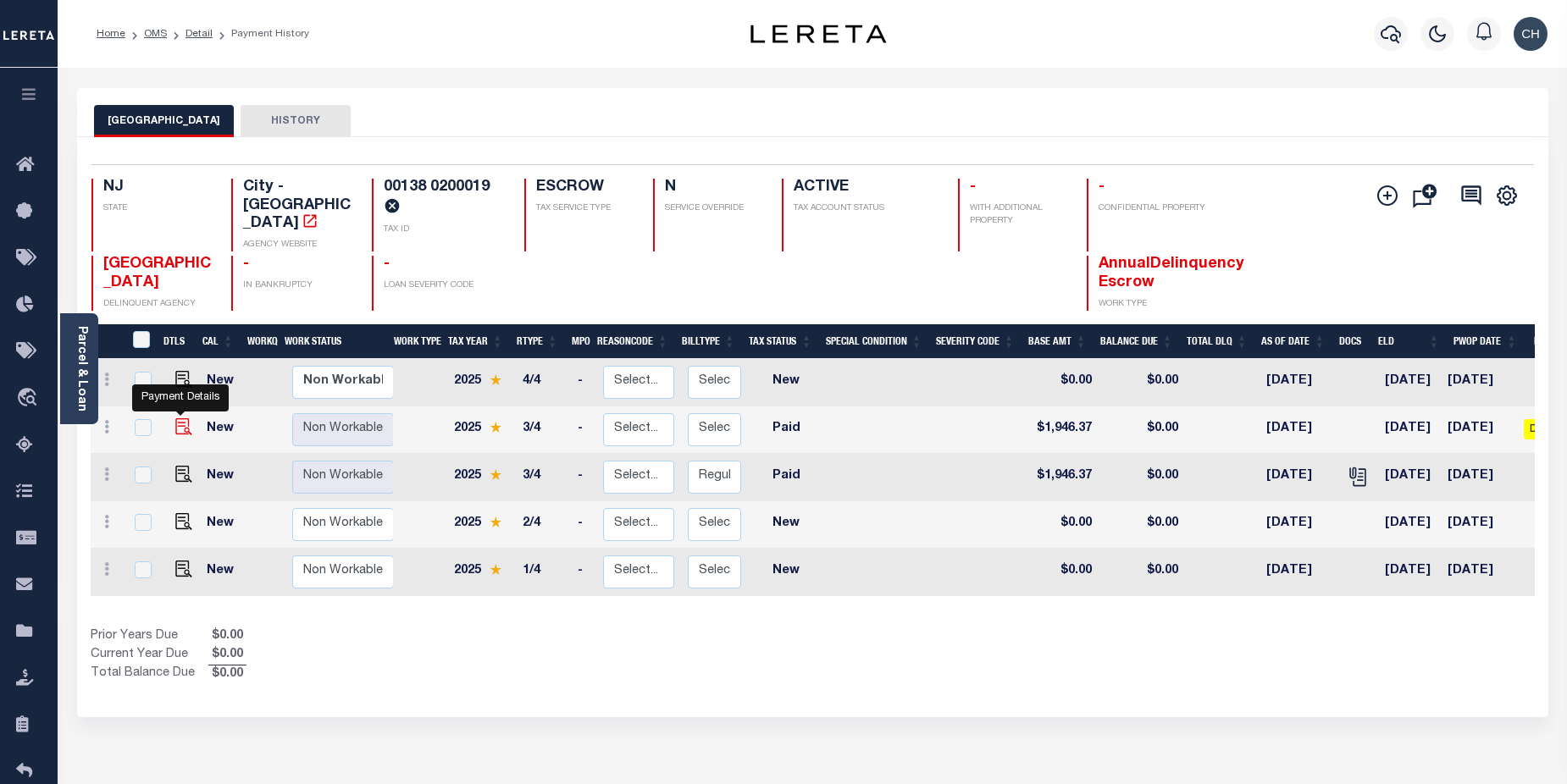
click at [178, 418] on img "" at bounding box center [184, 426] width 17 height 17
checkbox input "true"
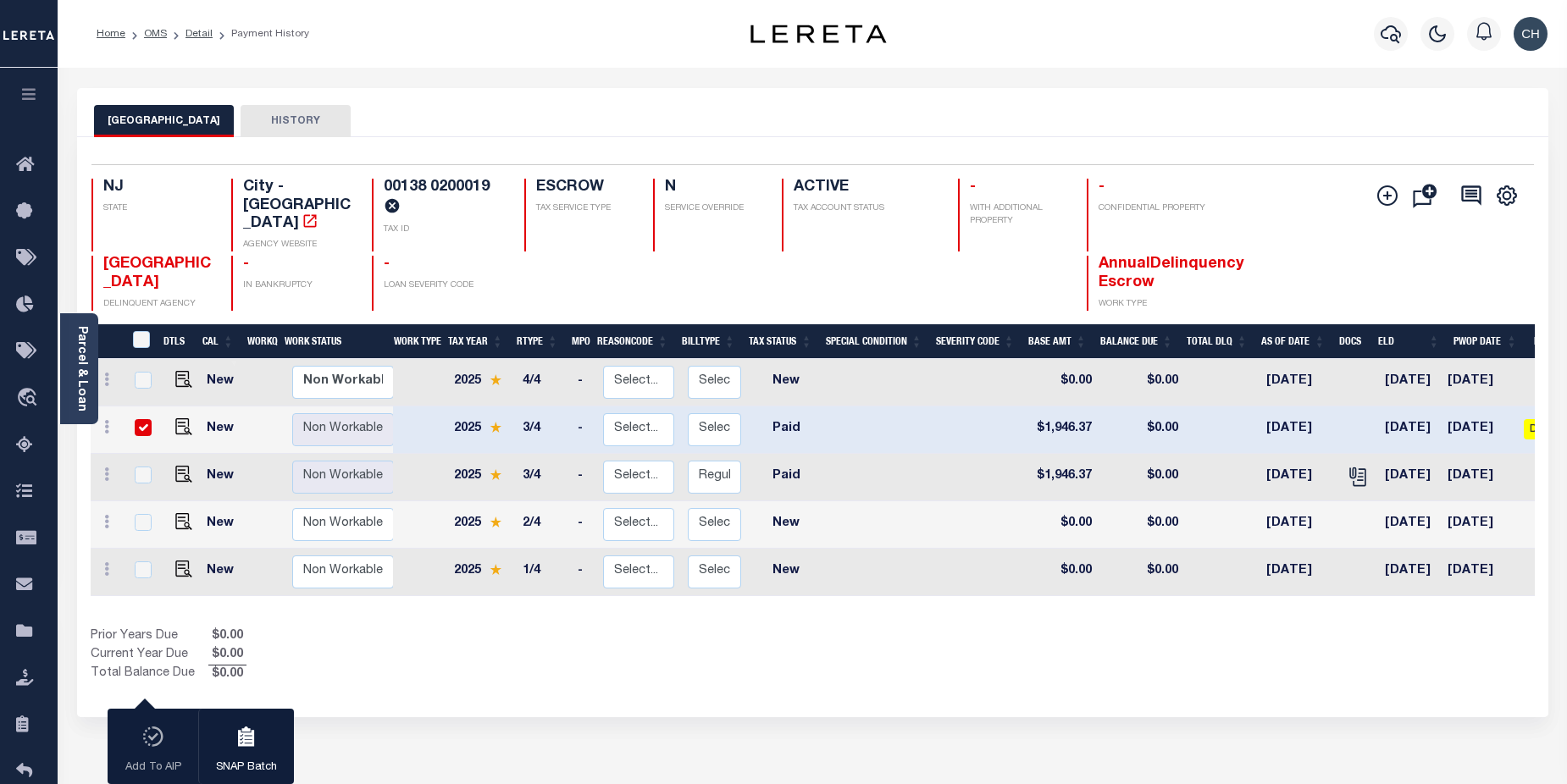
click at [141, 419] on input "checkbox" at bounding box center [143, 427] width 17 height 17
checkbox input "false"
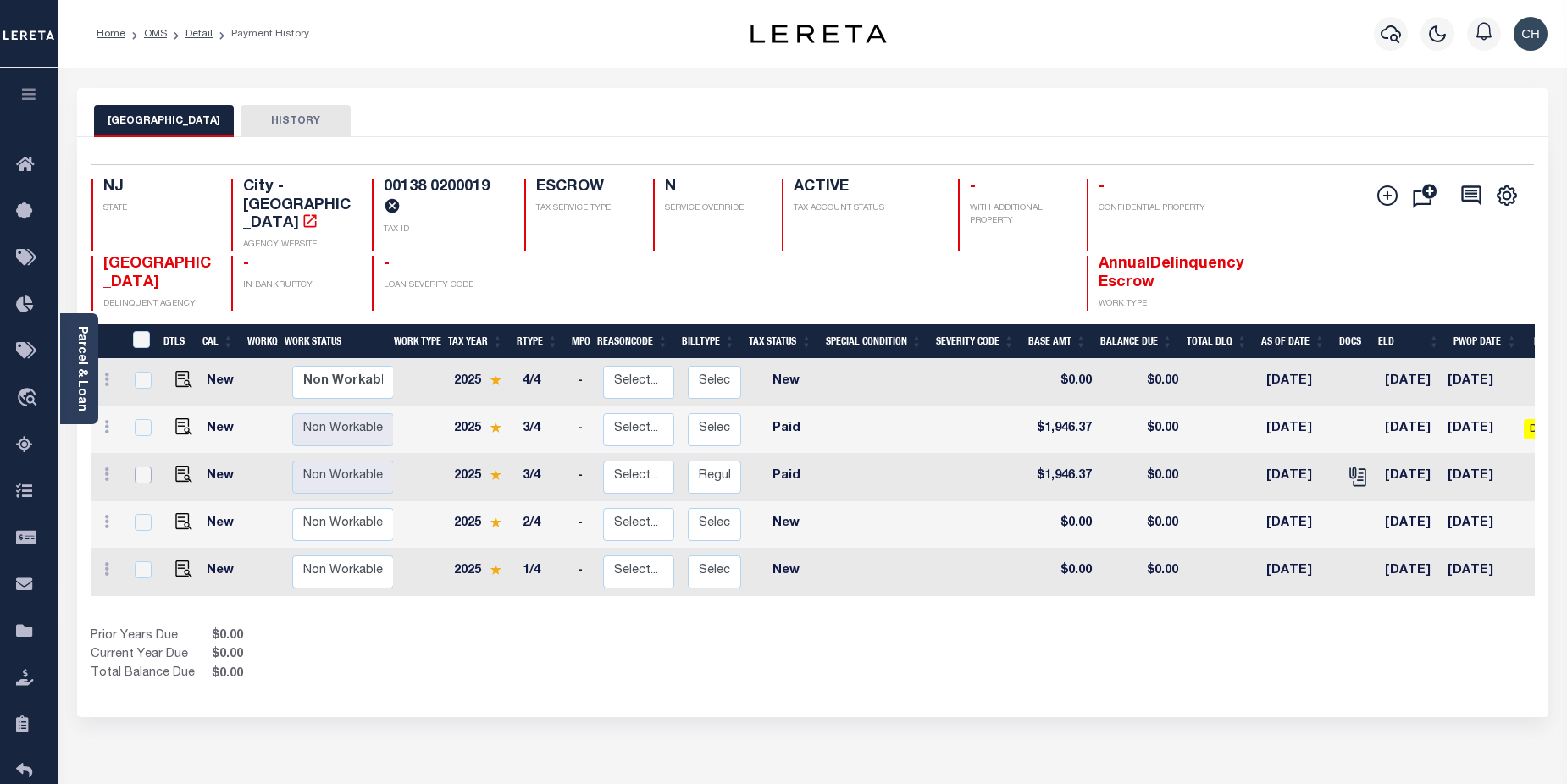
click at [141, 467] on input "checkbox" at bounding box center [143, 475] width 17 height 17
checkbox input "true"
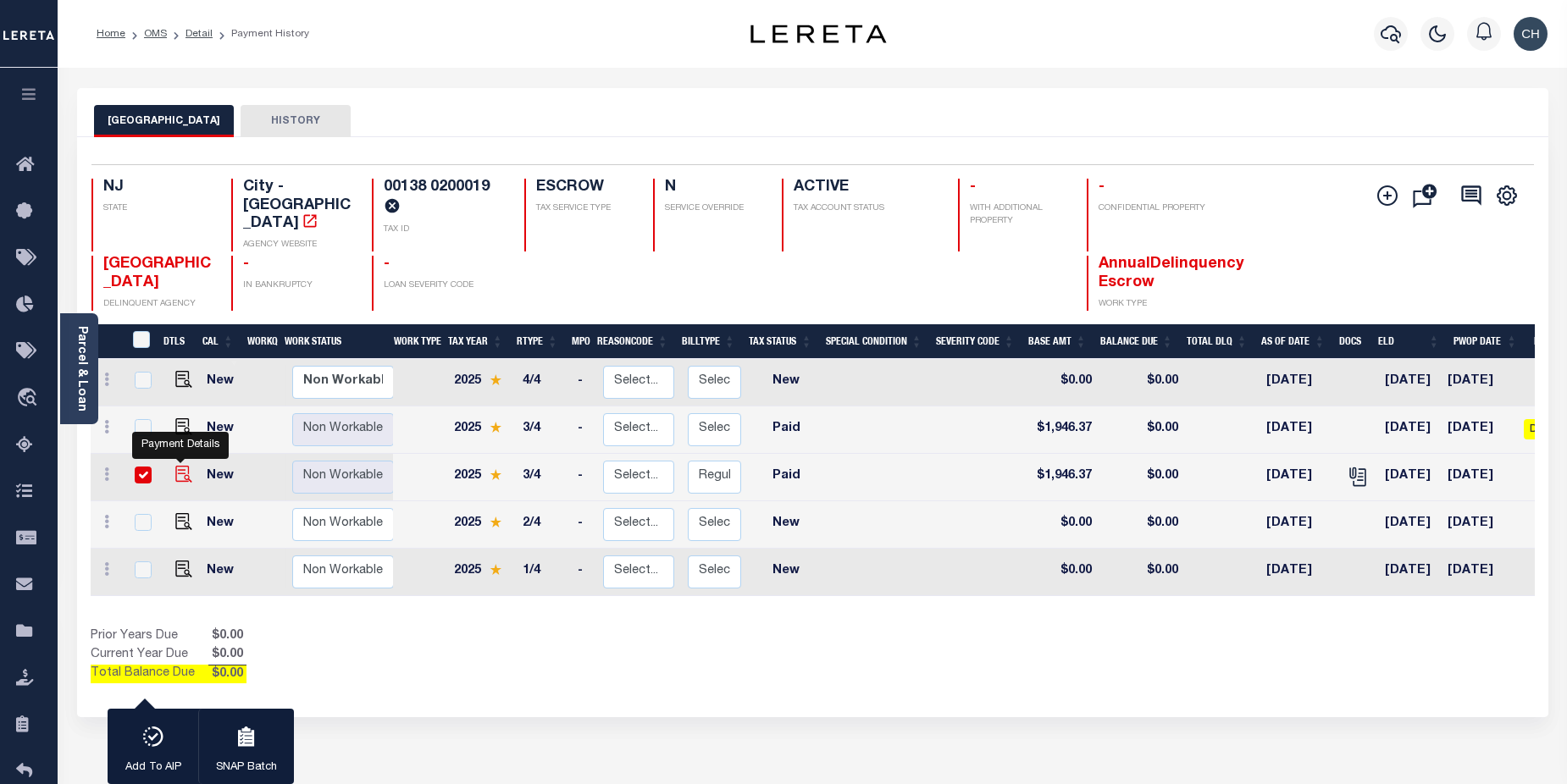
click at [178, 466] on img "" at bounding box center [184, 474] width 17 height 17
checkbox input "false"
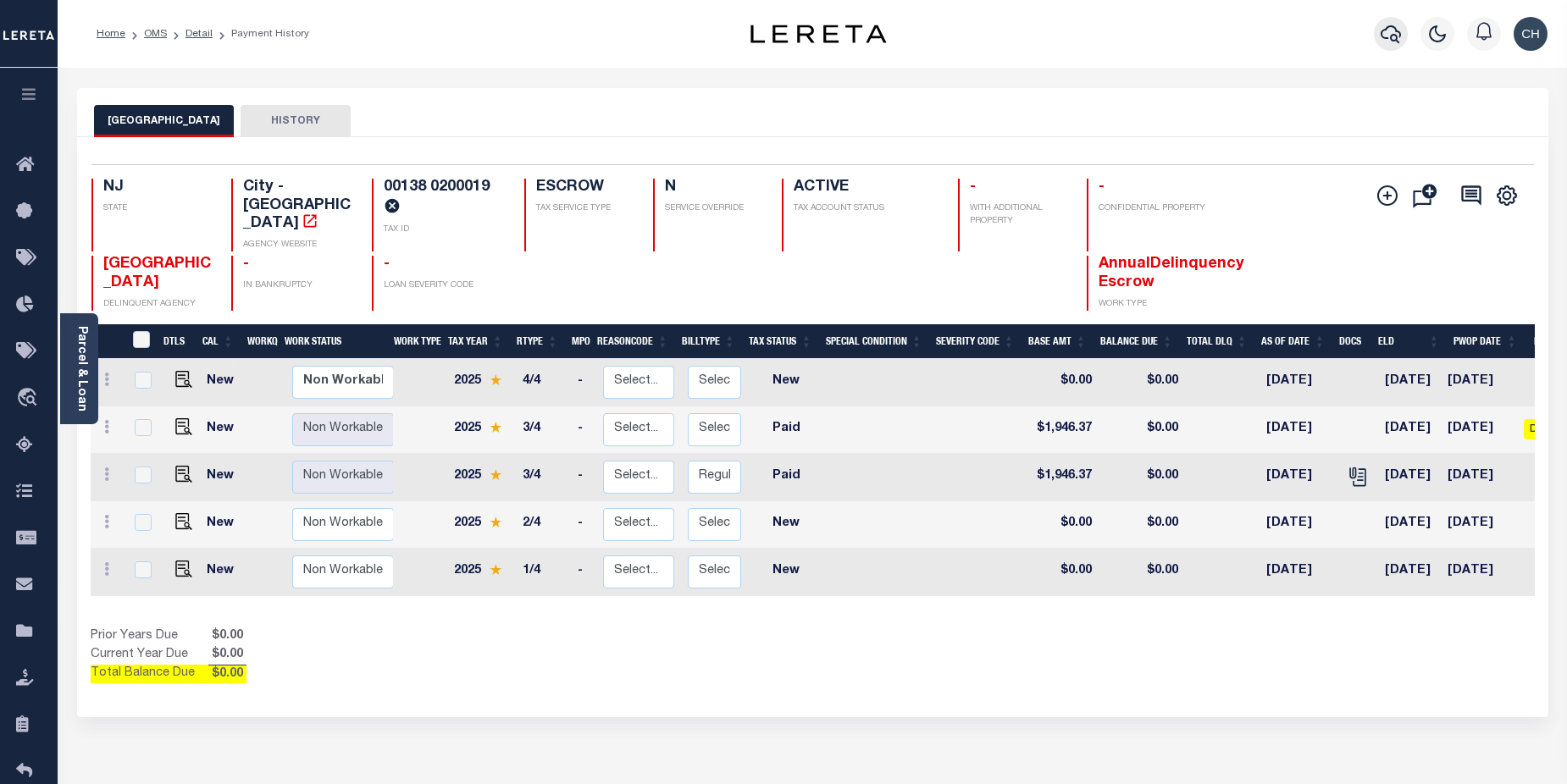
click at [1389, 45] on button "button" at bounding box center [1391, 34] width 34 height 34
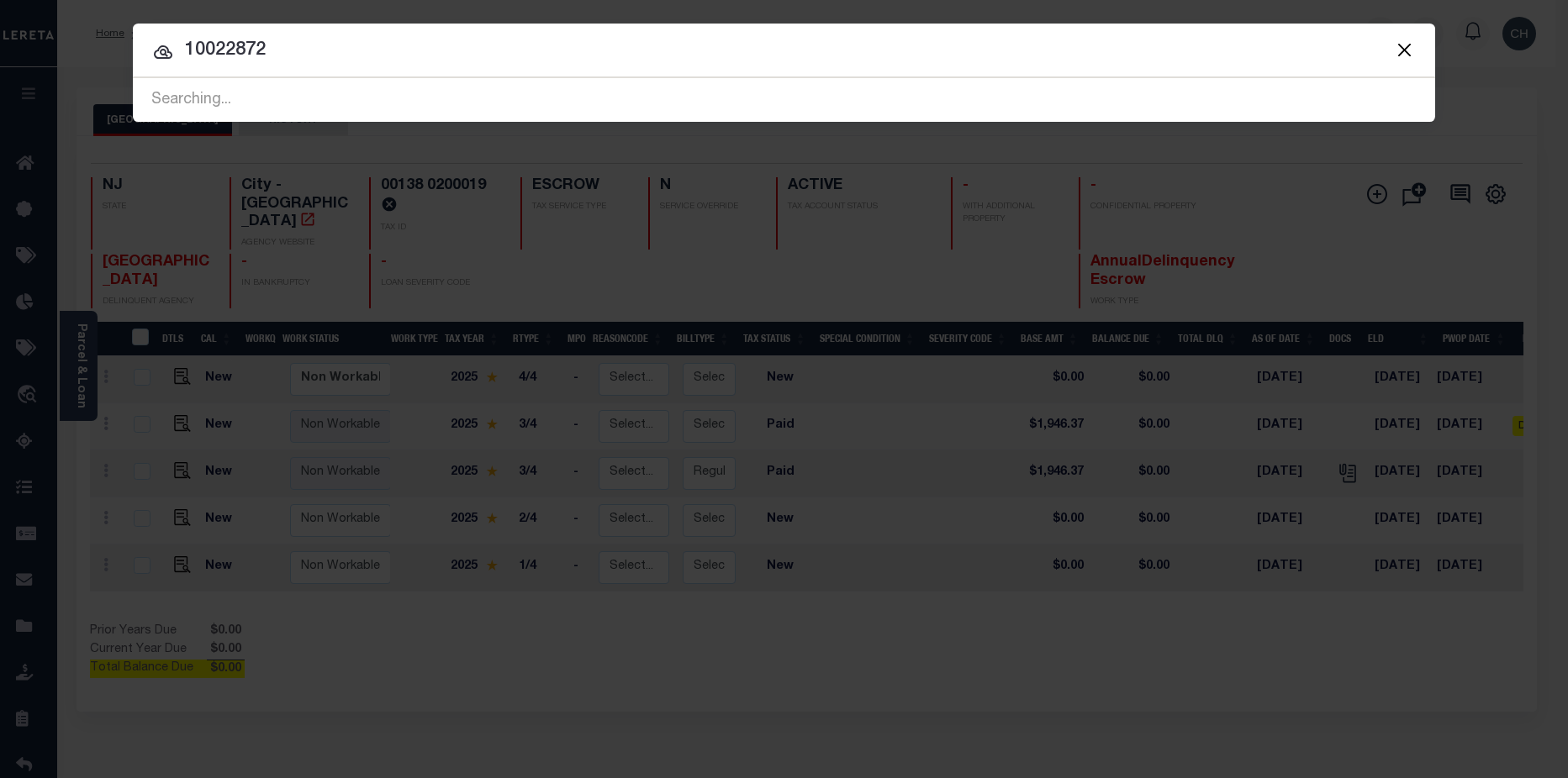
type input "10022872"
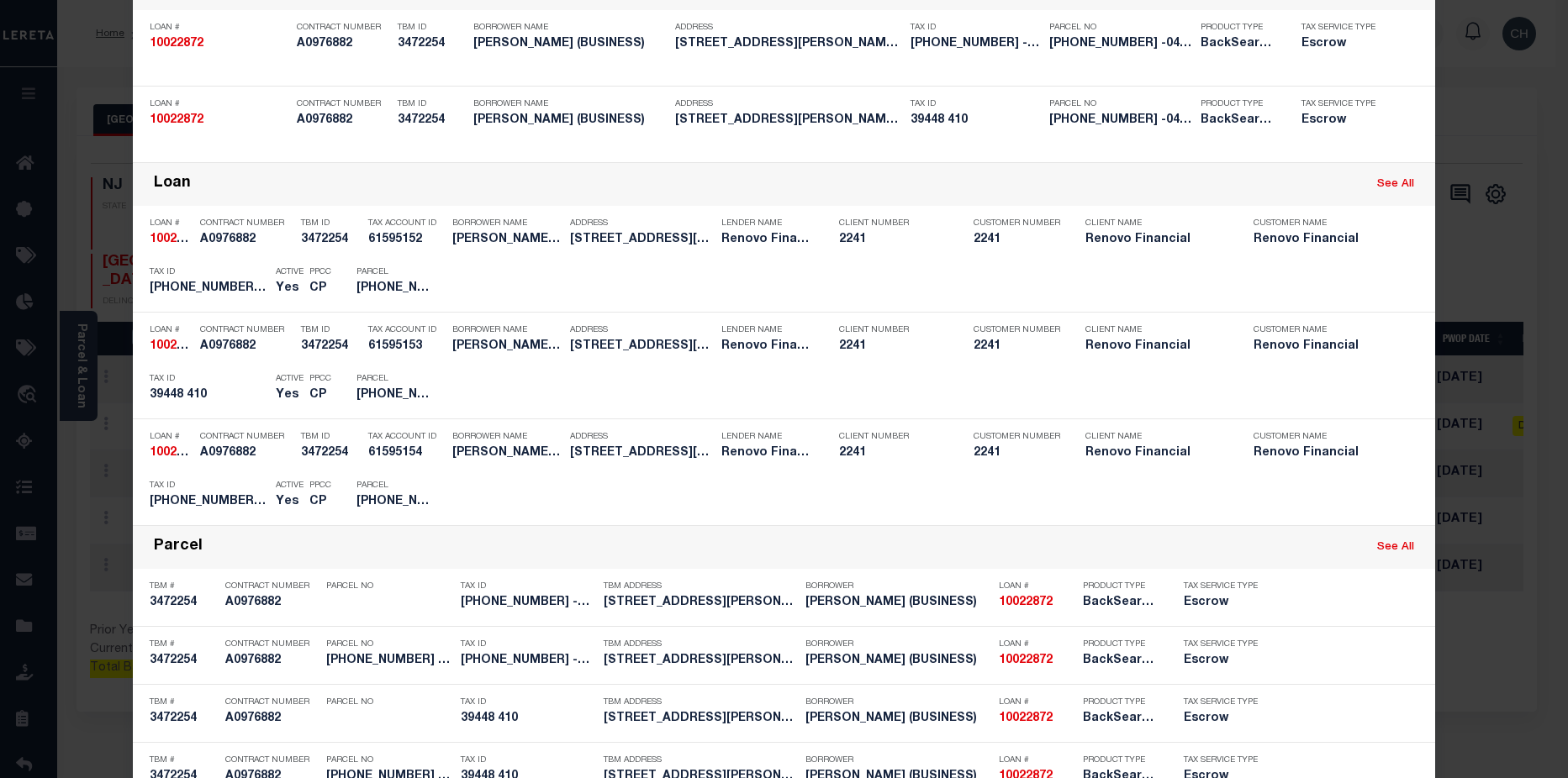
scroll to position [151, 0]
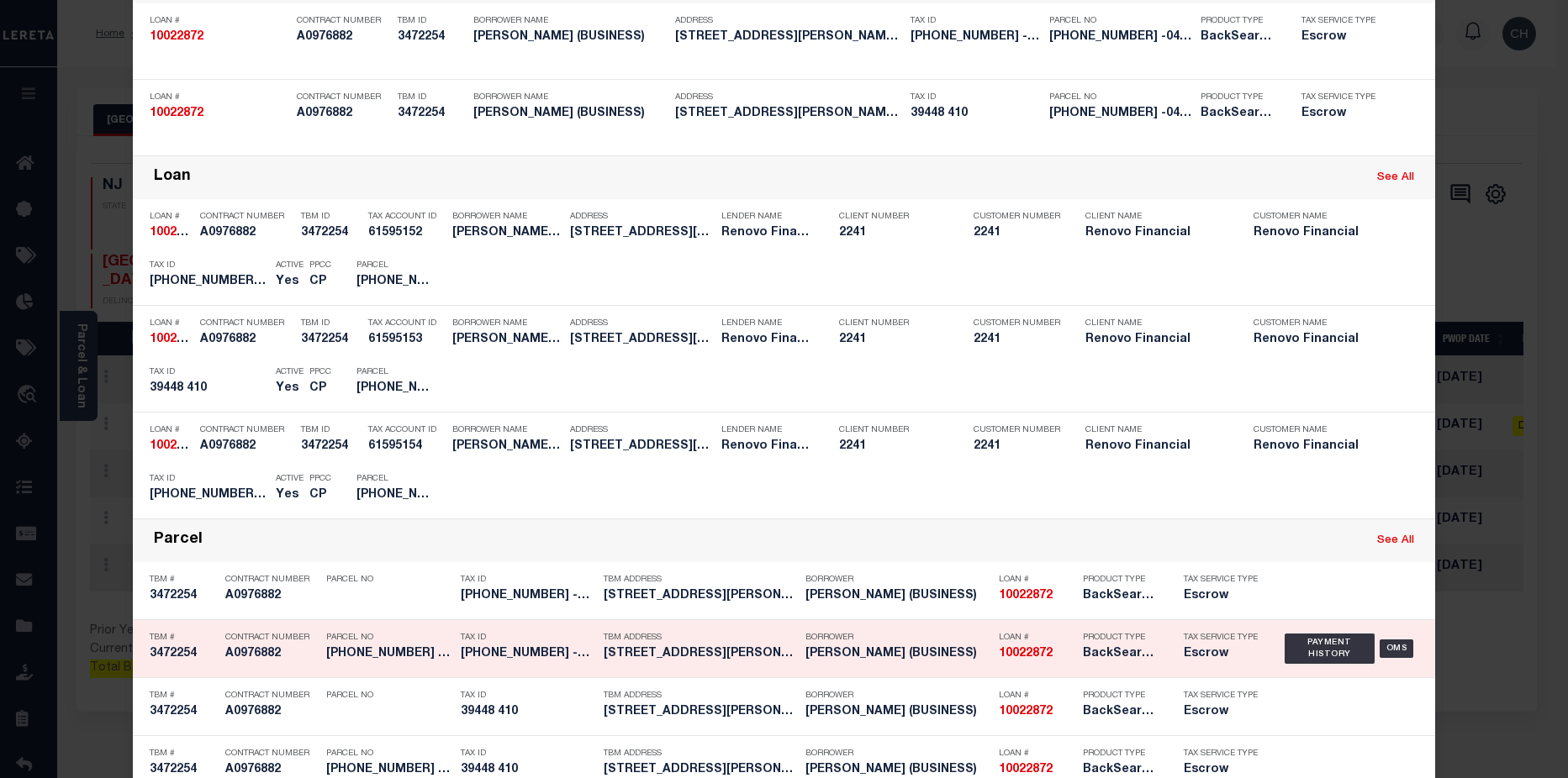
click at [928, 657] on h5 "[PERSON_NAME] (BUSINESS)" at bounding box center [898, 654] width 185 height 14
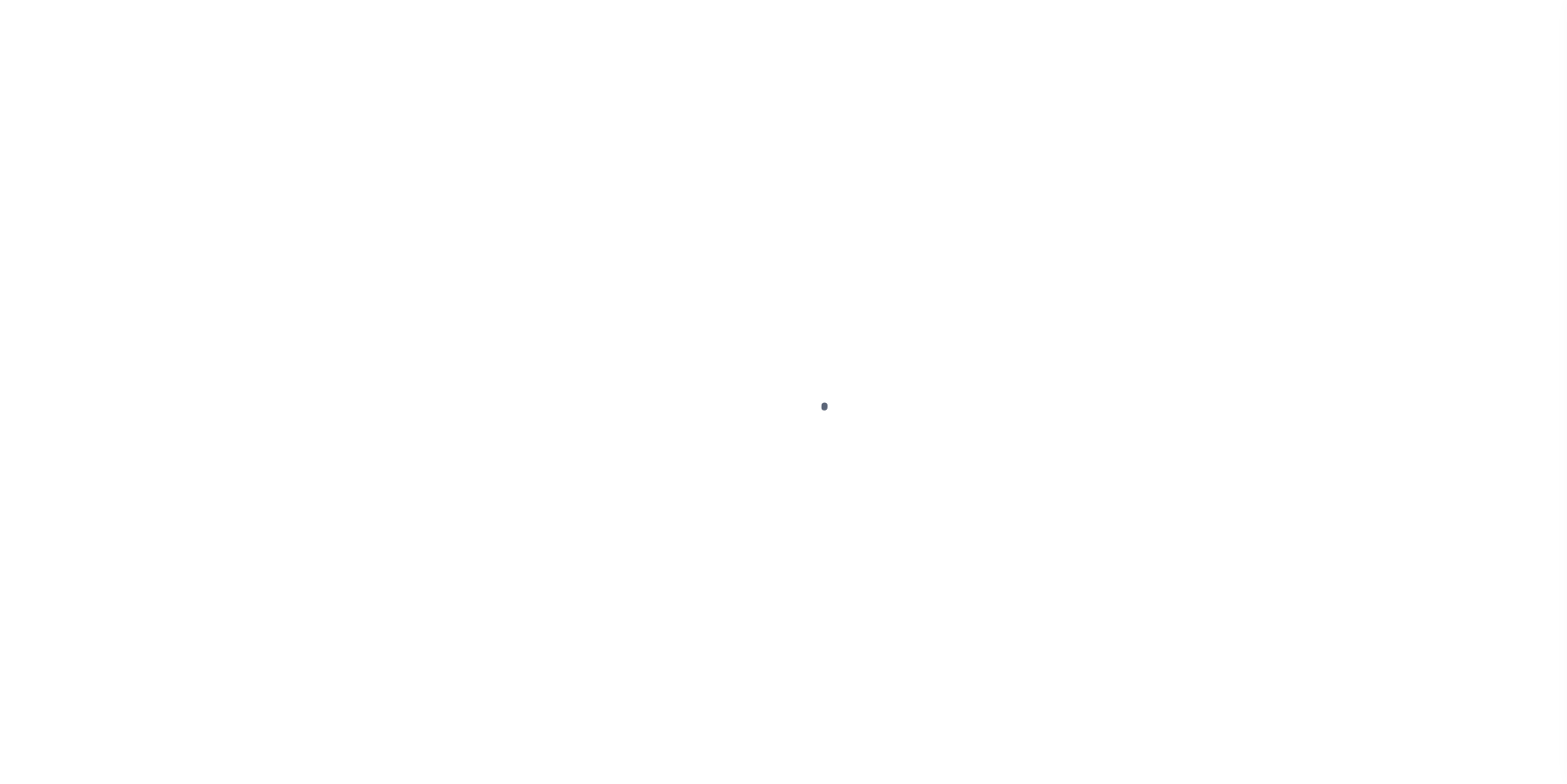
select select "PYD"
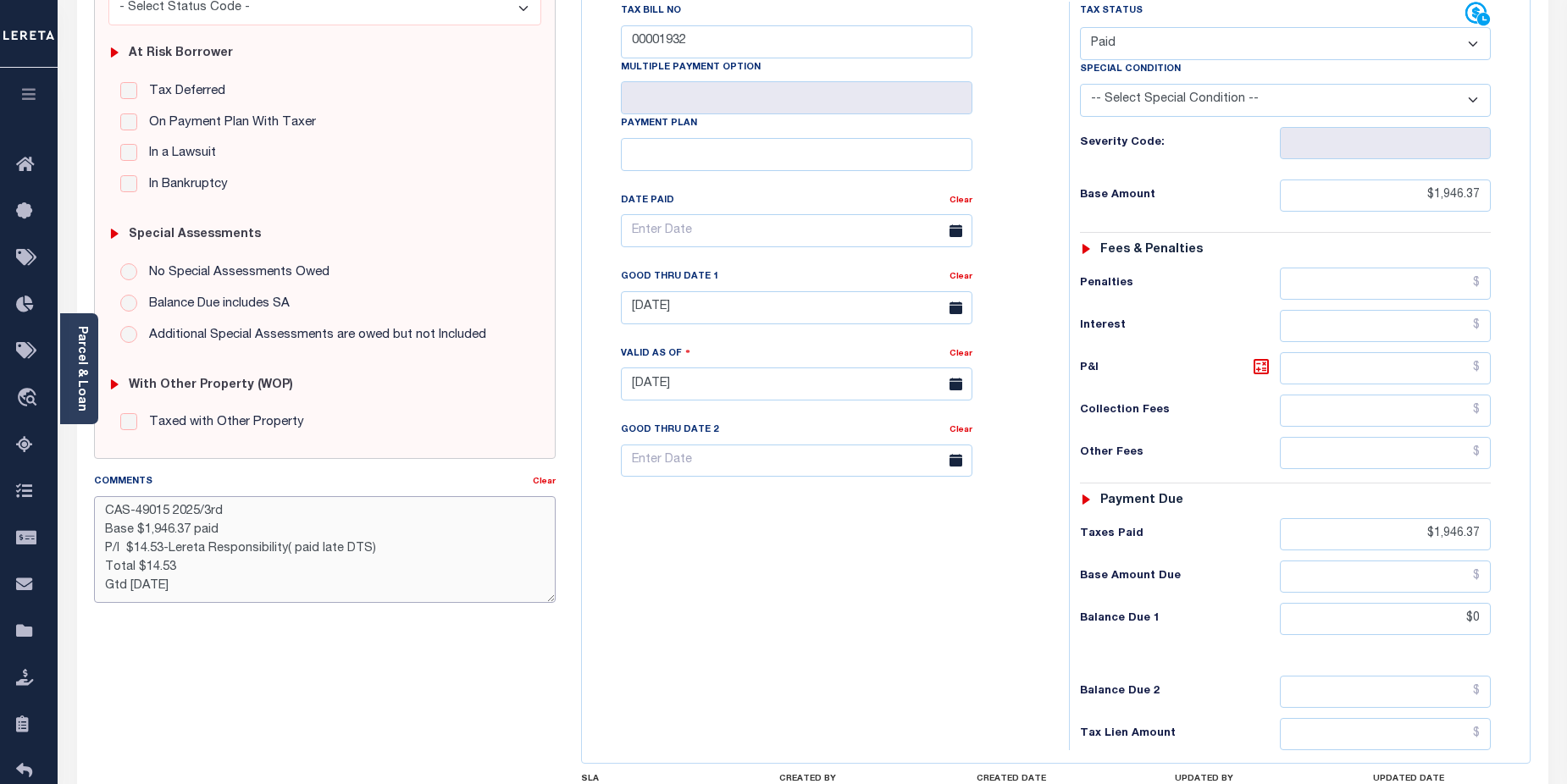
scroll to position [19, 0]
drag, startPoint x: 104, startPoint y: 512, endPoint x: 349, endPoint y: 592, distance: 257.7
click at [349, 592] on textarea "CAS-49015 2025/3rd Base $1,946.37 paid P/I $14.53-Lereta Responsibility( paid l…" at bounding box center [325, 549] width 463 height 107
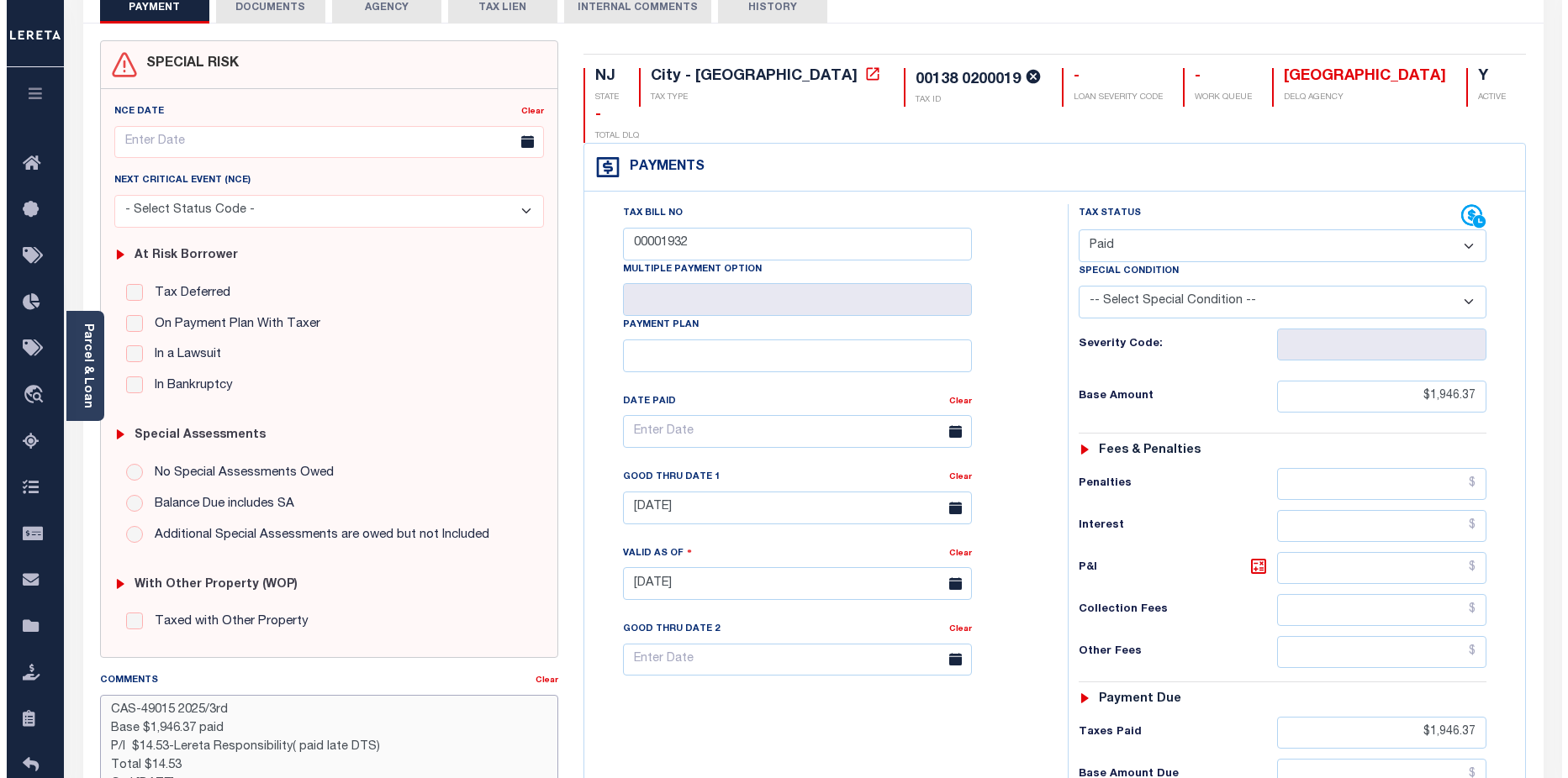
scroll to position [0, 0]
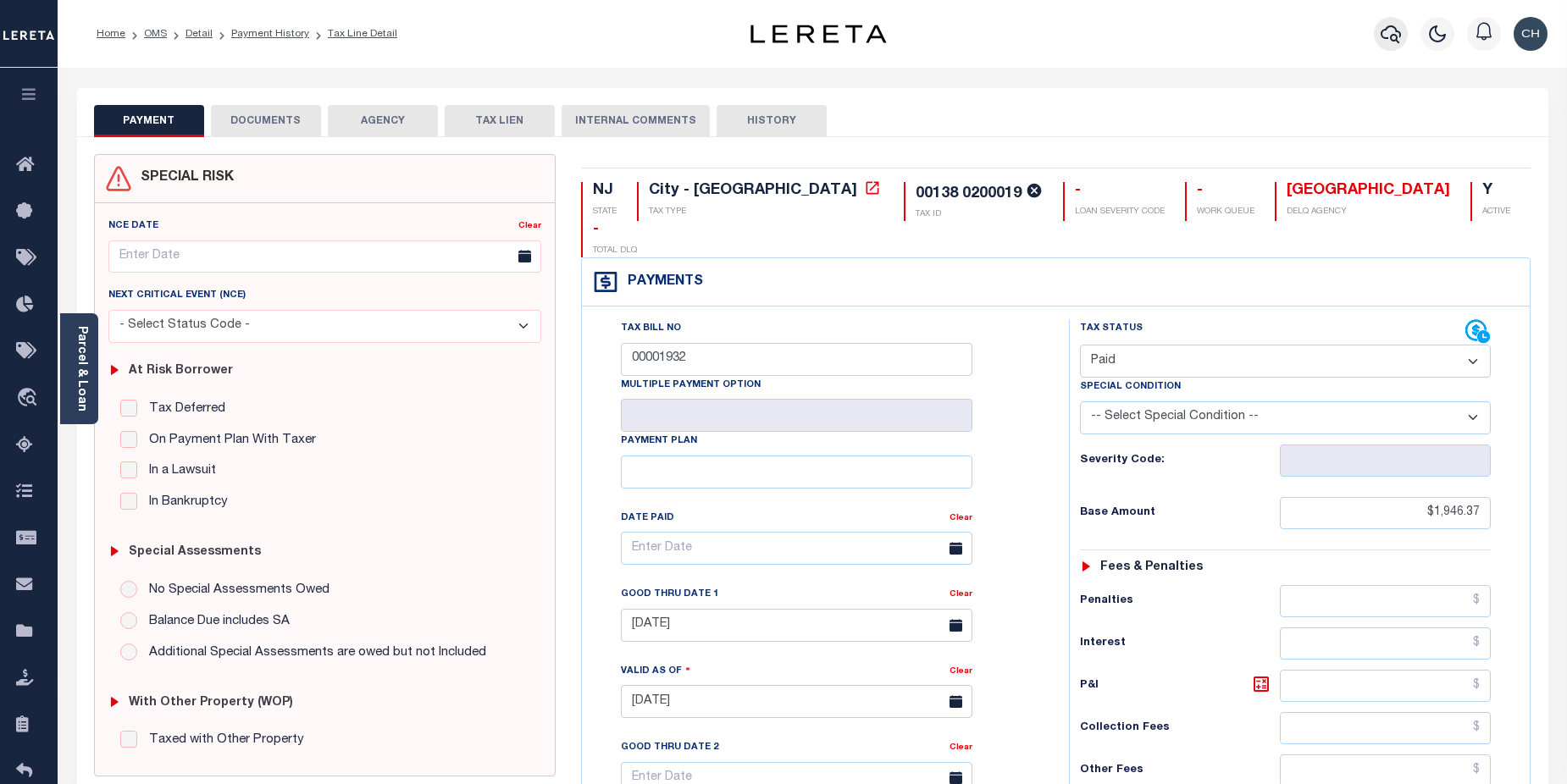
click at [1388, 34] on icon "button" at bounding box center [1390, 34] width 20 height 20
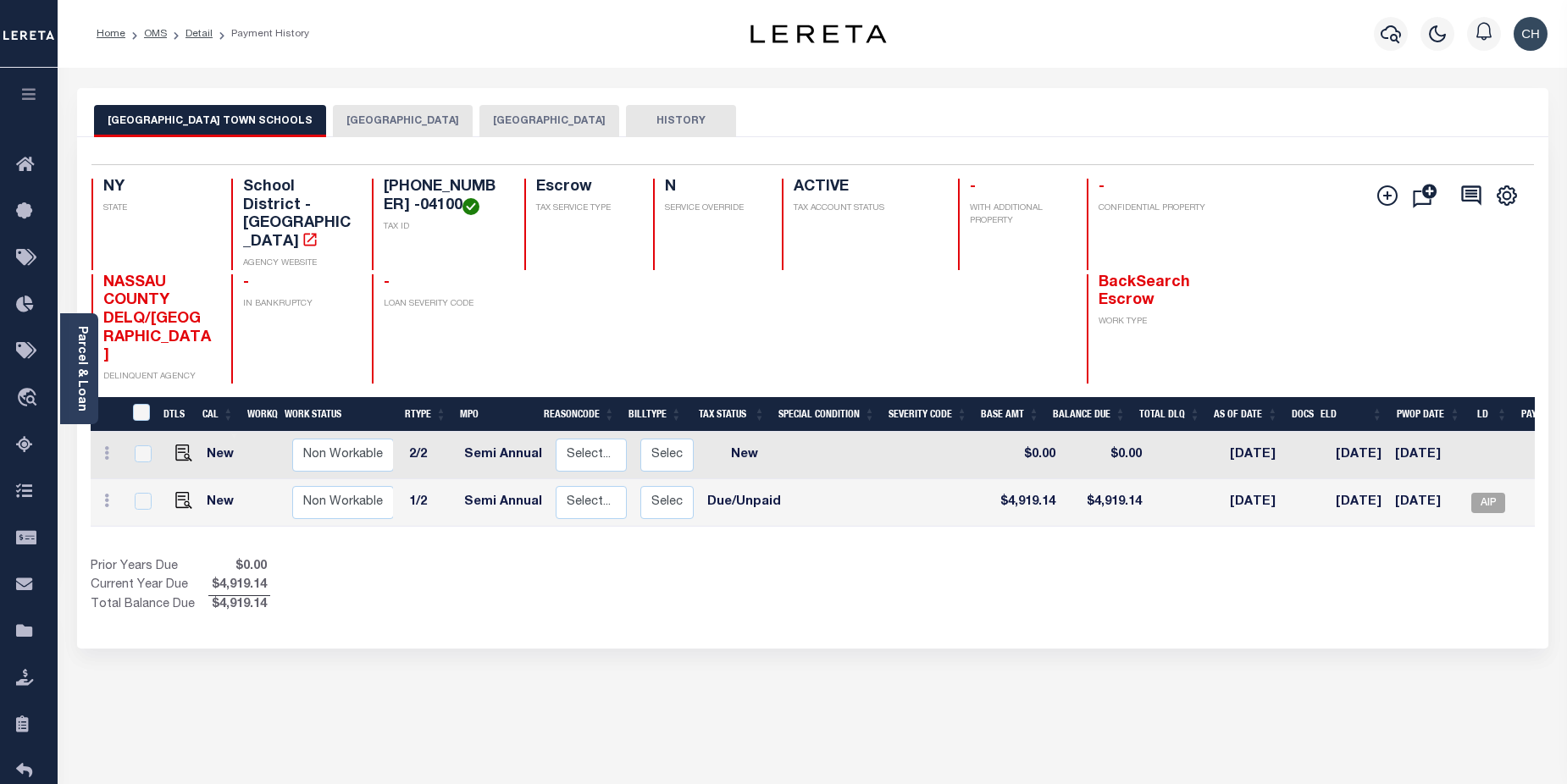
scroll to position [0, 37]
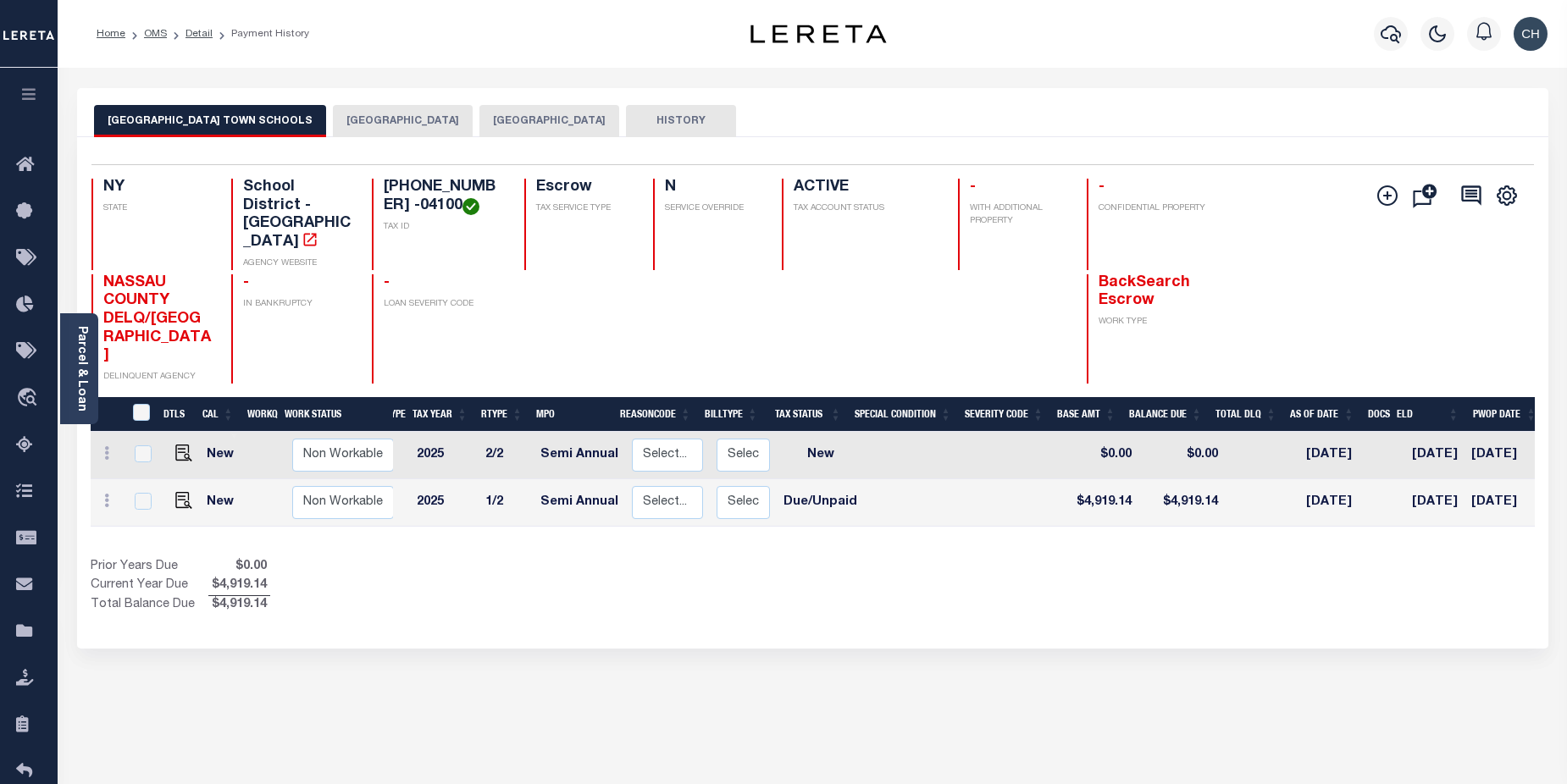
click at [357, 116] on button "[GEOGRAPHIC_DATA]" at bounding box center [403, 121] width 140 height 32
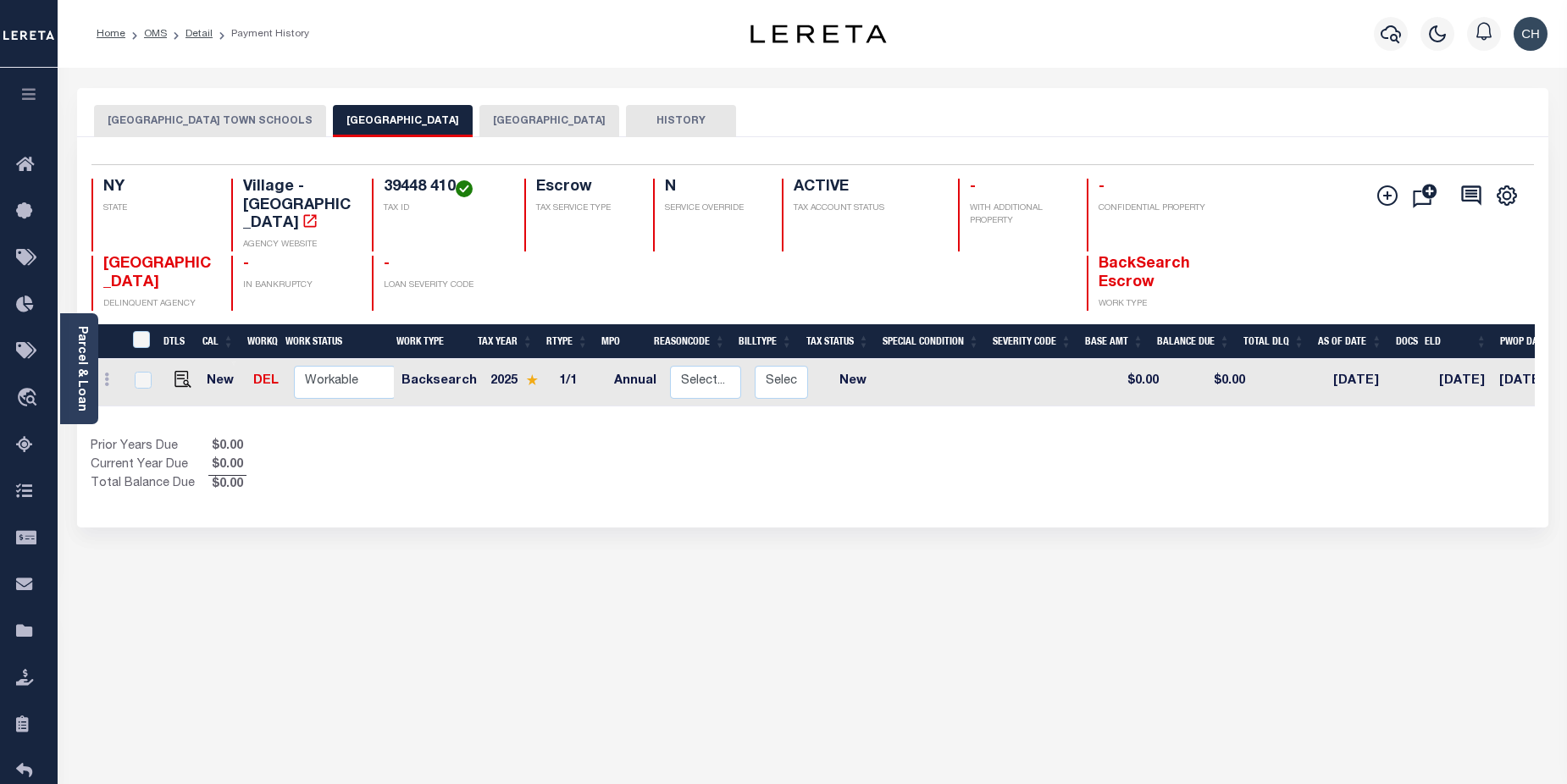
click at [520, 114] on button "[GEOGRAPHIC_DATA]" at bounding box center [549, 121] width 140 height 32
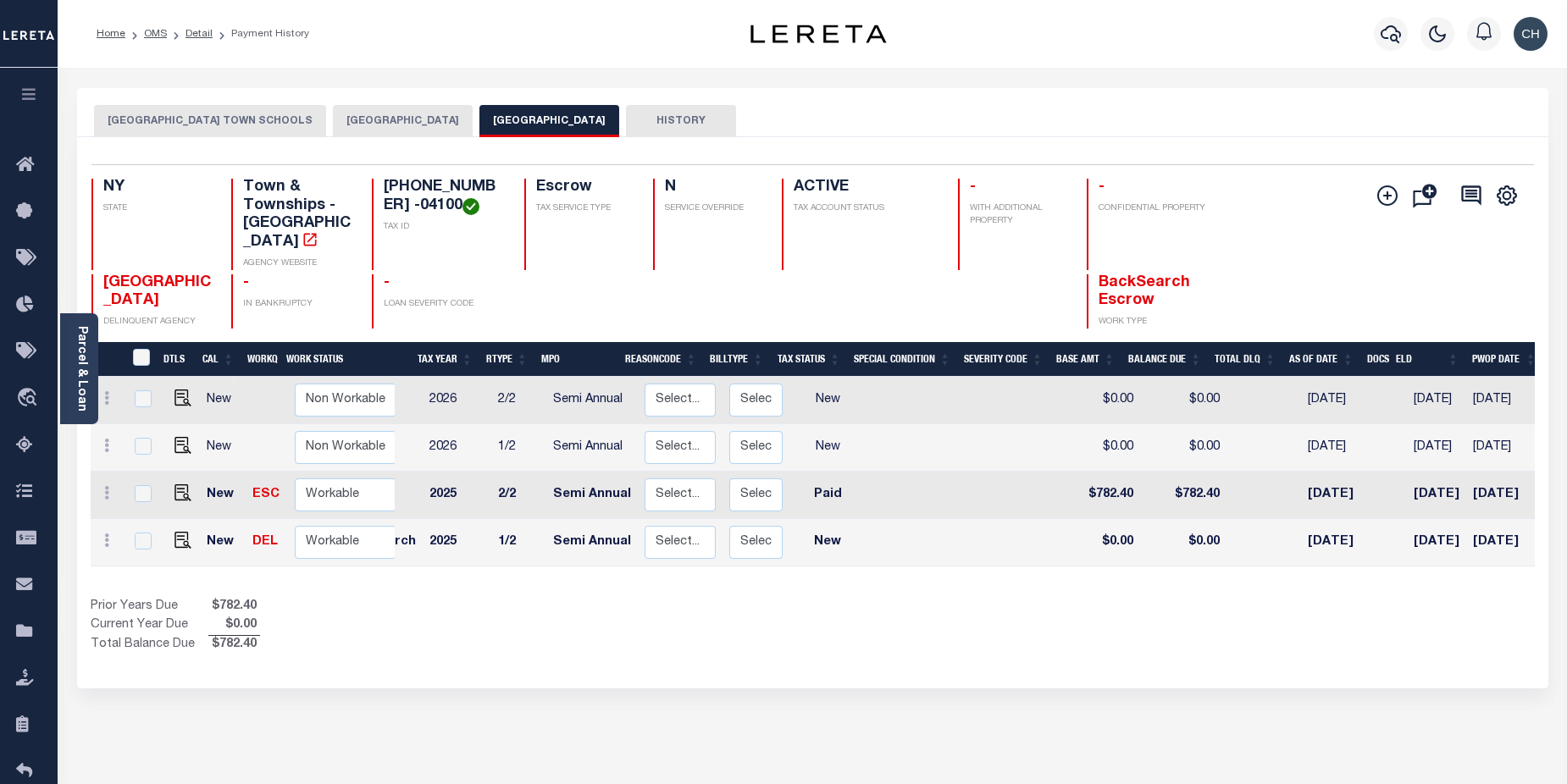
scroll to position [0, 0]
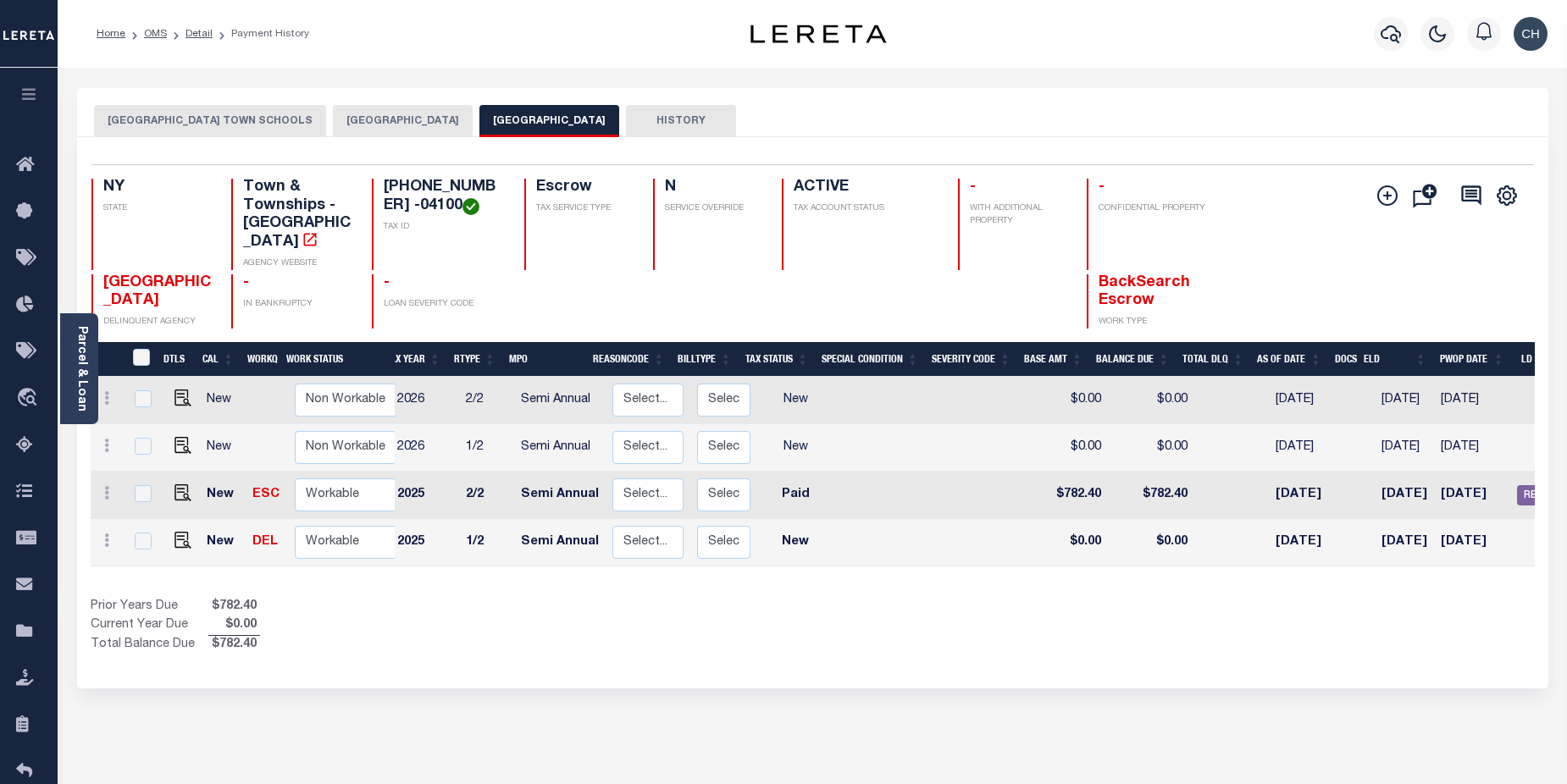
click at [355, 116] on button "[GEOGRAPHIC_DATA]" at bounding box center [403, 121] width 140 height 32
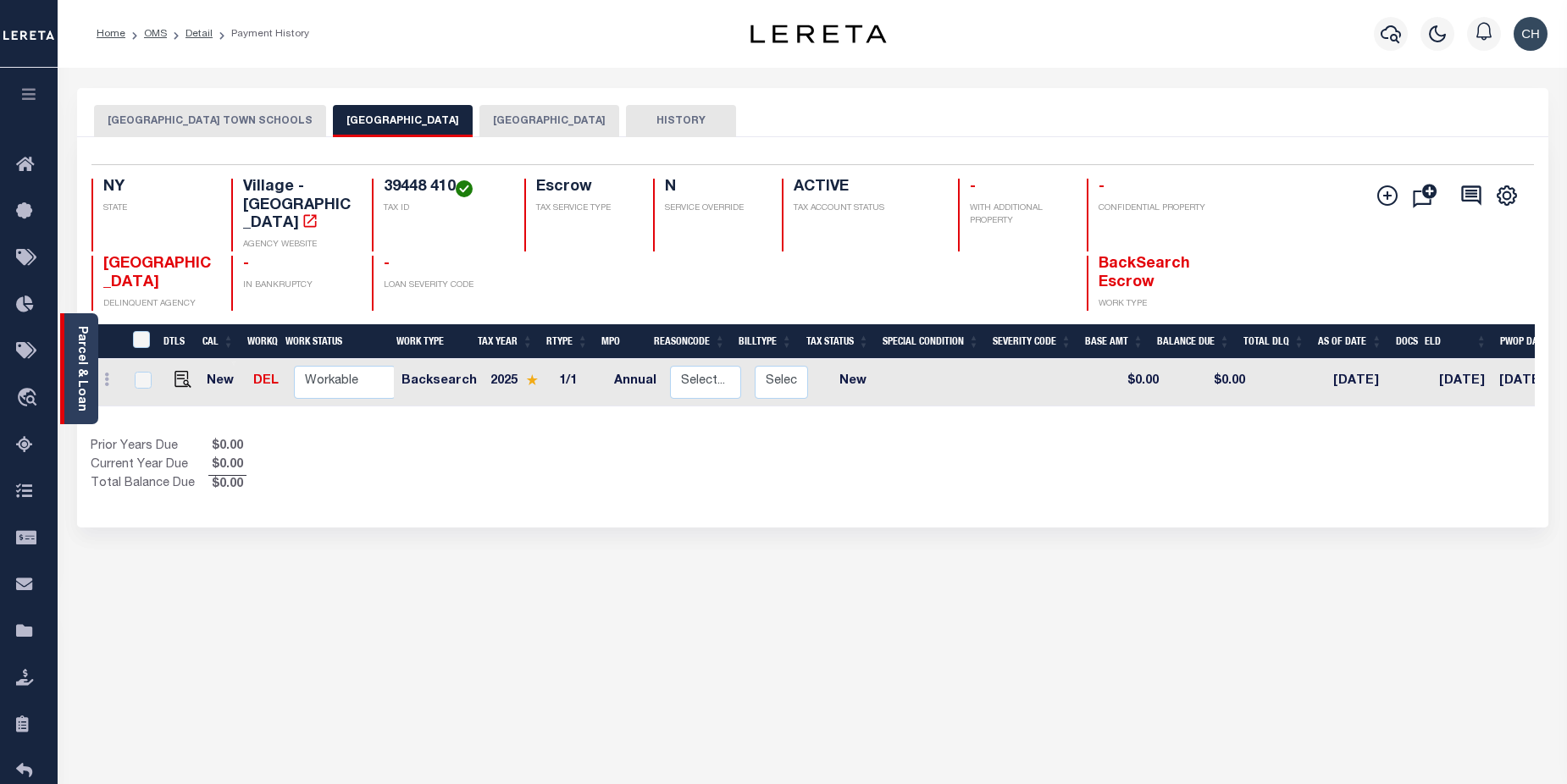
click at [81, 376] on link "Parcel & Loan" at bounding box center [80, 368] width 11 height 86
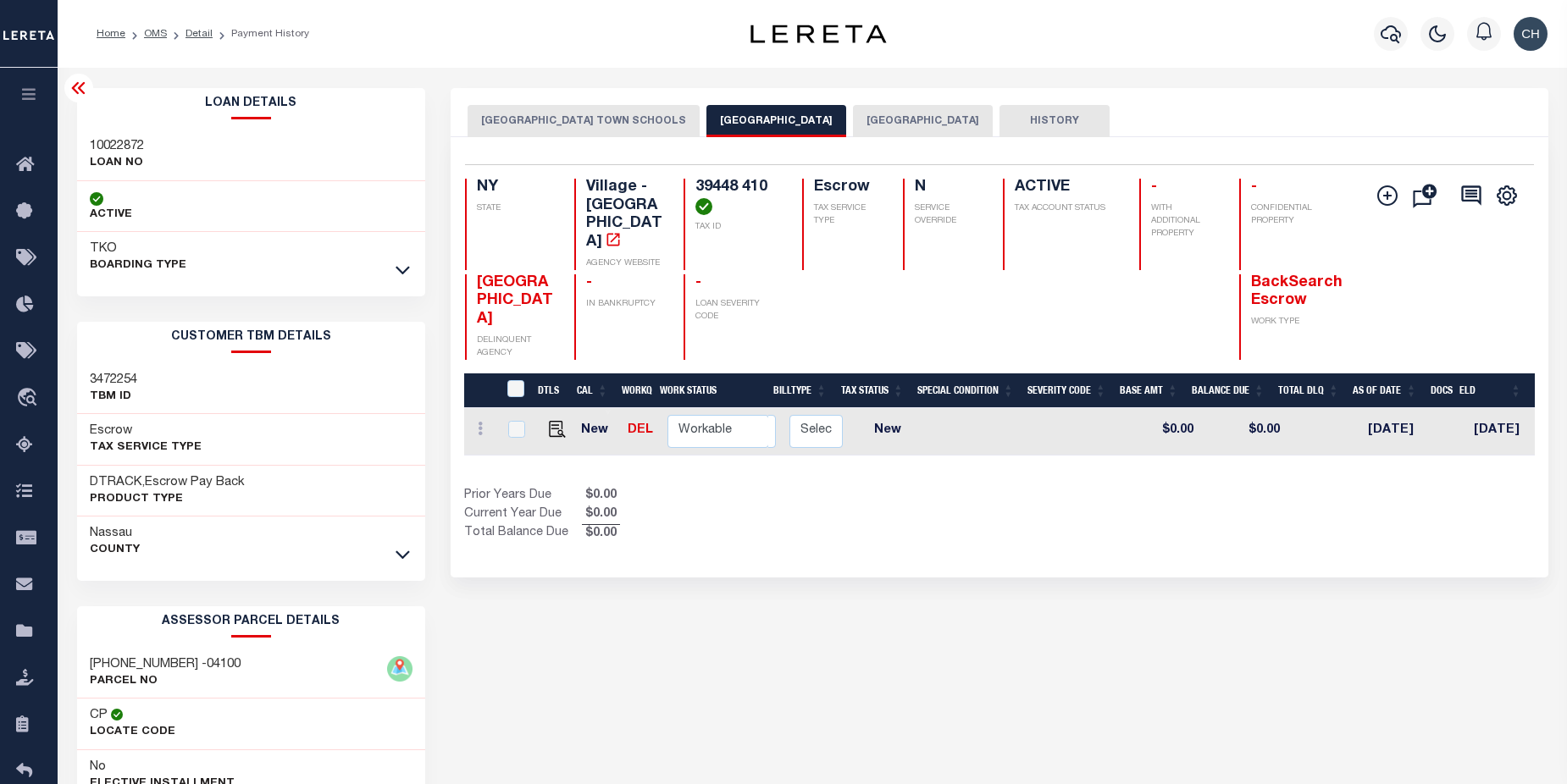
scroll to position [0, 467]
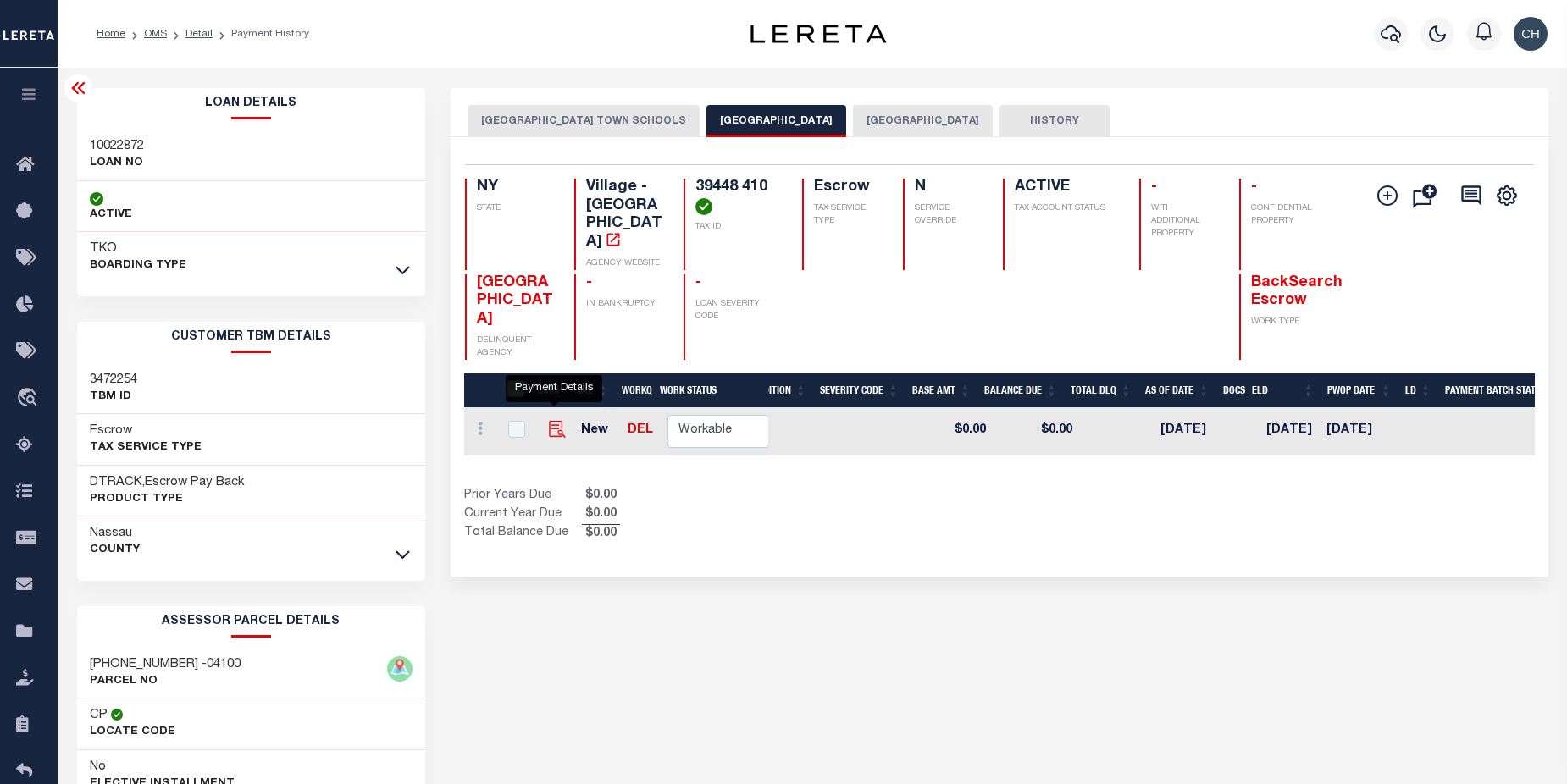
click at [552, 421] on img "" at bounding box center [557, 429] width 17 height 17
checkbox input "true"
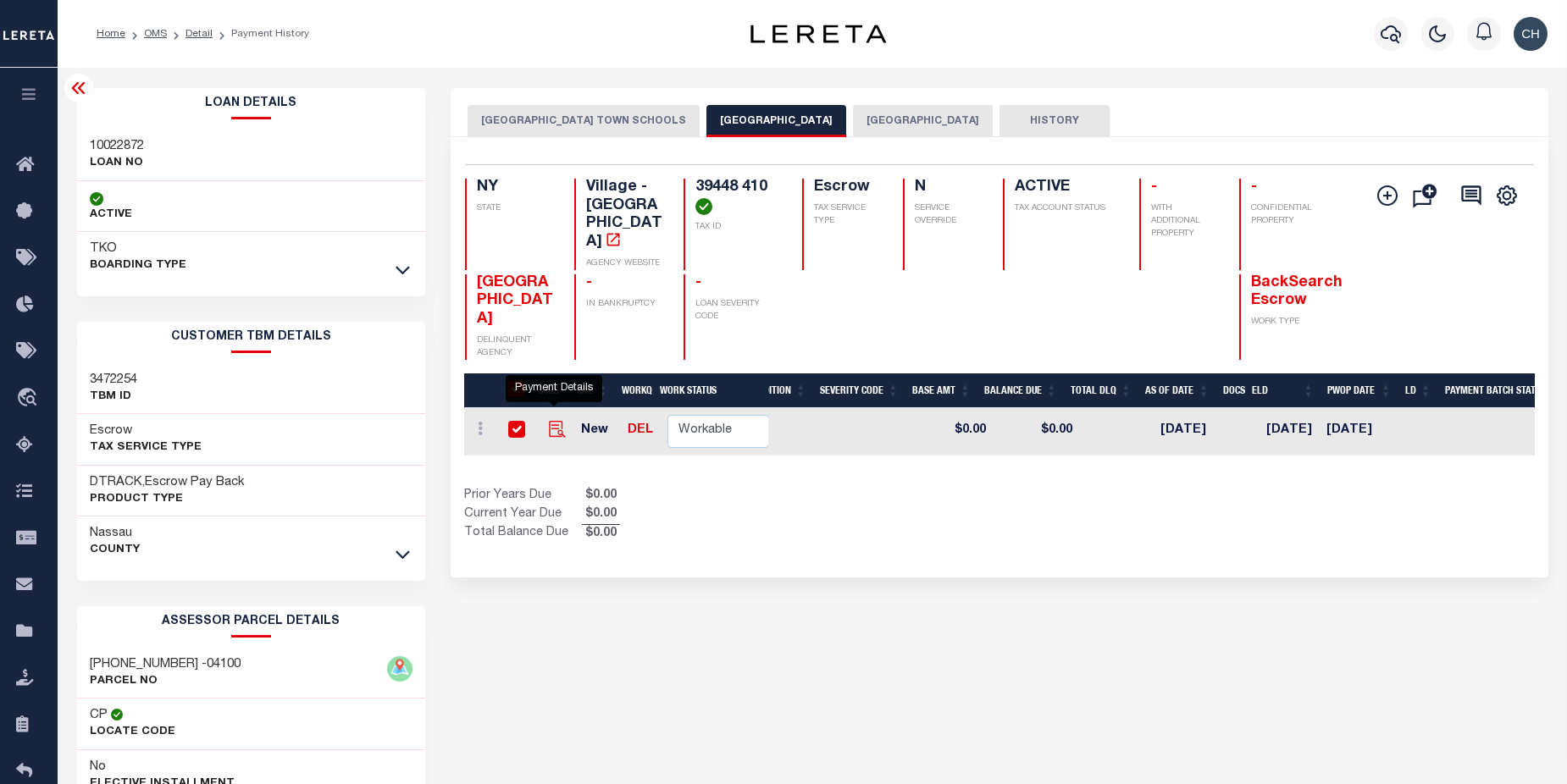
checkbox input "true"
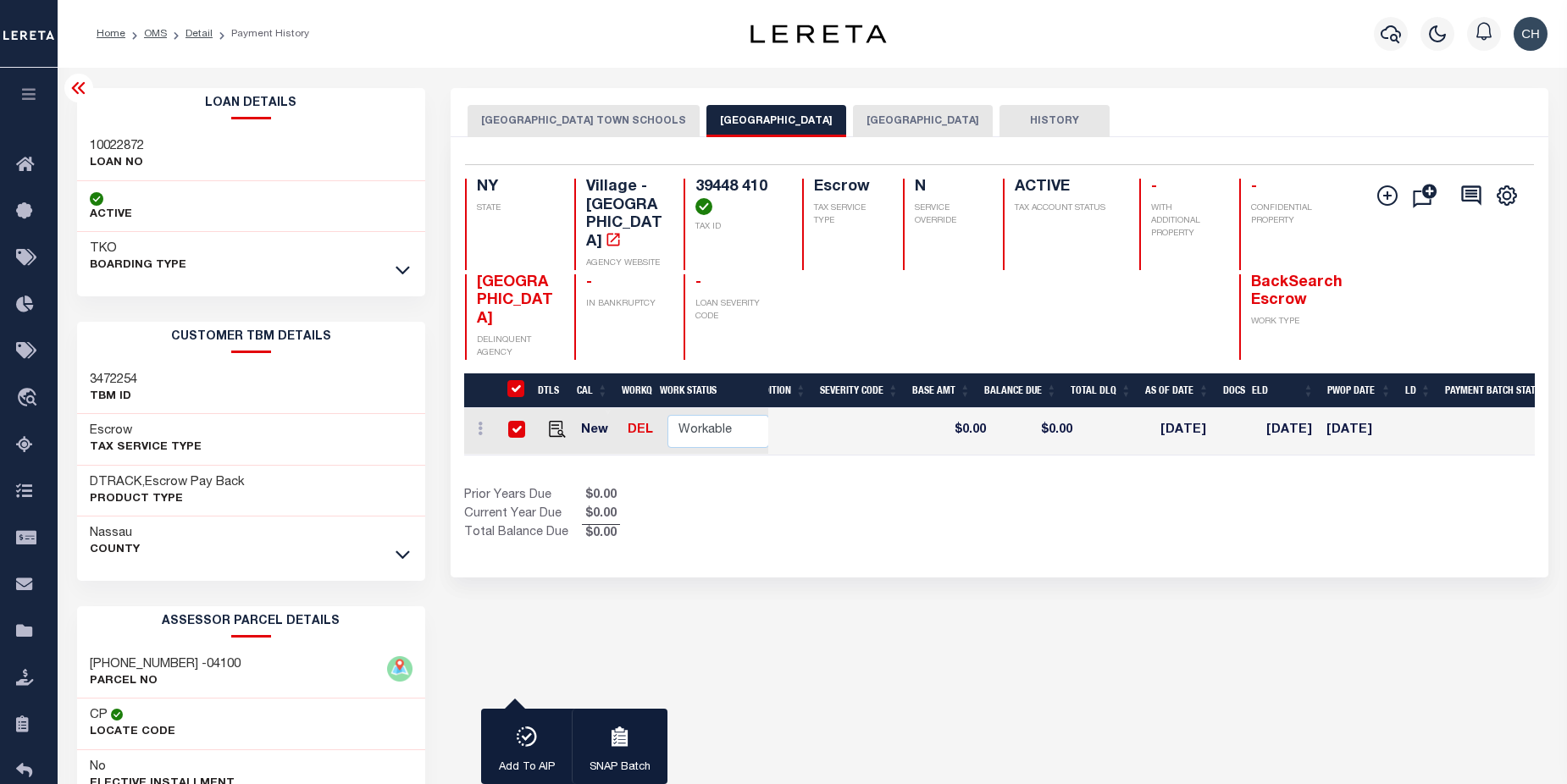
click at [513, 421] on input "checkbox" at bounding box center [517, 429] width 17 height 17
checkbox input "false"
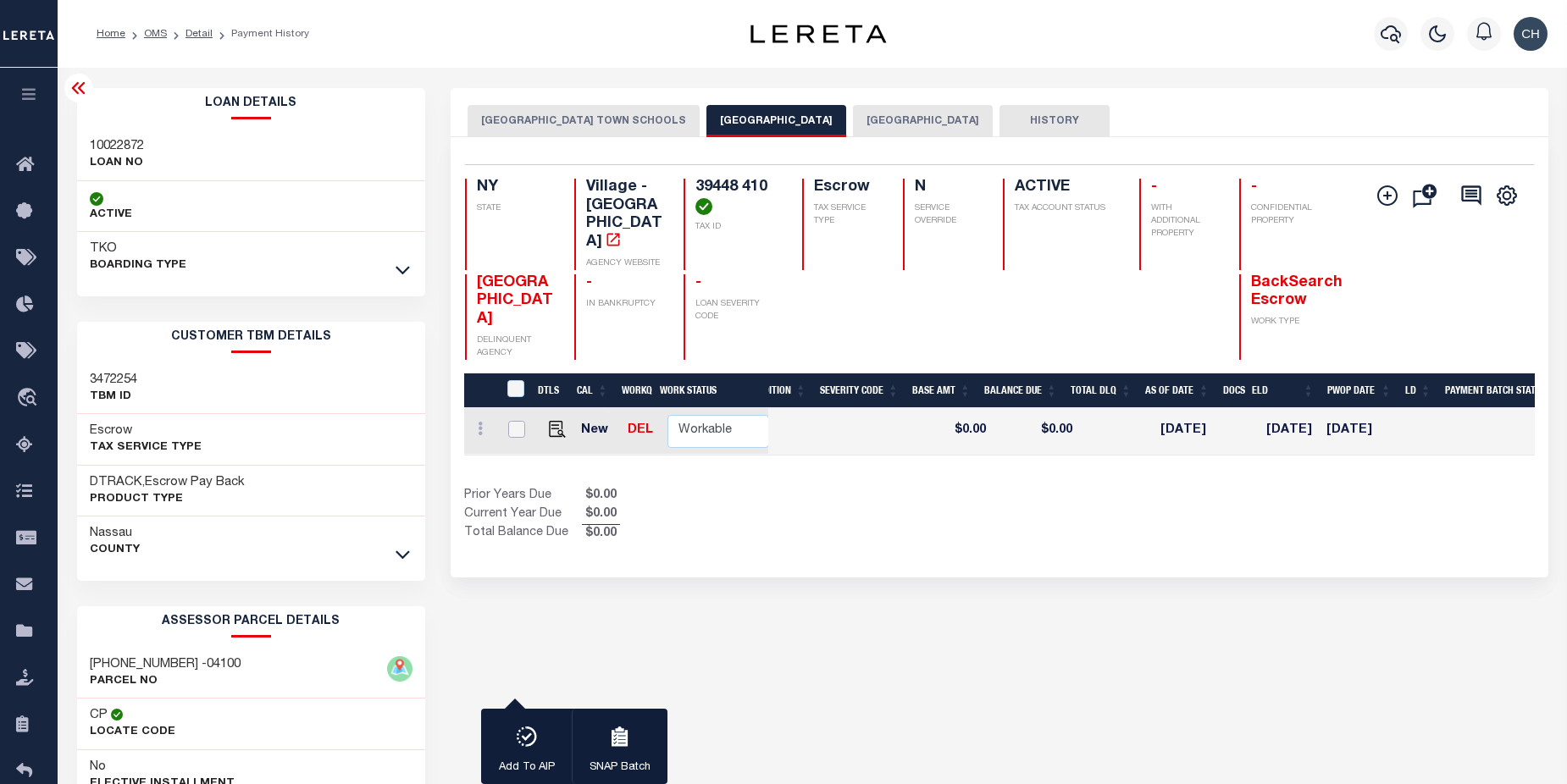
checkbox input "false"
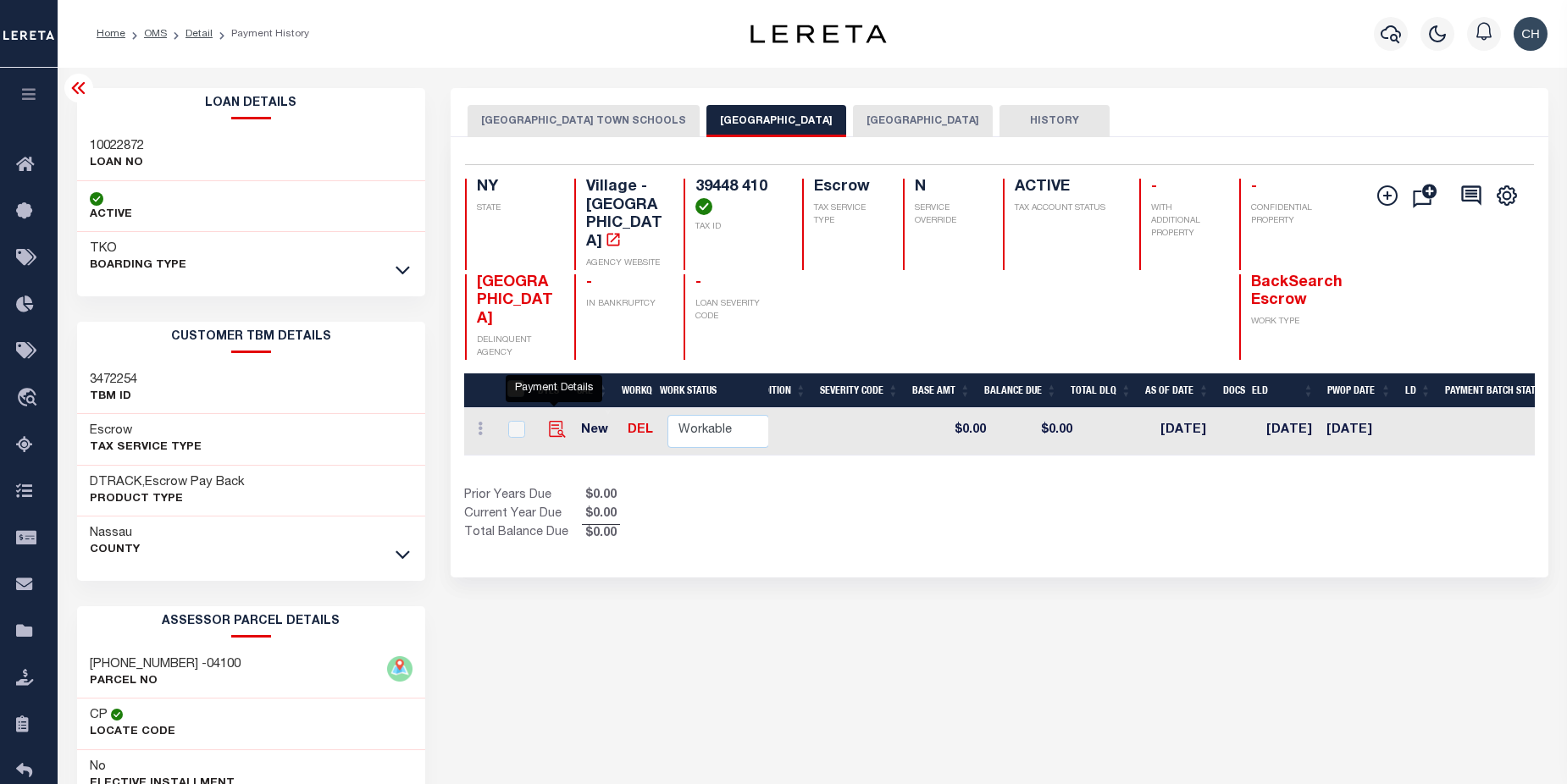
click at [551, 421] on img "" at bounding box center [557, 429] width 17 height 17
checkbox input "true"
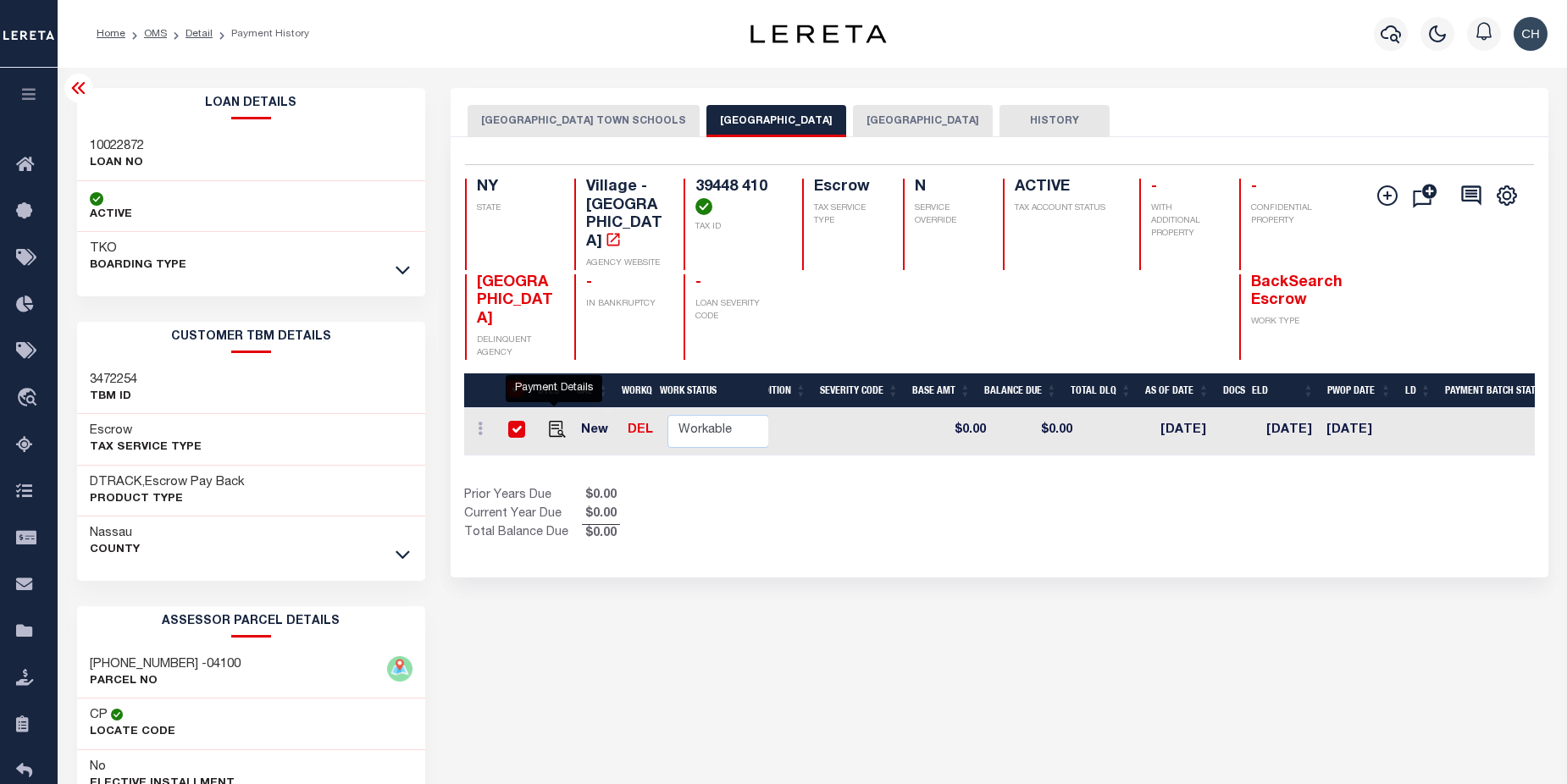
checkbox input "true"
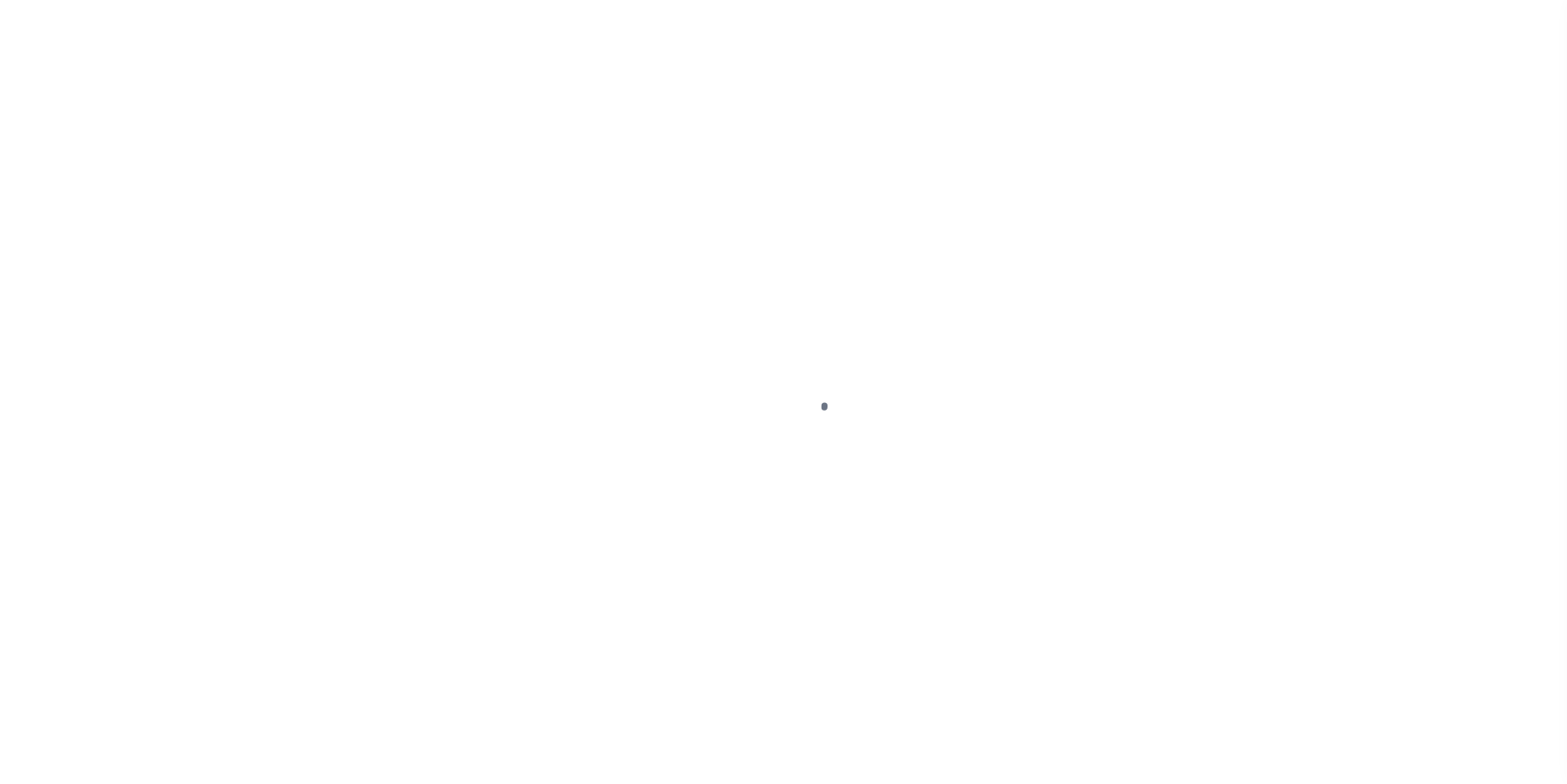
select select "NW2"
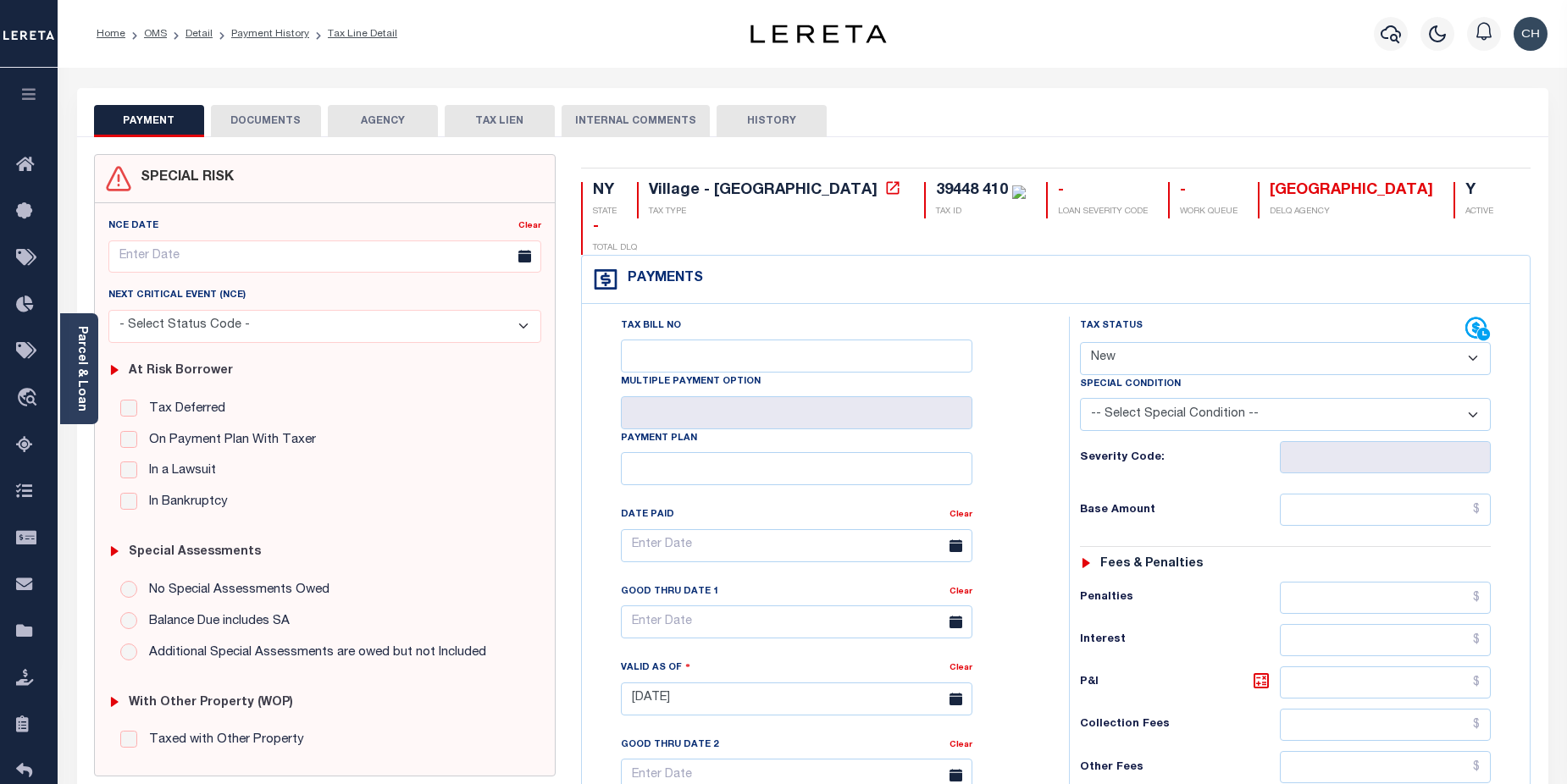
click at [1473, 343] on select "- Select Status Code - Open Due/Unpaid Paid Incomplete No Tax Due Internal Refu…" at bounding box center [1286, 358] width 412 height 33
select select "DUE"
click at [1080, 343] on select "- Select Status Code - Open Due/Unpaid Paid Incomplete No Tax Due Internal Refu…" at bounding box center [1286, 358] width 412 height 33
type input "[DATE]"
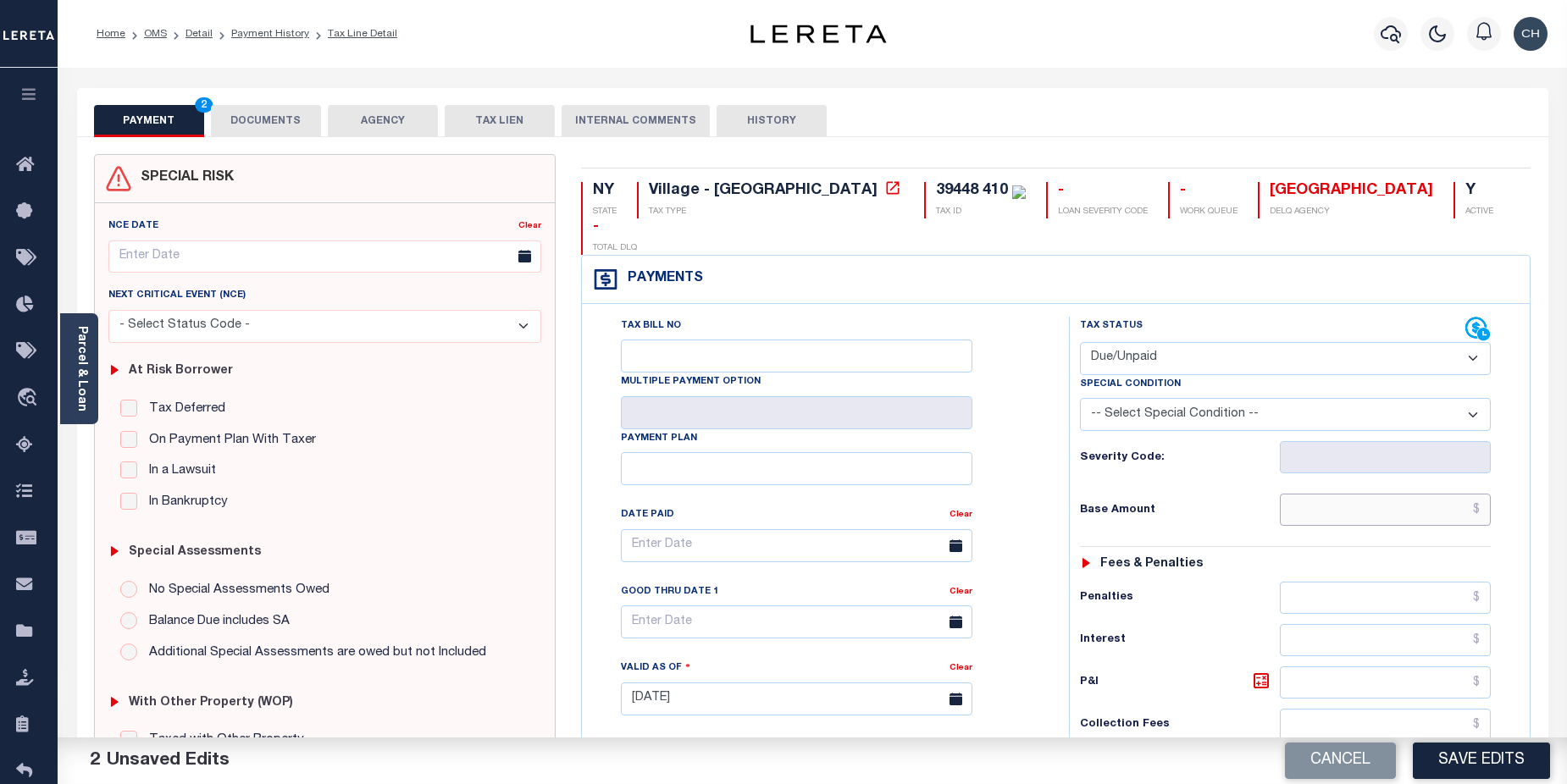
click at [1438, 494] on input "text" at bounding box center [1386, 509] width 212 height 32
drag, startPoint x: 1453, startPoint y: 471, endPoint x: 1495, endPoint y: 472, distance: 42.0
click at [1495, 472] on div "Tax Status Status - Select Status Code -" at bounding box center [1291, 690] width 445 height 748
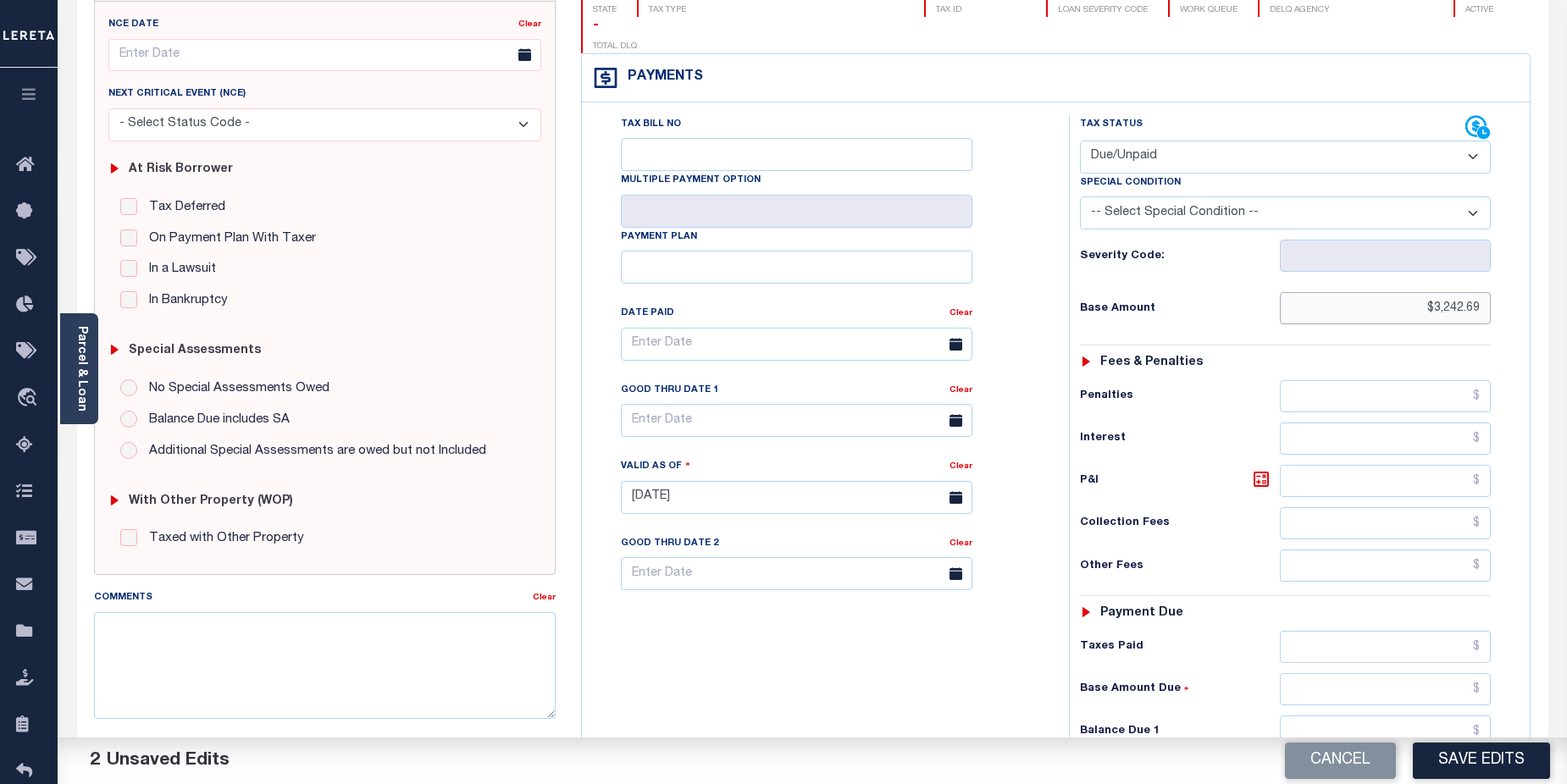
scroll to position [216, 0]
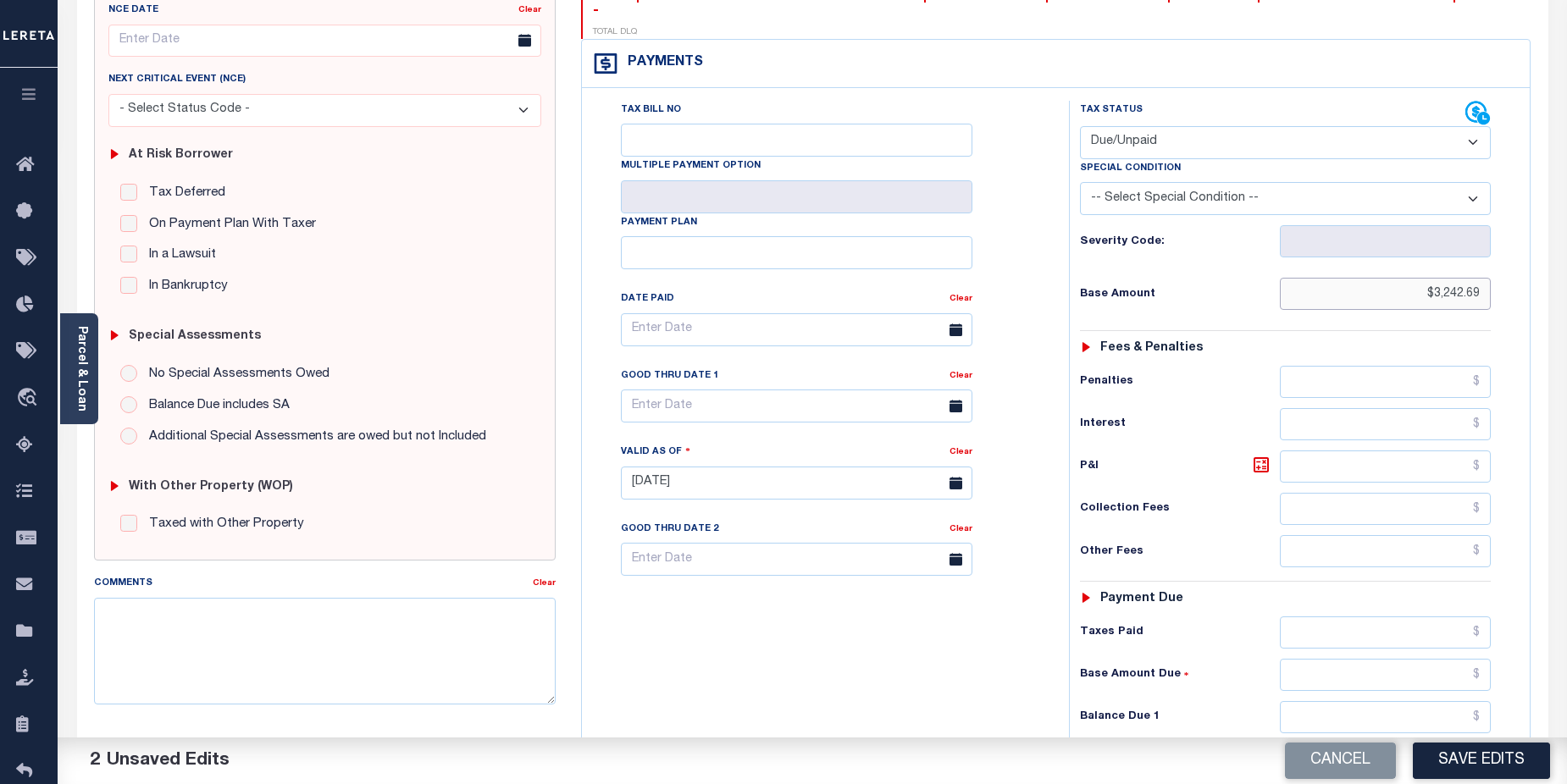
type input "$3,242.69"
click at [1377, 659] on input "text" at bounding box center [1386, 675] width 212 height 32
click at [1379, 701] on input "text" at bounding box center [1386, 717] width 212 height 32
type input "$3,242.69"
click at [731, 389] on input "text" at bounding box center [797, 405] width 352 height 33
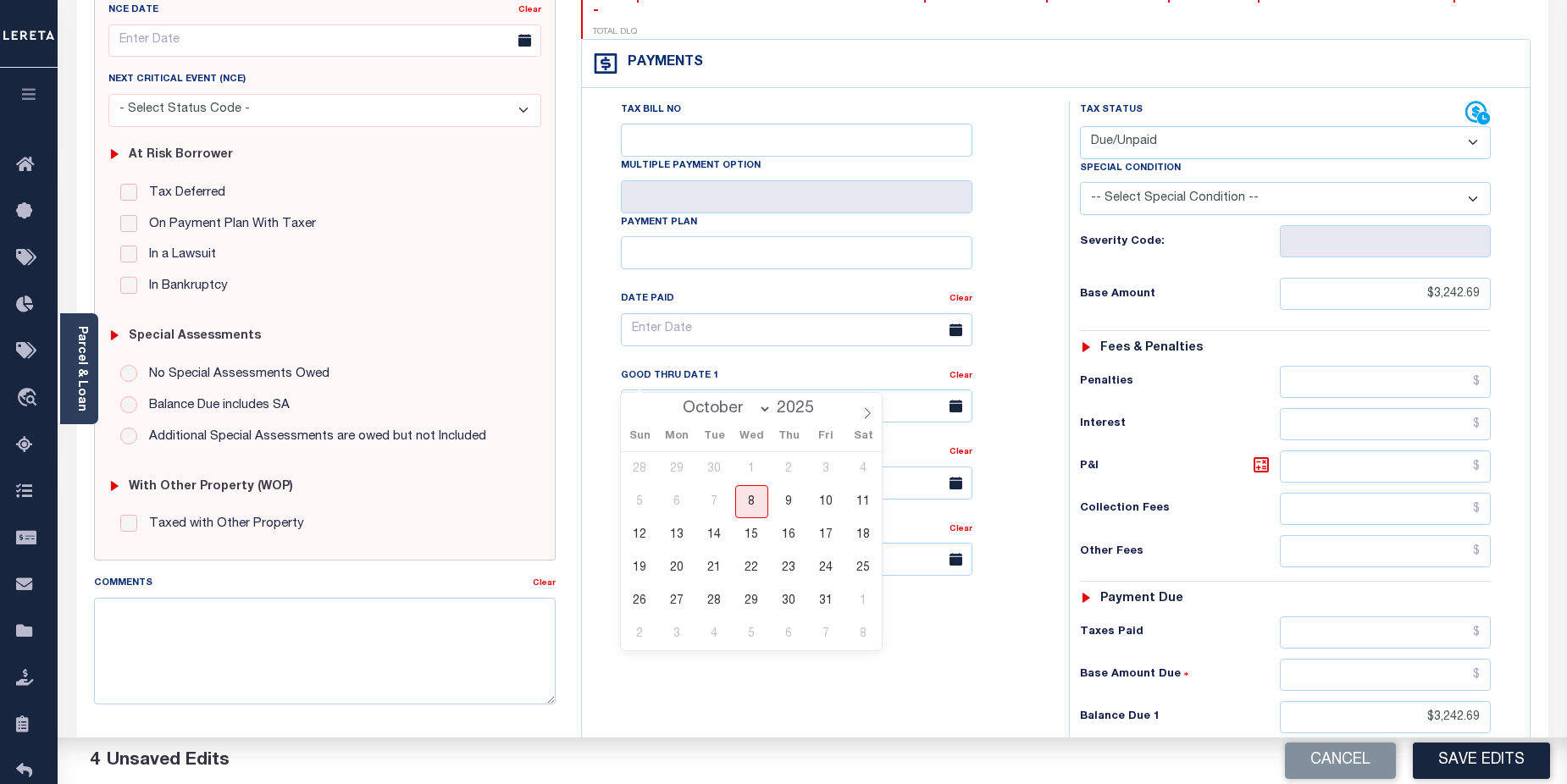
click at [768, 410] on select "October November December" at bounding box center [723, 409] width 97 height 17
click at [985, 612] on div "Tax Bill No Multiple Payment Option Payment Plan Clear" at bounding box center [821, 474] width 470 height 748
click at [714, 389] on input "text" at bounding box center [797, 405] width 352 height 33
click at [827, 603] on span "31" at bounding box center [825, 600] width 33 height 33
type input "10/31/2025"
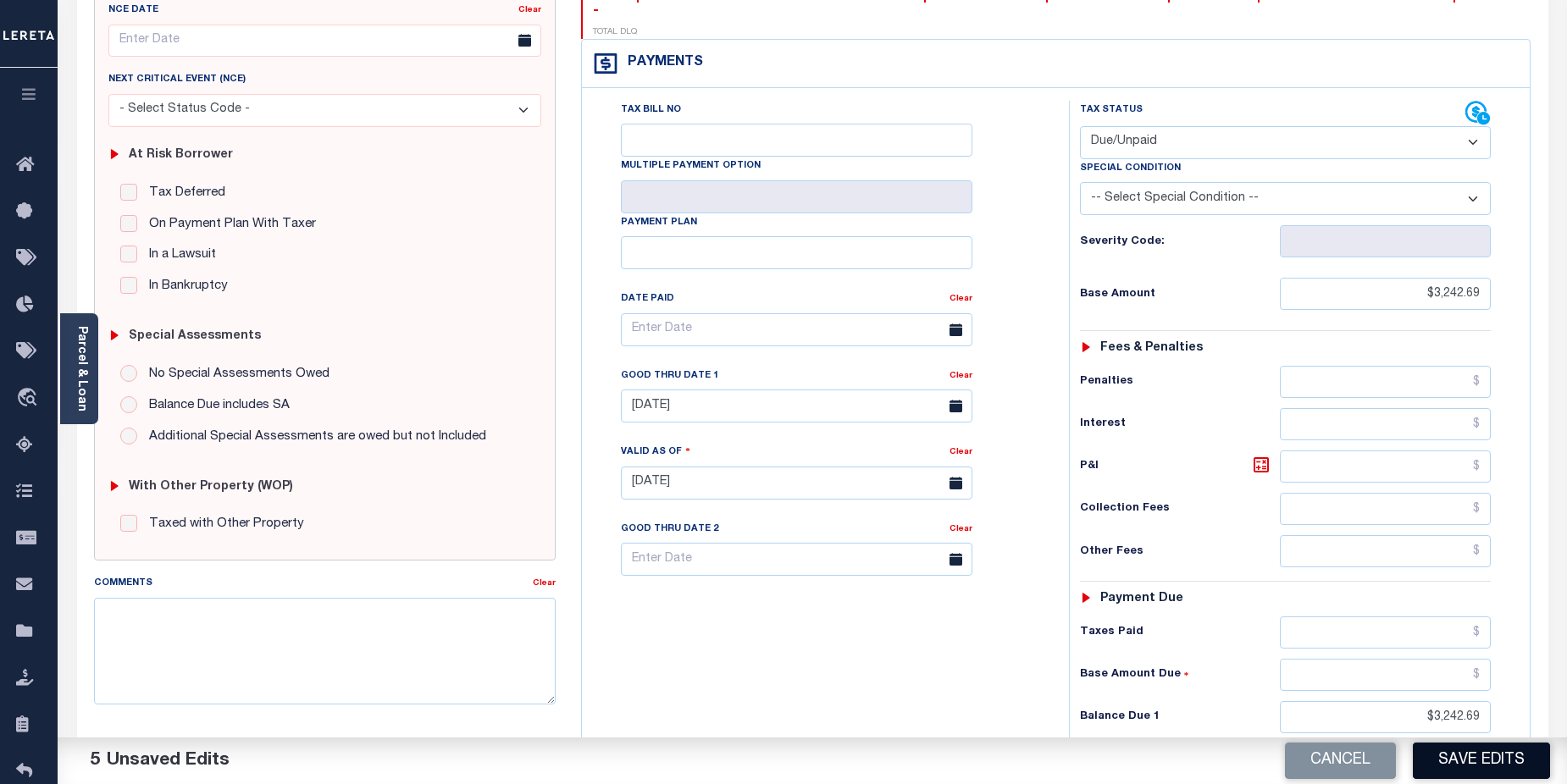
click at [1479, 767] on button "Save Edits" at bounding box center [1481, 760] width 137 height 36
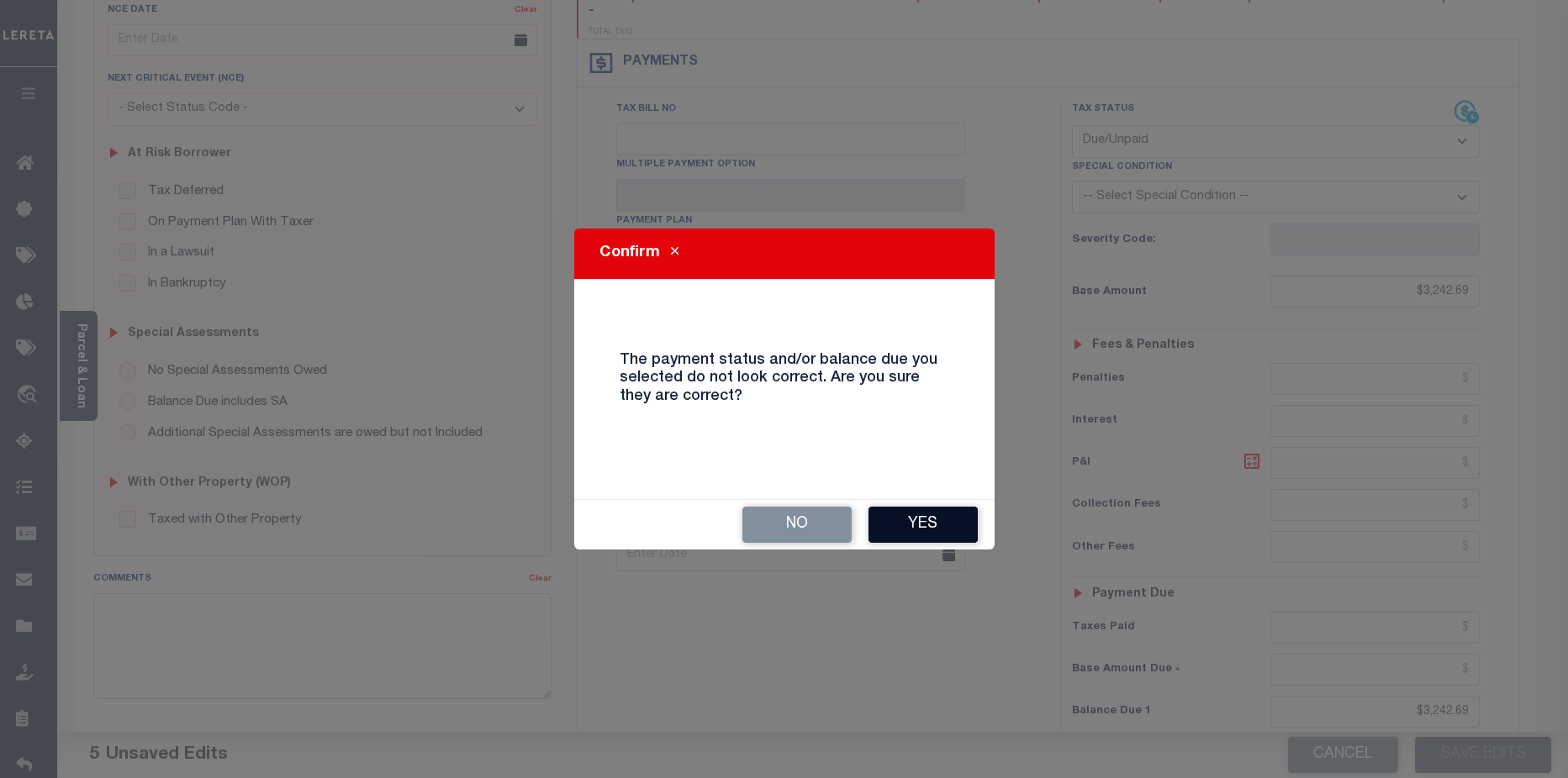
click at [930, 523] on button "Yes" at bounding box center [923, 524] width 110 height 36
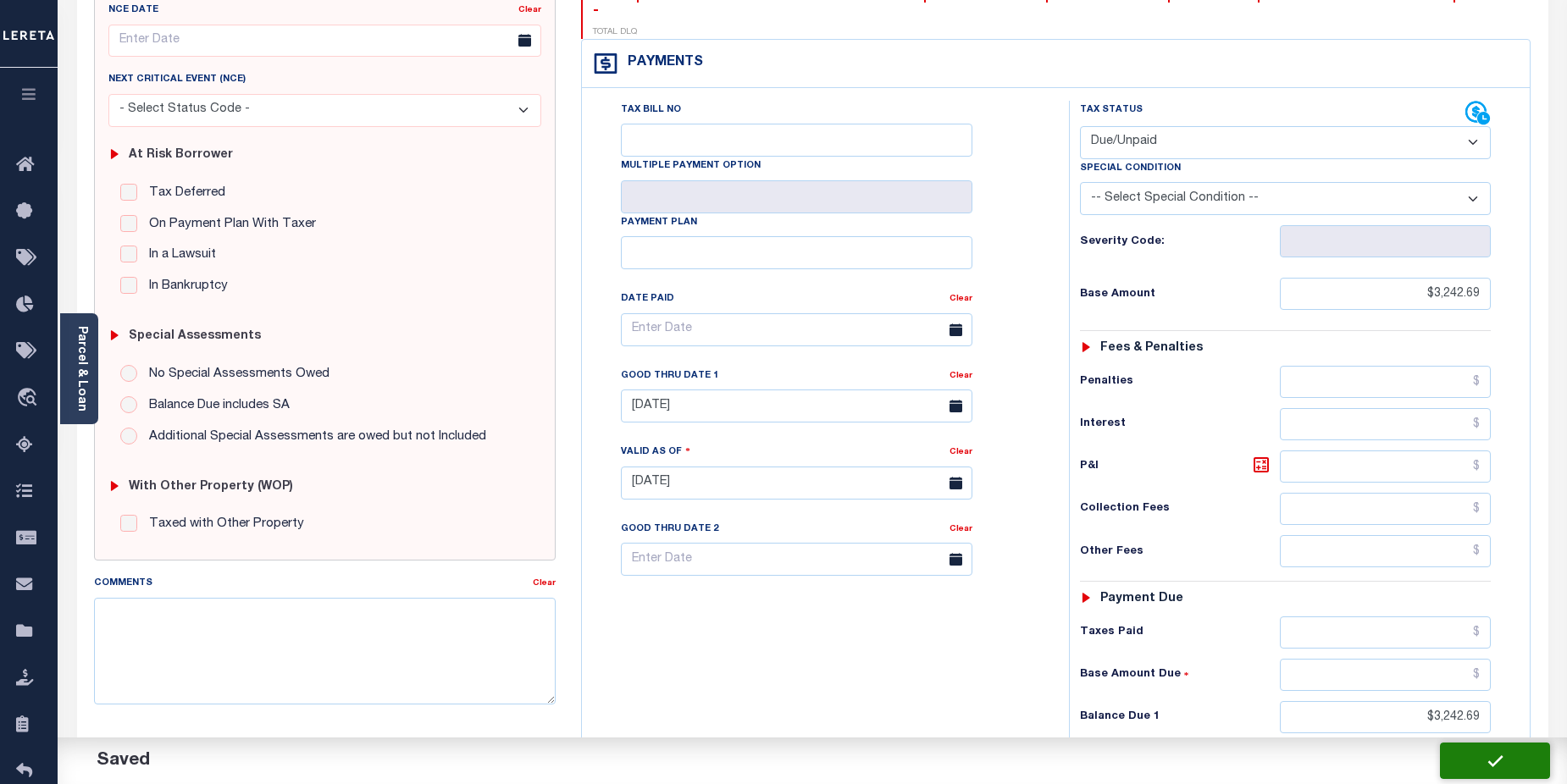
checkbox input "false"
type input "$3,242.69"
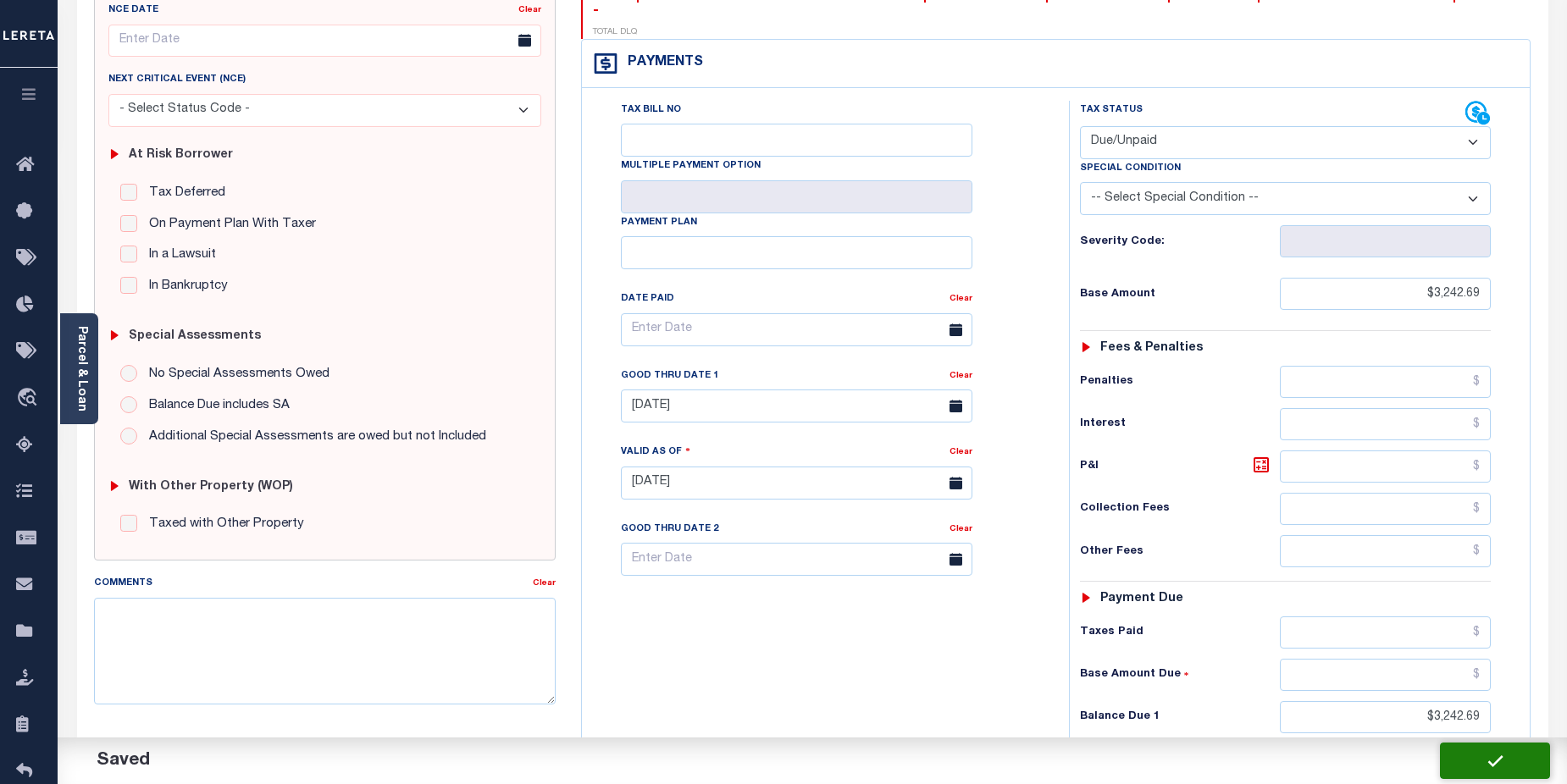
type input "$3,242.69"
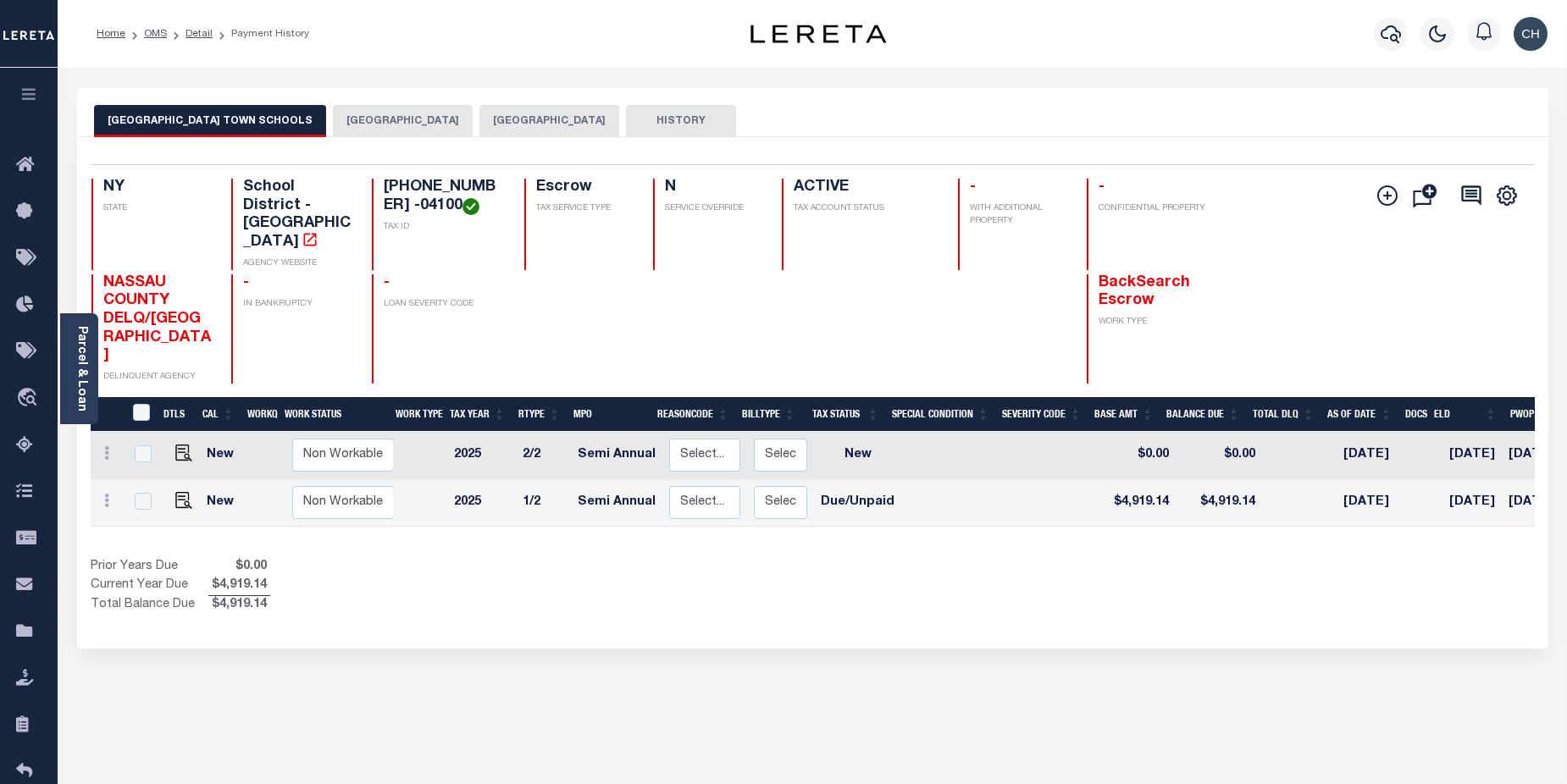
click at [359, 117] on button "[GEOGRAPHIC_DATA]" at bounding box center [403, 121] width 140 height 32
